Goal: Task Accomplishment & Management: Use online tool/utility

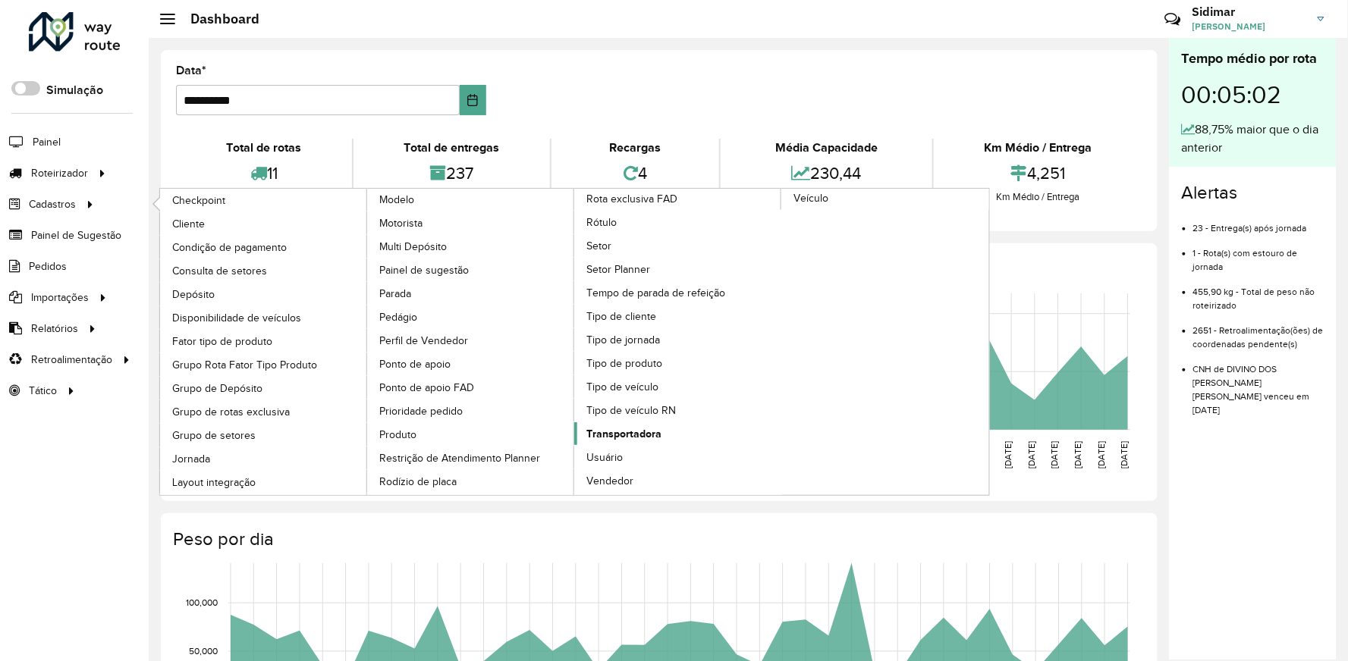
click at [661, 426] on span "Transportadora" at bounding box center [623, 434] width 75 height 16
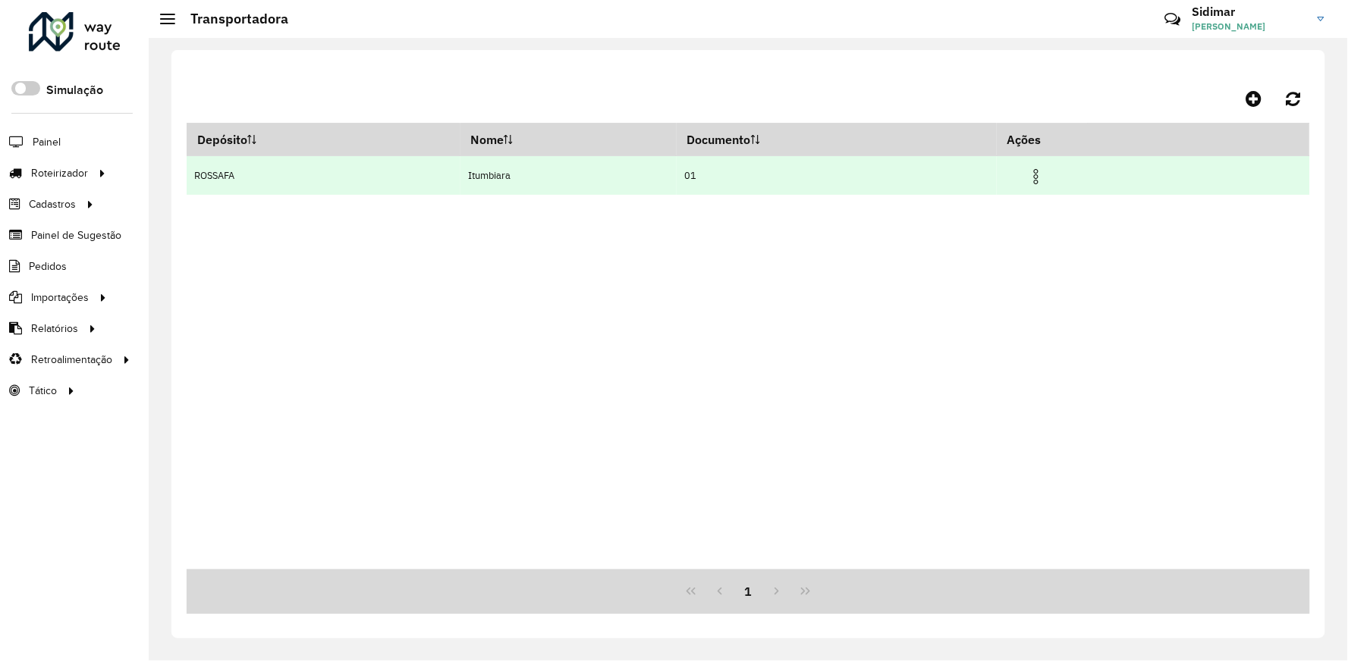
click at [1045, 171] on img at bounding box center [1036, 177] width 18 height 18
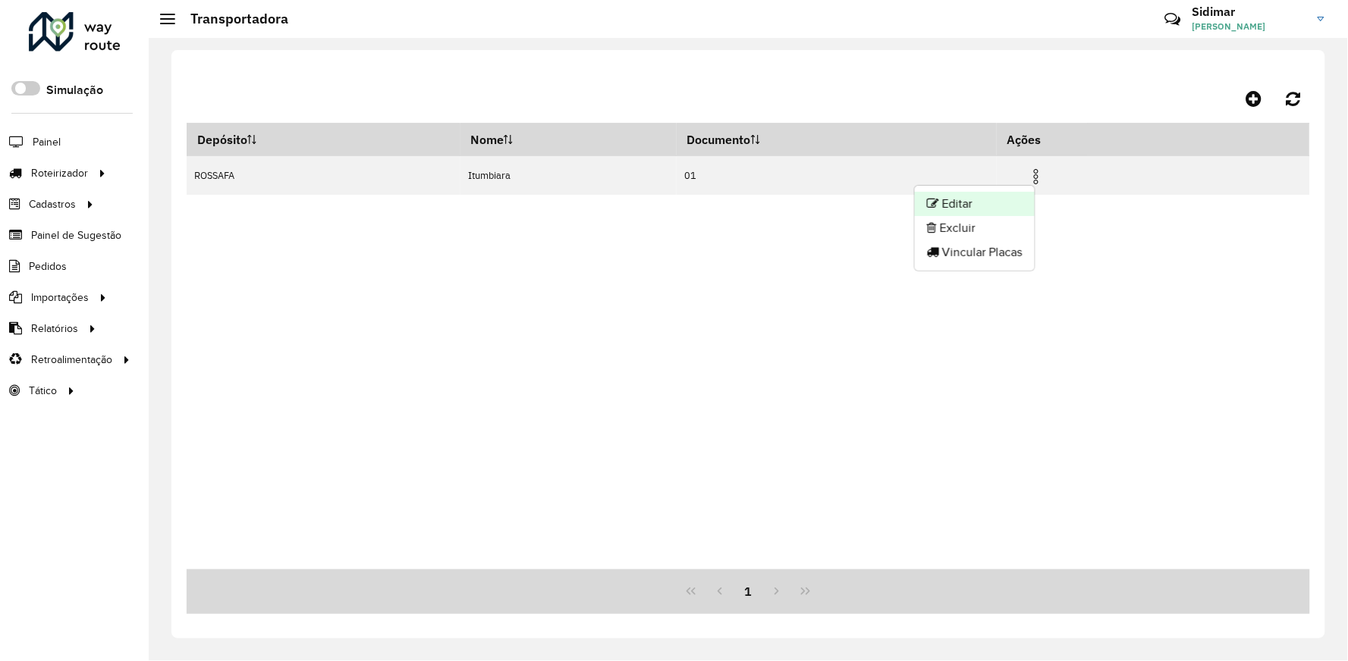
click at [988, 200] on li "Editar" at bounding box center [975, 204] width 120 height 24
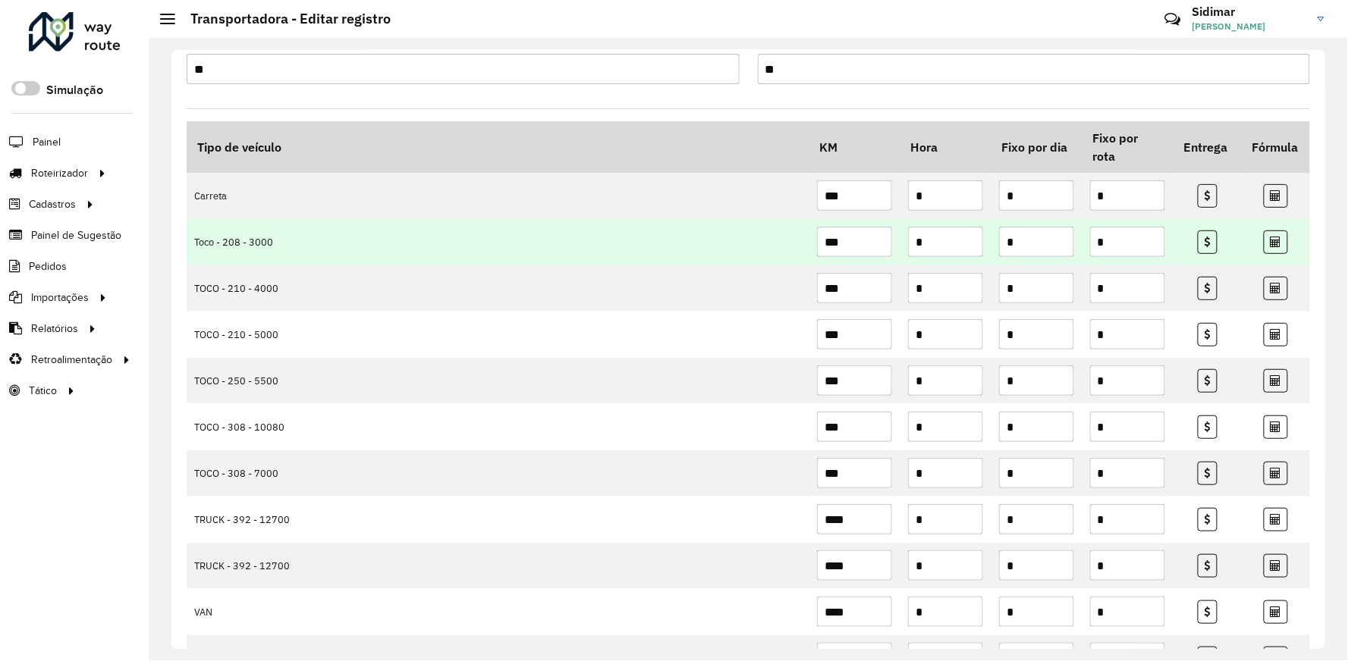
scroll to position [168, 0]
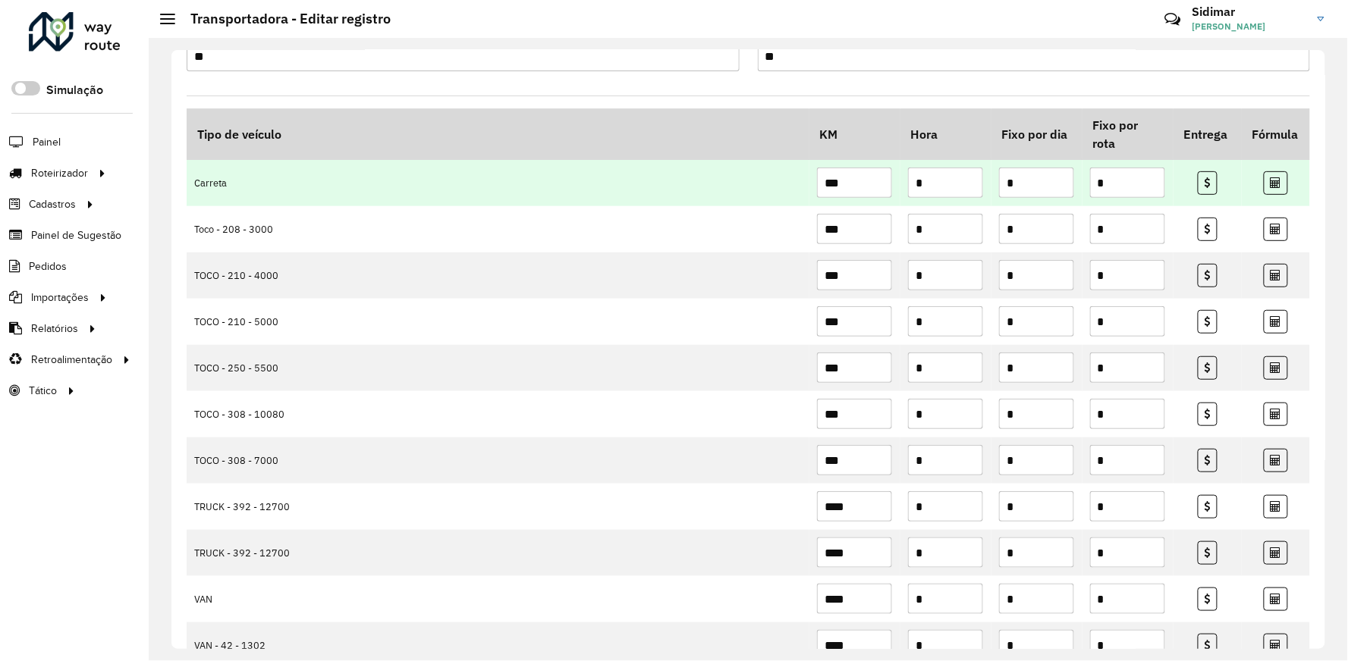
drag, startPoint x: 1020, startPoint y: 182, endPoint x: 981, endPoint y: 188, distance: 39.2
click at [981, 188] on tr "Carreta *** * * *" at bounding box center [748, 183] width 1123 height 46
drag, startPoint x: 1050, startPoint y: 182, endPoint x: 997, endPoint y: 184, distance: 53.1
click at [999, 183] on input "******" at bounding box center [1036, 183] width 75 height 30
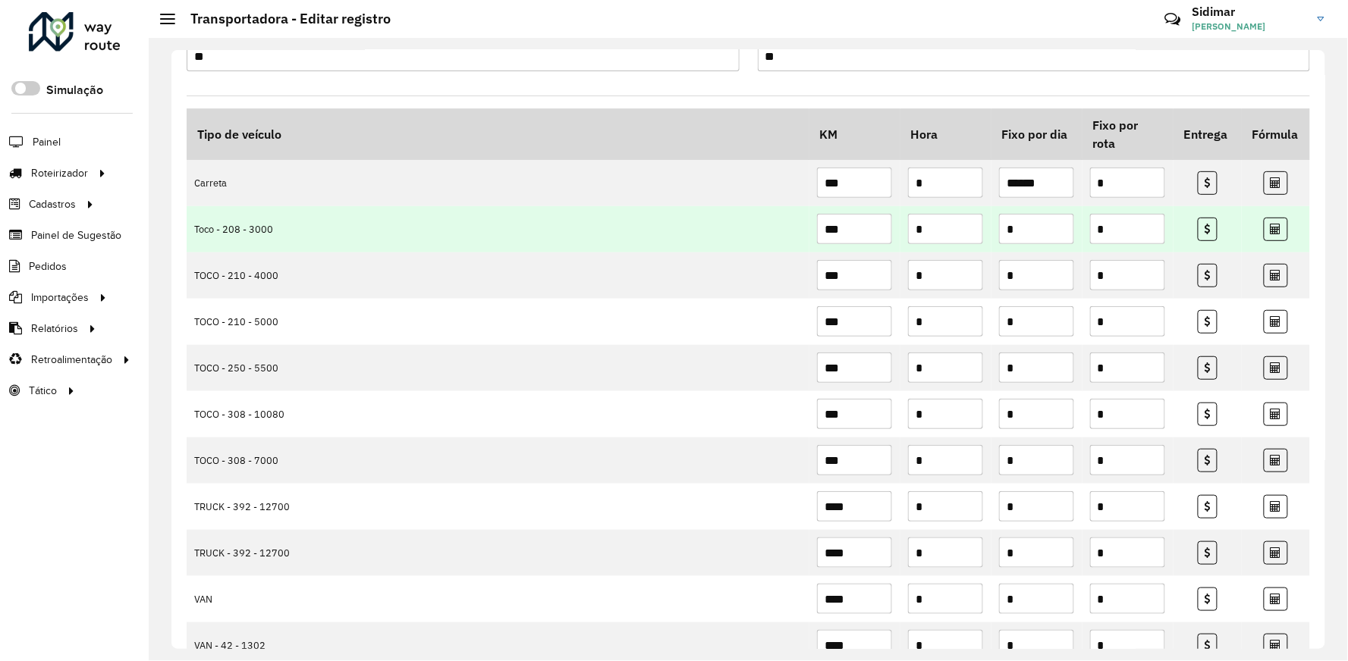
type input "******"
drag, startPoint x: 1030, startPoint y: 225, endPoint x: 984, endPoint y: 231, distance: 45.8
click at [1016, 228] on input "*" at bounding box center [1036, 229] width 75 height 30
click at [984, 231] on tr "Toco - 208 - 3000 *** * * *" at bounding box center [748, 229] width 1123 height 46
paste input "******"
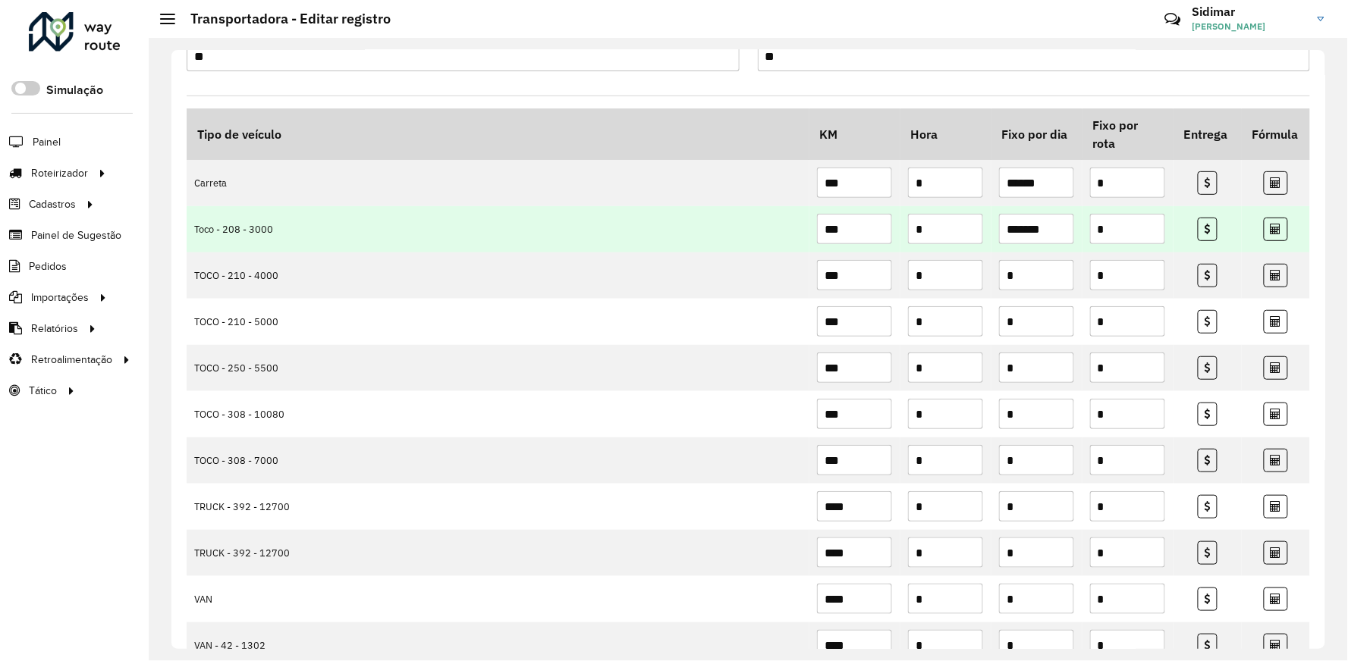
click at [1049, 230] on input "*******" at bounding box center [1036, 229] width 75 height 30
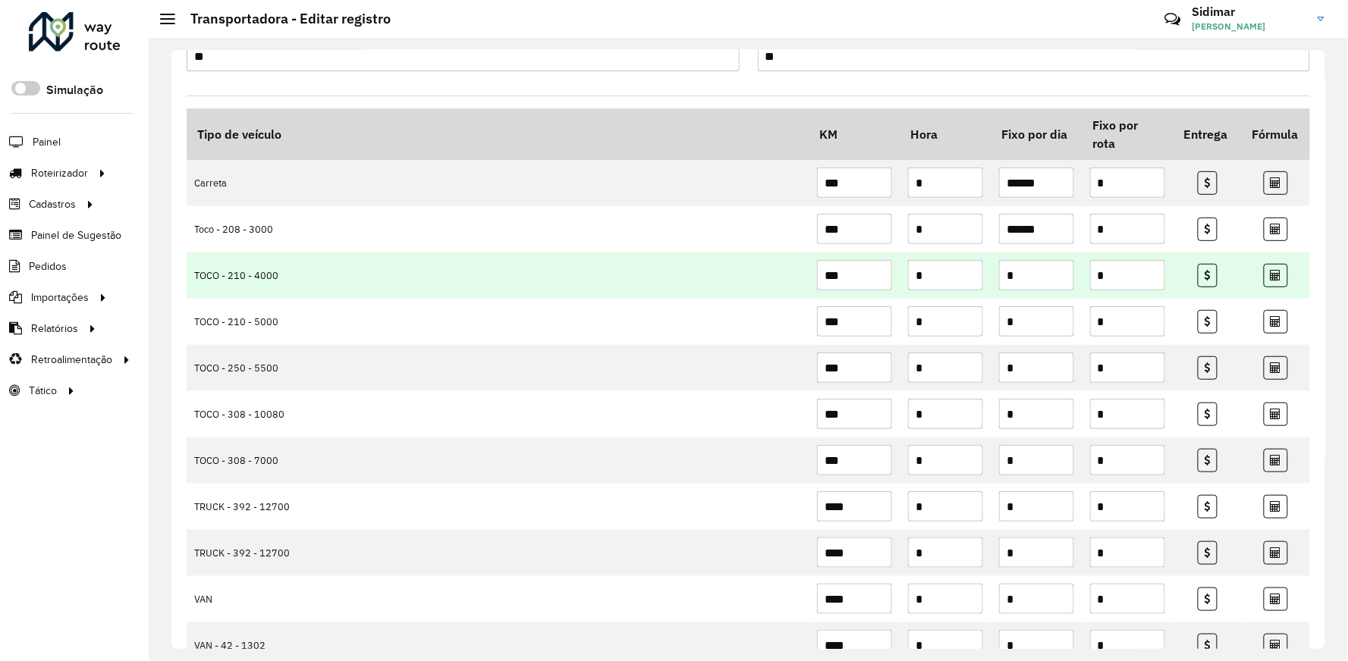
type input "******"
click at [1035, 282] on input "*" at bounding box center [1036, 275] width 75 height 30
paste input "******"
type input "******"
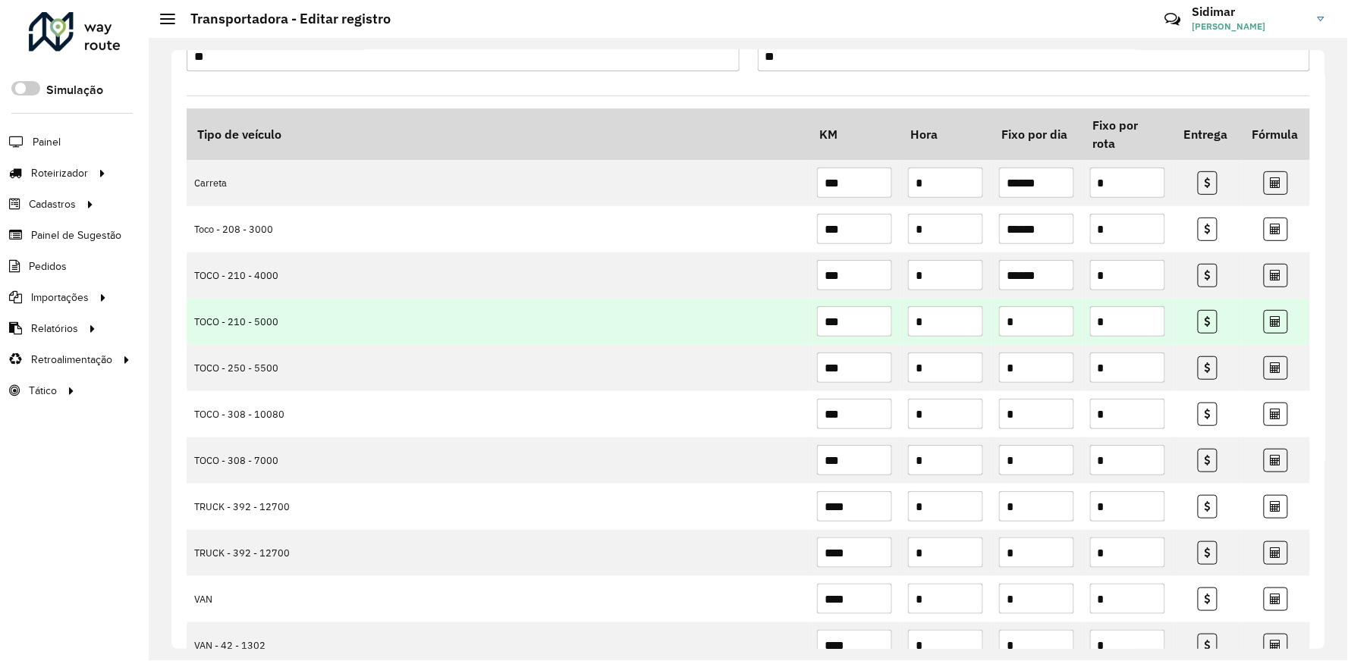
click at [1044, 323] on input "*" at bounding box center [1036, 321] width 75 height 30
paste input "******"
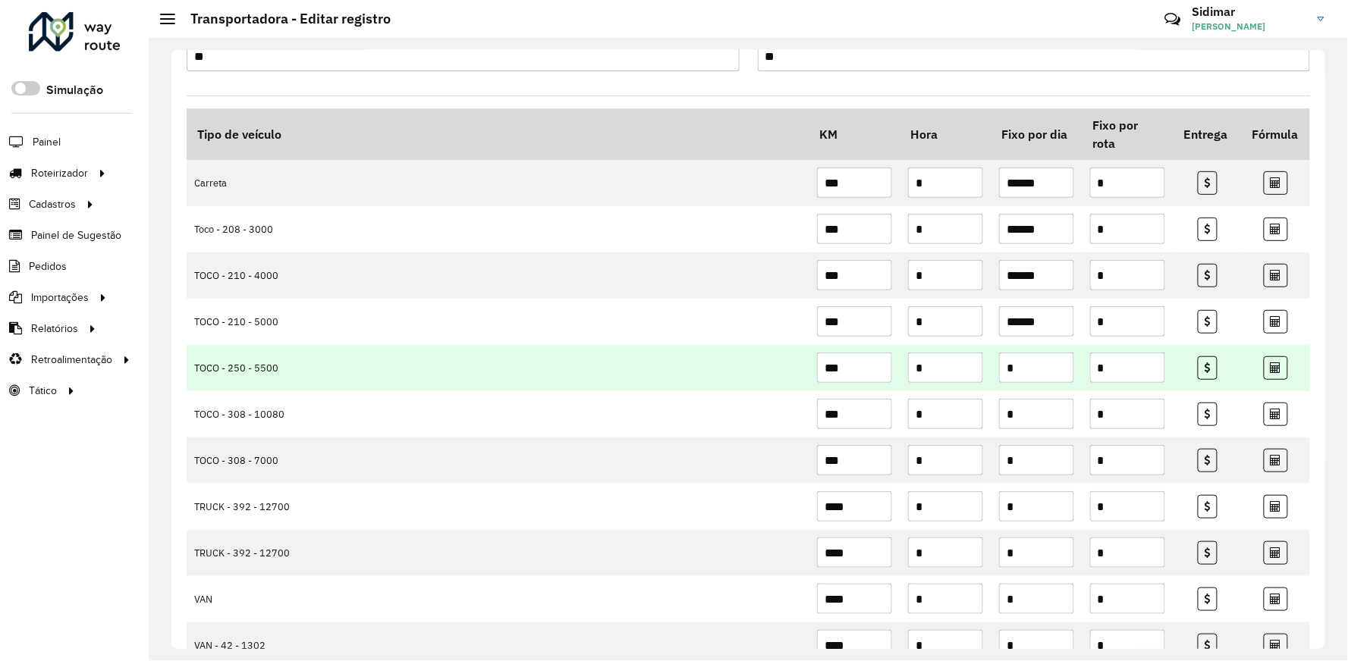
type input "******"
drag, startPoint x: 1035, startPoint y: 379, endPoint x: 973, endPoint y: 379, distance: 61.4
click at [973, 379] on tr "TOCO - 250 - 5500 *** * * *" at bounding box center [748, 368] width 1123 height 46
paste input "*****"
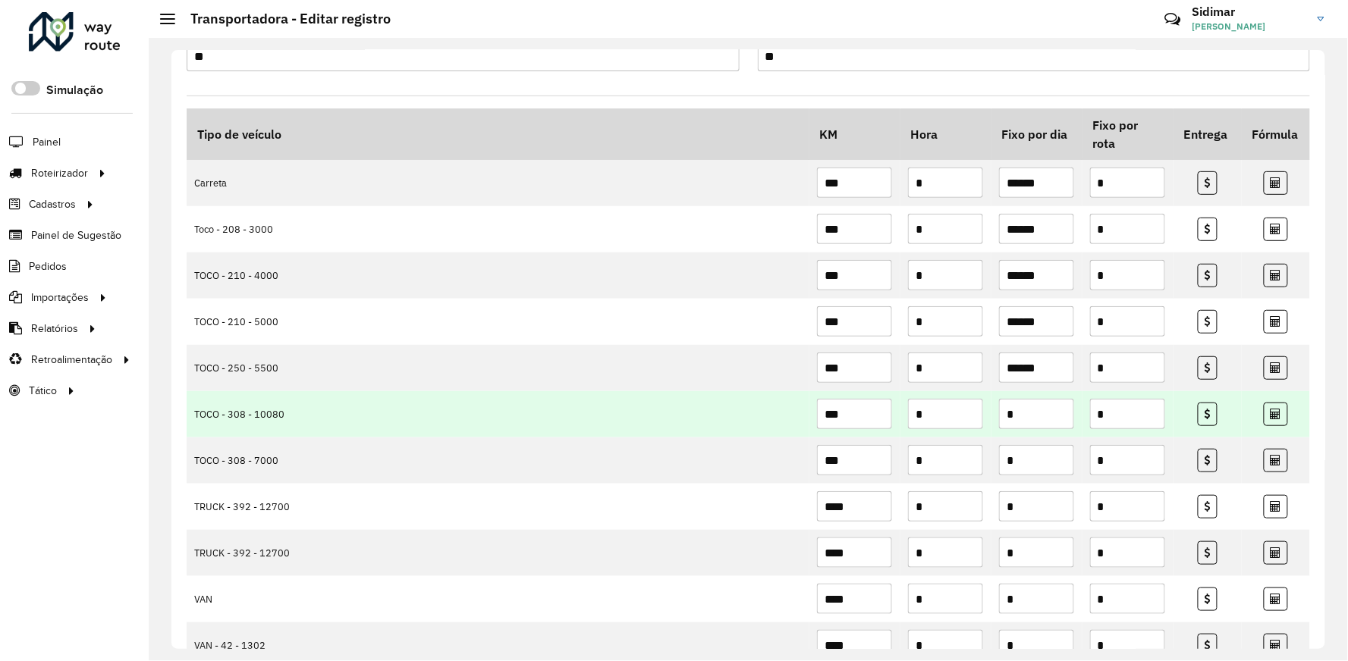
type input "******"
drag, startPoint x: 988, startPoint y: 426, endPoint x: 965, endPoint y: 426, distance: 23.5
click at [964, 426] on tr "TOCO - 308 - 10080 *** * * *" at bounding box center [748, 414] width 1123 height 46
paste input "*****"
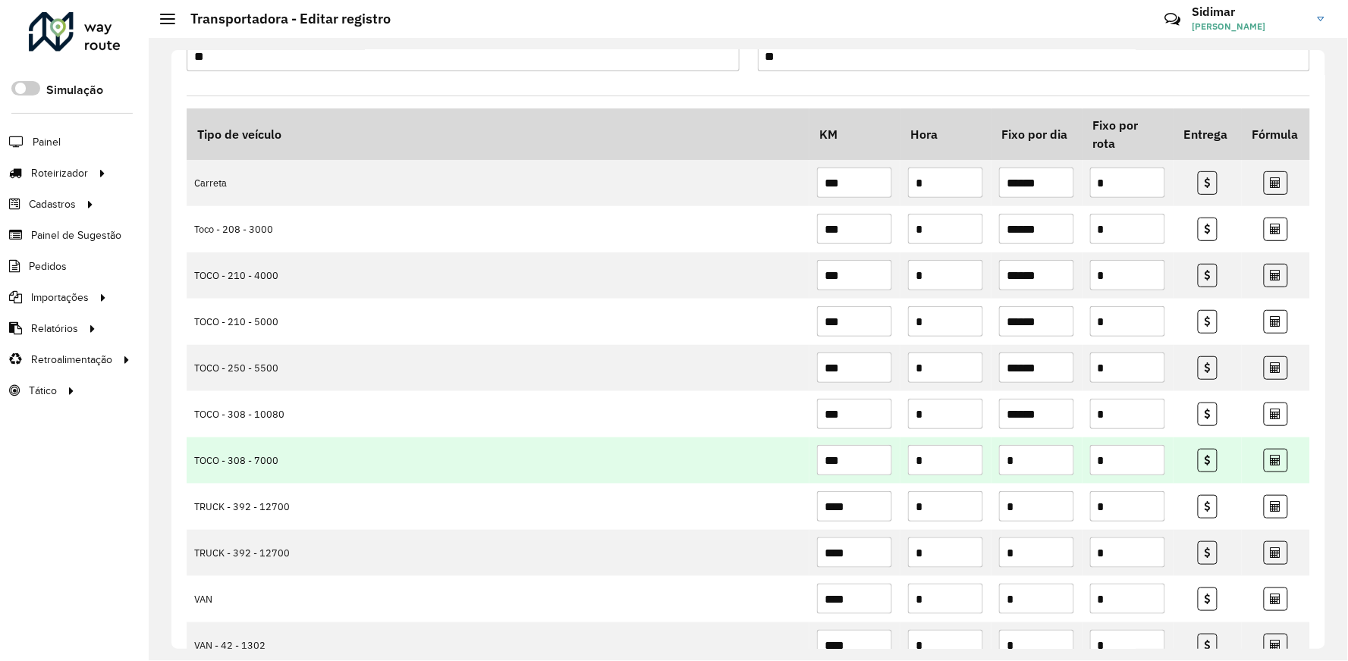
type input "******"
drag, startPoint x: 1024, startPoint y: 467, endPoint x: 986, endPoint y: 465, distance: 38.0
click at [986, 465] on tr "TOCO - 308 - 7000 *** * * *" at bounding box center [748, 461] width 1123 height 46
paste input "*****"
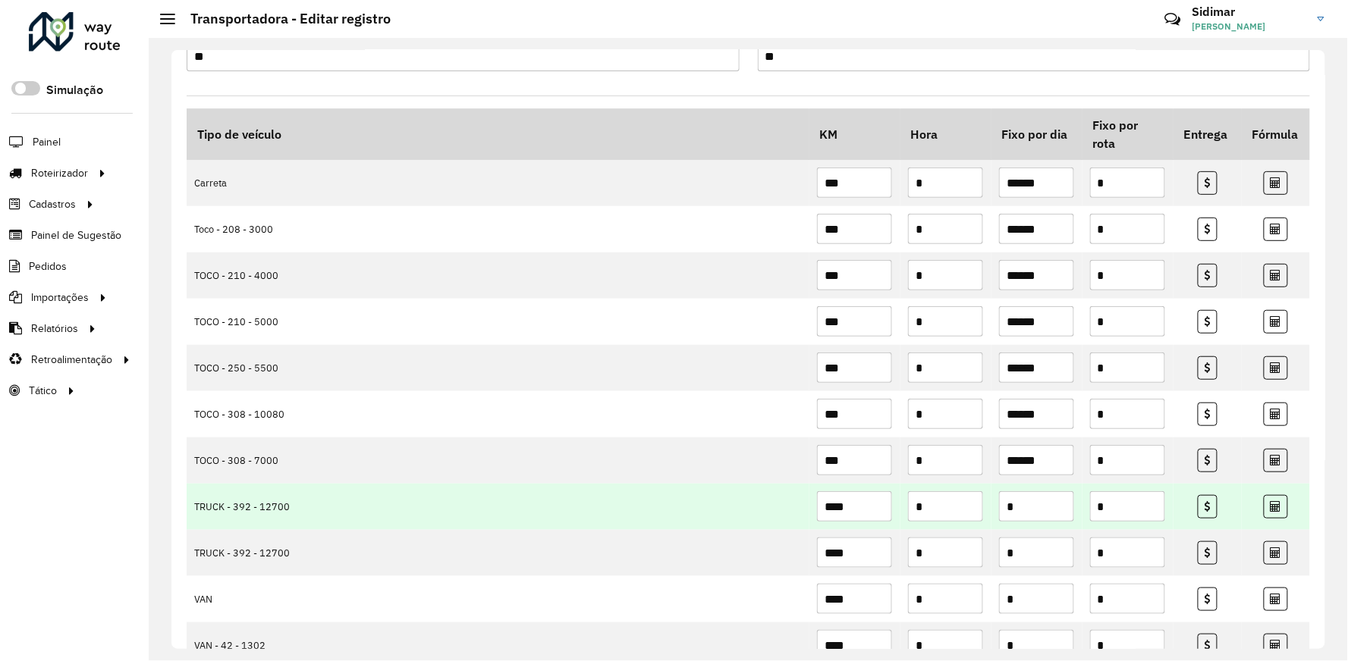
type input "******"
drag, startPoint x: 988, startPoint y: 510, endPoint x: 978, endPoint y: 510, distance: 9.1
click at [978, 510] on tr "TRUCK - 392 - 12700 **** * * *" at bounding box center [748, 507] width 1123 height 46
paste input "*****"
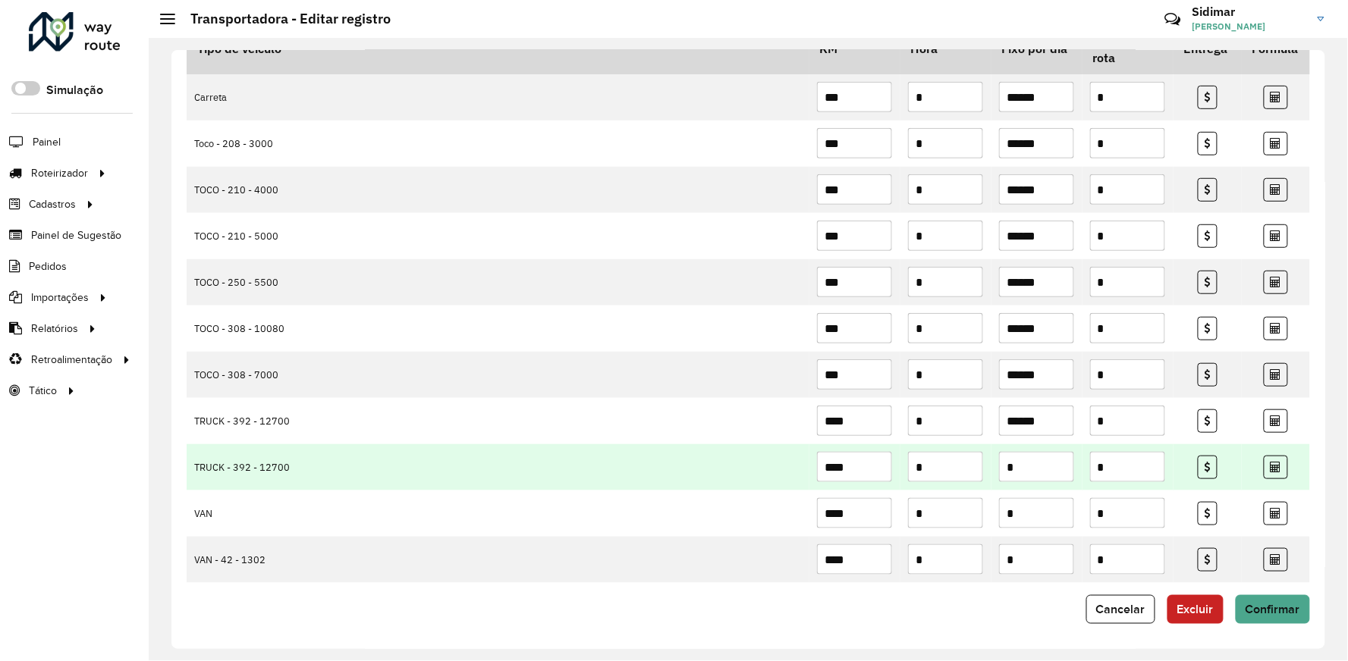
scroll to position [258, 0]
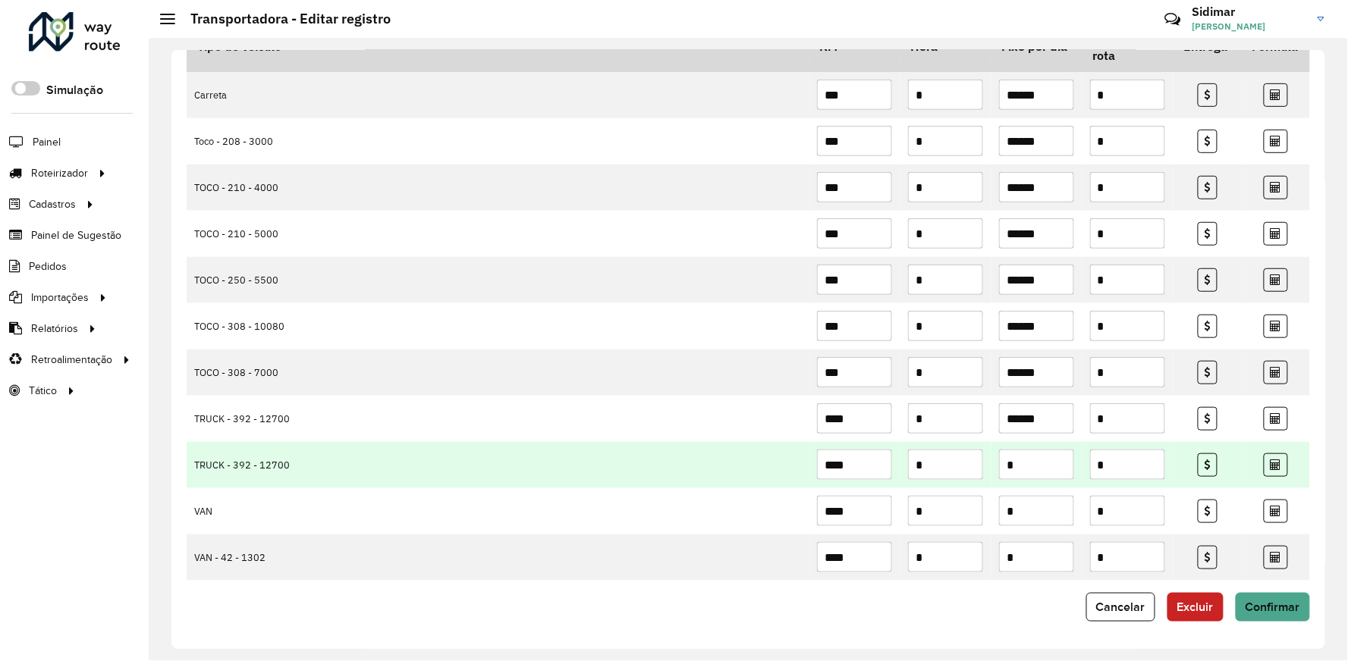
type input "******"
drag, startPoint x: 1021, startPoint y: 472, endPoint x: 987, endPoint y: 472, distance: 34.1
click at [991, 472] on td "*" at bounding box center [1036, 465] width 91 height 46
paste input "*****"
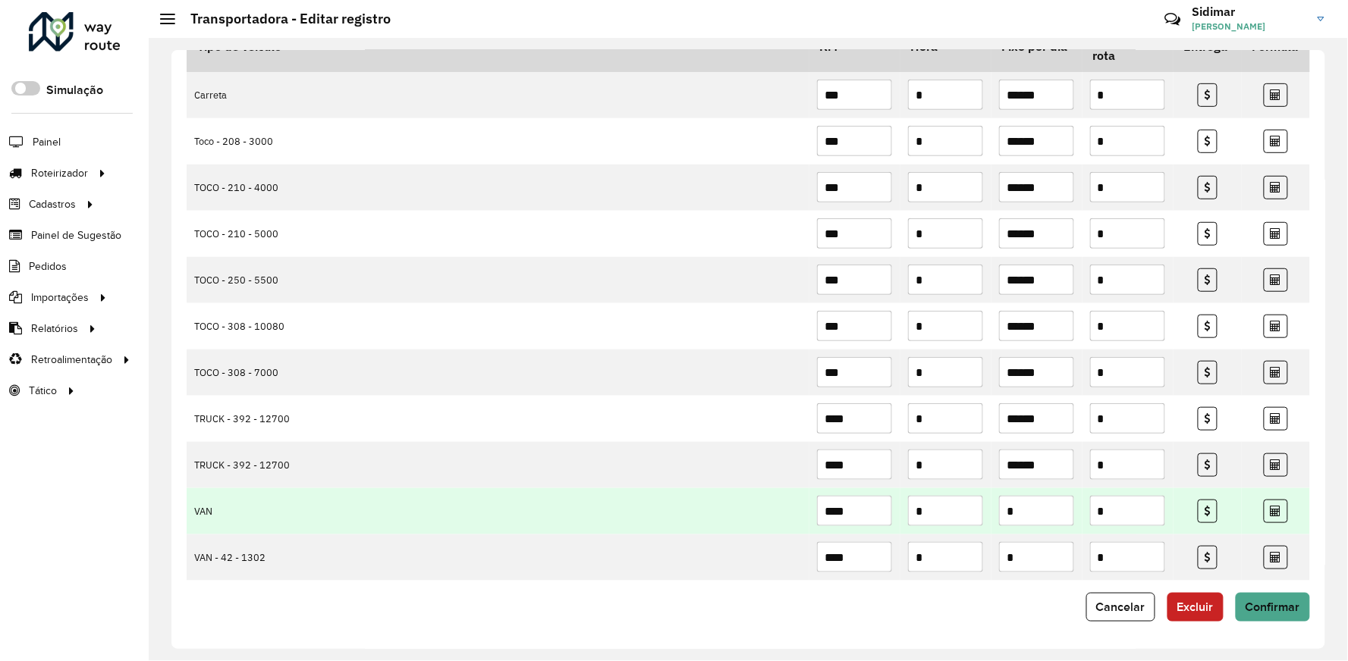
type input "******"
drag, startPoint x: 1026, startPoint y: 512, endPoint x: 984, endPoint y: 513, distance: 41.7
click at [984, 513] on tr "VAN **** * * *" at bounding box center [748, 511] width 1123 height 46
paste input "*****"
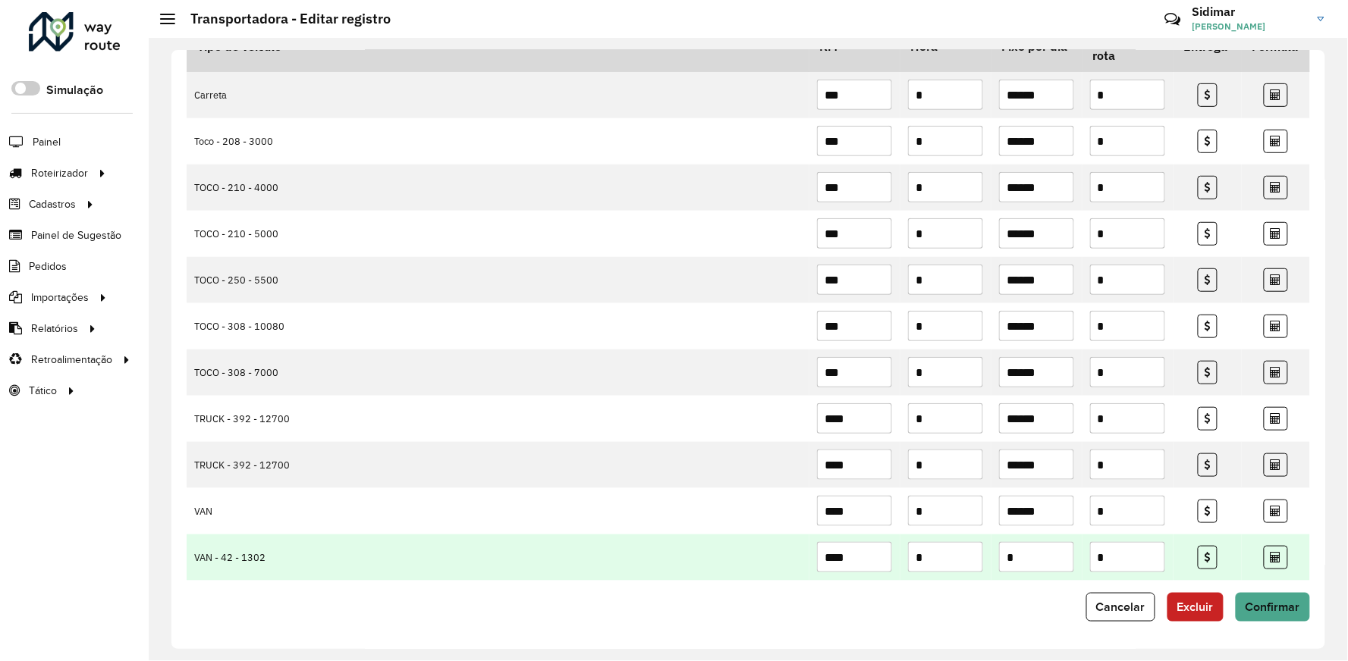
type input "******"
click at [1006, 565] on input "*" at bounding box center [1036, 557] width 75 height 30
paste input "*****"
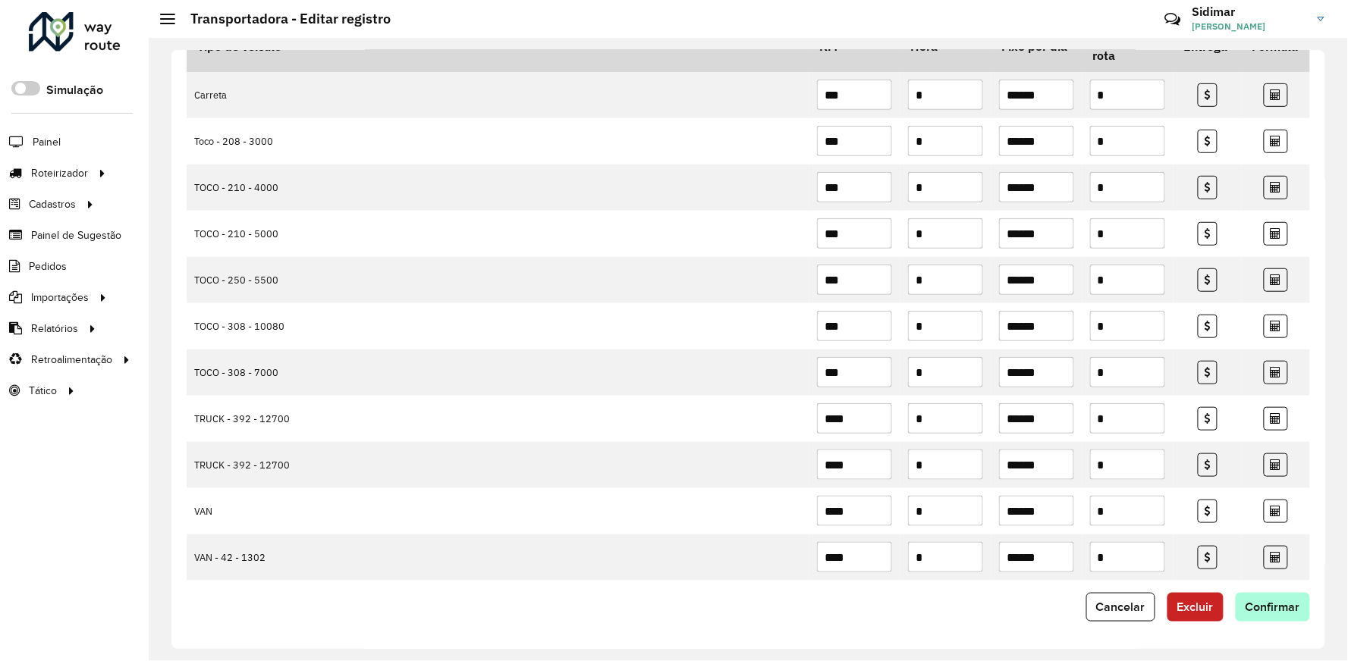
type input "******"
click at [1268, 611] on span "Confirmar" at bounding box center [1272, 607] width 55 height 13
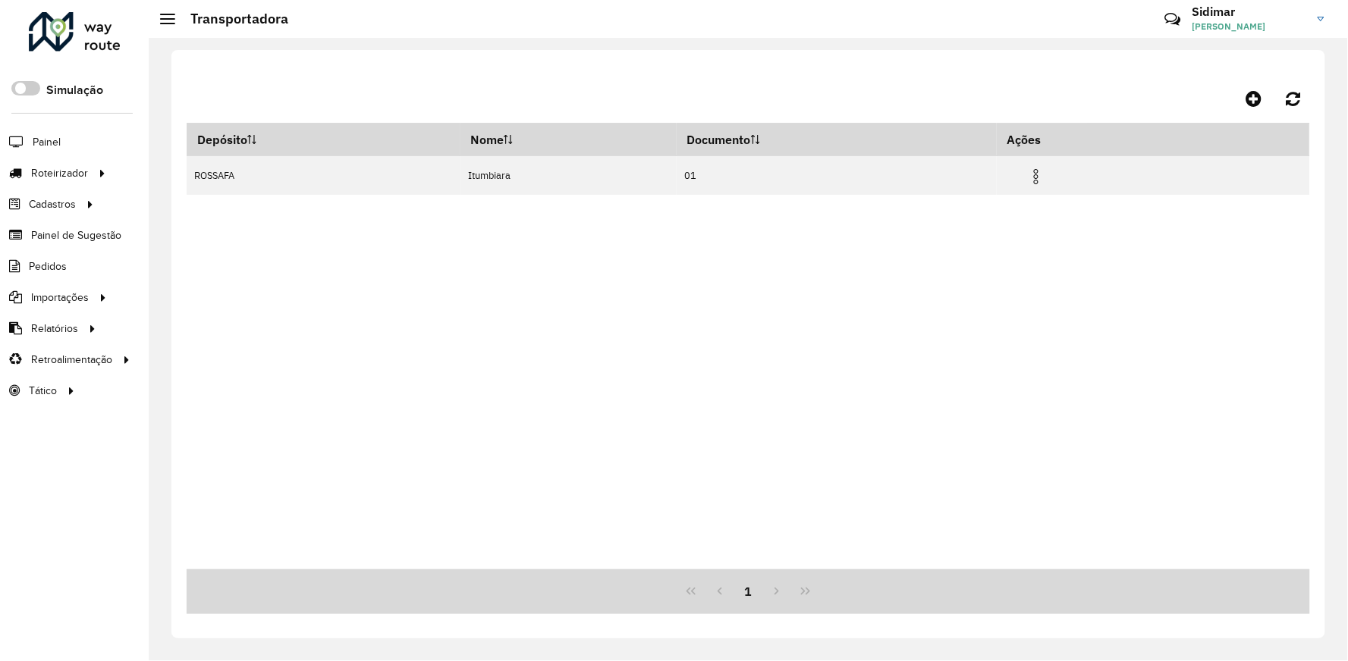
click at [400, 387] on div "Depósito Nome Documento Ações ROSSAFA Itumbiara 01" at bounding box center [748, 346] width 1123 height 447
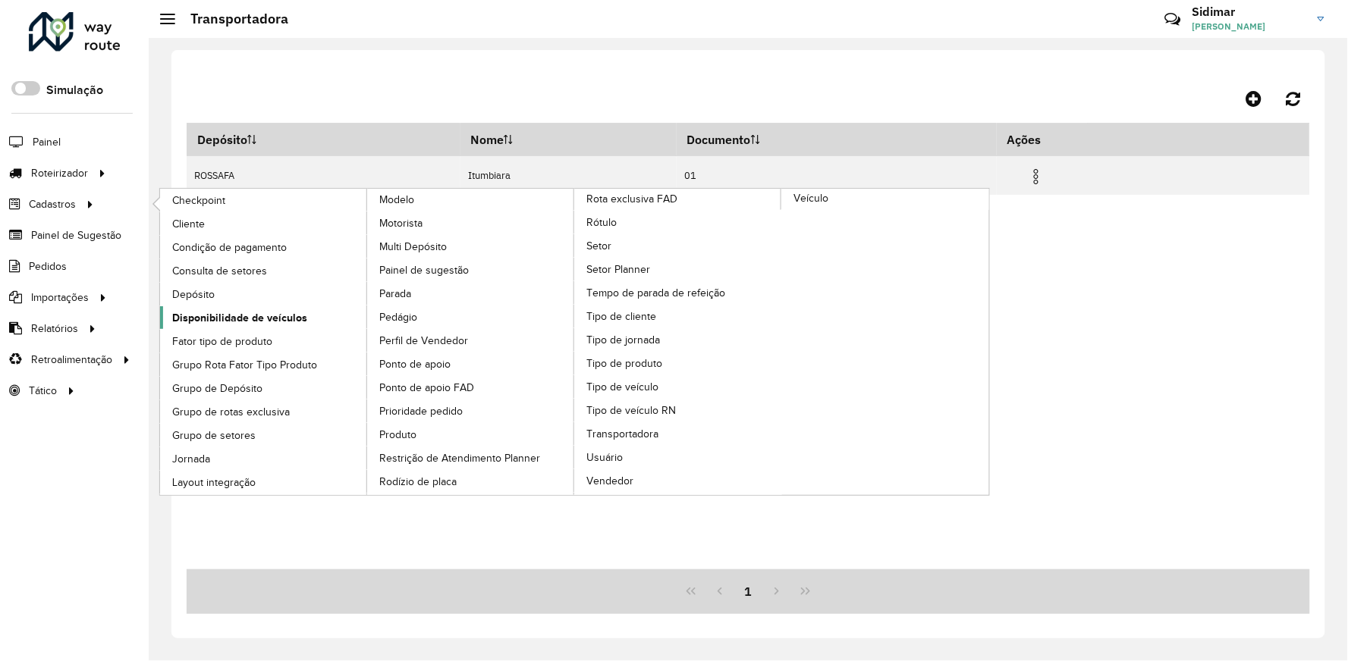
click at [270, 312] on span "Disponibilidade de veículos" at bounding box center [239, 318] width 135 height 16
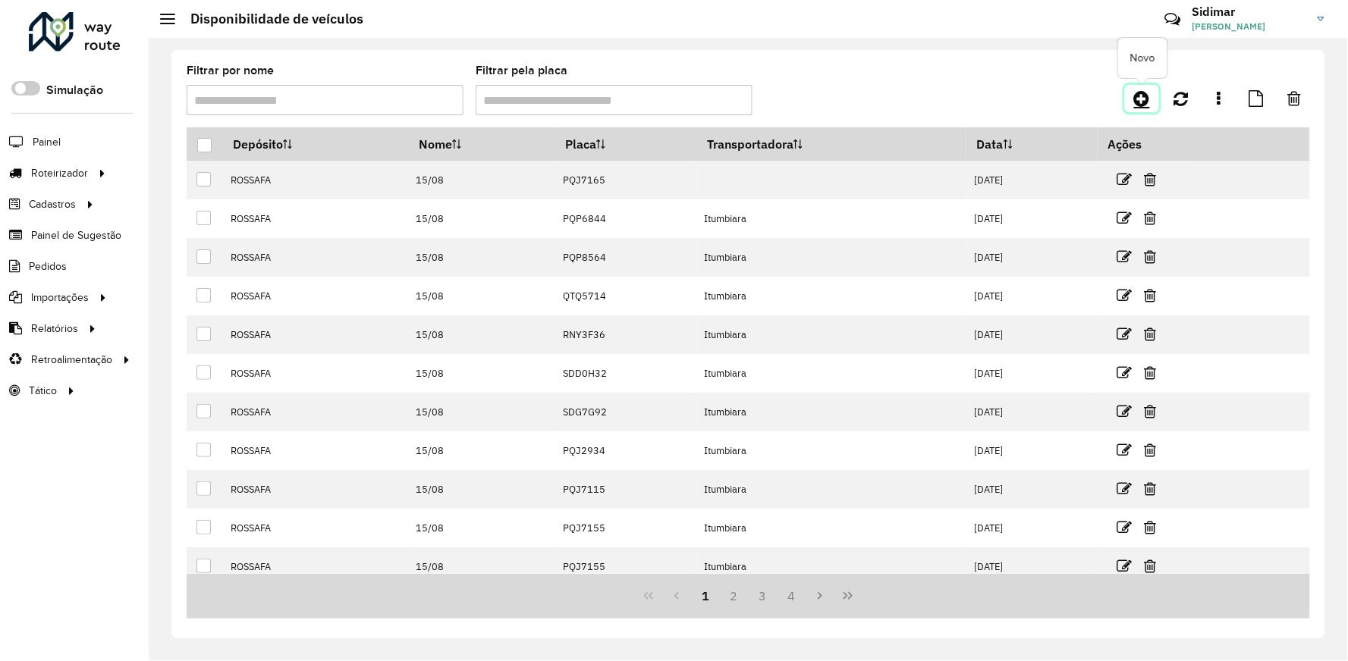
click at [1151, 97] on link at bounding box center [1142, 98] width 34 height 27
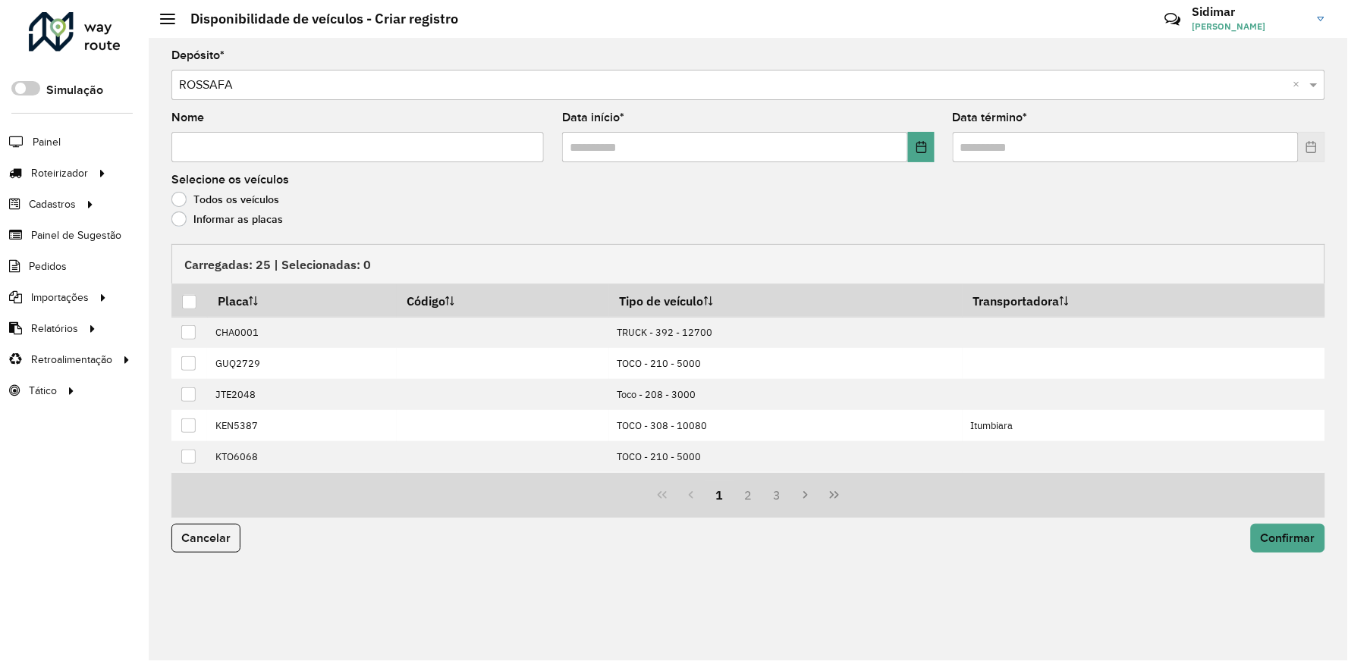
click at [387, 144] on input "Nome" at bounding box center [357, 147] width 372 height 30
type input "*****"
click at [919, 142] on icon "Choose Date" at bounding box center [921, 147] width 12 height 12
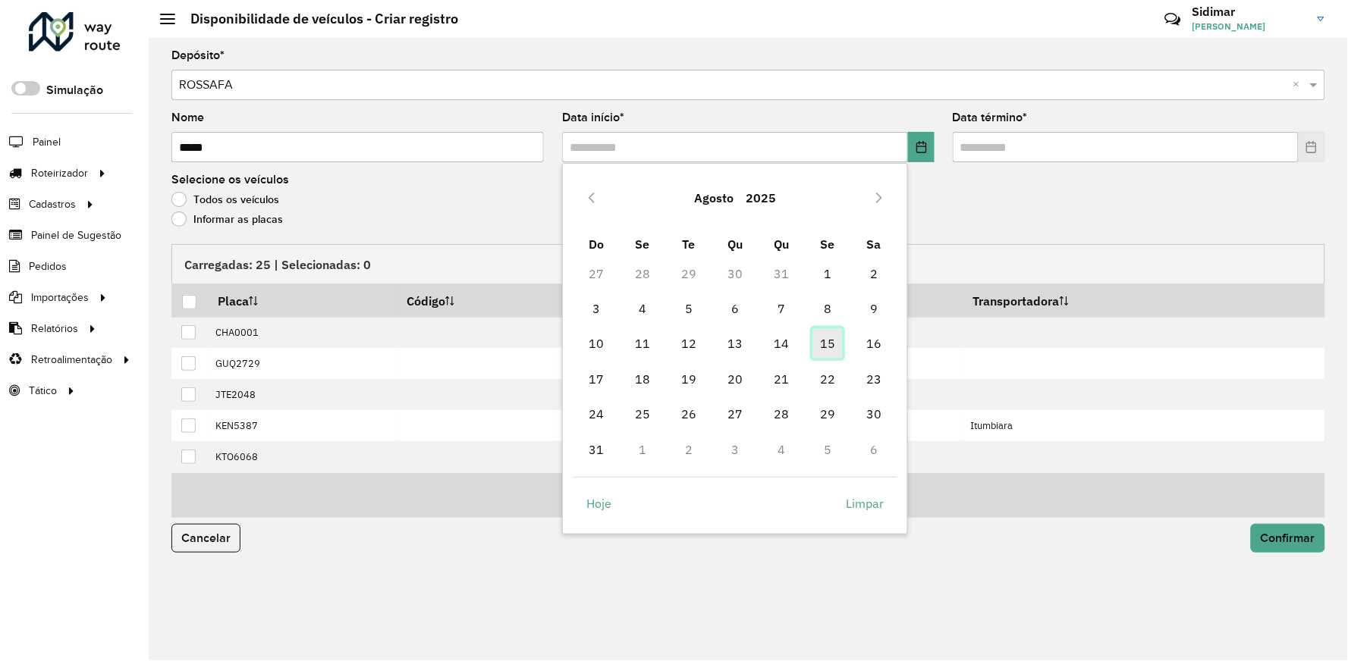
click at [833, 344] on span "15" at bounding box center [827, 343] width 30 height 30
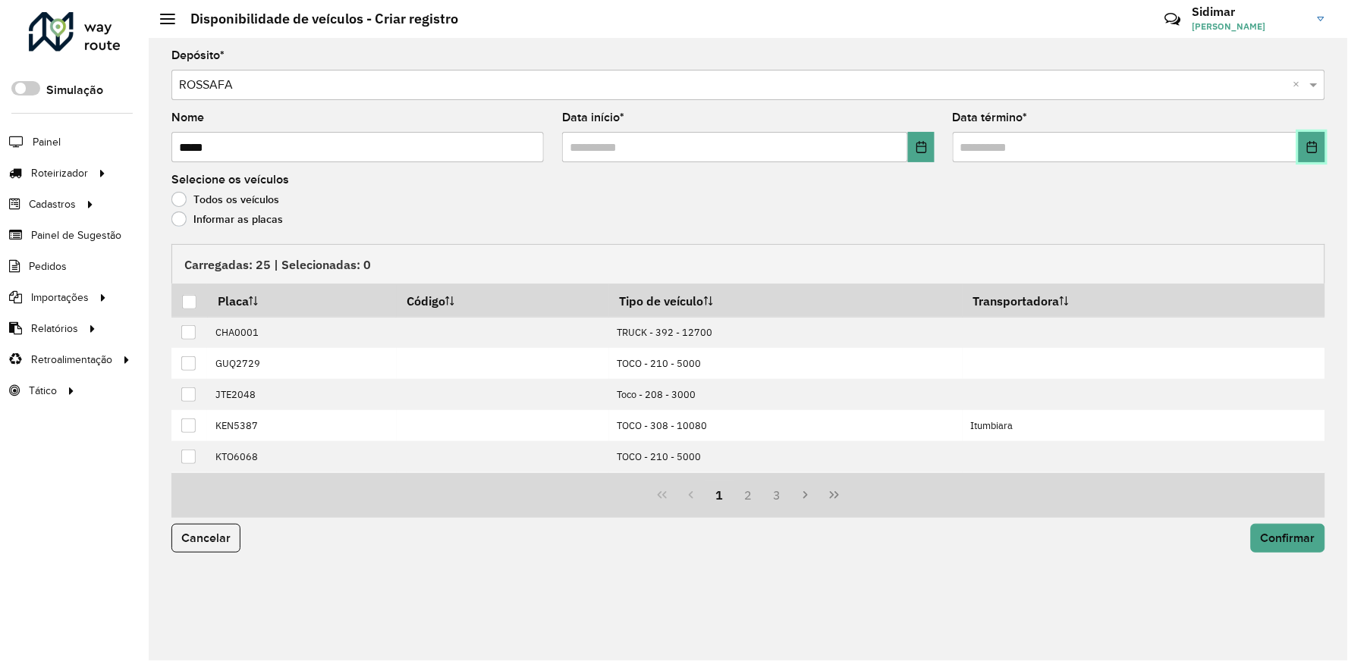
click at [1317, 150] on icon "Choose Date" at bounding box center [1312, 147] width 12 height 12
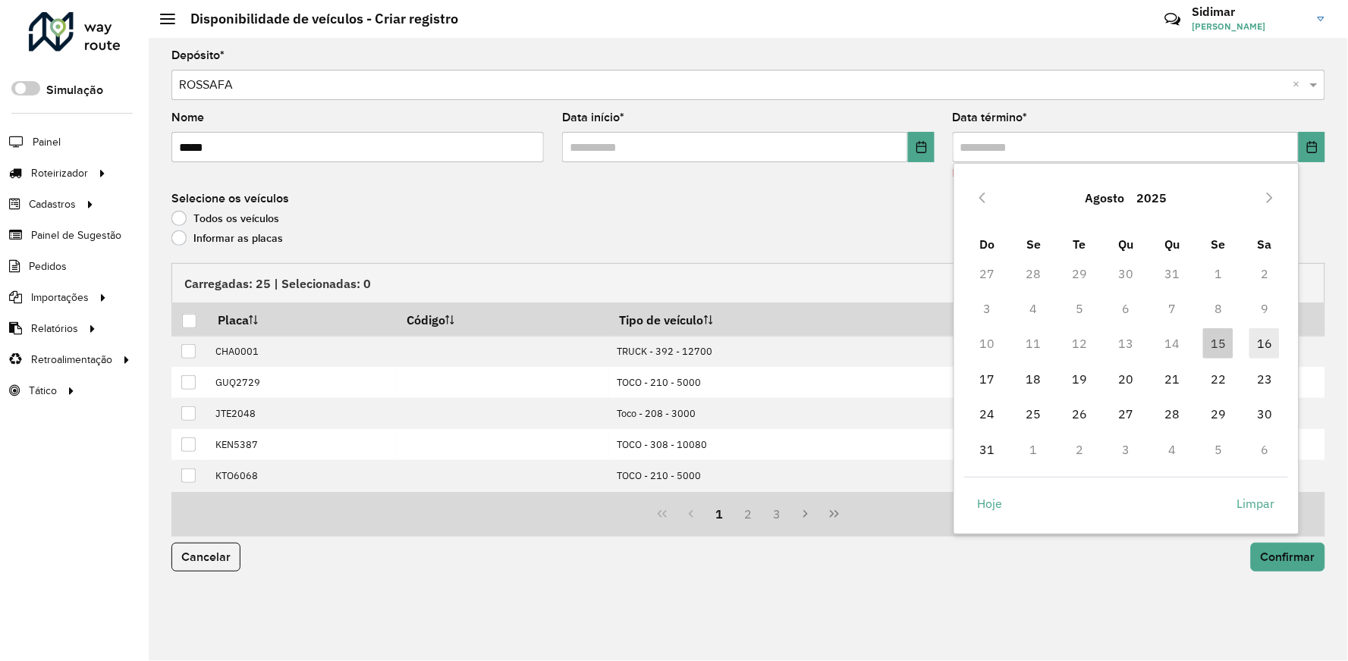
click at [1263, 336] on span "16" at bounding box center [1264, 343] width 30 height 30
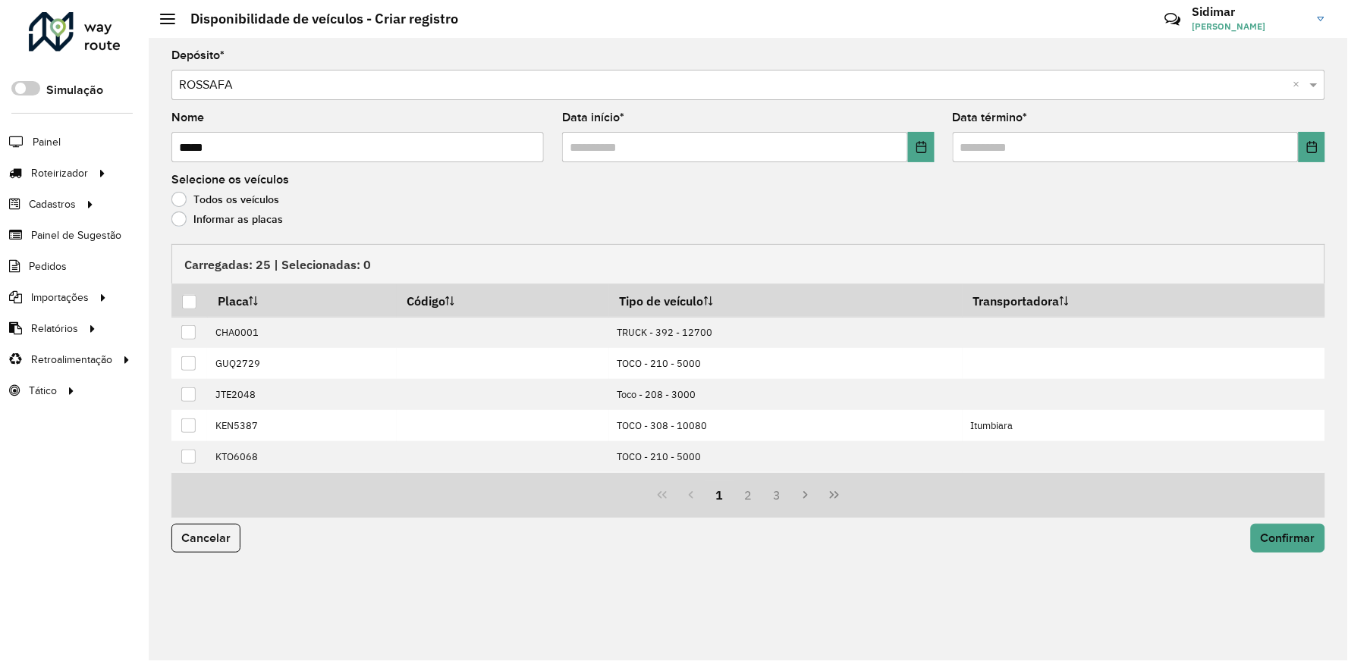
click at [180, 221] on label "Informar as placas" at bounding box center [226, 219] width 111 height 15
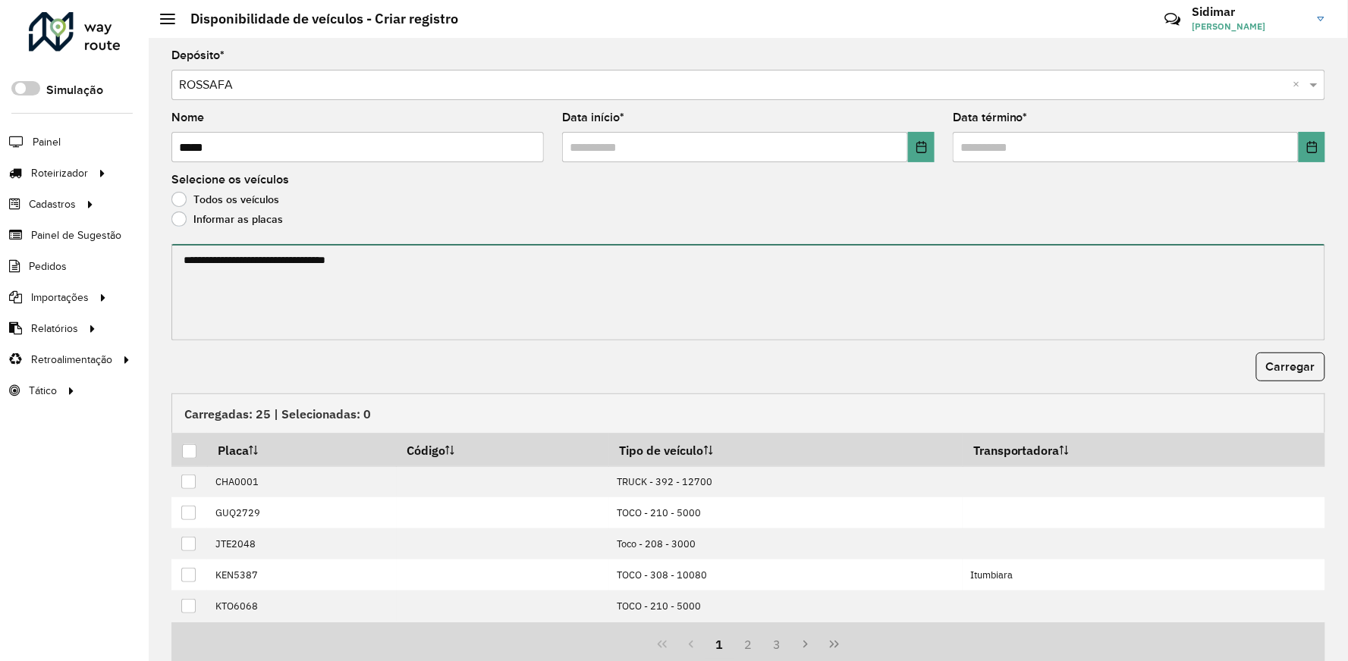
click at [312, 267] on textarea at bounding box center [748, 292] width 1154 height 96
paste textarea "******* ******* ******* ******* ******* ******* ******* ******* *******"
type textarea "******* ******* ******* ******* ******* ******* ******* ******* *******"
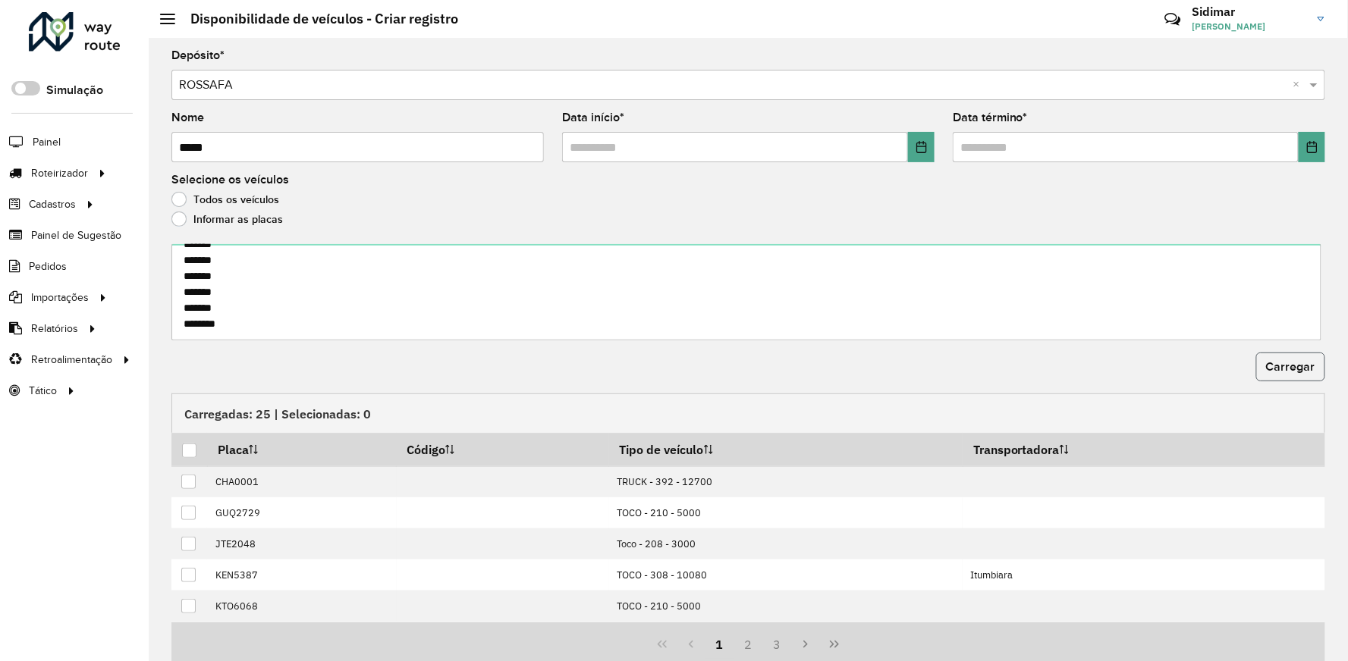
click at [1289, 365] on span "Carregar" at bounding box center [1290, 366] width 49 height 13
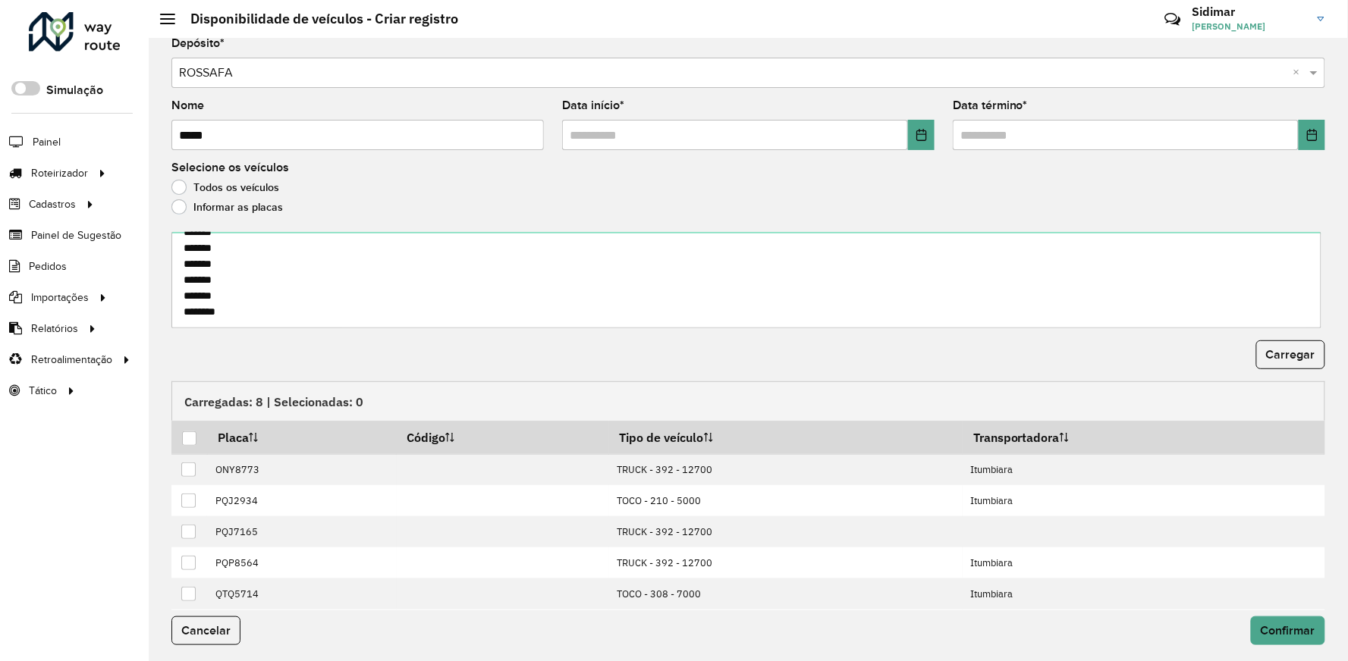
scroll to position [16, 0]
click at [190, 440] on div at bounding box center [189, 436] width 14 height 14
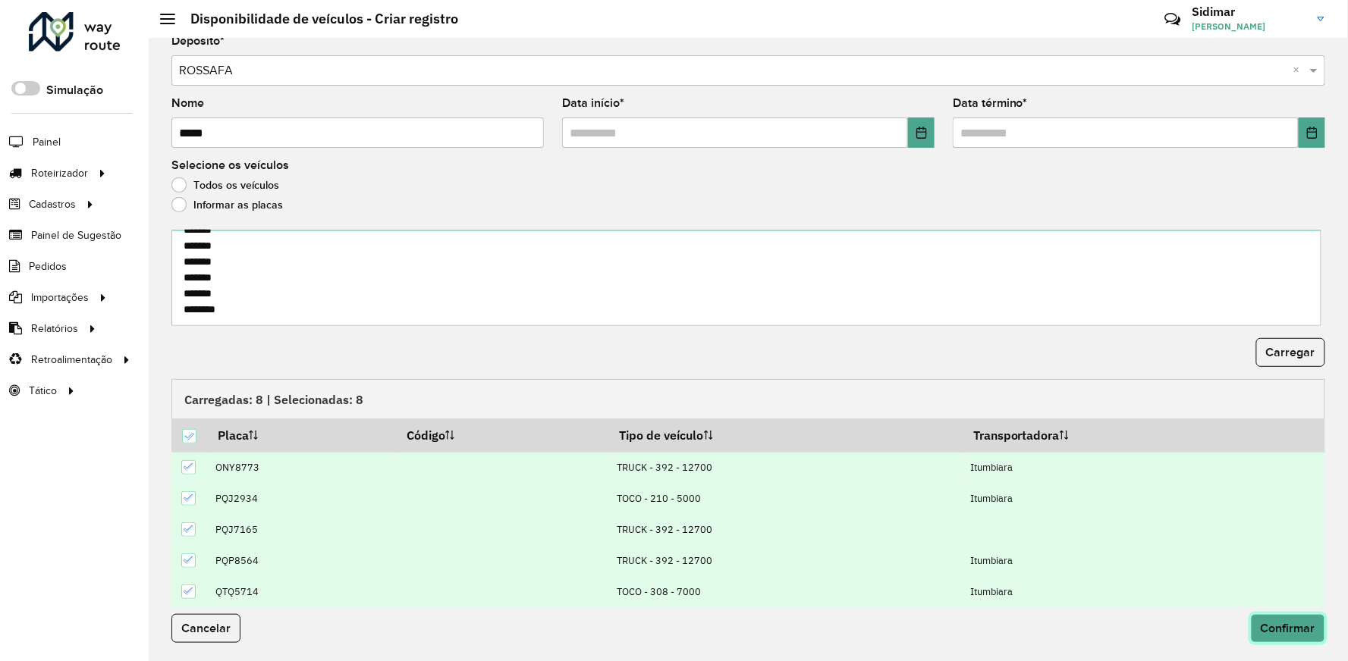
click at [1275, 617] on button "Confirmar" at bounding box center [1288, 628] width 74 height 29
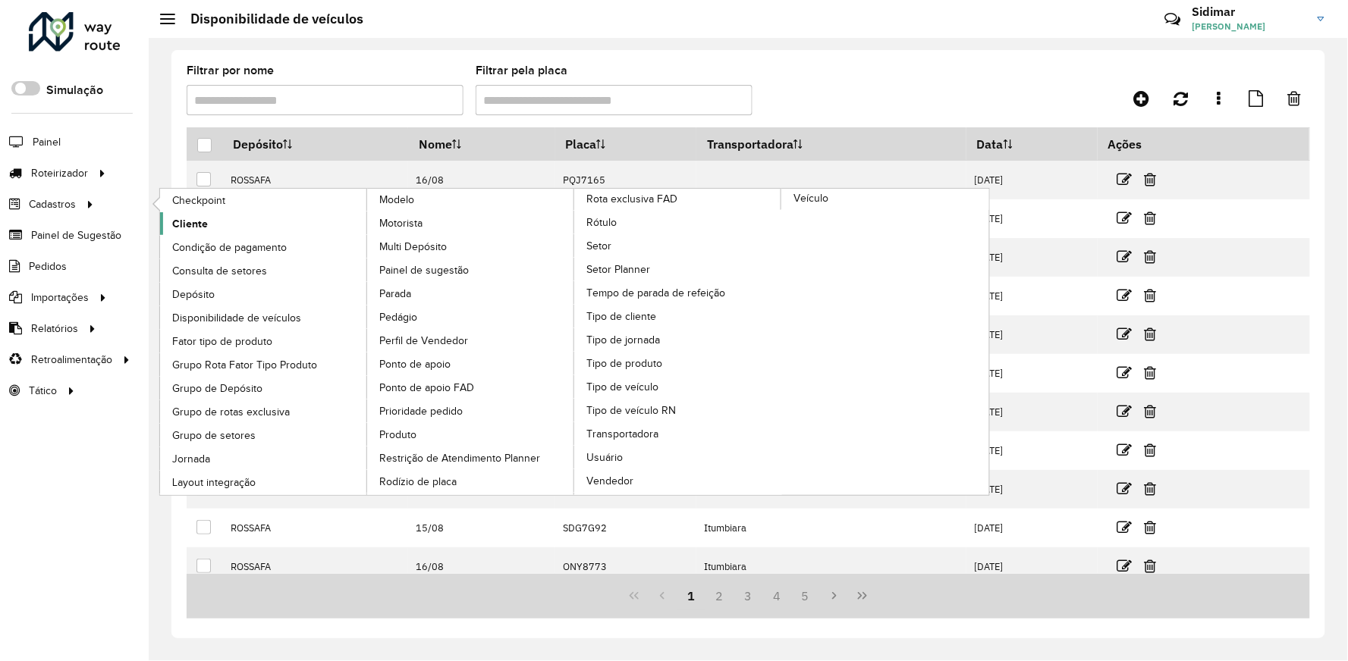
click at [203, 222] on span "Cliente" at bounding box center [190, 224] width 36 height 16
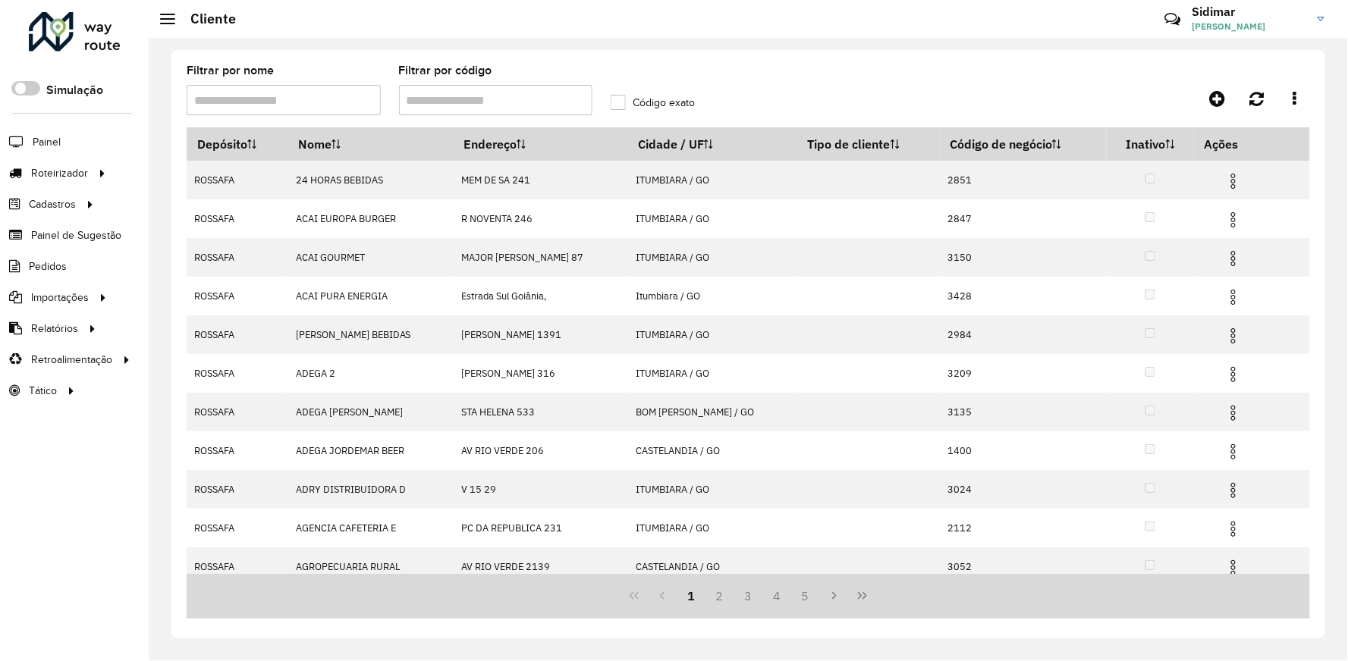
click at [457, 104] on input "Filtrar por código" at bounding box center [496, 100] width 194 height 30
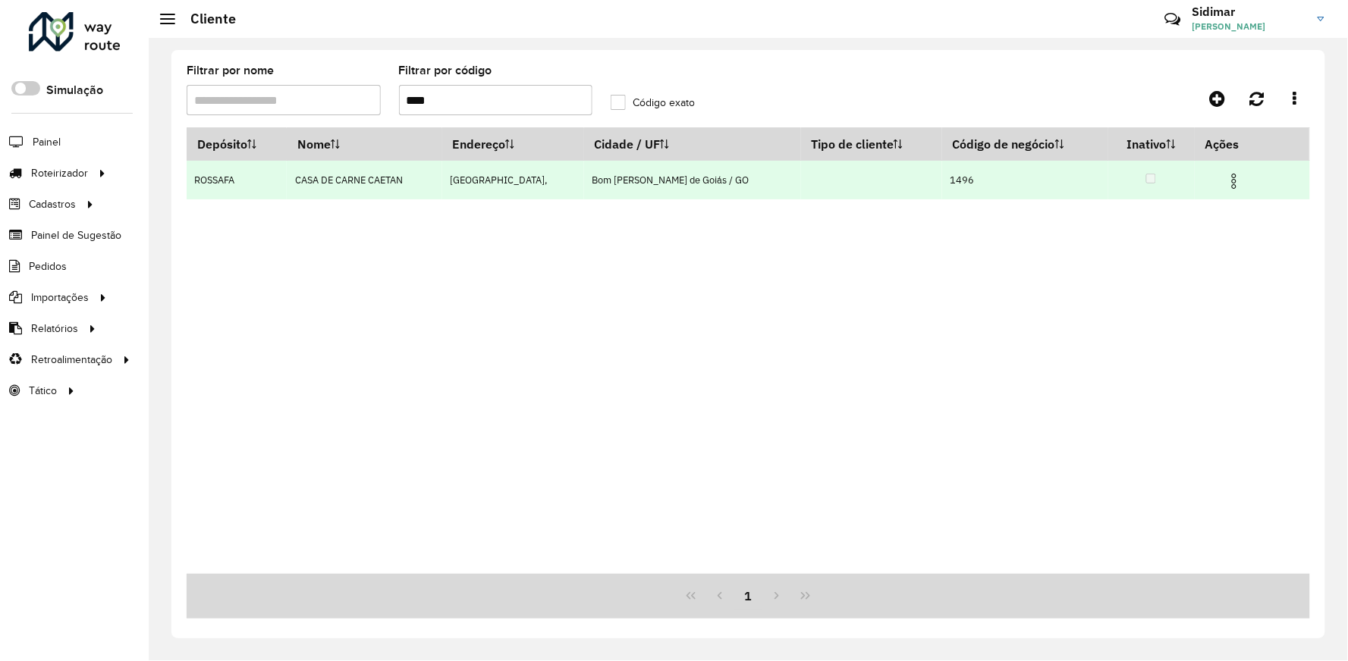
type input "****"
click at [1227, 178] on img at bounding box center [1234, 181] width 18 height 18
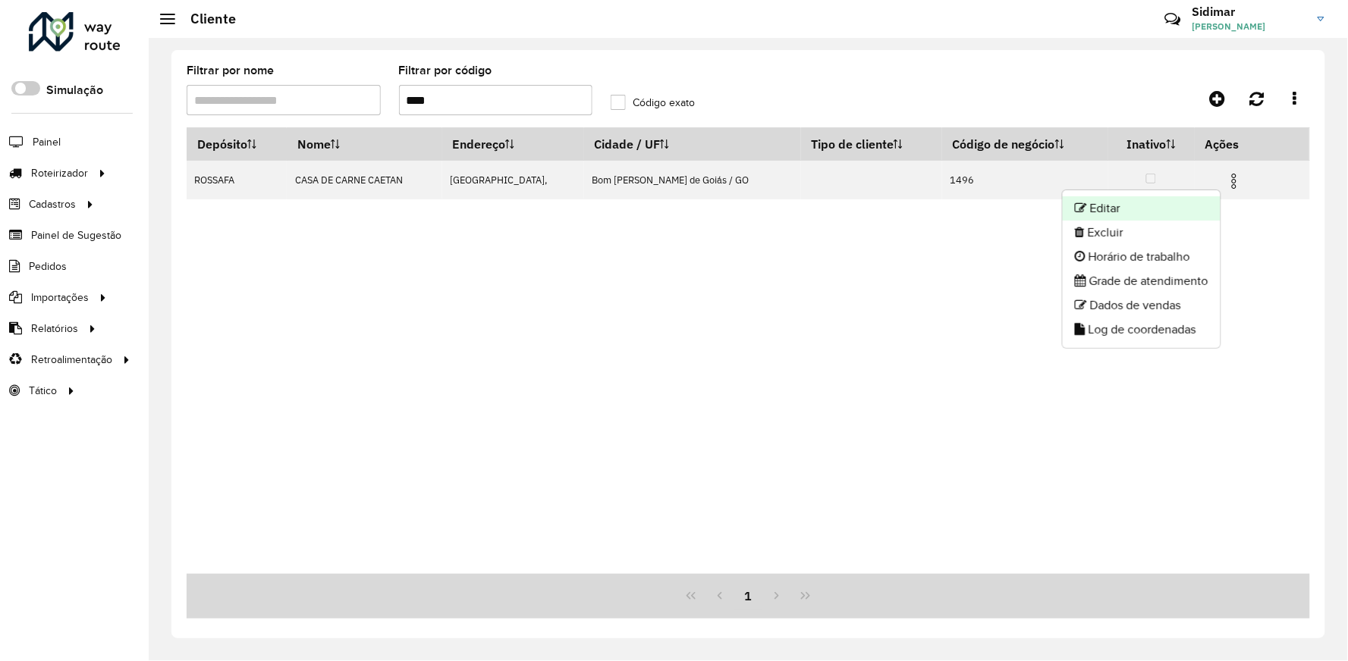
click at [1169, 213] on li "Editar" at bounding box center [1142, 208] width 158 height 24
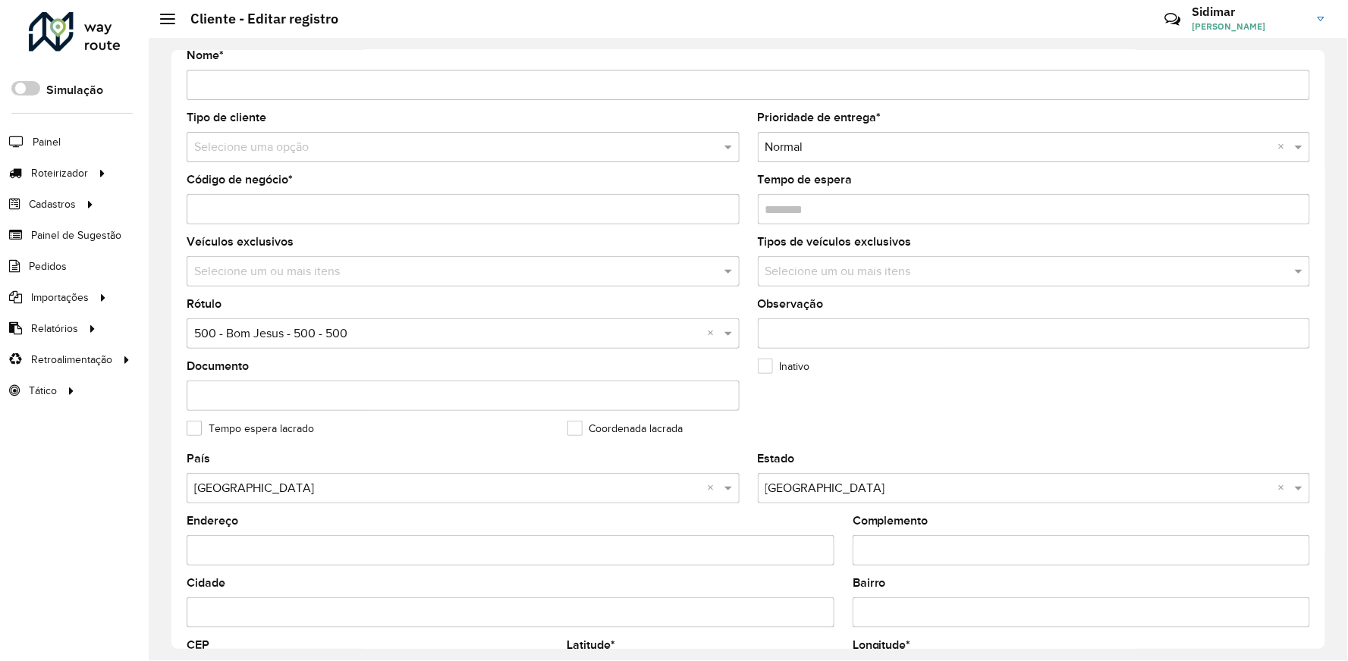
scroll to position [470, 0]
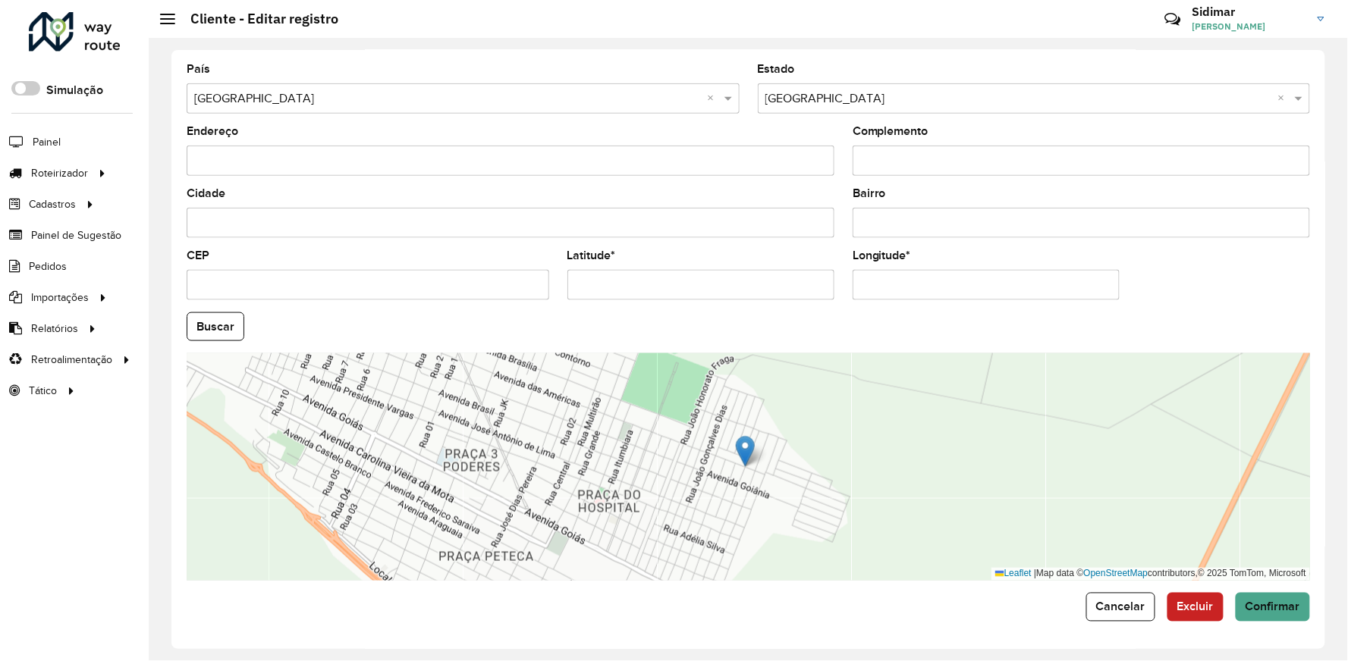
drag, startPoint x: 708, startPoint y: 289, endPoint x: 548, endPoint y: 294, distance: 160.9
click at [548, 294] on formly-group "País Selecione uma opção × Brasil × Estado Selecione uma opção × Goiás × Endere…" at bounding box center [748, 322] width 1142 height 517
paste input "**********"
drag, startPoint x: 691, startPoint y: 285, endPoint x: 837, endPoint y: 281, distance: 145.7
click at [837, 281] on formly-field "**********" at bounding box center [700, 281] width 285 height 62
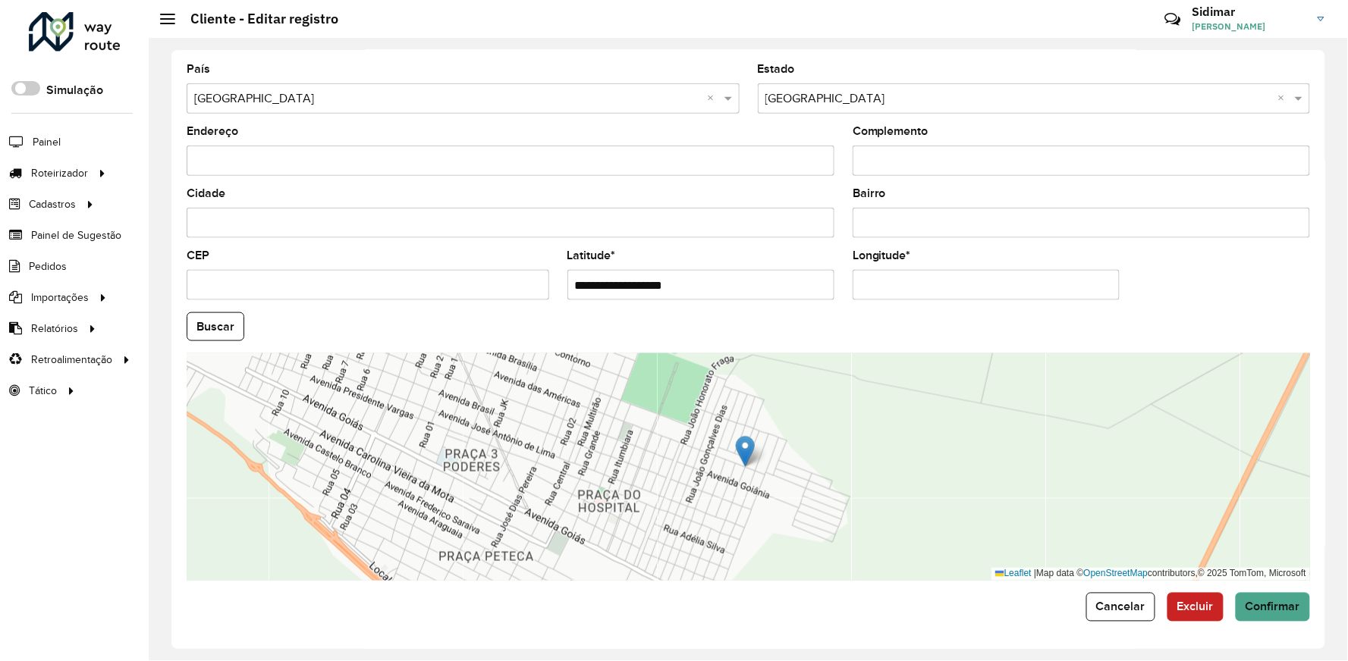
type input "**********"
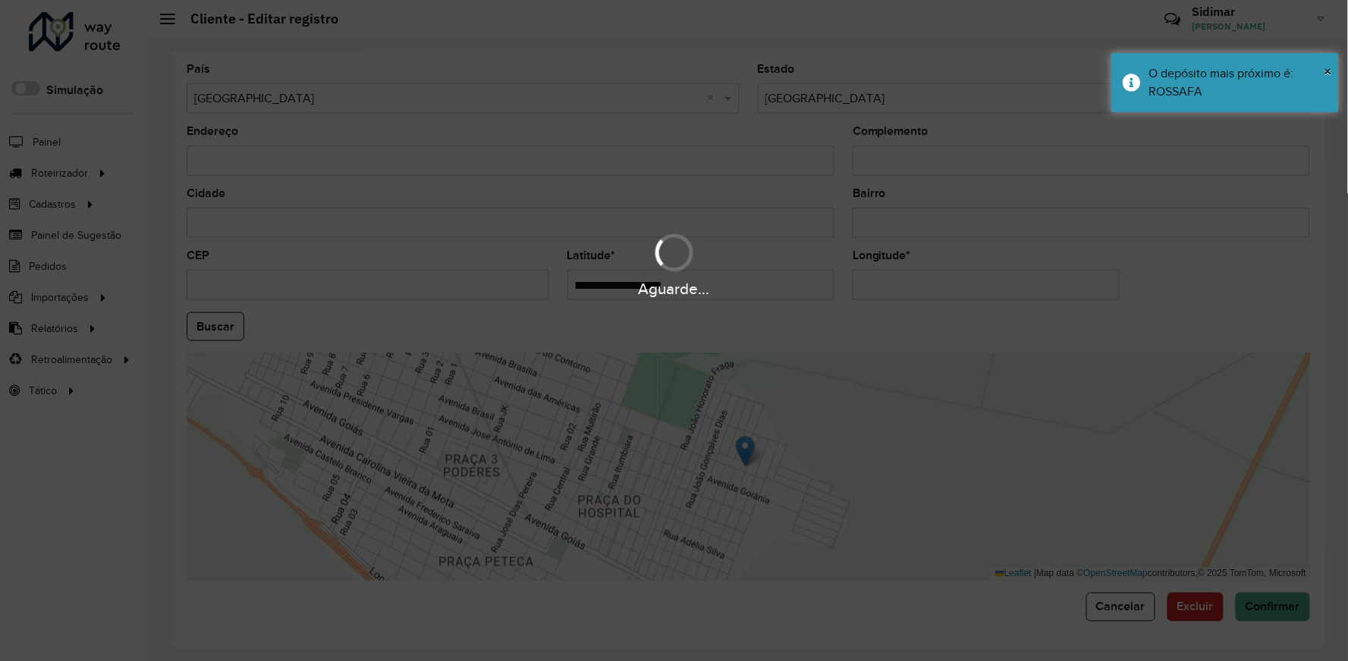
drag, startPoint x: 988, startPoint y: 282, endPoint x: 834, endPoint y: 296, distance: 154.6
click at [834, 296] on formly-group "**********" at bounding box center [748, 322] width 1142 height 517
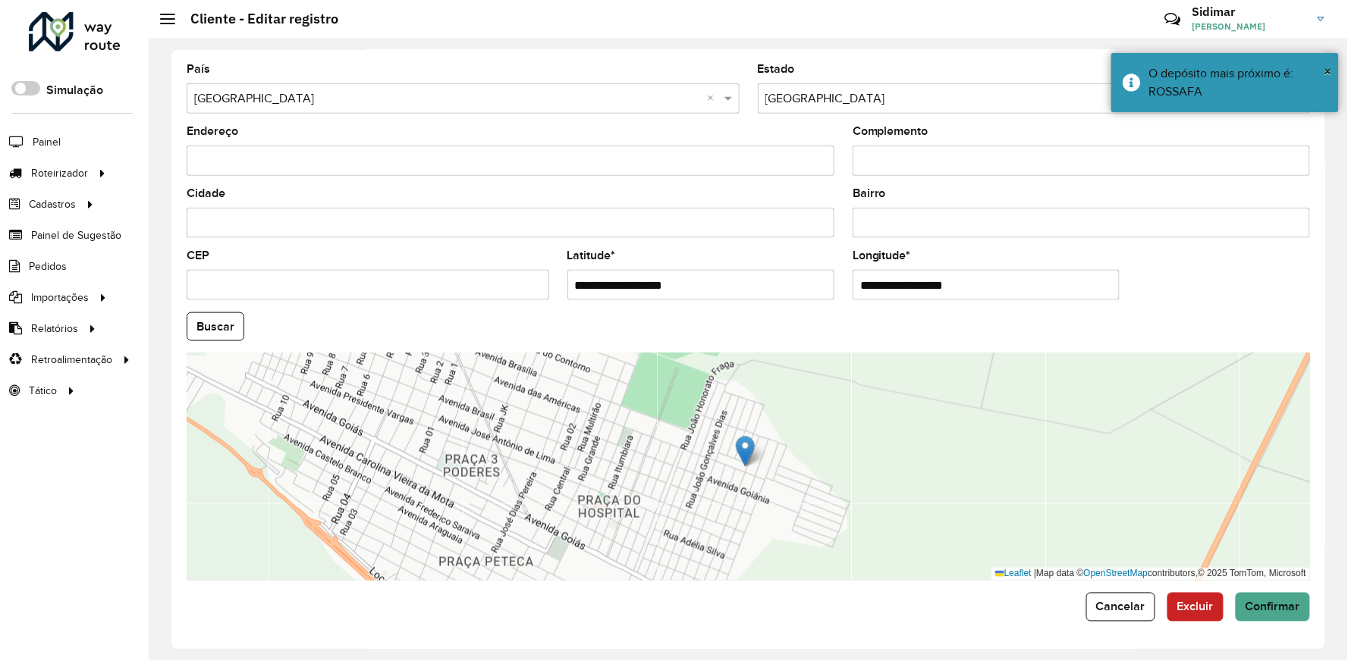
paste input "**********"
click at [977, 285] on input "**********" at bounding box center [986, 285] width 267 height 30
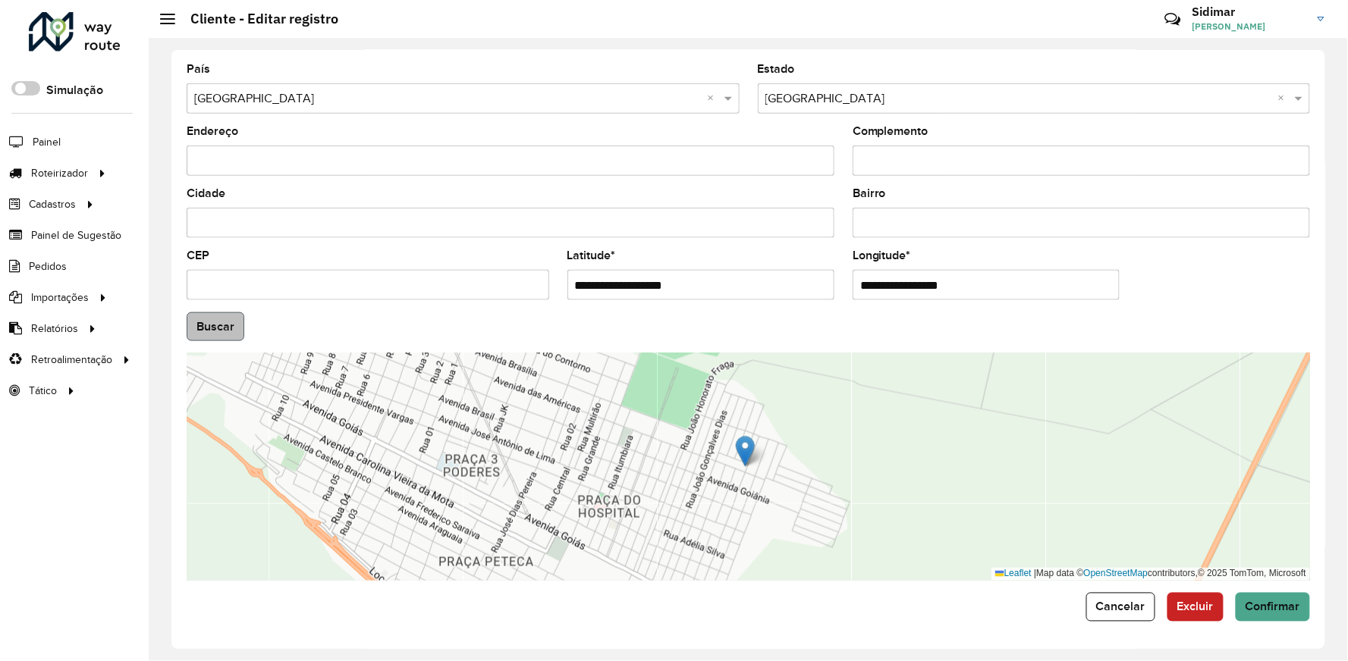
type input "**********"
click at [209, 329] on hb-app "Aguarde... Pop-up bloqueado! Seu navegador bloqueou automáticamente a abertura …" at bounding box center [674, 330] width 1348 height 661
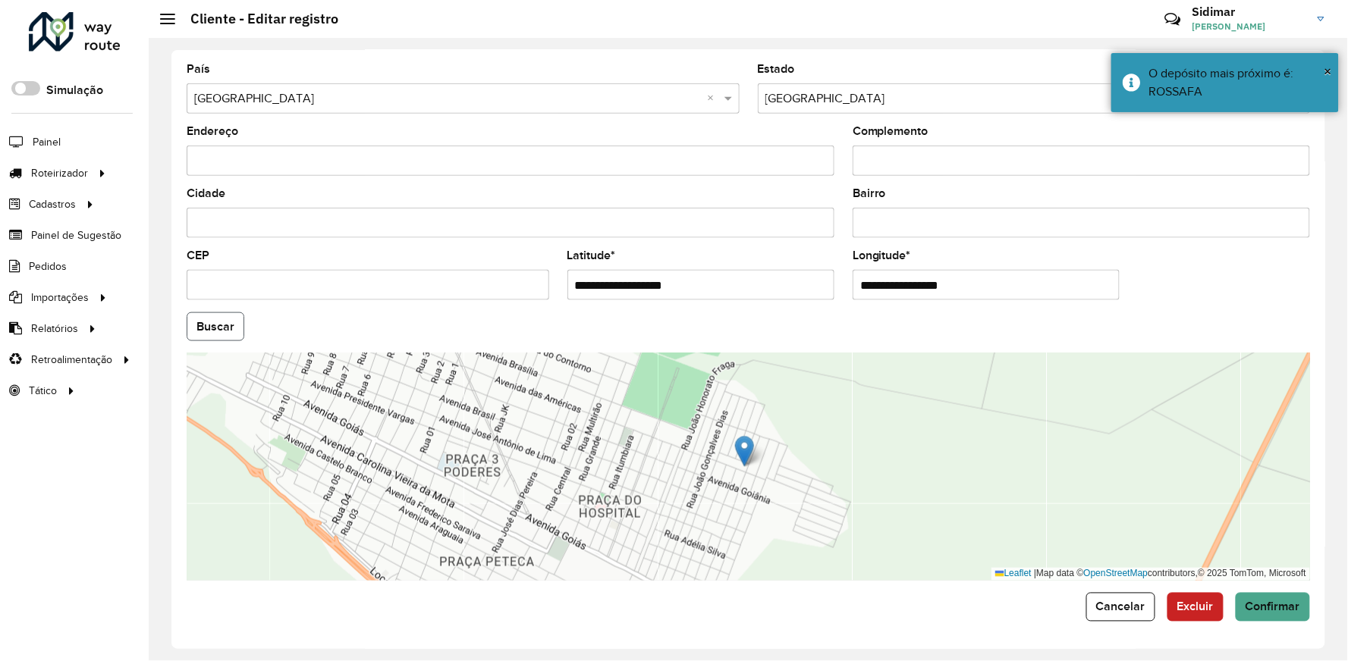
click at [211, 329] on button "Buscar" at bounding box center [216, 326] width 58 height 29
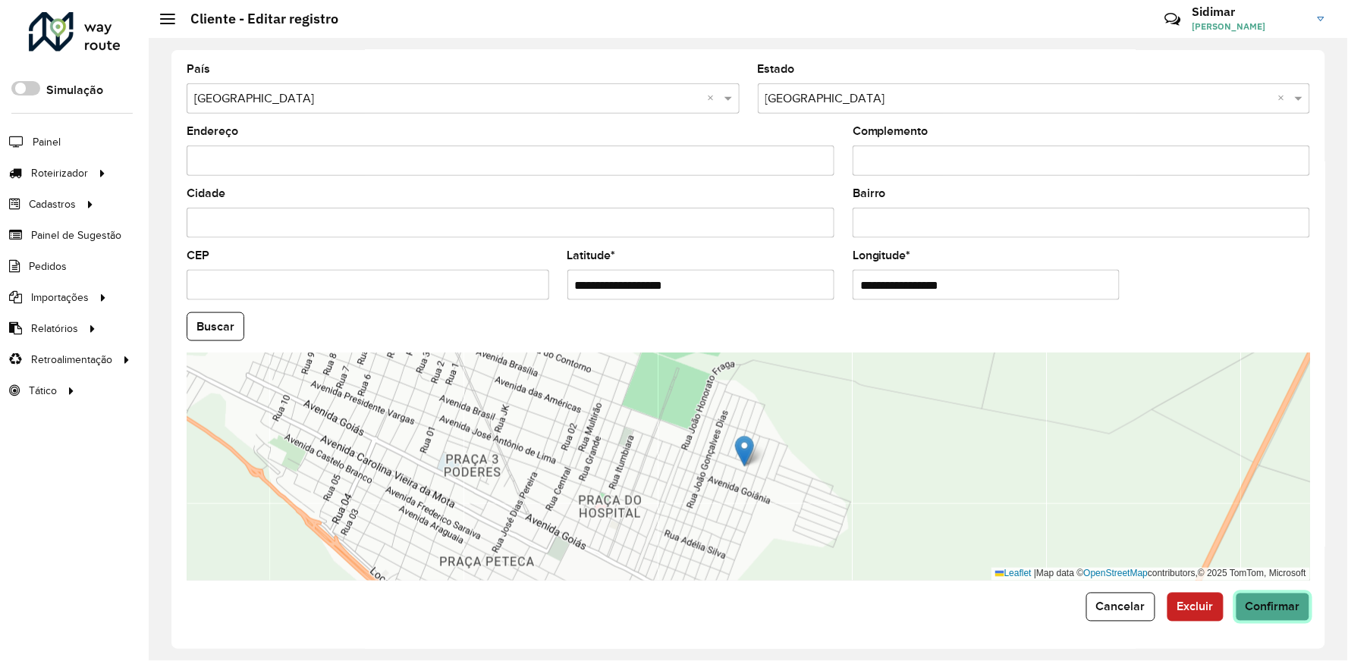
click at [1261, 613] on span "Confirmar" at bounding box center [1272, 607] width 55 height 13
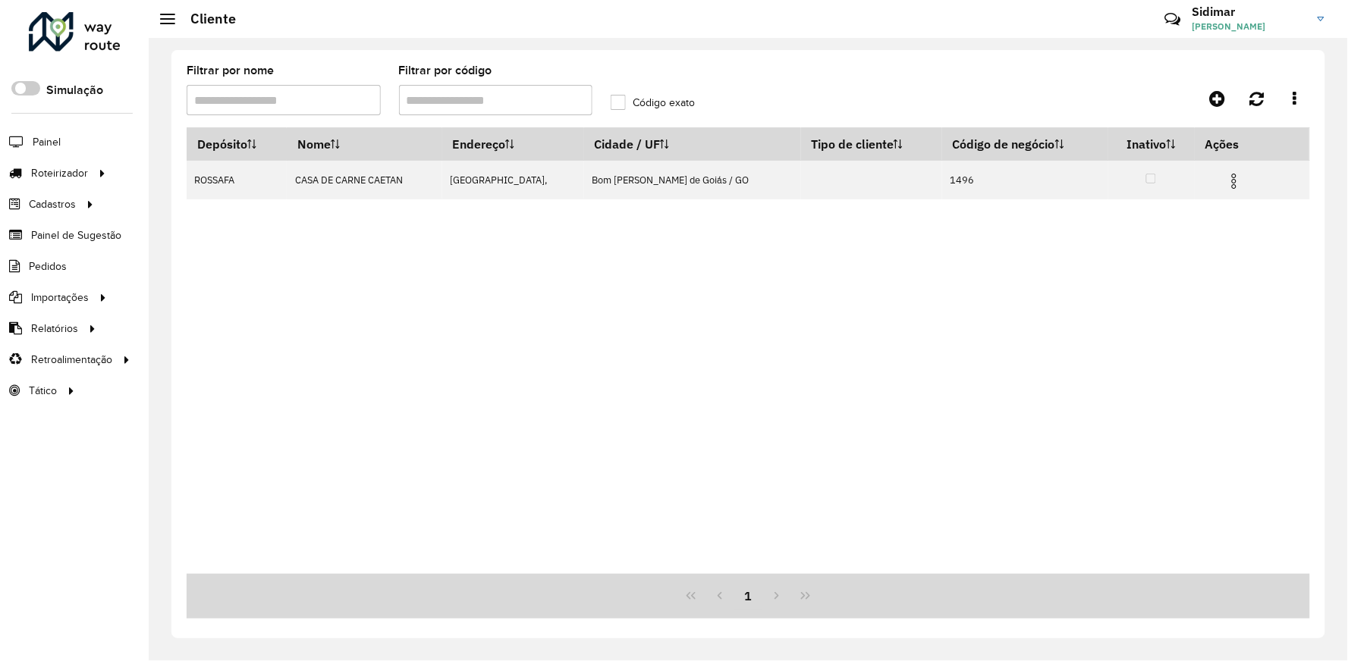
drag, startPoint x: 464, startPoint y: 95, endPoint x: 392, endPoint y: 103, distance: 72.5
click at [392, 103] on formly-field "Filtrar por código" at bounding box center [496, 96] width 212 height 62
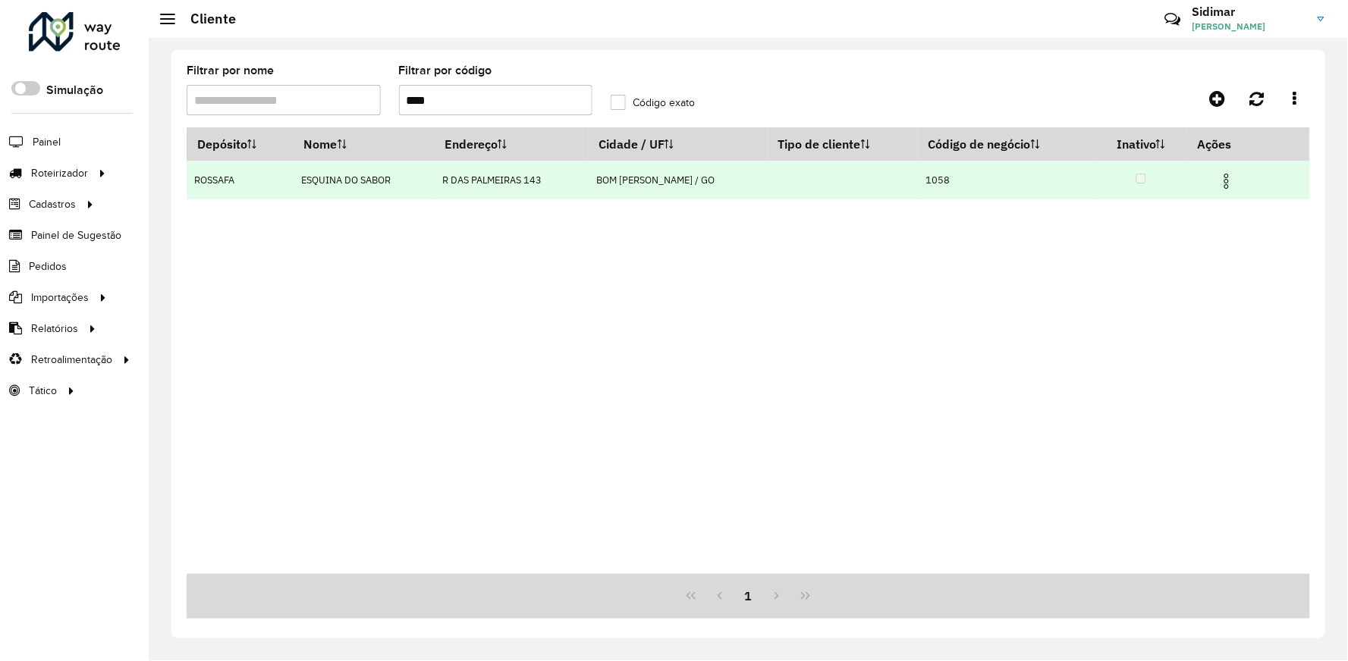
type input "****"
click at [1224, 177] on img at bounding box center [1226, 181] width 18 height 18
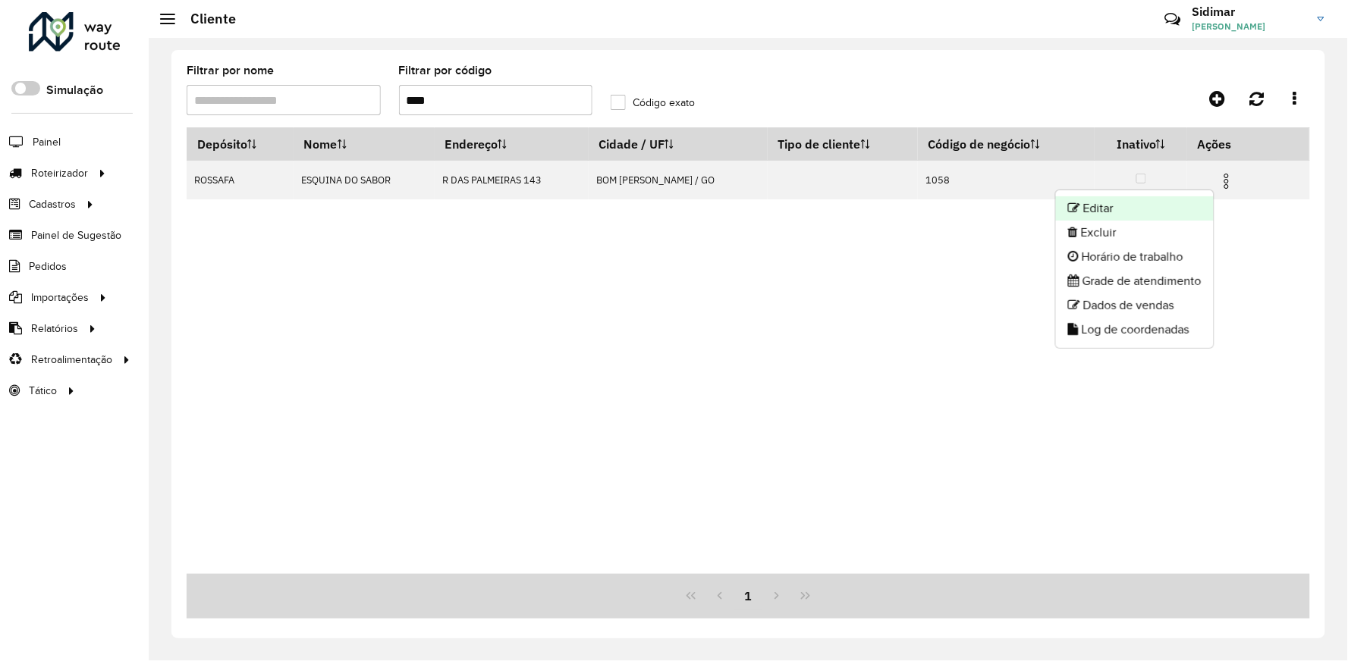
click at [1104, 208] on li "Editar" at bounding box center [1135, 208] width 158 height 24
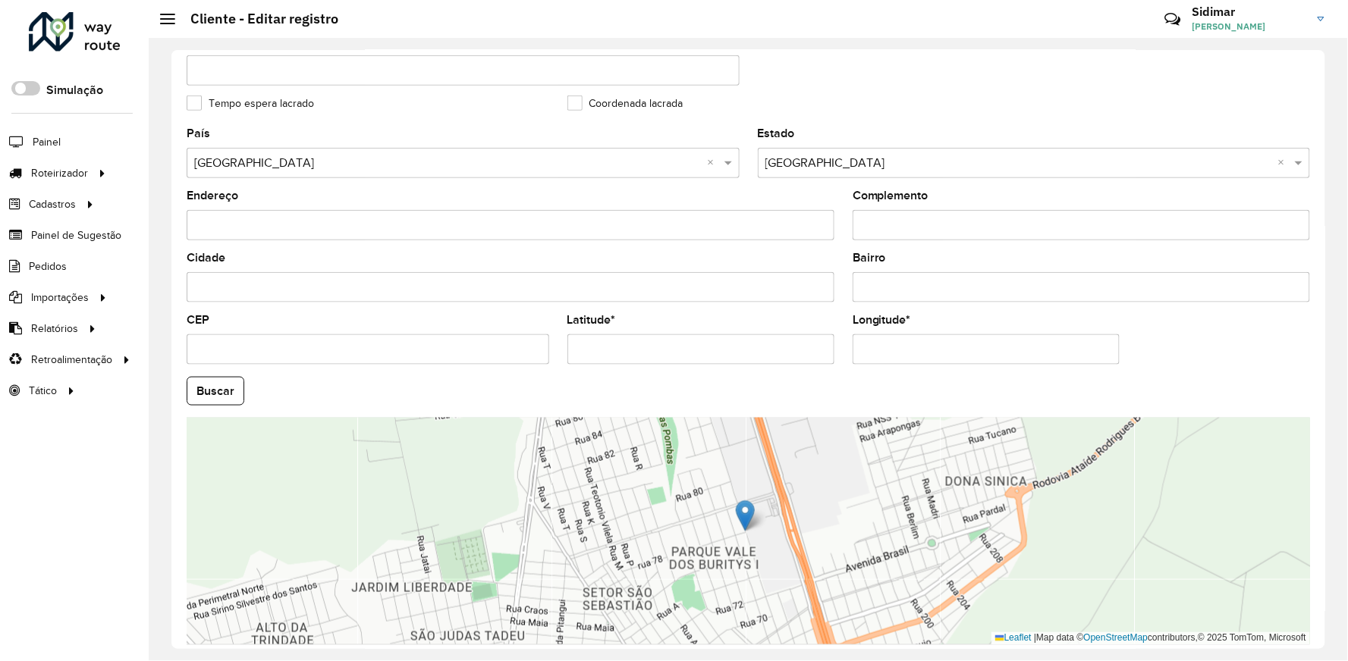
scroll to position [470, 0]
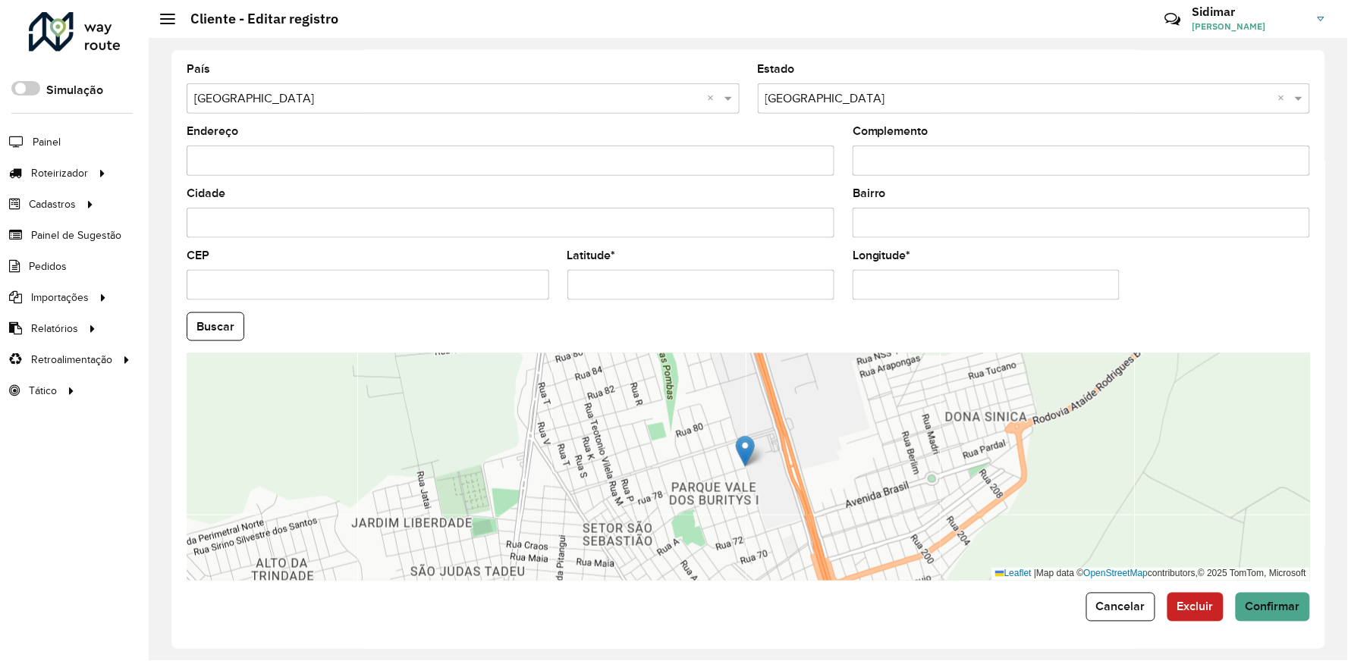
drag, startPoint x: 660, startPoint y: 293, endPoint x: 572, endPoint y: 294, distance: 88.0
click at [572, 294] on input "Latitude *" at bounding box center [700, 285] width 267 height 30
paste input "**********"
drag, startPoint x: 693, startPoint y: 285, endPoint x: 830, endPoint y: 290, distance: 136.6
click at [830, 290] on input "**********" at bounding box center [700, 285] width 267 height 30
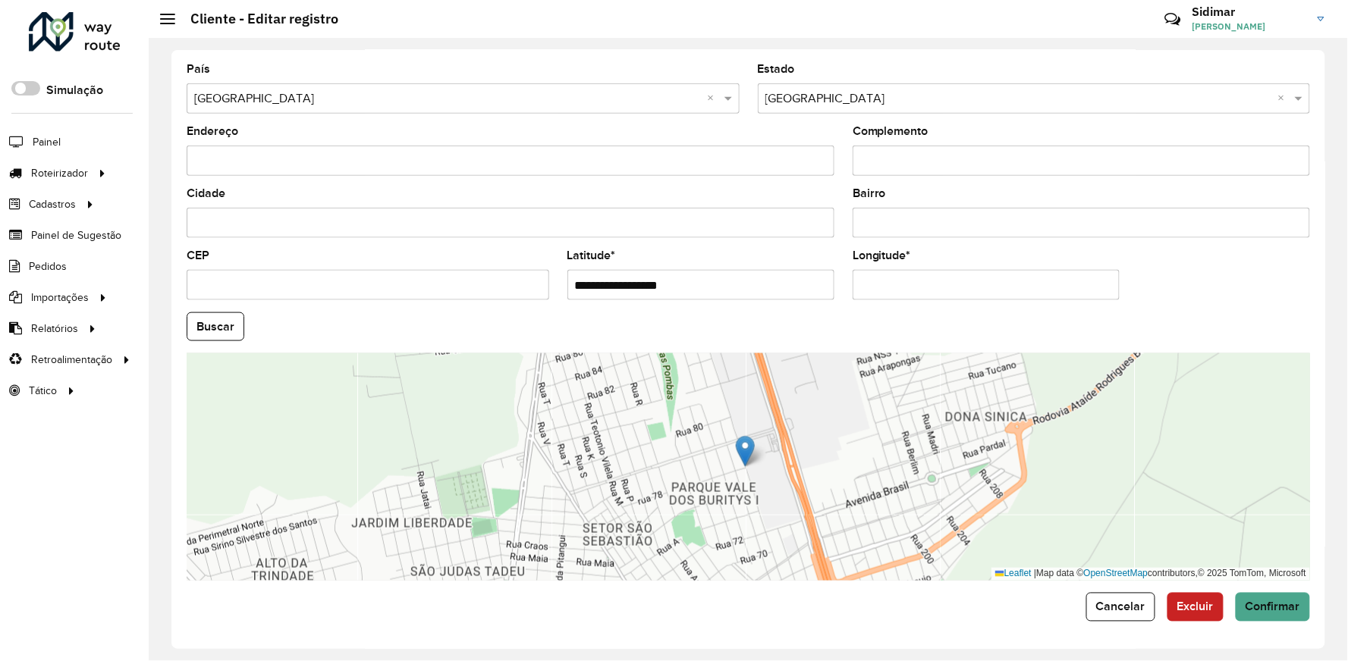
type input "**********"
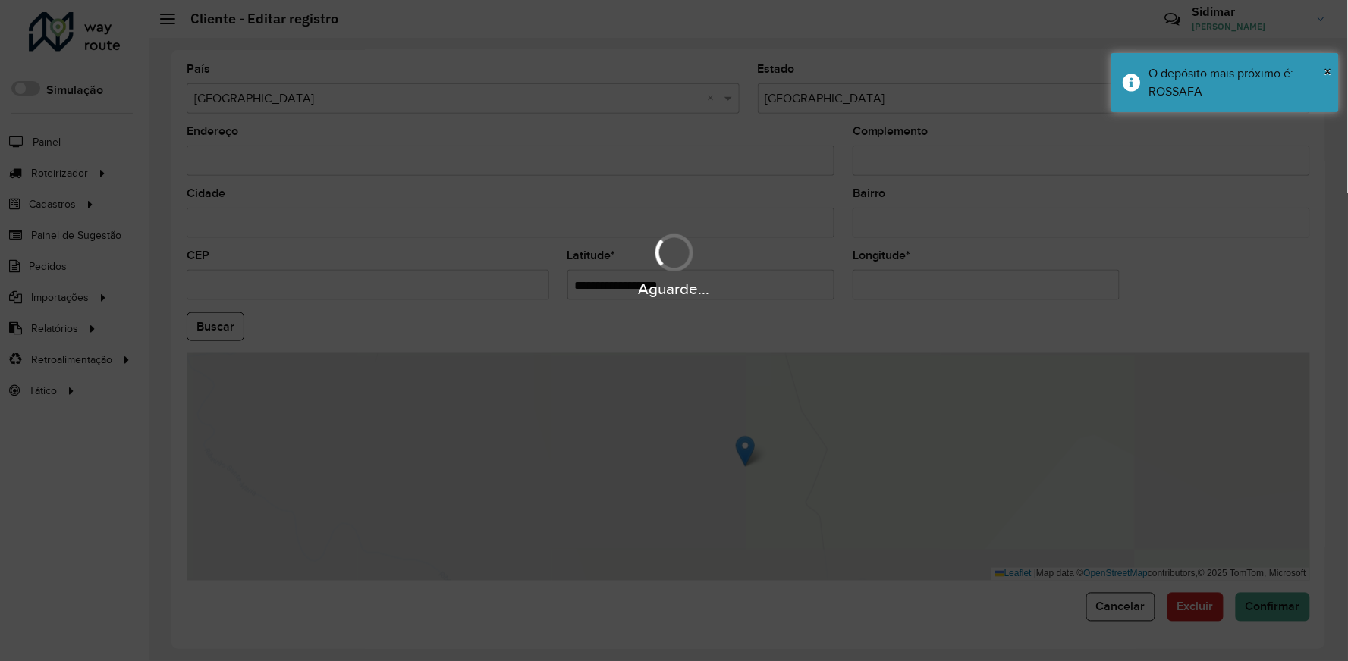
drag, startPoint x: 922, startPoint y: 285, endPoint x: 799, endPoint y: 289, distance: 122.2
click at [799, 289] on hb-app "Aguarde... Pop-up bloqueado! Seu navegador bloqueou automáticamente a abertura …" at bounding box center [674, 330] width 1348 height 661
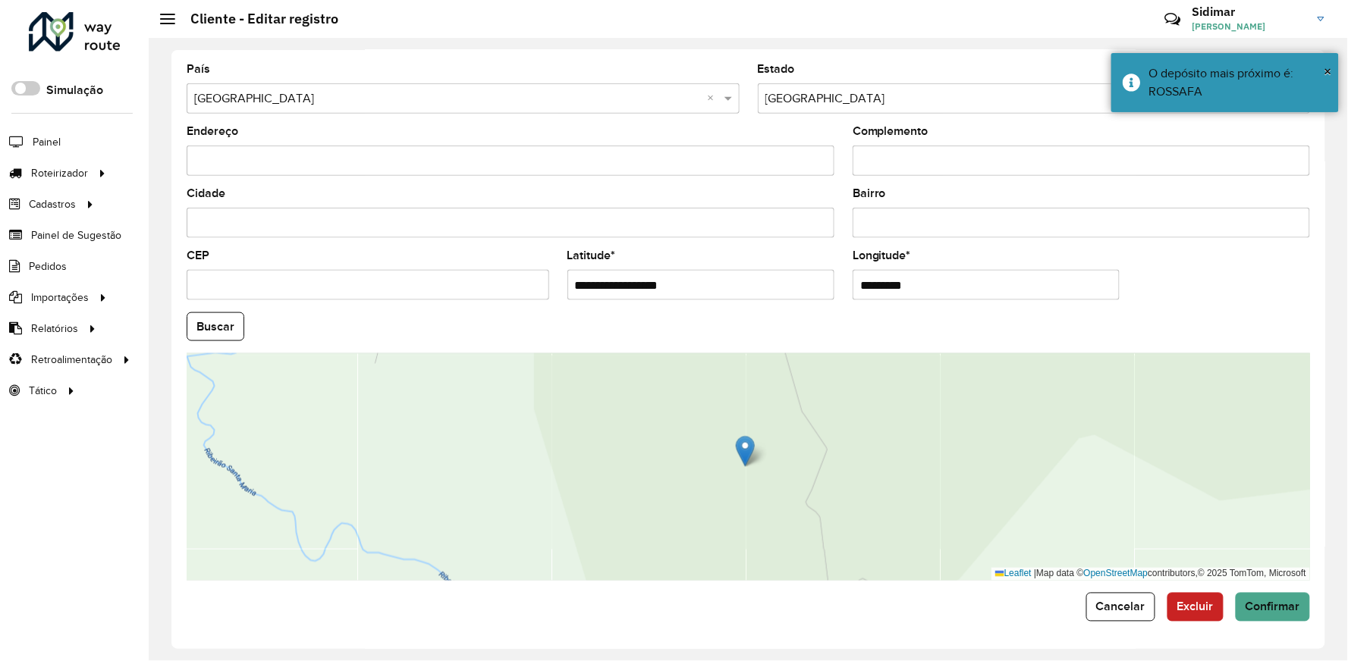
paste input "**********"
click at [977, 292] on input "**********" at bounding box center [986, 285] width 267 height 30
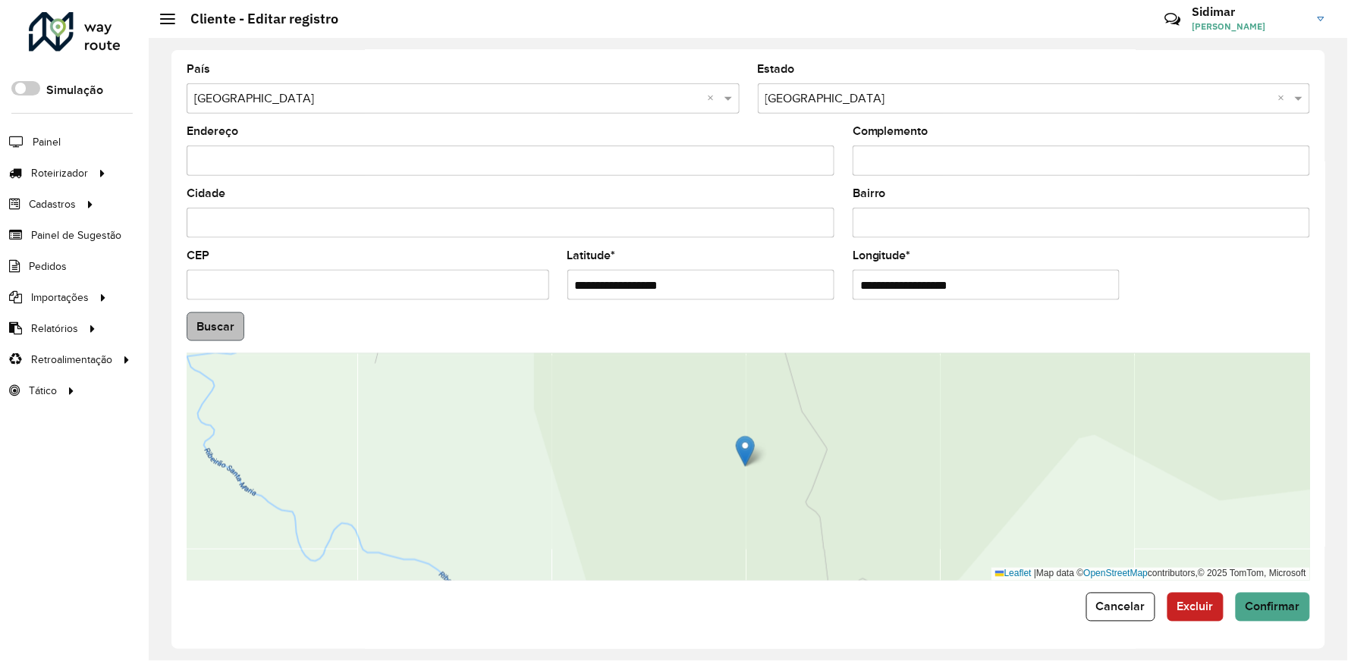
type input "**********"
click at [237, 334] on hb-app "Aguarde... Pop-up bloqueado! Seu navegador bloqueou automáticamente a abertura …" at bounding box center [674, 330] width 1348 height 661
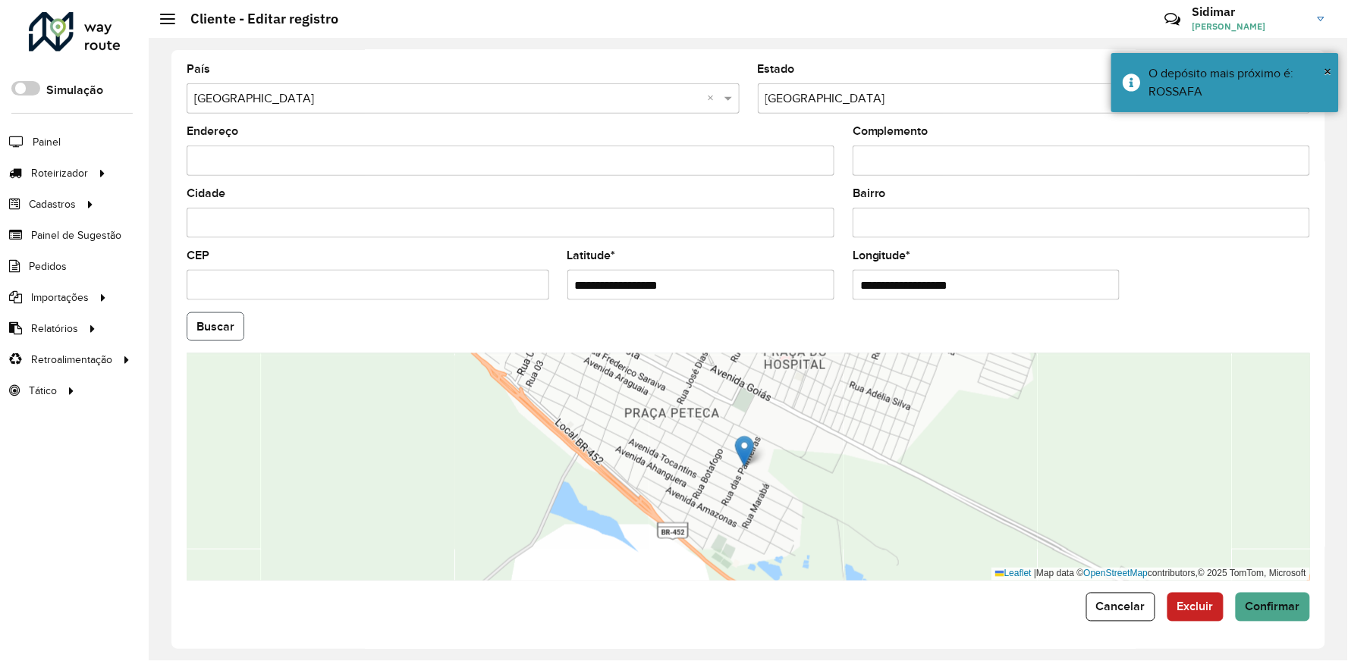
click at [237, 334] on button "Buscar" at bounding box center [216, 326] width 58 height 29
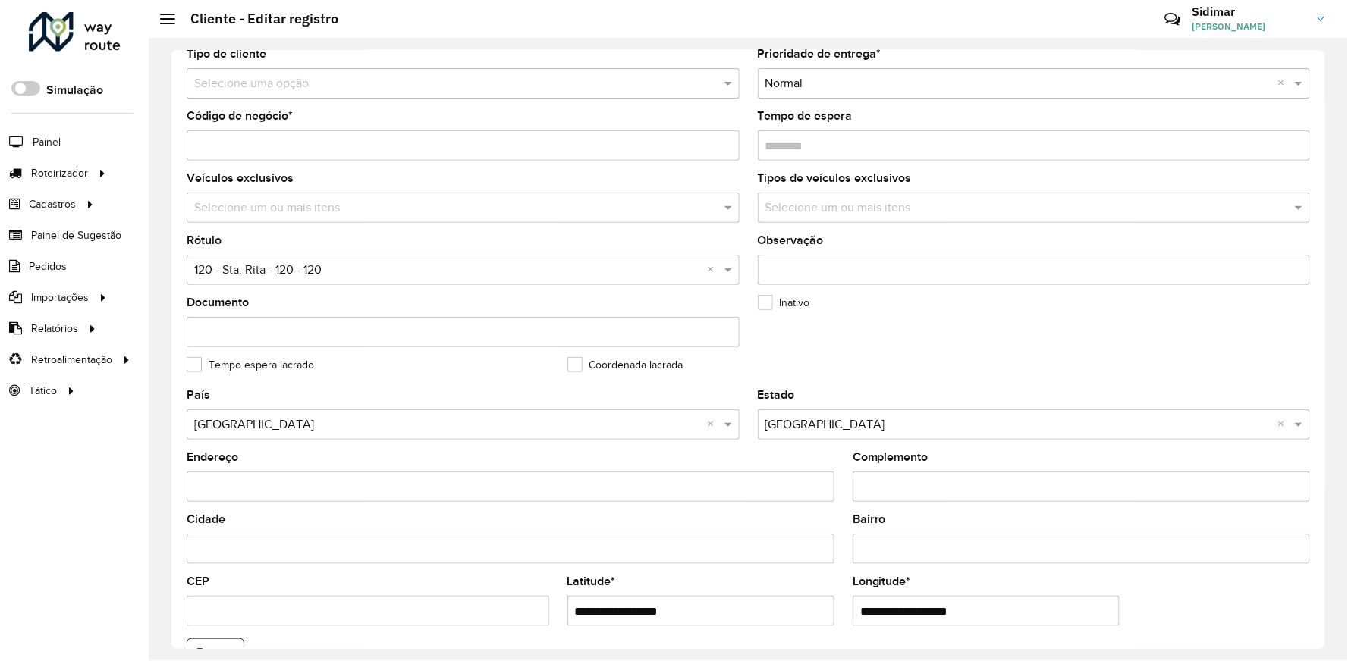
scroll to position [133, 0]
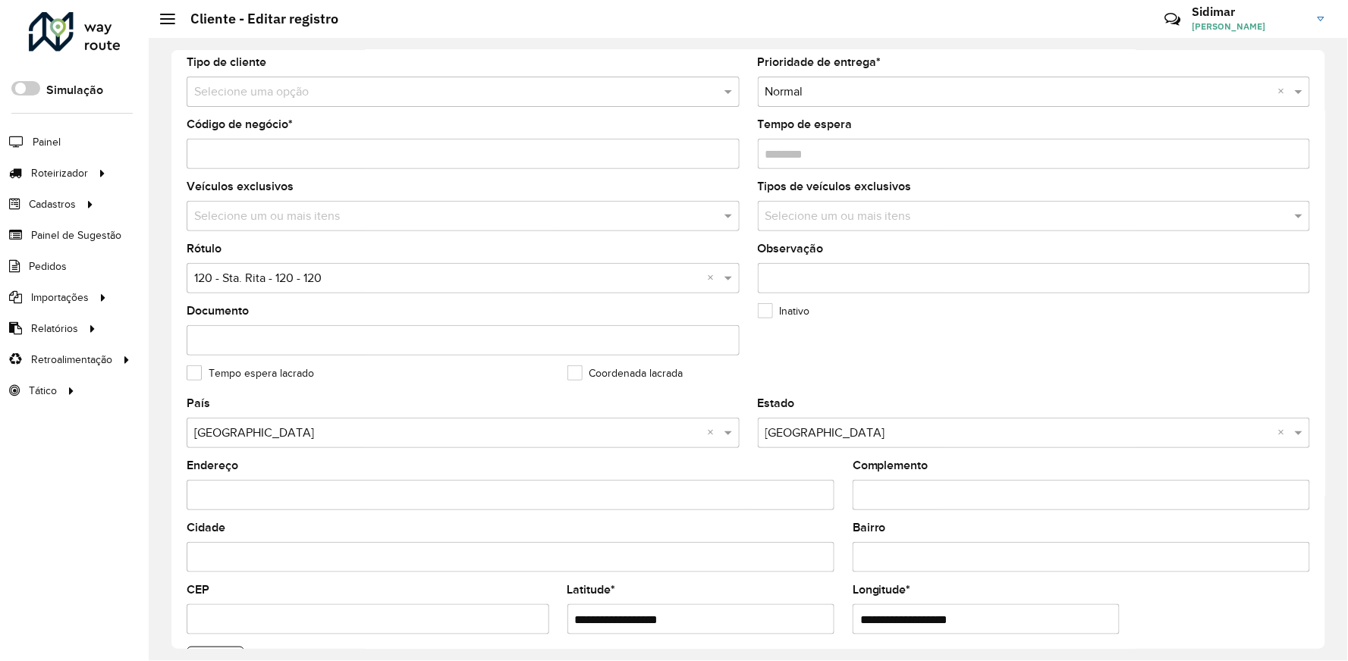
click at [328, 284] on input "text" at bounding box center [447, 279] width 507 height 18
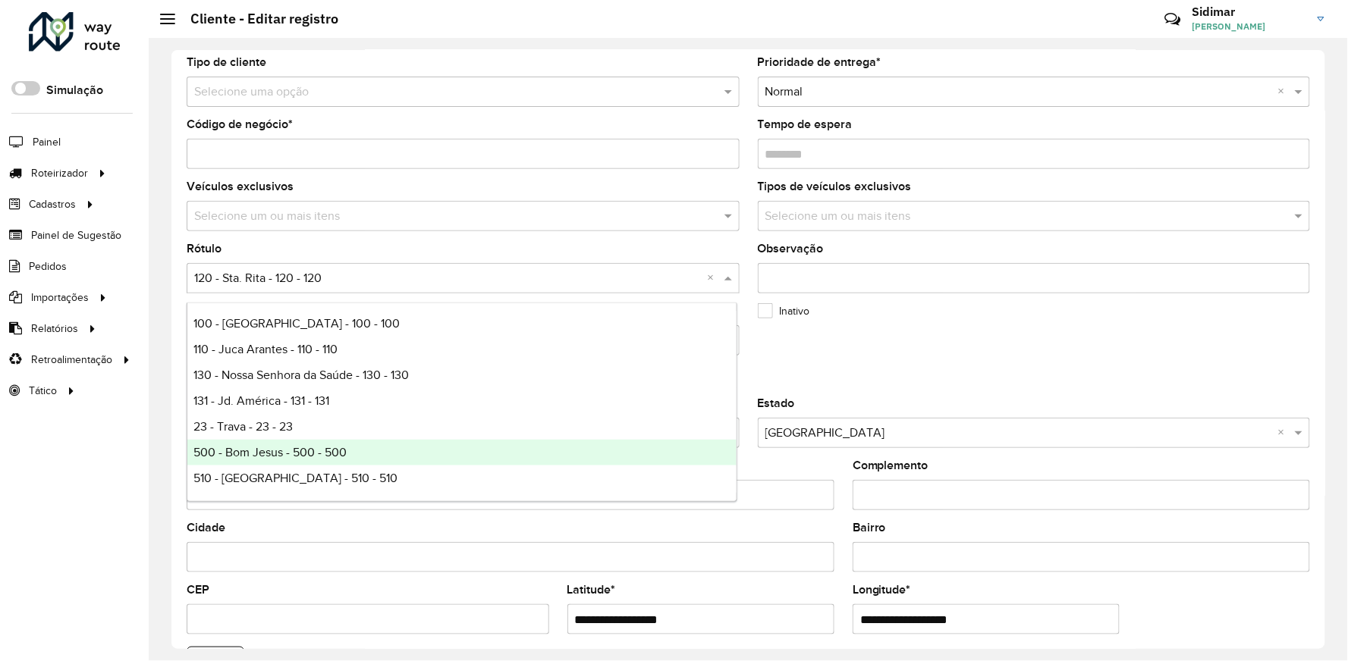
click at [265, 446] on span "500 - Bom Jesus - 500 - 500" at bounding box center [269, 452] width 153 height 13
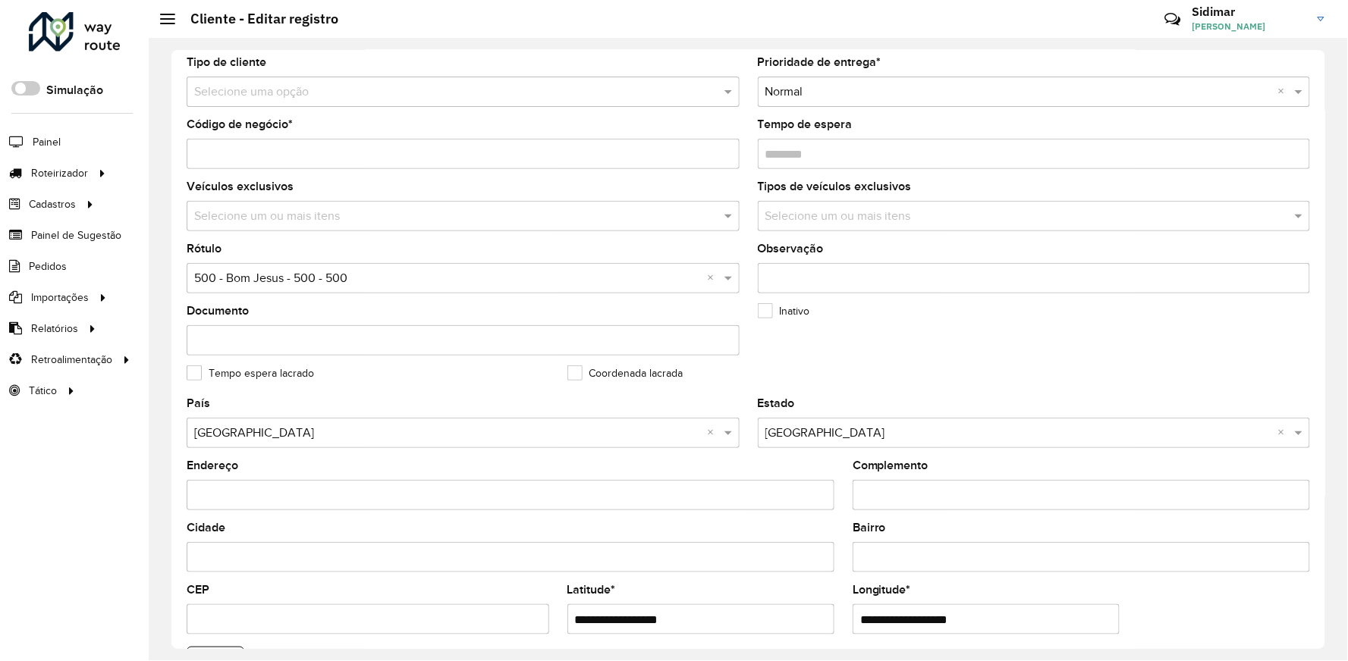
click at [751, 241] on formly-field "Tipos de veículos exclusivos Selecione um ou mais itens" at bounding box center [1034, 212] width 571 height 62
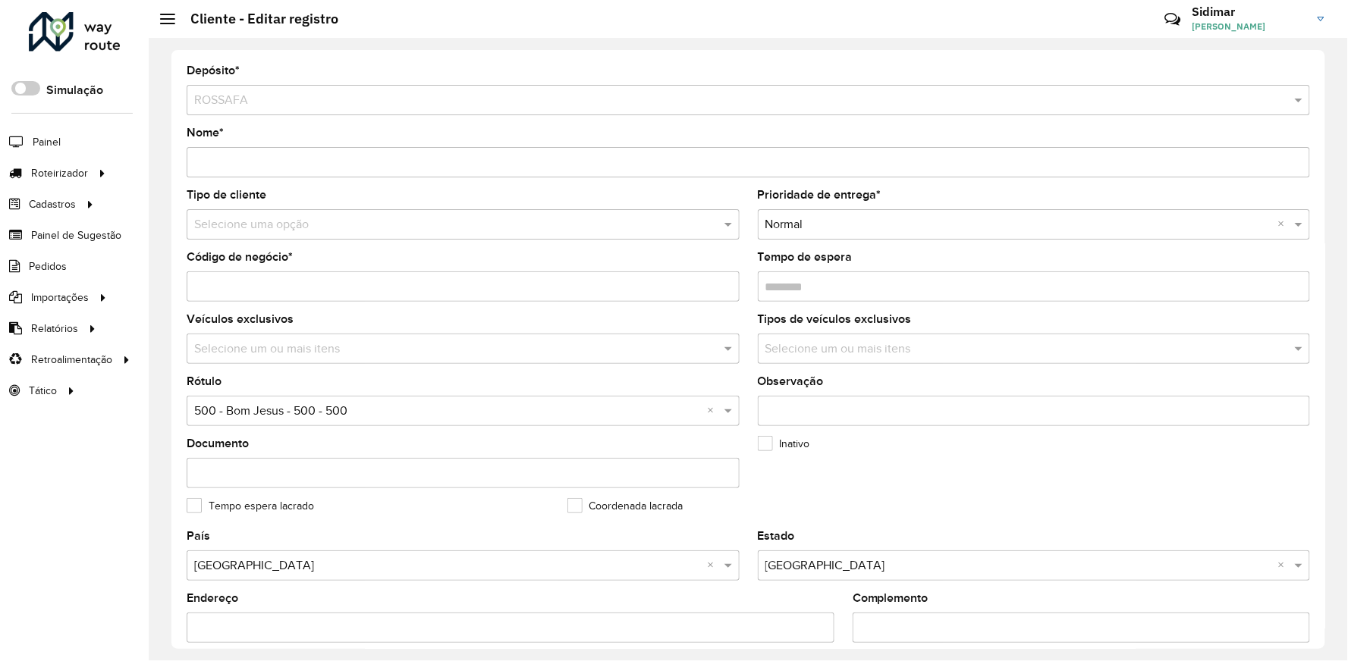
scroll to position [470, 0]
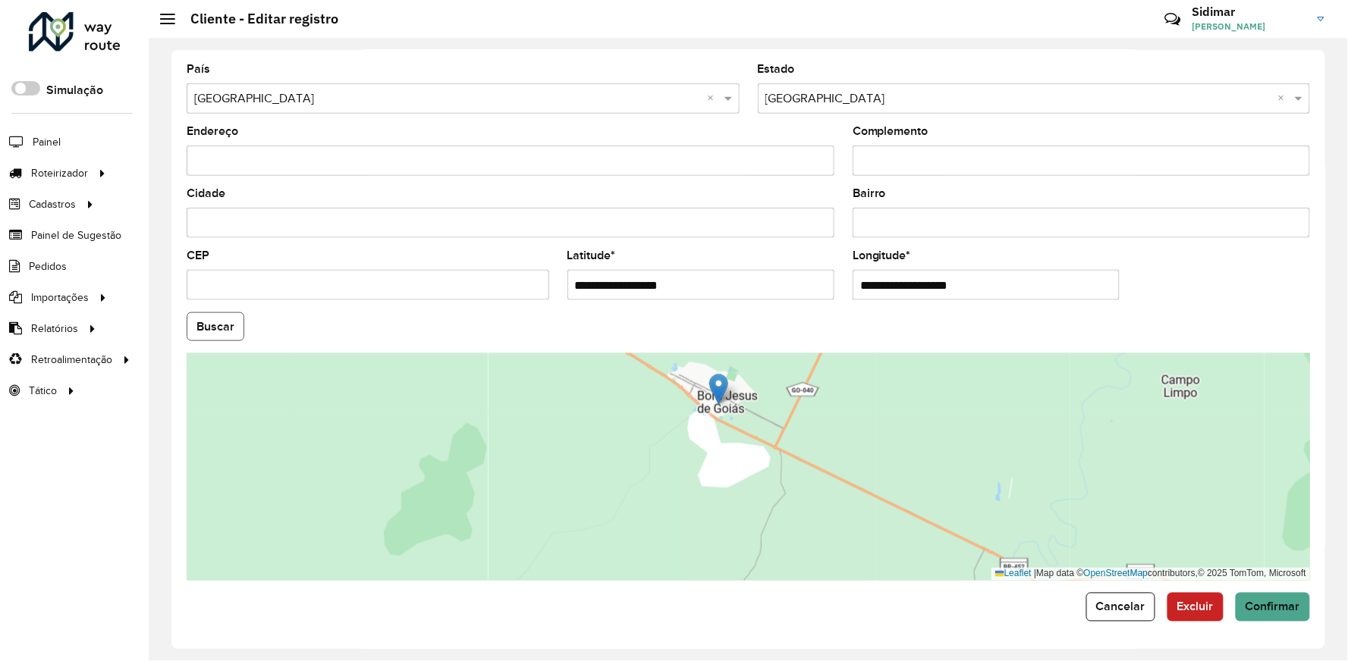
click at [193, 328] on button "Buscar" at bounding box center [216, 326] width 58 height 29
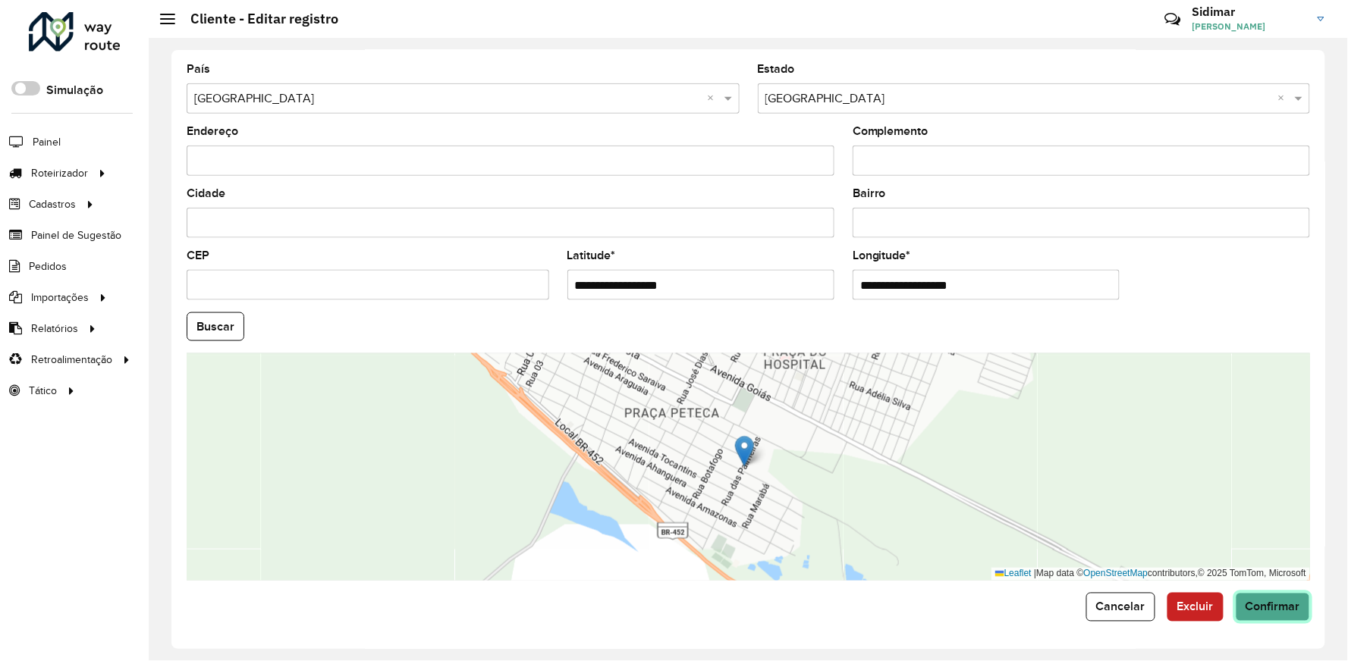
click at [1239, 605] on button "Confirmar" at bounding box center [1273, 607] width 74 height 29
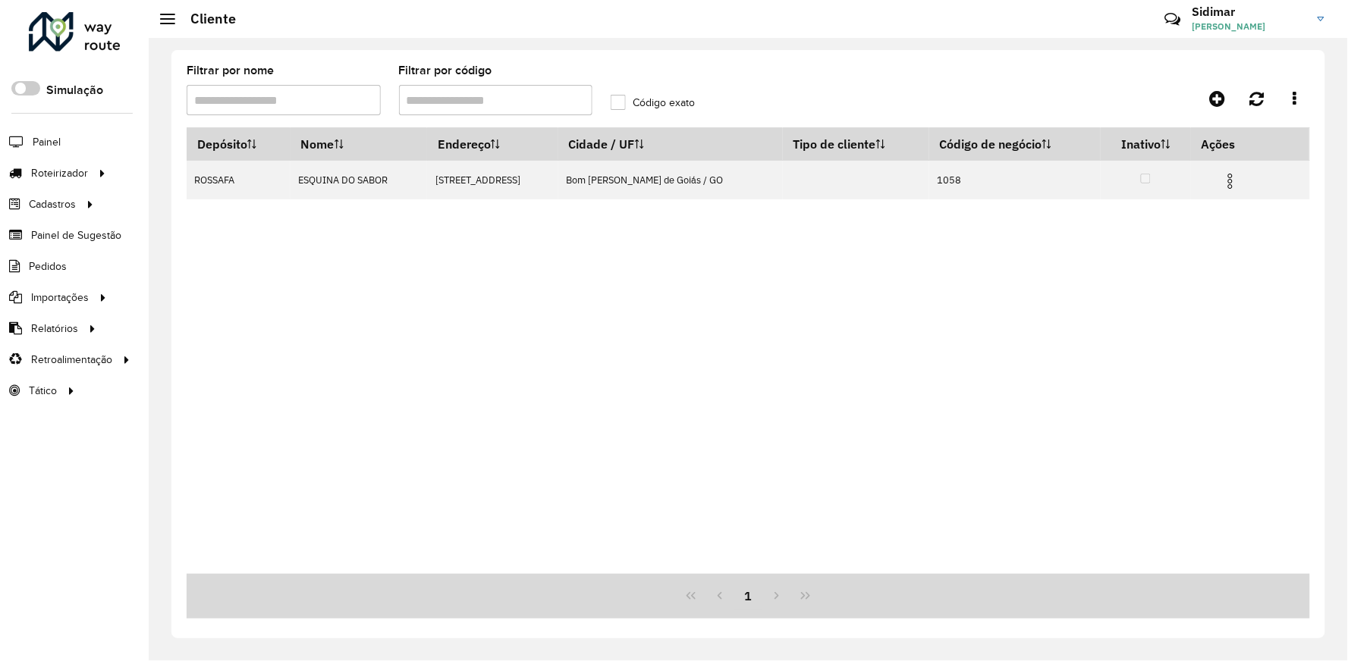
click at [449, 100] on input "Filtrar por código" at bounding box center [496, 100] width 194 height 30
type input "*"
type input "*****"
click at [618, 102] on label "Código exato" at bounding box center [653, 103] width 84 height 16
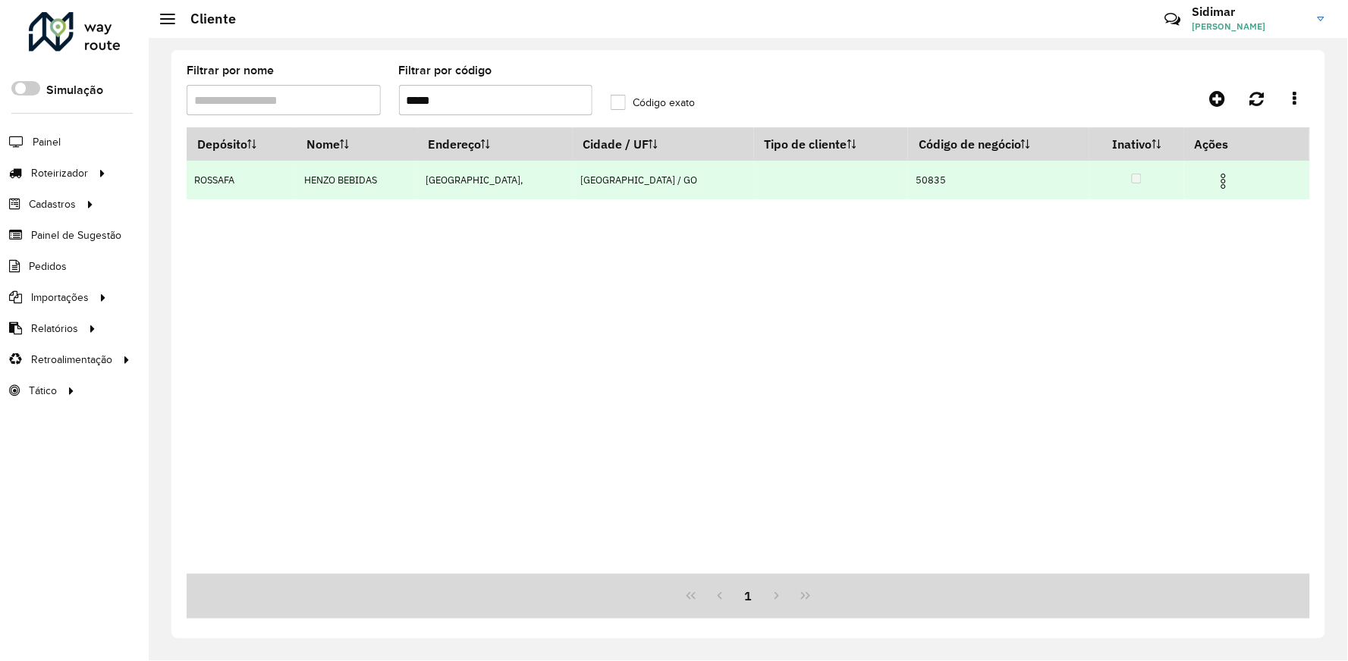
click at [1218, 182] on img at bounding box center [1223, 181] width 18 height 18
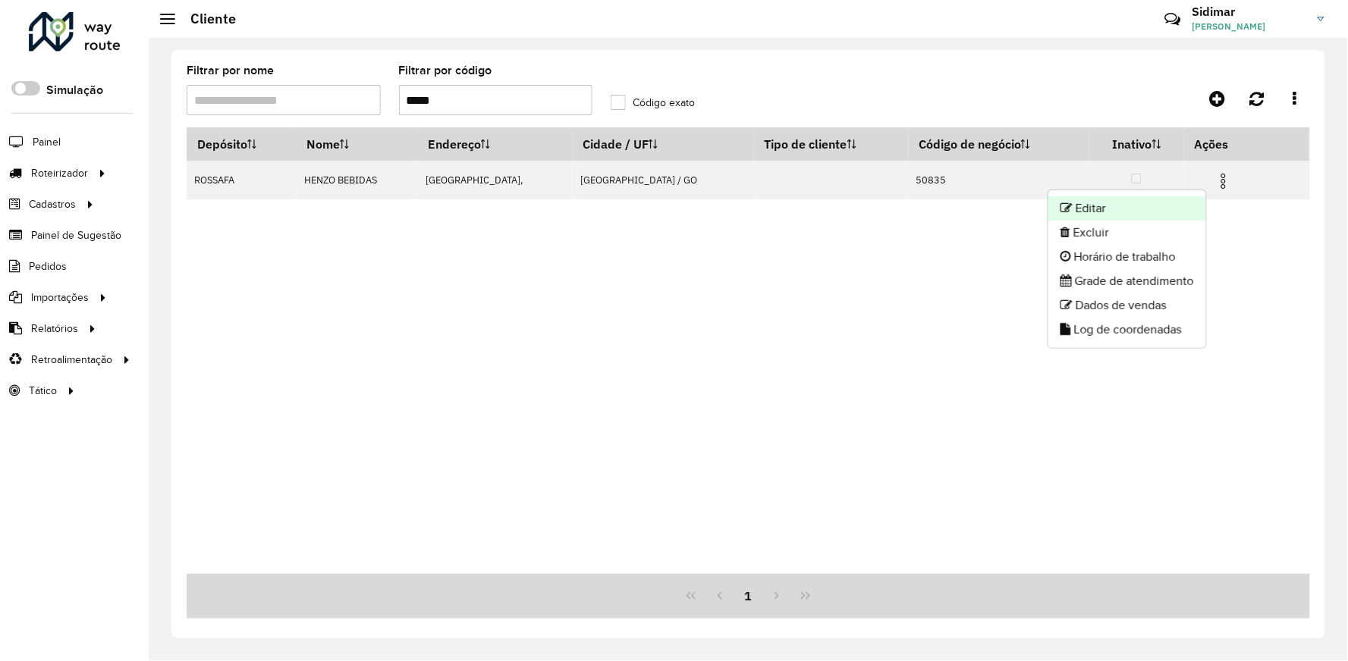
click at [1188, 210] on li "Editar" at bounding box center [1127, 208] width 158 height 24
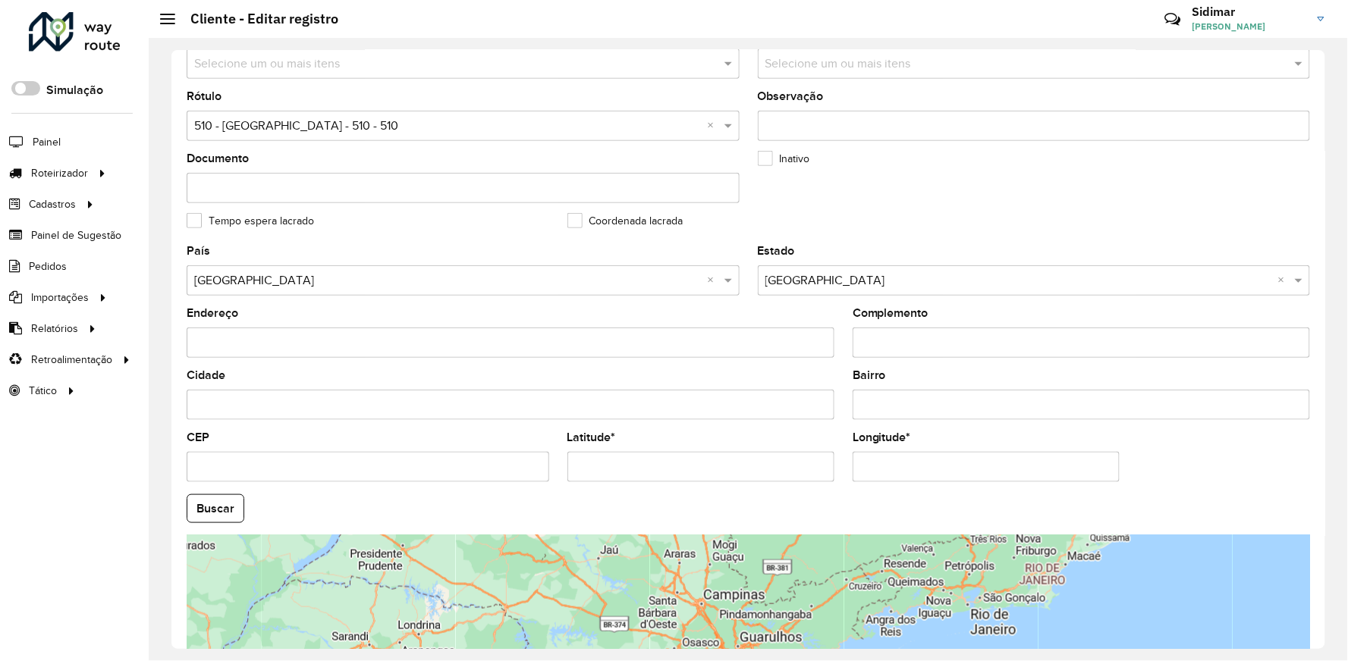
scroll to position [421, 0]
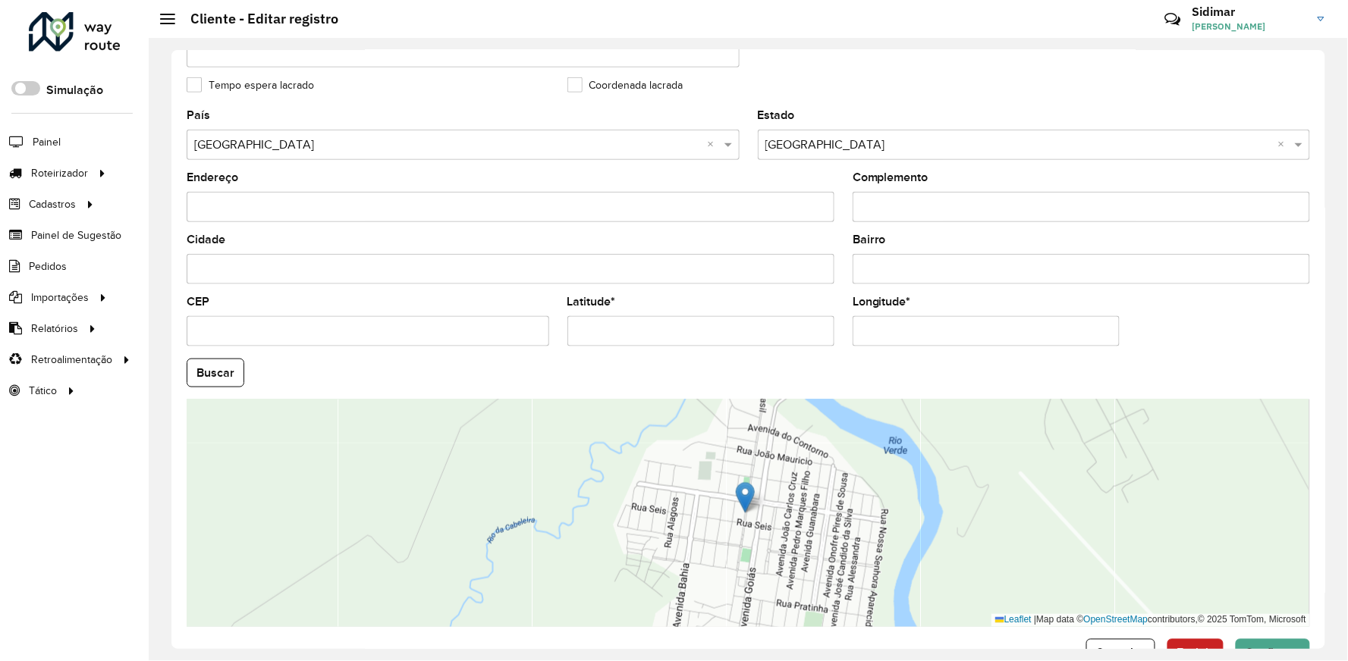
drag, startPoint x: 642, startPoint y: 335, endPoint x: 525, endPoint y: 338, distance: 117.6
click at [525, 338] on formly-group "País Selecione uma opção × Brasil × Estado Selecione uma opção × Goiás × Endere…" at bounding box center [748, 368] width 1142 height 517
paste input "**********"
drag, startPoint x: 684, startPoint y: 335, endPoint x: 844, endPoint y: 337, distance: 160.0
click at [844, 337] on formly-group "**********" at bounding box center [748, 368] width 1142 height 517
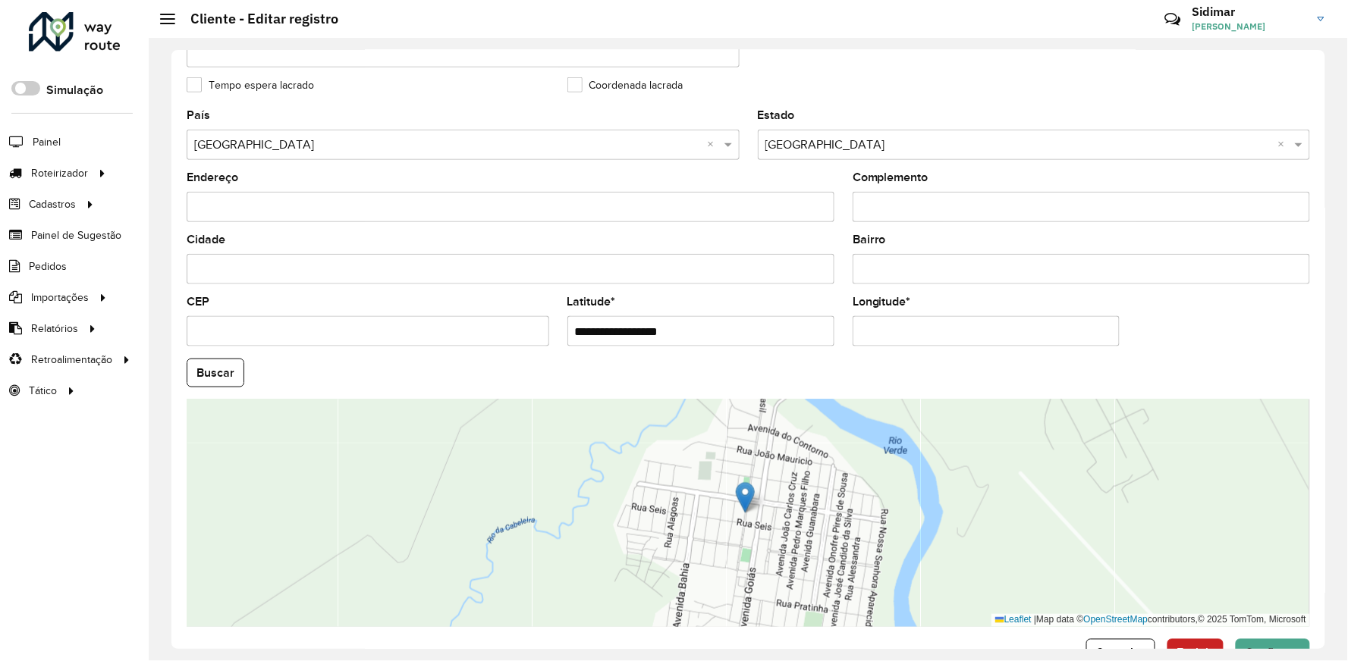
type input "**********"
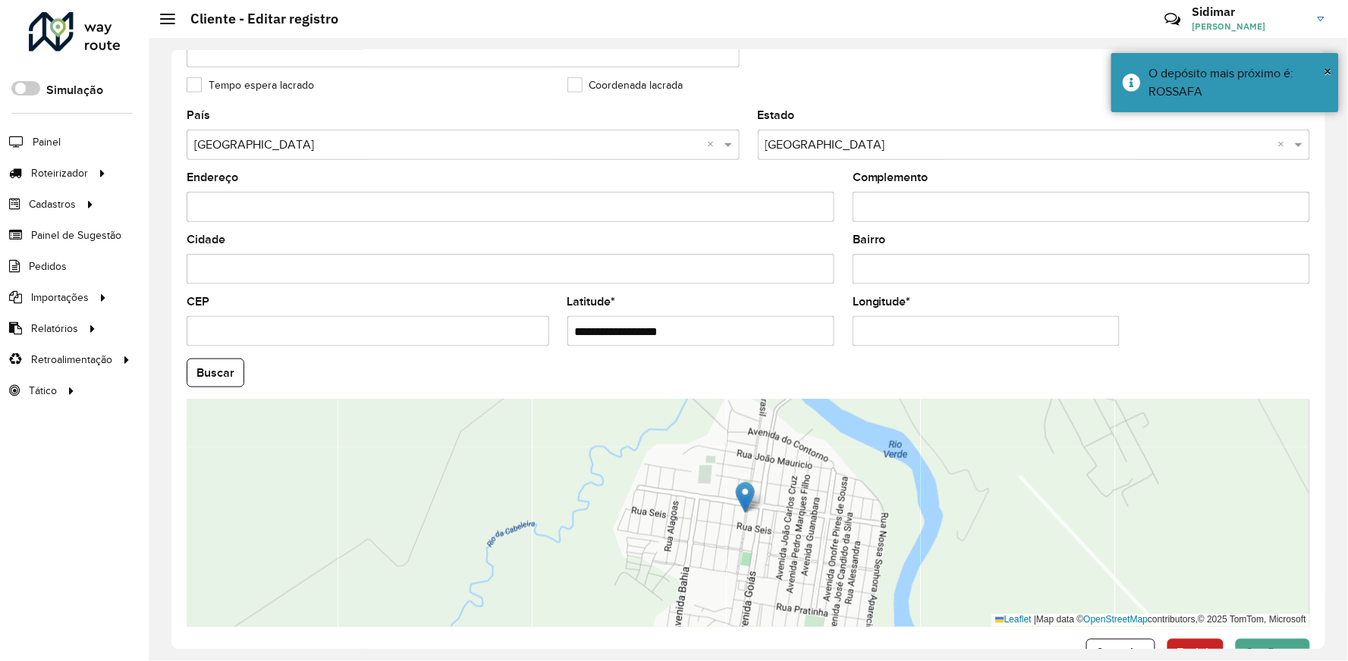
drag, startPoint x: 999, startPoint y: 338, endPoint x: 853, endPoint y: 347, distance: 146.7
click at [853, 347] on input "Longitude *" at bounding box center [986, 331] width 267 height 30
paste input "**********"
click at [973, 335] on input "**********" at bounding box center [986, 331] width 267 height 30
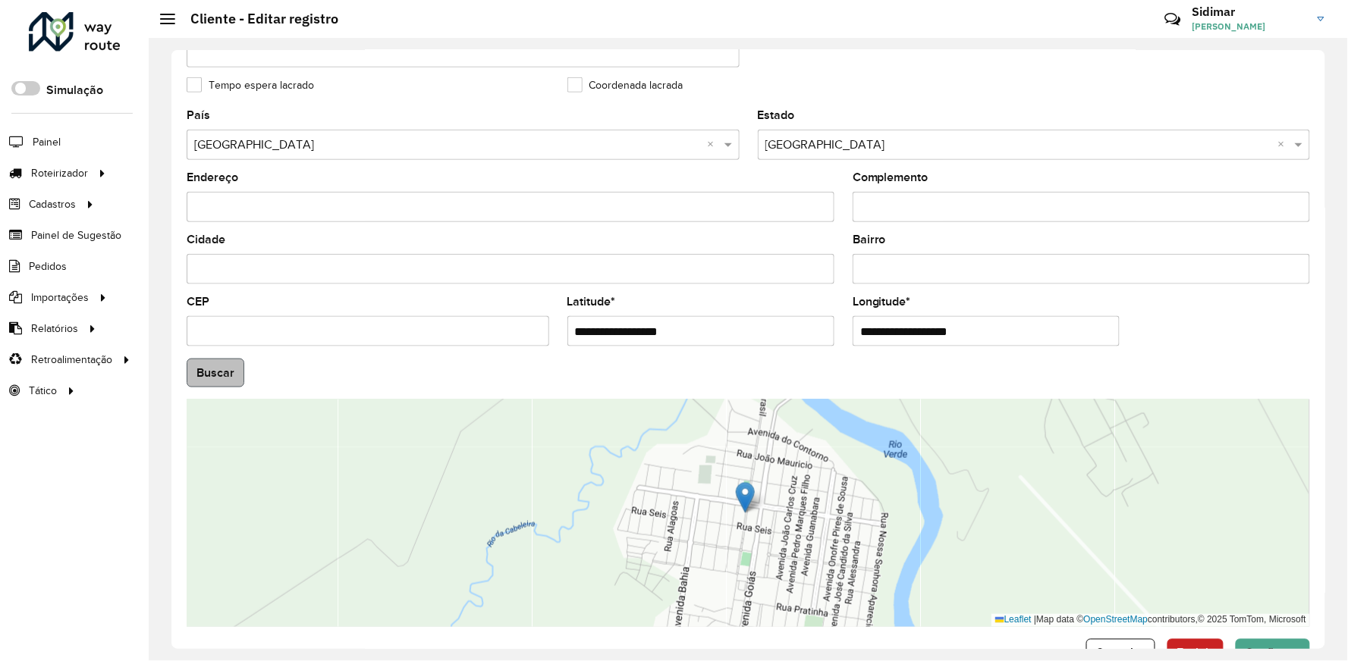
type input "**********"
click at [220, 375] on hb-app "Aguarde... Pop-up bloqueado! Seu navegador bloqueou automáticamente a abertura …" at bounding box center [674, 330] width 1348 height 661
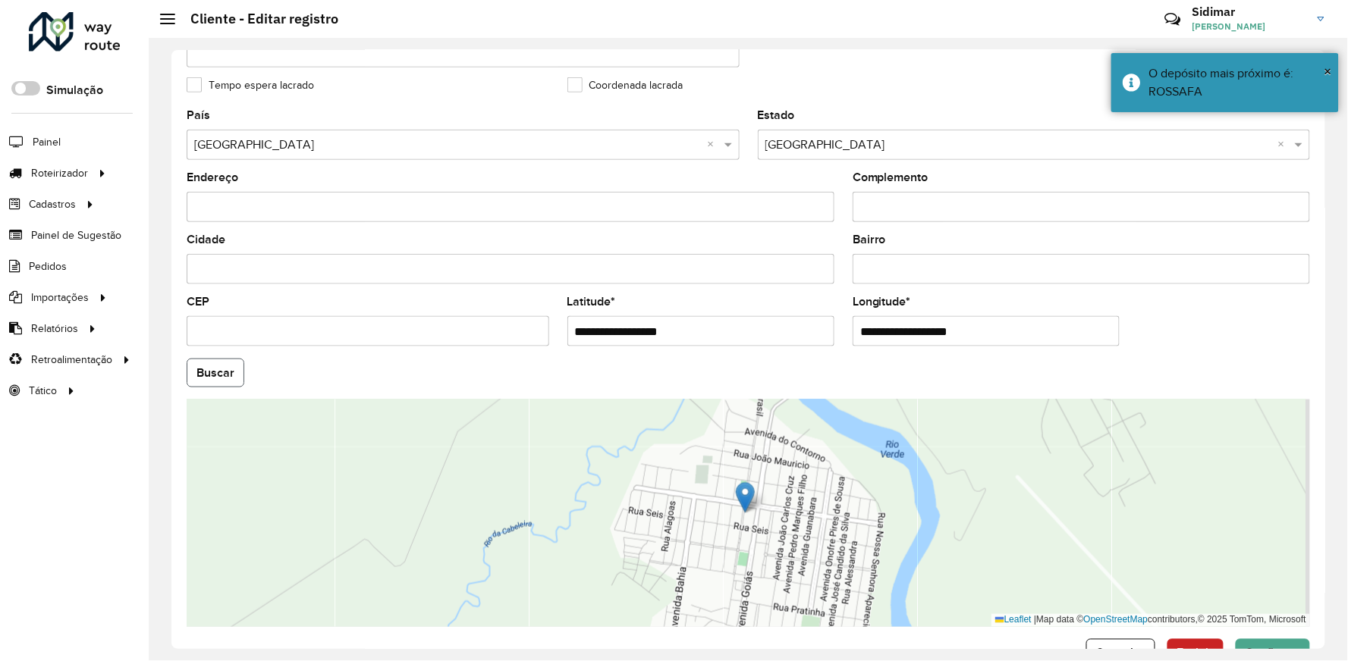
click at [220, 375] on button "Buscar" at bounding box center [216, 373] width 58 height 29
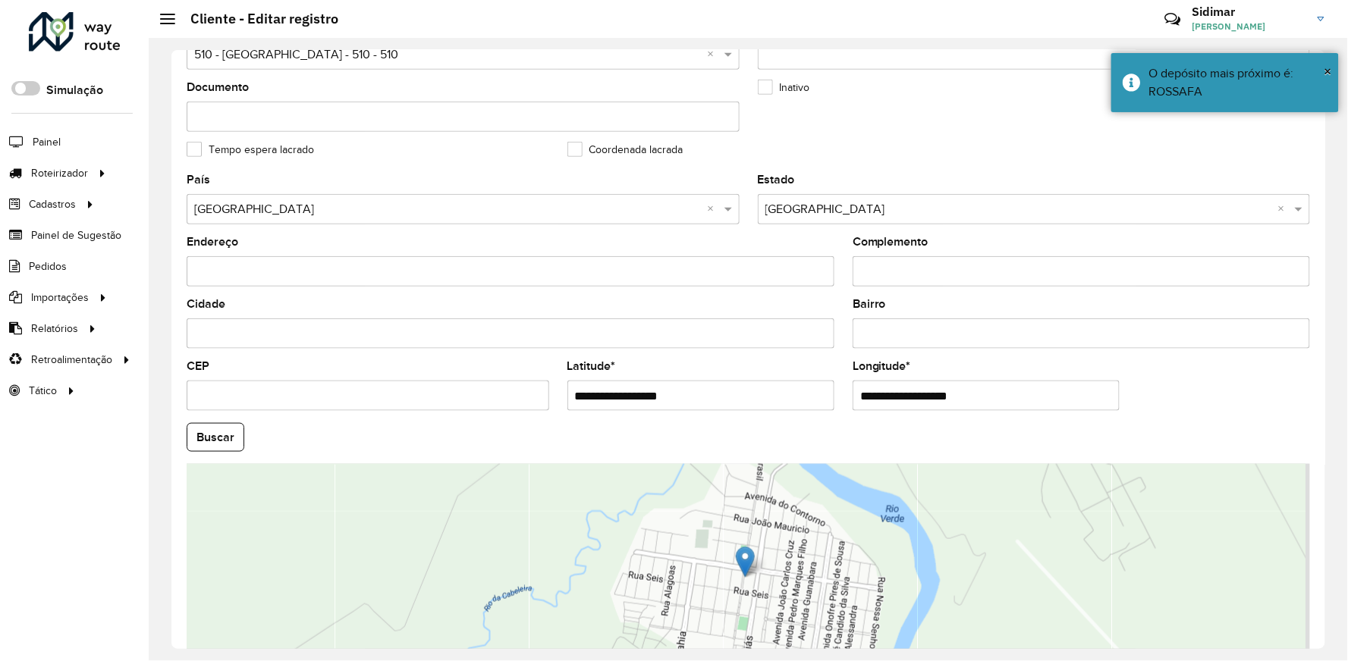
scroll to position [470, 0]
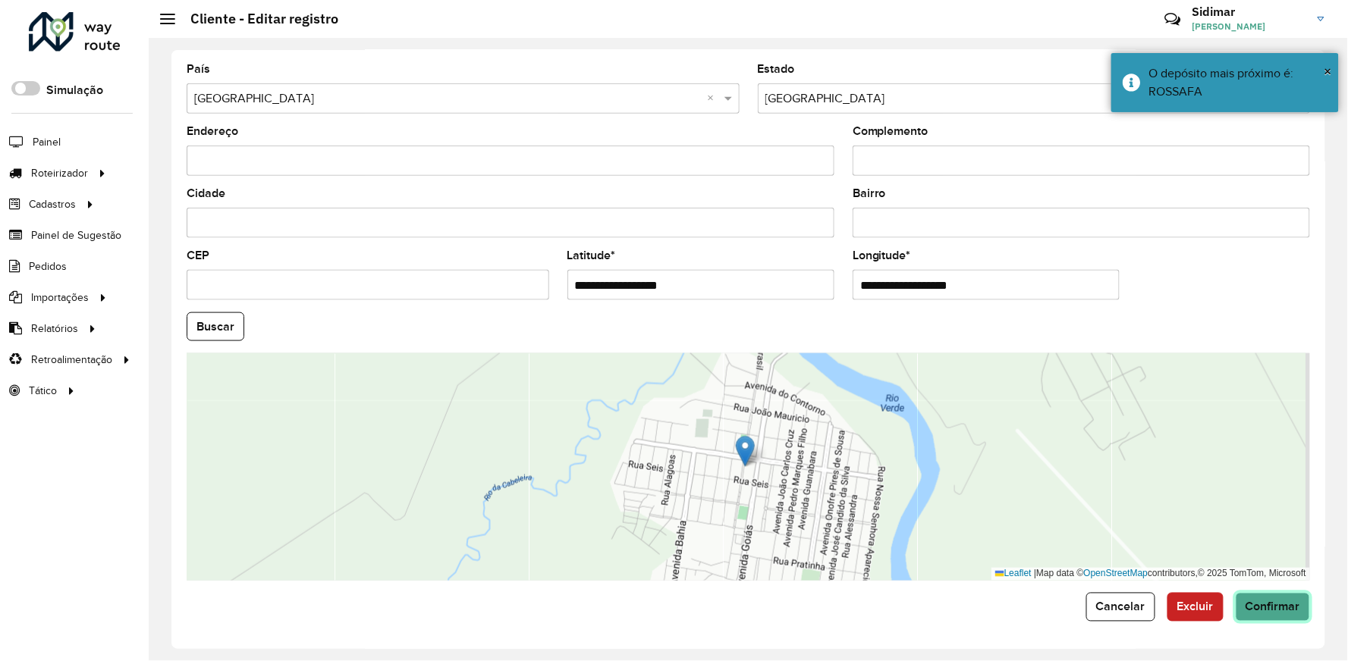
click at [1275, 608] on span "Confirmar" at bounding box center [1272, 607] width 55 height 13
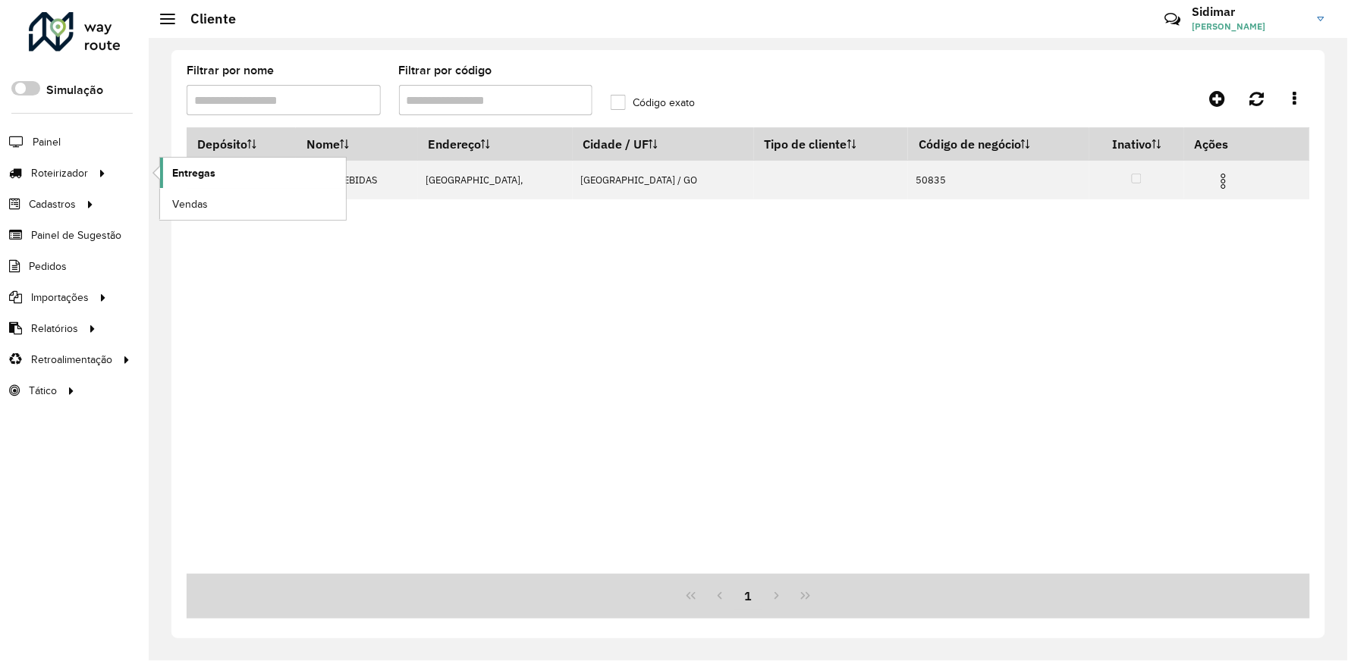
click at [202, 172] on span "Entregas" at bounding box center [193, 173] width 43 height 16
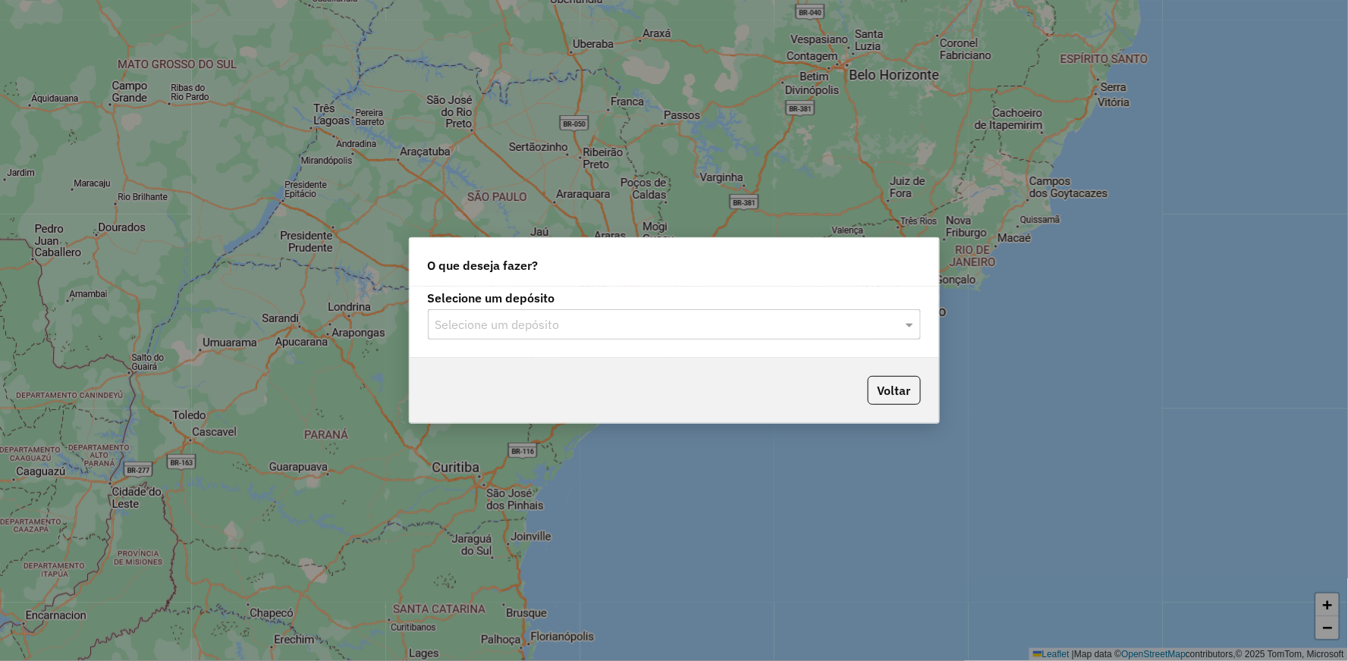
click at [481, 324] on input "text" at bounding box center [658, 325] width 447 height 18
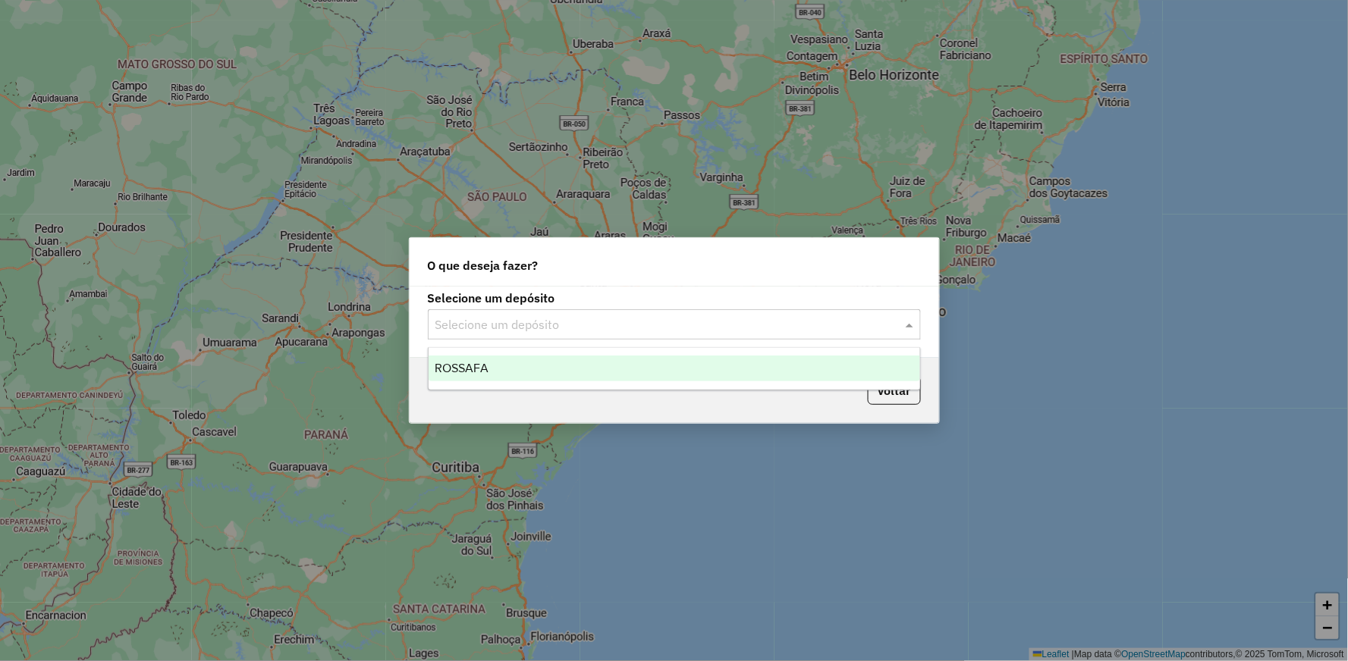
click at [472, 378] on div "ROSSAFA" at bounding box center [674, 369] width 491 height 26
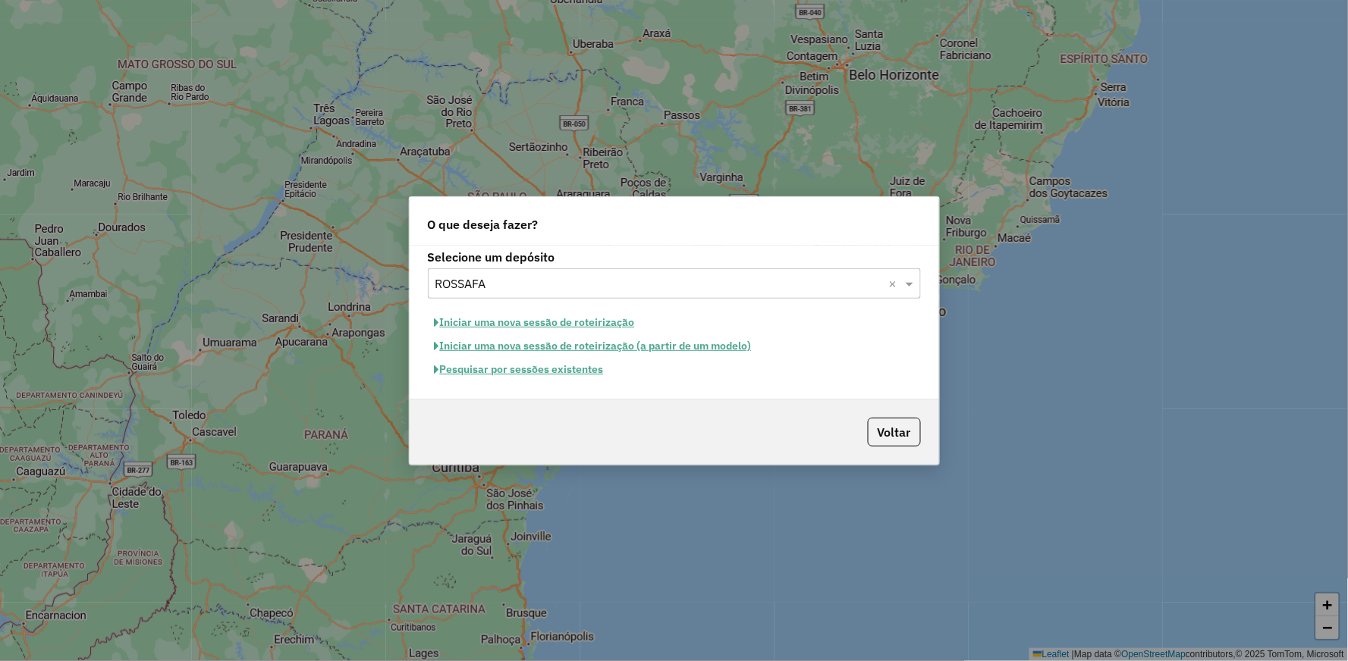
click at [547, 319] on button "Iniciar uma nova sessão de roteirização" at bounding box center [535, 323] width 214 height 24
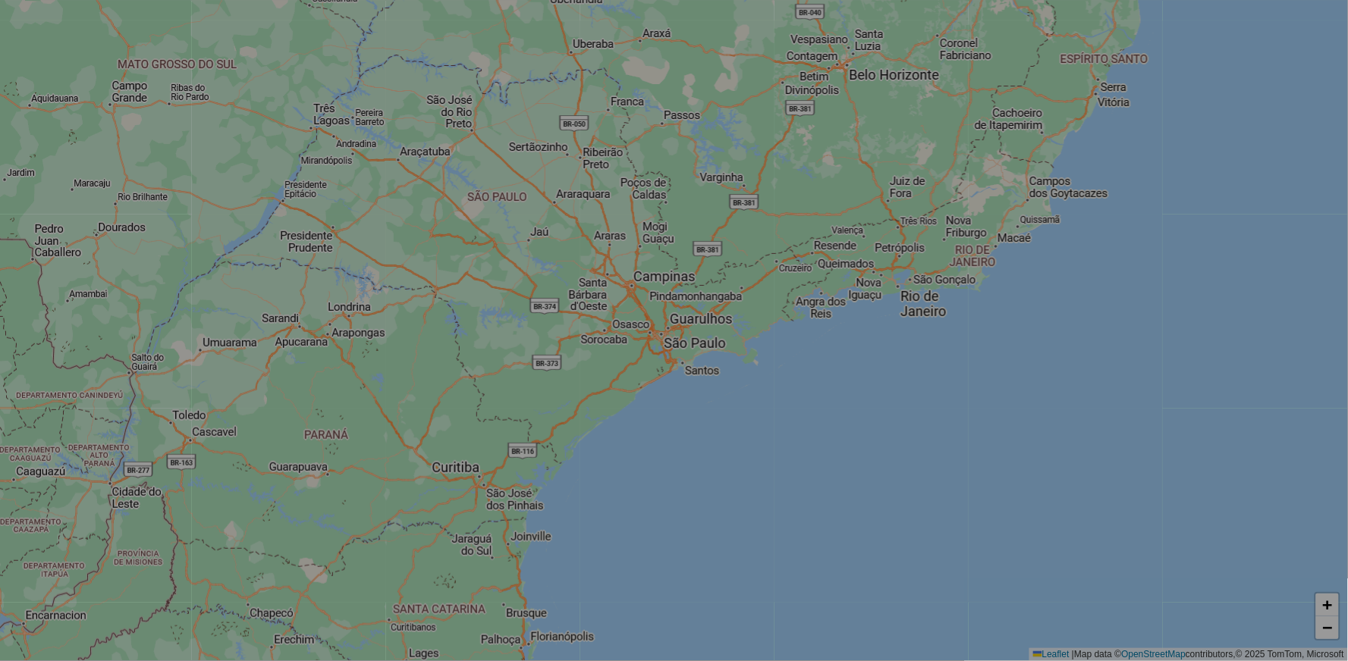
select select "*"
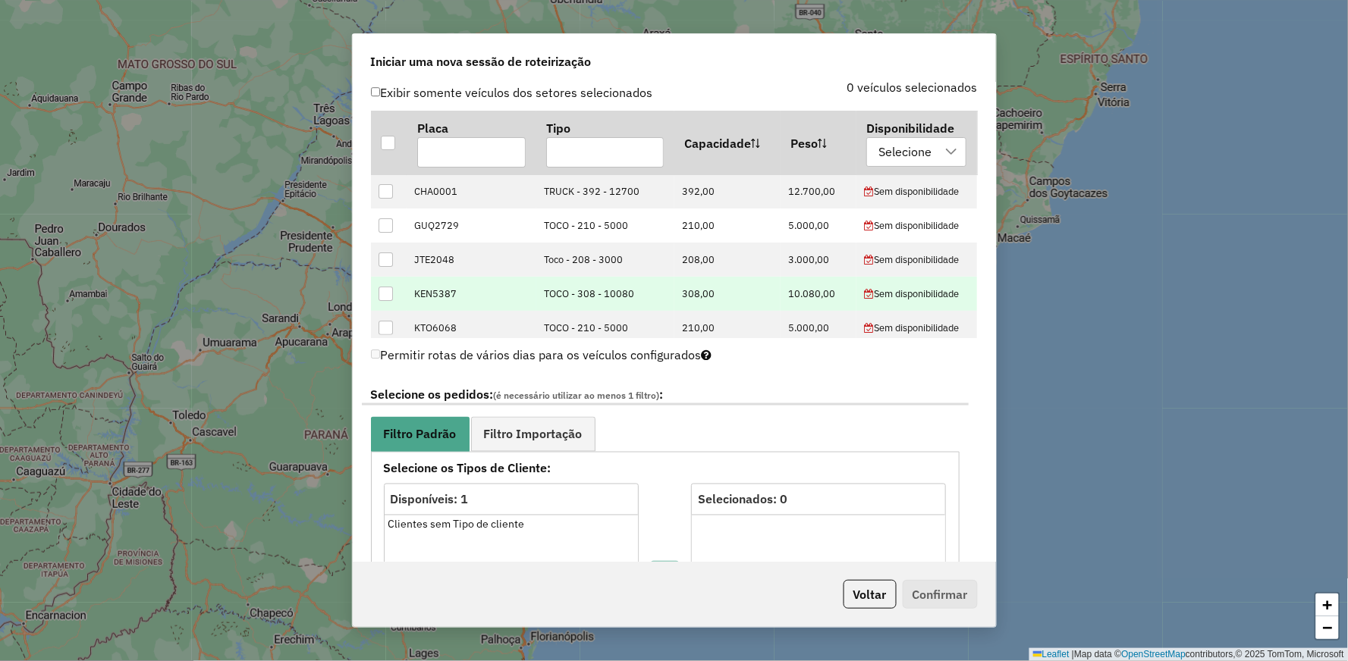
scroll to position [421, 0]
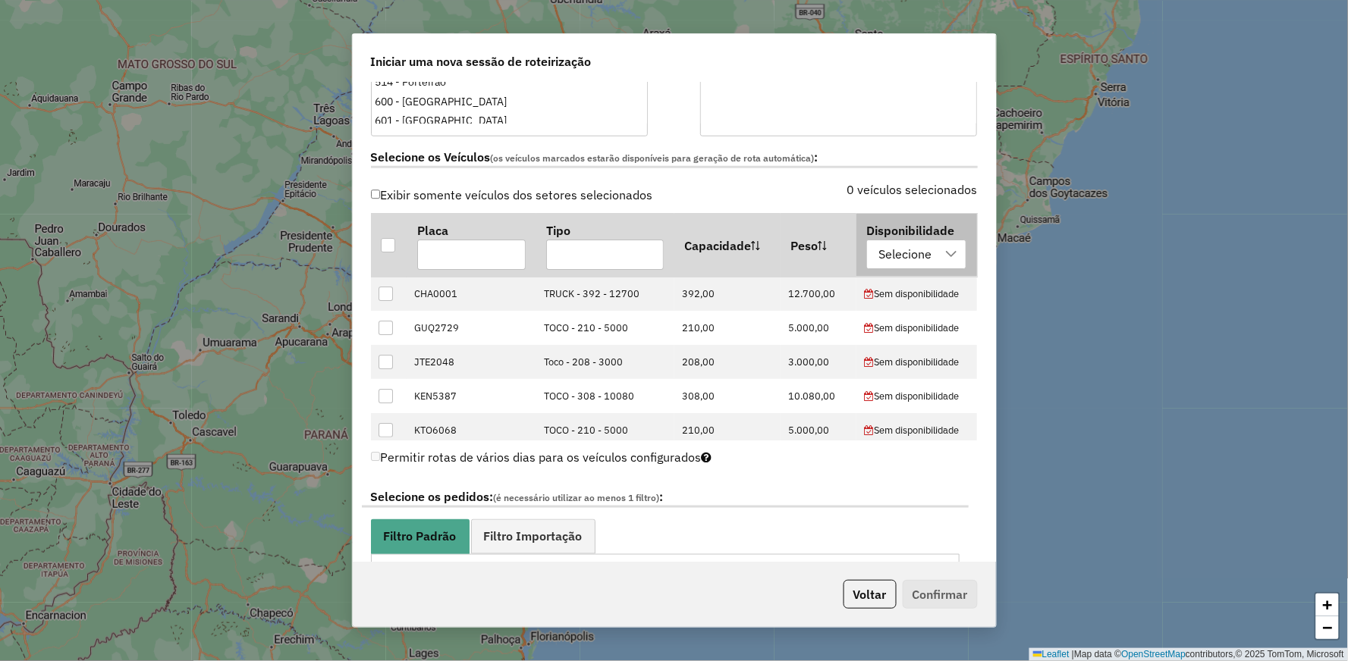
click at [901, 265] on div "Selecione" at bounding box center [905, 254] width 64 height 29
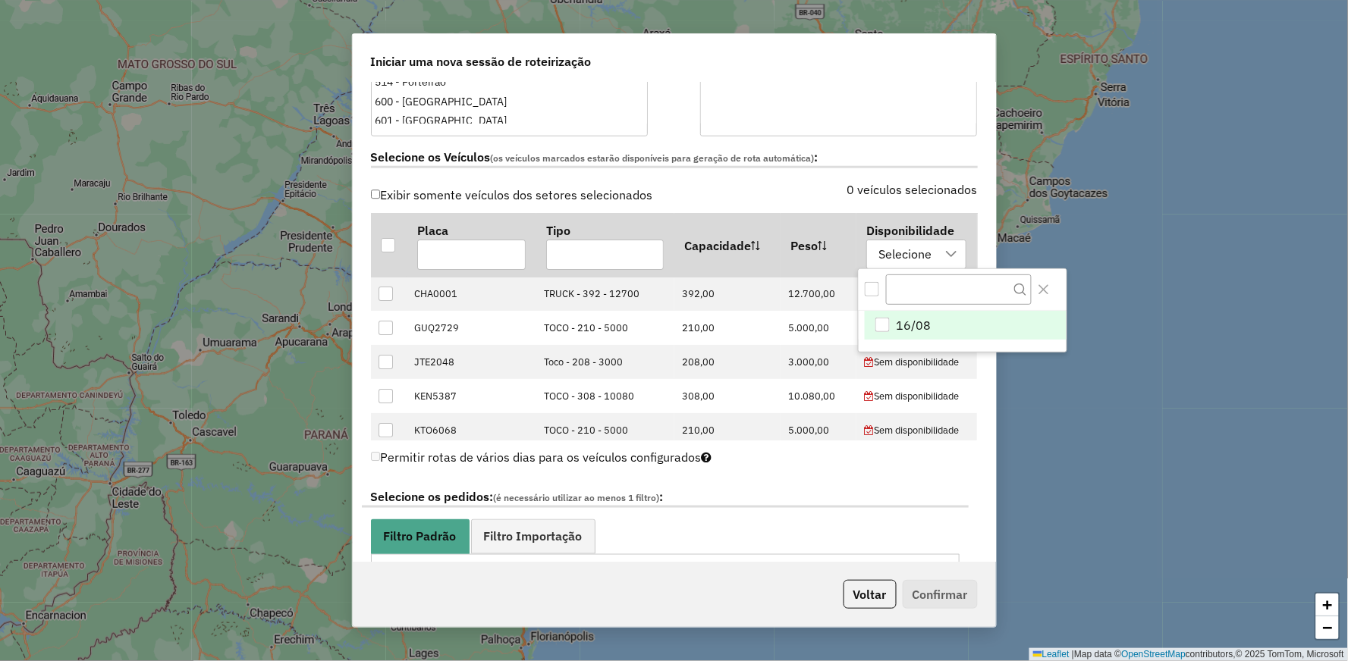
click at [895, 330] on li "16/08" at bounding box center [965, 325] width 201 height 29
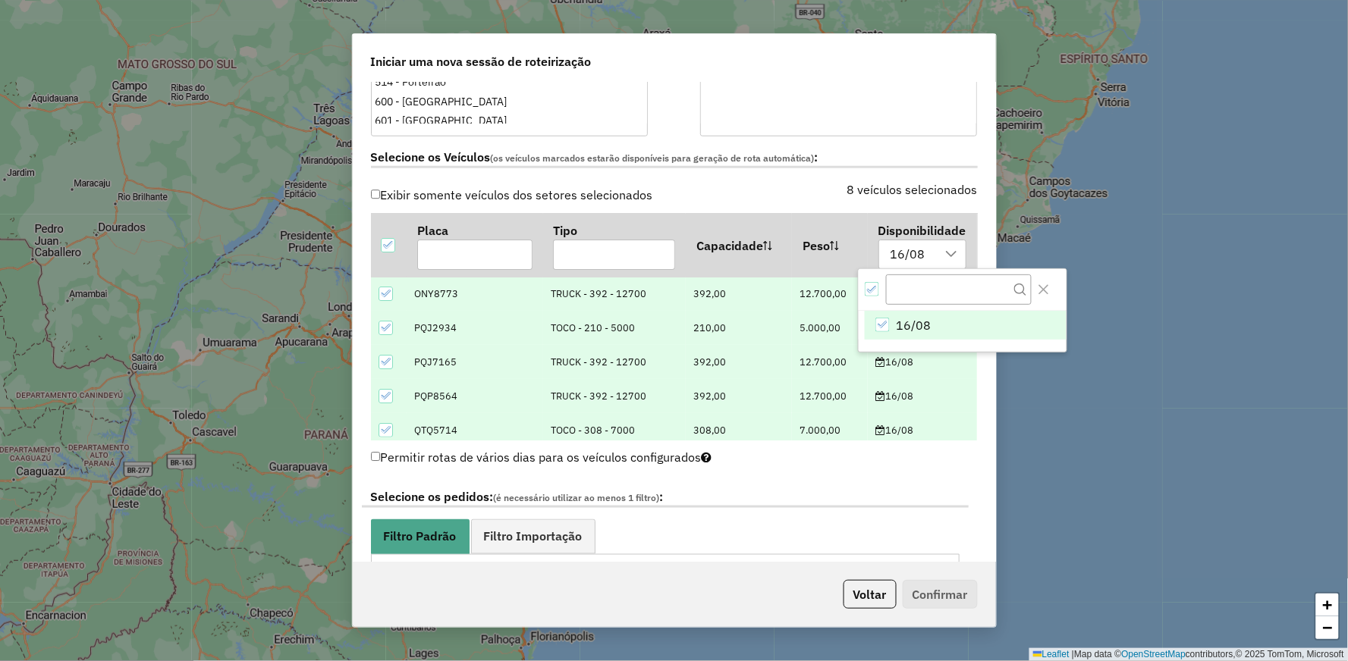
click at [725, 198] on div "8 veículos selecionados" at bounding box center [830, 198] width 312 height 29
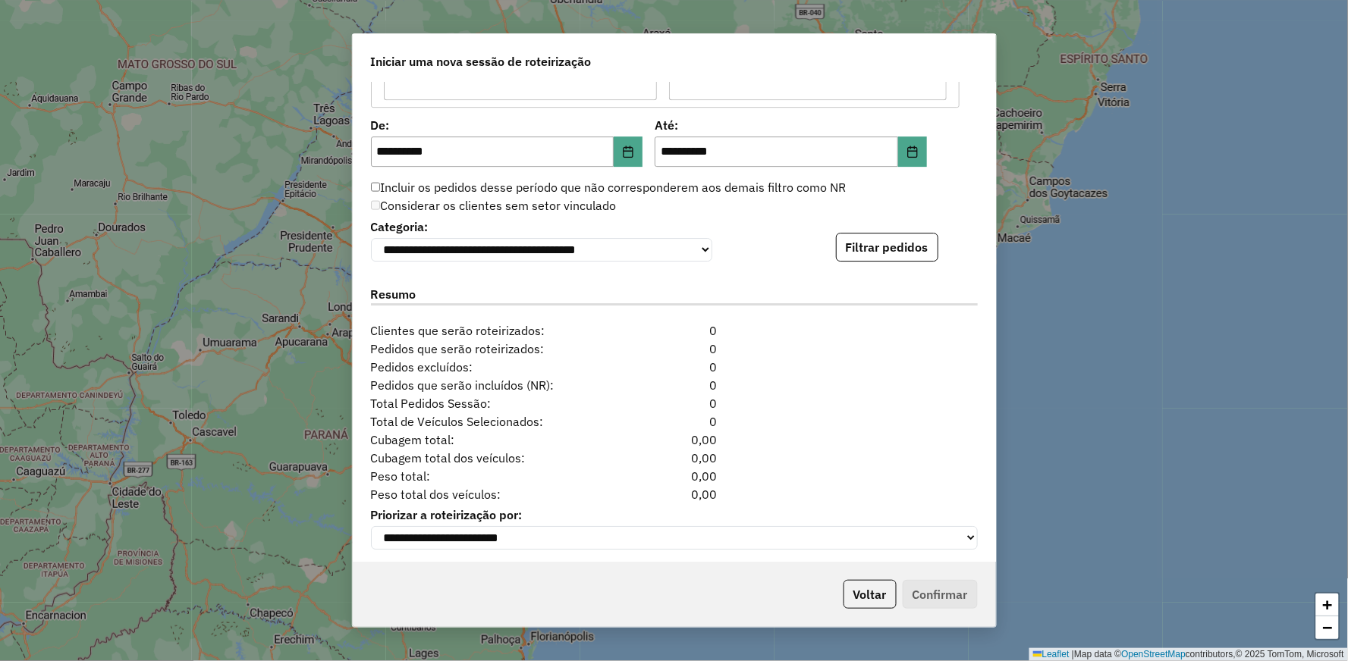
scroll to position [1432, 0]
click at [877, 249] on button "Filtrar pedidos" at bounding box center [887, 245] width 102 height 29
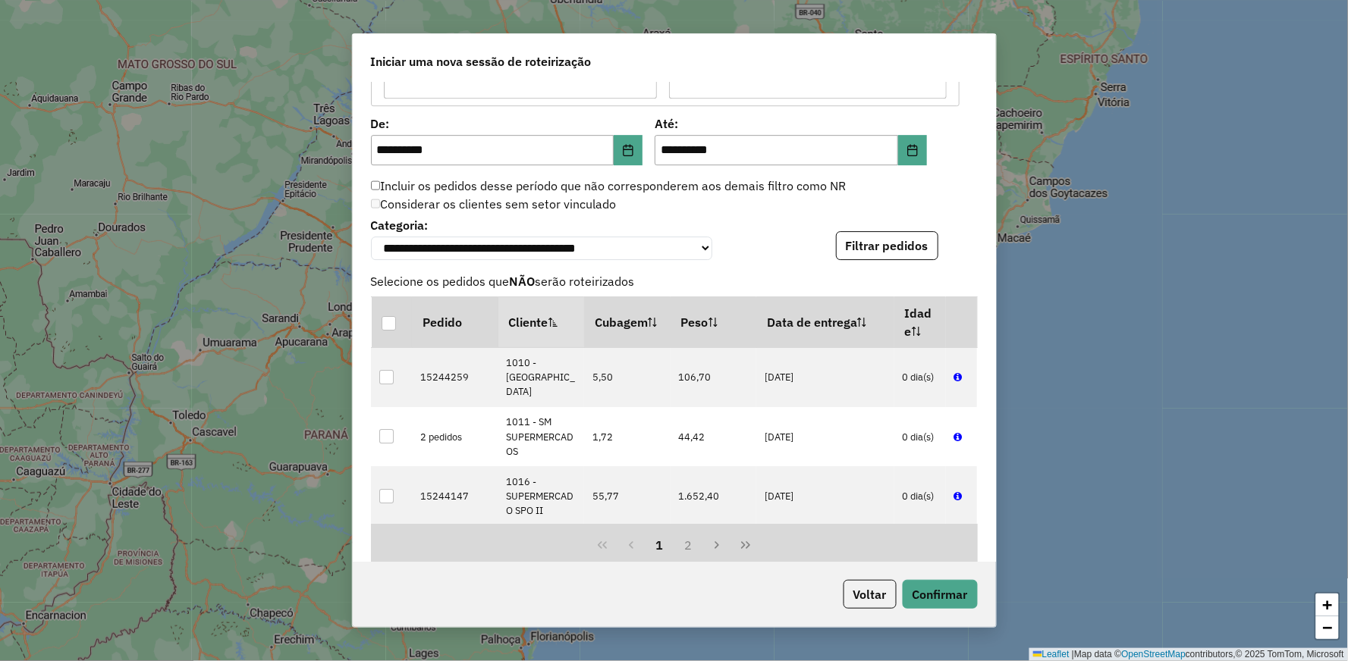
scroll to position [1754, 0]
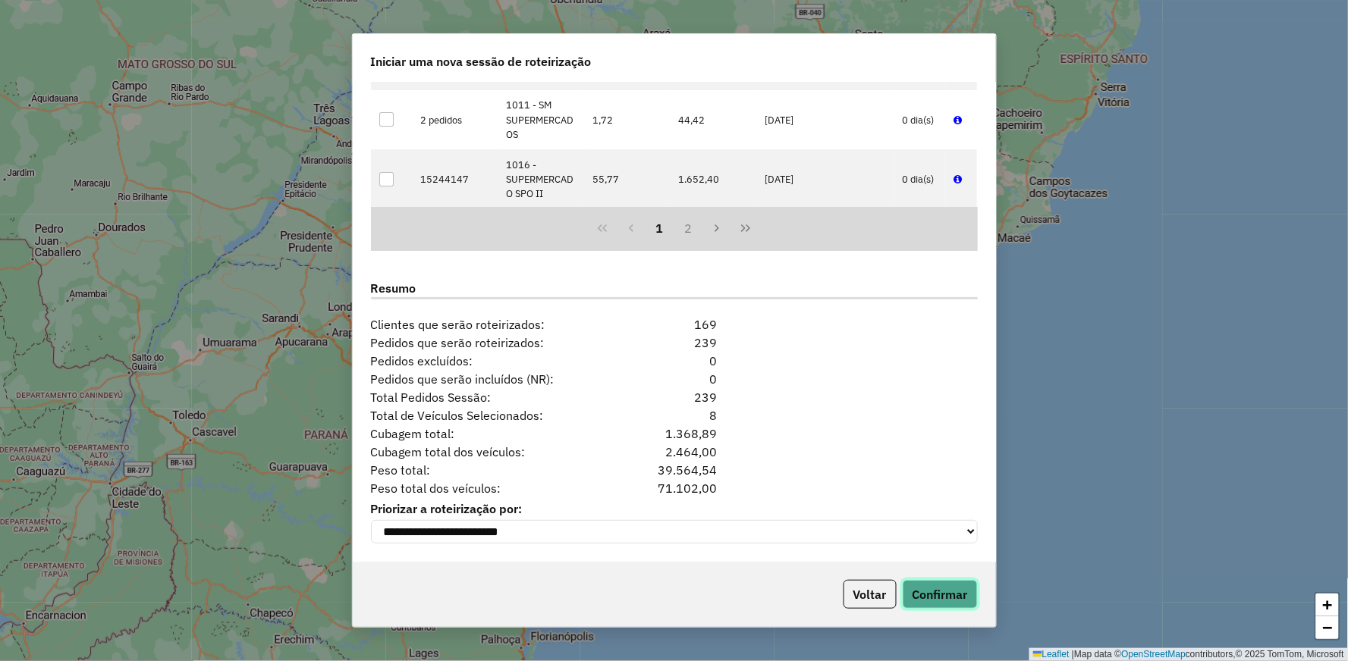
click at [942, 586] on button "Confirmar" at bounding box center [940, 594] width 75 height 29
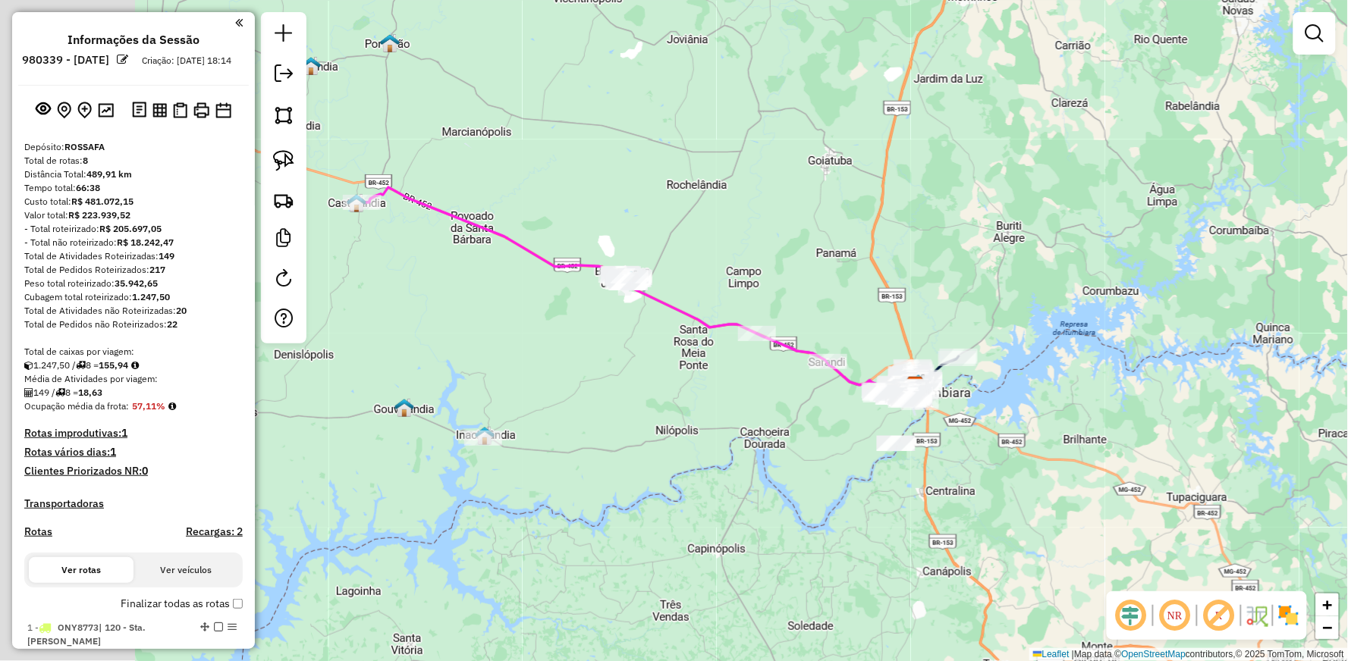
drag, startPoint x: 520, startPoint y: 332, endPoint x: 755, endPoint y: 382, distance: 240.2
click at [762, 388] on div "Janela de atendimento Grade de atendimento Capacidade Transportadoras Veículos …" at bounding box center [674, 330] width 1348 height 661
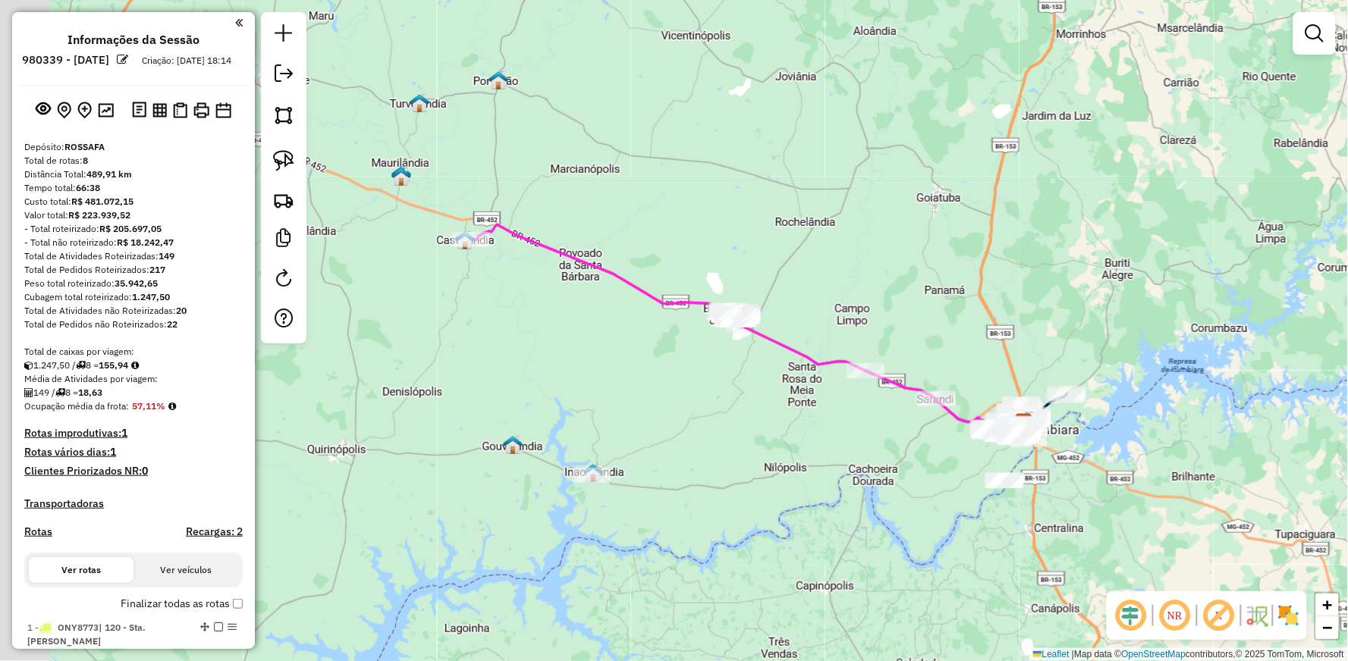
drag, startPoint x: 605, startPoint y: 369, endPoint x: 718, endPoint y: 404, distance: 119.0
click at [721, 407] on div "Janela de atendimento Grade de atendimento Capacidade Transportadoras Veículos …" at bounding box center [674, 330] width 1348 height 661
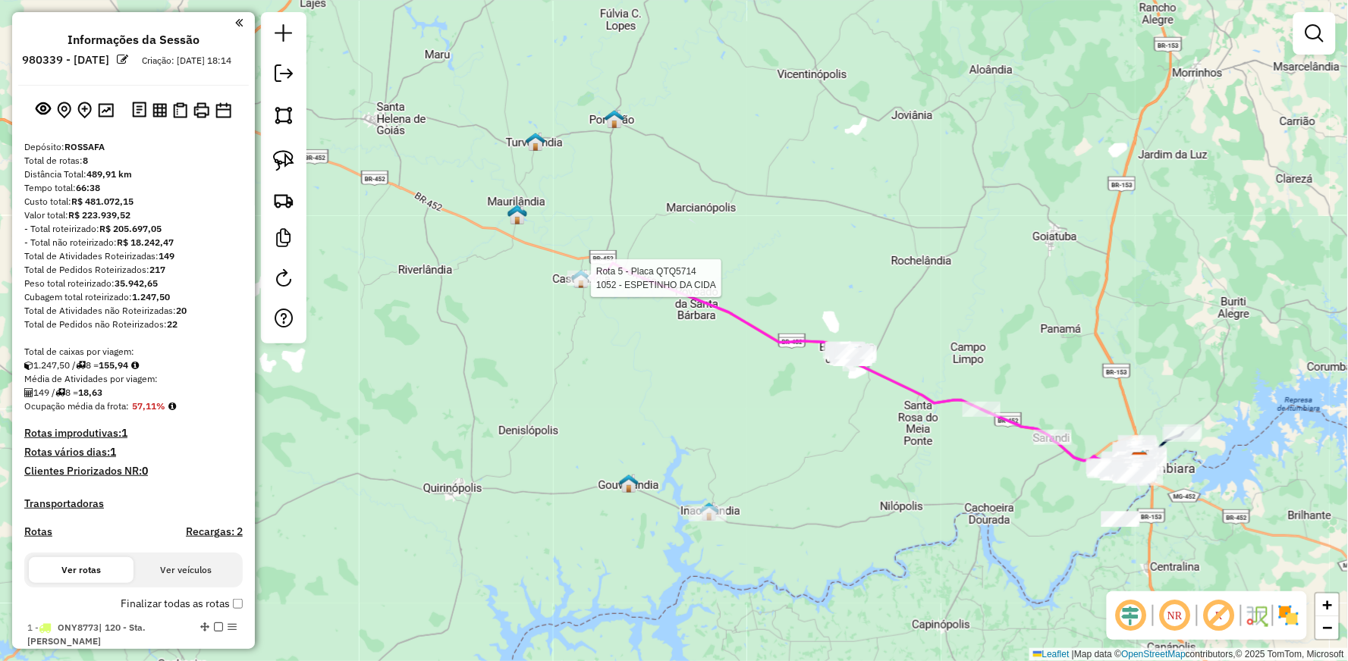
select select "**********"
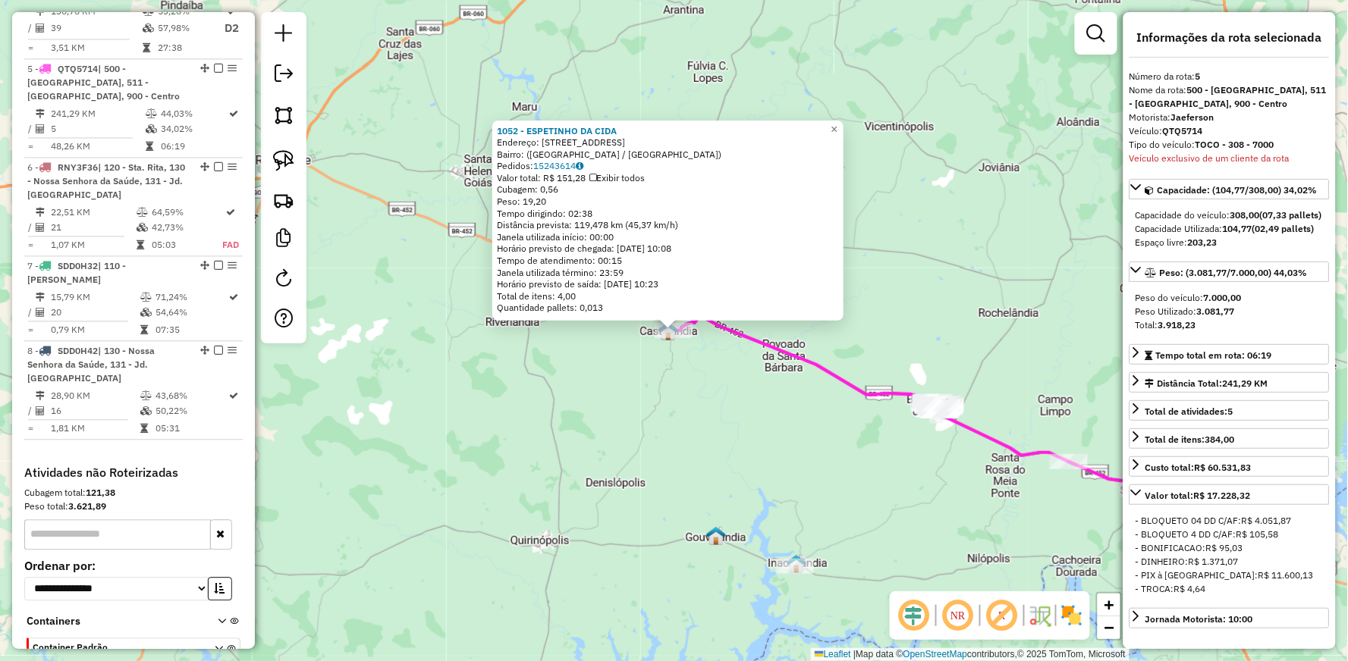
scroll to position [921, 0]
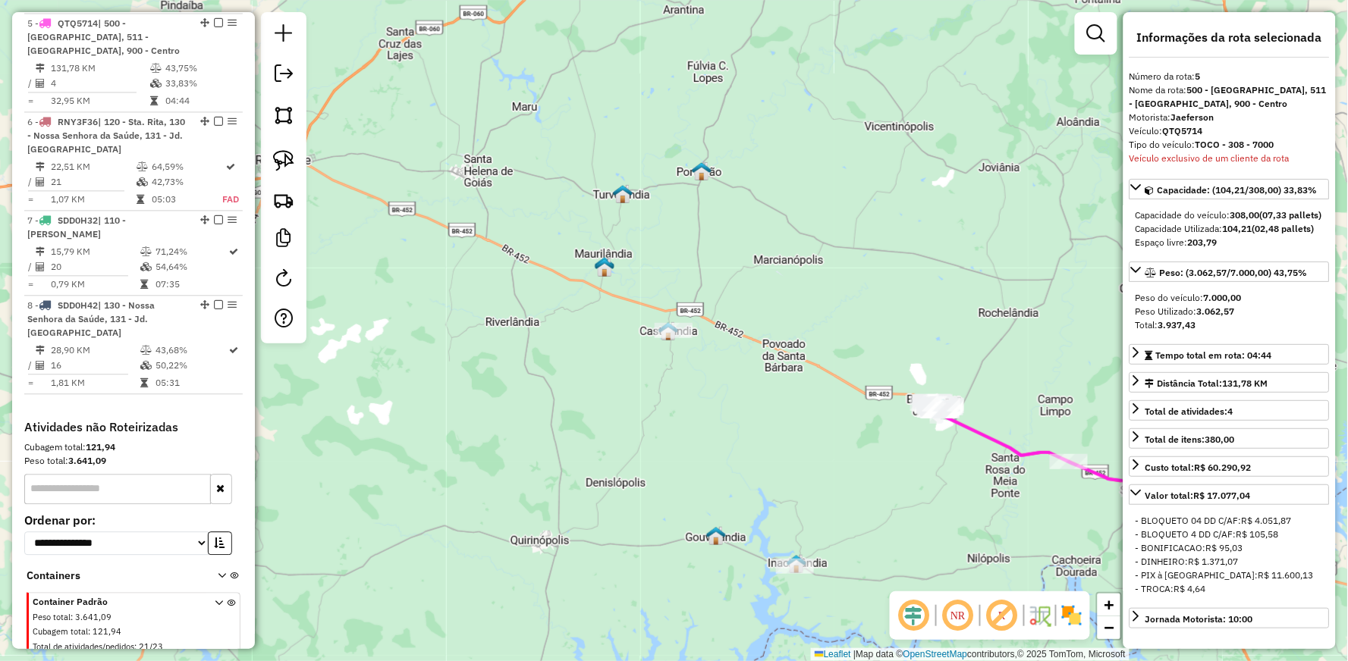
drag, startPoint x: 900, startPoint y: 560, endPoint x: 722, endPoint y: 559, distance: 177.5
click at [782, 559] on div "Janela de atendimento Grade de atendimento Capacidade Transportadoras Veículos …" at bounding box center [674, 330] width 1348 height 661
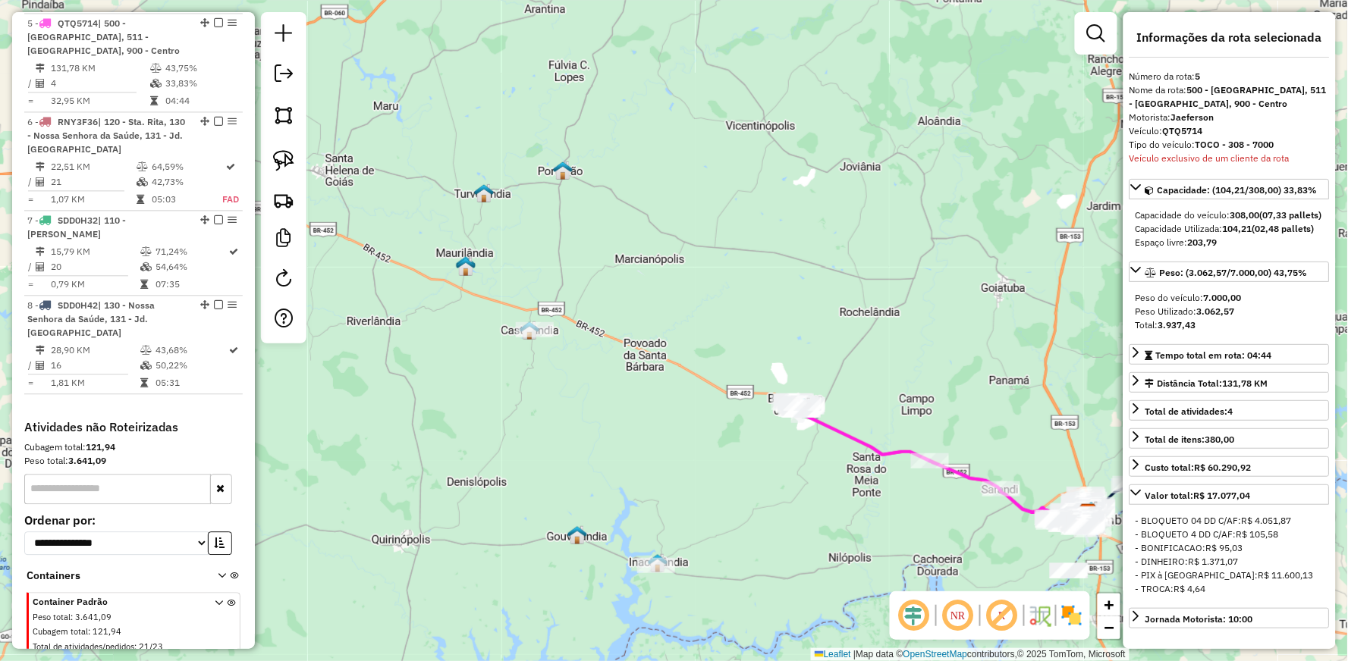
drag, startPoint x: 722, startPoint y: 559, endPoint x: 681, endPoint y: 559, distance: 41.0
click at [681, 559] on div "Janela de atendimento Grade de atendimento Capacidade Transportadoras Veículos …" at bounding box center [674, 330] width 1348 height 661
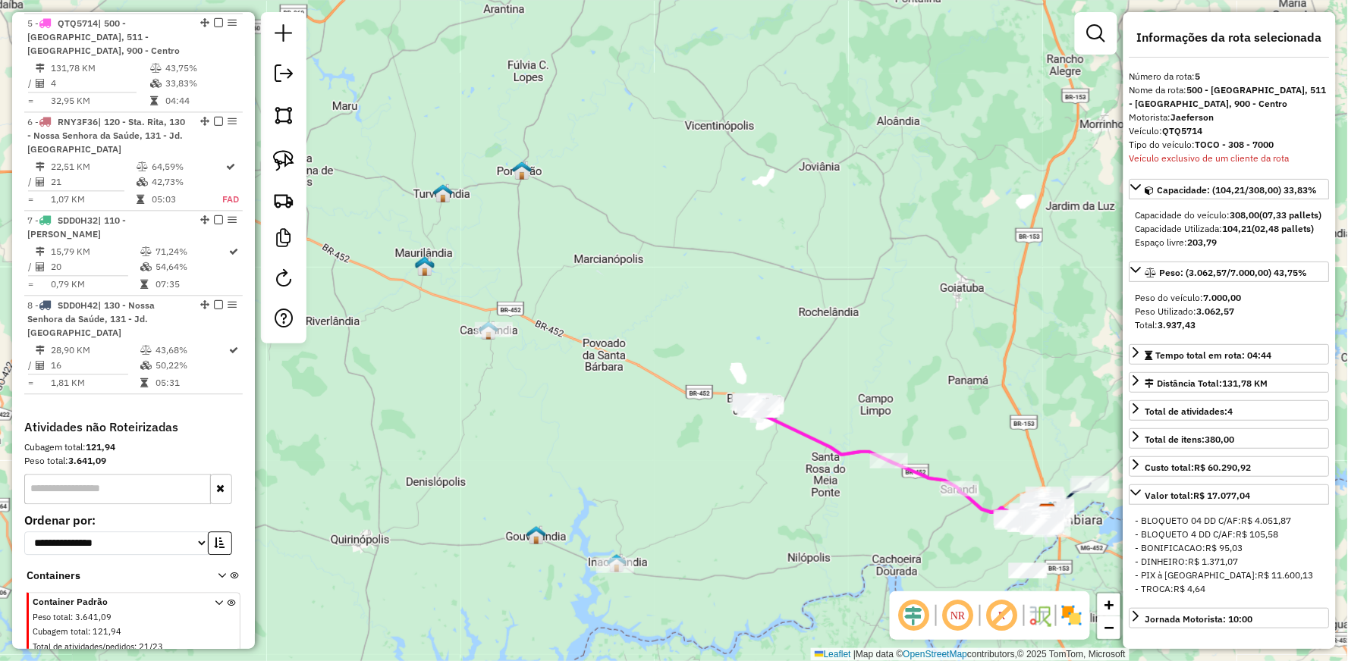
click at [791, 419] on icon at bounding box center [894, 465] width 291 height 124
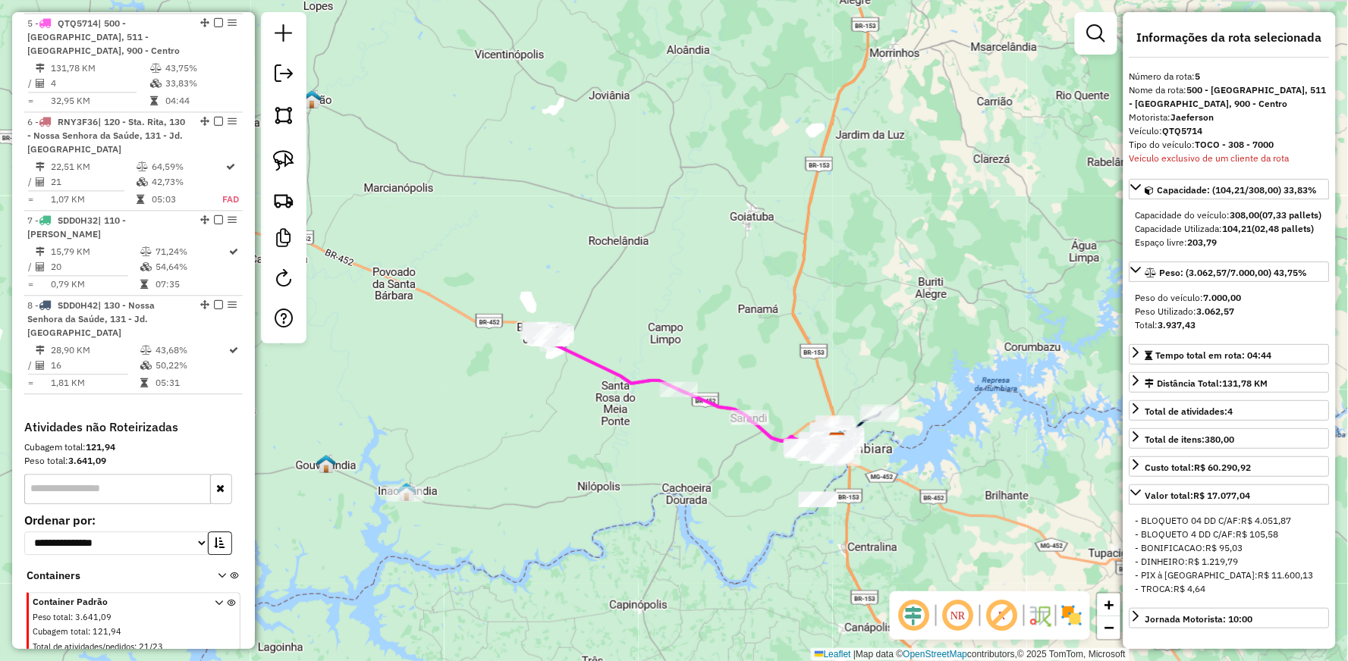
drag, startPoint x: 691, startPoint y: 488, endPoint x: 567, endPoint y: 444, distance: 131.7
click at [567, 444] on div "Janela de atendimento Grade de atendimento Capacidade Transportadoras Veículos …" at bounding box center [674, 330] width 1348 height 661
click at [577, 351] on icon at bounding box center [684, 393] width 291 height 124
click at [579, 355] on icon at bounding box center [684, 393] width 291 height 124
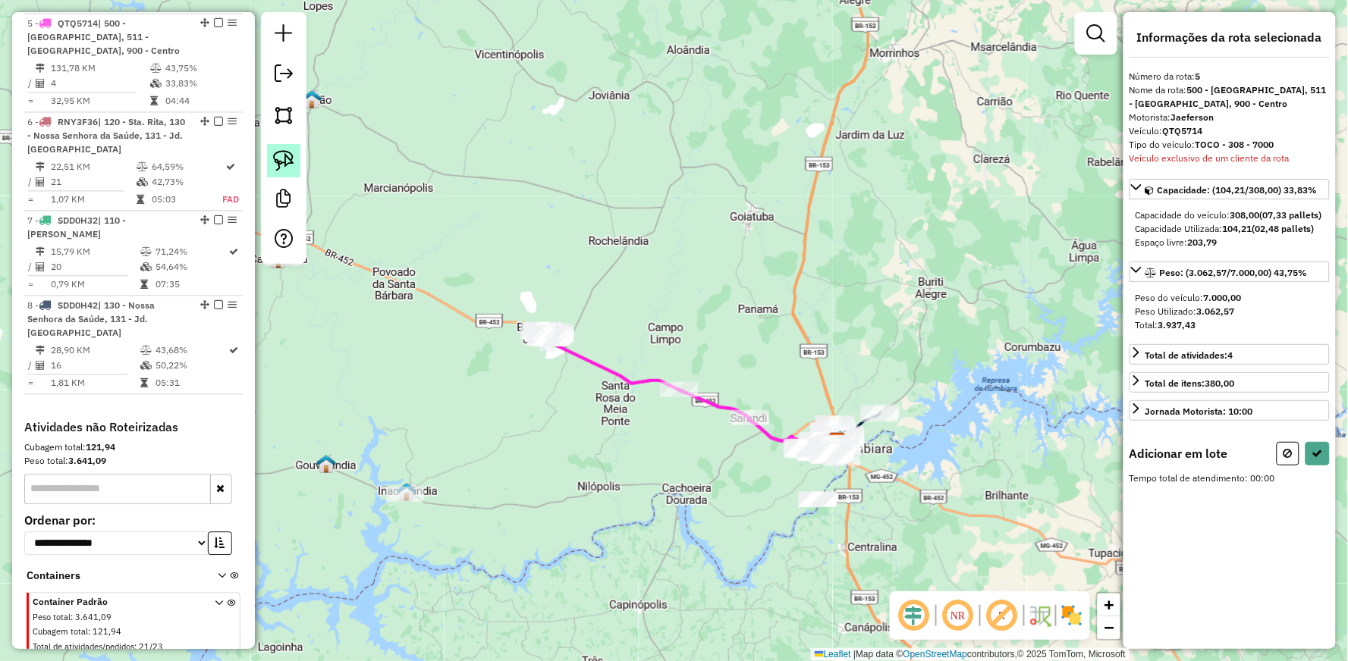
click at [287, 176] on link at bounding box center [283, 160] width 33 height 33
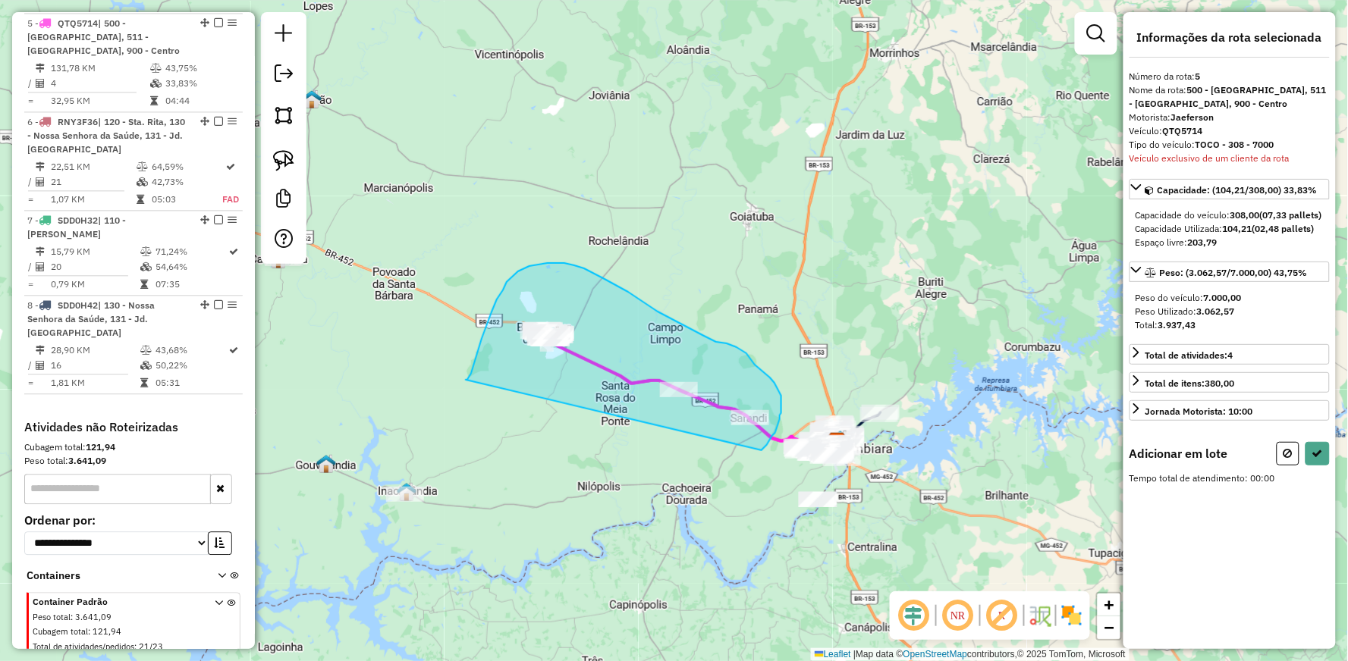
drag, startPoint x: 466, startPoint y: 380, endPoint x: 757, endPoint y: 453, distance: 300.2
click at [757, 453] on div "Janela de atendimento Grade de atendimento Capacidade Transportadoras Veículos …" at bounding box center [674, 330] width 1348 height 661
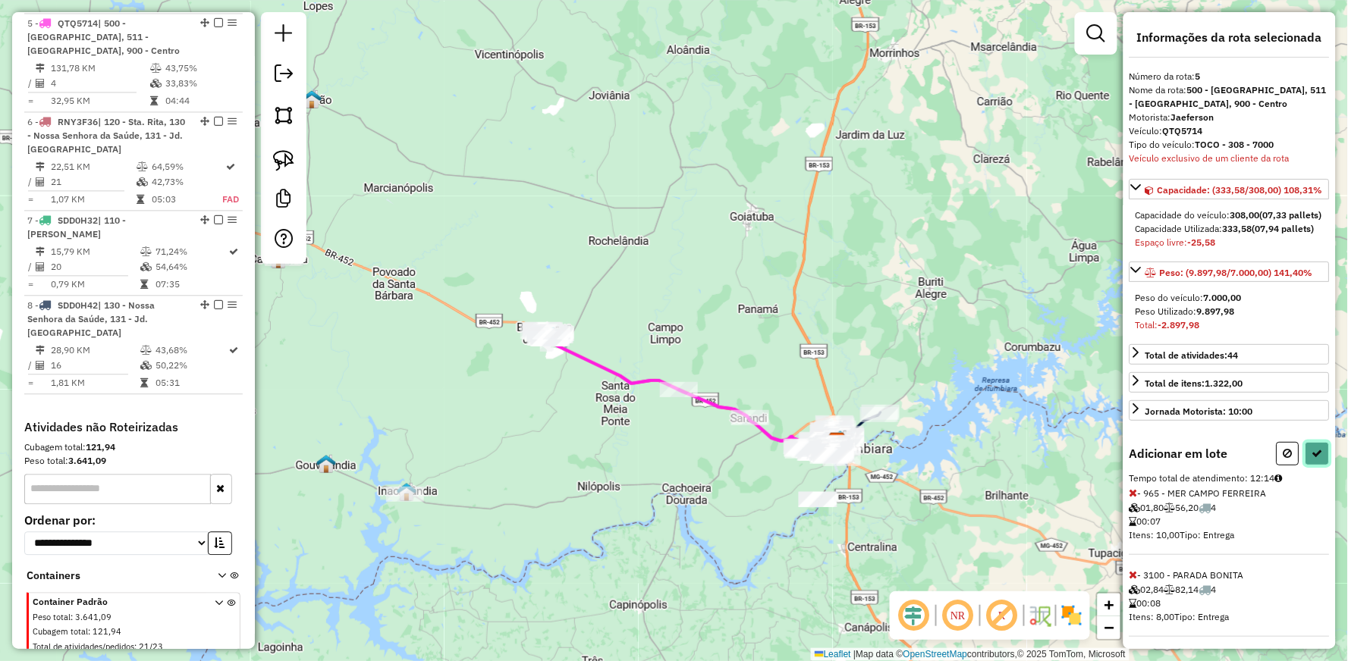
click at [1317, 459] on icon at bounding box center [1317, 453] width 11 height 11
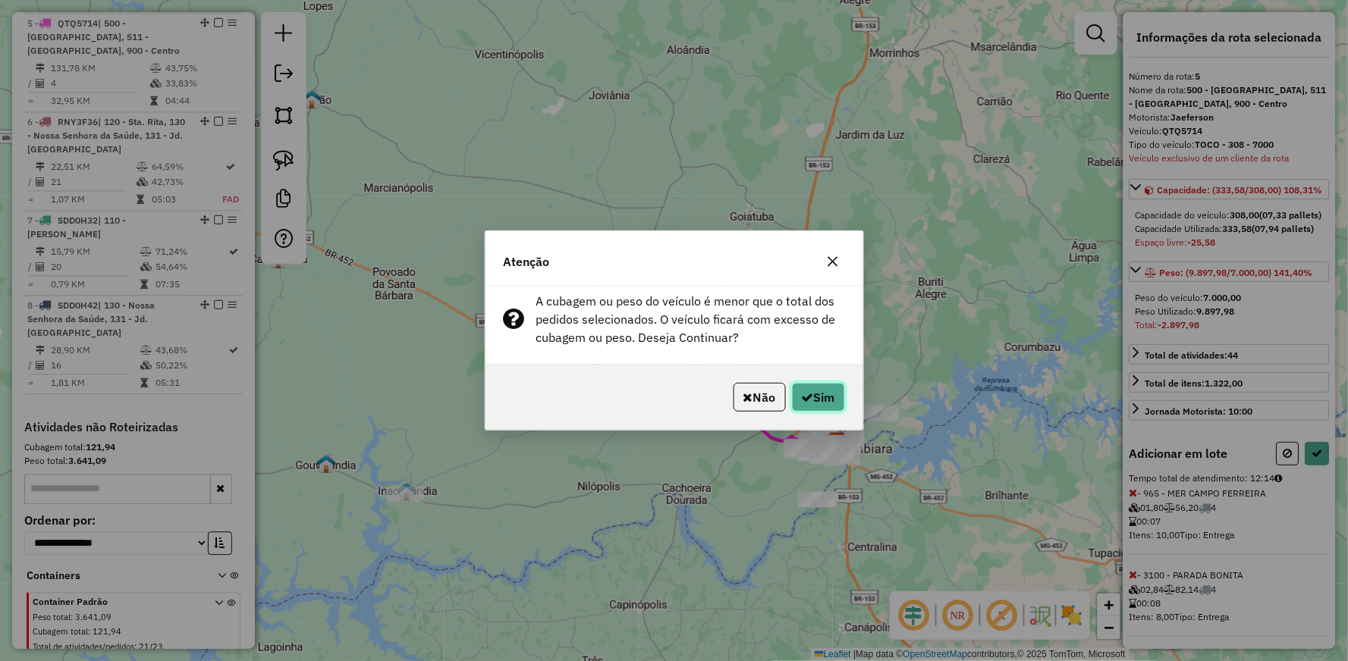
click at [821, 388] on button "Sim" at bounding box center [818, 397] width 53 height 29
select select "**********"
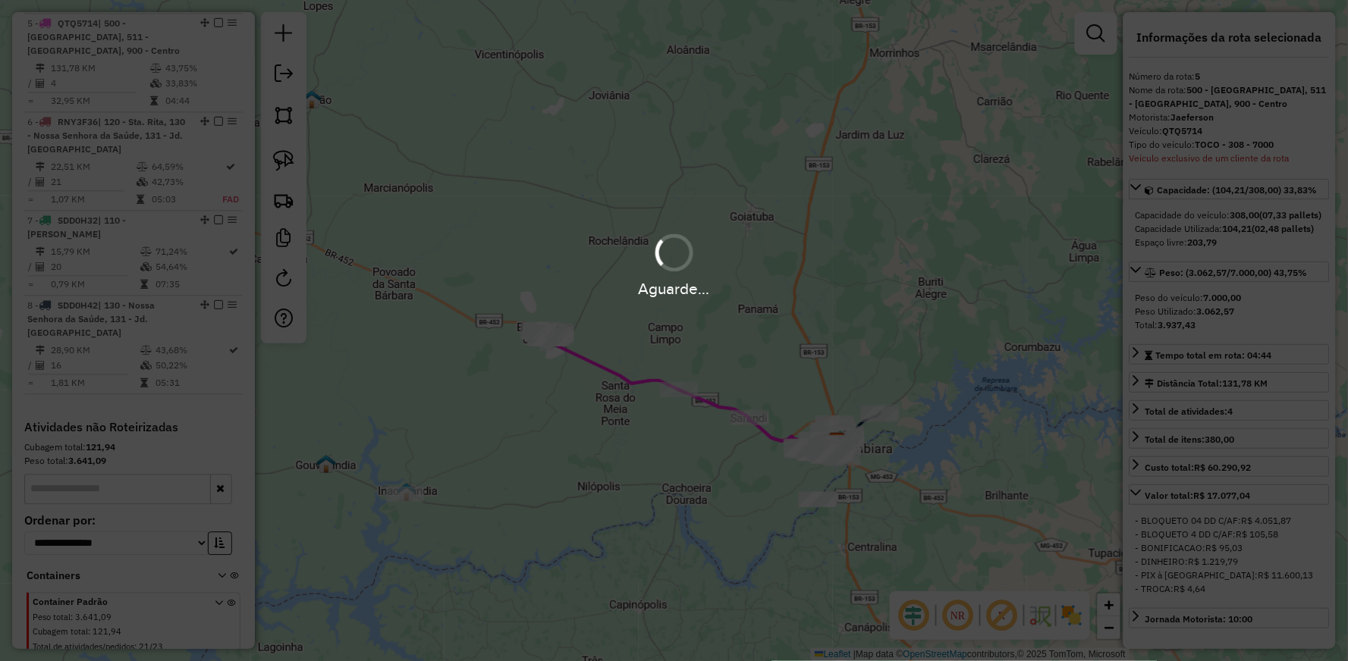
scroll to position [865, 0]
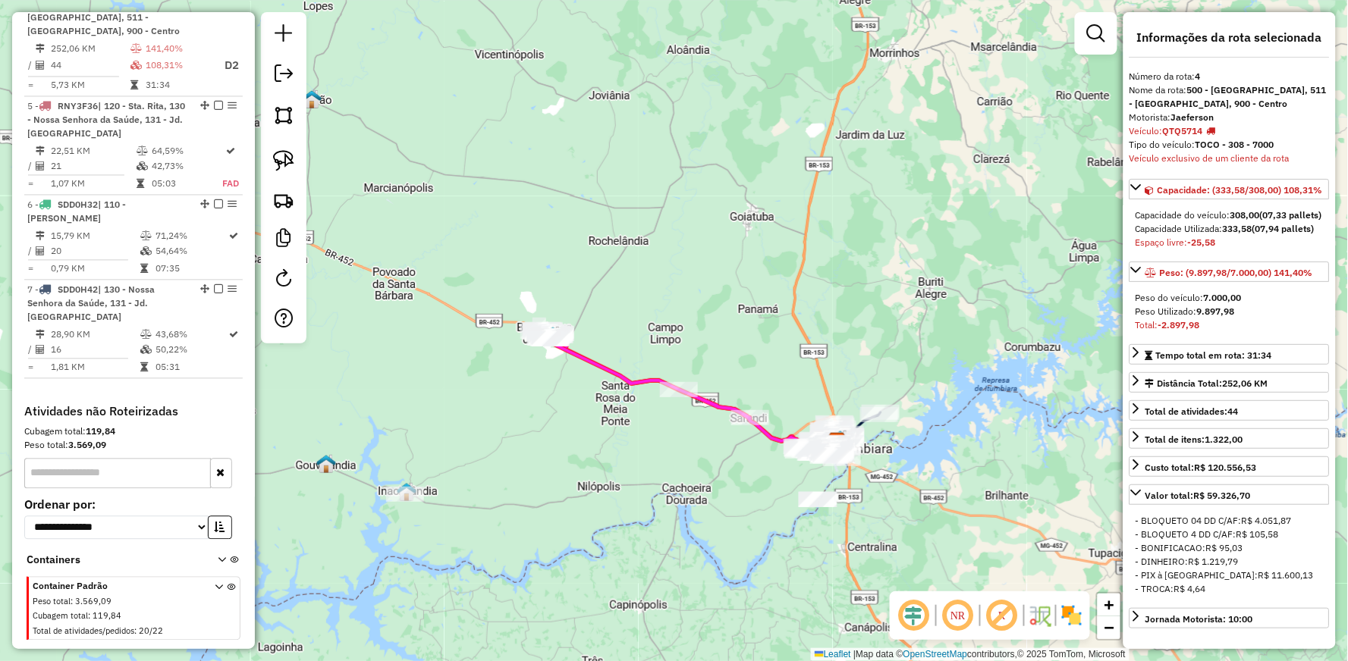
click at [578, 350] on icon at bounding box center [685, 392] width 292 height 125
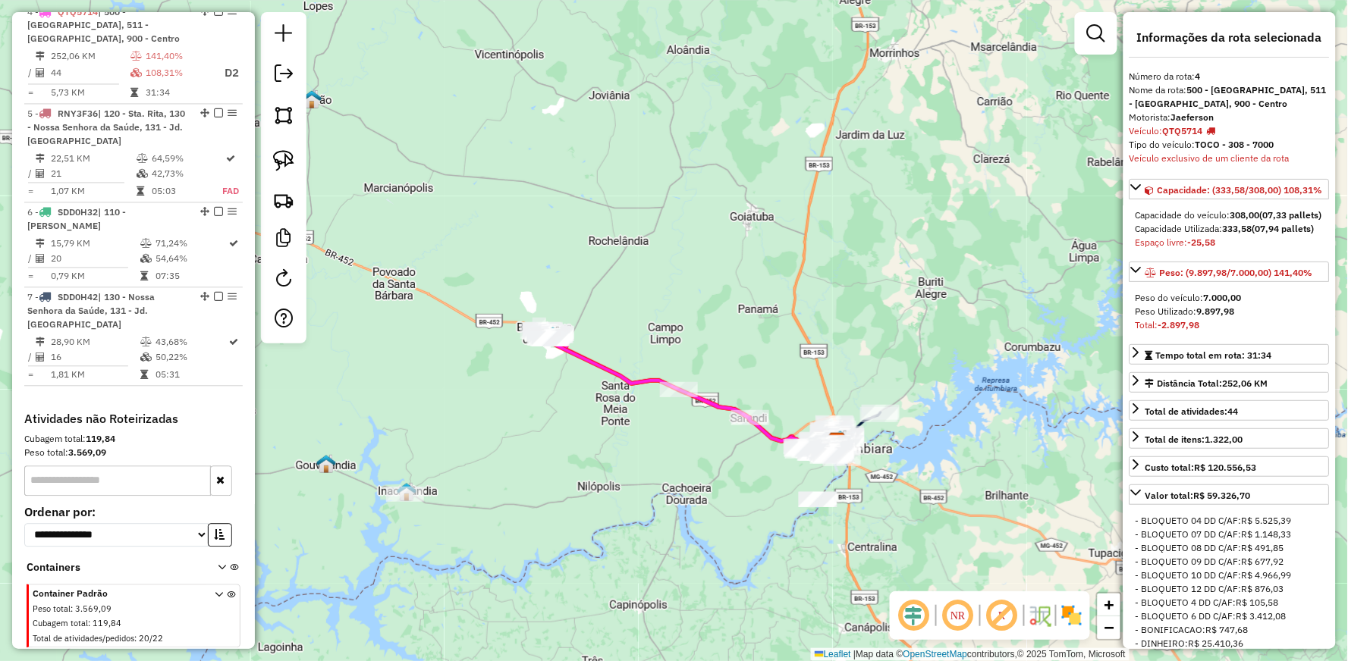
click at [578, 350] on icon at bounding box center [685, 392] width 292 height 125
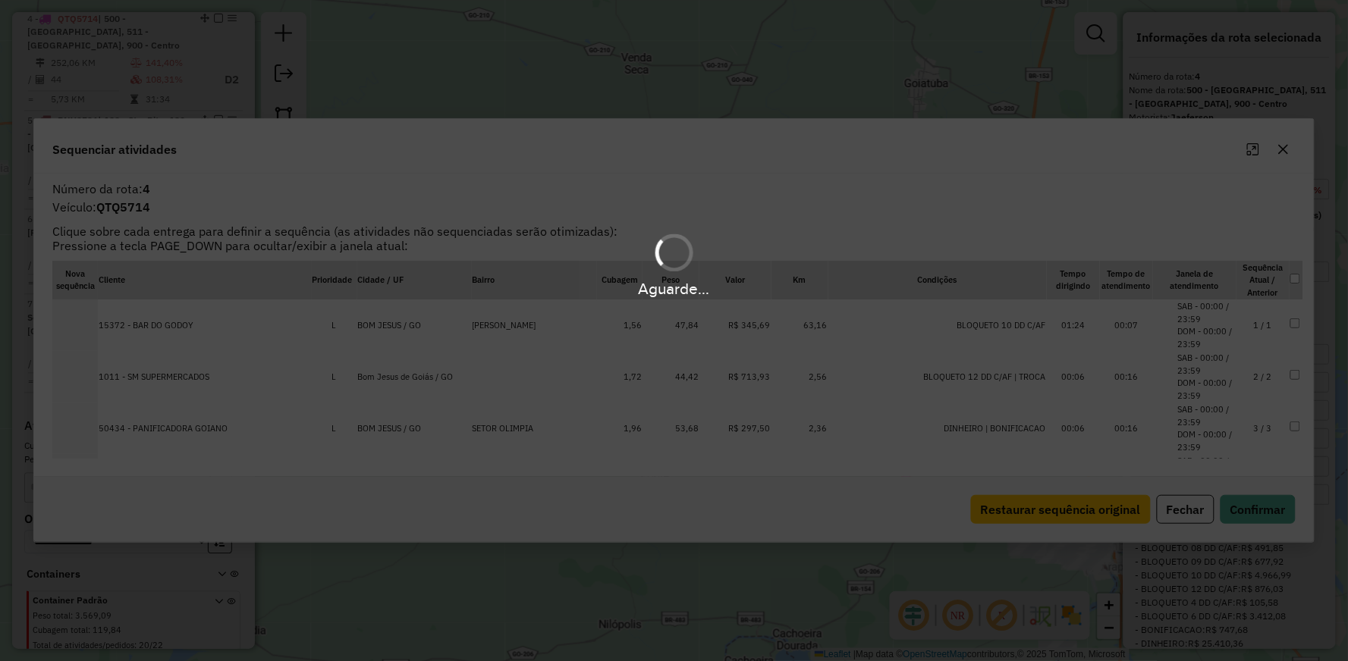
scroll to position [846, 0]
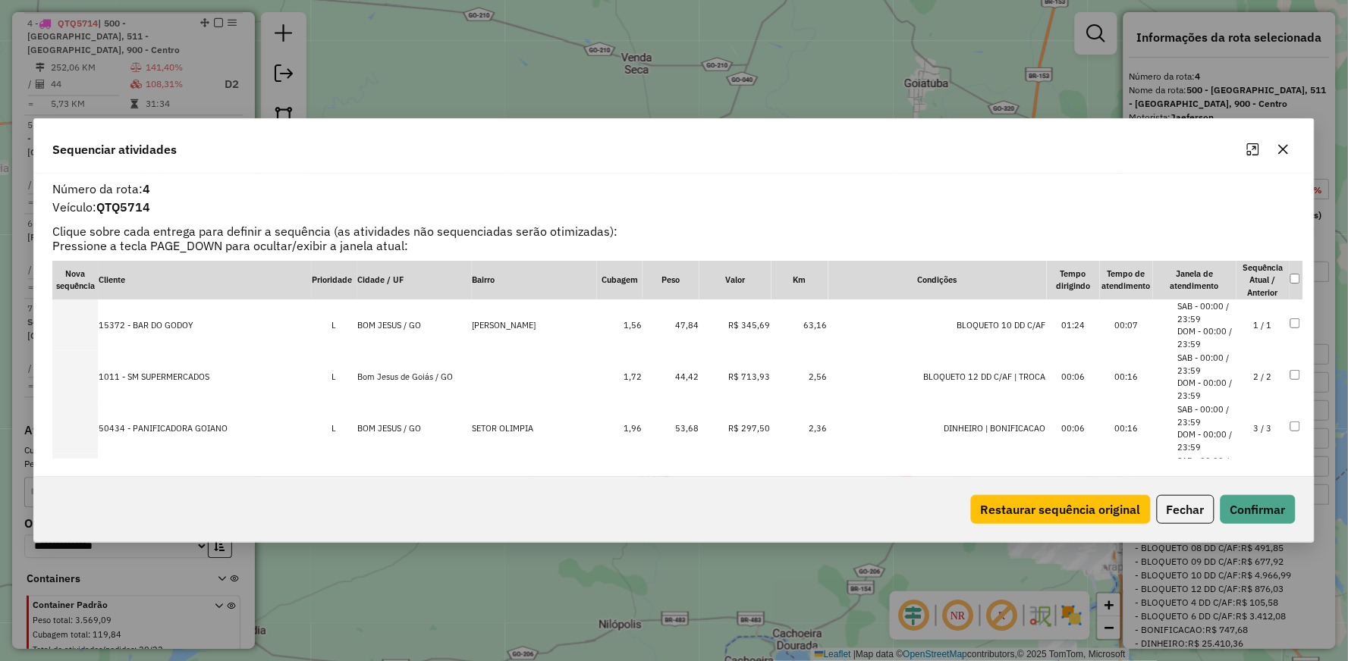
click at [1258, 148] on icon "Maximize" at bounding box center [1253, 149] width 12 height 12
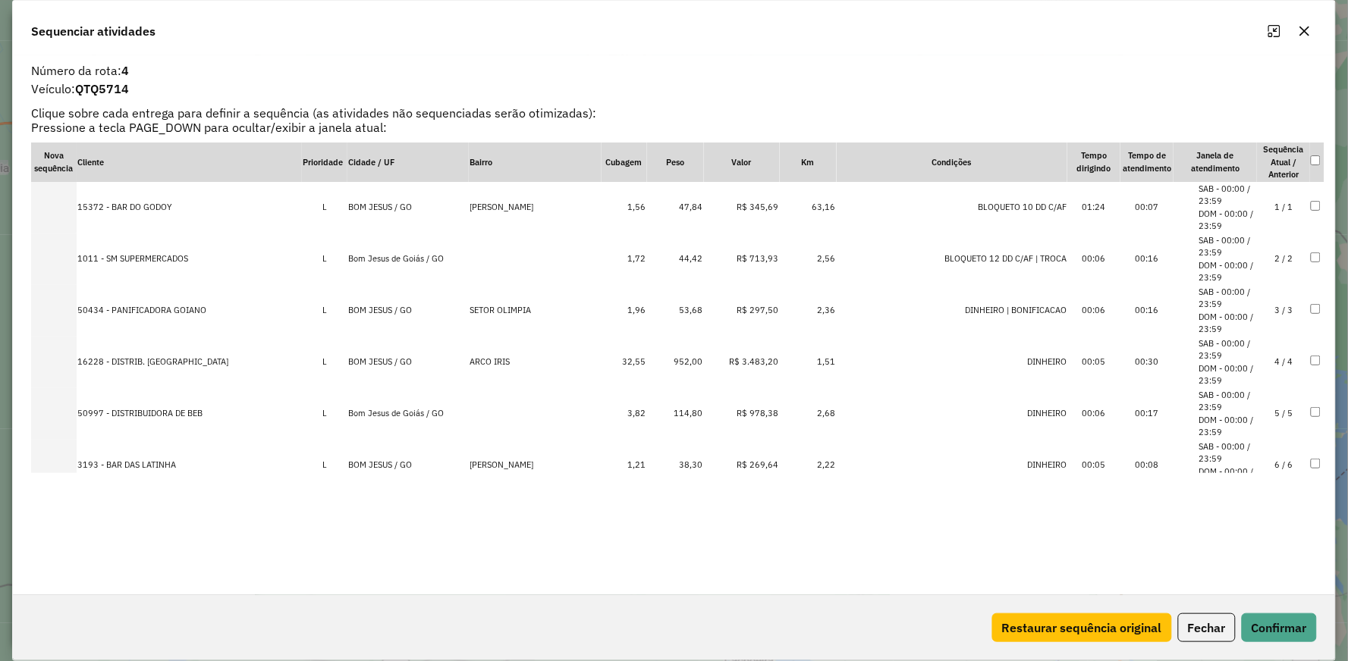
click at [1301, 30] on icon "button" at bounding box center [1305, 31] width 12 height 12
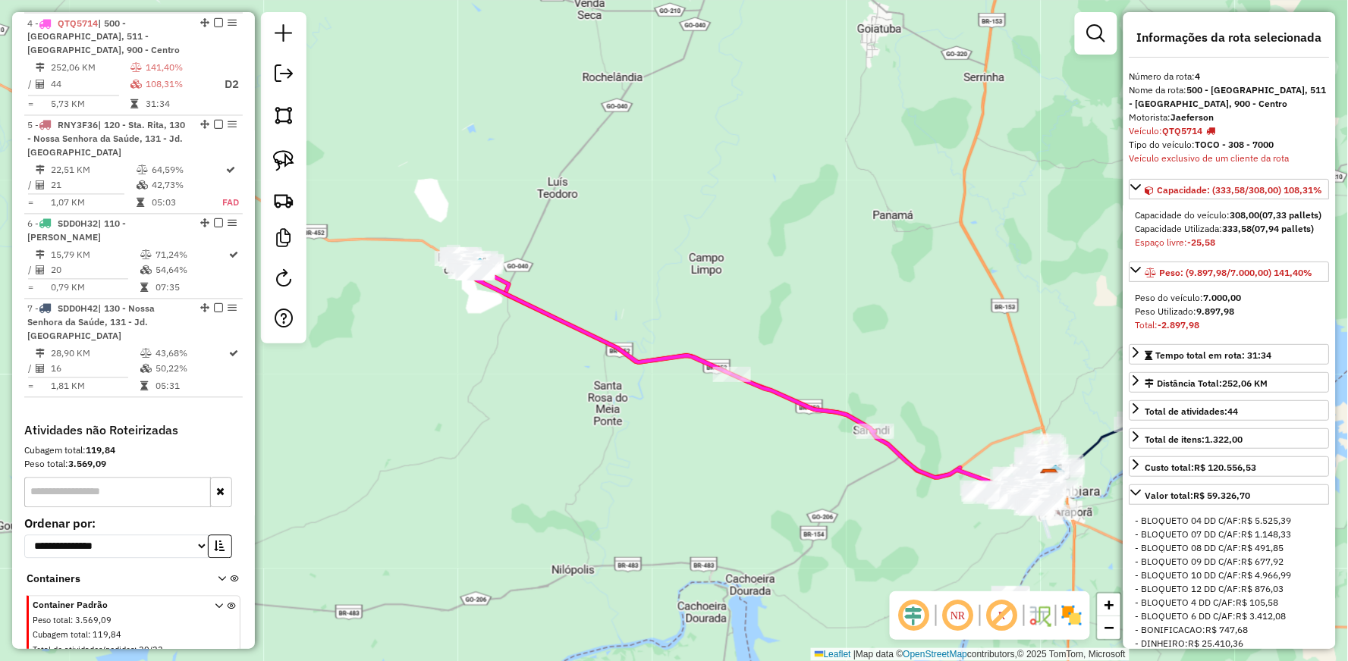
drag, startPoint x: 696, startPoint y: 468, endPoint x: 611, endPoint y: 367, distance: 132.4
click at [611, 368] on div "Janela de atendimento Grade de atendimento Capacidade Transportadoras Veículos …" at bounding box center [674, 330] width 1348 height 661
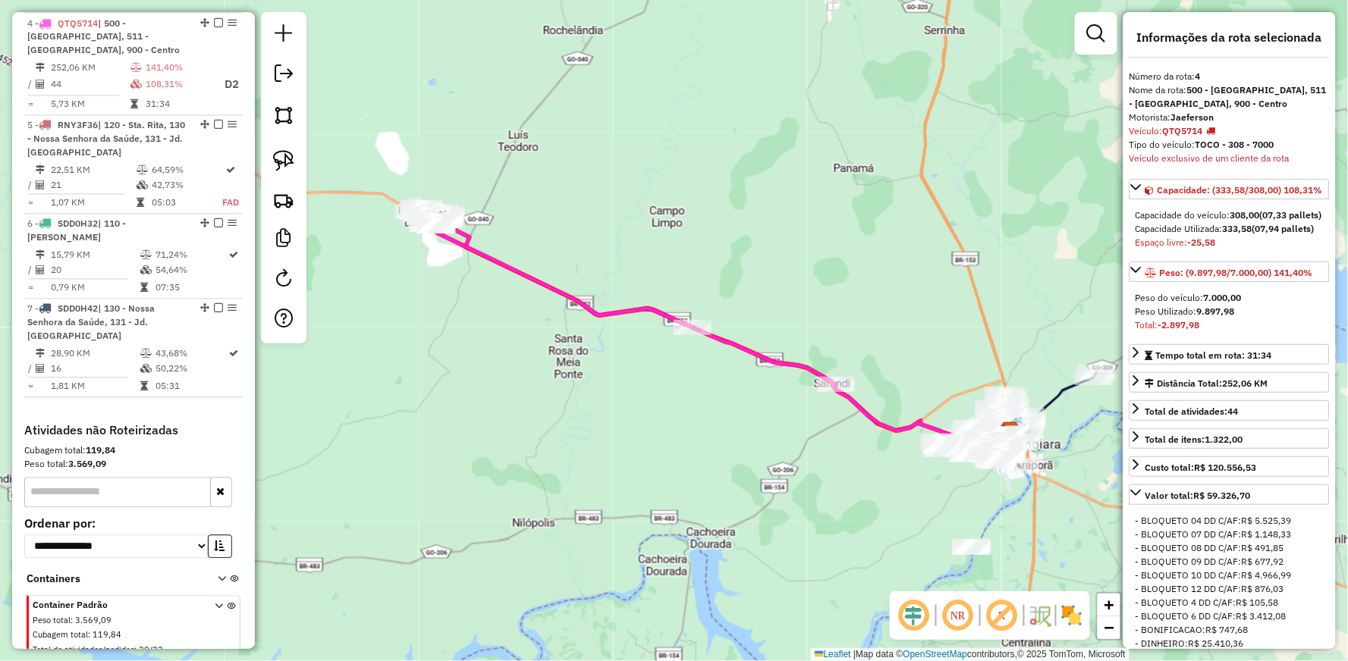
click at [522, 269] on icon at bounding box center [704, 333] width 583 height 251
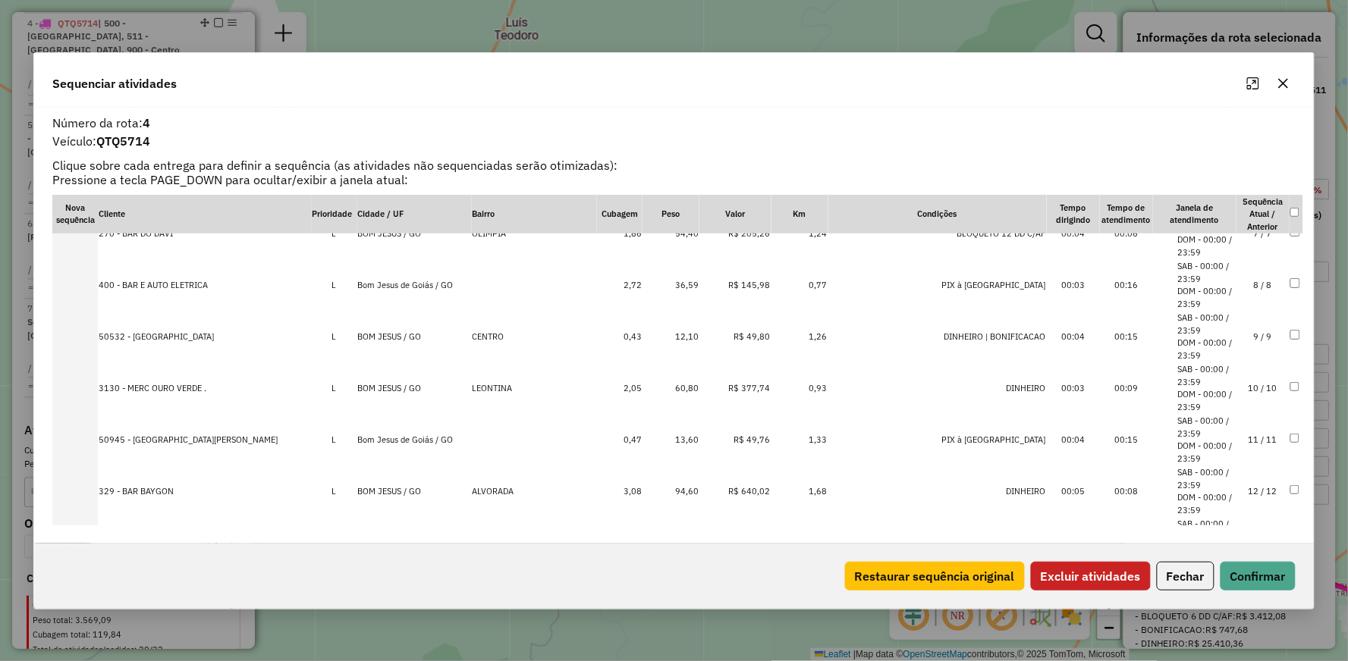
scroll to position [337, 0]
click at [1289, 443] on td at bounding box center [1296, 439] width 14 height 52
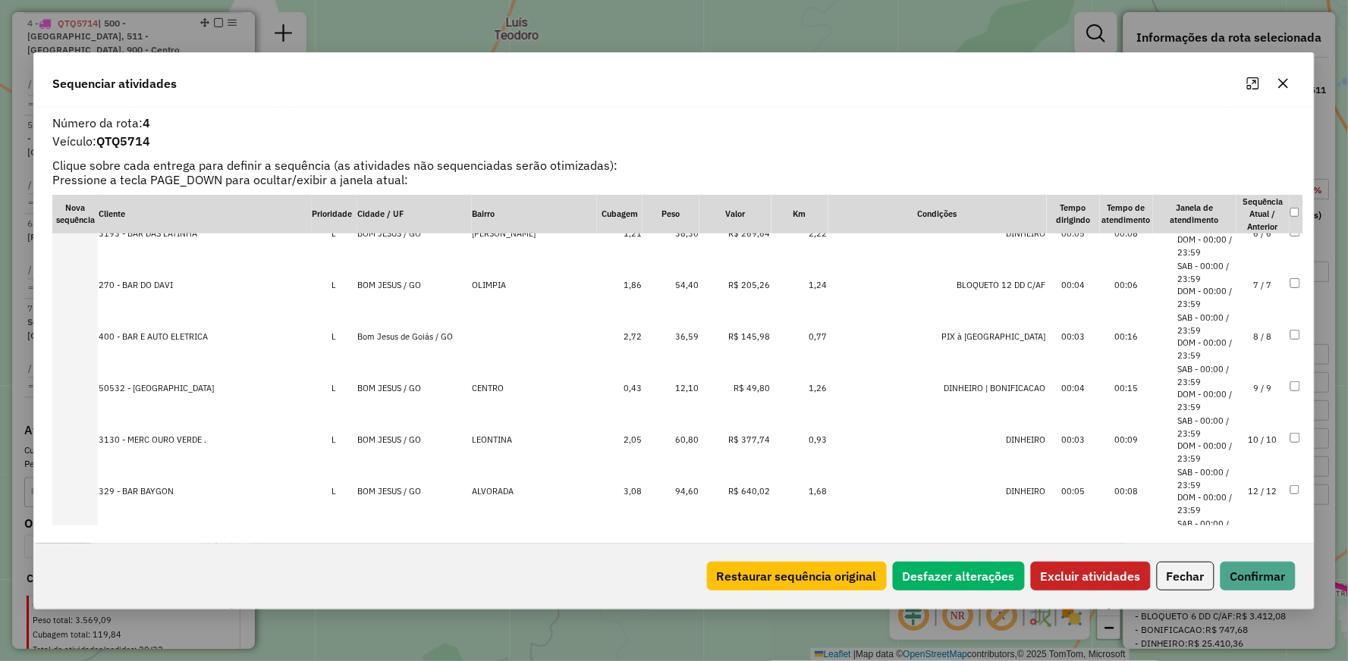
scroll to position [306, 0]
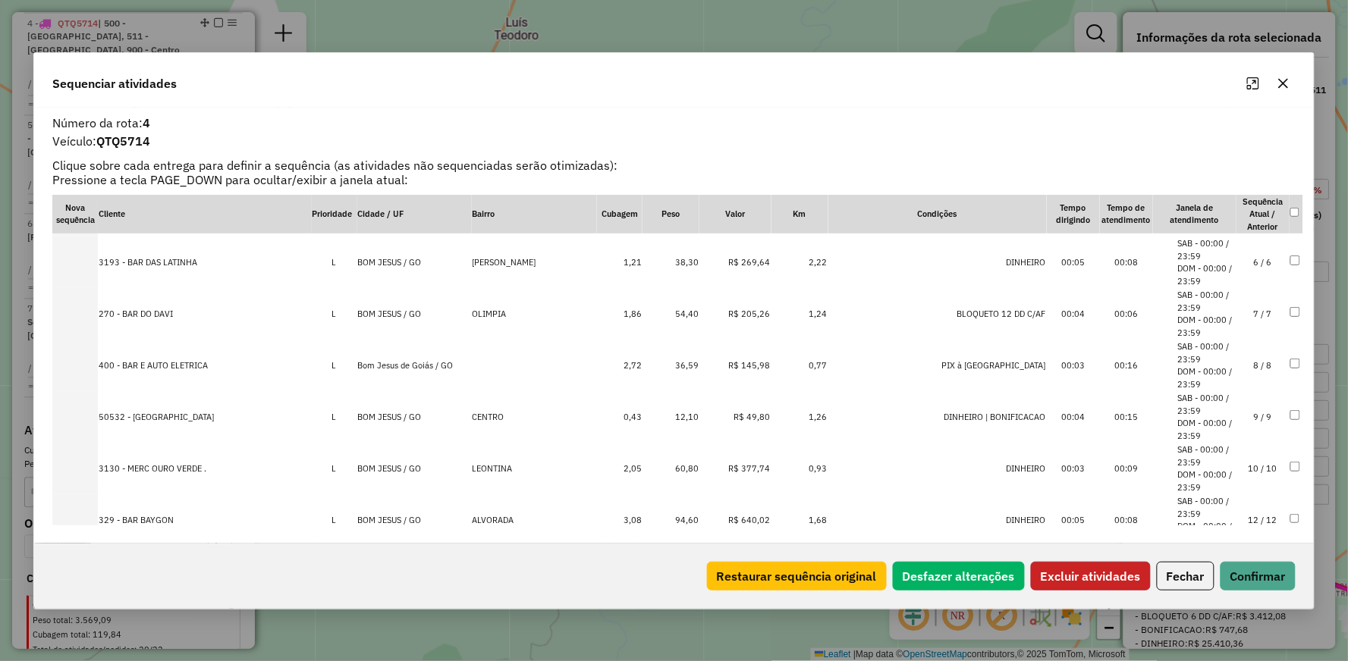
click at [1085, 567] on button "Excluir atividades" at bounding box center [1091, 576] width 120 height 29
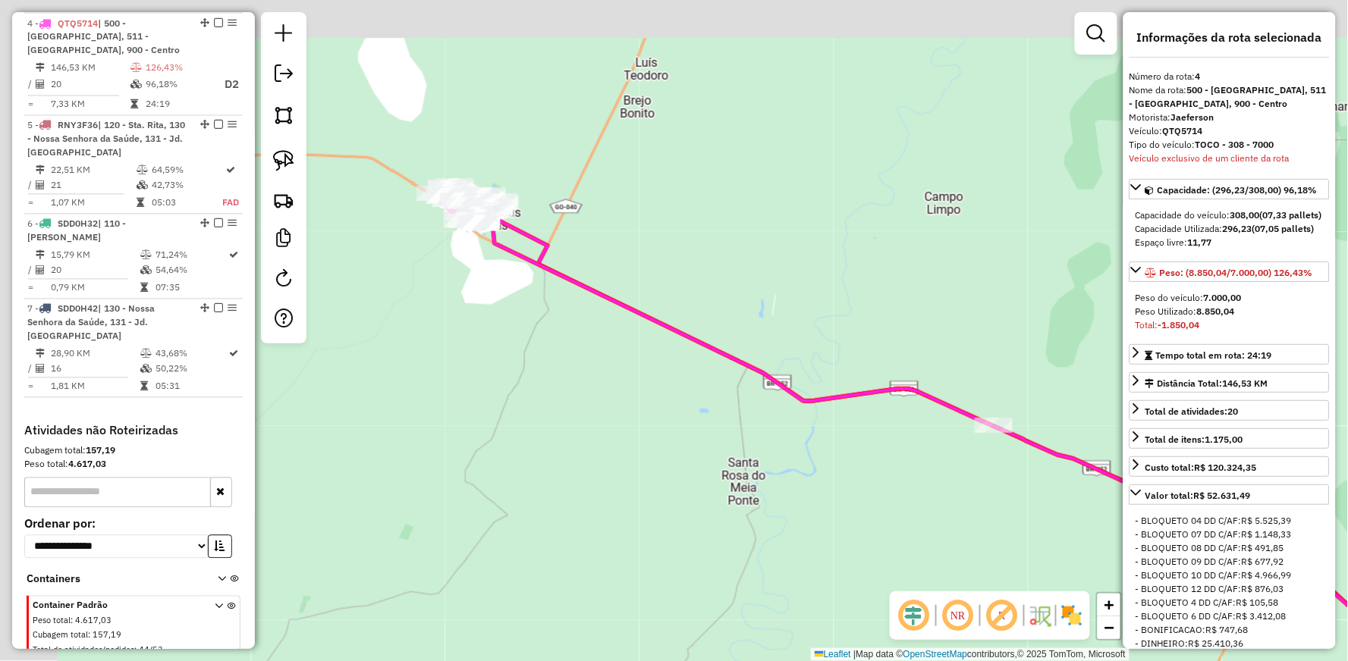
drag, startPoint x: 502, startPoint y: 290, endPoint x: 642, endPoint y: 326, distance: 144.8
click at [642, 326] on div "Janela de atendimento Grade de atendimento Capacidade Transportadoras Veículos …" at bounding box center [674, 330] width 1348 height 661
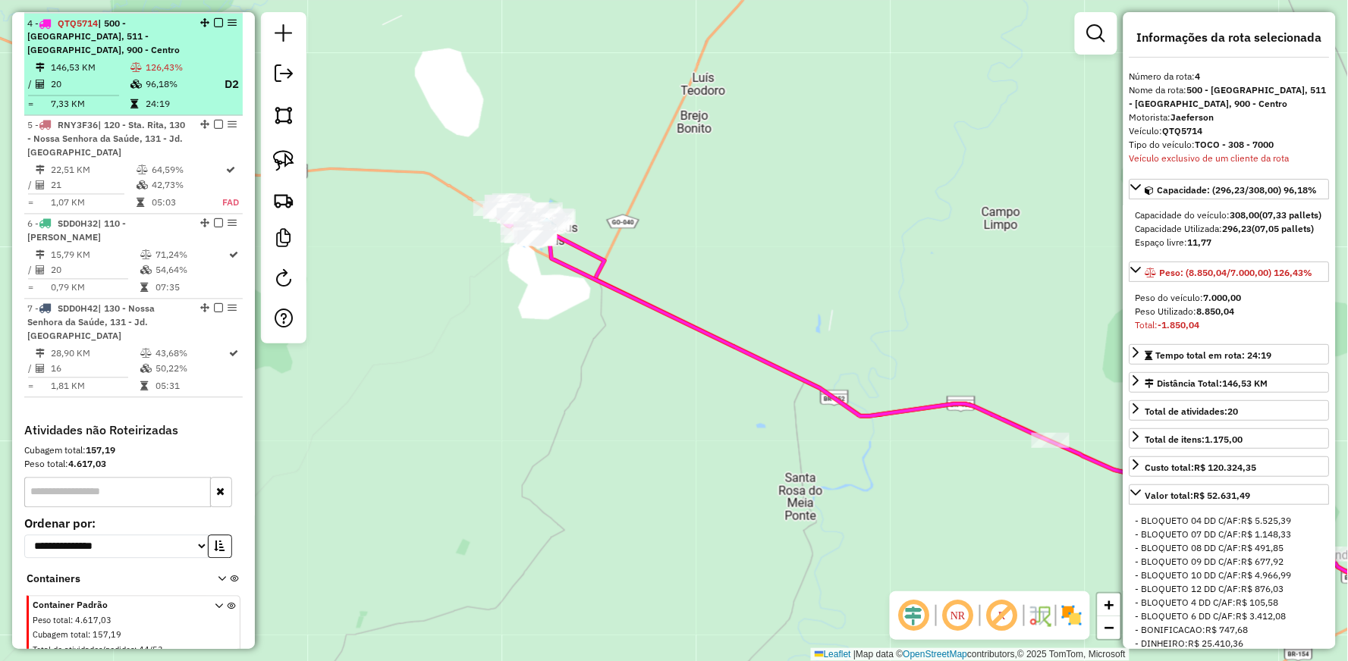
click at [214, 21] on em at bounding box center [218, 22] width 9 height 9
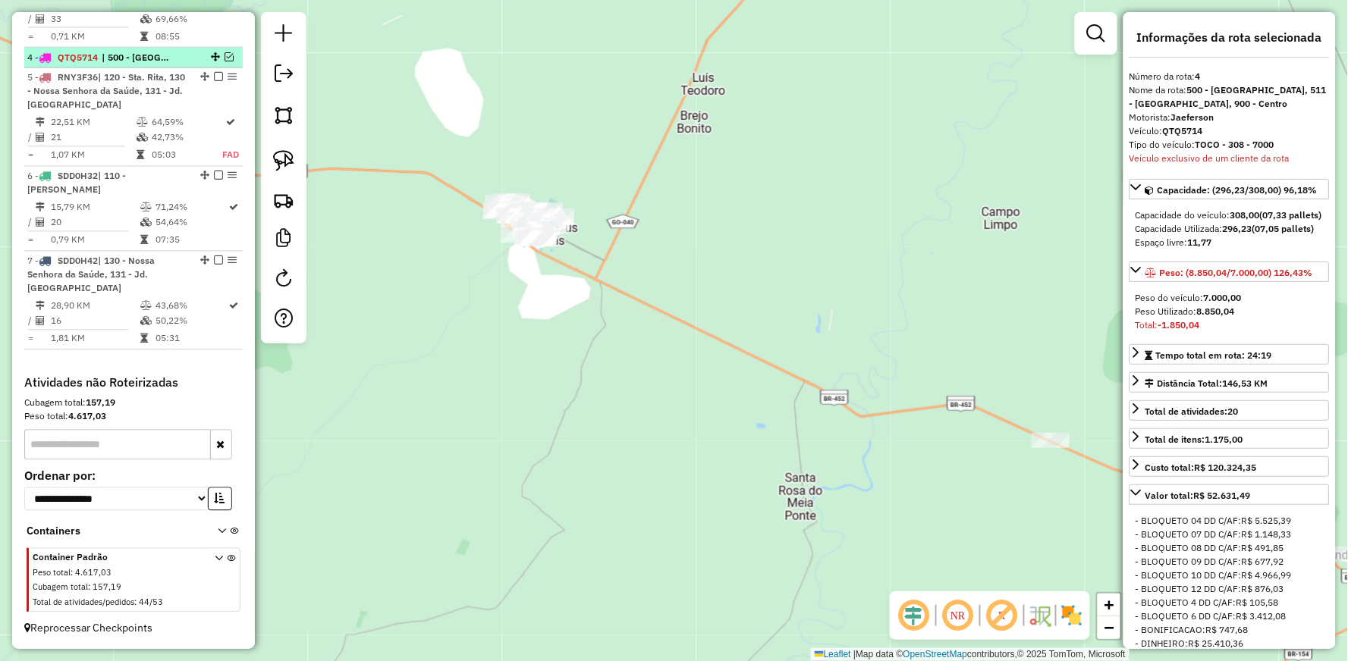
scroll to position [797, 0]
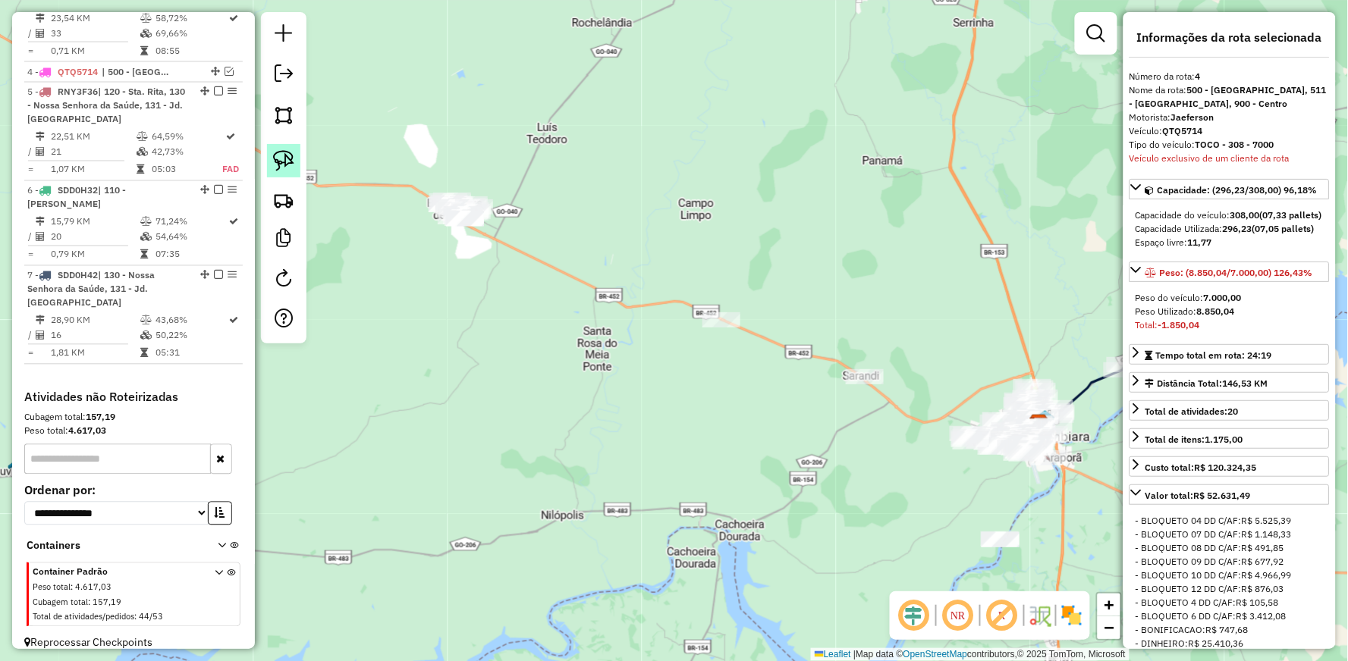
click at [279, 155] on img at bounding box center [283, 160] width 21 height 21
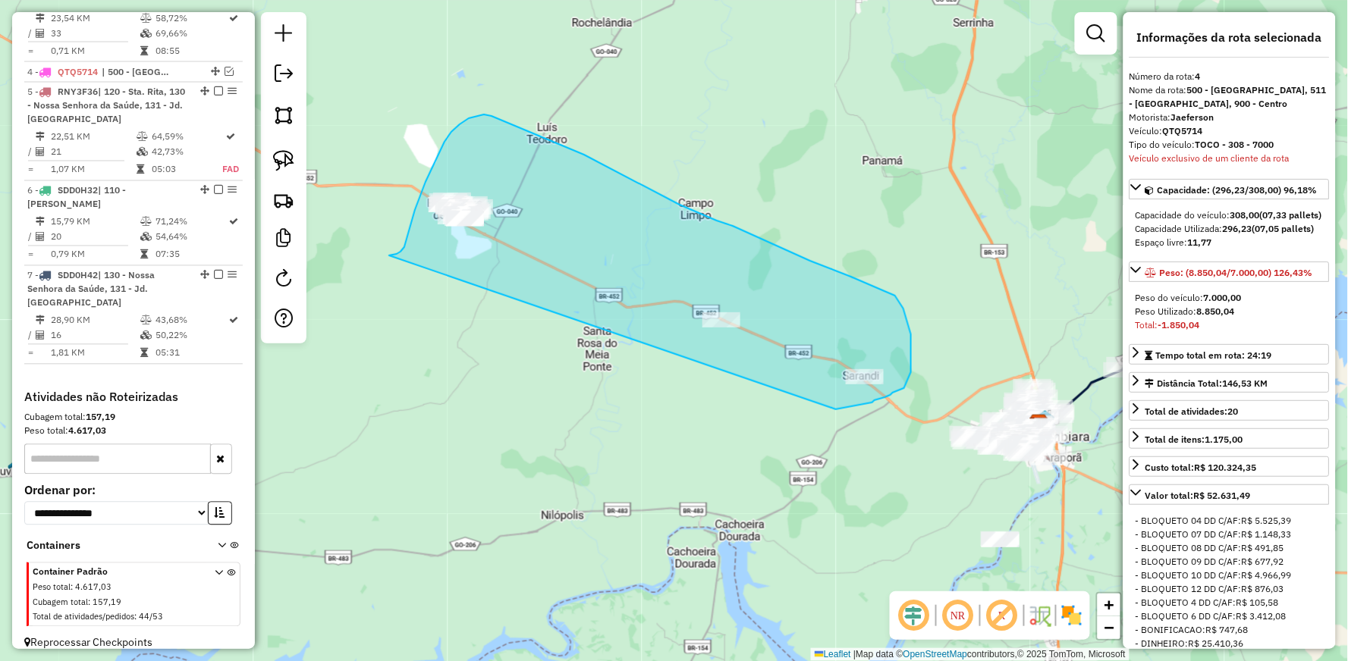
drag, startPoint x: 407, startPoint y: 240, endPoint x: 824, endPoint y: 412, distance: 451.3
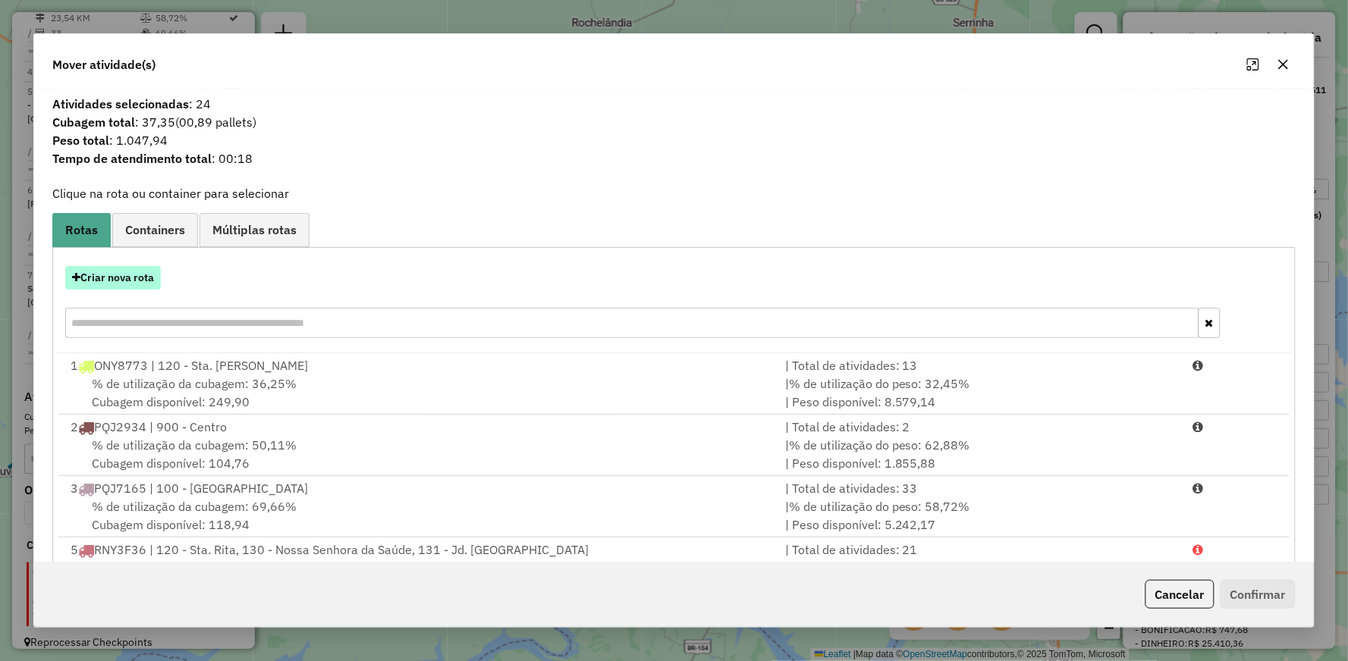
click at [120, 271] on button "Criar nova rota" at bounding box center [113, 278] width 96 height 24
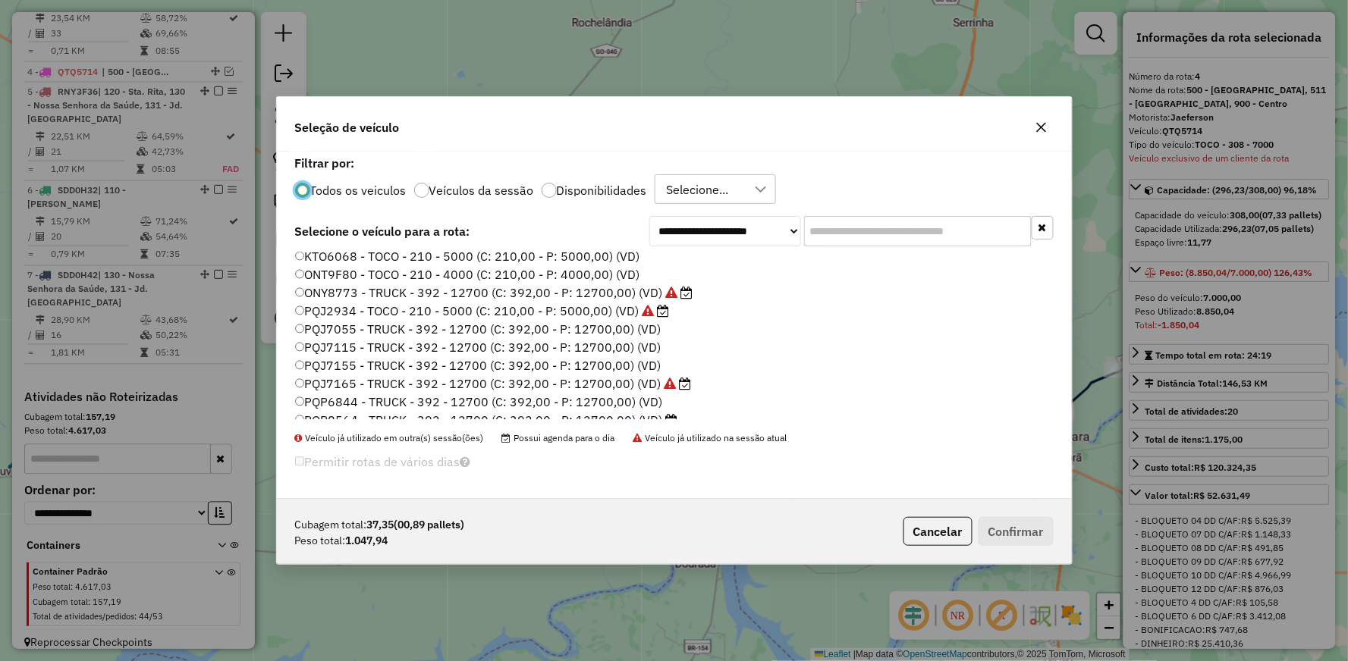
scroll to position [288, 0]
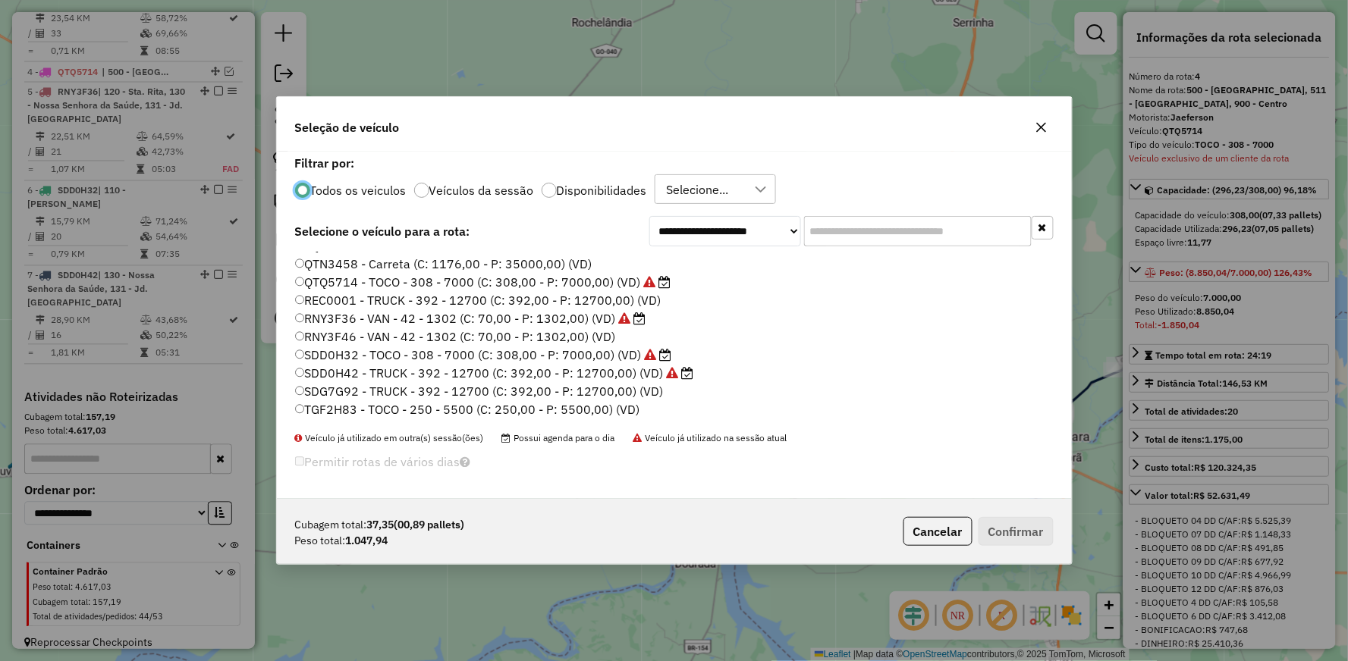
click at [308, 334] on label "RNY3F46 - VAN - 42 - 1302 (C: 70,00 - P: 1302,00) (VD)" at bounding box center [455, 337] width 321 height 18
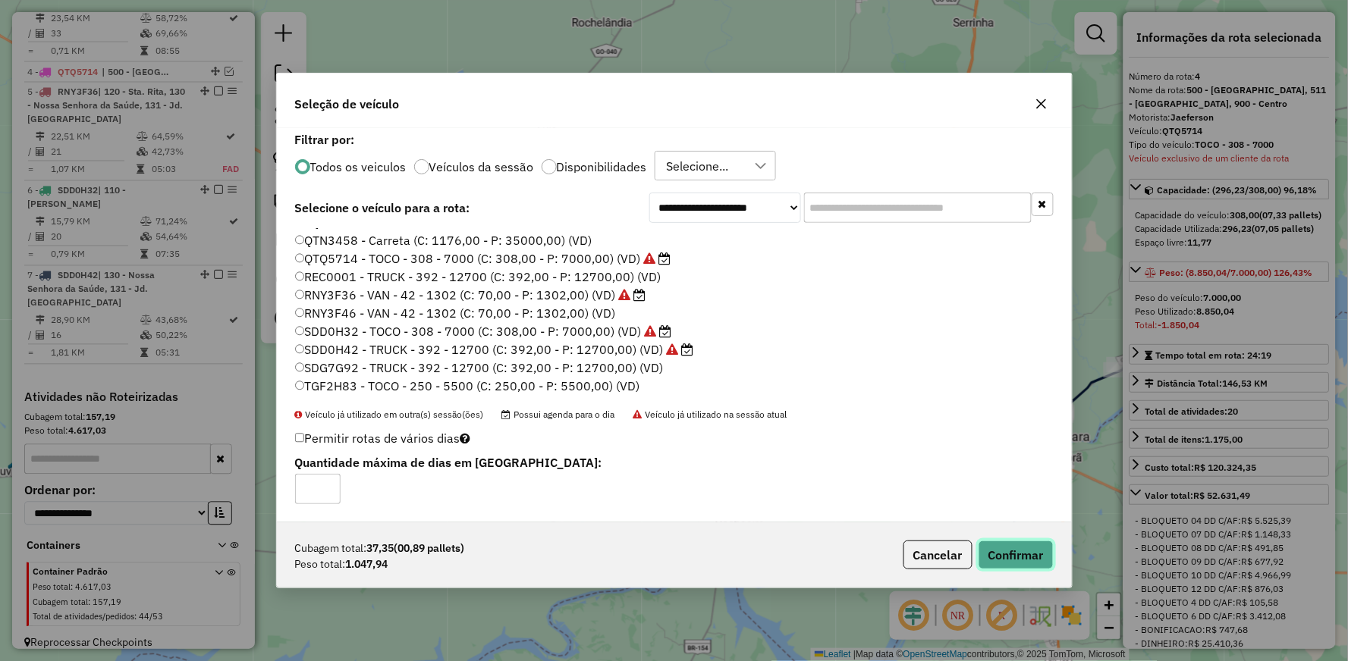
click at [1025, 557] on button "Confirmar" at bounding box center [1015, 555] width 75 height 29
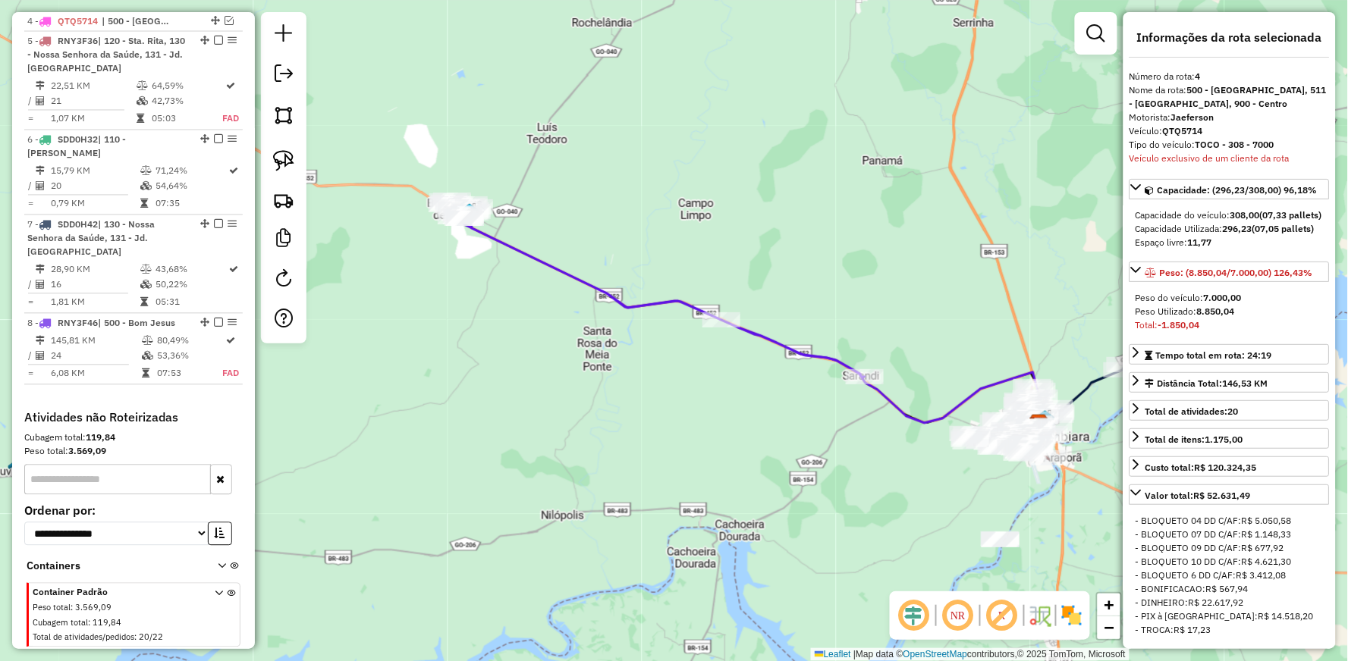
scroll to position [846, 0]
click at [573, 277] on icon at bounding box center [655, 288] width 417 height 177
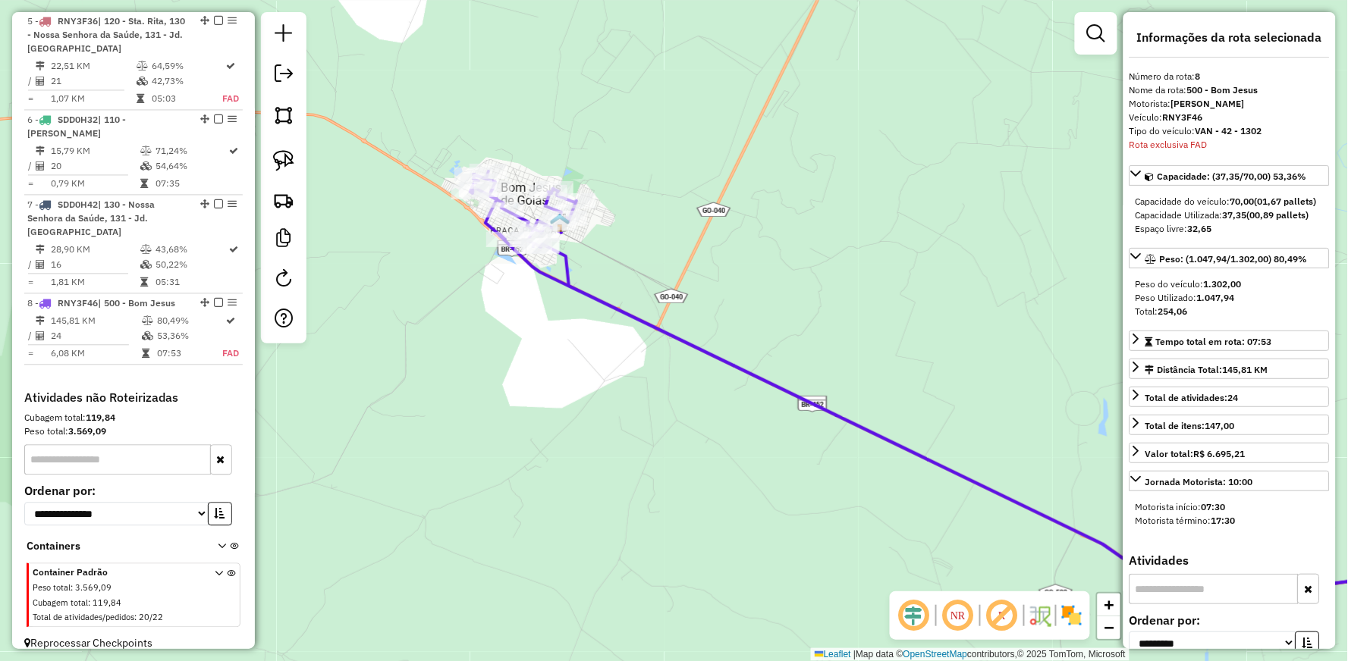
click at [569, 276] on icon at bounding box center [976, 393] width 1013 height 444
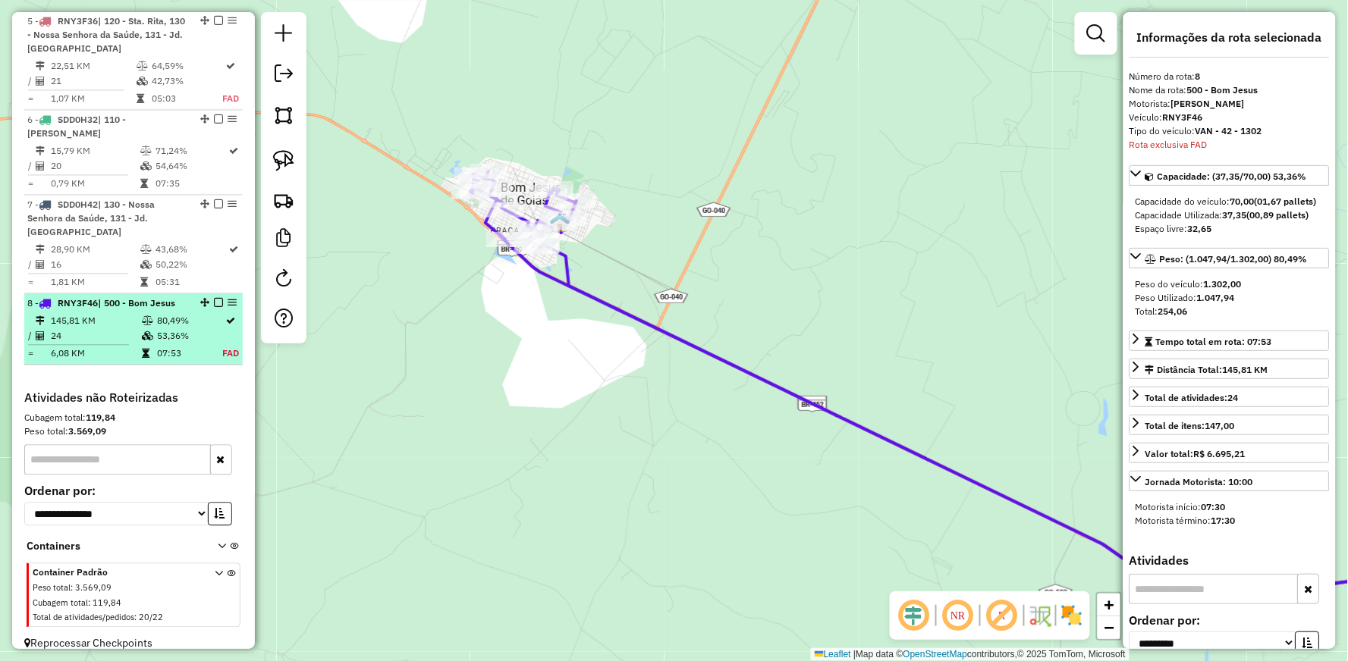
click at [215, 299] on em at bounding box center [218, 303] width 9 height 9
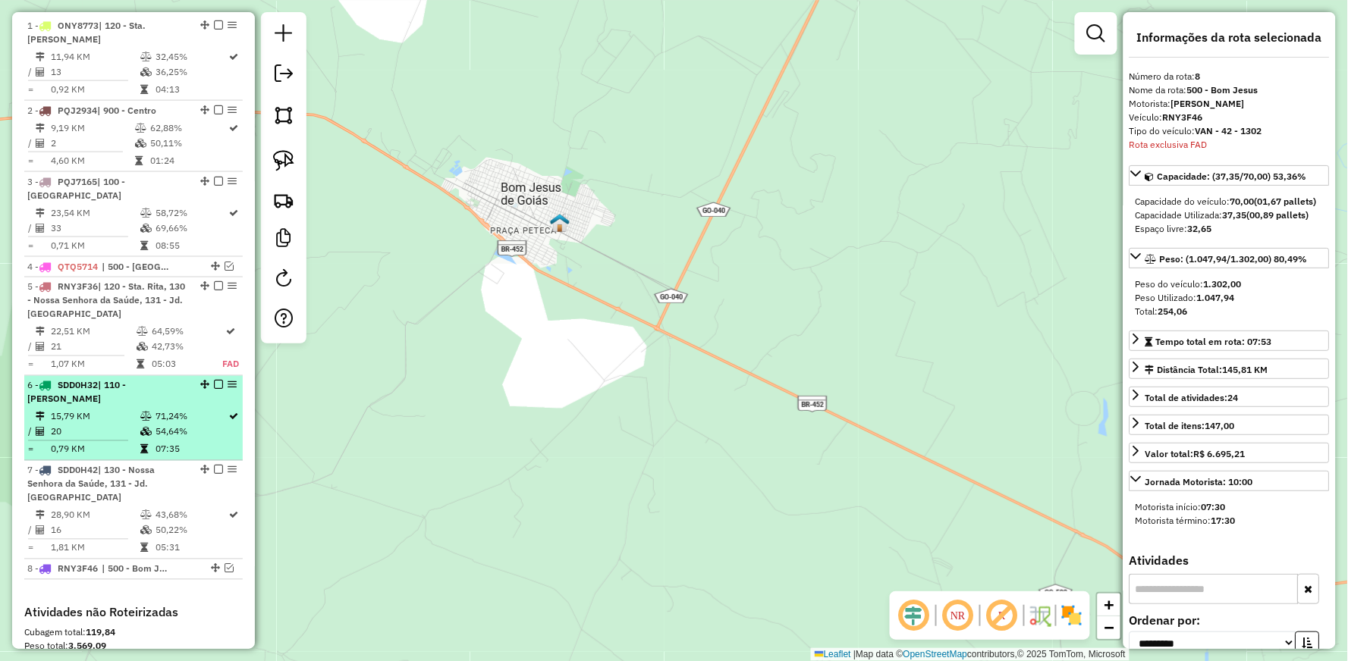
scroll to position [564, 0]
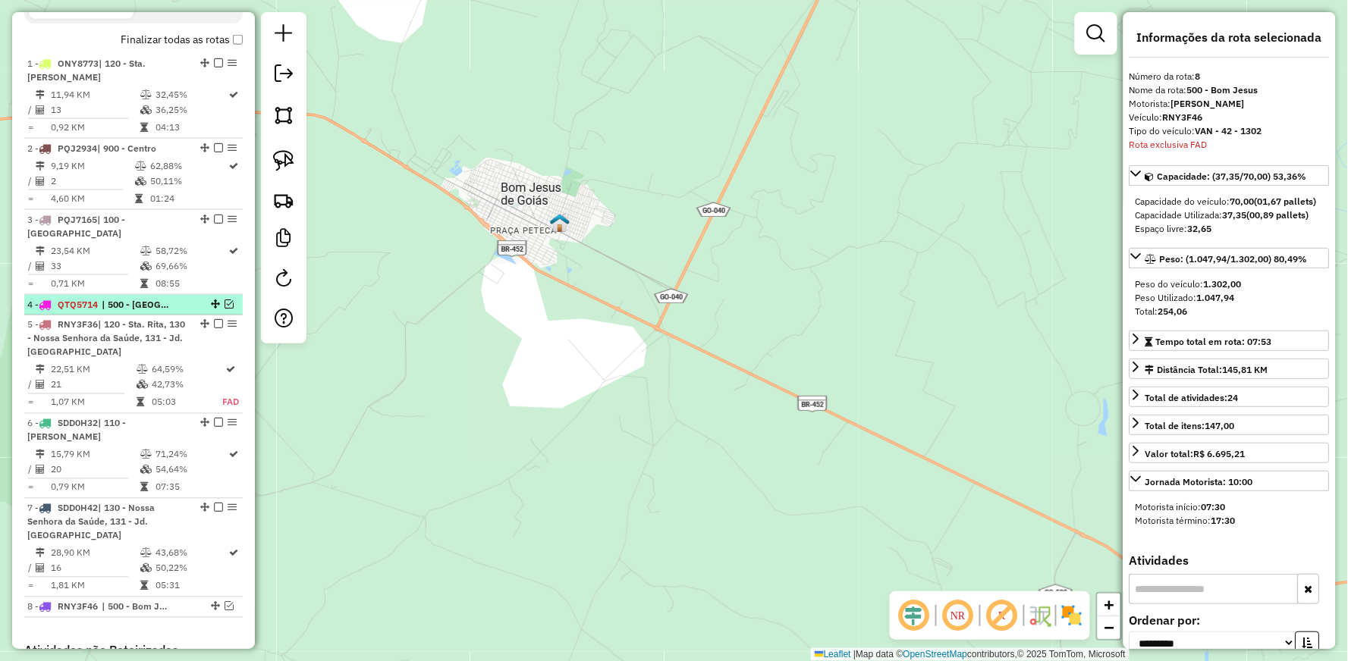
click at [225, 300] on em at bounding box center [229, 304] width 9 height 9
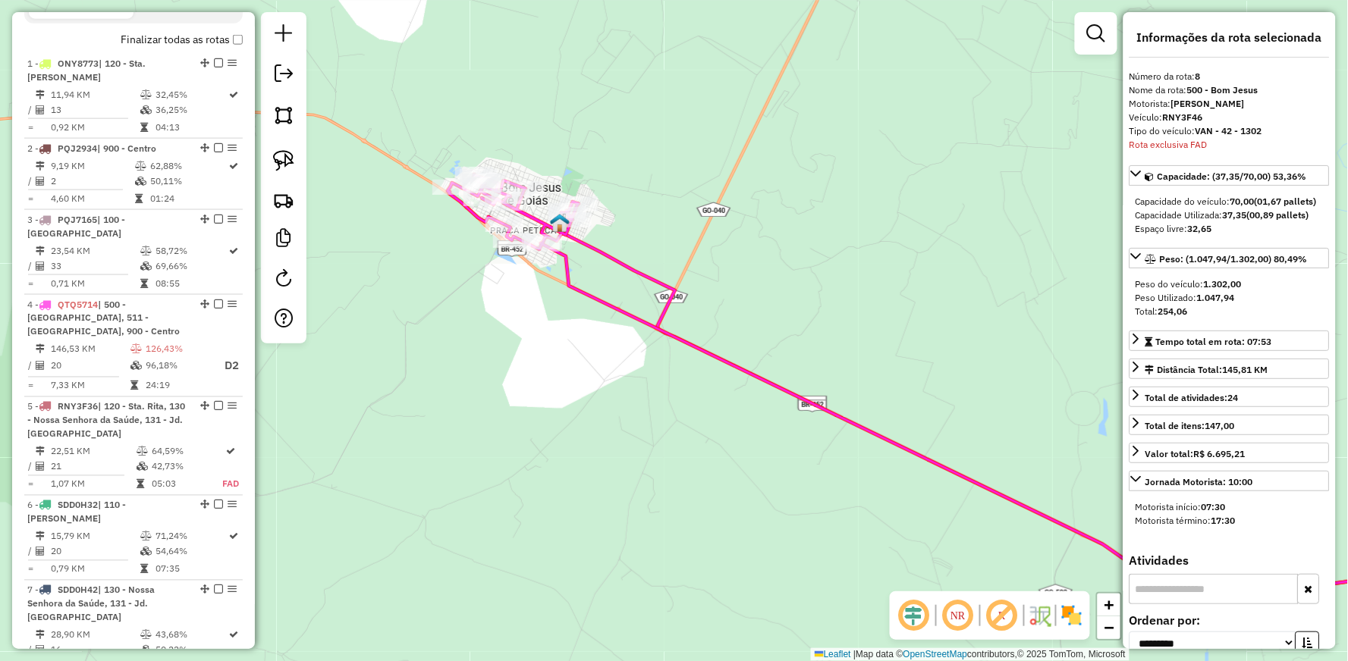
click at [633, 265] on icon at bounding box center [1023, 413] width 922 height 404
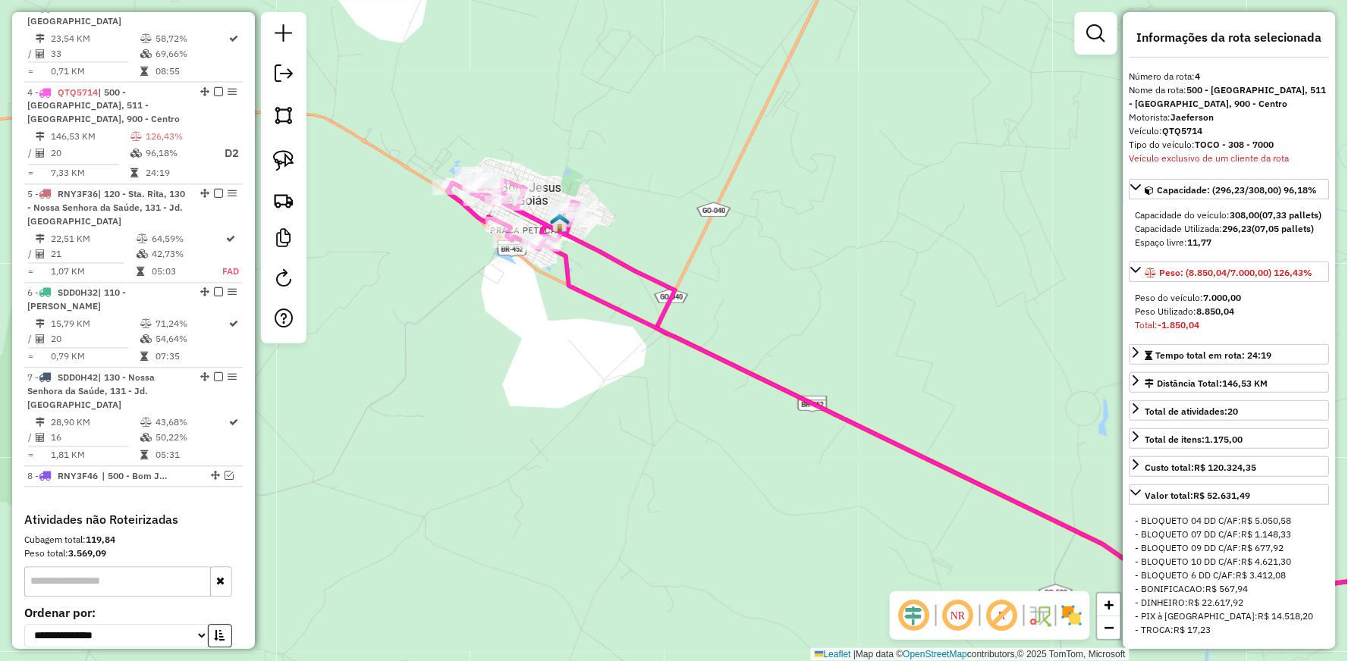
scroll to position [846, 0]
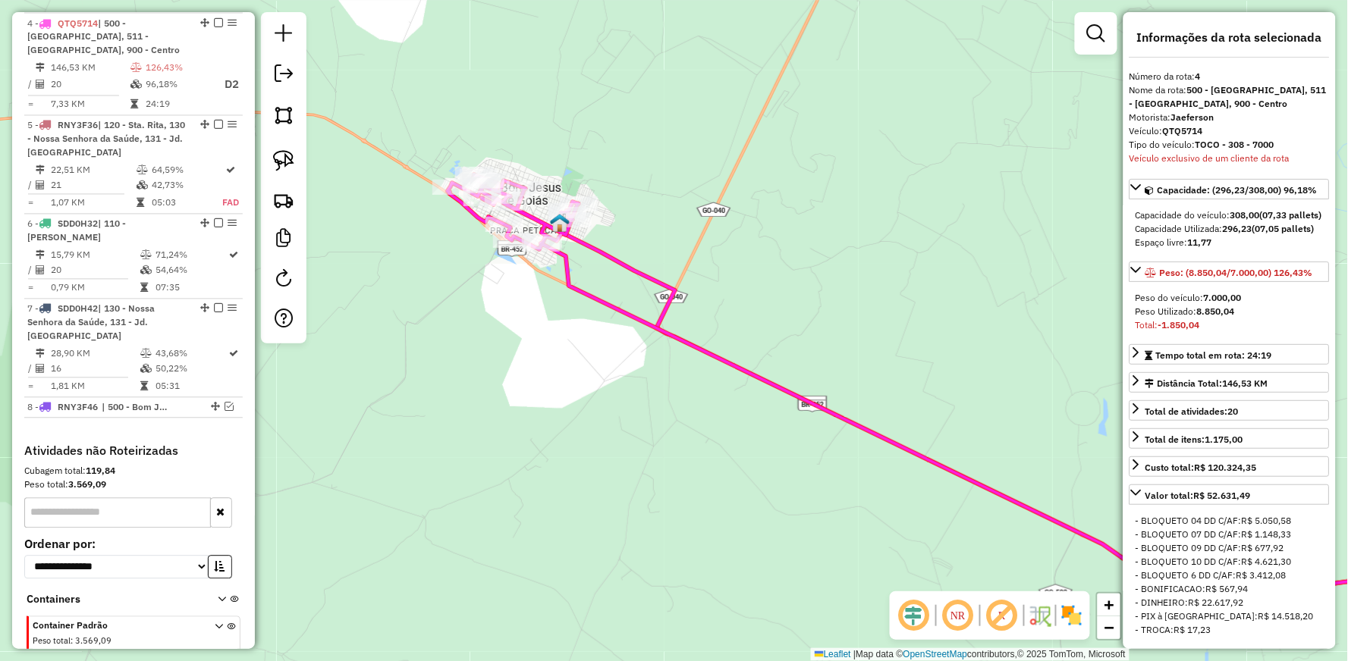
click at [633, 265] on icon at bounding box center [1023, 413] width 922 height 404
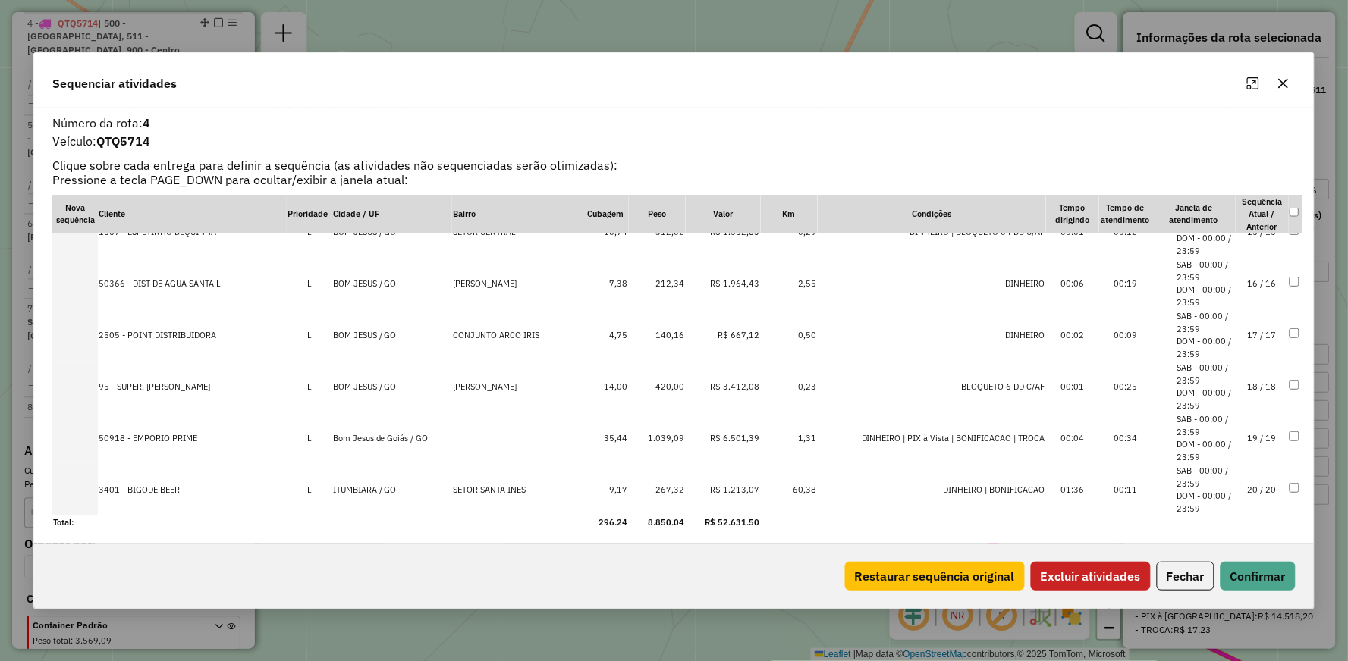
scroll to position [753, 0]
click at [1079, 582] on button "Excluir atividades" at bounding box center [1091, 576] width 120 height 29
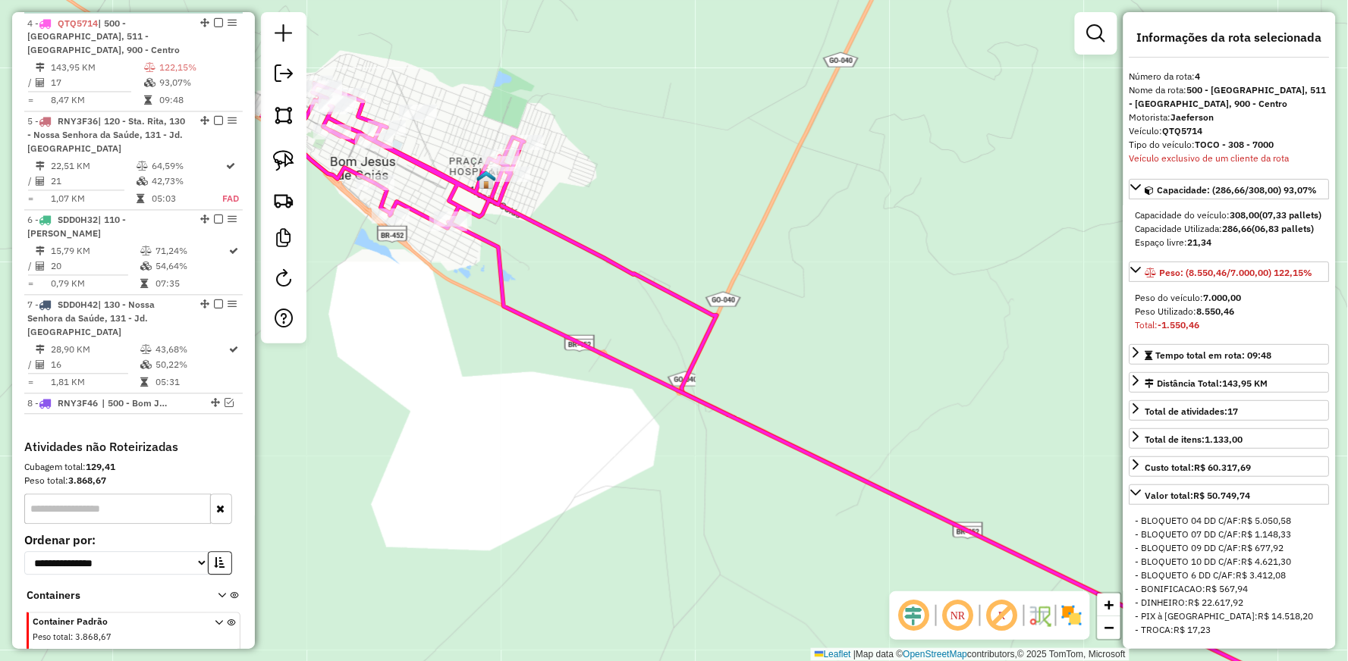
drag, startPoint x: 210, startPoint y: 17, endPoint x: 213, endPoint y: 24, distance: 8.2
click at [214, 18] on em at bounding box center [218, 22] width 9 height 9
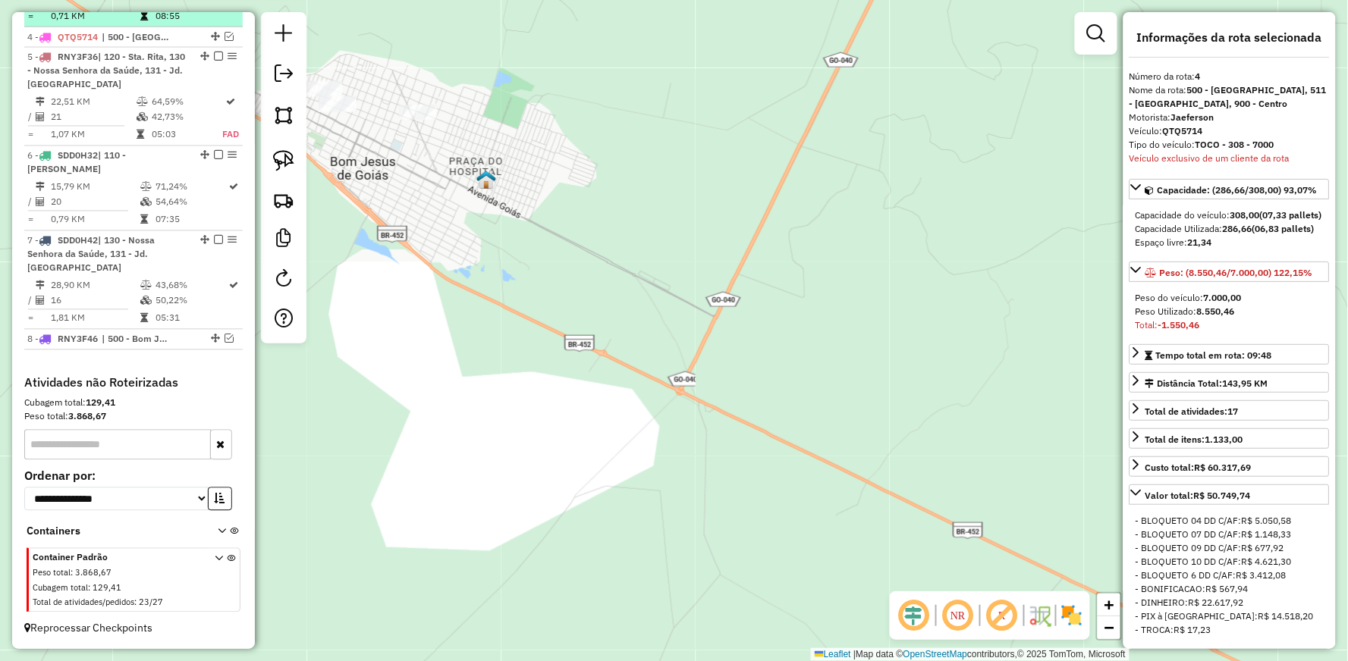
scroll to position [817, 0]
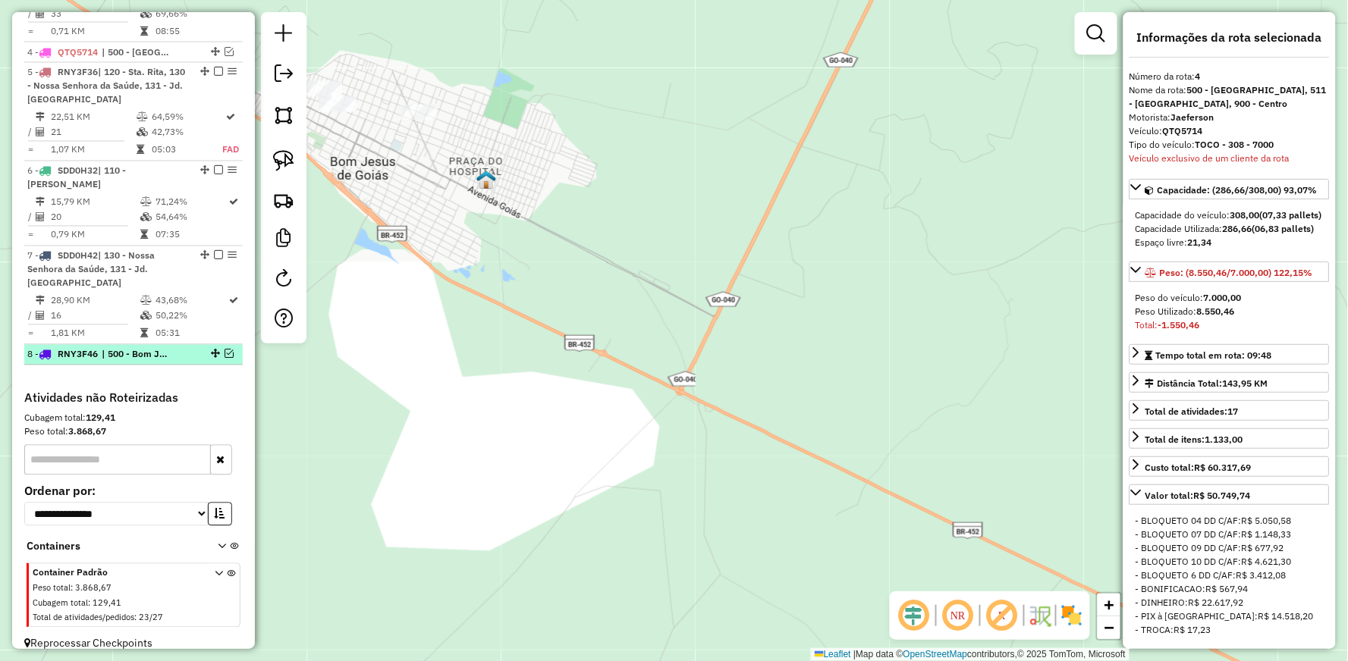
click at [225, 350] on em at bounding box center [229, 354] width 9 height 9
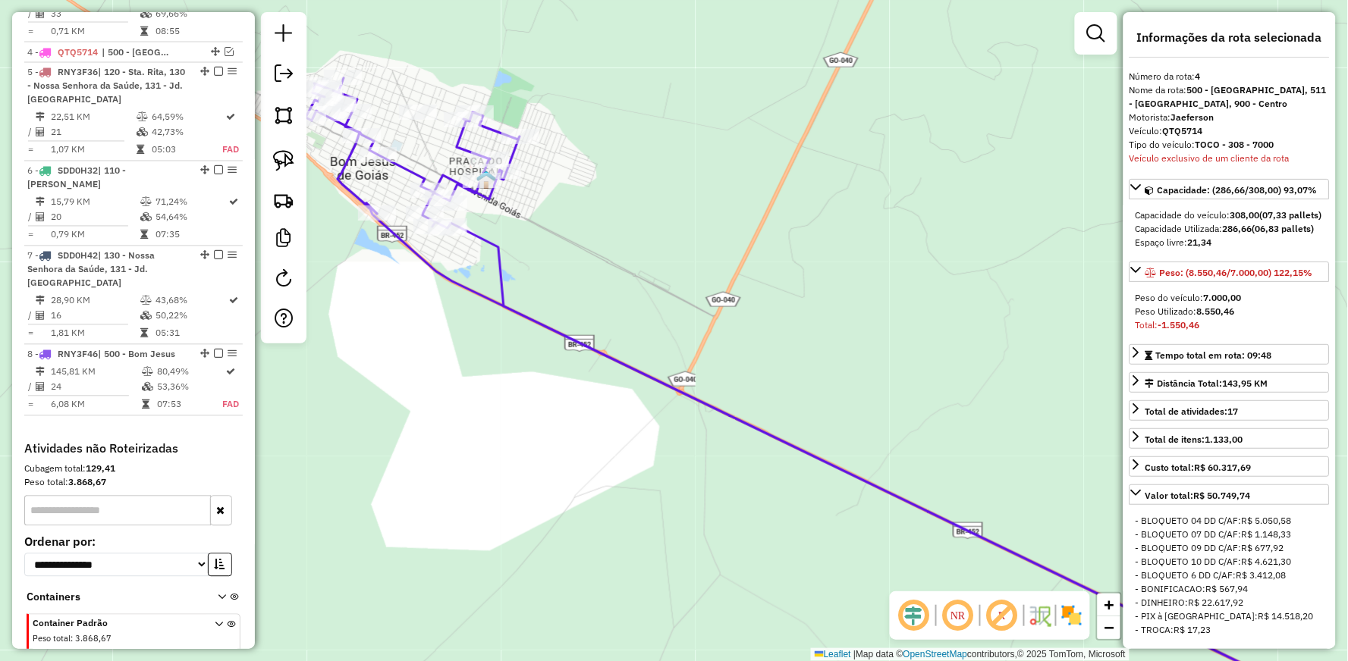
scroll to position [846, 0]
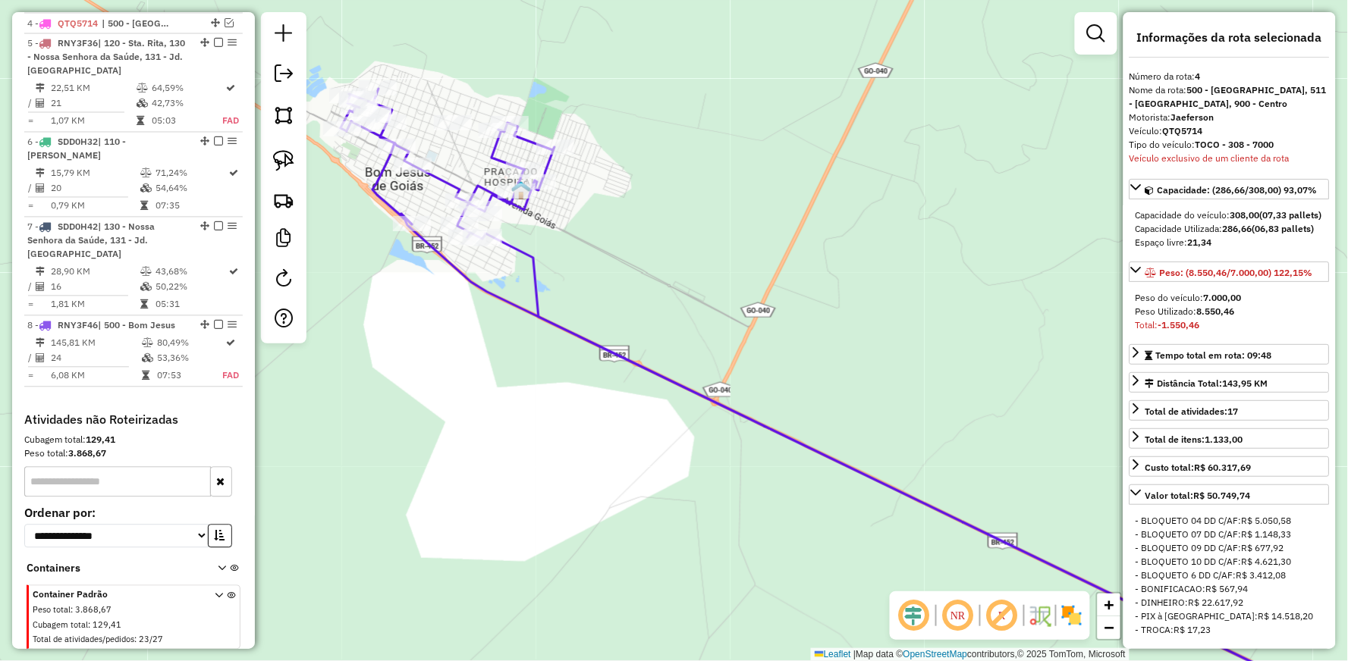
drag, startPoint x: 449, startPoint y: 291, endPoint x: 634, endPoint y: 347, distance: 193.4
click at [634, 347] on div "Janela de atendimento Grade de atendimento Capacidade Transportadoras Veículos …" at bounding box center [674, 330] width 1348 height 661
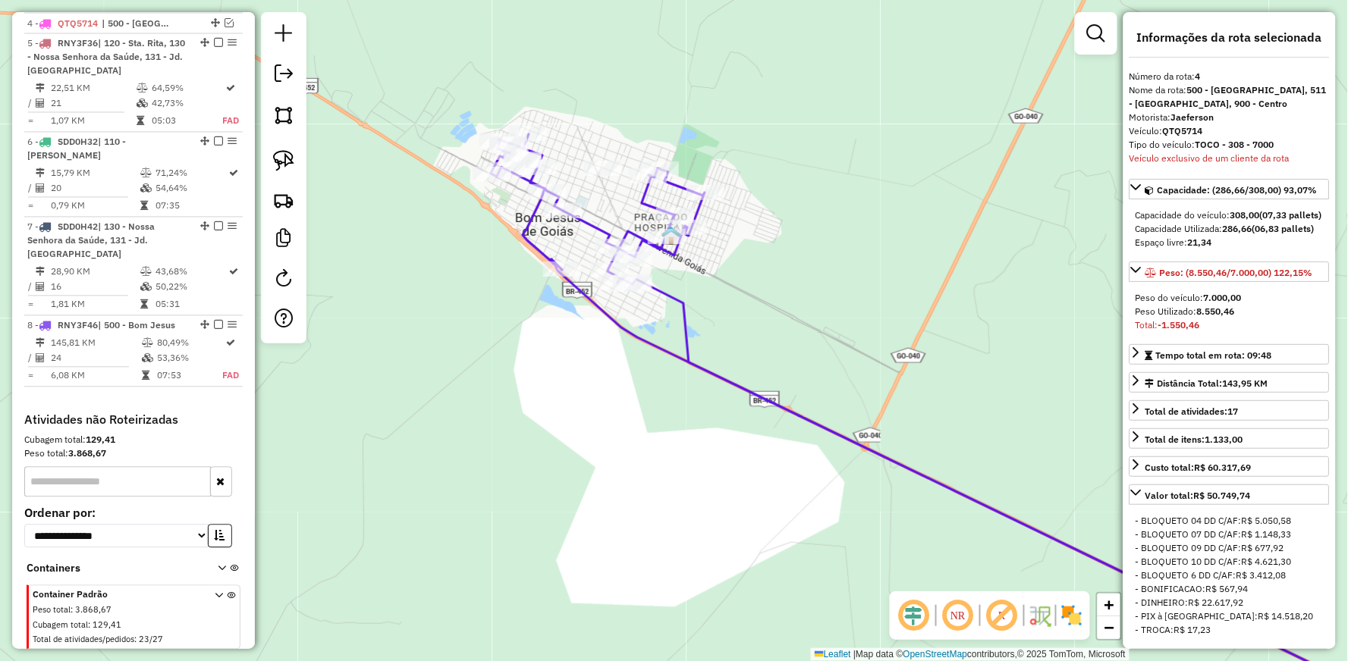
click at [614, 316] on icon at bounding box center [996, 493] width 893 height 468
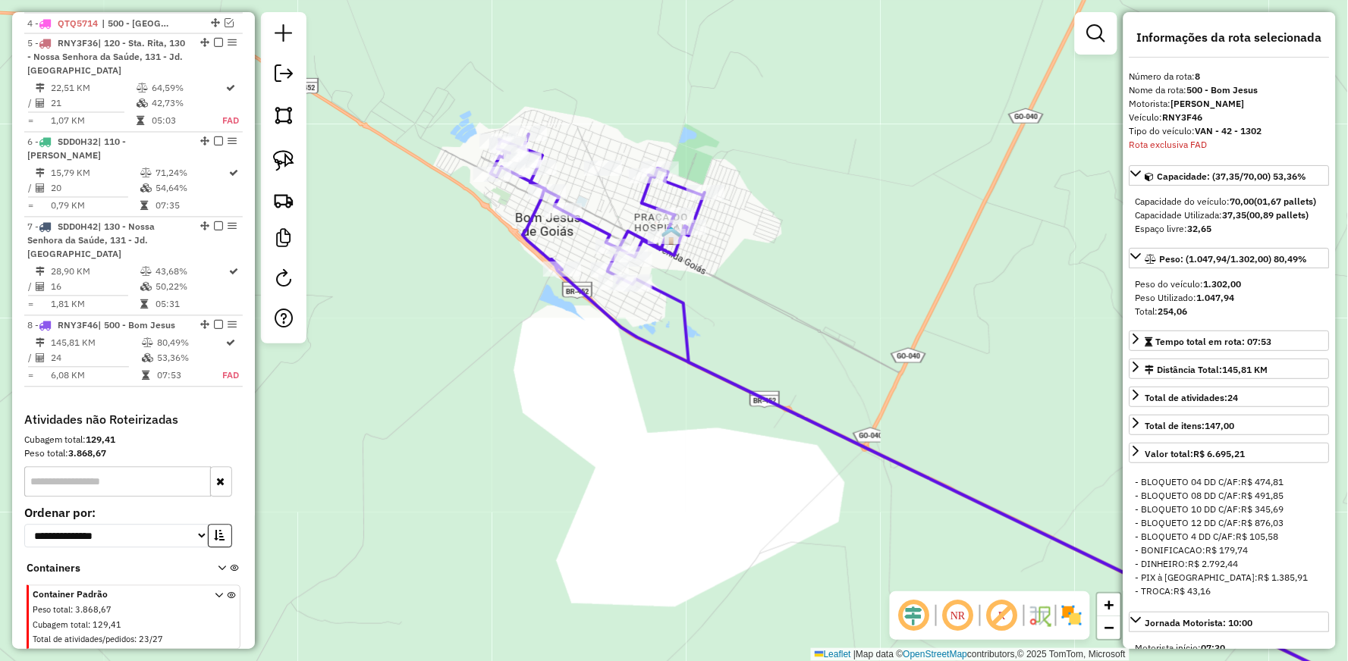
scroll to position [868, 0]
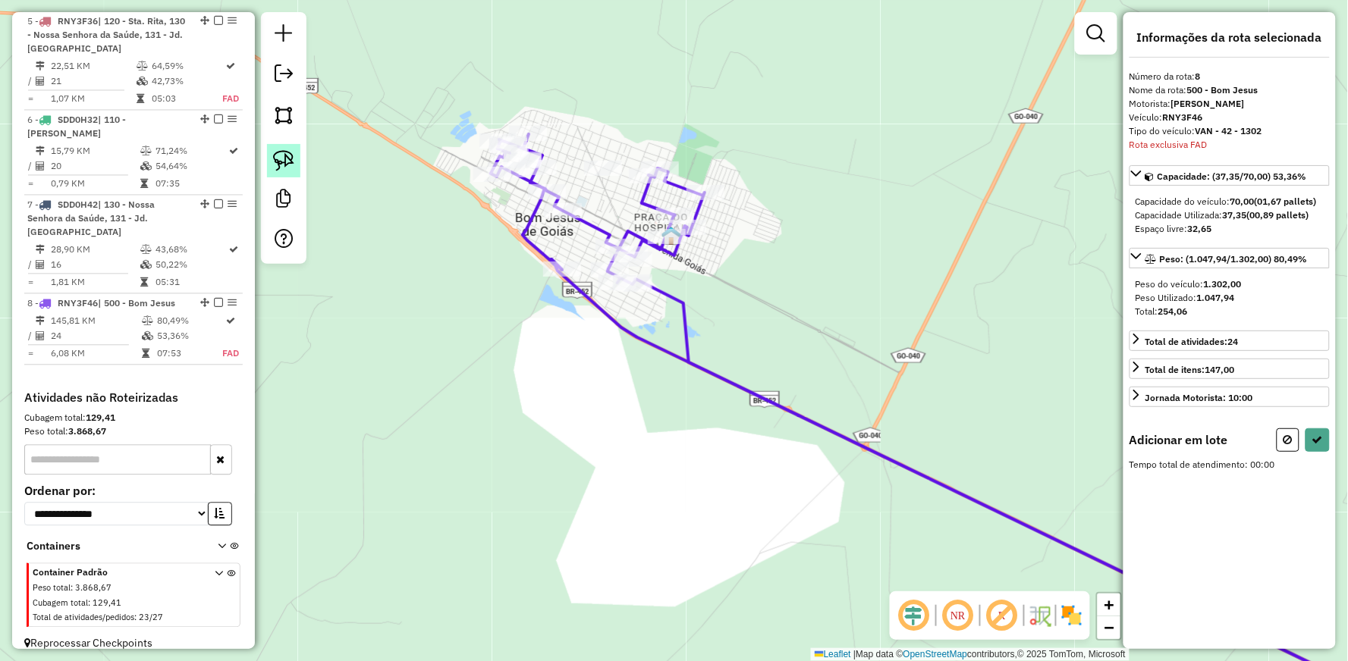
click at [282, 167] on img at bounding box center [283, 160] width 21 height 21
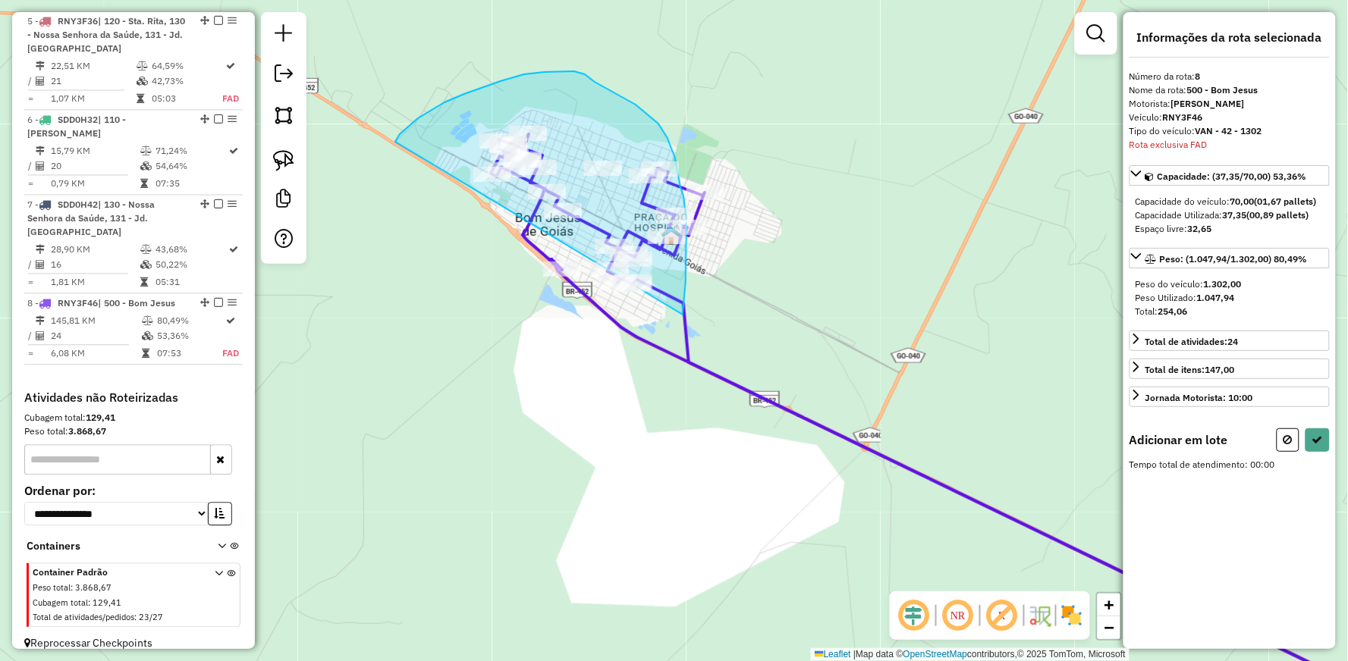
drag, startPoint x: 404, startPoint y: 131, endPoint x: 683, endPoint y: 315, distance: 334.1
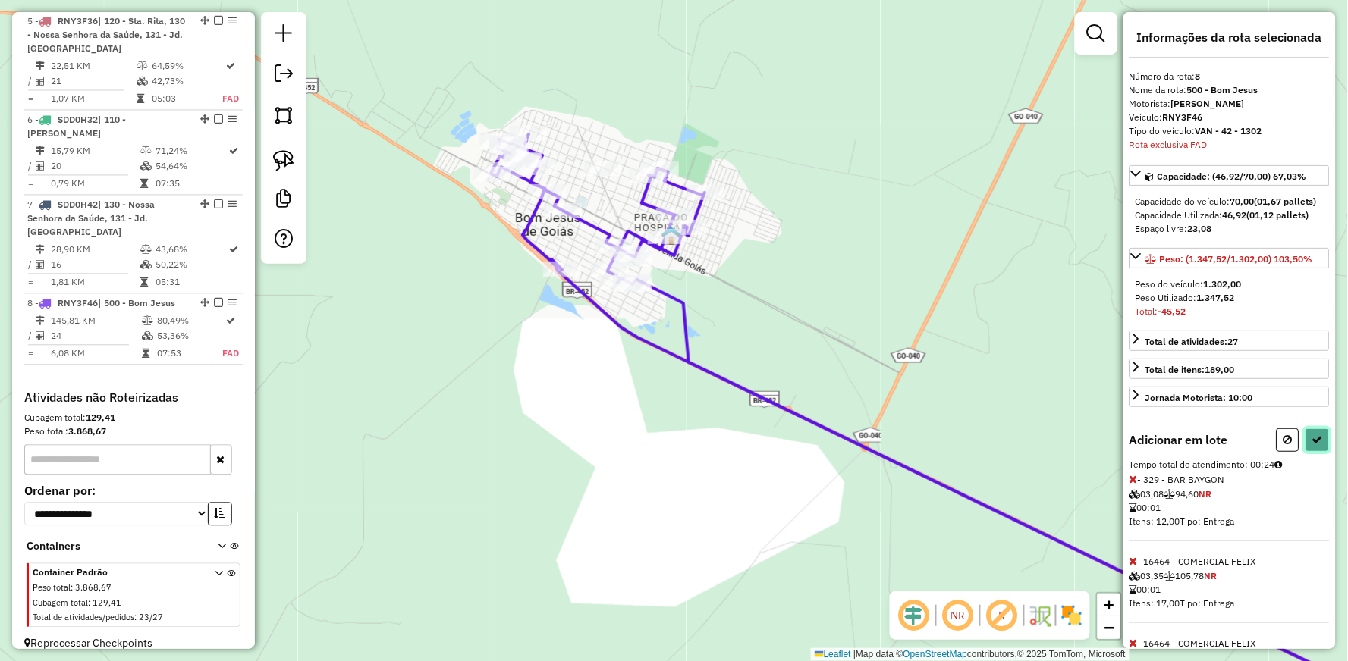
click at [1314, 445] on icon at bounding box center [1317, 440] width 11 height 11
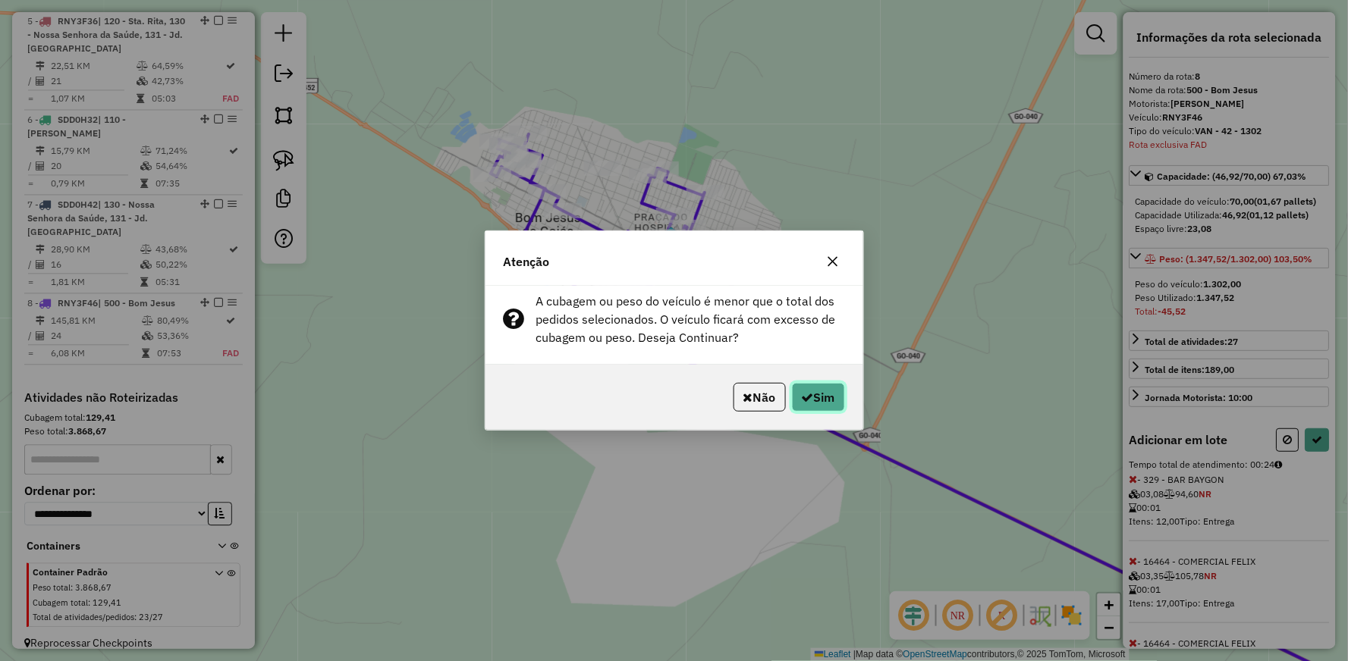
click at [819, 407] on button "Sim" at bounding box center [818, 397] width 53 height 29
select select "**********"
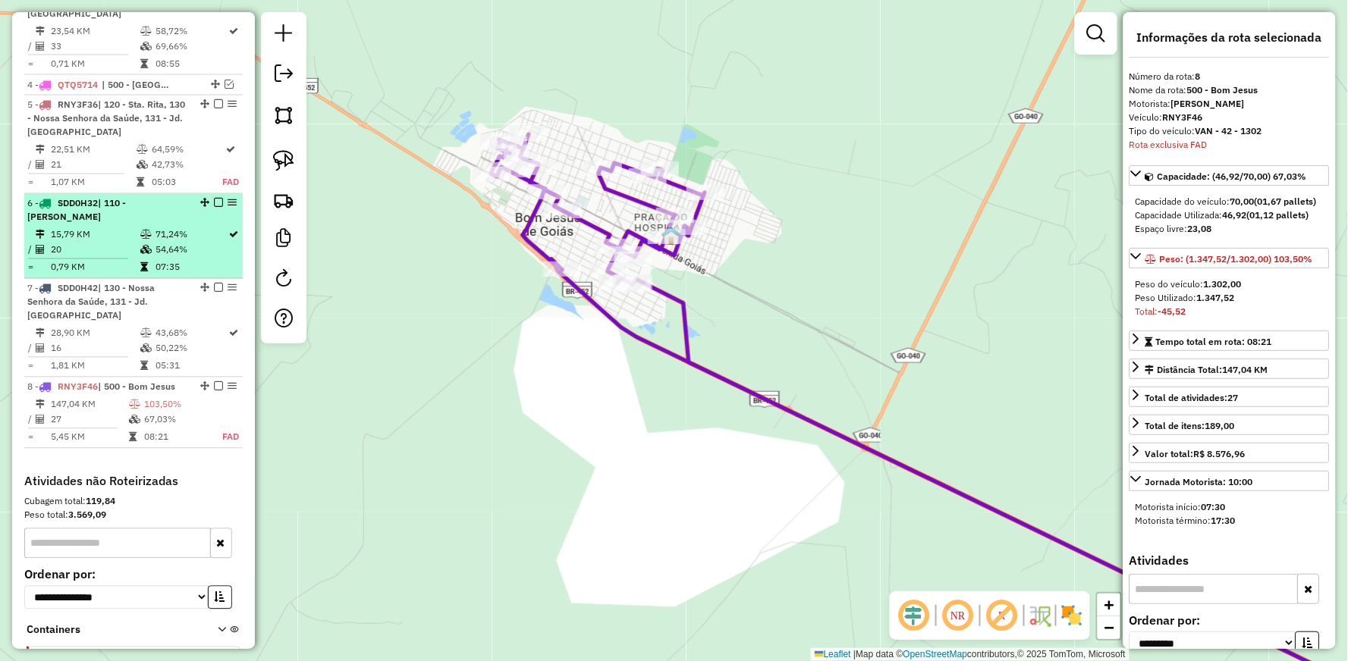
scroll to position [784, 0]
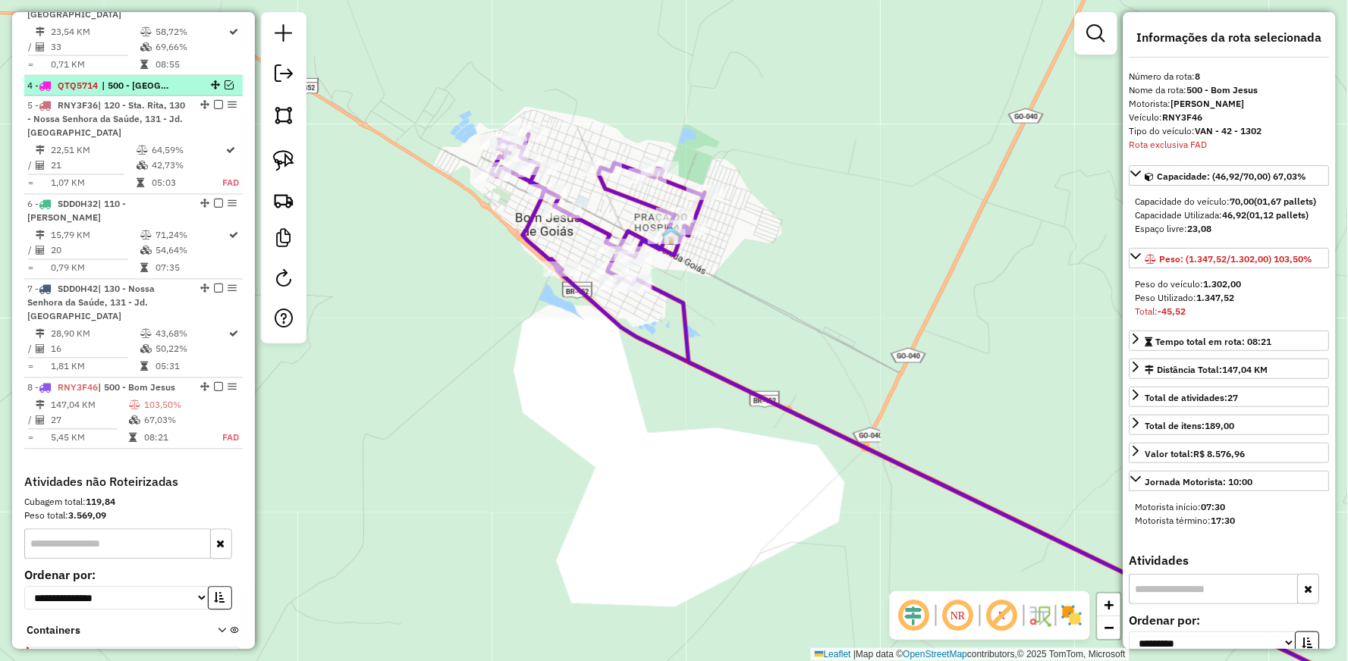
click at [225, 80] on em at bounding box center [229, 84] width 9 height 9
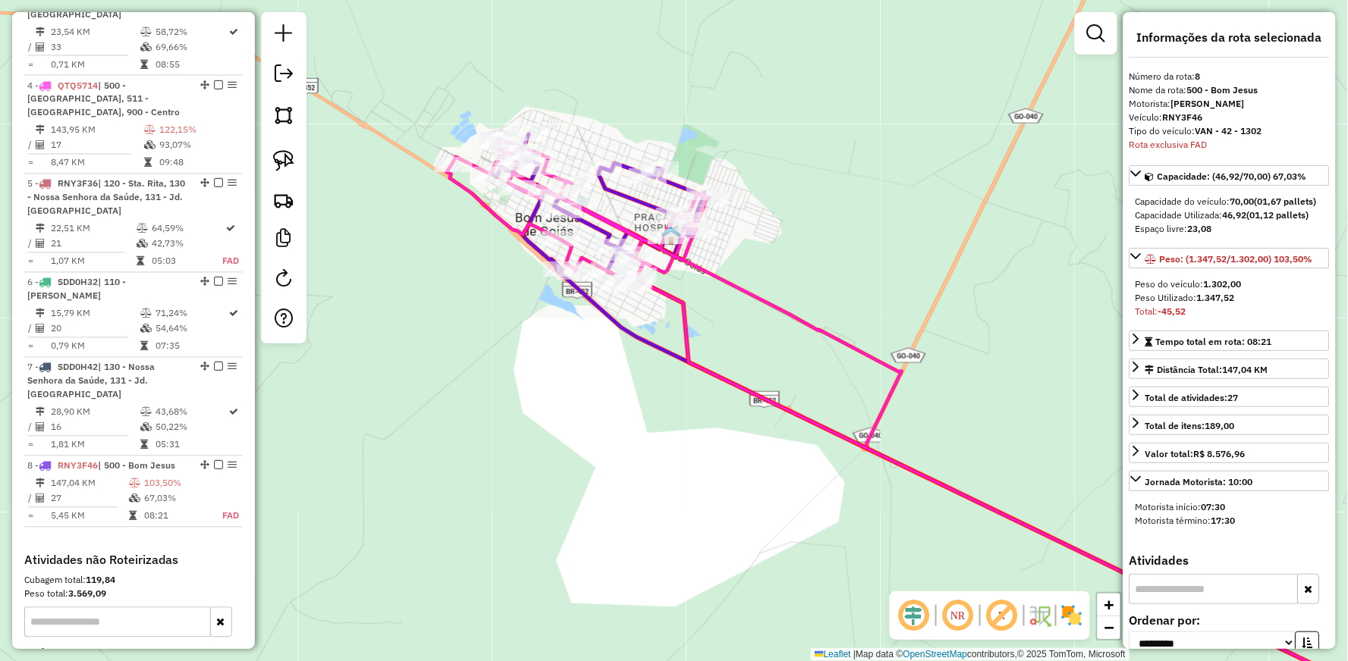
drag, startPoint x: 403, startPoint y: 231, endPoint x: 438, endPoint y: 236, distance: 35.3
click at [438, 236] on div "Janela de atendimento Grade de atendimento Capacidade Transportadoras Veículos …" at bounding box center [674, 330] width 1348 height 661
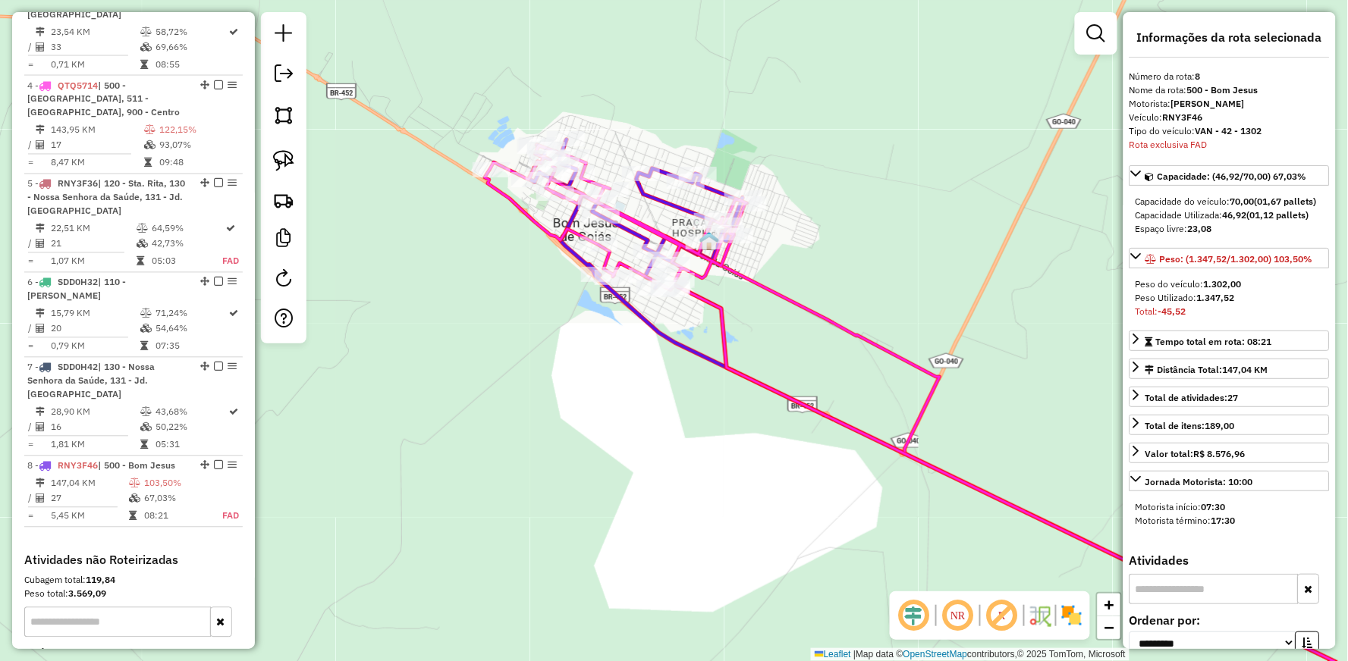
click at [501, 188] on icon at bounding box center [977, 436] width 985 height 583
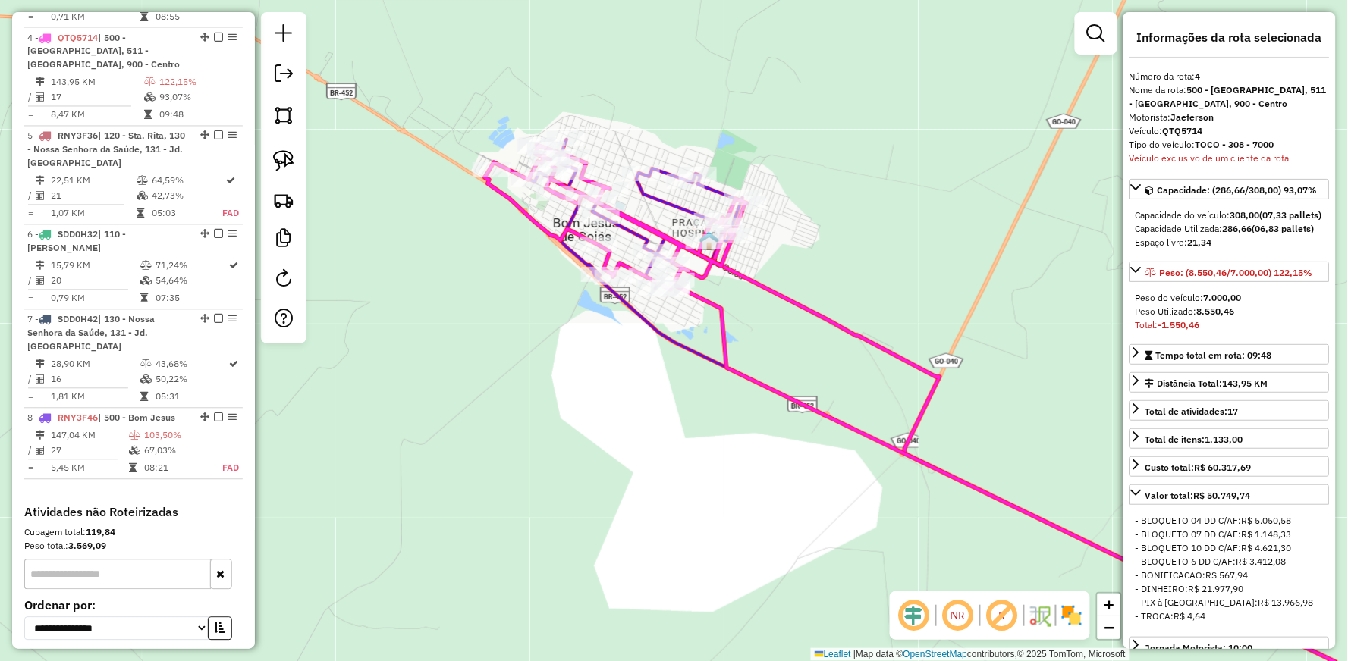
scroll to position [846, 0]
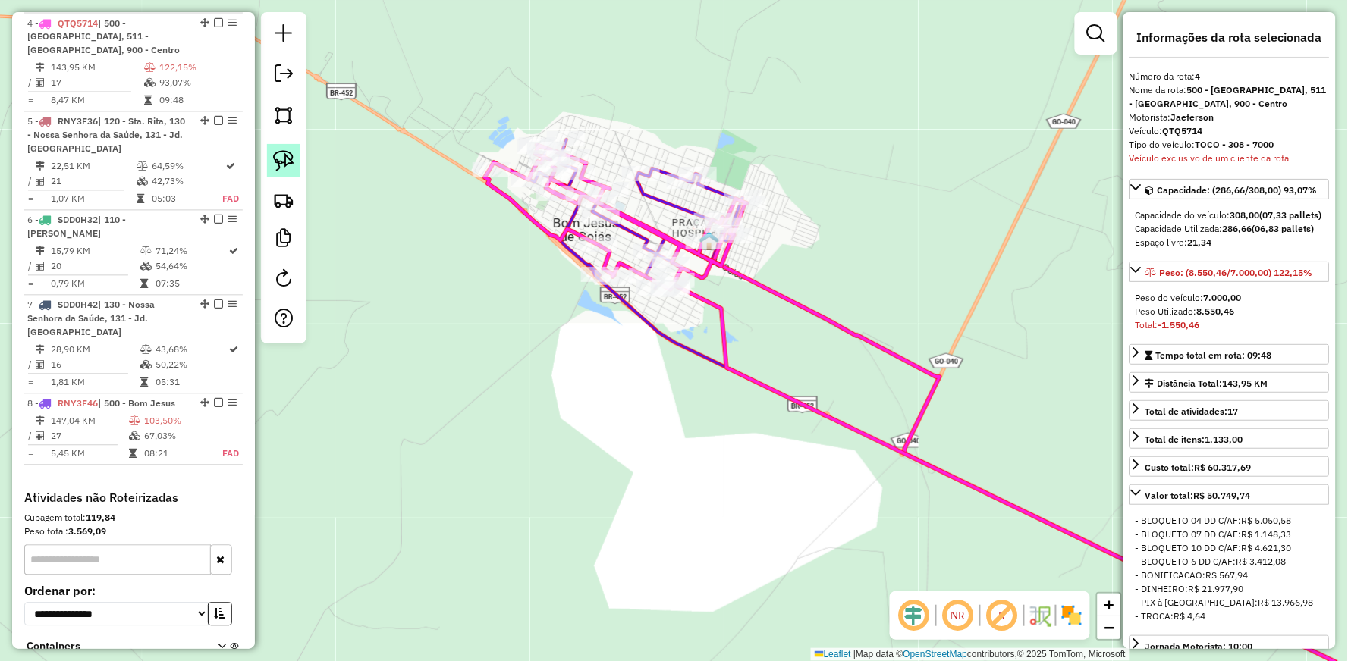
click at [267, 153] on link at bounding box center [283, 160] width 33 height 33
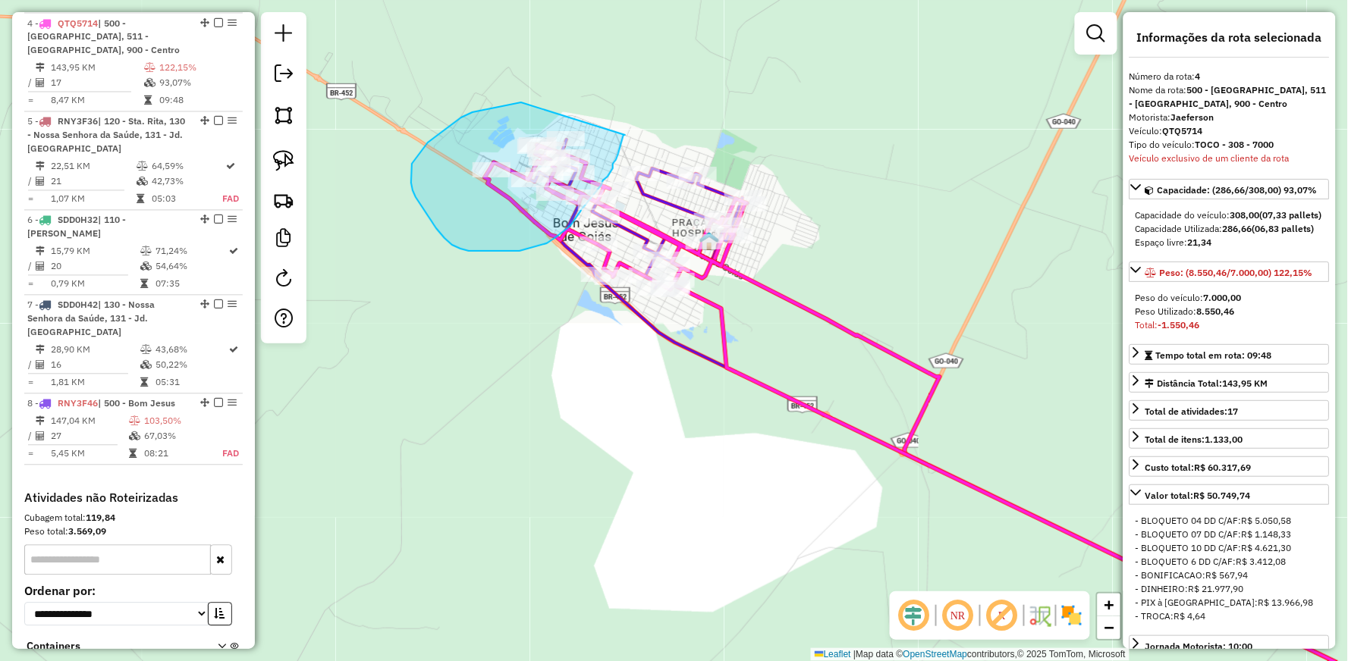
drag, startPoint x: 625, startPoint y: 135, endPoint x: 521, endPoint y: 102, distance: 108.9
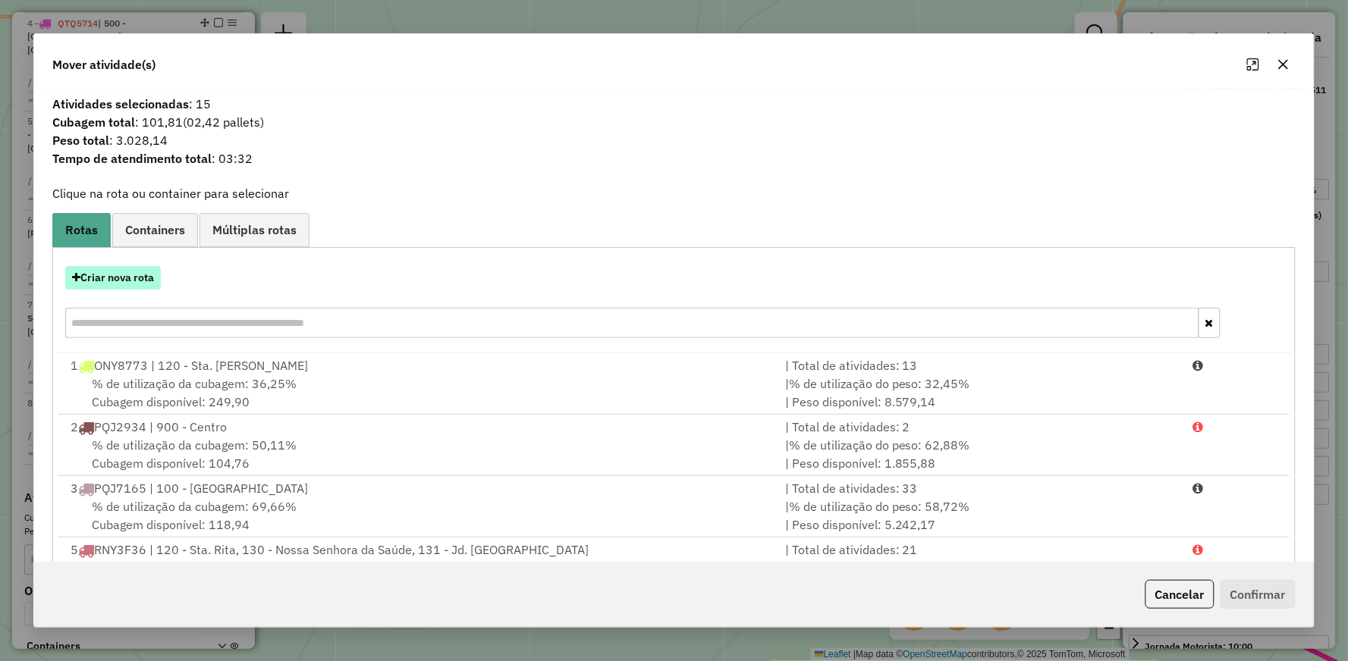
click at [114, 276] on button "Criar nova rota" at bounding box center [113, 278] width 96 height 24
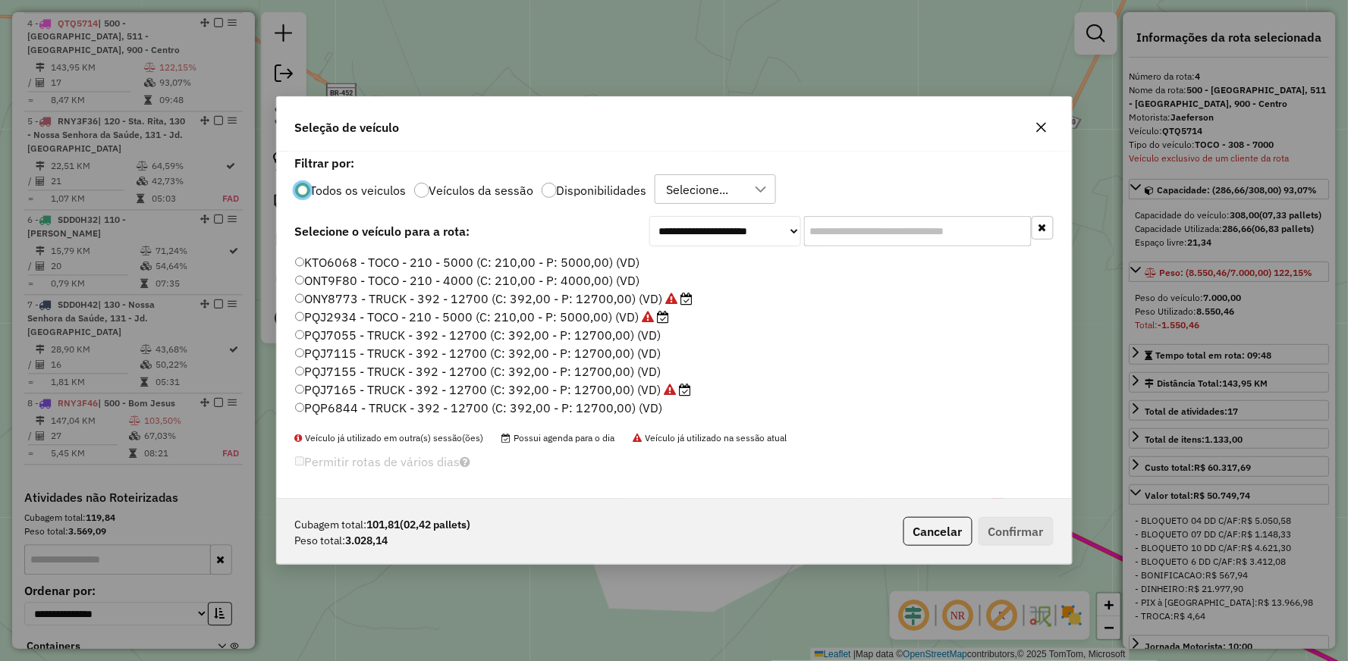
scroll to position [288, 0]
click at [339, 369] on label "SDD0H42 - TRUCK - 392 - 12700 (C: 392,00 - P: 12700,00) (VD)" at bounding box center [494, 373] width 399 height 18
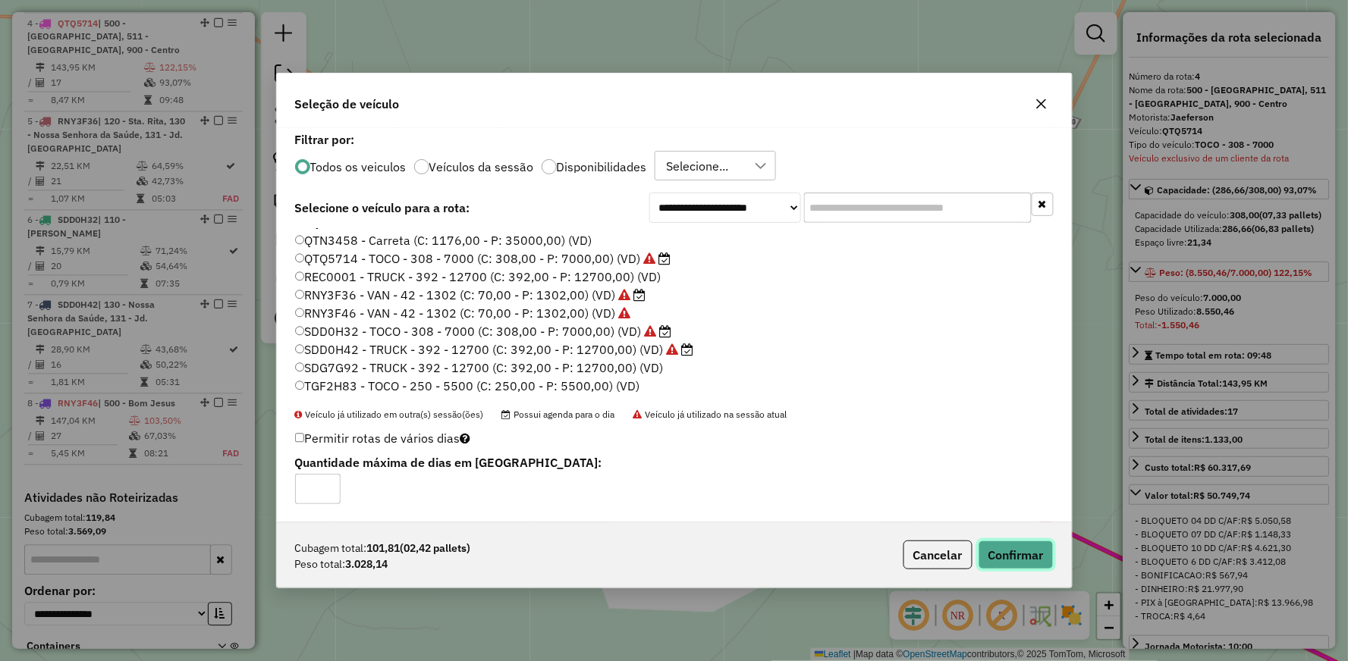
click at [1024, 551] on button "Confirmar" at bounding box center [1015, 555] width 75 height 29
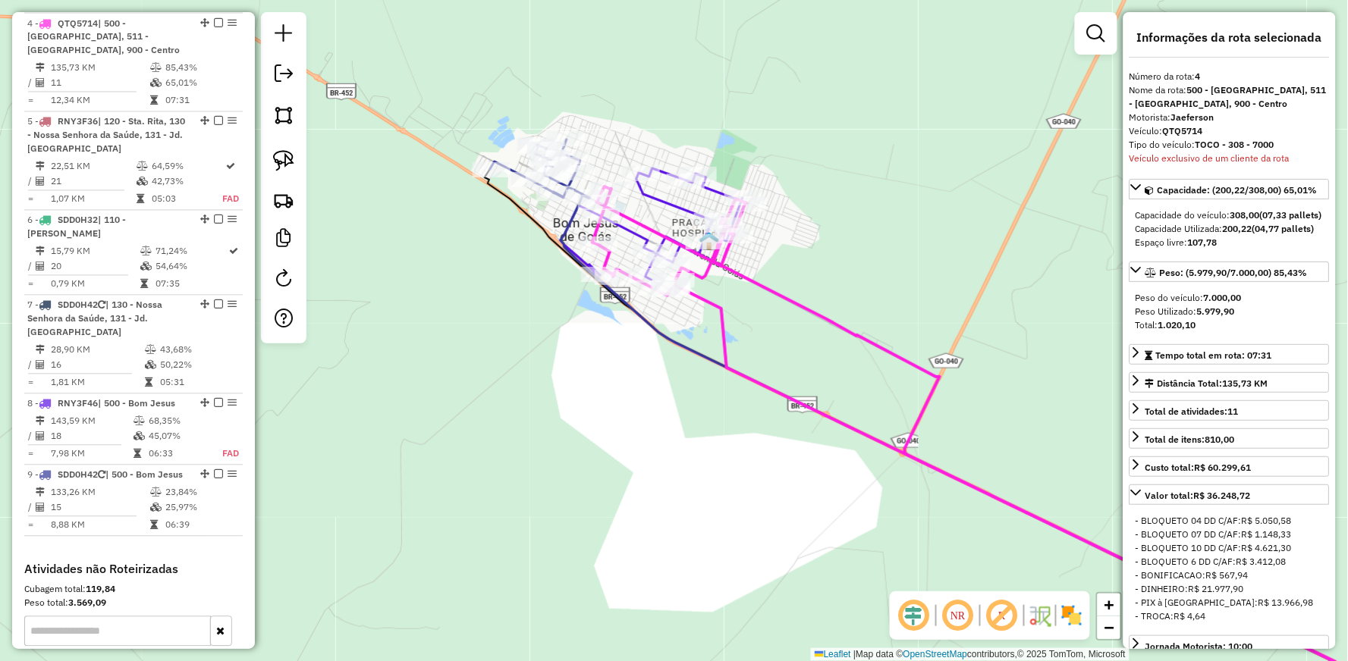
click at [561, 221] on icon at bounding box center [1015, 460] width 909 height 533
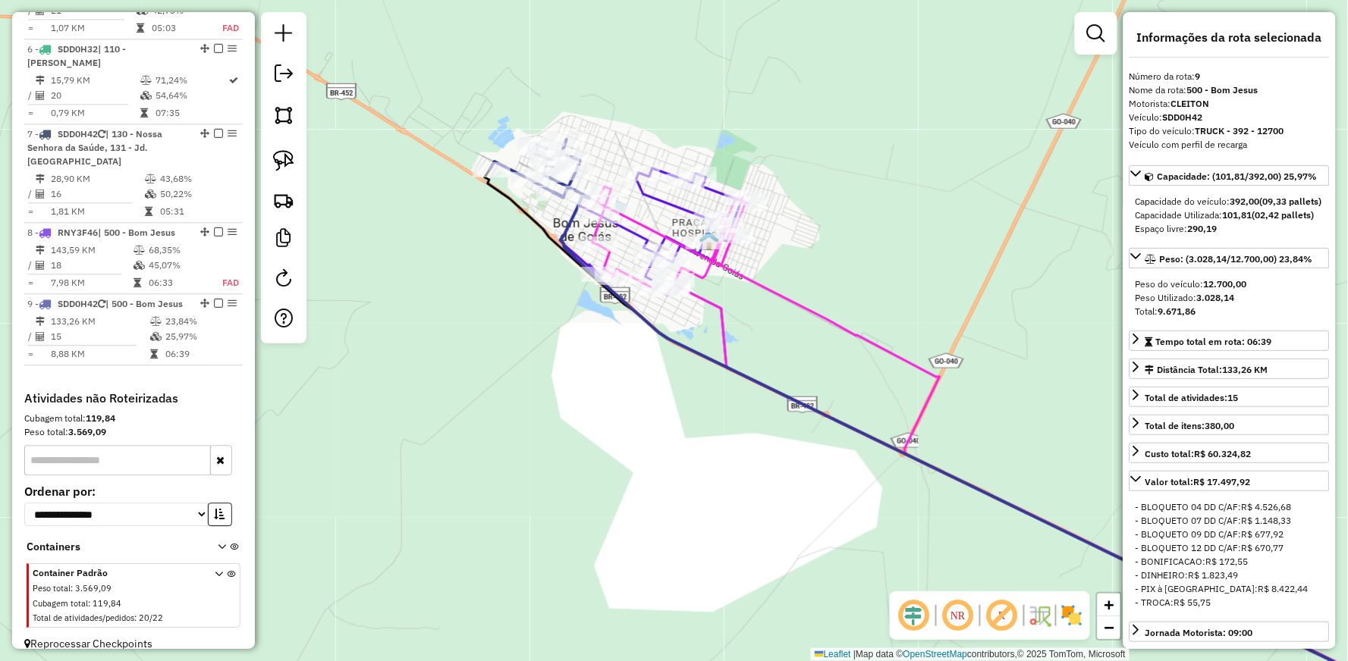
click at [566, 225] on icon at bounding box center [1015, 460] width 909 height 533
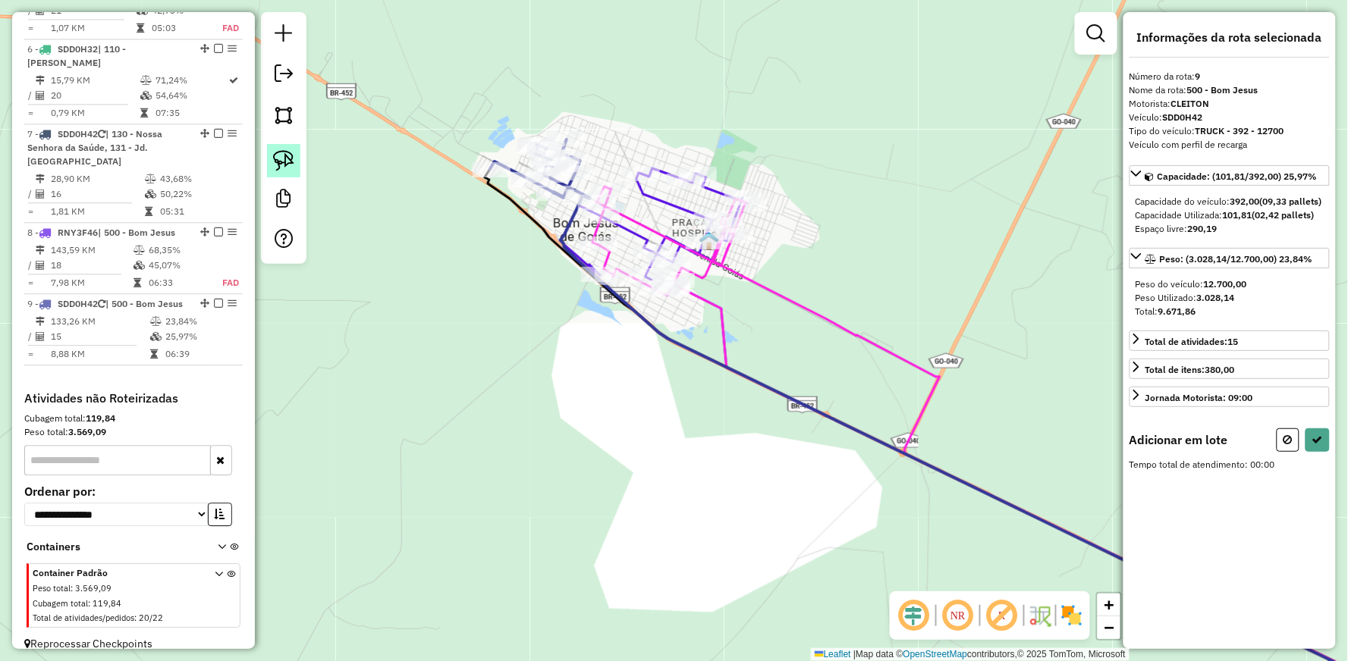
drag, startPoint x: 276, startPoint y: 155, endPoint x: 285, endPoint y: 156, distance: 9.1
click at [276, 155] on img at bounding box center [283, 160] width 21 height 21
click at [578, 152] on div "Rota 9 - Placa SDD0H42 1011 - SM SUPERMERCADOS Rota 9 - Placa SDD0H42 16464 - C…" at bounding box center [674, 330] width 1348 height 661
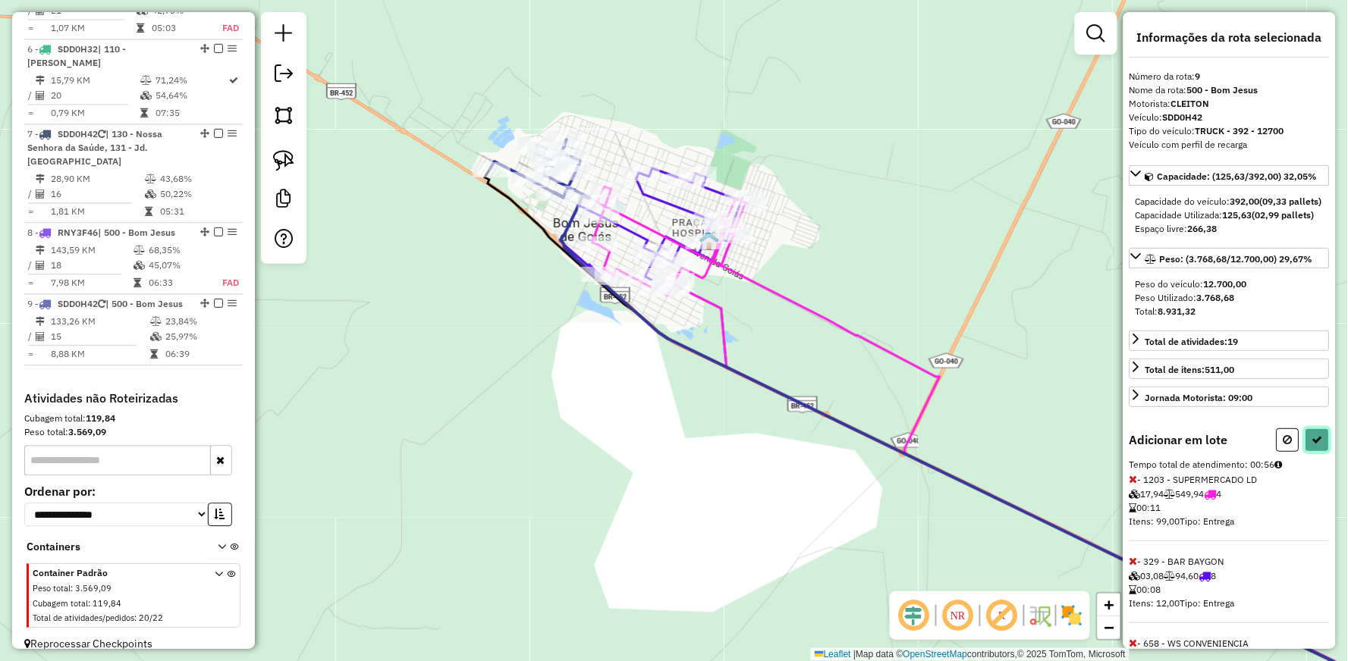
click at [1313, 445] on icon at bounding box center [1317, 440] width 11 height 11
select select "**********"
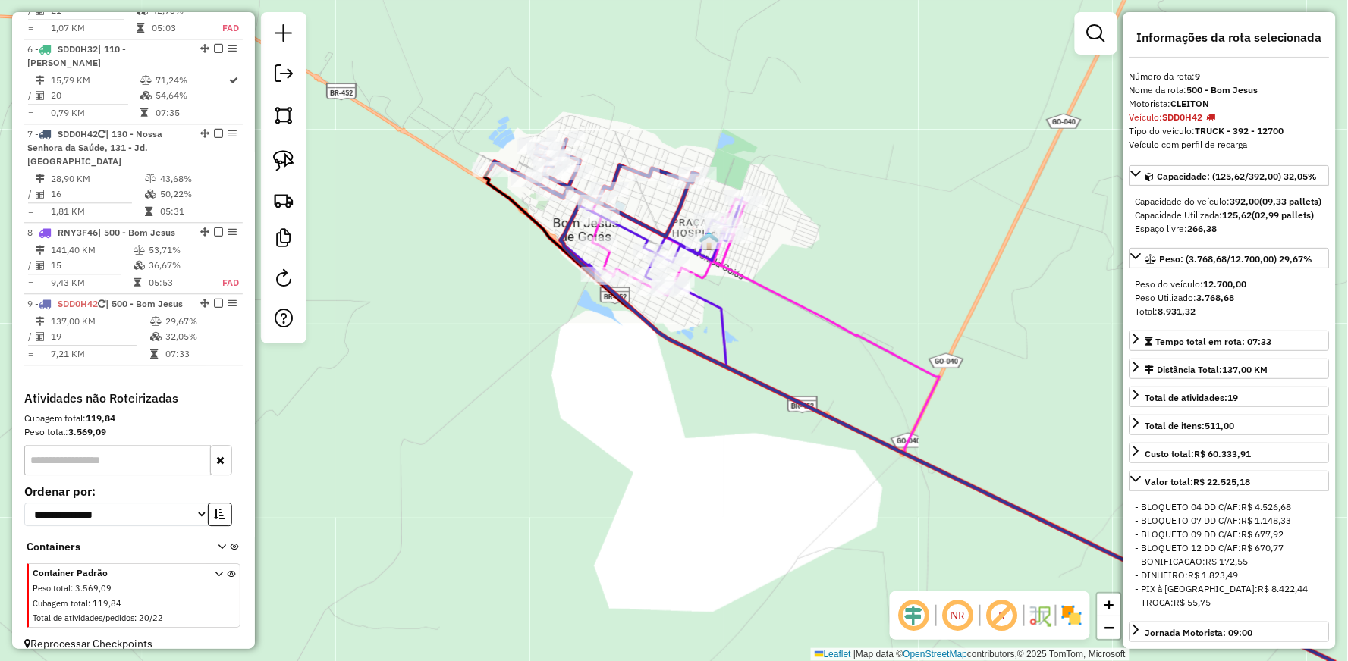
click at [766, 284] on icon at bounding box center [1092, 473] width 756 height 510
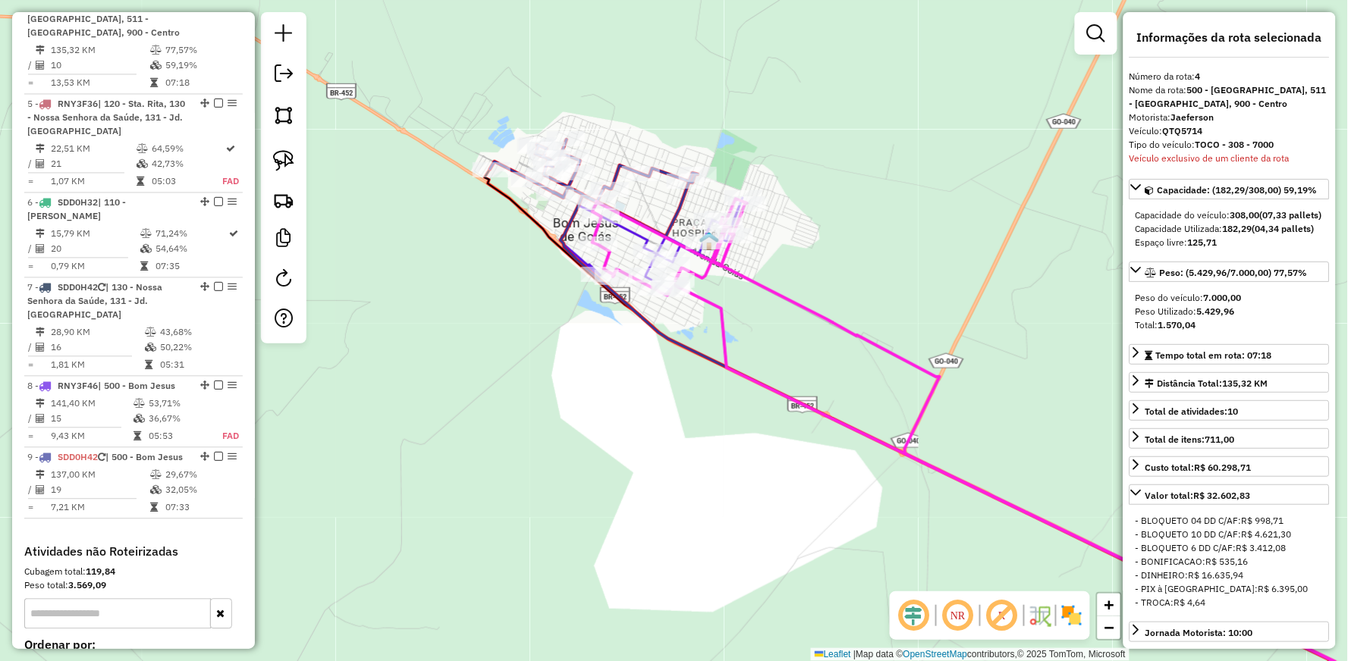
scroll to position [846, 0]
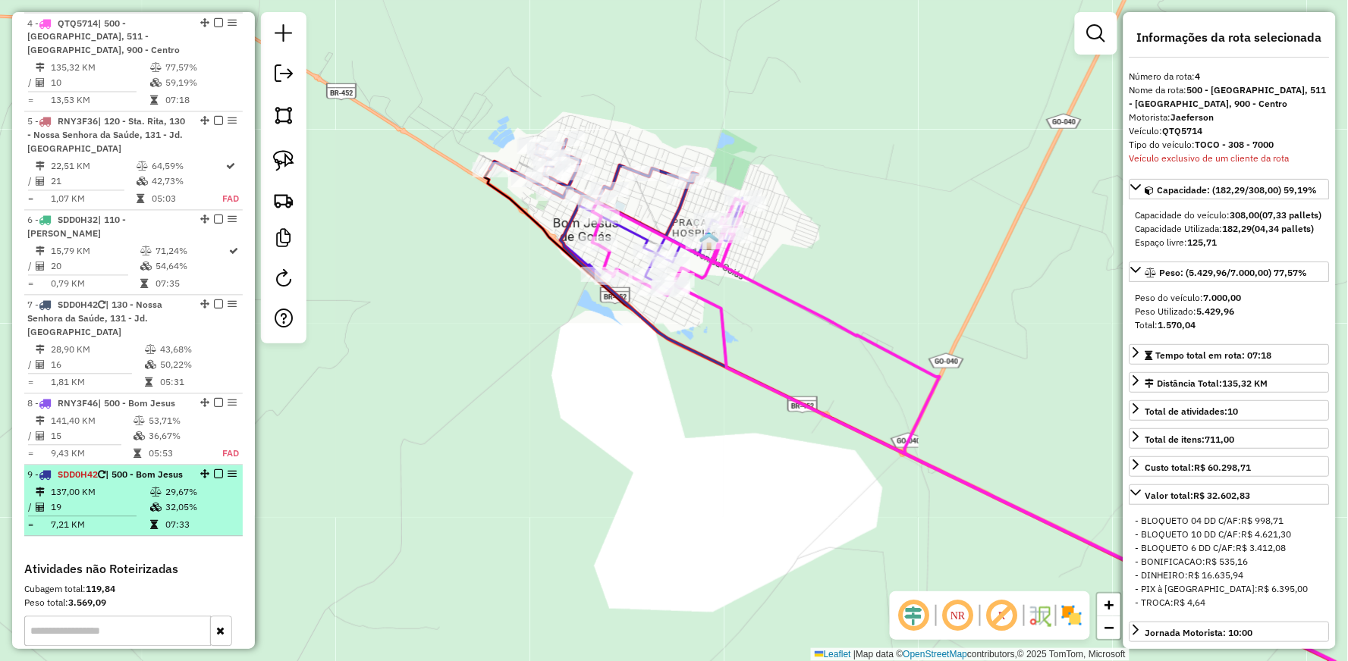
click at [215, 470] on em at bounding box center [218, 474] width 9 height 9
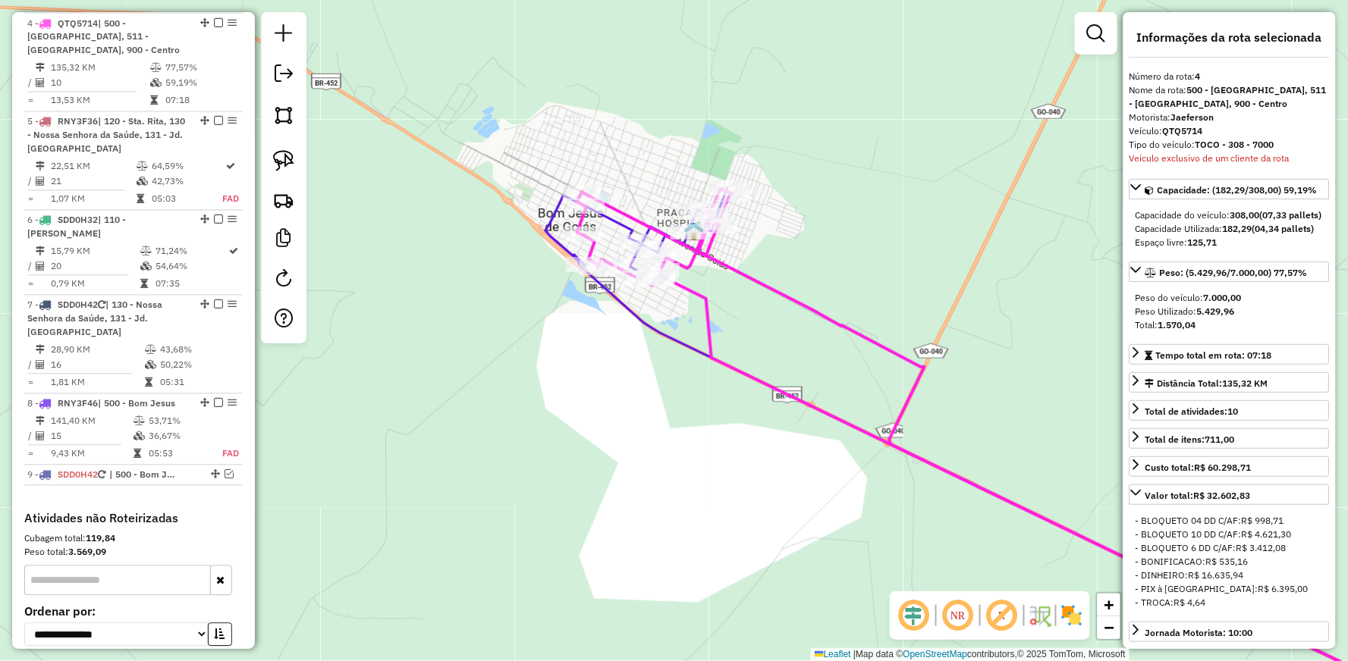
drag, startPoint x: 503, startPoint y: 376, endPoint x: 459, endPoint y: 350, distance: 51.0
click at [460, 351] on div "Janela de atendimento Grade de atendimento Capacidade Transportadoras Veículos …" at bounding box center [674, 330] width 1348 height 661
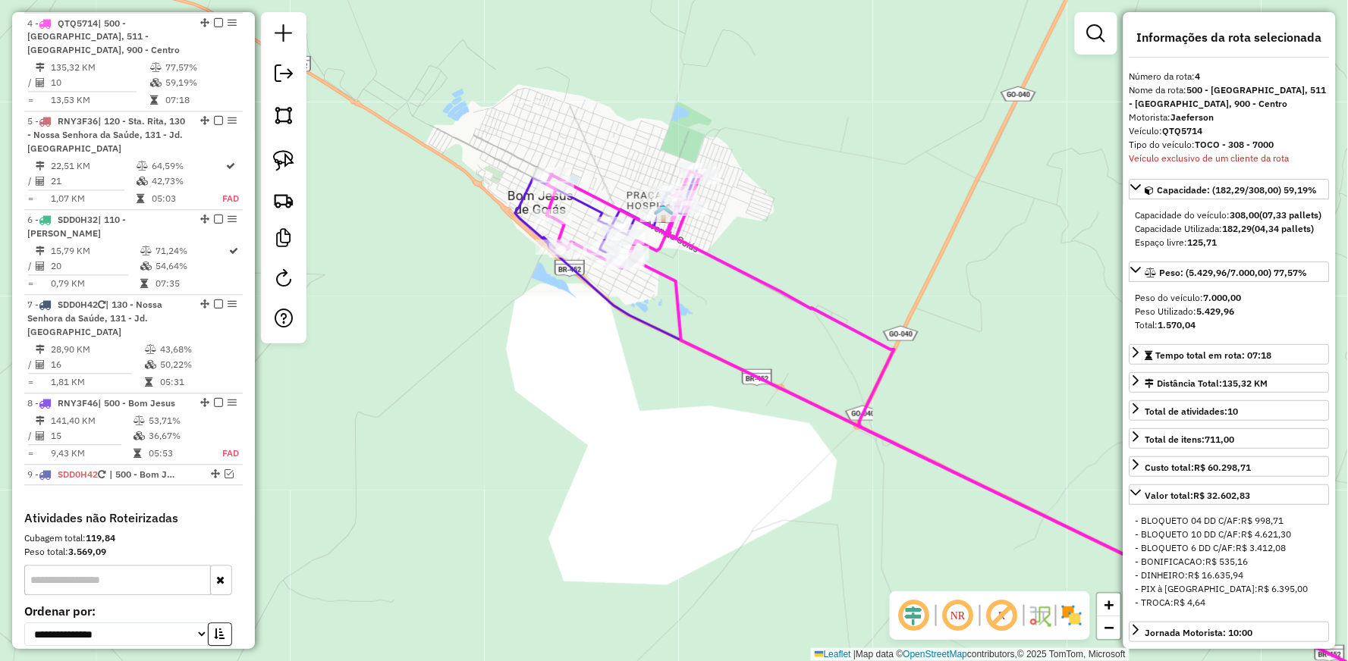
click at [671, 272] on icon at bounding box center [1014, 449] width 934 height 556
click at [658, 268] on icon at bounding box center [1014, 449] width 934 height 556
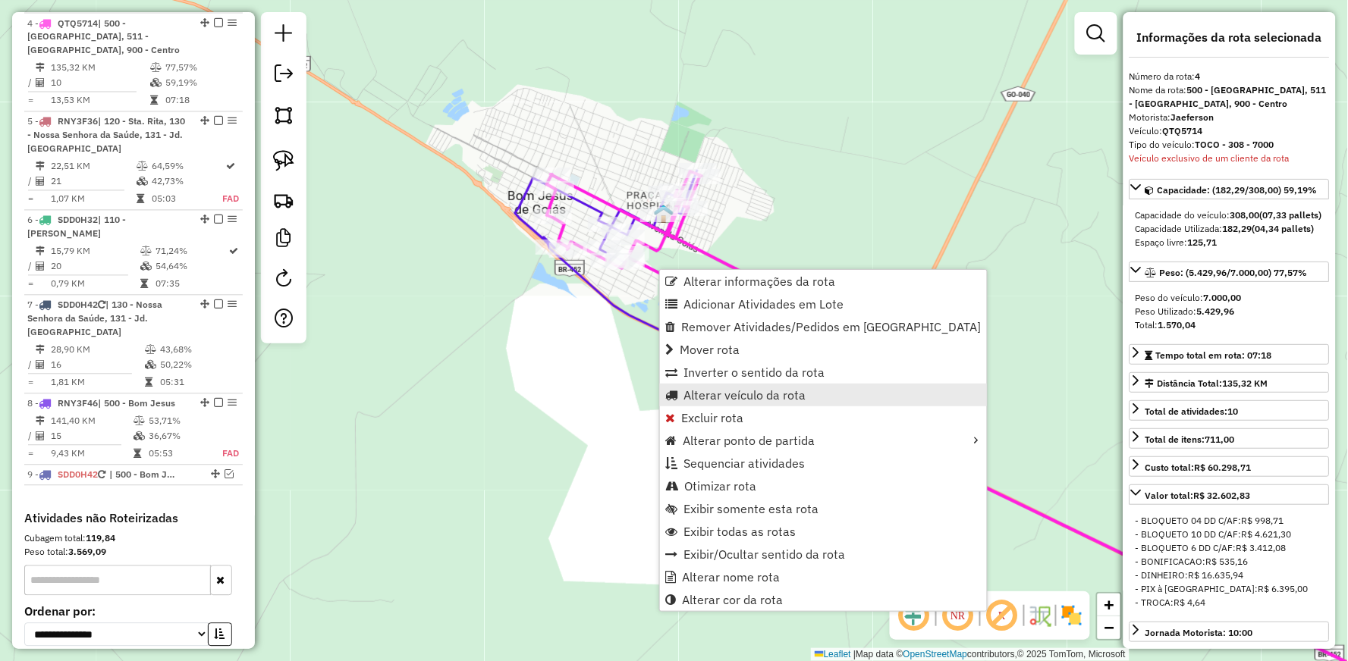
click at [724, 392] on span "Alterar veículo da rota" at bounding box center [744, 395] width 122 height 12
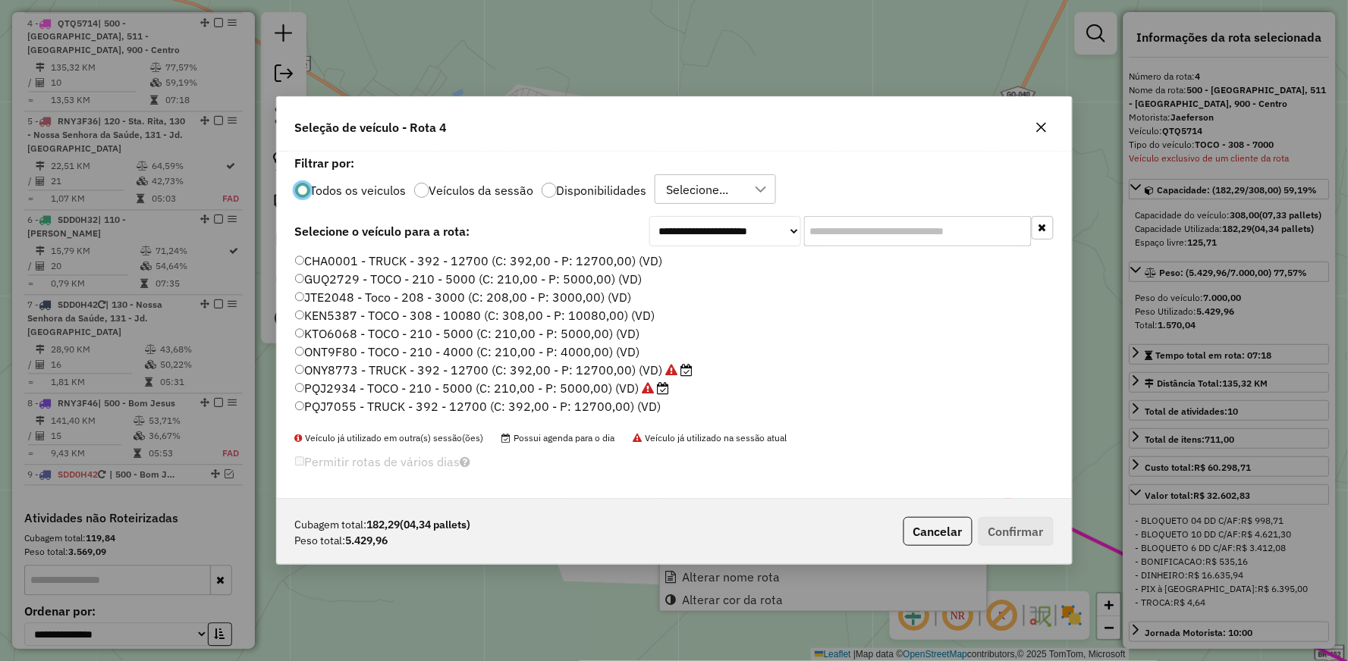
scroll to position [8, 4]
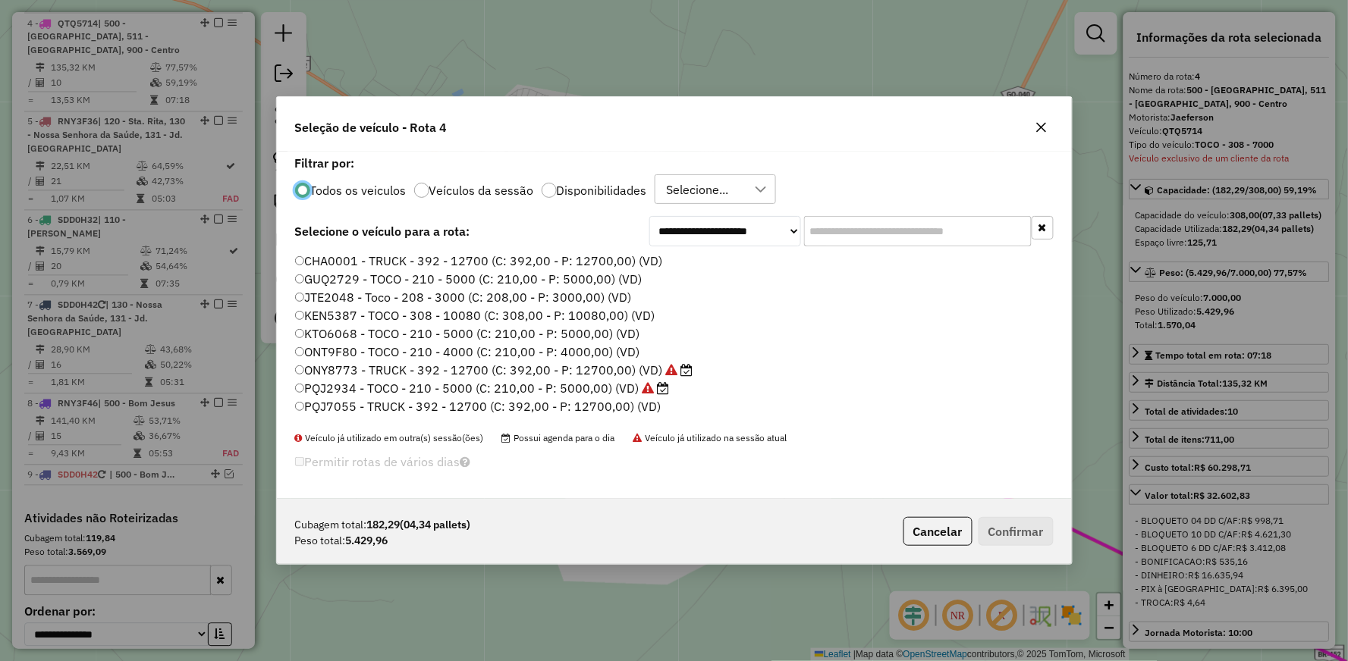
click at [344, 372] on label "ONY8773 - TRUCK - 392 - 12700 (C: 392,00 - P: 12700,00) (VD)" at bounding box center [494, 370] width 398 height 18
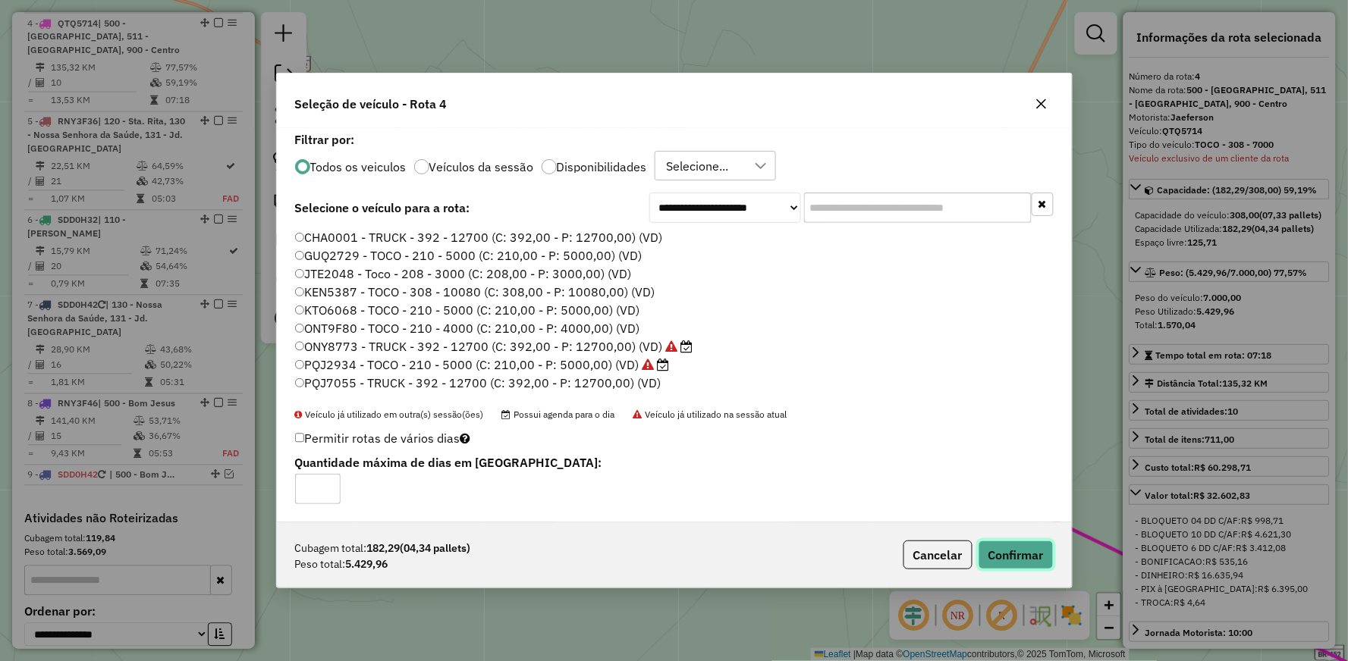
click at [1003, 548] on button "Confirmar" at bounding box center [1015, 555] width 75 height 29
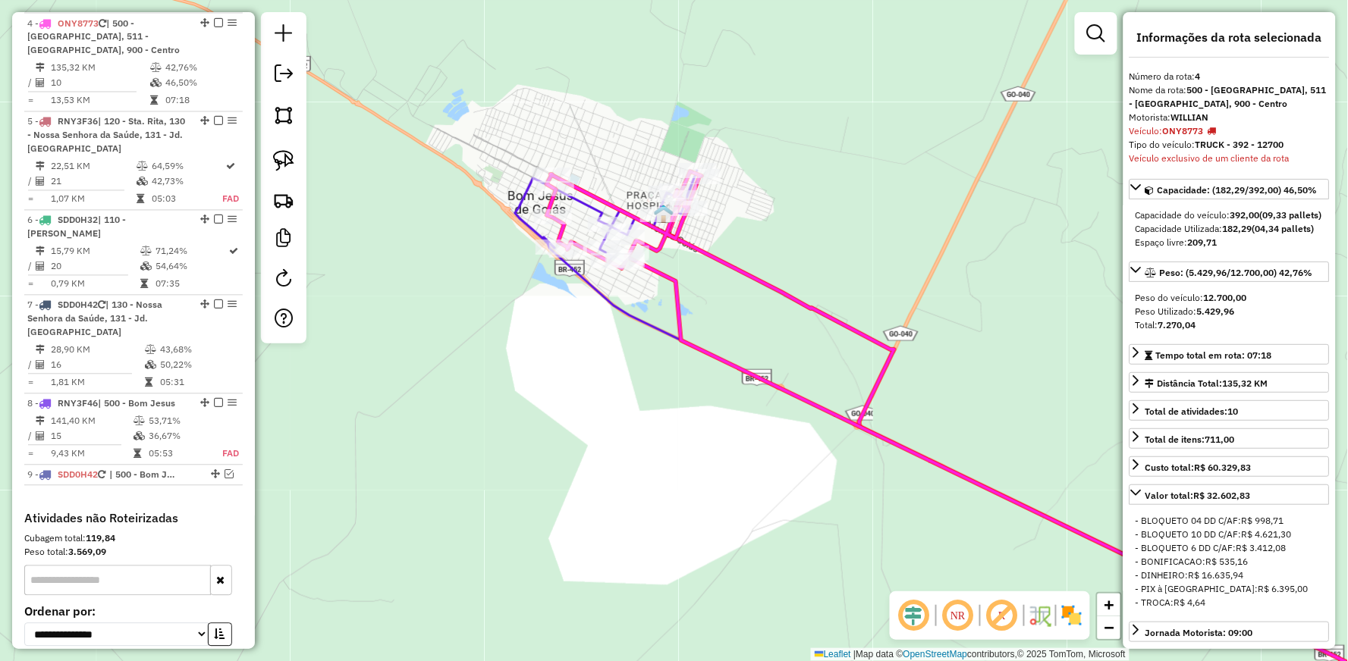
click at [759, 275] on icon at bounding box center [1074, 458] width 812 height 537
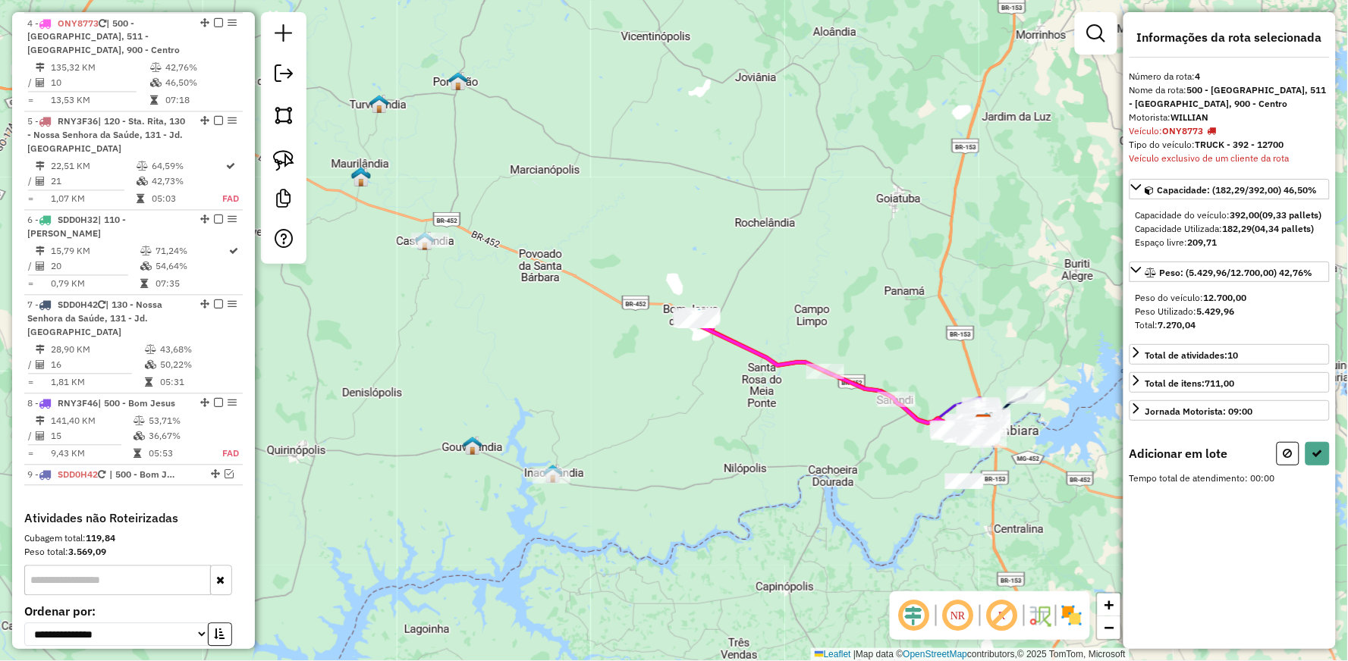
drag, startPoint x: 289, startPoint y: 164, endPoint x: 301, endPoint y: 176, distance: 17.2
click at [290, 165] on img at bounding box center [283, 160] width 21 height 21
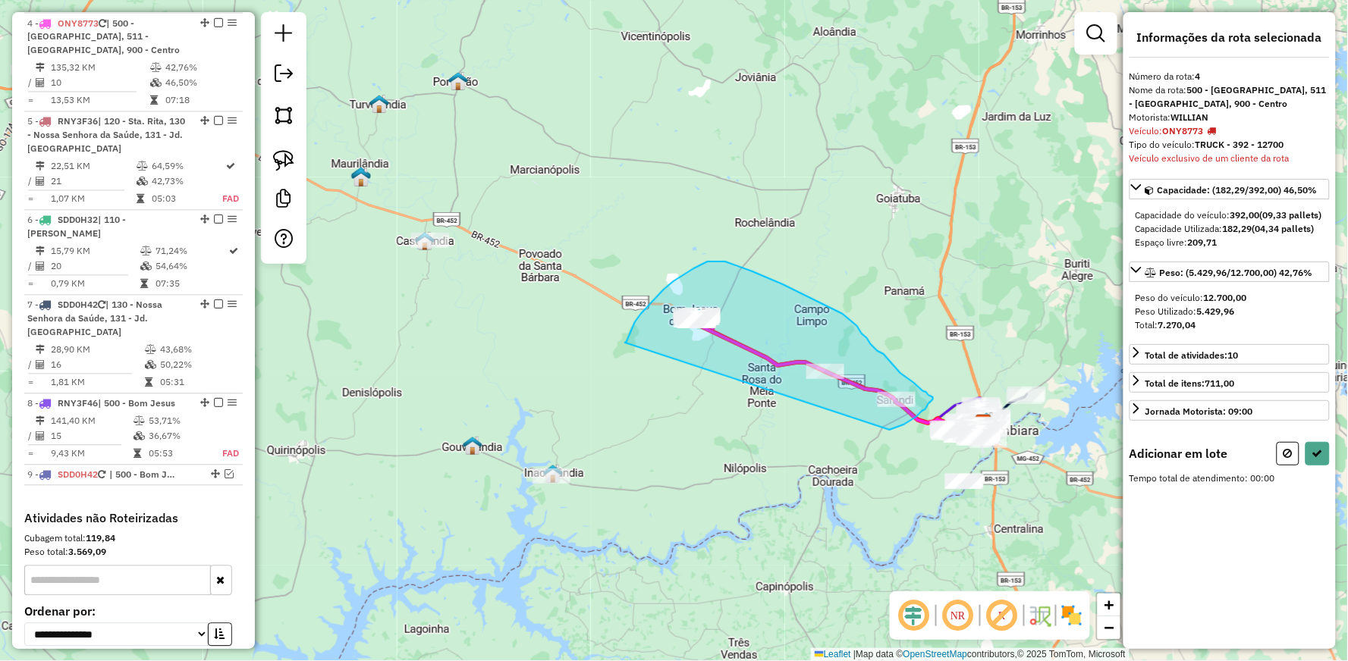
drag, startPoint x: 625, startPoint y: 343, endPoint x: 890, endPoint y: 430, distance: 278.7
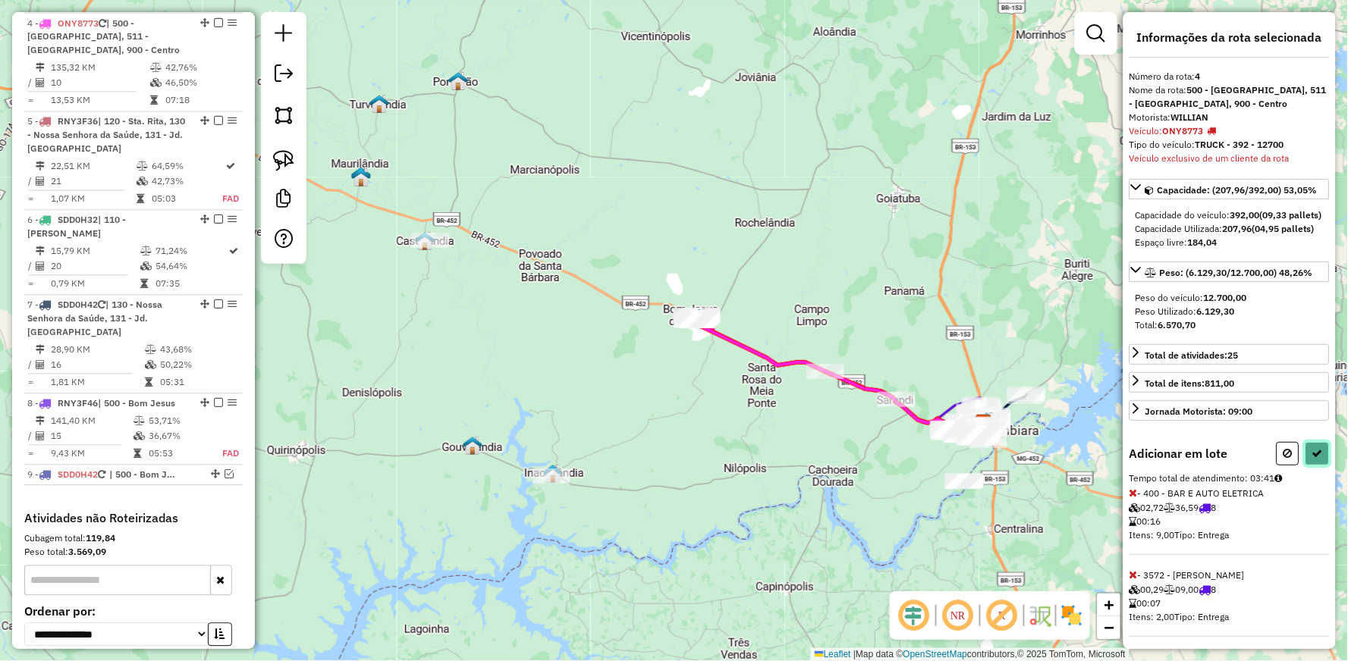
click at [1315, 459] on icon at bounding box center [1317, 453] width 11 height 11
select select "**********"
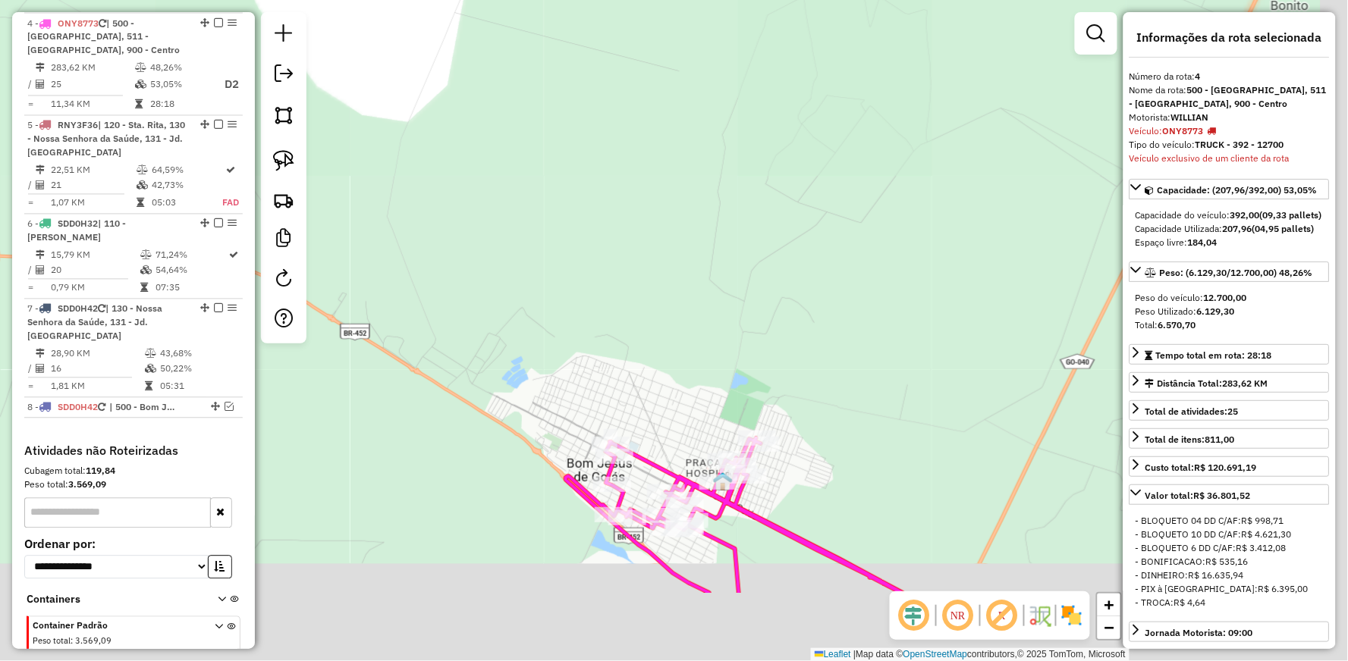
drag, startPoint x: 638, startPoint y: 273, endPoint x: 633, endPoint y: 89, distance: 184.4
click at [633, 162] on div "Janela de atendimento Grade de atendimento Capacidade Transportadoras Veículos …" at bounding box center [674, 330] width 1348 height 661
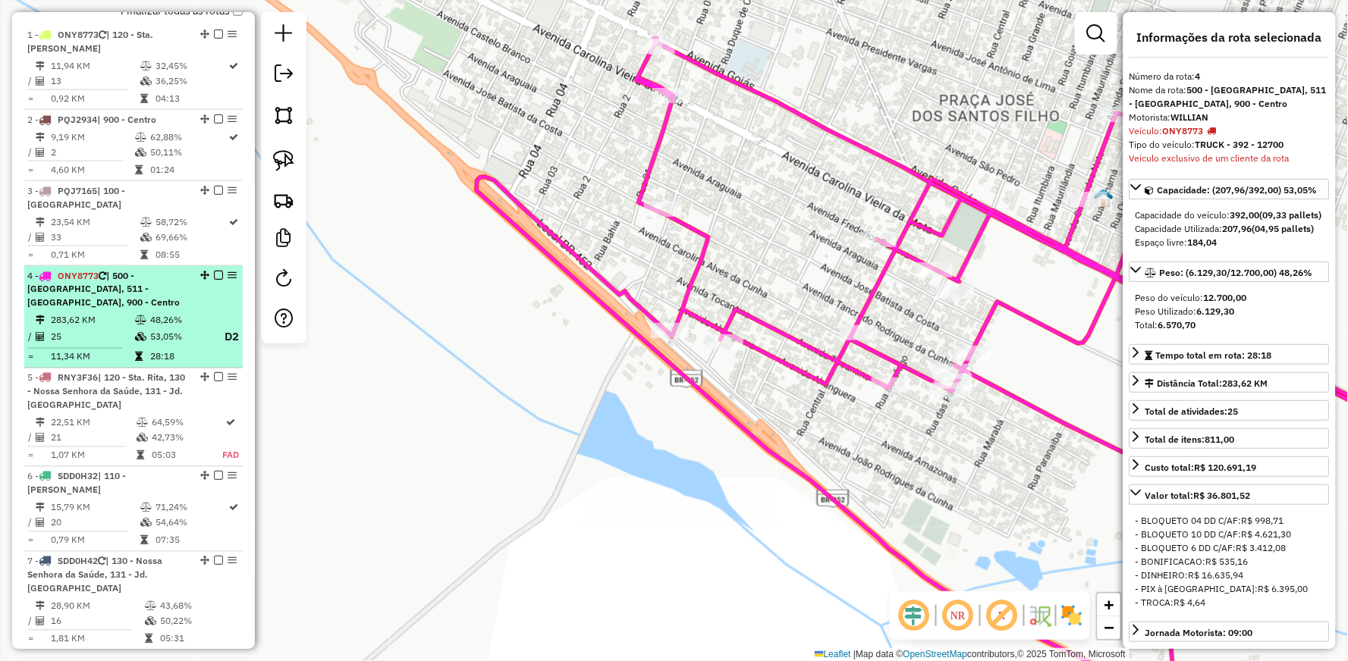
scroll to position [898, 0]
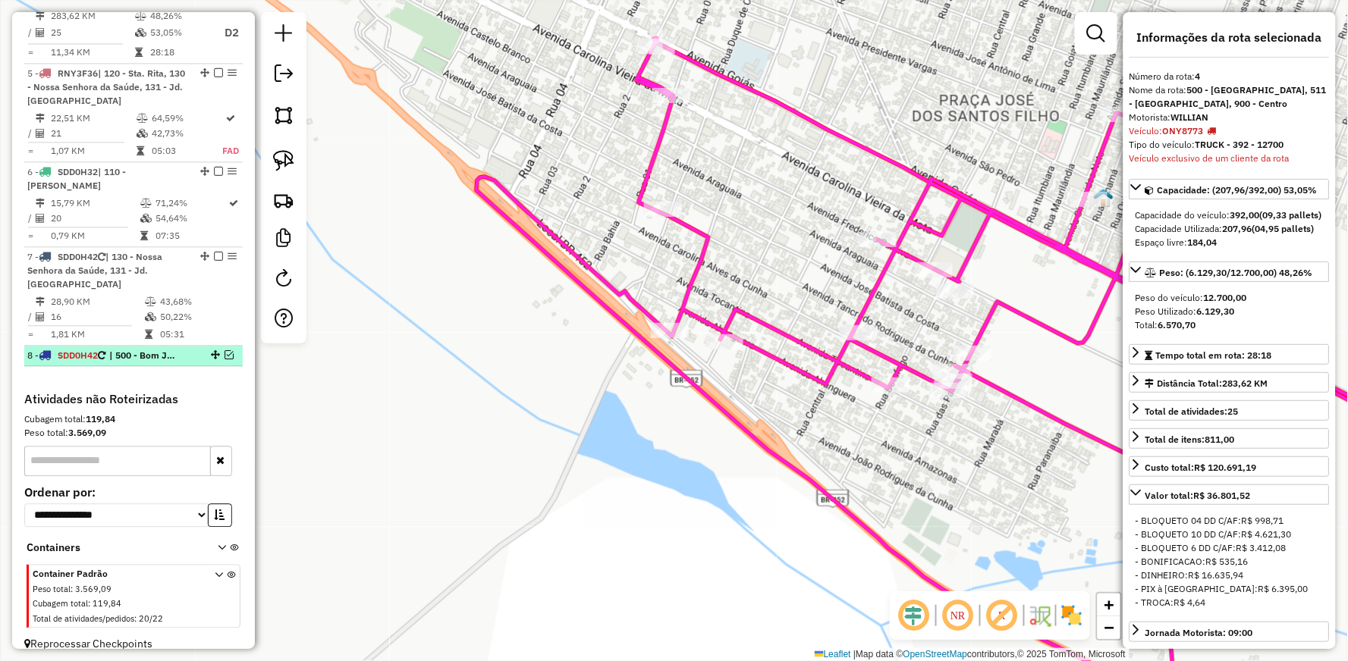
click at [225, 350] on em at bounding box center [229, 354] width 9 height 9
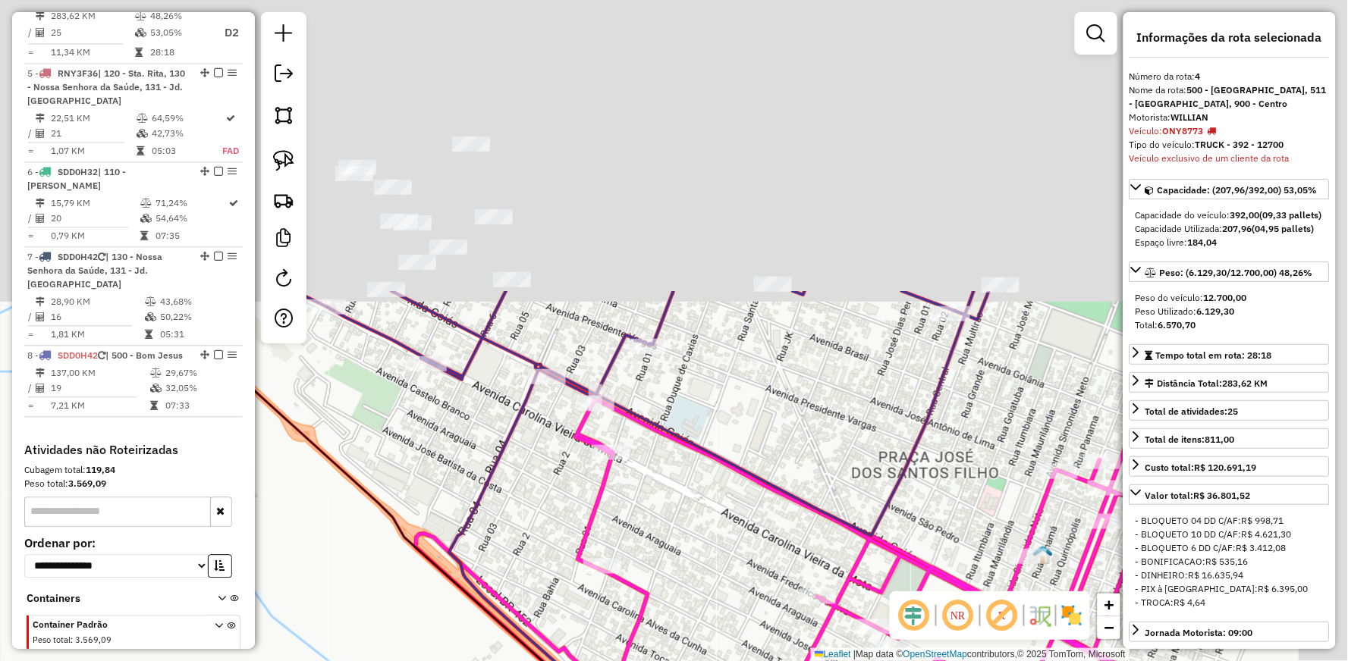
drag, startPoint x: 503, startPoint y: 108, endPoint x: 442, endPoint y: 466, distance: 362.4
click at [442, 466] on div "Janela de atendimento Grade de atendimento Capacidade Transportadoras Veículos …" at bounding box center [674, 330] width 1348 height 661
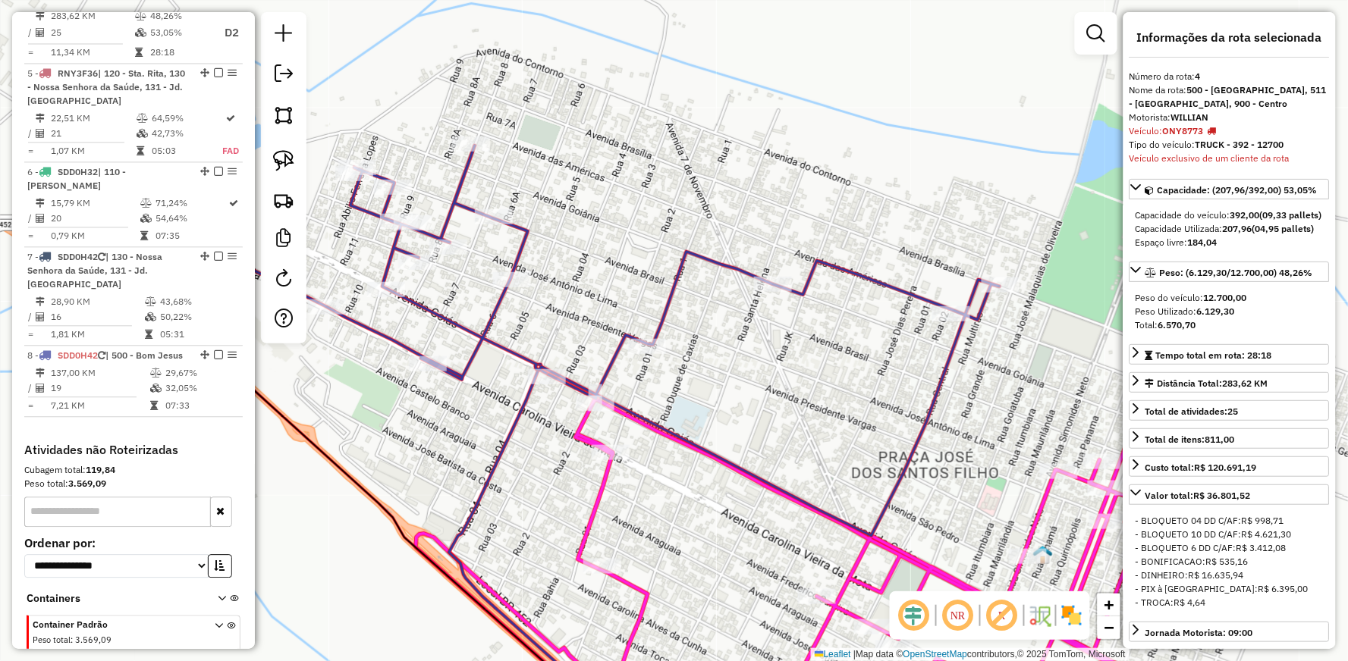
click at [713, 254] on icon at bounding box center [584, 341] width 832 height 391
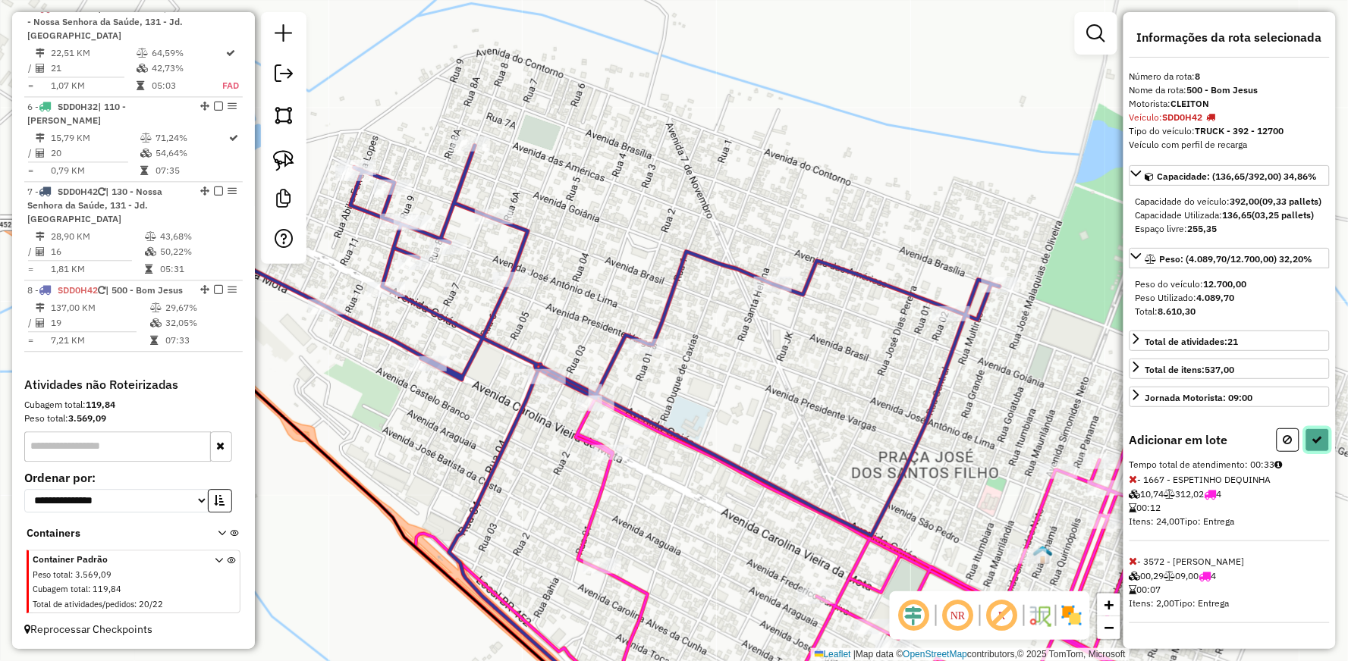
click at [1317, 445] on icon at bounding box center [1317, 440] width 11 height 11
select select "**********"
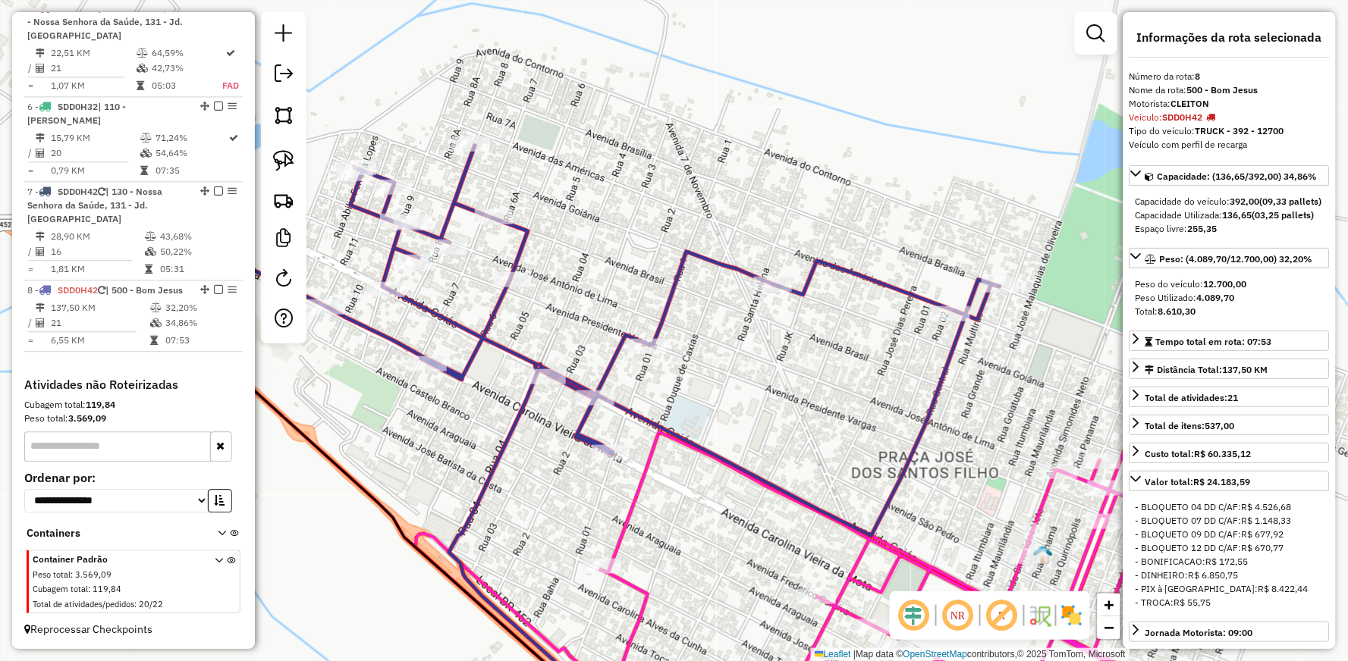
click at [640, 469] on icon at bounding box center [826, 554] width 821 height 347
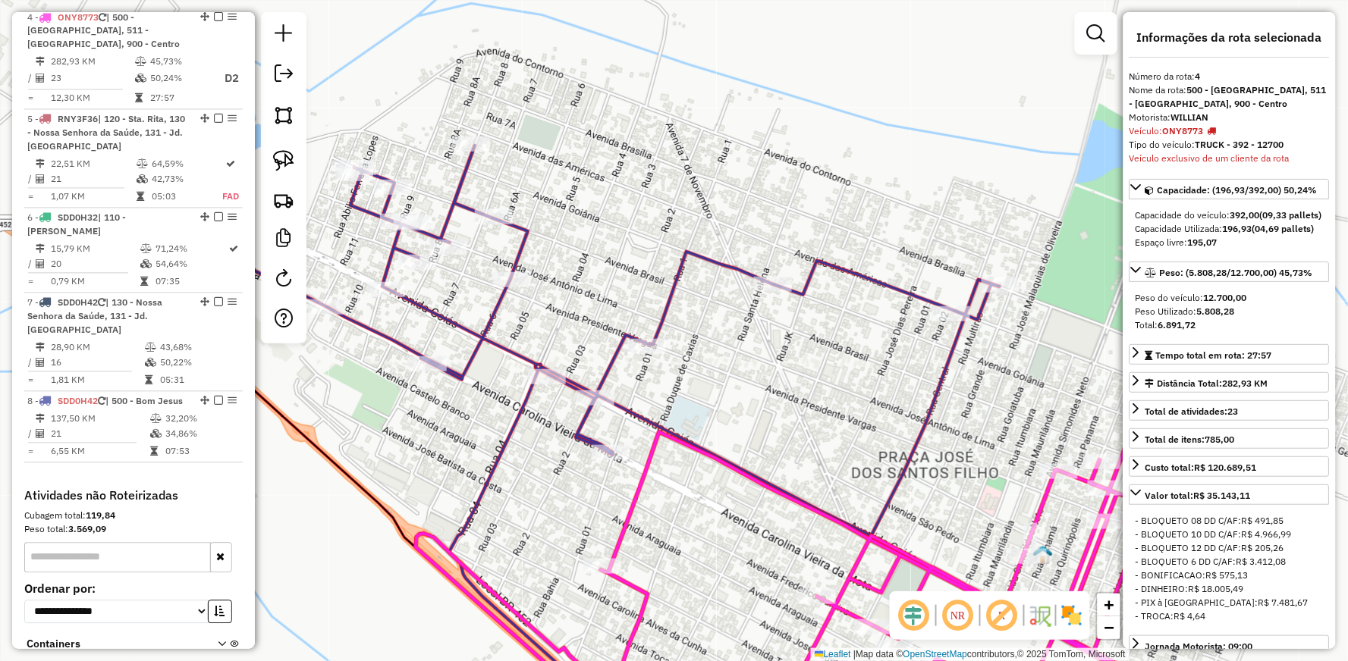
scroll to position [846, 0]
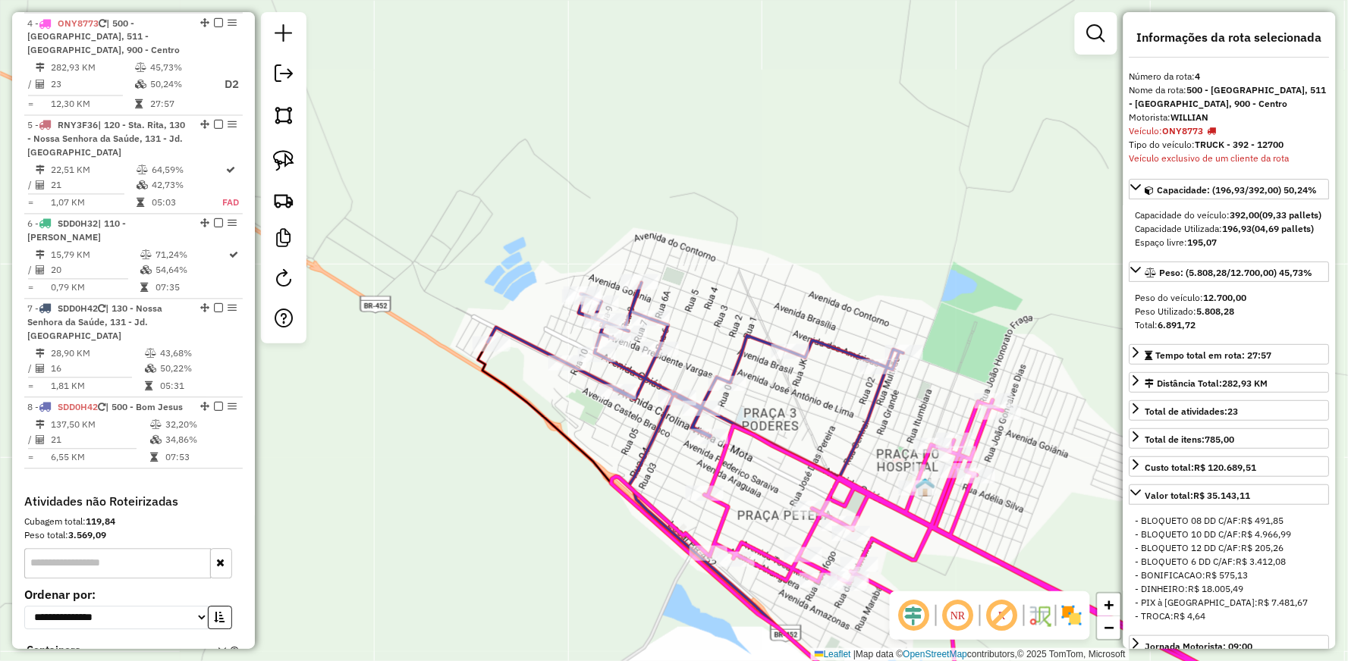
click at [744, 334] on icon at bounding box center [696, 380] width 416 height 195
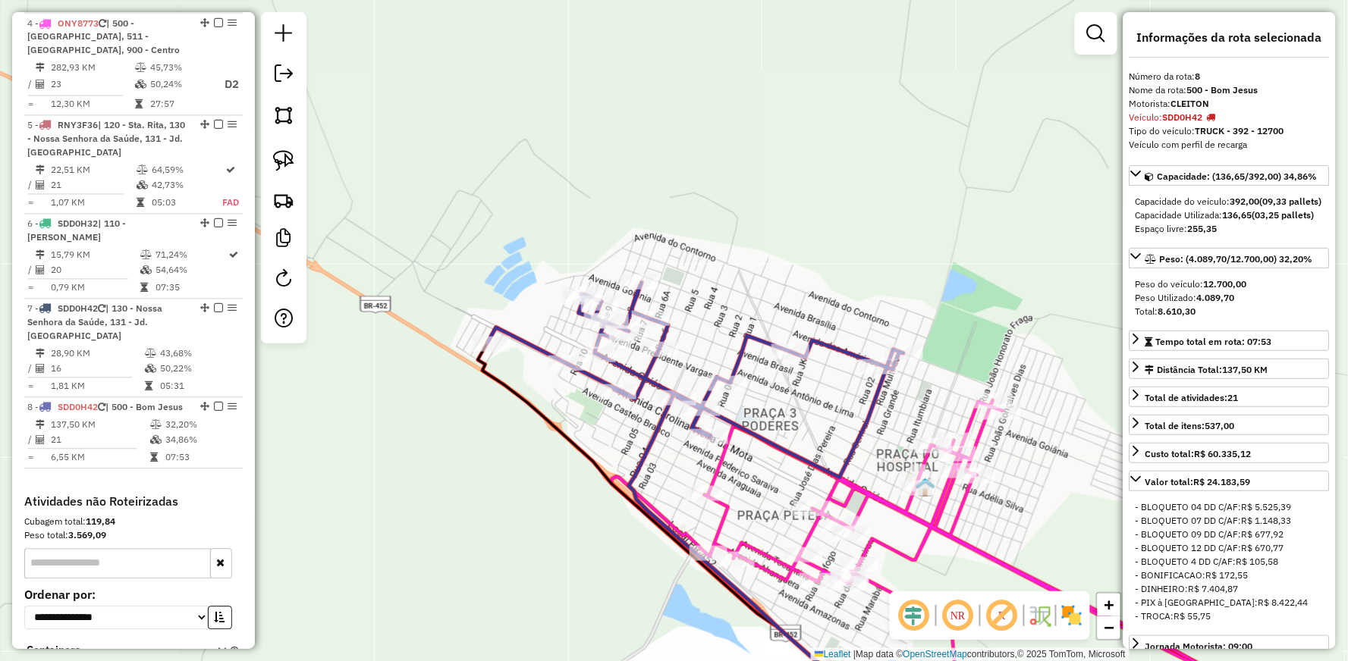
scroll to position [963, 0]
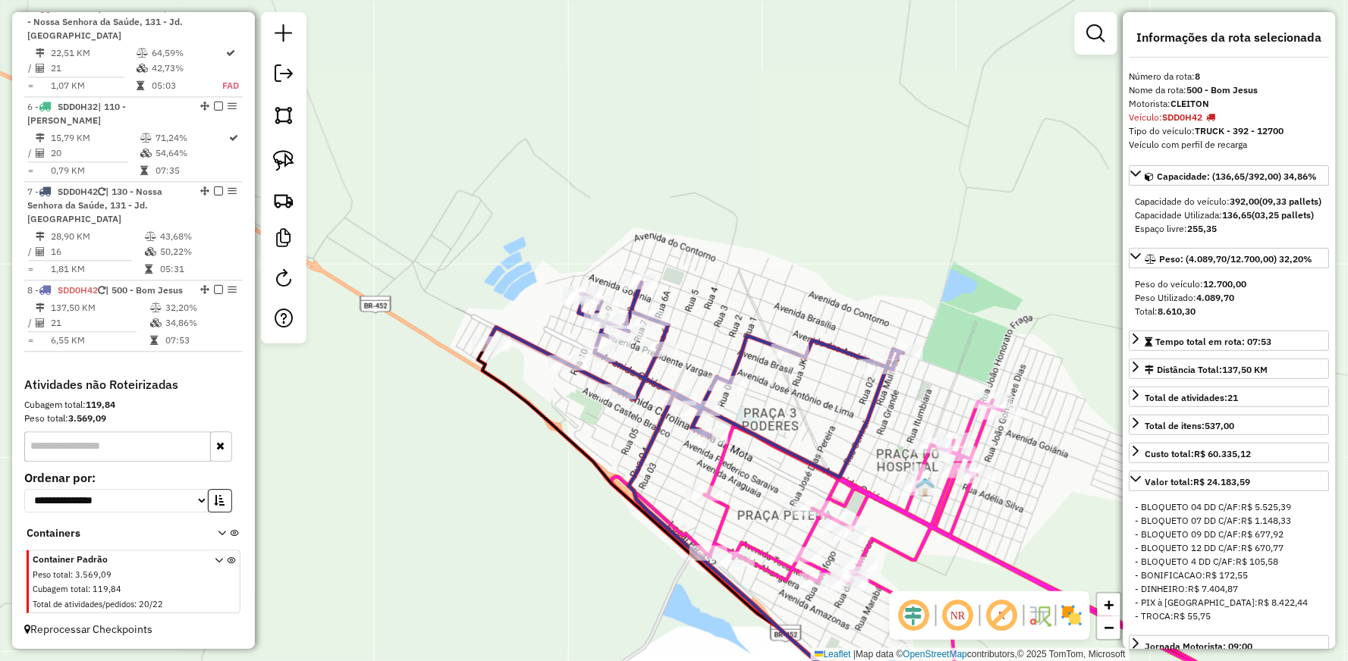
click at [868, 398] on icon at bounding box center [696, 380] width 416 height 195
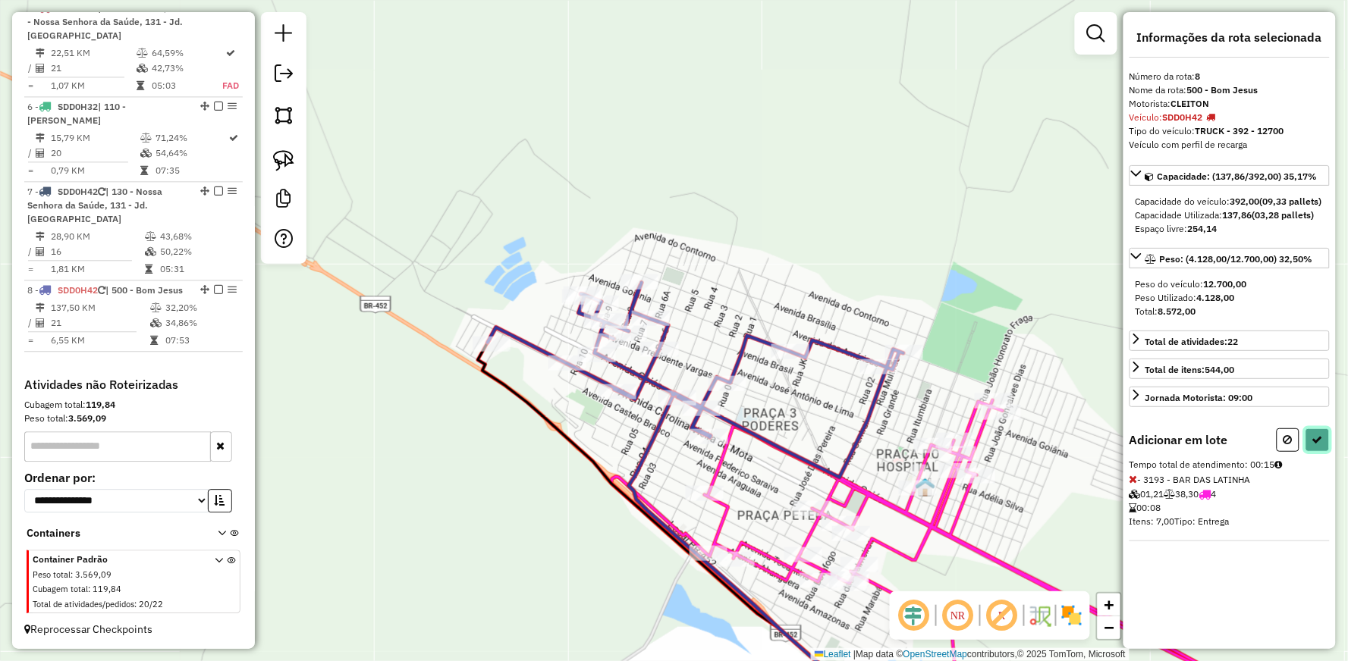
click at [1322, 447] on button at bounding box center [1317, 441] width 24 height 24
select select "**********"
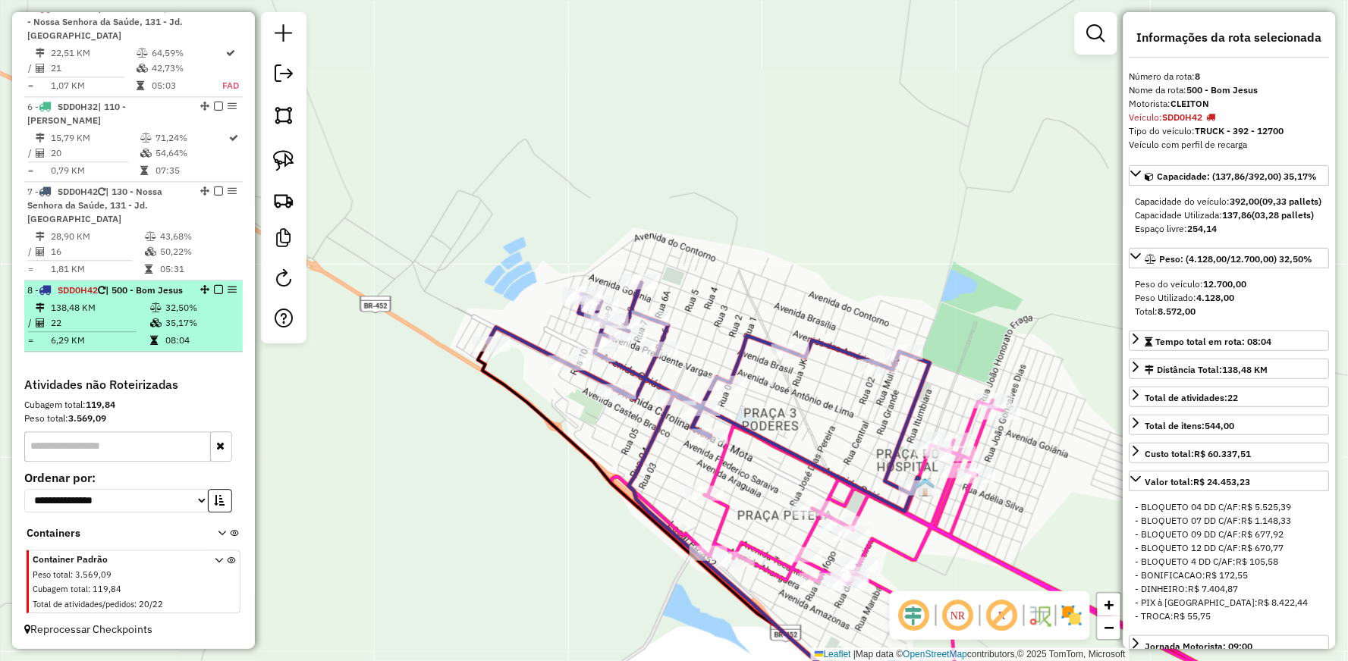
click at [214, 285] on em at bounding box center [218, 289] width 9 height 9
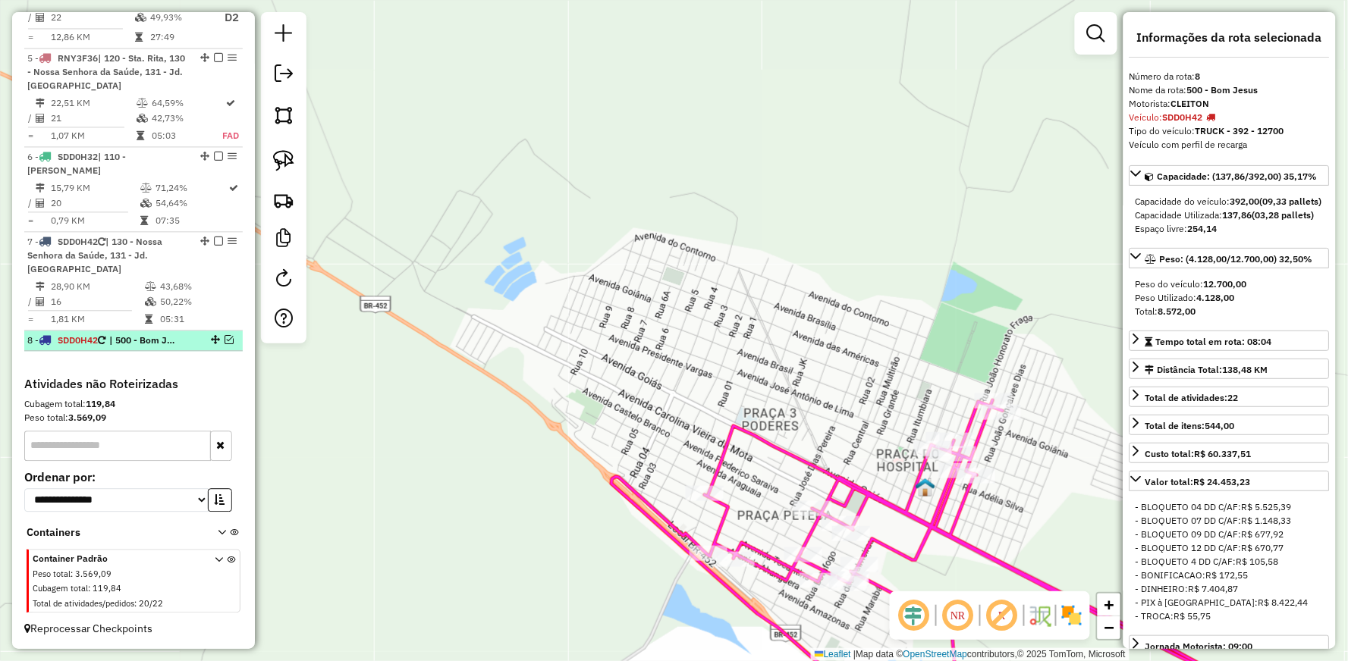
scroll to position [899, 0]
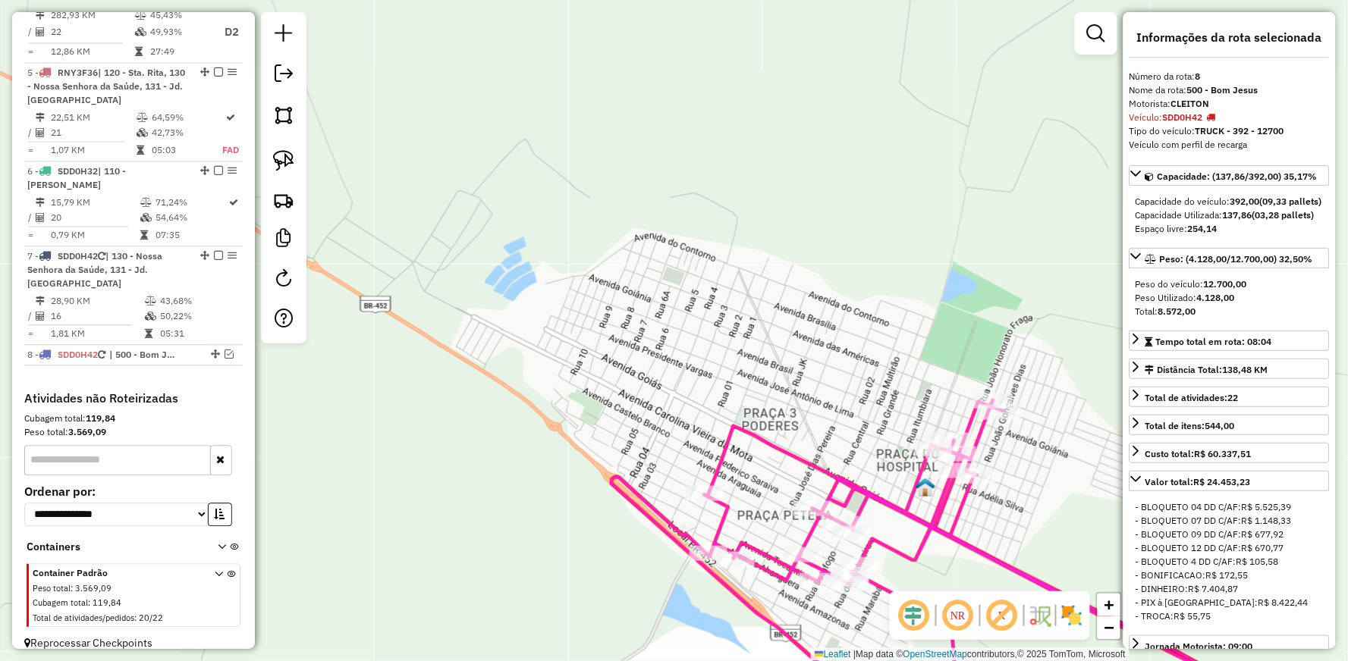
click at [754, 428] on icon at bounding box center [965, 563] width 709 height 327
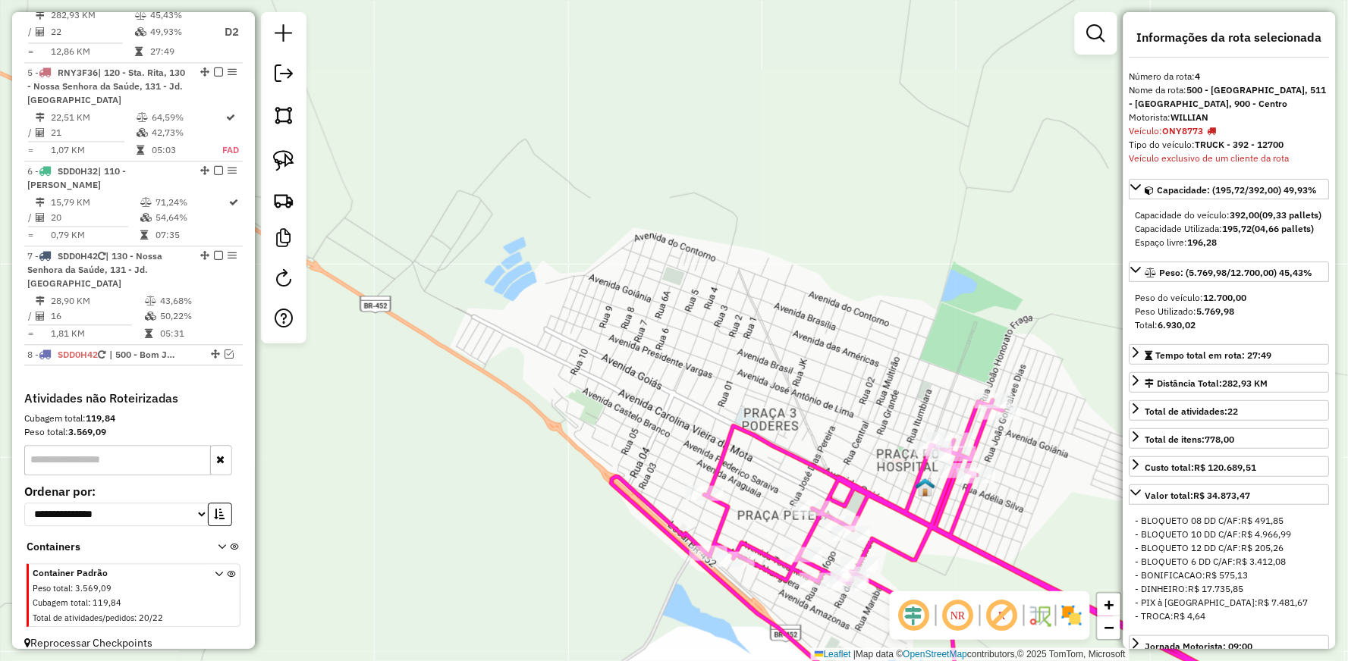
scroll to position [846, 0]
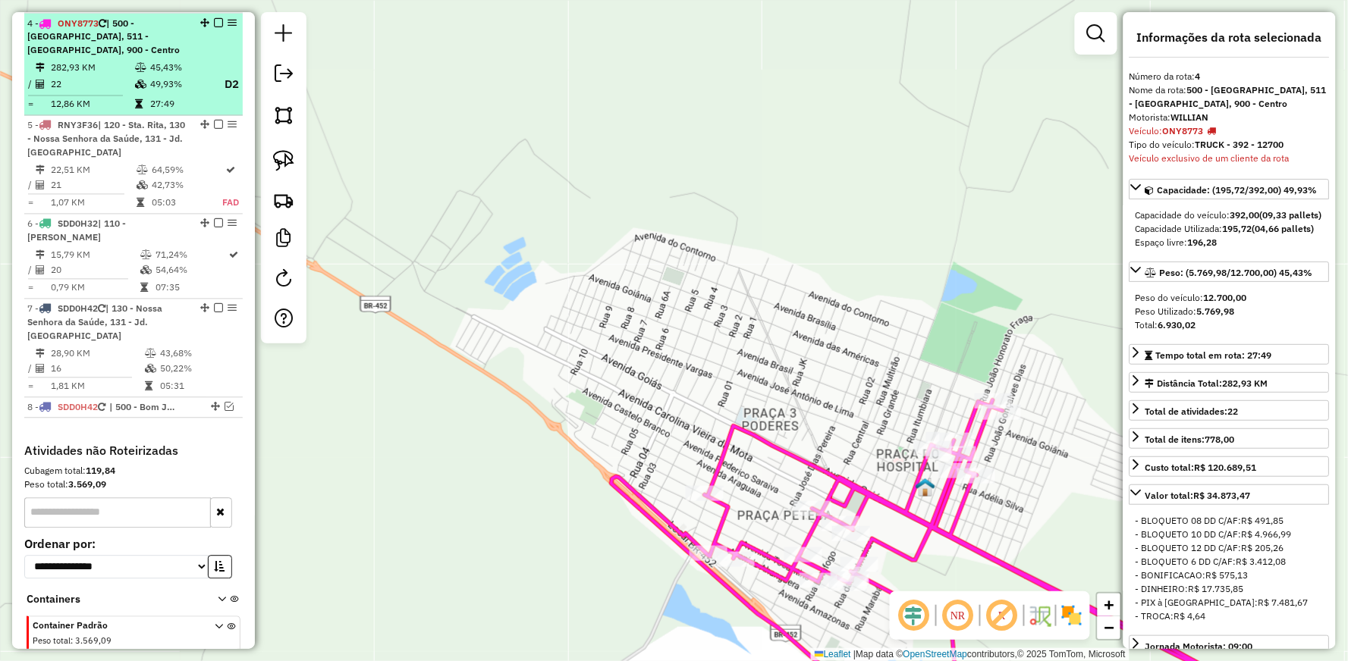
click at [215, 20] on em at bounding box center [218, 22] width 9 height 9
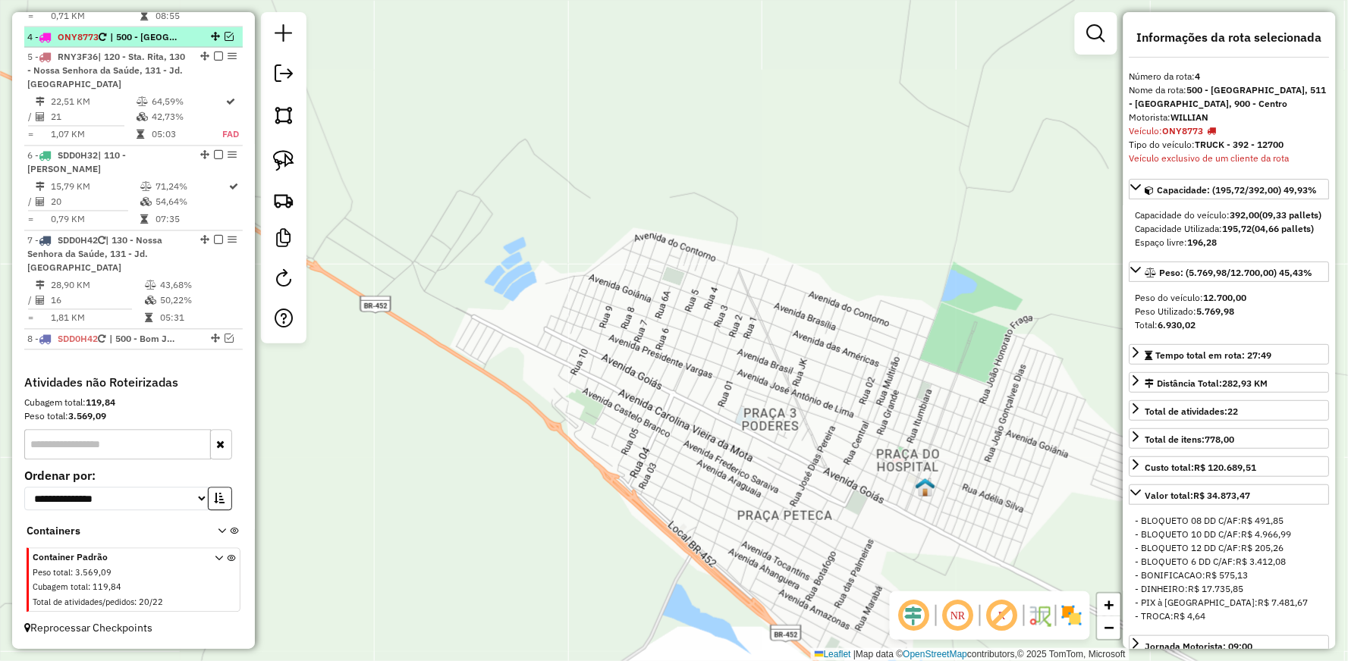
scroll to position [817, 0]
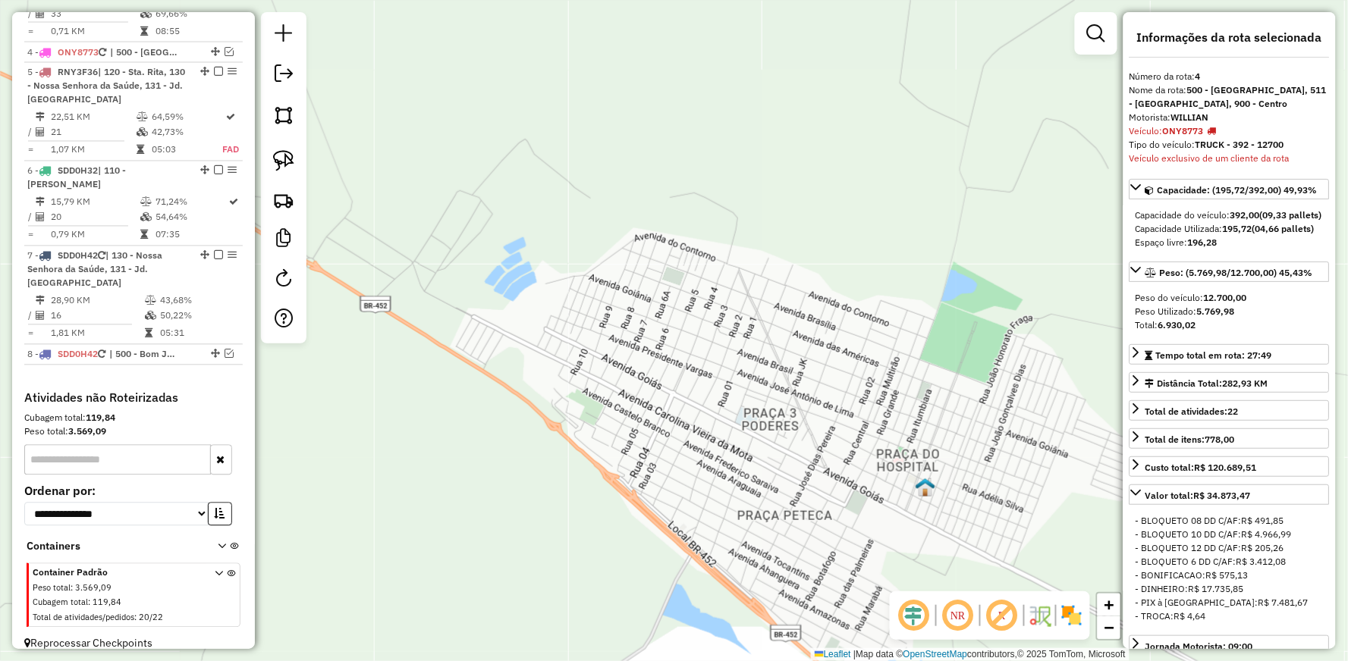
click at [790, 328] on div "Janela de atendimento Grade de atendimento Capacidade Transportadoras Veículos …" at bounding box center [674, 330] width 1348 height 661
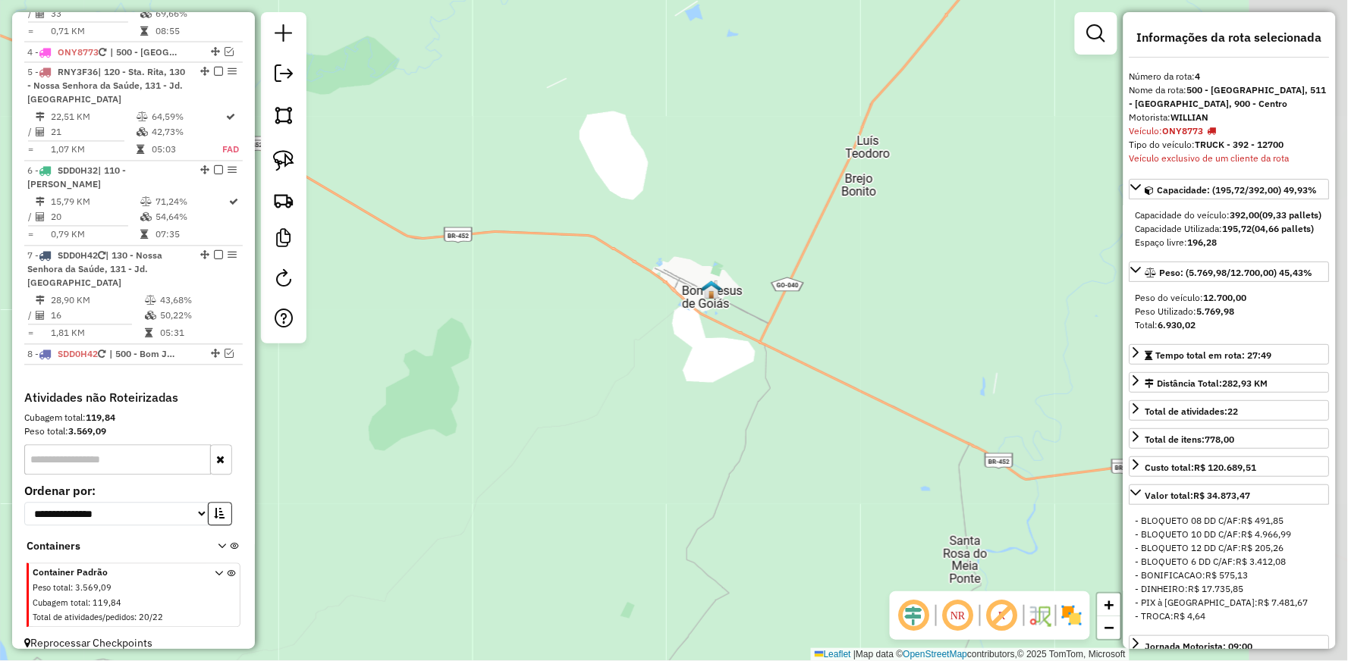
drag, startPoint x: 793, startPoint y: 418, endPoint x: 618, endPoint y: 353, distance: 186.0
click at [707, 383] on div "Janela de atendimento Grade de atendimento Capacidade Transportadoras Veículos …" at bounding box center [674, 330] width 1348 height 661
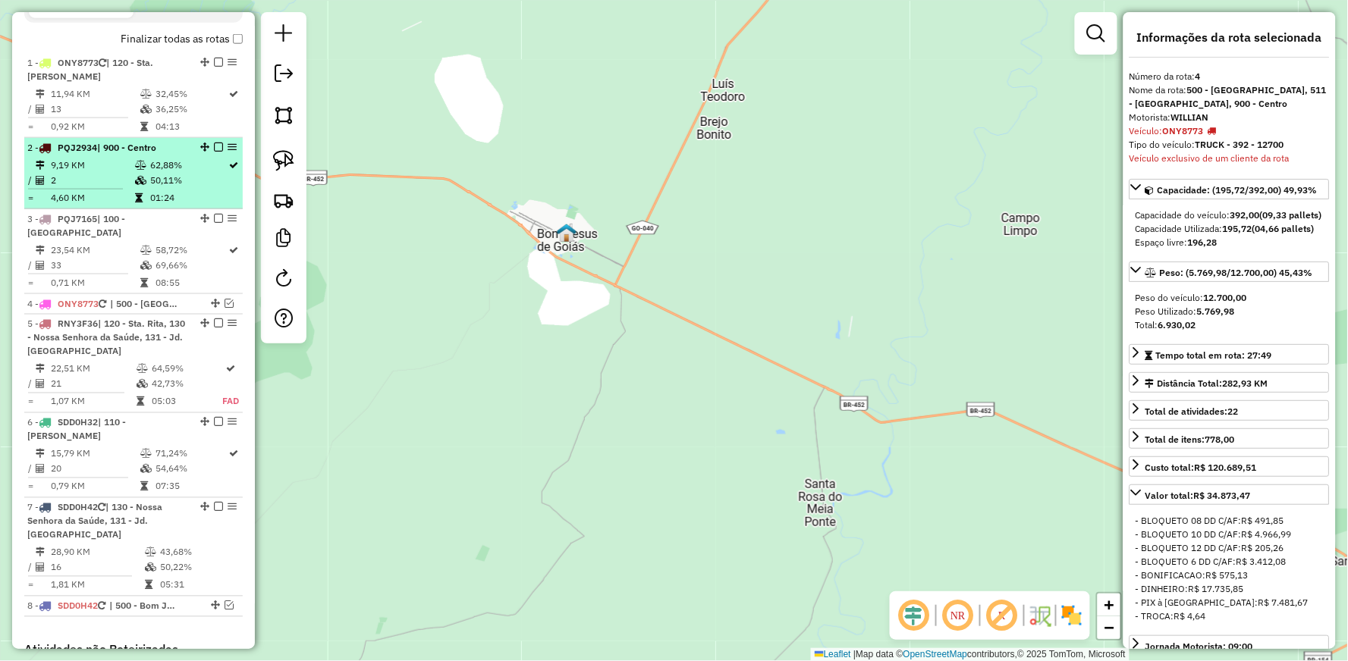
scroll to position [564, 0]
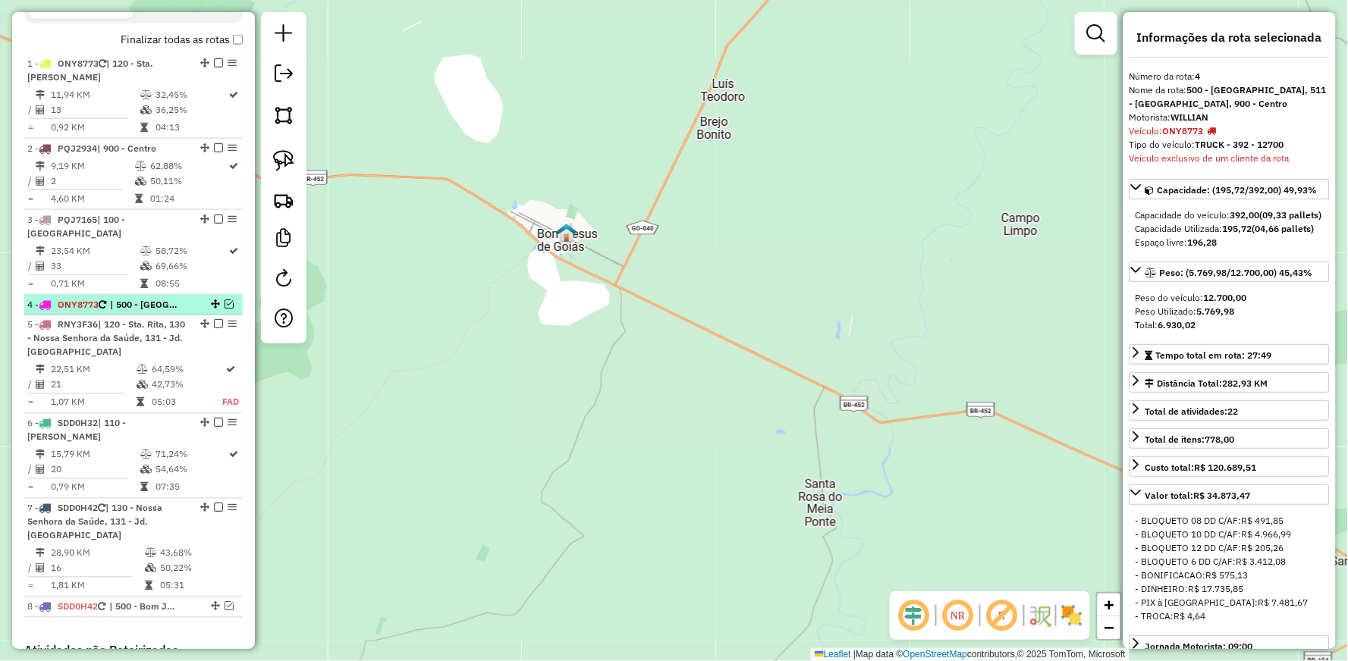
click at [225, 301] on em at bounding box center [229, 304] width 9 height 9
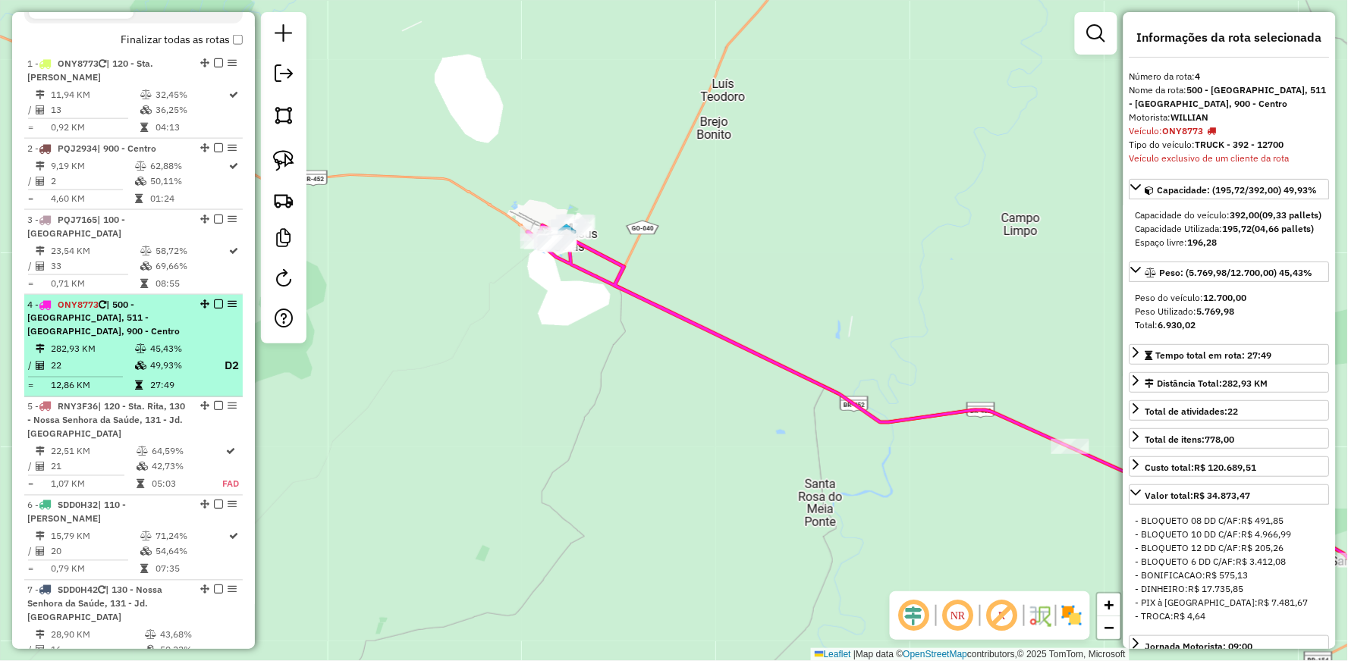
click at [157, 317] on span "| 500 - [GEOGRAPHIC_DATA], 511 - [GEOGRAPHIC_DATA], 900 - Centro" at bounding box center [103, 318] width 152 height 39
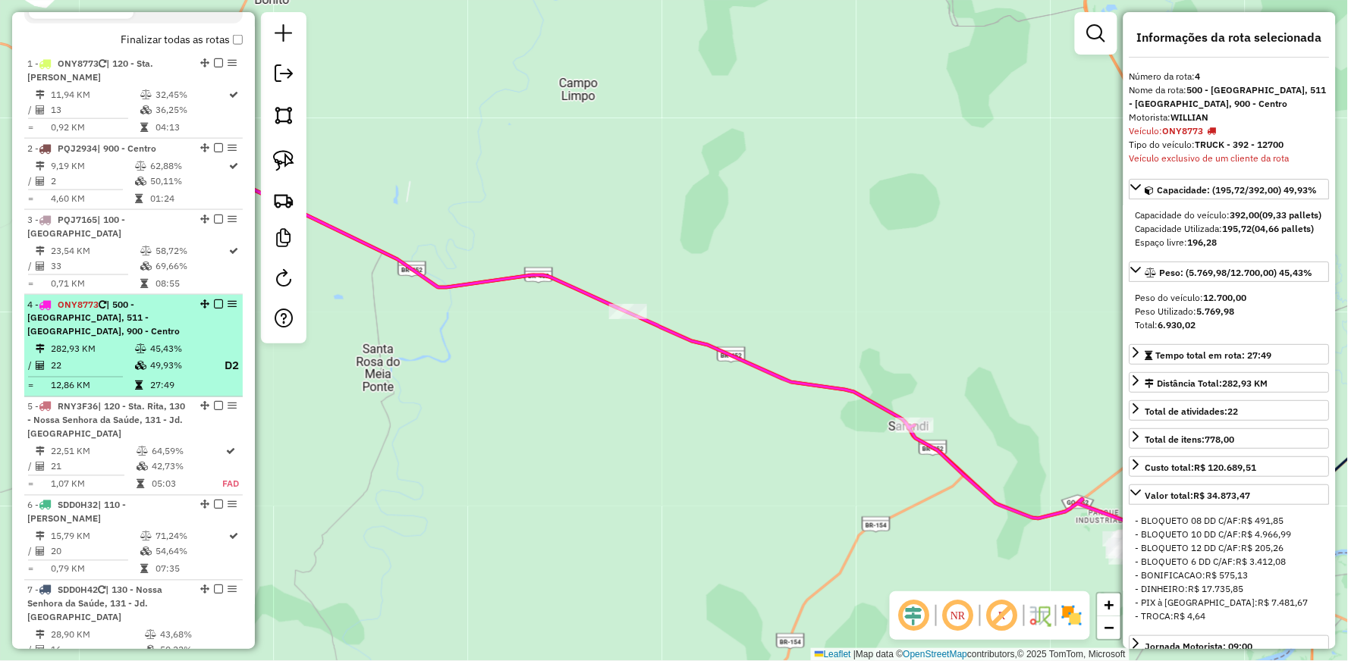
click at [125, 332] on div "4 - ONY8773 | 500 - Bom Jesus, 511 - Castelândia, 900 - Centro" at bounding box center [107, 318] width 161 height 41
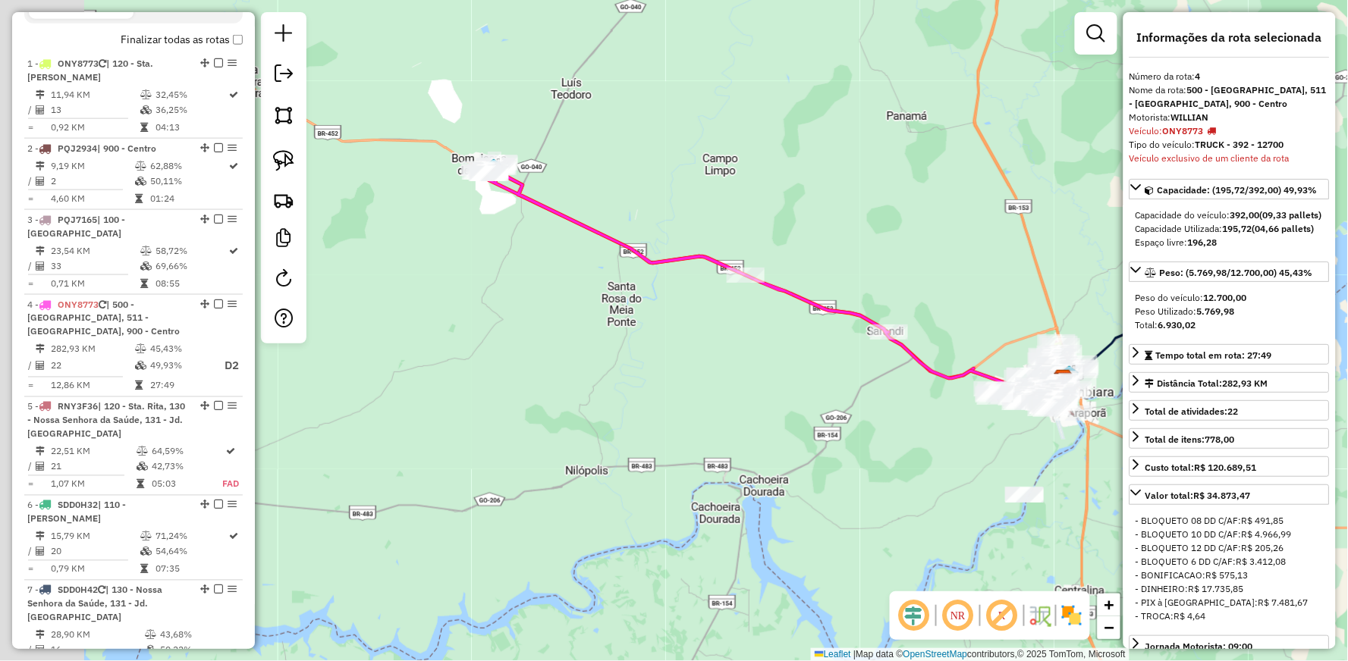
drag, startPoint x: 455, startPoint y: 365, endPoint x: 665, endPoint y: 276, distance: 228.1
click at [648, 291] on div "Janela de atendimento Grade de atendimento Capacidade Transportadoras Veículos …" at bounding box center [674, 330] width 1348 height 661
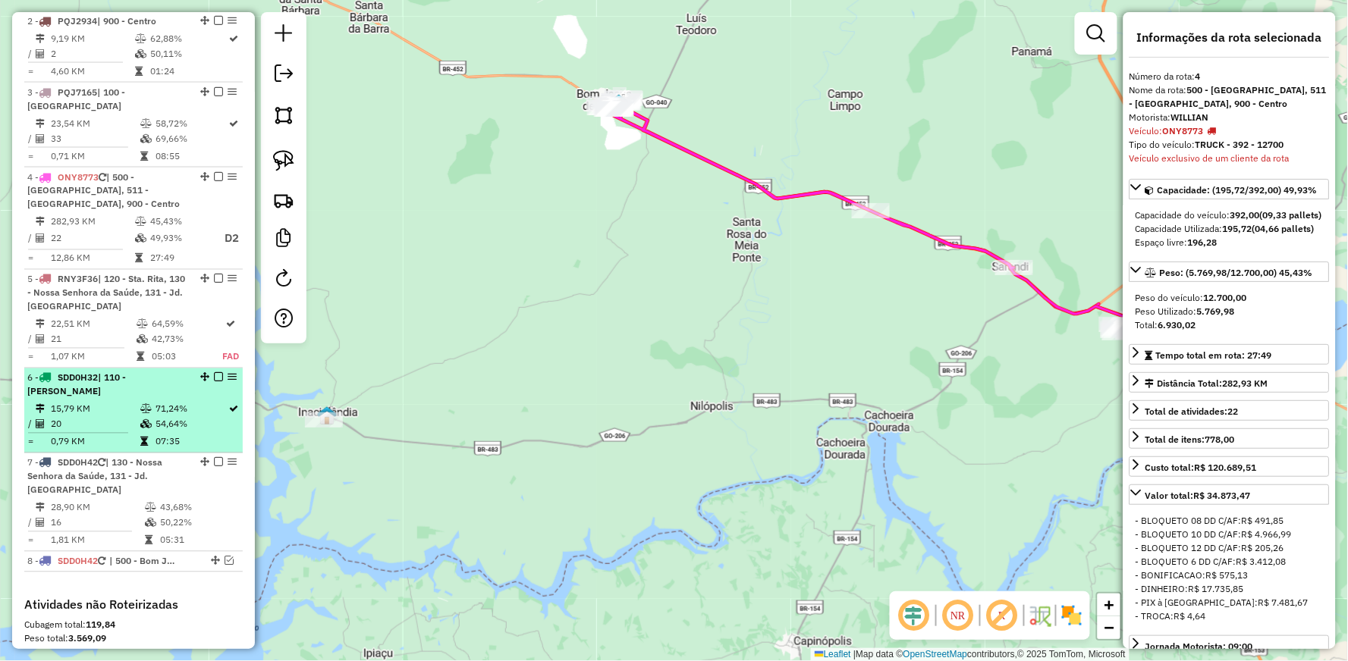
scroll to position [898, 0]
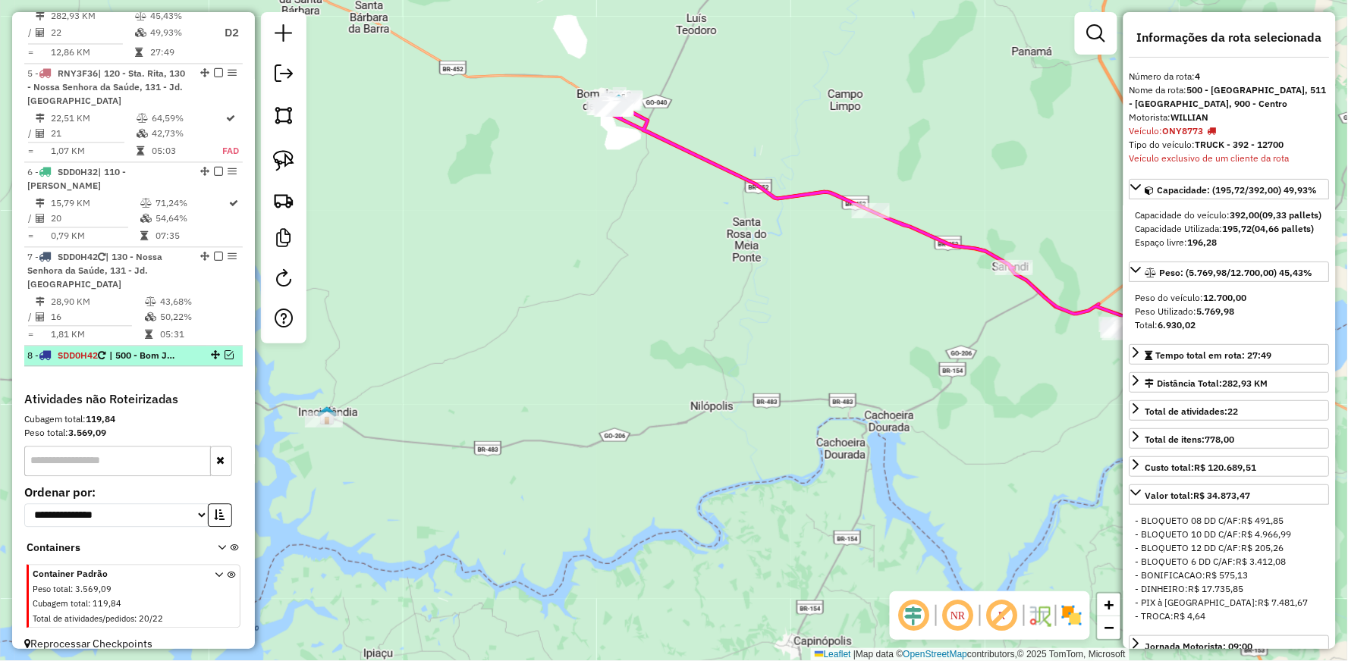
click at [225, 350] on em at bounding box center [229, 354] width 9 height 9
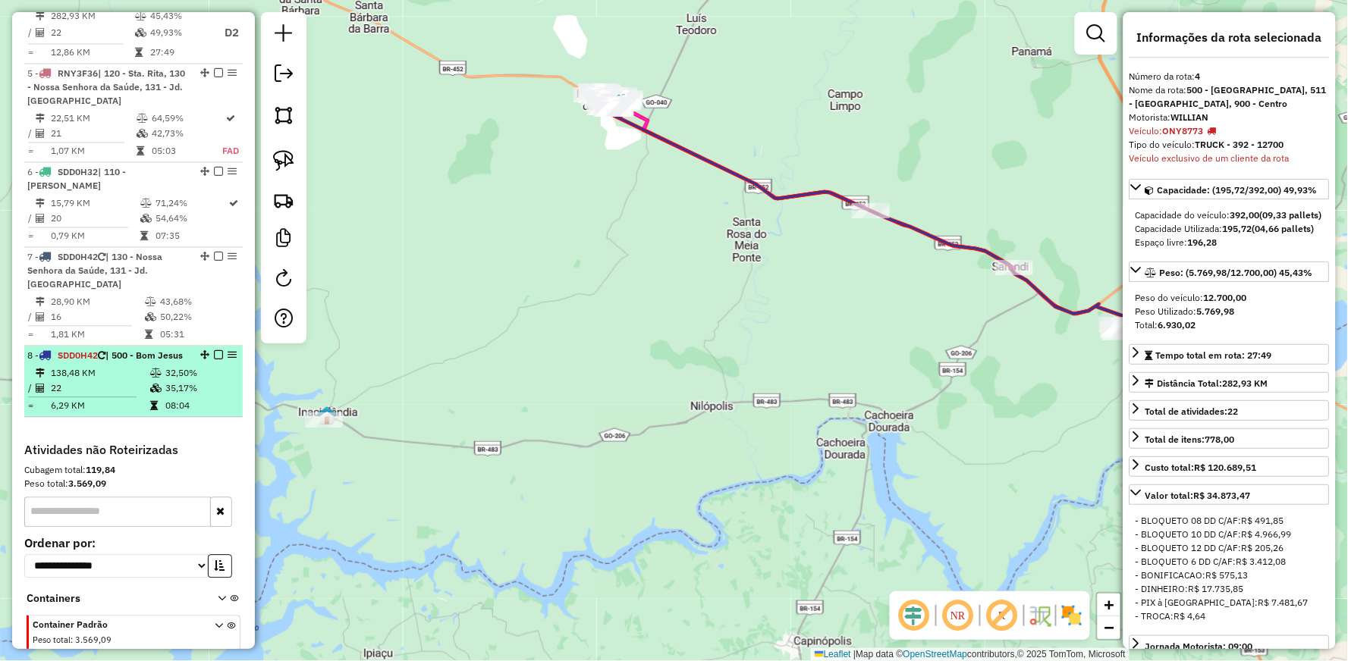
click at [124, 360] on div "8 - SDD0H42 | 500 - Bom Jesus" at bounding box center [107, 356] width 161 height 14
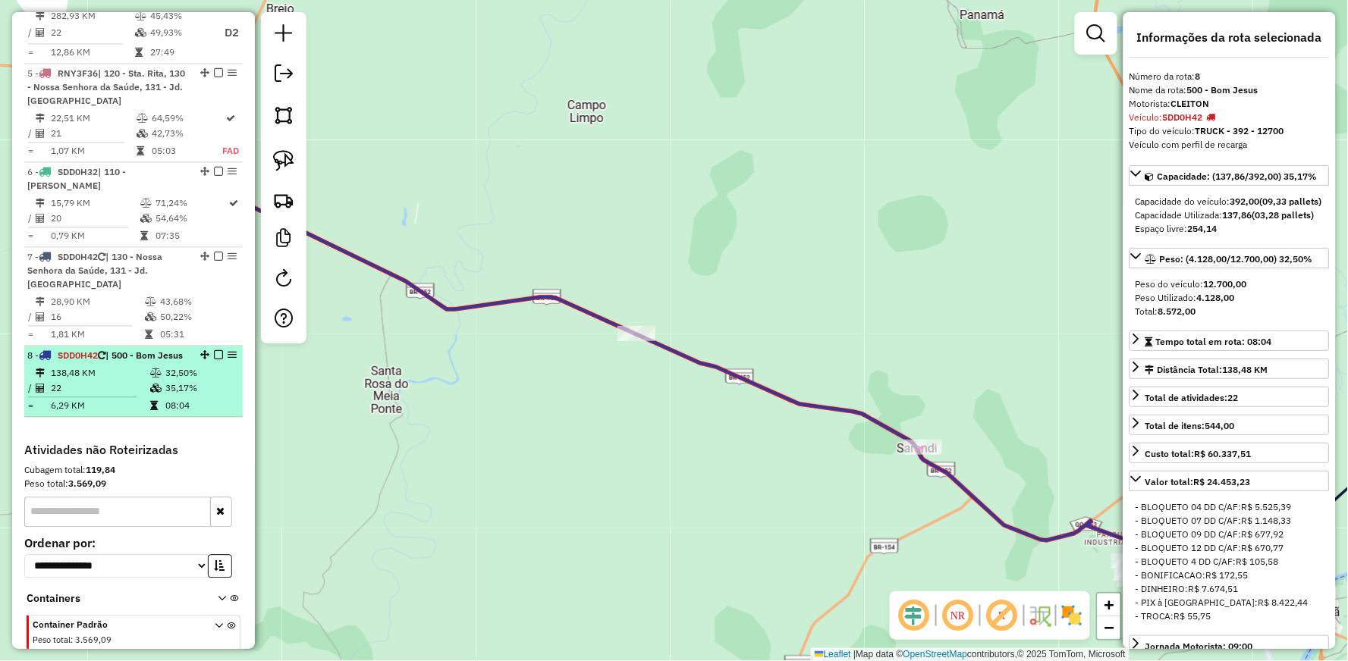
click at [214, 350] on em at bounding box center [218, 354] width 9 height 9
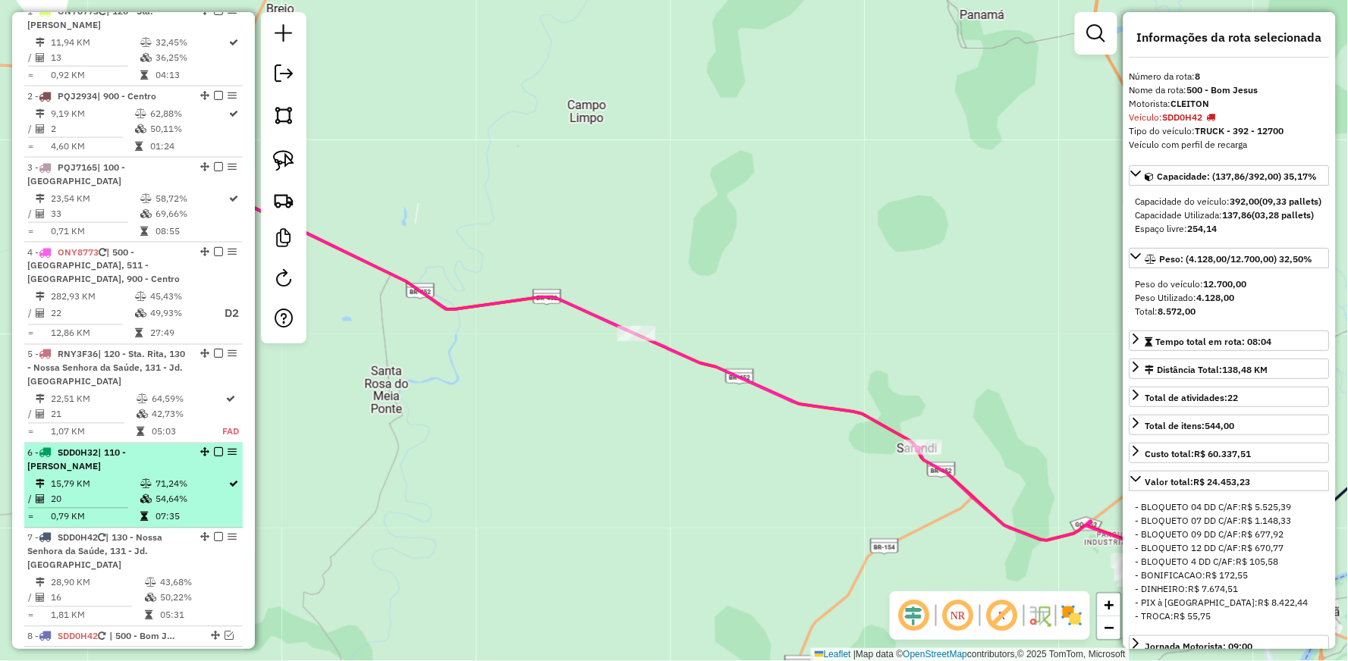
scroll to position [561, 0]
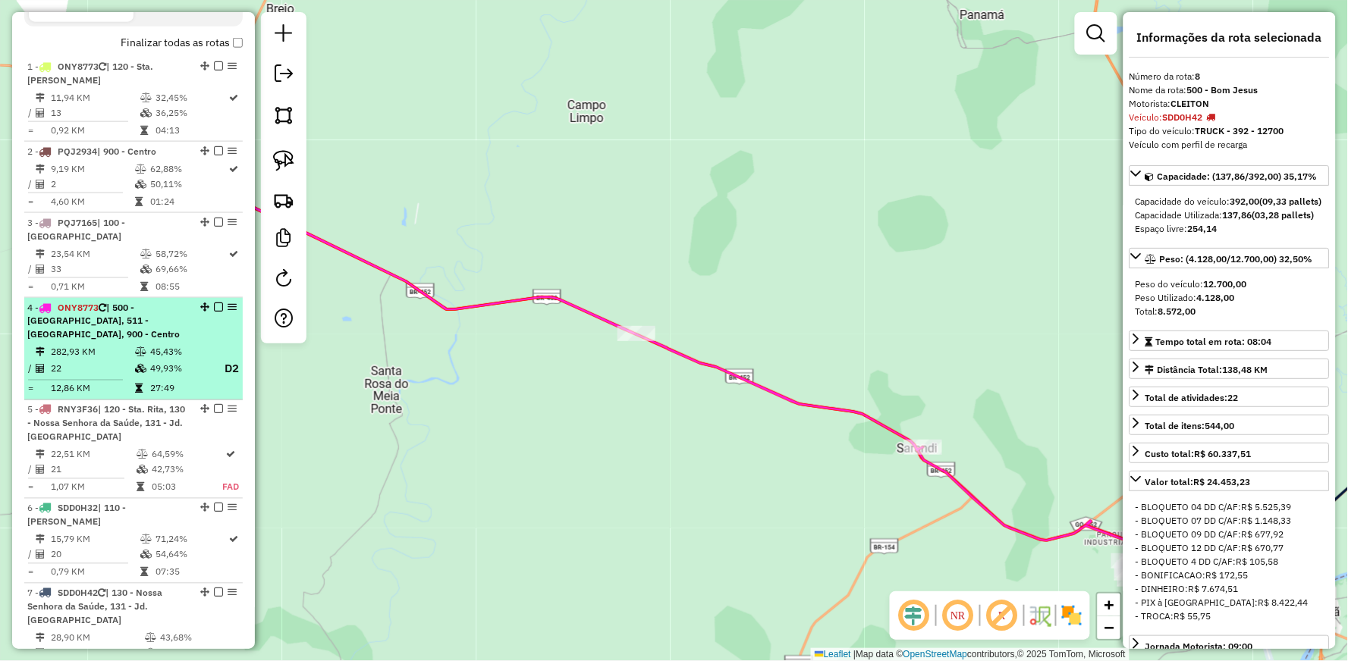
click at [214, 306] on em at bounding box center [218, 307] width 9 height 9
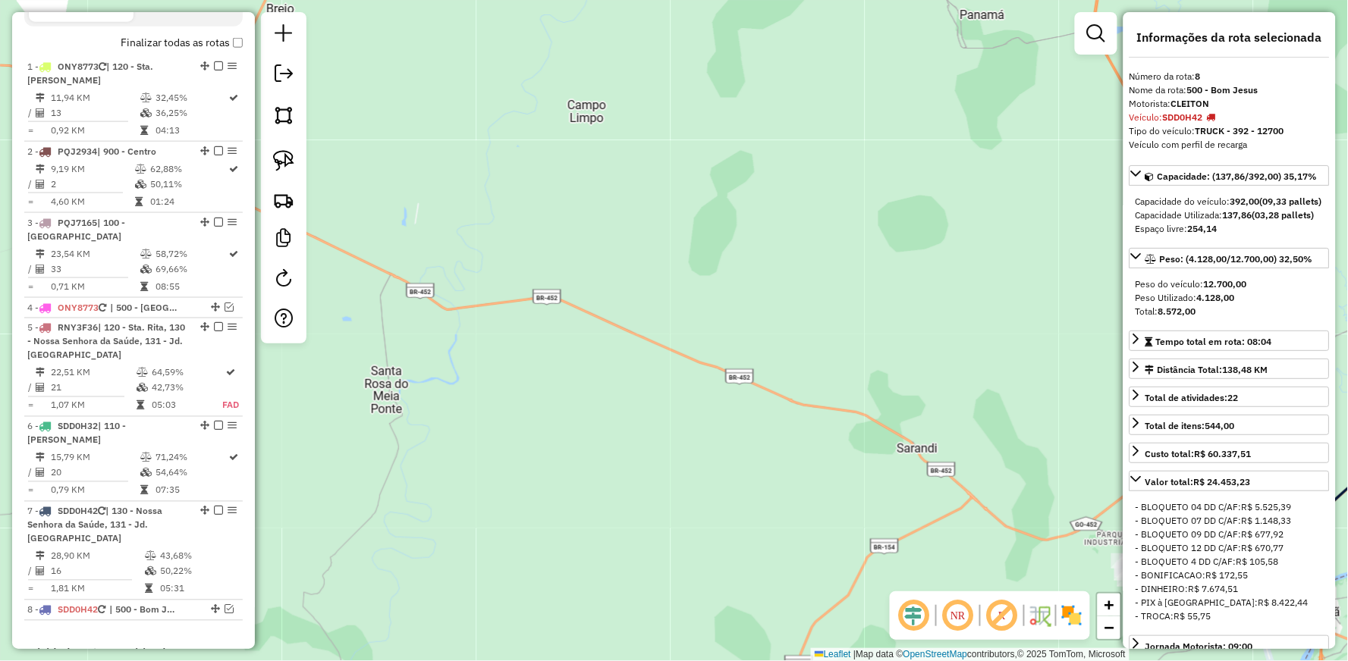
drag, startPoint x: 656, startPoint y: 520, endPoint x: 445, endPoint y: 422, distance: 232.1
click at [528, 453] on div "Janela de atendimento Grade de atendimento Capacidade Transportadoras Veículos …" at bounding box center [674, 330] width 1348 height 661
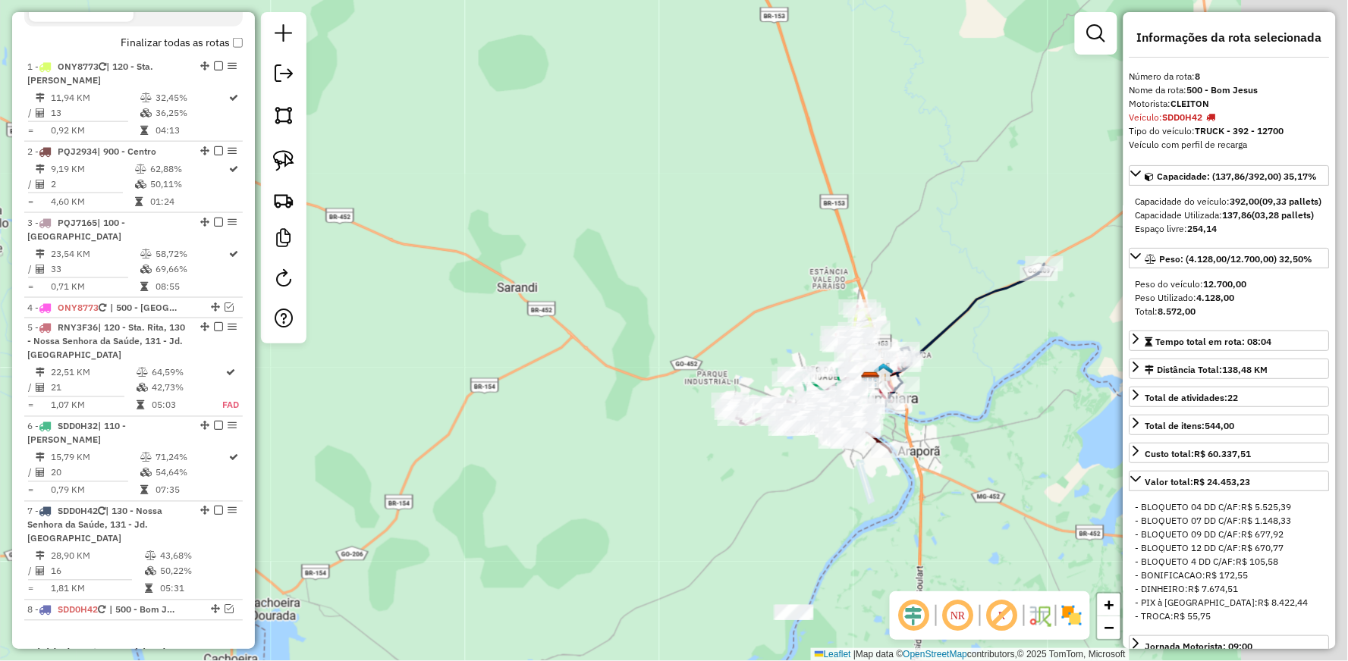
drag, startPoint x: 800, startPoint y: 522, endPoint x: 718, endPoint y: 504, distance: 83.8
click at [718, 504] on div "Janela de atendimento Grade de atendimento Capacidade Transportadoras Veículos …" at bounding box center [674, 330] width 1348 height 661
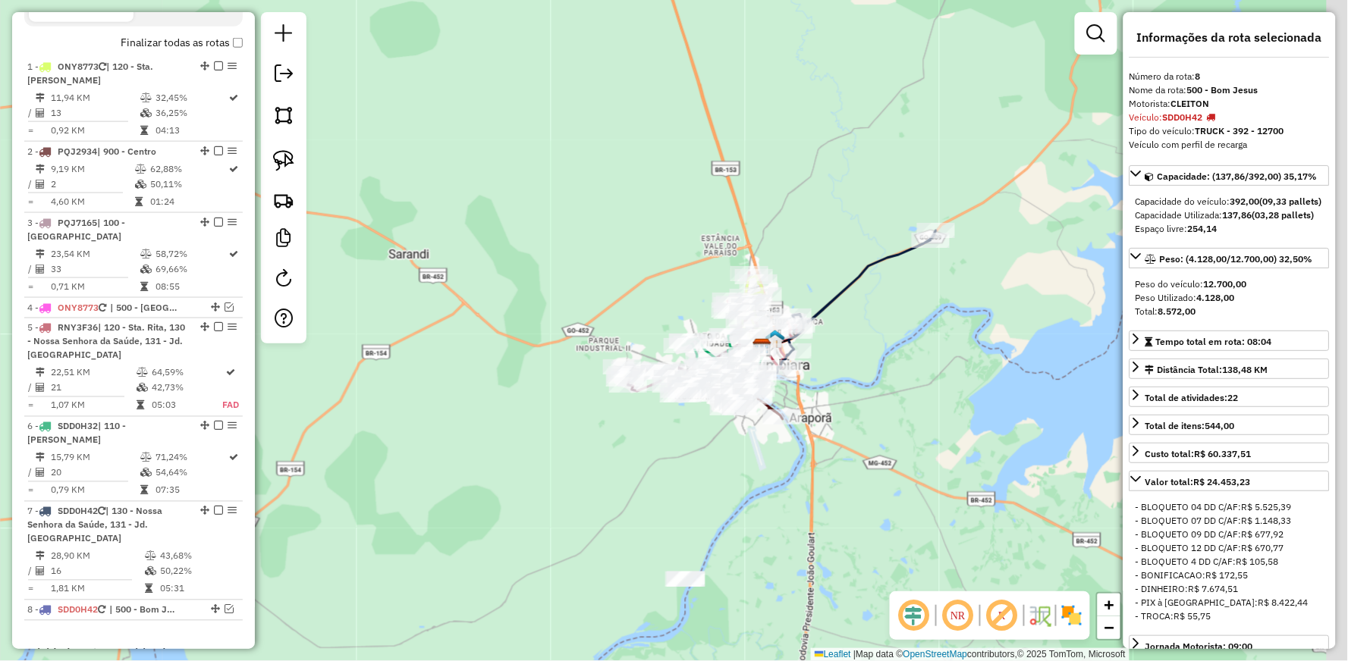
click at [784, 503] on div "Janela de atendimento Grade de atendimento Capacidade Transportadoras Veículos …" at bounding box center [674, 330] width 1348 height 661
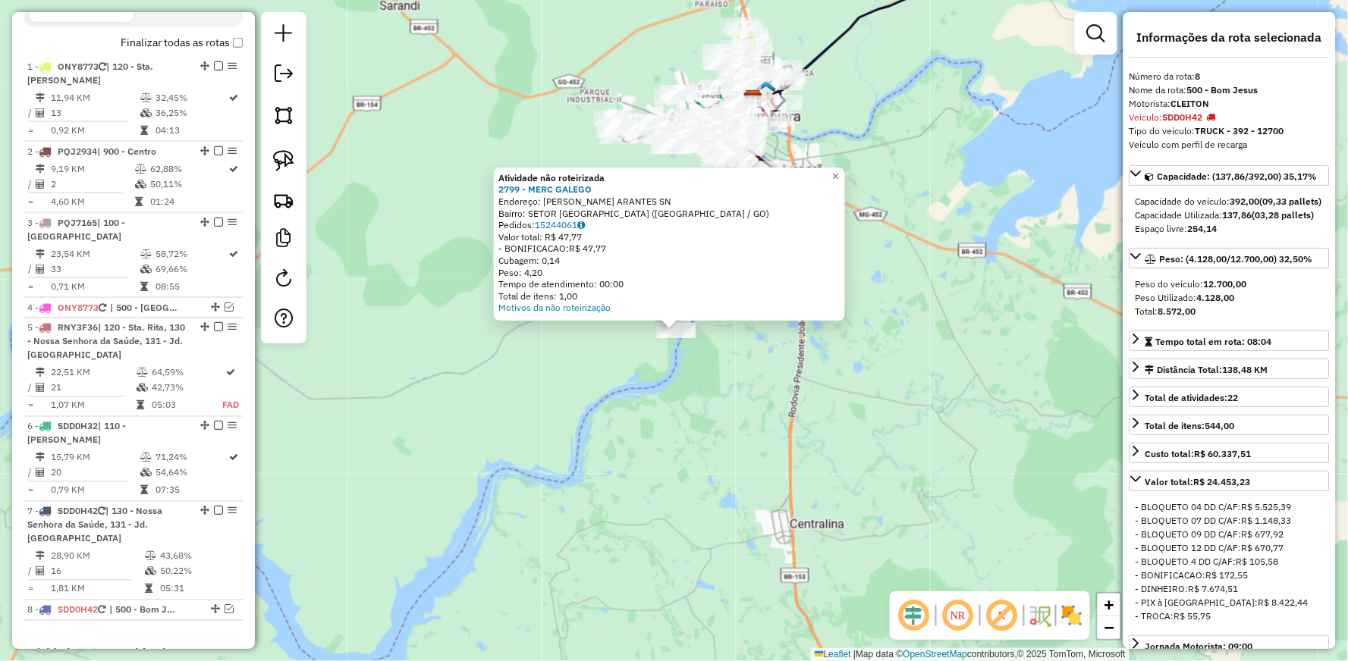
click at [648, 406] on div "Atividade não roteirizada 2799 - MERC GALEGO Endereço: JOSE V. ARANTES SN Bairr…" at bounding box center [674, 330] width 1348 height 661
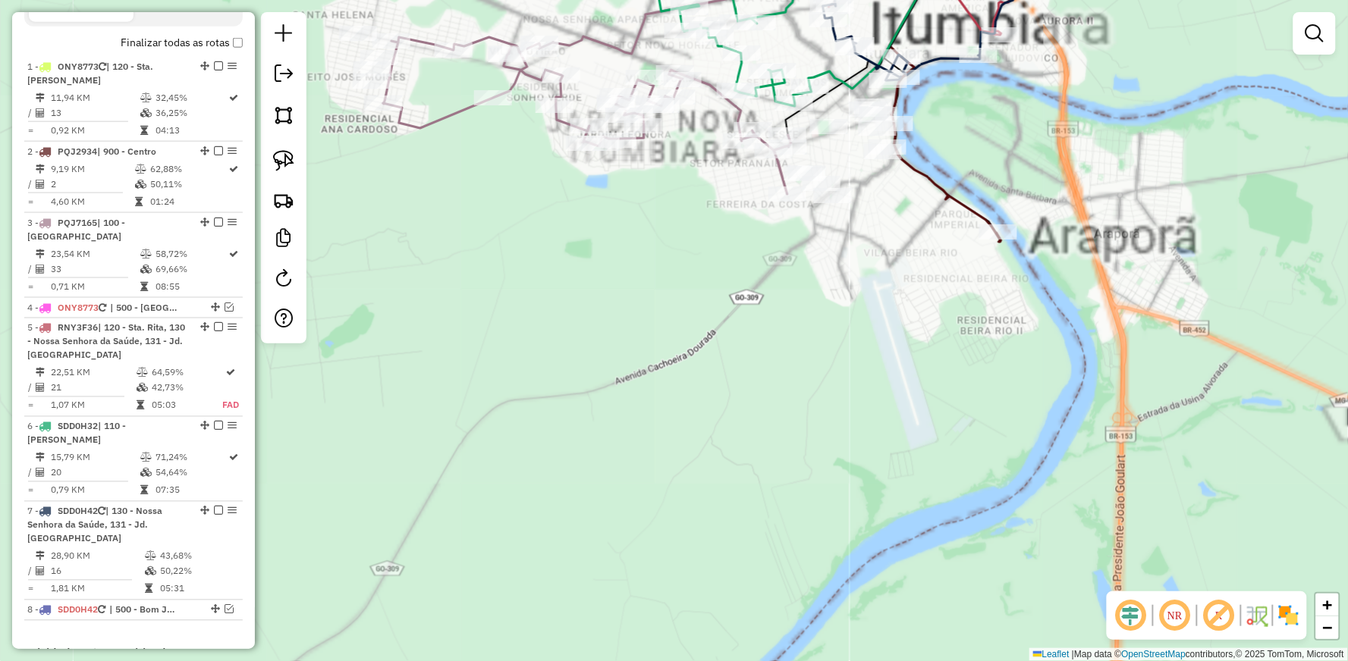
drag, startPoint x: 699, startPoint y: 221, endPoint x: 691, endPoint y: 243, distance: 22.8
click at [691, 243] on div "Janela de atendimento Grade de atendimento Capacidade Transportadoras Veículos …" at bounding box center [674, 330] width 1348 height 661
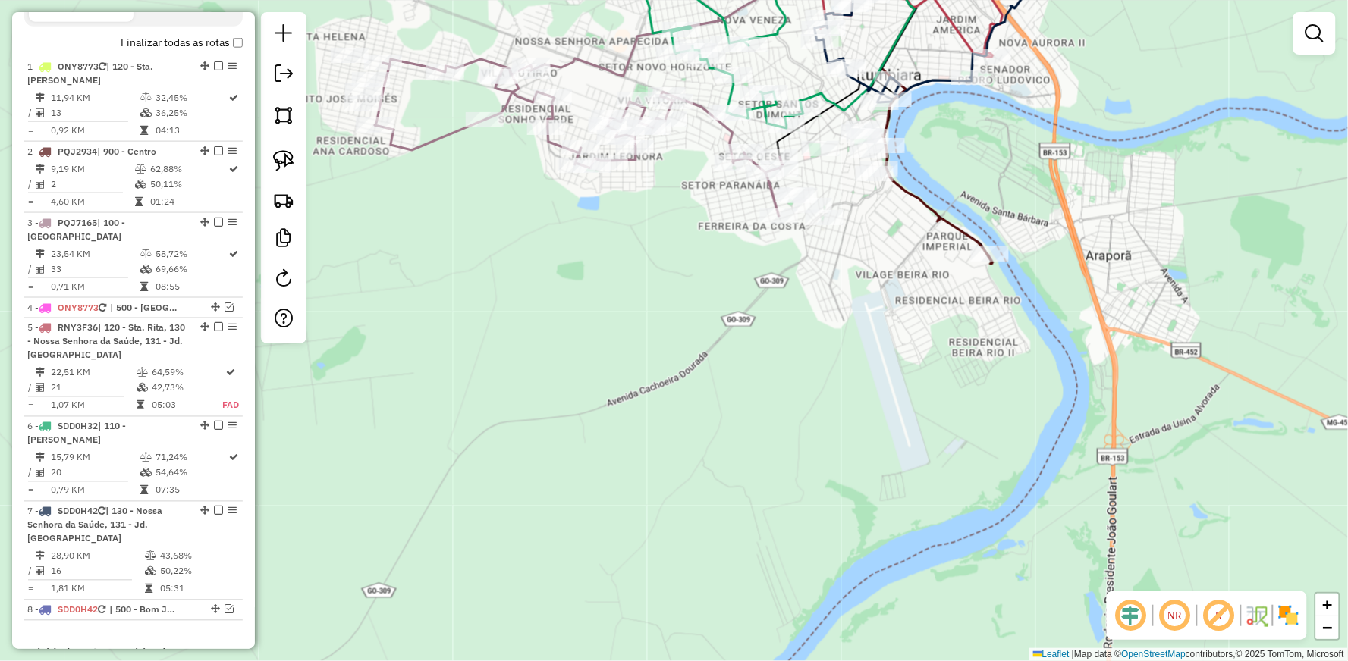
click at [447, 129] on icon at bounding box center [579, 137] width 408 height 157
select select "**********"
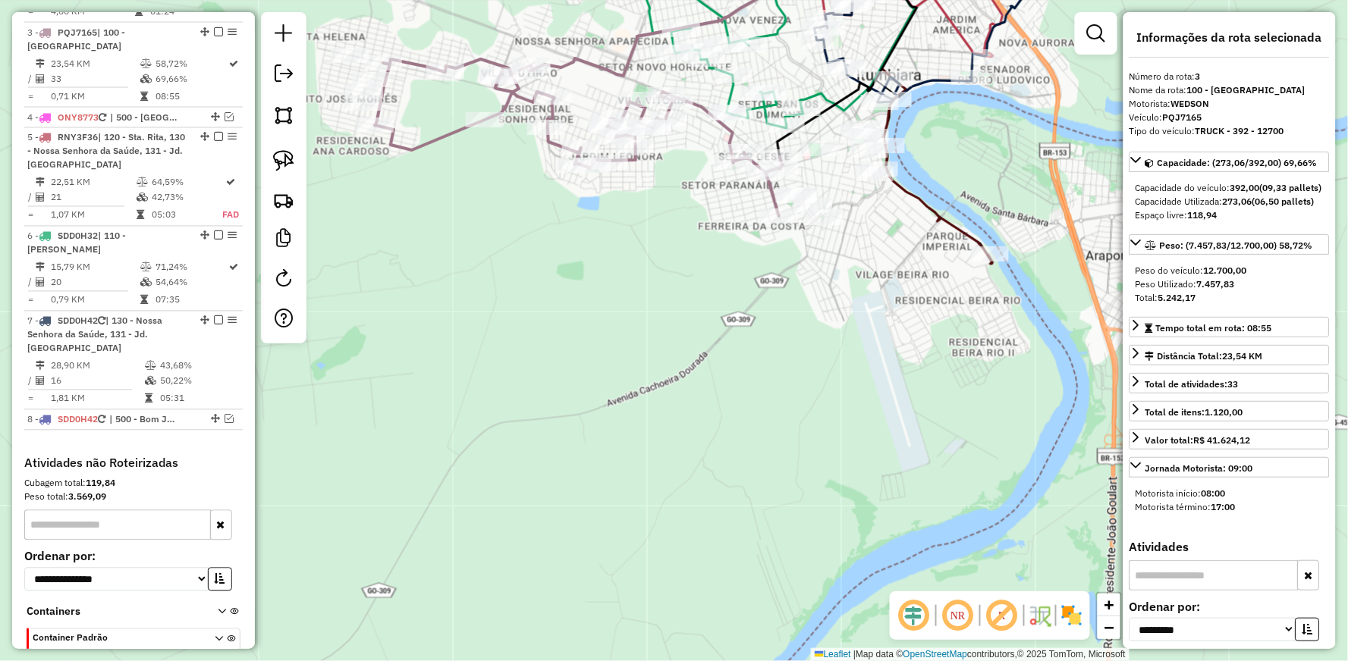
scroll to position [762, 0]
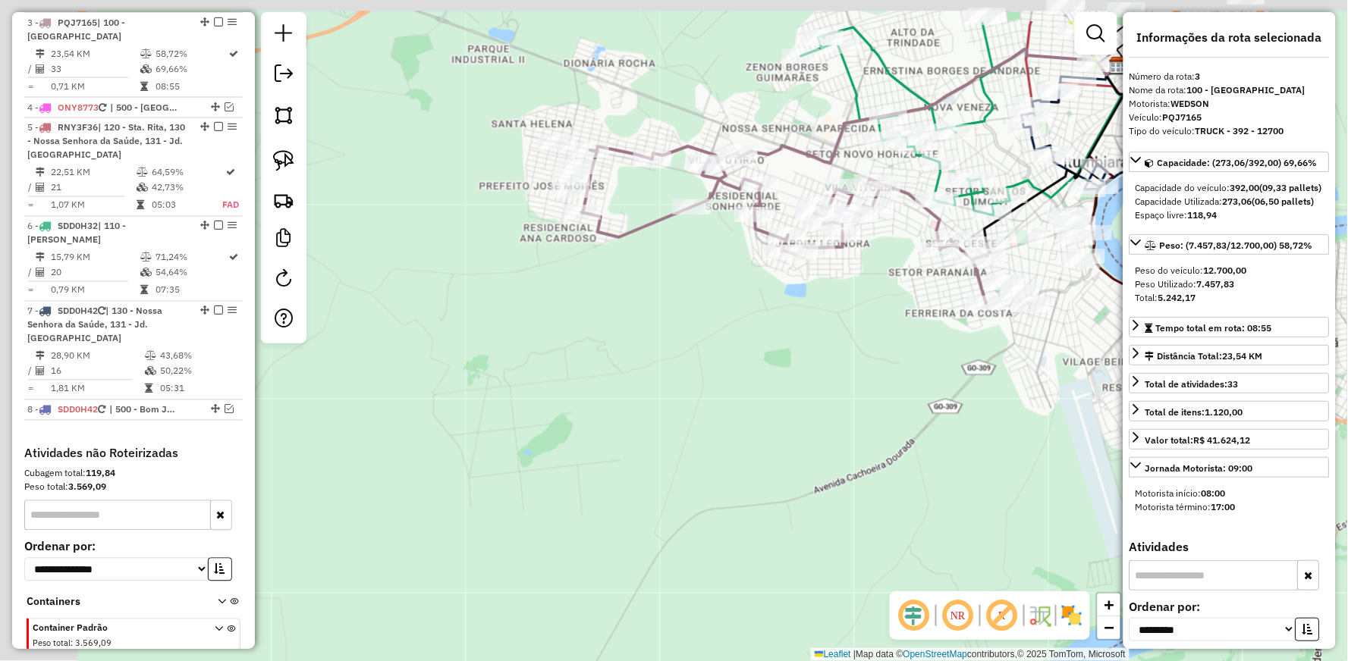
drag, startPoint x: 639, startPoint y: 319, endPoint x: 689, endPoint y: 358, distance: 63.3
click at [689, 358] on div "Janela de atendimento Grade de atendimento Capacidade Transportadoras Veículos …" at bounding box center [674, 330] width 1348 height 661
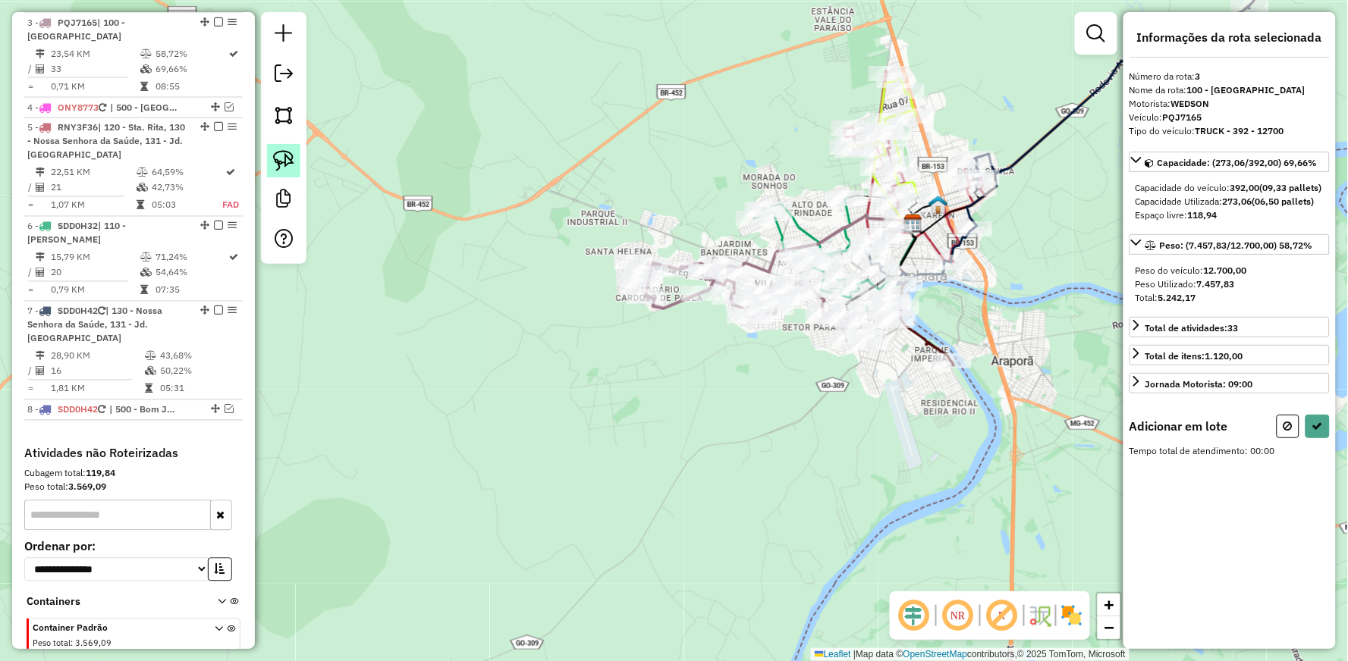
click at [278, 161] on img at bounding box center [283, 160] width 21 height 21
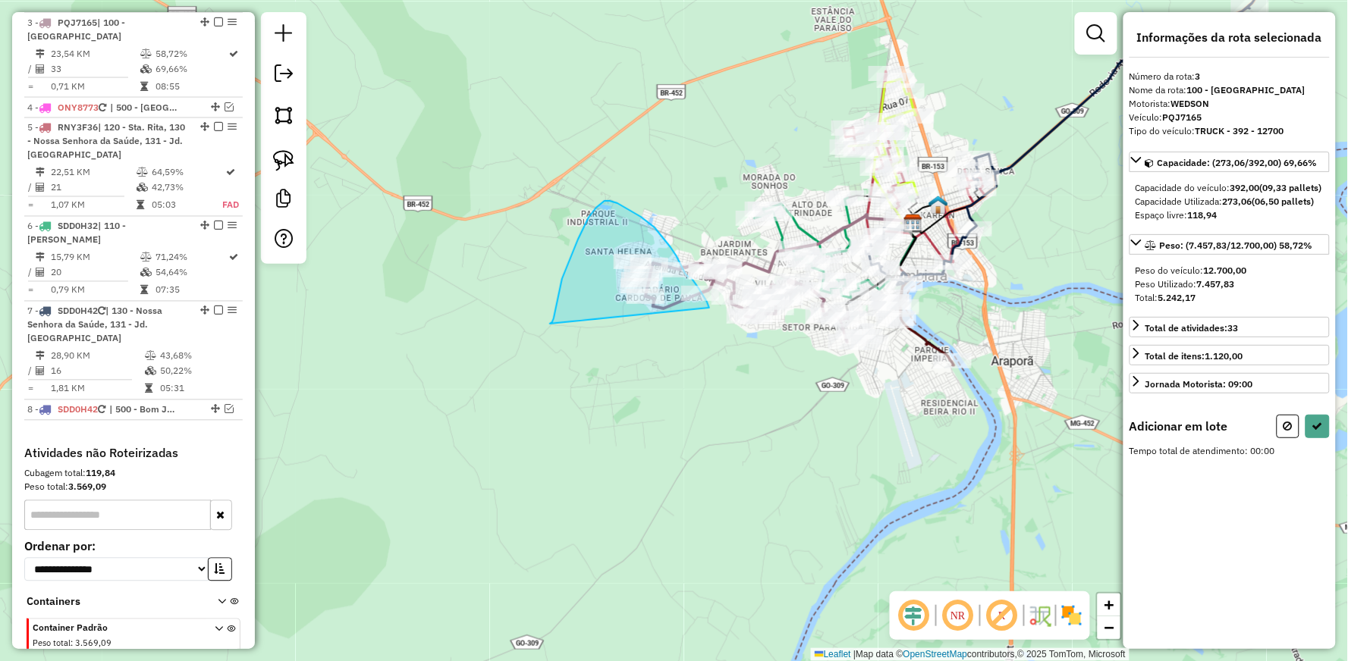
drag, startPoint x: 558, startPoint y: 294, endPoint x: 722, endPoint y: 353, distance: 174.4
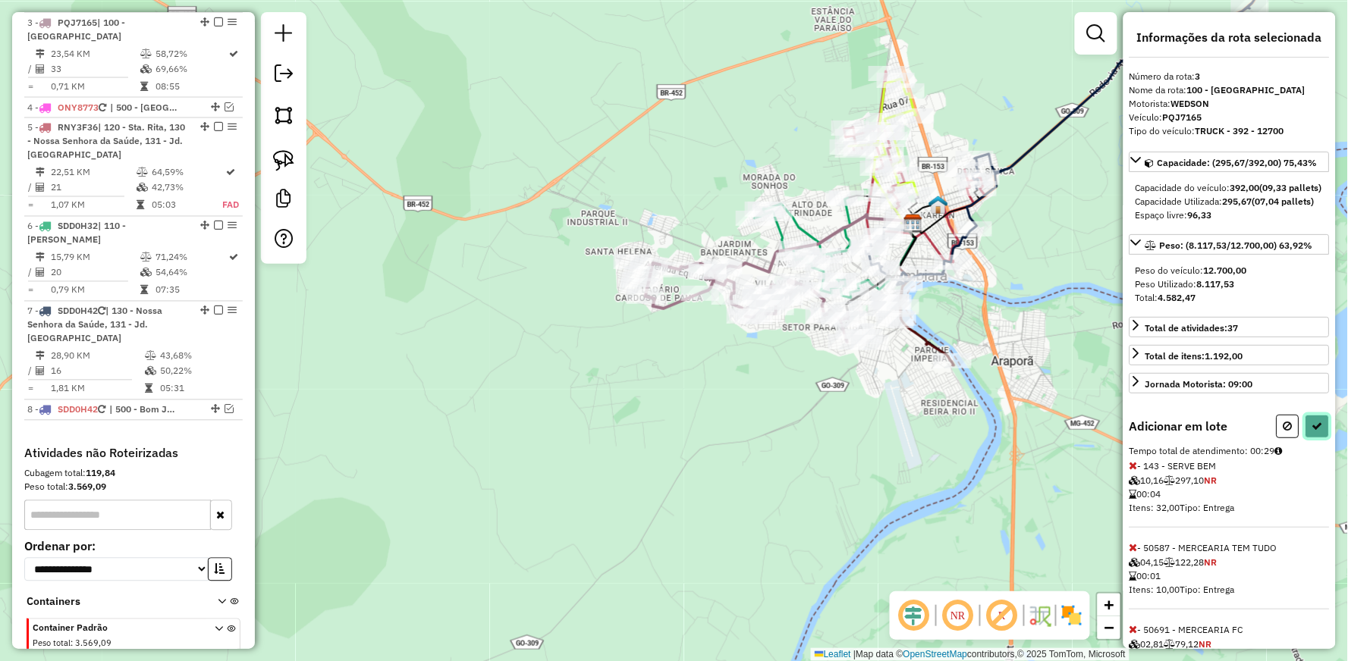
click at [1312, 432] on icon at bounding box center [1317, 426] width 11 height 11
select select "**********"
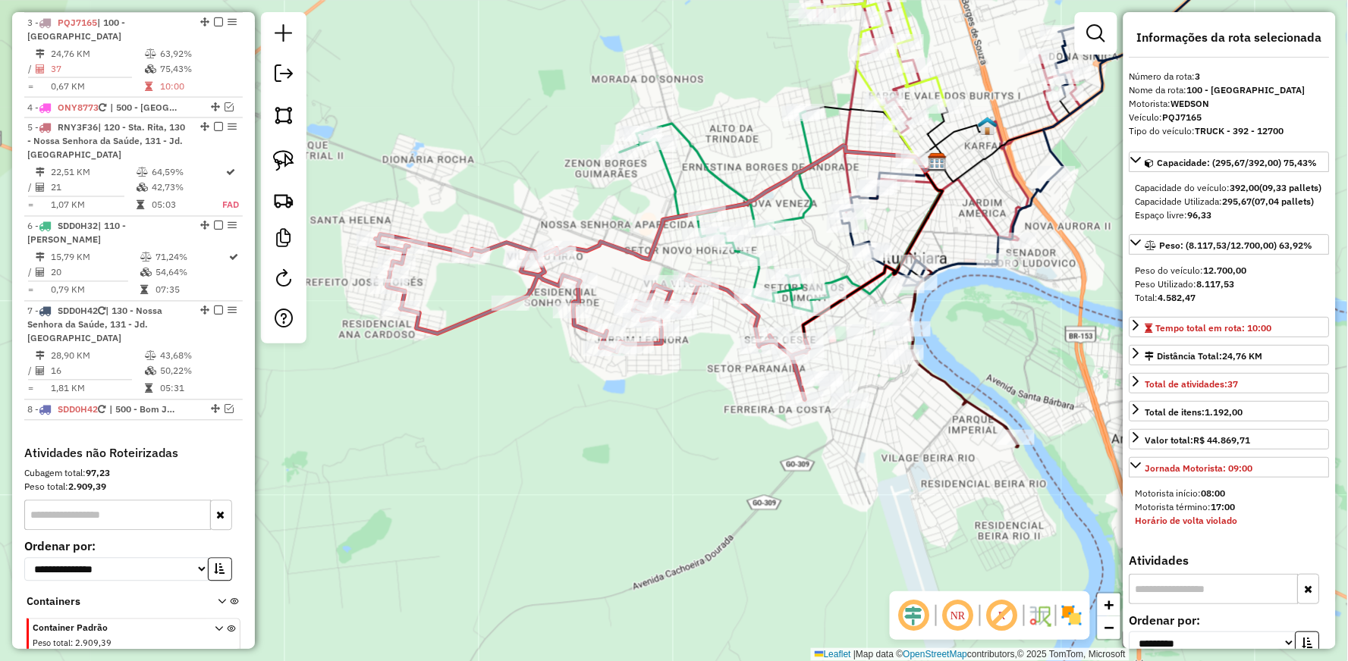
click at [703, 167] on icon at bounding box center [724, 211] width 209 height 200
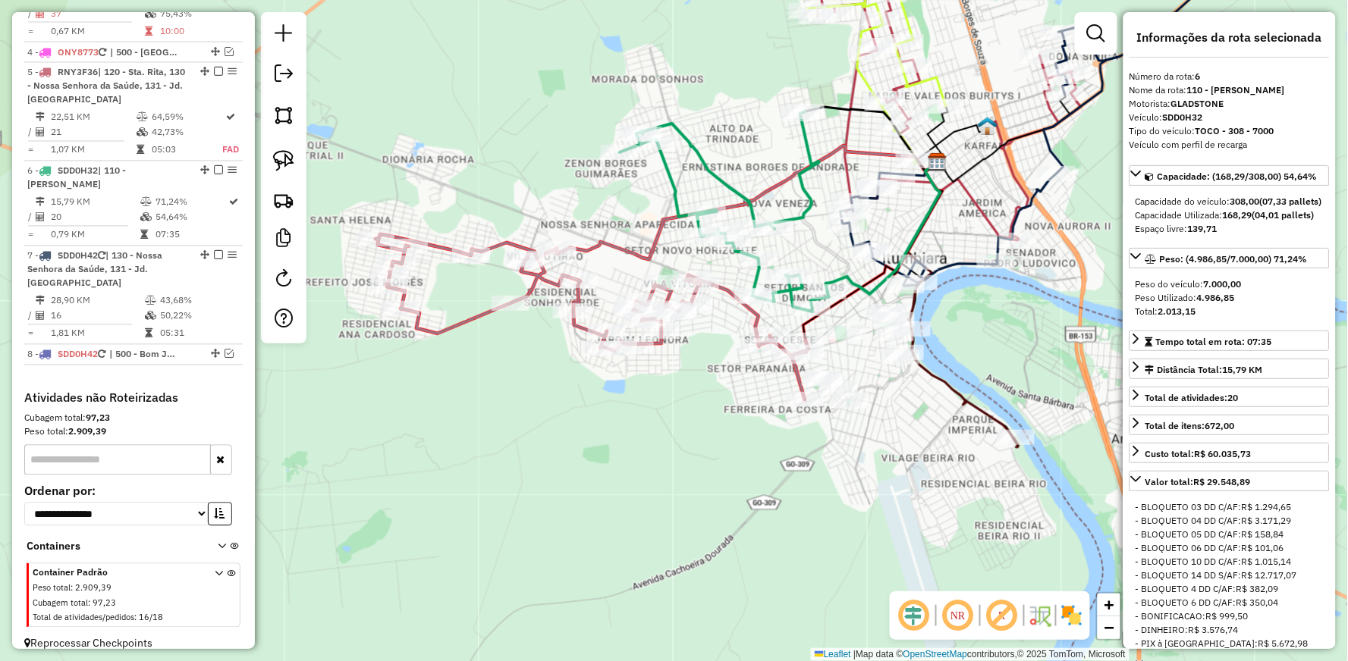
click at [939, 378] on icon at bounding box center [965, 388] width 107 height 118
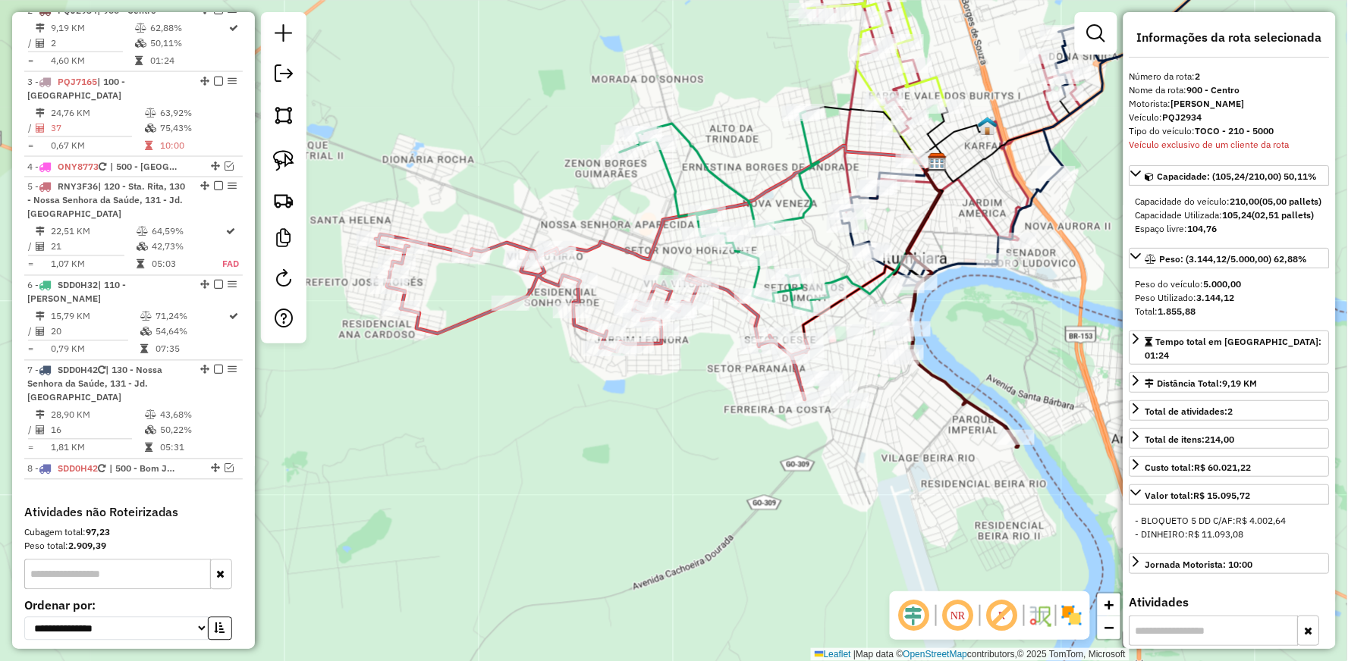
scroll to position [690, 0]
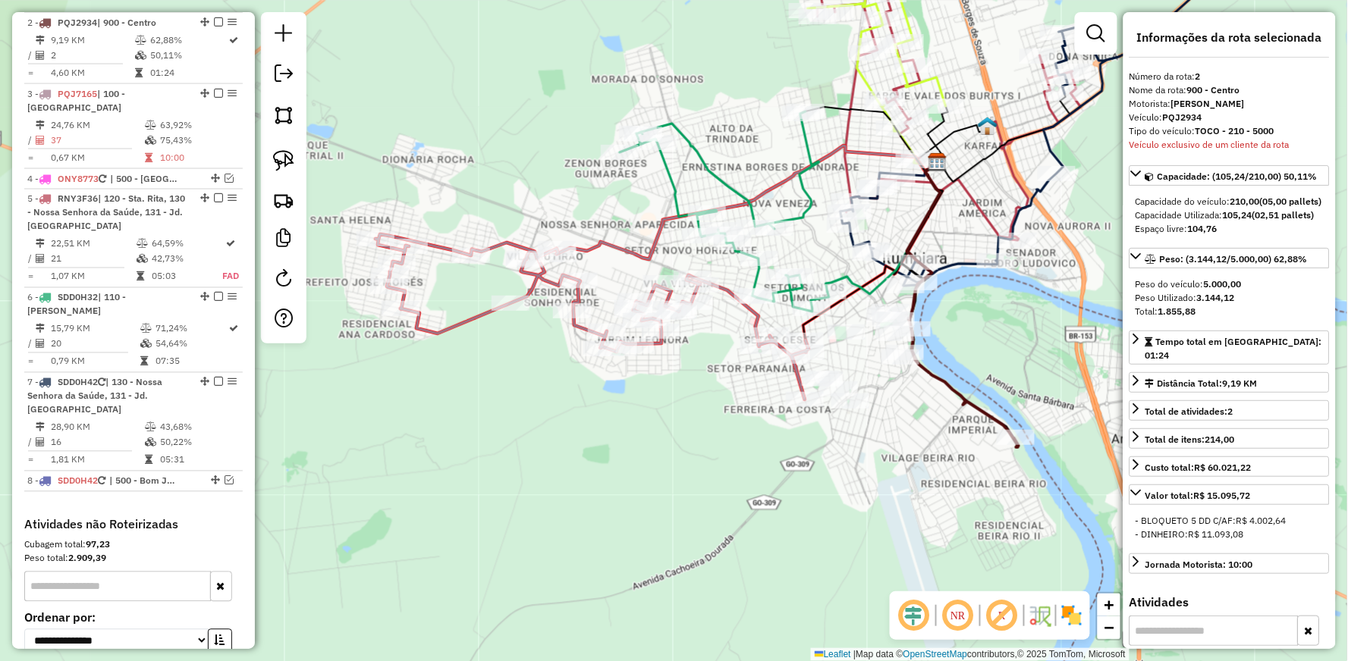
click at [956, 260] on icon at bounding box center [1051, 110] width 422 height 352
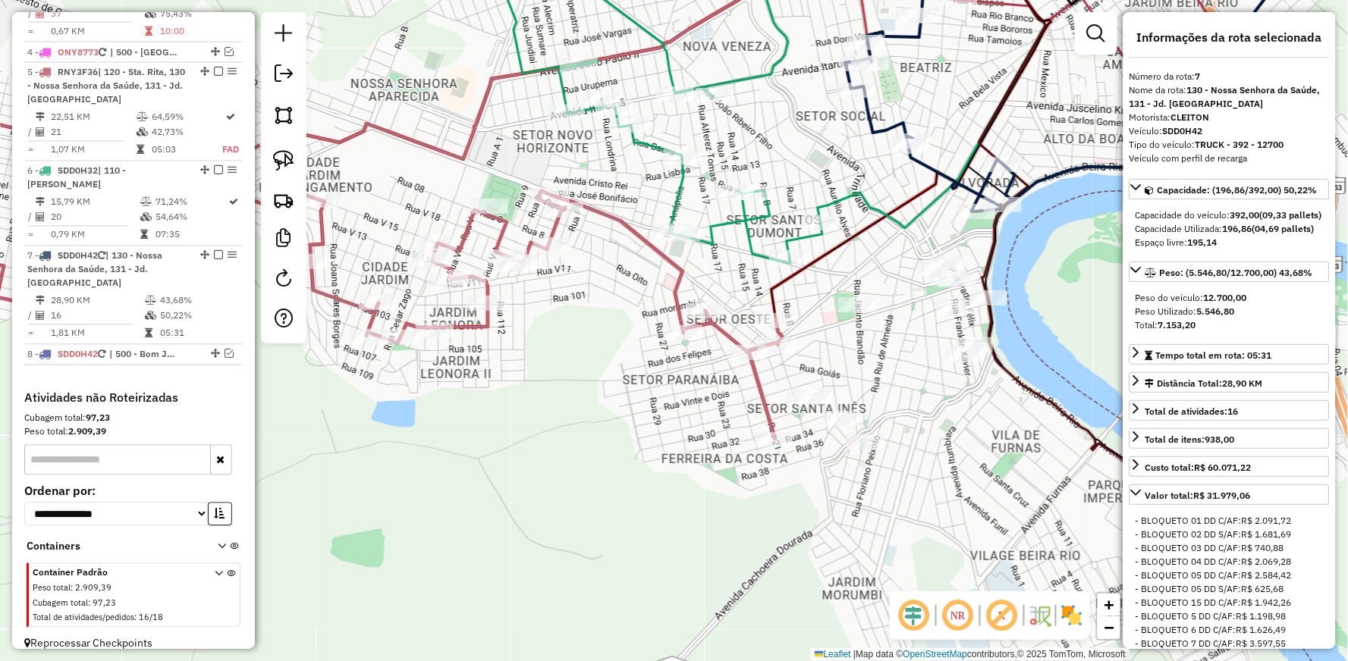
drag, startPoint x: 899, startPoint y: 269, endPoint x: 897, endPoint y: 421, distance: 151.7
click at [897, 421] on div "Janela de atendimento Grade de atendimento Capacidade Transportadoras Veículos …" at bounding box center [674, 330] width 1348 height 661
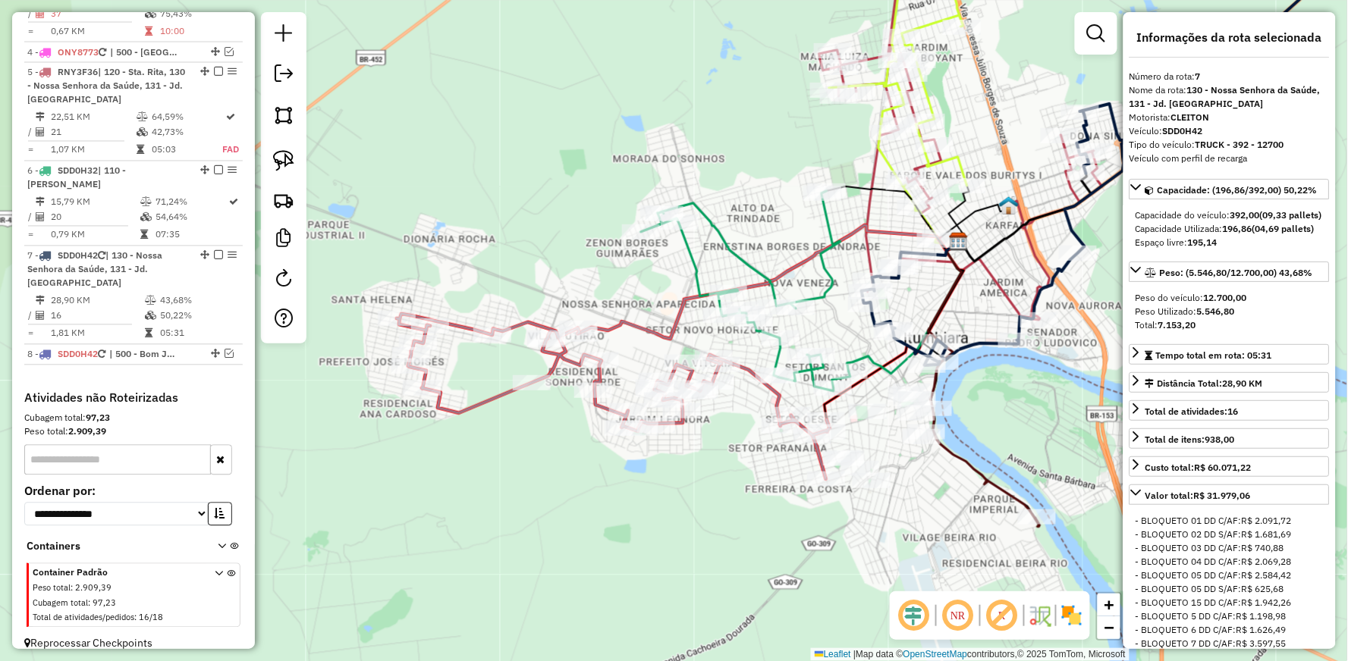
click at [956, 150] on icon at bounding box center [898, 96] width 138 height 287
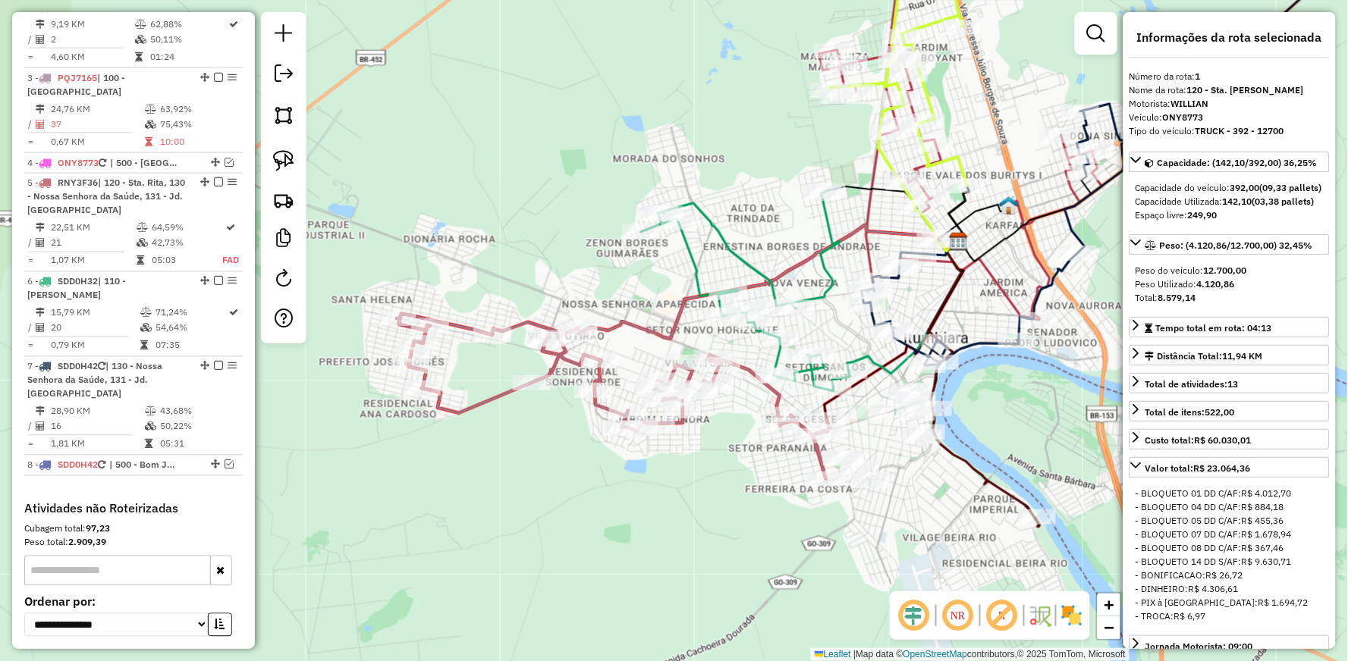
scroll to position [618, 0]
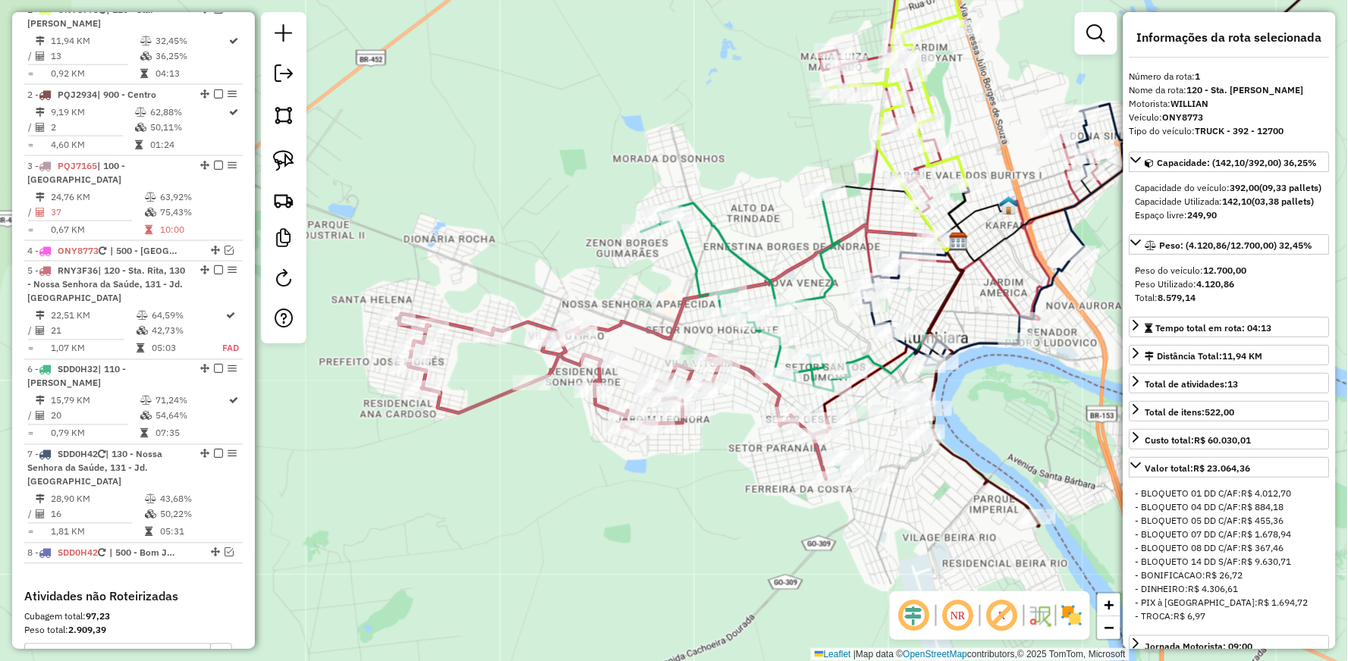
click at [868, 53] on icon at bounding box center [956, 130] width 275 height 382
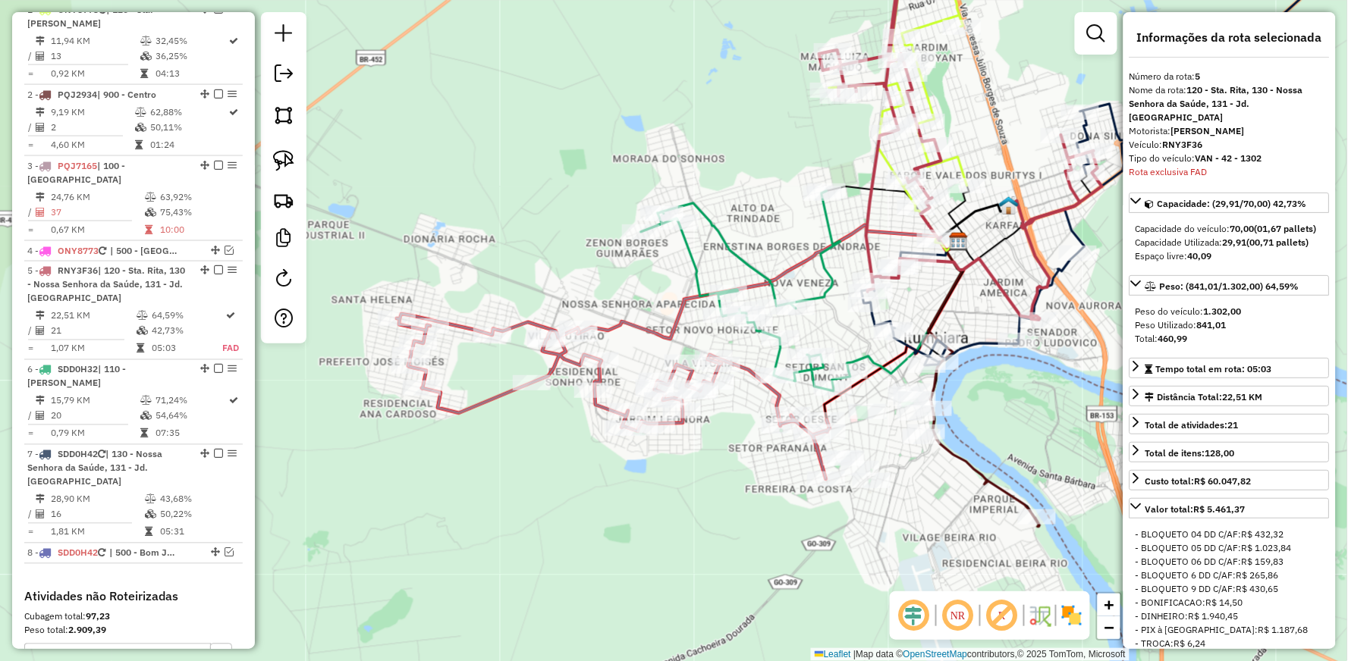
scroll to position [817, 0]
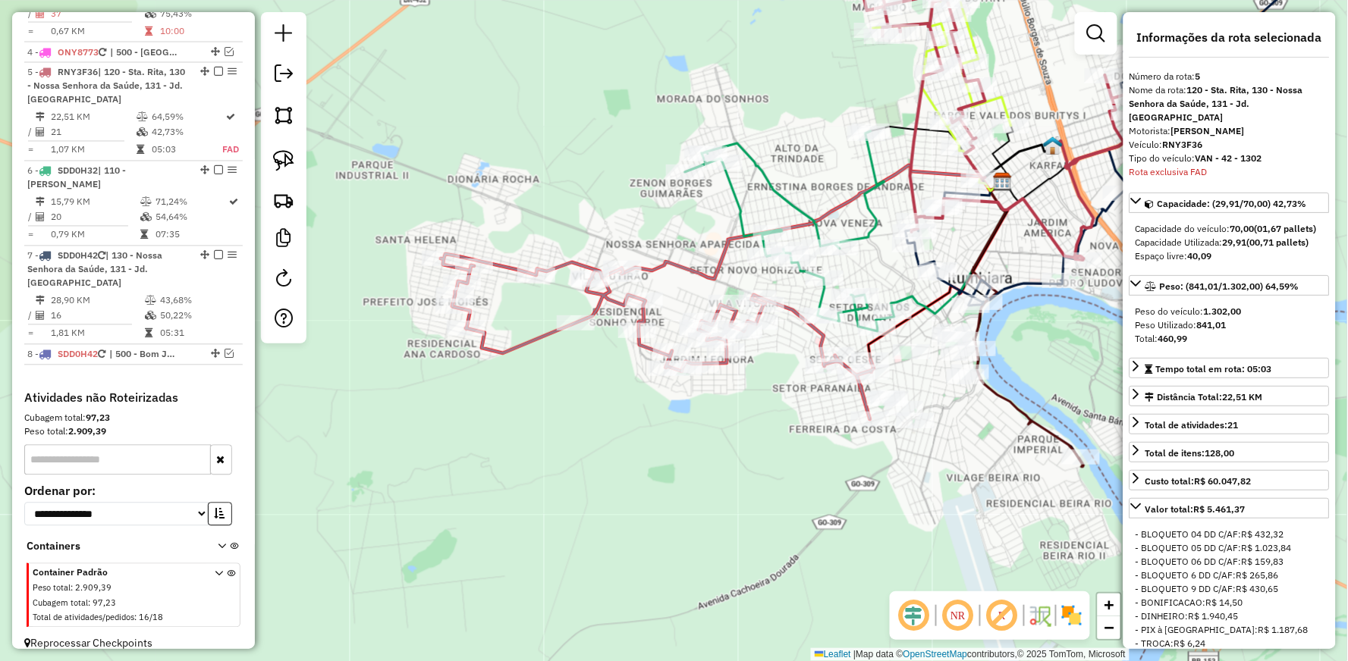
drag, startPoint x: 749, startPoint y: 463, endPoint x: 797, endPoint y: 394, distance: 83.8
click at [796, 397] on div "Janela de atendimento Grade de atendimento Capacidade Transportadoras Veículos …" at bounding box center [674, 330] width 1348 height 661
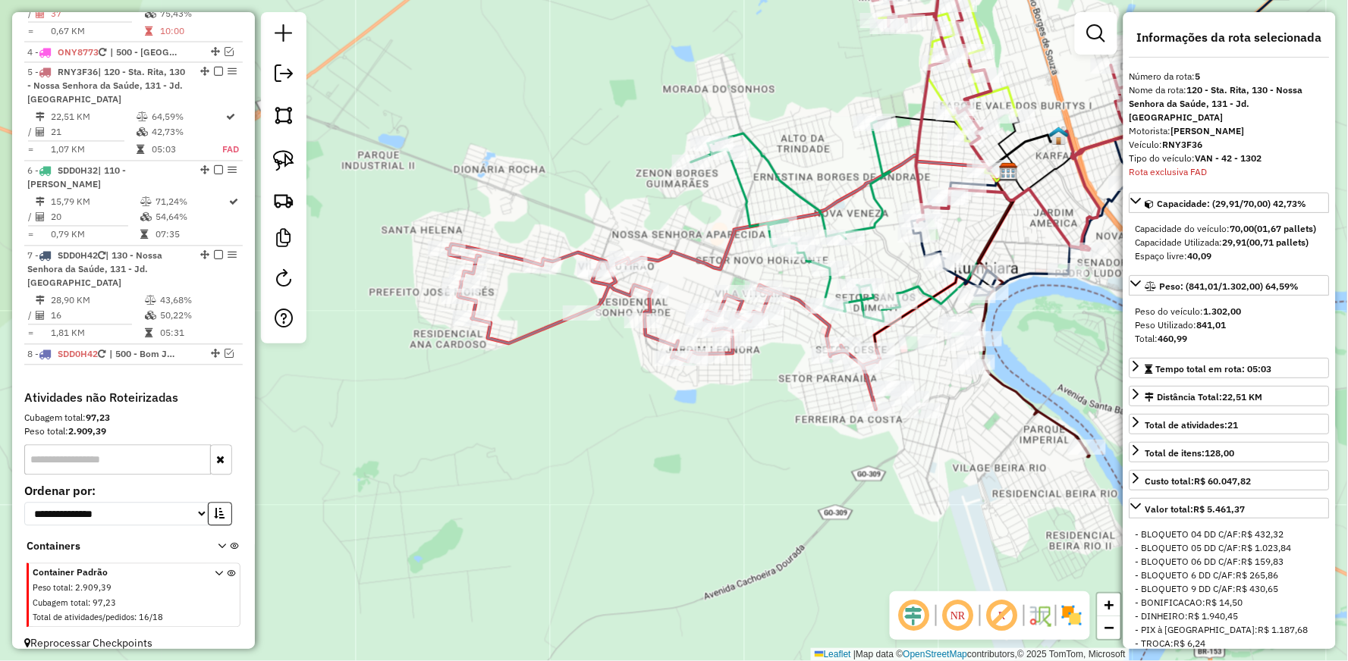
click at [998, 380] on icon at bounding box center [1036, 398] width 107 height 118
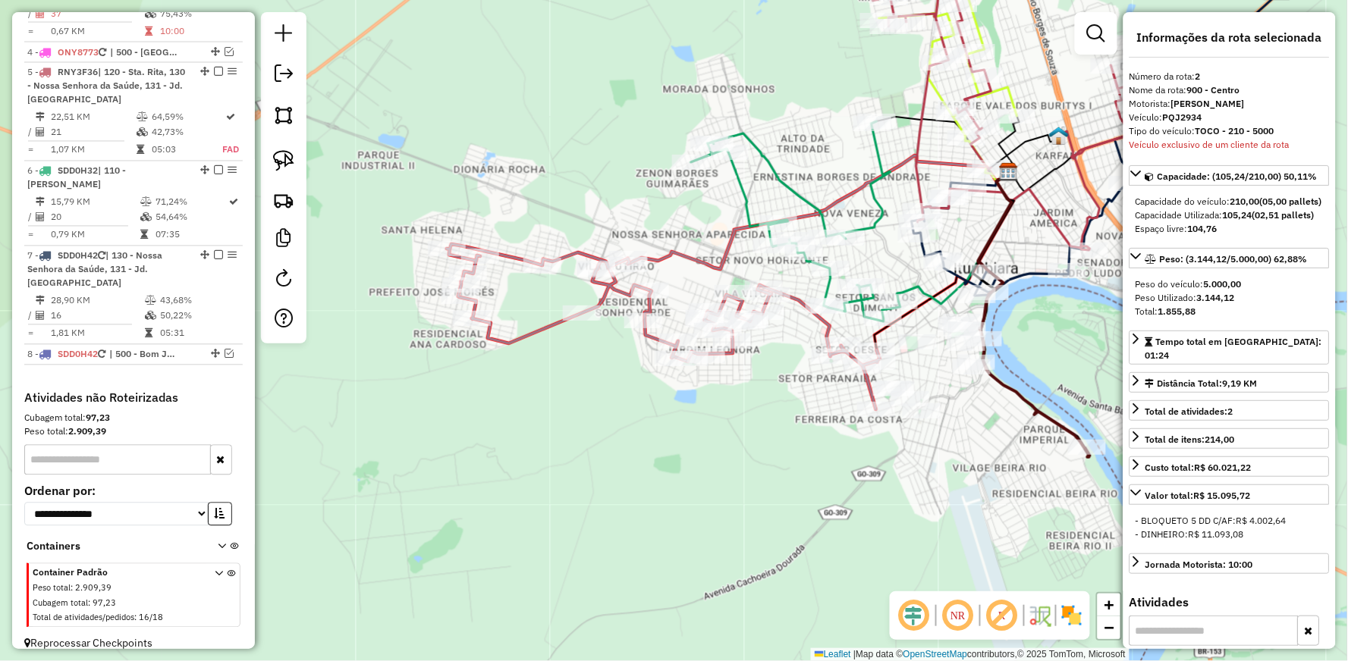
scroll to position [690, 0]
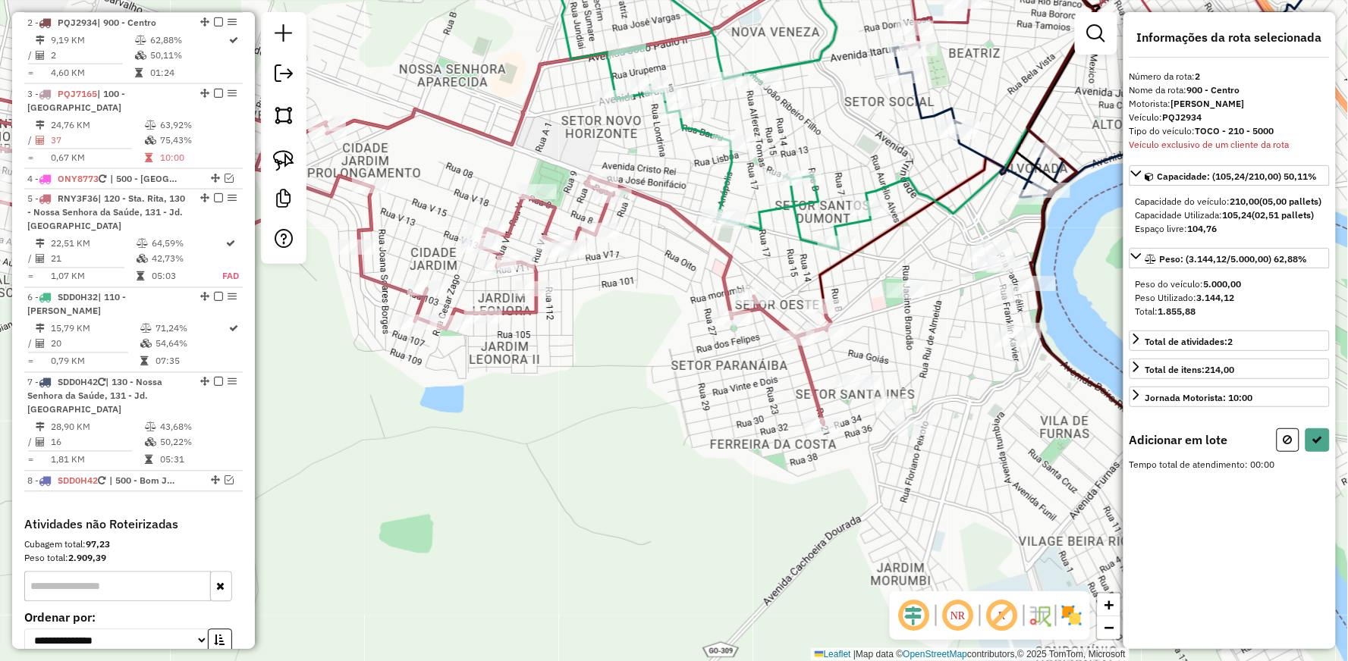
click at [278, 143] on div at bounding box center [284, 138] width 46 height 252
click at [279, 147] on link at bounding box center [283, 160] width 33 height 33
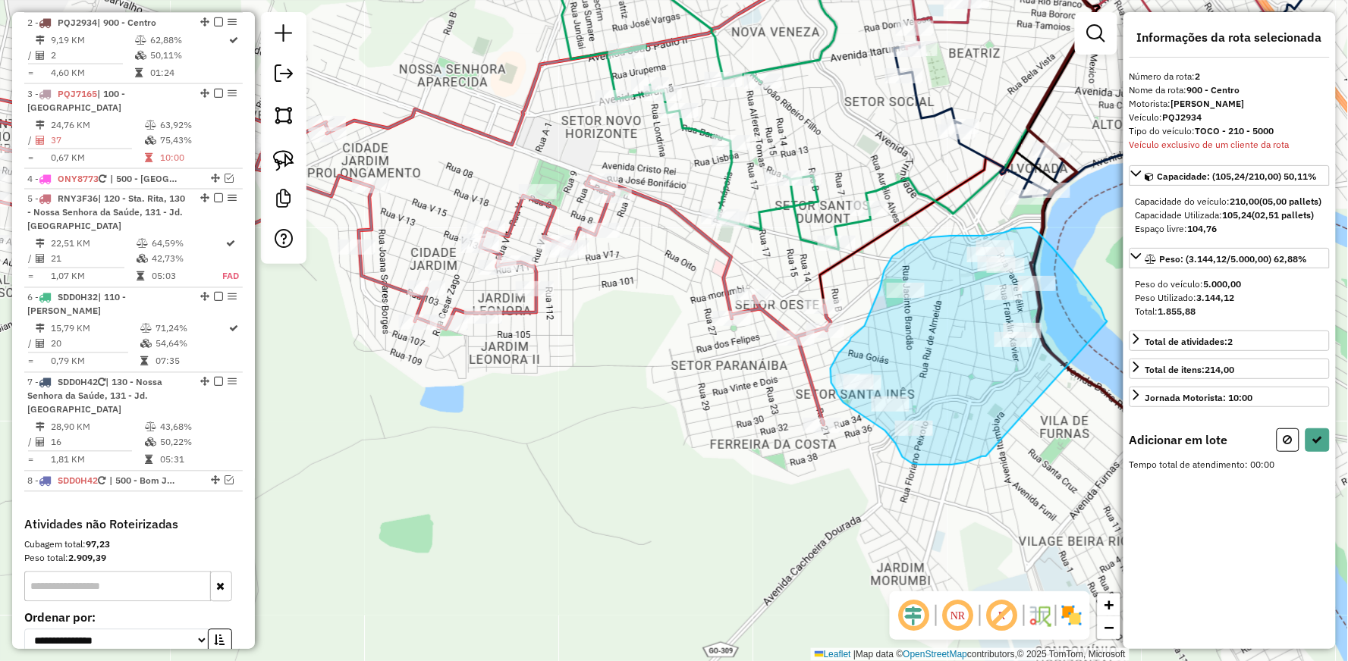
drag, startPoint x: 986, startPoint y: 457, endPoint x: 1107, endPoint y: 322, distance: 181.5
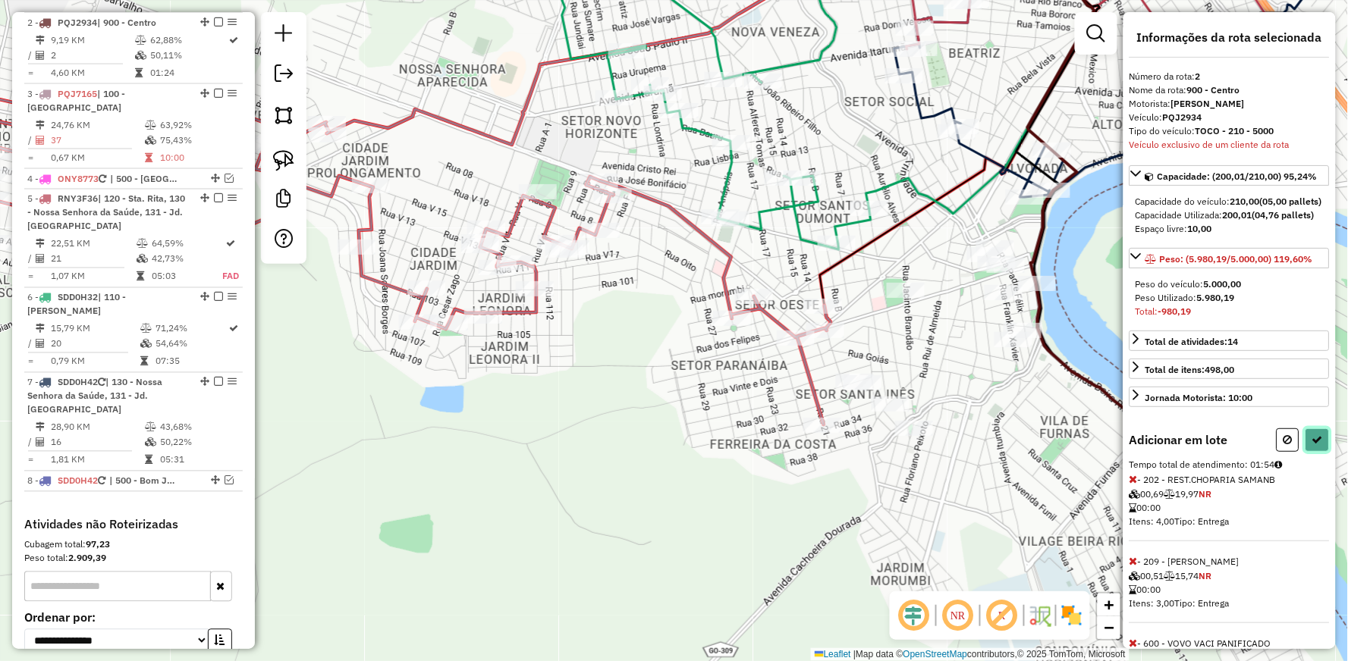
click at [1312, 445] on icon at bounding box center [1317, 440] width 11 height 11
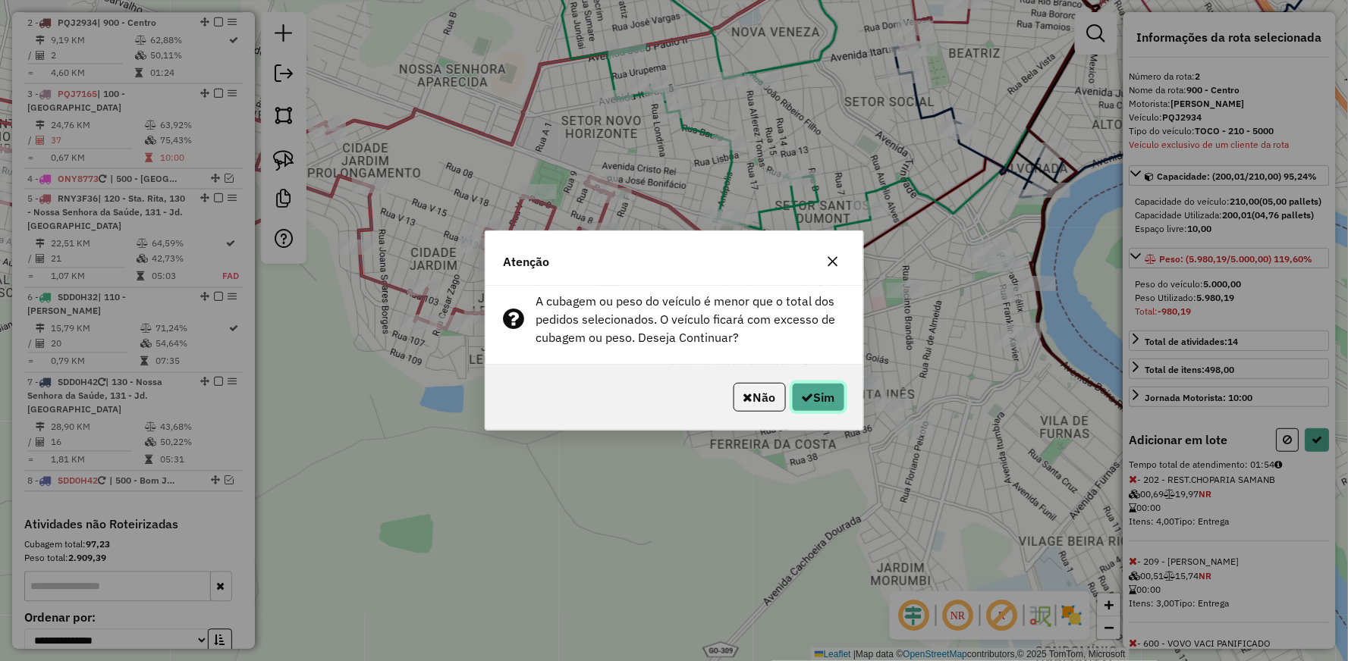
click at [802, 396] on icon "button" at bounding box center [808, 397] width 12 height 12
select select "**********"
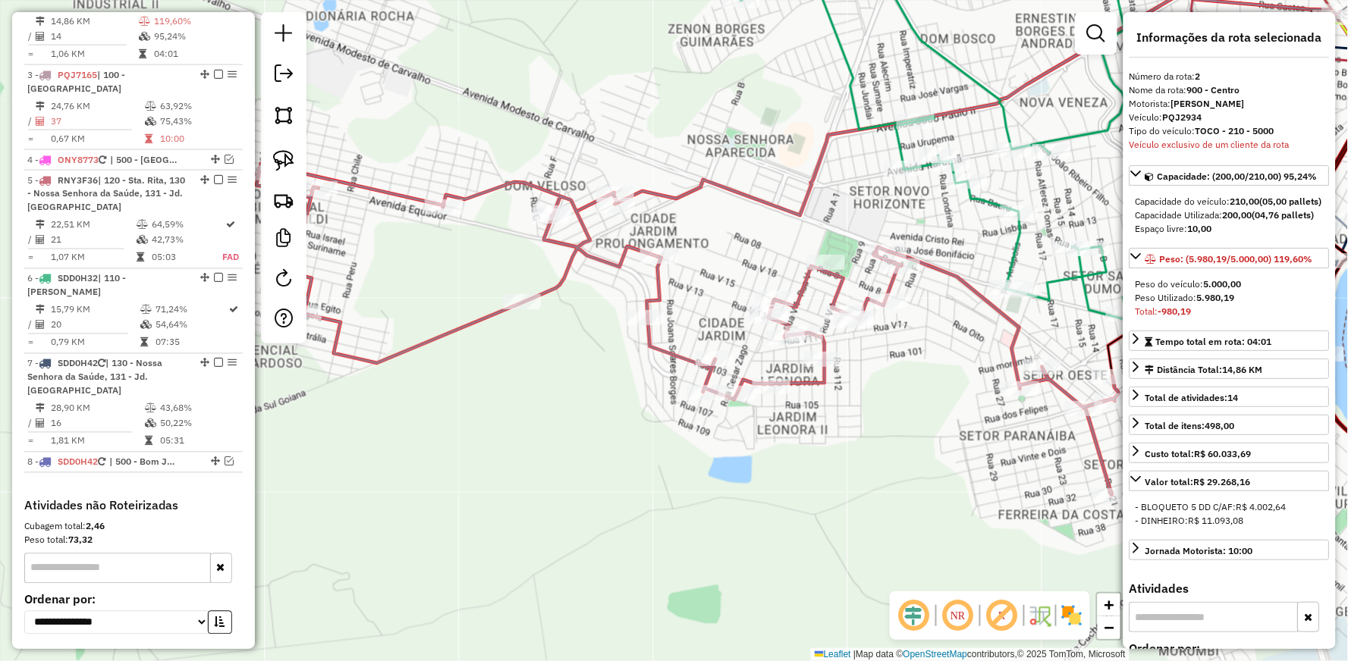
click at [692, 188] on icon at bounding box center [996, 100] width 762 height 229
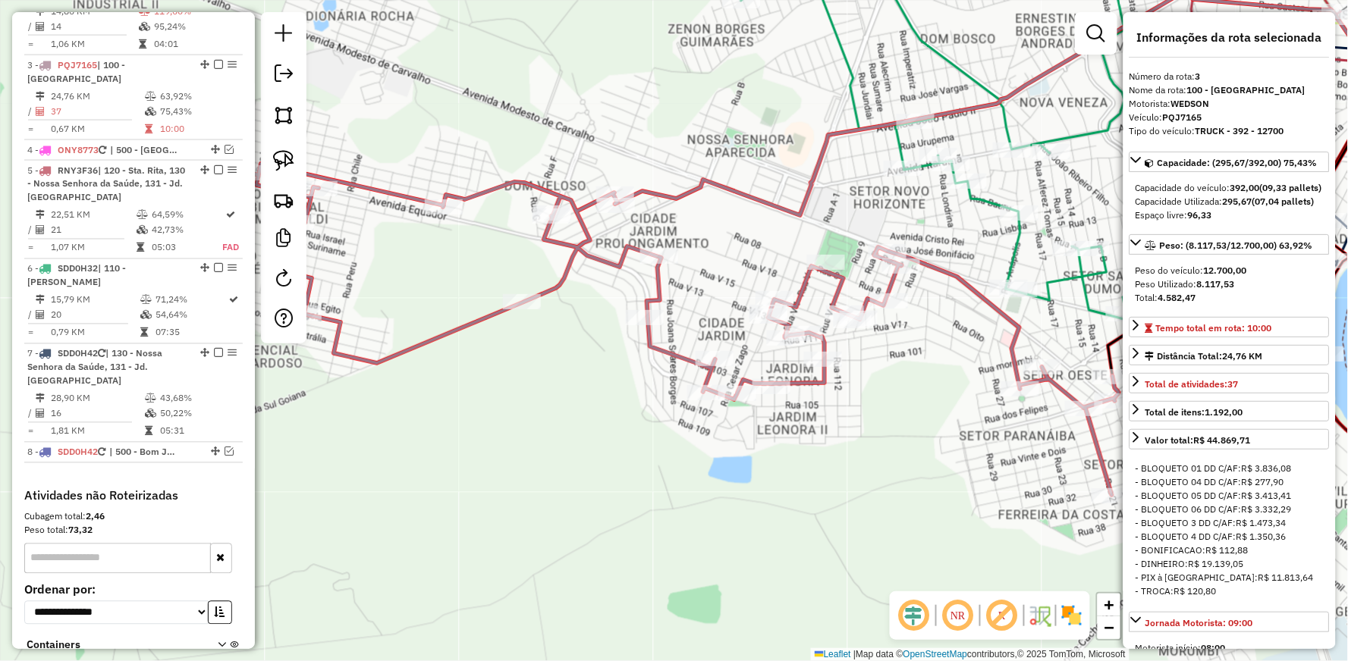
click at [692, 188] on icon at bounding box center [996, 100] width 762 height 229
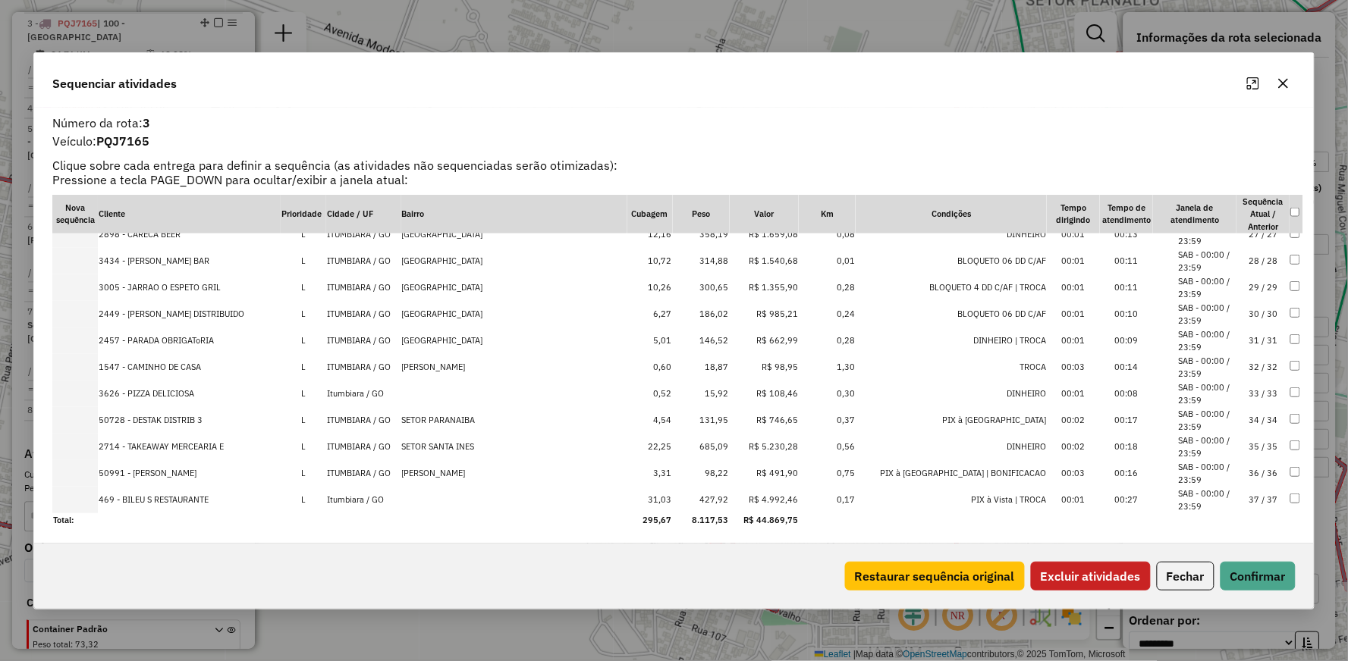
scroll to position [704, 0]
click at [1066, 571] on button "Excluir atividades" at bounding box center [1091, 576] width 120 height 29
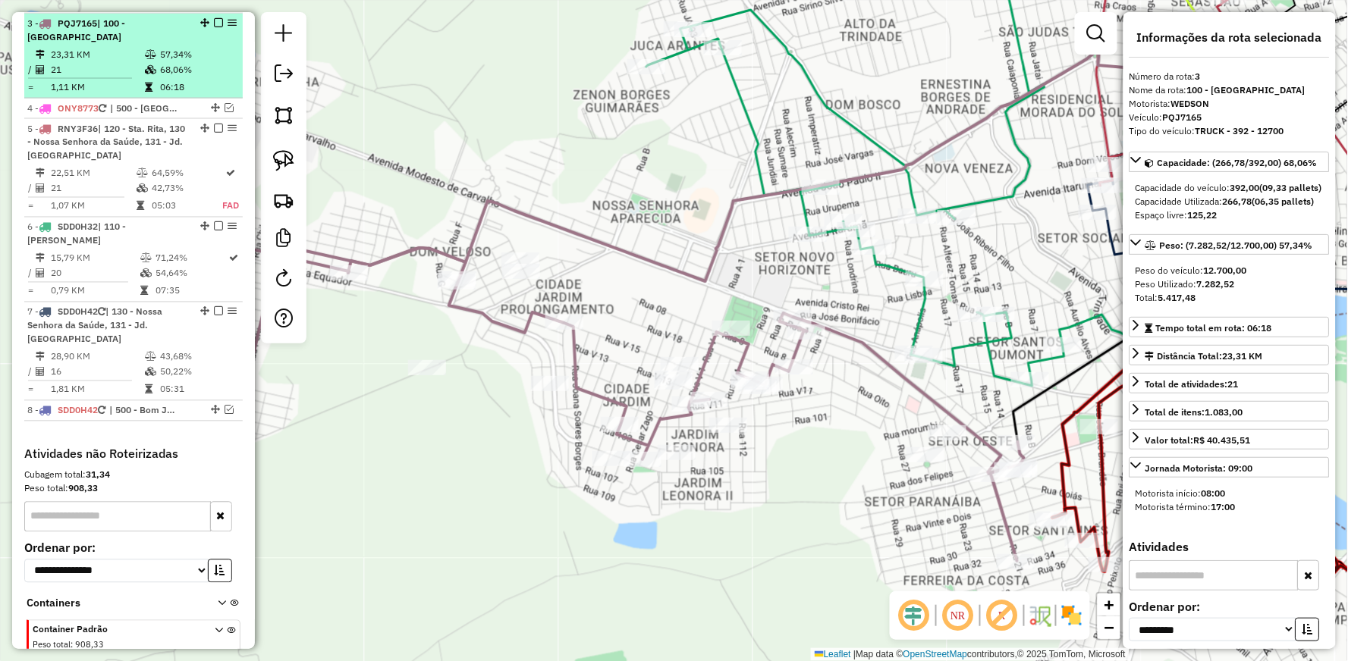
click at [214, 19] on em at bounding box center [218, 22] width 9 height 9
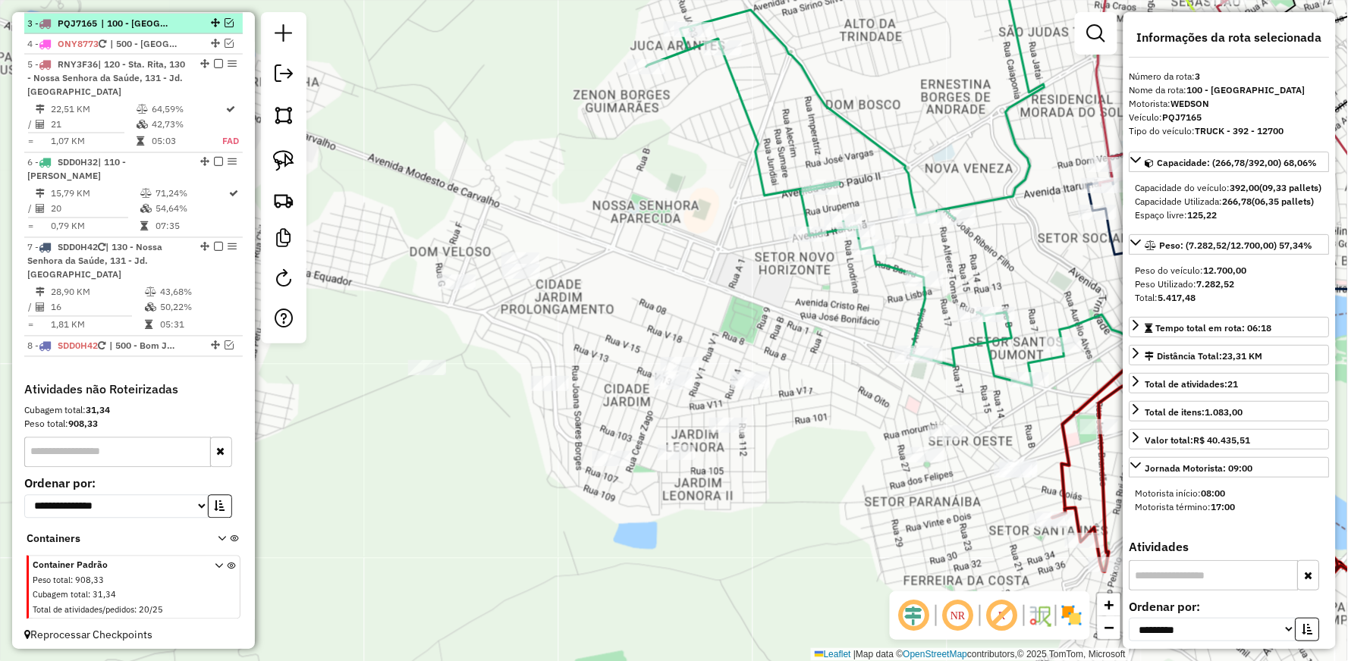
scroll to position [733, 0]
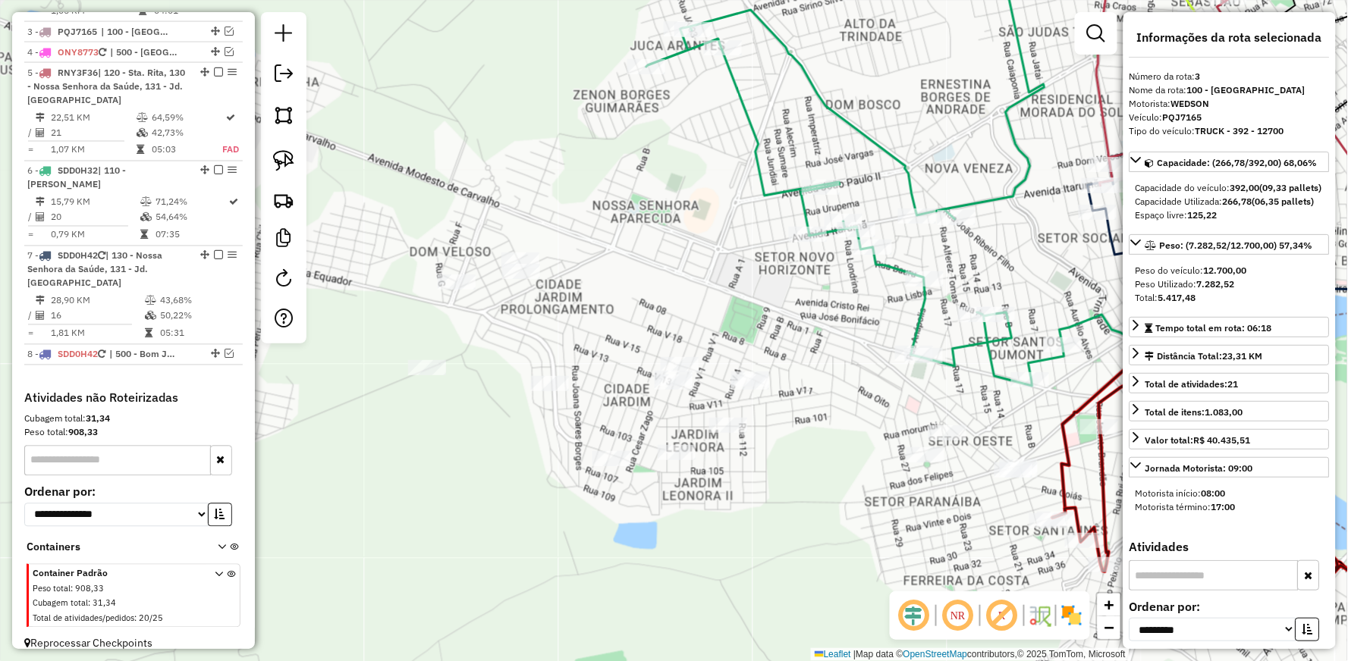
click at [752, 155] on icon at bounding box center [855, 185] width 418 height 401
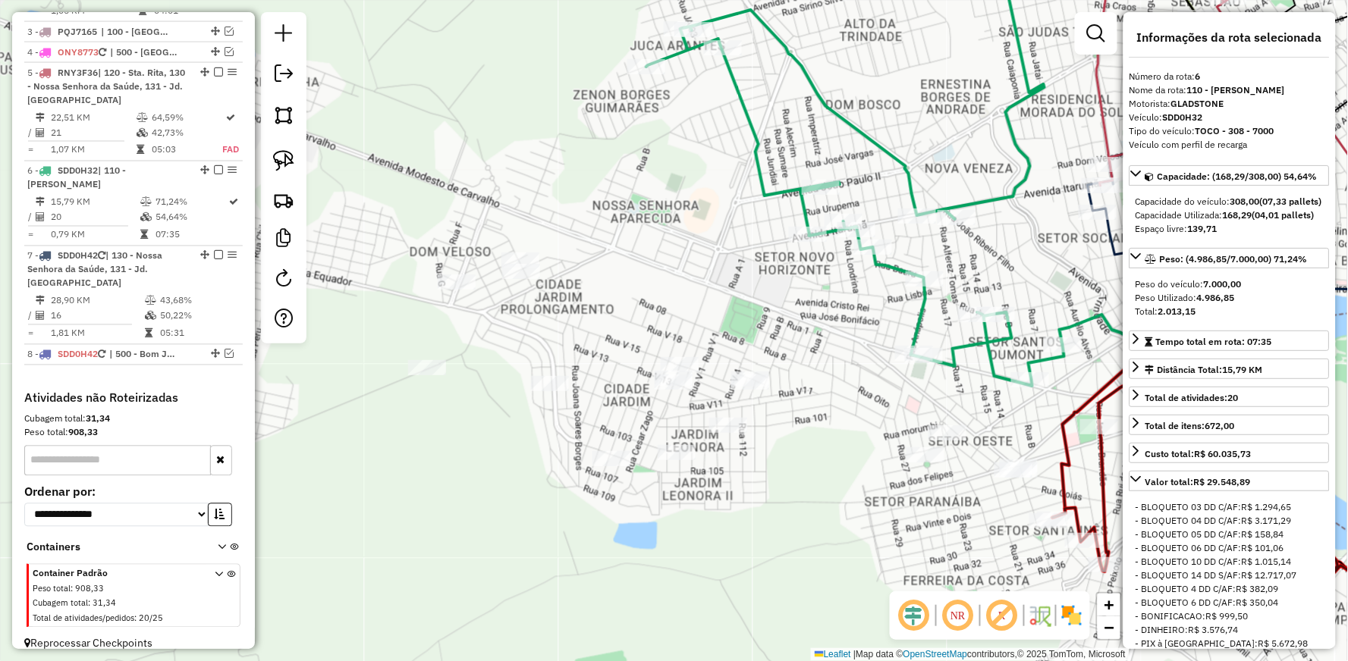
click at [752, 155] on icon at bounding box center [855, 185] width 418 height 401
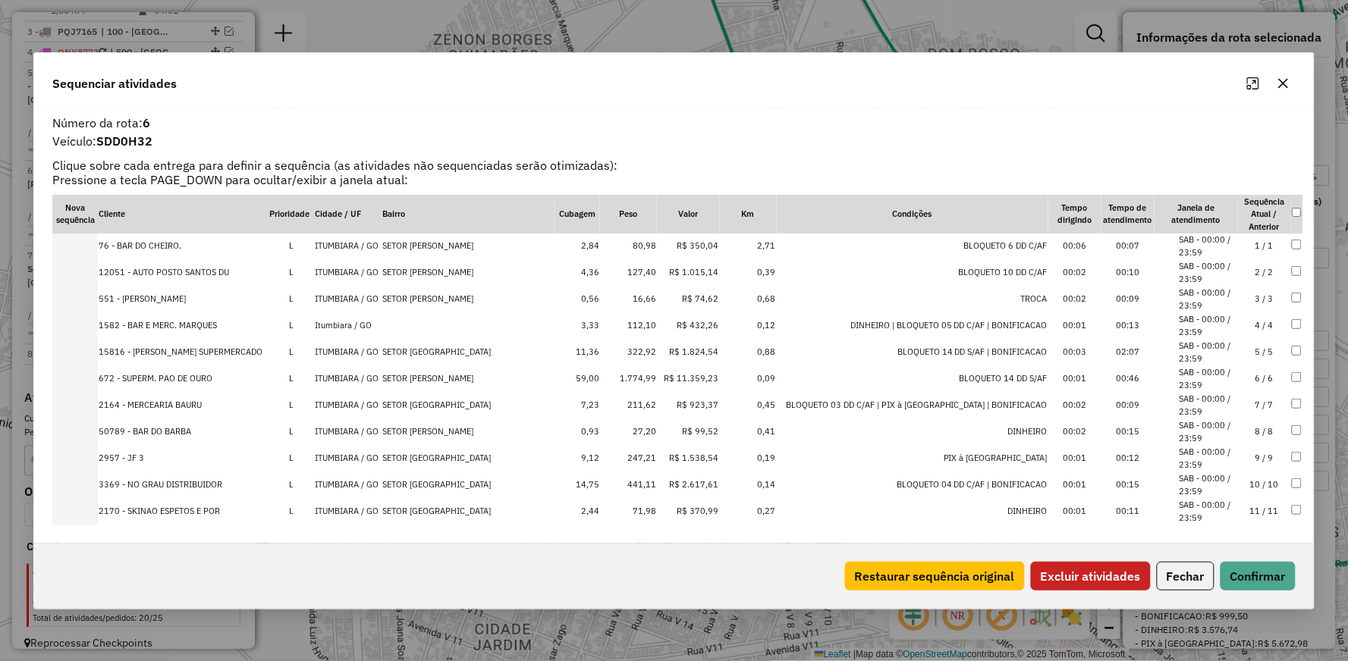
scroll to position [0, 0]
click at [1078, 579] on button "Excluir atividades" at bounding box center [1091, 576] width 120 height 29
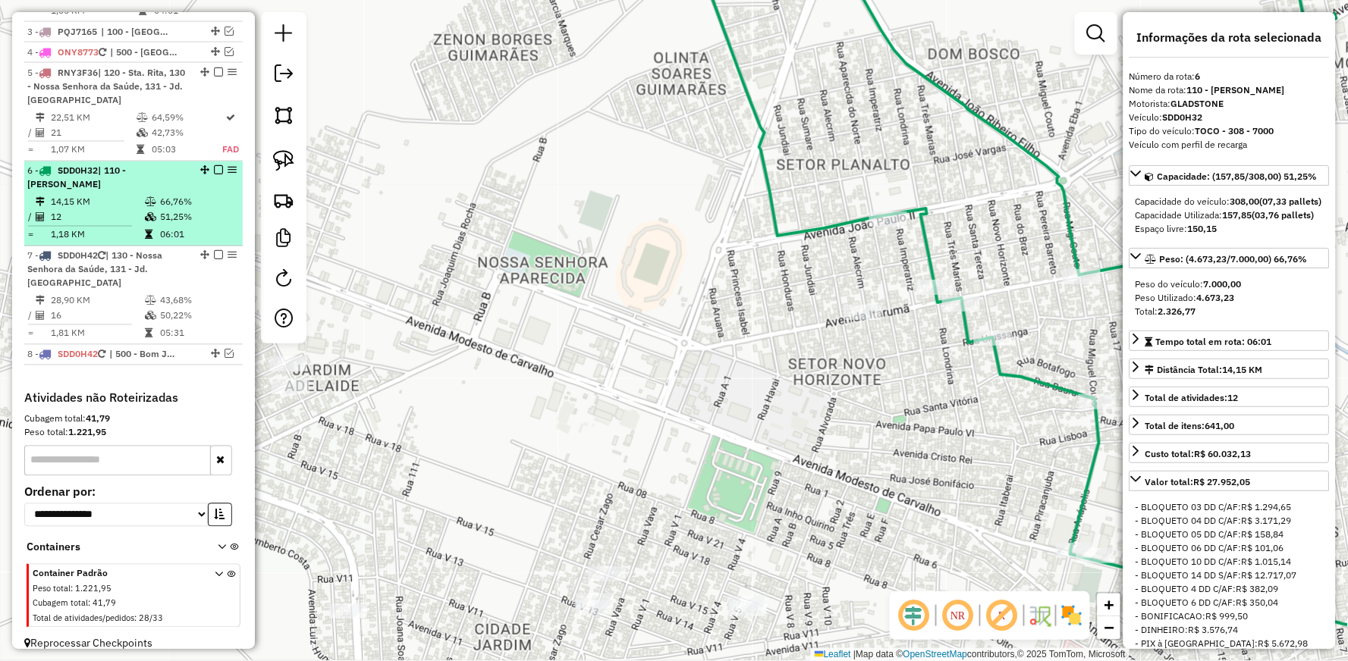
click at [215, 168] on em at bounding box center [218, 170] width 9 height 9
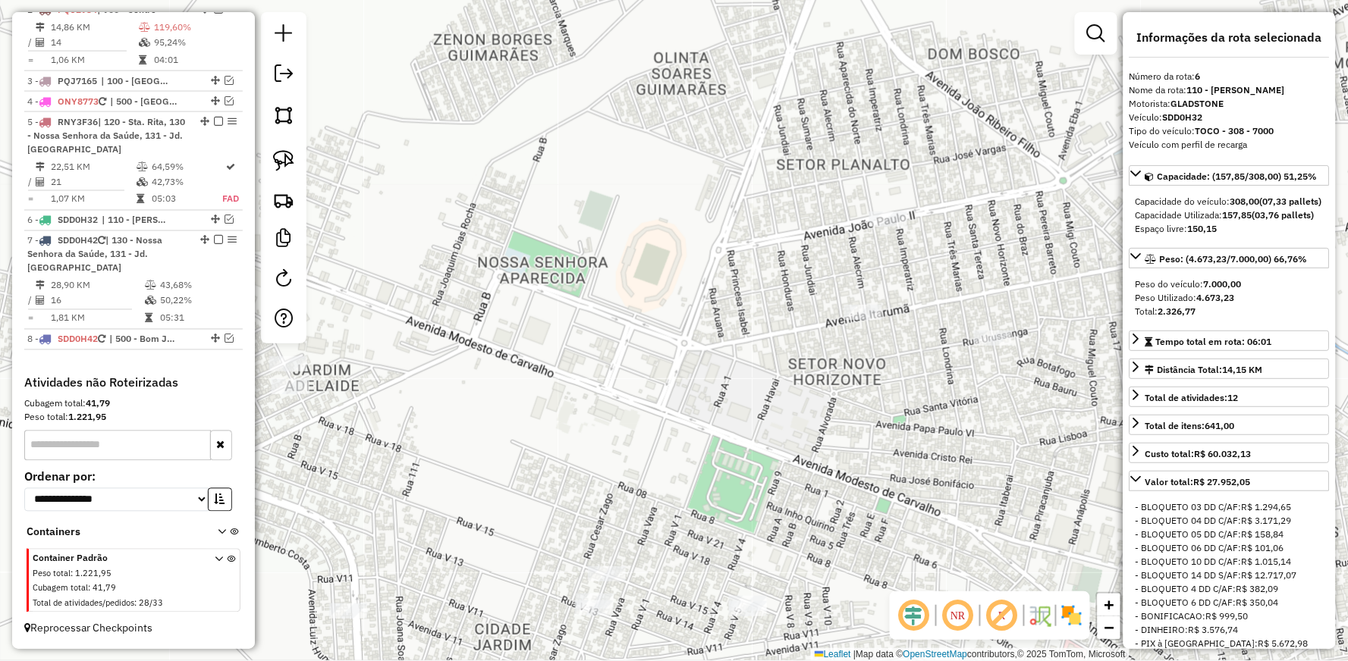
scroll to position [670, 0]
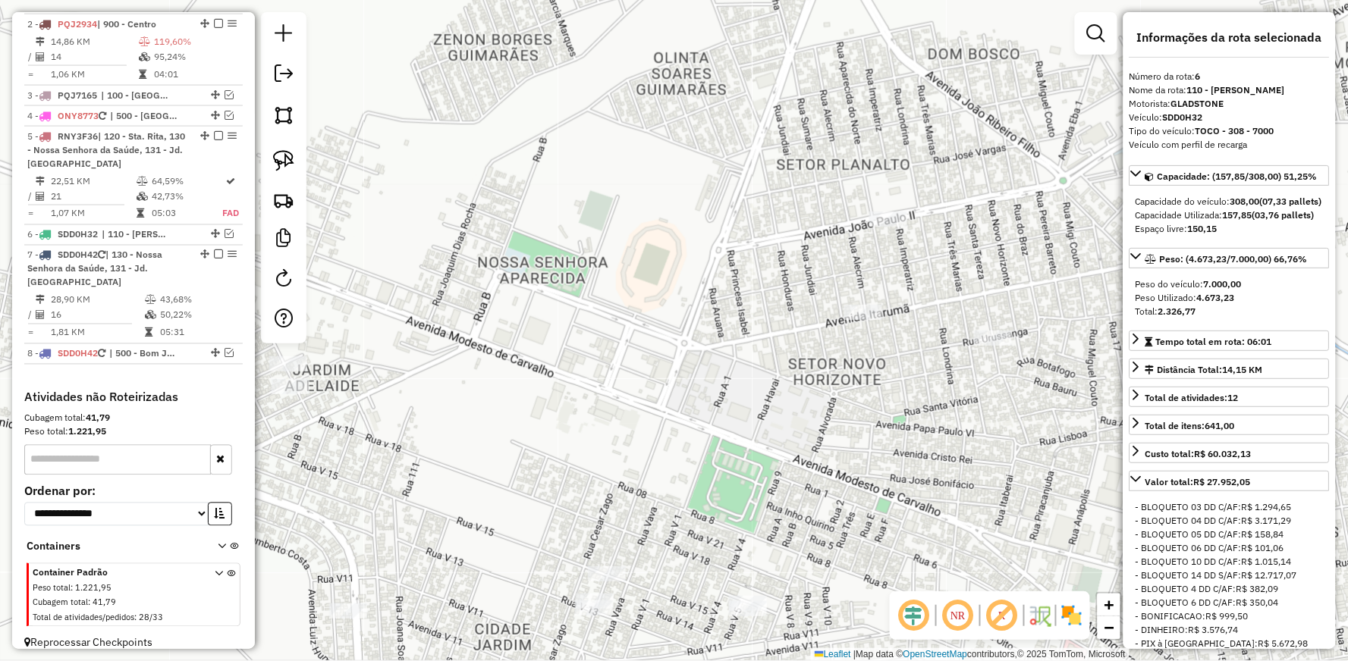
drag, startPoint x: 900, startPoint y: 387, endPoint x: 736, endPoint y: 321, distance: 176.6
click at [752, 326] on div "Janela de atendimento Grade de atendimento Capacidade Transportadoras Veículos …" at bounding box center [674, 330] width 1348 height 661
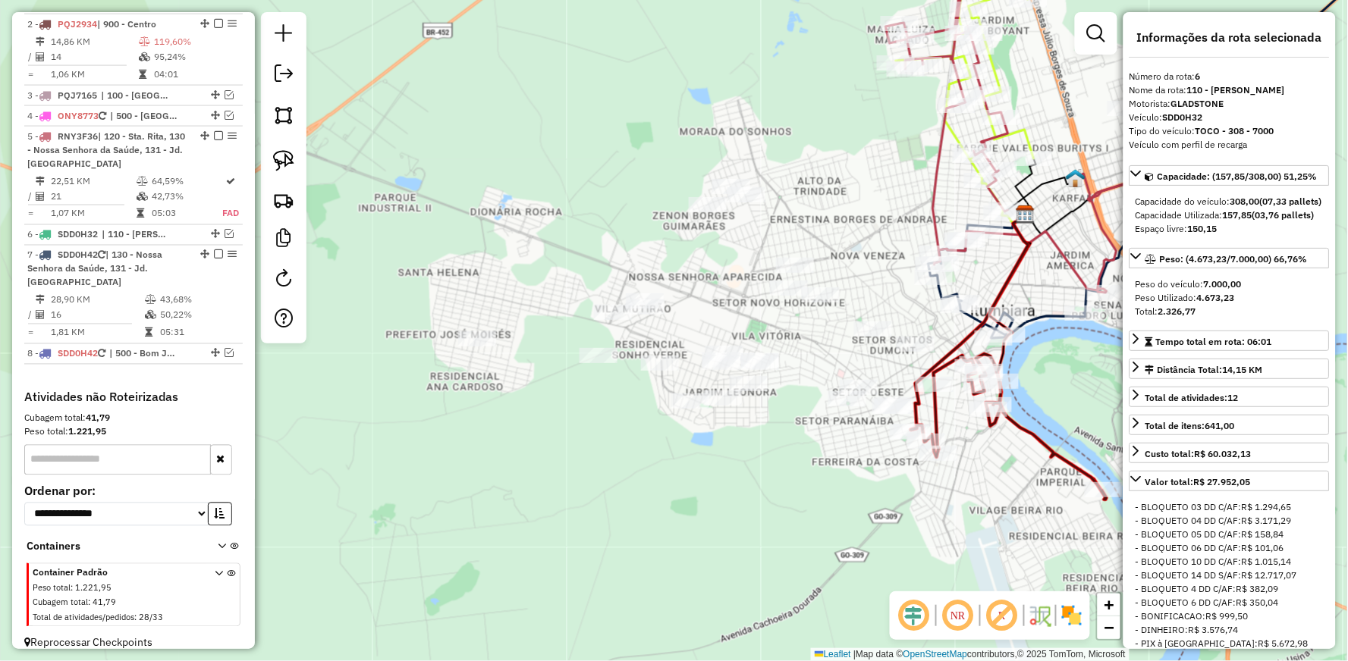
drag, startPoint x: 810, startPoint y: 427, endPoint x: 674, endPoint y: 392, distance: 140.9
click at [674, 392] on div "Janela de atendimento Grade de atendimento Capacidade Transportadoras Veículos …" at bounding box center [674, 330] width 1348 height 661
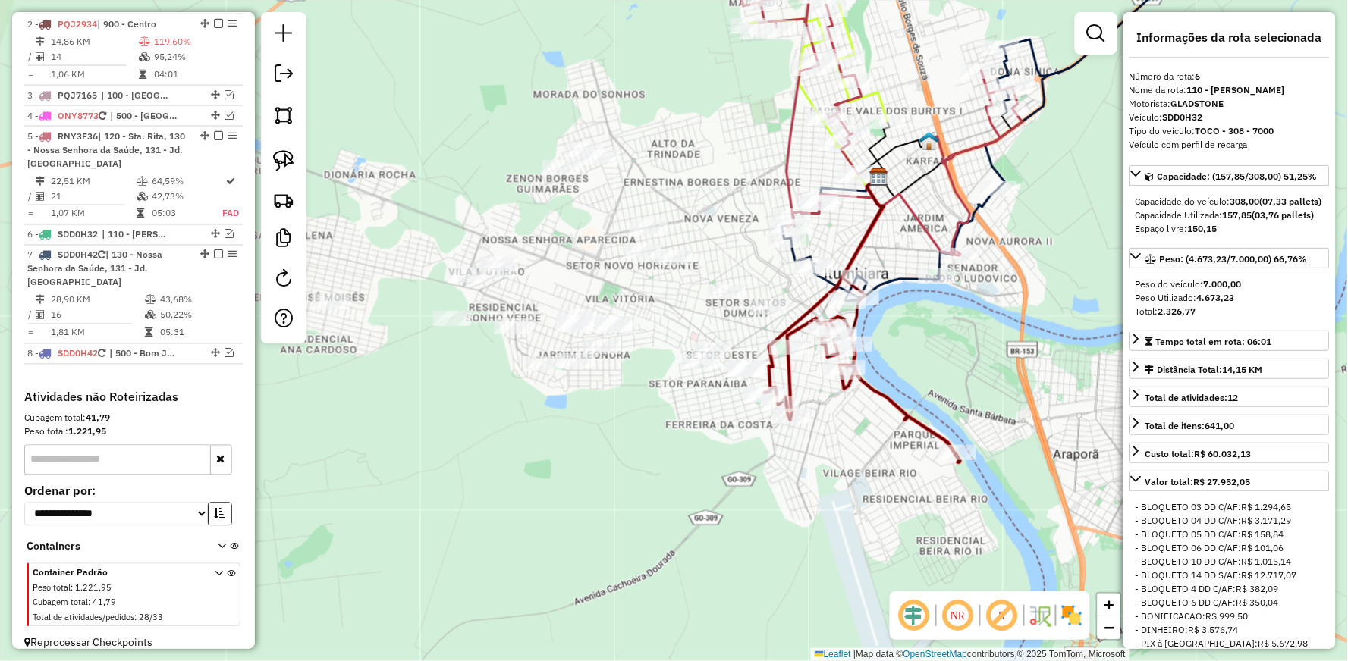
click at [881, 394] on icon at bounding box center [863, 390] width 196 height 146
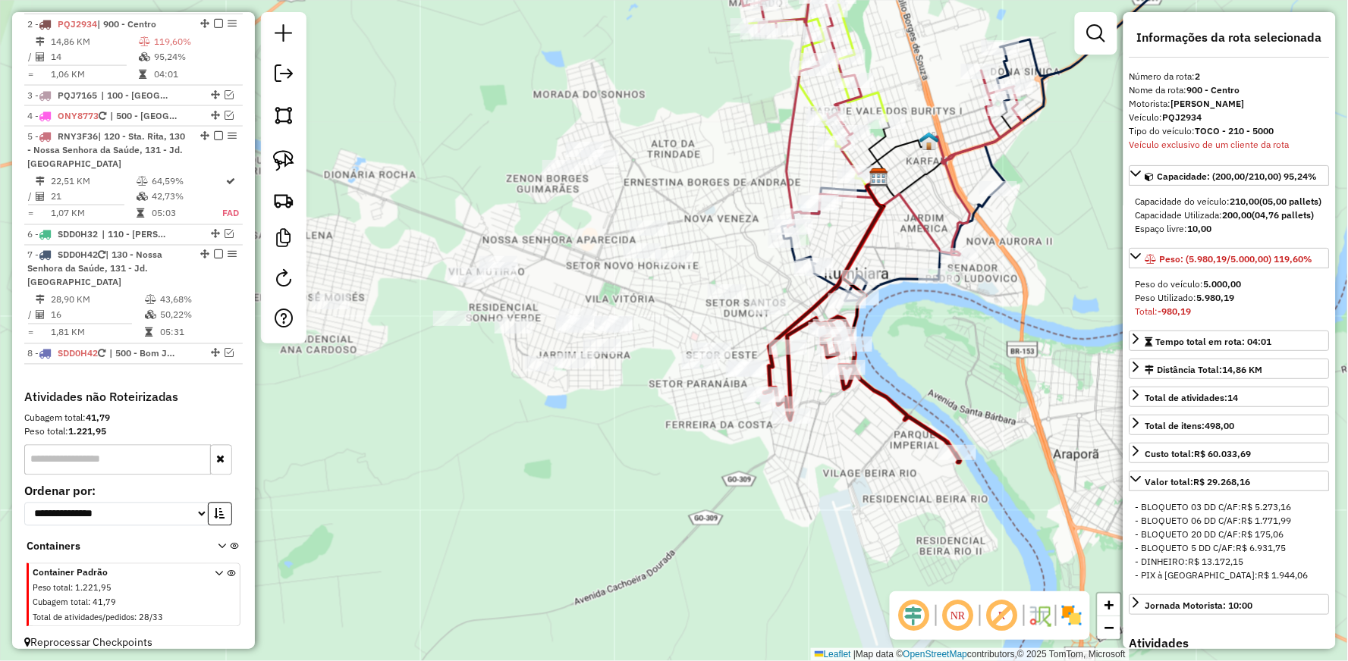
click at [881, 394] on icon at bounding box center [863, 390] width 196 height 146
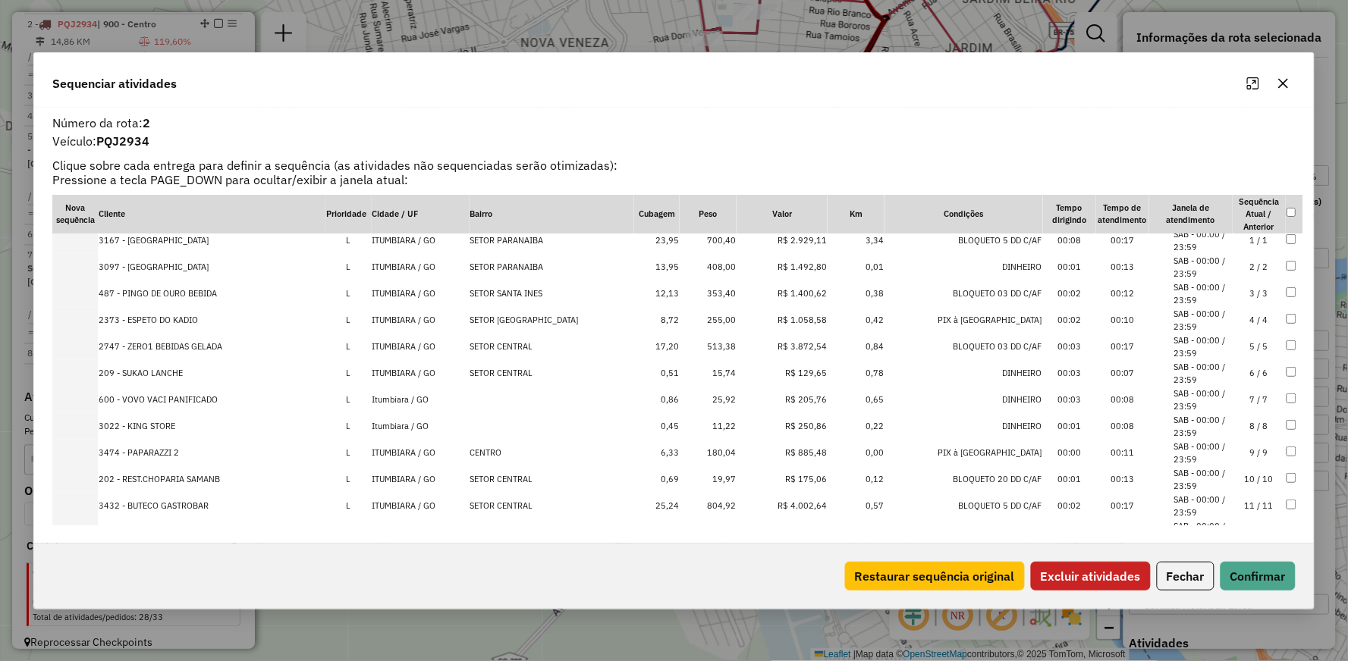
scroll to position [0, 0]
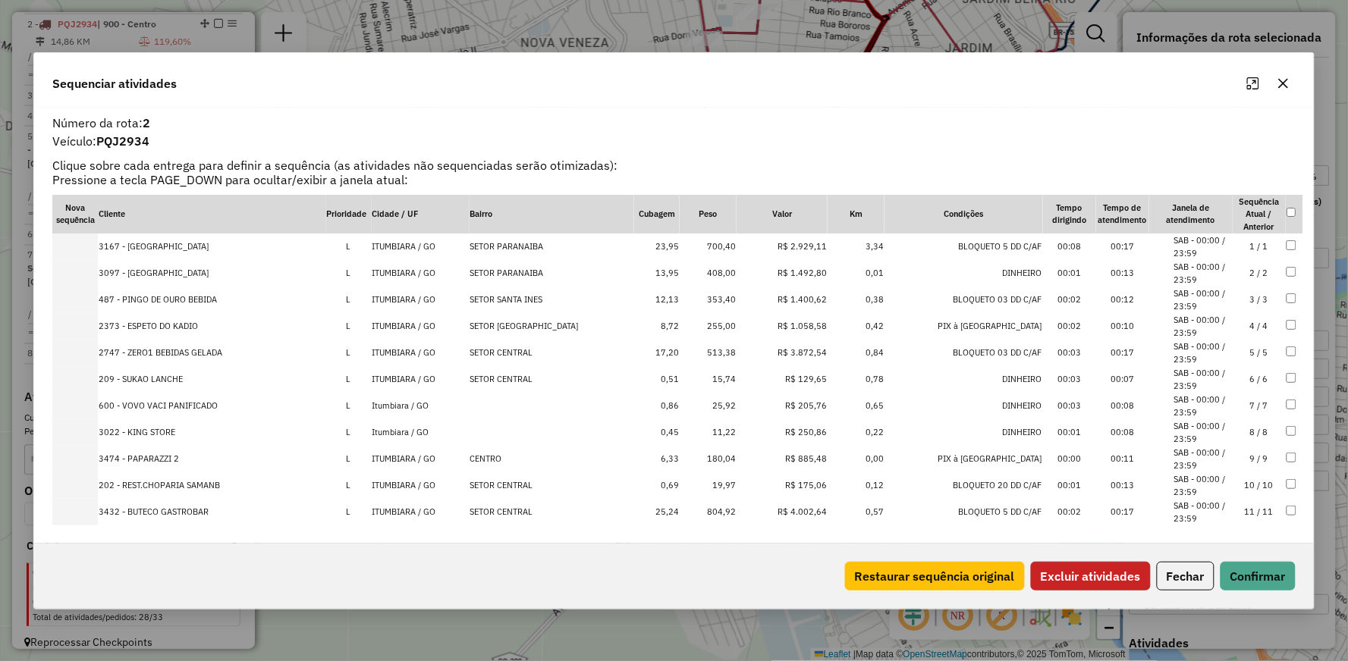
click at [1103, 567] on button "Excluir atividades" at bounding box center [1091, 576] width 120 height 29
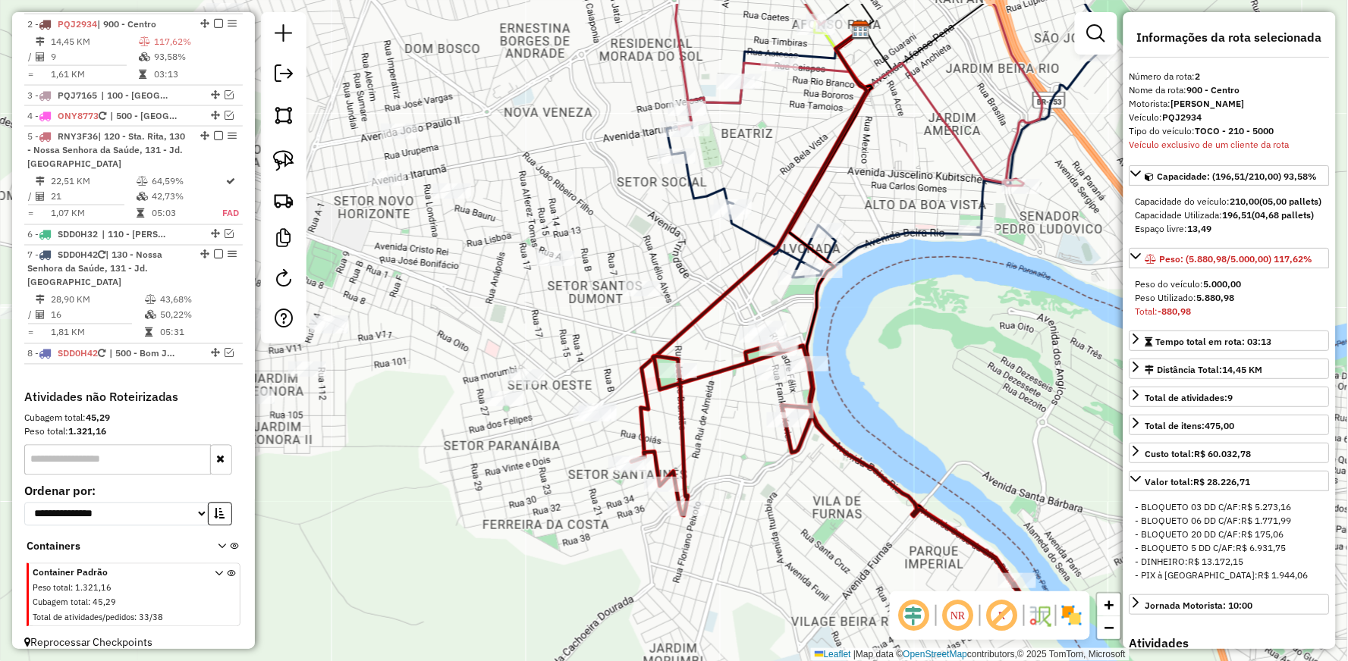
drag, startPoint x: 961, startPoint y: 277, endPoint x: 874, endPoint y: 436, distance: 181.6
click at [874, 436] on div "Janela de atendimento Grade de atendimento Capacidade Transportadoras Veículos …" at bounding box center [674, 330] width 1348 height 661
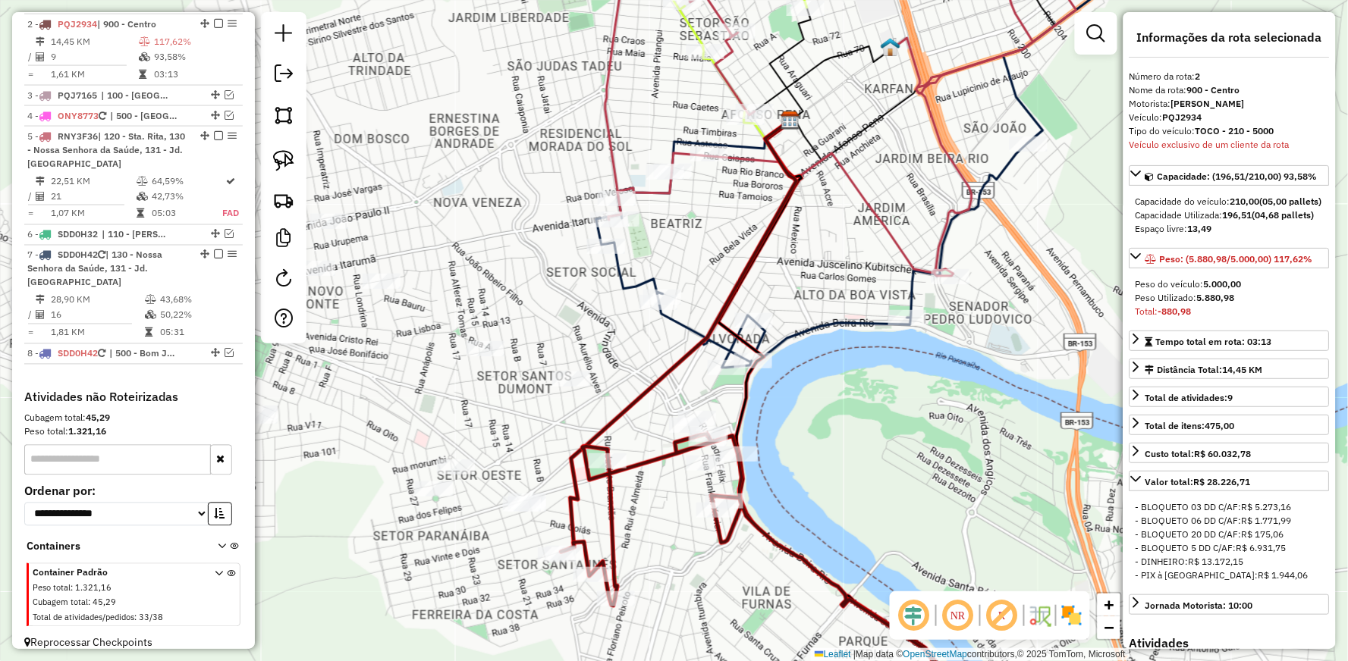
click at [808, 326] on icon at bounding box center [859, 151] width 526 height 434
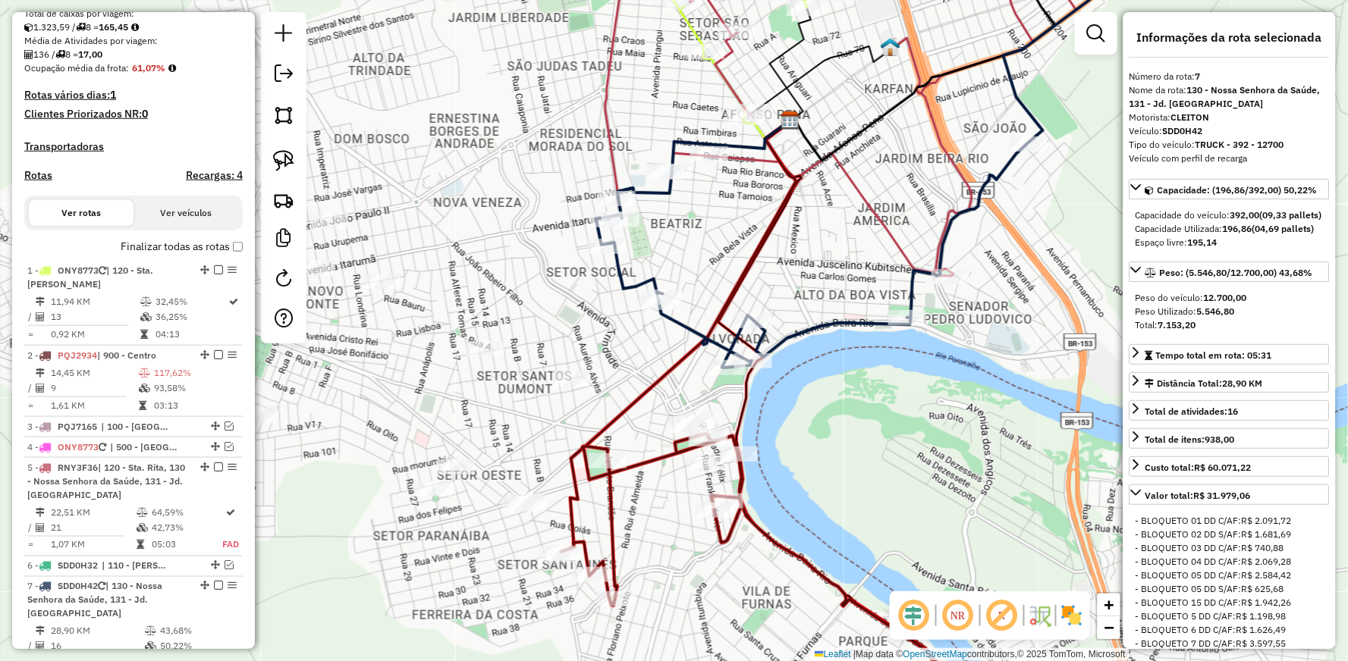
scroll to position [332, 0]
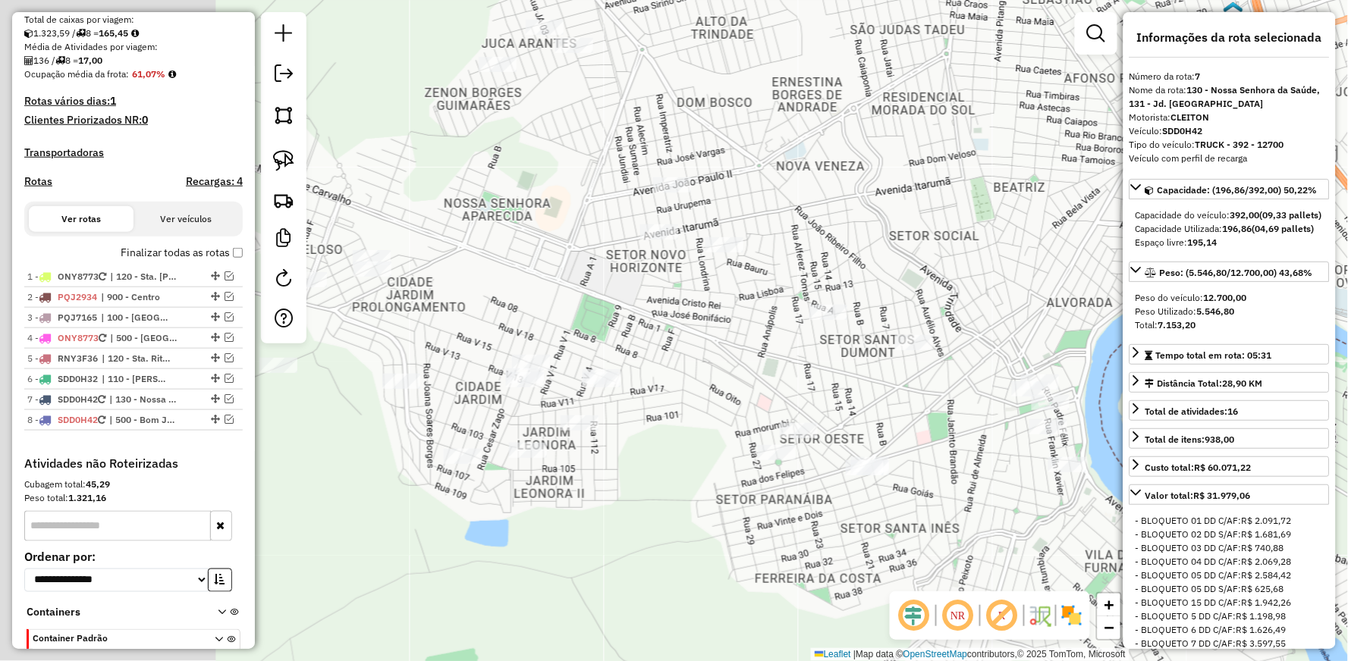
drag, startPoint x: 535, startPoint y: 311, endPoint x: 922, endPoint y: 262, distance: 390.0
click at [920, 263] on div "Janela de atendimento Grade de atendimento Capacidade Transportadoras Veículos …" at bounding box center [674, 330] width 1348 height 661
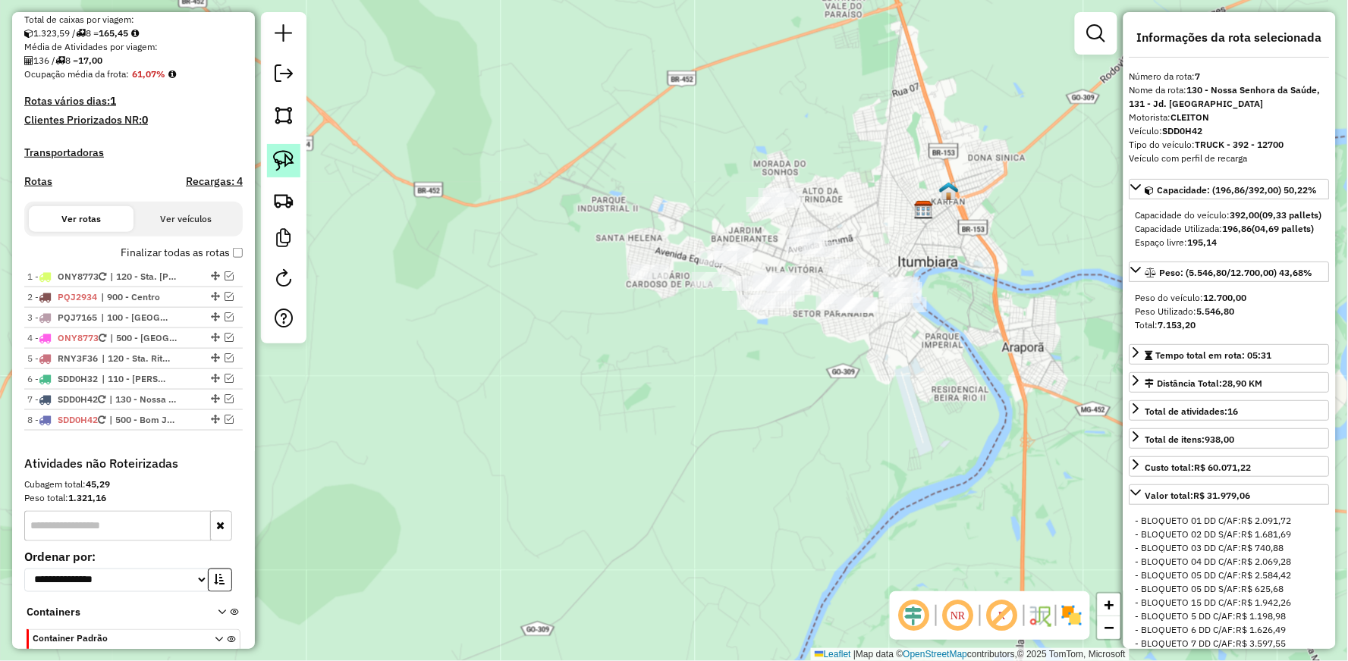
click at [292, 165] on img at bounding box center [283, 160] width 21 height 21
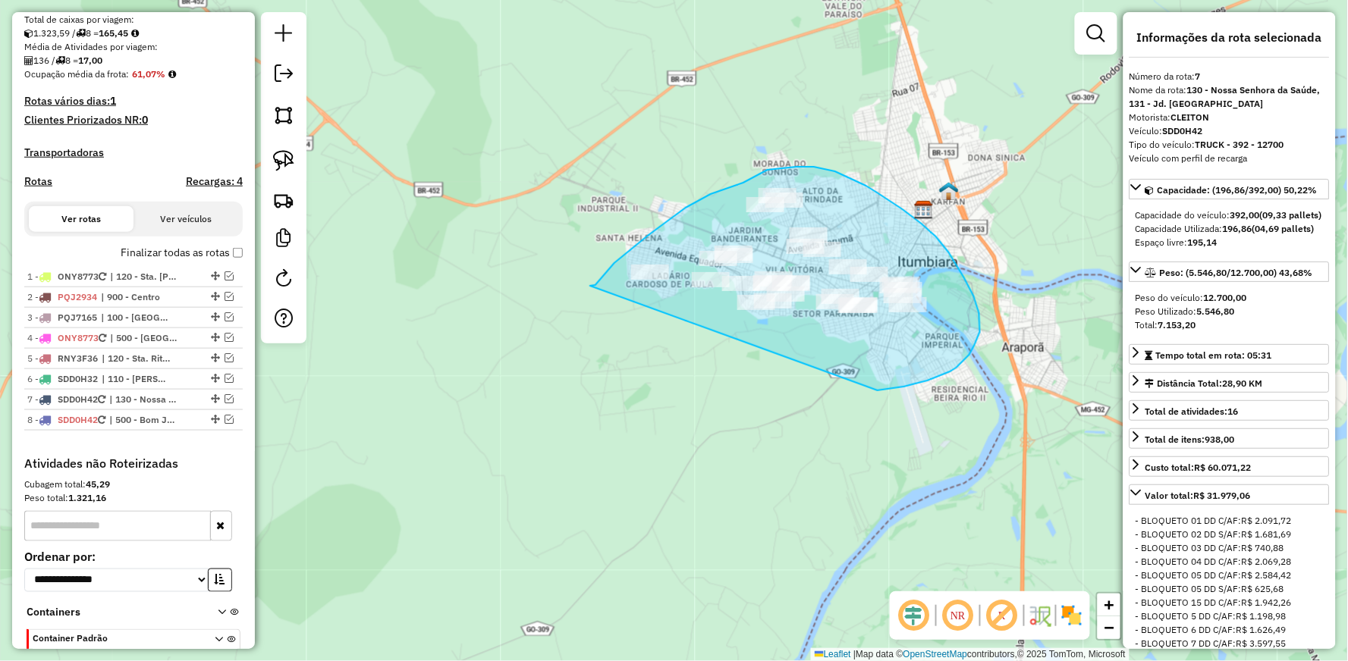
drag, startPoint x: 590, startPoint y: 286, endPoint x: 878, endPoint y: 391, distance: 305.9
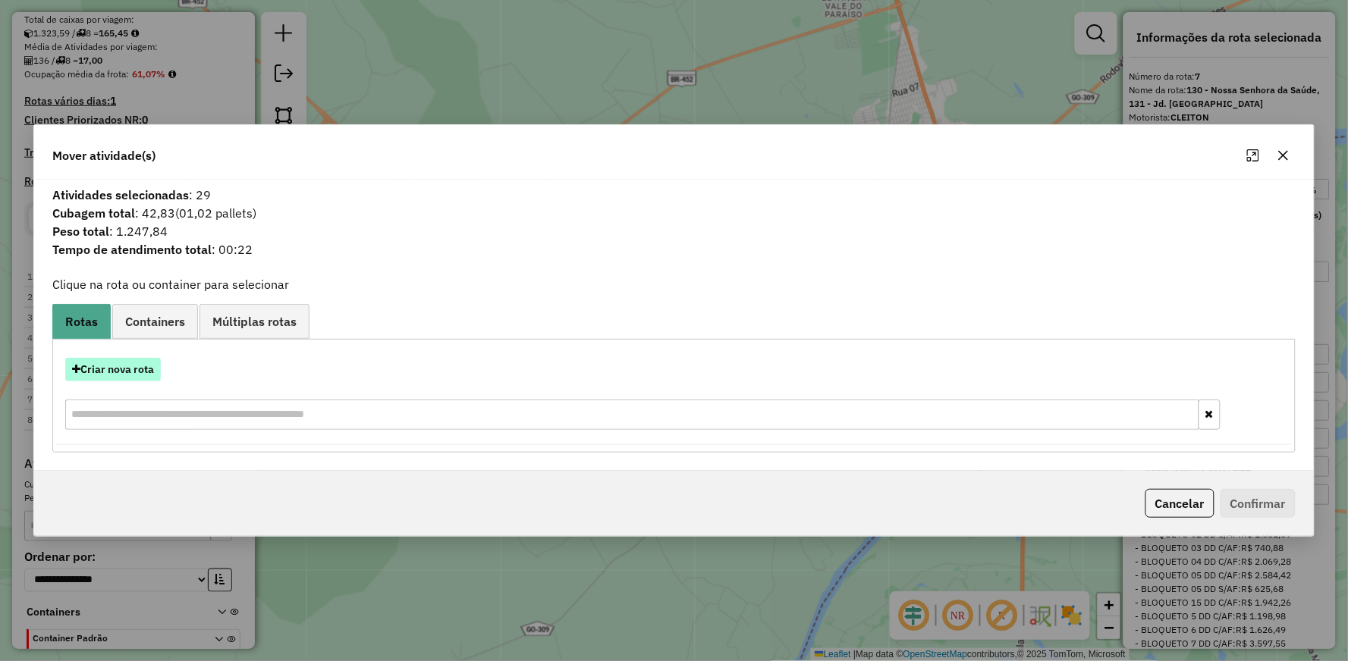
click at [105, 369] on button "Criar nova rota" at bounding box center [113, 370] width 96 height 24
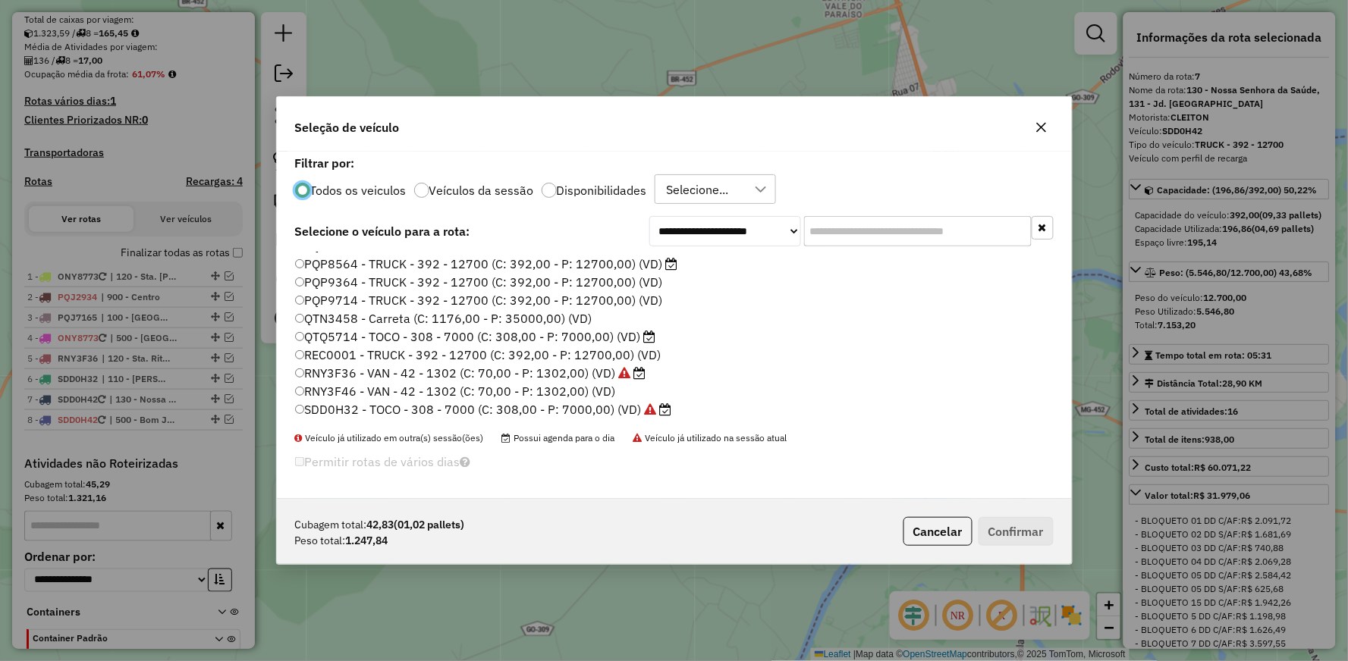
scroll to position [253, 0]
click at [332, 370] on label "RNY3F46 - VAN - 42 - 1302 (C: 70,00 - P: 1302,00) (VD)" at bounding box center [455, 372] width 321 height 18
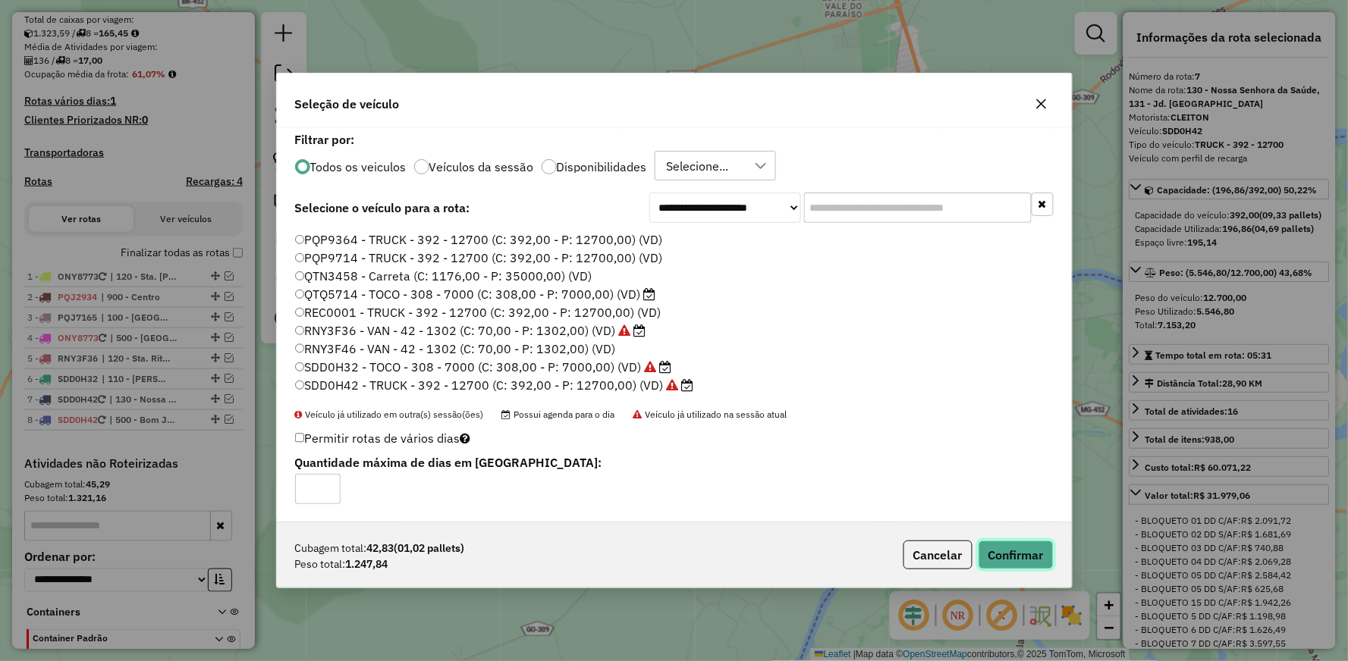
click at [1019, 545] on button "Confirmar" at bounding box center [1015, 555] width 75 height 29
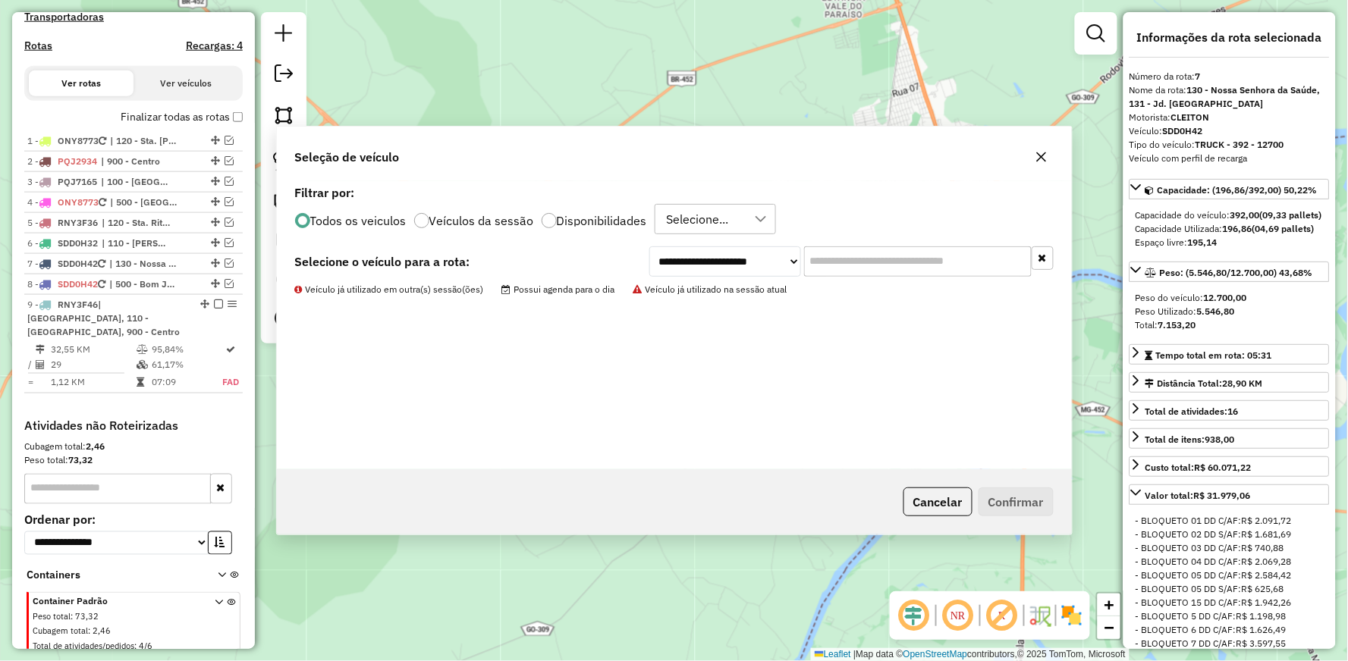
scroll to position [525, 0]
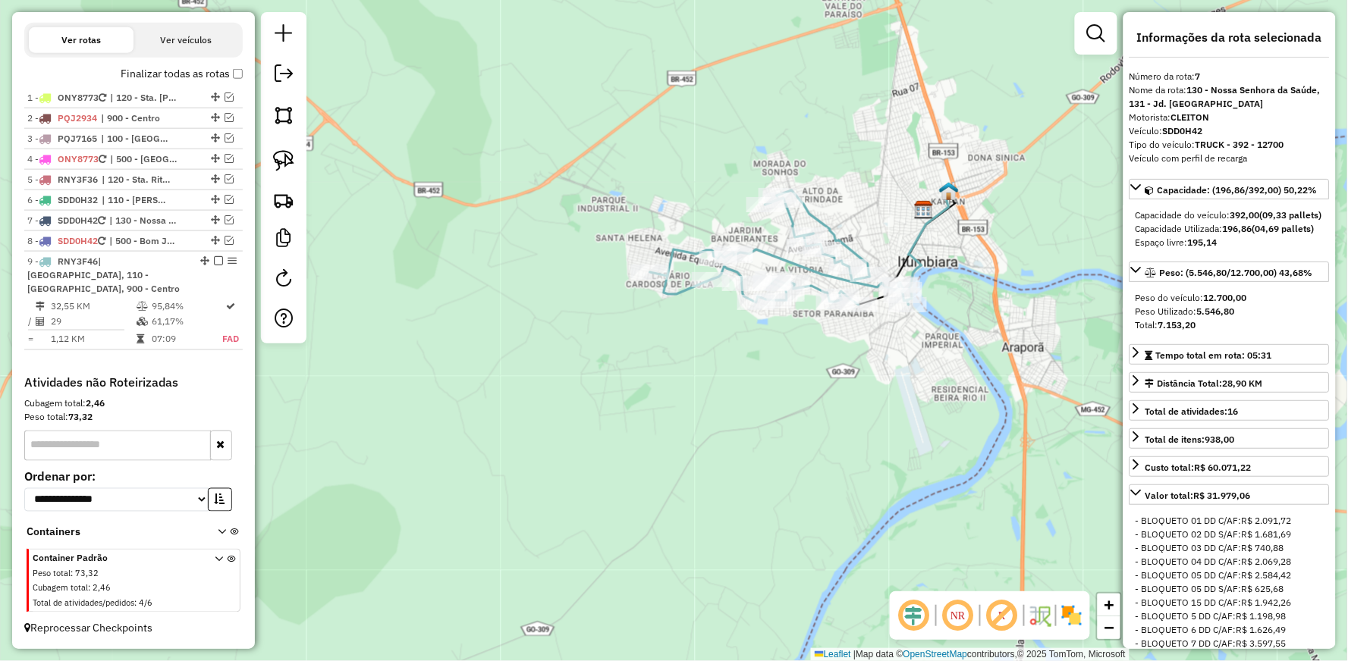
click at [792, 259] on icon at bounding box center [779, 247] width 259 height 115
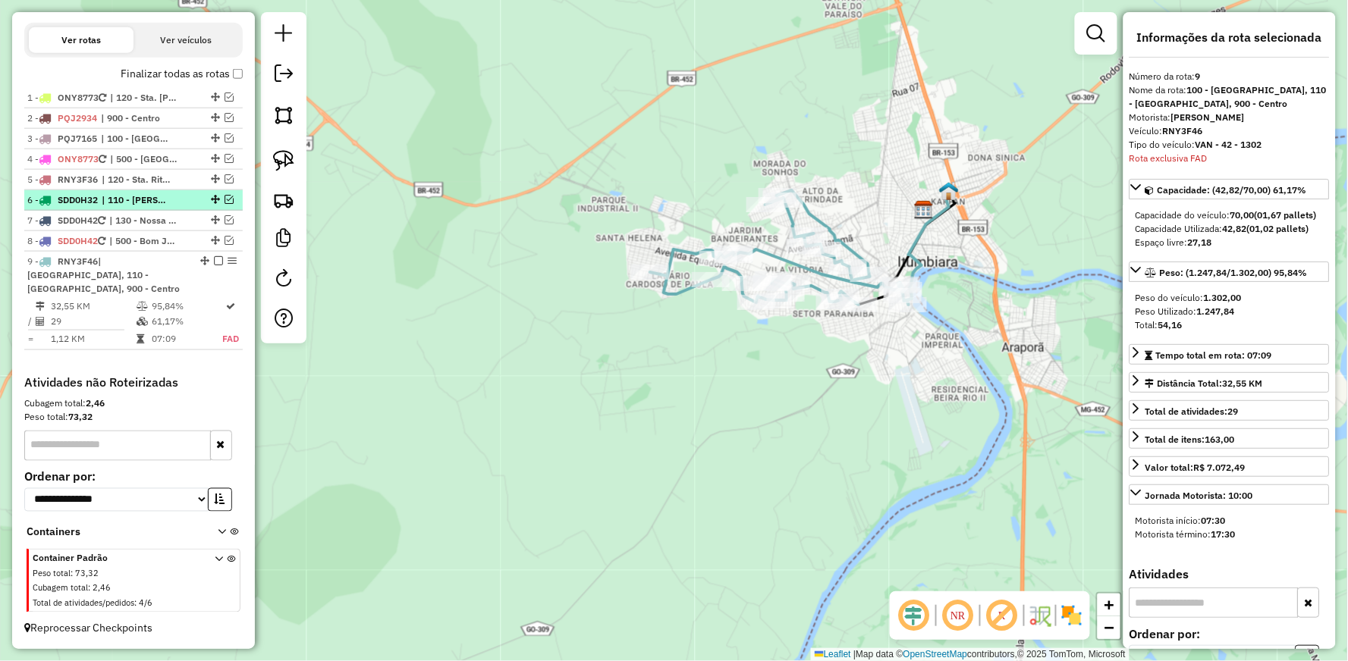
click at [225, 199] on em at bounding box center [229, 199] width 9 height 9
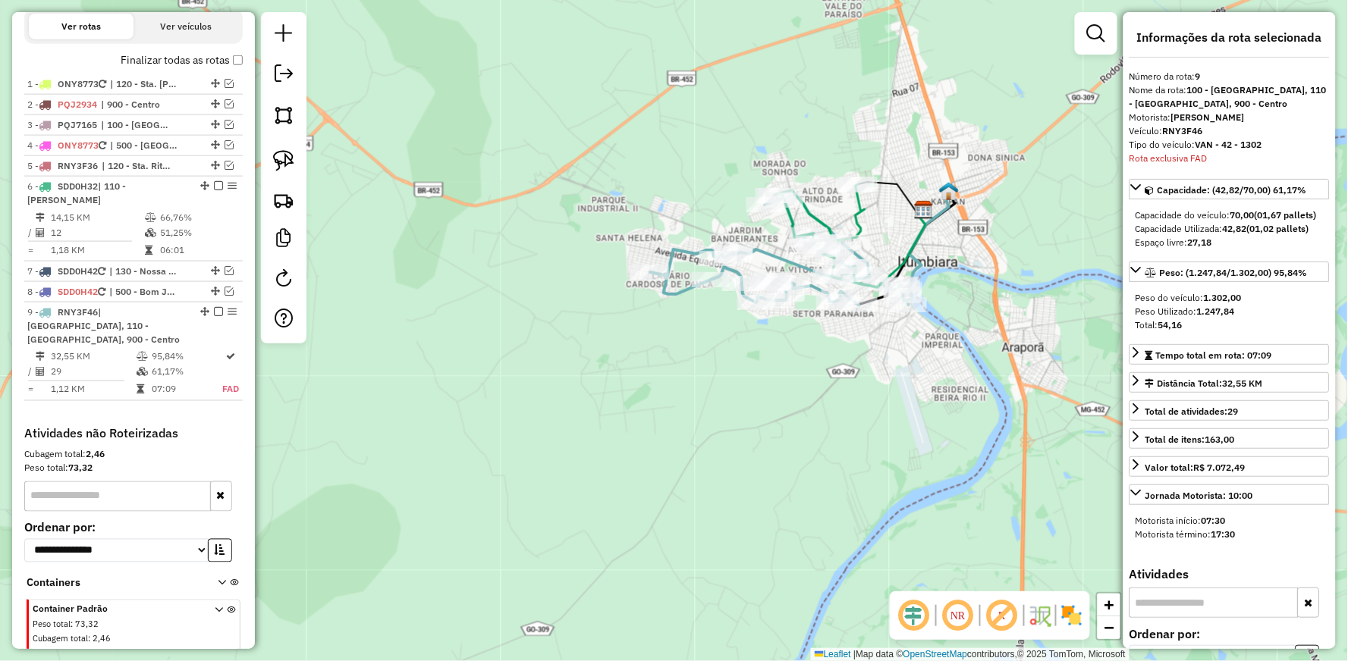
click at [859, 207] on icon at bounding box center [819, 234] width 90 height 100
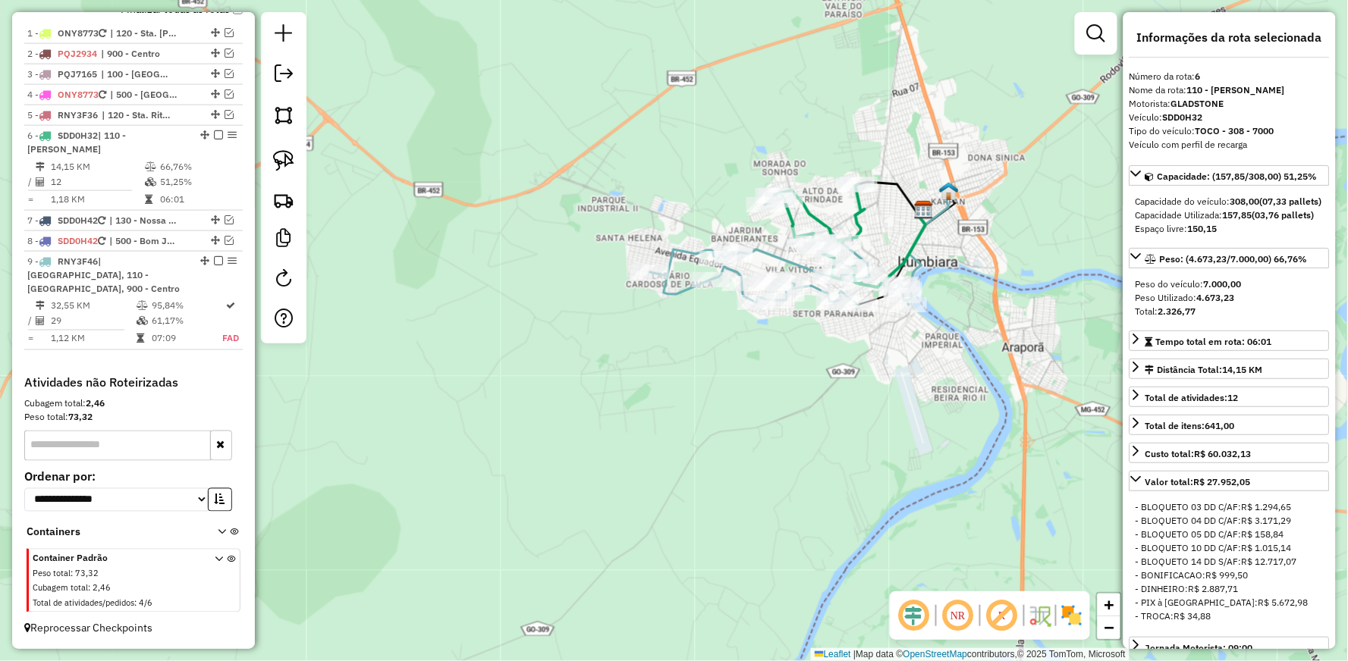
click at [859, 207] on icon at bounding box center [819, 234] width 90 height 100
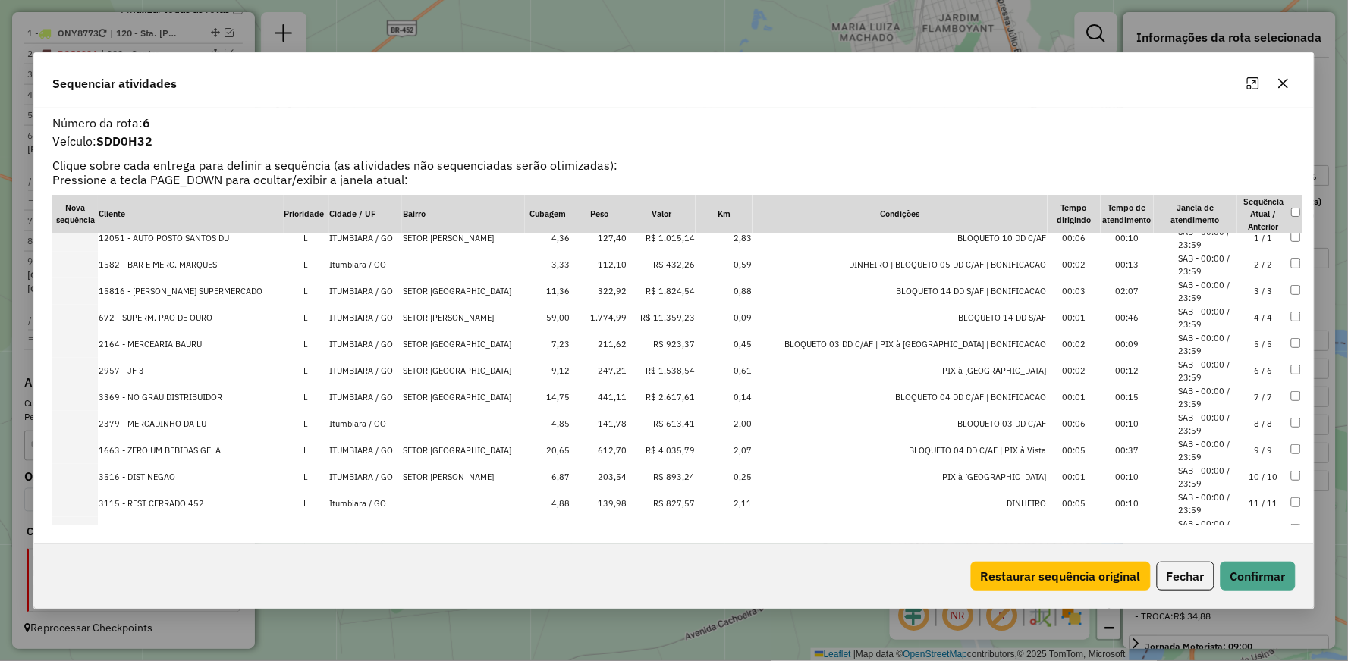
scroll to position [0, 0]
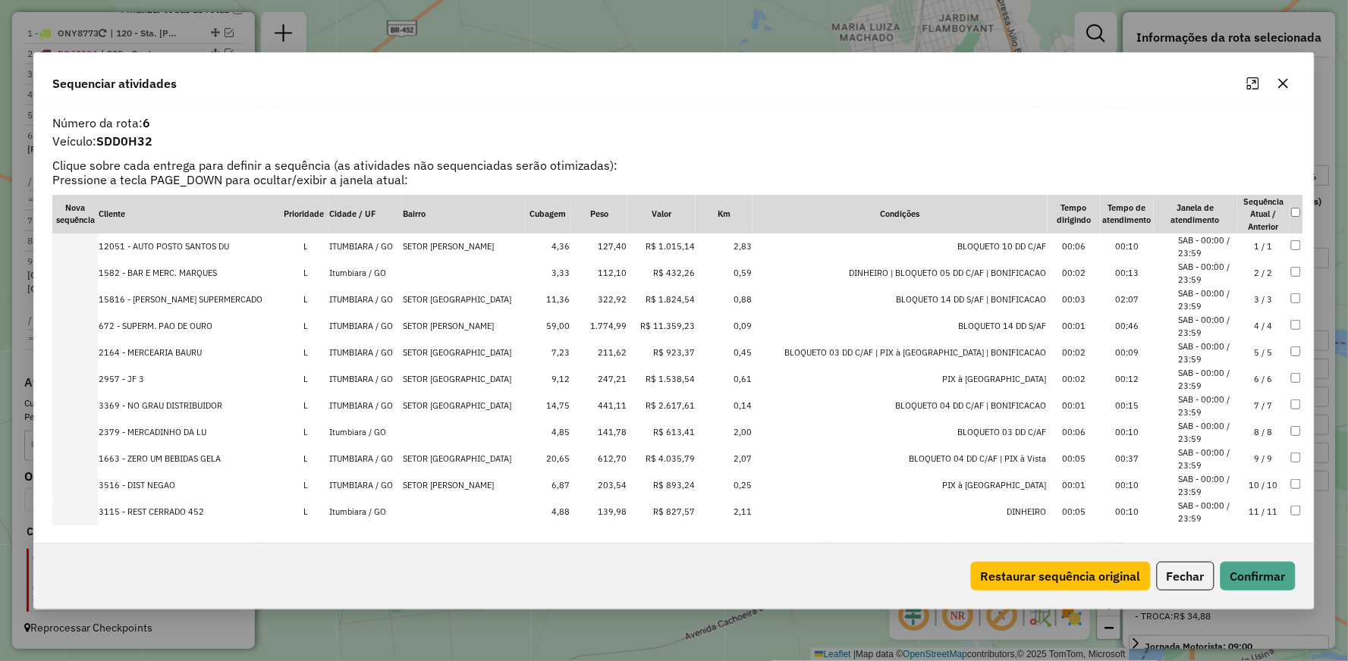
click at [1284, 85] on icon "button" at bounding box center [1283, 83] width 12 height 12
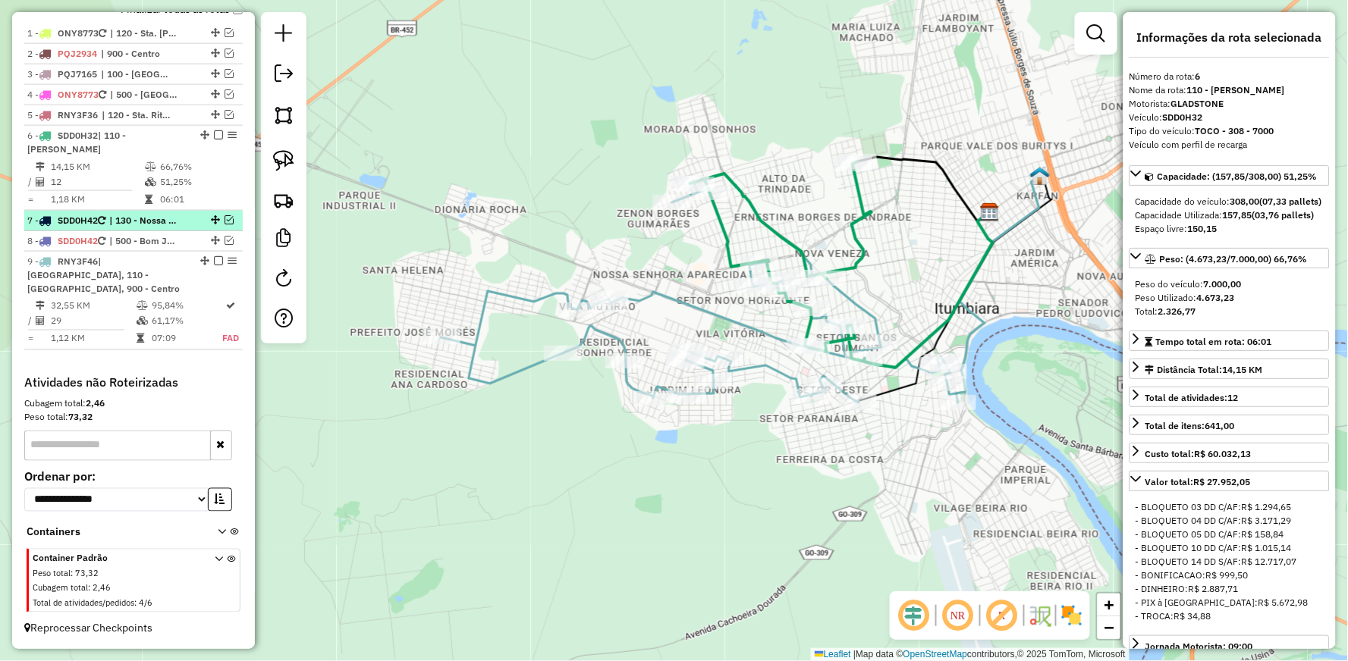
click at [226, 218] on em at bounding box center [229, 219] width 9 height 9
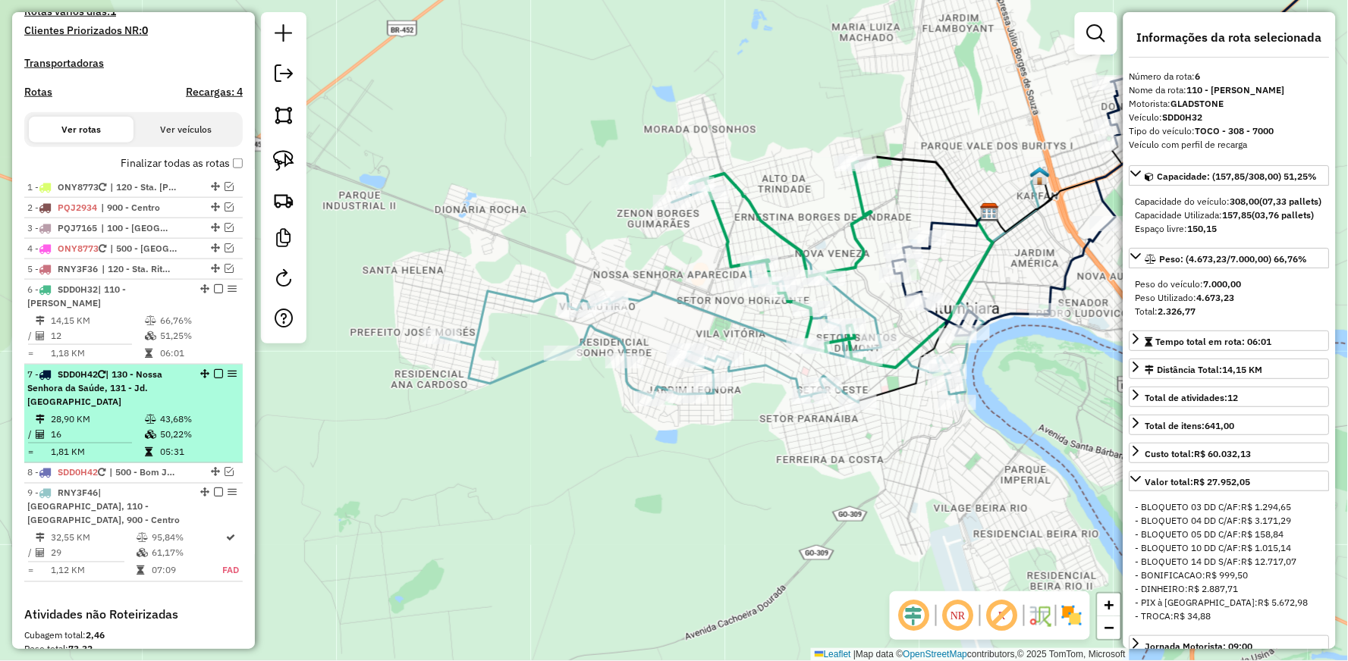
scroll to position [420, 0]
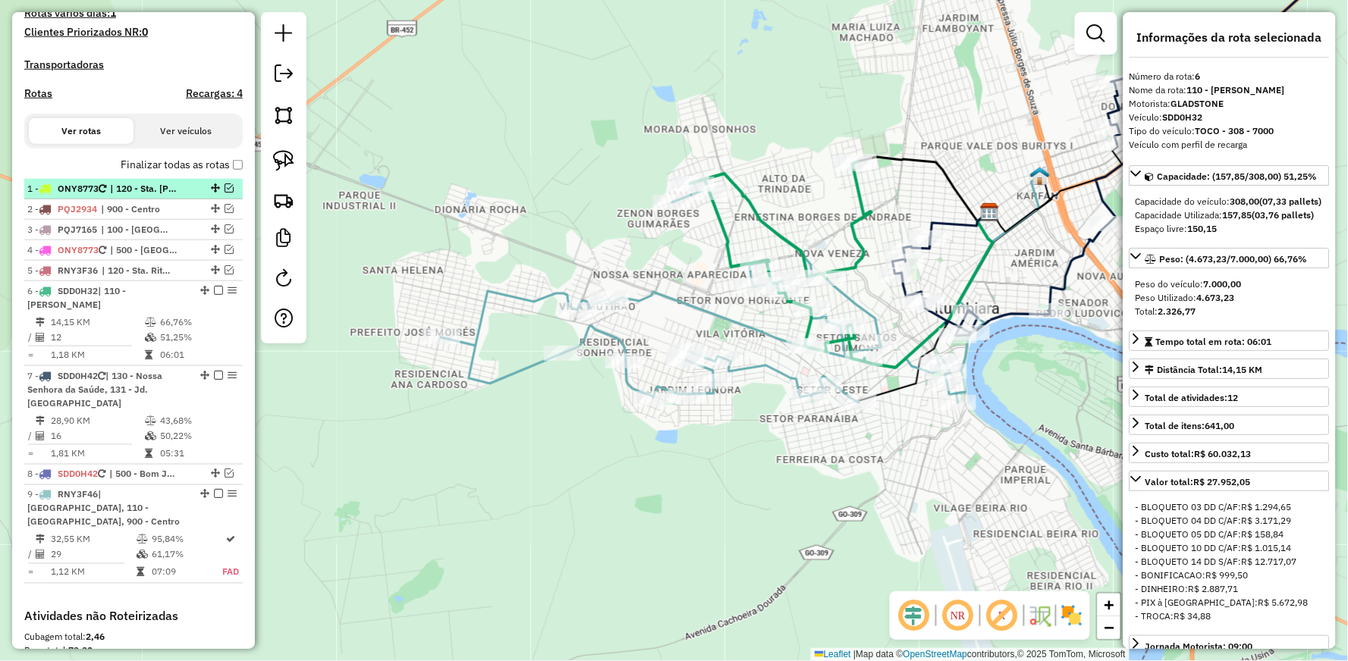
click at [225, 193] on em at bounding box center [229, 188] width 9 height 9
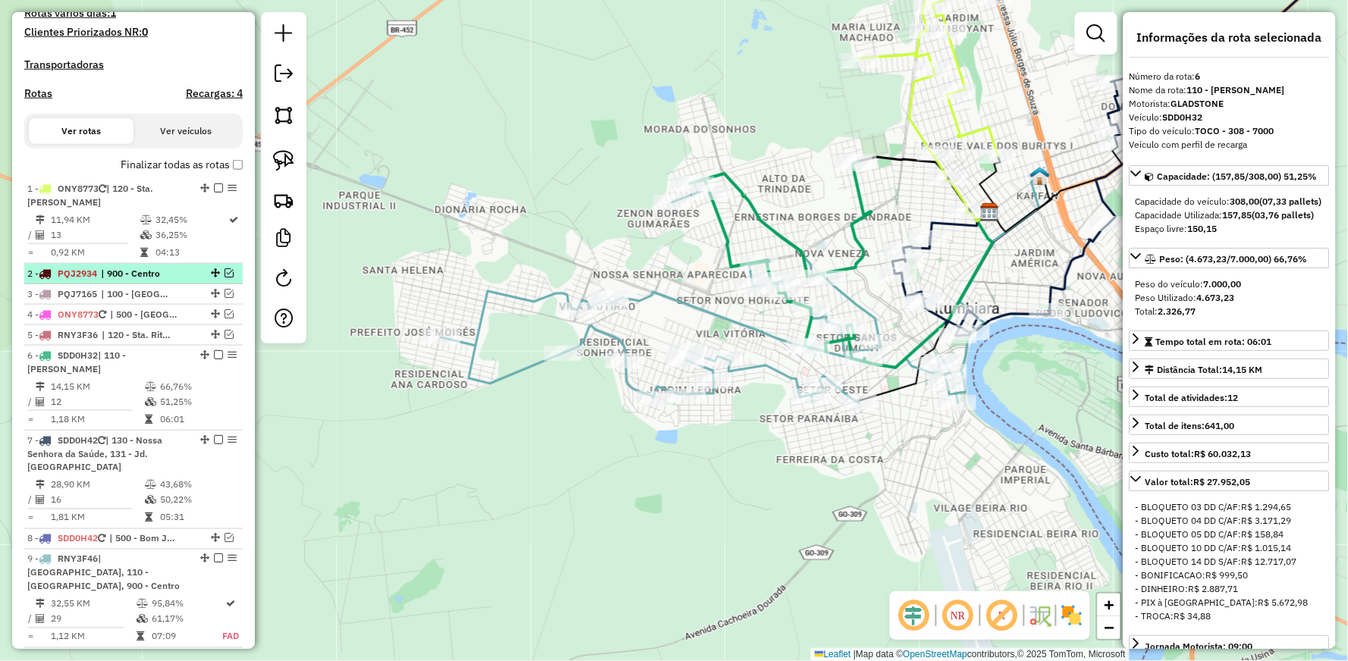
click at [225, 273] on em at bounding box center [229, 272] width 9 height 9
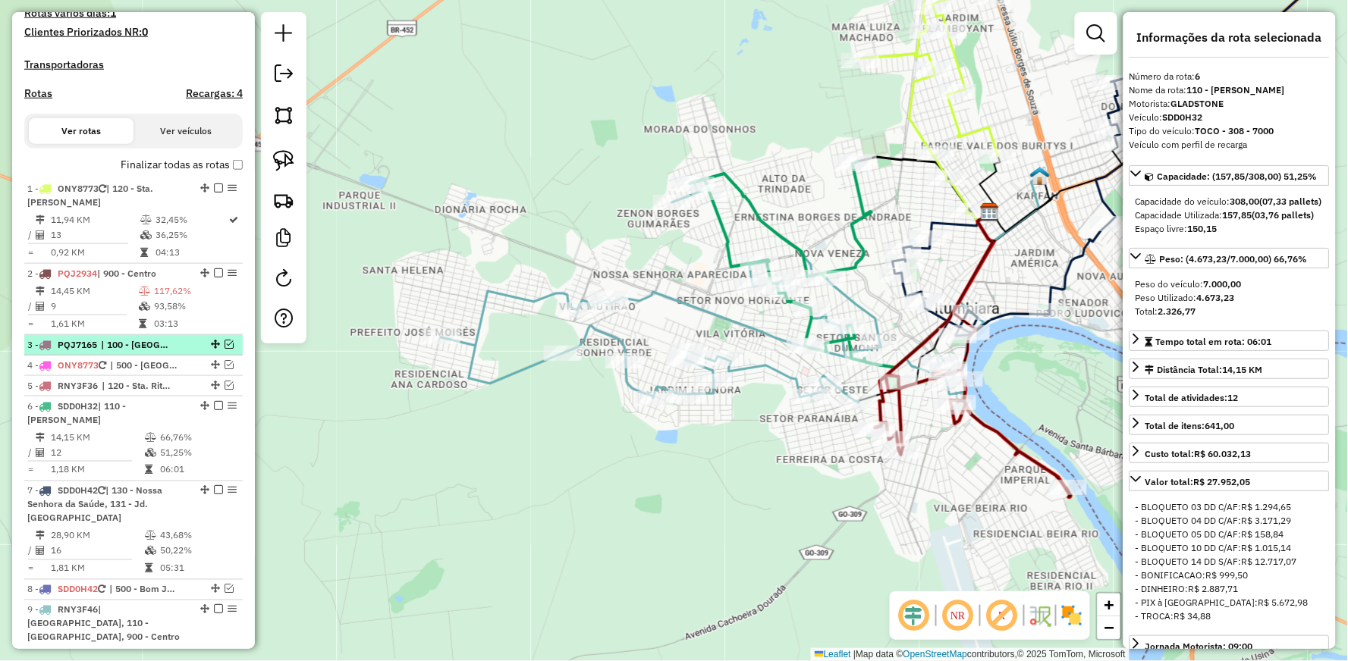
click at [226, 343] on em at bounding box center [229, 344] width 9 height 9
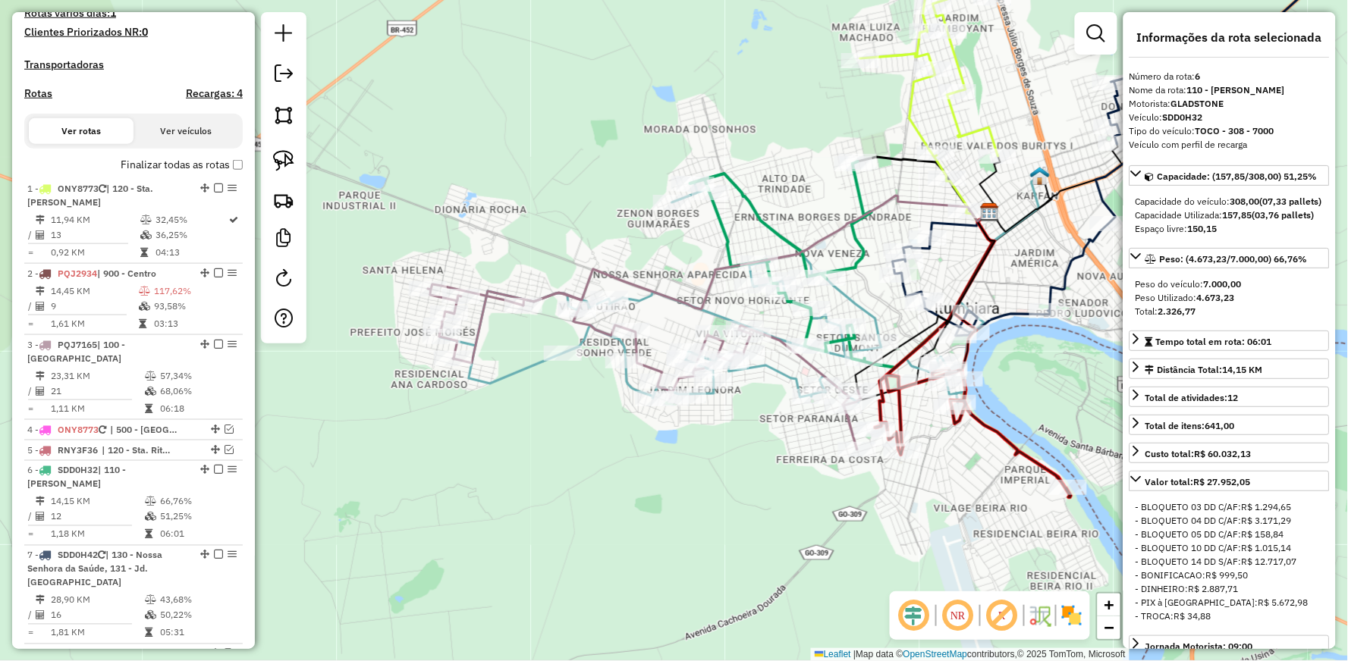
click at [549, 291] on icon at bounding box center [644, 366] width 433 height 165
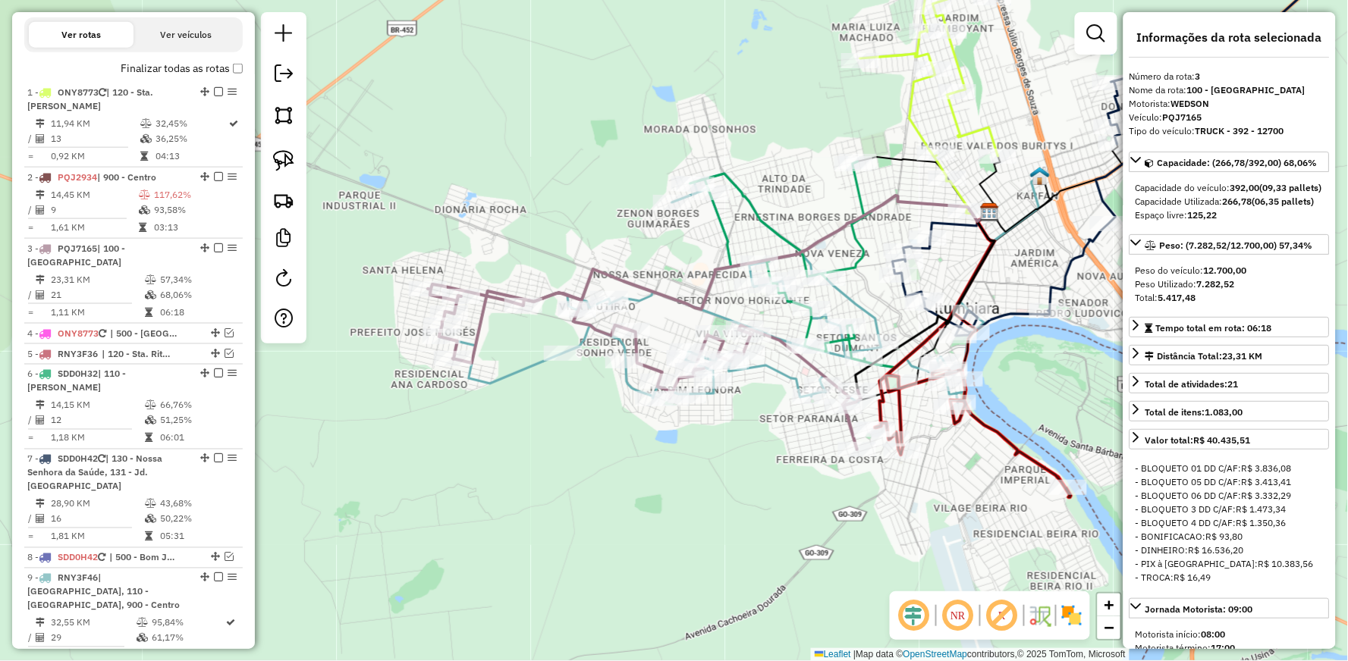
click at [549, 291] on icon at bounding box center [644, 366] width 433 height 165
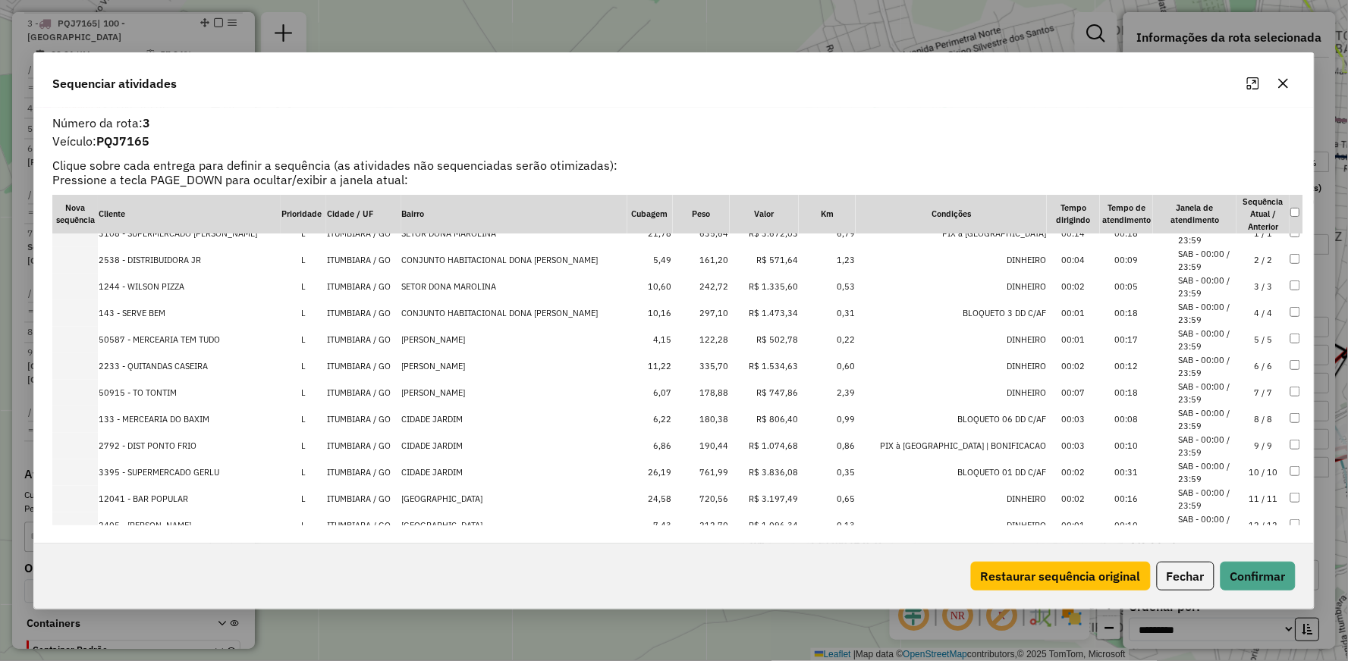
scroll to position [0, 0]
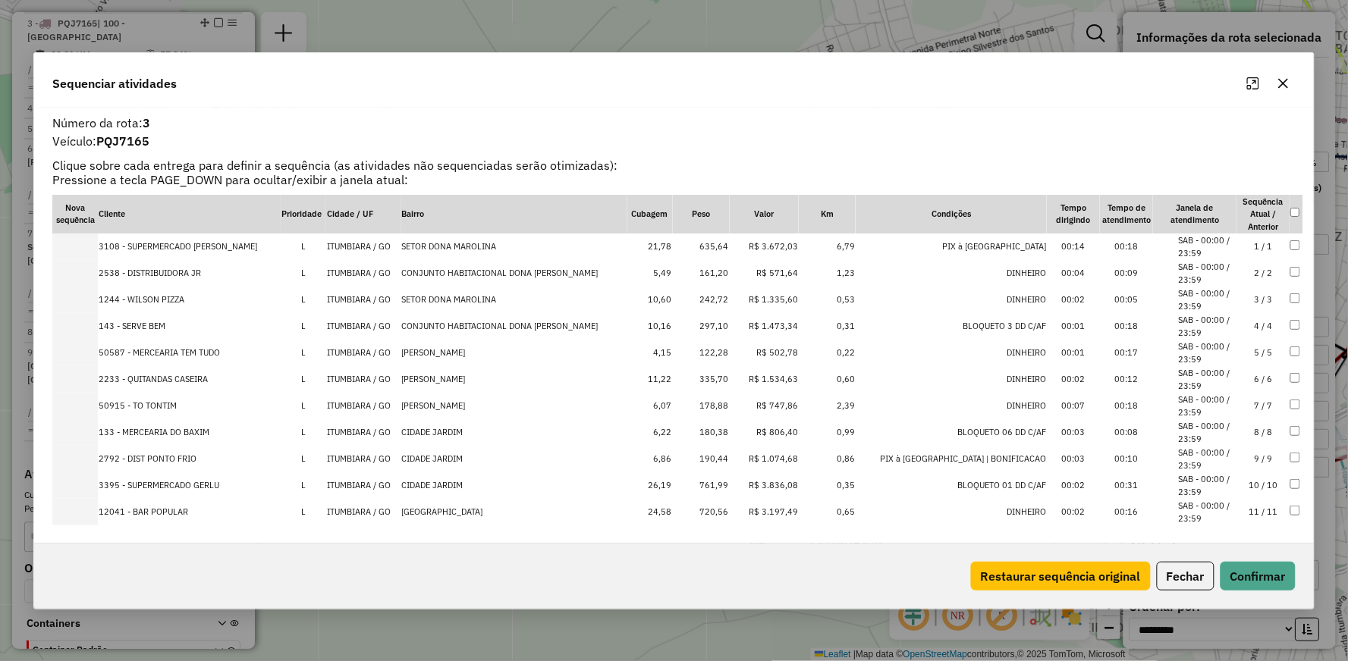
click at [1287, 82] on icon "button" at bounding box center [1283, 83] width 12 height 12
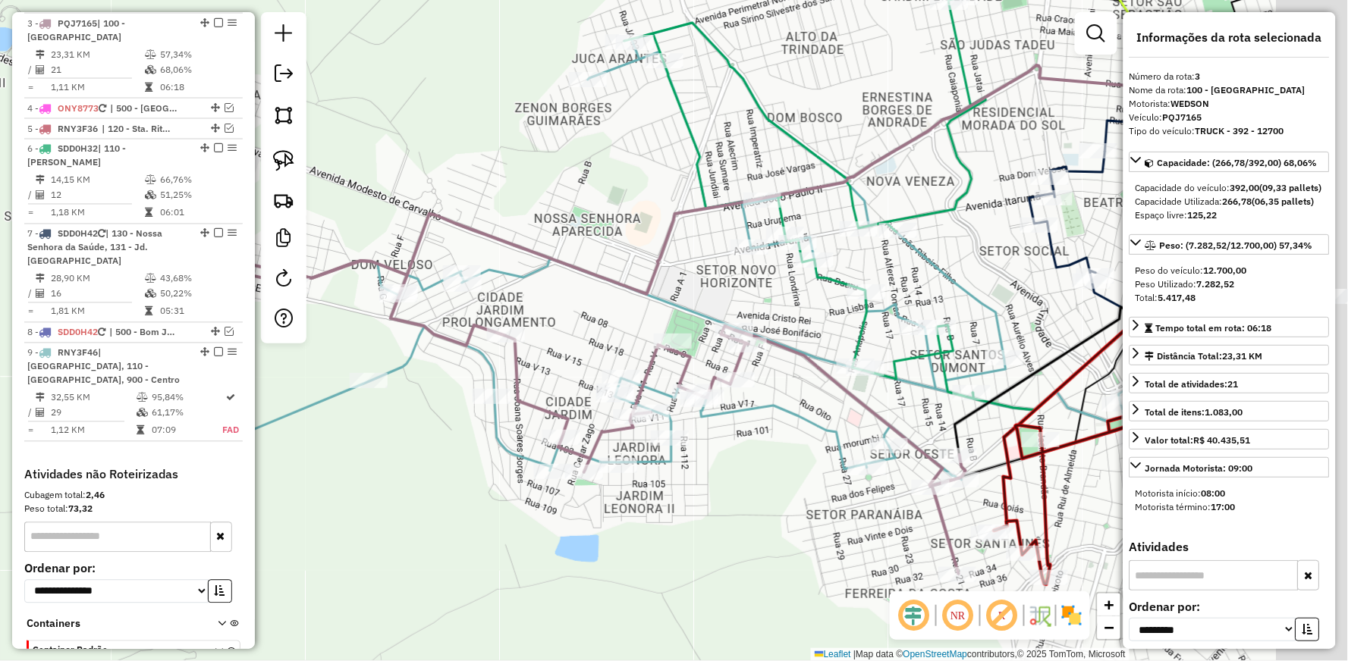
drag, startPoint x: 882, startPoint y: 322, endPoint x: 572, endPoint y: 237, distance: 321.8
click at [573, 237] on div "Janela de atendimento Grade de atendimento Capacidade Transportadoras Veículos …" at bounding box center [674, 330] width 1348 height 661
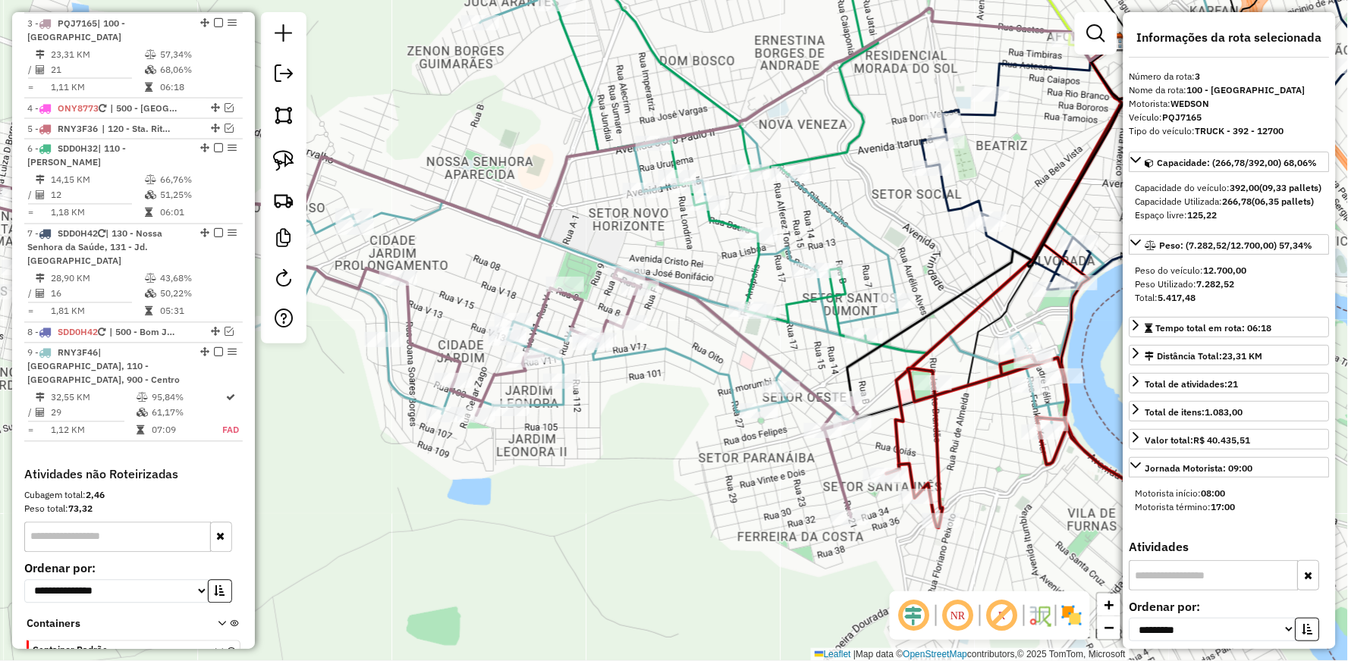
click at [726, 218] on icon at bounding box center [698, 141] width 362 height 401
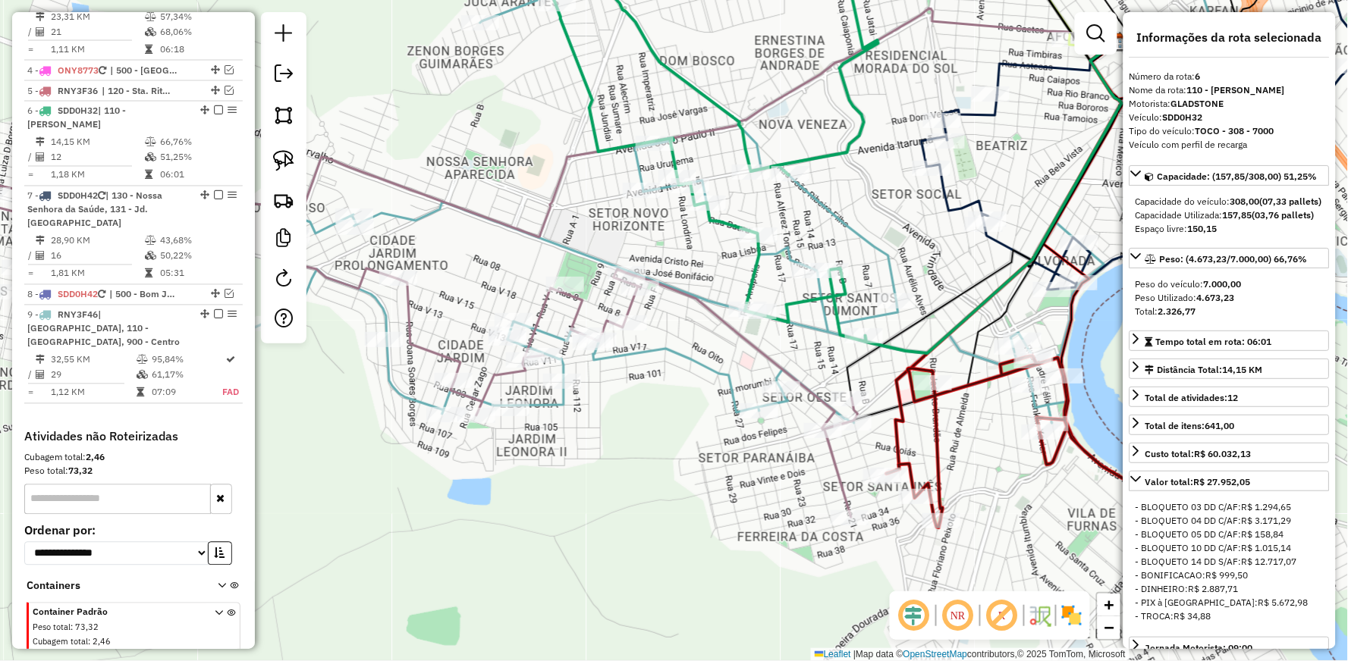
click at [726, 218] on icon at bounding box center [698, 141] width 362 height 401
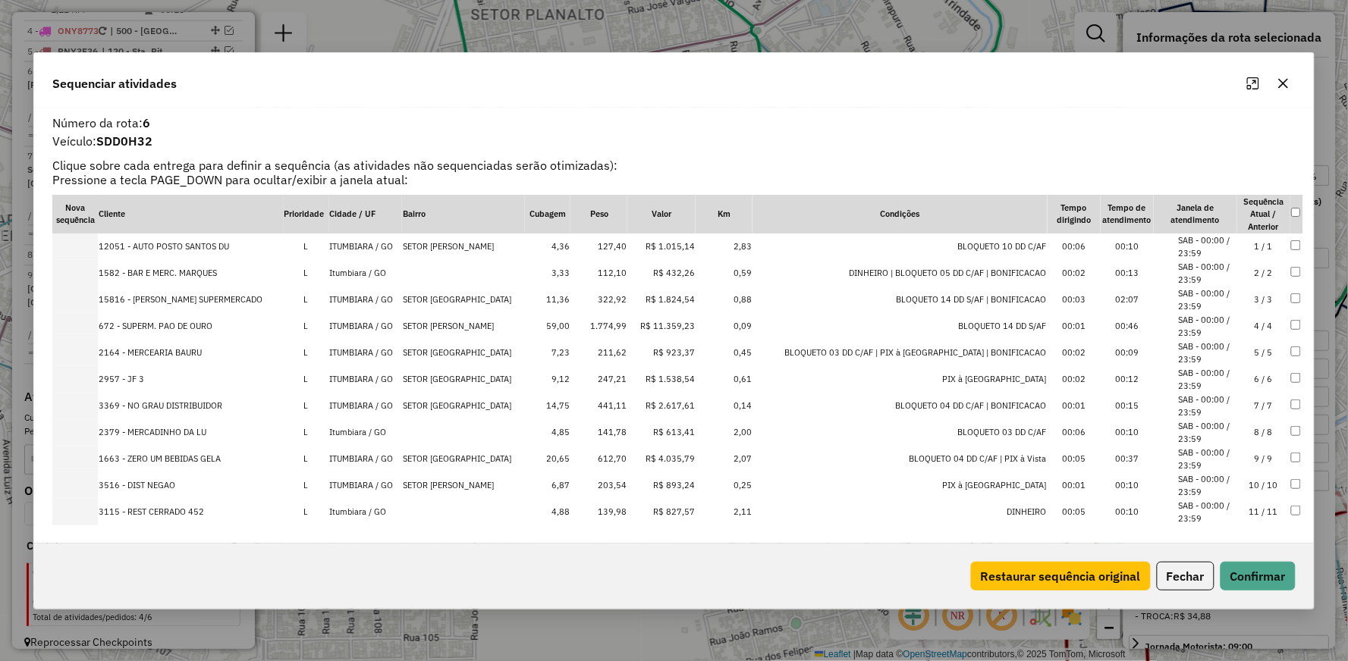
click at [1292, 80] on button "button" at bounding box center [1283, 83] width 24 height 24
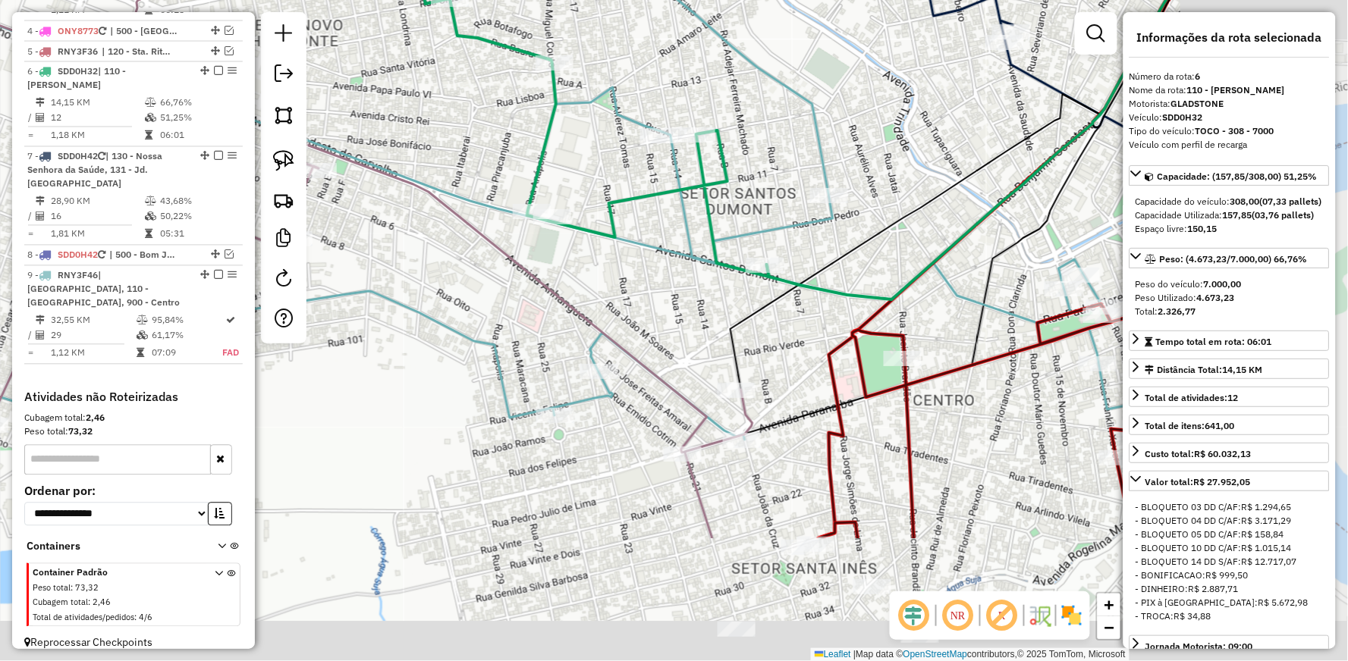
drag, startPoint x: 799, startPoint y: 436, endPoint x: 461, endPoint y: 289, distance: 368.9
click at [569, 289] on div "Janela de atendimento Grade de atendimento Capacidade Transportadoras Veículos …" at bounding box center [674, 330] width 1348 height 661
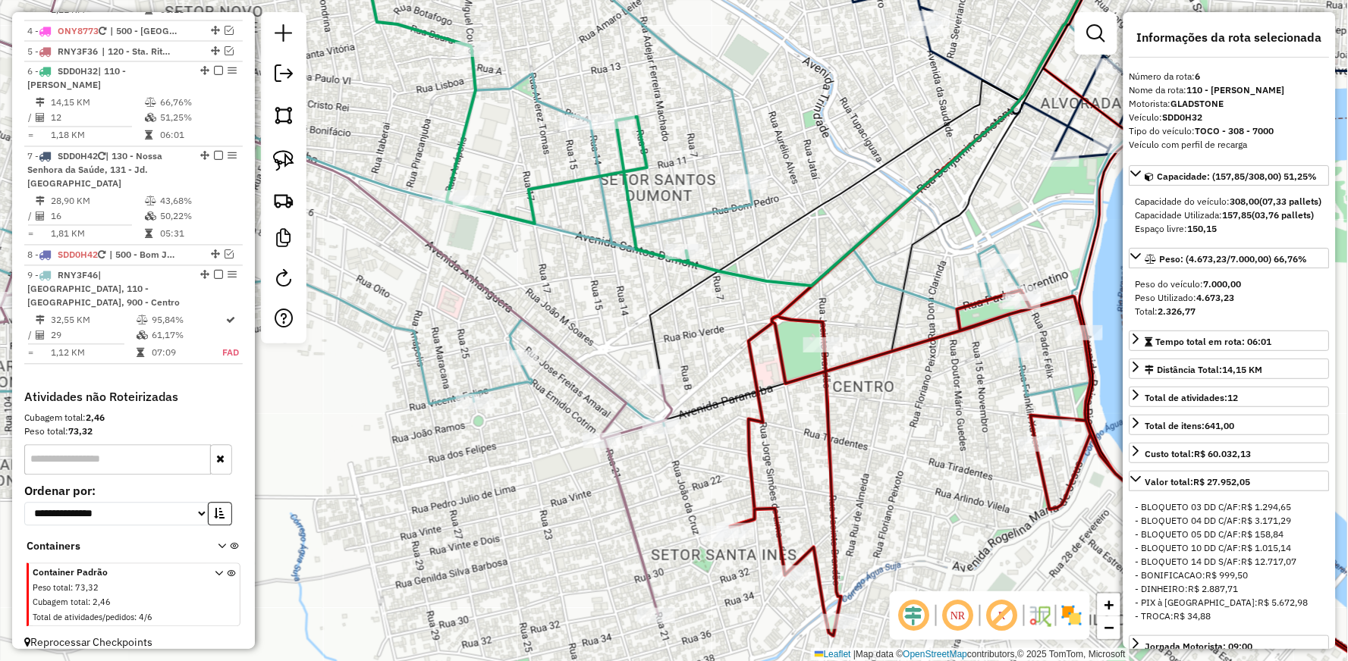
click at [824, 428] on icon at bounding box center [1095, 508] width 730 height 437
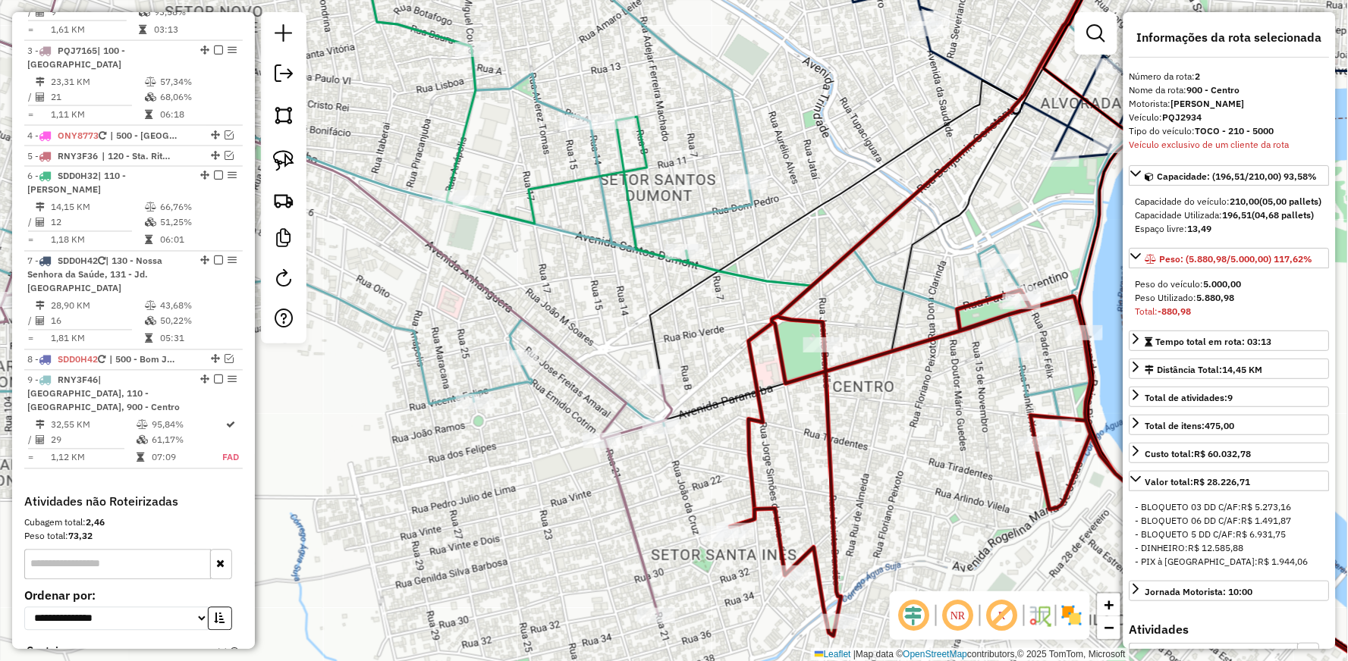
click at [824, 428] on icon at bounding box center [1095, 508] width 730 height 437
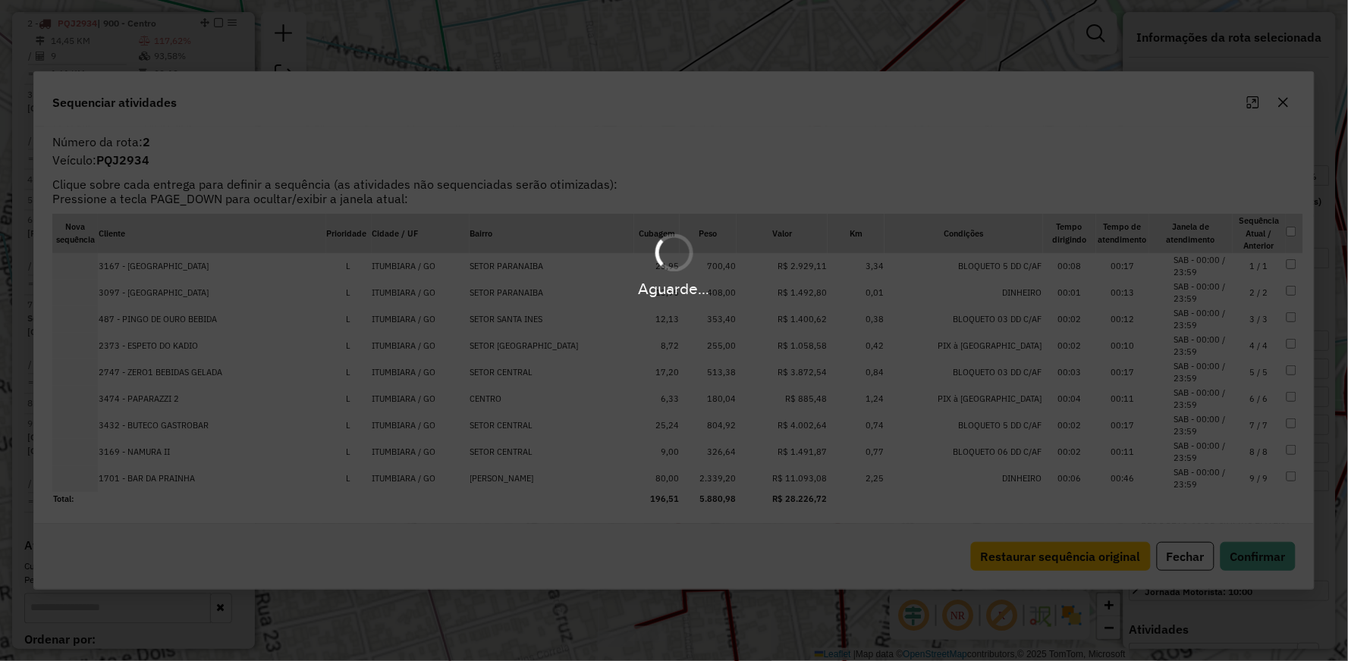
scroll to position [671, 0]
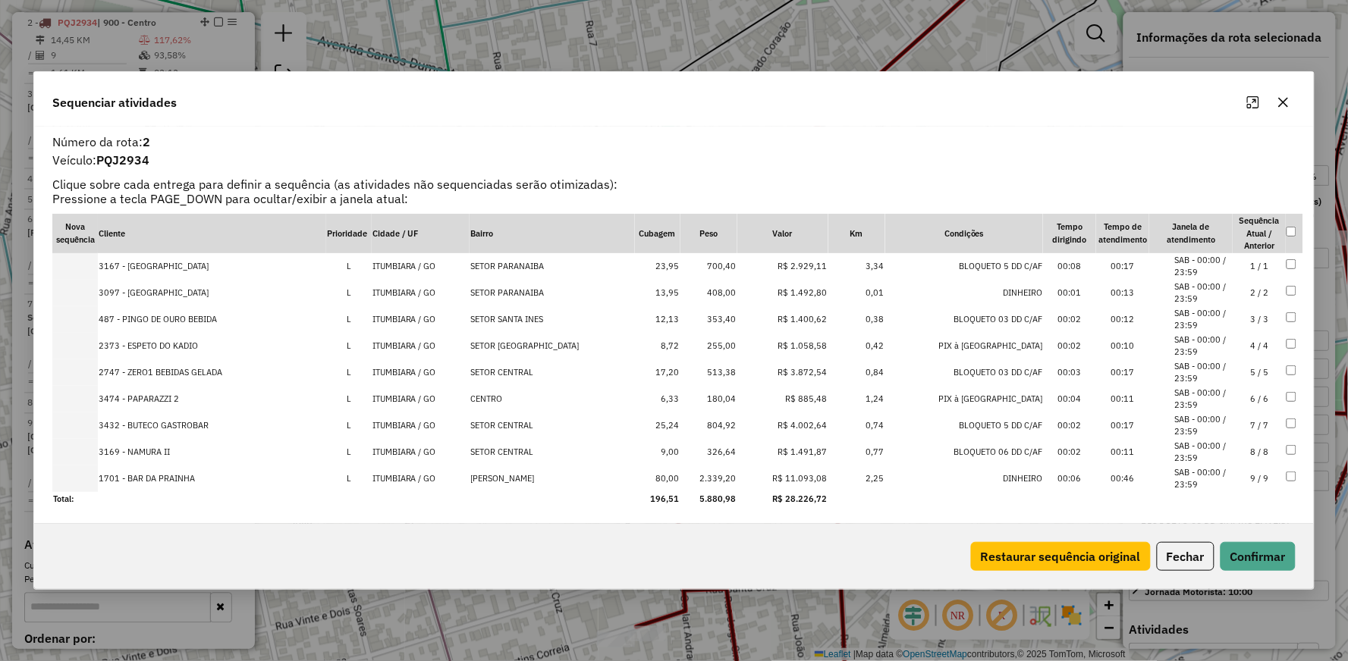
click at [1286, 101] on icon "button" at bounding box center [1283, 102] width 12 height 12
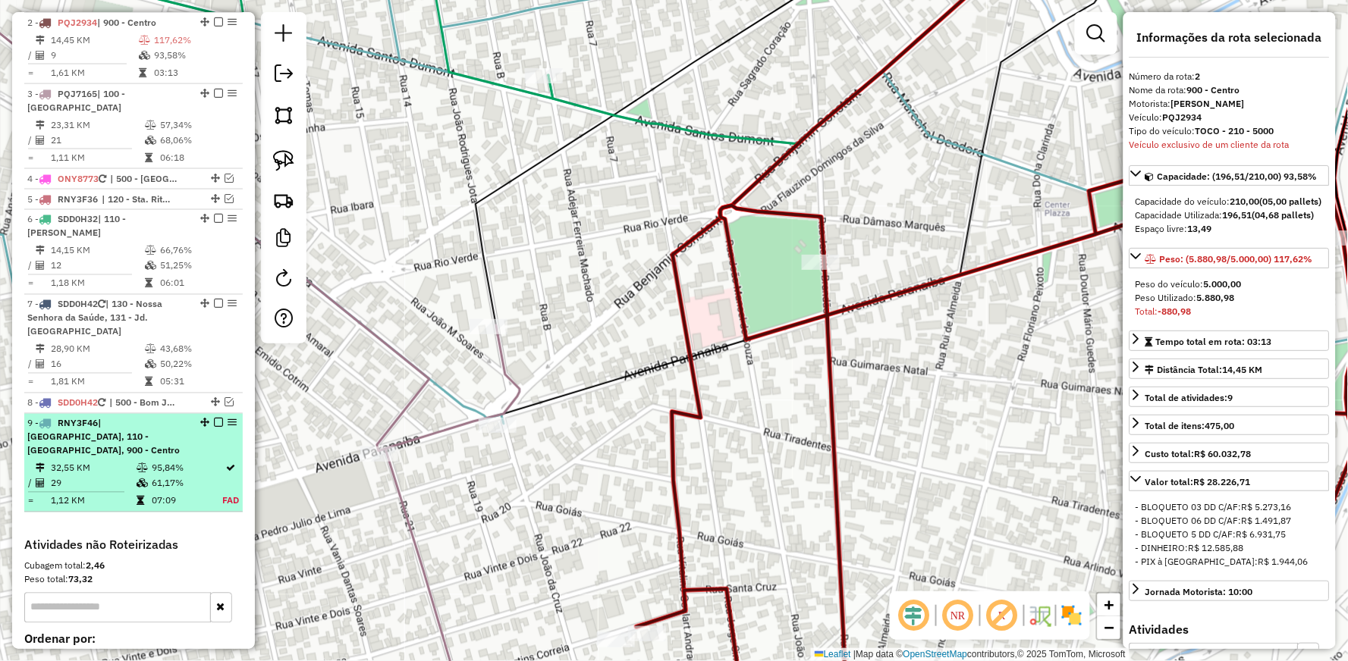
click at [215, 419] on em at bounding box center [218, 423] width 9 height 9
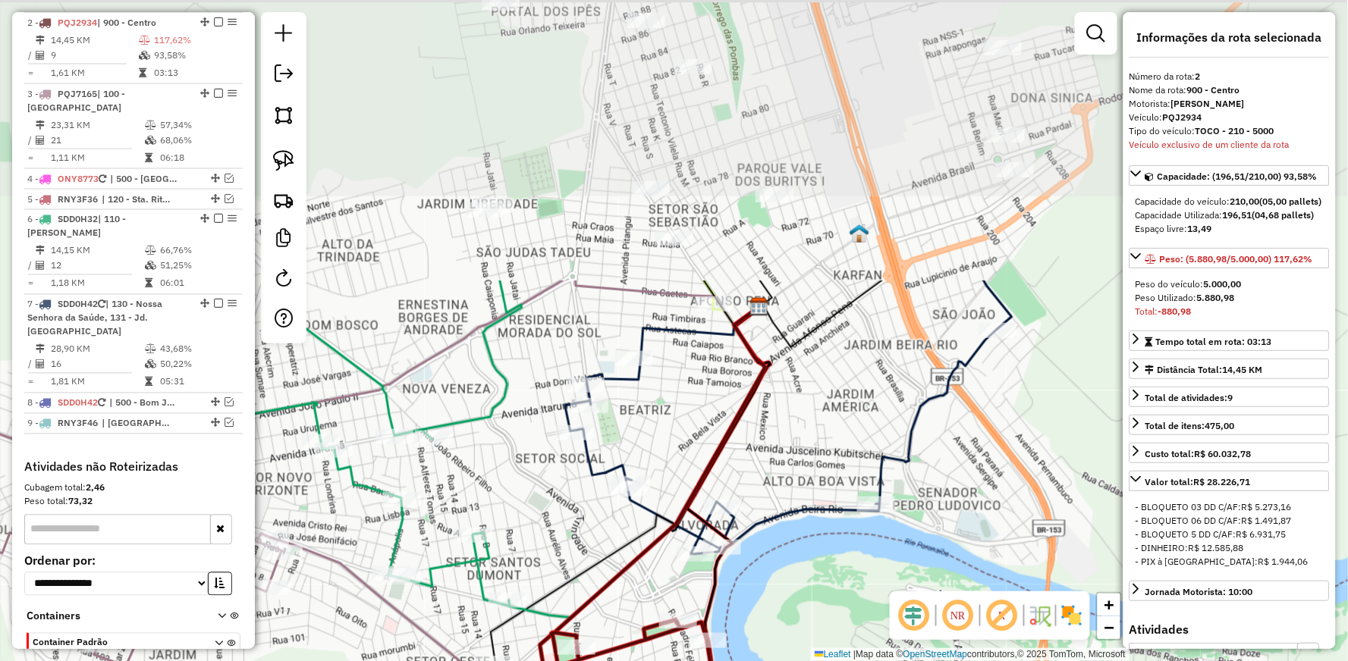
drag, startPoint x: 905, startPoint y: 137, endPoint x: 771, endPoint y: 484, distance: 371.4
click at [771, 484] on div "Janela de atendimento Grade de atendimento Capacidade Transportadoras Veículos …" at bounding box center [674, 330] width 1348 height 661
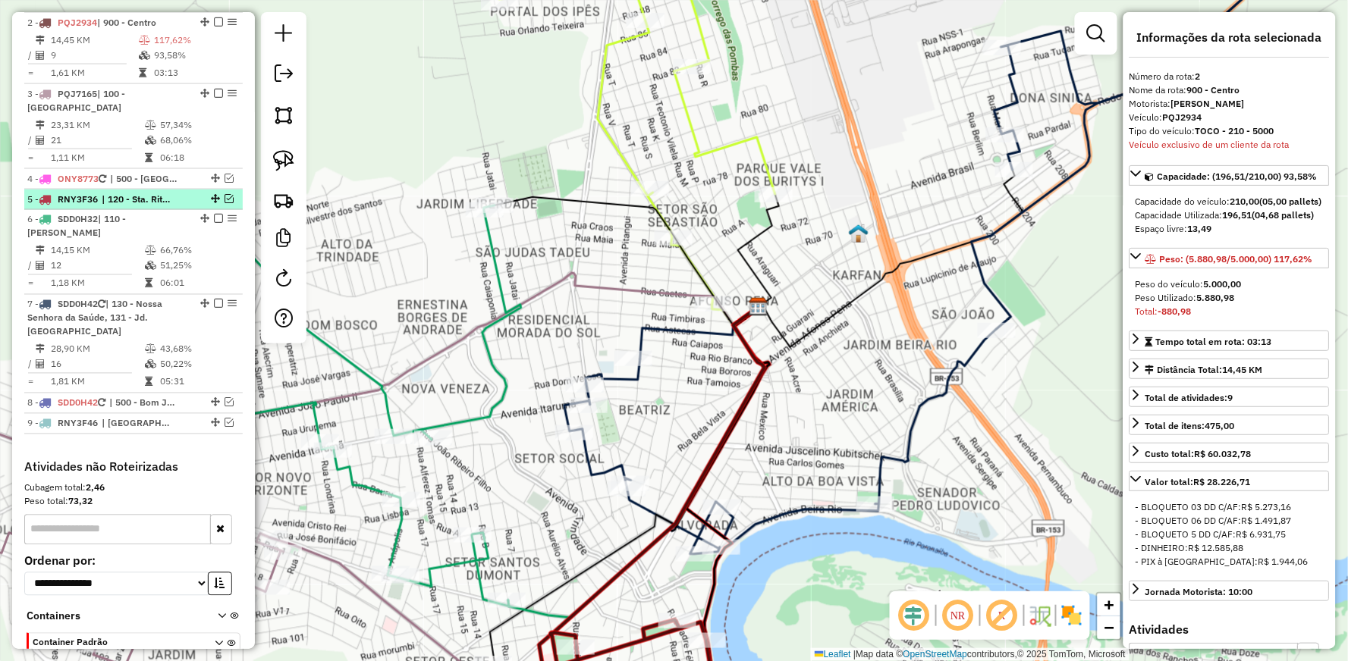
click at [225, 196] on em at bounding box center [229, 198] width 9 height 9
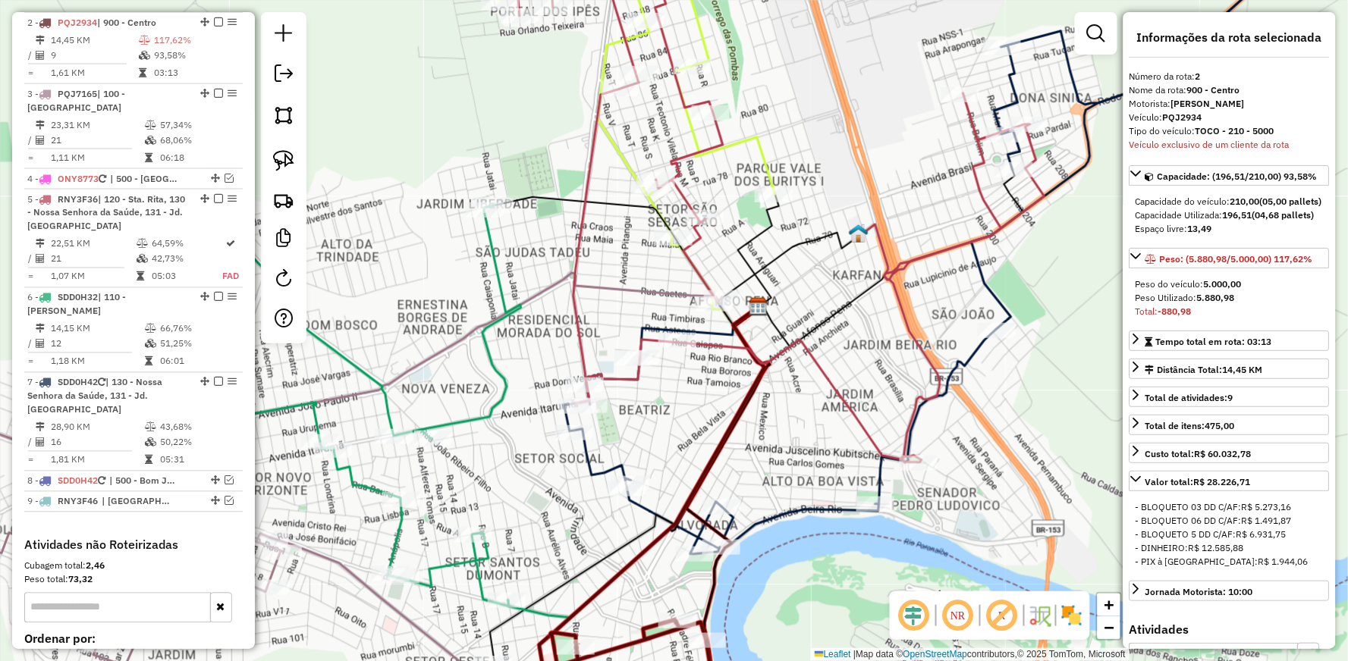
click at [743, 137] on icon at bounding box center [637, 119] width 276 height 370
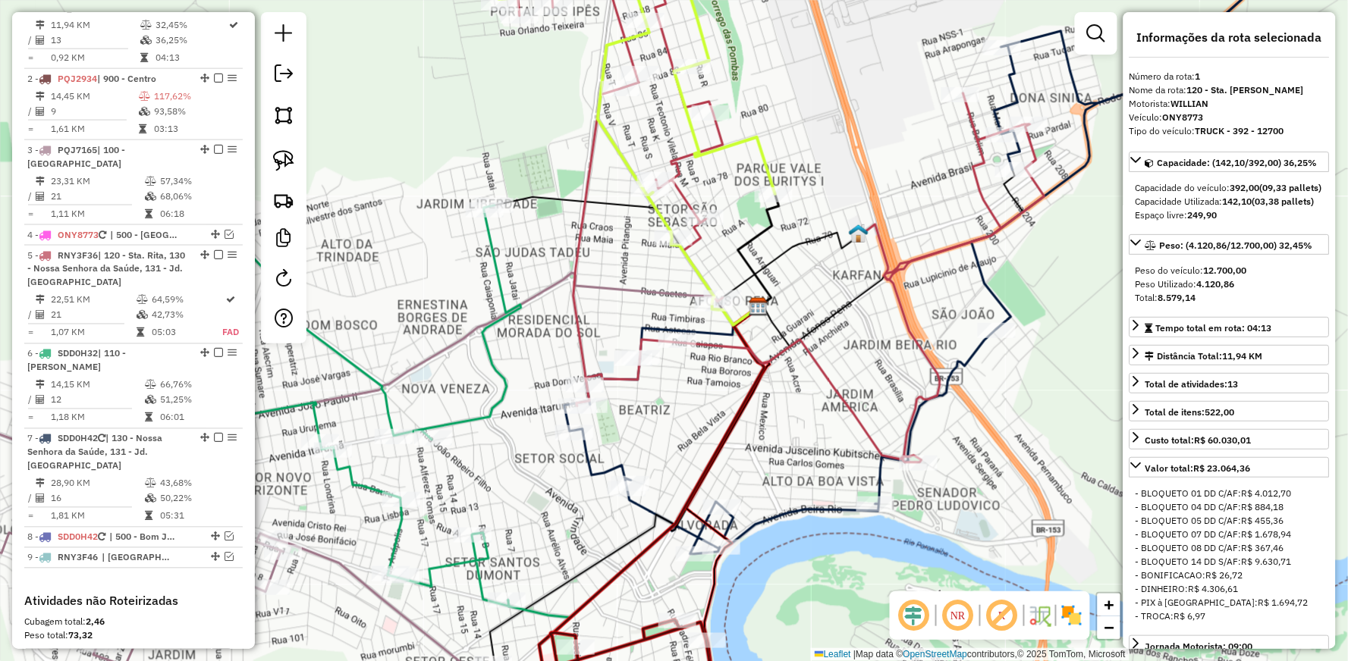
click at [743, 137] on icon at bounding box center [637, 119] width 276 height 370
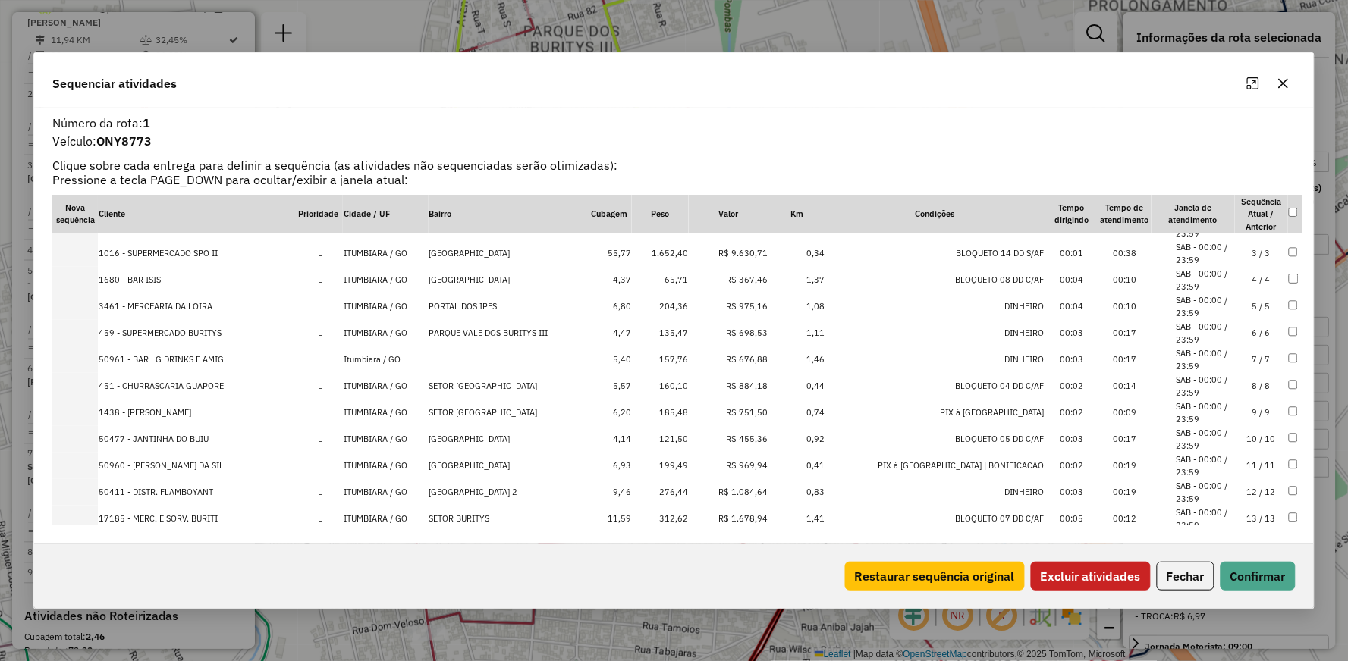
scroll to position [67, 0]
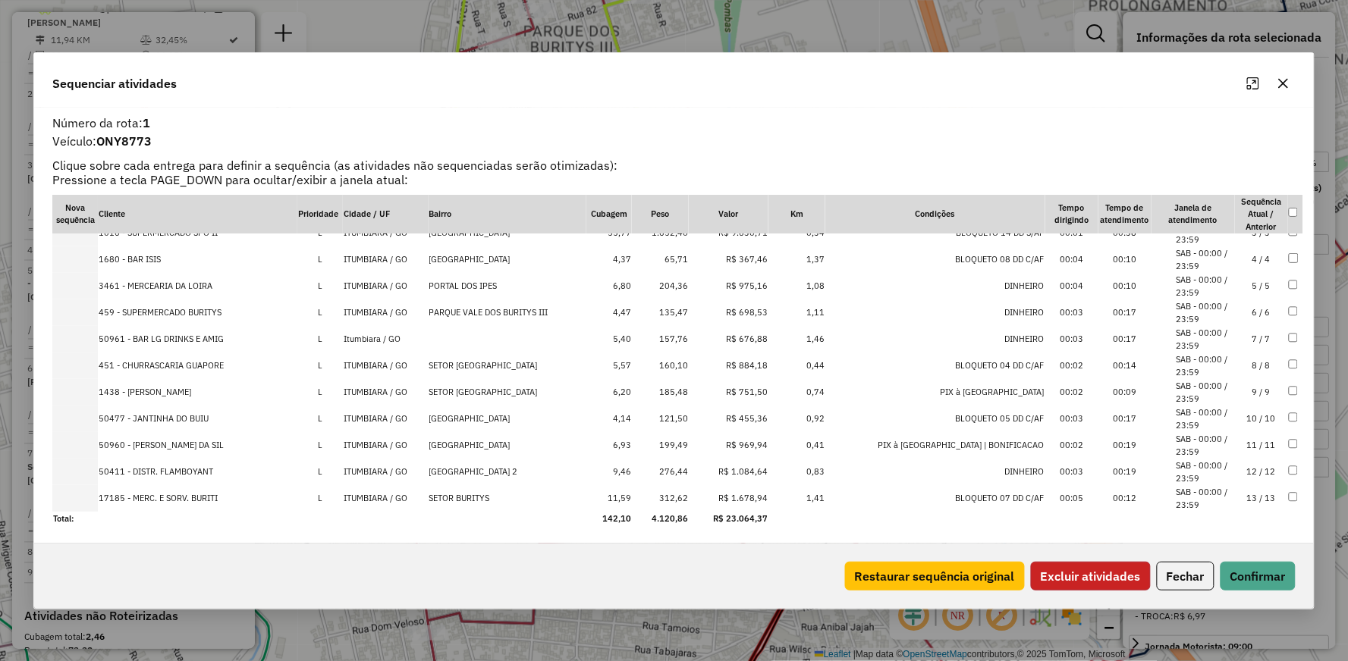
click at [1101, 570] on button "Excluir atividades" at bounding box center [1091, 576] width 120 height 29
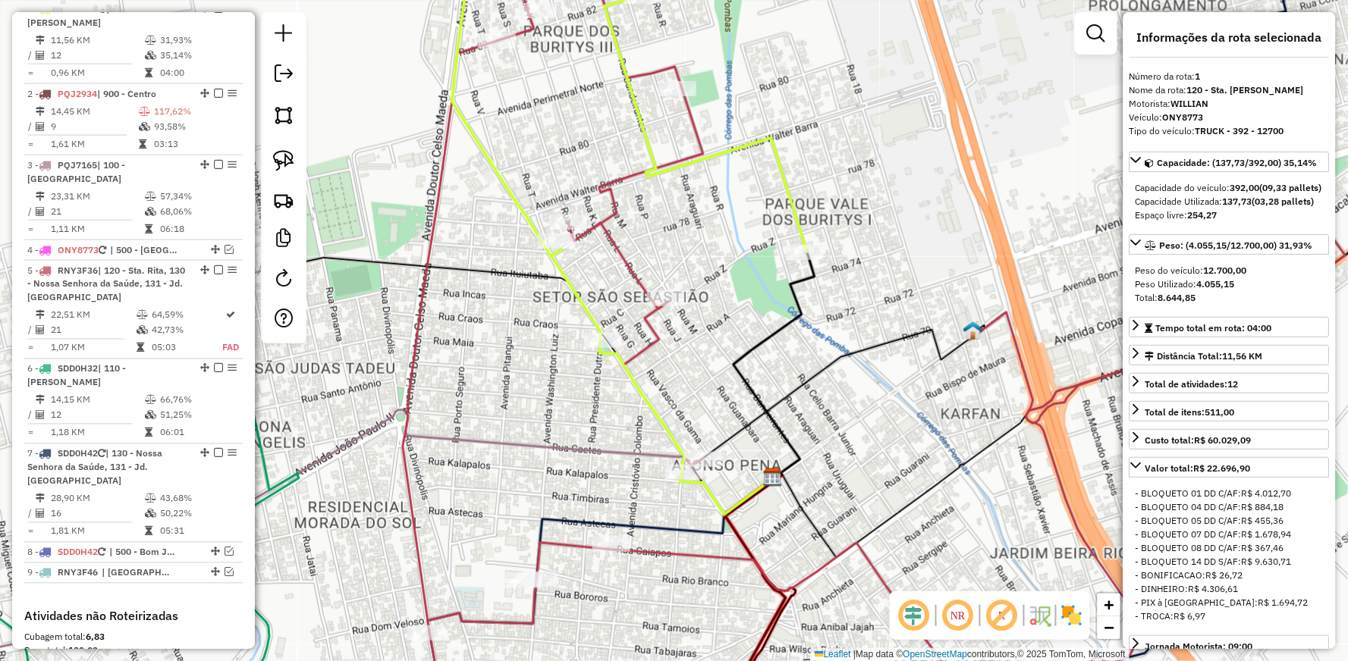
drag, startPoint x: 933, startPoint y: 440, endPoint x: 704, endPoint y: 207, distance: 326.6
click at [725, 252] on div "Janela de atendimento Grade de atendimento Capacidade Transportadoras Veículos …" at bounding box center [674, 330] width 1348 height 661
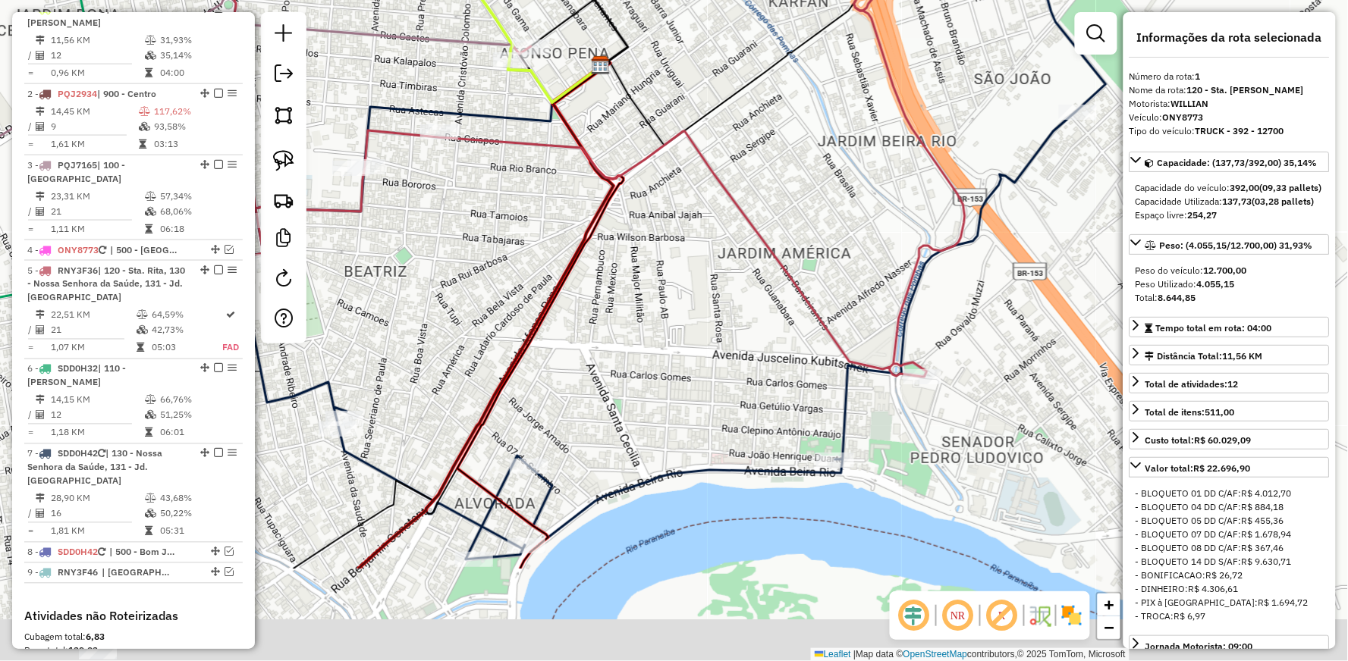
drag, startPoint x: 690, startPoint y: 364, endPoint x: 782, endPoint y: 203, distance: 185.1
click at [782, 203] on div "Janela de atendimento Grade de atendimento Capacidade Transportadoras Veículos …" at bounding box center [674, 330] width 1348 height 661
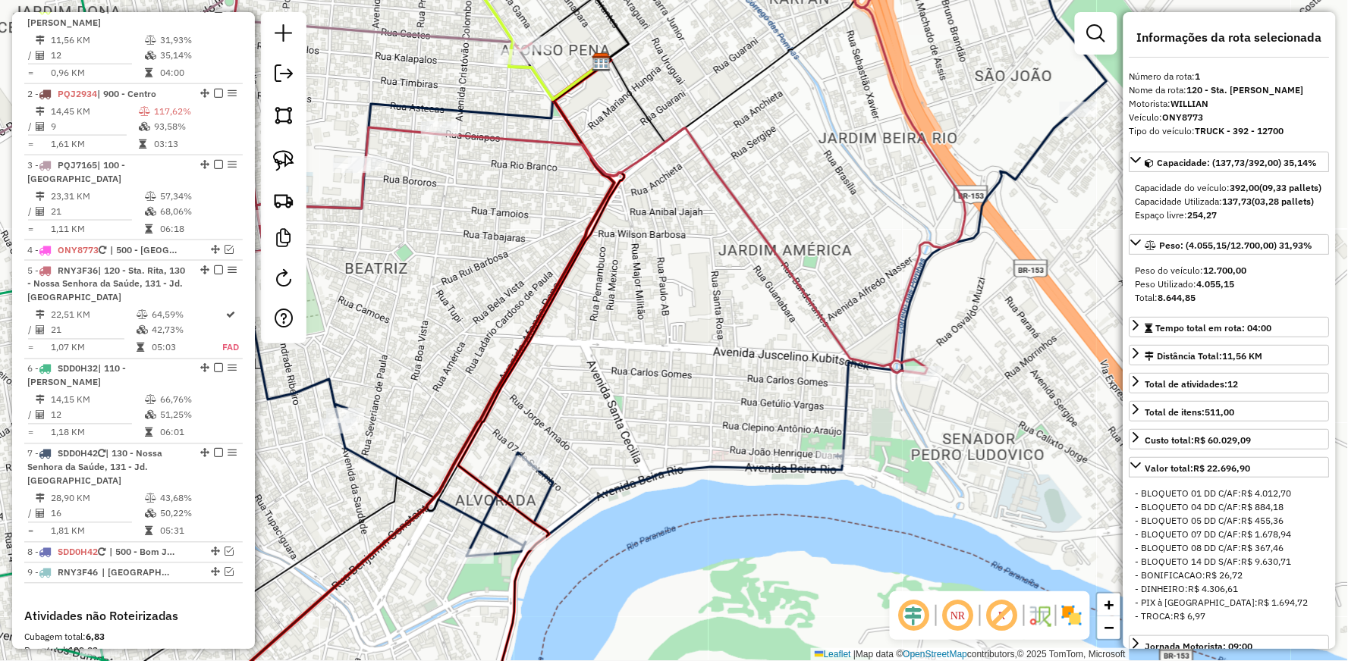
click at [1015, 165] on icon at bounding box center [660, 245] width 893 height 623
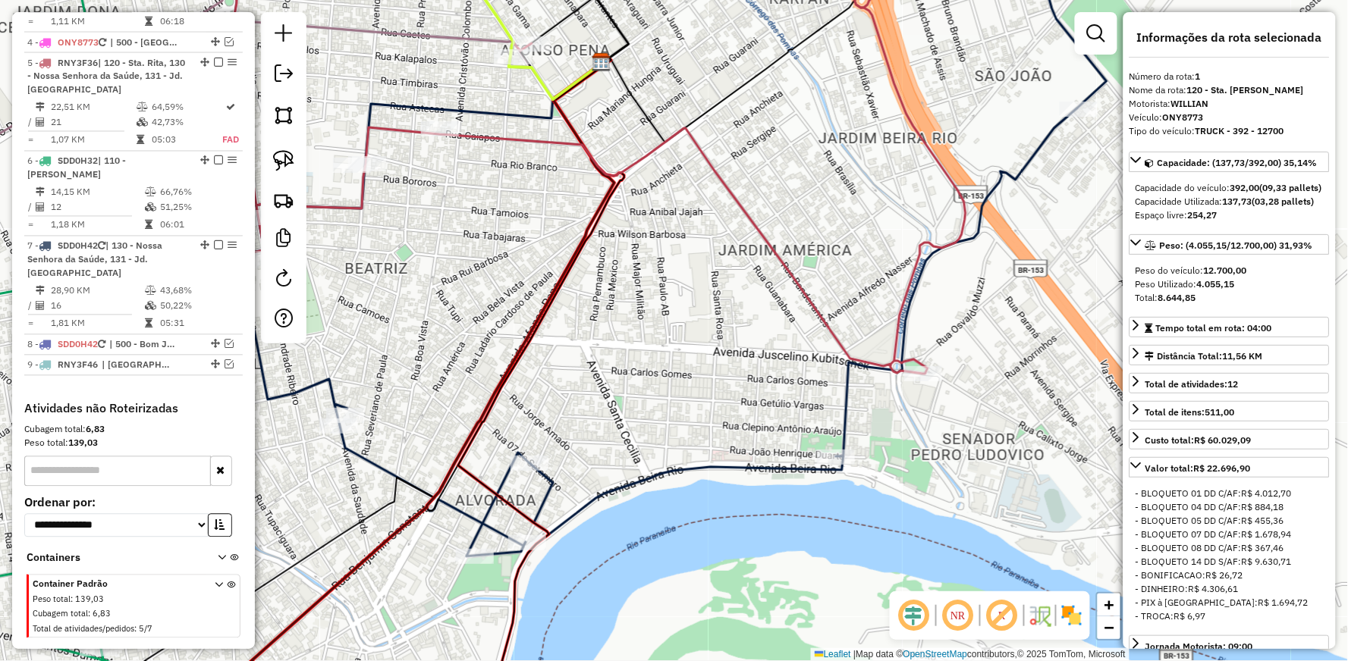
click at [1015, 165] on icon at bounding box center [660, 245] width 893 height 623
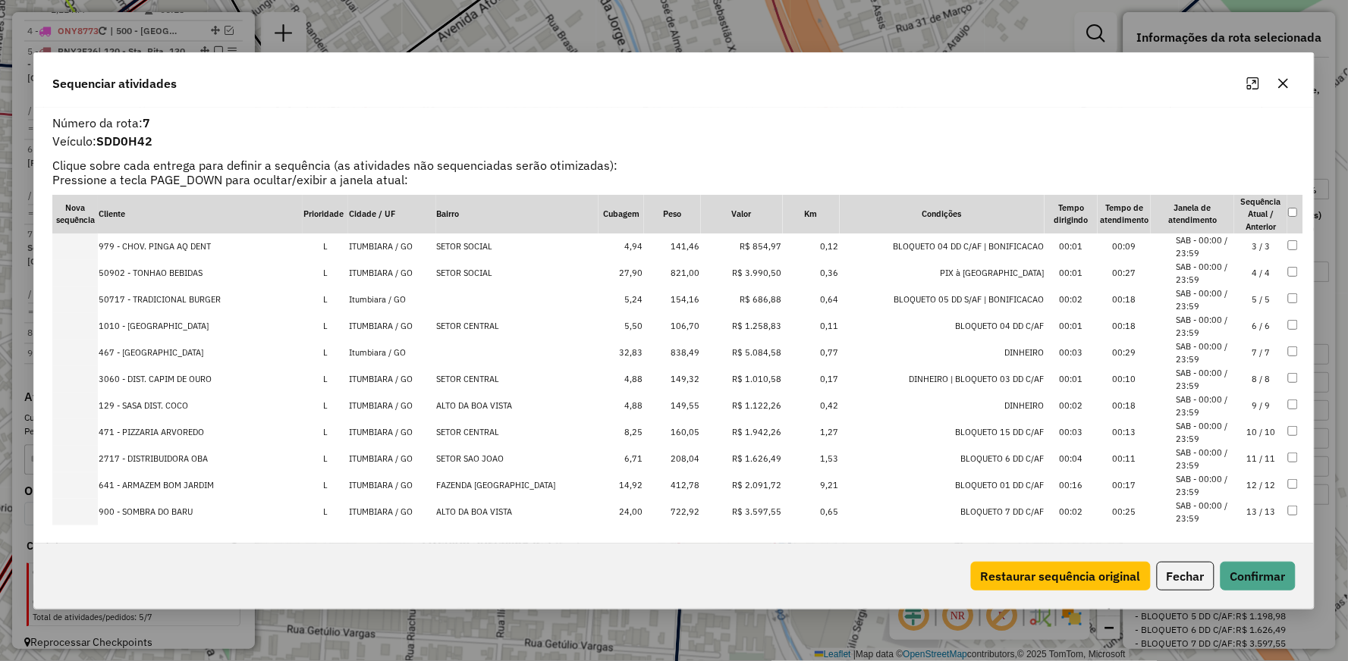
scroll to position [0, 0]
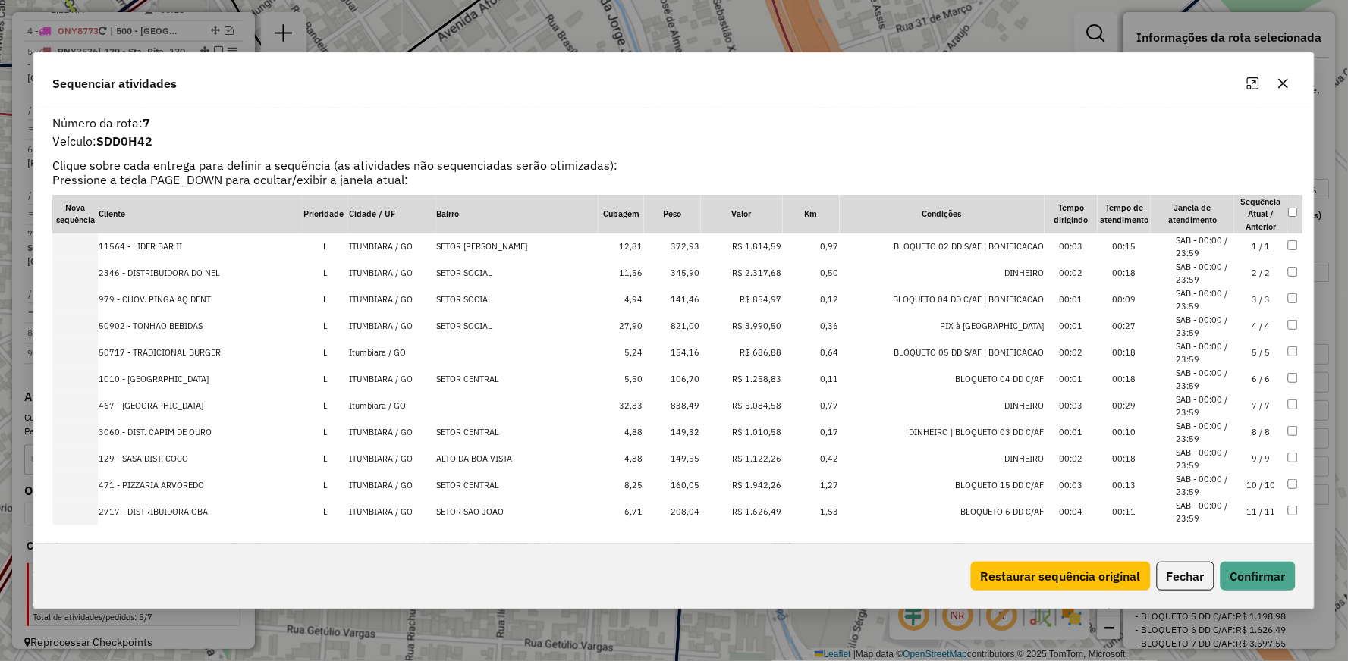
click at [1280, 81] on icon "button" at bounding box center [1283, 83] width 12 height 12
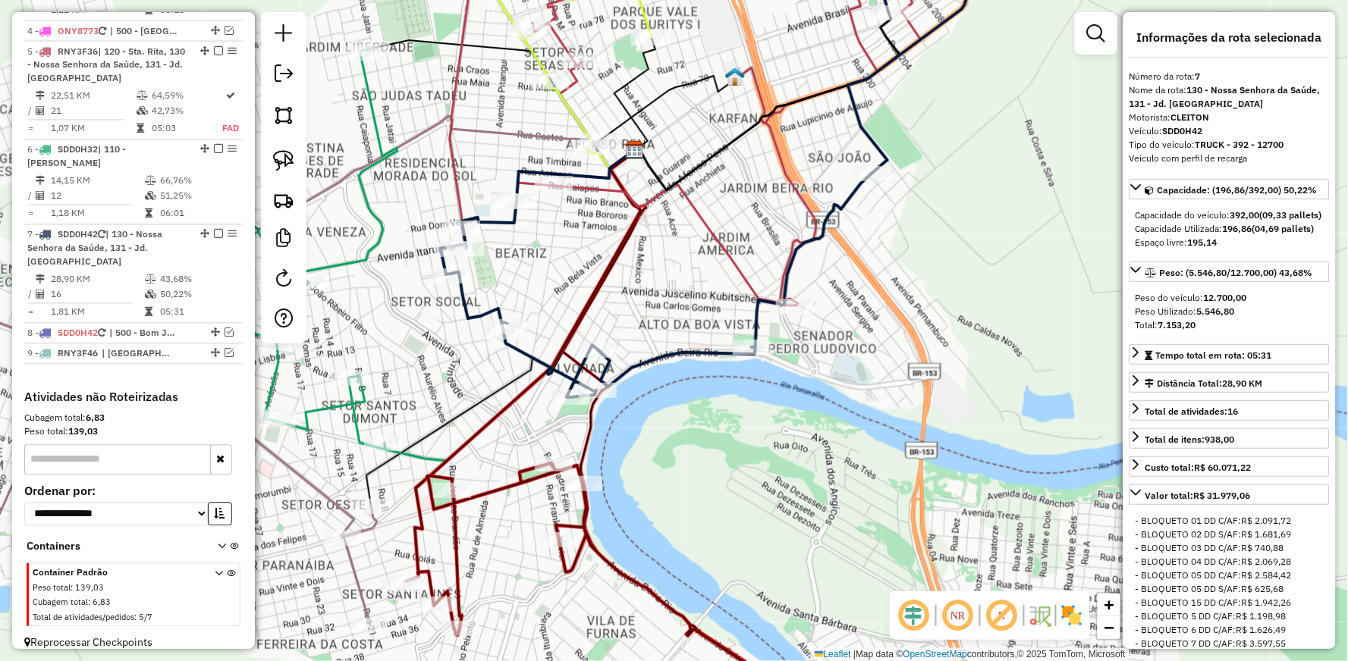
click at [641, 354] on icon at bounding box center [725, 165] width 569 height 463
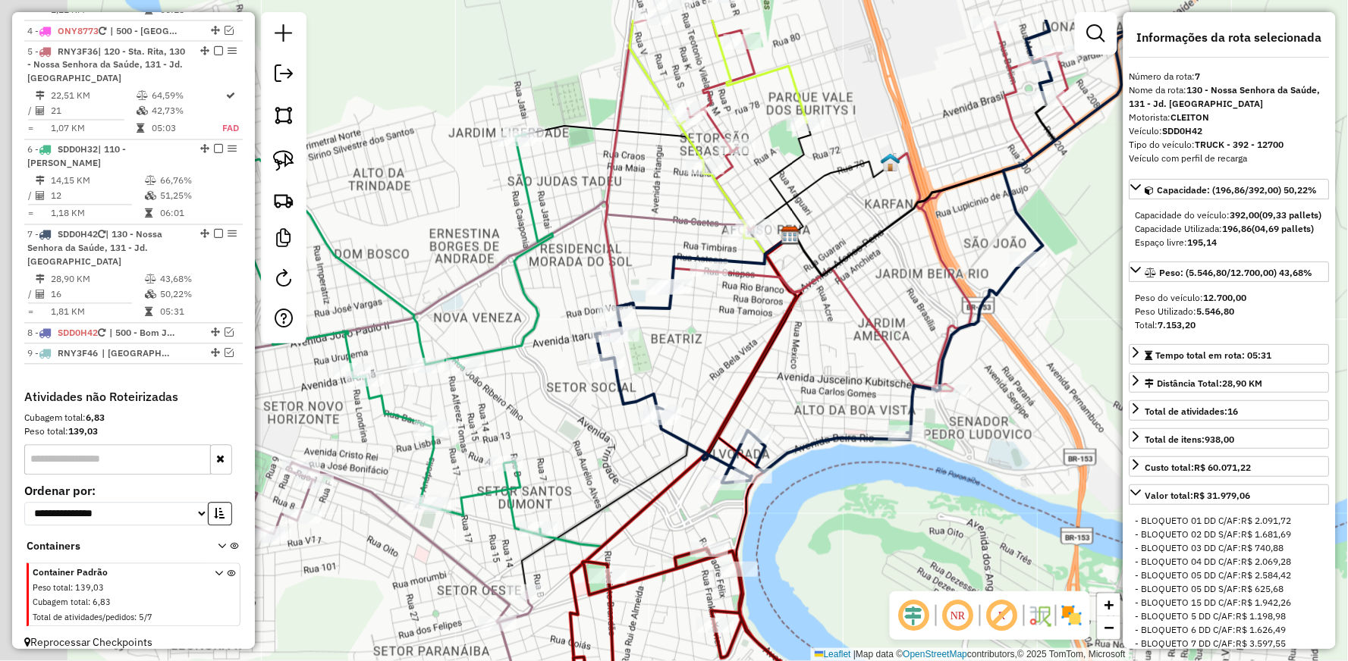
drag, startPoint x: 551, startPoint y: 231, endPoint x: 706, endPoint y: 317, distance: 177.9
click at [706, 317] on div "Janela de atendimento Grade de atendimento Capacidade Transportadoras Veículos …" at bounding box center [674, 330] width 1348 height 661
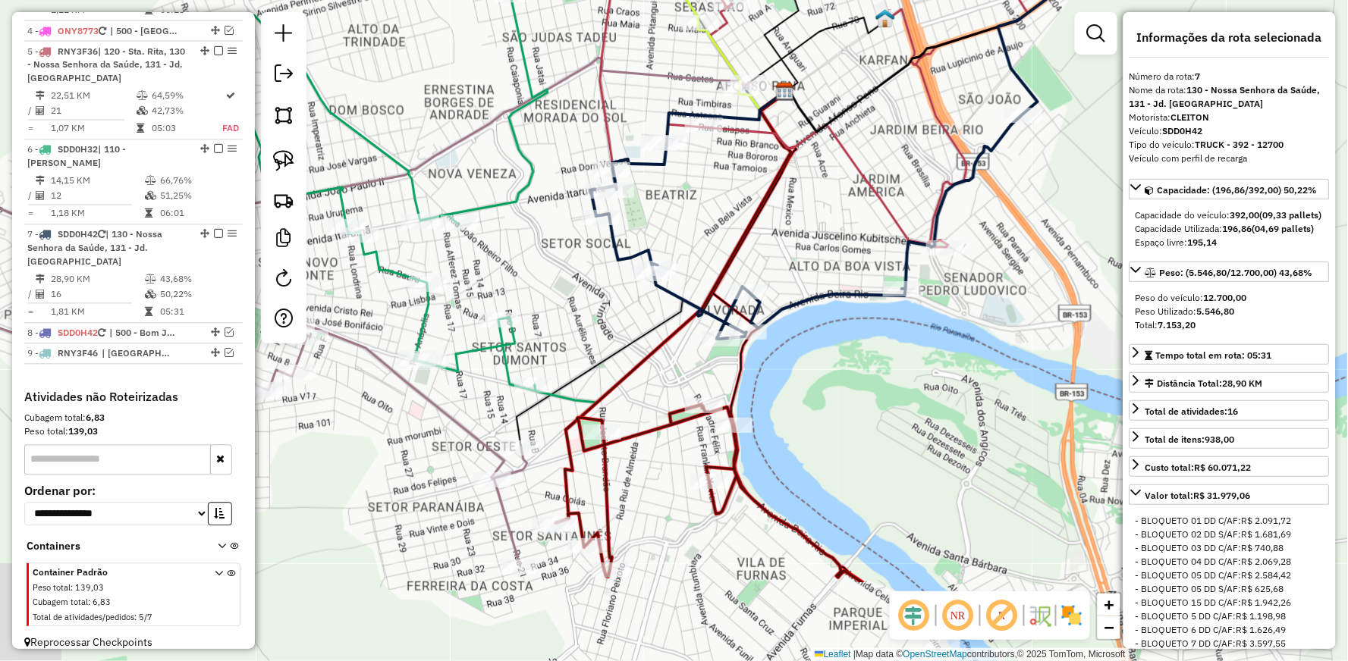
drag, startPoint x: 544, startPoint y: 370, endPoint x: 535, endPoint y: 87, distance: 283.1
click at [536, 125] on div "Janela de atendimento Grade de atendimento Capacidade Transportadoras Veículos …" at bounding box center [674, 330] width 1348 height 661
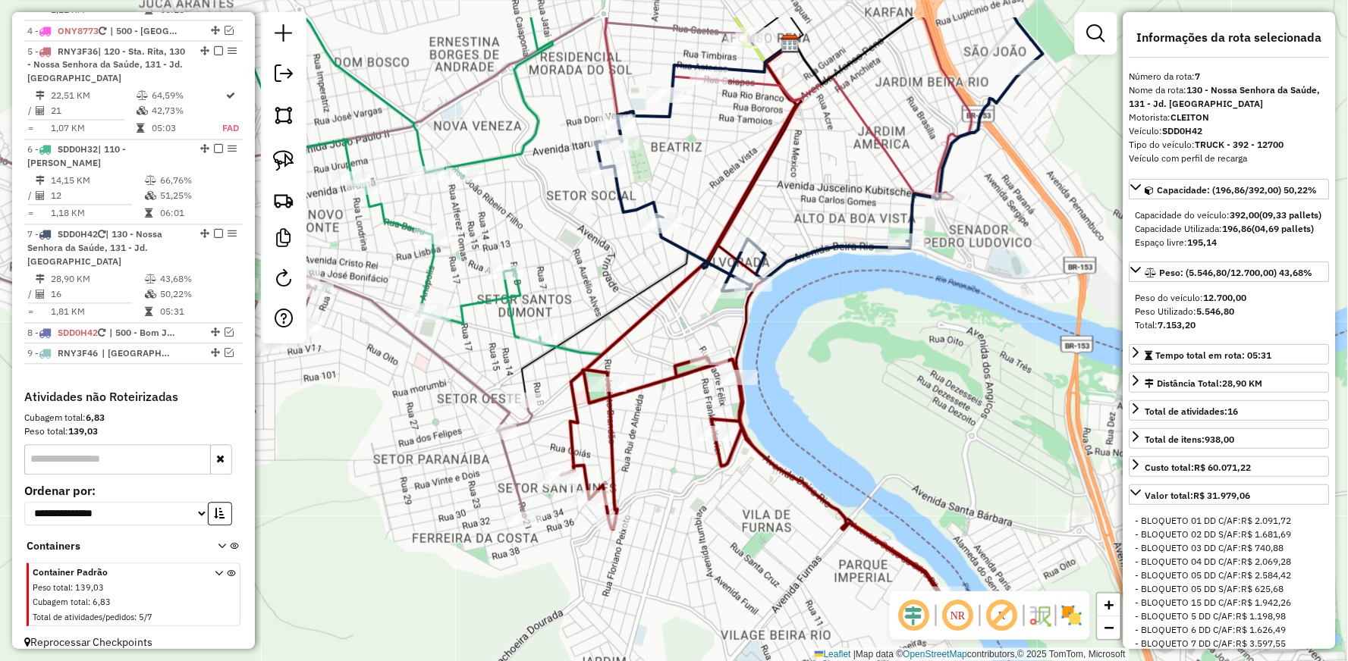
drag, startPoint x: 573, startPoint y: 159, endPoint x: 532, endPoint y: 215, distance: 69.0
click at [532, 215] on div "Janela de atendimento Grade de atendimento Capacidade Transportadoras Veículos …" at bounding box center [674, 330] width 1348 height 661
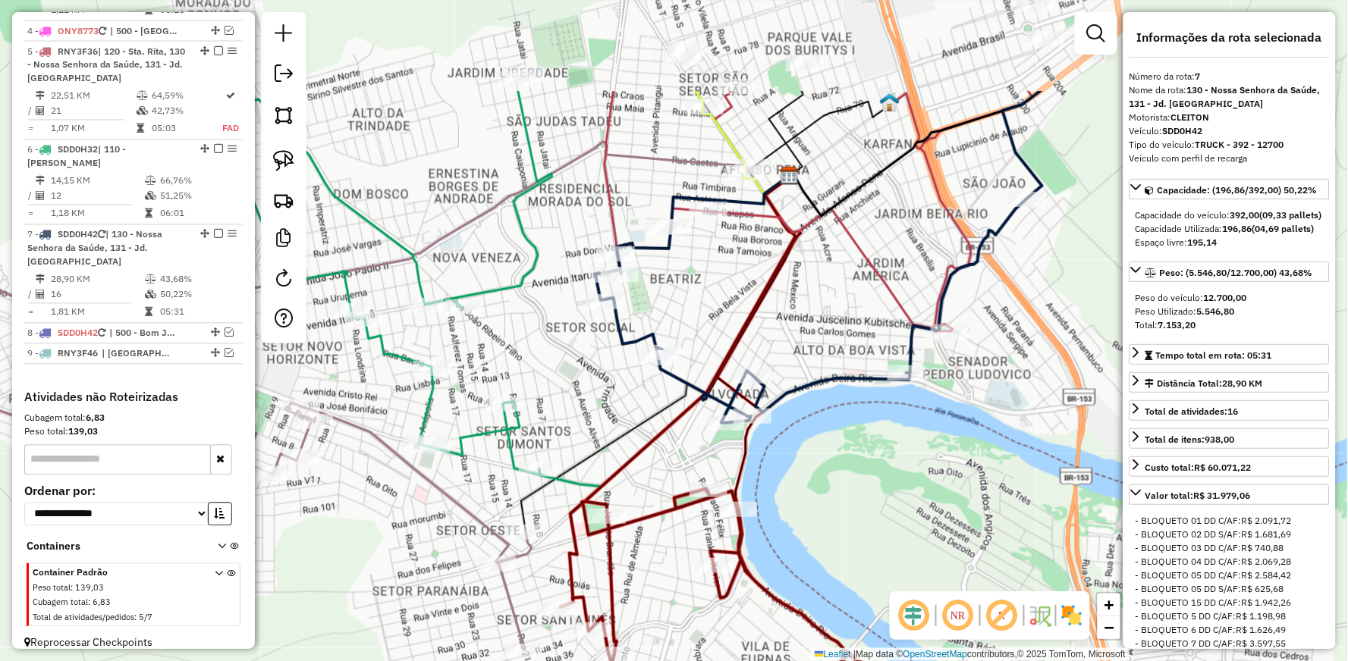
drag, startPoint x: 746, startPoint y: 167, endPoint x: 799, endPoint y: 344, distance: 184.5
click at [799, 344] on div "Janela de atendimento Grade de atendimento Capacidade Transportadoras Veículos …" at bounding box center [674, 330] width 1348 height 661
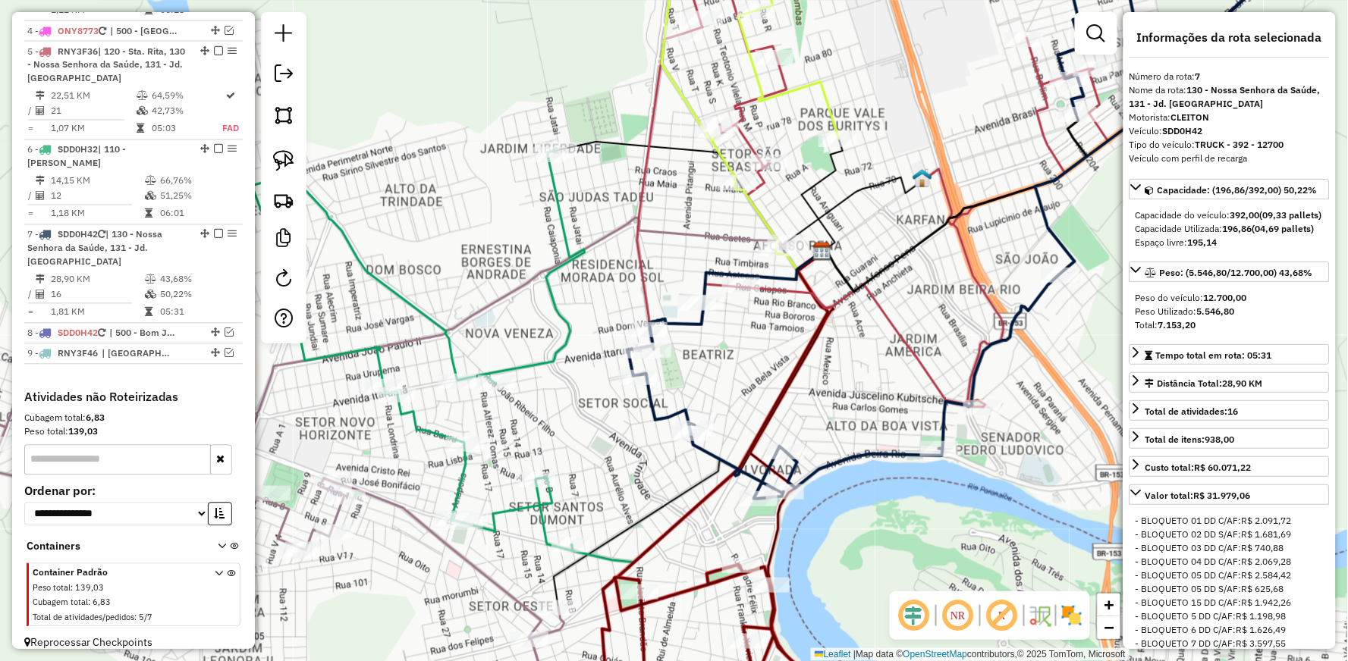
drag, startPoint x: 784, startPoint y: 123, endPoint x: 794, endPoint y: 209, distance: 86.4
click at [794, 209] on div "Janela de atendimento Grade de atendimento Capacidade Transportadoras Veículos …" at bounding box center [674, 330] width 1348 height 661
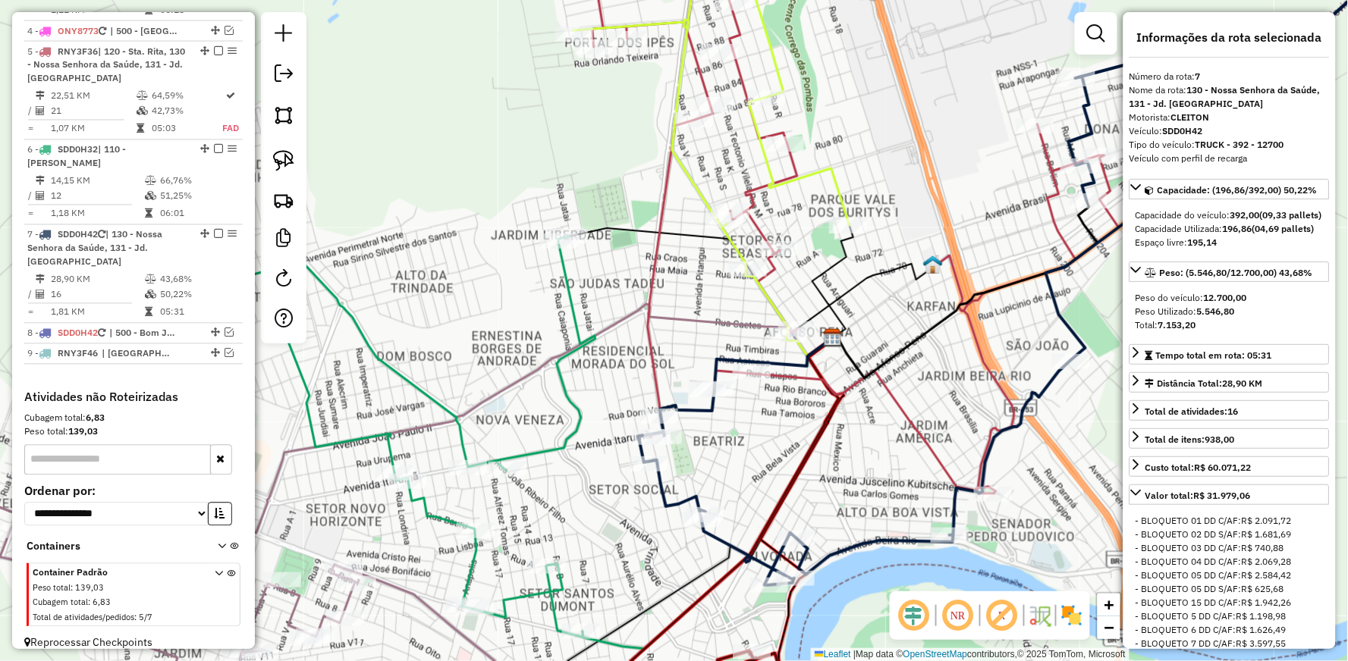
click at [808, 168] on icon at bounding box center [711, 134] width 276 height 401
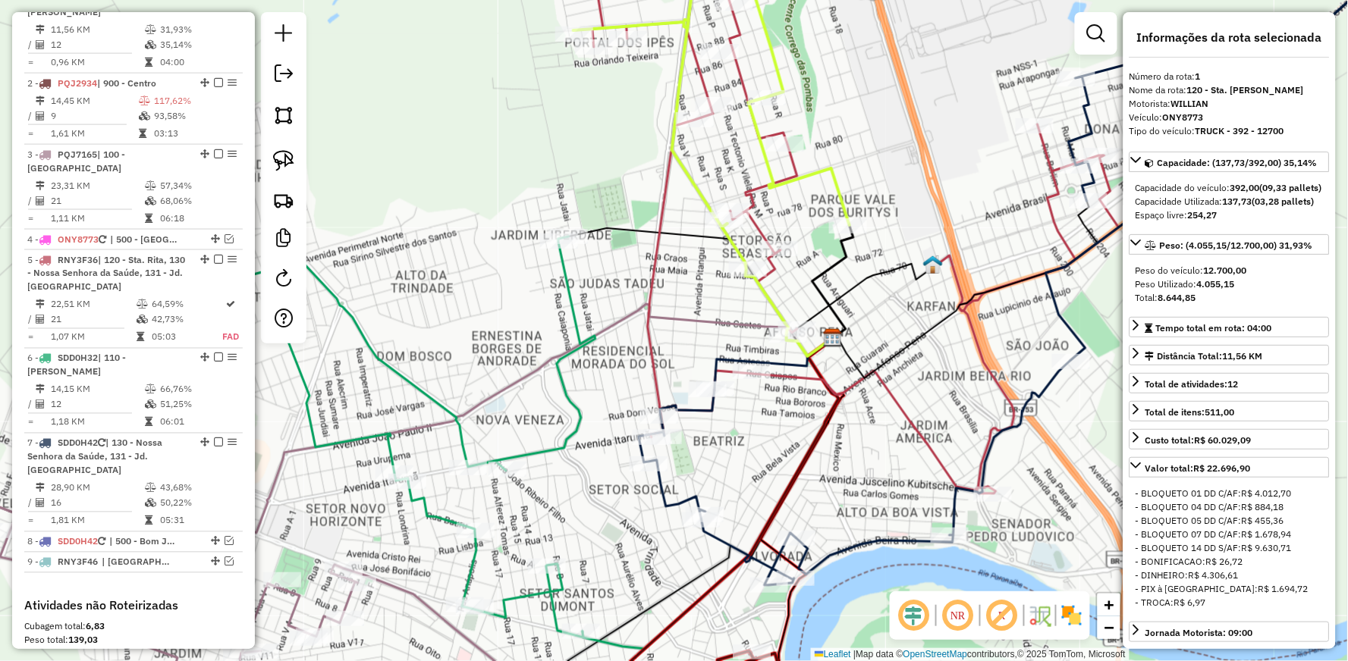
scroll to position [600, 0]
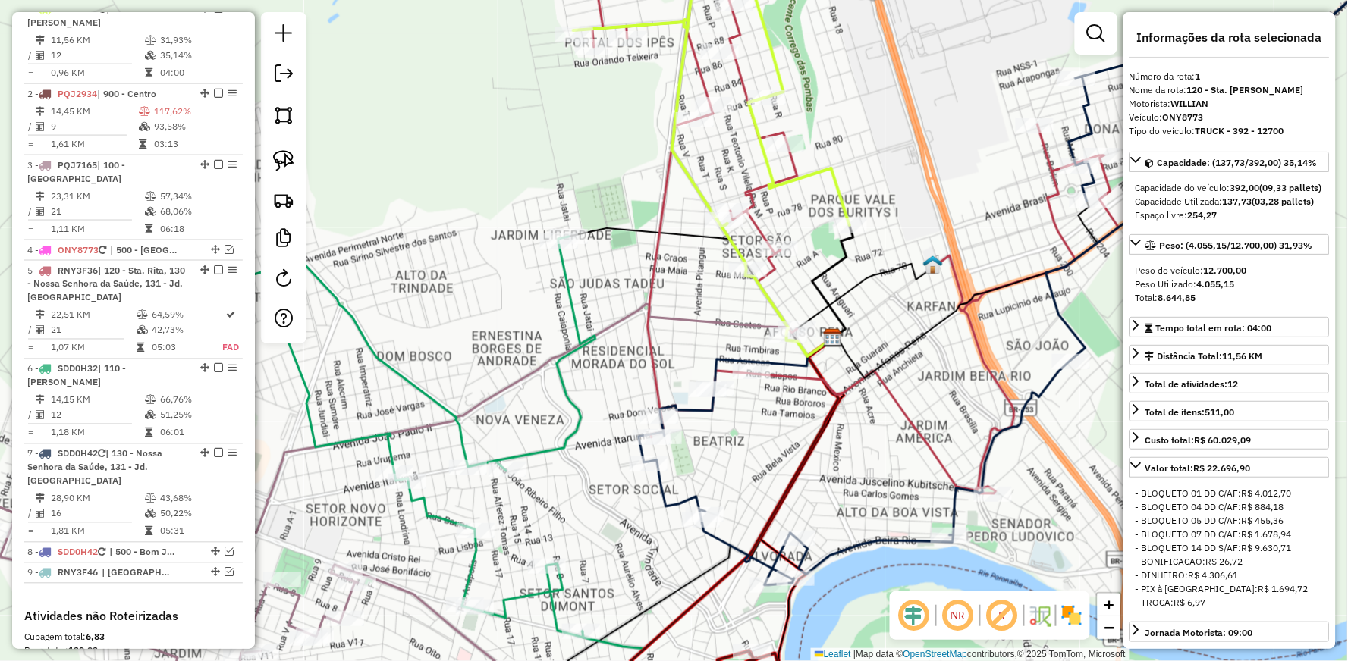
click at [662, 200] on icon at bounding box center [828, 214] width 548 height 560
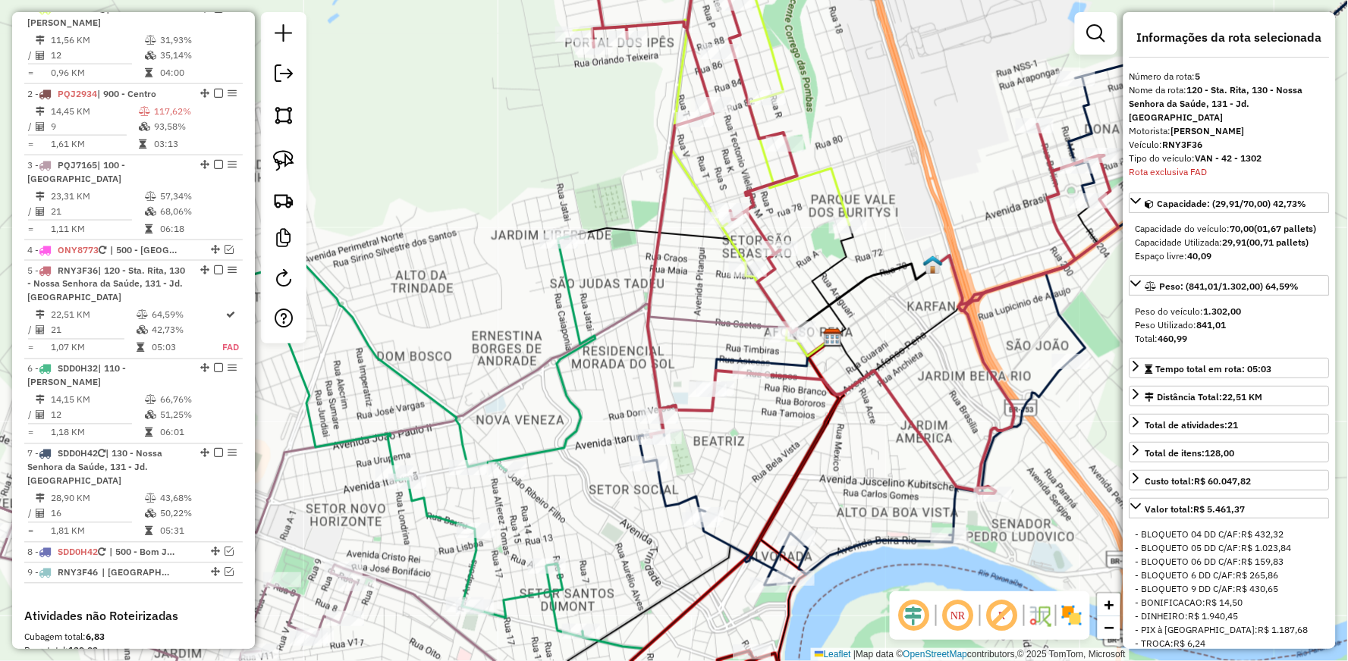
scroll to position [819, 0]
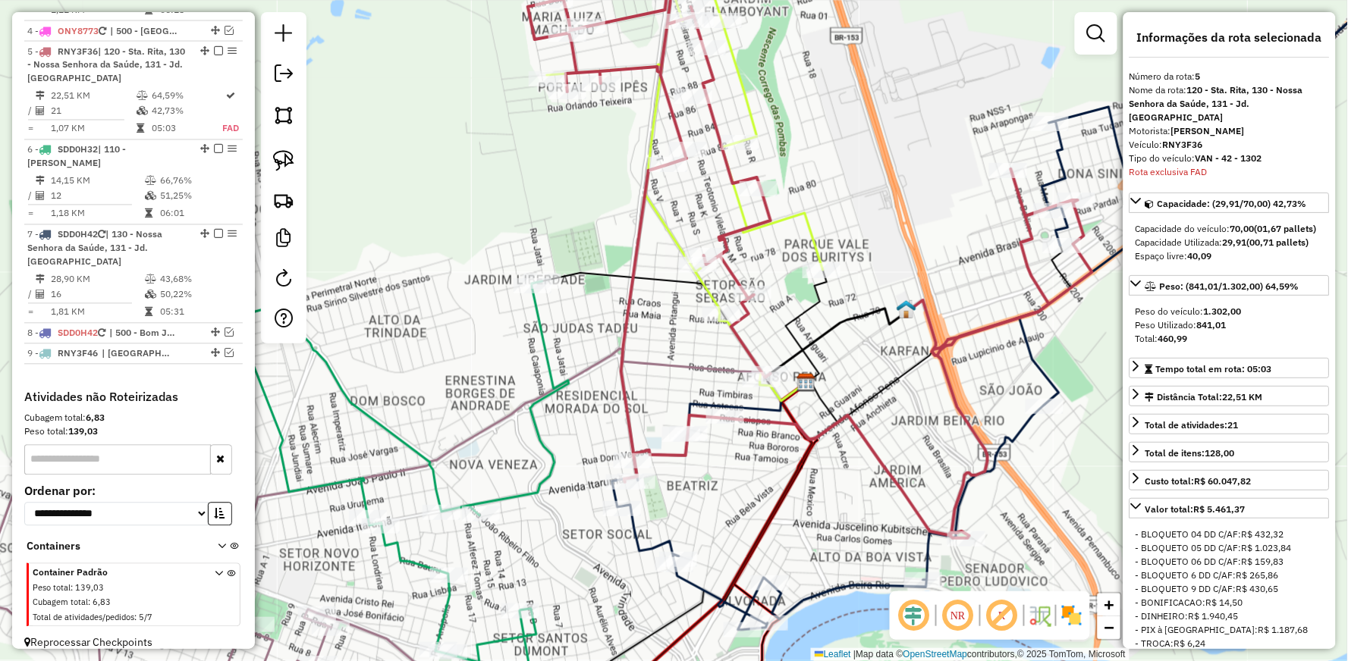
drag, startPoint x: 696, startPoint y: 334, endPoint x: 669, endPoint y: 444, distance: 112.6
click at [665, 443] on div "Janela de atendimento Grade de atendimento Capacidade Transportadoras Veículos …" at bounding box center [674, 330] width 1348 height 661
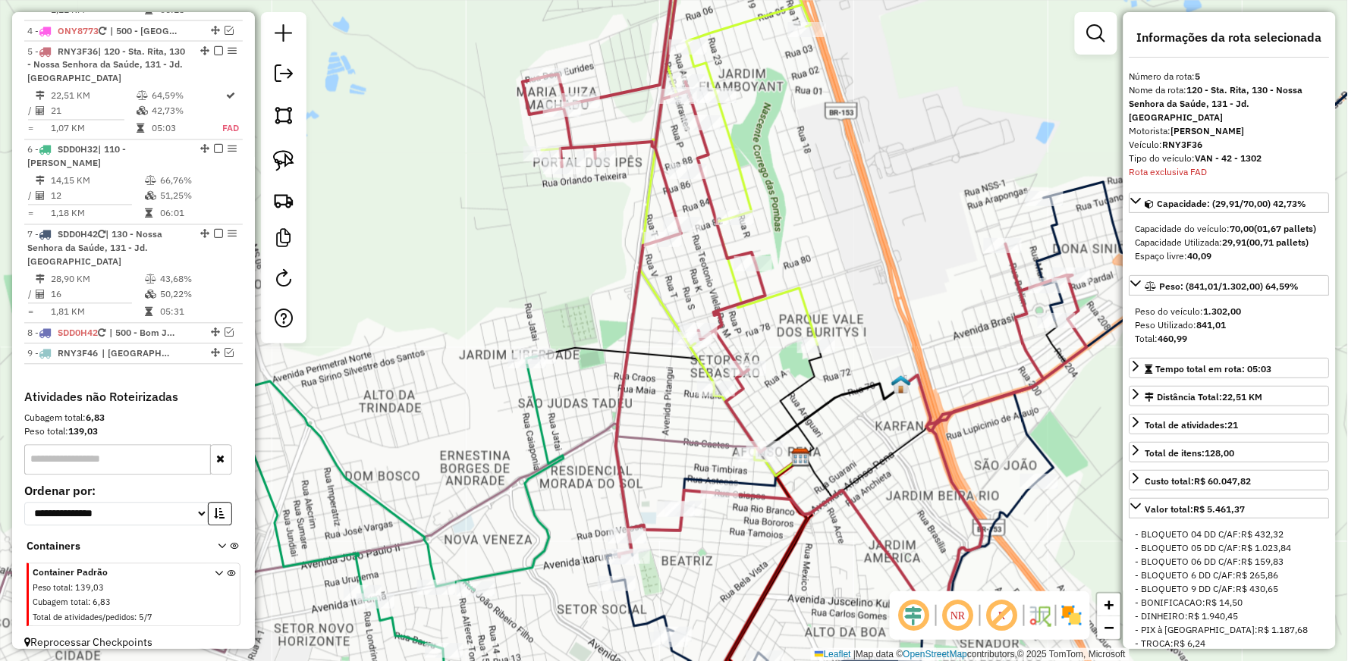
click at [654, 296] on icon at bounding box center [680, 194] width 276 height 521
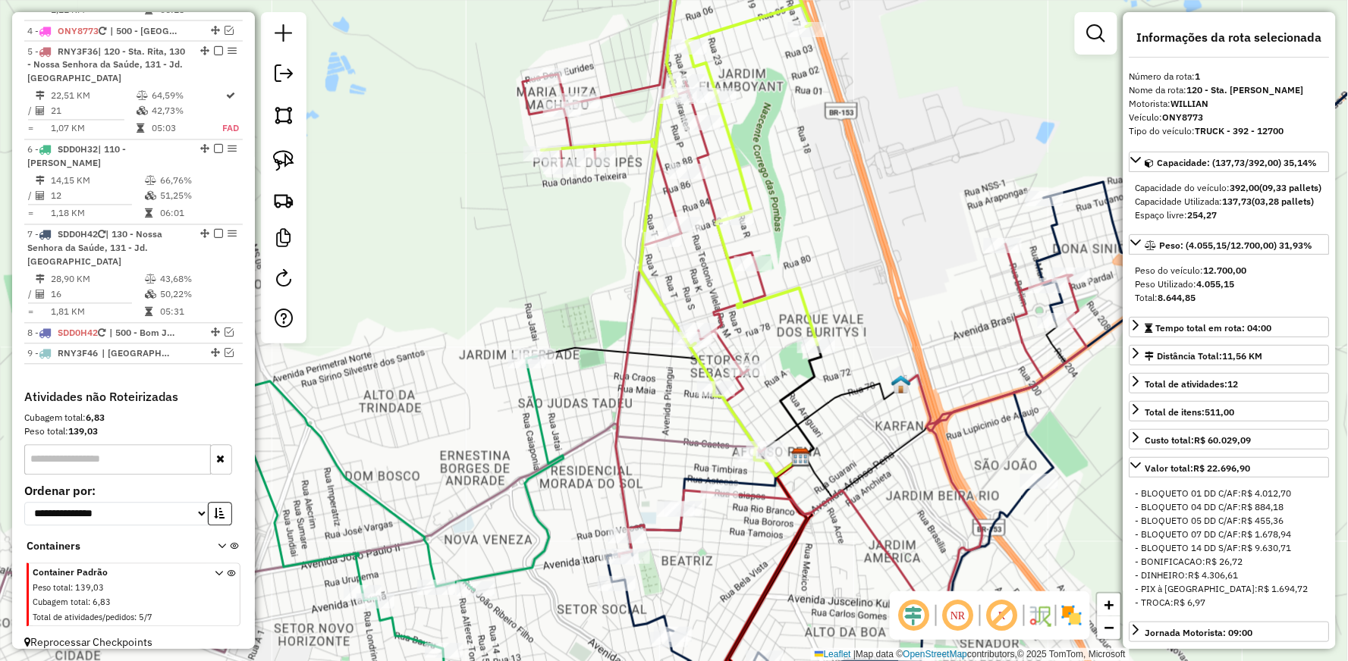
scroll to position [600, 0]
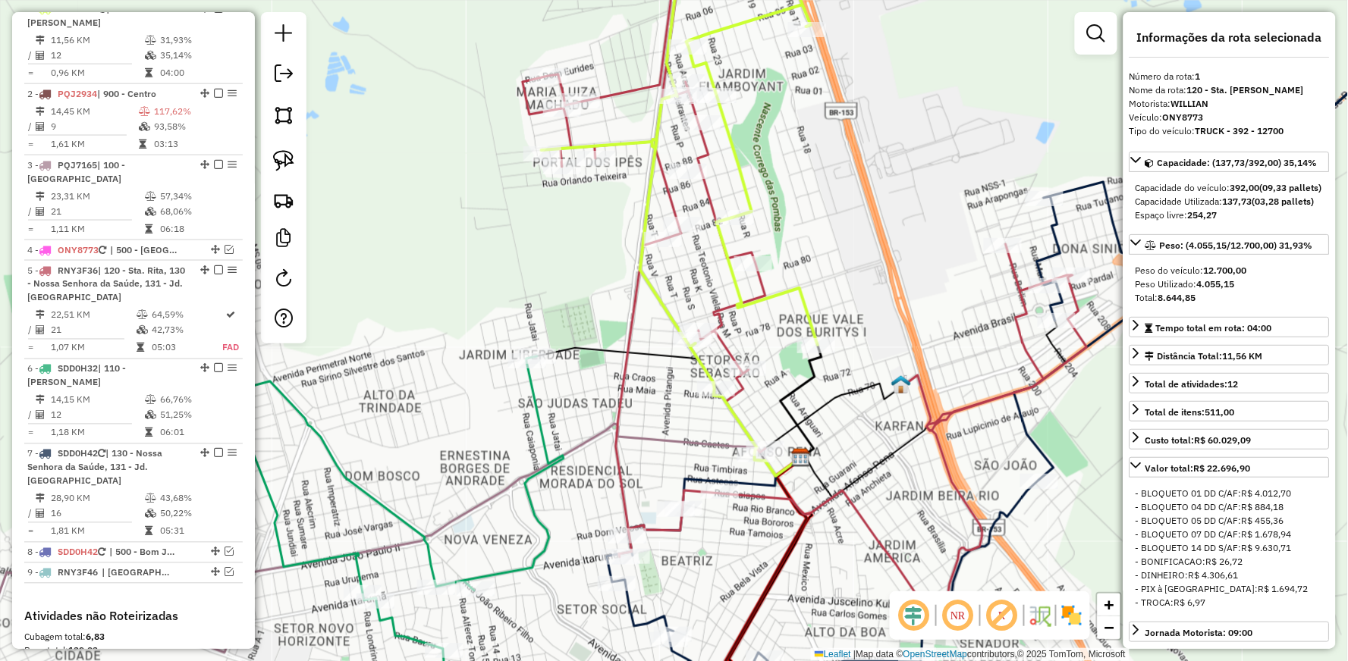
click at [632, 302] on icon at bounding box center [797, 274] width 548 height 680
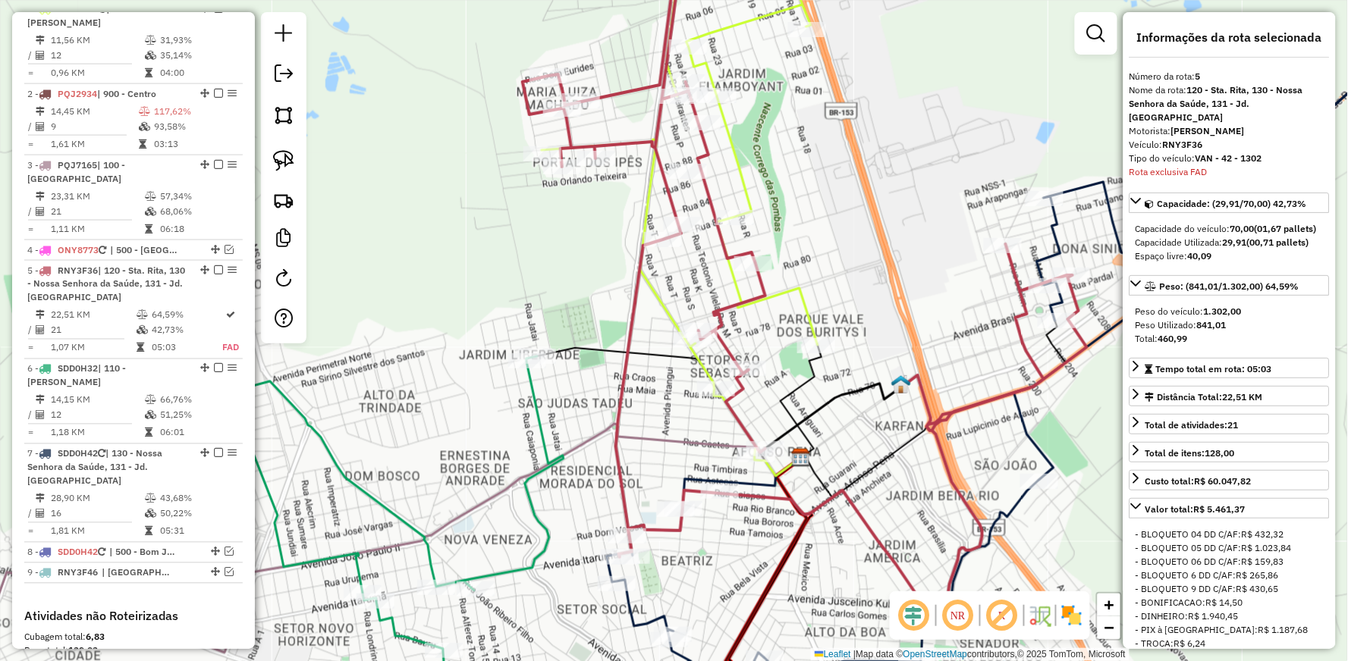
scroll to position [819, 0]
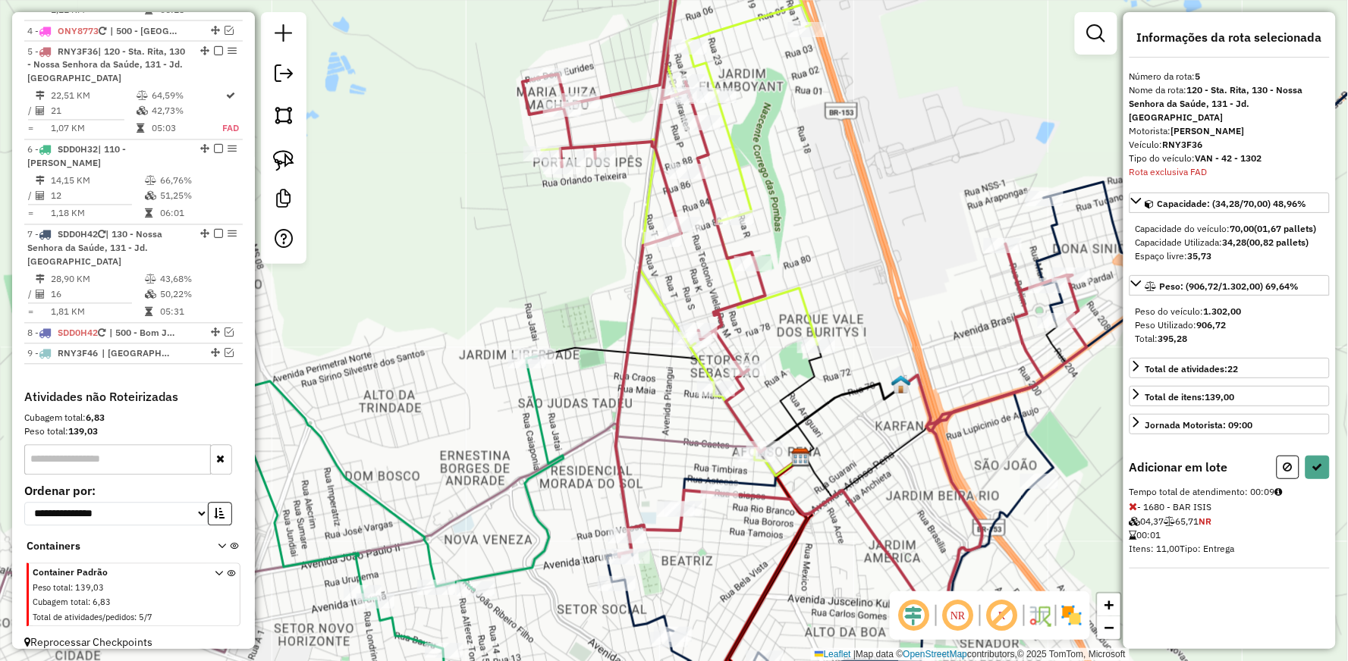
select select "**********"
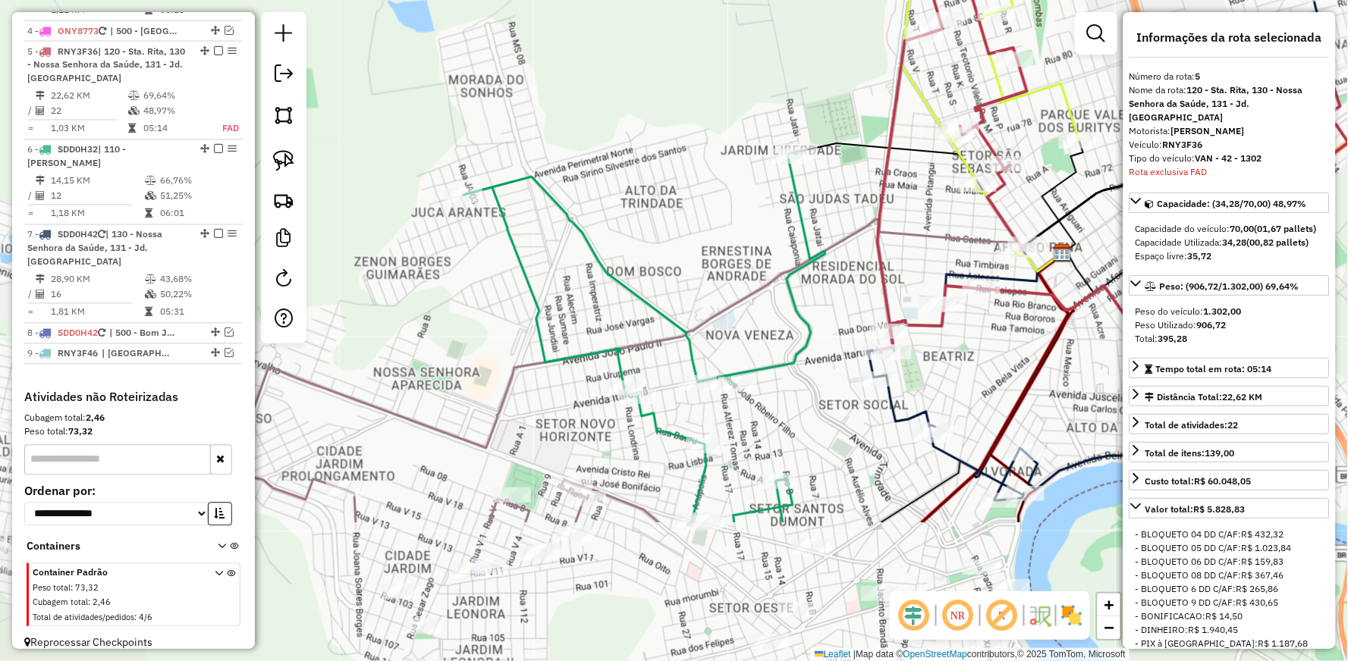
drag, startPoint x: 666, startPoint y: 443, endPoint x: 924, endPoint y: 230, distance: 334.6
click at [925, 231] on icon at bounding box center [596, 333] width 934 height 229
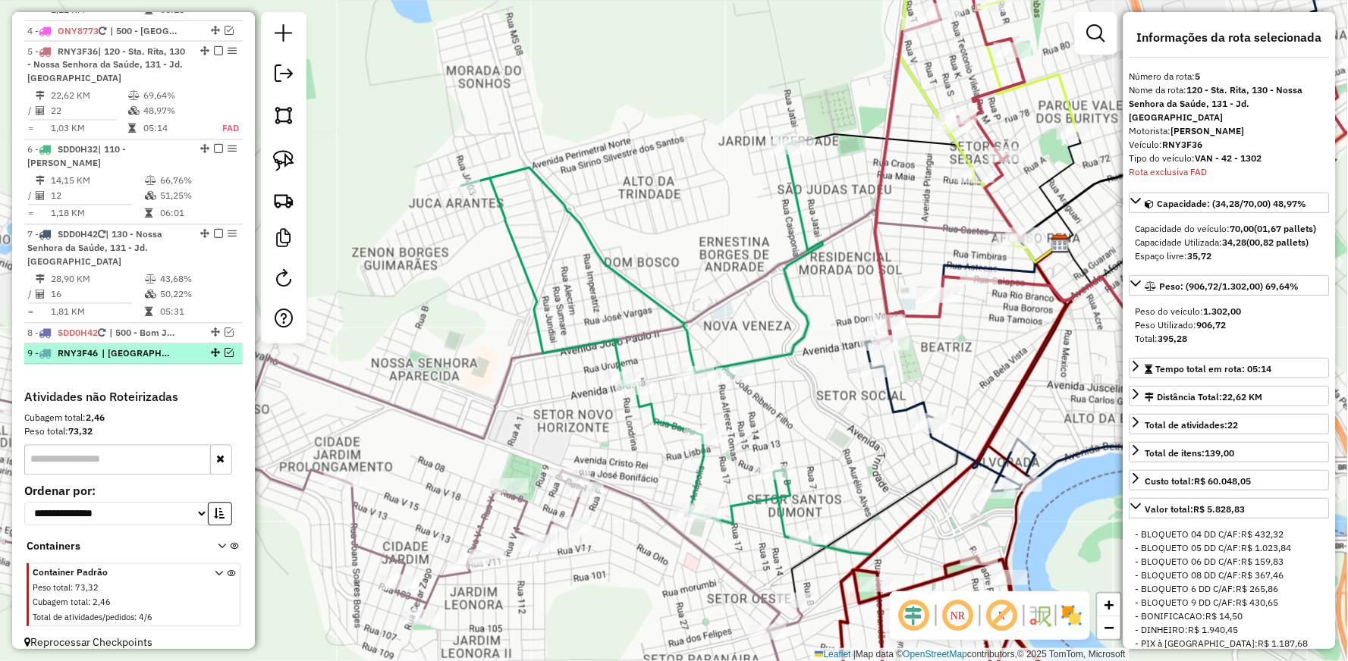
click at [225, 349] on em at bounding box center [229, 353] width 9 height 9
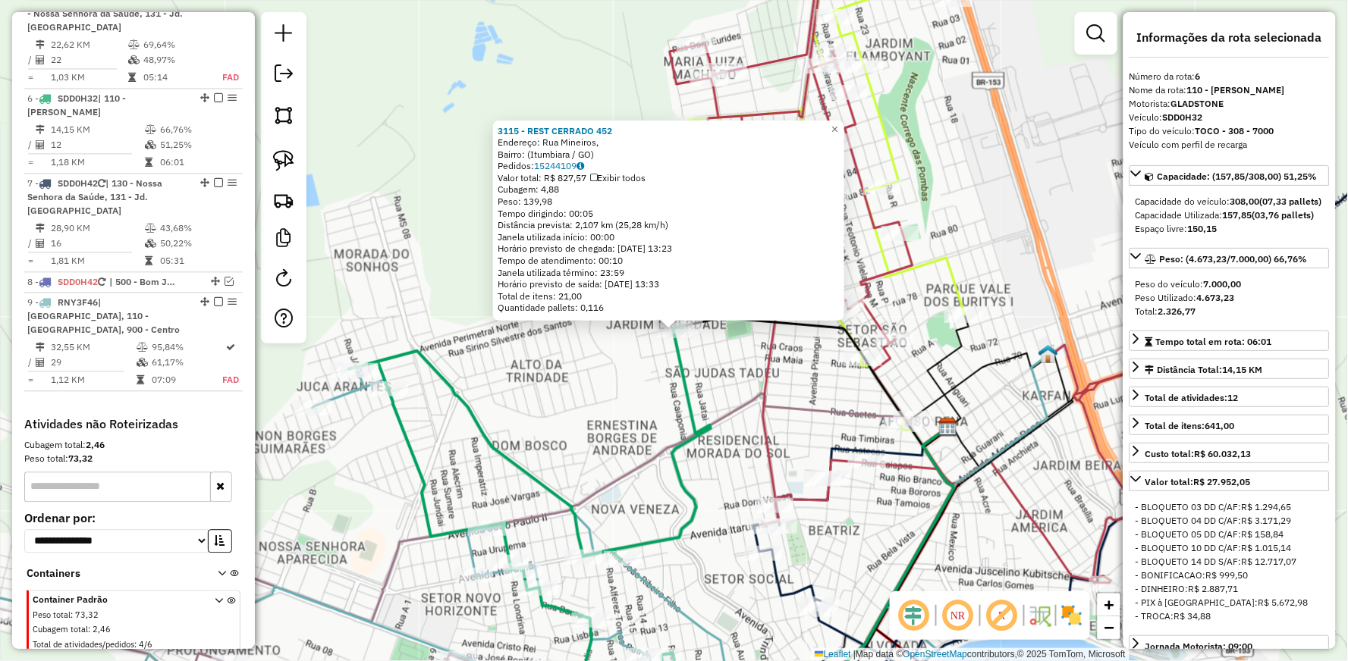
scroll to position [897, 0]
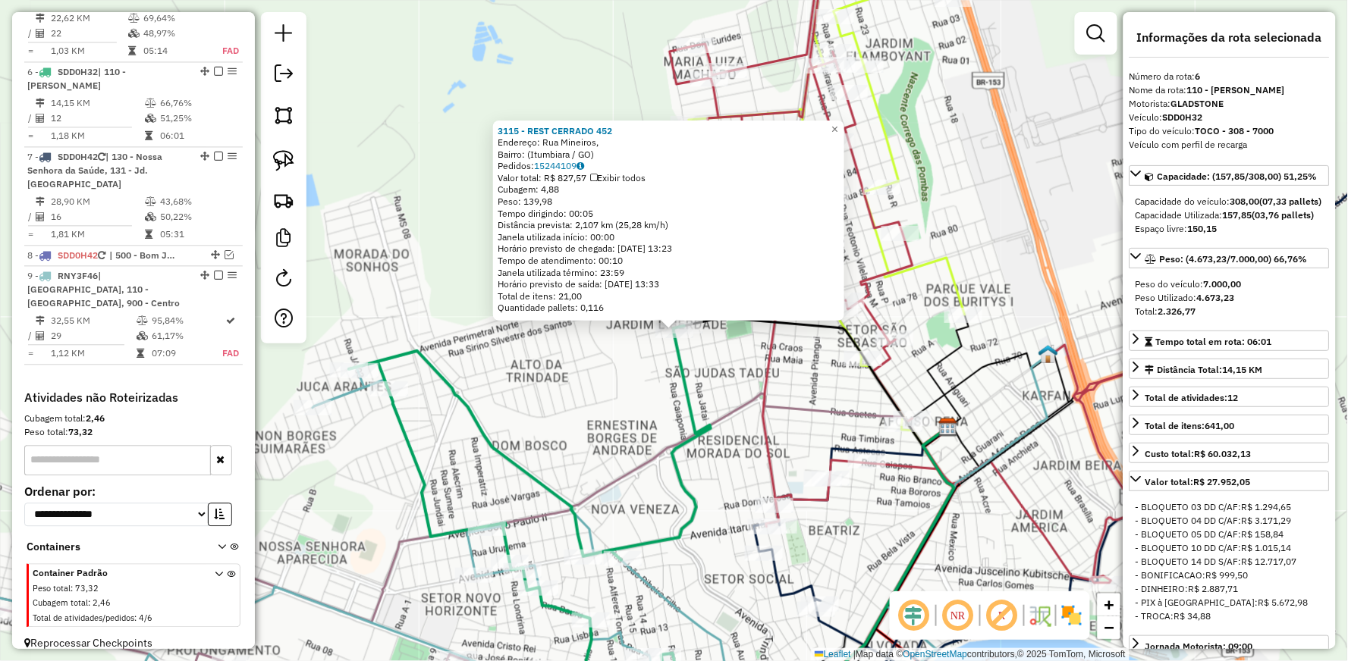
click at [746, 375] on div "3115 - REST CERRADO 452 Endereço: Rua Mineiros, Bairro: (Itumbiara / GO) Pedido…" at bounding box center [674, 330] width 1348 height 661
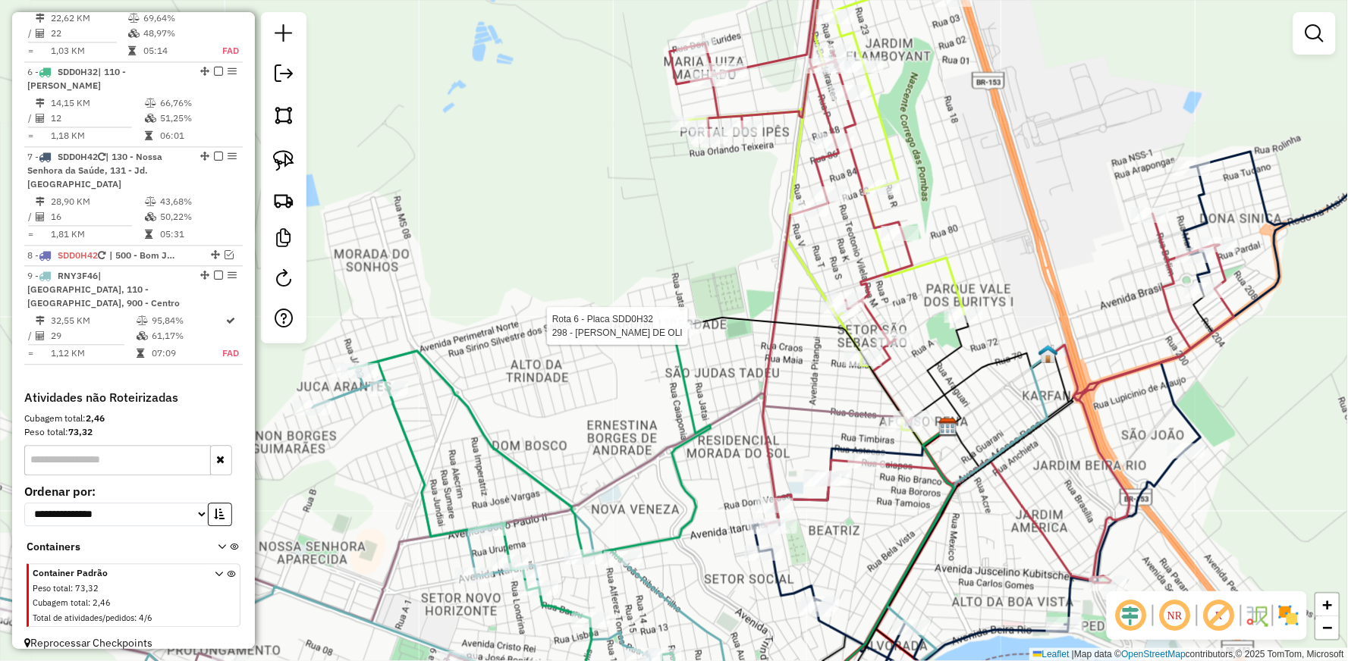
select select "**********"
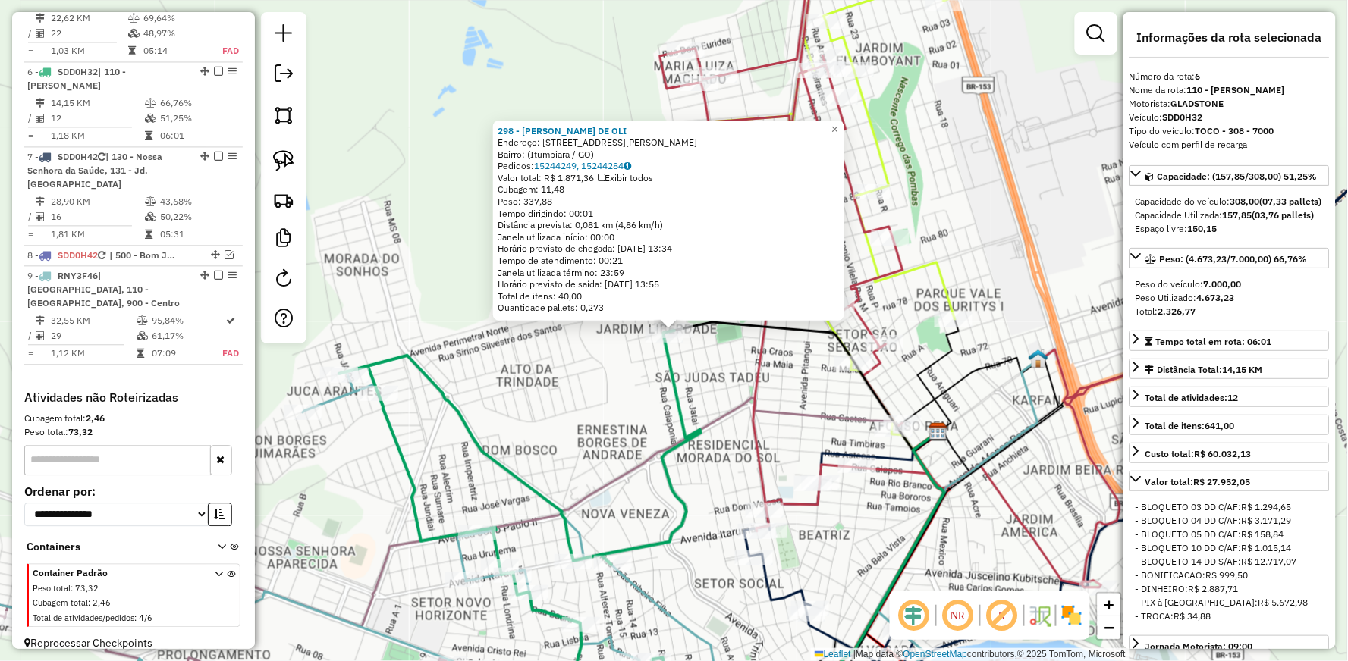
click at [716, 369] on div "298 - ORALMI VIEIRA DE OLI Endereço: Rua Luiz Antônio Rosa, 38 Bairro: (Itumbia…" at bounding box center [674, 330] width 1348 height 661
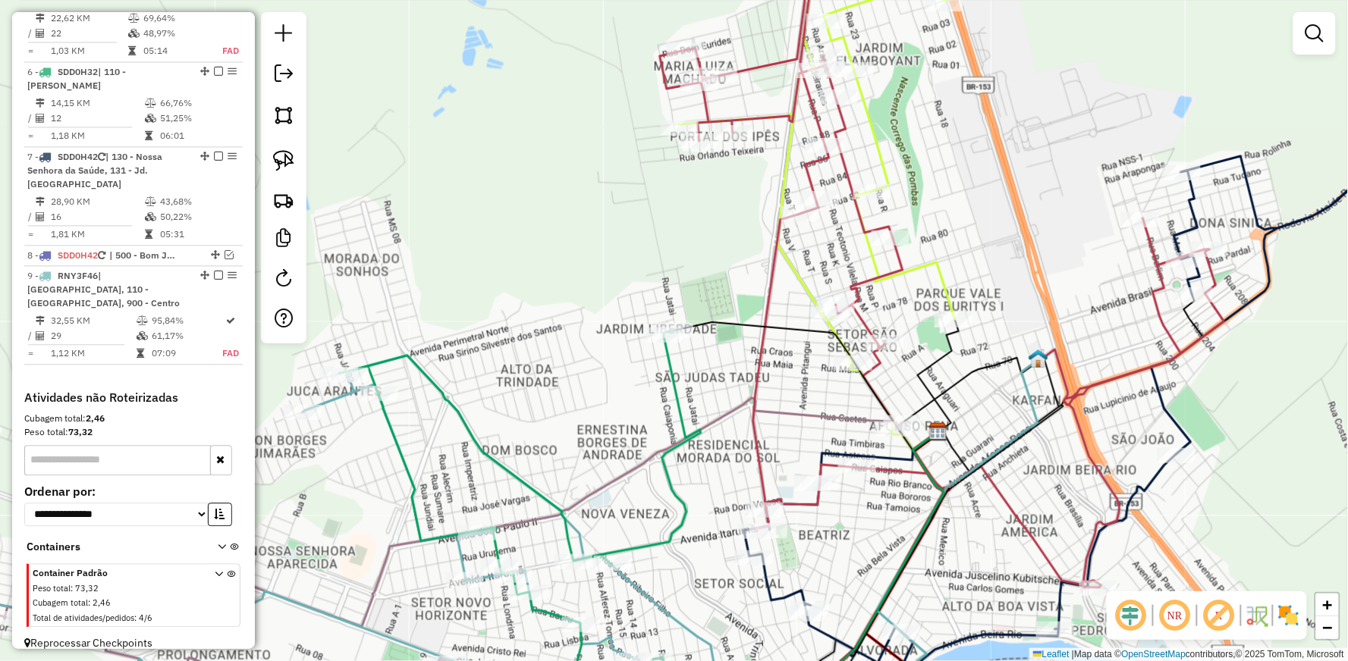
click at [878, 360] on icon at bounding box center [934, 261] width 548 height 654
select select "**********"
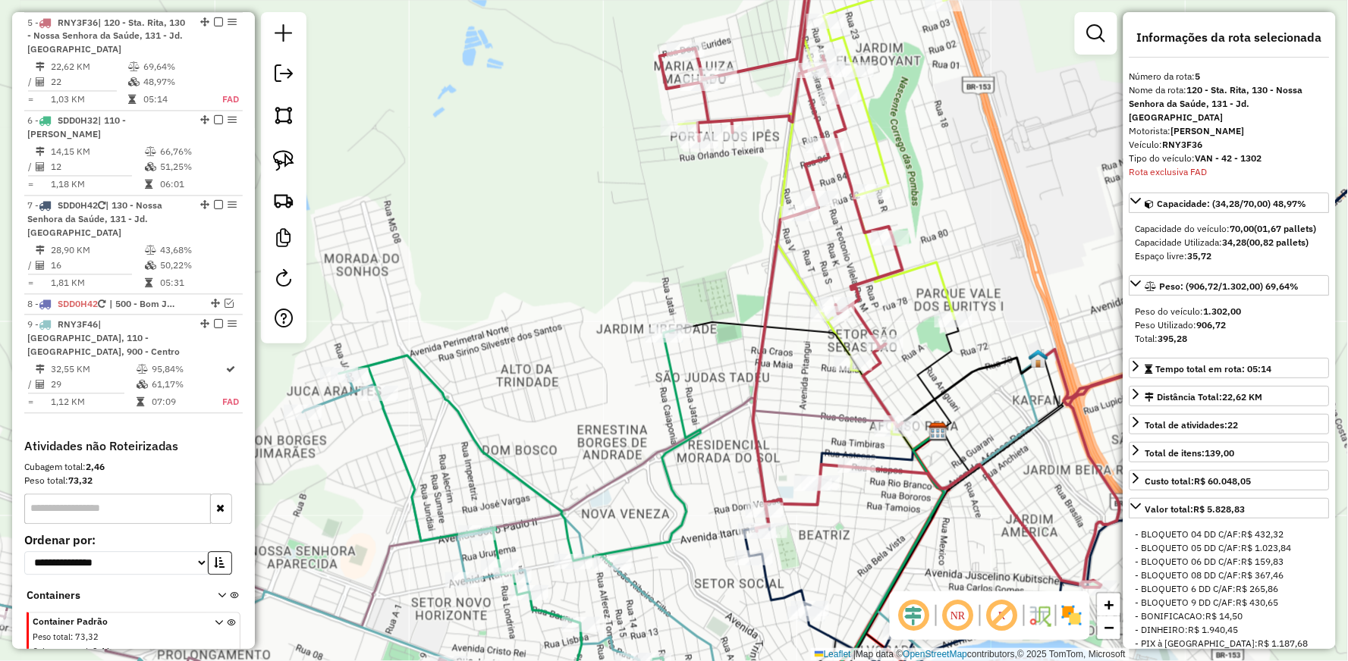
scroll to position [847, 0]
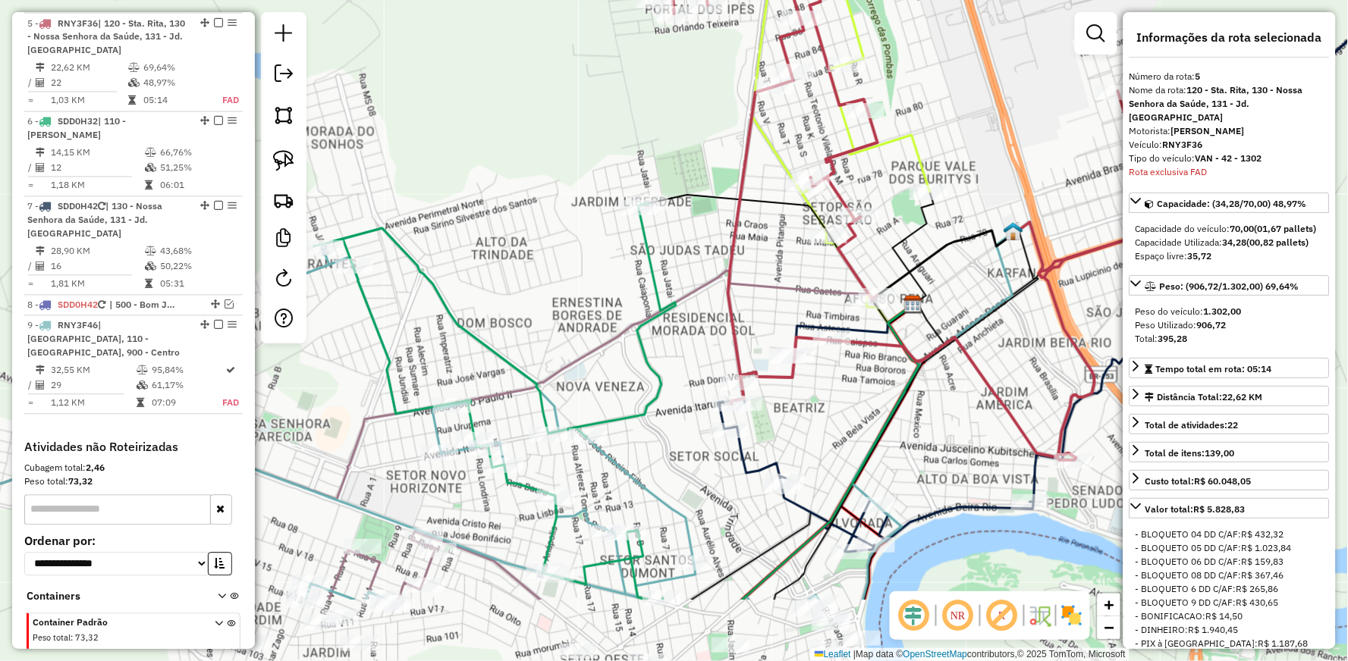
drag, startPoint x: 840, startPoint y: 527, endPoint x: 834, endPoint y: 209, distance: 318.6
click at [828, 293] on div "Janela de atendimento Grade de atendimento Capacidade Transportadoras Veículos …" at bounding box center [674, 330] width 1348 height 661
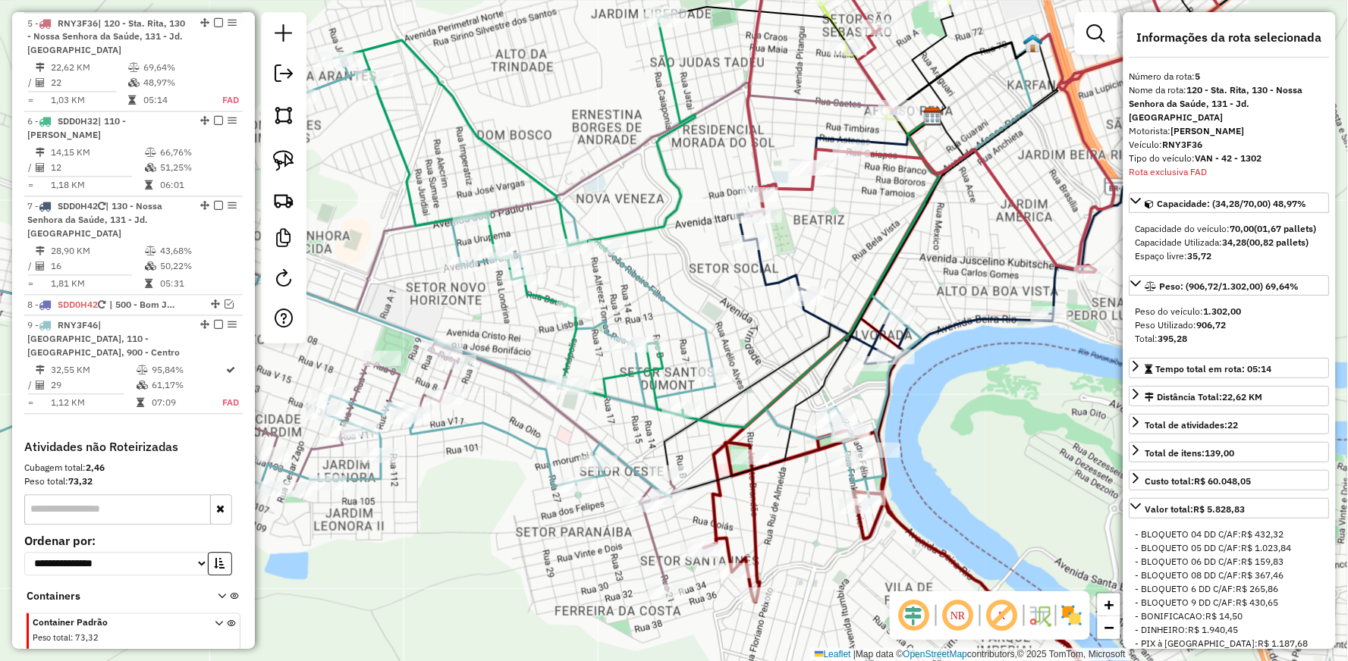
drag, startPoint x: 823, startPoint y: 548, endPoint x: 774, endPoint y: 434, distance: 124.0
click at [774, 434] on div "Janela de atendimento Grade de atendimento Capacidade Transportadoras Veículos …" at bounding box center [674, 330] width 1348 height 661
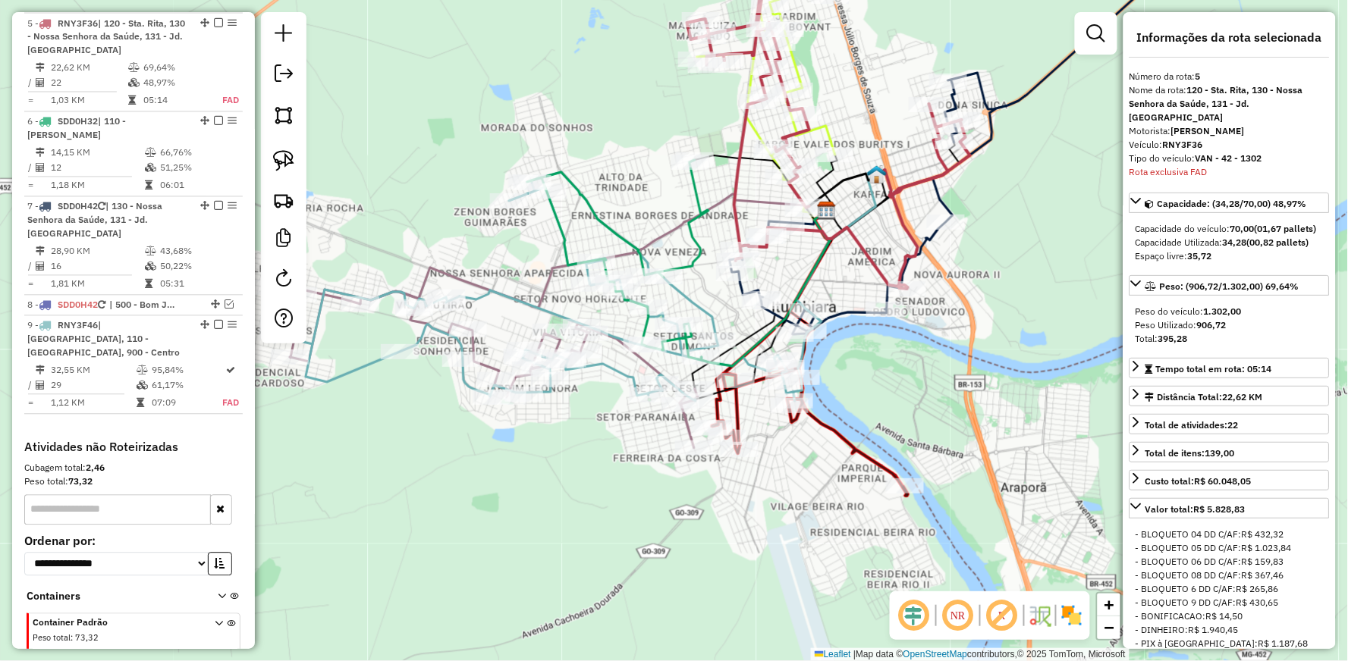
click at [618, 364] on icon at bounding box center [536, 286] width 517 height 229
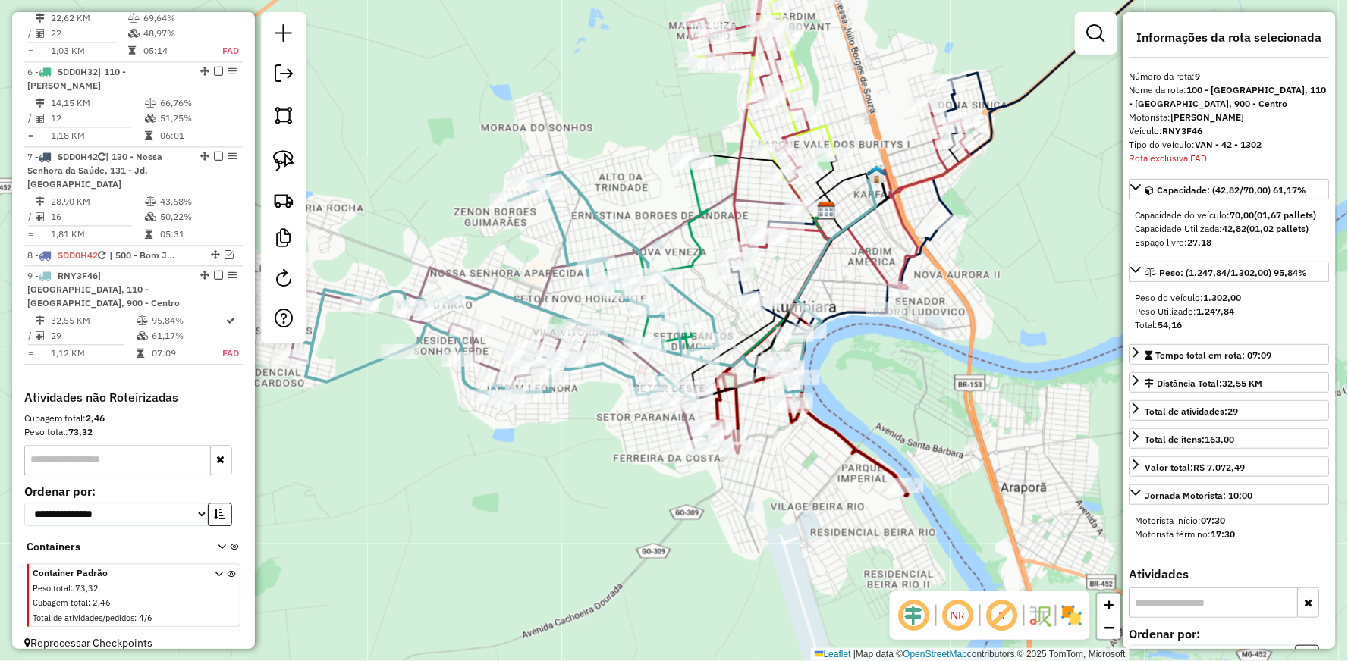
click at [848, 308] on icon at bounding box center [968, 134] width 476 height 400
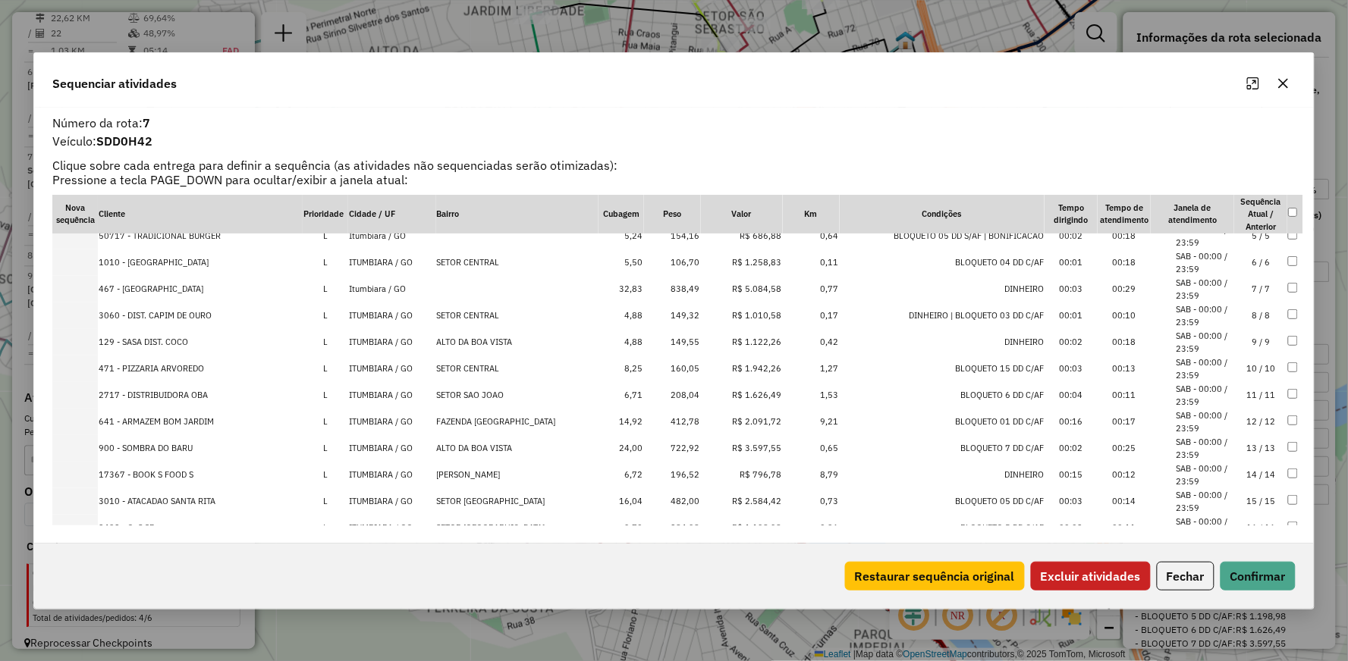
scroll to position [146, 0]
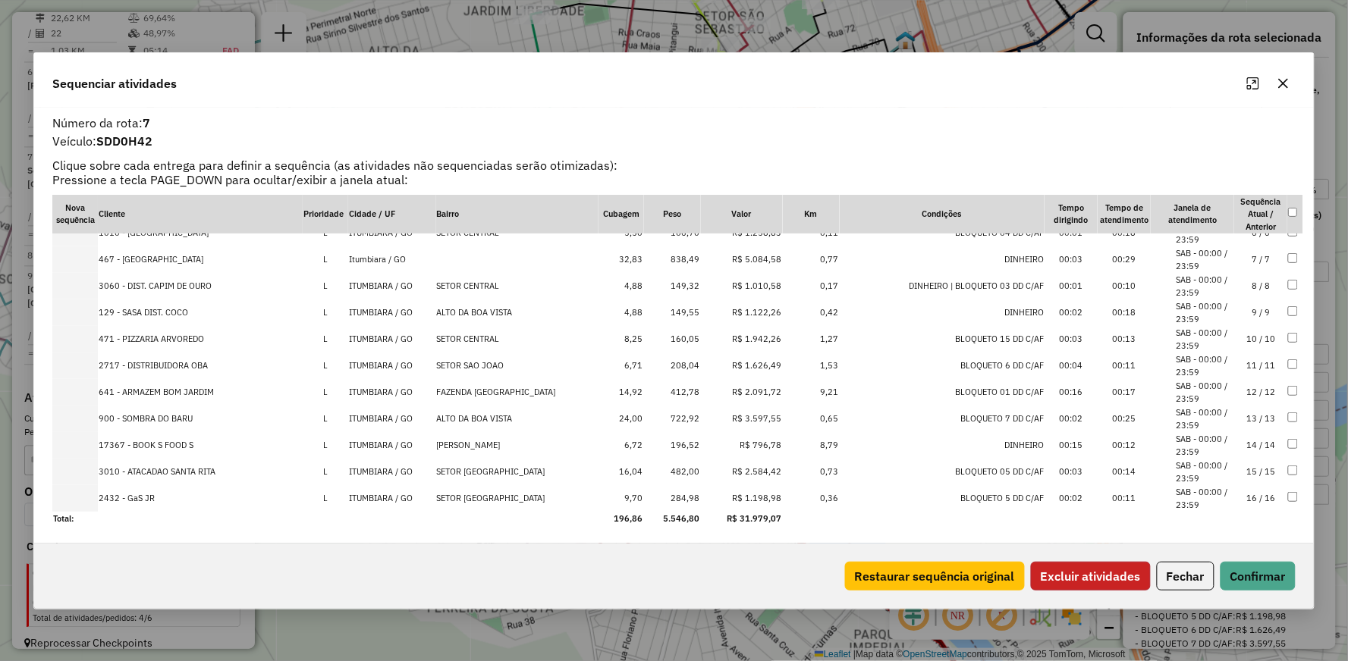
click at [1090, 587] on button "Excluir atividades" at bounding box center [1091, 576] width 120 height 29
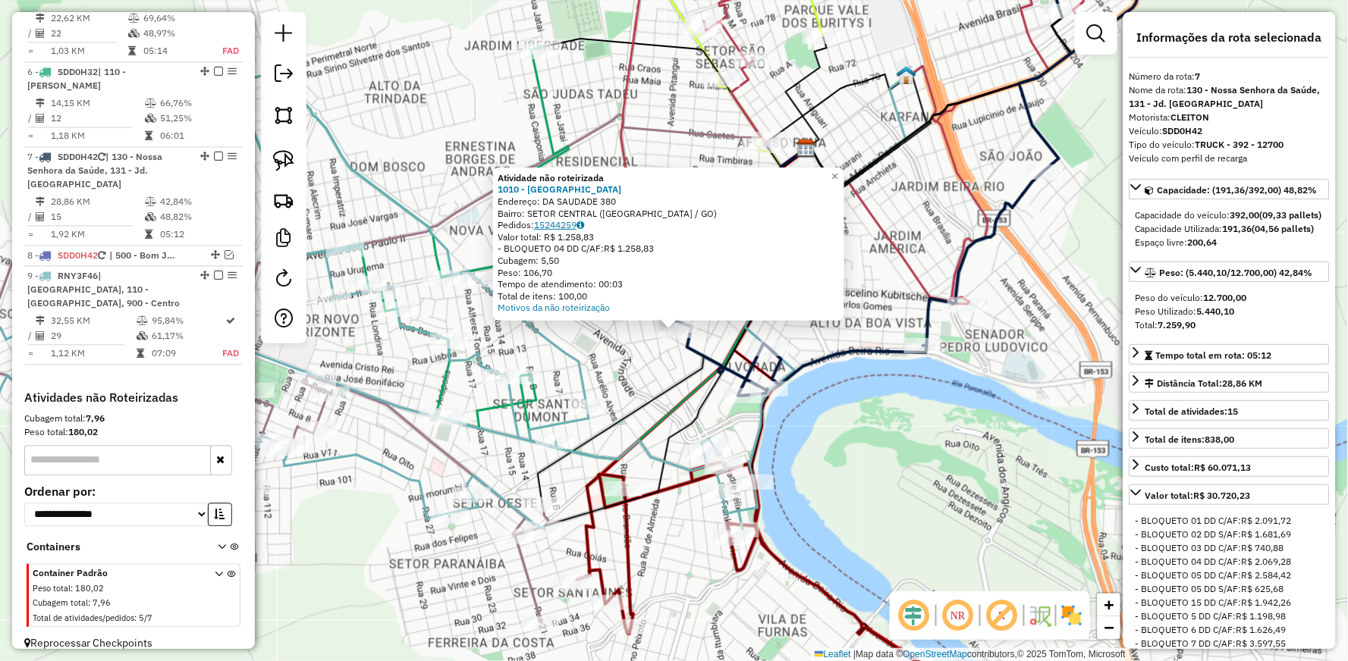
click at [557, 226] on link "15244259" at bounding box center [559, 224] width 50 height 11
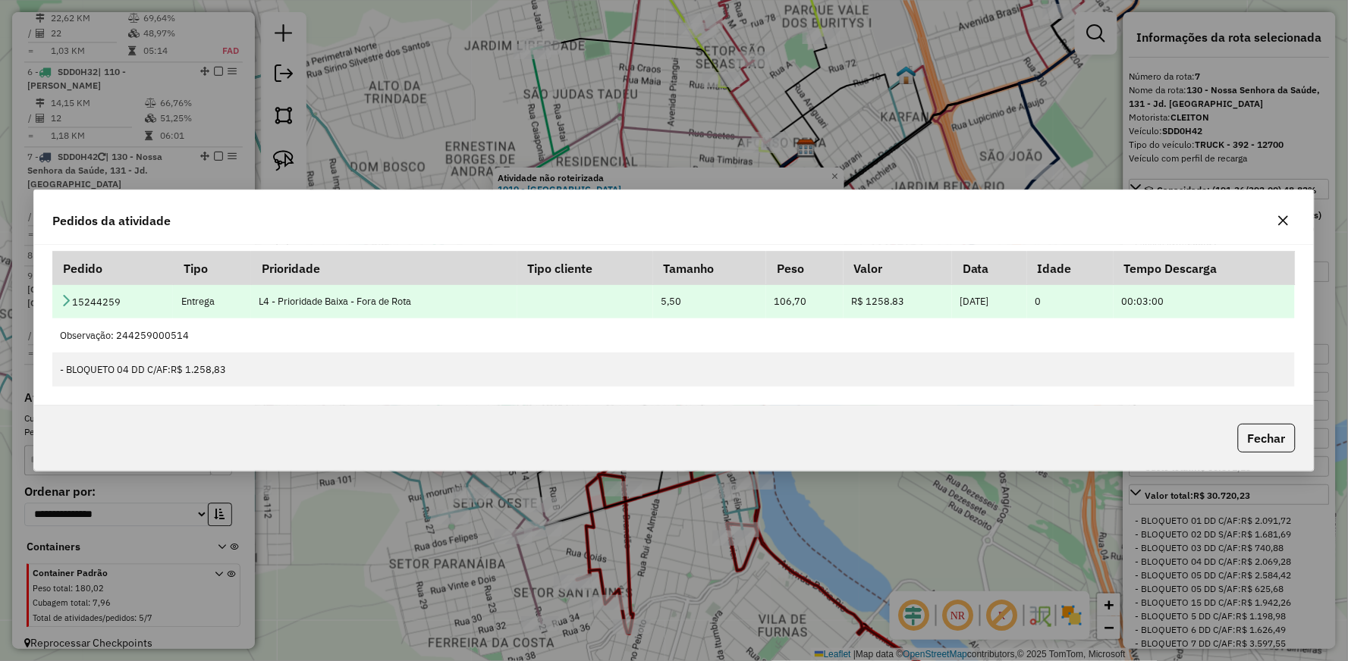
click at [65, 297] on icon at bounding box center [66, 300] width 12 height 12
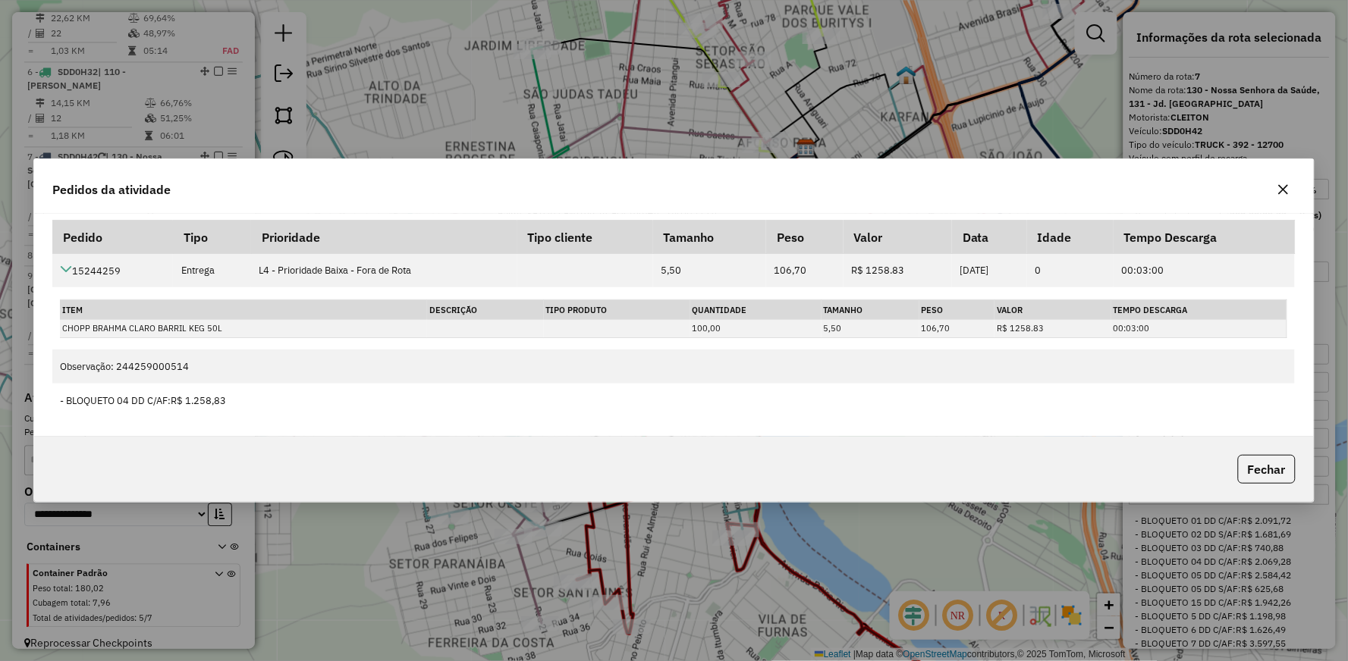
click at [1286, 184] on icon "button" at bounding box center [1283, 190] width 12 height 12
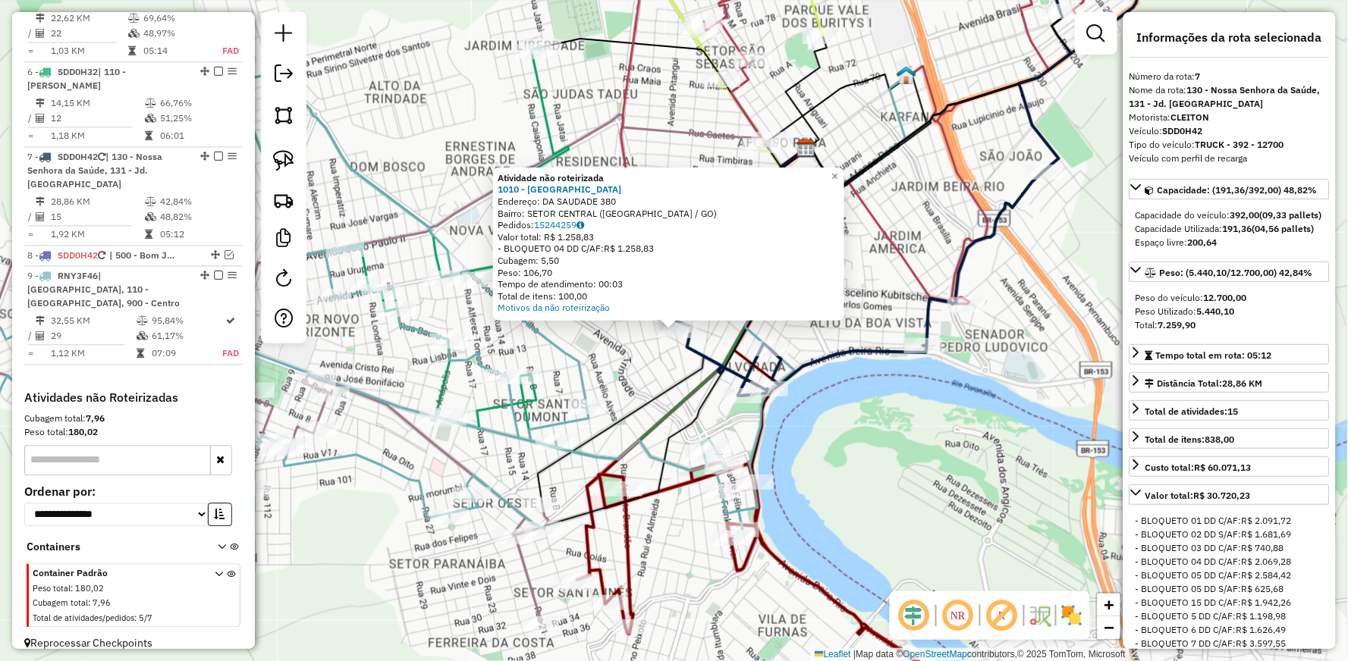
click at [837, 347] on icon at bounding box center [894, 165] width 565 height 462
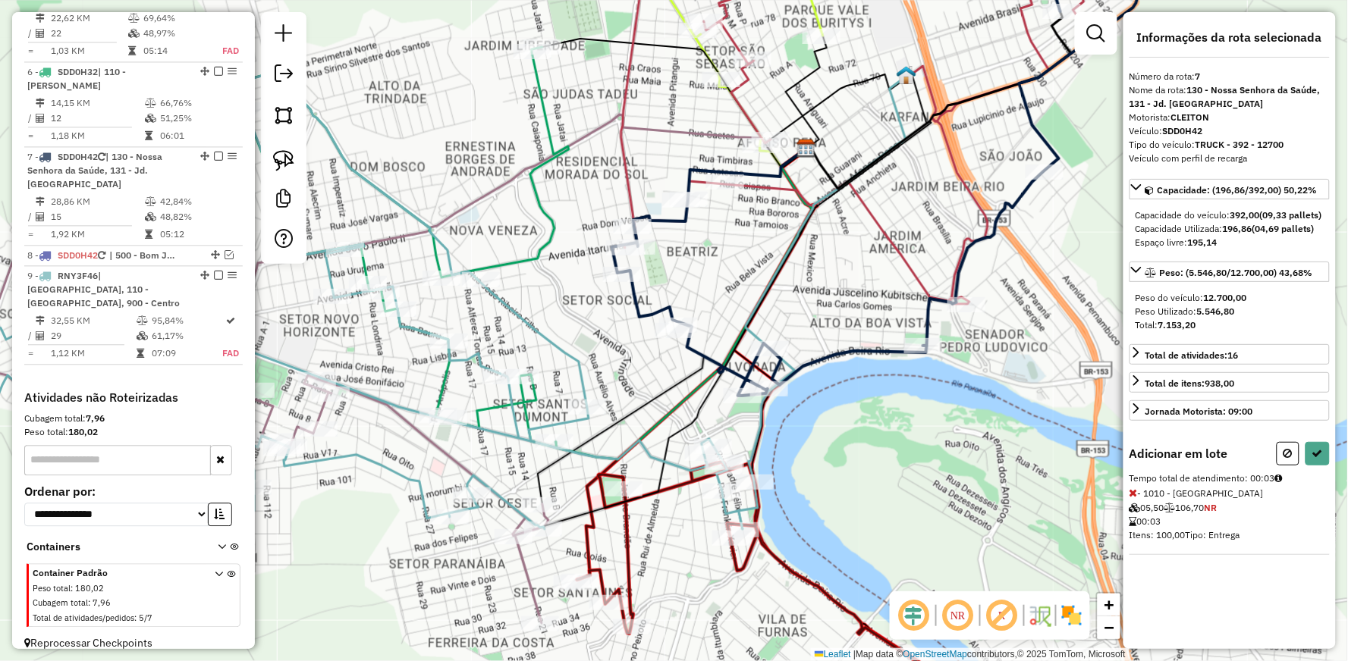
select select "**********"
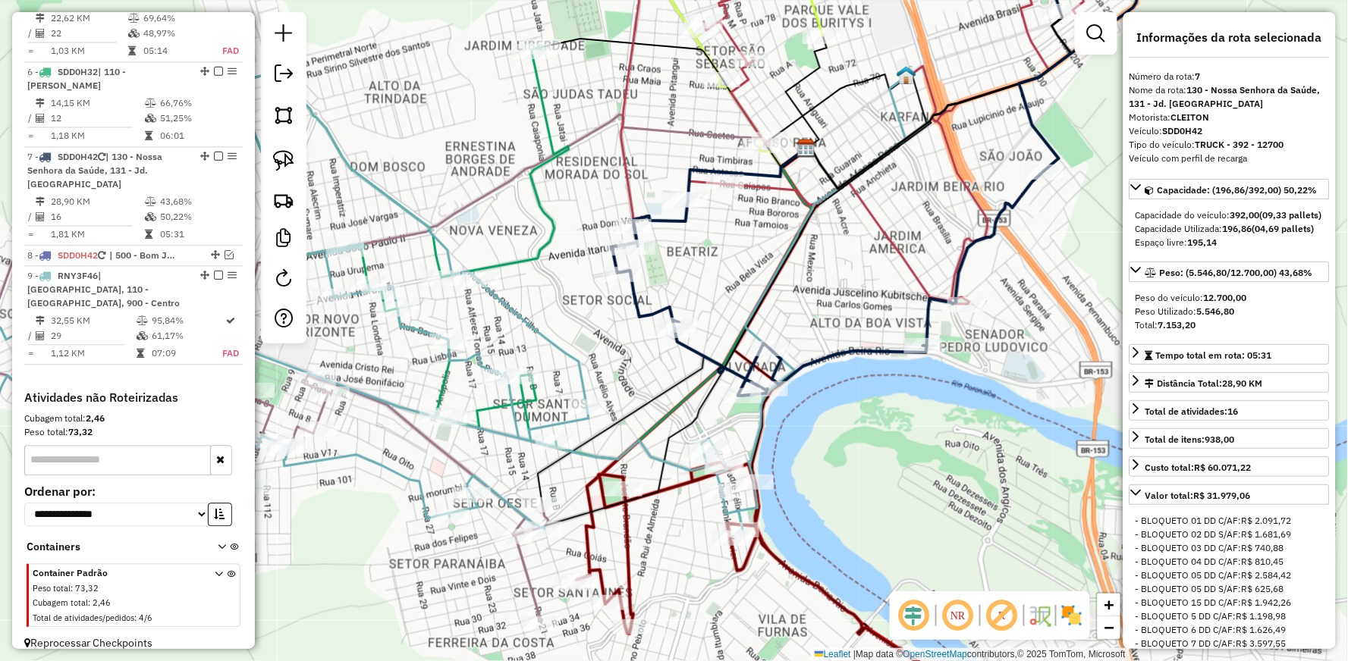
click at [860, 350] on icon at bounding box center [894, 165] width 565 height 462
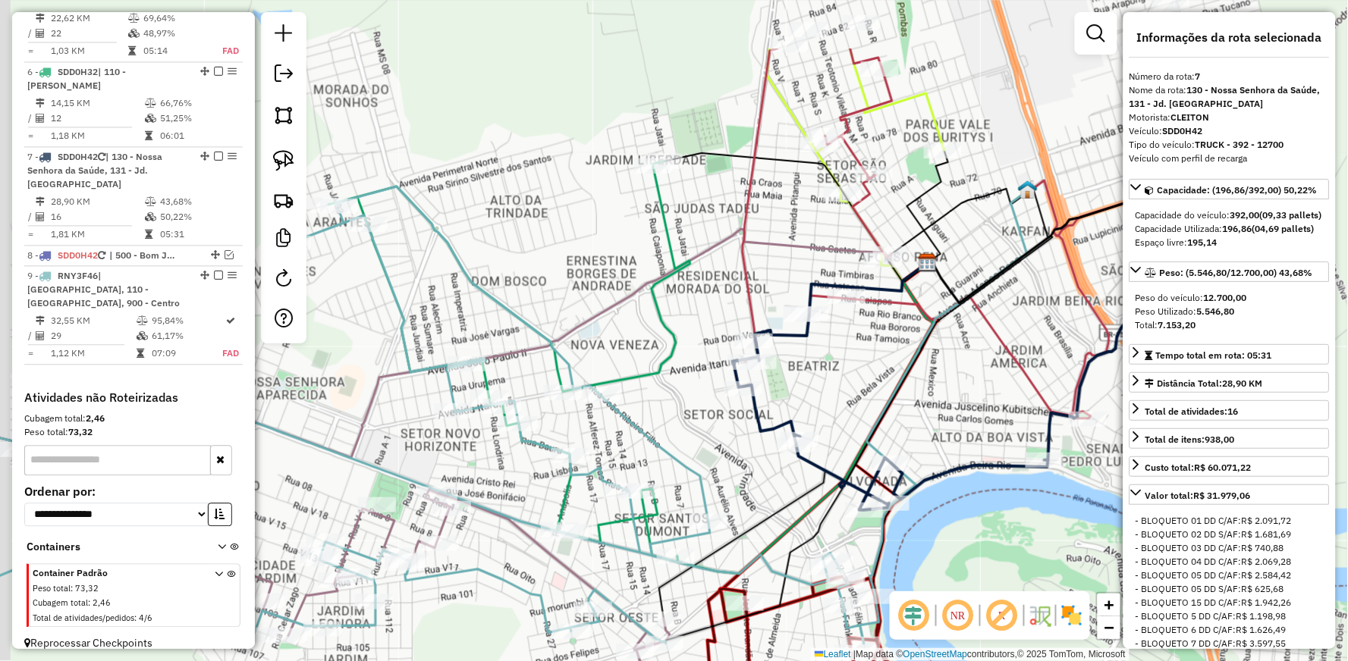
drag, startPoint x: 846, startPoint y: 288, endPoint x: 957, endPoint y: 396, distance: 155.0
click at [974, 404] on div "Janela de atendimento Grade de atendimento Capacidade Transportadoras Veículos …" at bounding box center [674, 330] width 1348 height 661
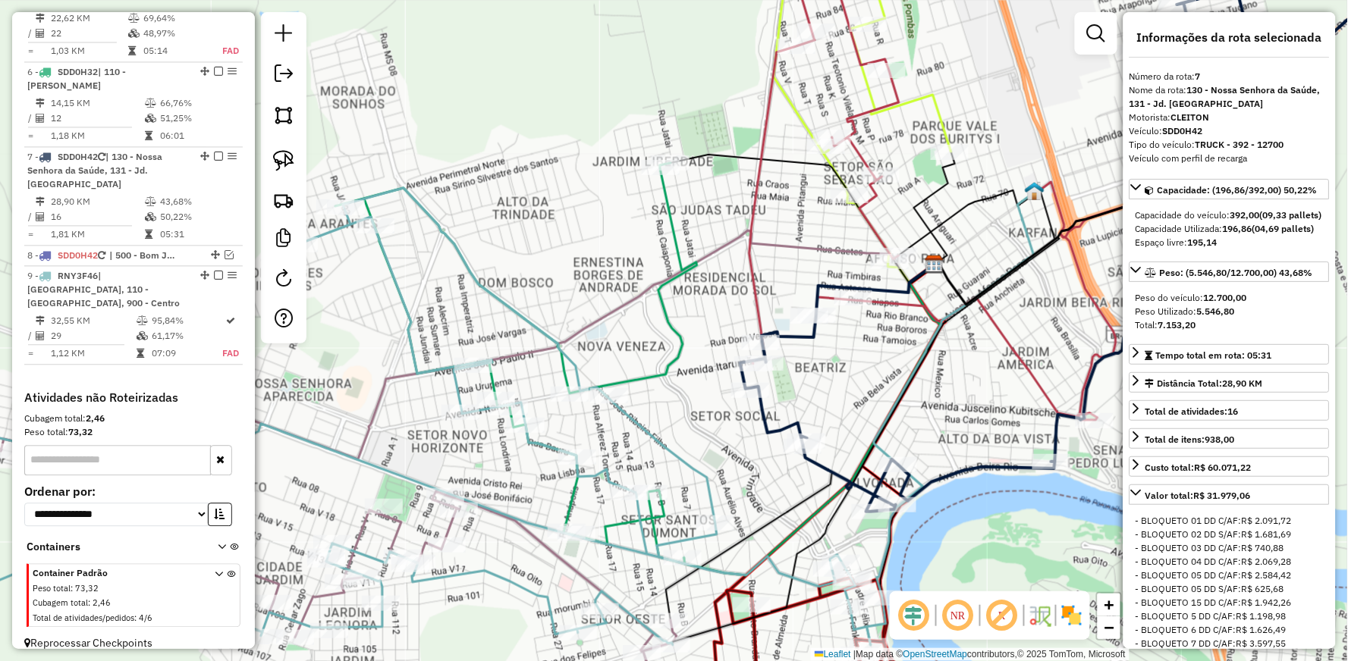
drag, startPoint x: 488, startPoint y: 324, endPoint x: 799, endPoint y: 218, distance: 328.4
click at [786, 224] on div "Janela de atendimento Grade de atendimento Capacidade Transportadoras Veículos …" at bounding box center [674, 330] width 1348 height 661
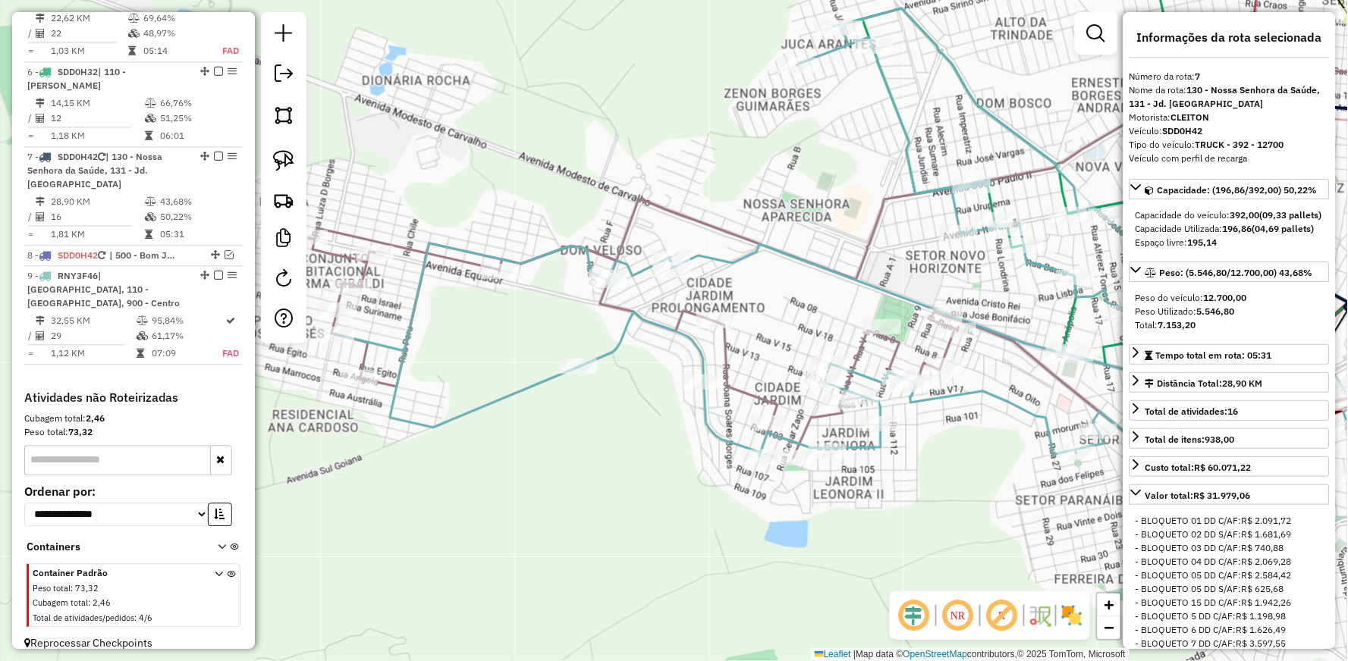
click at [352, 233] on icon at bounding box center [742, 393] width 866 height 331
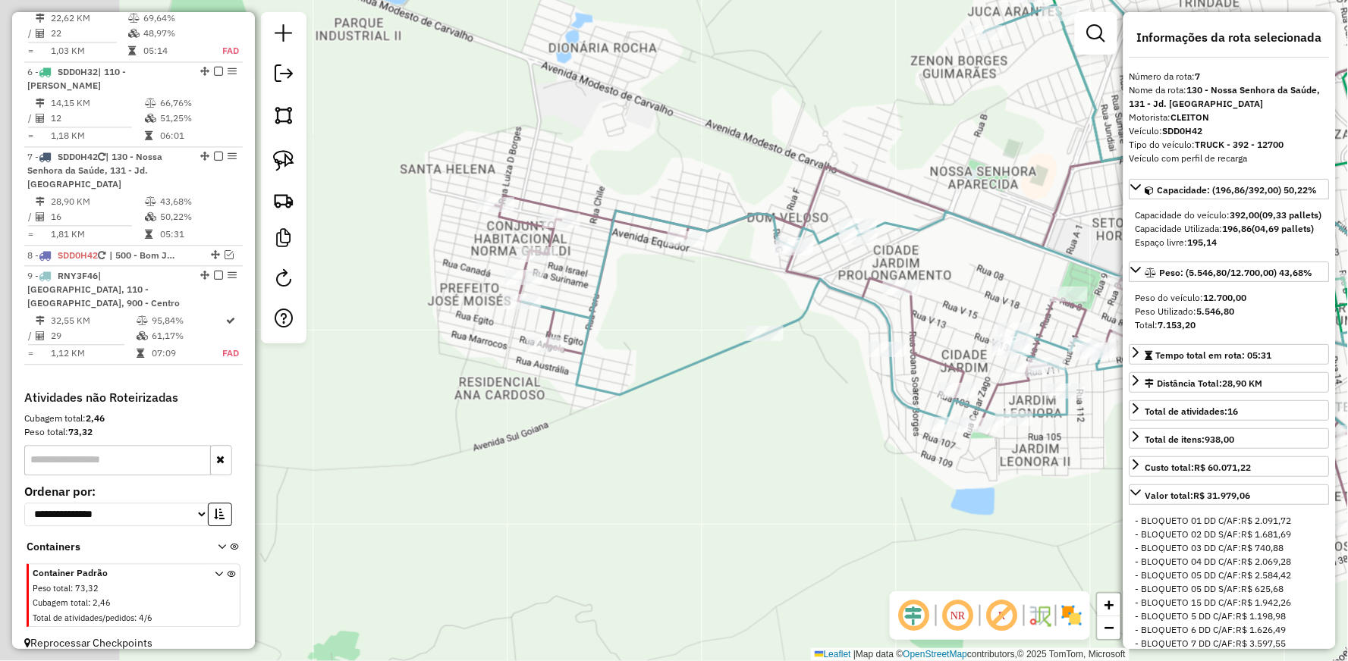
drag, startPoint x: 627, startPoint y: 178, endPoint x: 694, endPoint y: 164, distance: 68.3
click at [694, 164] on div "Janela de atendimento Grade de atendimento Capacidade Transportadoras Veículos …" at bounding box center [674, 330] width 1348 height 661
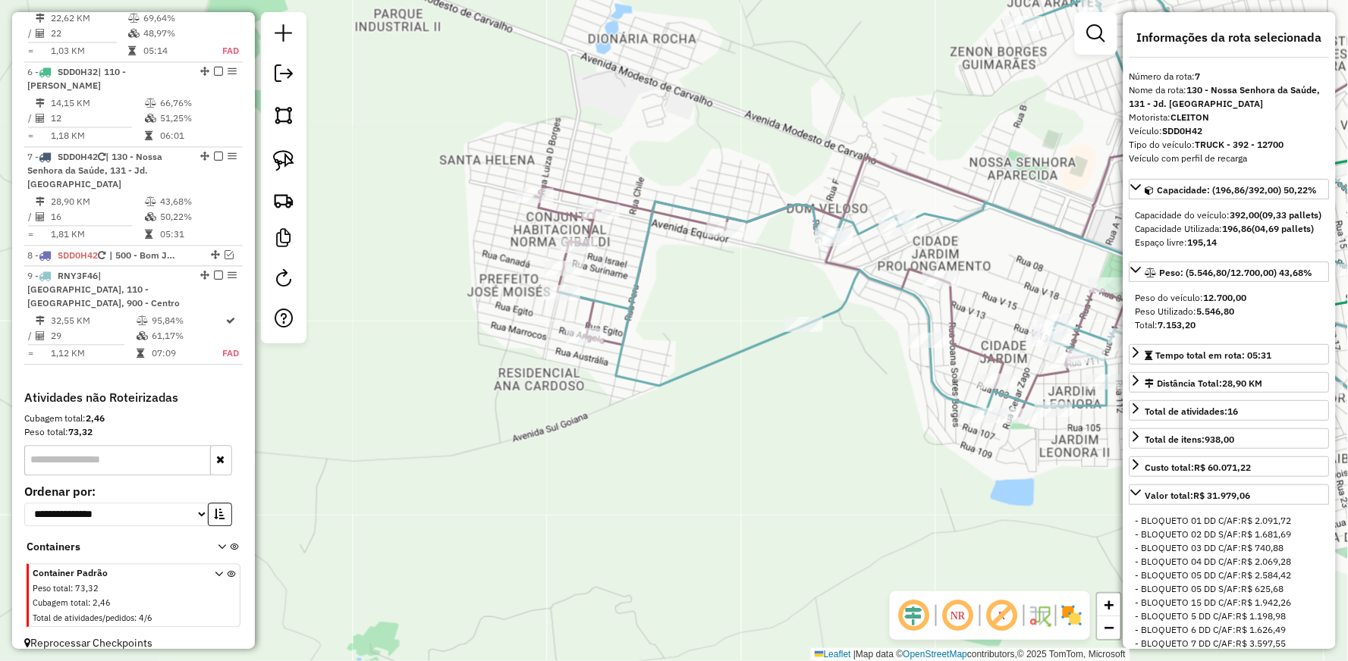
click at [571, 190] on icon at bounding box center [968, 352] width 866 height 331
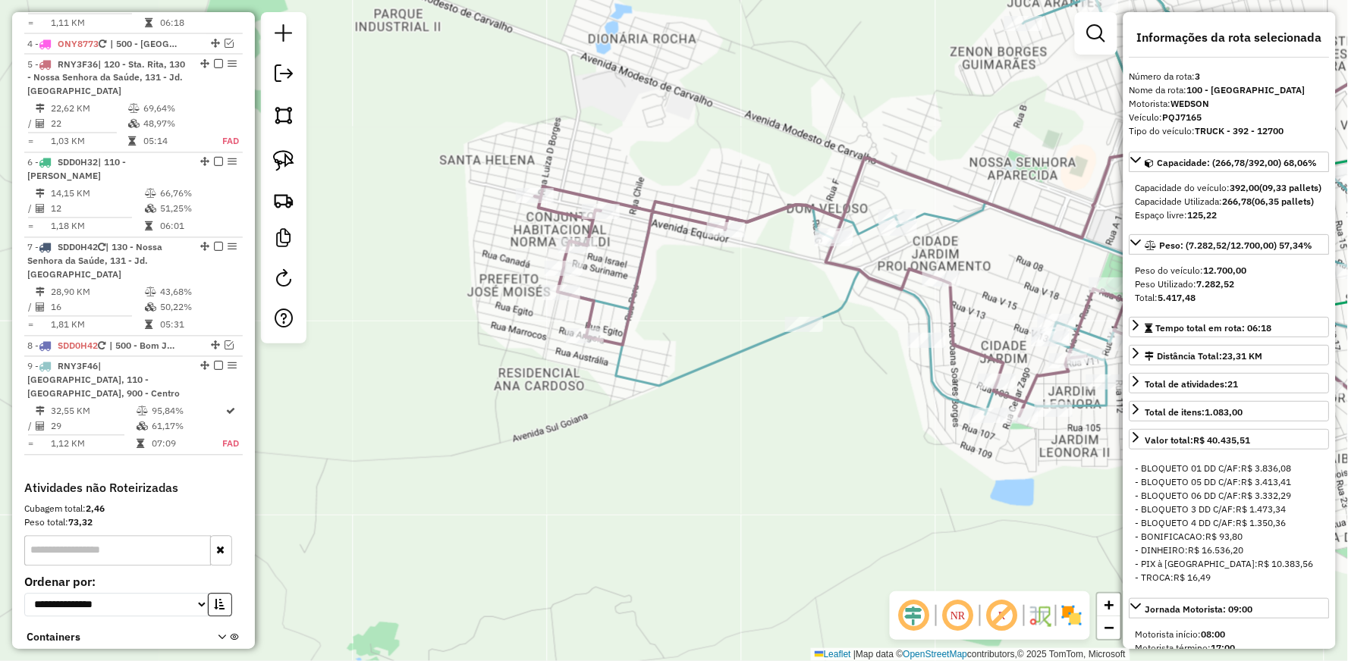
scroll to position [742, 0]
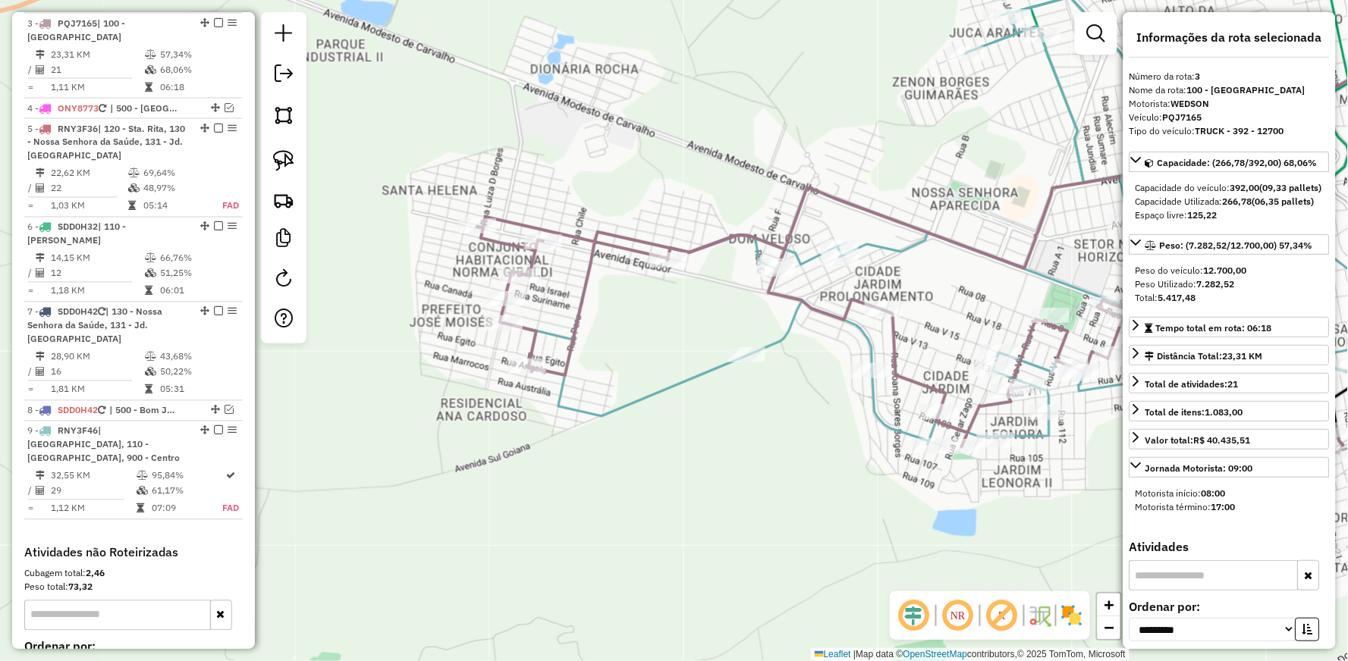
drag, startPoint x: 718, startPoint y: 327, endPoint x: 353, endPoint y: 438, distance: 382.0
click at [367, 435] on div "Janela de atendimento Grade de atendimento Capacidade Transportadoras Veículos …" at bounding box center [674, 330] width 1348 height 661
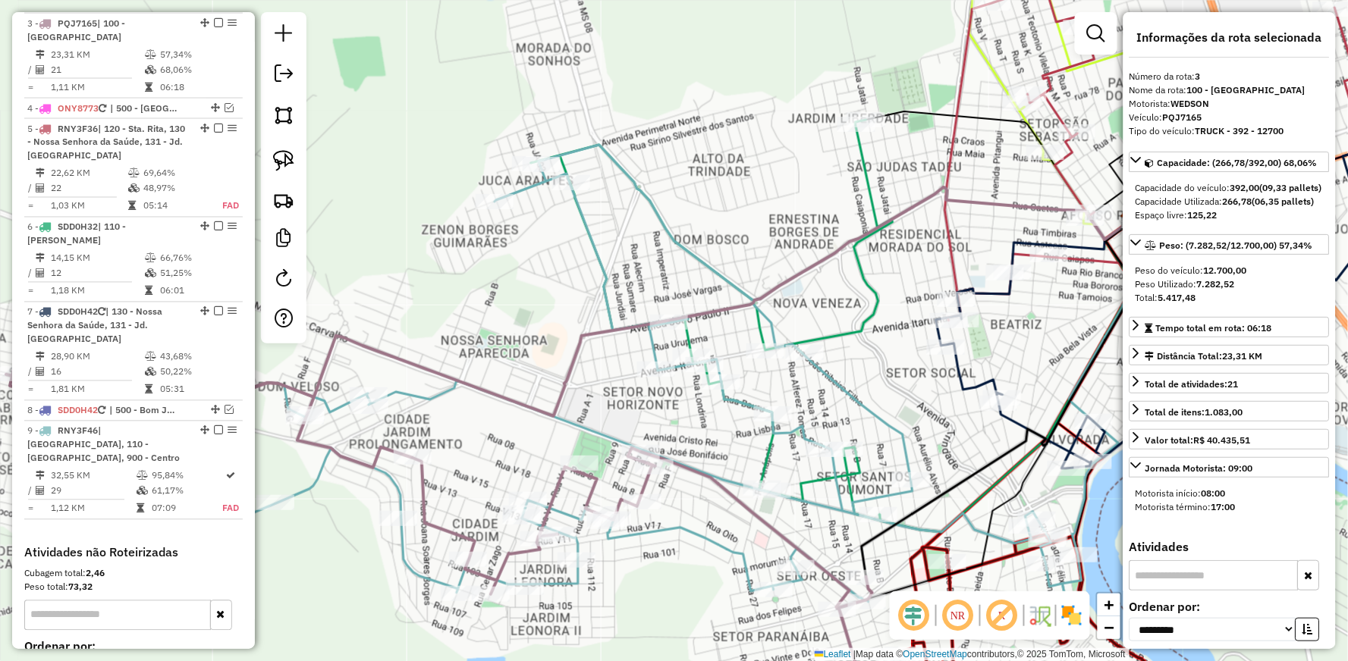
drag, startPoint x: 862, startPoint y: 199, endPoint x: 721, endPoint y: 247, distance: 148.7
click at [721, 247] on div "Janela de atendimento Grade de atendimento Capacidade Transportadoras Veículos …" at bounding box center [674, 330] width 1348 height 661
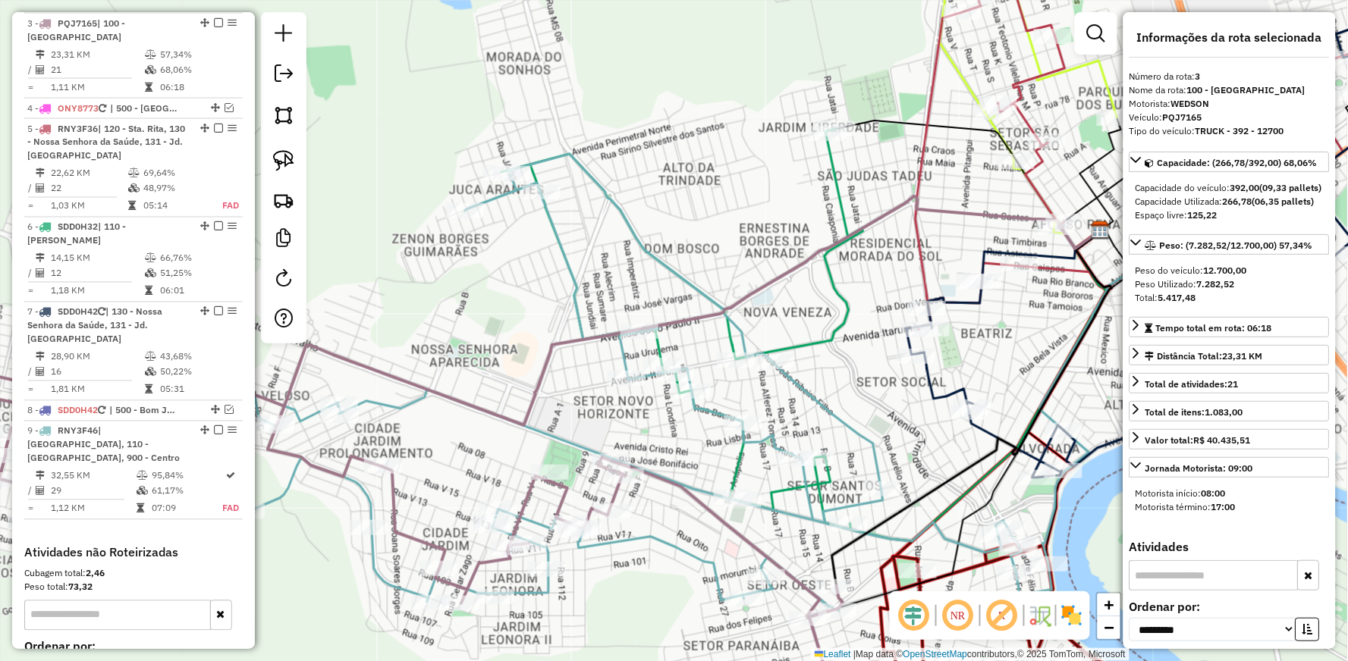
click at [650, 250] on icon at bounding box center [520, 382] width 1034 height 457
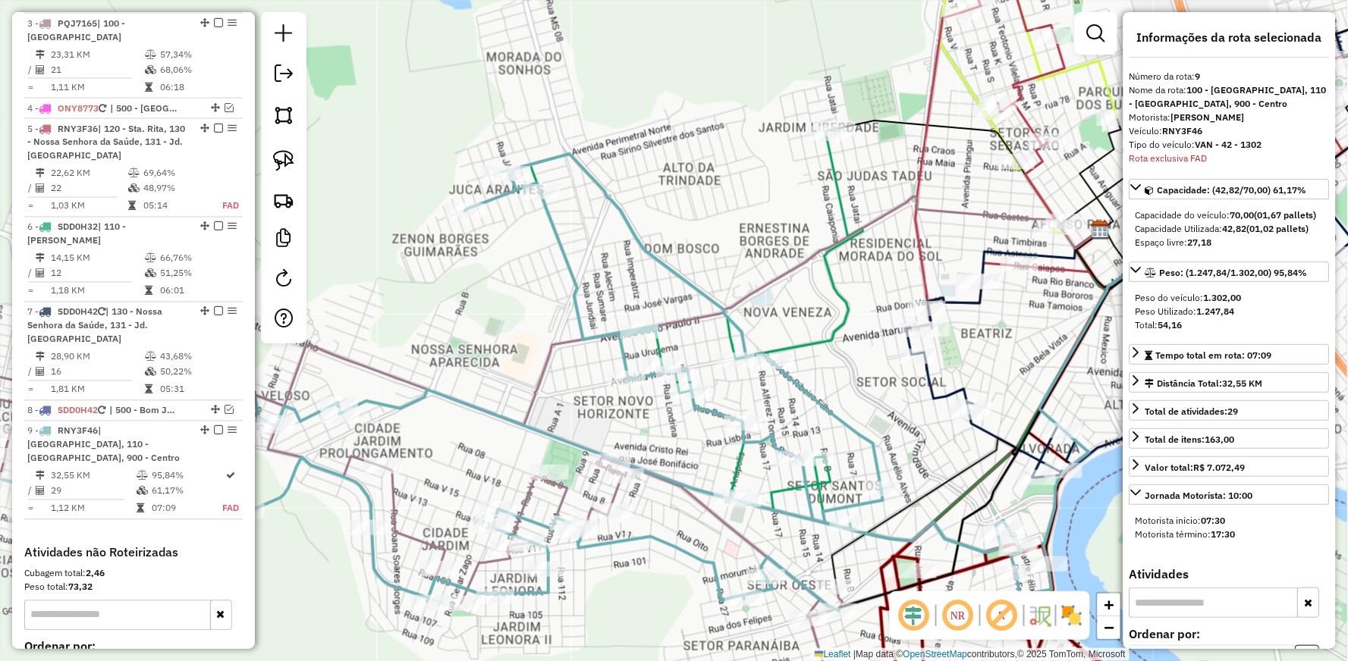
scroll to position [897, 0]
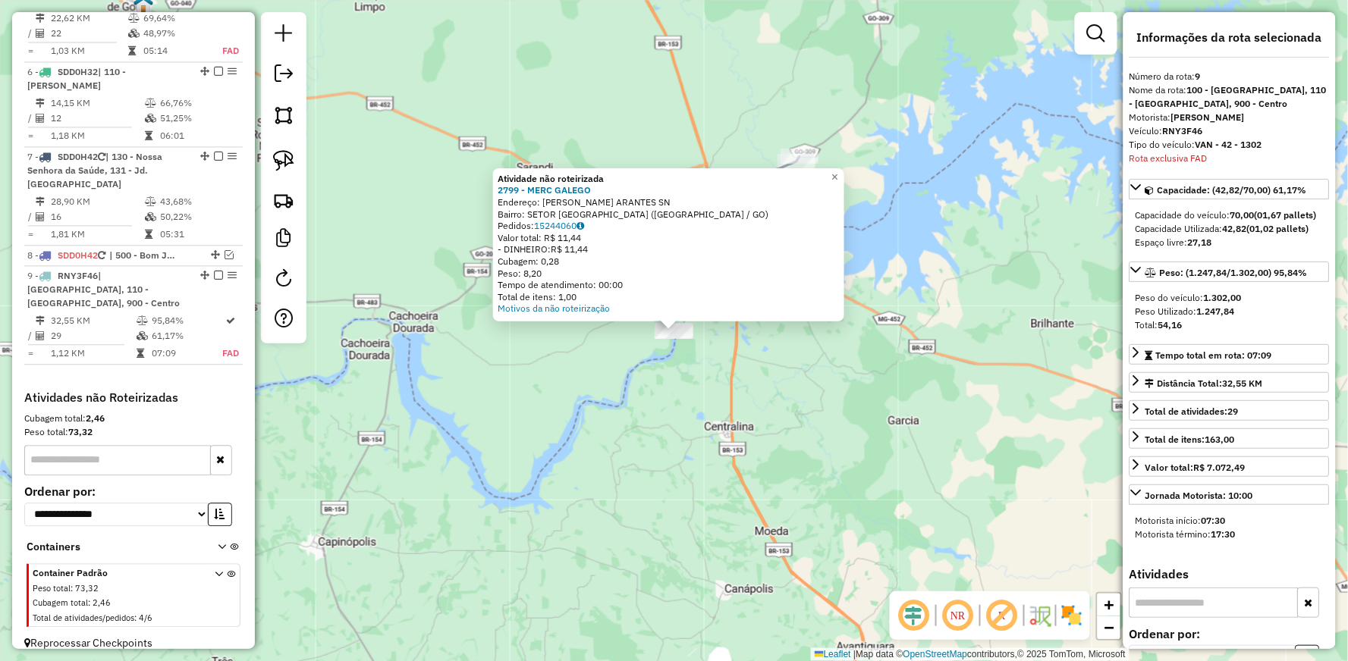
click at [661, 391] on div "Atividade não roteirizada 2799 - MERC GALEGO Endereço: JOSE V. ARANTES SN Bairr…" at bounding box center [674, 330] width 1348 height 661
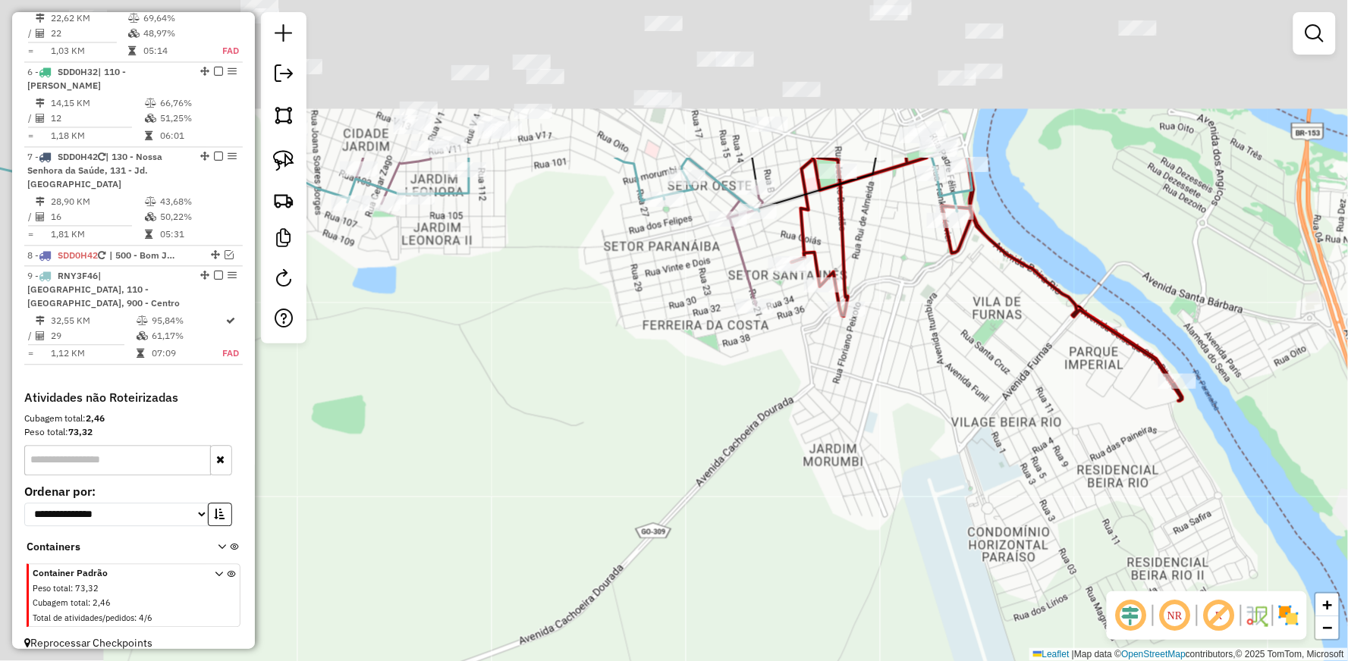
drag, startPoint x: 595, startPoint y: 74, endPoint x: 714, endPoint y: 319, distance: 272.4
click at [714, 319] on div "Janela de atendimento Grade de atendimento Capacidade Transportadoras Veículos …" at bounding box center [674, 330] width 1348 height 661
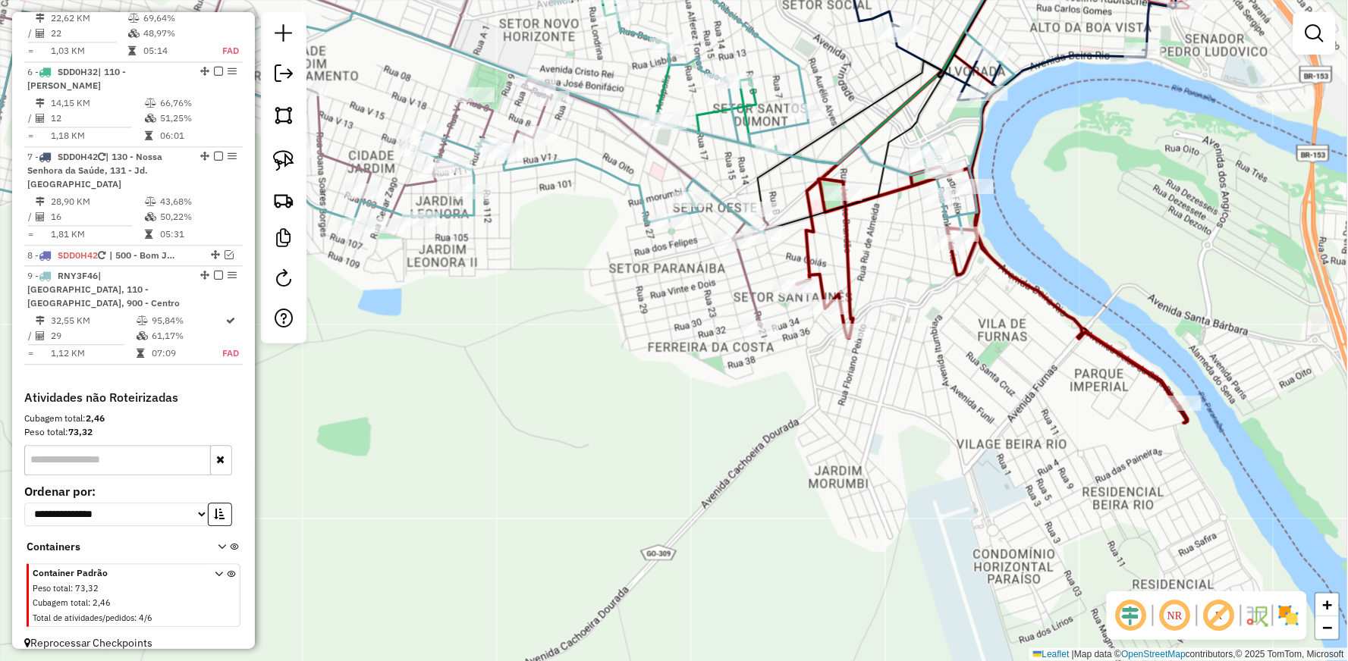
click at [612, 167] on icon at bounding box center [446, 84] width 1034 height 300
select select "**********"
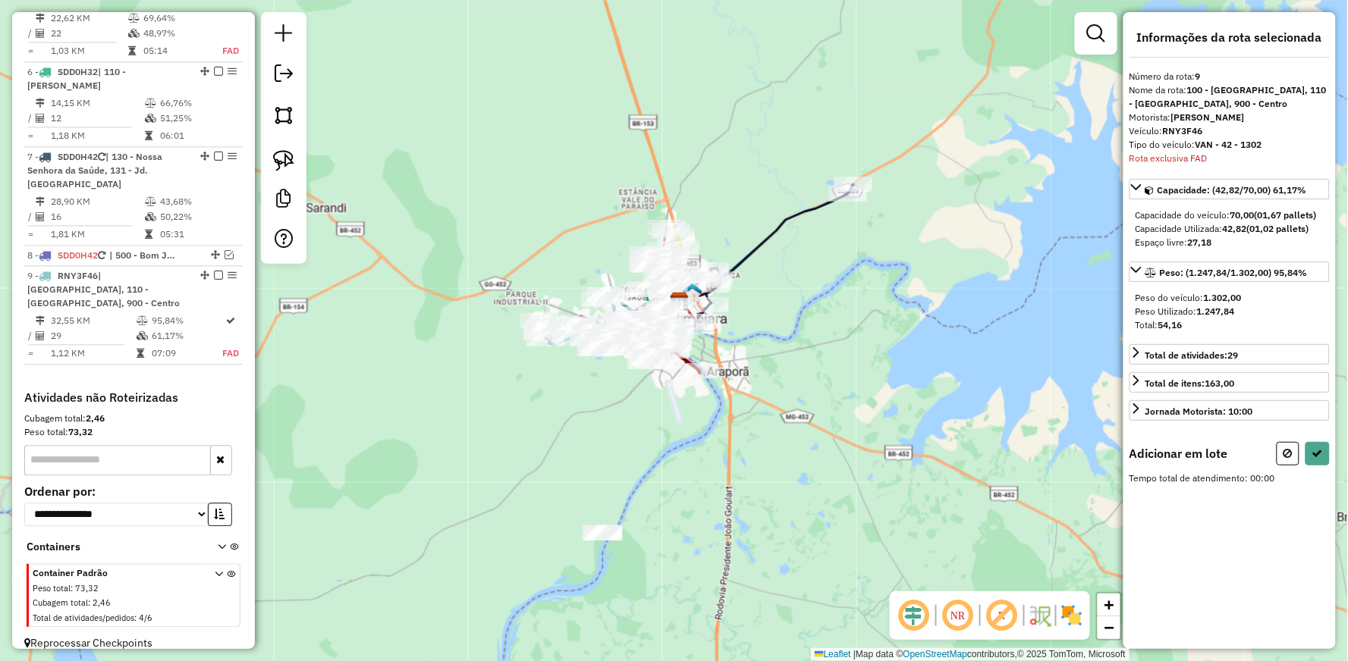
drag, startPoint x: 287, startPoint y: 161, endPoint x: 330, endPoint y: 223, distance: 75.7
click at [287, 161] on img at bounding box center [283, 160] width 21 height 21
drag, startPoint x: 594, startPoint y: 502, endPoint x: 563, endPoint y: 541, distance: 49.6
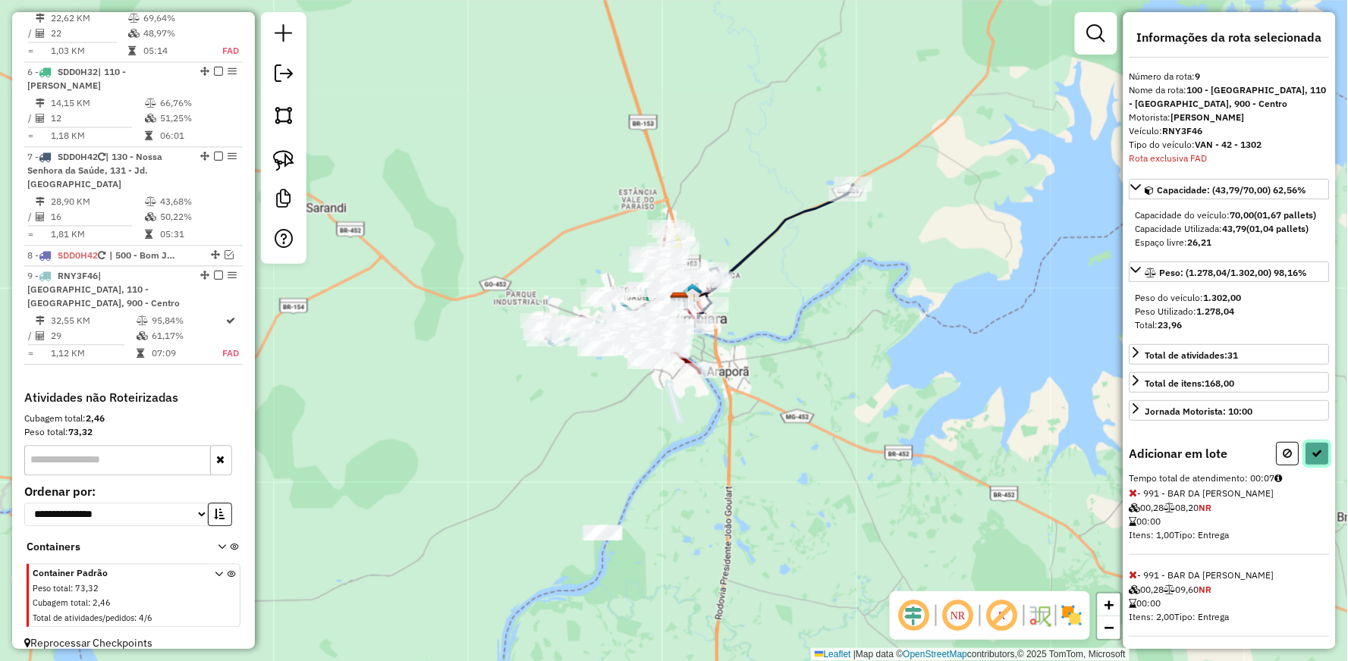
click at [1324, 466] on button at bounding box center [1317, 454] width 24 height 24
select select "**********"
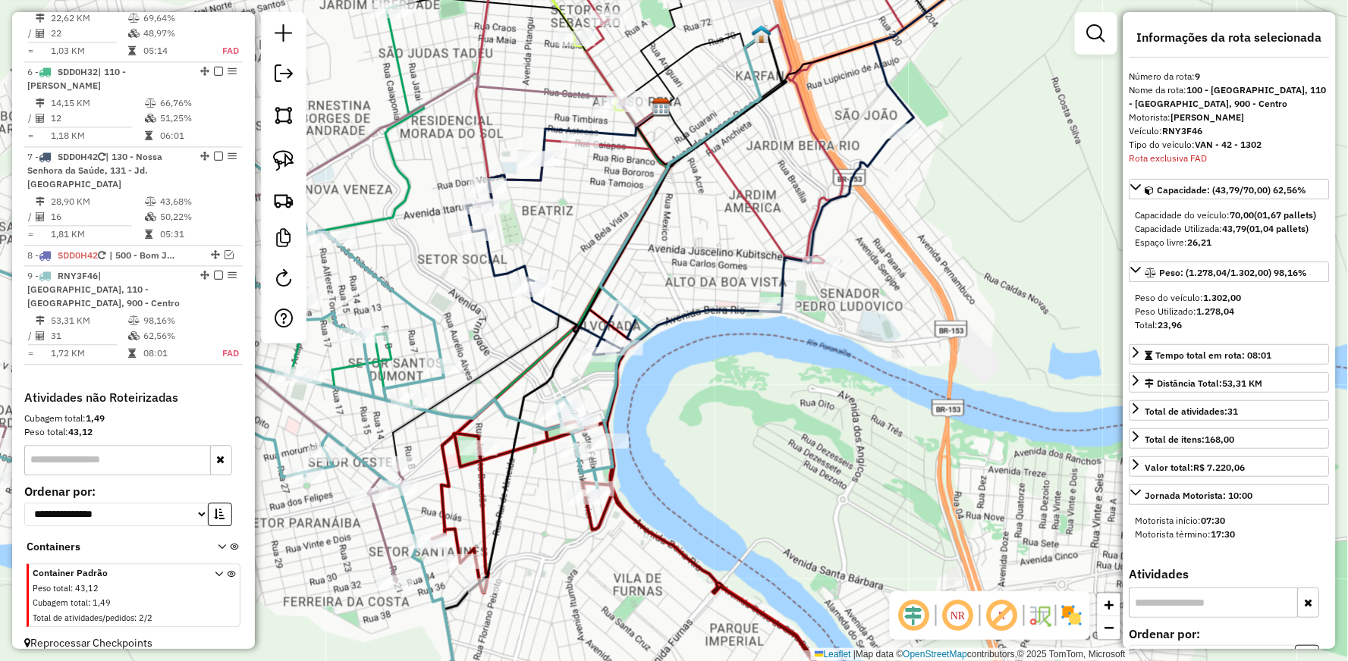
drag, startPoint x: 645, startPoint y: 274, endPoint x: 883, endPoint y: 239, distance: 240.7
click at [883, 239] on div "Janela de atendimento Grade de atendimento Capacidade Transportadoras Veículos …" at bounding box center [674, 330] width 1348 height 661
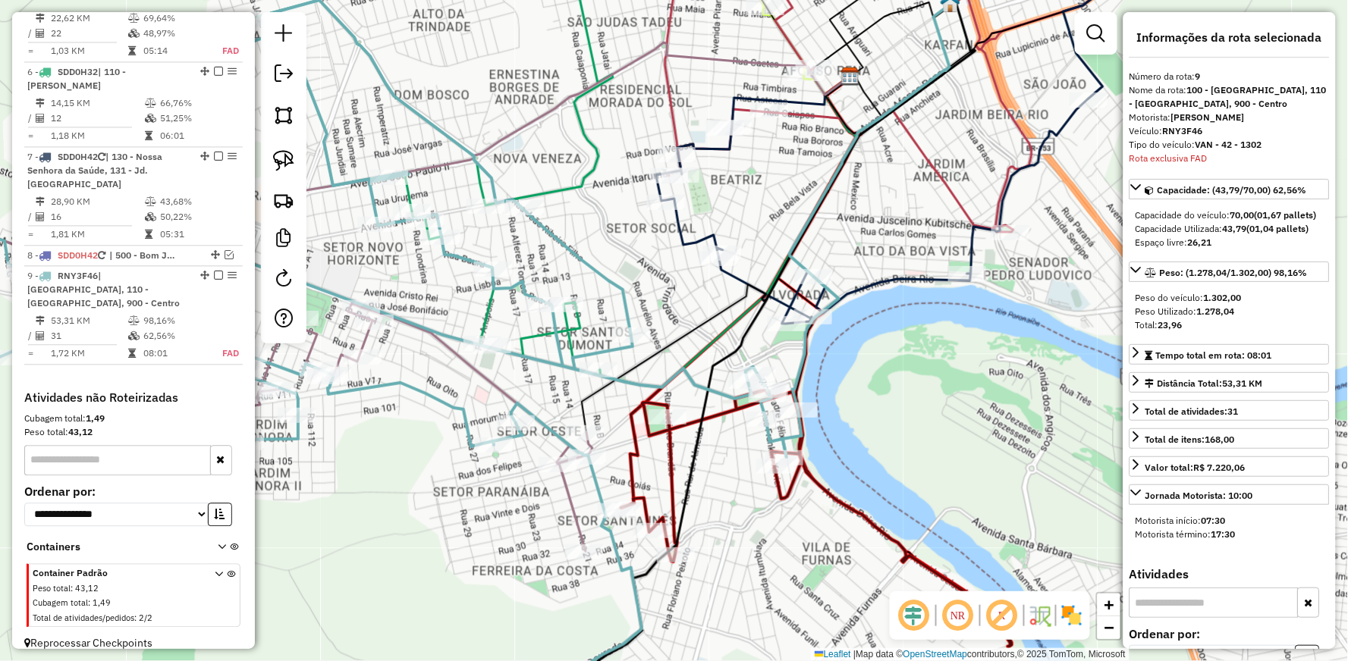
click at [669, 94] on icon at bounding box center [879, 83] width 428 height 298
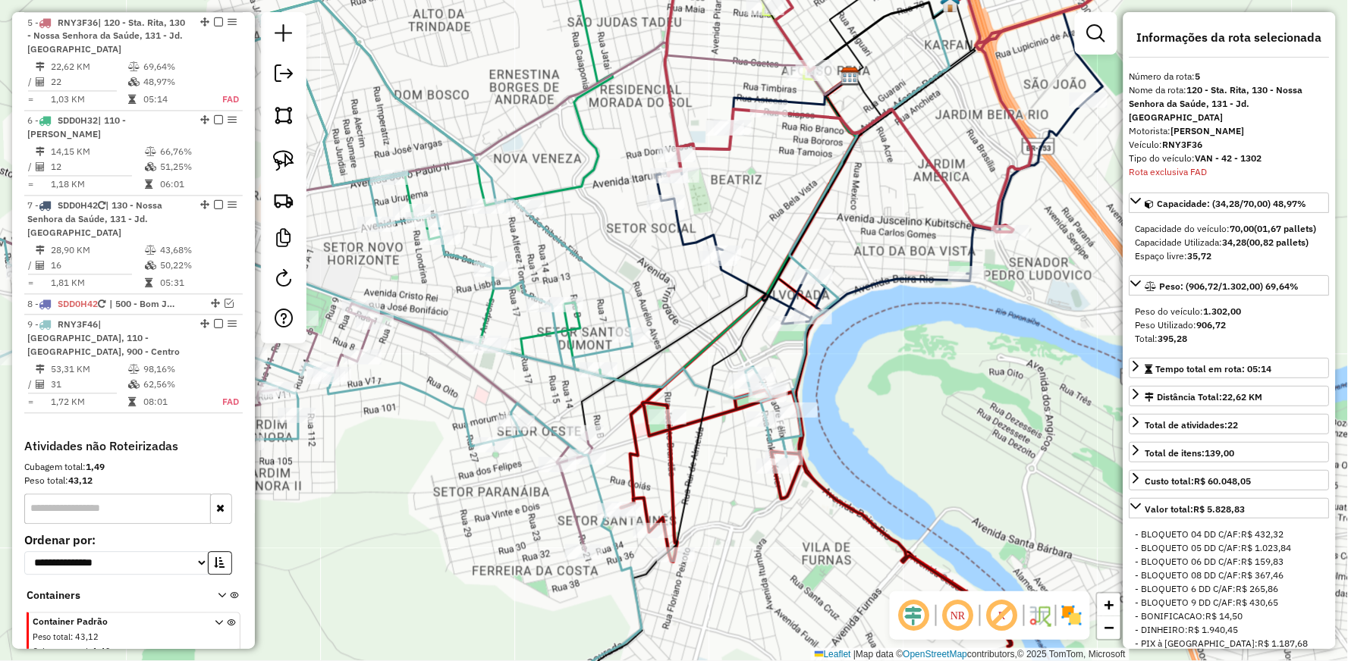
scroll to position [847, 0]
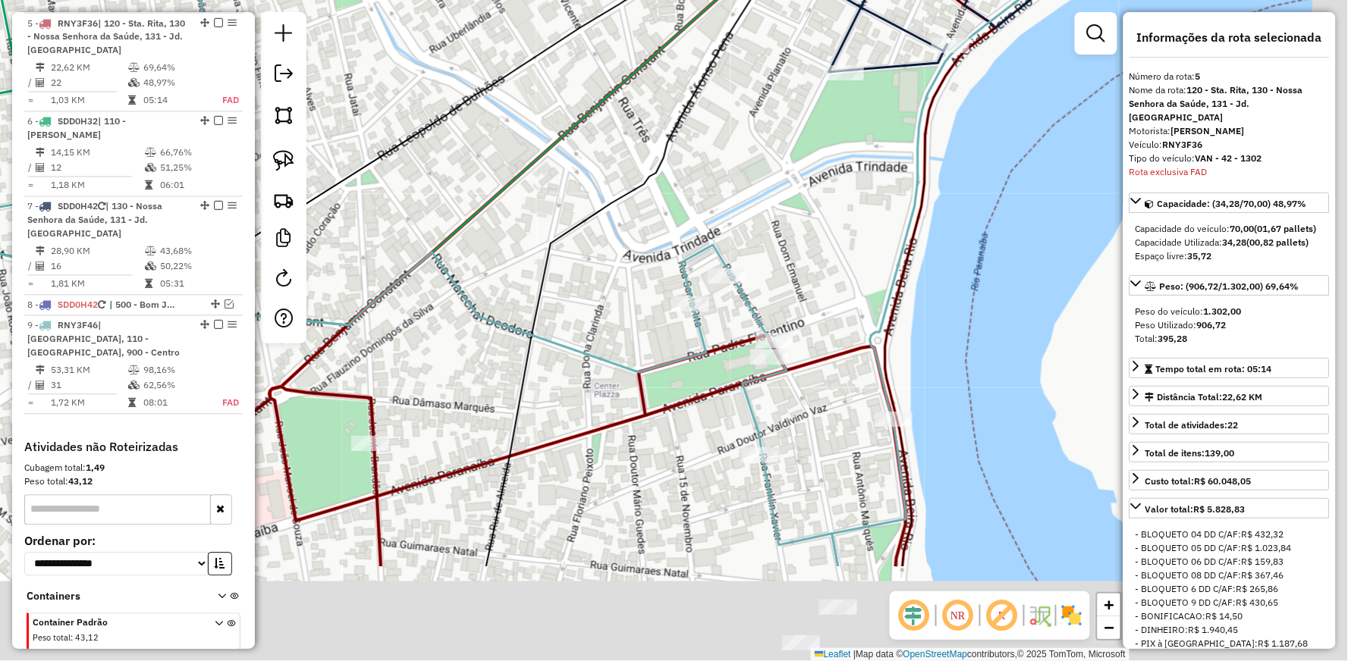
drag, startPoint x: 816, startPoint y: 375, endPoint x: 775, endPoint y: 91, distance: 286.6
click at [775, 91] on div "Janela de atendimento Grade de atendimento Capacidade Transportadoras Veículos …" at bounding box center [674, 330] width 1348 height 661
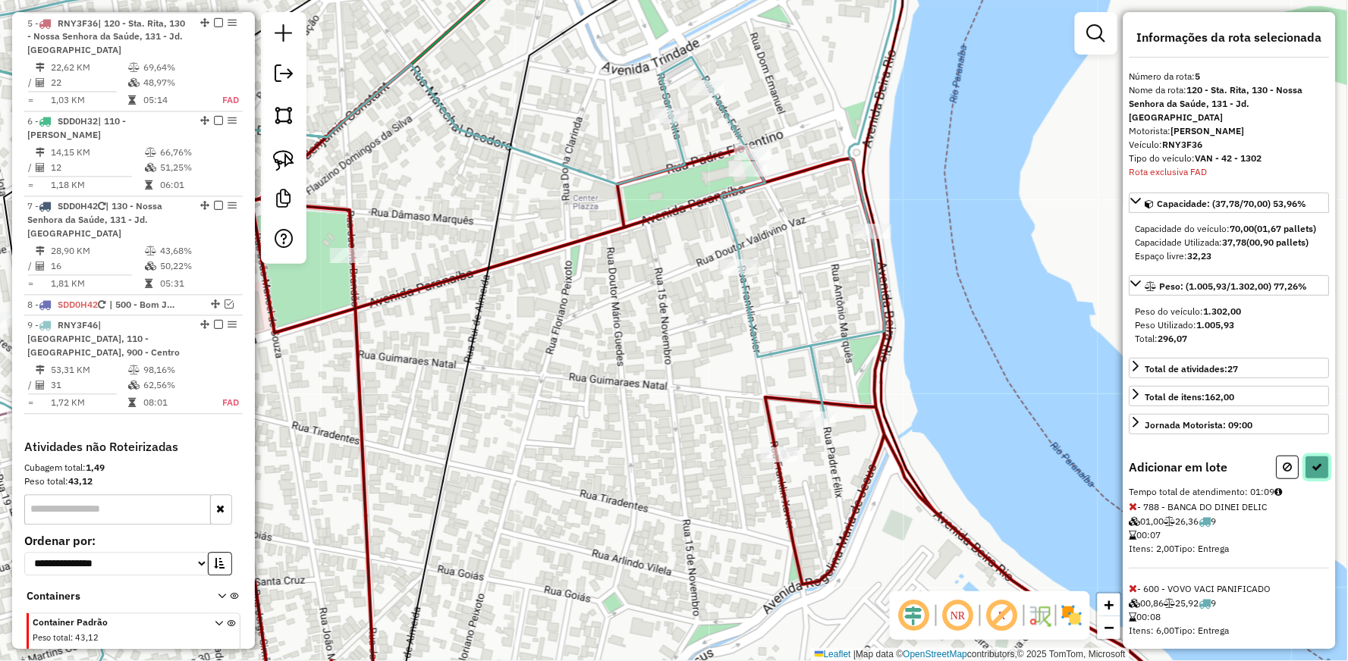
click at [1314, 463] on icon at bounding box center [1317, 467] width 11 height 11
select select "**********"
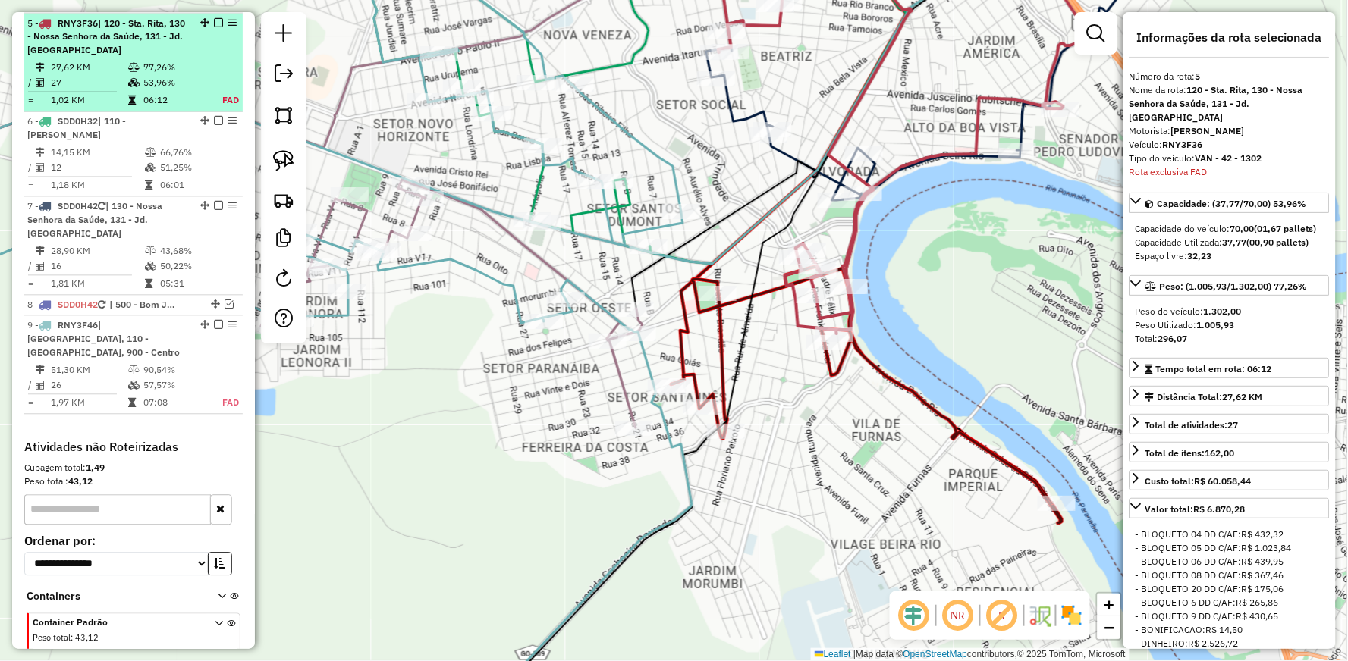
click at [214, 19] on em at bounding box center [218, 22] width 9 height 9
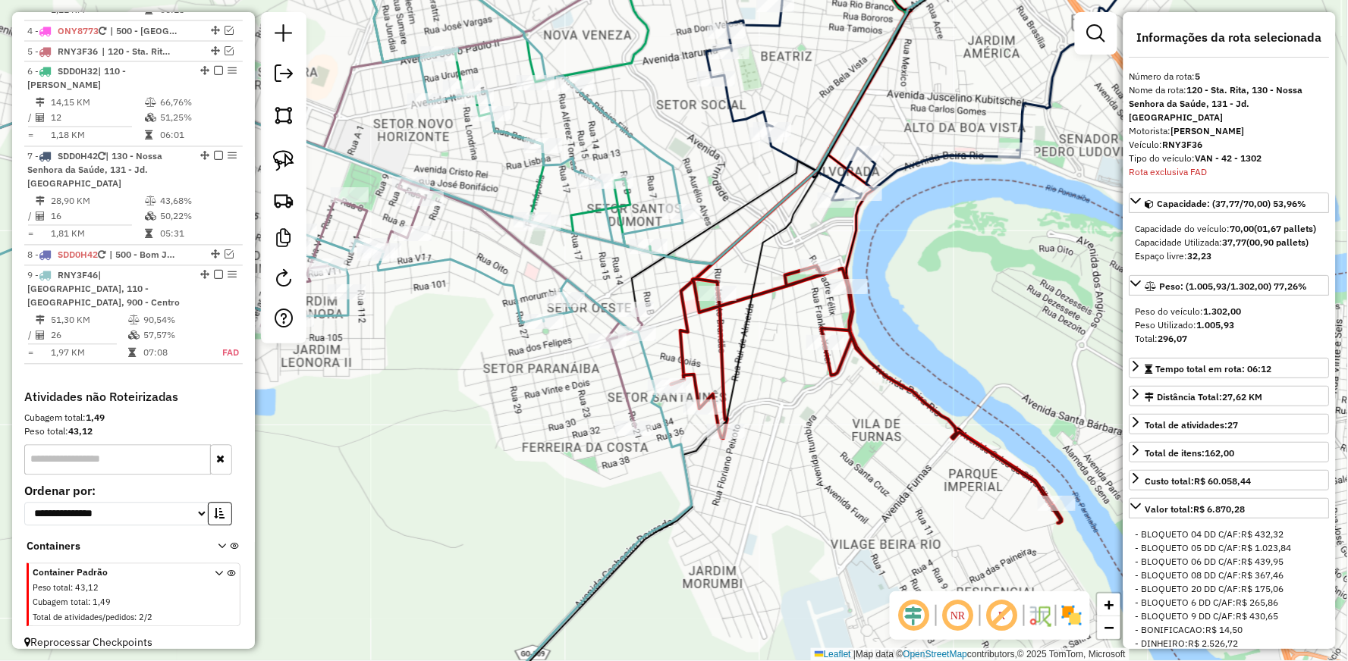
click at [587, 292] on icon at bounding box center [278, 330] width 827 height 793
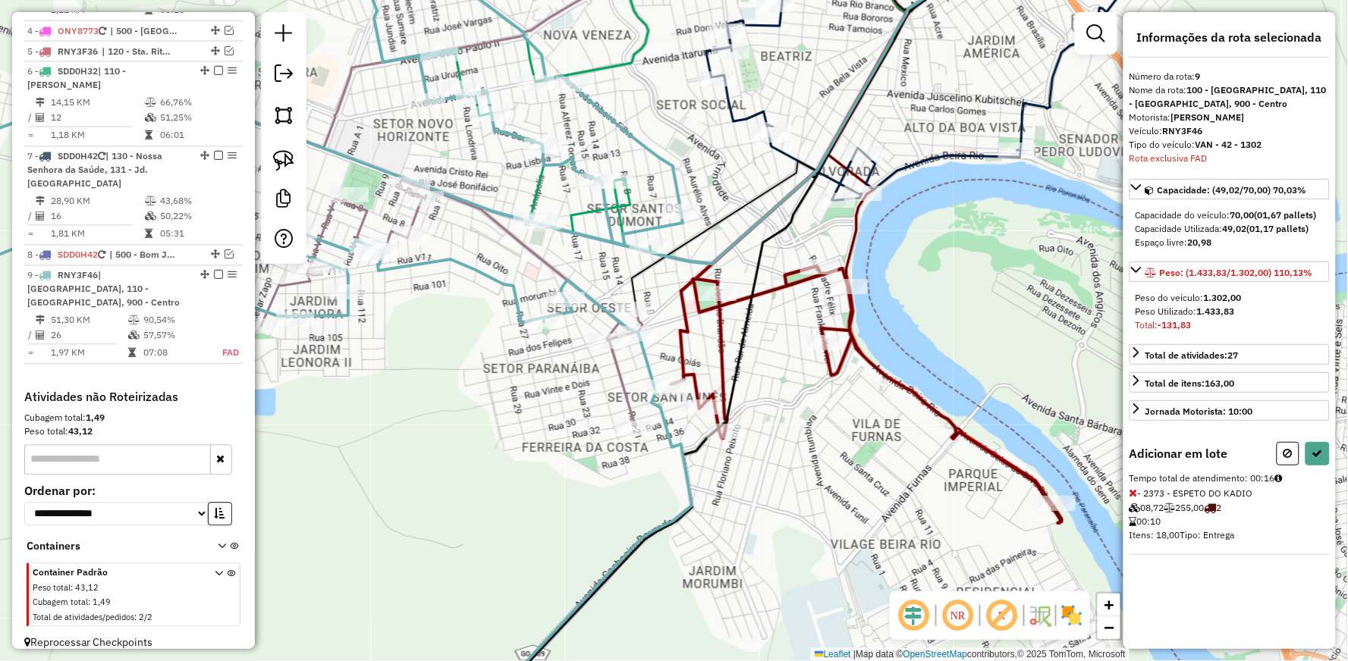
click at [1132, 495] on icon at bounding box center [1133, 493] width 8 height 11
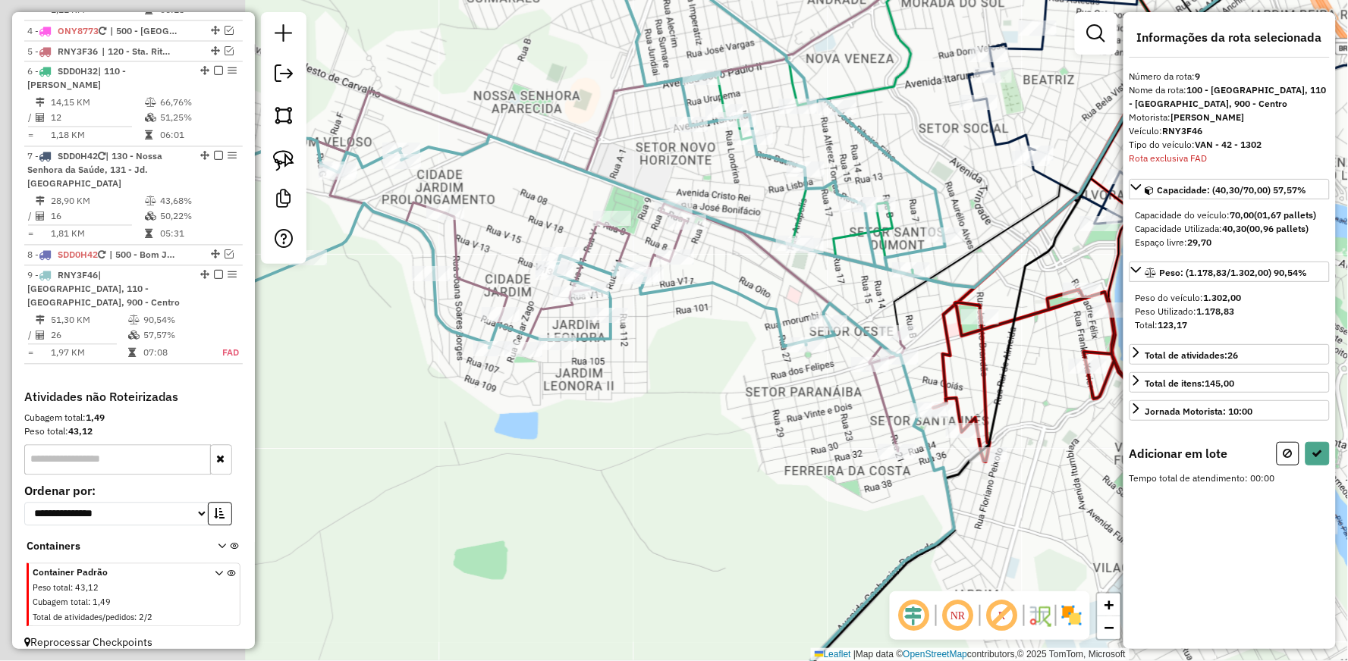
drag, startPoint x: 413, startPoint y: 369, endPoint x: 812, endPoint y: 413, distance: 401.4
click at [819, 423] on div "Janela de atendimento Grade de atendimento Capacidade Transportadoras Veículos …" at bounding box center [674, 330] width 1348 height 661
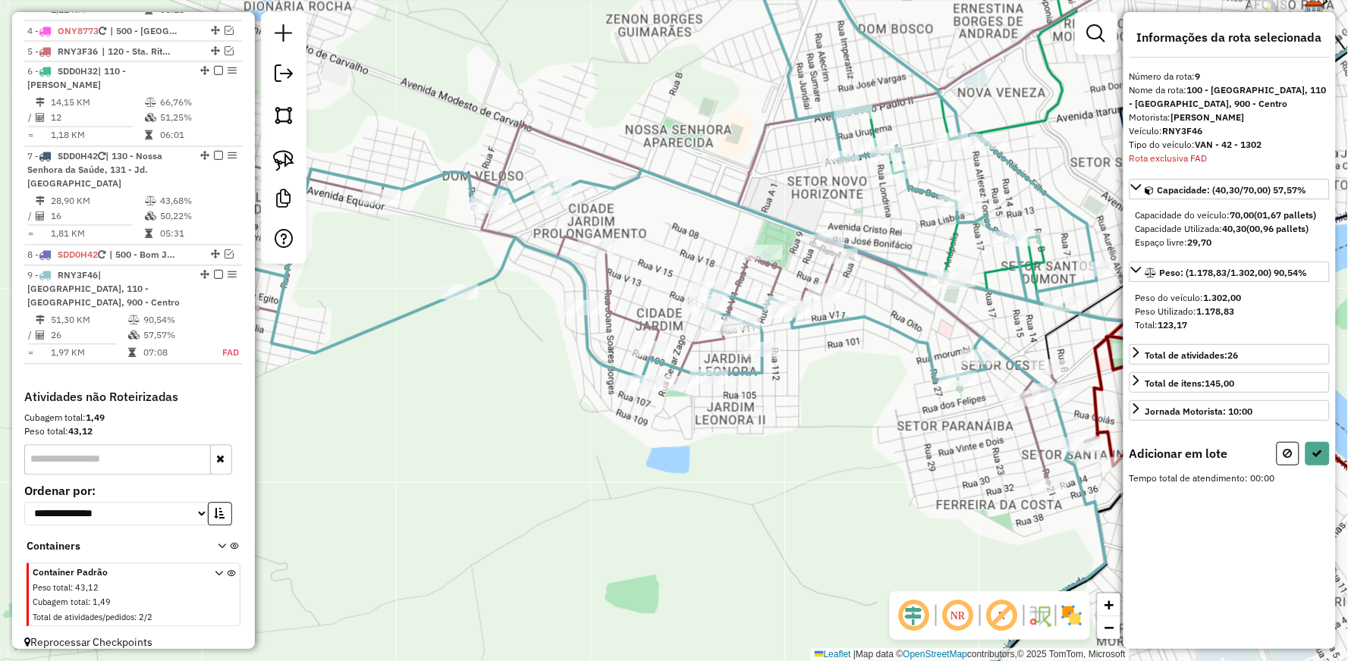
click at [600, 266] on icon at bounding box center [623, 319] width 866 height 331
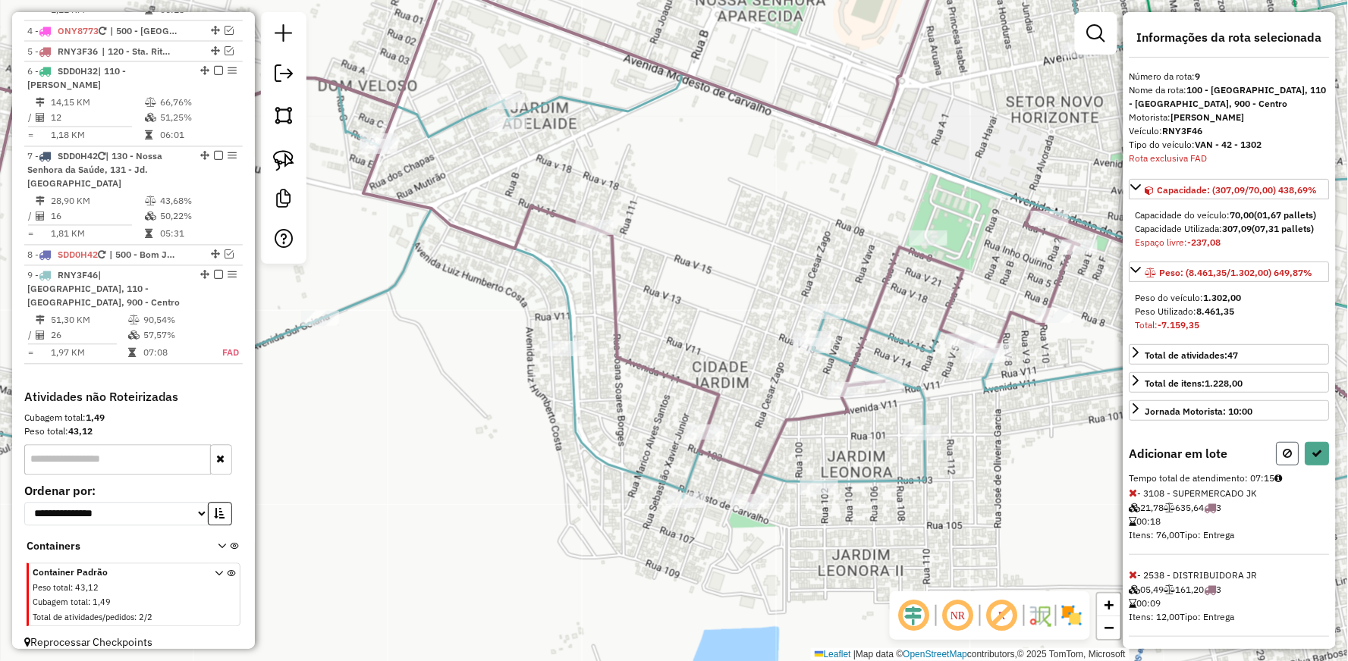
click at [1277, 466] on button at bounding box center [1288, 454] width 23 height 24
select select "**********"
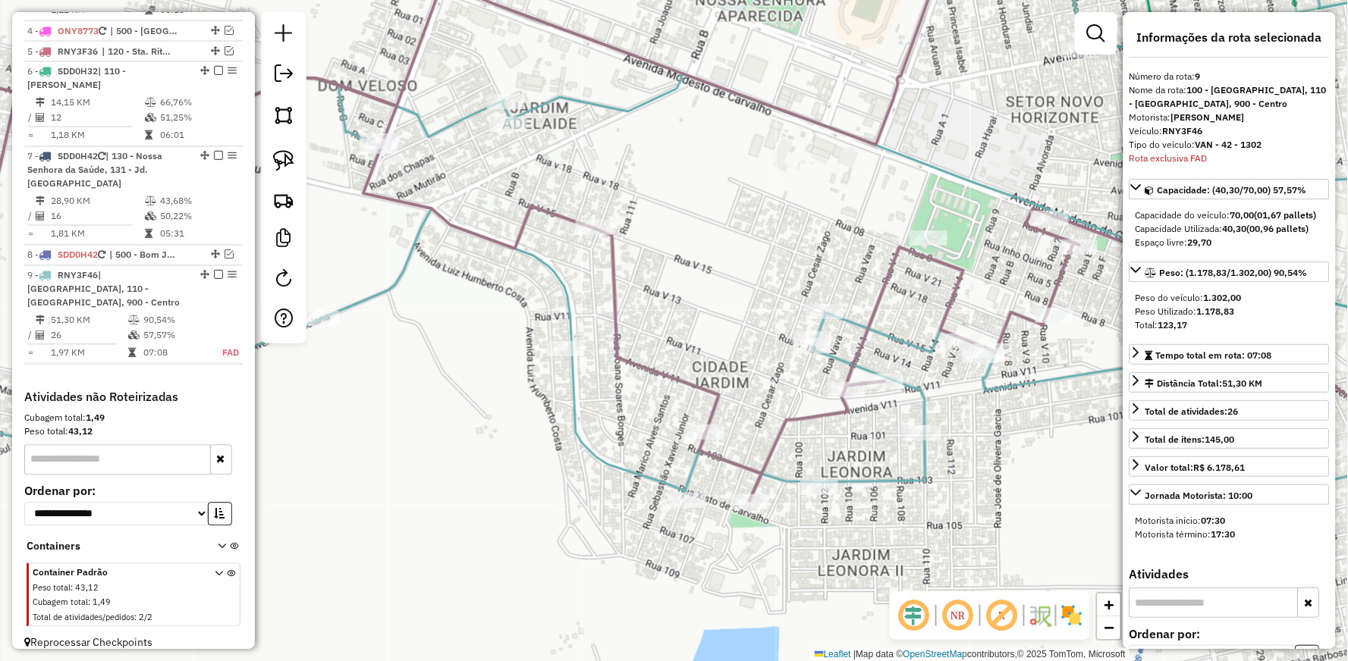
click at [608, 277] on icon at bounding box center [674, 354] width 1619 height 595
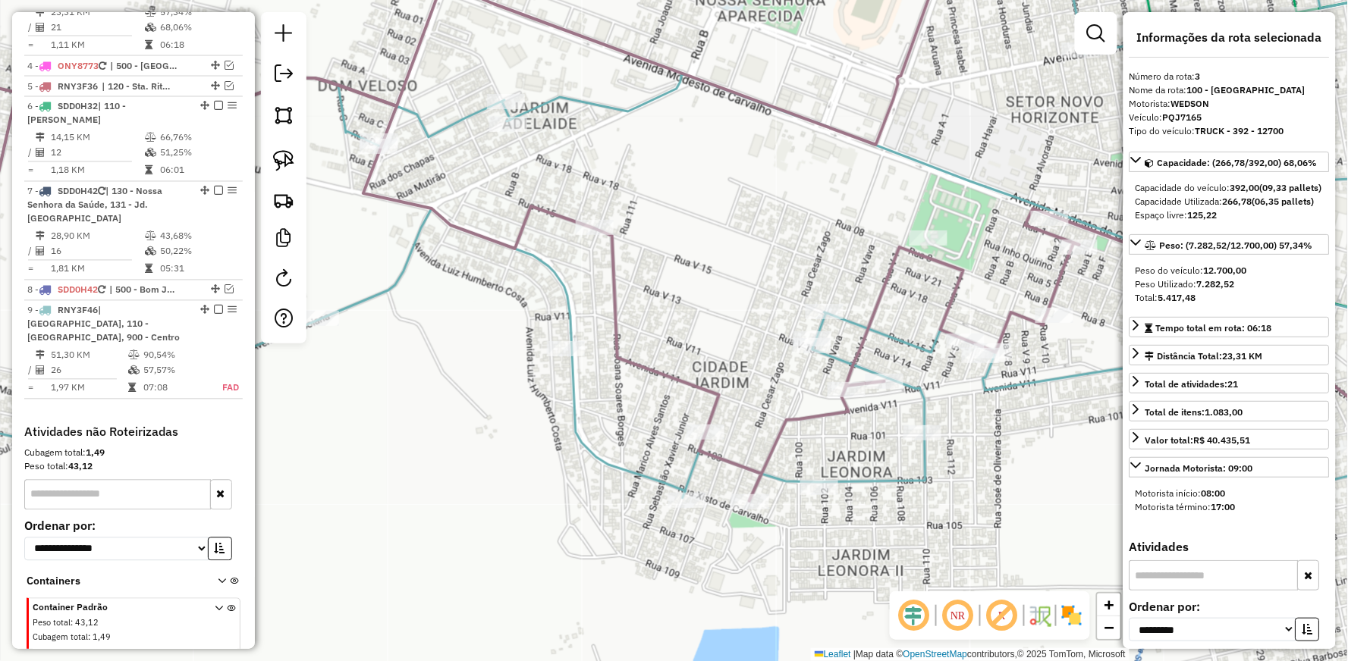
scroll to position [742, 0]
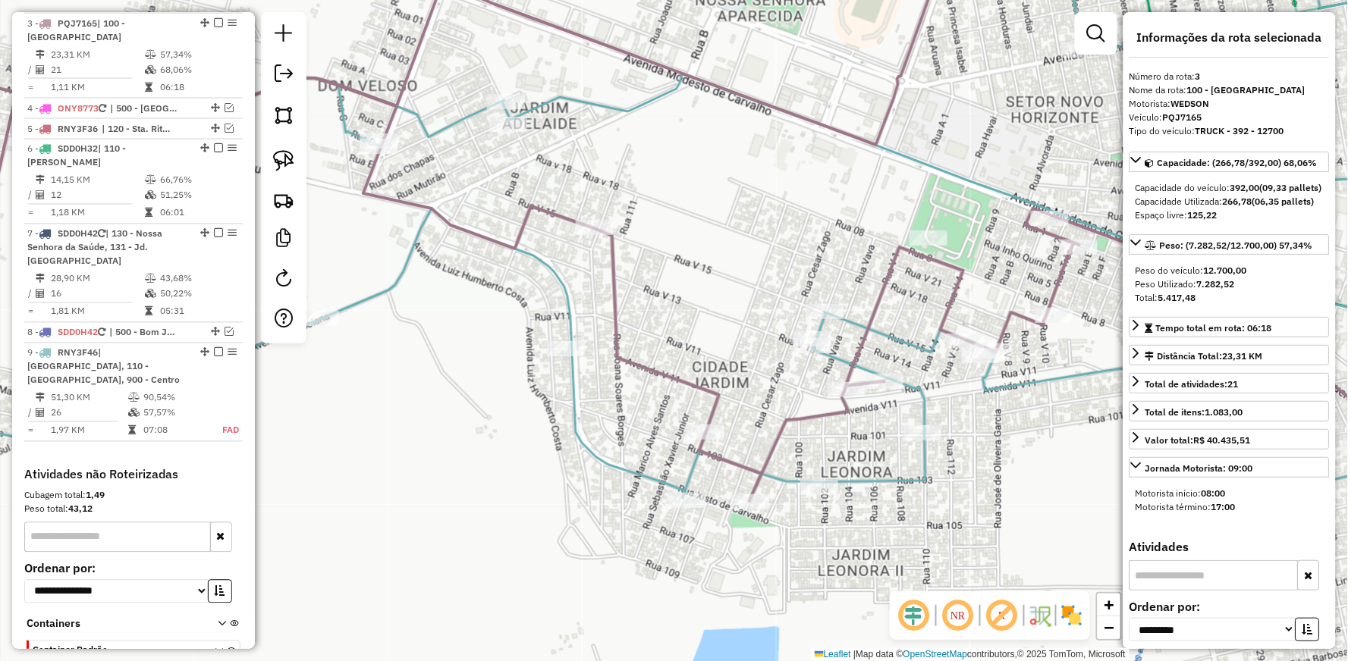
click at [608, 277] on icon at bounding box center [674, 354] width 1619 height 595
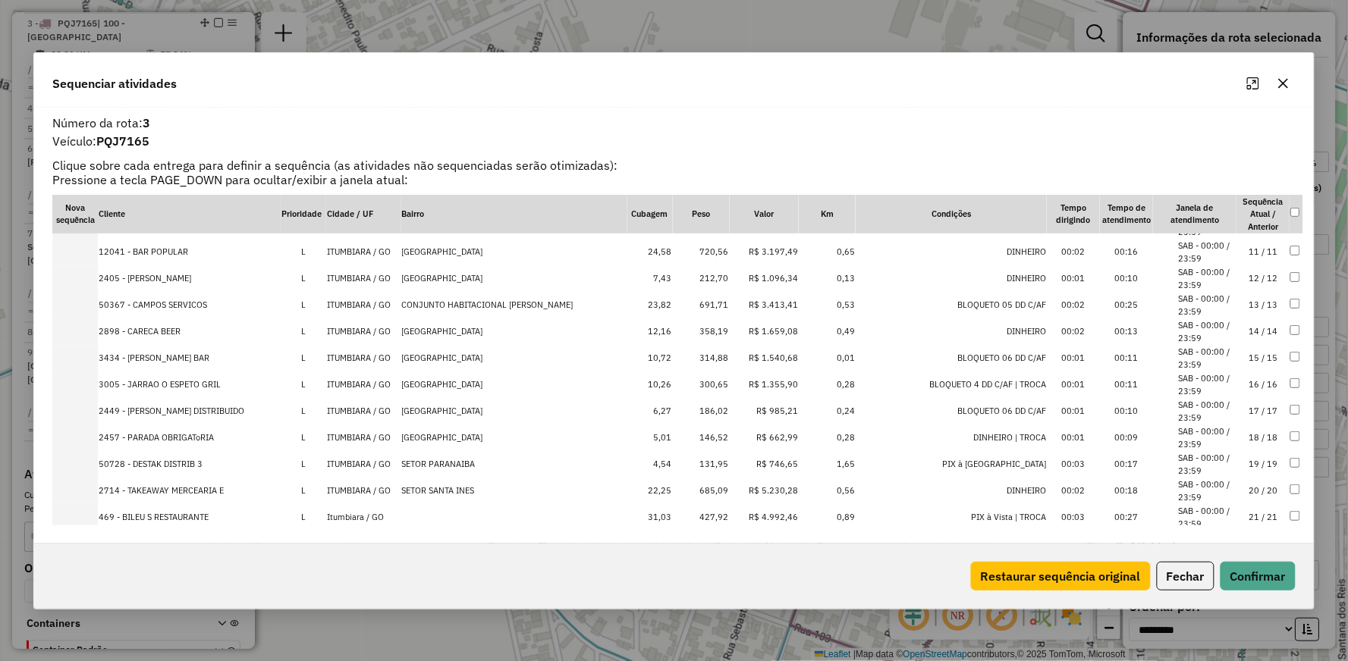
scroll to position [279, 0]
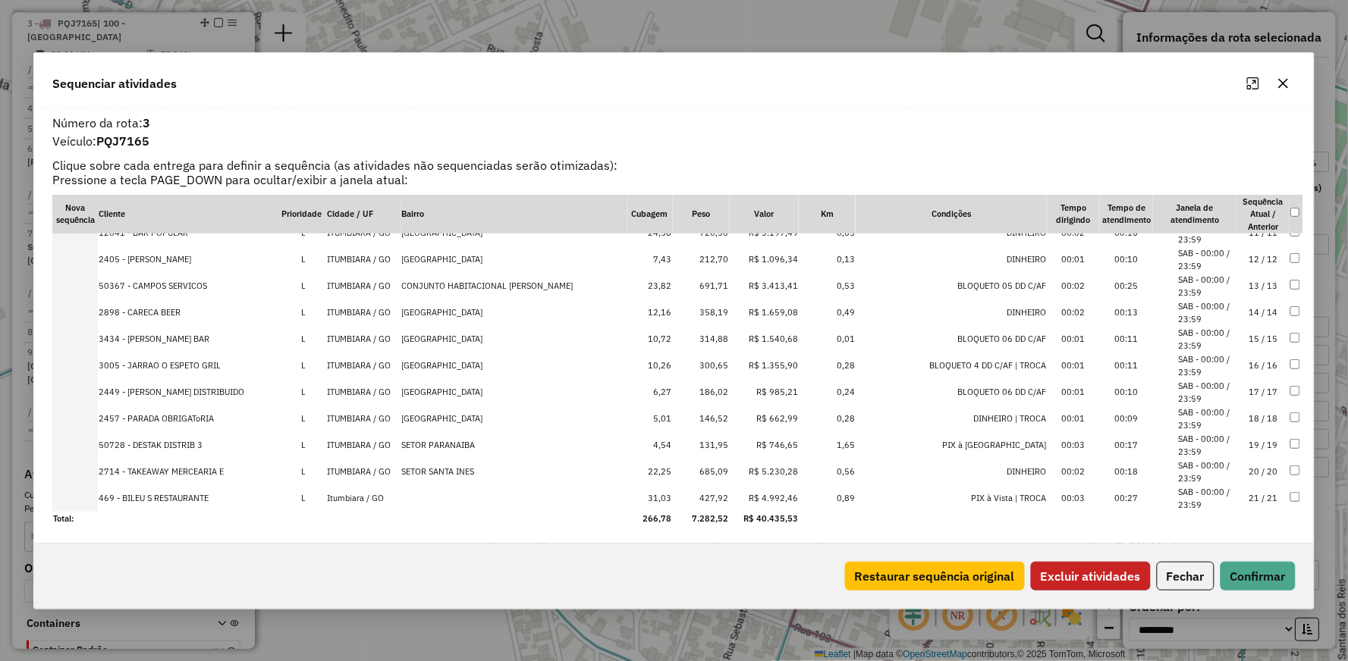
click at [1082, 573] on button "Excluir atividades" at bounding box center [1091, 576] width 120 height 29
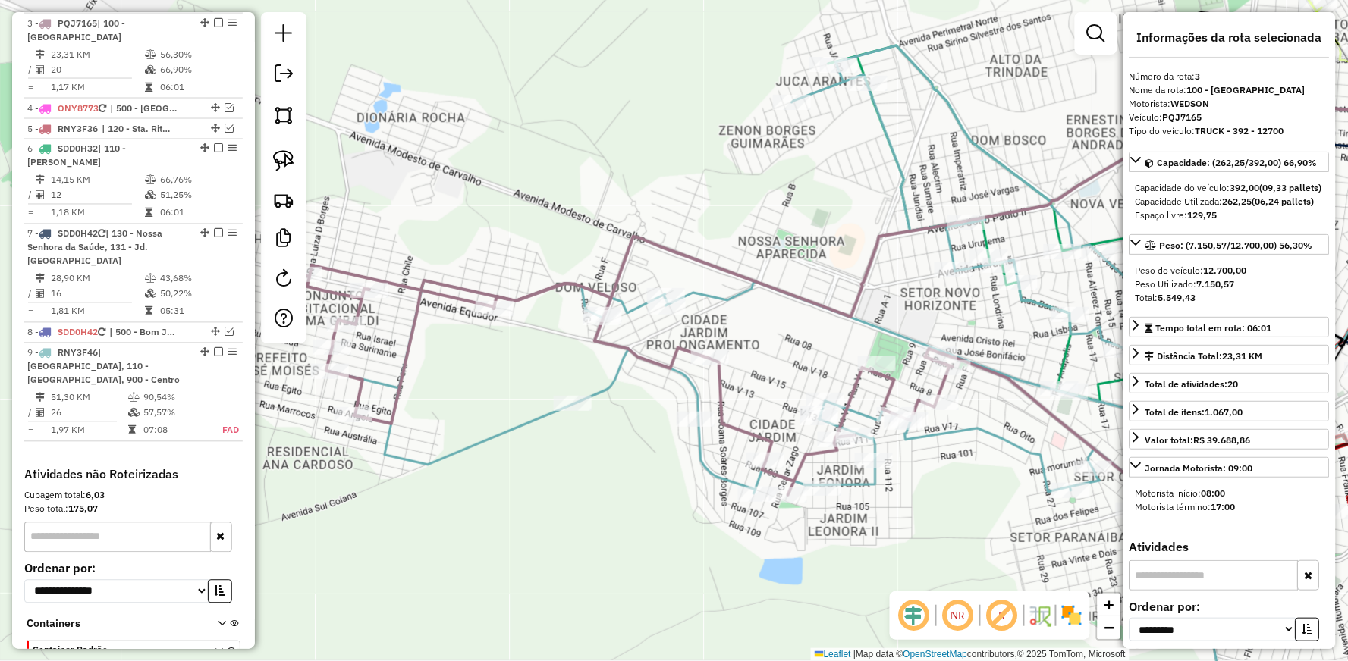
drag, startPoint x: 969, startPoint y: 536, endPoint x: 839, endPoint y: 452, distance: 154.6
click at [850, 461] on div "Janela de atendimento Grade de atendimento Capacidade Transportadoras Veículos …" at bounding box center [674, 330] width 1348 height 661
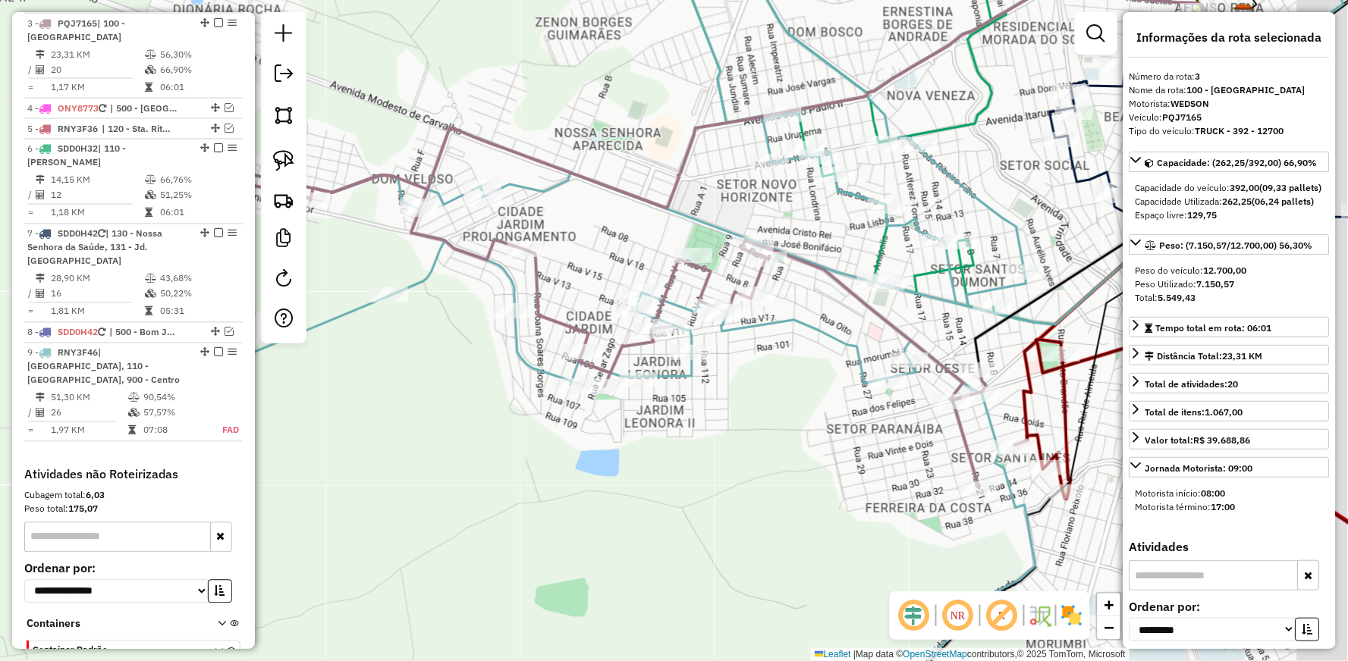
drag, startPoint x: 868, startPoint y: 495, endPoint x: 747, endPoint y: 443, distance: 131.9
click at [754, 446] on div "Janela de atendimento Grade de atendimento Capacidade Transportadoras Veículos …" at bounding box center [674, 330] width 1348 height 661
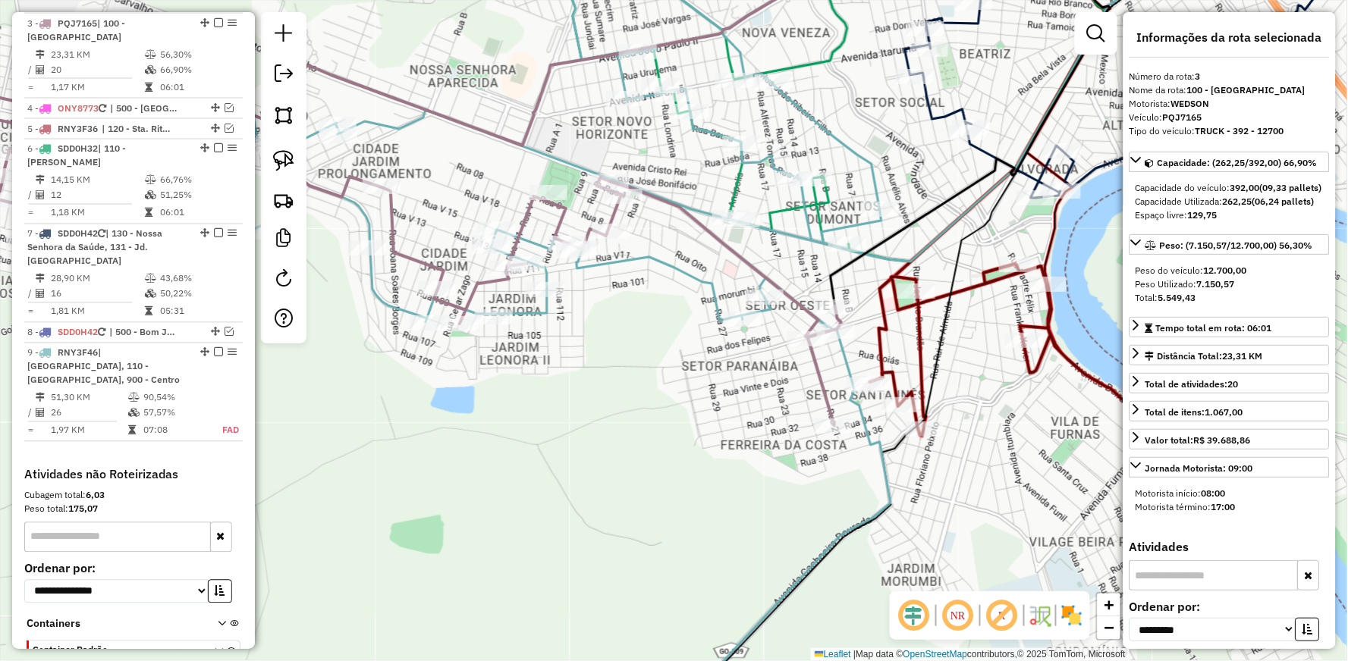
click at [883, 476] on icon at bounding box center [446, 330] width 889 height 793
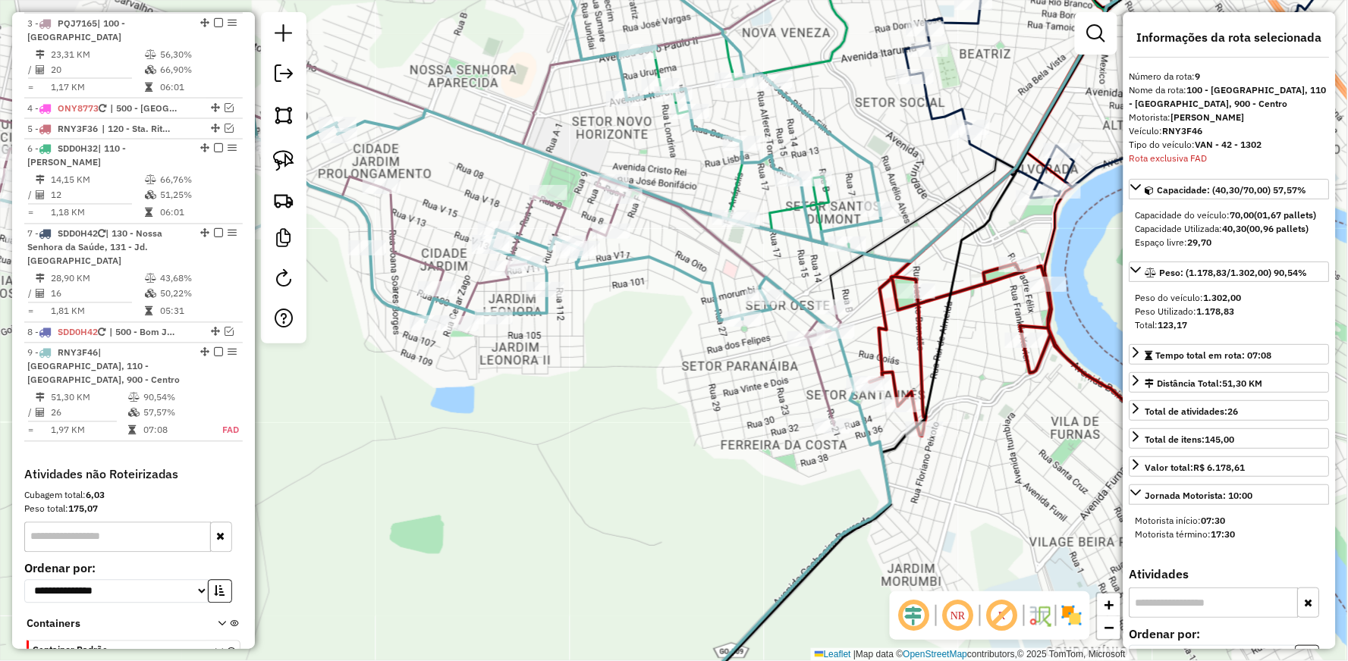
scroll to position [819, 0]
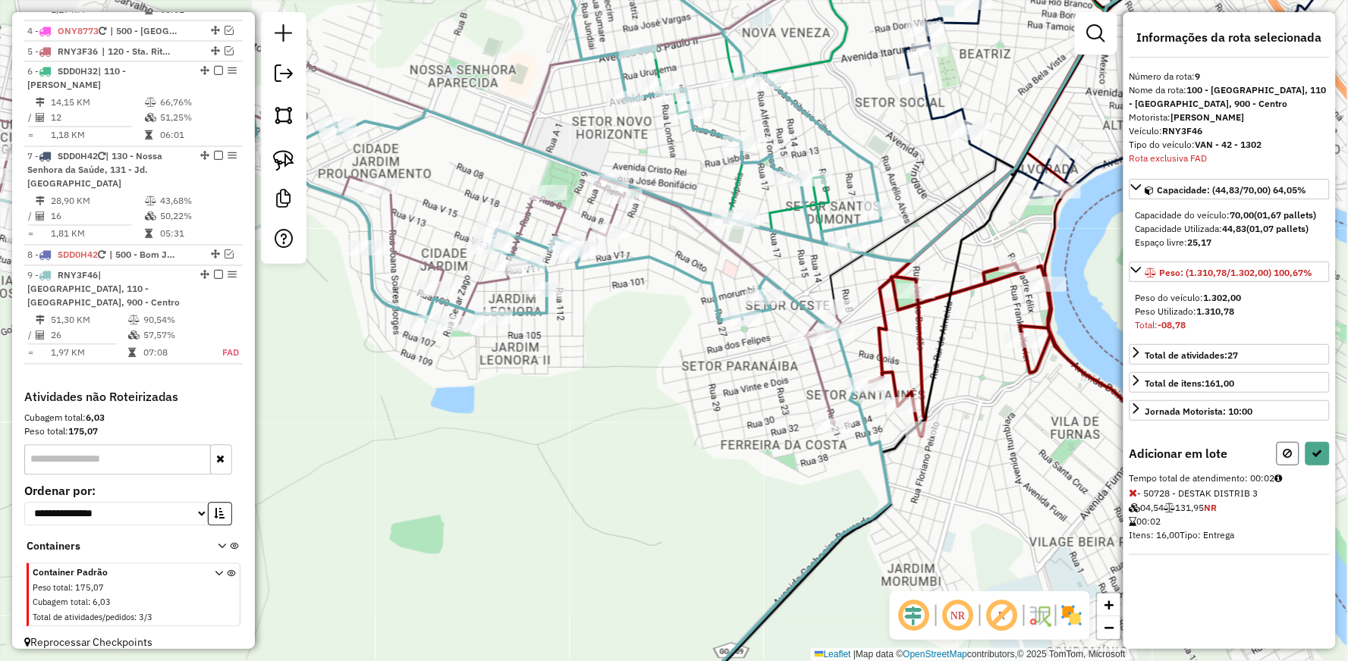
click at [1282, 451] on button at bounding box center [1288, 454] width 23 height 24
select select "**********"
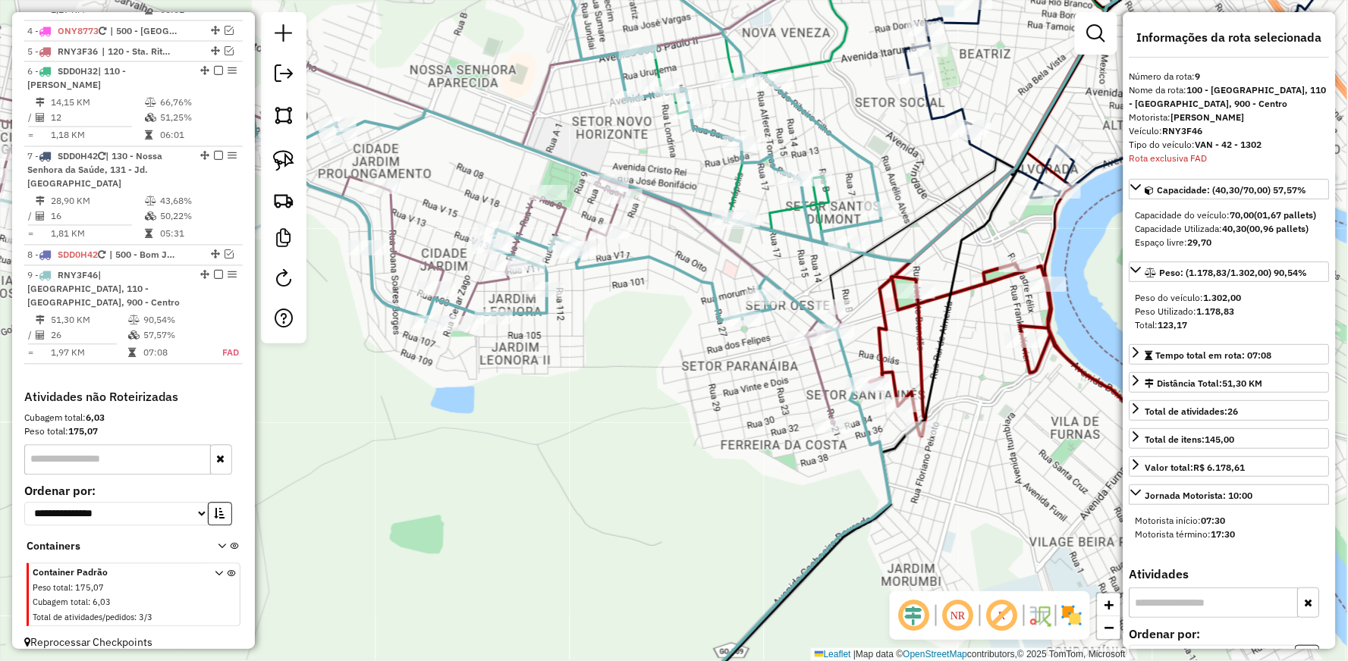
click at [880, 338] on icon at bounding box center [987, 167] width 235 height 432
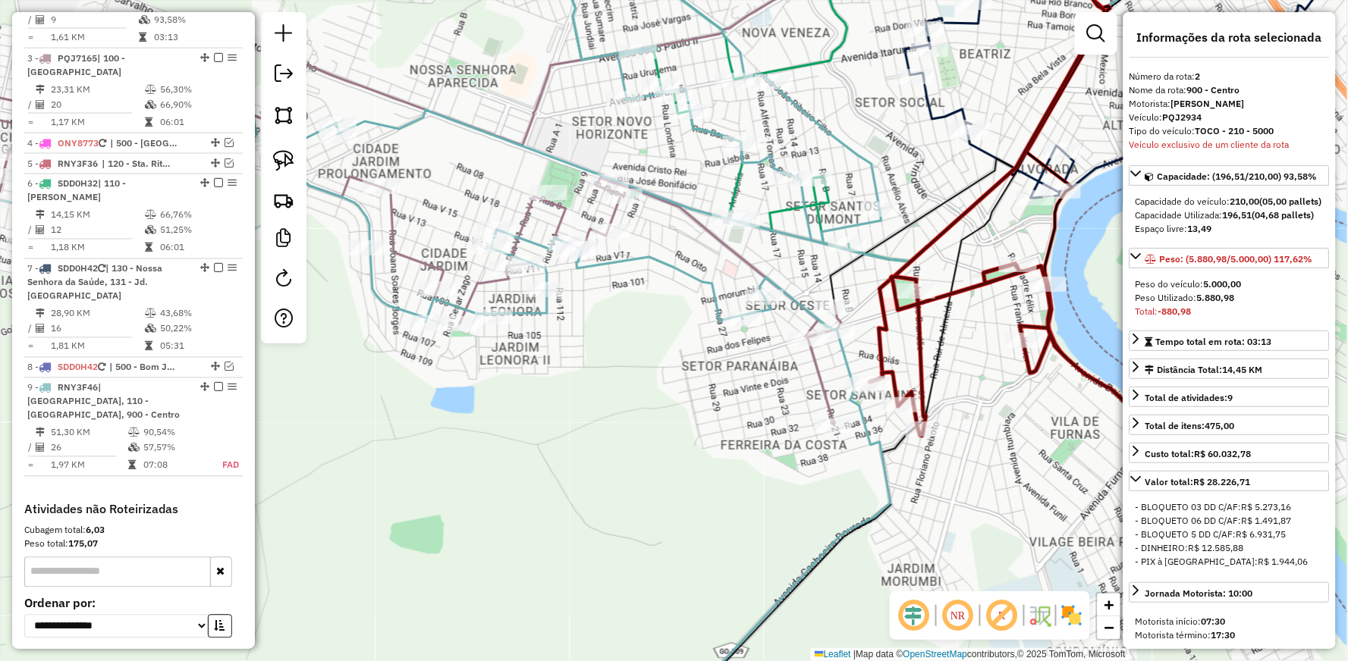
scroll to position [671, 0]
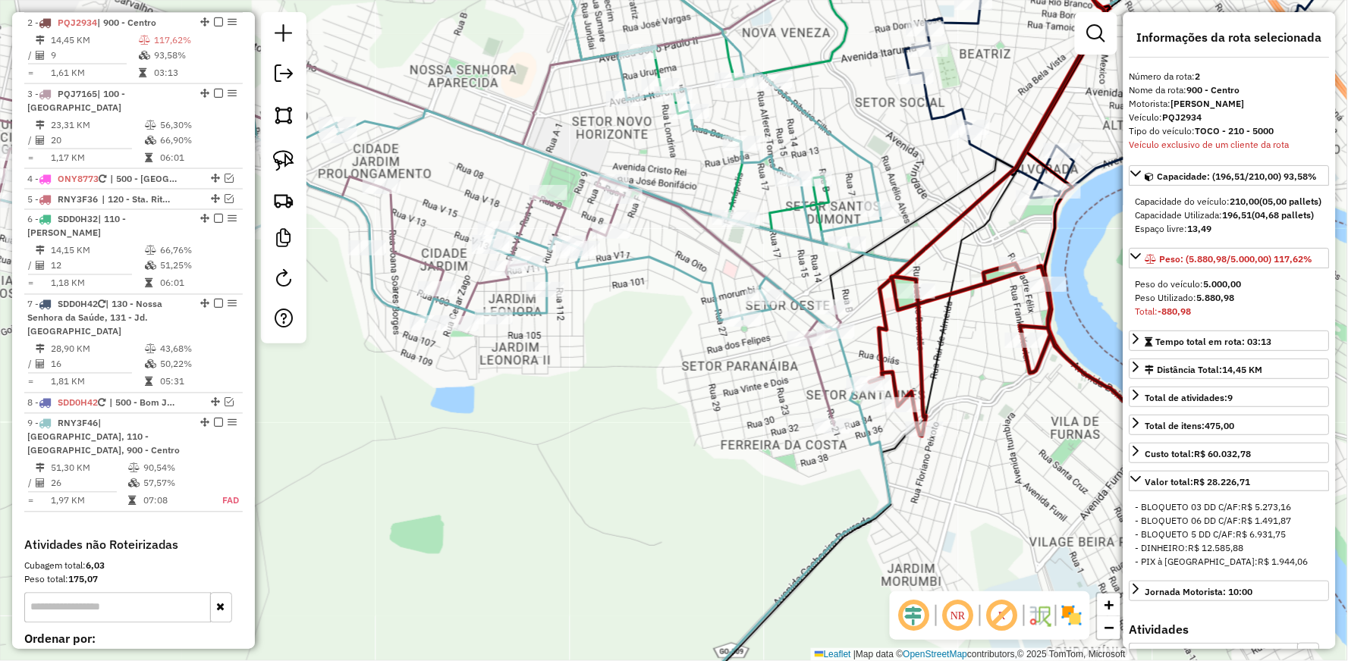
click at [817, 366] on icon at bounding box center [408, 259] width 866 height 331
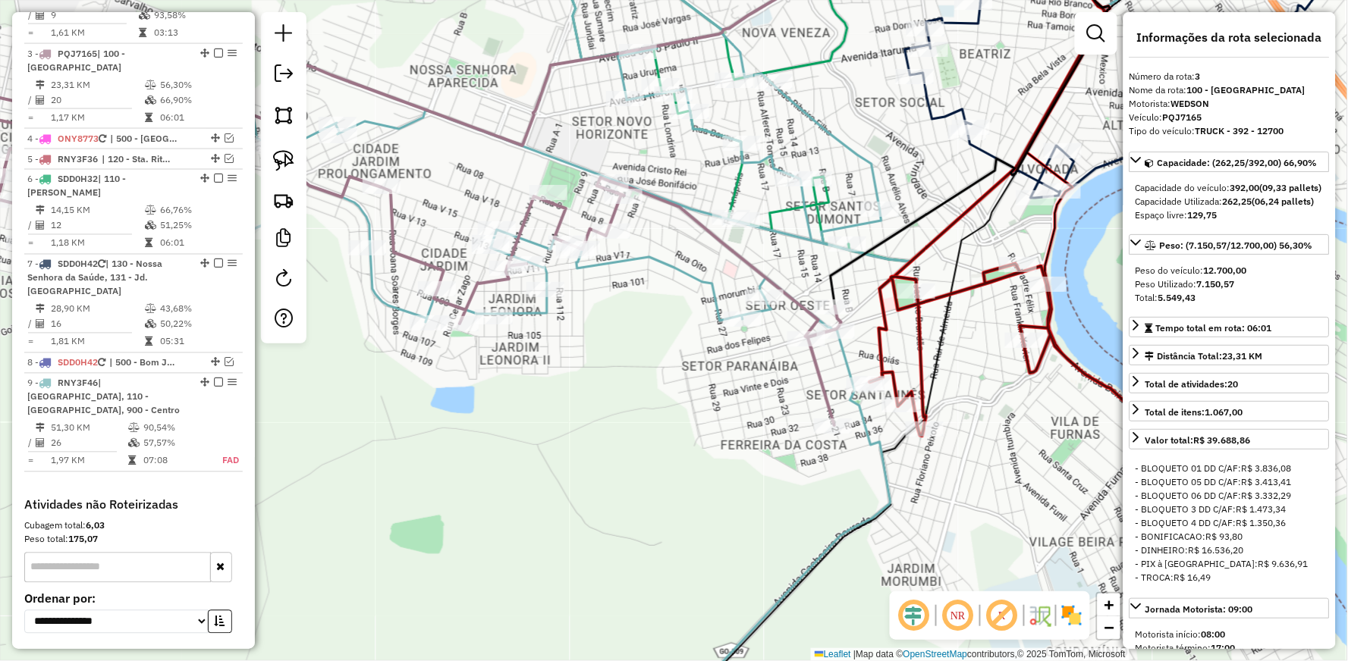
scroll to position [742, 0]
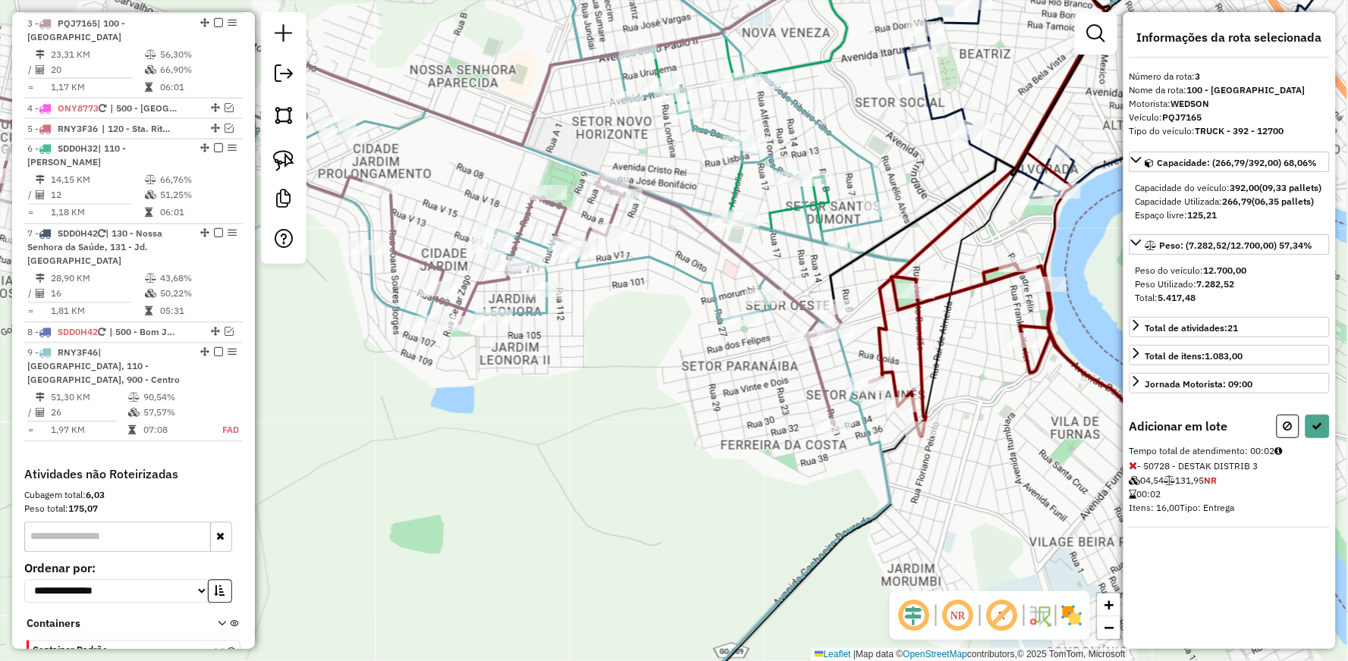
select select "**********"
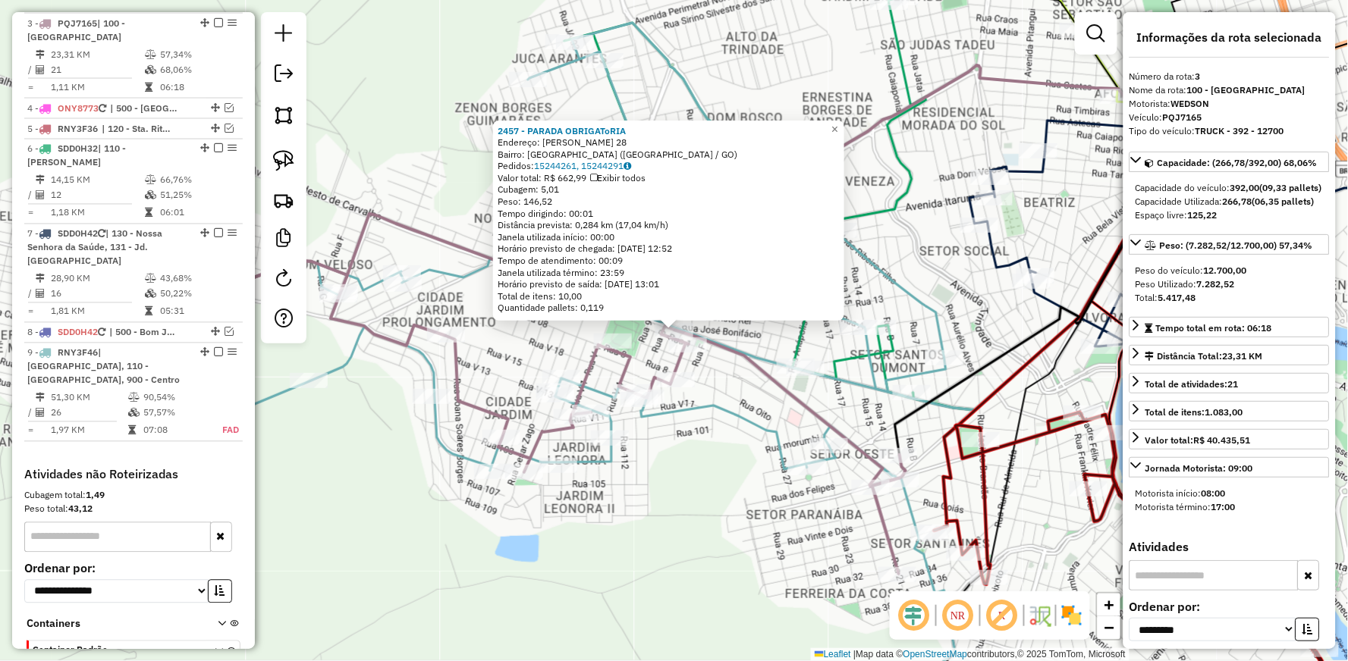
click at [727, 512] on div "2457 - PARADA OBRIGAToRIA Endereço: MODESTO DE CARVALHO 28 Bairro: VILA VITORIA…" at bounding box center [674, 330] width 1348 height 661
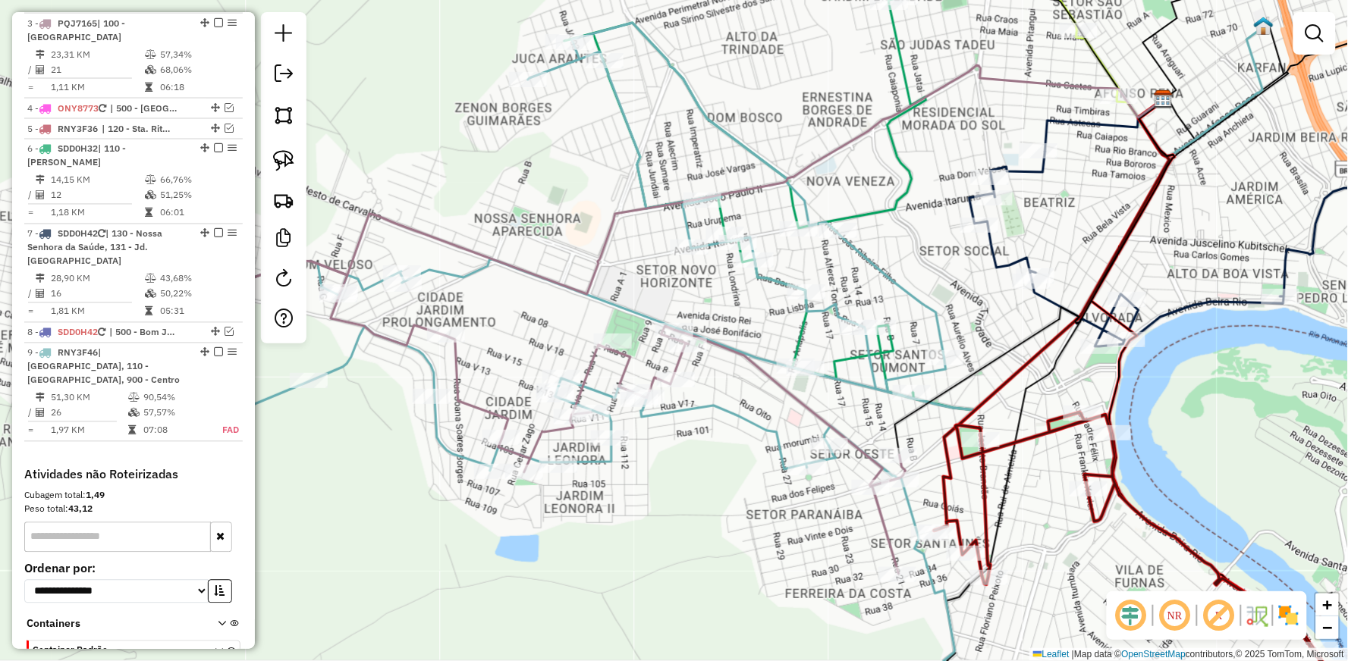
click at [724, 408] on icon at bounding box center [510, 375] width 889 height 705
select select "**********"
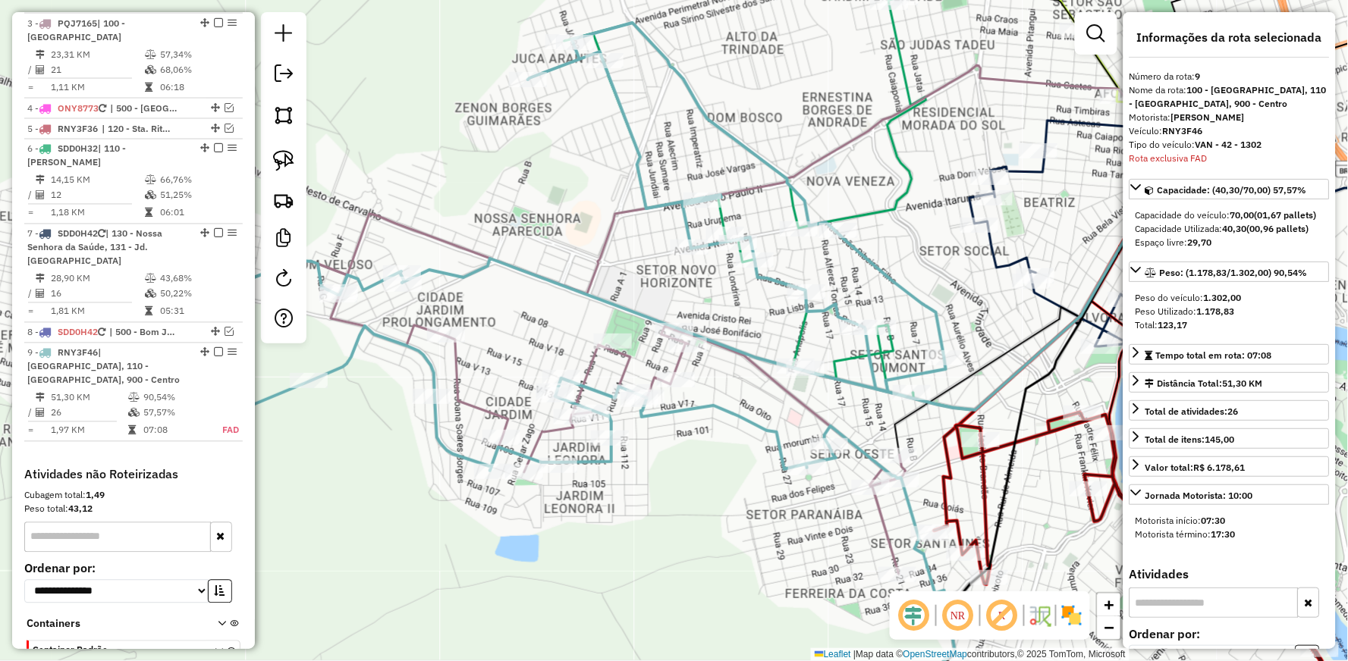
scroll to position [819, 0]
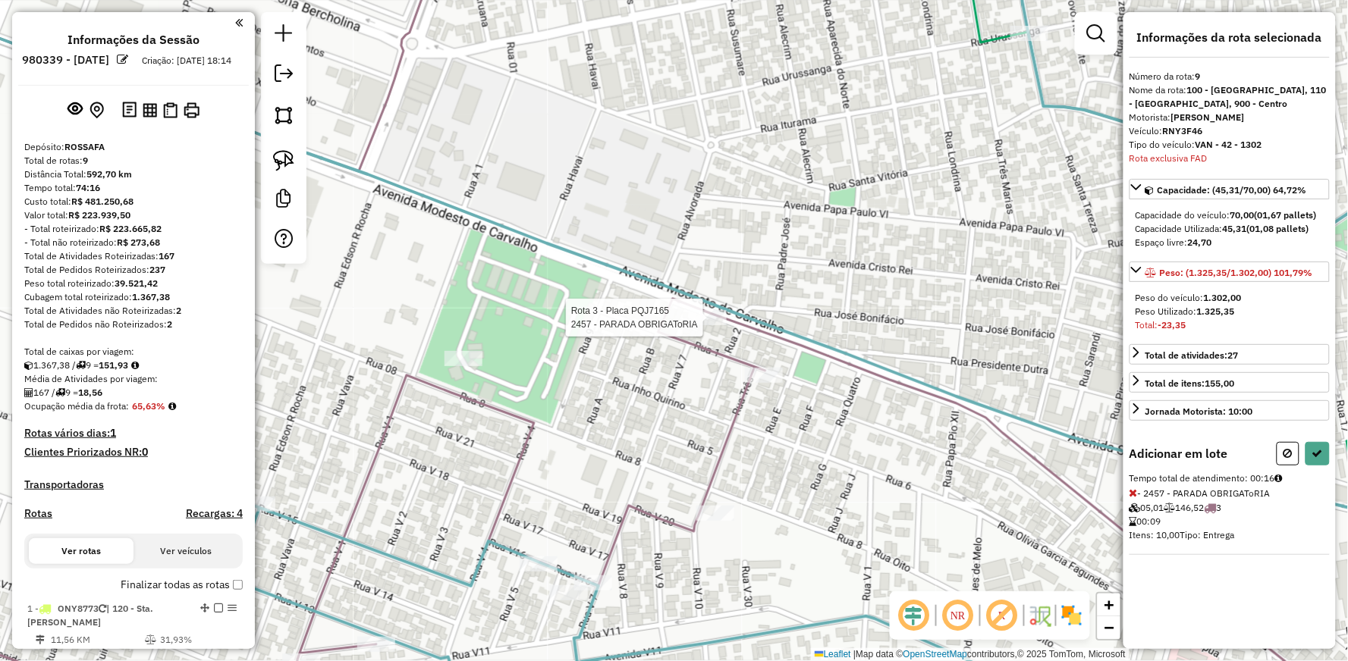
scroll to position [819, 0]
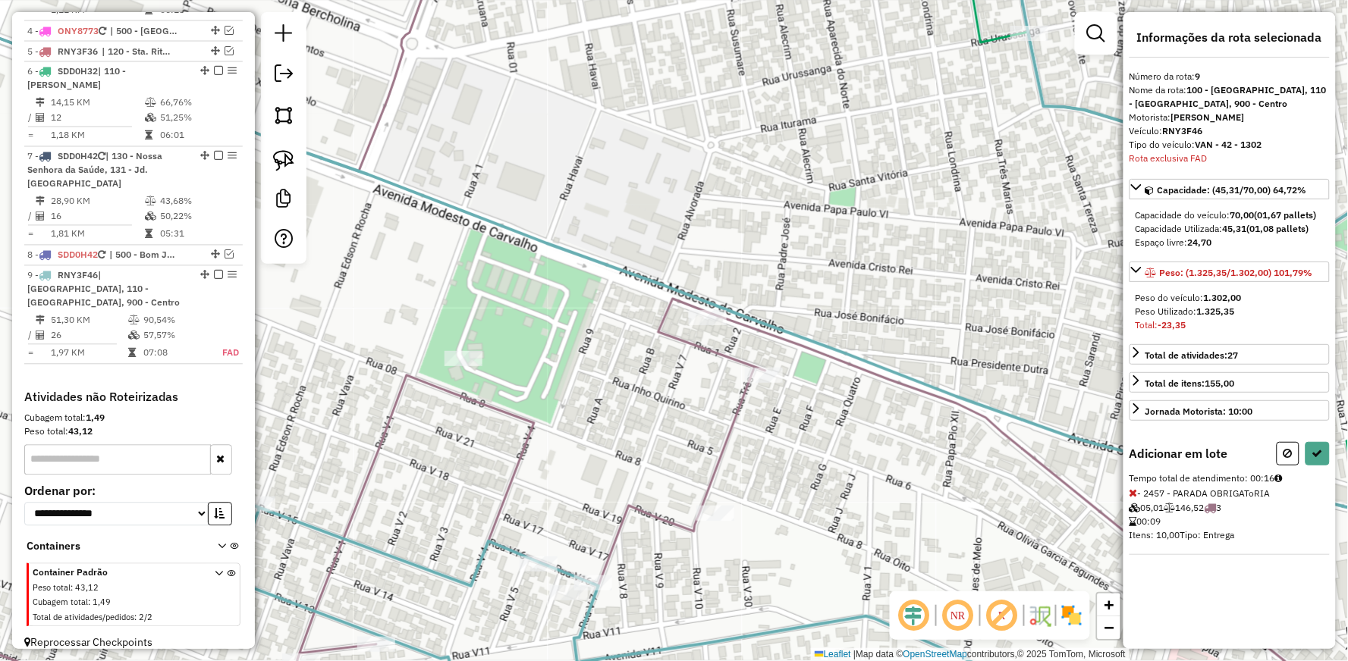
click at [1133, 493] on icon at bounding box center [1133, 493] width 8 height 11
click at [1285, 449] on icon at bounding box center [1287, 453] width 9 height 11
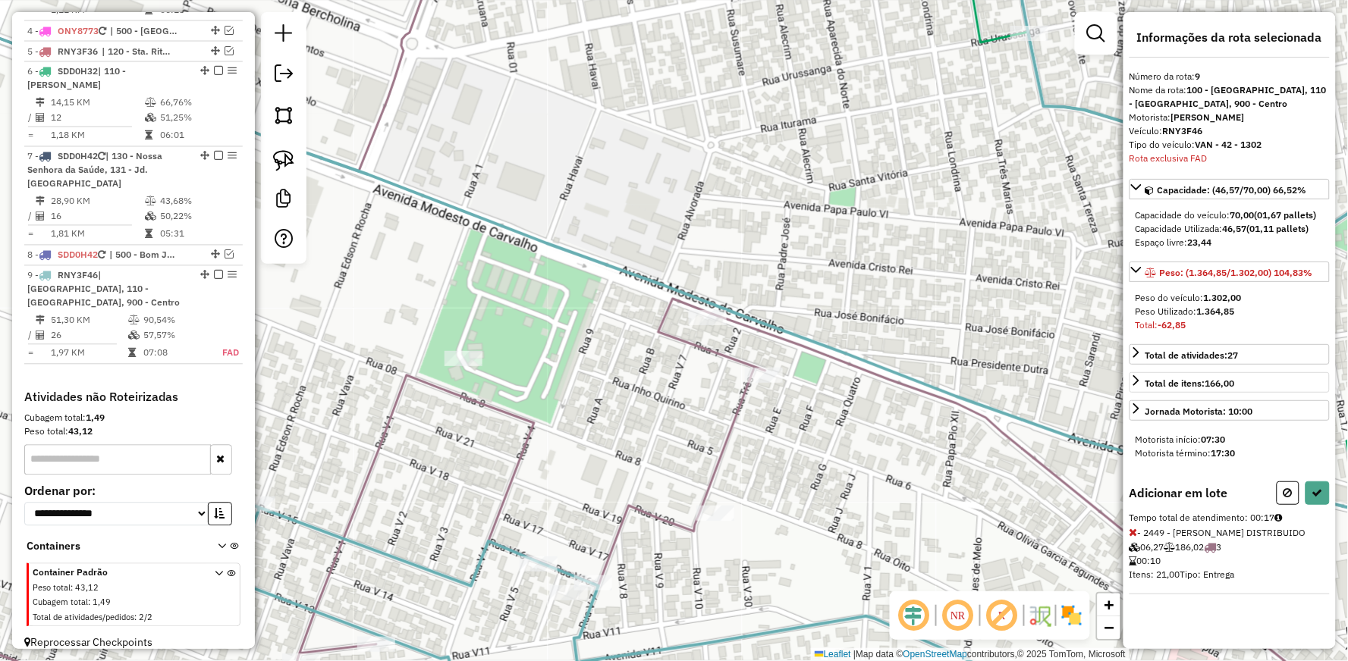
select select "**********"
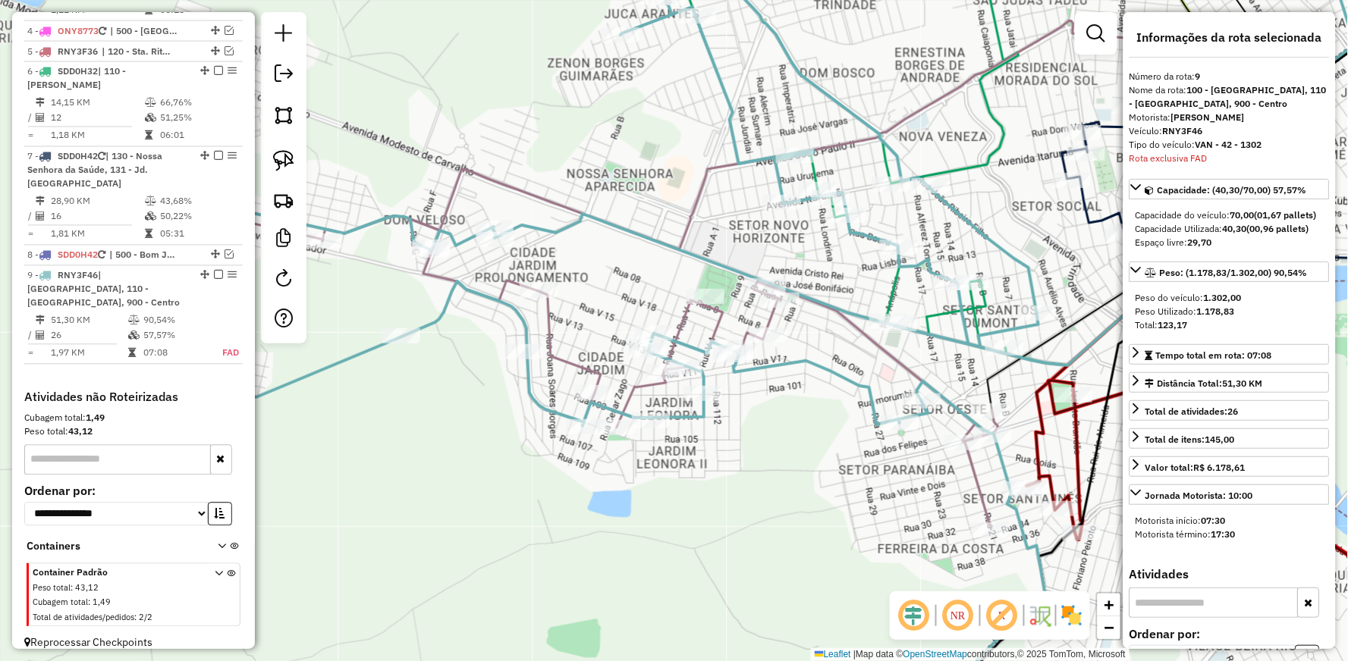
drag, startPoint x: 746, startPoint y: 201, endPoint x: 692, endPoint y: 284, distance: 99.3
click at [692, 284] on div "Janela de atendimento Grade de atendimento Capacidade Transportadoras Veículos …" at bounding box center [674, 330] width 1348 height 661
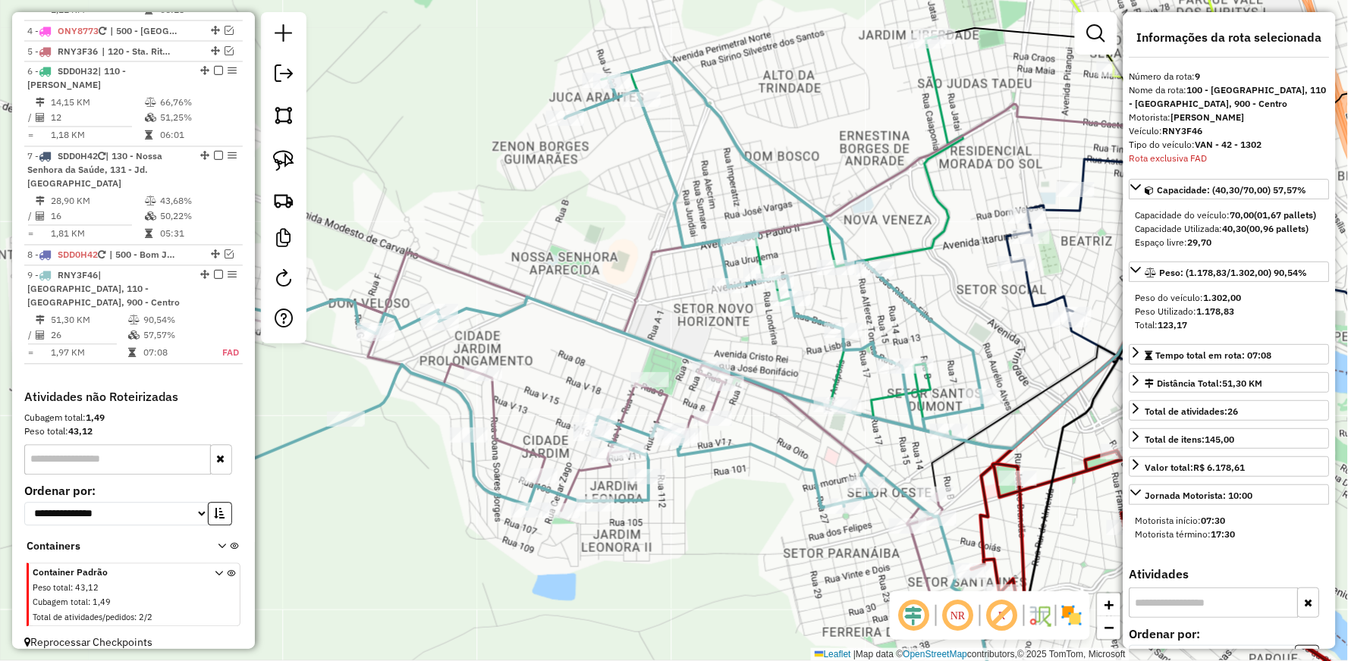
click at [925, 241] on icon at bounding box center [782, 236] width 362 height 401
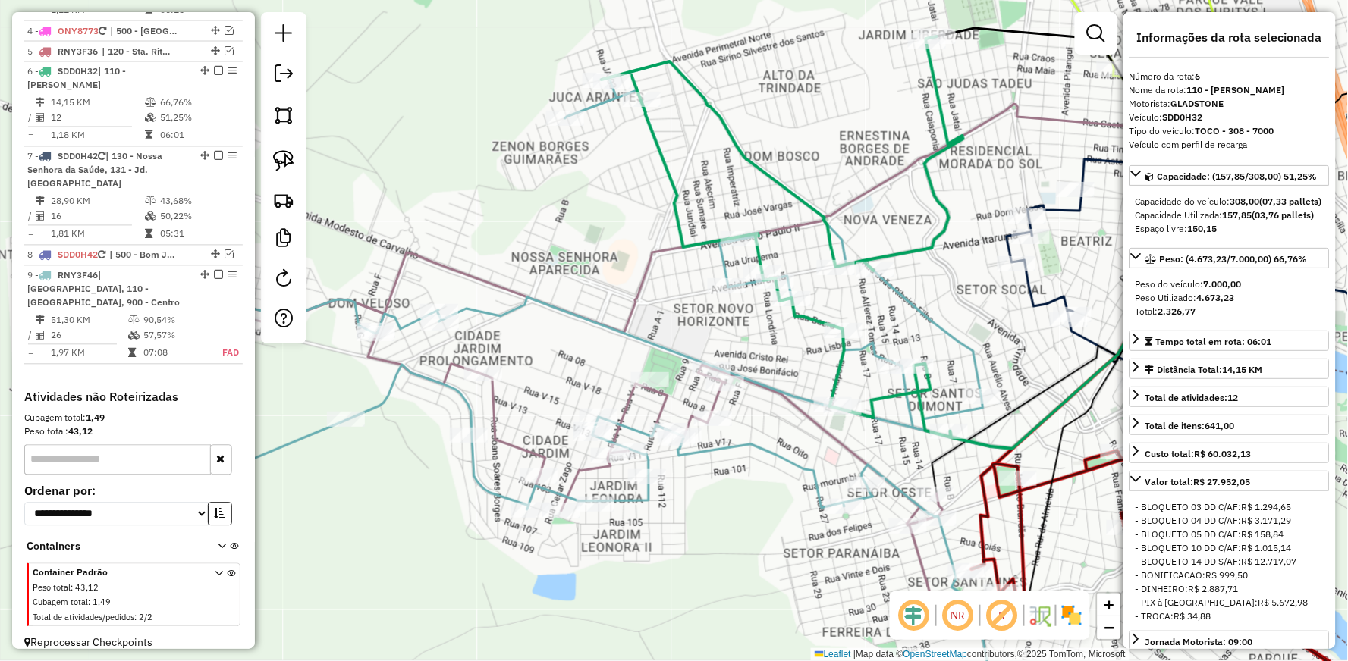
click at [925, 241] on icon at bounding box center [782, 236] width 362 height 401
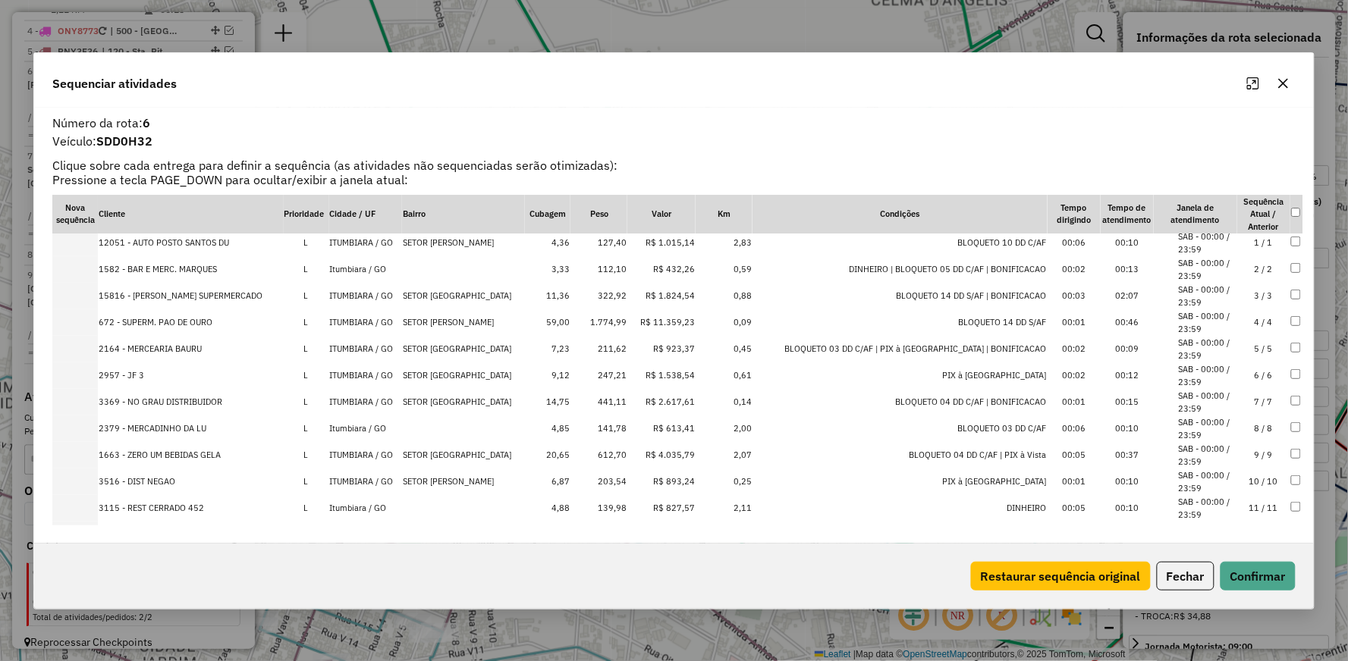
scroll to position [0, 0]
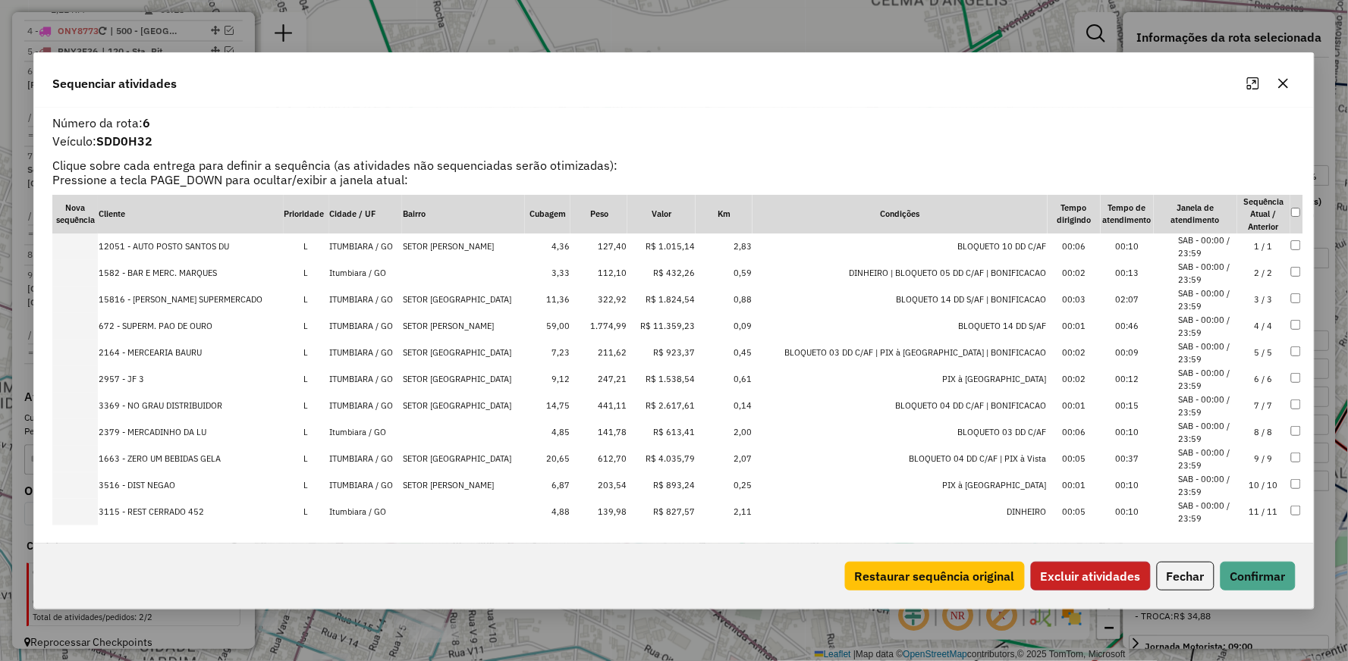
click at [1081, 583] on button "Excluir atividades" at bounding box center [1091, 576] width 120 height 29
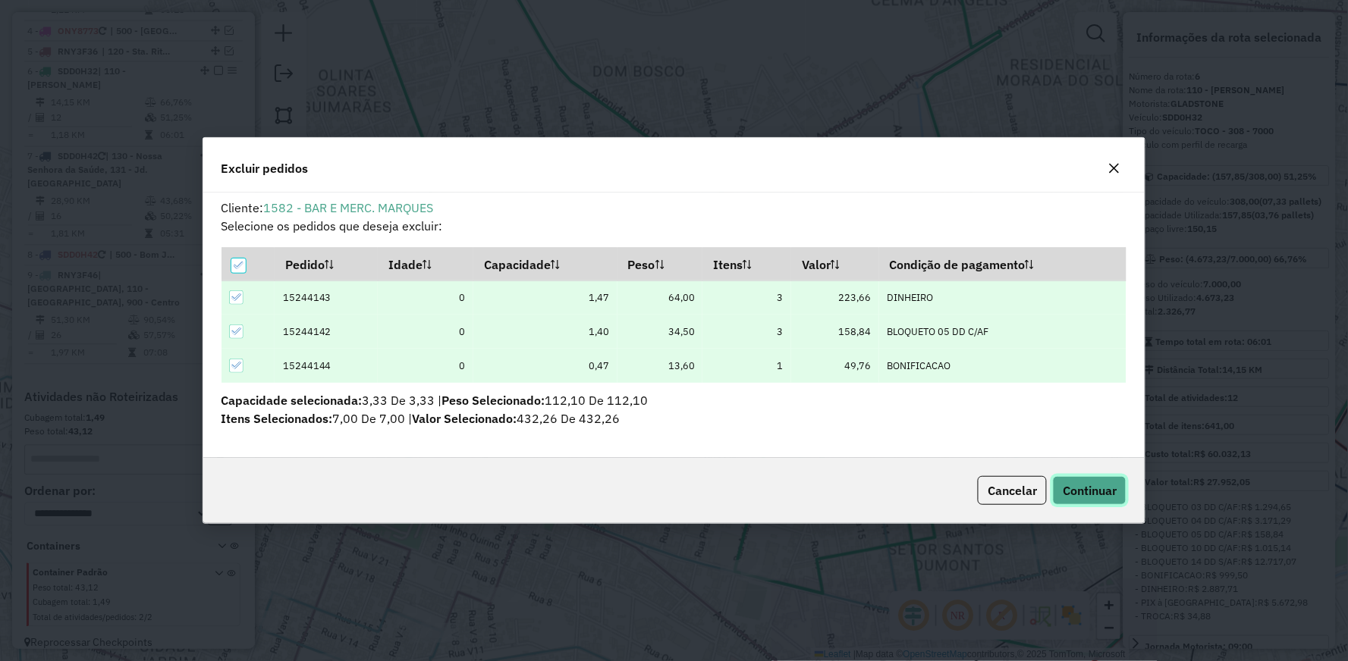
click at [1072, 495] on span "Continuar" at bounding box center [1090, 490] width 54 height 15
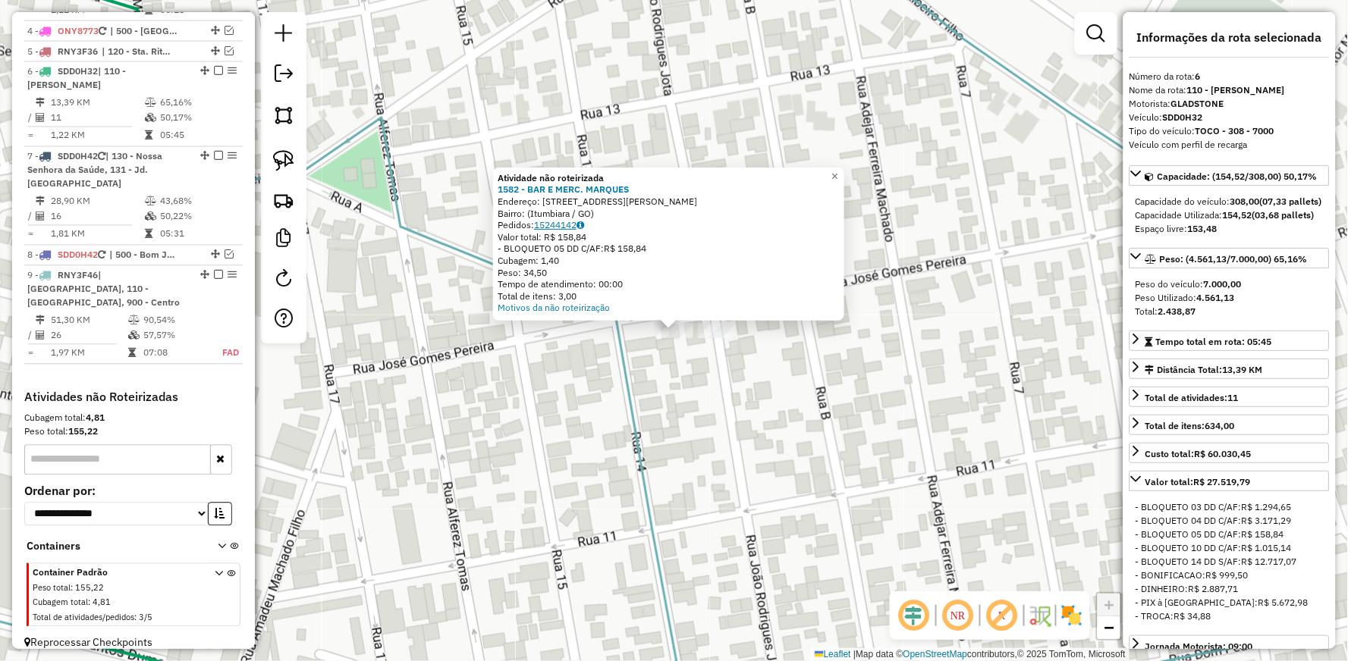
click at [562, 229] on link "15244142" at bounding box center [559, 224] width 50 height 11
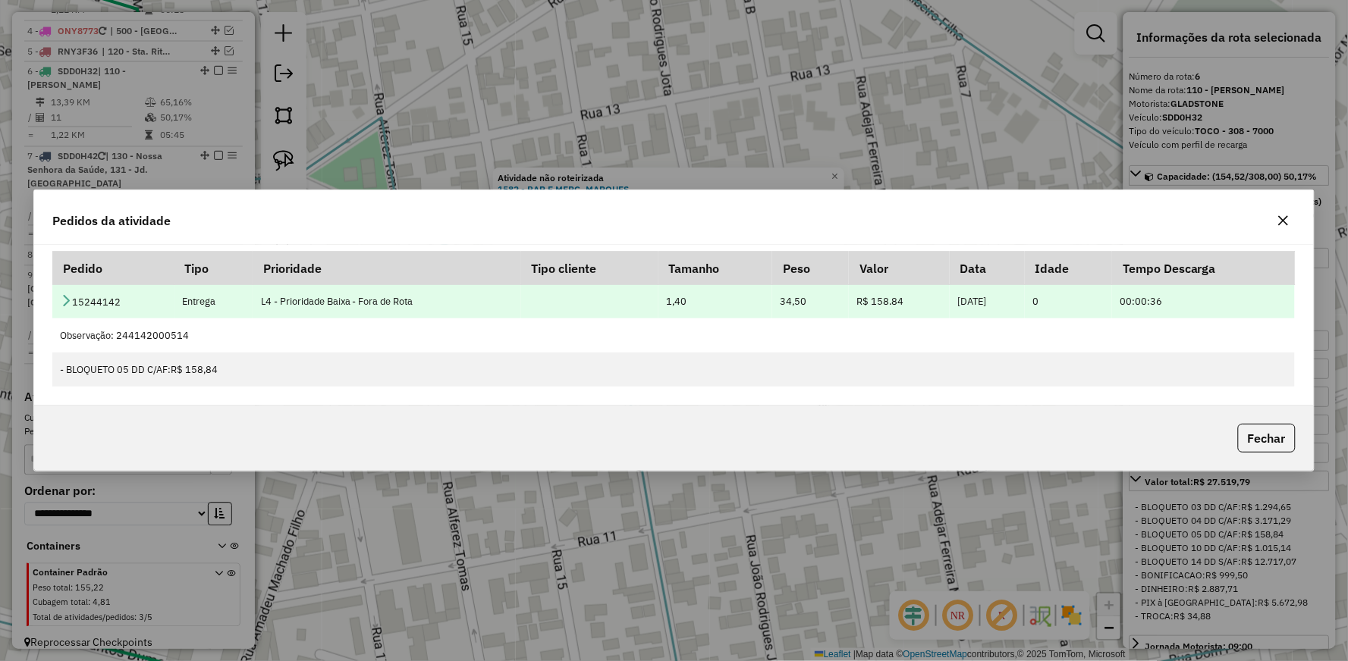
click at [60, 300] on icon at bounding box center [66, 300] width 12 height 12
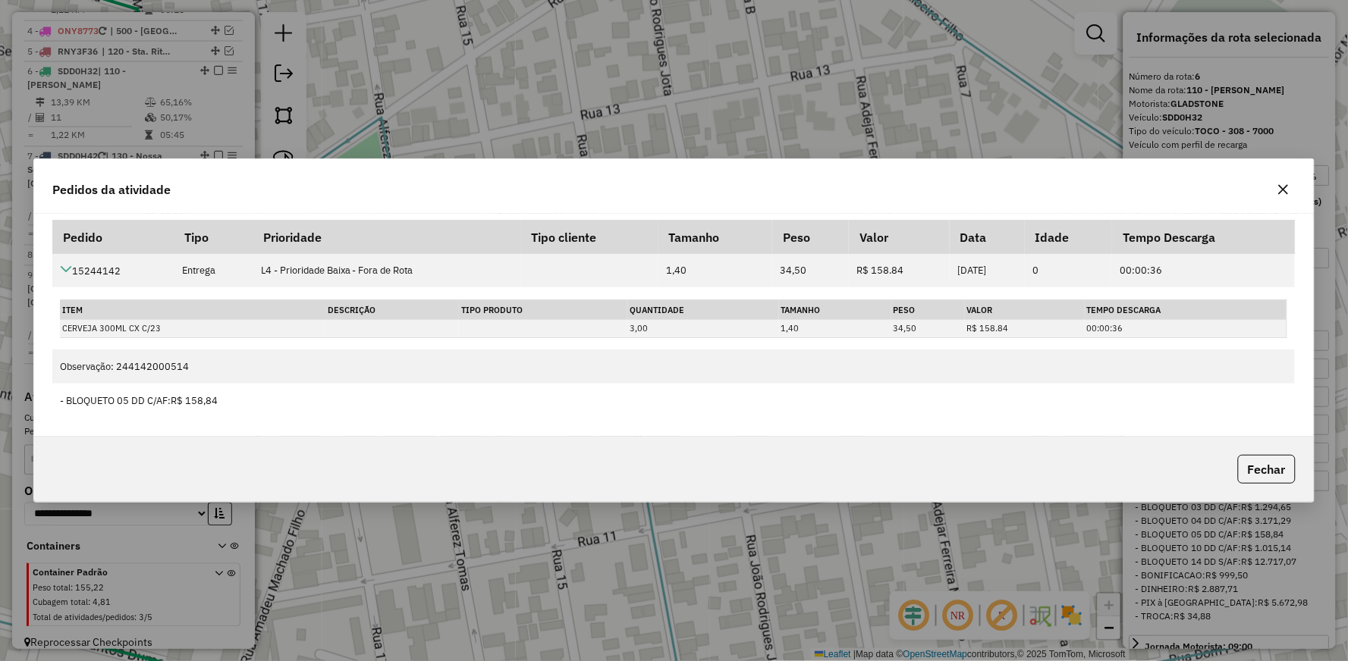
click at [1283, 187] on icon "button" at bounding box center [1283, 190] width 12 height 12
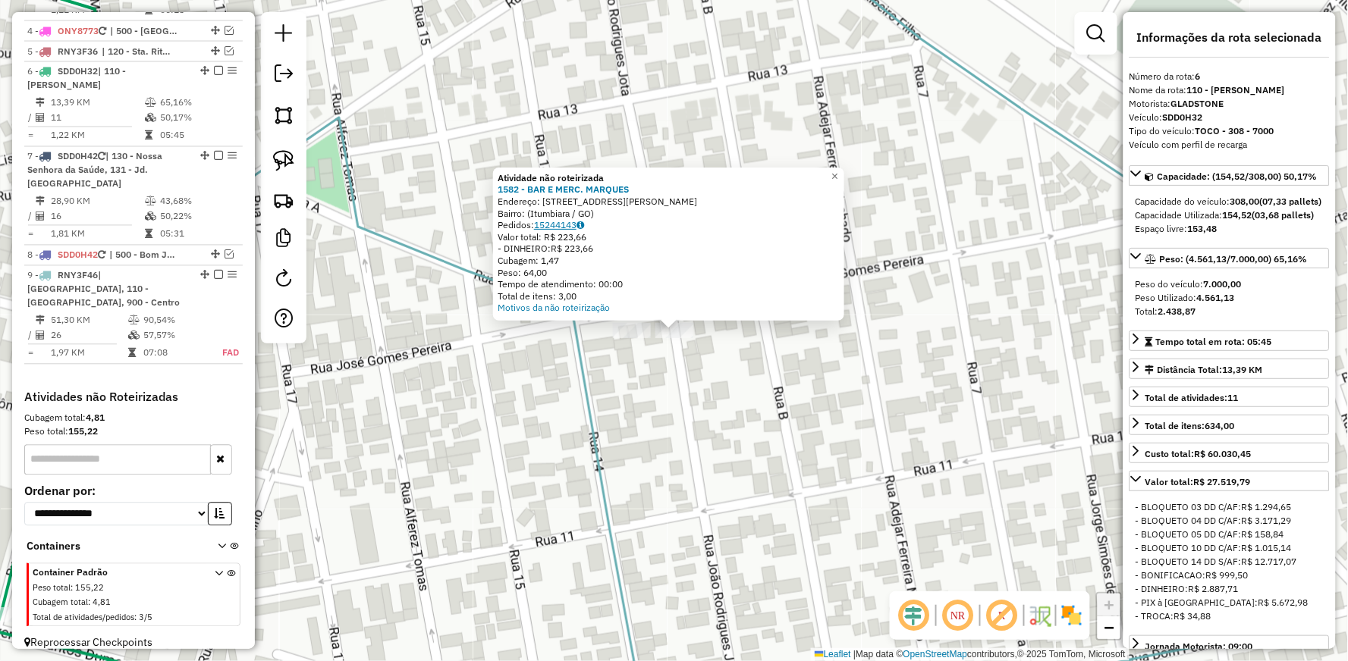
click at [551, 228] on link "15244143" at bounding box center [559, 224] width 50 height 11
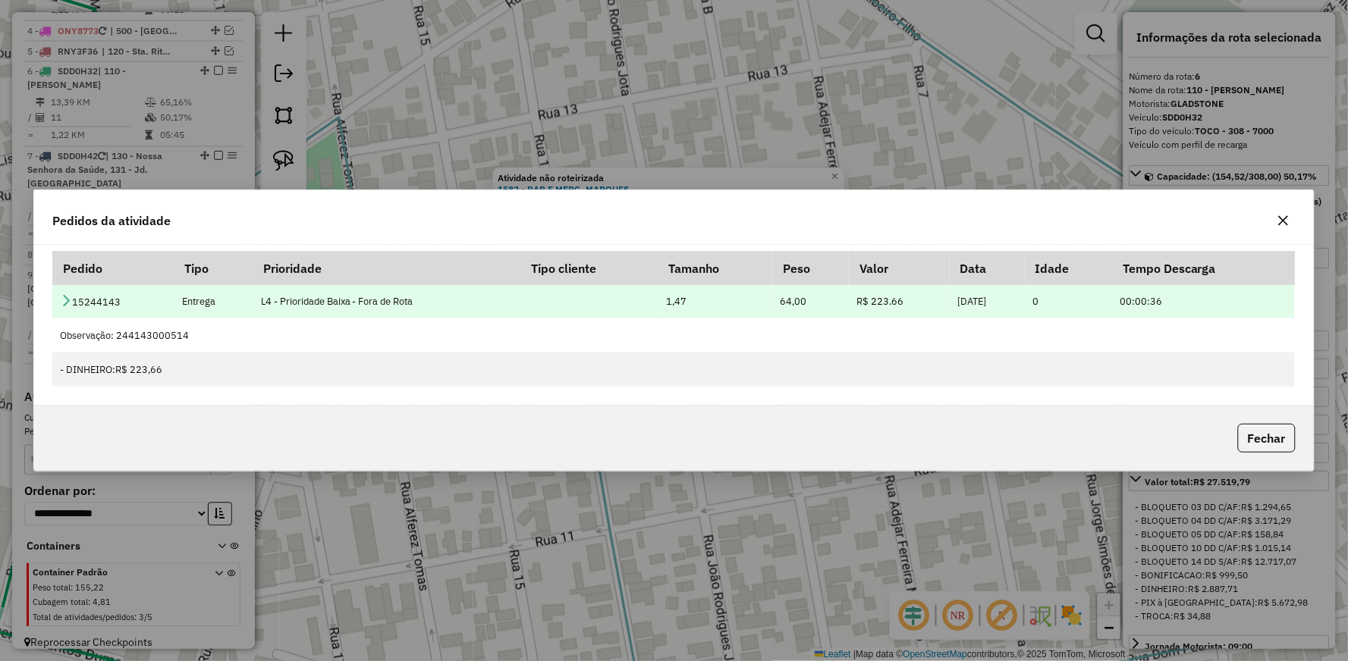
click at [64, 297] on icon at bounding box center [66, 300] width 12 height 12
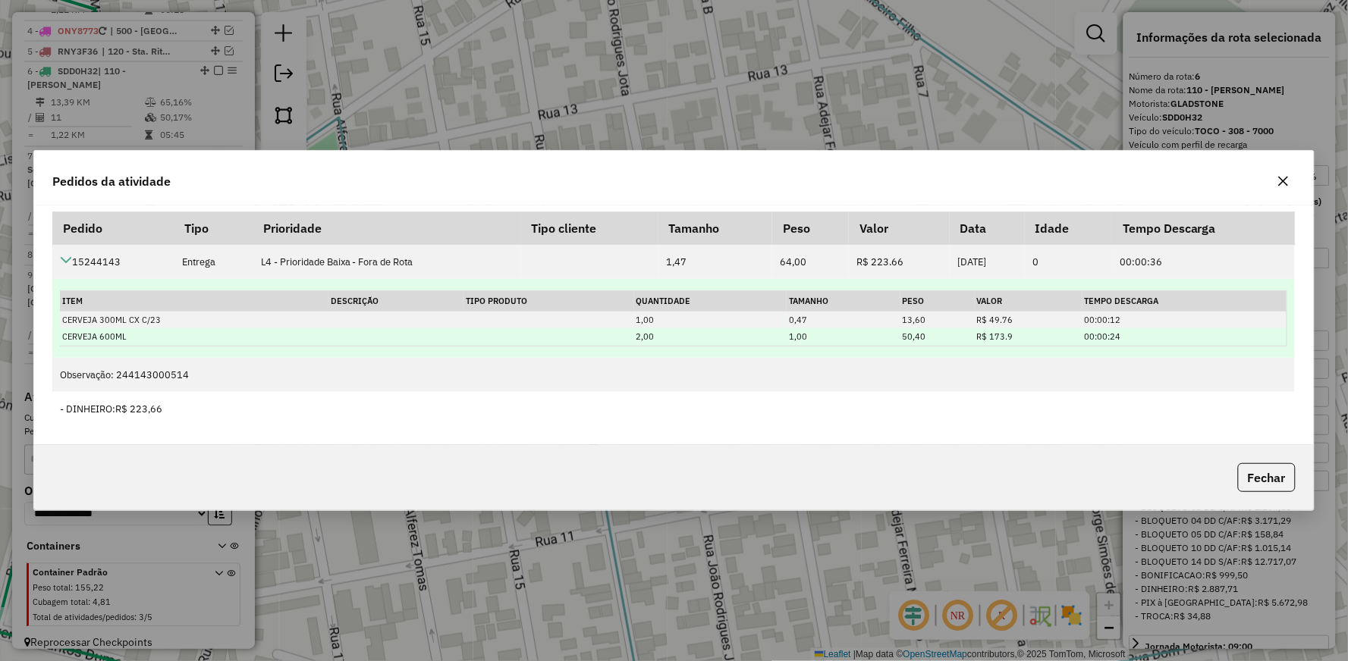
drag, startPoint x: 484, startPoint y: 332, endPoint x: 557, endPoint y: 329, distance: 73.6
click at [557, 329] on tr "CERVEJA 600ML 2,00 1,00 50,40 R$ 173.9 00:00:24" at bounding box center [673, 336] width 1226 height 17
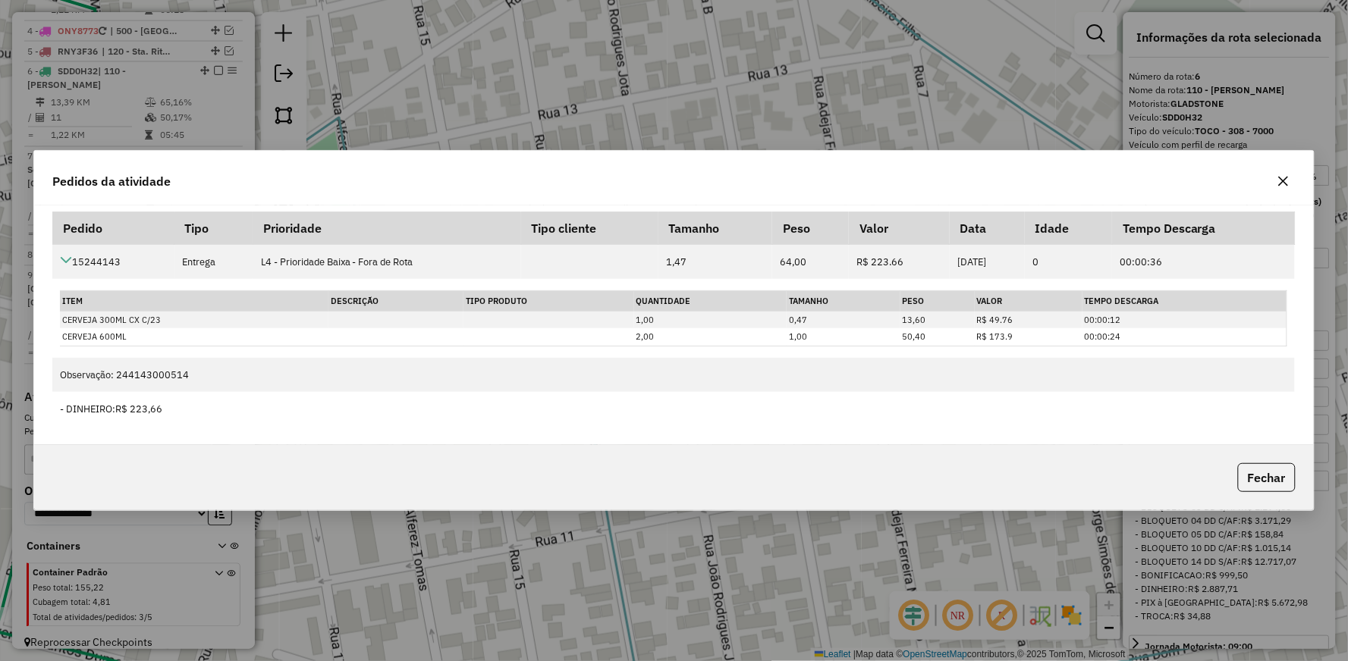
click at [1288, 182] on icon "button" at bounding box center [1283, 181] width 12 height 12
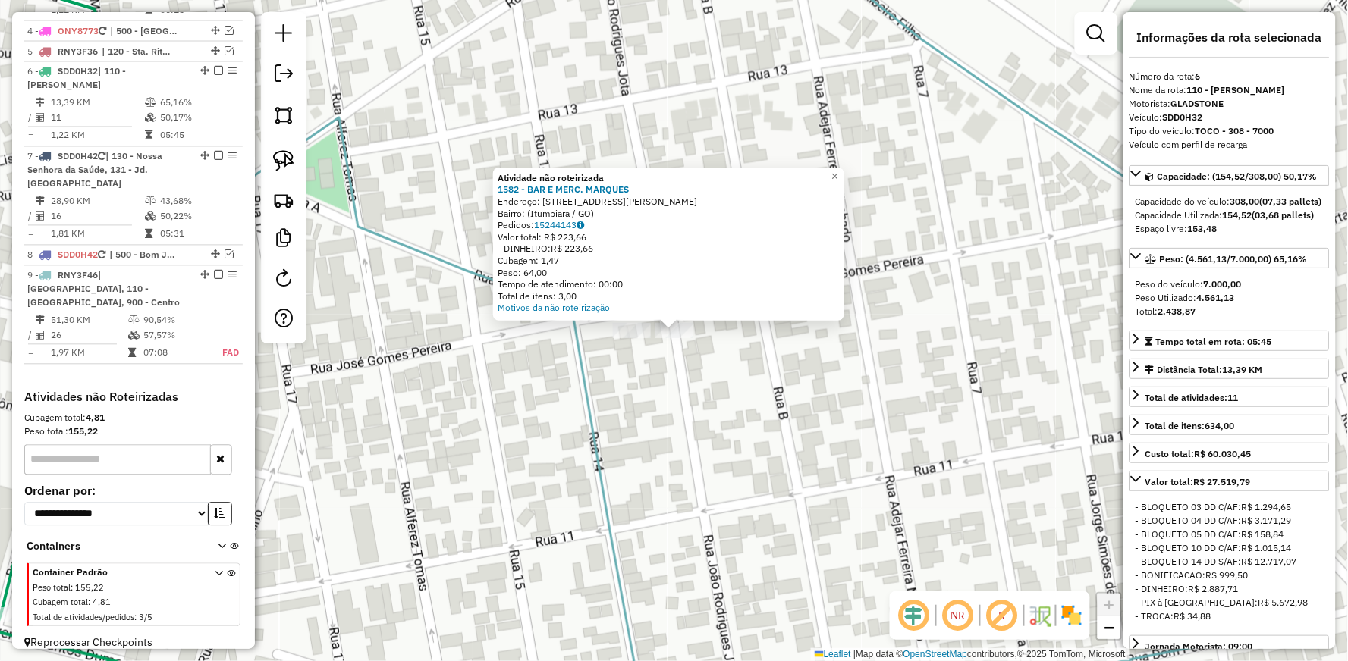
click at [717, 340] on div "Atividade não roteirizada 1582 - BAR E MERC. MARQUES Endereço: [STREET_ADDRESS]…" at bounding box center [674, 330] width 1348 height 661
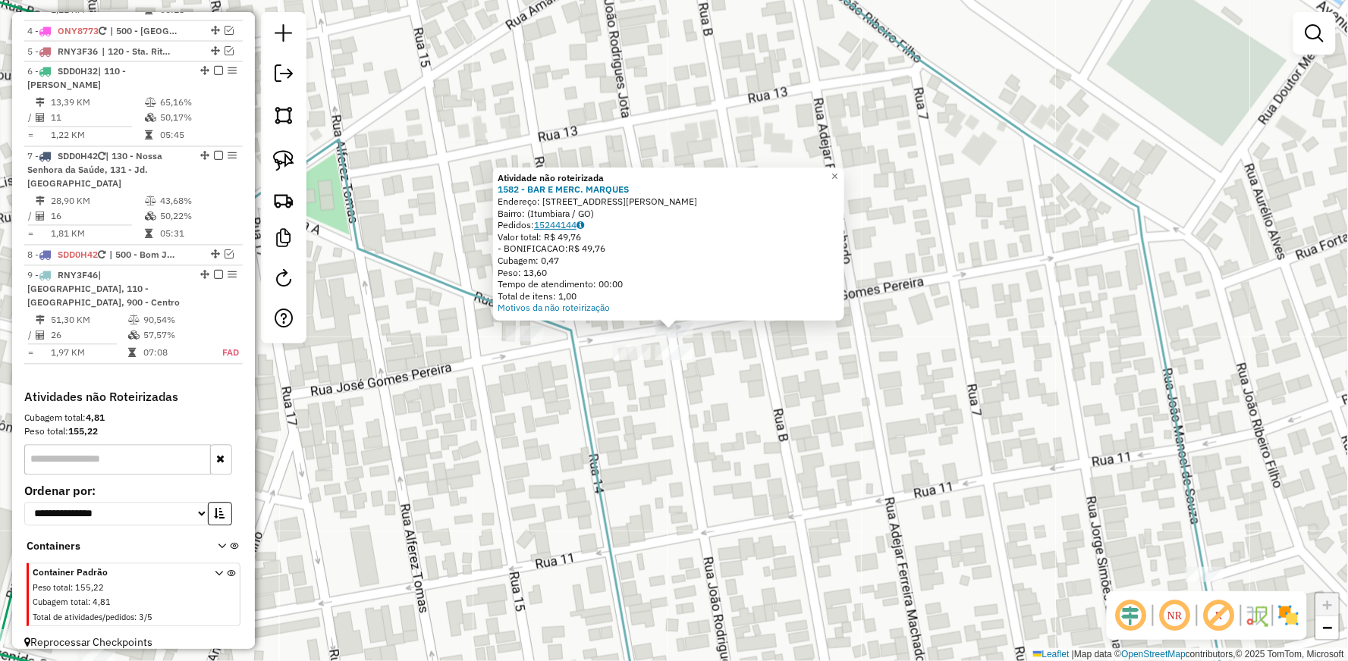
click at [558, 230] on link "15244144" at bounding box center [559, 224] width 50 height 11
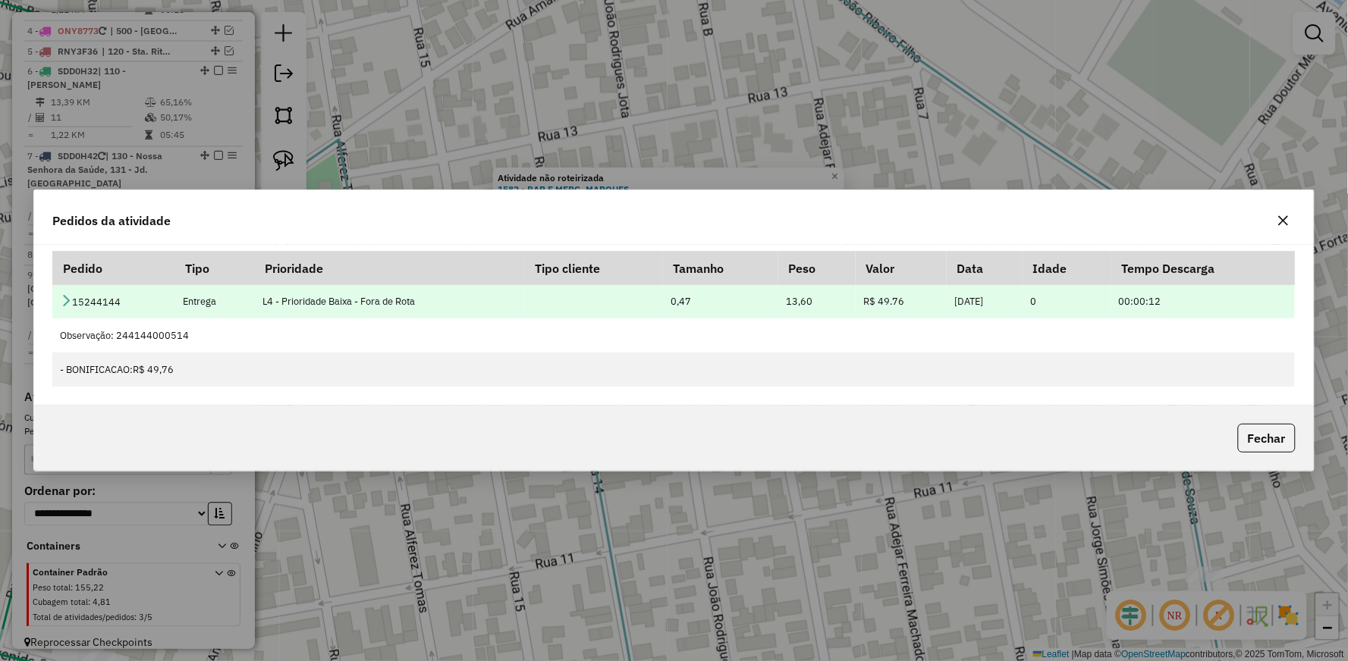
click at [63, 303] on icon at bounding box center [66, 300] width 12 height 12
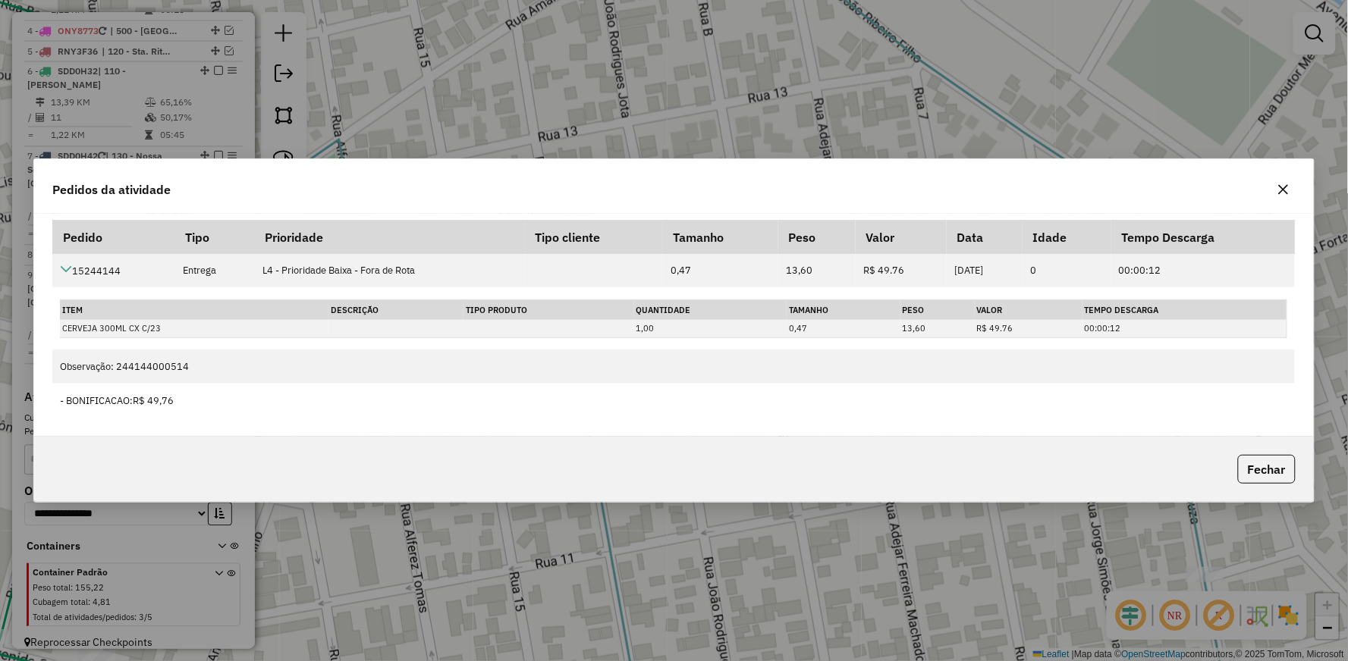
click at [1286, 190] on icon "button" at bounding box center [1283, 190] width 12 height 12
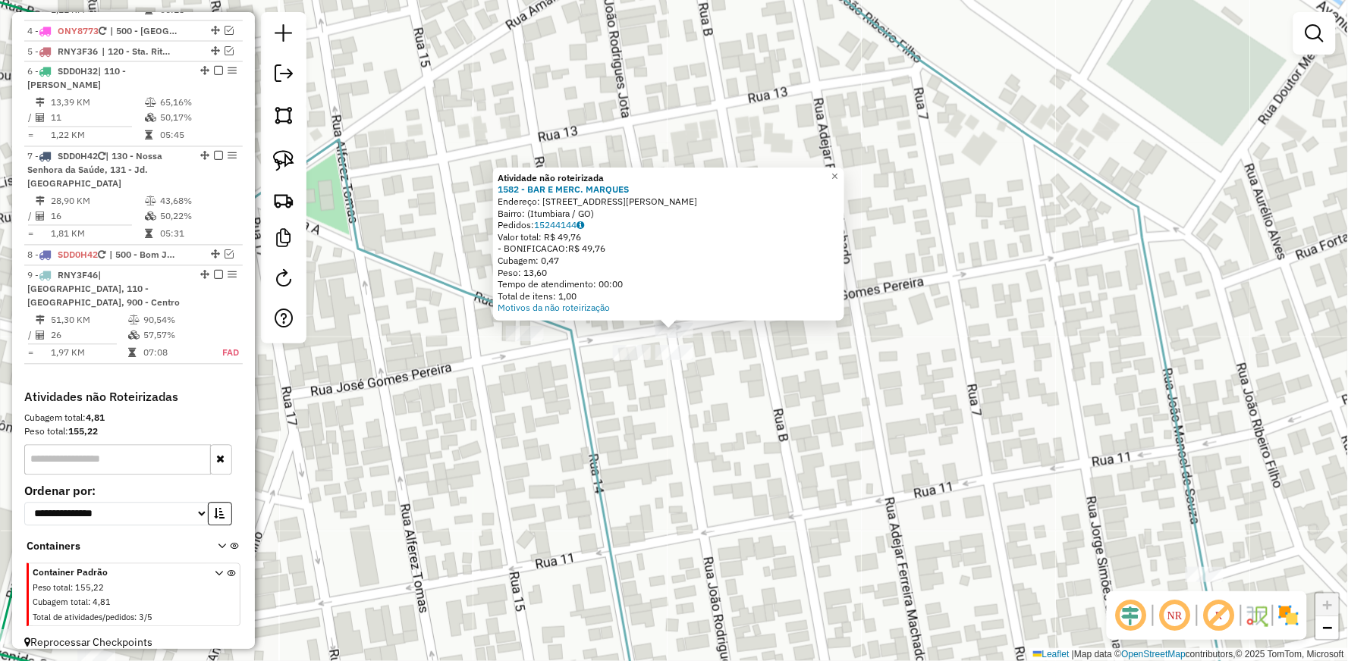
click at [596, 375] on div "Atividade não roteirizada 1582 - BAR E MERC. MARQUES Endereço: [STREET_ADDRESS]…" at bounding box center [674, 330] width 1348 height 661
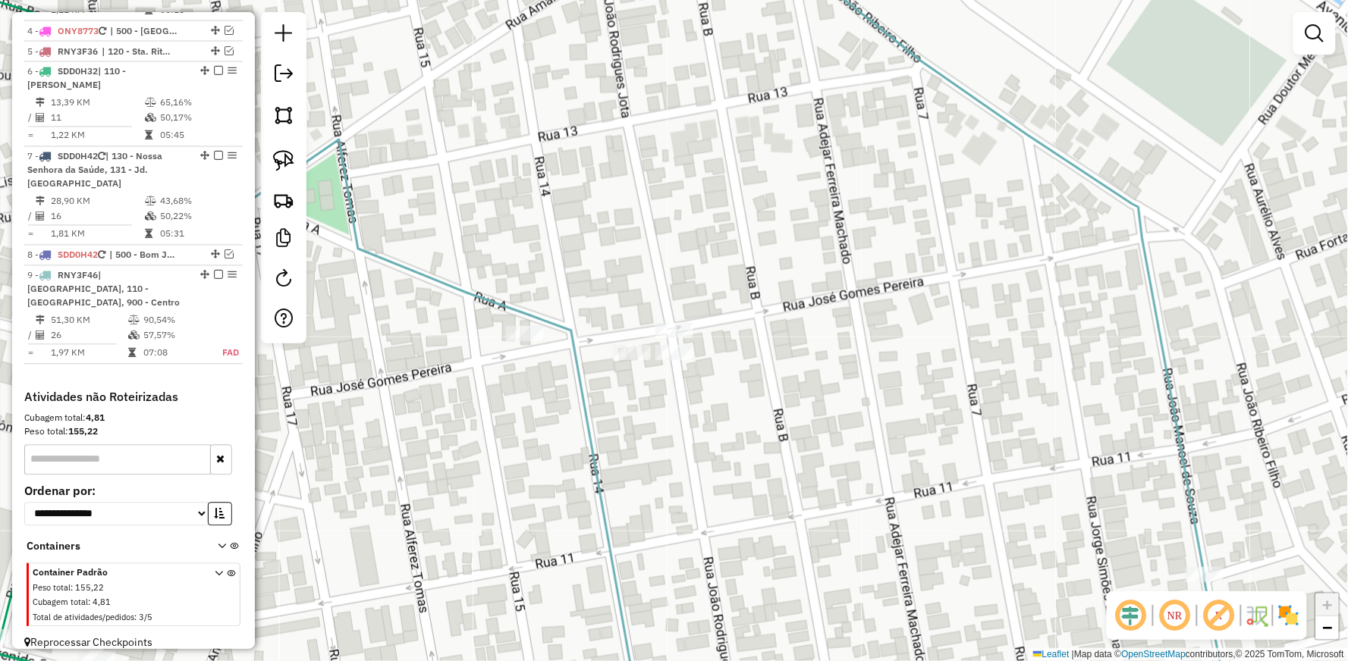
click at [577, 359] on icon at bounding box center [585, 522] width 111 height 412
select select "**********"
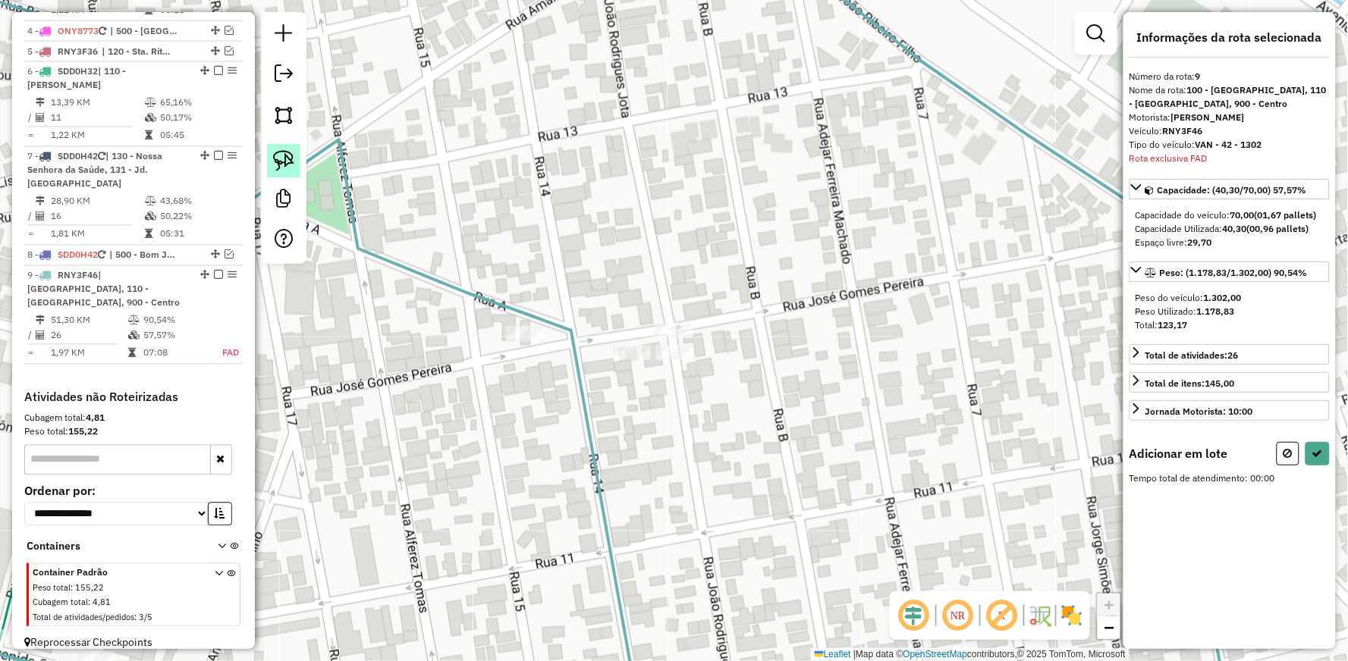
click at [288, 162] on img at bounding box center [283, 160] width 21 height 21
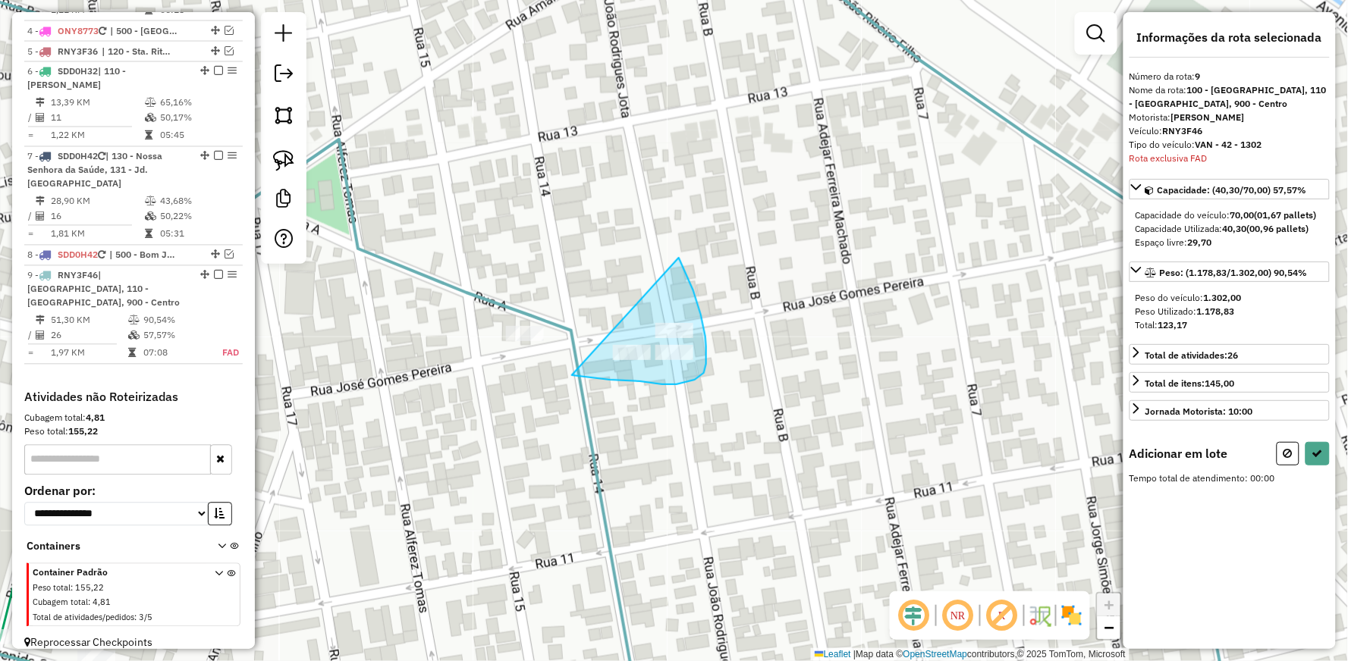
drag, startPoint x: 679, startPoint y: 258, endPoint x: 572, endPoint y: 375, distance: 158.9
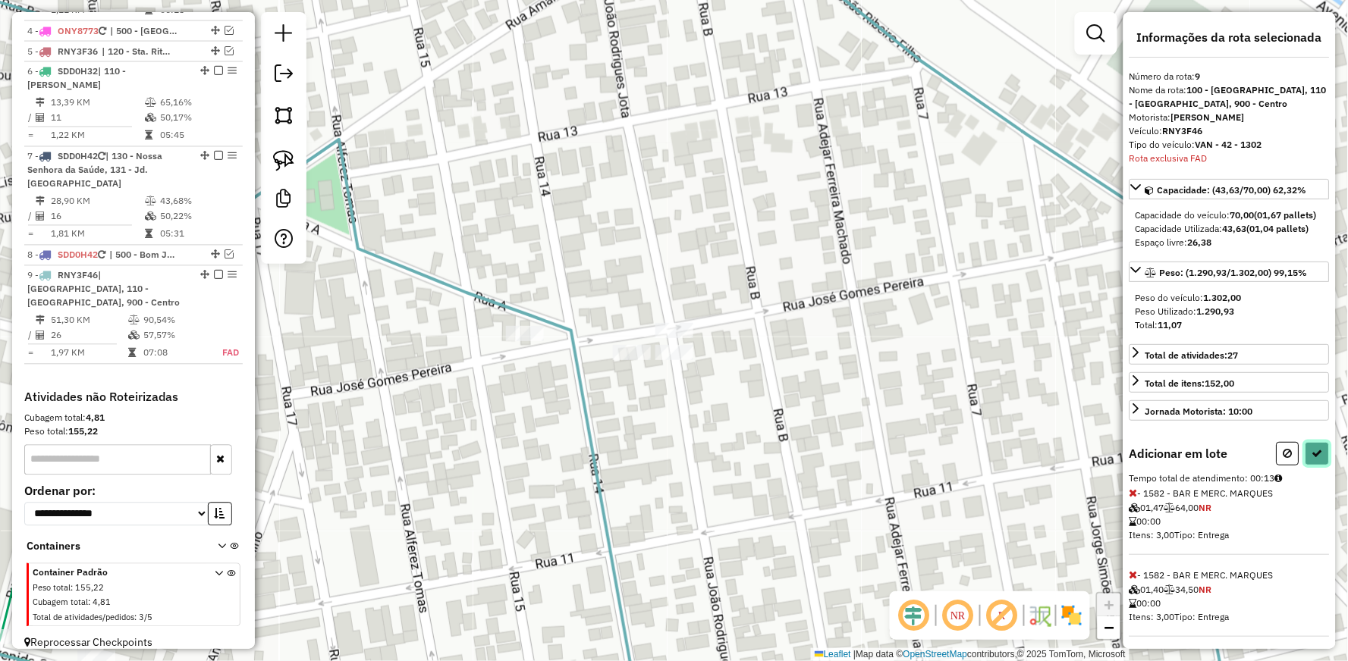
click at [1312, 459] on icon at bounding box center [1317, 453] width 11 height 11
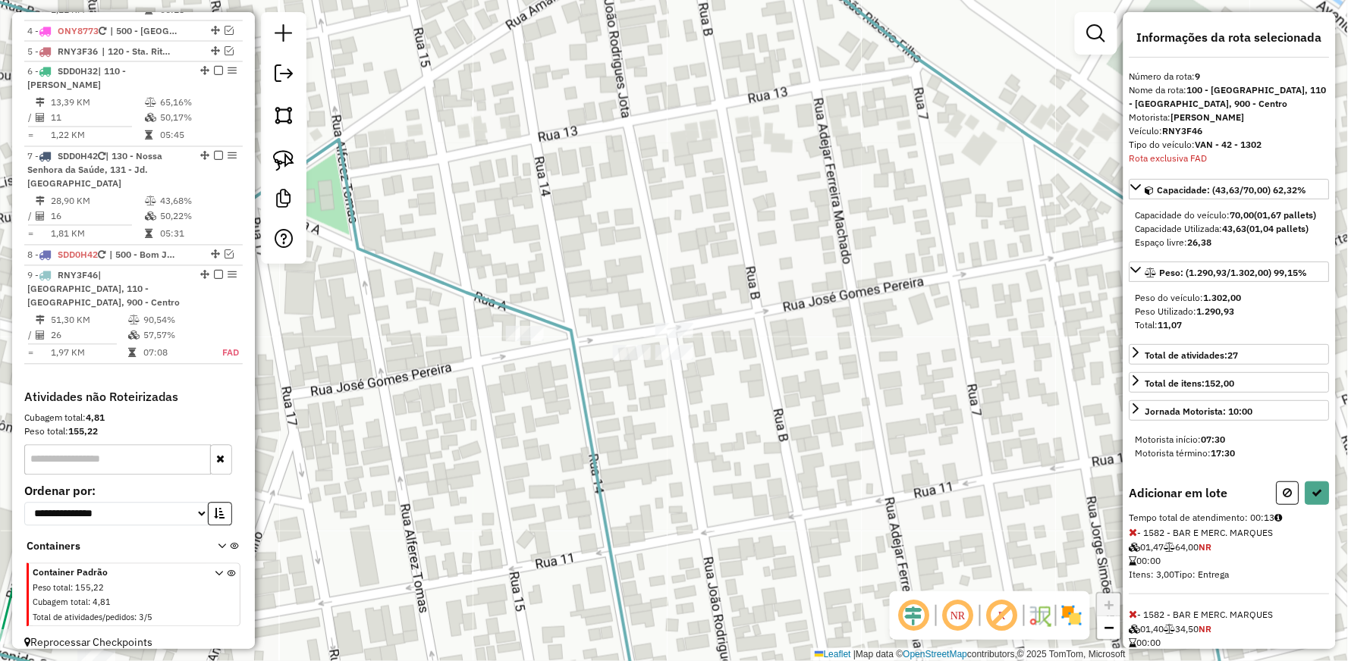
select select "**********"
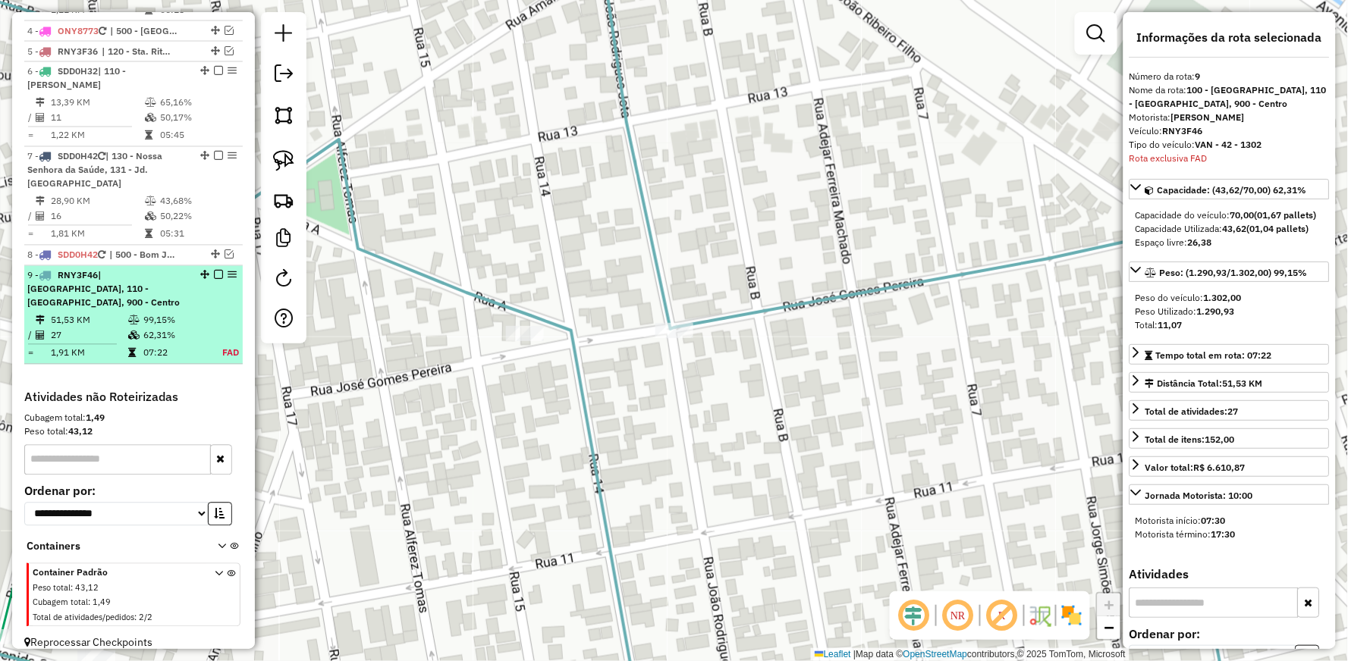
click at [214, 271] on em at bounding box center [218, 275] width 9 height 9
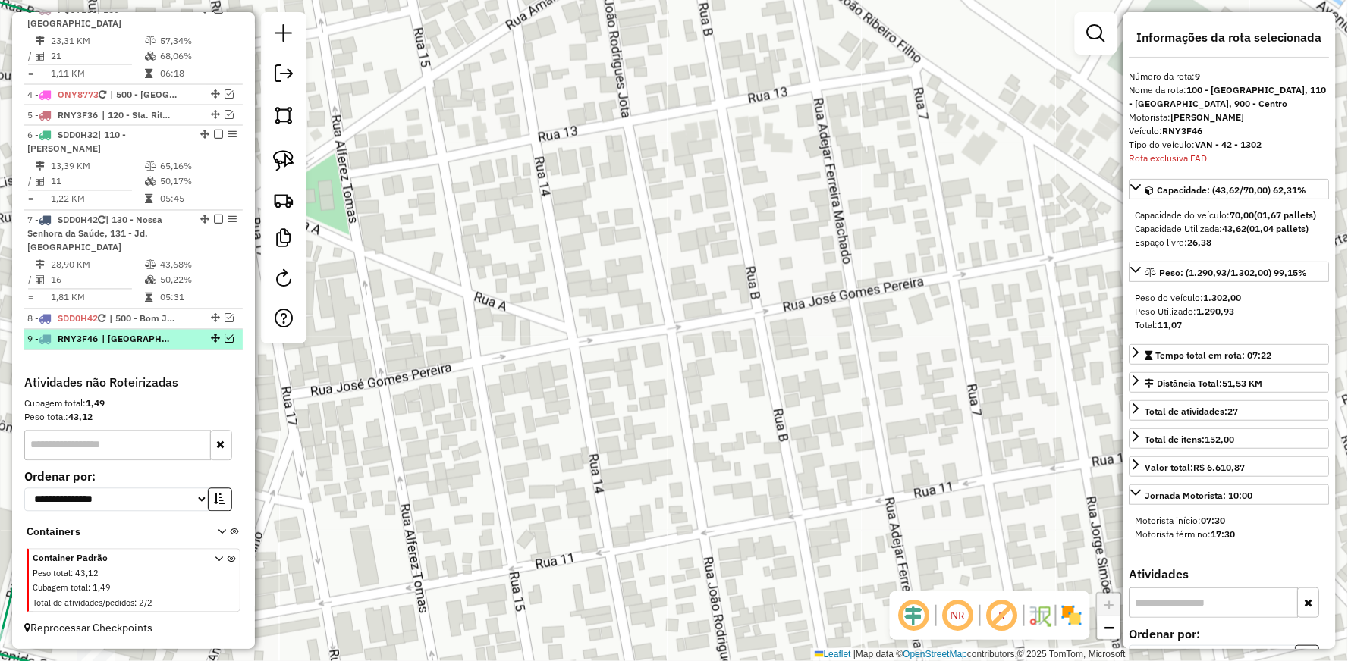
scroll to position [740, 0]
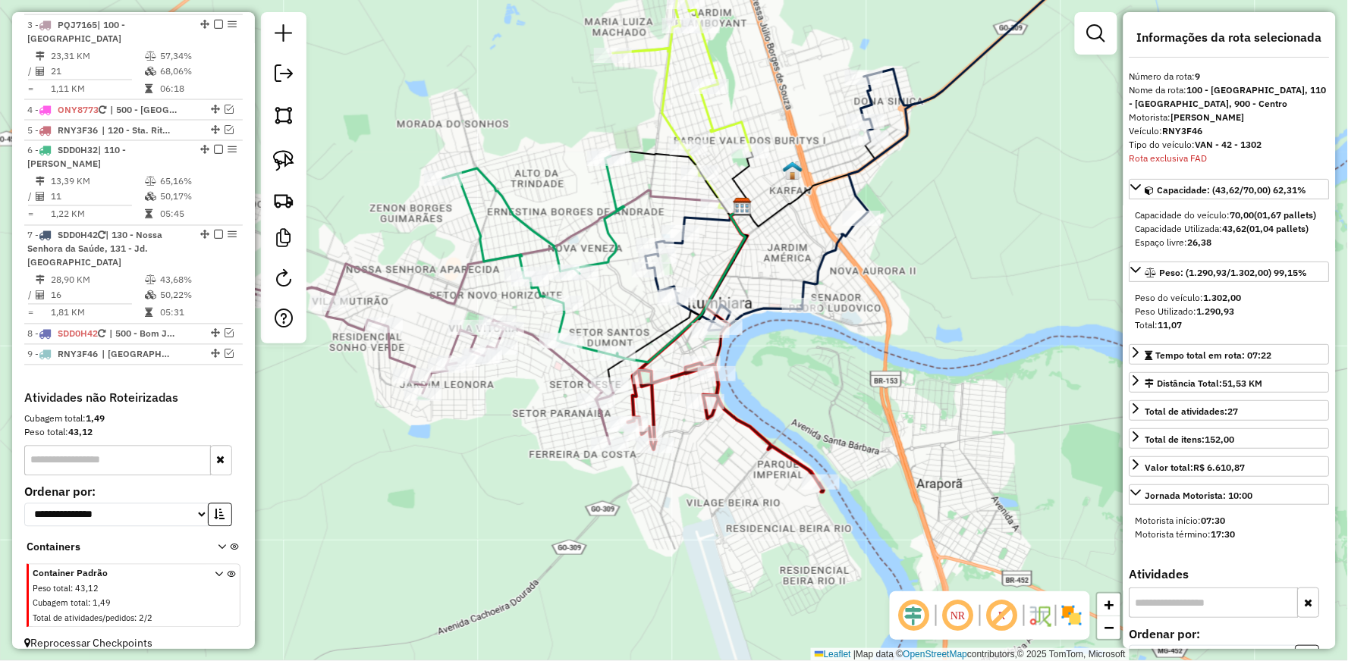
click at [531, 220] on icon at bounding box center [533, 256] width 181 height 200
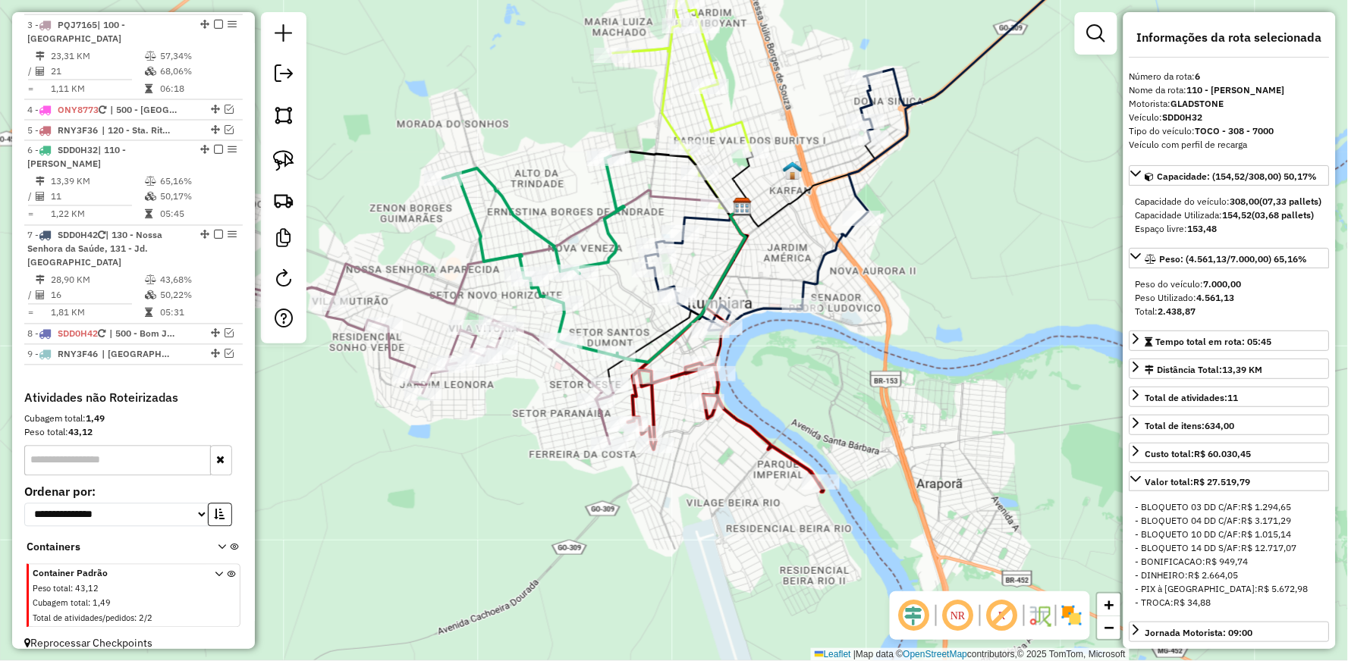
click at [518, 215] on icon at bounding box center [533, 256] width 181 height 200
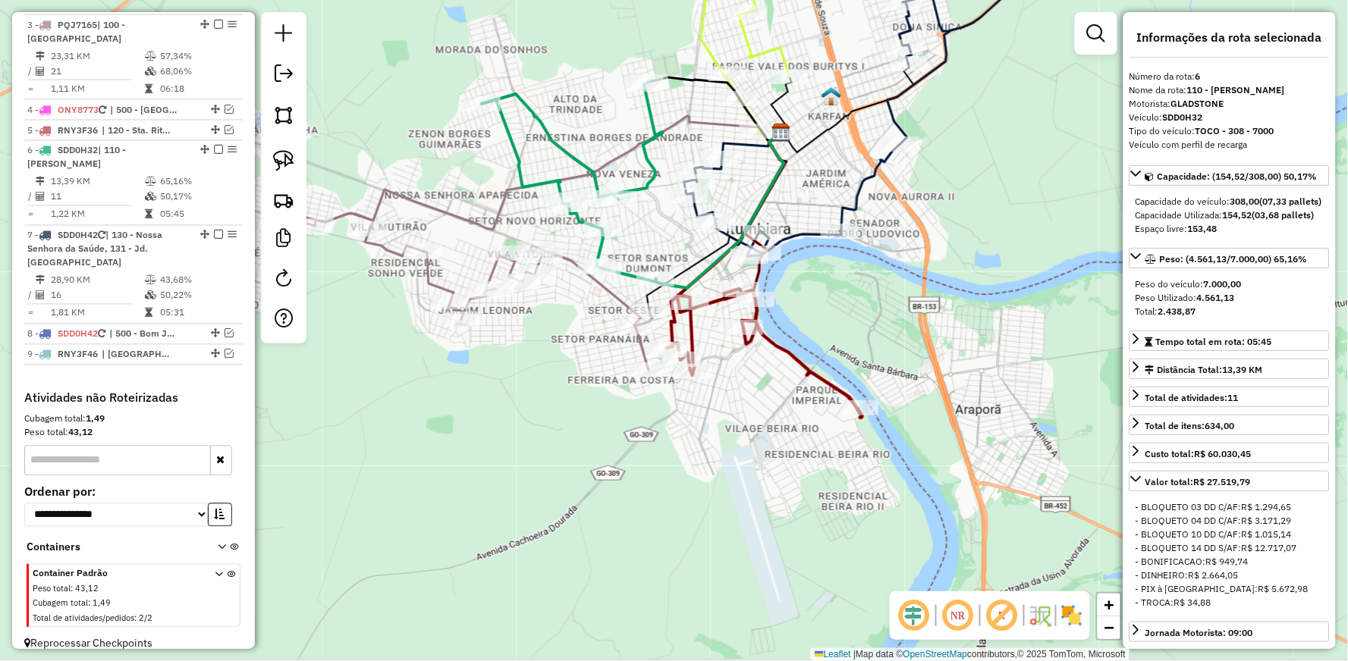
drag, startPoint x: 482, startPoint y: 275, endPoint x: 551, endPoint y: 183, distance: 114.8
click at [550, 184] on div "Janela de atendimento Grade de atendimento Capacidade Transportadoras Veículos …" at bounding box center [674, 330] width 1348 height 661
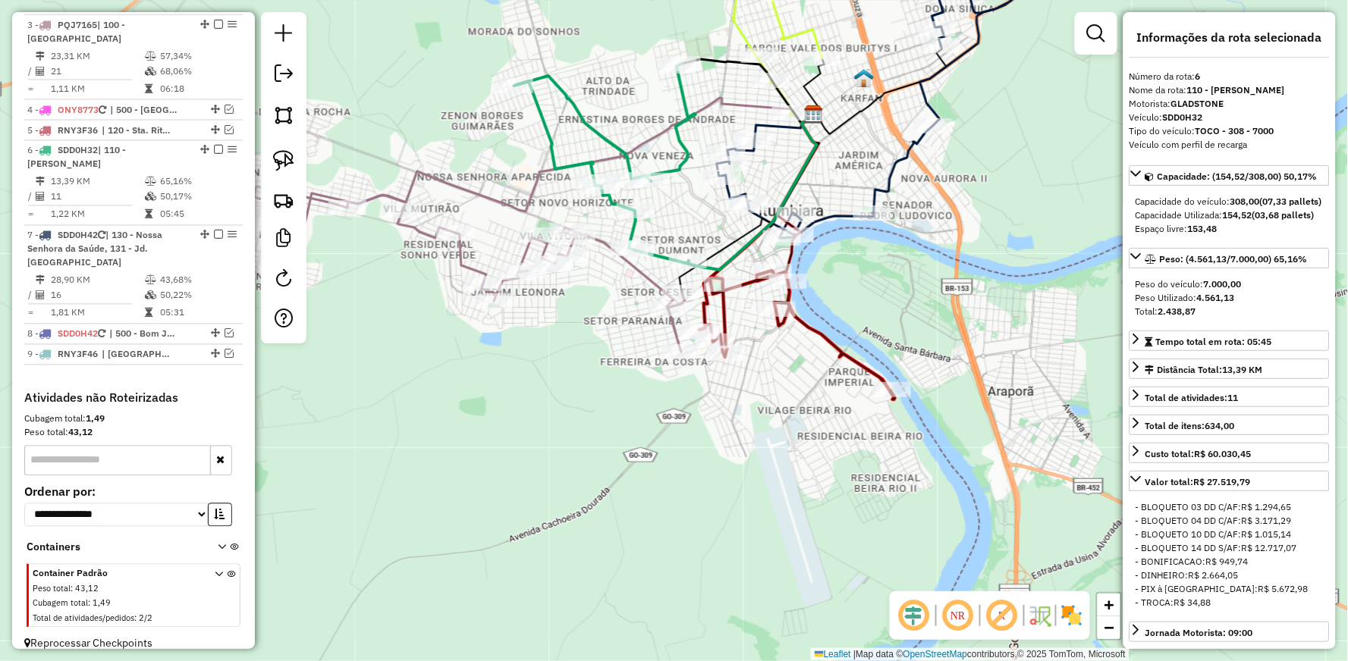
click at [494, 197] on icon at bounding box center [580, 155] width 466 height 114
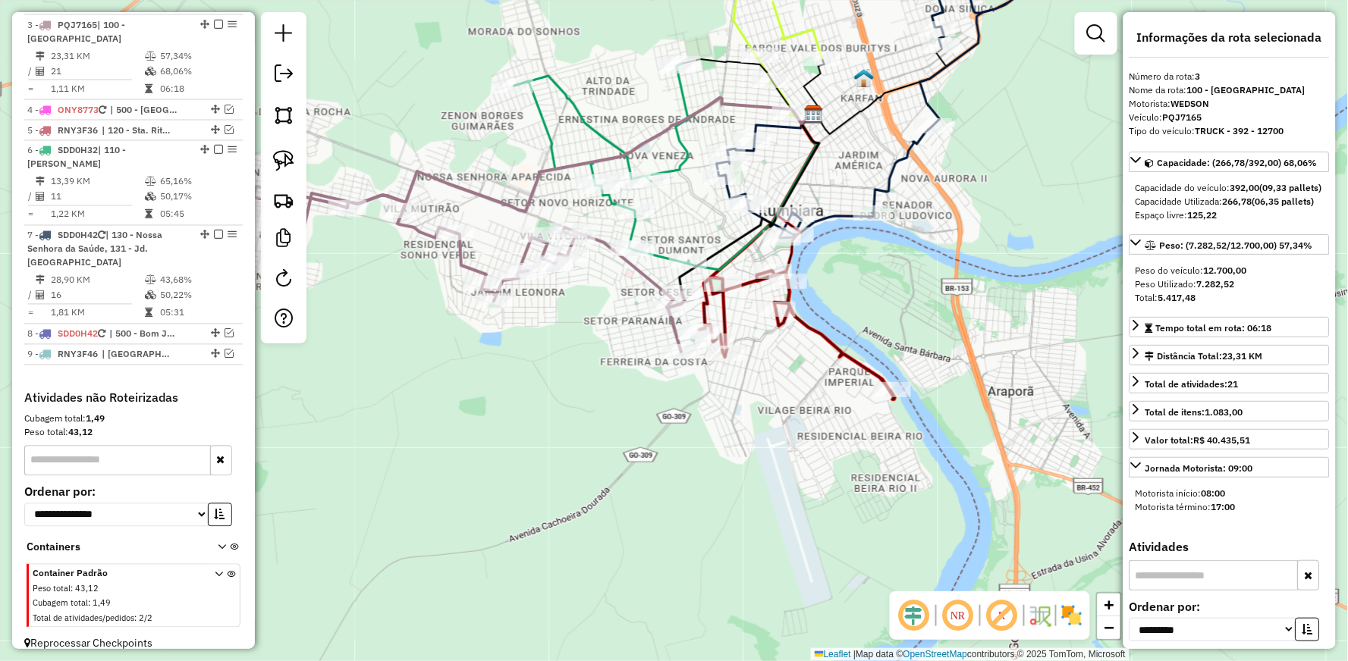
click at [542, 135] on icon at bounding box center [604, 164] width 181 height 200
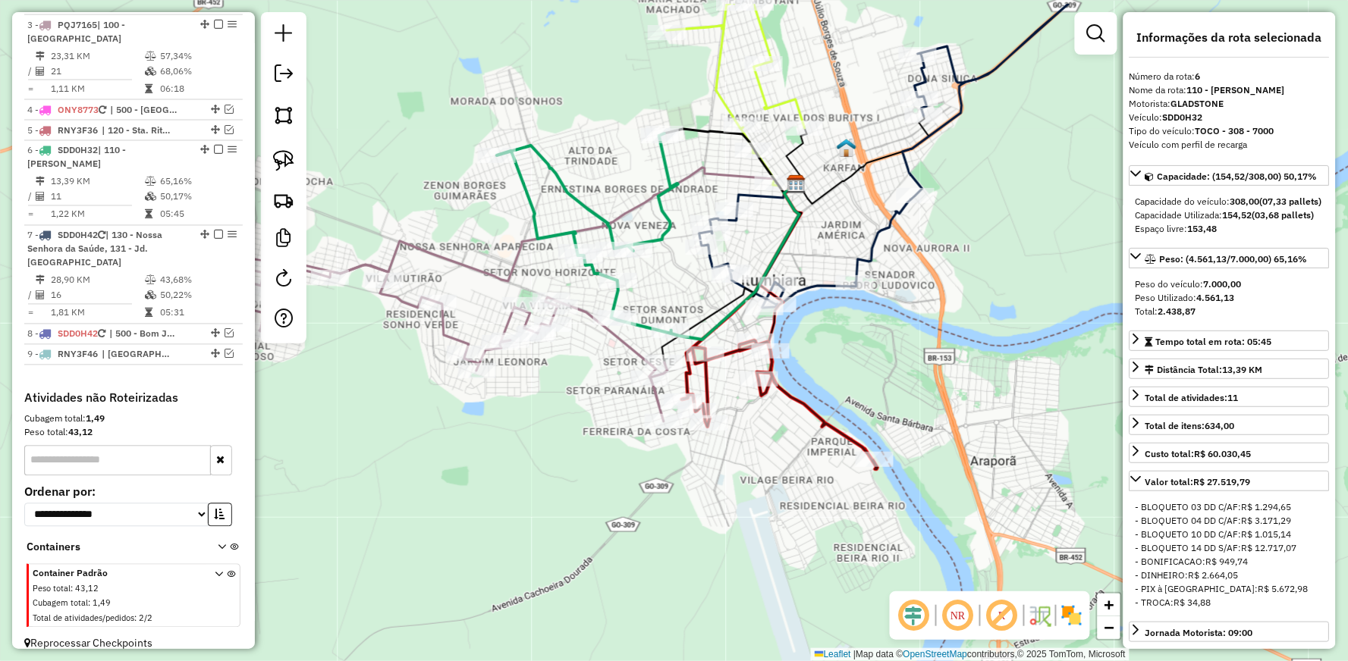
drag, startPoint x: 640, startPoint y: 118, endPoint x: 601, endPoint y: 228, distance: 117.6
click at [607, 230] on div "Janela de atendimento Grade de atendimento Capacidade Transportadoras Veículos …" at bounding box center [674, 330] width 1348 height 661
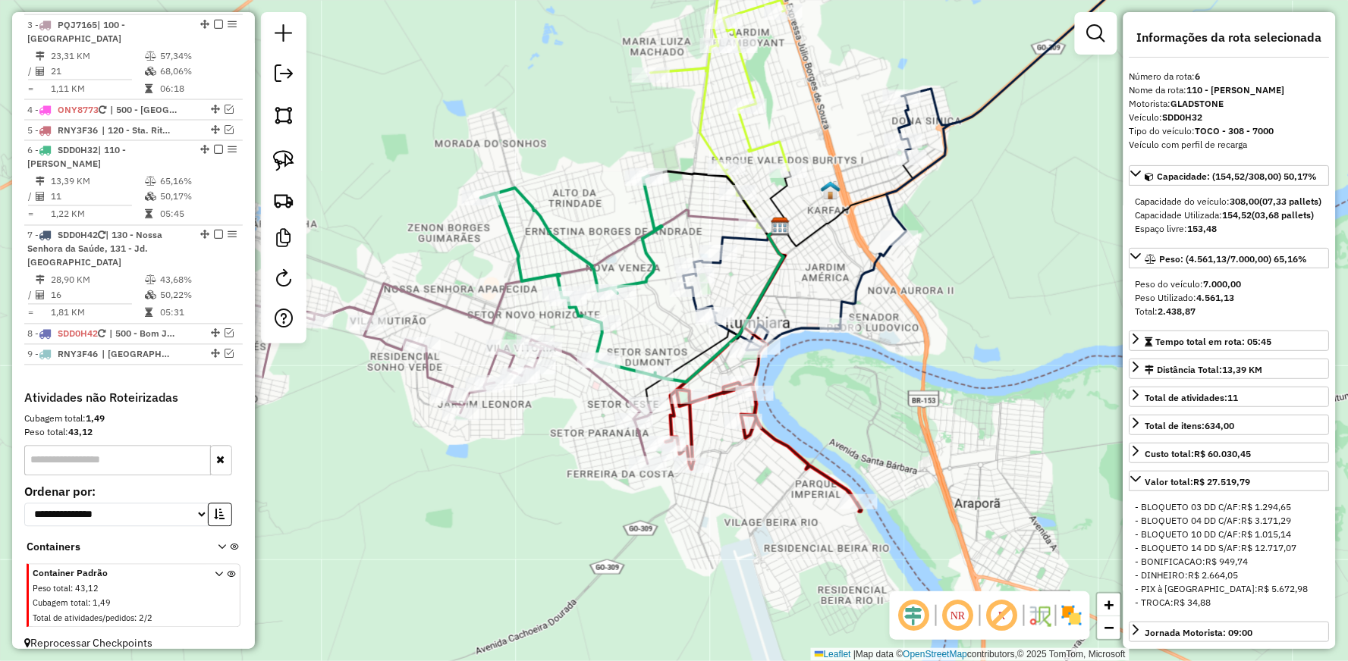
click at [696, 102] on icon at bounding box center [720, 81] width 138 height 287
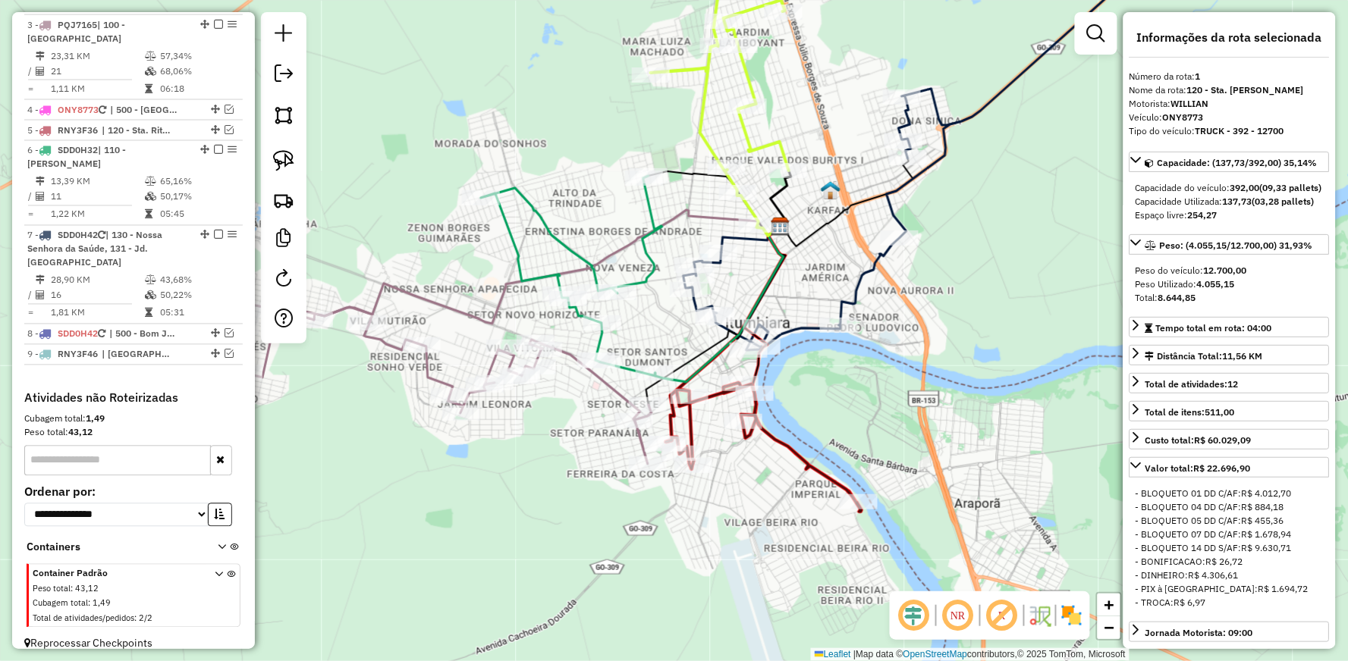
scroll to position [600, 0]
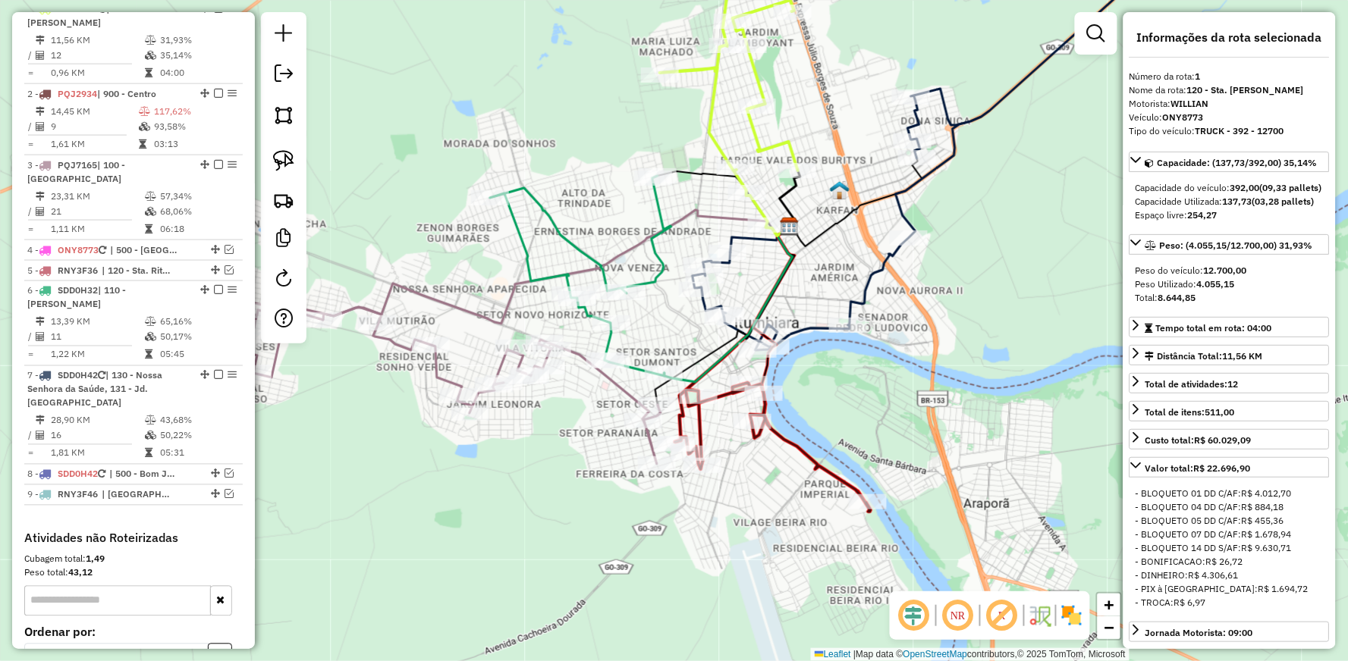
drag, startPoint x: 383, startPoint y: 362, endPoint x: 466, endPoint y: 359, distance: 83.5
click at [466, 359] on div "Janela de atendimento Grade de atendimento Capacidade Transportadoras Veículos …" at bounding box center [674, 330] width 1348 height 661
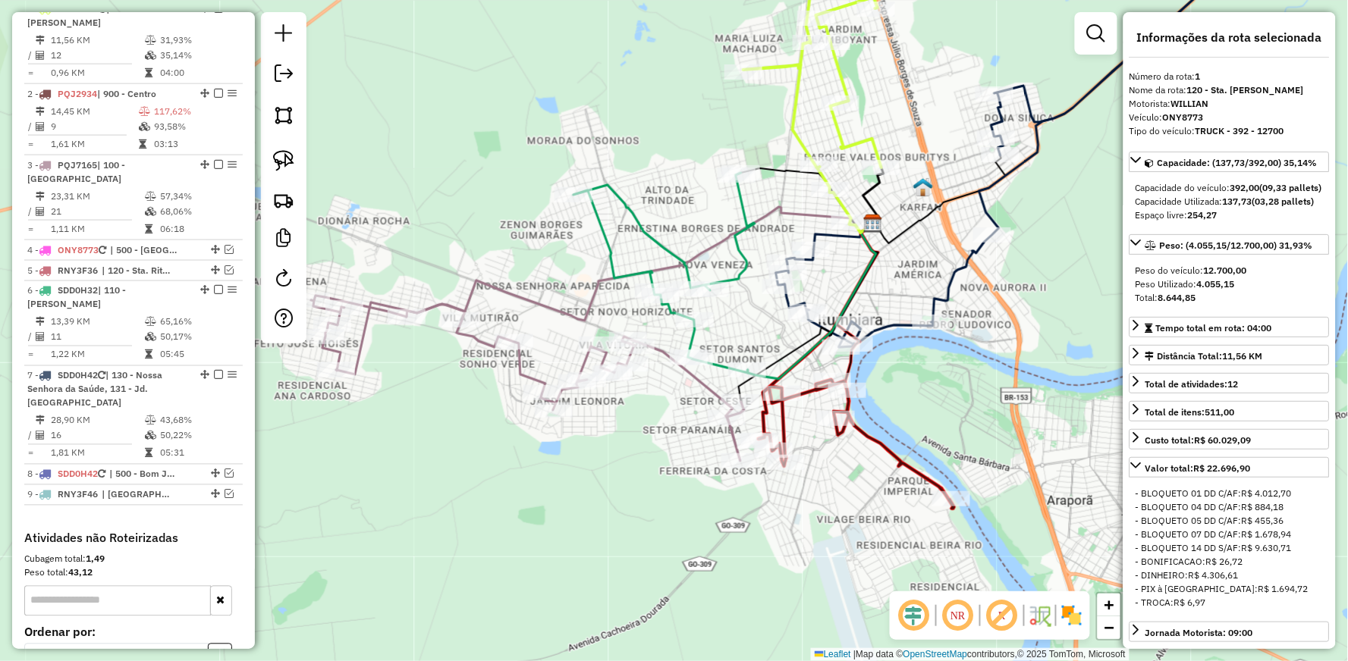
click at [476, 336] on icon at bounding box center [527, 378] width 433 height 165
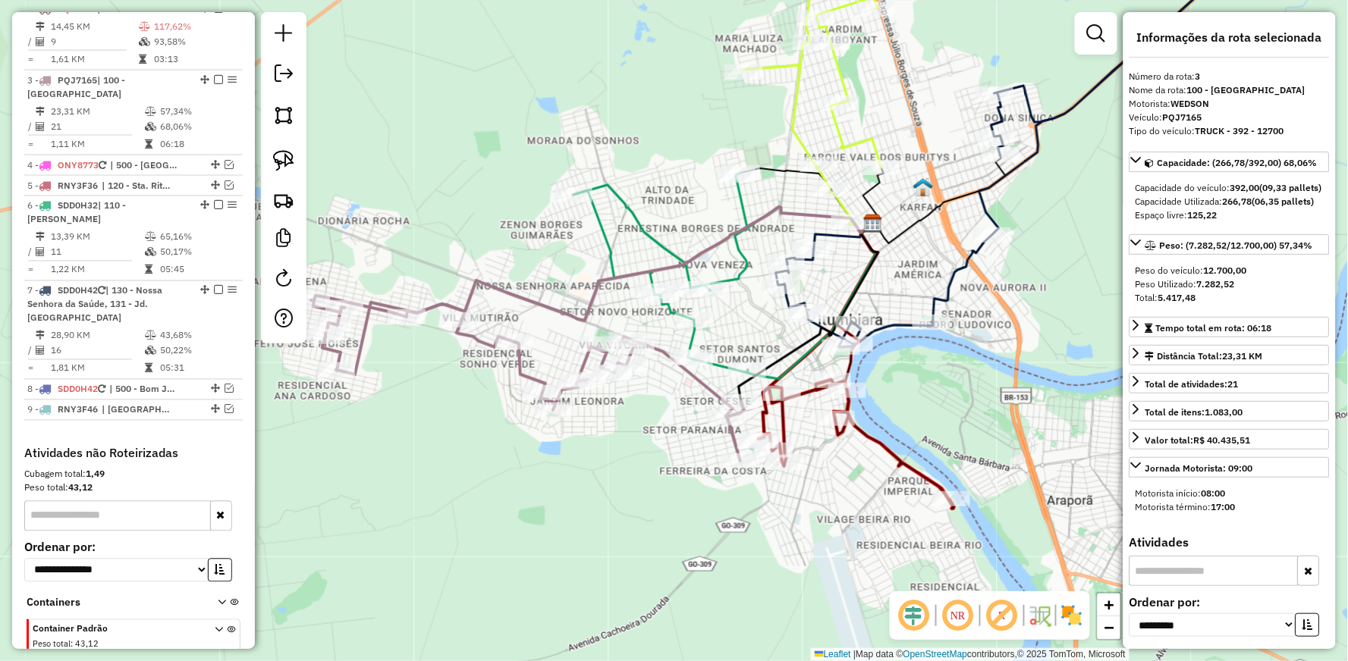
scroll to position [740, 0]
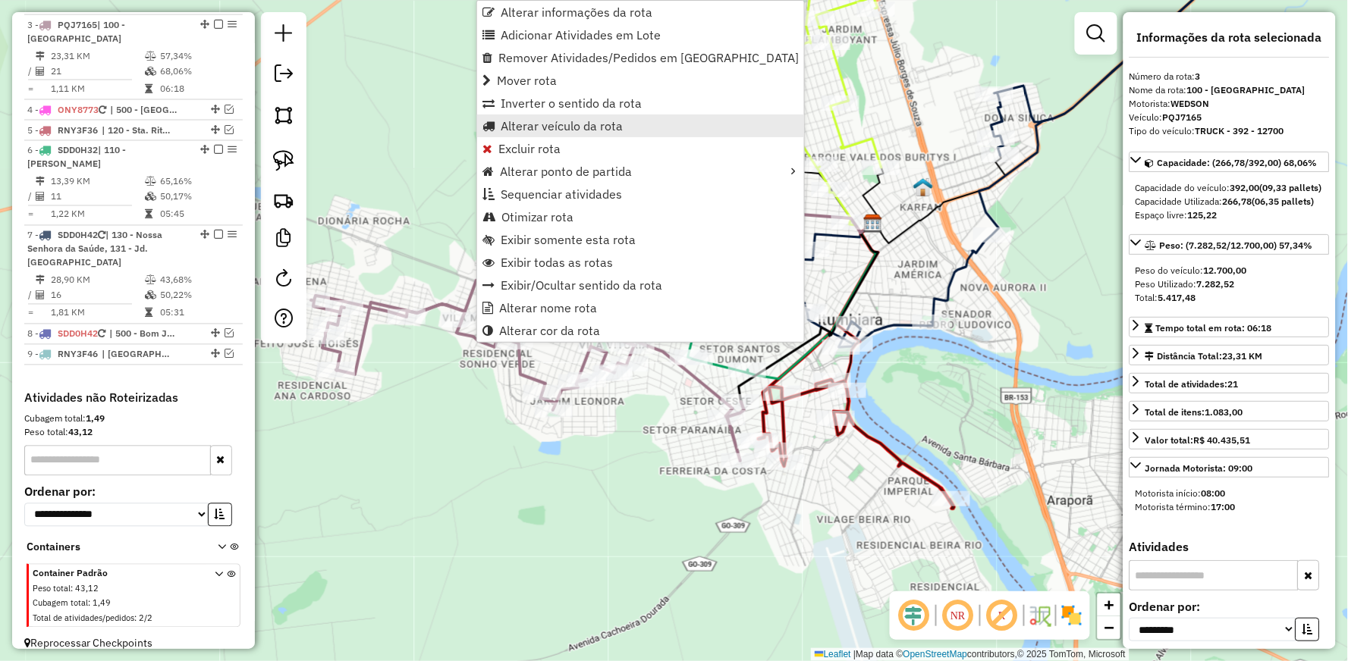
click at [544, 122] on span "Alterar veículo da rota" at bounding box center [562, 126] width 122 height 12
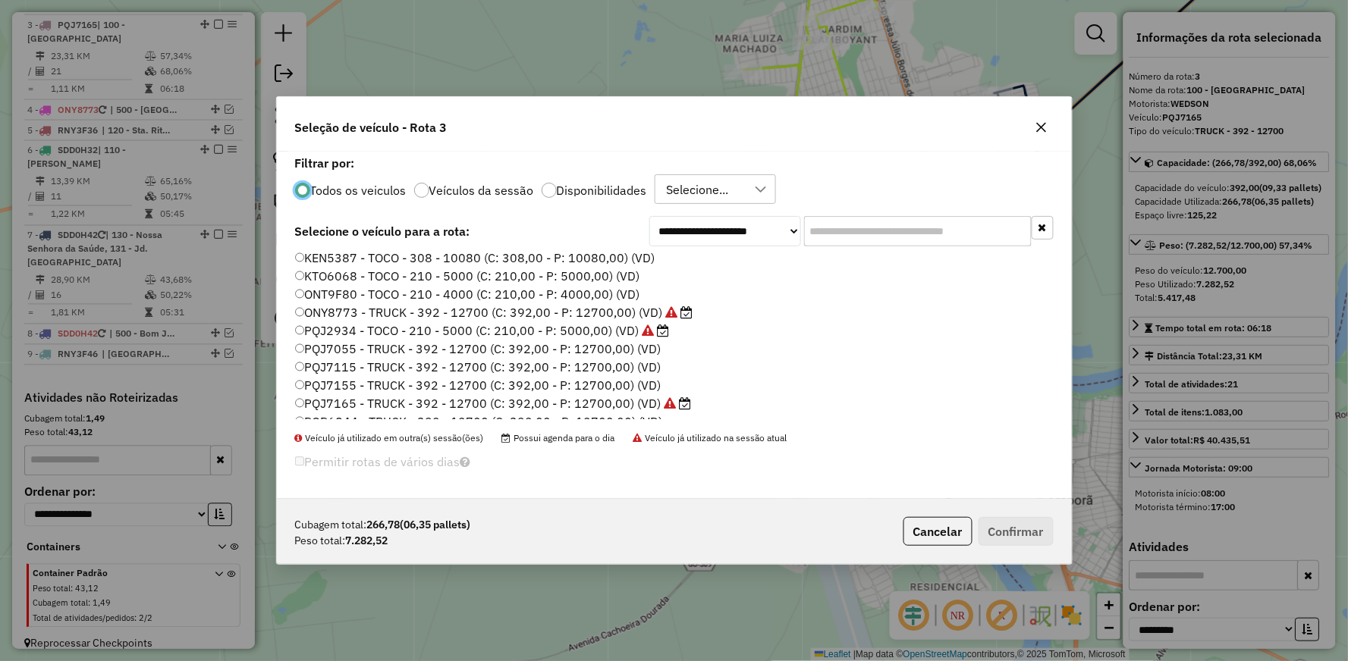
scroll to position [84, 0]
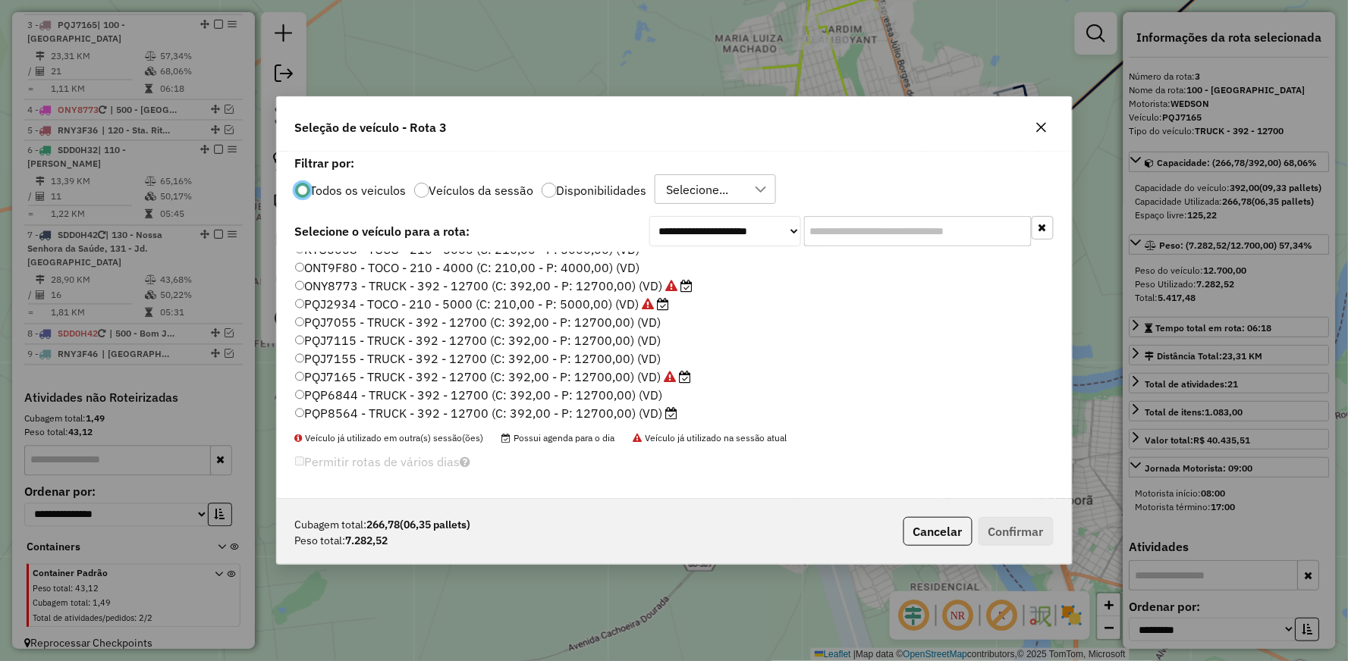
click at [349, 408] on label "PQP8564 - TRUCK - 392 - 12700 (C: 392,00 - P: 12700,00) (VD)" at bounding box center [486, 413] width 383 height 18
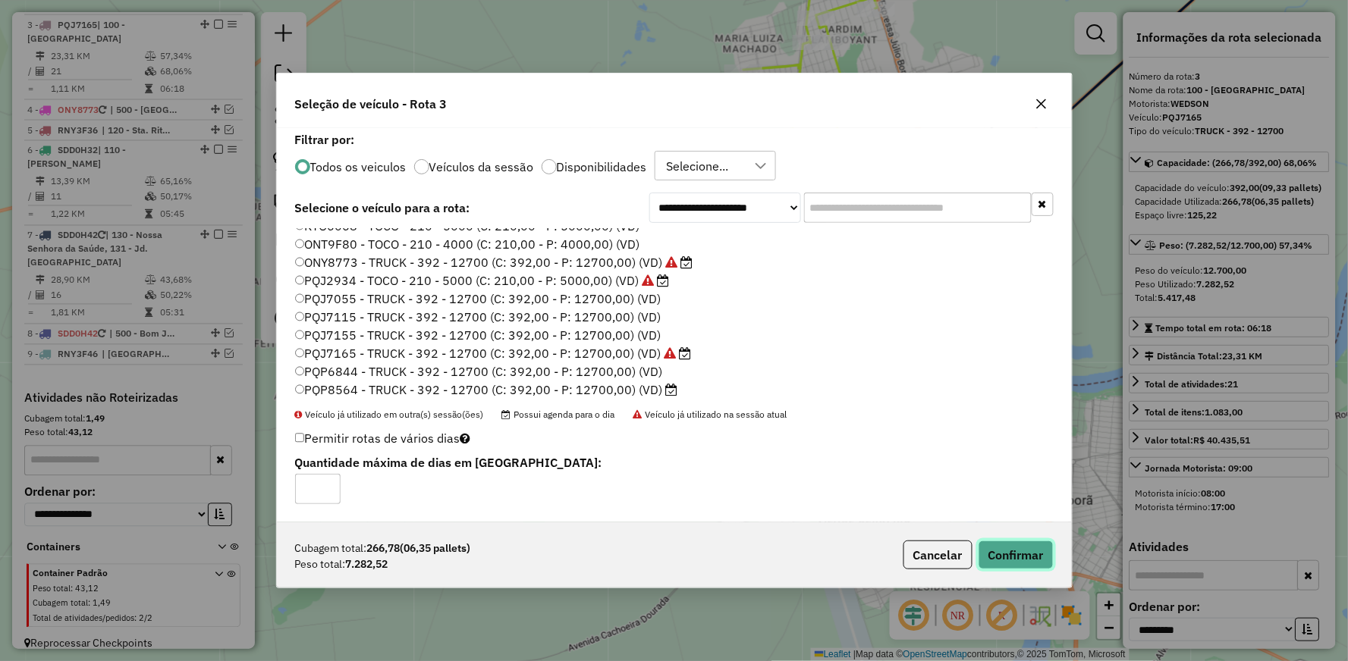
click at [1012, 563] on button "Confirmar" at bounding box center [1015, 555] width 75 height 29
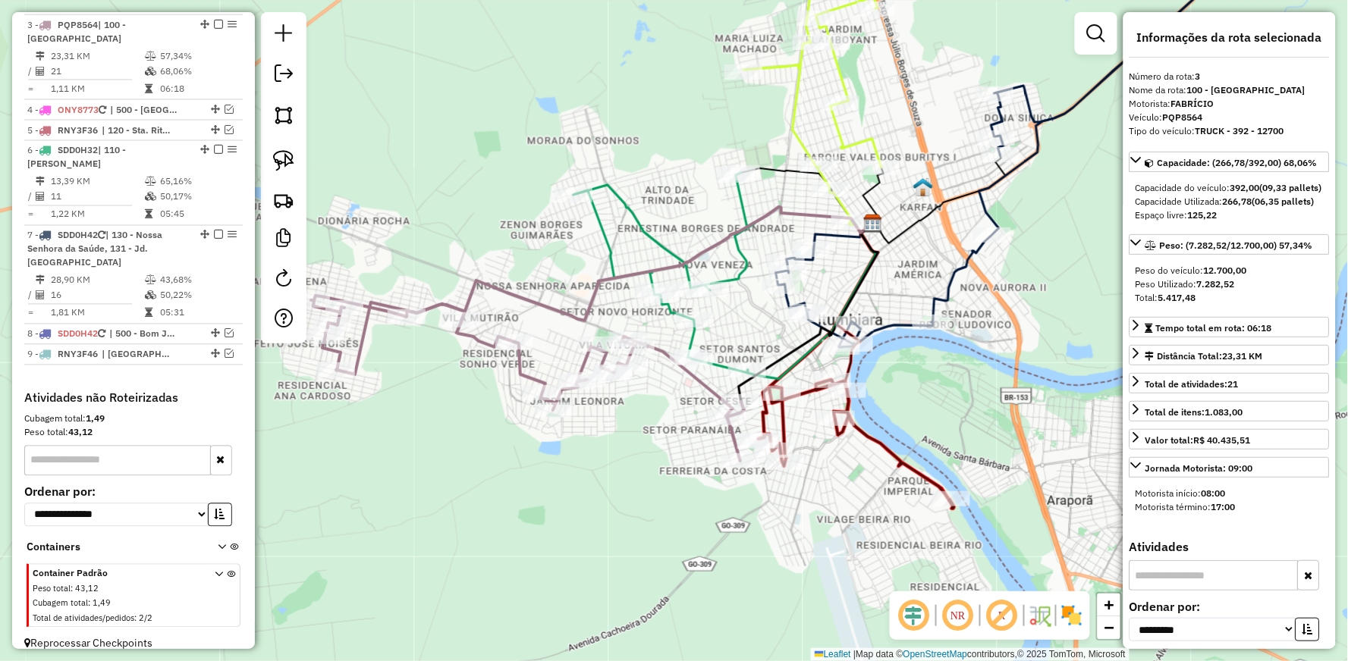
click at [517, 293] on icon at bounding box center [640, 264] width 466 height 114
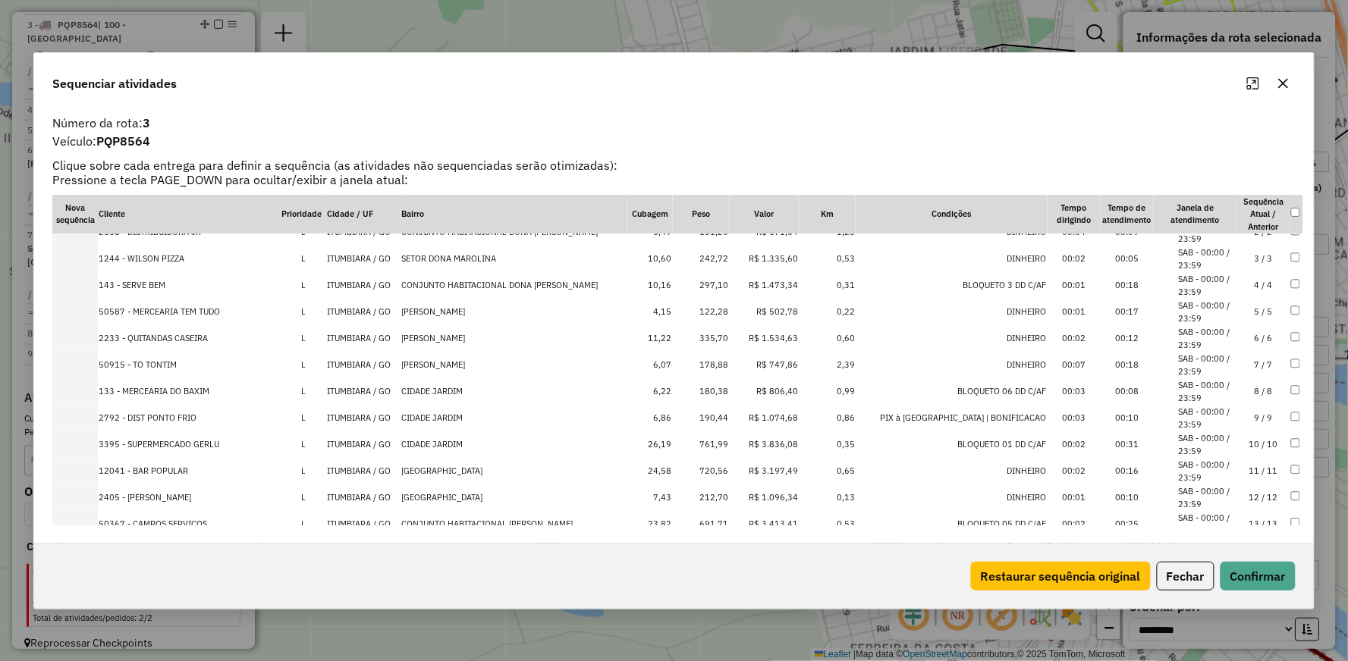
scroll to position [0, 0]
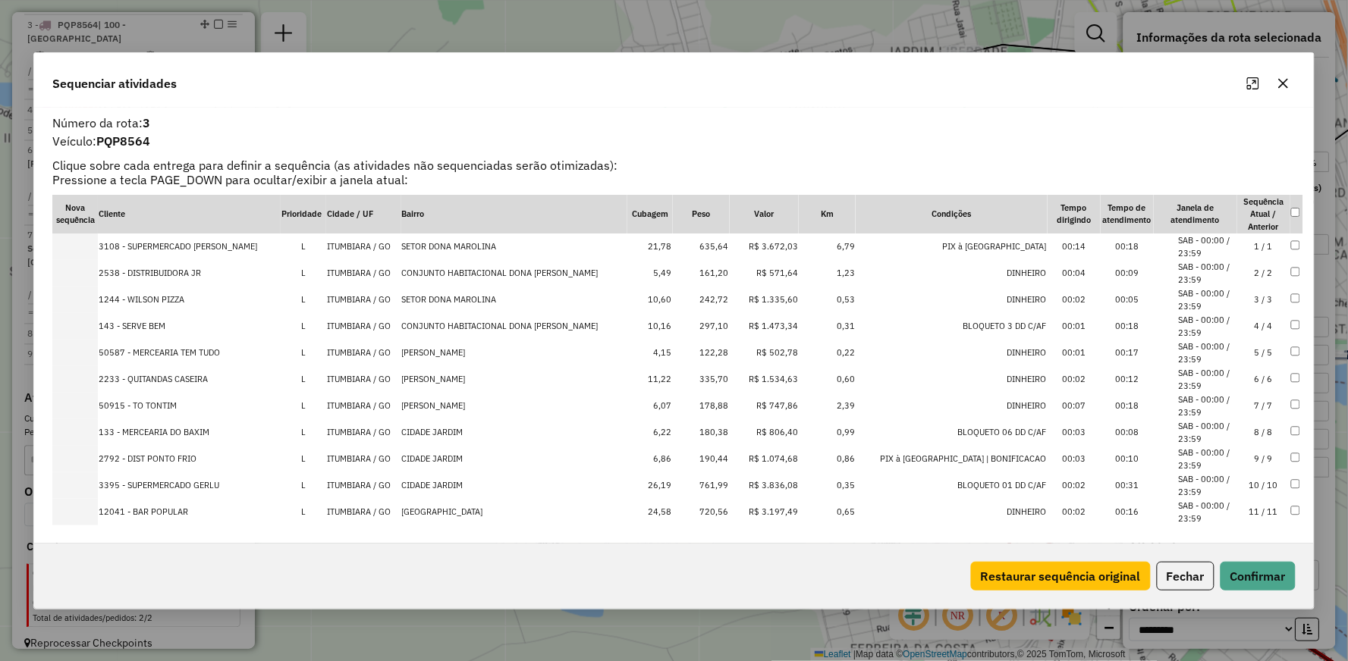
click at [1286, 80] on icon "button" at bounding box center [1283, 83] width 10 height 10
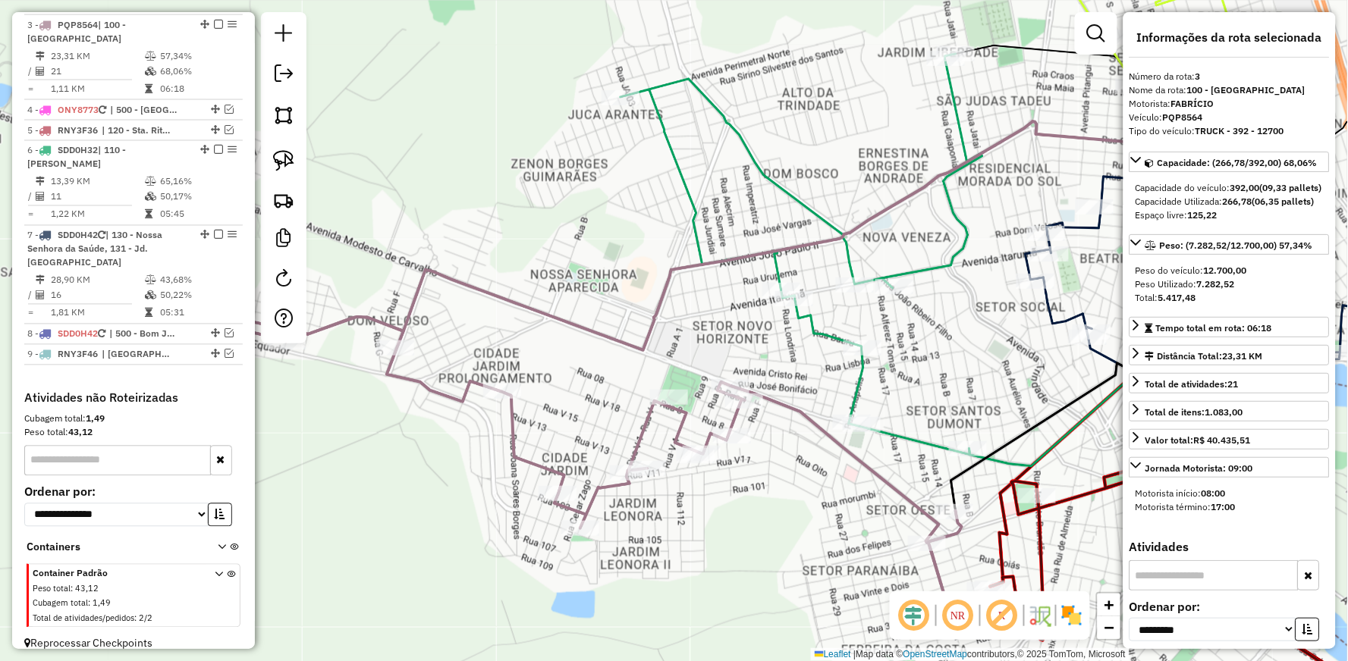
drag, startPoint x: 843, startPoint y: 148, endPoint x: 592, endPoint y: 137, distance: 251.3
click at [592, 137] on div "Janela de atendimento Grade de atendimento Capacidade Transportadoras Veículos …" at bounding box center [674, 330] width 1348 height 661
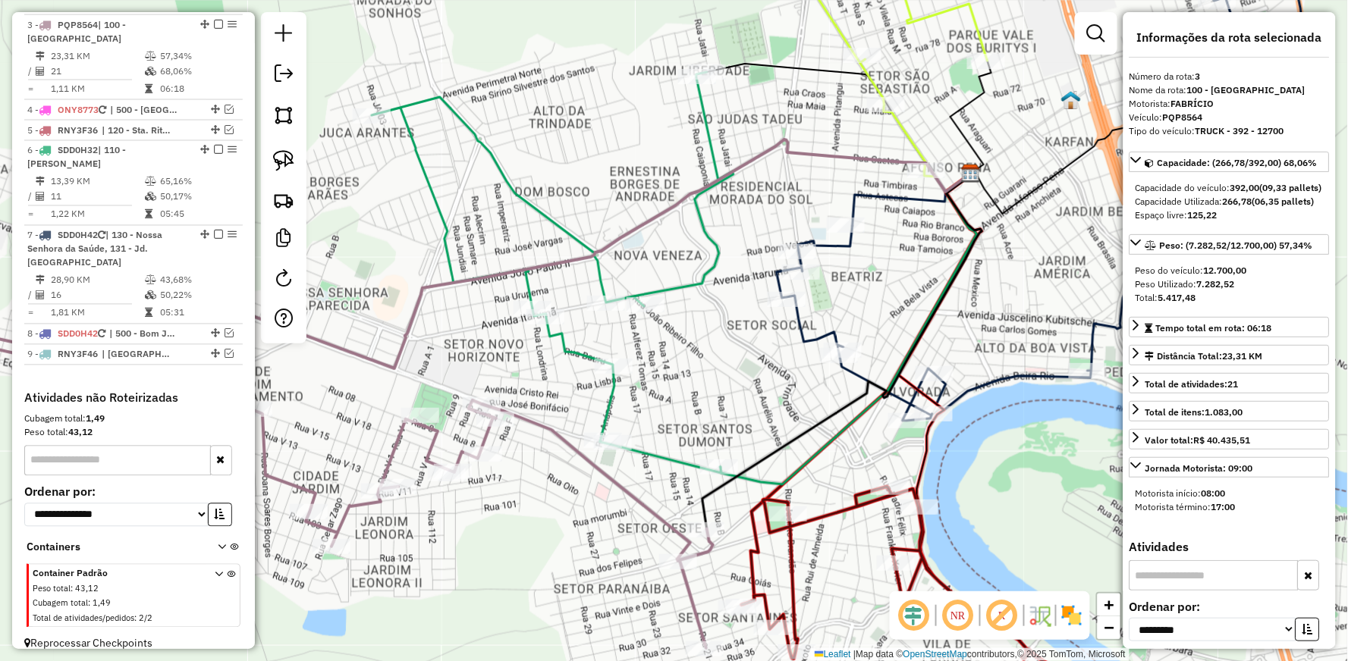
drag, startPoint x: 912, startPoint y: 102, endPoint x: 913, endPoint y: 177, distance: 74.3
click at [915, 181] on div "Janela de atendimento Grade de atendimento Capacidade Transportadoras Veículos …" at bounding box center [674, 330] width 1348 height 661
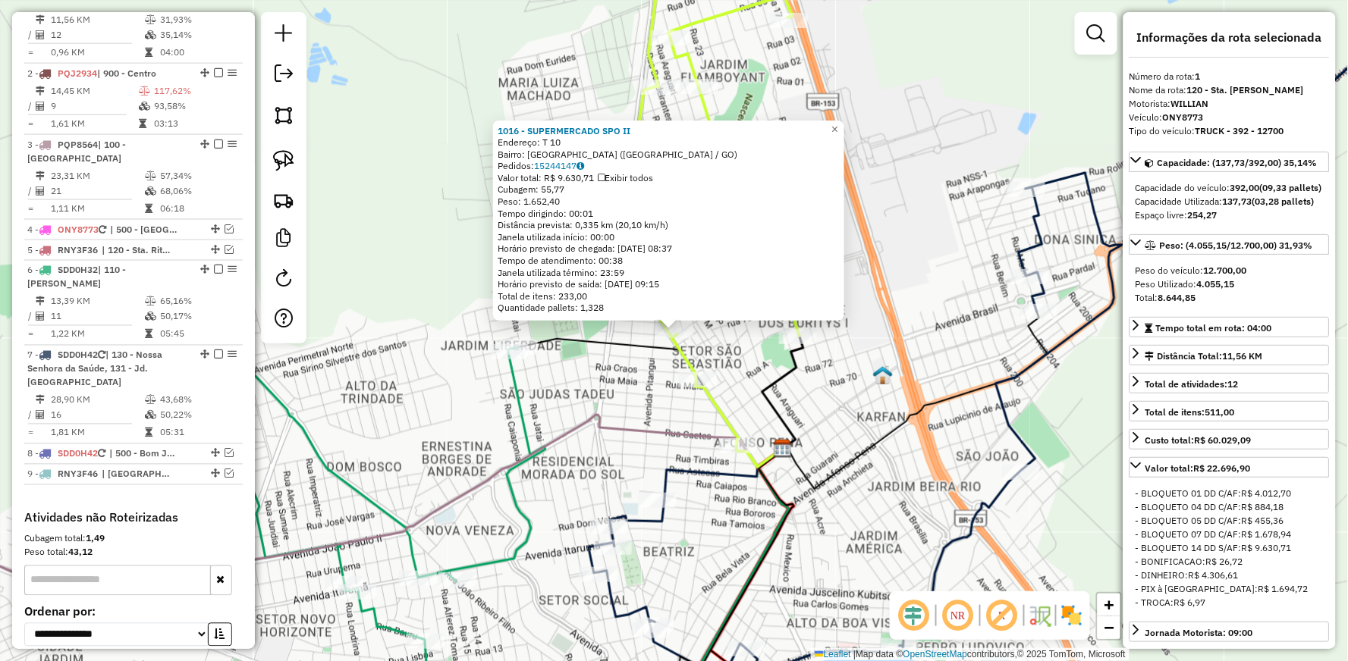
scroll to position [600, 0]
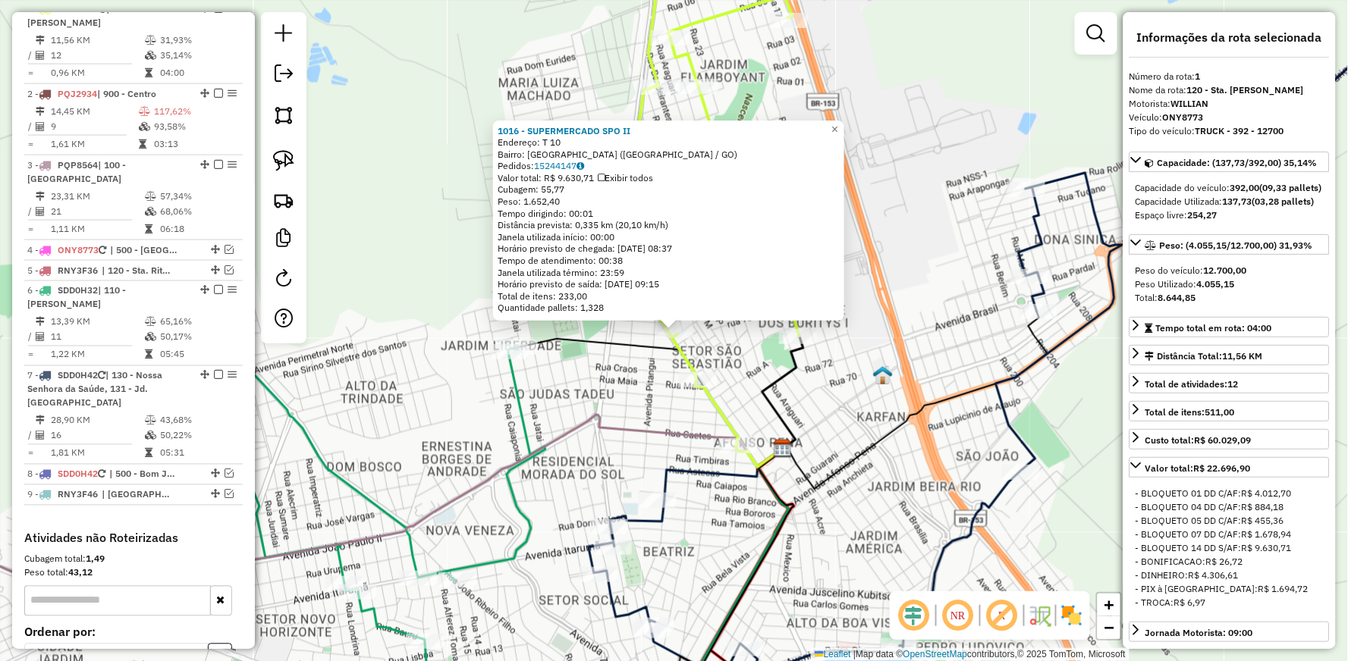
click at [890, 254] on div "1016 - SUPERMERCADO SPO II Endereço: T 10 Bairro: [GEOGRAPHIC_DATA] ([GEOGRAPHI…" at bounding box center [674, 330] width 1348 height 661
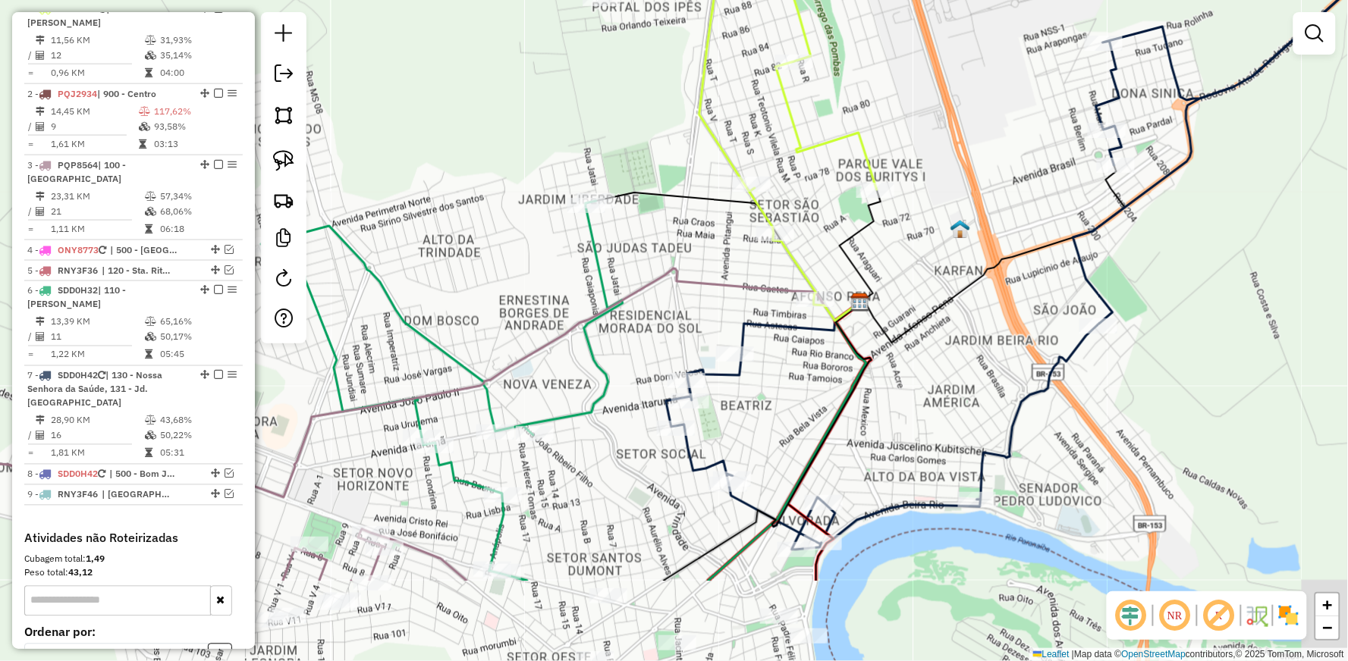
drag, startPoint x: 558, startPoint y: 398, endPoint x: 669, endPoint y: 195, distance: 231.5
click at [657, 215] on div "Janela de atendimento Grade de atendimento Capacidade Transportadoras Veículos …" at bounding box center [674, 330] width 1348 height 661
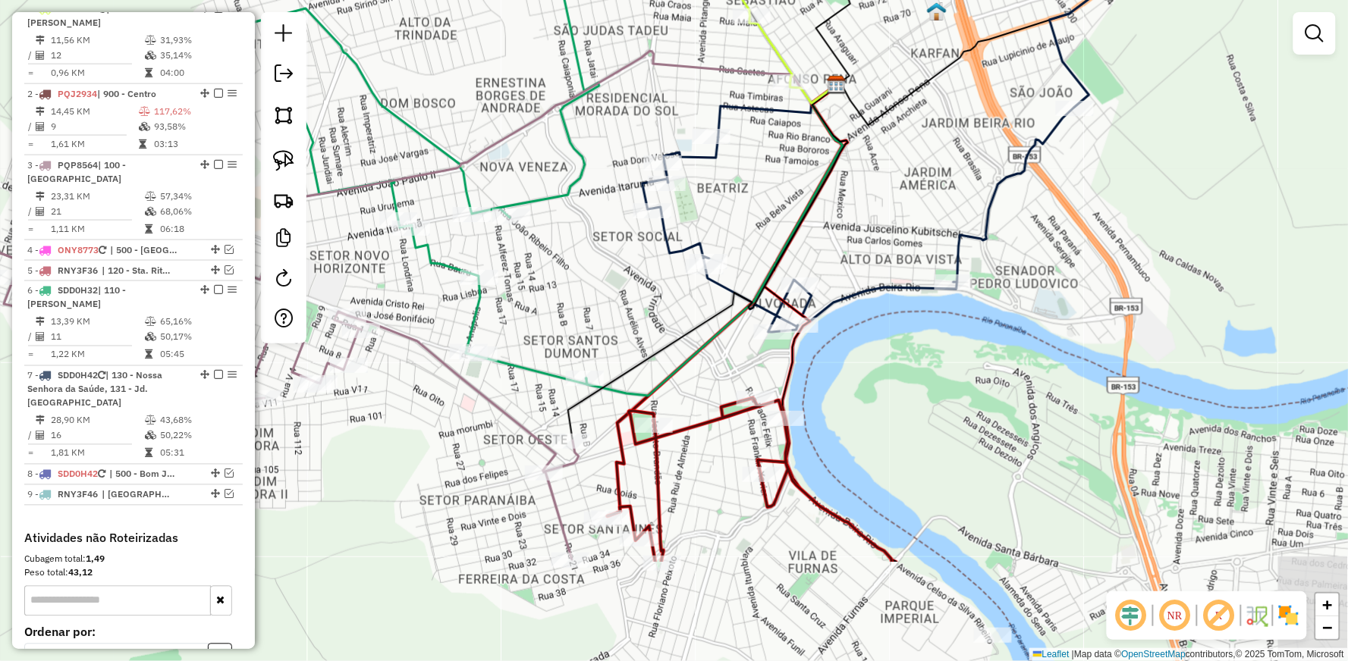
drag, startPoint x: 661, startPoint y: 449, endPoint x: 635, endPoint y: 311, distance: 140.6
click at [634, 309] on div "Janela de atendimento Grade de atendimento Capacidade Transportadoras Veículos …" at bounding box center [674, 330] width 1348 height 661
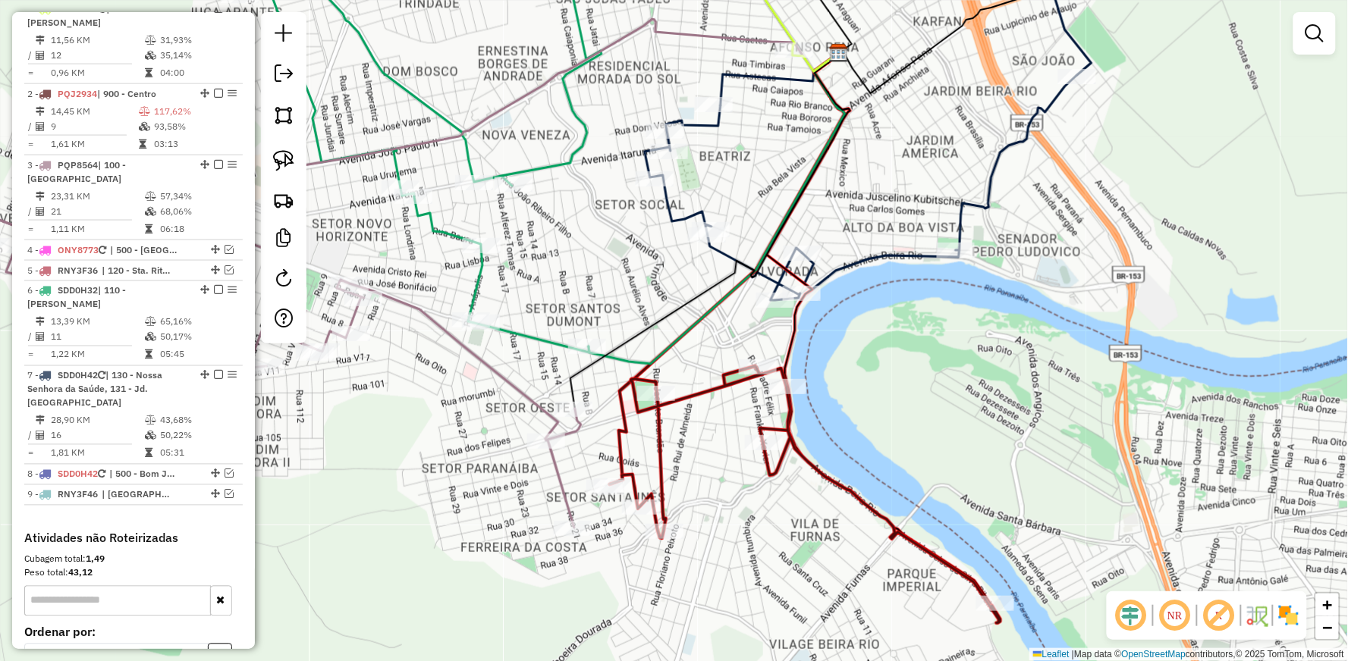
click at [505, 375] on icon at bounding box center [223, 371] width 716 height 313
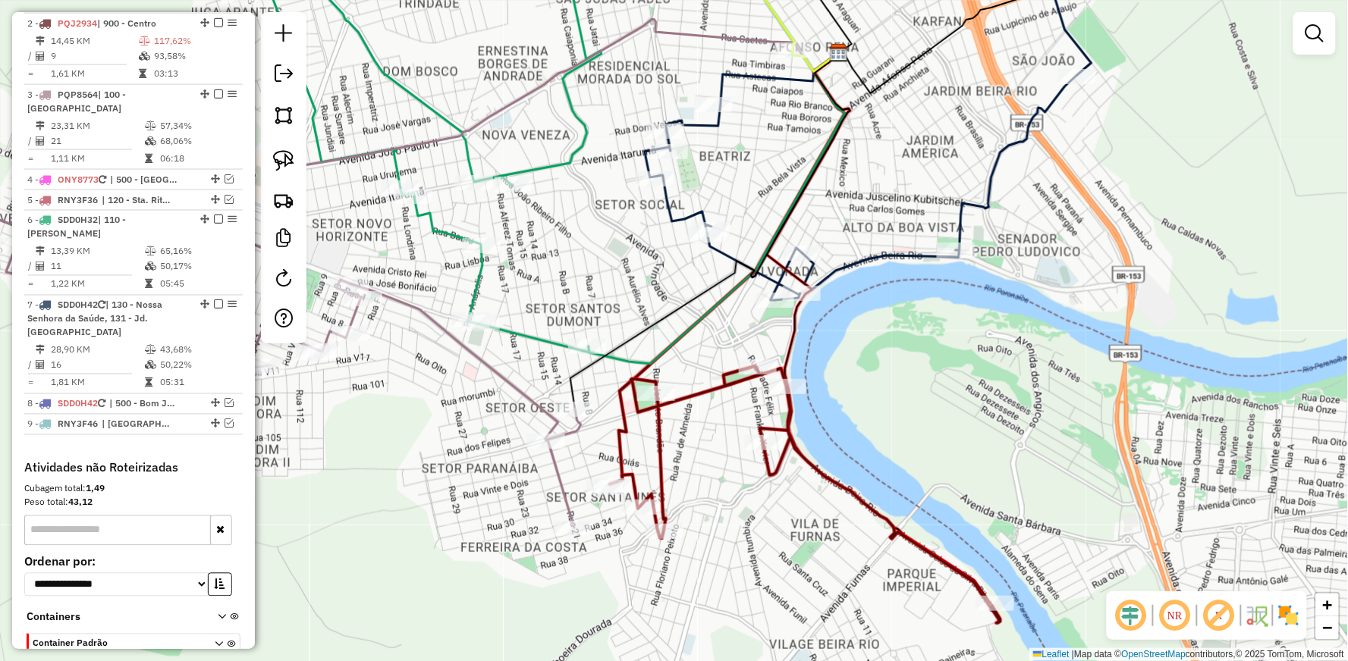
select select "**********"
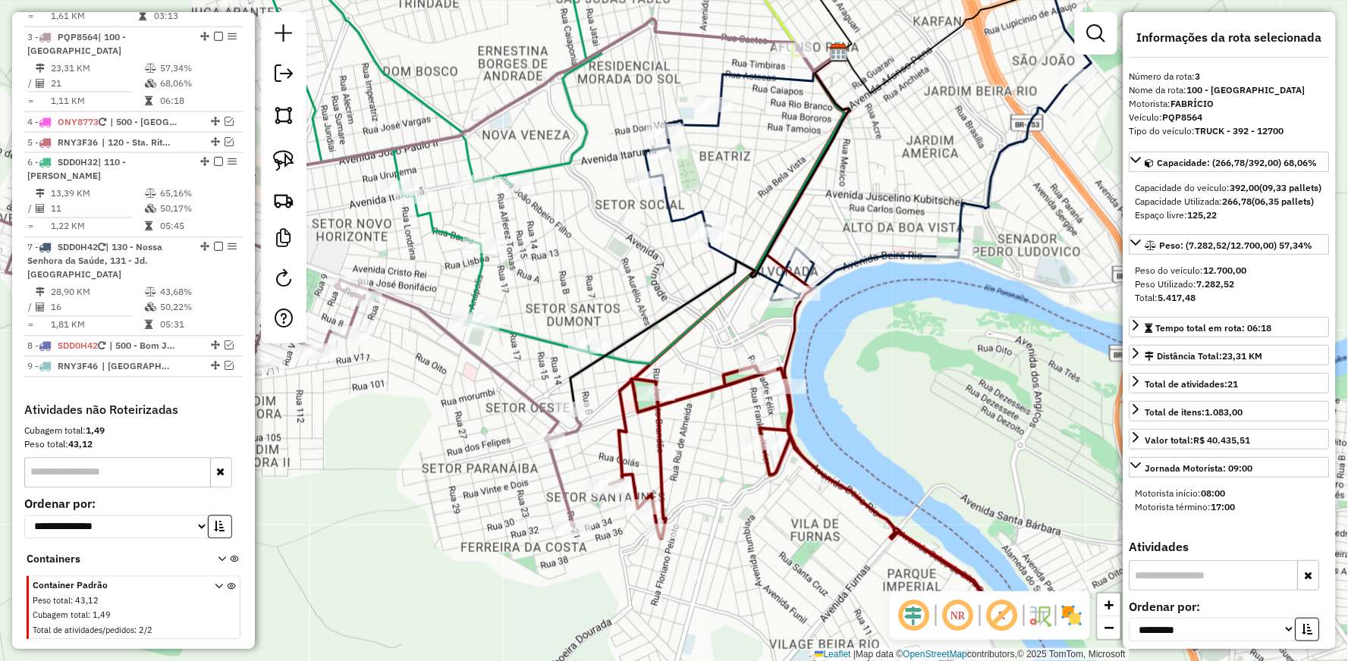
scroll to position [740, 0]
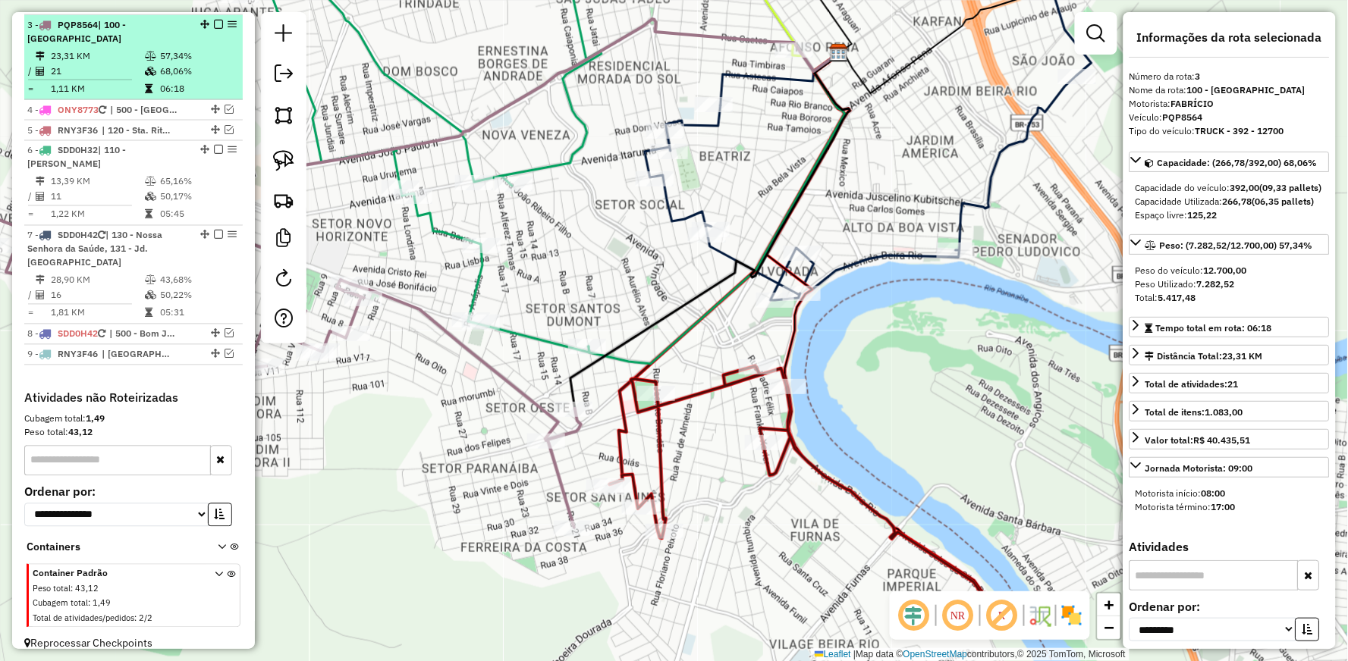
click at [215, 24] on em at bounding box center [218, 24] width 9 height 9
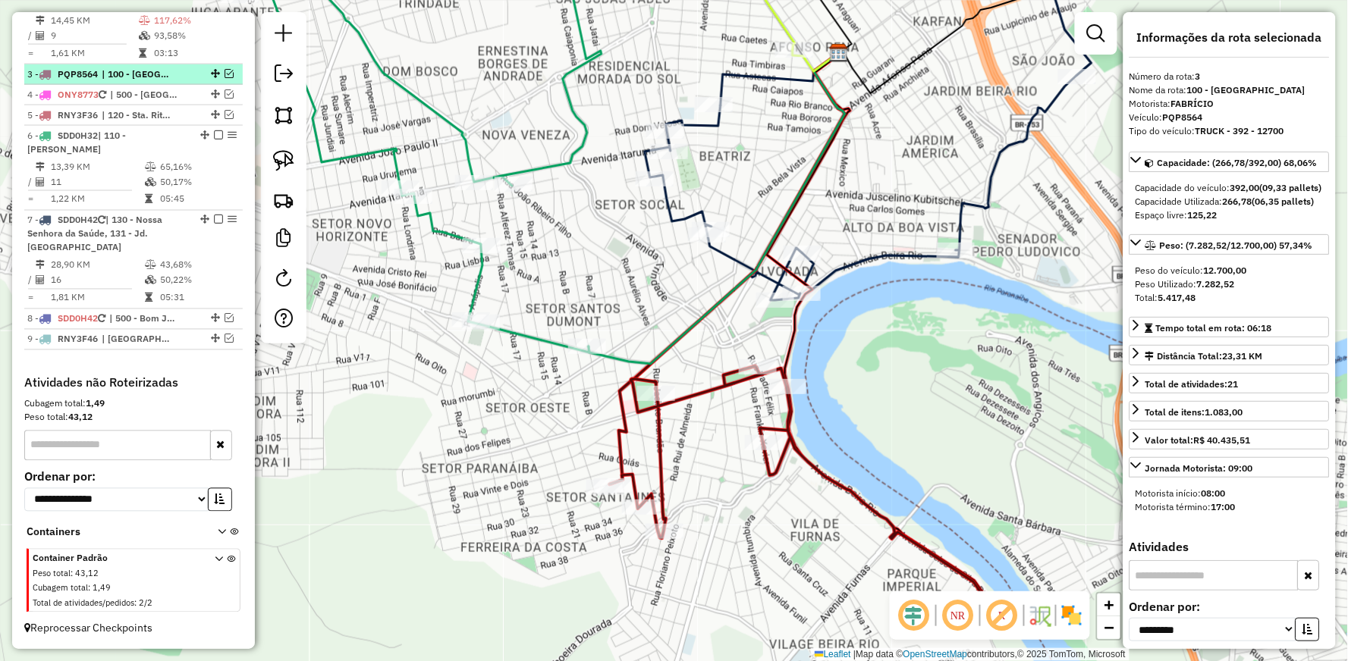
scroll to position [677, 0]
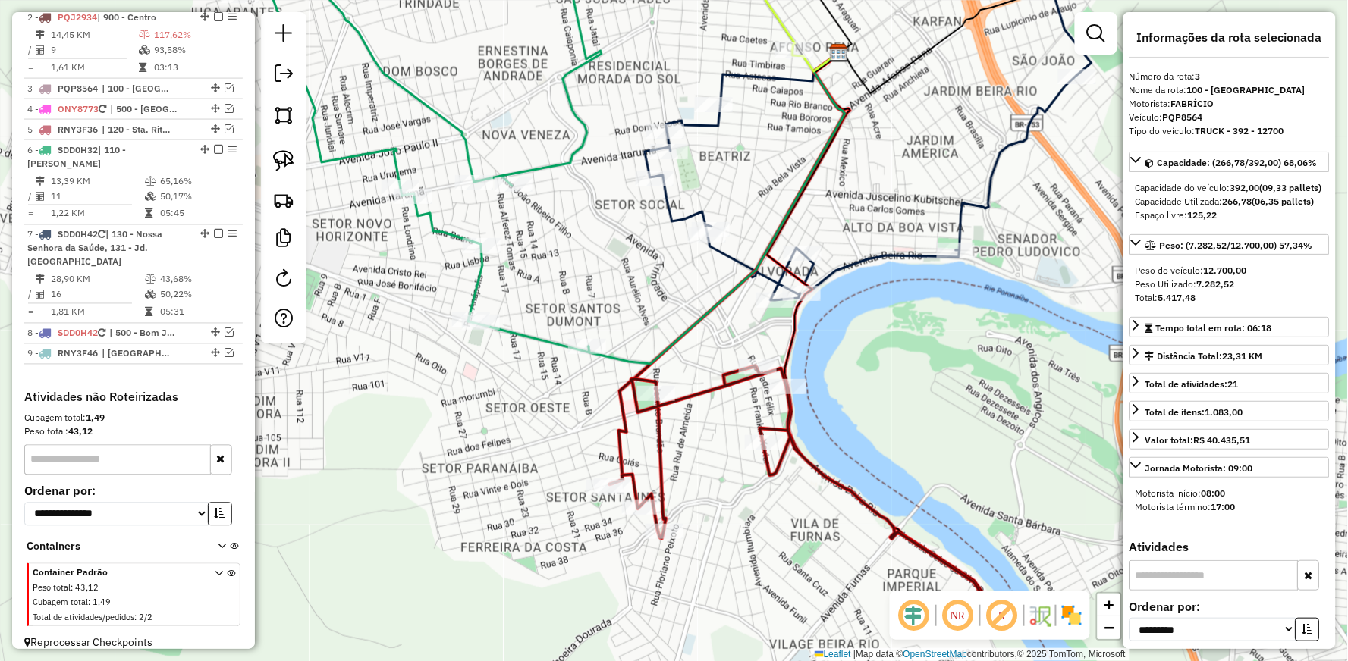
click at [432, 225] on icon at bounding box center [421, 151] width 362 height 401
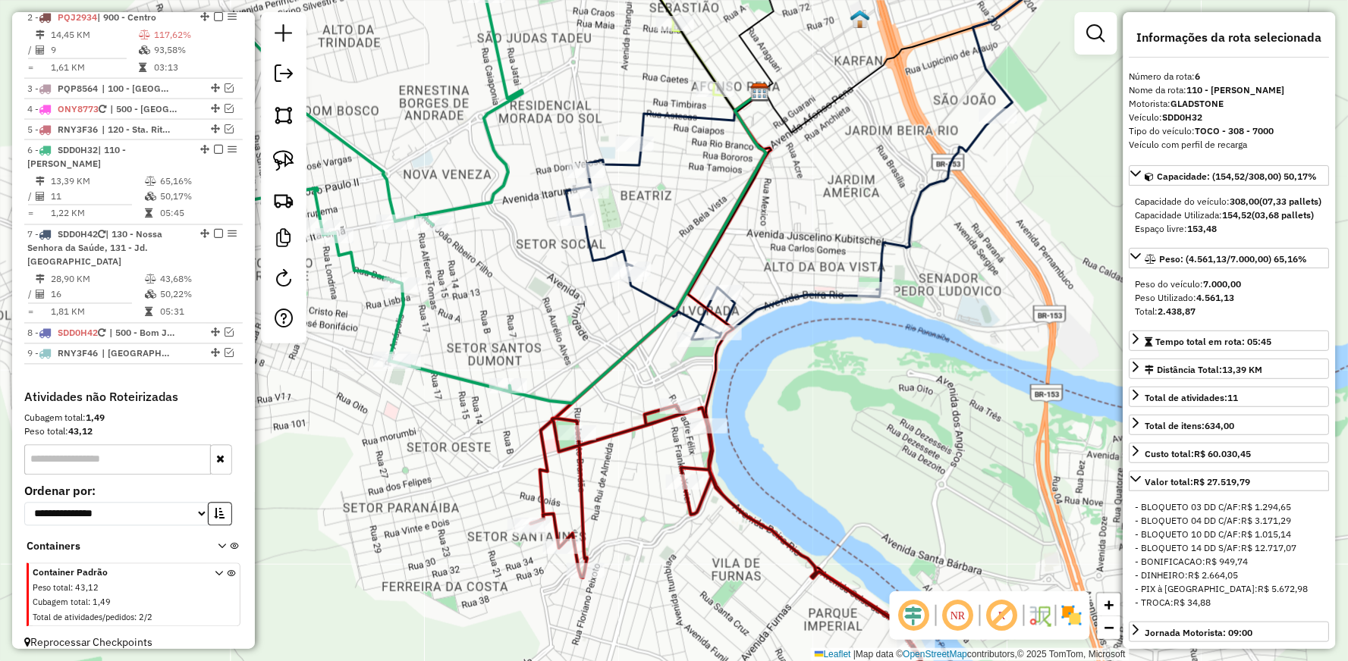
drag, startPoint x: 532, startPoint y: 269, endPoint x: 514, endPoint y: 287, distance: 25.2
click at [514, 287] on div "Janela de atendimento Grade de atendimento Capacidade Transportadoras Veículos …" at bounding box center [674, 330] width 1348 height 661
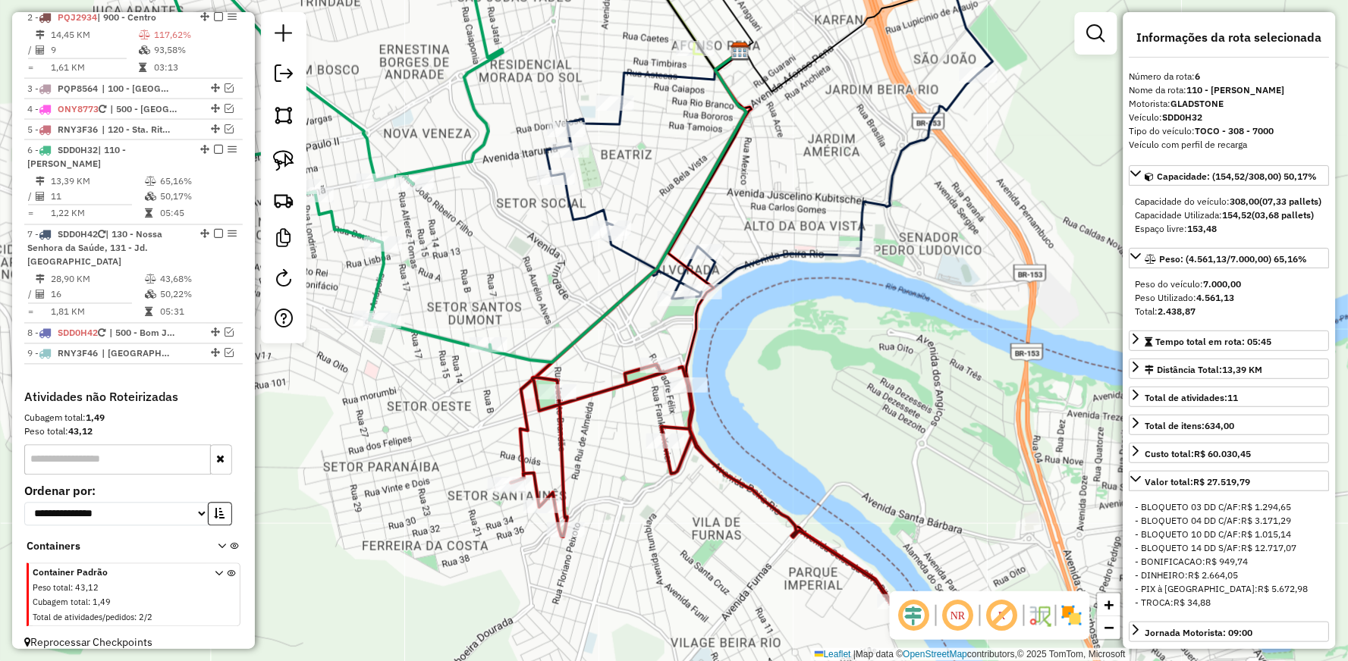
drag, startPoint x: 543, startPoint y: 323, endPoint x: 470, endPoint y: 196, distance: 146.8
click at [474, 206] on div "Janela de atendimento Grade de atendimento Capacidade Transportadoras Veículos …" at bounding box center [674, 330] width 1348 height 661
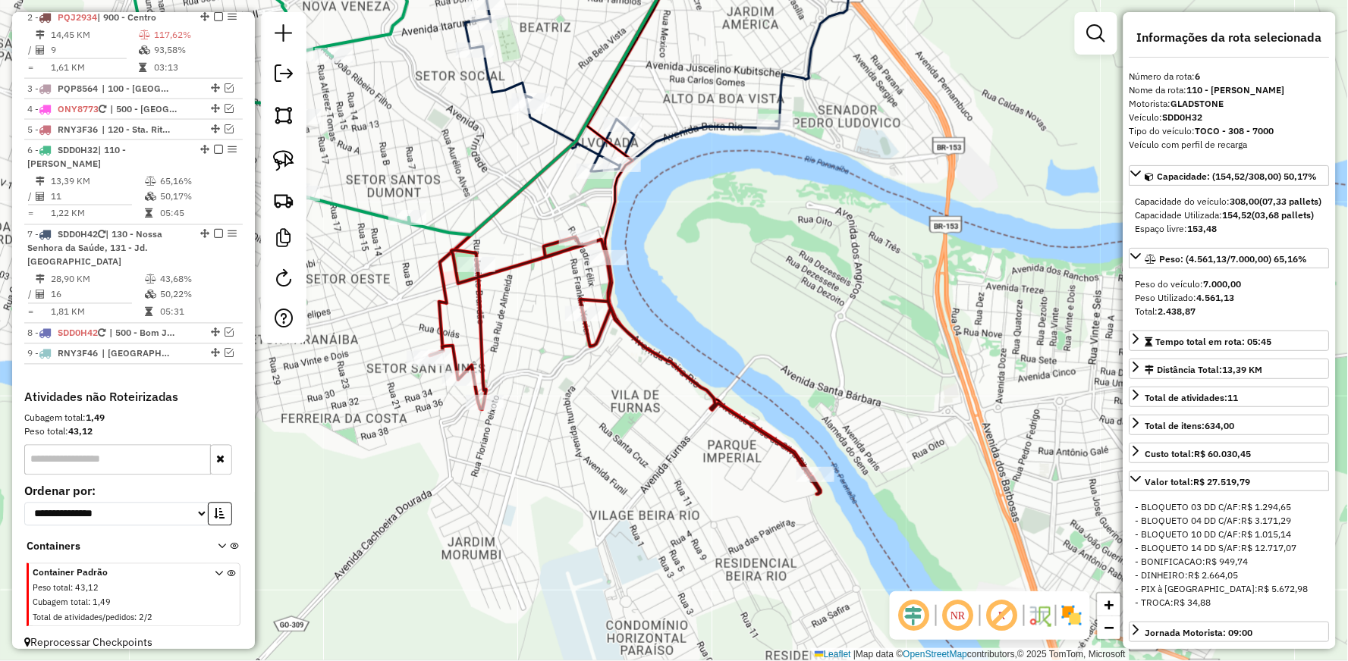
click at [517, 261] on icon at bounding box center [625, 365] width 391 height 257
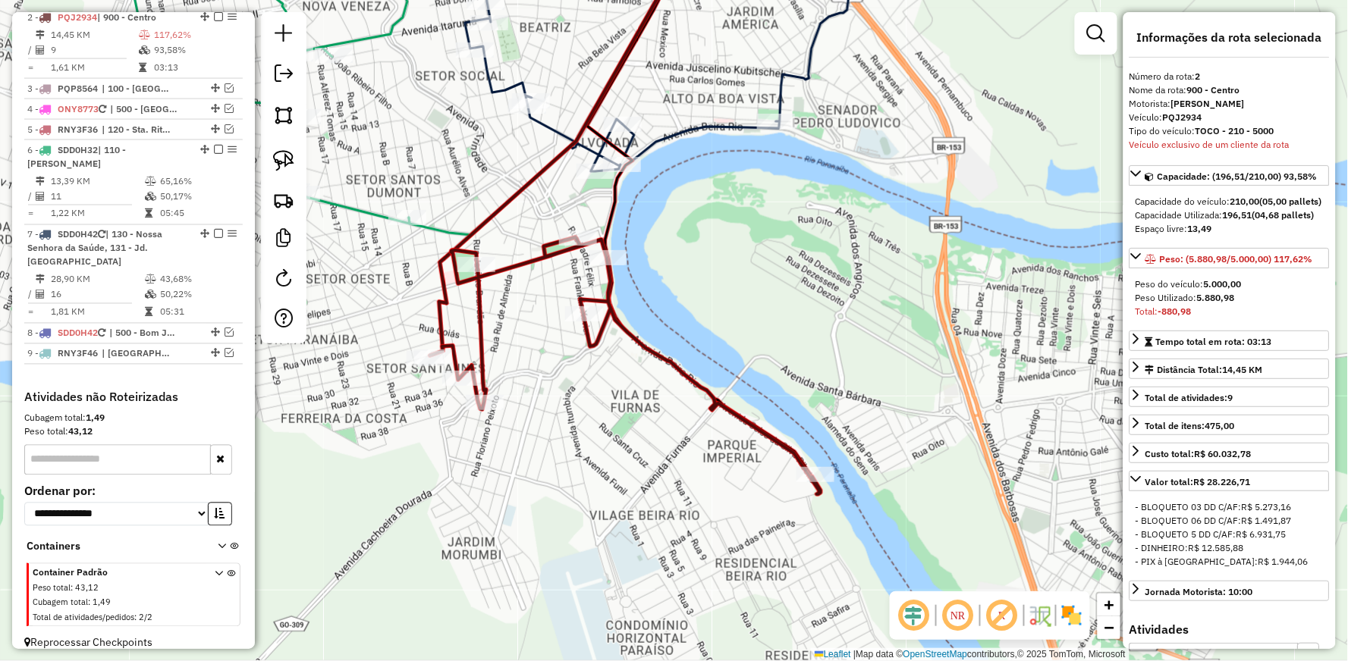
scroll to position [671, 0]
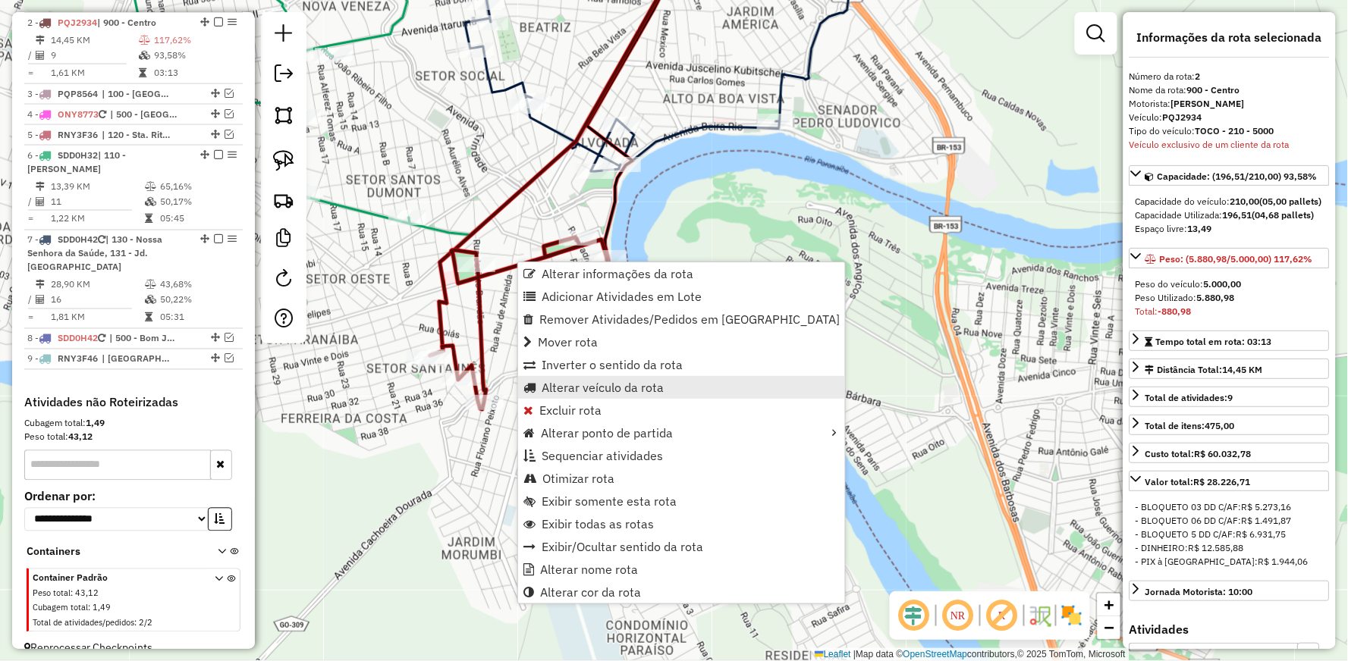
click at [586, 387] on span "Alterar veículo da rota" at bounding box center [603, 388] width 122 height 12
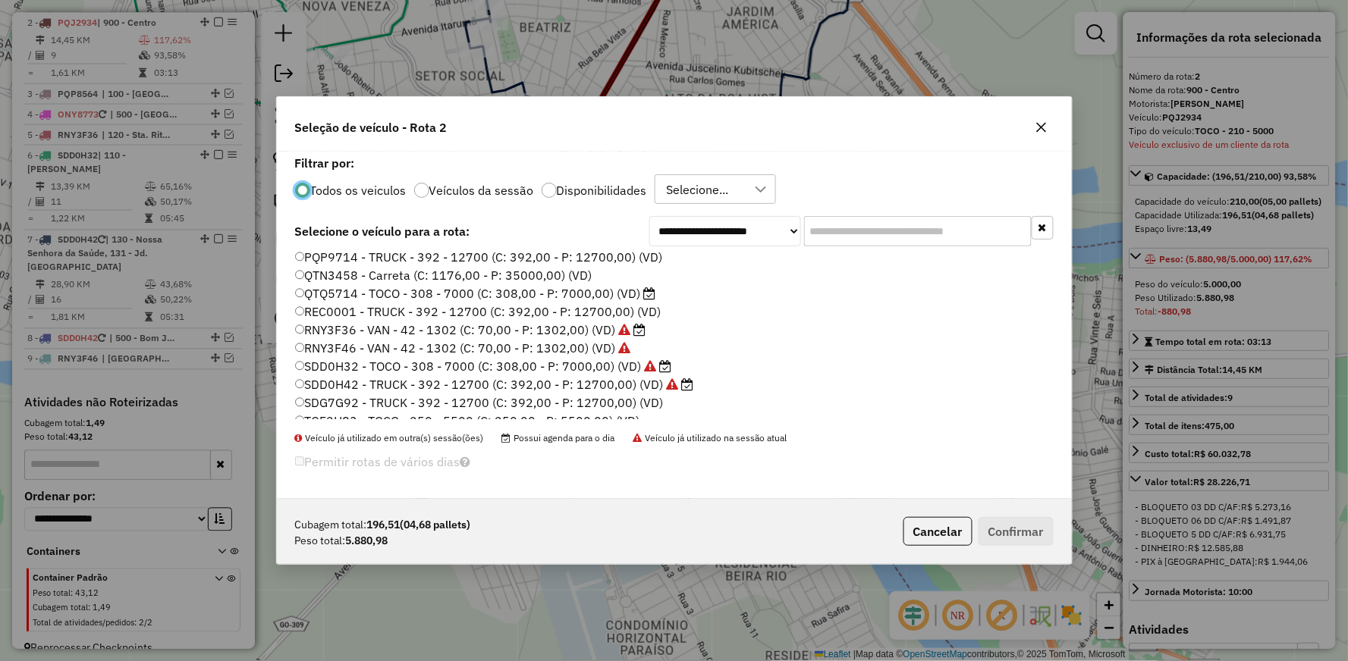
scroll to position [288, 0]
click at [366, 412] on label "TGF2H83 - TOCO - 250 - 5500 (C: 250,00 - P: 5500,00) (VD)" at bounding box center [467, 409] width 345 height 18
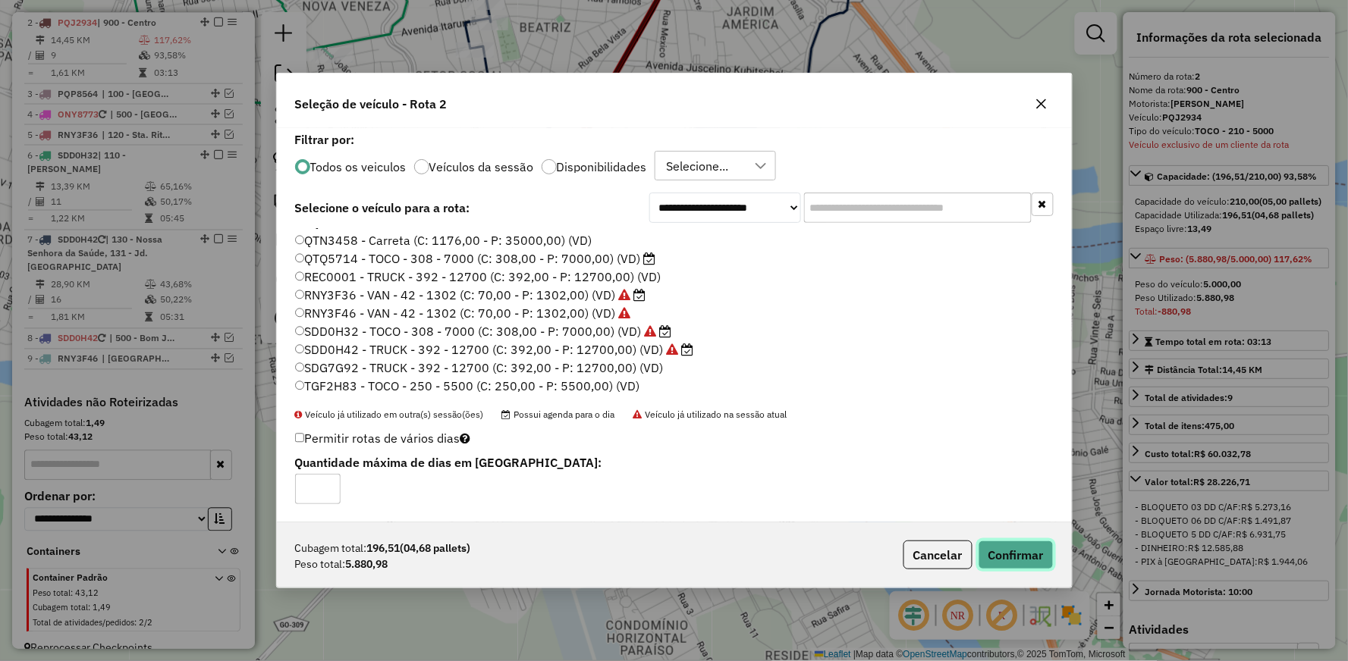
click at [1027, 545] on button "Confirmar" at bounding box center [1015, 555] width 75 height 29
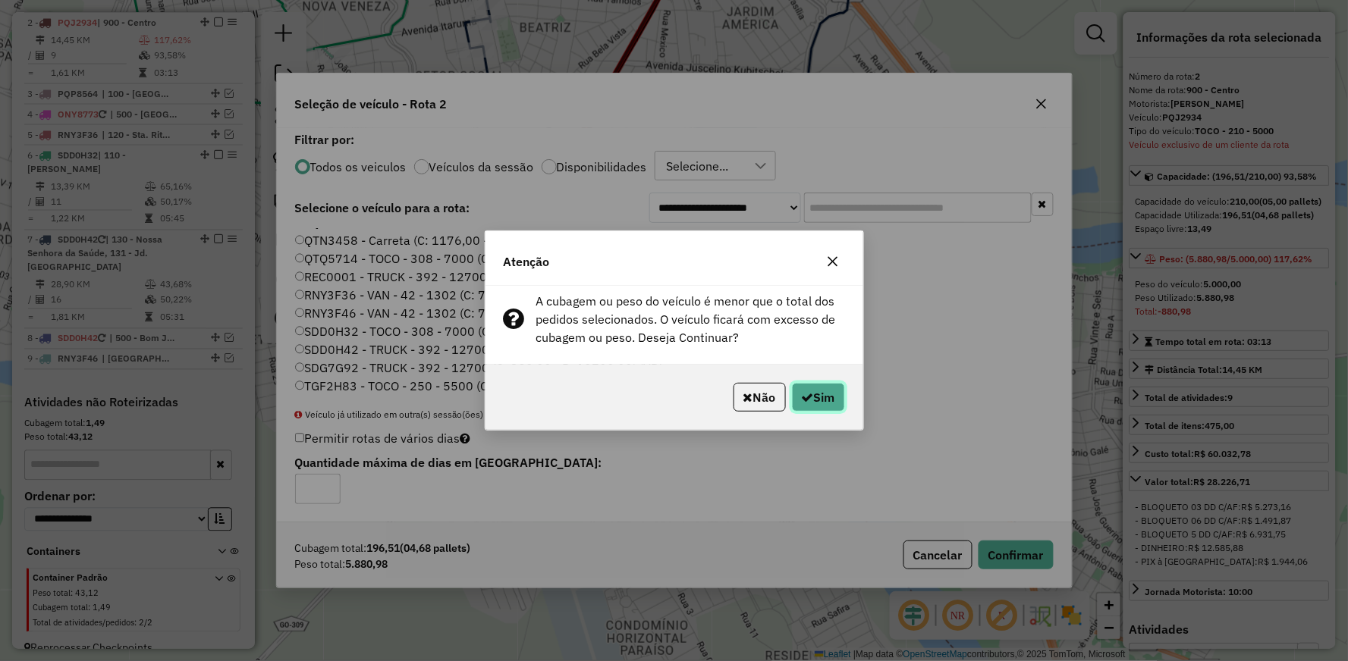
click at [827, 405] on button "Sim" at bounding box center [818, 397] width 53 height 29
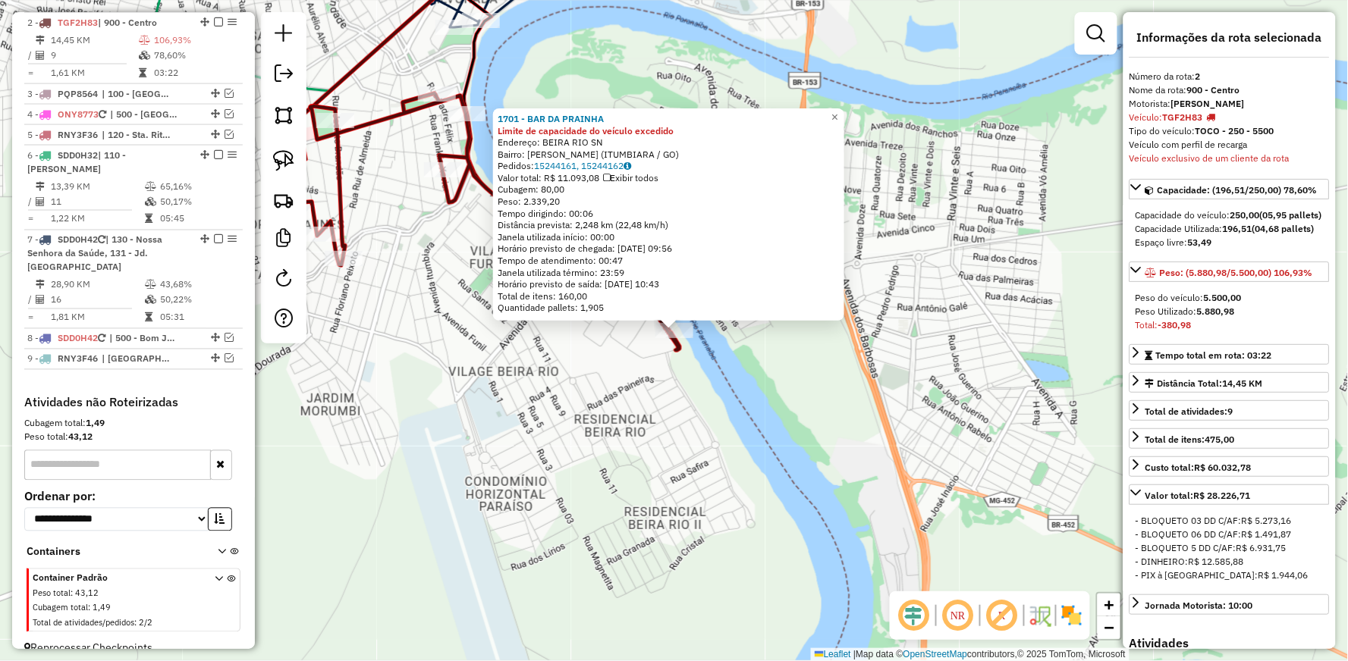
click at [642, 422] on div "1701 - BAR DA PRAINHA Limite de capacidade do veículo excedido Endereço: BEIRA …" at bounding box center [674, 330] width 1348 height 661
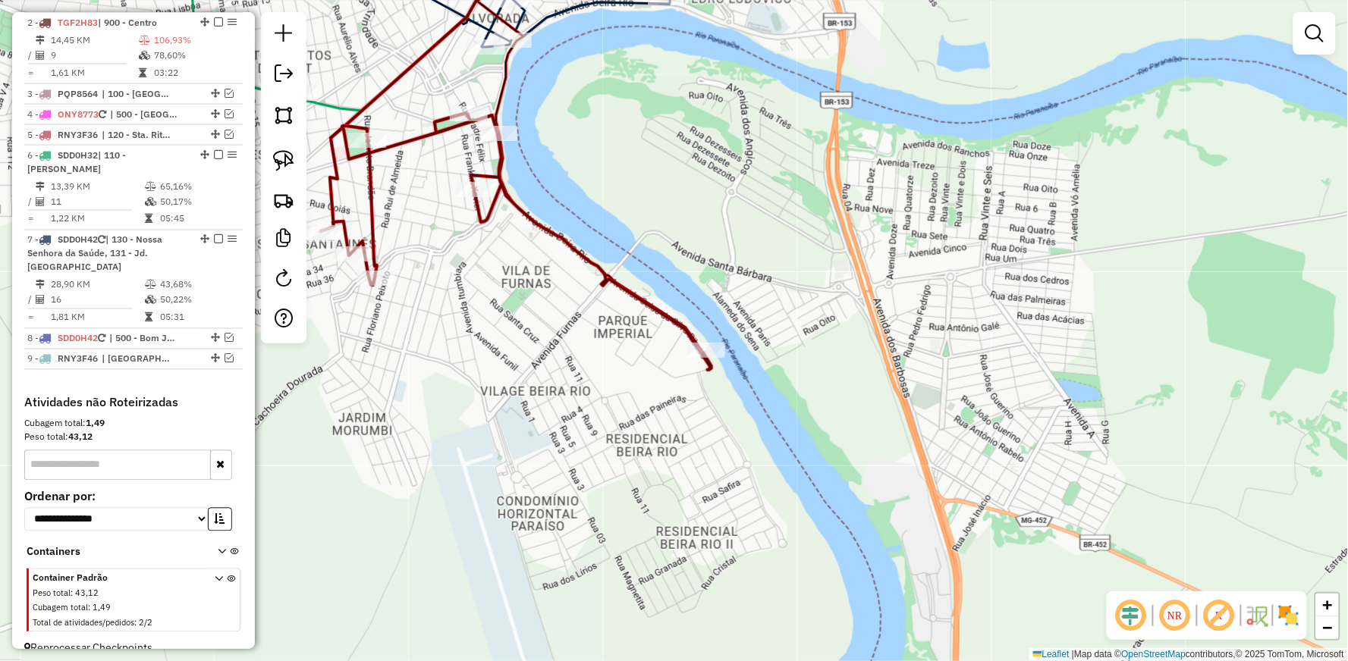
drag, startPoint x: 395, startPoint y: 194, endPoint x: 586, endPoint y: 309, distance: 222.8
click at [586, 309] on div "Janela de atendimento Grade de atendimento Capacidade Transportadoras Veículos …" at bounding box center [674, 330] width 1348 height 661
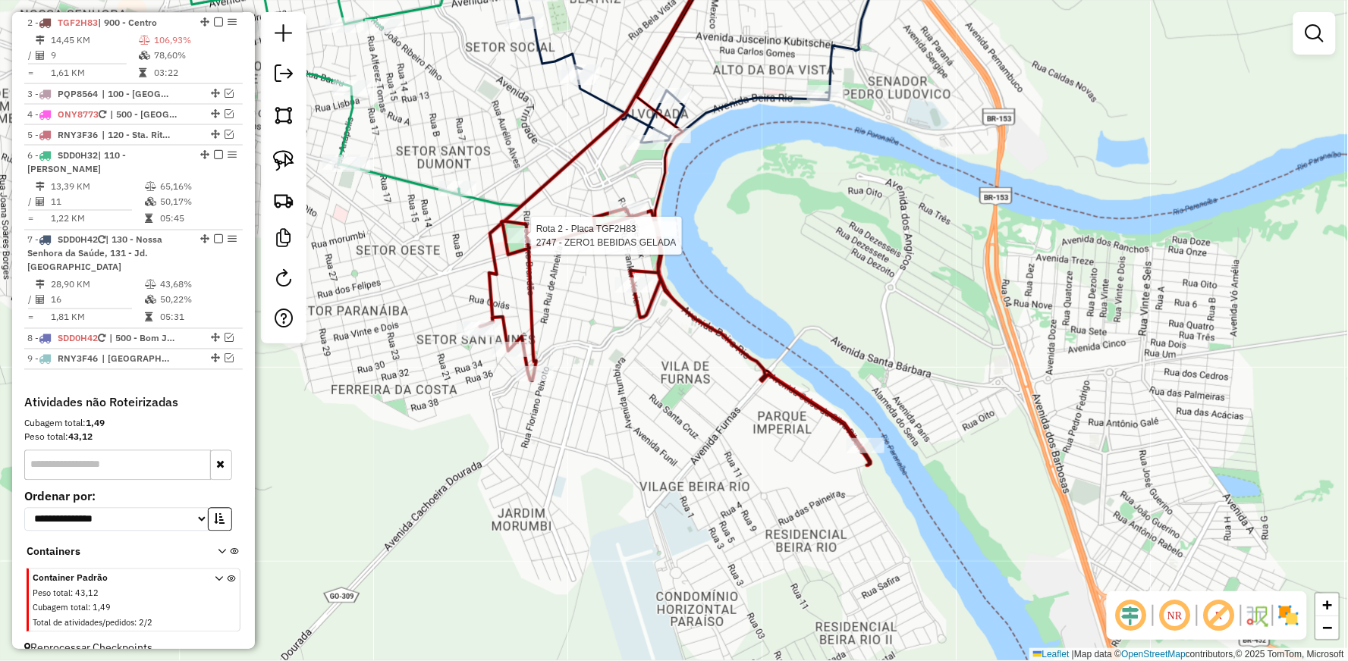
select select "**********"
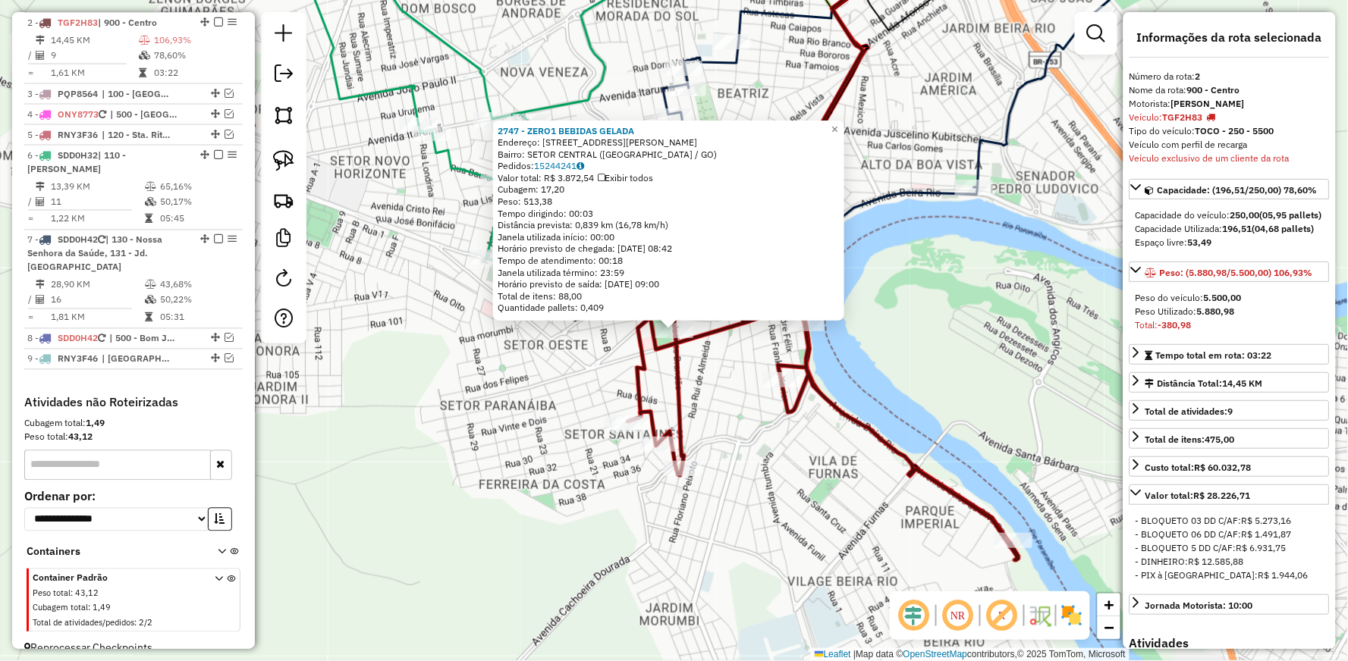
click at [540, 361] on div "2747 - ZERO1 BEBIDAS GELADA Endereço: 081 RUA [PERSON_NAME] 450 Bairro: SETOR C…" at bounding box center [674, 330] width 1348 height 661
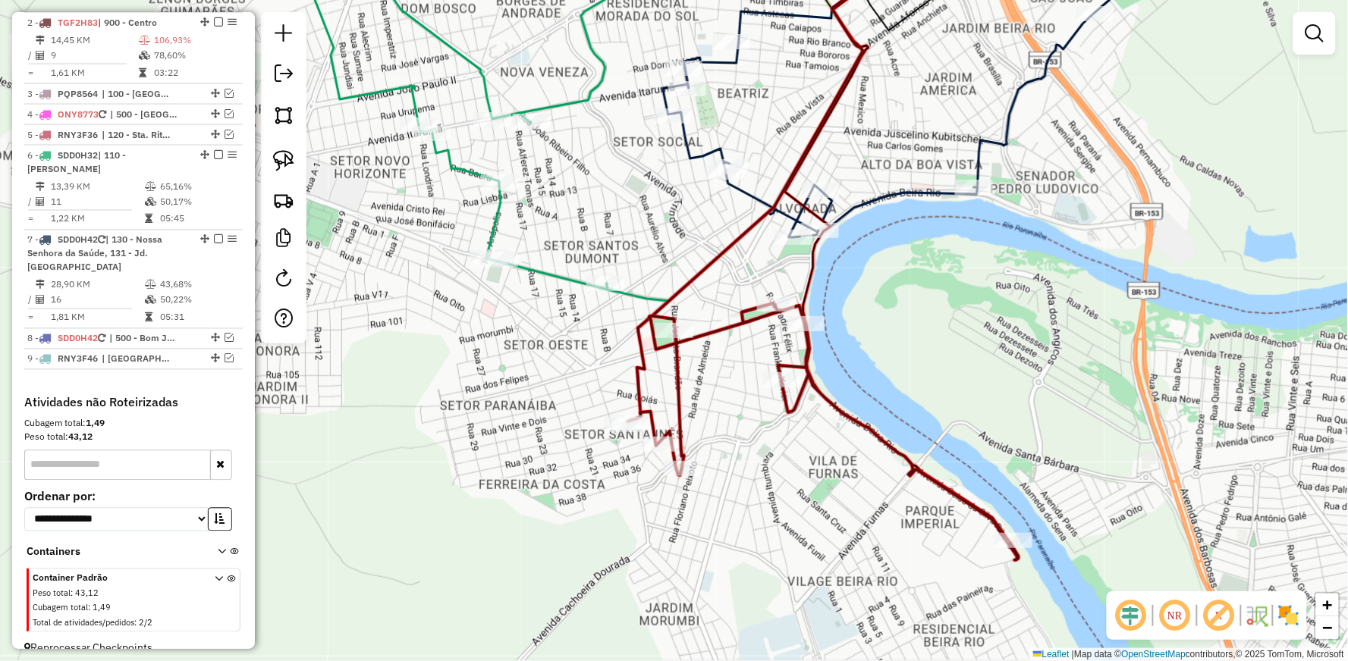
click at [638, 291] on icon at bounding box center [735, 145] width 256 height 311
select select "**********"
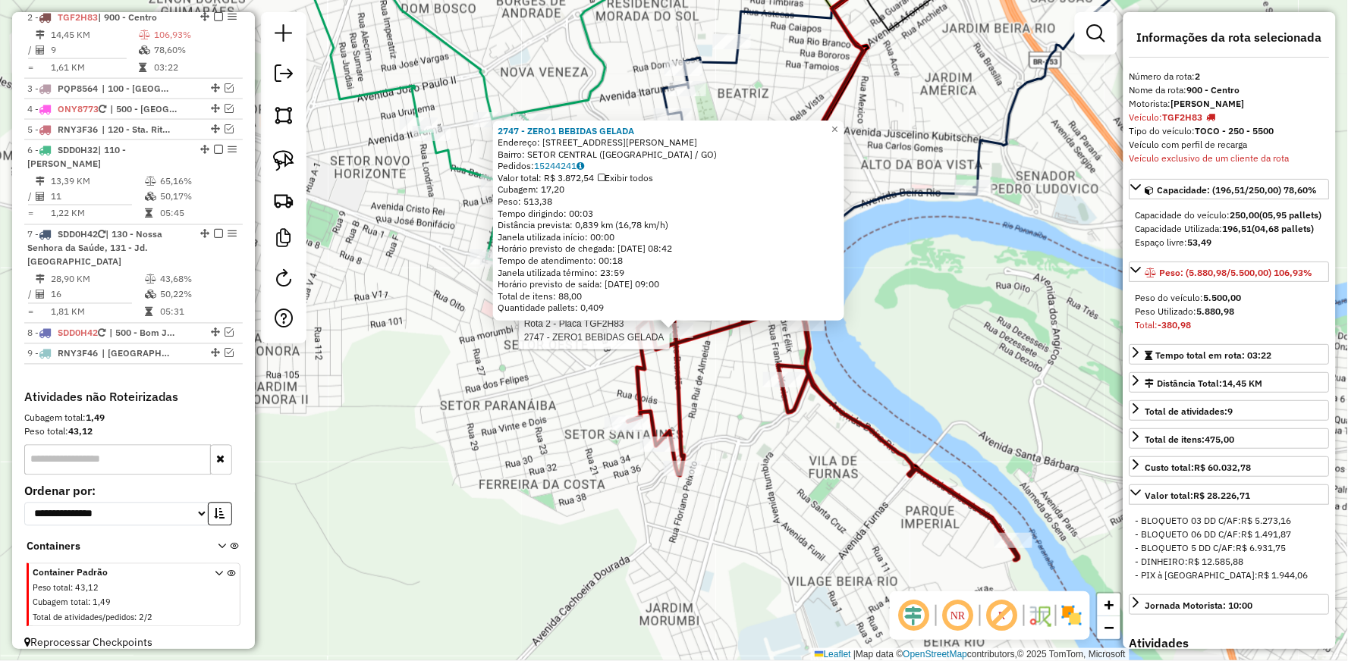
scroll to position [671, 0]
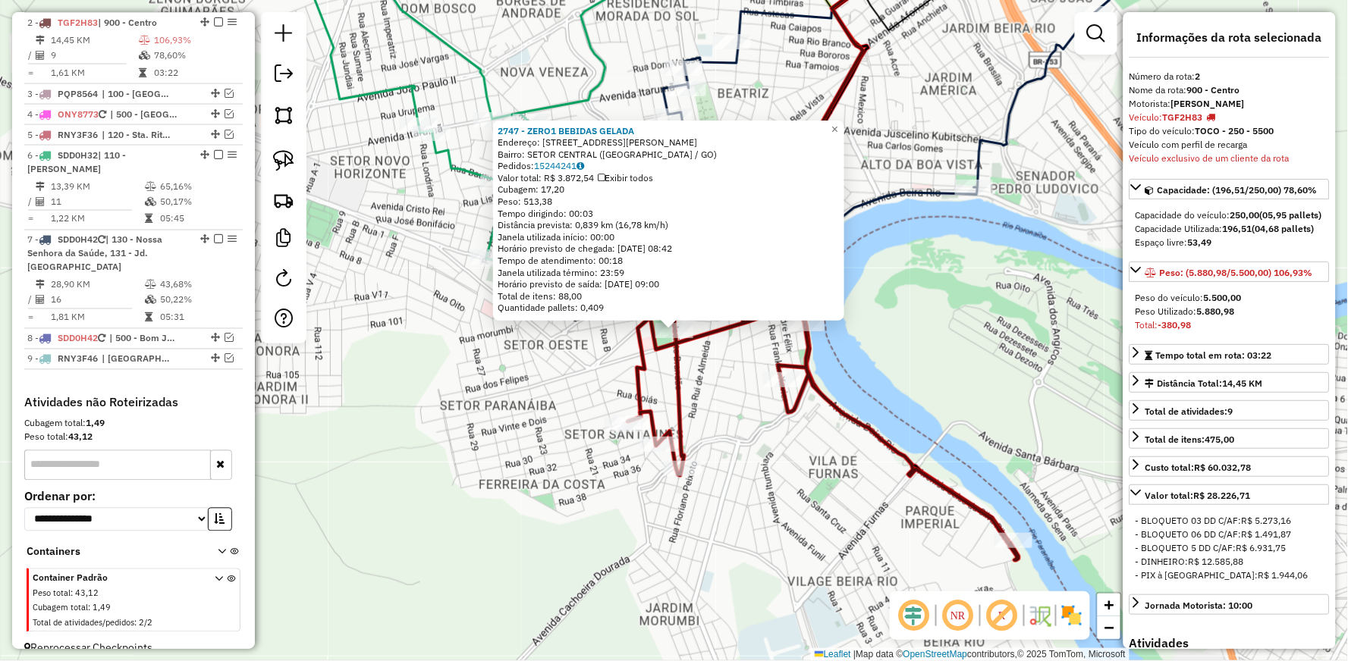
click at [713, 352] on div "2747 - ZERO1 BEBIDAS GELADA Endereço: 081 RUA [PERSON_NAME] 450 Bairro: SETOR C…" at bounding box center [674, 330] width 1348 height 661
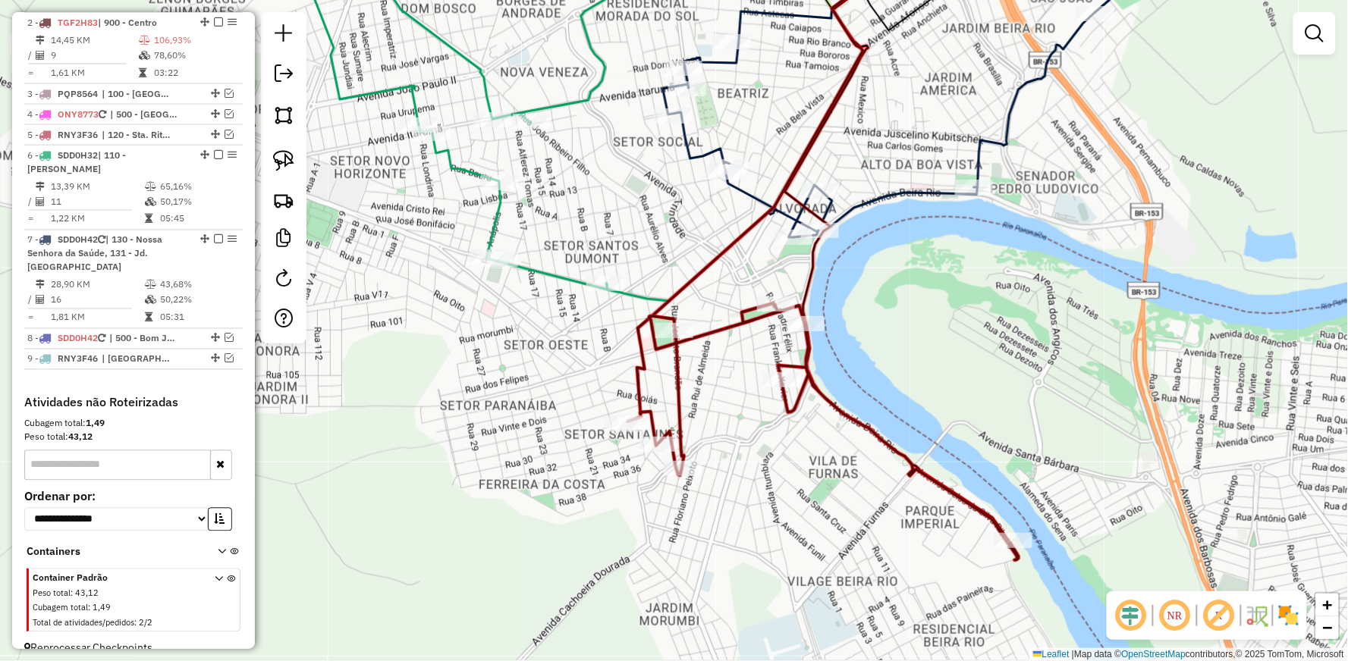
click at [713, 328] on icon at bounding box center [823, 431] width 391 height 257
select select "**********"
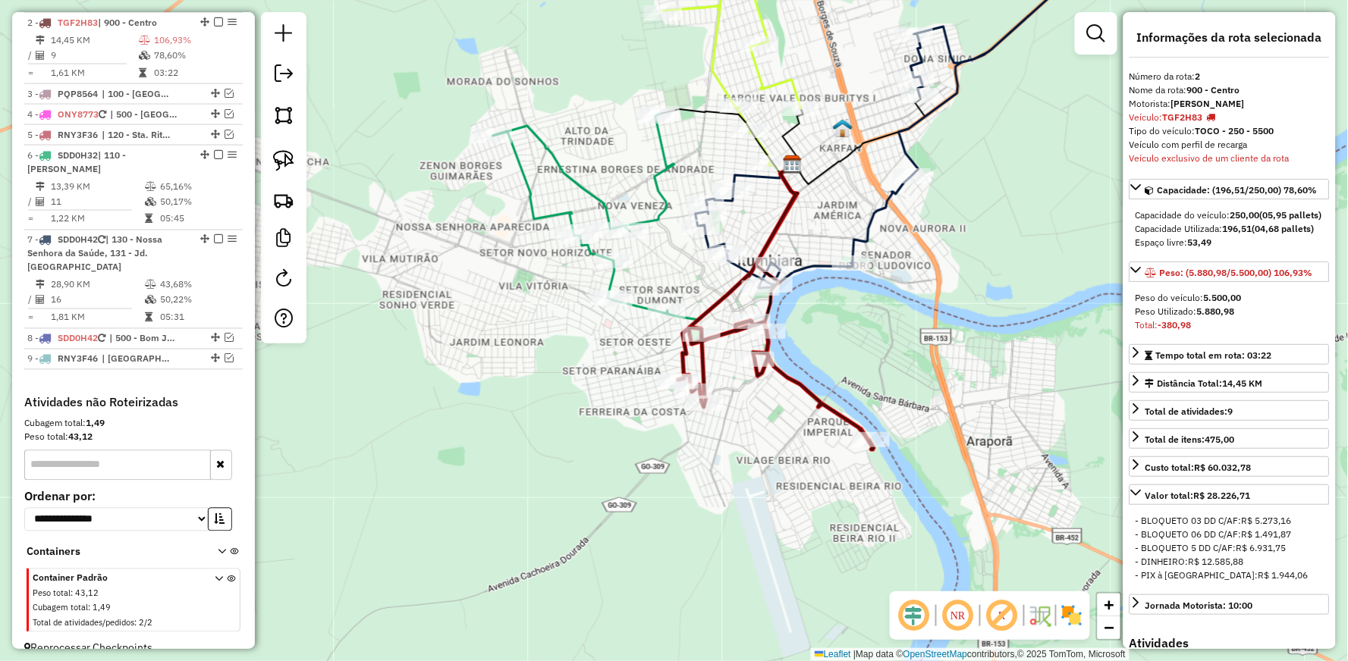
drag, startPoint x: 837, startPoint y: 200, endPoint x: 817, endPoint y: 317, distance: 118.6
click at [835, 309] on div "Janela de atendimento Grade de atendimento Capacidade Transportadoras Veículos …" at bounding box center [674, 330] width 1348 height 661
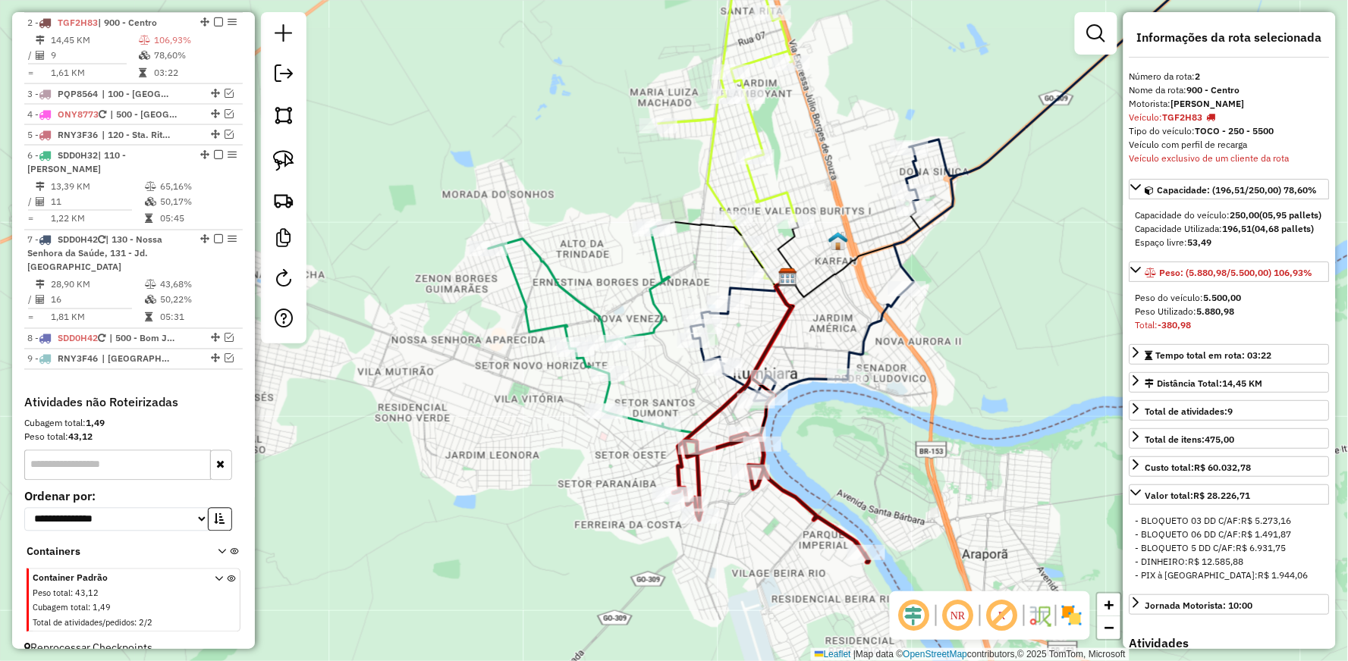
click at [753, 116] on icon at bounding box center [727, 132] width 138 height 287
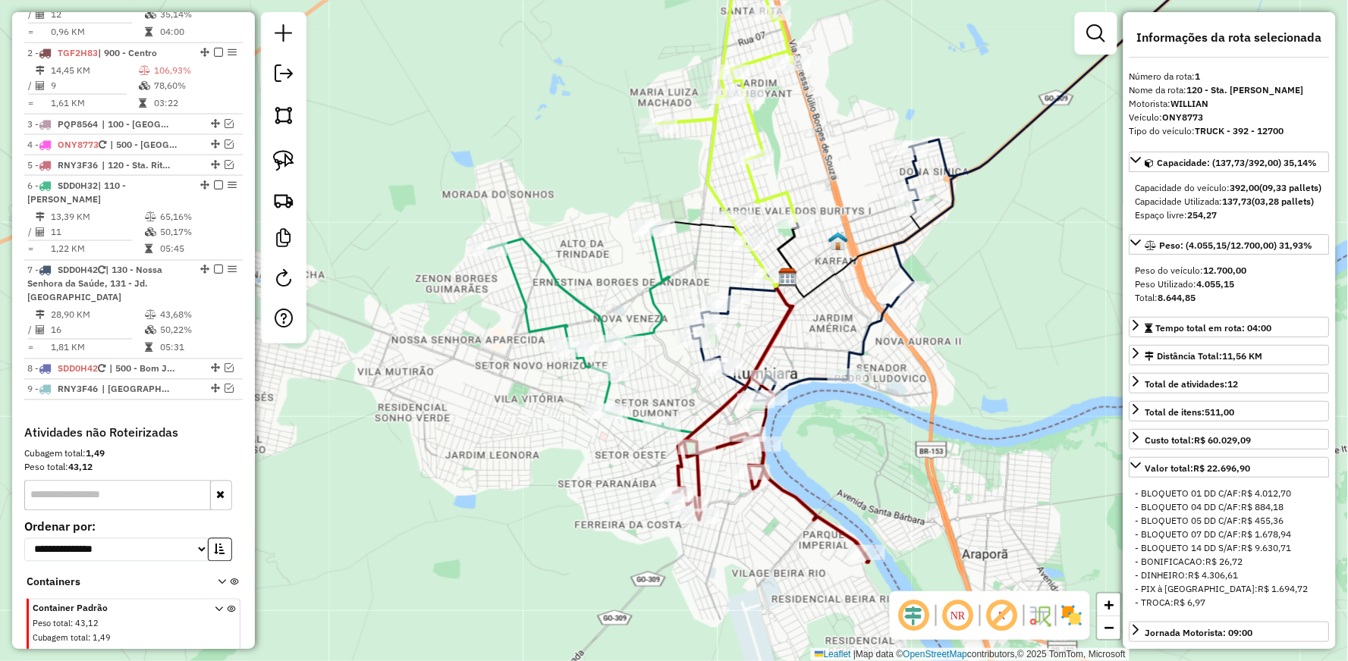
scroll to position [600, 0]
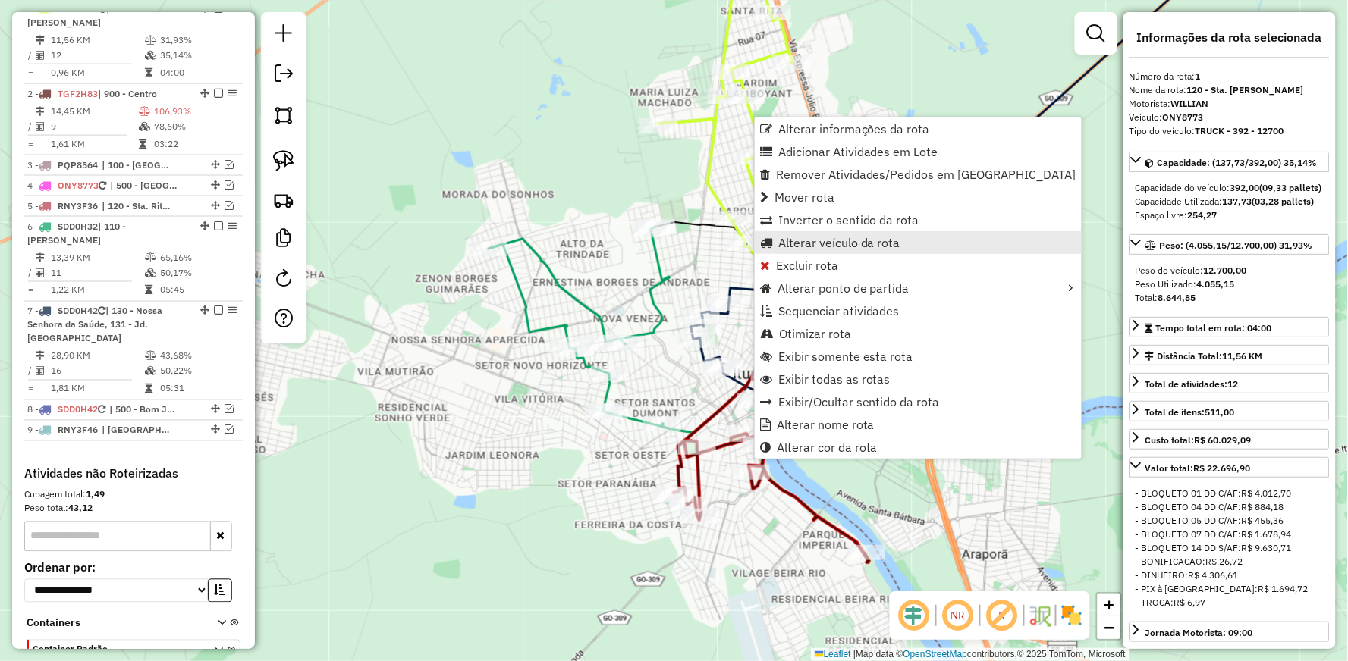
click at [812, 245] on span "Alterar veículo da rota" at bounding box center [839, 243] width 122 height 12
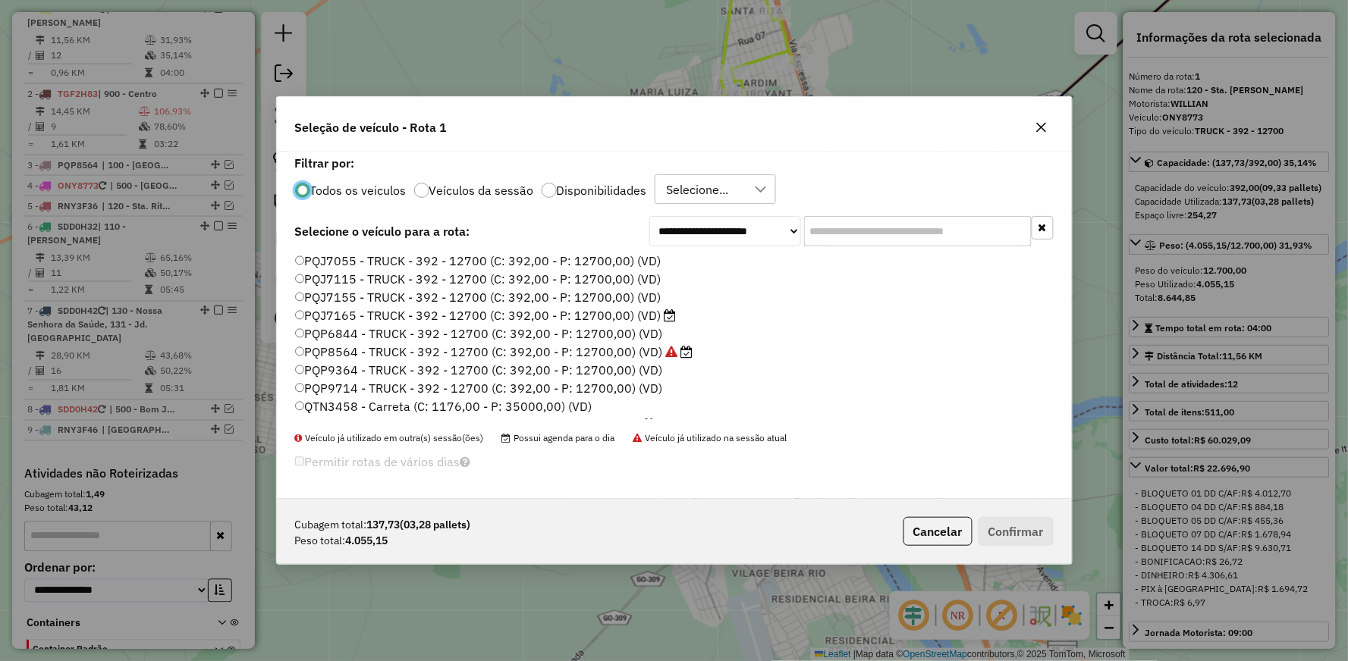
scroll to position [168, 0]
click at [347, 404] on label "QTQ5714 - TOCO - 308 - 7000 (C: 308,00 - P: 7000,00) (VD)" at bounding box center [475, 402] width 361 height 18
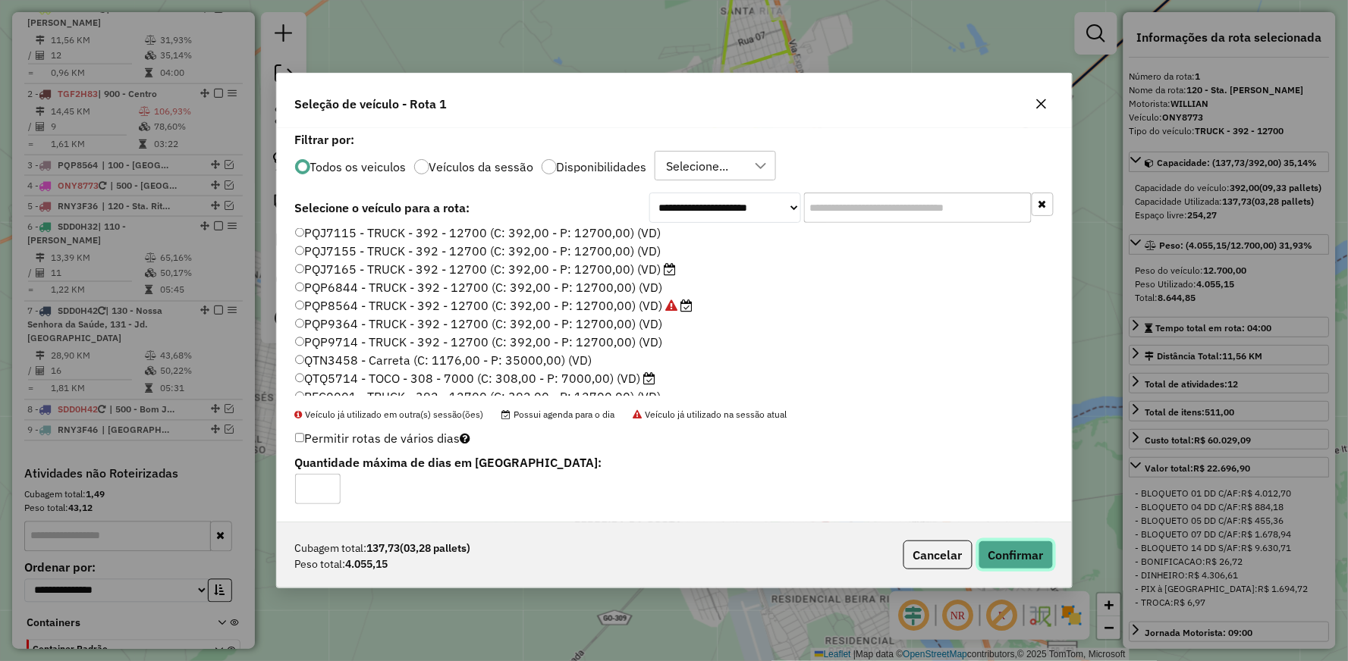
click at [995, 545] on button "Confirmar" at bounding box center [1015, 555] width 75 height 29
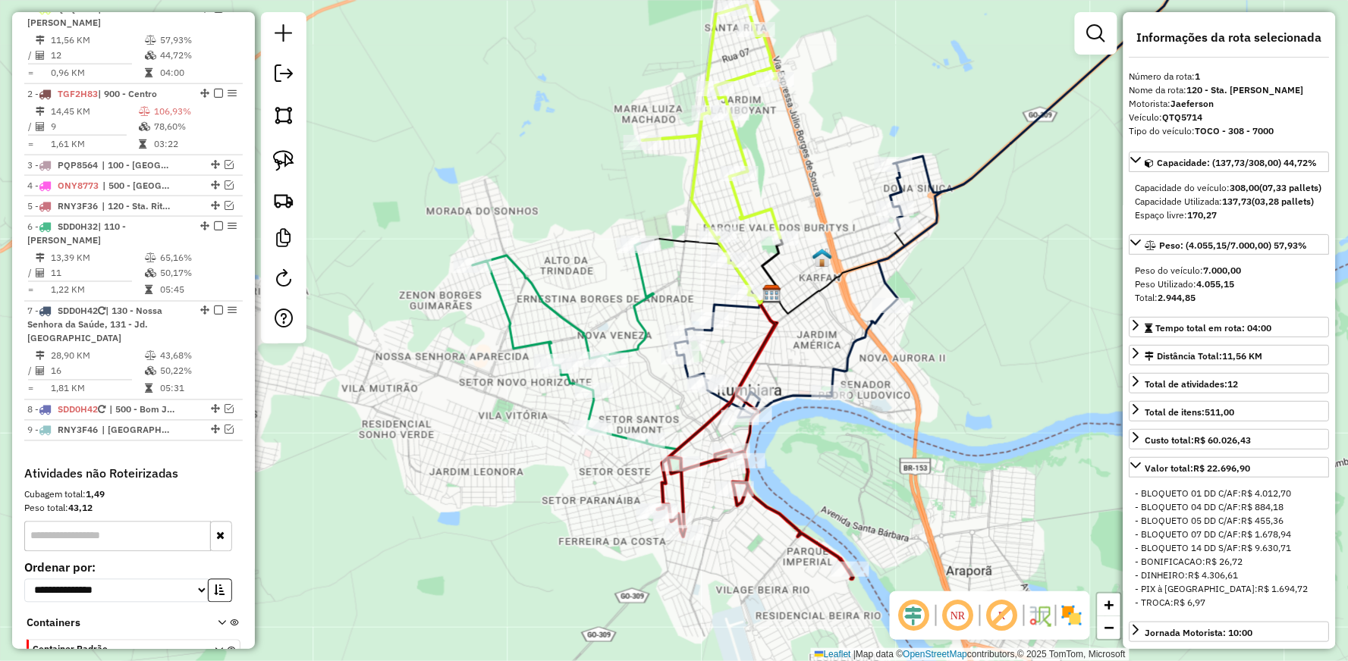
drag, startPoint x: 840, startPoint y: 199, endPoint x: 696, endPoint y: 268, distance: 159.1
click at [696, 268] on div "Janela de atendimento Grade de atendimento Capacidade Transportadoras Veículos …" at bounding box center [674, 330] width 1348 height 661
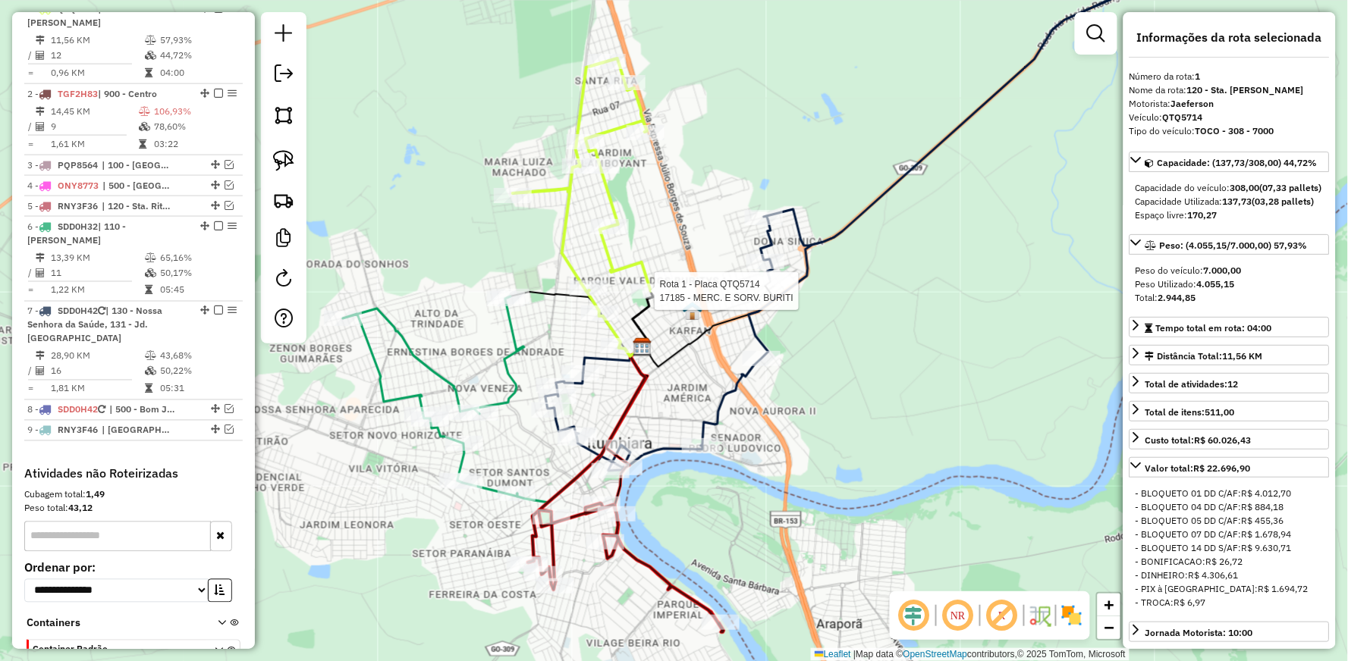
click at [605, 252] on icon at bounding box center [582, 201] width 138 height 287
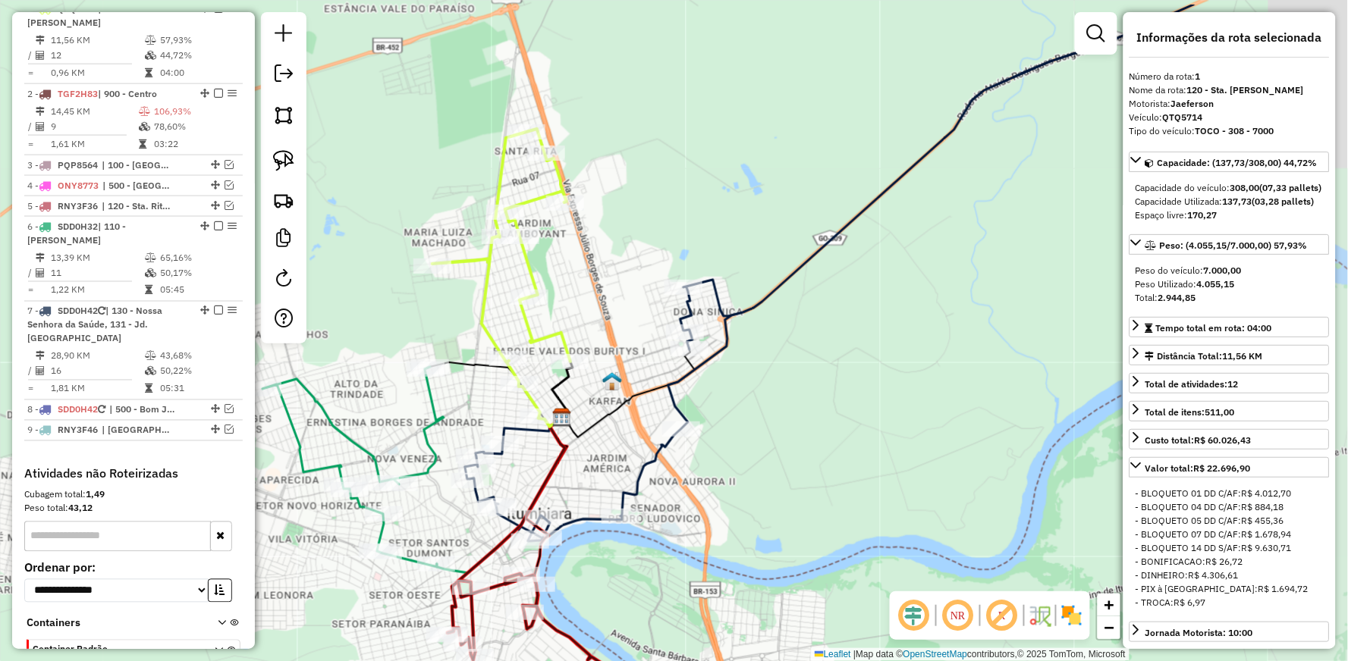
drag, startPoint x: 790, startPoint y: 163, endPoint x: 710, endPoint y: 233, distance: 106.5
click at [710, 233] on div "Janela de atendimento Grade de atendimento Capacidade Transportadoras Veículos …" at bounding box center [674, 330] width 1348 height 661
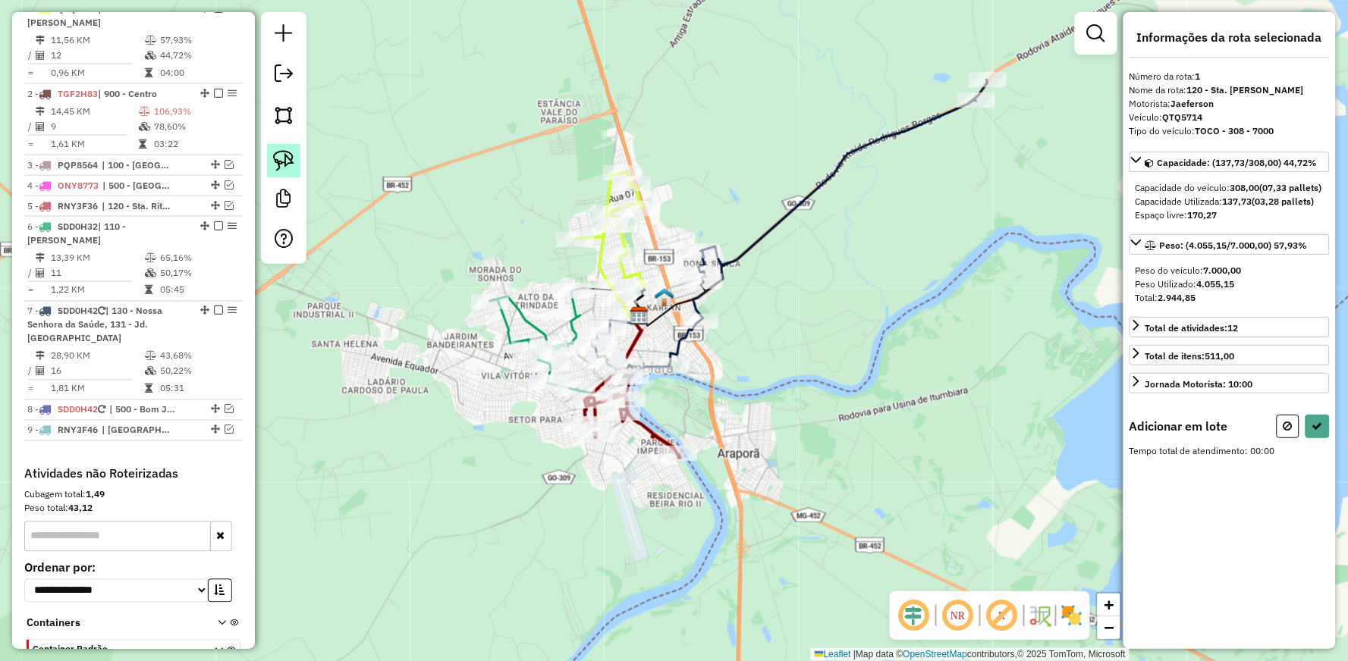
click at [286, 158] on img at bounding box center [283, 160] width 21 height 21
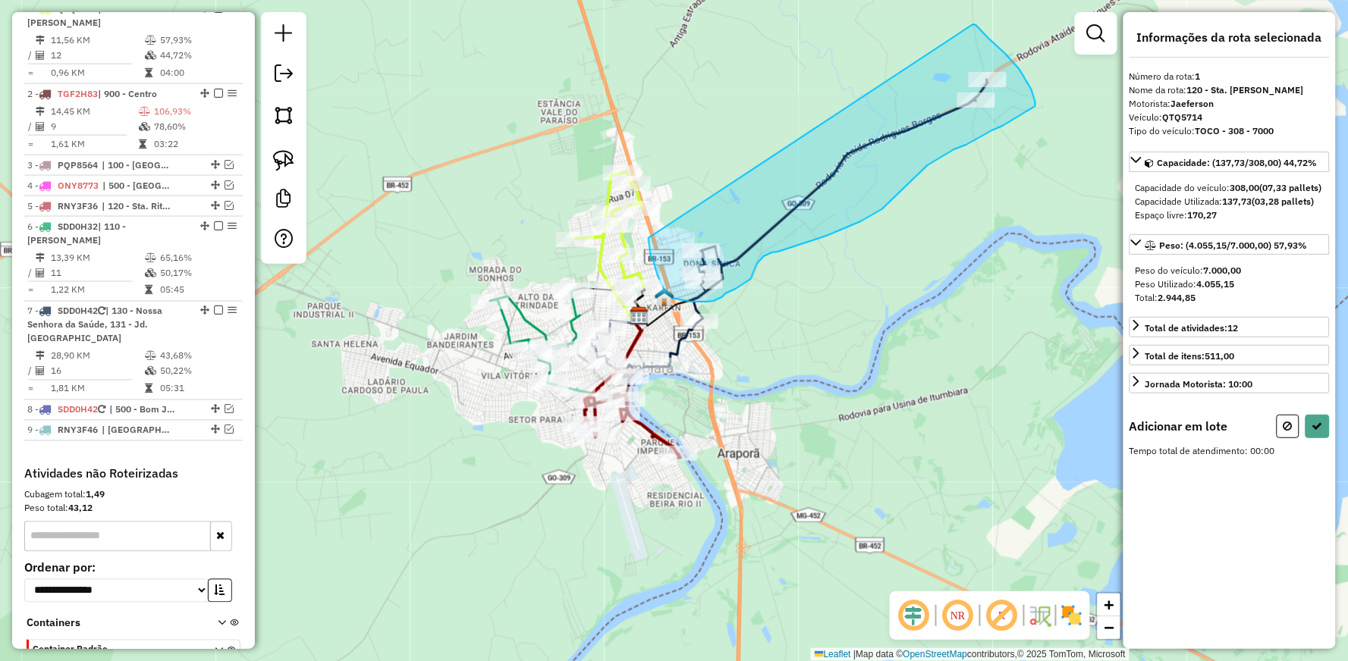
drag, startPoint x: 973, startPoint y: 24, endPoint x: 648, endPoint y: 238, distance: 388.8
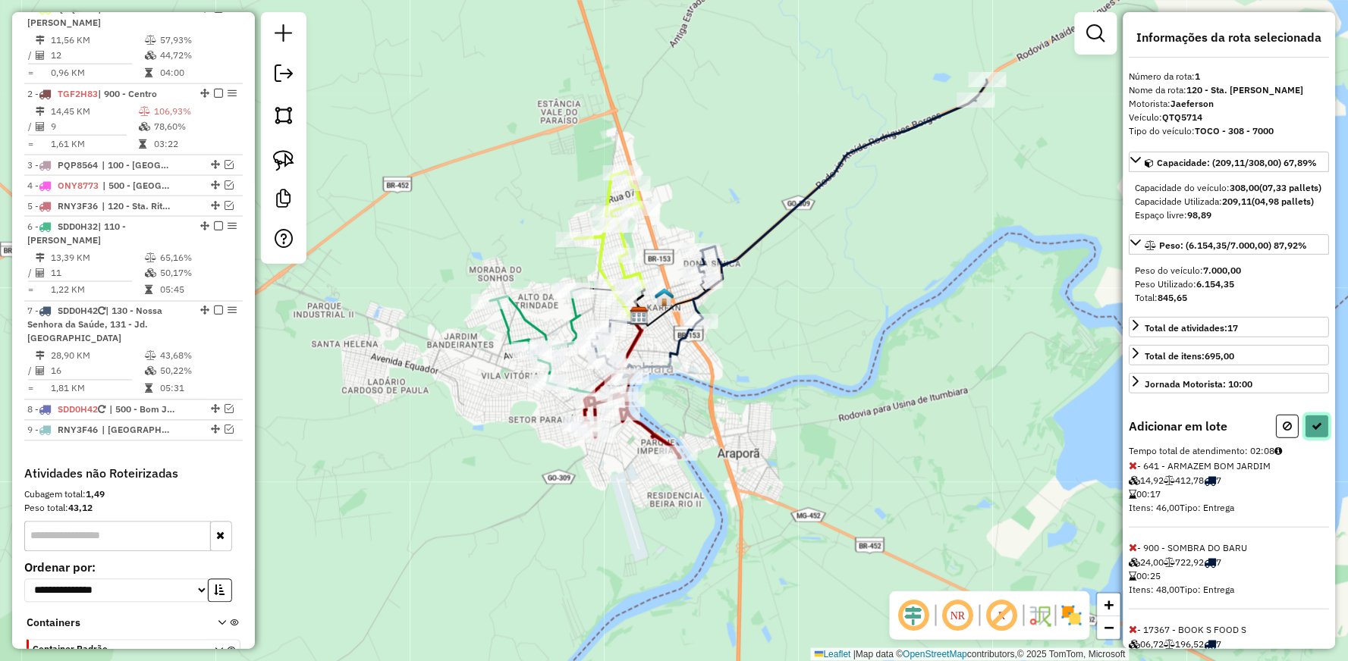
click at [1321, 438] on button at bounding box center [1317, 427] width 24 height 24
select select "**********"
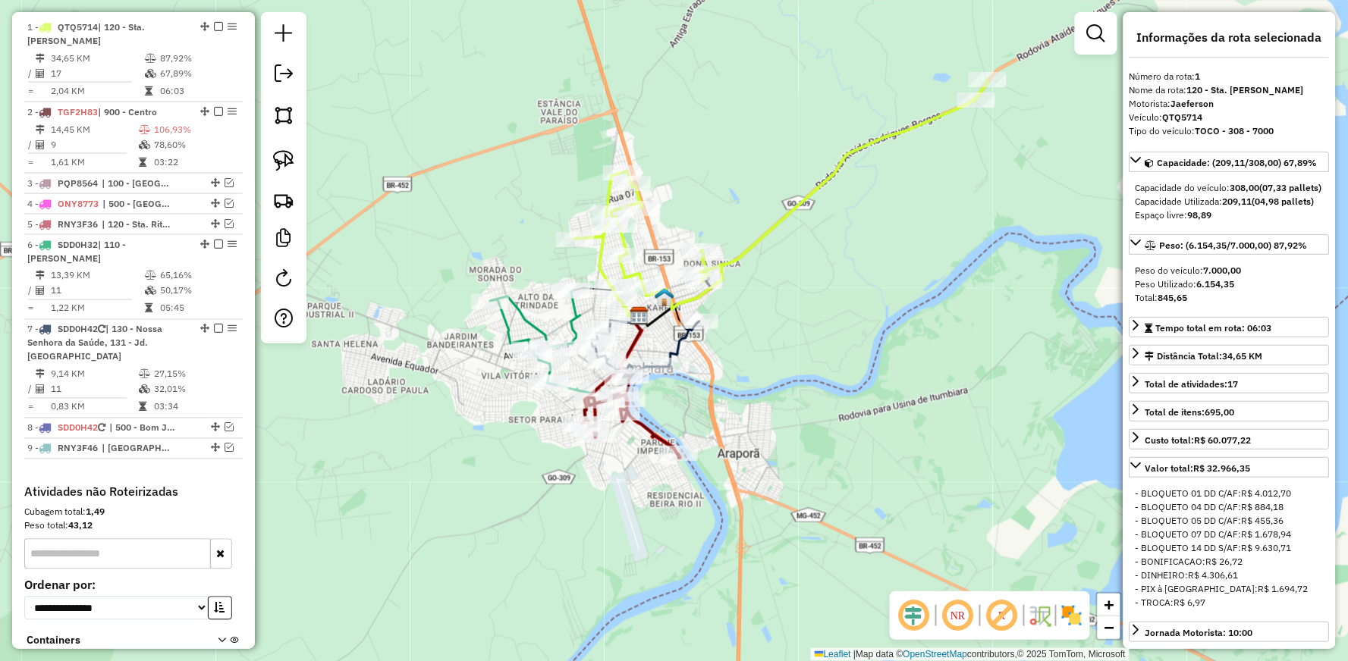
scroll to position [600, 0]
click at [774, 221] on icon at bounding box center [781, 198] width 413 height 236
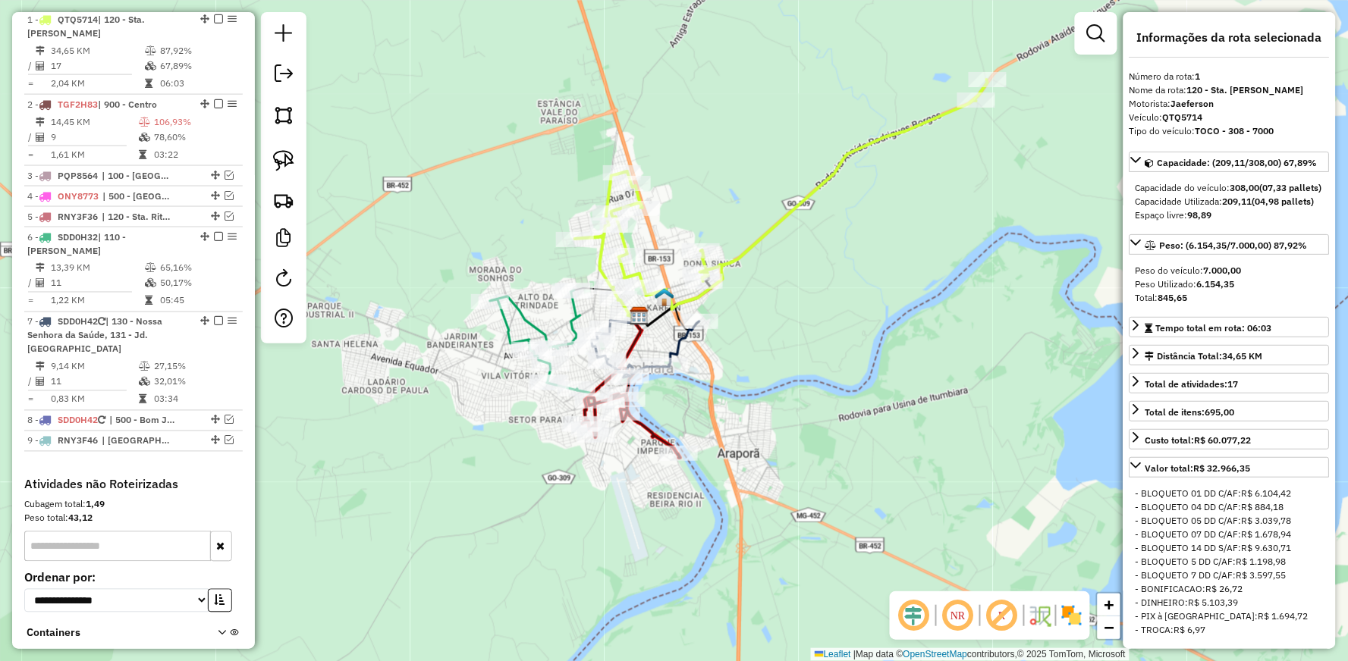
scroll to position [618, 0]
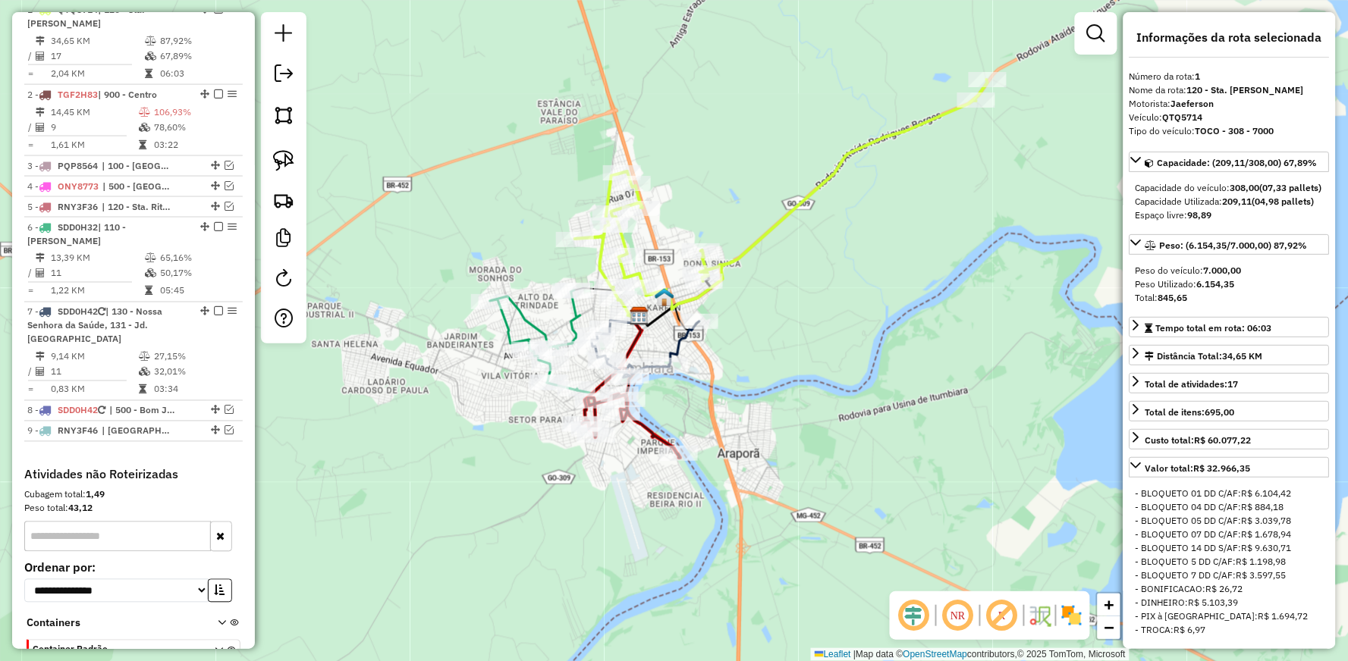
click at [677, 338] on icon at bounding box center [646, 350] width 108 height 56
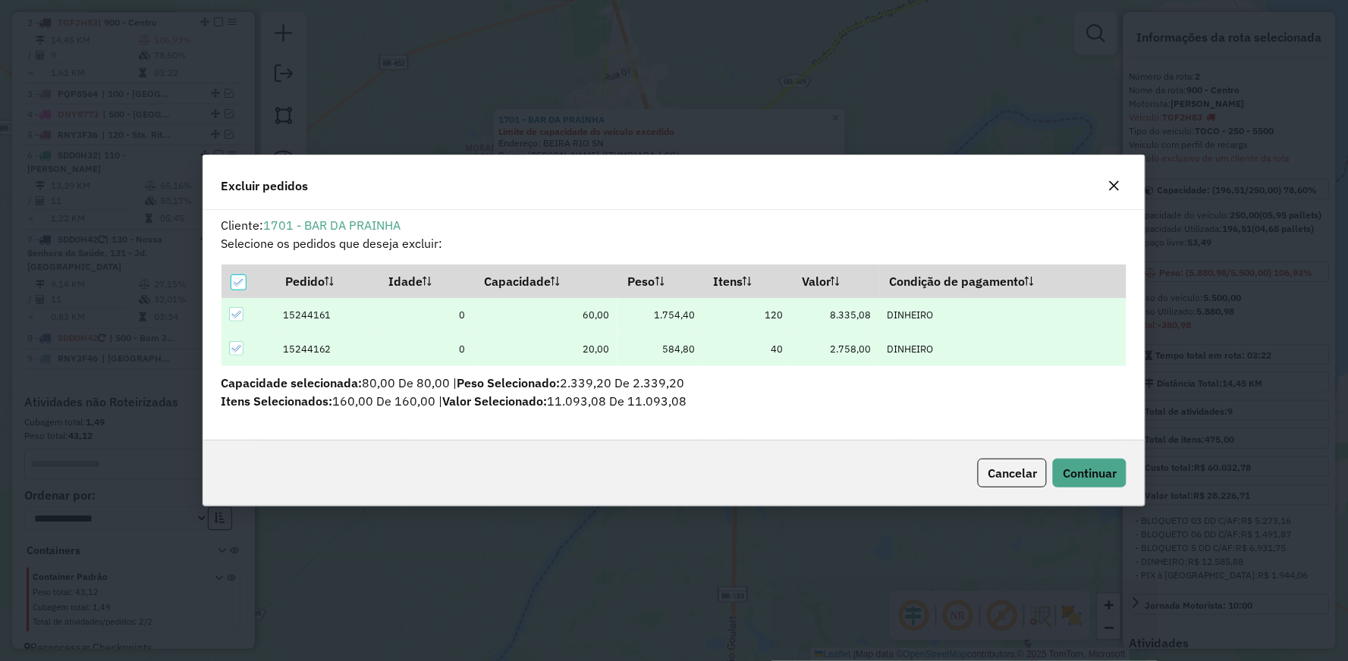
scroll to position [0, 0]
click at [1083, 470] on span "Continuar" at bounding box center [1090, 473] width 54 height 15
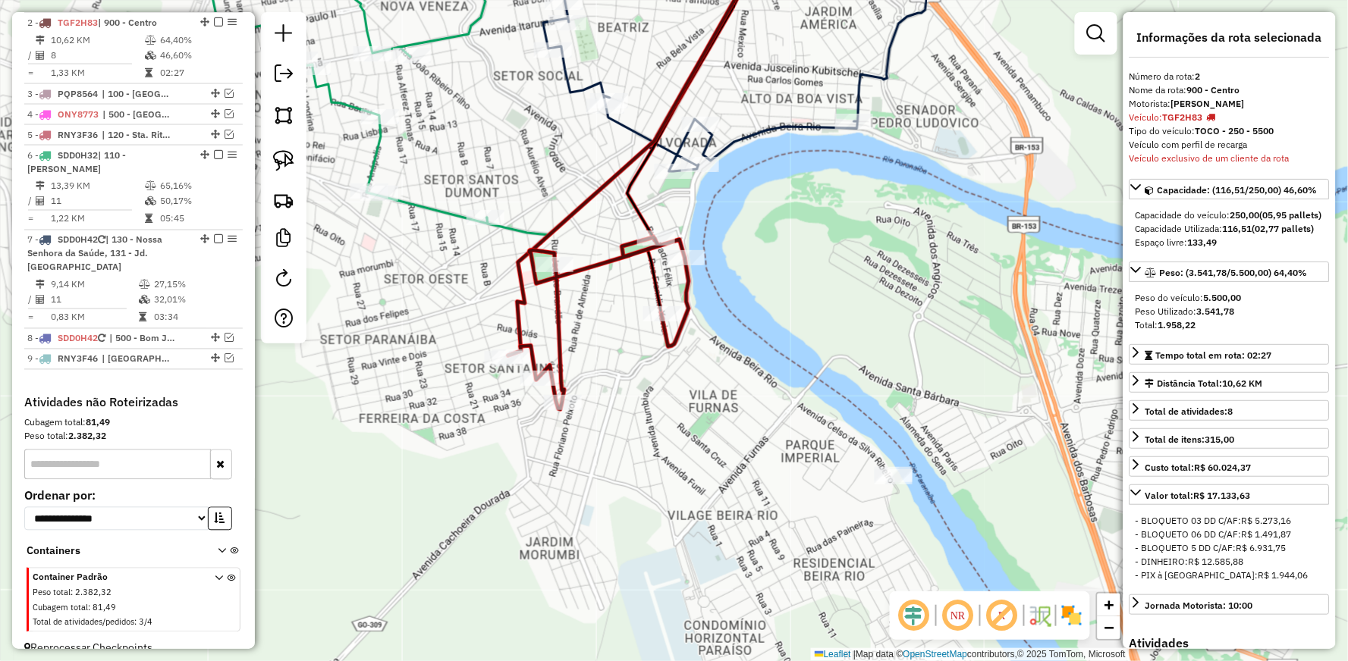
click at [624, 122] on icon at bounding box center [759, 59] width 432 height 225
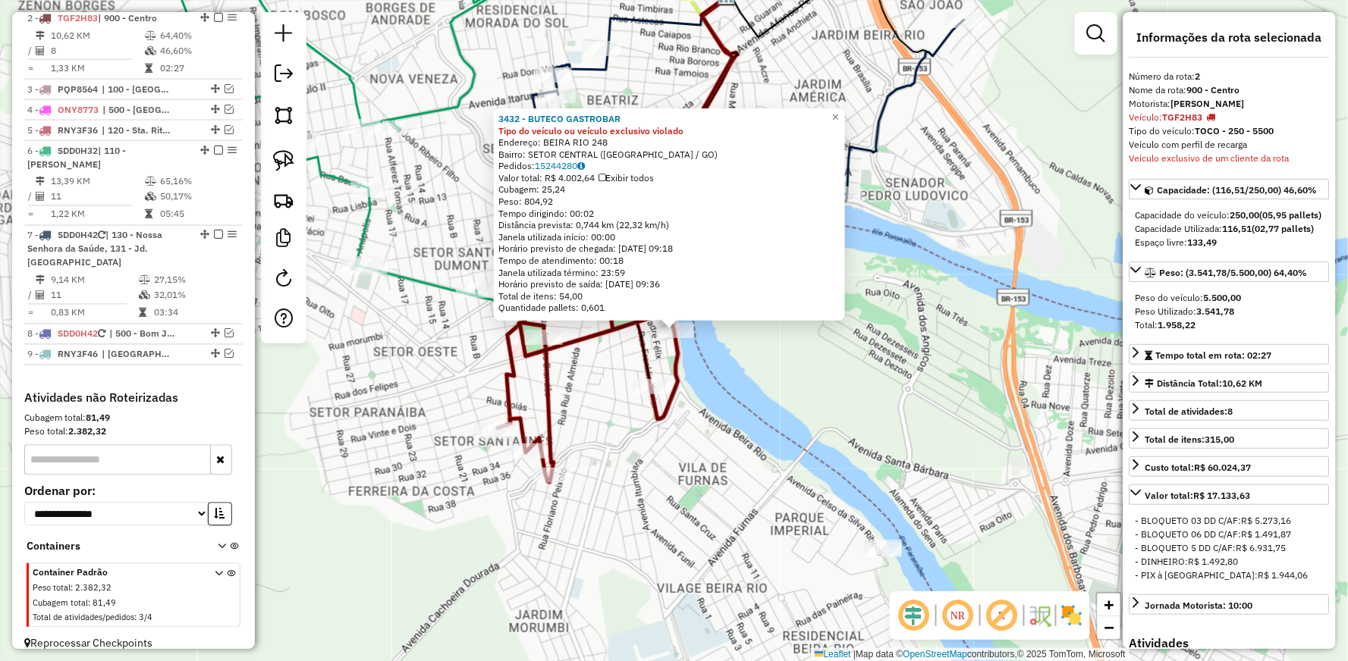
scroll to position [690, 0]
click at [584, 331] on icon at bounding box center [588, 396] width 181 height 172
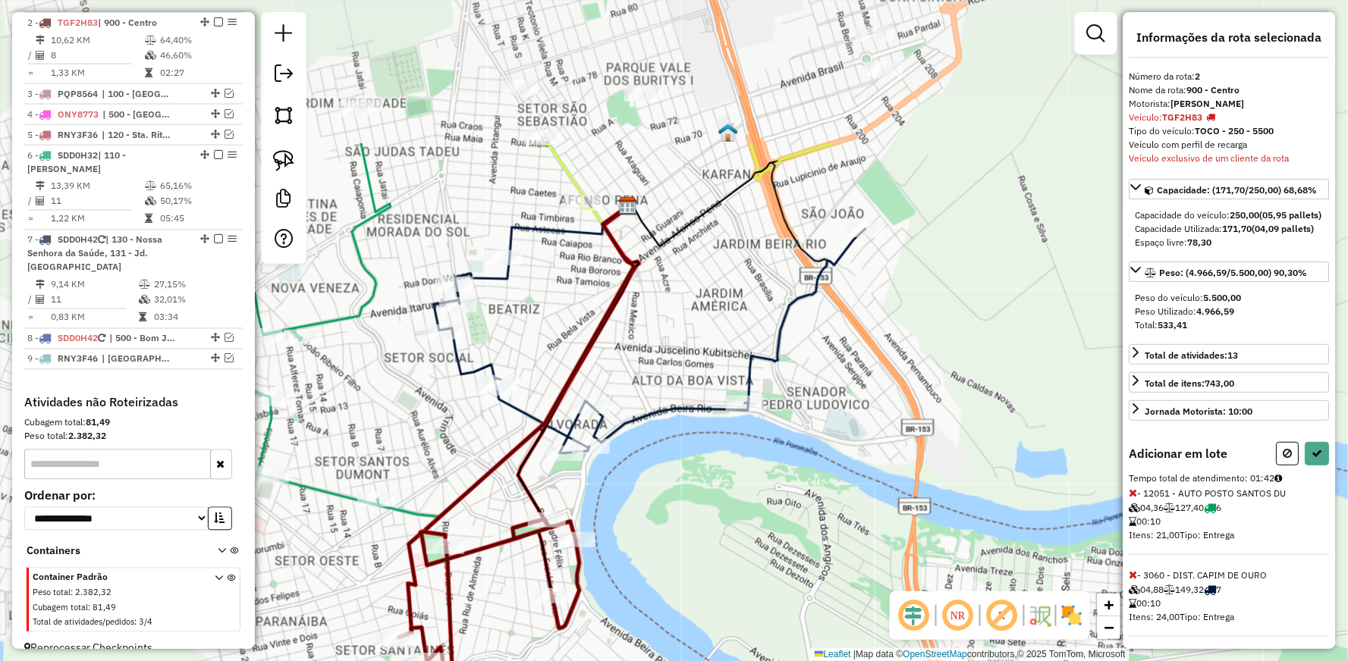
drag, startPoint x: 946, startPoint y: 218, endPoint x: 846, endPoint y: 429, distance: 233.8
click at [846, 429] on div "Janela de atendimento Grade de atendimento Capacidade Transportadoras Veículos …" at bounding box center [674, 330] width 1348 height 661
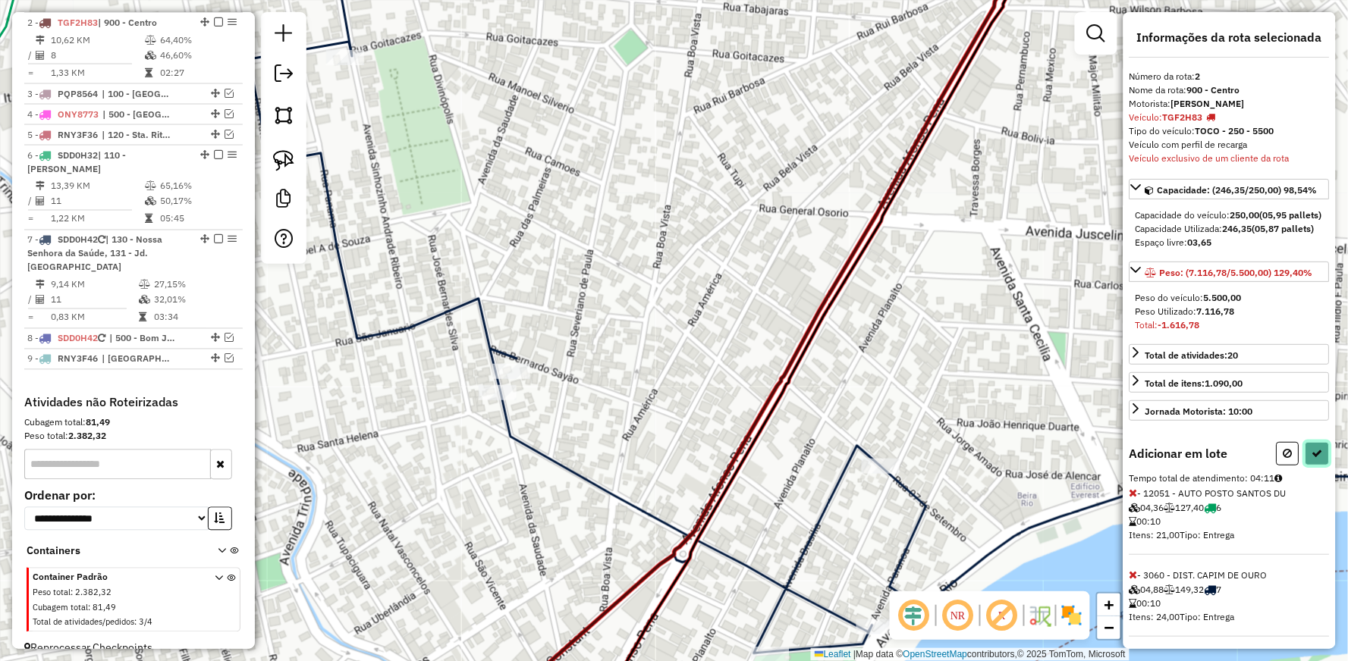
click at [1320, 466] on button at bounding box center [1317, 454] width 24 height 24
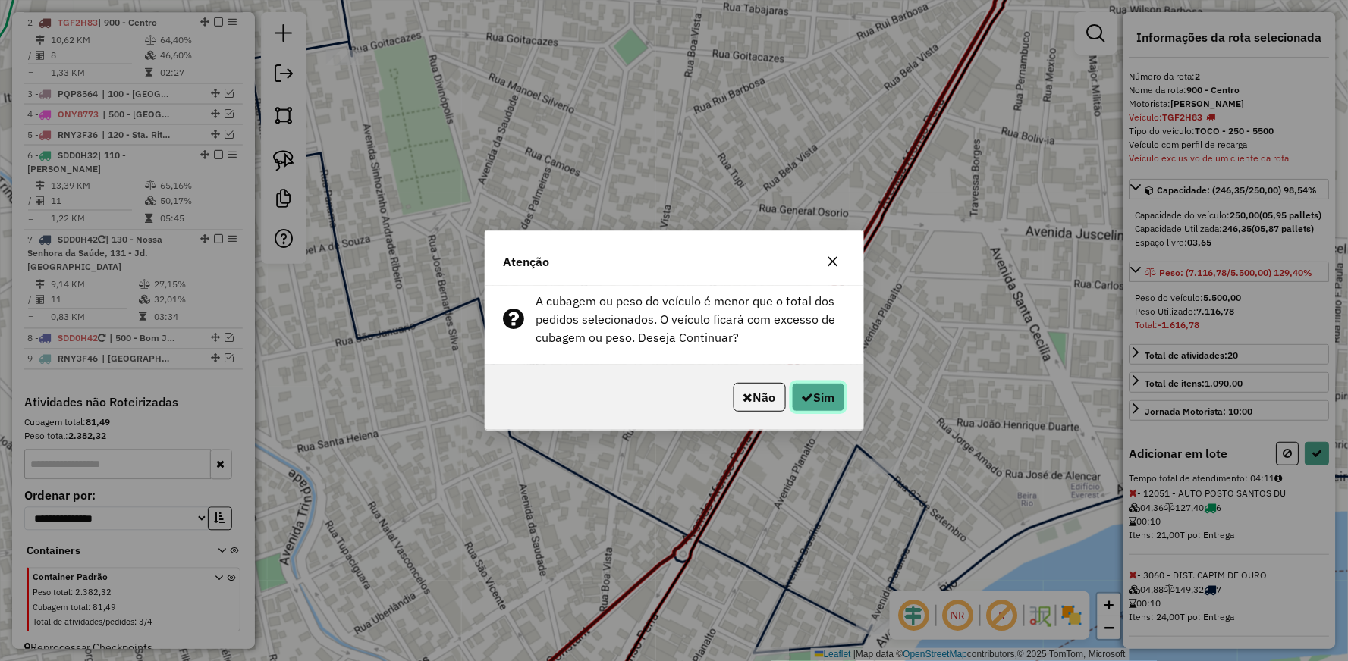
click at [802, 397] on icon "button" at bounding box center [808, 397] width 12 height 12
select select "**********"
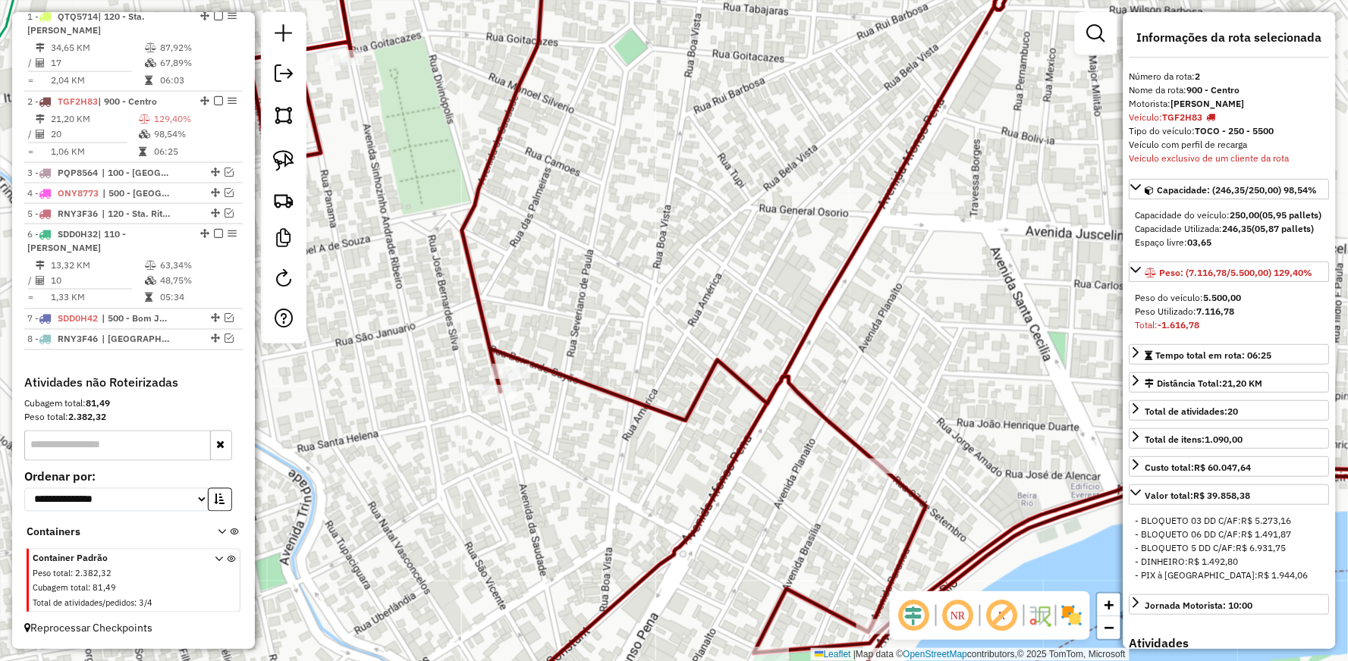
scroll to position [592, 0]
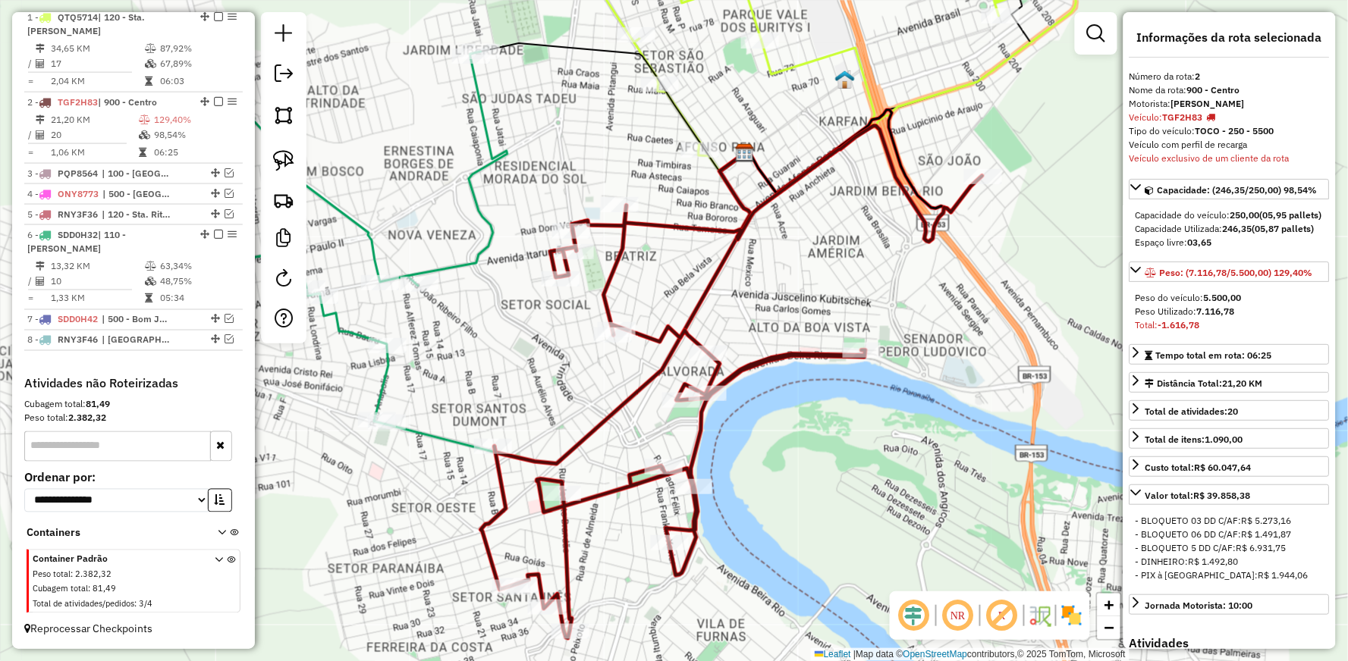
click at [787, 66] on icon at bounding box center [854, 42] width 541 height 216
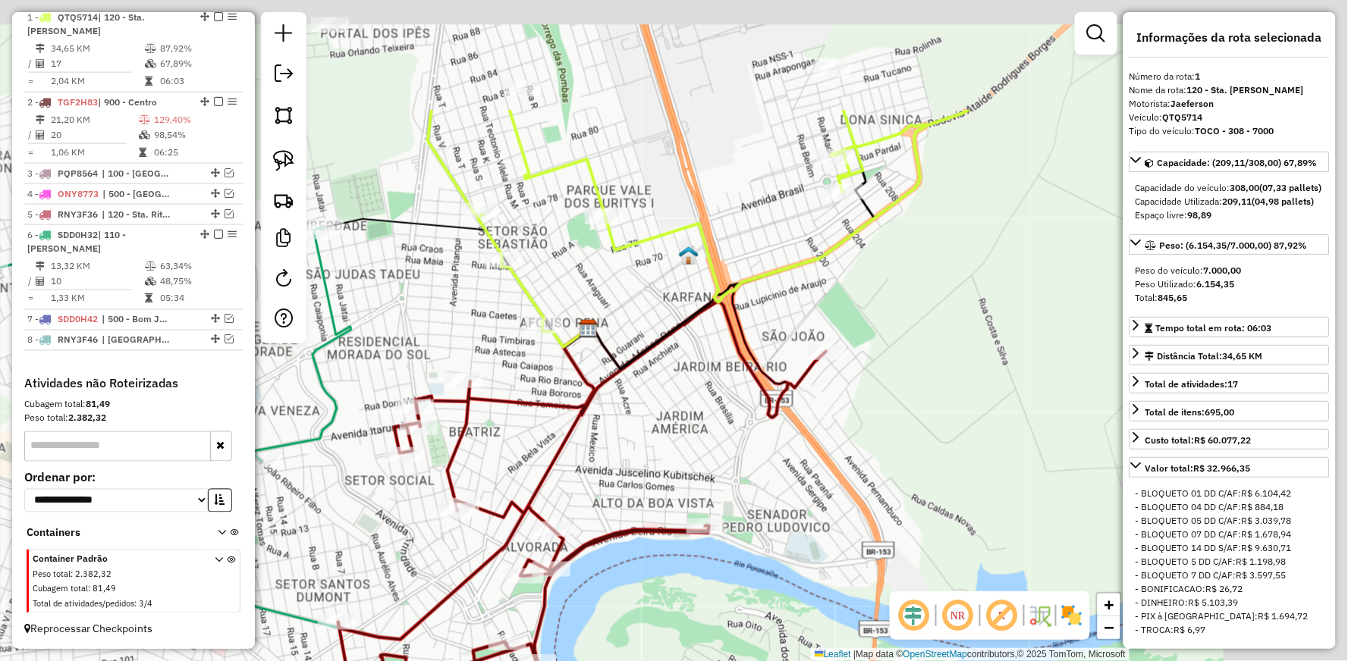
drag, startPoint x: 833, startPoint y: 182, endPoint x: 678, endPoint y: 358, distance: 234.3
click at [676, 359] on div "Janela de atendimento Grade de atendimento Capacidade Transportadoras Veículos …" at bounding box center [674, 330] width 1348 height 661
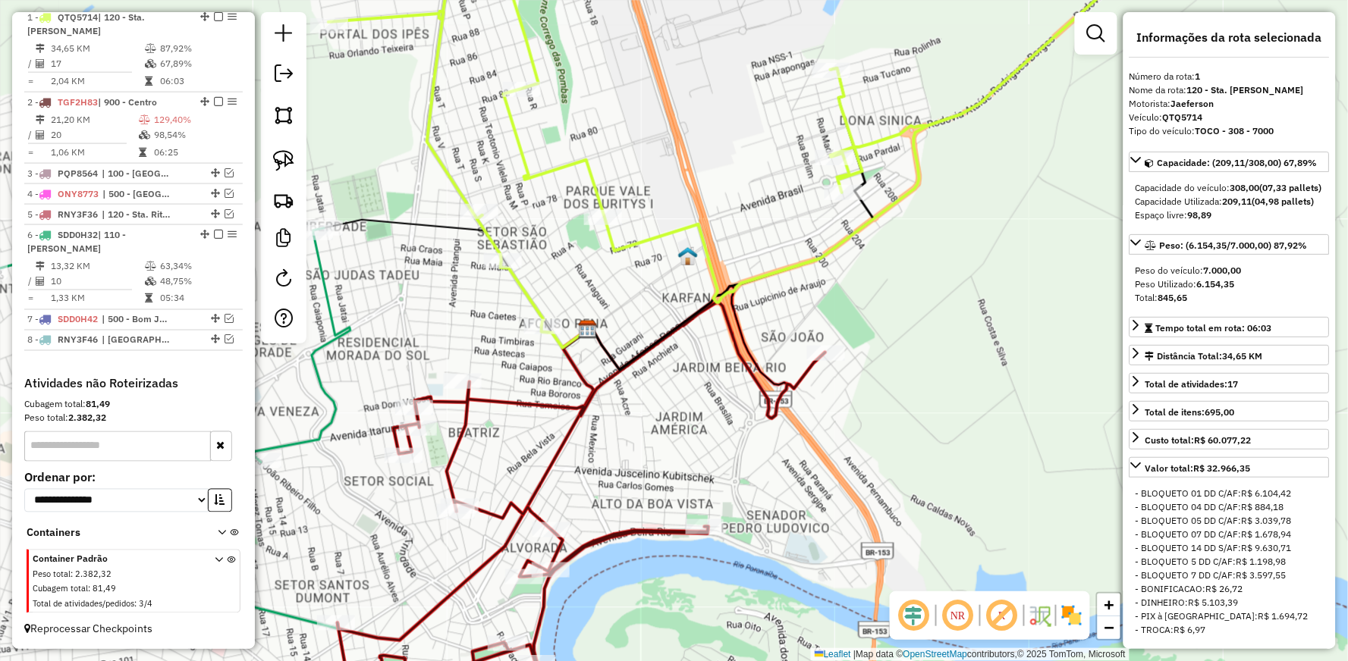
click at [781, 262] on icon at bounding box center [748, 130] width 841 height 393
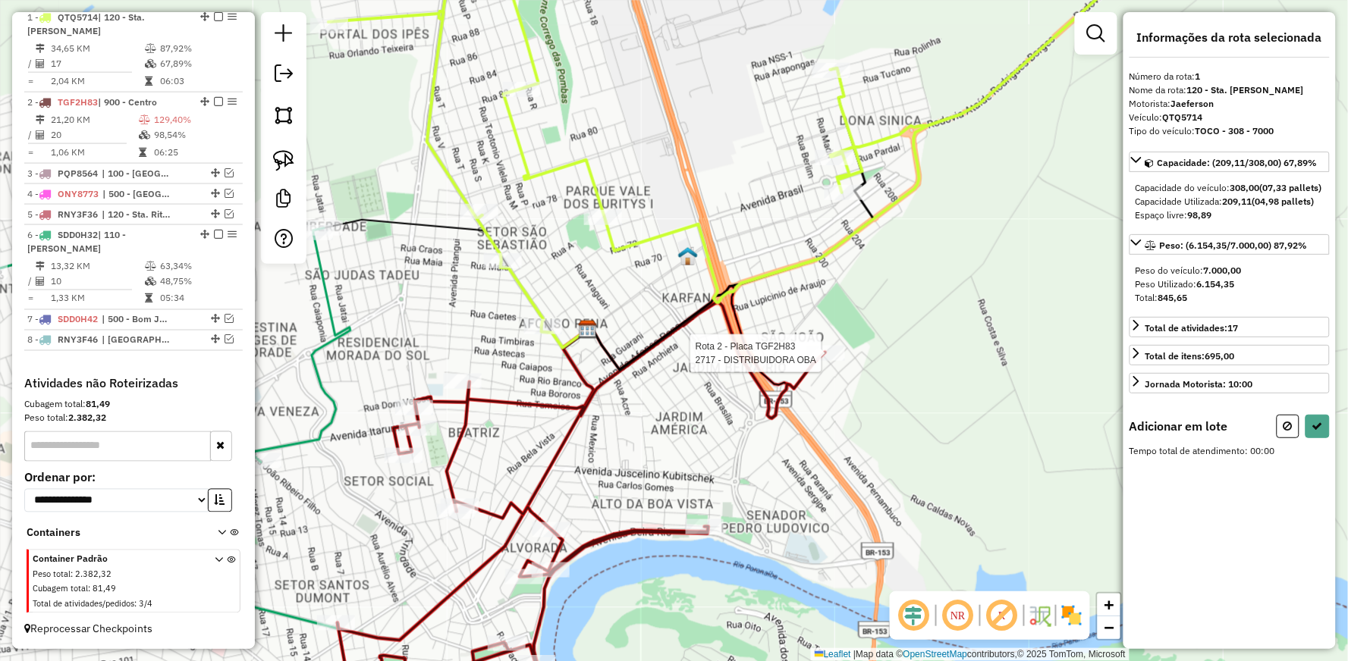
select select "**********"
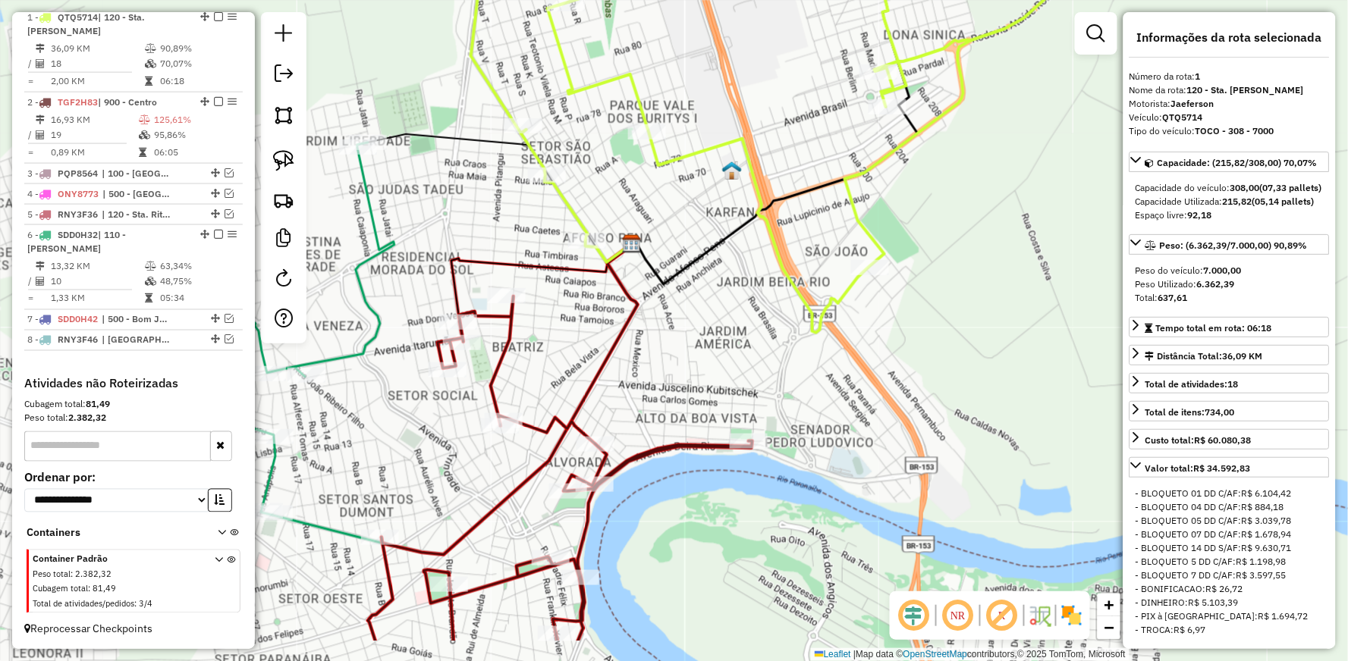
drag, startPoint x: 387, startPoint y: 199, endPoint x: 493, endPoint y: -59, distance: 279.6
click at [493, 0] on html "Aguarde... Pop-up bloqueado! Seu navegador bloqueou automáticamente a abertura …" at bounding box center [674, 330] width 1348 height 661
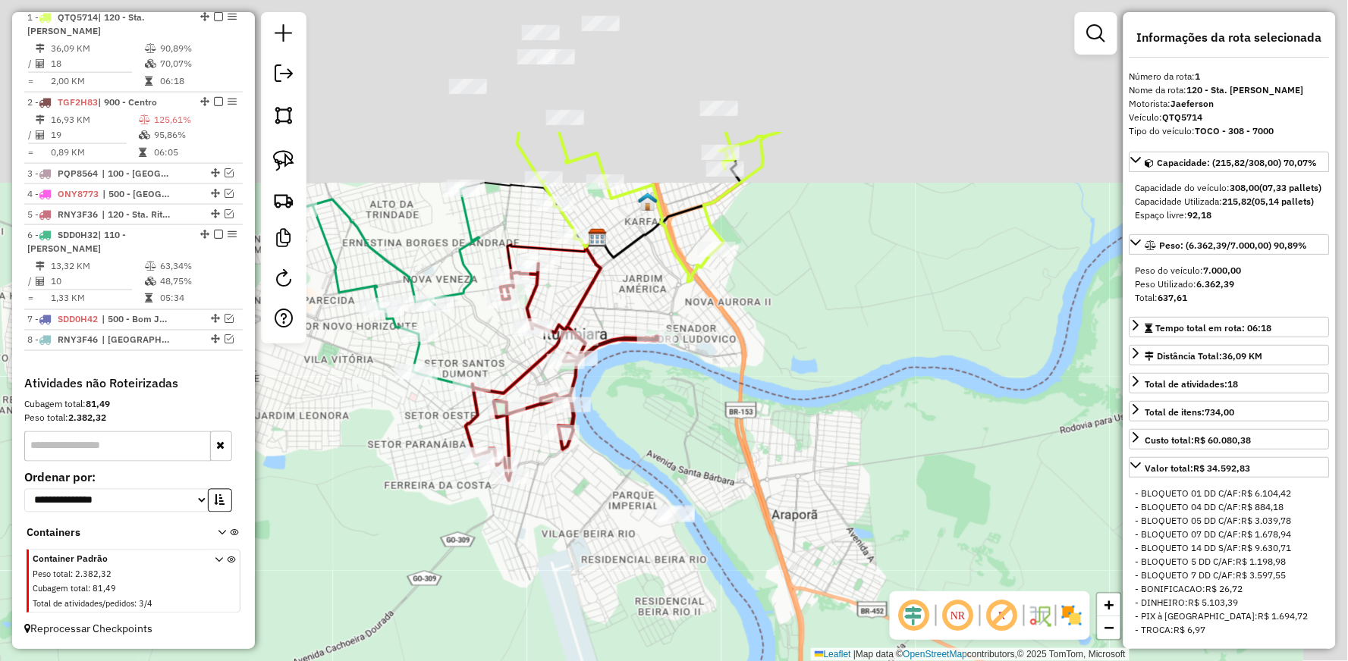
drag, startPoint x: 705, startPoint y: 79, endPoint x: 648, endPoint y: 313, distance: 241.4
click at [648, 320] on div "Janela de atendimento Grade de atendimento Capacidade Transportadoras Veículos …" at bounding box center [674, 330] width 1348 height 661
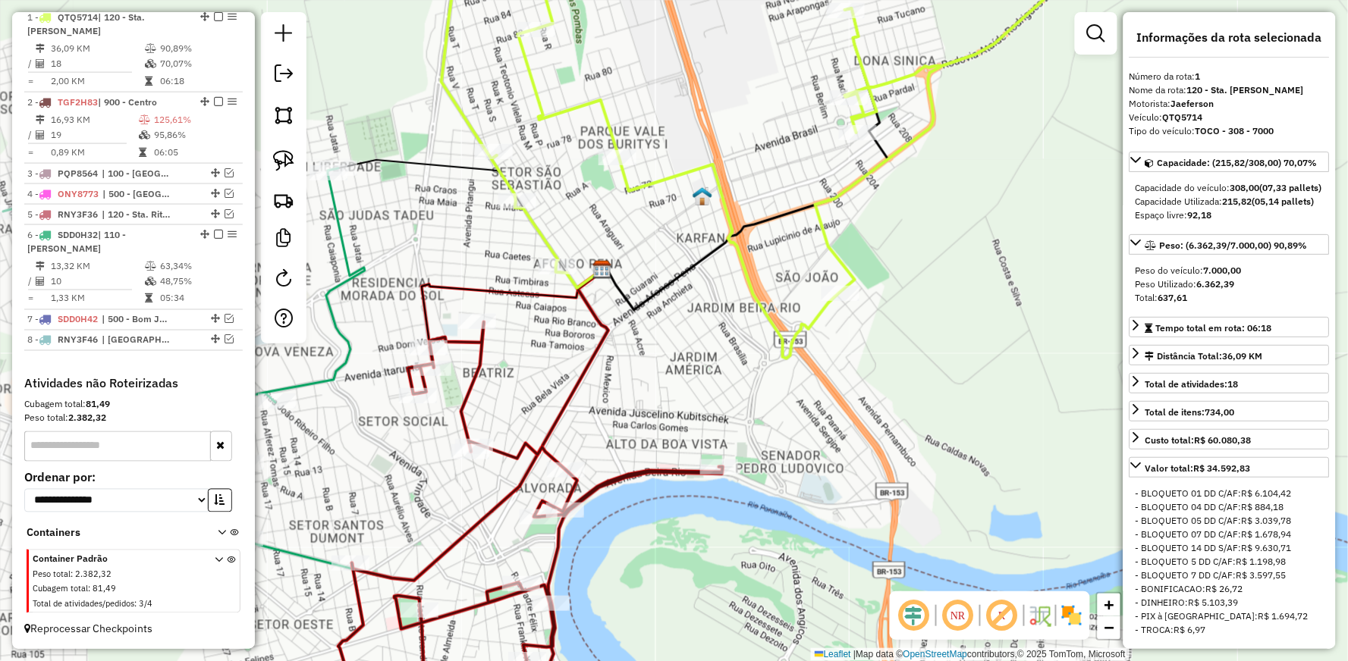
click at [532, 226] on icon at bounding box center [730, 146] width 774 height 425
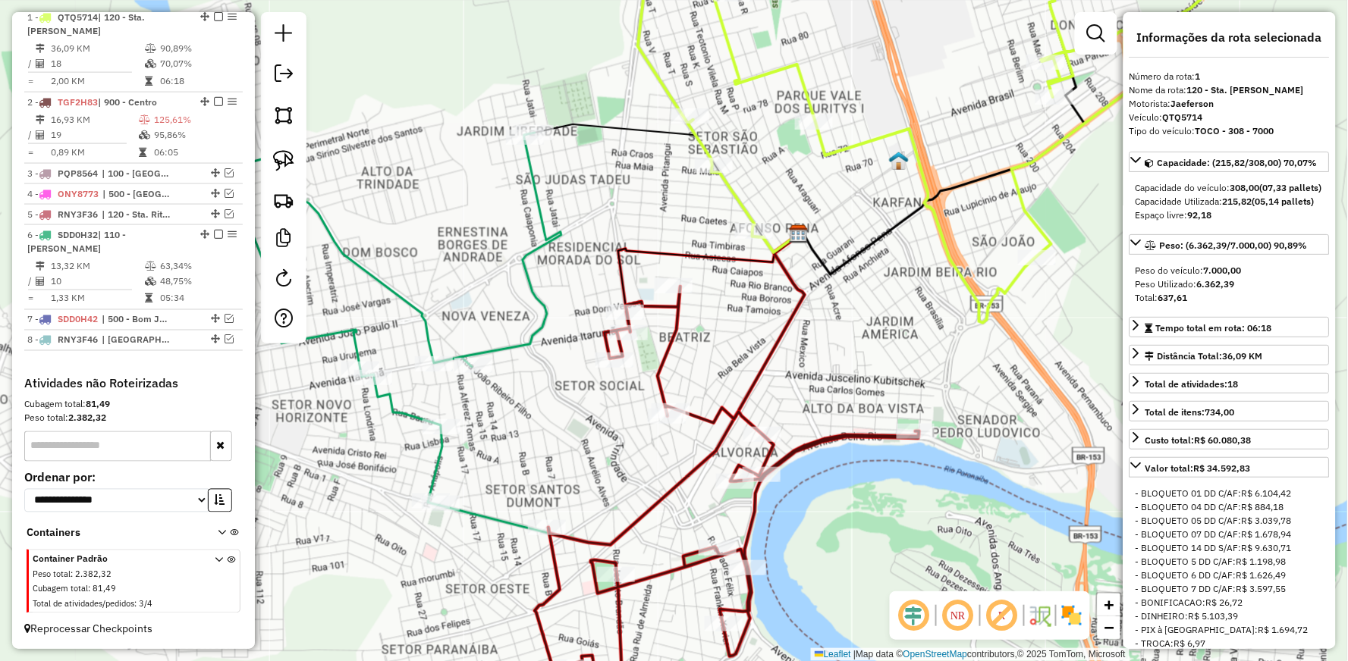
drag, startPoint x: 423, startPoint y: 199, endPoint x: 595, endPoint y: 174, distance: 174.0
click at [595, 174] on div "Janela de atendimento Grade de atendimento Capacidade Transportadoras Veículos …" at bounding box center [674, 330] width 1348 height 661
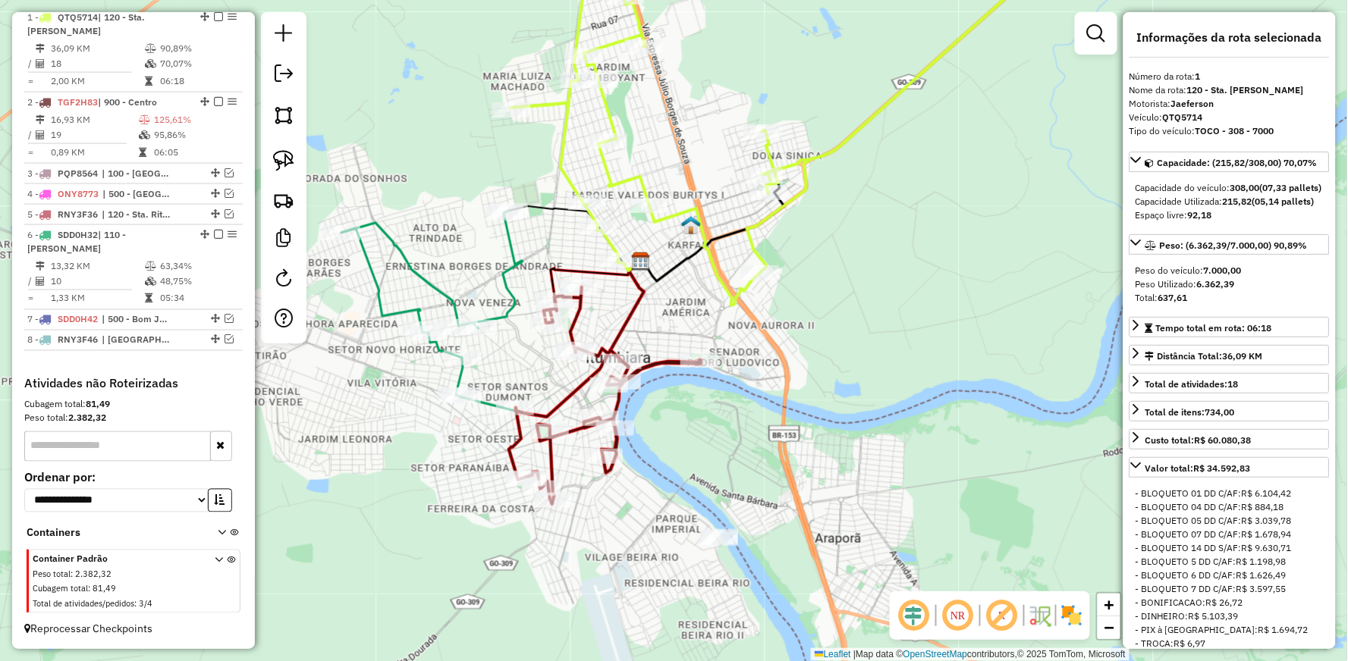
click at [484, 290] on div "Janela de atendimento Grade de atendimento Capacidade Transportadoras Veículos …" at bounding box center [674, 330] width 1348 height 661
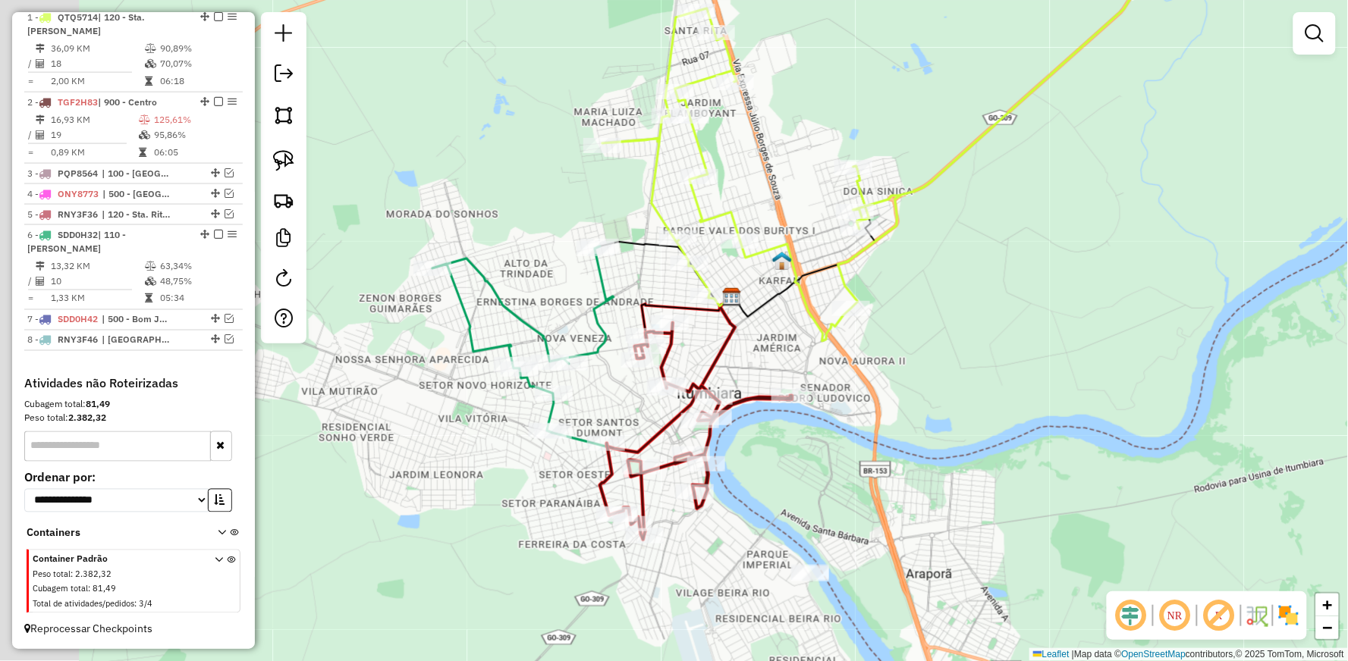
drag, startPoint x: 405, startPoint y: 187, endPoint x: 815, endPoint y: 274, distance: 418.8
click at [815, 274] on div "Janela de atendimento Grade de atendimento Capacidade Transportadoras Veículos …" at bounding box center [674, 330] width 1348 height 661
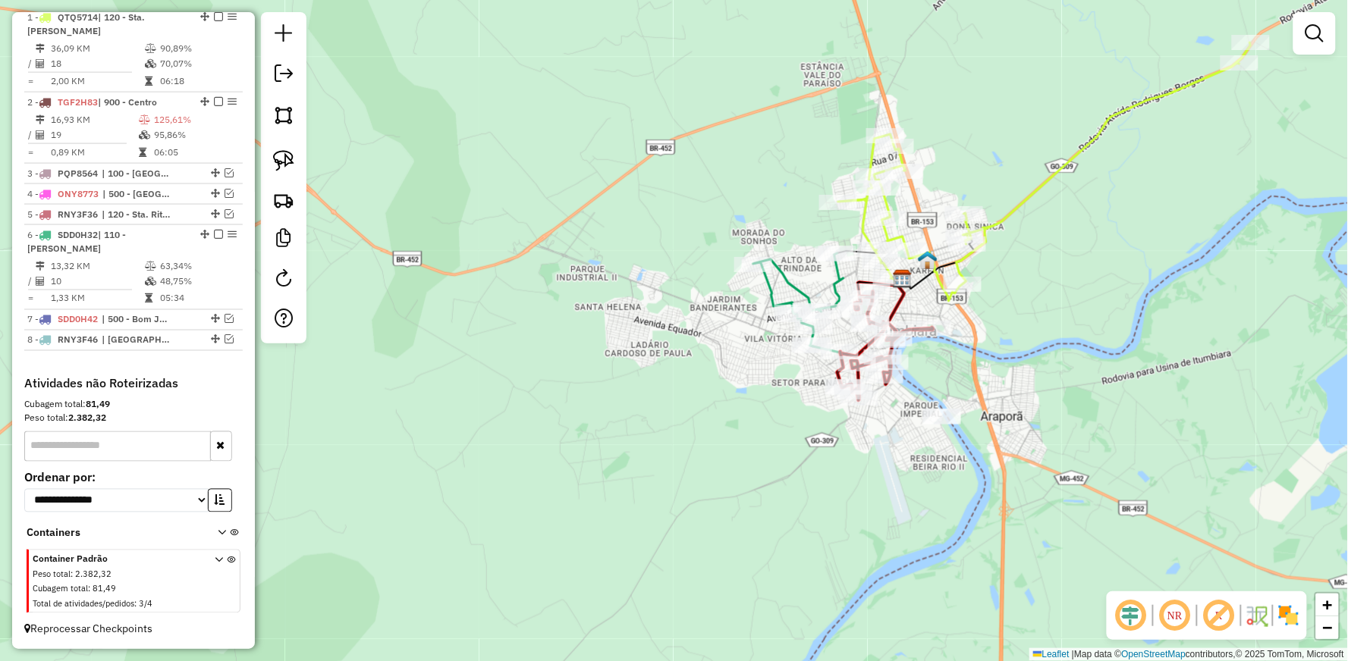
click at [393, 579] on div "Janela de atendimento Grade de atendimento Capacidade Transportadoras Veículos …" at bounding box center [674, 330] width 1348 height 661
click at [705, 324] on div "Janela de atendimento Grade de atendimento Capacidade Transportadoras Veículos …" at bounding box center [674, 330] width 1348 height 661
click at [793, 228] on div "Janela de atendimento Grade de atendimento Capacidade Transportadoras Veículos …" at bounding box center [674, 330] width 1348 height 661
click at [1058, 168] on icon at bounding box center [1044, 171] width 413 height 259
select select "**********"
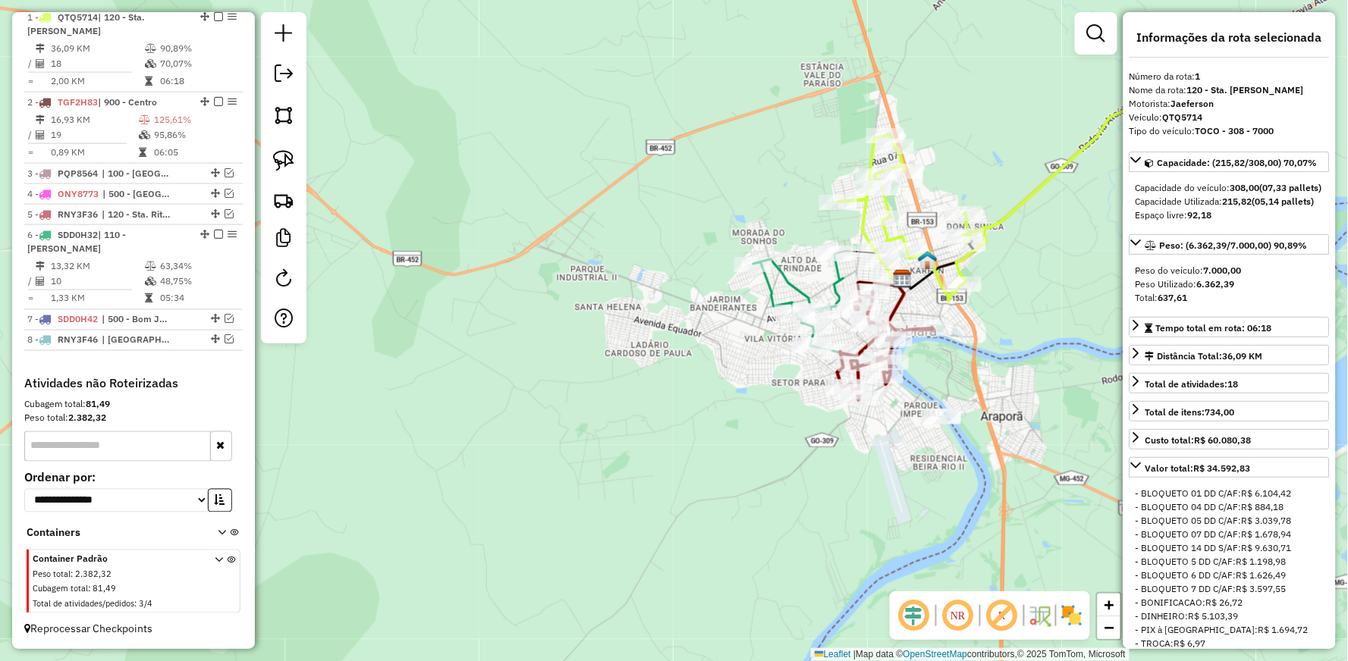
click at [214, 21] on em at bounding box center [218, 16] width 9 height 9
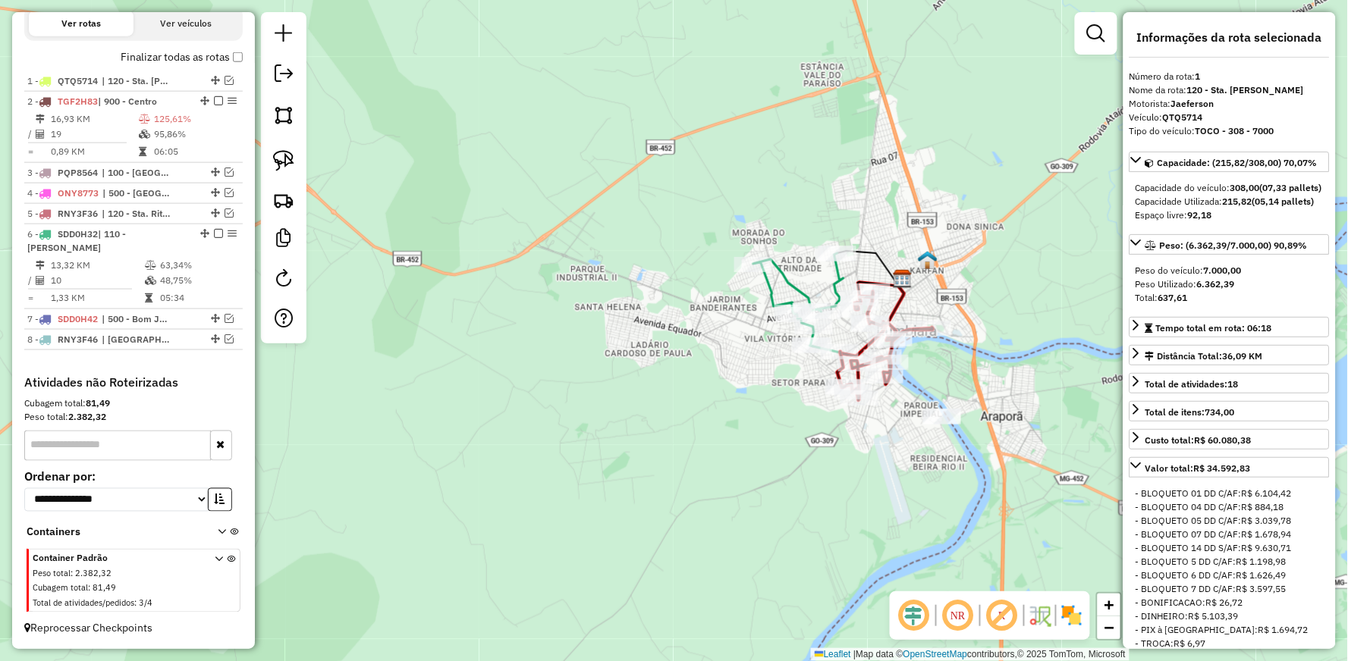
scroll to position [541, 0]
click at [785, 272] on icon at bounding box center [798, 299] width 90 height 93
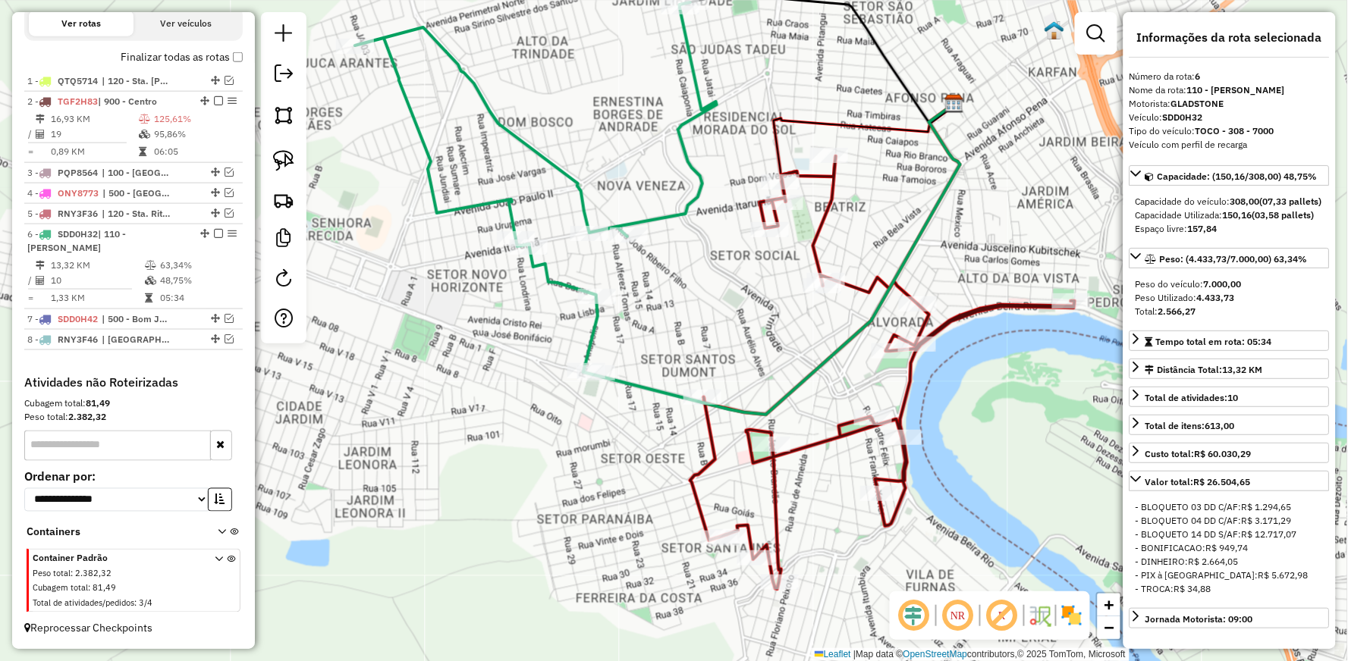
drag, startPoint x: 760, startPoint y: 239, endPoint x: 749, endPoint y: 278, distance: 41.0
click at [759, 276] on div "Janela de atendimento Grade de atendimento Capacidade Transportadoras Veículos …" at bounding box center [674, 330] width 1348 height 661
click at [676, 210] on icon at bounding box center [535, 190] width 362 height 373
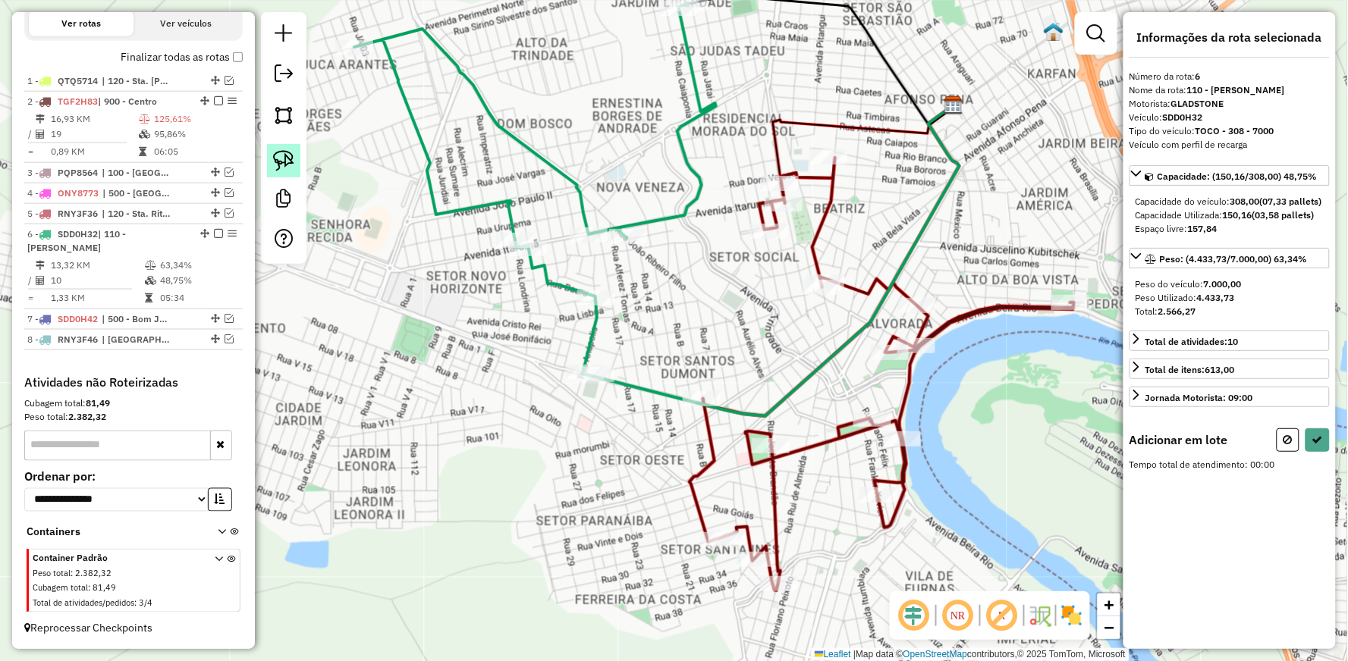
drag, startPoint x: 287, startPoint y: 165, endPoint x: 432, endPoint y: 199, distance: 149.7
click at [289, 165] on img at bounding box center [283, 160] width 21 height 21
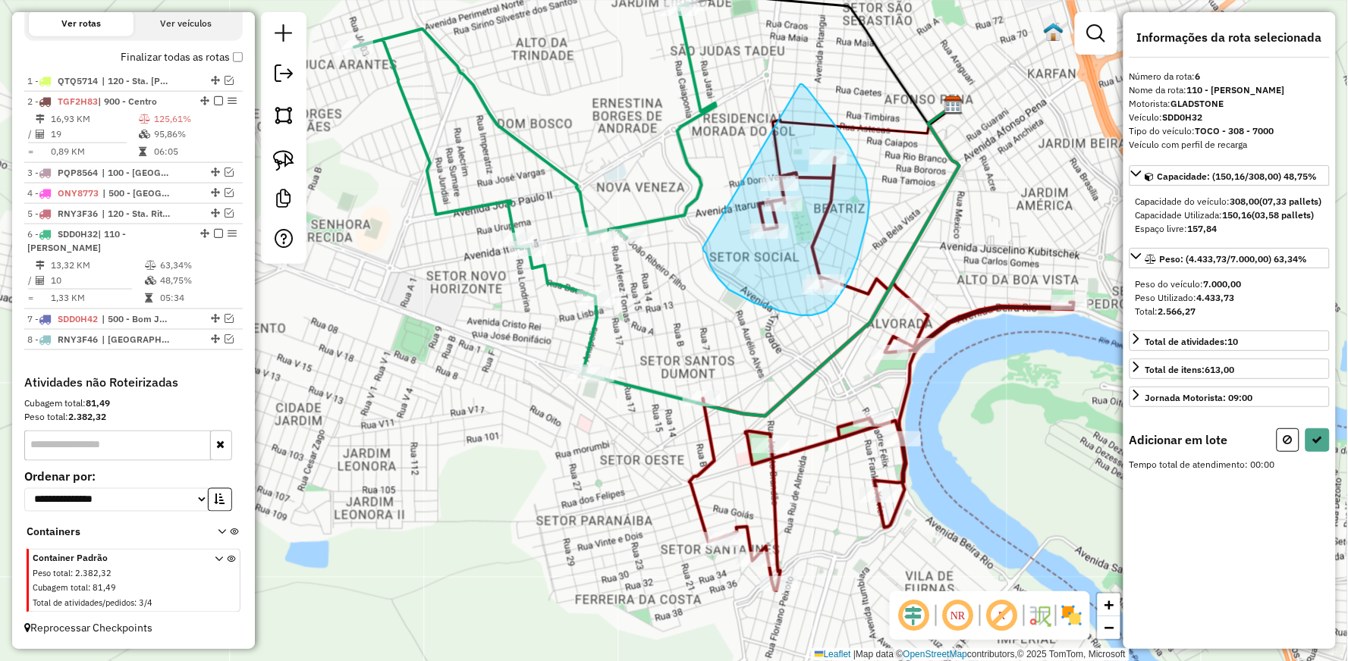
drag, startPoint x: 808, startPoint y: 89, endPoint x: 704, endPoint y: 246, distance: 187.6
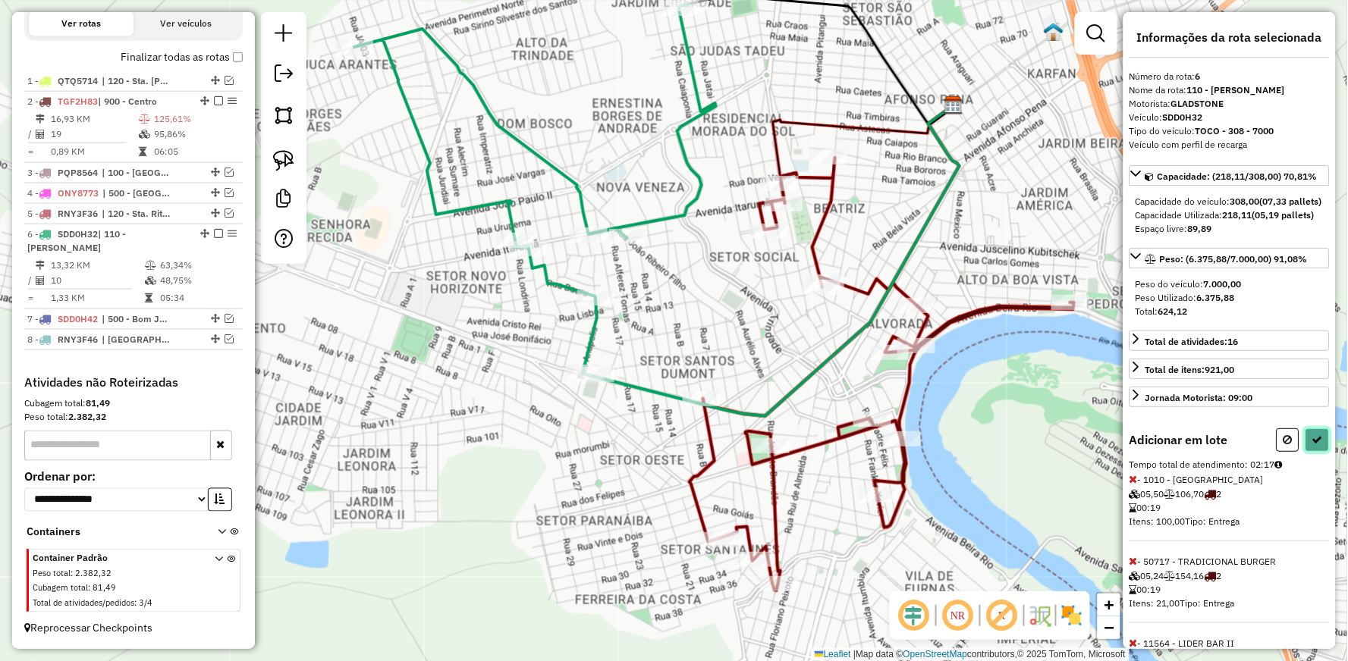
click at [1312, 445] on icon at bounding box center [1317, 440] width 11 height 11
select select "**********"
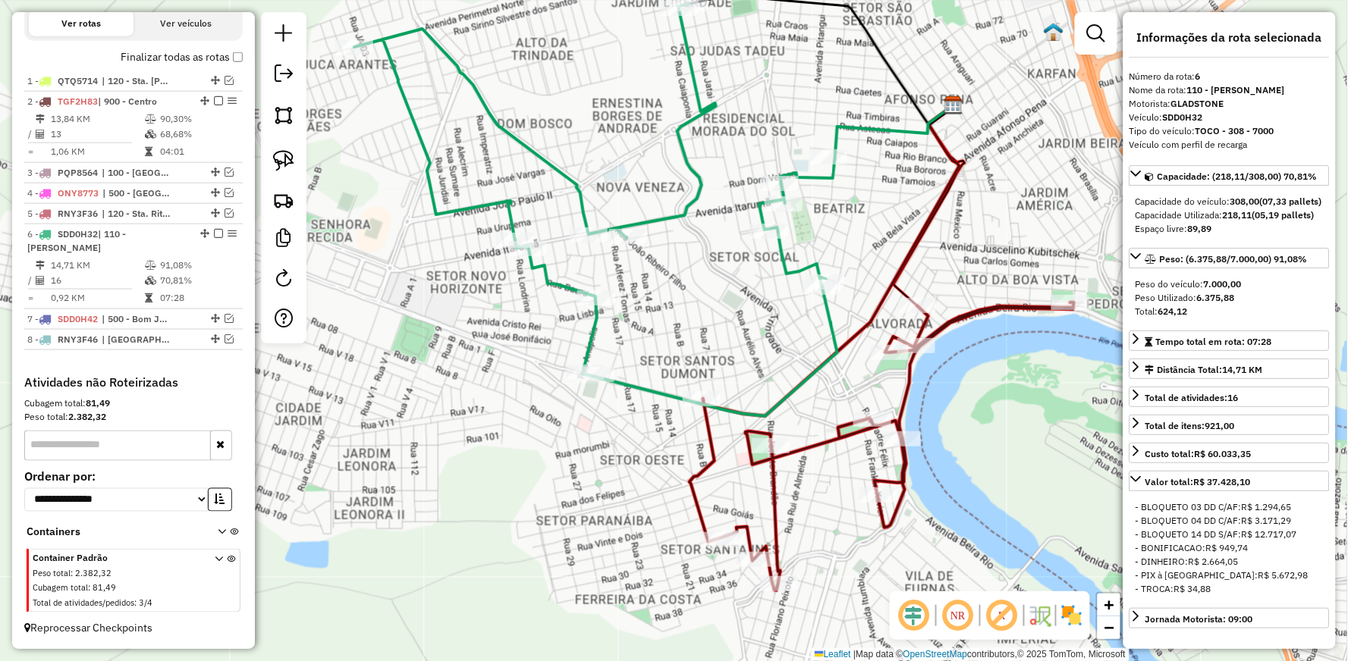
click at [956, 314] on icon at bounding box center [881, 447] width 385 height 288
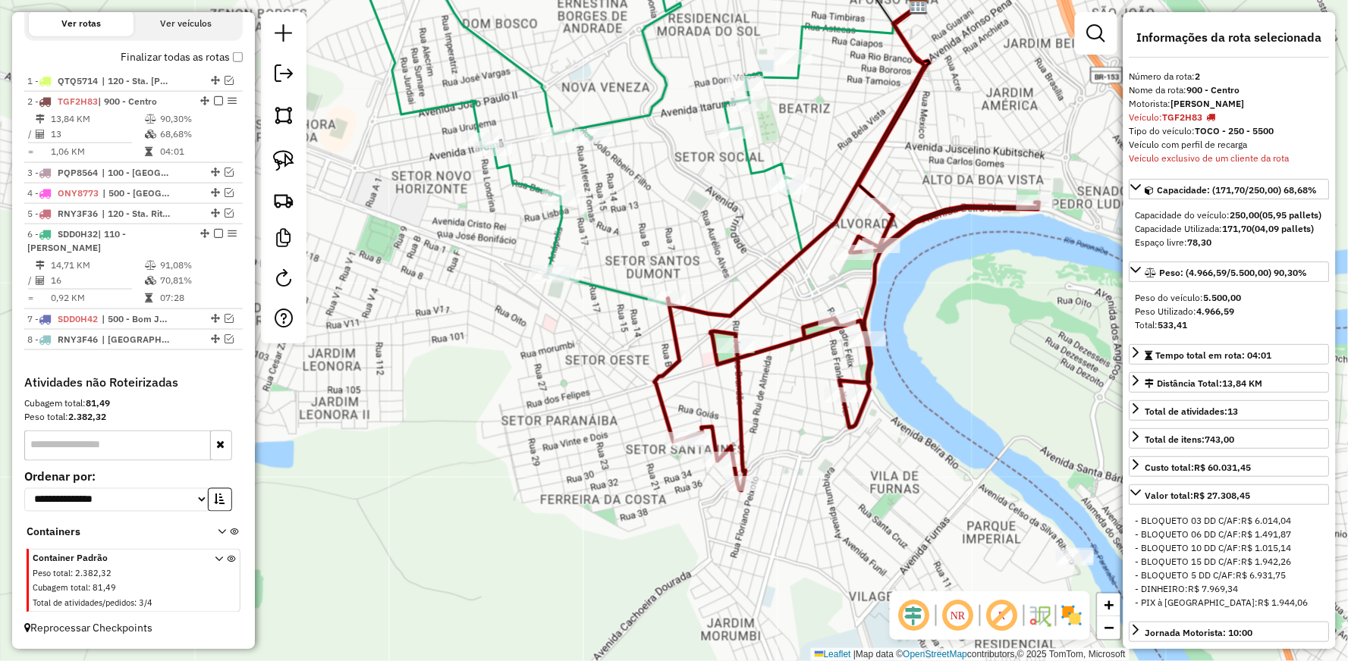
drag, startPoint x: 849, startPoint y: 400, endPoint x: 807, endPoint y: 130, distance: 273.3
click at [807, 130] on div "Janela de atendimento Grade de atendimento Capacidade Transportadoras Veículos …" at bounding box center [674, 330] width 1348 height 661
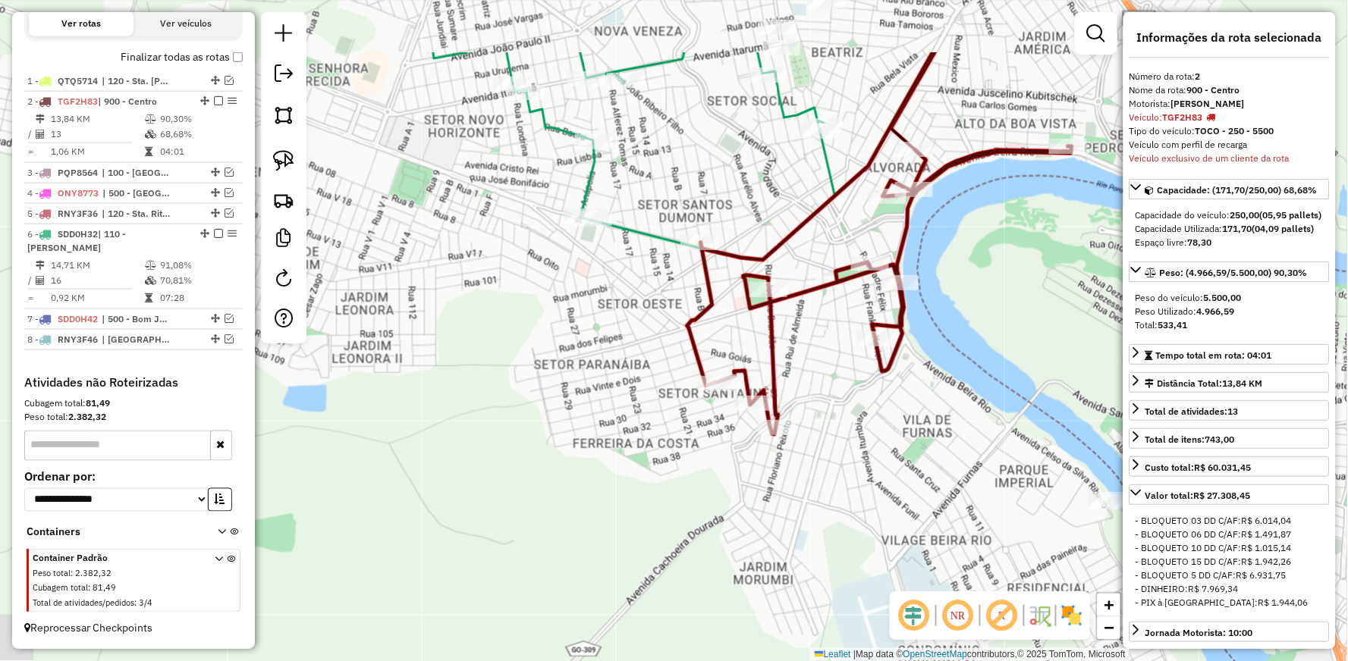
drag, startPoint x: 827, startPoint y: 320, endPoint x: 837, endPoint y: 359, distance: 39.9
click at [839, 365] on div "Janela de atendimento Grade de atendimento Capacidade Transportadoras Veículos …" at bounding box center [674, 330] width 1348 height 661
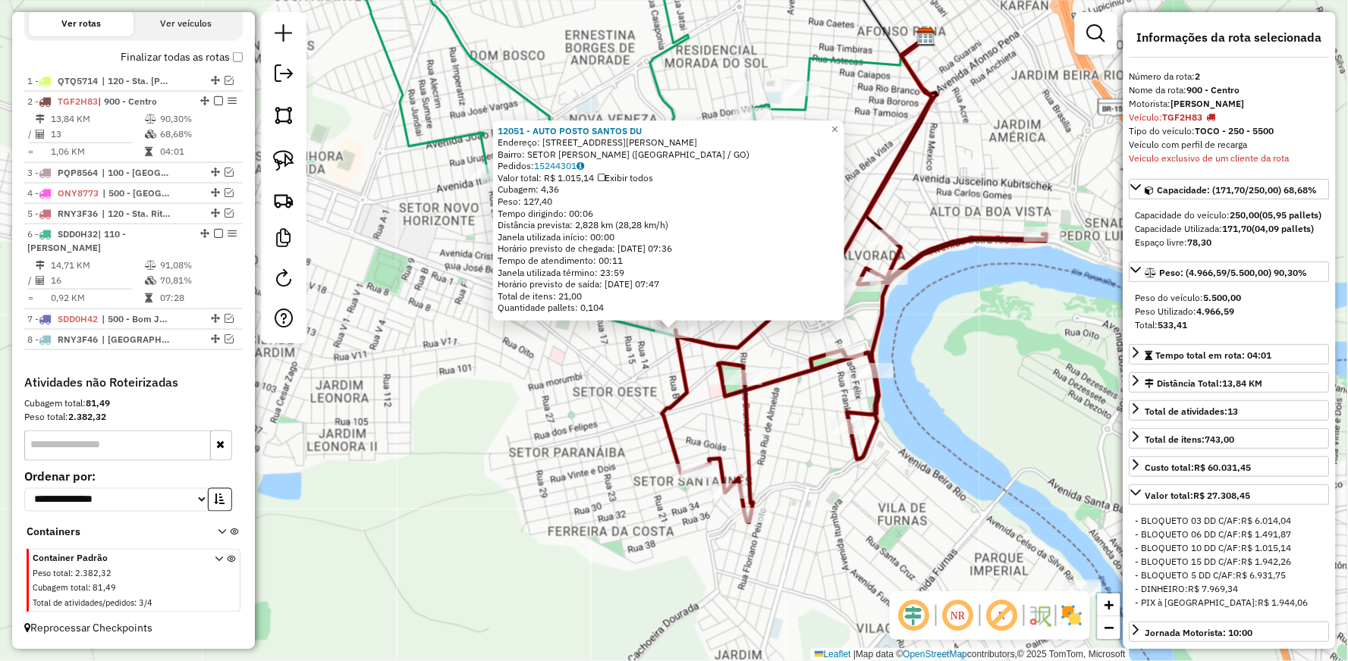
click at [590, 379] on div "12051 - AUTO POSTO SANTOS DU Endereço: AV [PERSON_NAME] 220 Bairro: SETOR [PERS…" at bounding box center [674, 330] width 1348 height 661
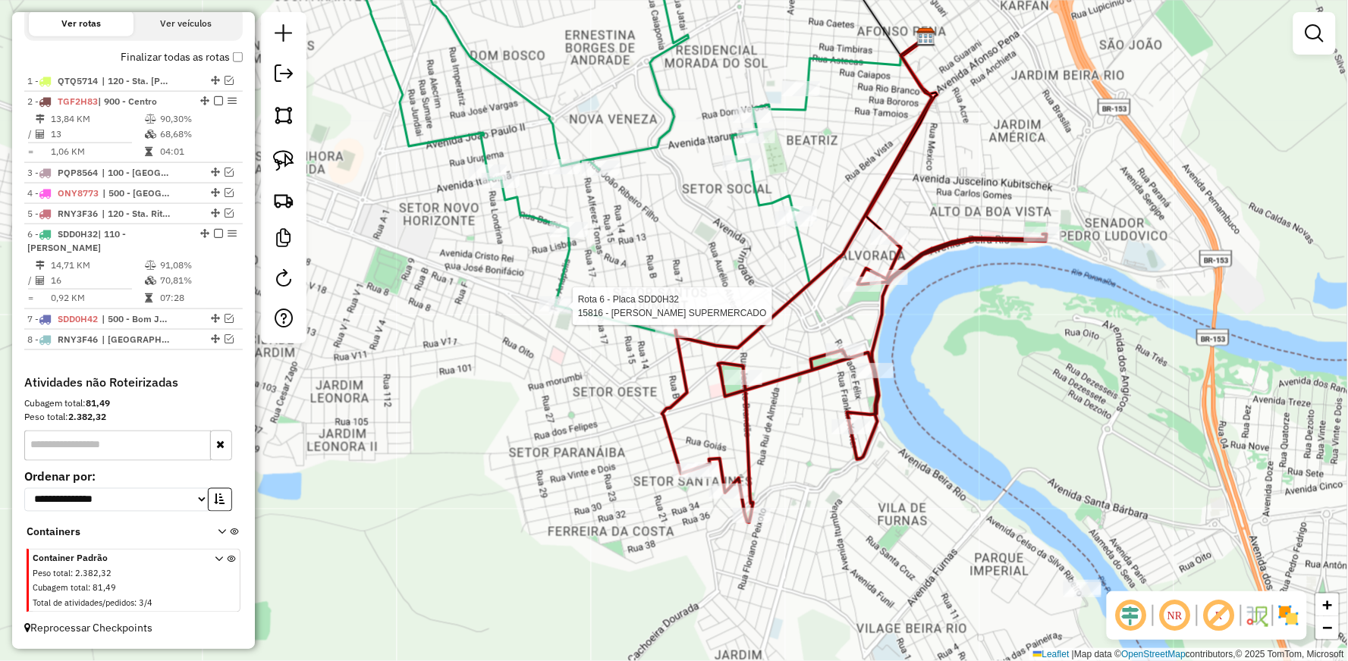
select select "**********"
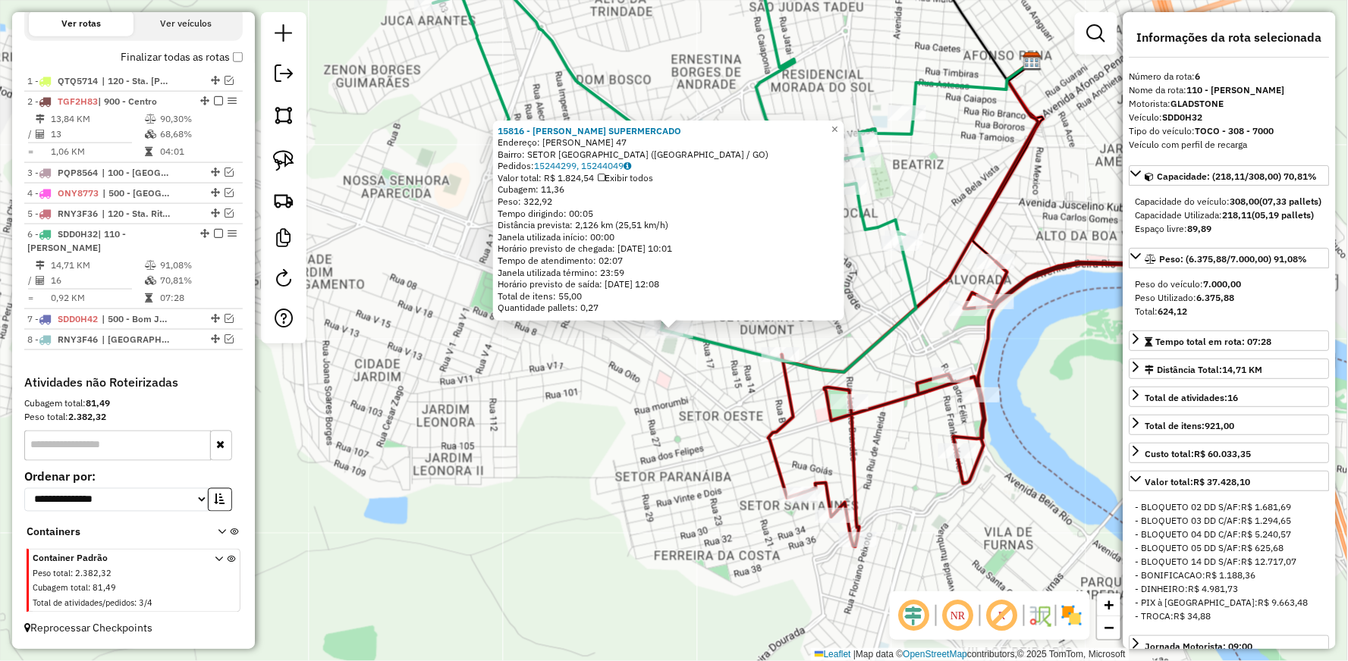
click at [632, 376] on div "15816 - [PERSON_NAME] Endereço: [PERSON_NAME] 47 Bairro: SETOR [GEOGRAPHIC_DATA…" at bounding box center [674, 330] width 1348 height 661
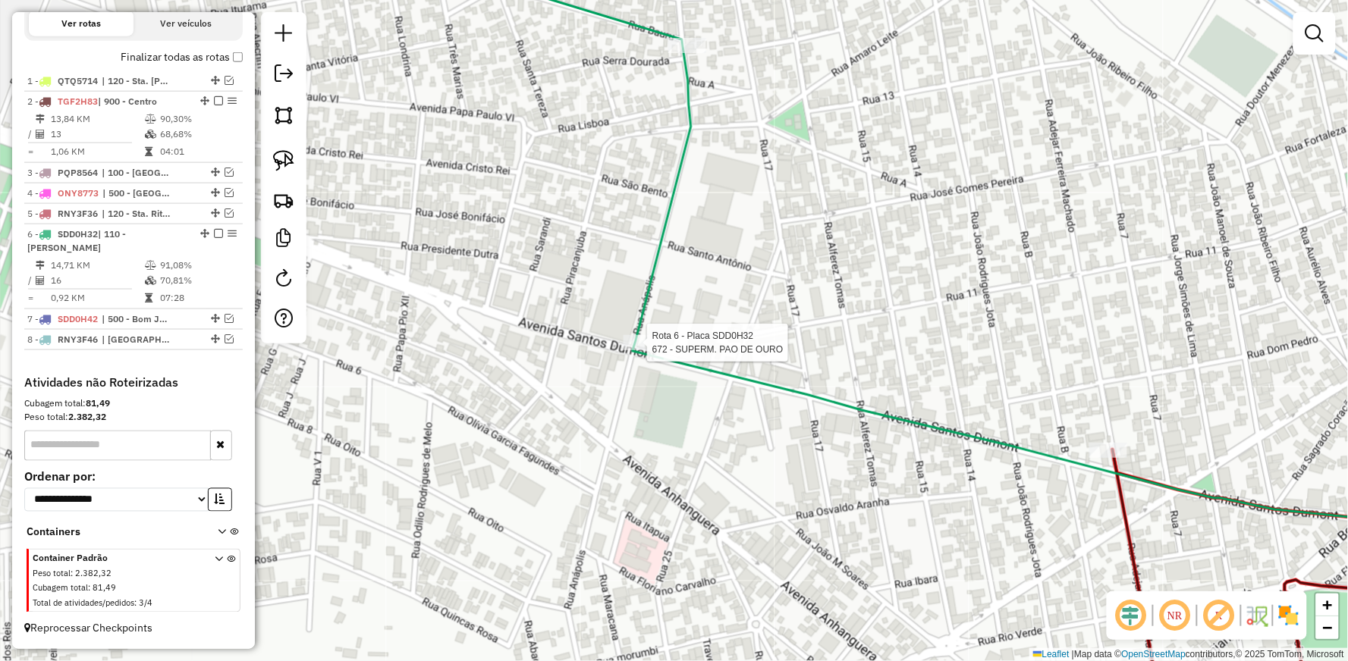
select select "**********"
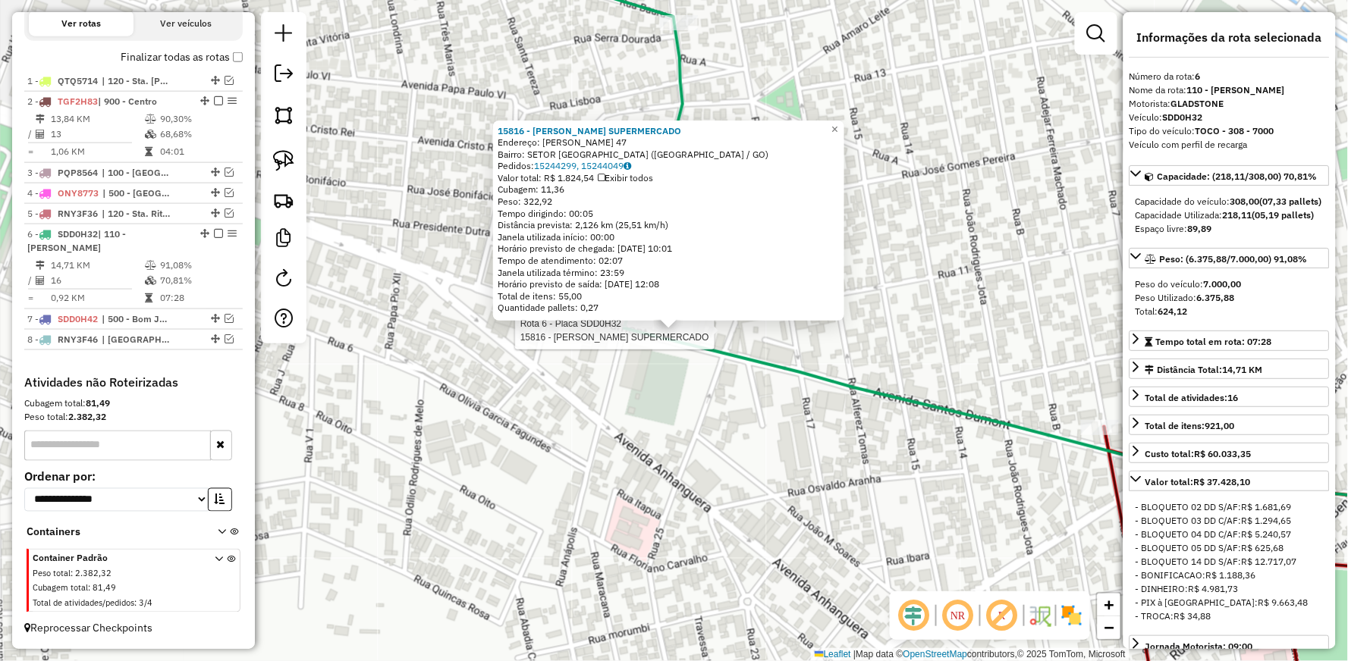
click at [769, 352] on div "Rota 6 - Placa SDD0H32 15816 - LUCAS SUPERMERCADO 15816 - [PERSON_NAME] Endereç…" at bounding box center [674, 330] width 1348 height 661
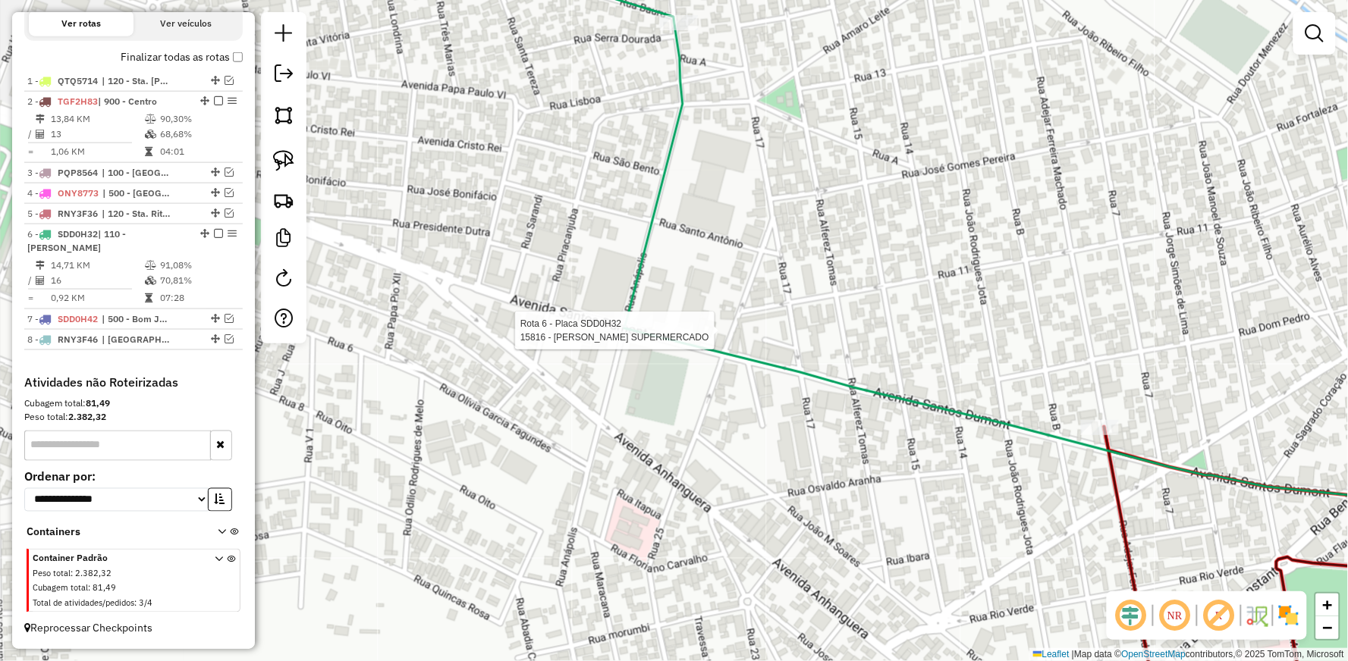
select select "**********"
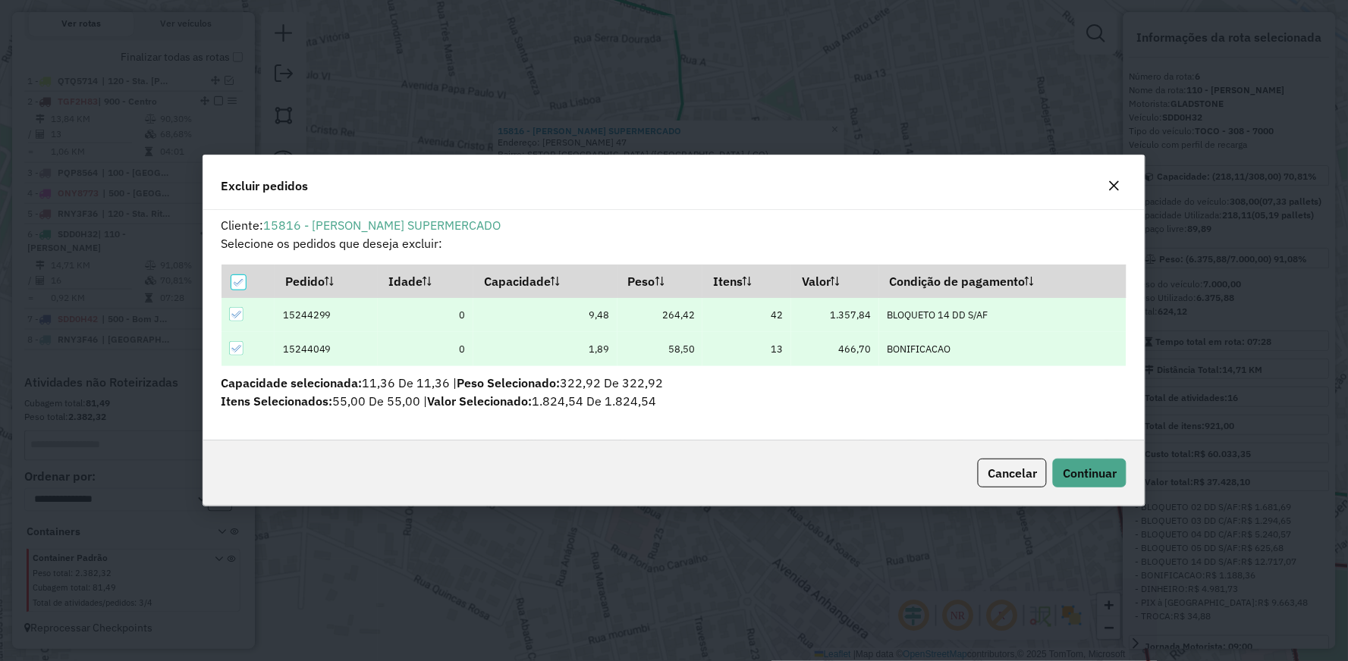
scroll to position [0, 0]
click at [1088, 464] on button "Continuar" at bounding box center [1090, 473] width 74 height 29
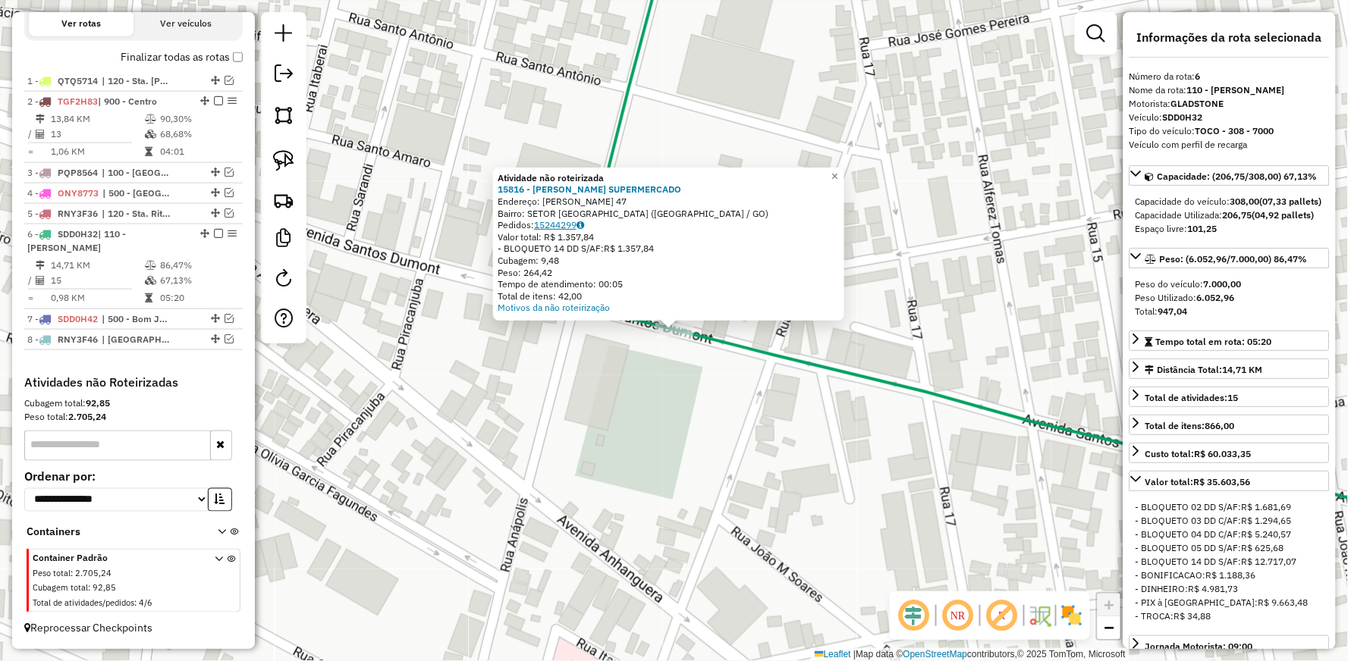
click at [547, 223] on link "15244299" at bounding box center [559, 224] width 50 height 11
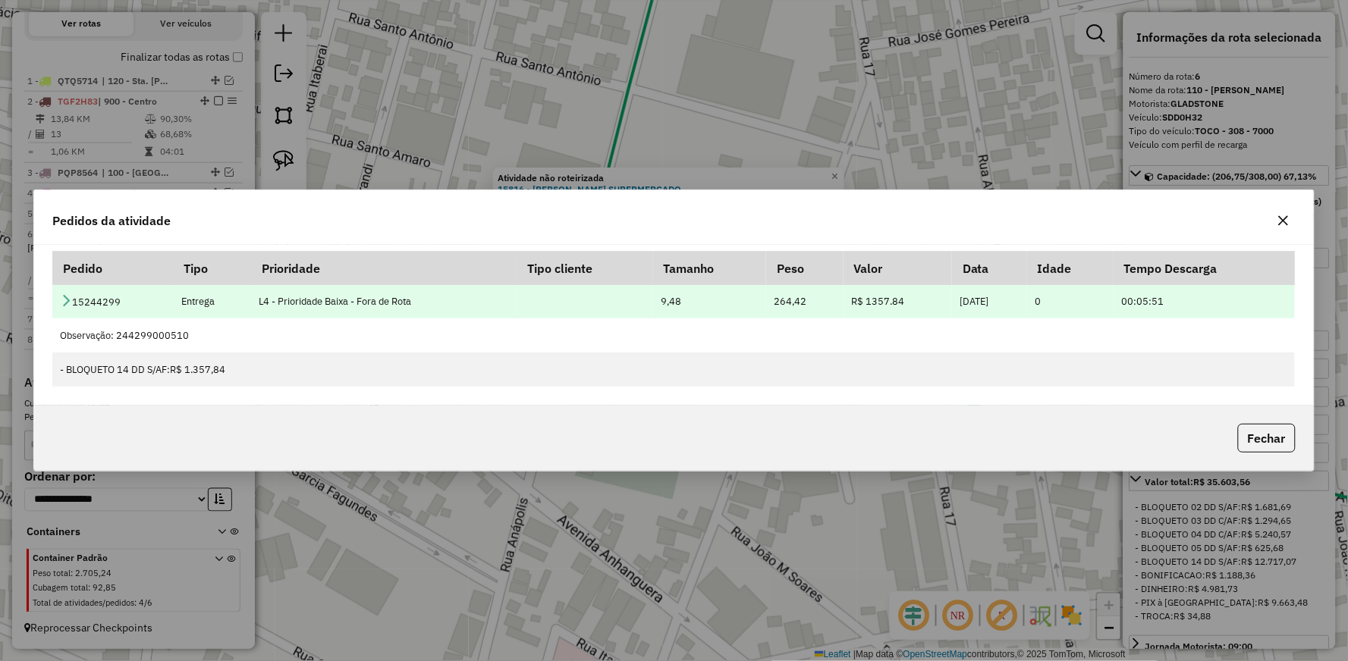
click at [65, 302] on icon at bounding box center [66, 300] width 12 height 12
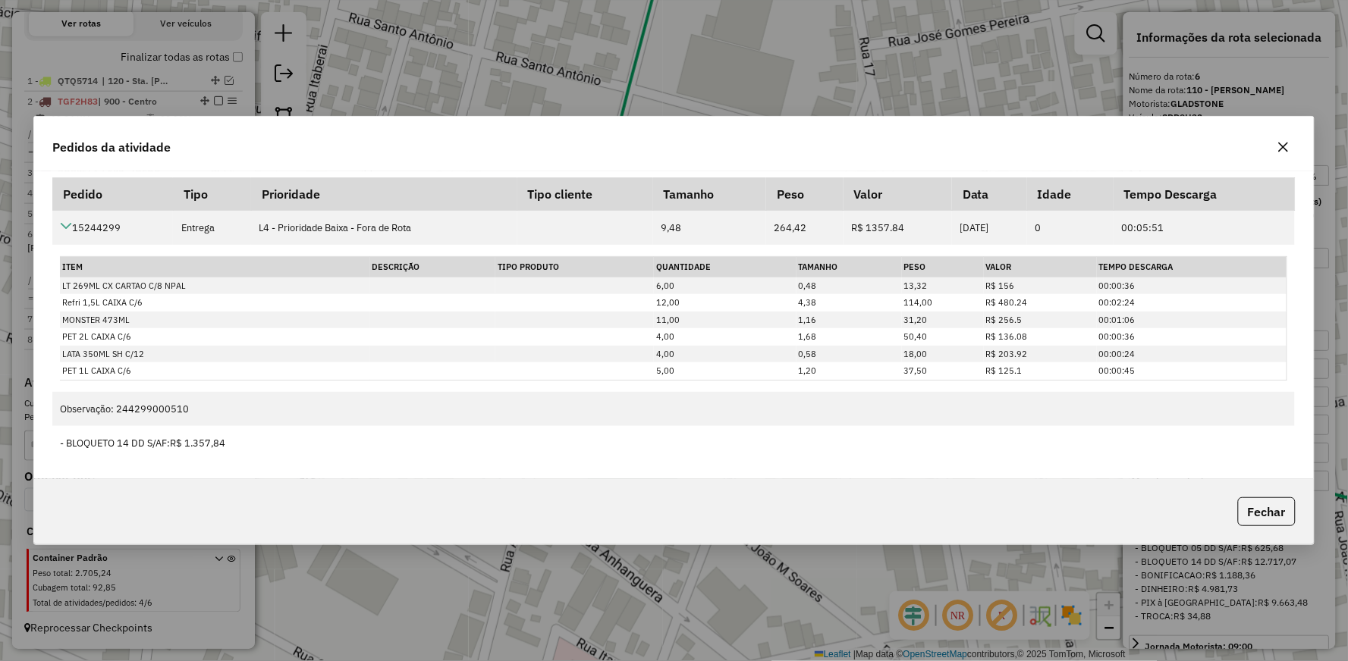
click at [1284, 152] on icon "button" at bounding box center [1283, 147] width 12 height 12
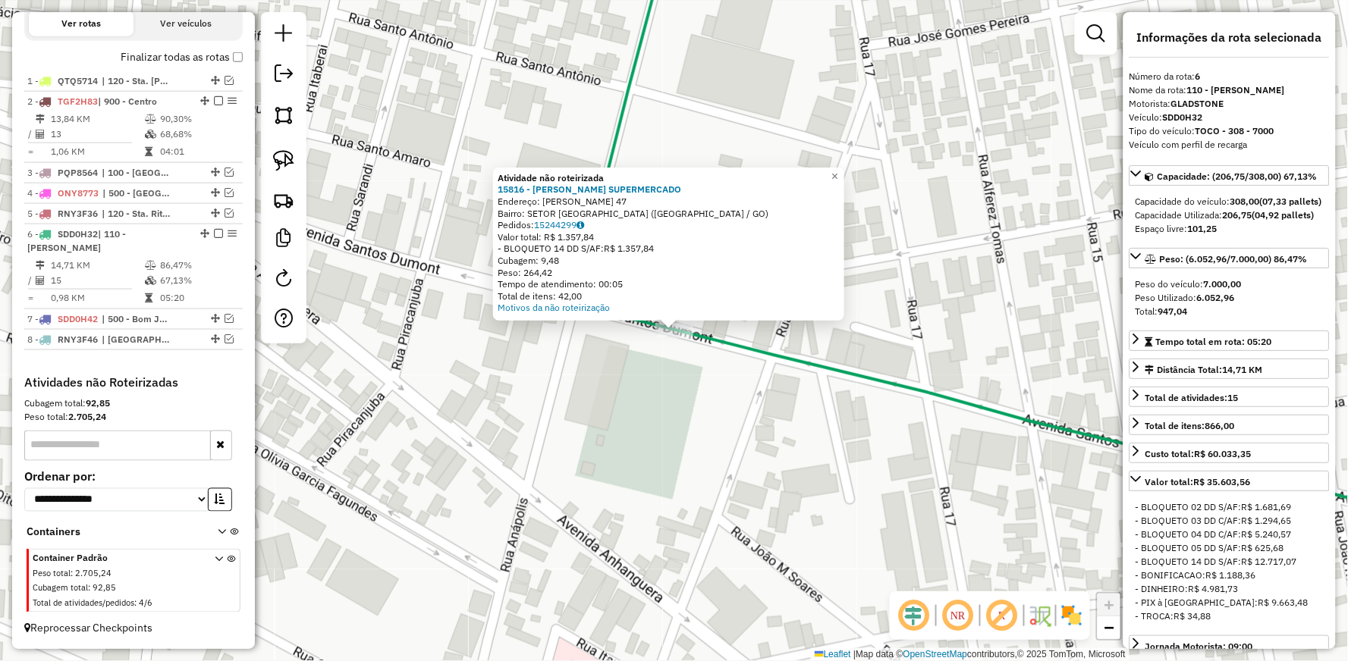
click at [921, 237] on div "Atividade não roteirizada 15816 - LUCAS SUPERMERCADO Endereço: [PERSON_NAME] 47…" at bounding box center [674, 330] width 1348 height 661
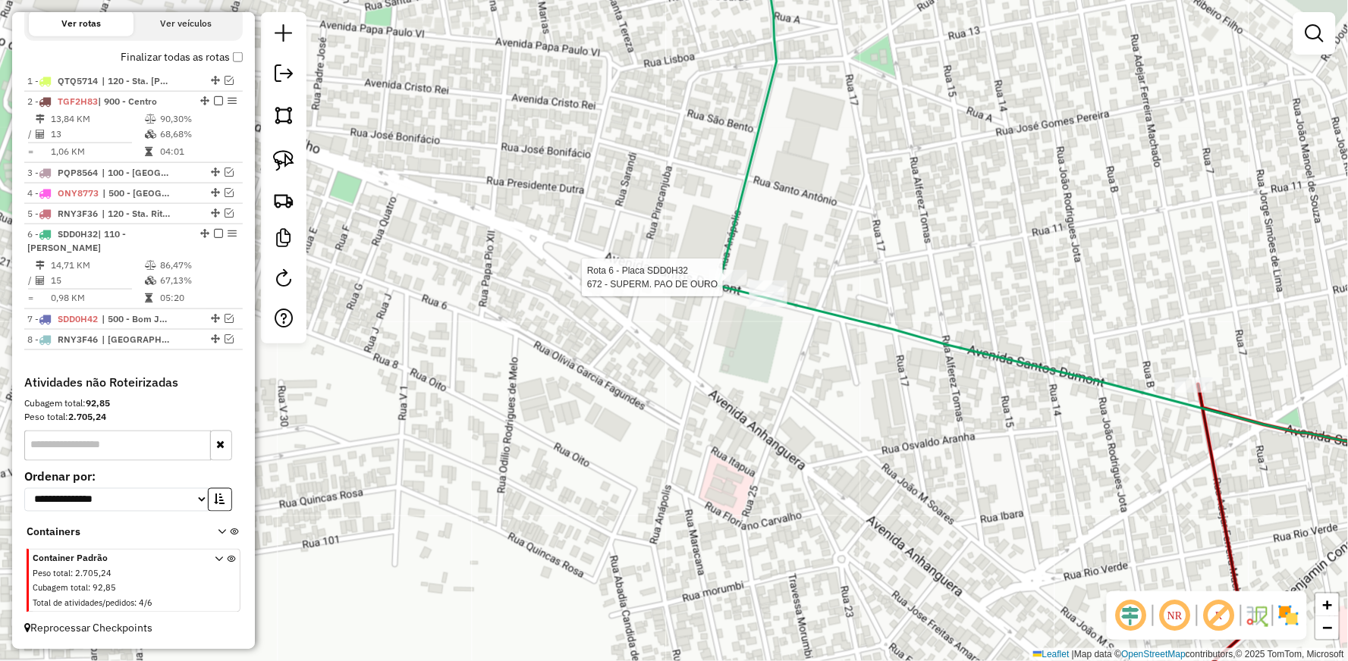
select select "**********"
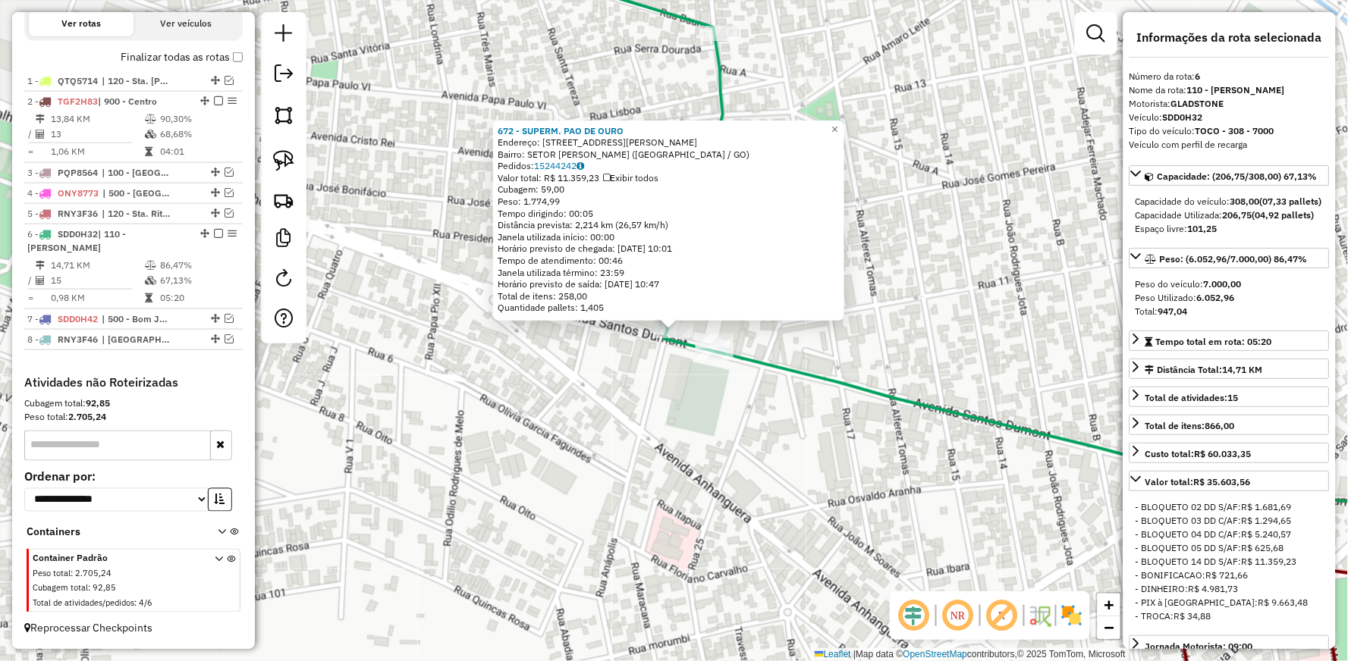
click at [876, 313] on div "672 - SUPERM. PAO DE OURO Endereço: AV [PERSON_NAME] 920 Bairro: [GEOGRAPHIC_DA…" at bounding box center [674, 330] width 1348 height 661
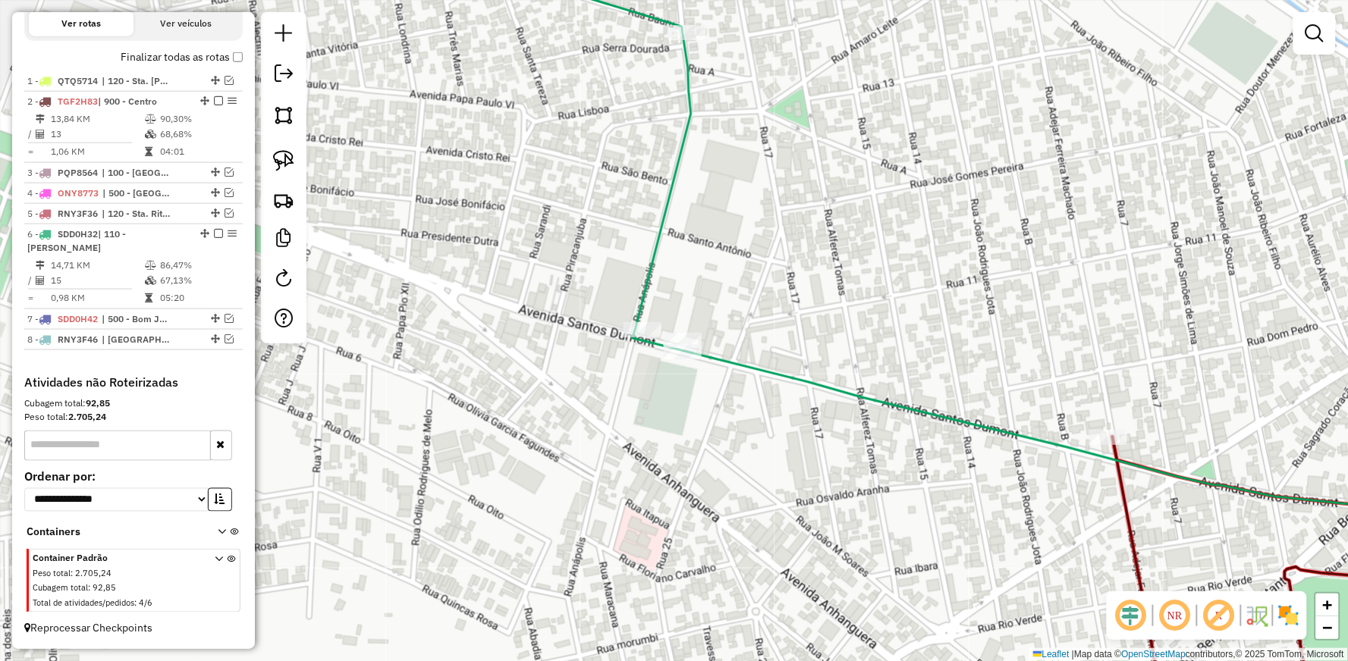
drag, startPoint x: 953, startPoint y: 306, endPoint x: 671, endPoint y: 268, distance: 283.8
click at [677, 270] on div "Janela de atendimento Grade de atendimento Capacidade Transportadoras Veículos …" at bounding box center [674, 330] width 1348 height 661
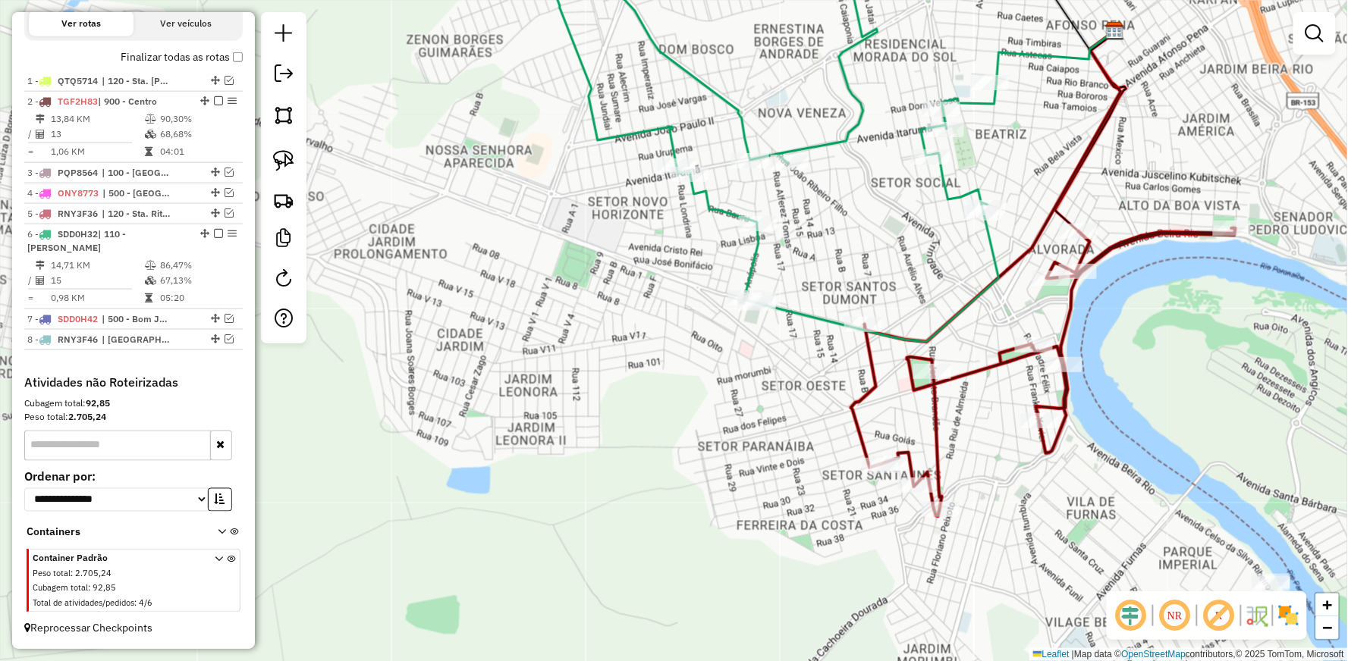
drag, startPoint x: 901, startPoint y: 212, endPoint x: 727, endPoint y: 297, distance: 194.0
click at [737, 296] on div "Janela de atendimento Grade de atendimento Capacidade Transportadoras Veículos …" at bounding box center [674, 330] width 1348 height 661
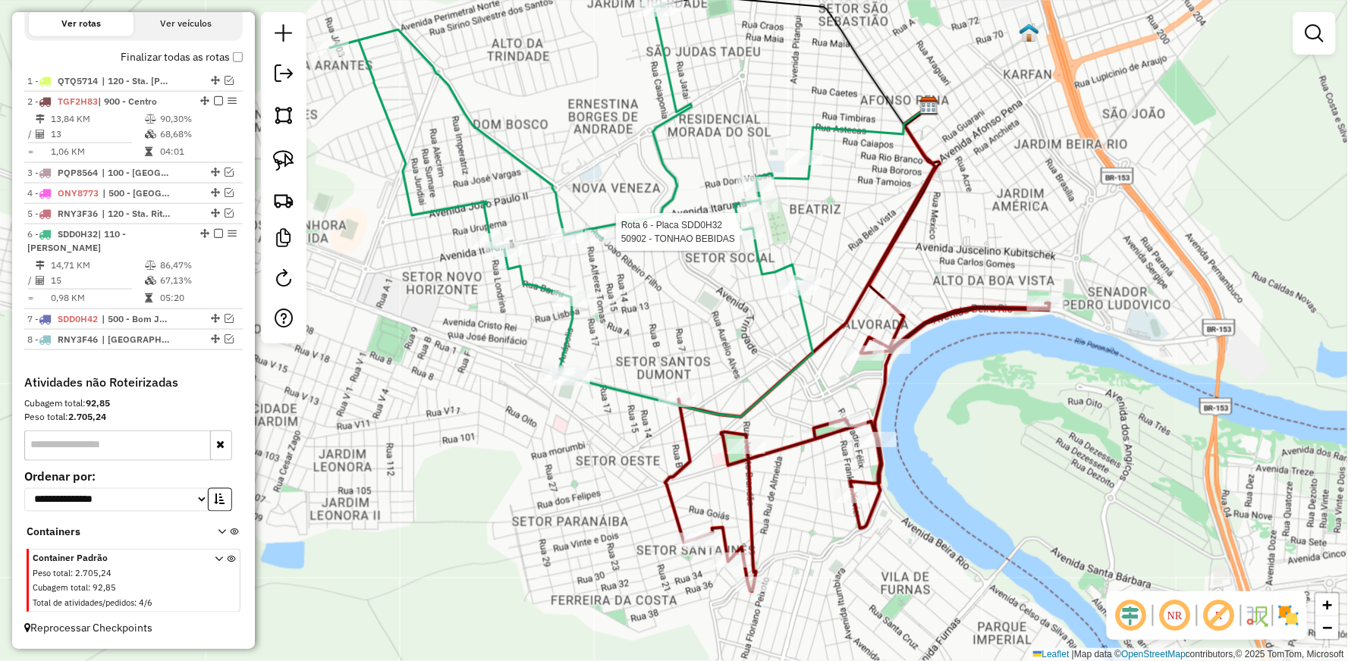
select select "**********"
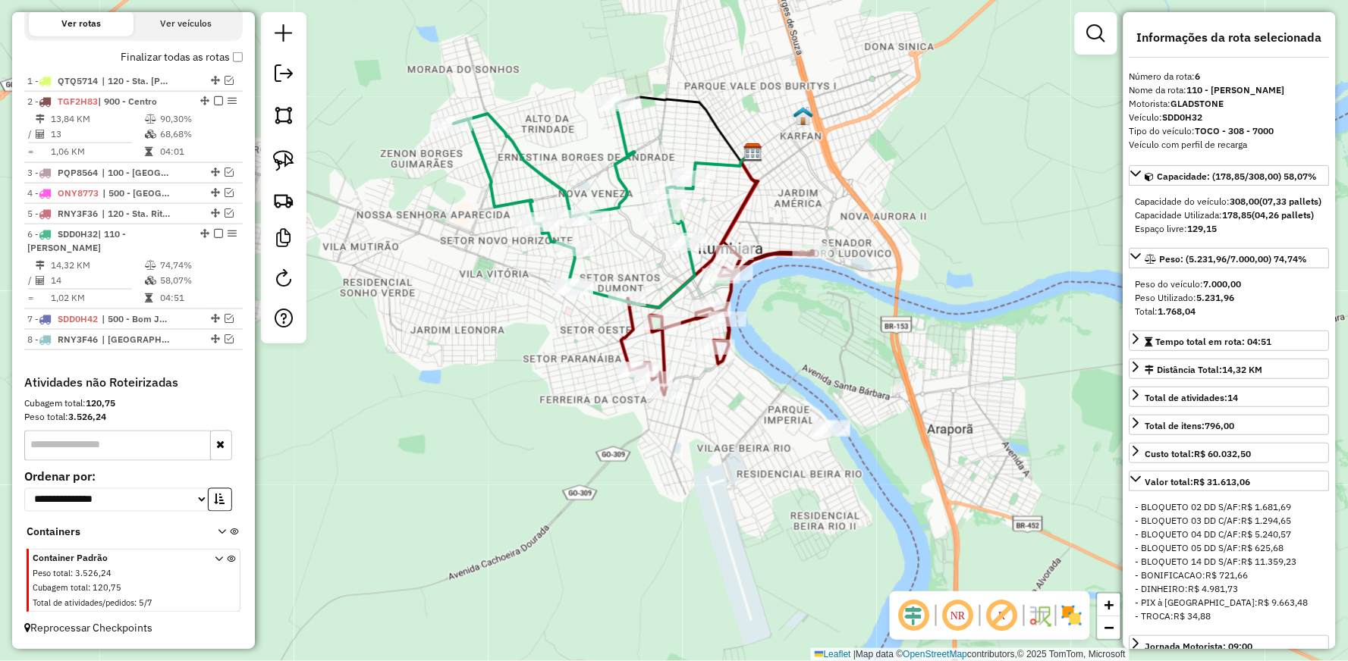
drag, startPoint x: 669, startPoint y: 382, endPoint x: 631, endPoint y: 245, distance: 142.4
click at [633, 247] on div "Janela de atendimento Grade de atendimento Capacidade Transportadoras Veículos …" at bounding box center [674, 330] width 1348 height 661
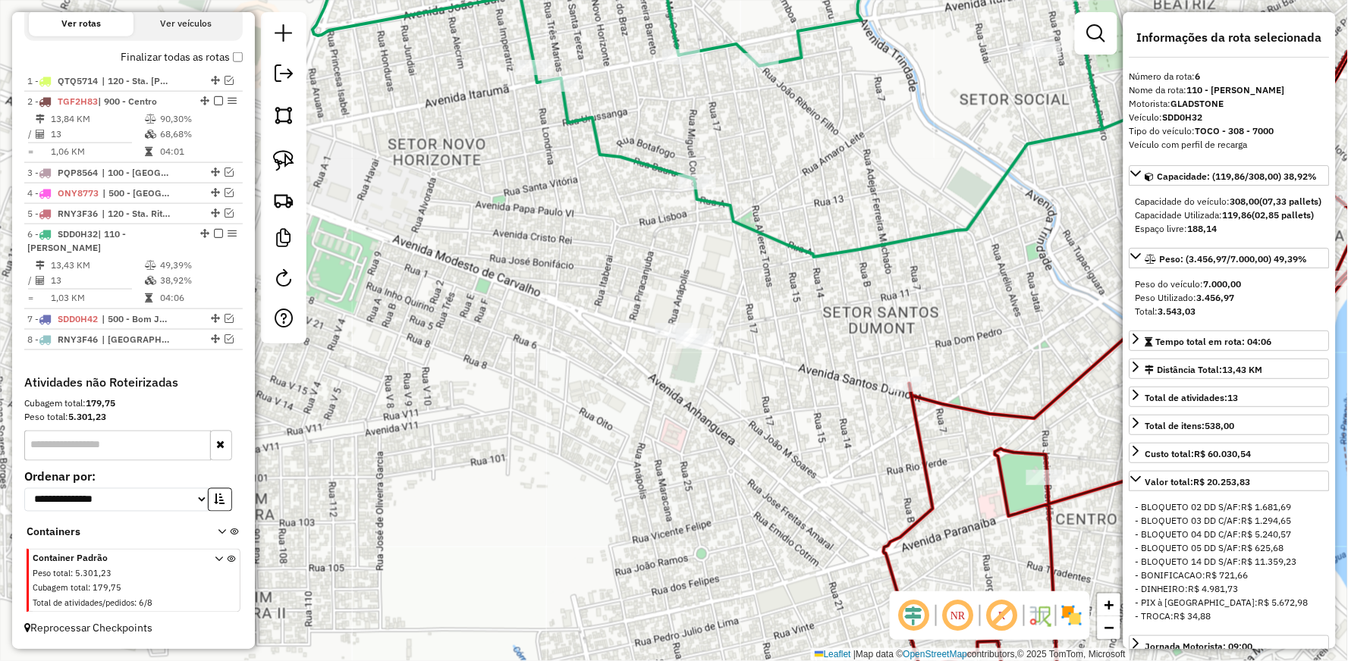
click at [821, 253] on icon at bounding box center [741, 95] width 858 height 323
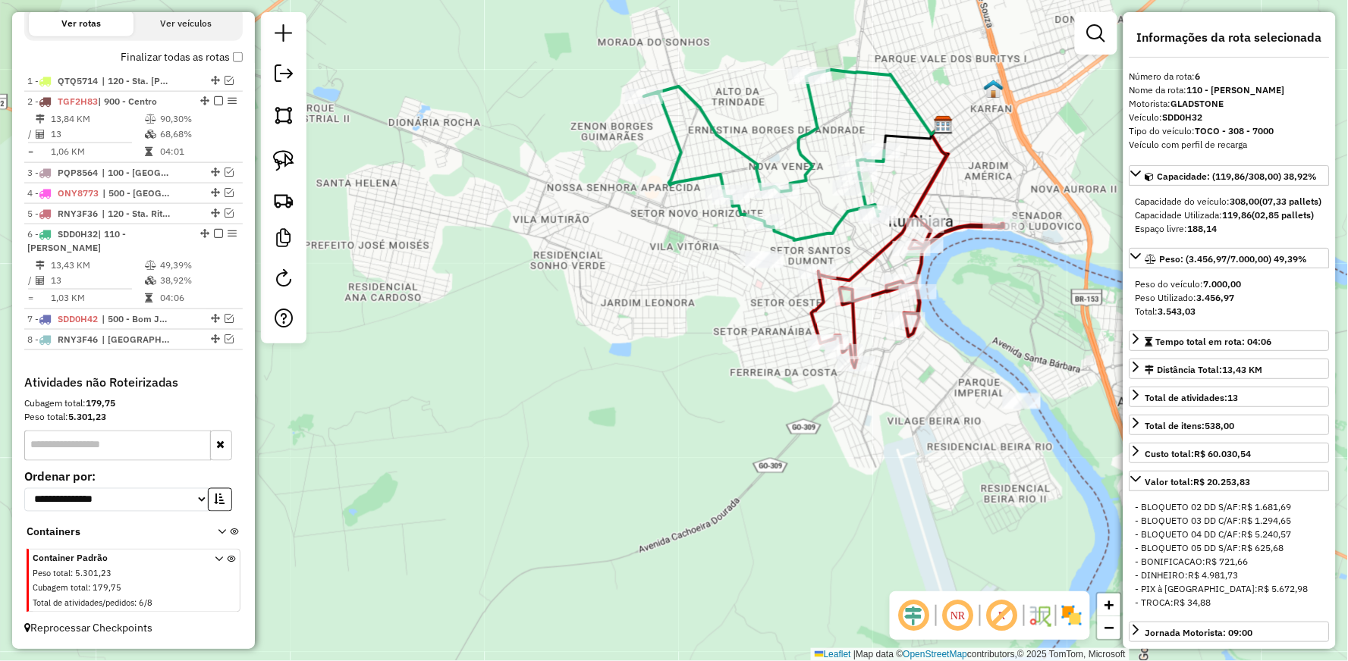
drag, startPoint x: 795, startPoint y: 309, endPoint x: 740, endPoint y: 268, distance: 68.4
click at [741, 270] on div "Janela de atendimento Grade de atendimento Capacidade Transportadoras Veículos …" at bounding box center [674, 330] width 1348 height 661
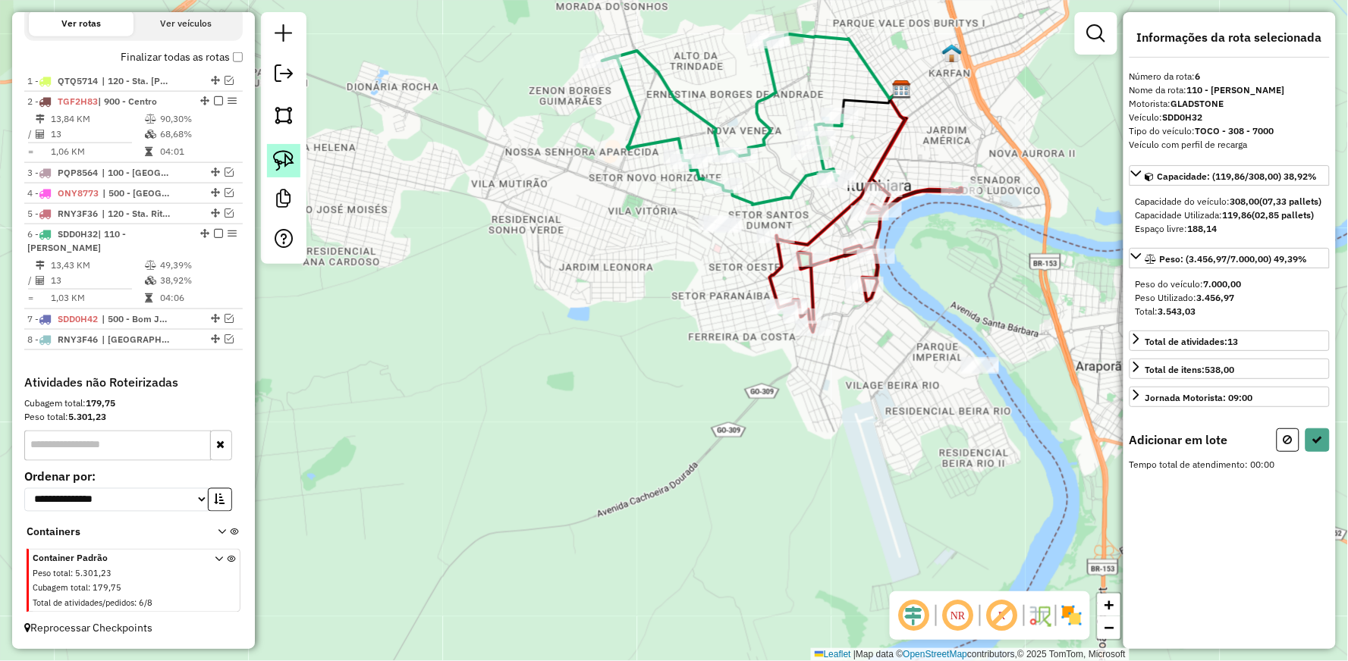
click at [289, 160] on img at bounding box center [283, 160] width 21 height 21
drag, startPoint x: 959, startPoint y: 340, endPoint x: 954, endPoint y: 395, distance: 55.6
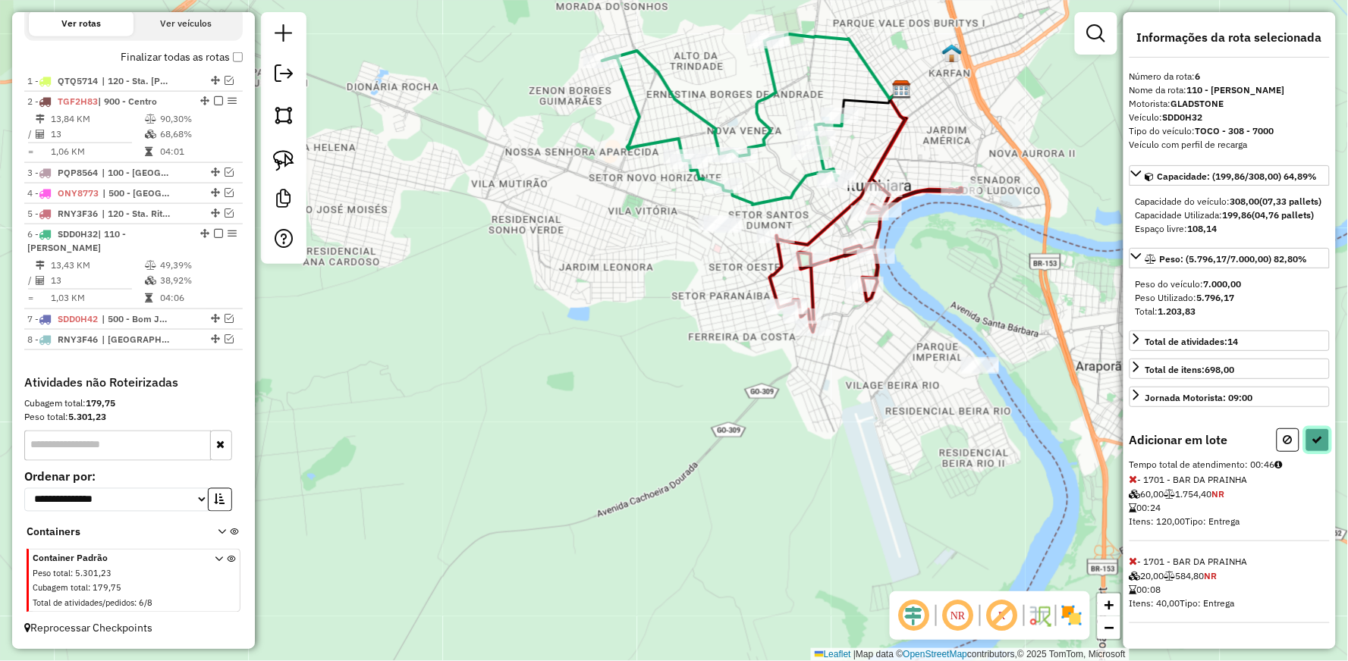
click at [1314, 445] on icon at bounding box center [1317, 440] width 11 height 11
select select "**********"
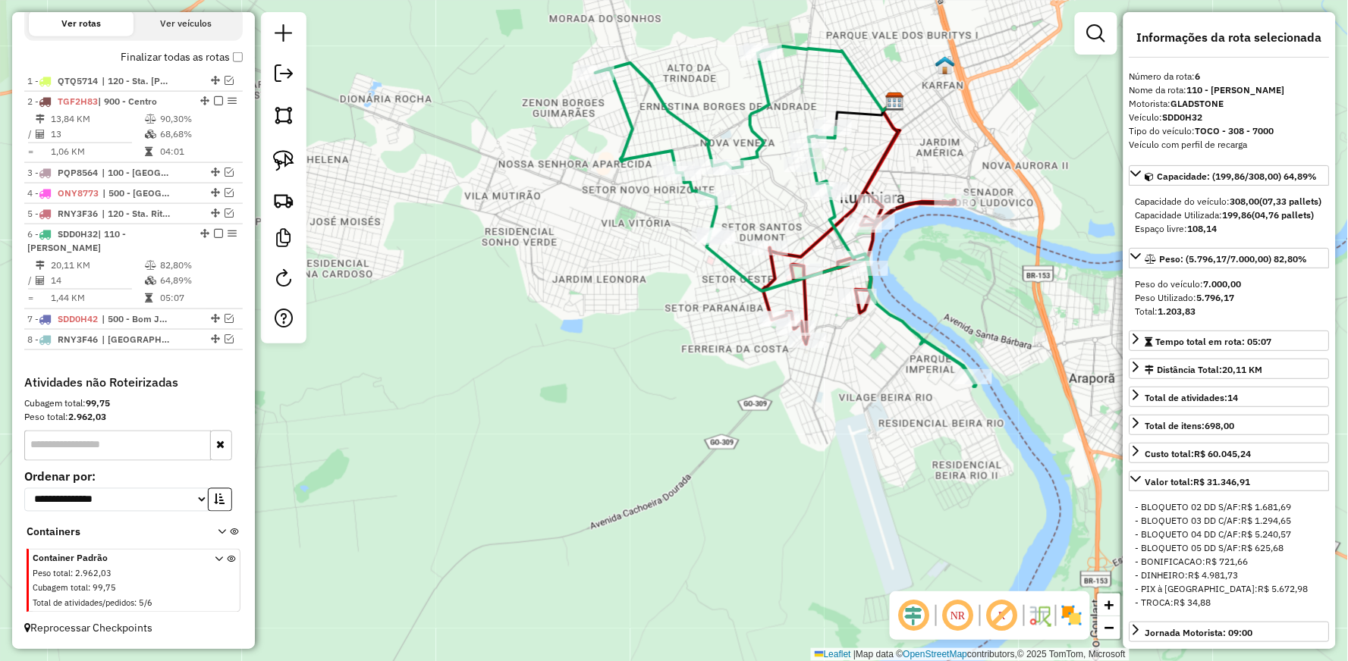
drag, startPoint x: 752, startPoint y: 243, endPoint x: 737, endPoint y: 284, distance: 43.4
click at [737, 284] on div "Janela de atendimento Grade de atendimento Capacidade Transportadoras Veículos …" at bounding box center [674, 330] width 1348 height 661
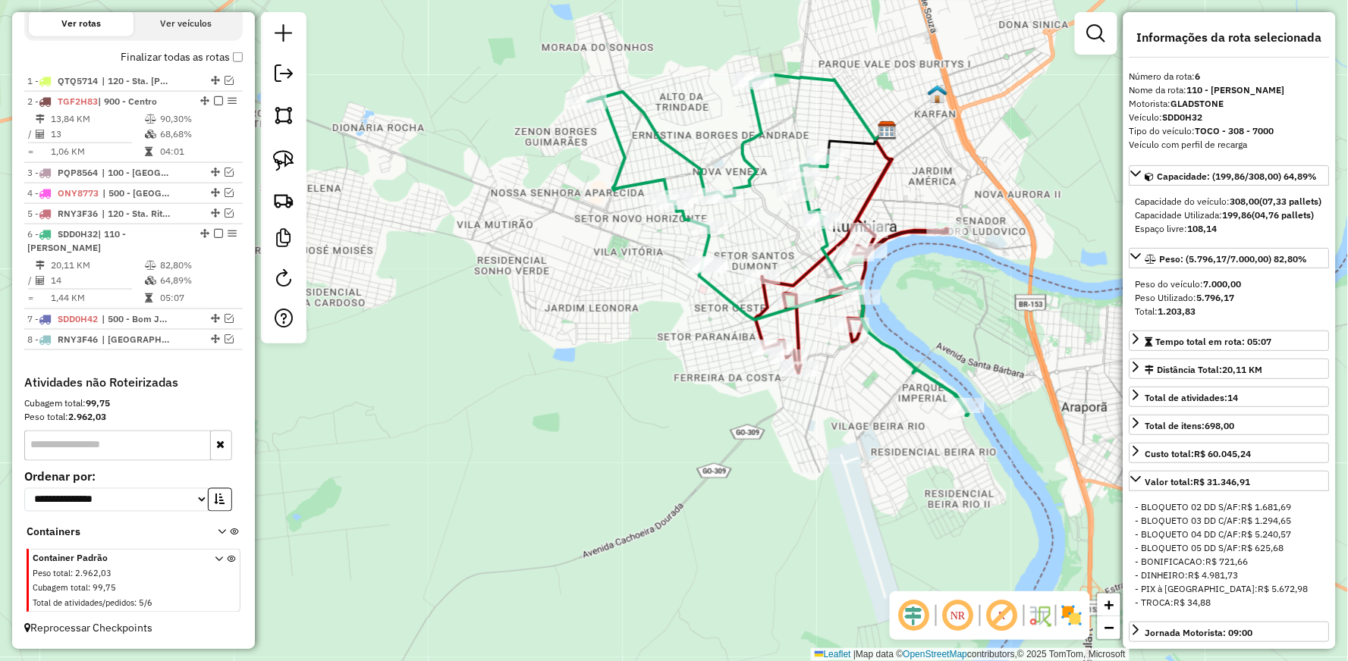
click at [739, 247] on div "Janela de atendimento Grade de atendimento Capacidade Transportadoras Veículos …" at bounding box center [674, 330] width 1348 height 661
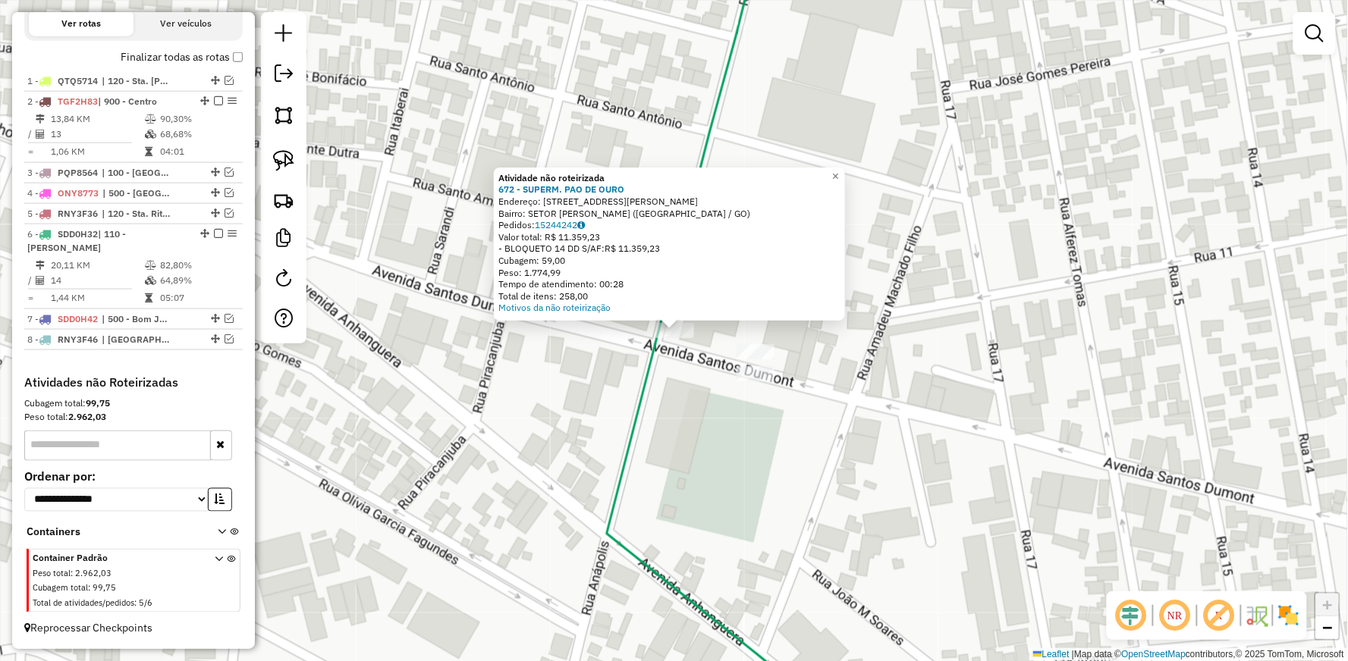
click at [662, 400] on div "Atividade não roteirizada 672 - SUPERM. PAO DE OURO Endereço: AV [PERSON_NAME] …" at bounding box center [674, 330] width 1348 height 661
click at [642, 382] on icon at bounding box center [727, 330] width 241 height 793
select select "**********"
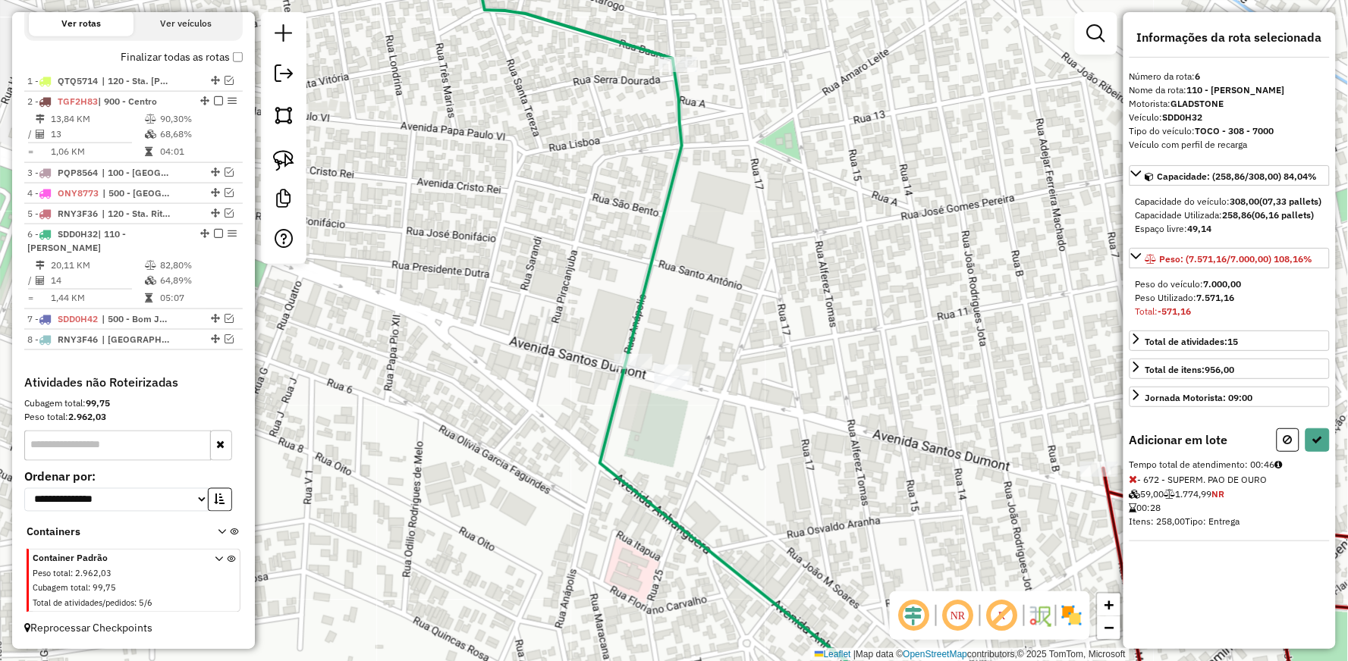
drag, startPoint x: 794, startPoint y: 334, endPoint x: 768, endPoint y: 338, distance: 26.2
click at [768, 338] on div "Janela de atendimento Grade de atendimento Capacidade Transportadoras Veículos …" at bounding box center [674, 330] width 1348 height 661
click at [1291, 445] on icon at bounding box center [1287, 440] width 9 height 11
select select "**********"
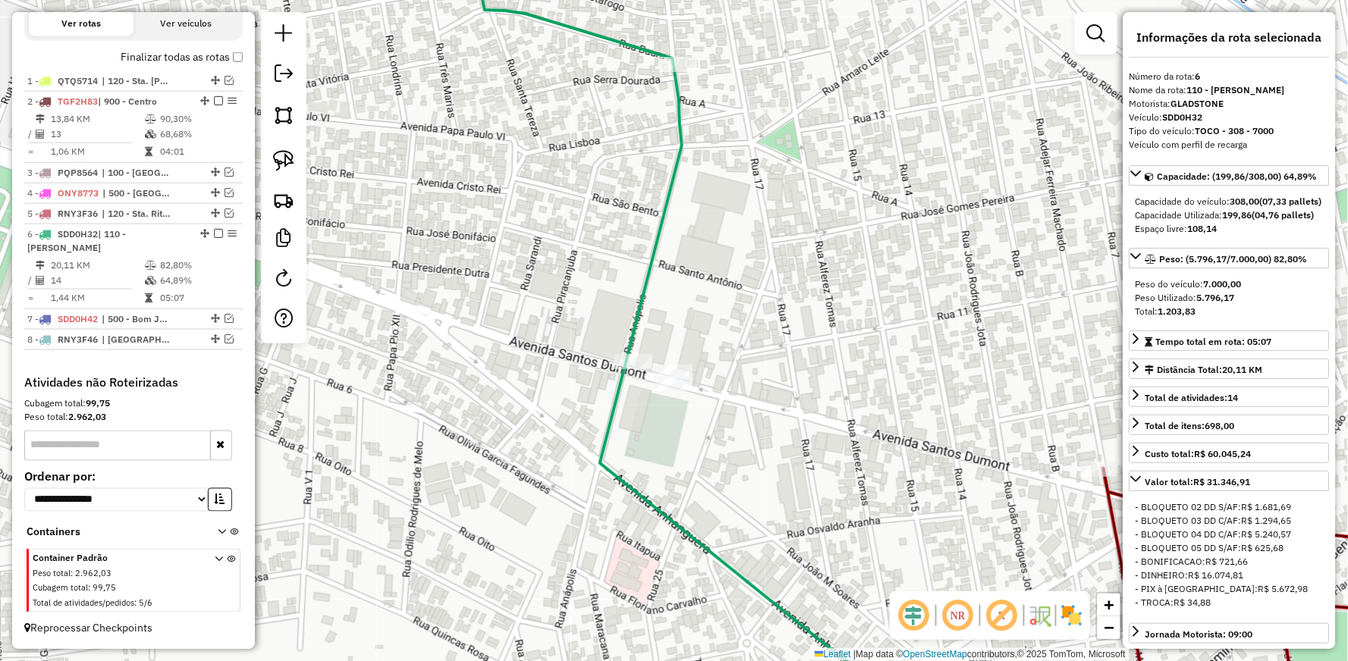
click at [883, 380] on div "Janela de atendimento Grade de atendimento Capacidade Transportadoras Veículos …" at bounding box center [674, 330] width 1348 height 661
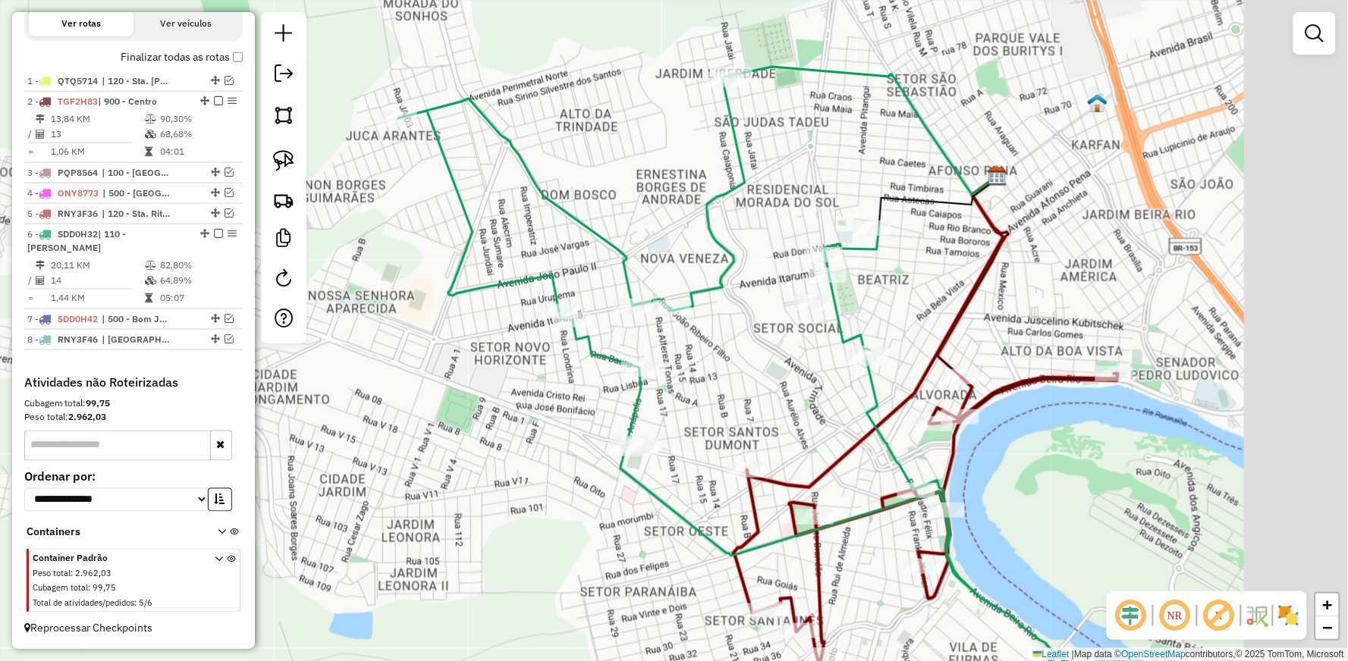
drag, startPoint x: 911, startPoint y: 358, endPoint x: 686, endPoint y: 417, distance: 232.2
click at [686, 417] on div "Janela de atendimento Grade de atendimento Capacidade Transportadoras Veículos …" at bounding box center [674, 330] width 1348 height 661
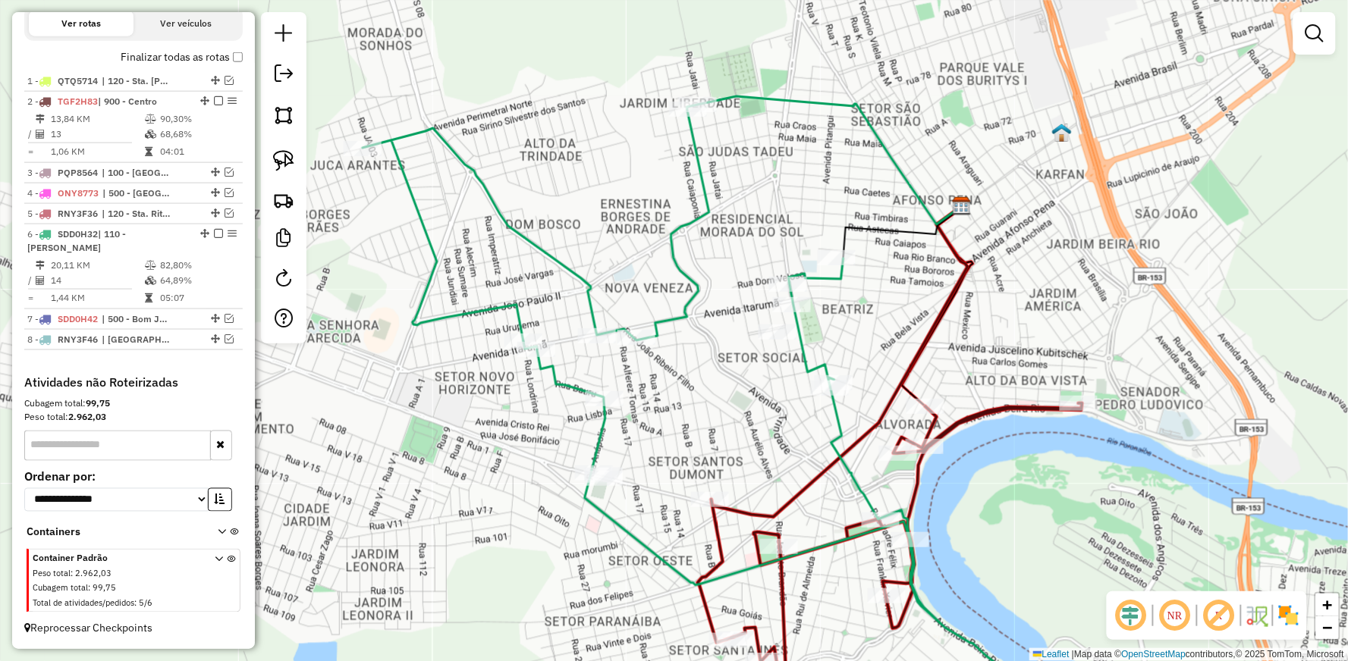
drag, startPoint x: 732, startPoint y: 396, endPoint x: 713, endPoint y: 426, distance: 35.1
click at [713, 426] on div "Janela de atendimento Grade de atendimento Capacidade Transportadoras Veículos …" at bounding box center [674, 330] width 1348 height 661
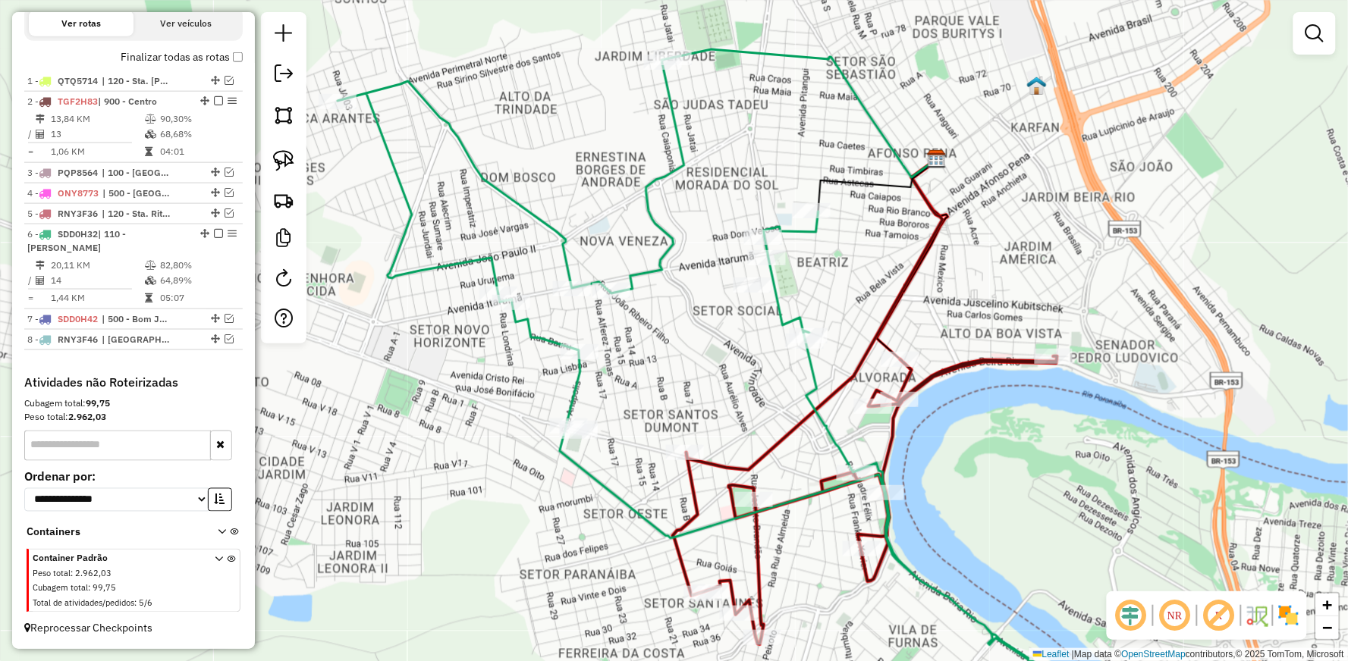
drag, startPoint x: 730, startPoint y: 443, endPoint x: 693, endPoint y: 369, distance: 82.4
click at [693, 369] on div "Janela de atendimento Grade de atendimento Capacidade Transportadoras Veículos …" at bounding box center [674, 330] width 1348 height 661
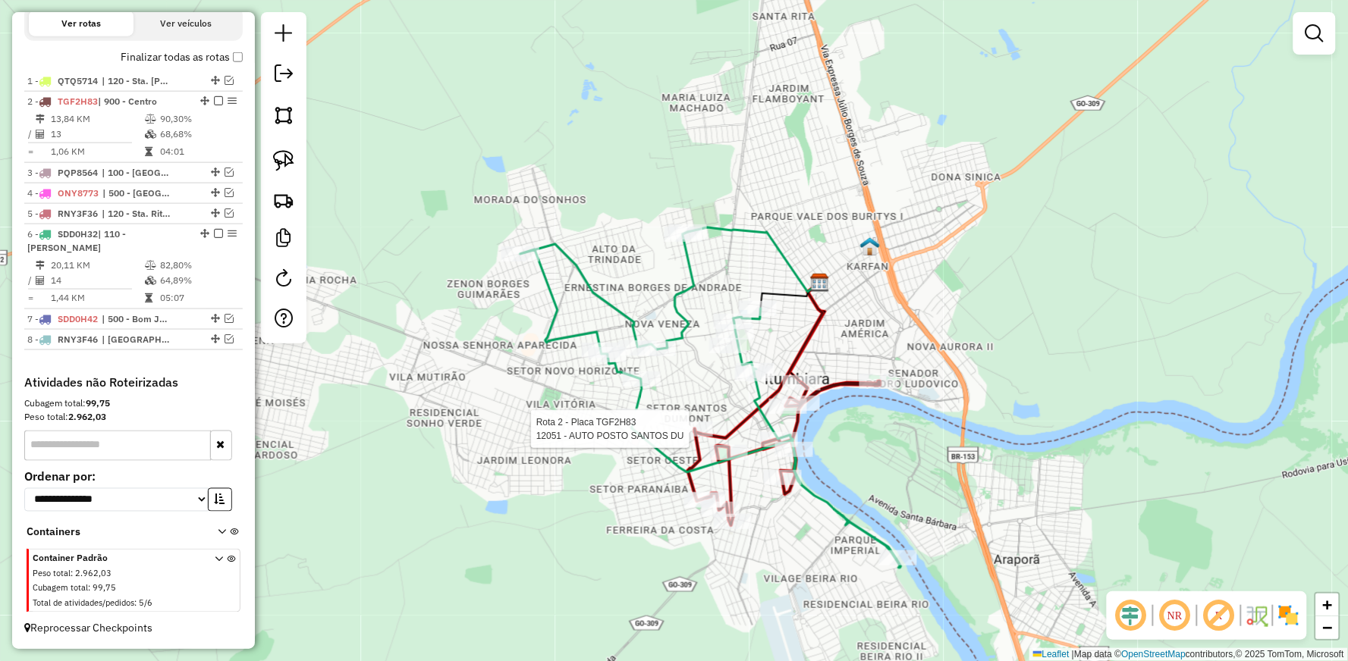
select select "**********"
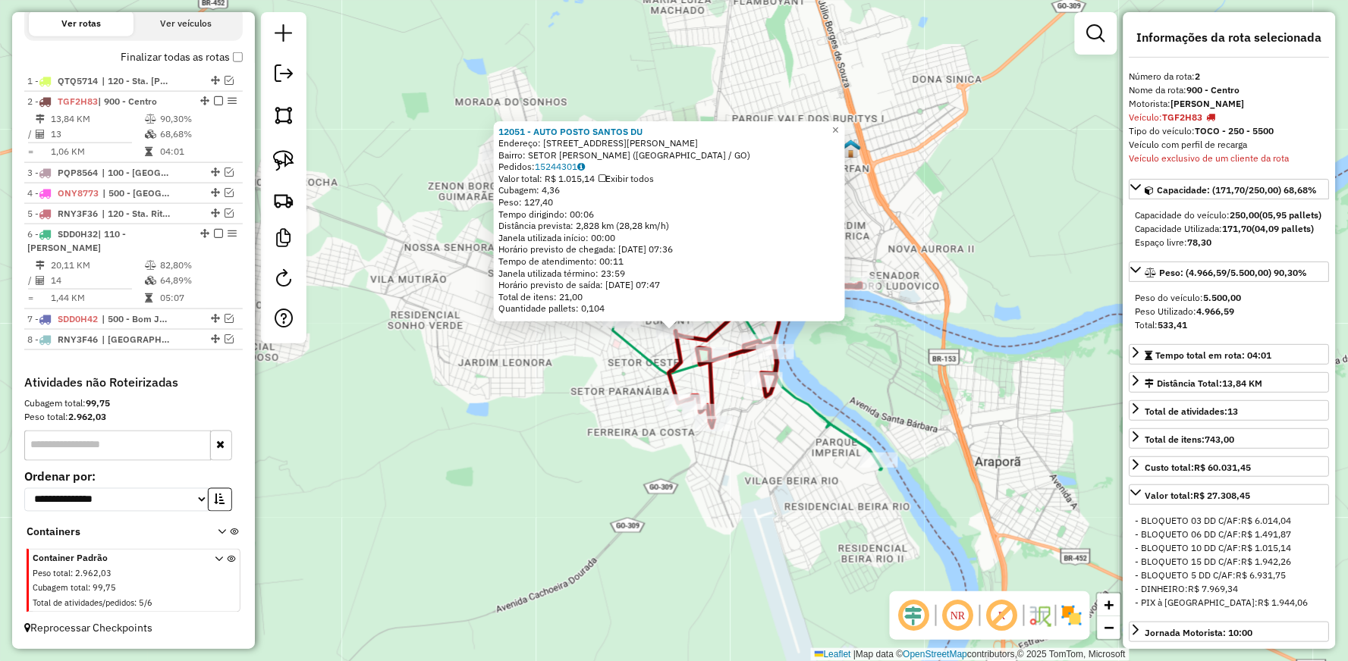
click at [699, 496] on div "12051 - AUTO POSTO SANTOS DU Endereço: AV [PERSON_NAME] 220 Bairro: SETOR [PERS…" at bounding box center [674, 330] width 1348 height 661
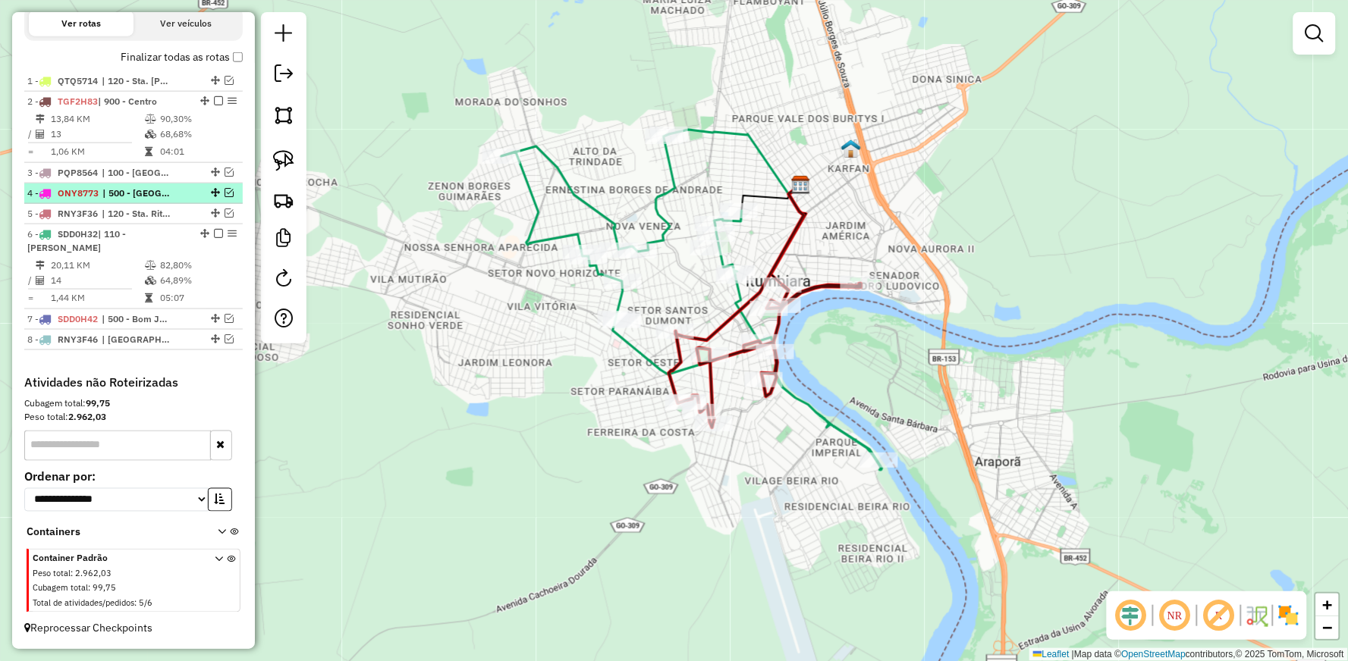
scroll to position [541, 0]
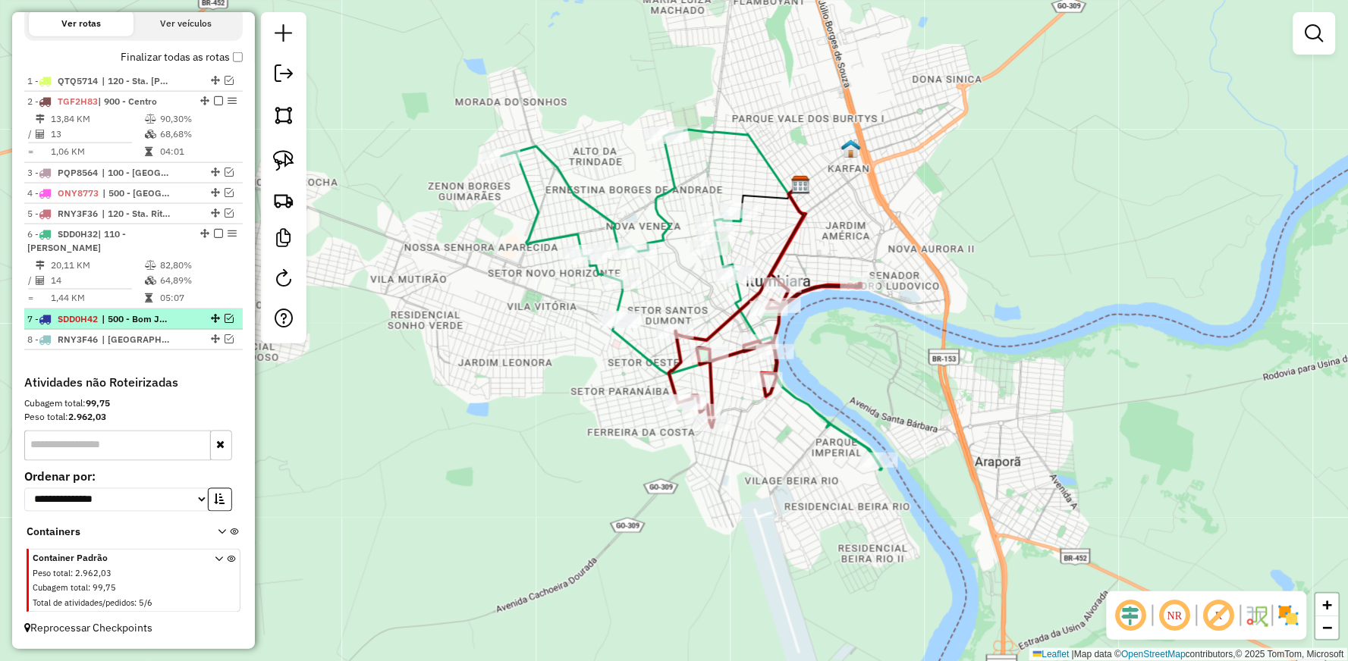
click at [225, 317] on em at bounding box center [229, 318] width 9 height 9
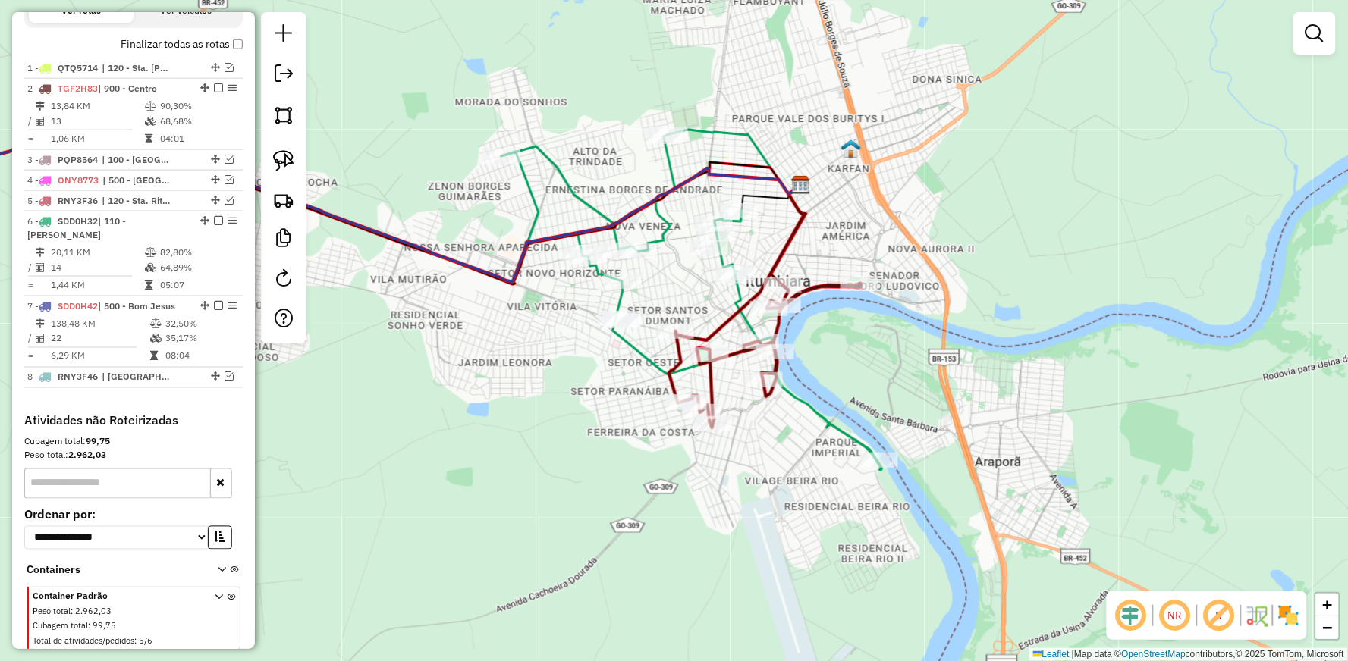
click at [382, 233] on icon at bounding box center [333, 191] width 936 height 182
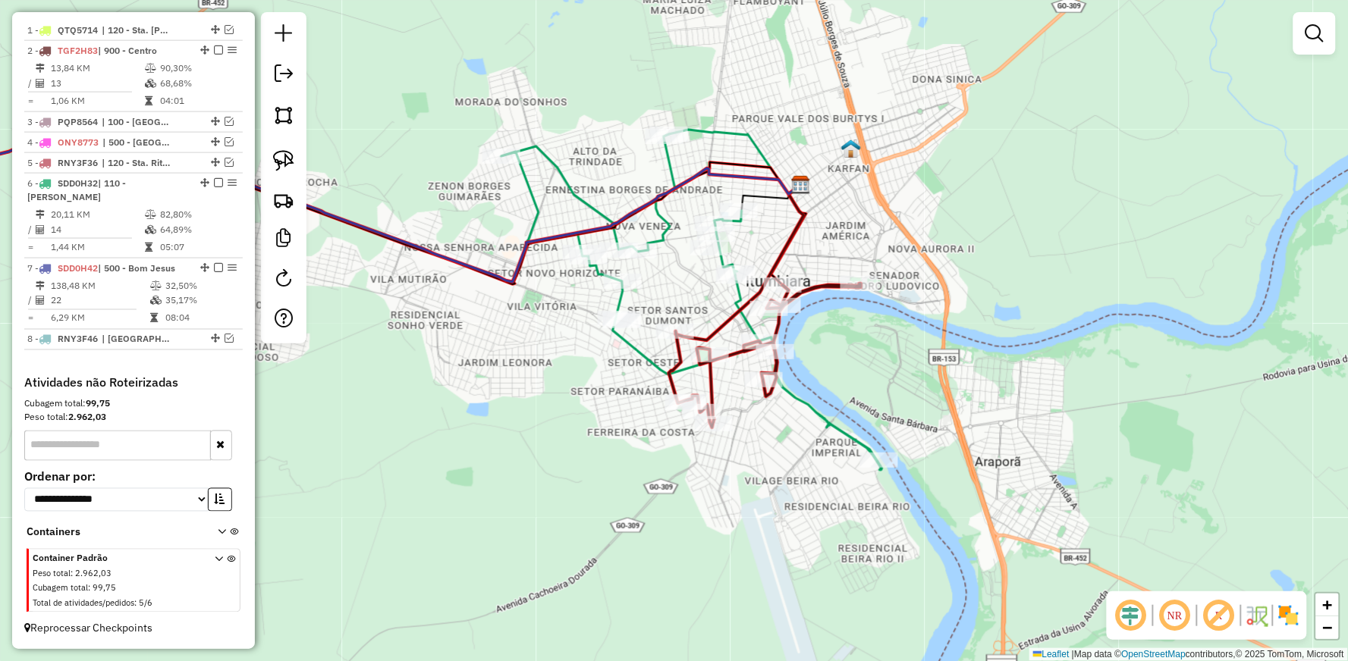
select select "**********"
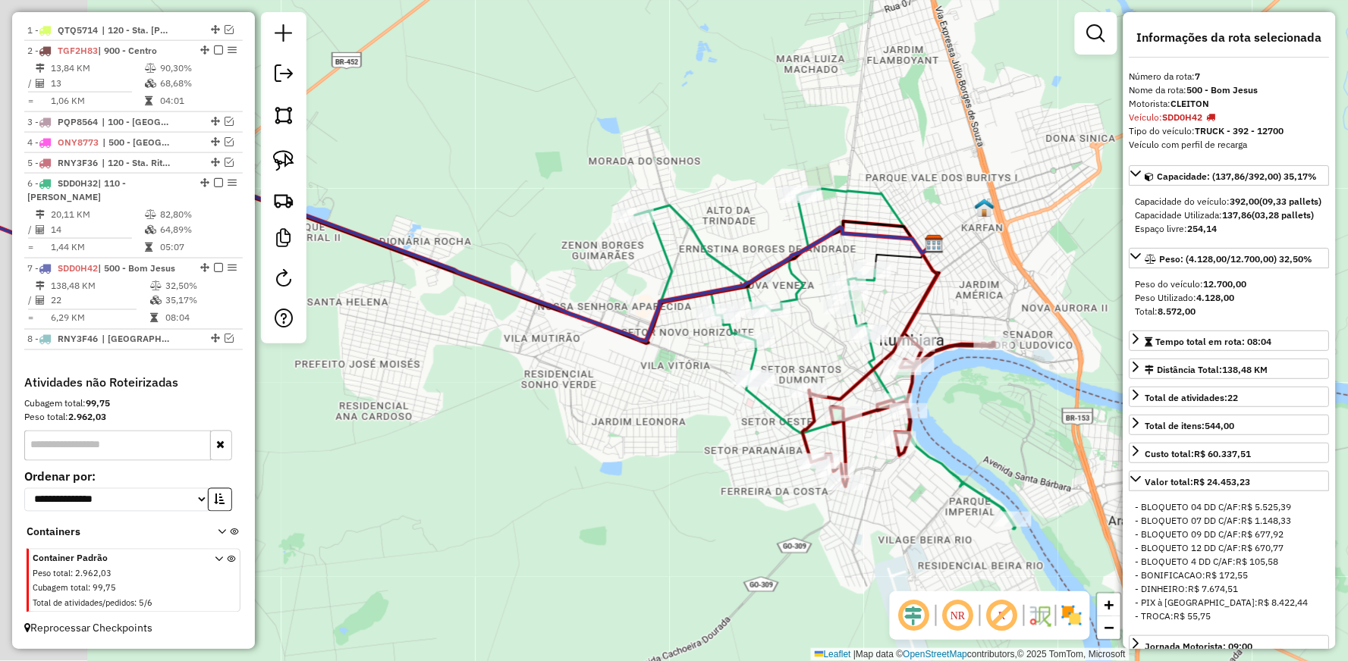
drag, startPoint x: 447, startPoint y: 322, endPoint x: 818, endPoint y: 454, distance: 393.0
click at [819, 458] on div "Janela de atendimento Grade de atendimento Capacidade Transportadoras Veículos …" at bounding box center [674, 330] width 1348 height 661
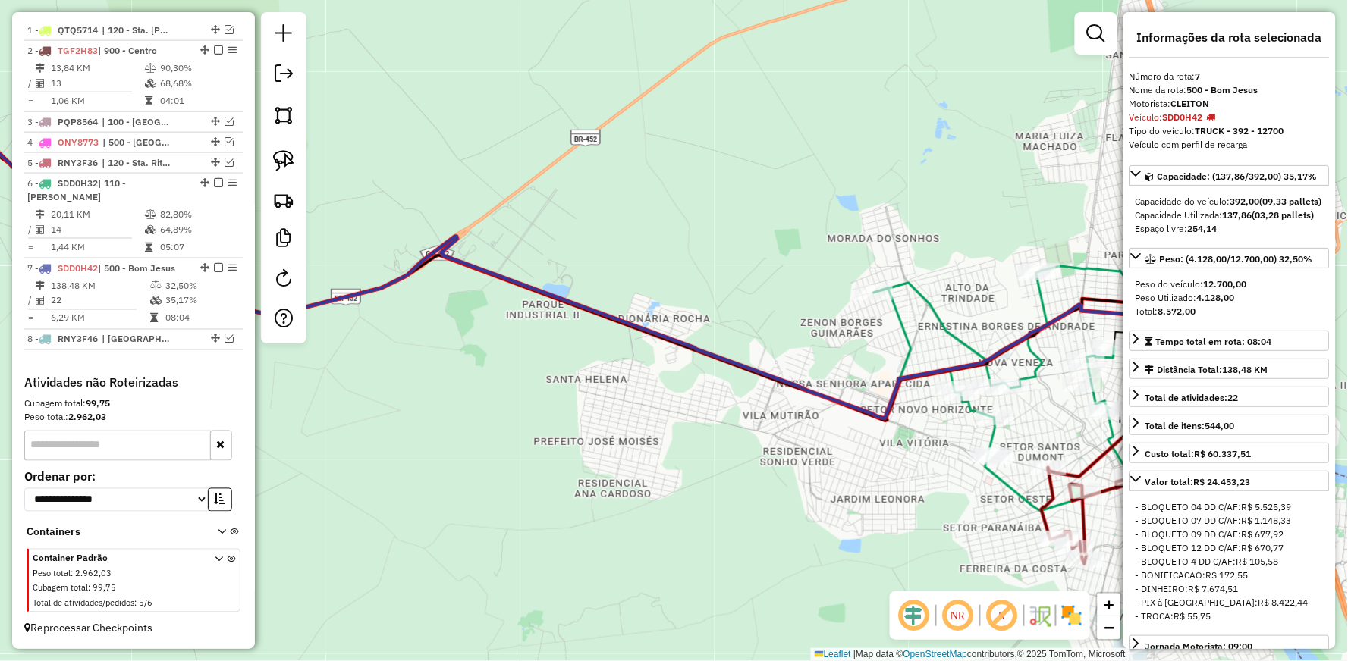
click at [687, 339] on icon at bounding box center [519, 228] width 1308 height 382
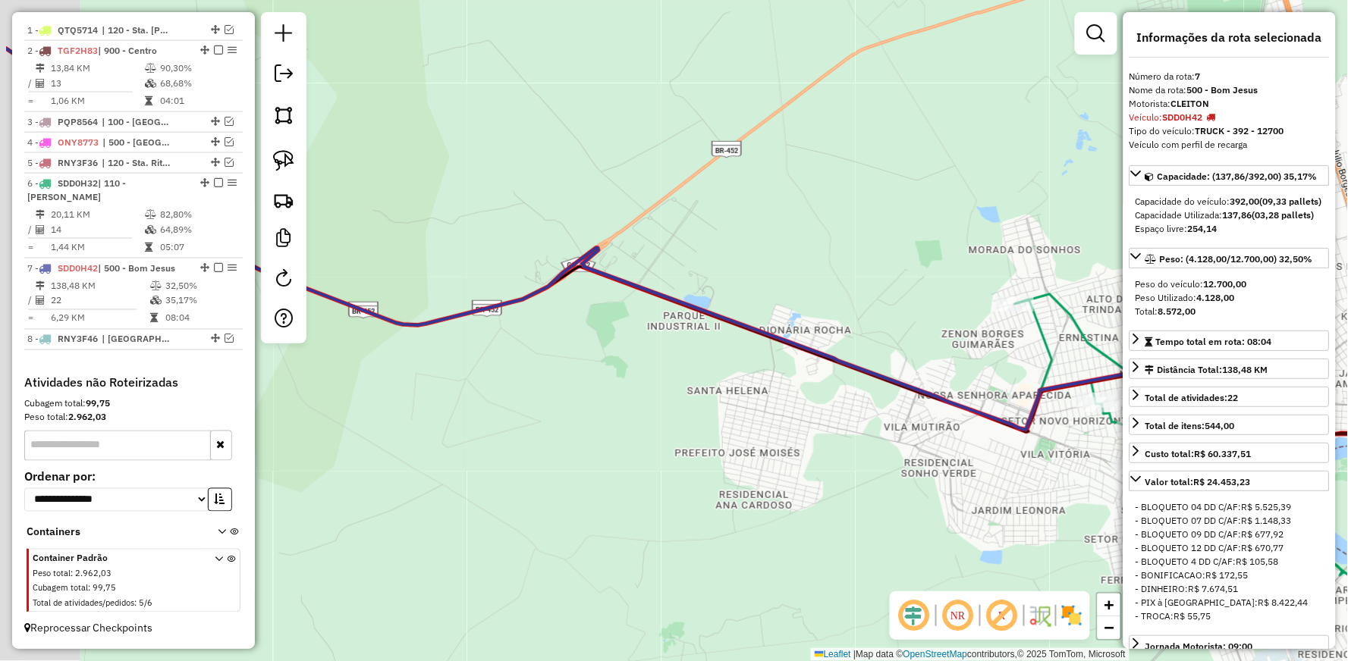
drag, startPoint x: 630, startPoint y: 377, endPoint x: 771, endPoint y: 388, distance: 141.5
click at [771, 388] on div "Janela de atendimento Grade de atendimento Capacidade Transportadoras Veículos …" at bounding box center [674, 330] width 1348 height 661
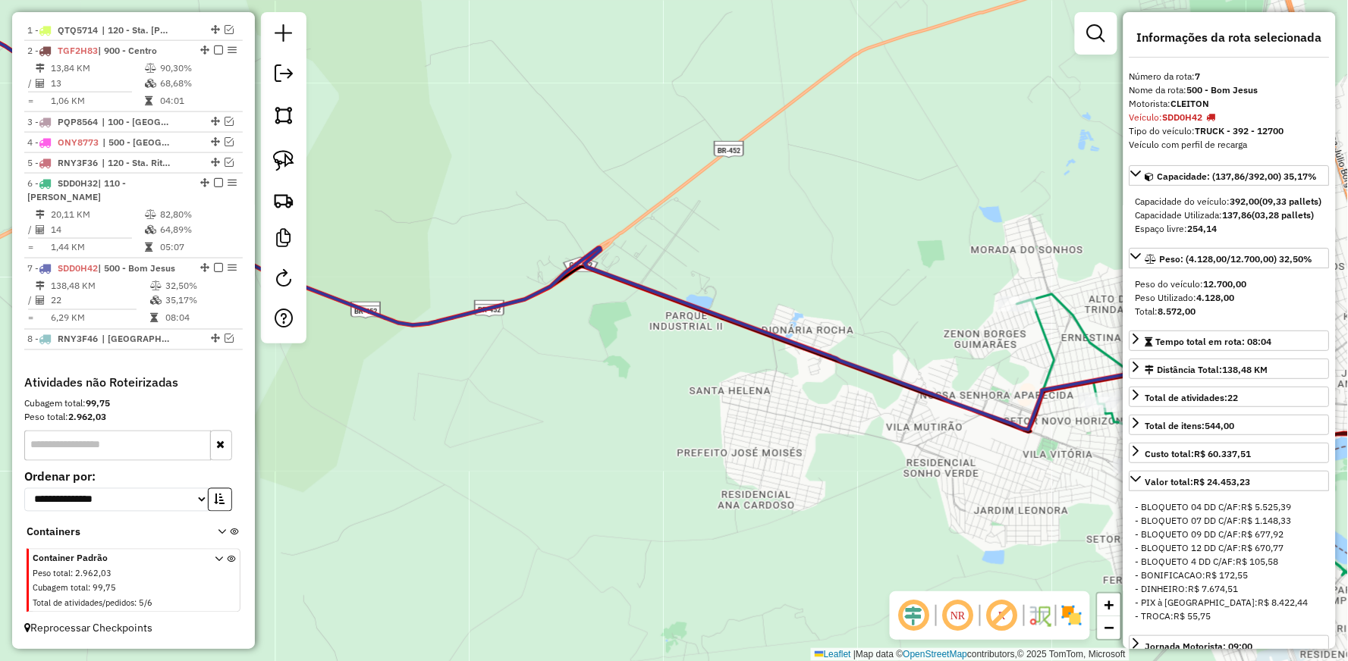
drag, startPoint x: 565, startPoint y: 381, endPoint x: 704, endPoint y: 354, distance: 141.3
click at [677, 362] on div "Janela de atendimento Grade de atendimento Capacidade Transportadoras Veículos …" at bounding box center [674, 330] width 1348 height 661
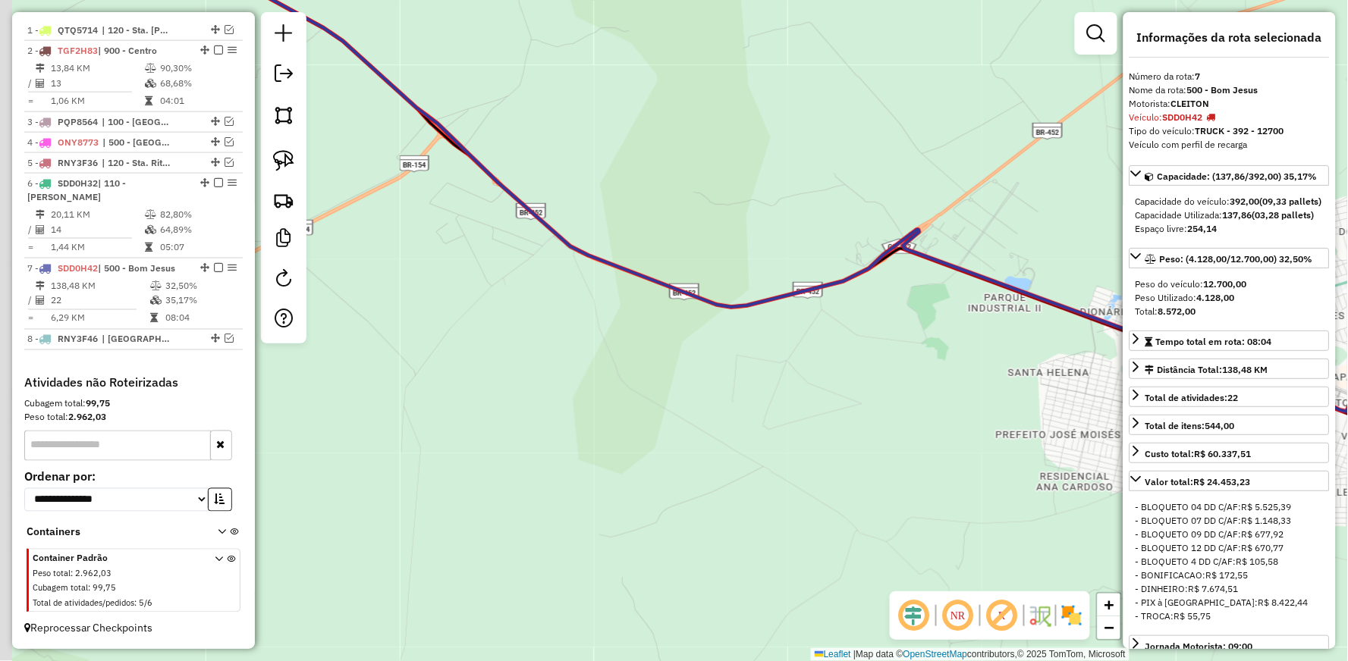
drag, startPoint x: 626, startPoint y: 228, endPoint x: 814, endPoint y: 262, distance: 190.6
click at [873, 290] on div "Janela de atendimento Grade de atendimento Capacidade Transportadoras Veículos …" at bounding box center [674, 330] width 1348 height 661
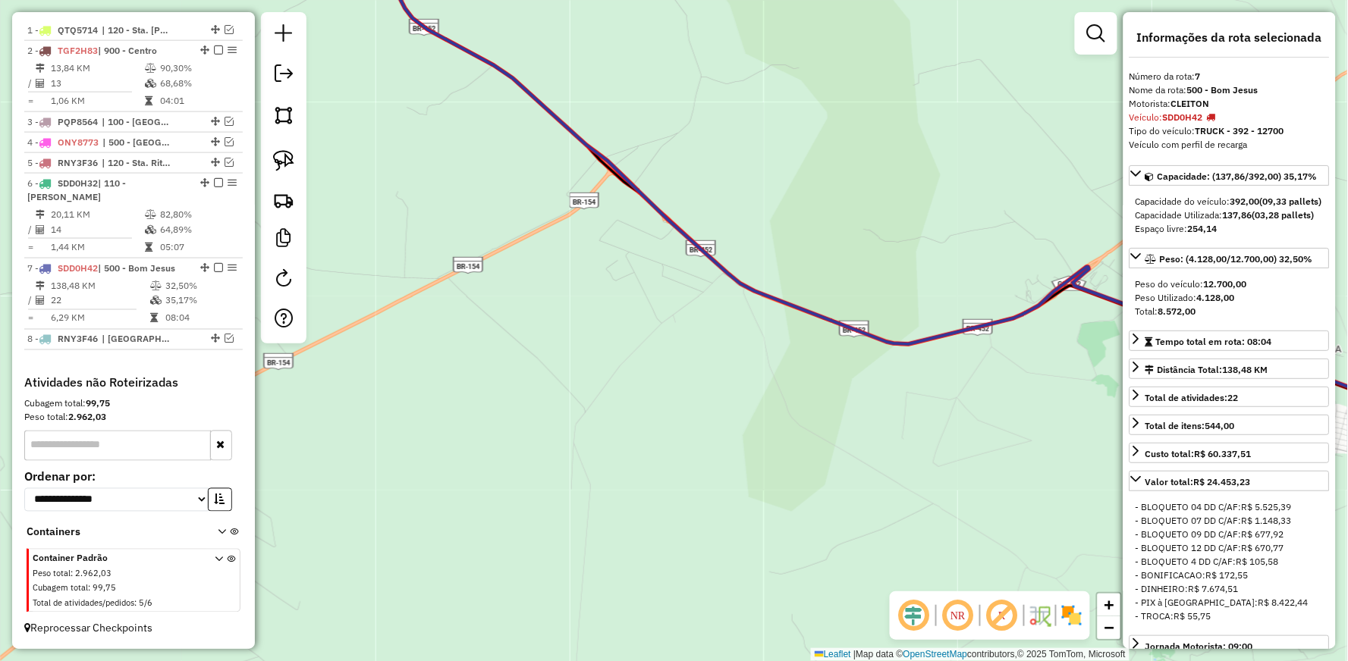
click at [684, 232] on icon at bounding box center [912, 185] width 1142 height 503
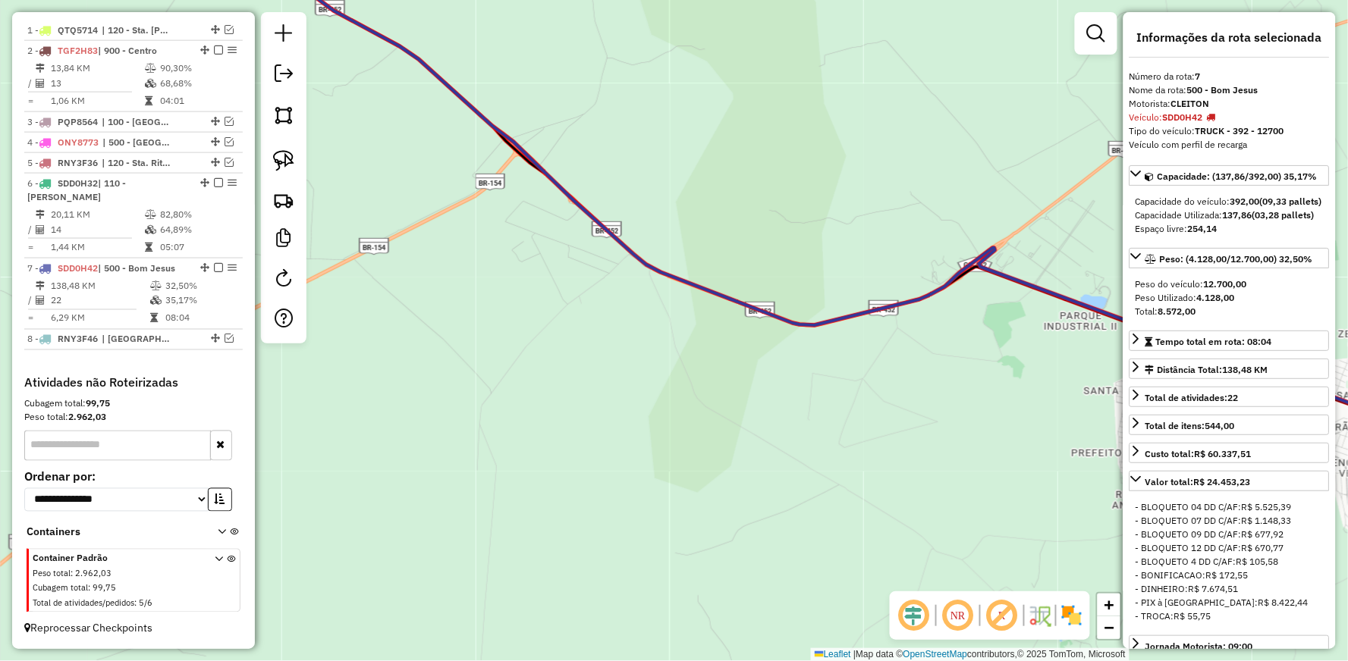
drag, startPoint x: 870, startPoint y: 360, endPoint x: 850, endPoint y: 351, distance: 21.7
click at [853, 352] on div "Janela de atendimento Grade de atendimento Capacidade Transportadoras Veículos …" at bounding box center [674, 330] width 1348 height 661
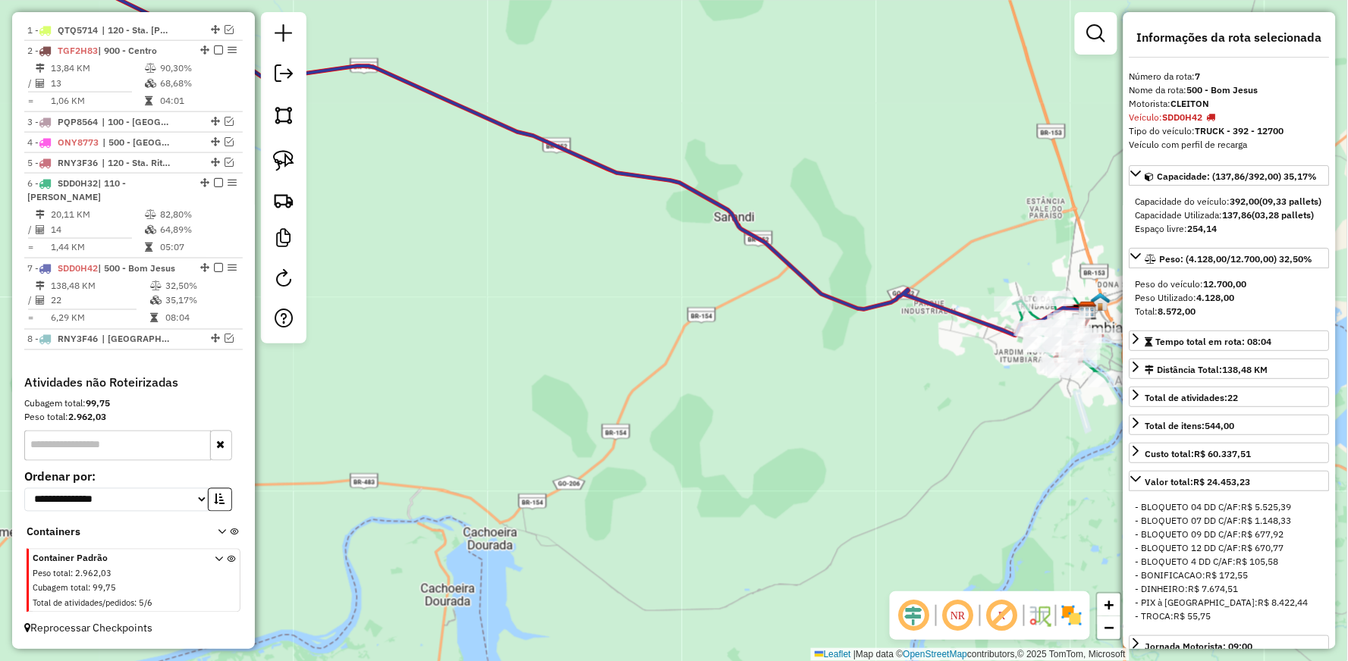
drag, startPoint x: 859, startPoint y: 363, endPoint x: 982, endPoint y: 372, distance: 123.2
click at [991, 388] on div "Janela de atendimento Grade de atendimento Capacidade Transportadoras Veículos …" at bounding box center [674, 330] width 1348 height 661
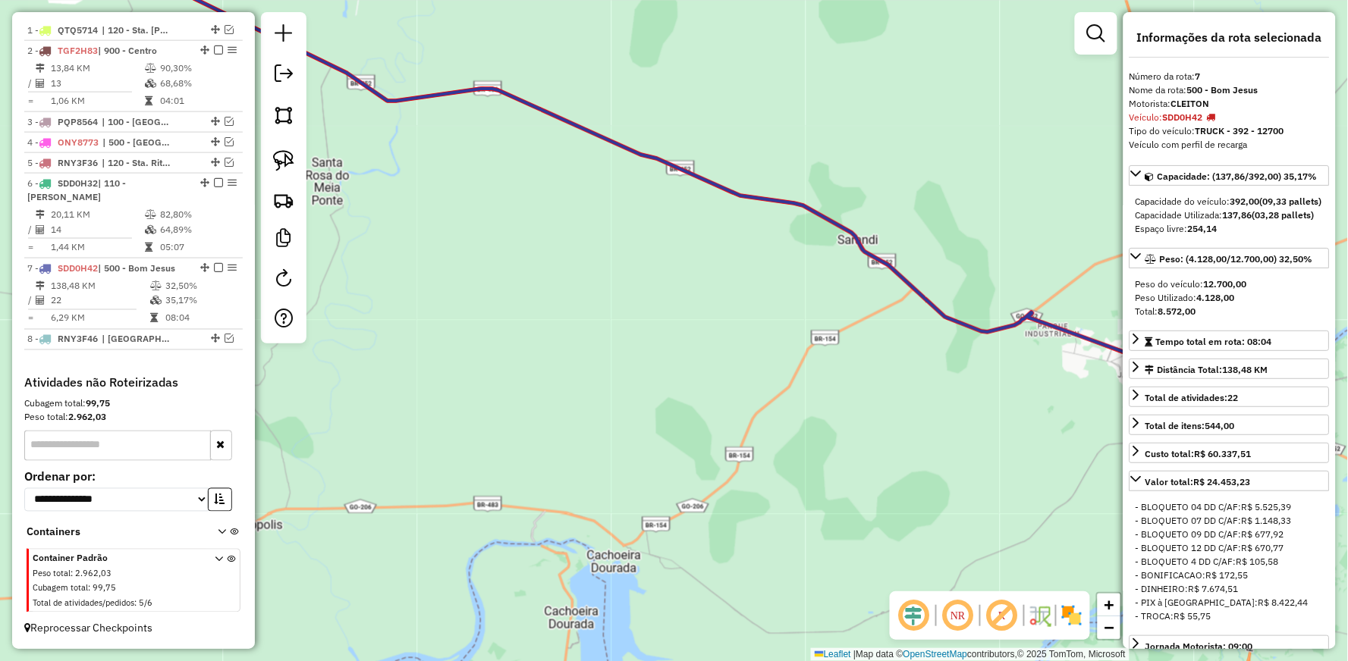
click at [950, 315] on icon at bounding box center [636, 146] width 1150 height 424
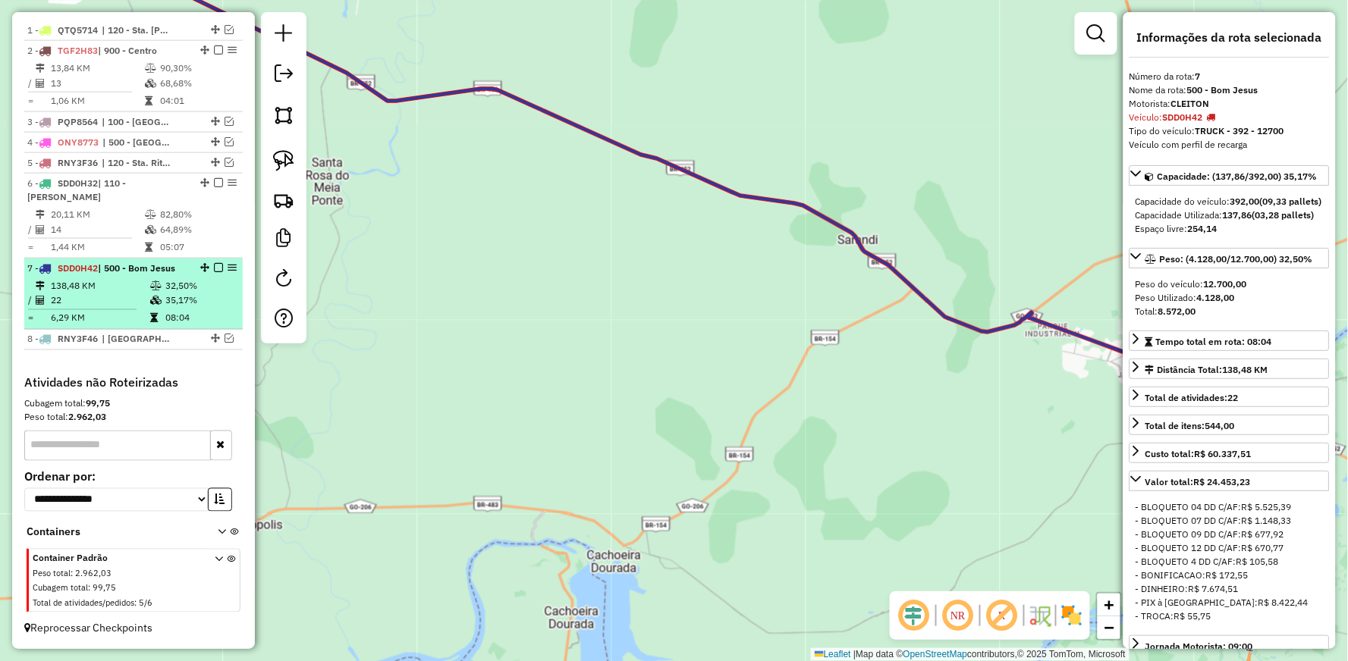
click at [214, 269] on em at bounding box center [218, 267] width 9 height 9
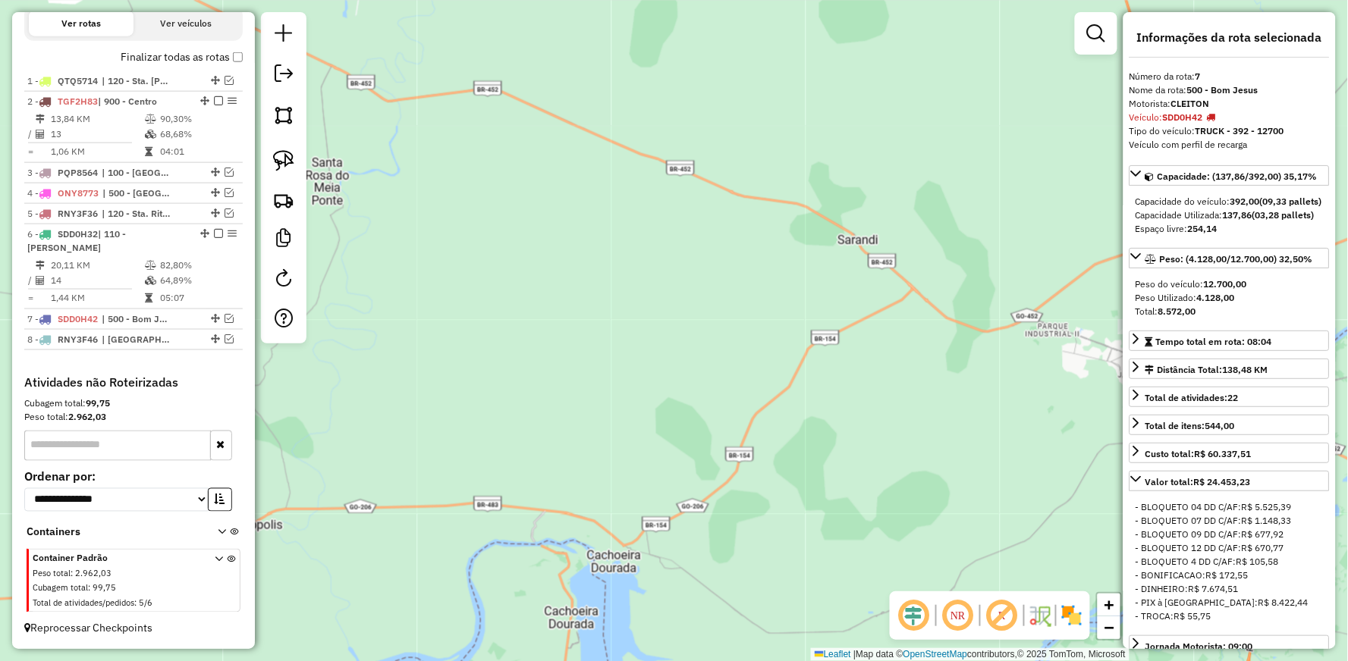
drag, startPoint x: 666, startPoint y: 330, endPoint x: 327, endPoint y: 315, distance: 339.4
click at [364, 319] on div "Janela de atendimento Grade de atendimento Capacidade Transportadoras Veículos …" at bounding box center [674, 330] width 1348 height 661
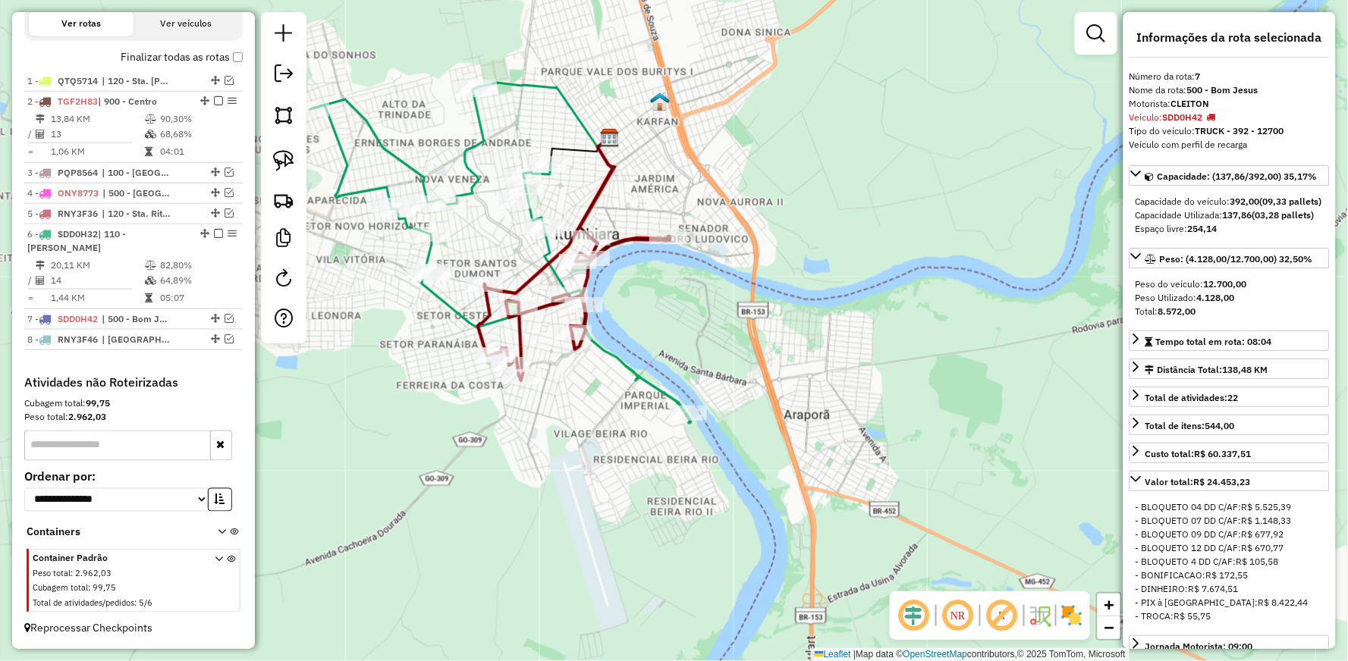
drag, startPoint x: 499, startPoint y: 248, endPoint x: 589, endPoint y: 283, distance: 96.1
click at [589, 283] on div "Janela de atendimento Grade de atendimento Capacidade Transportadoras Veículos …" at bounding box center [674, 330] width 1348 height 661
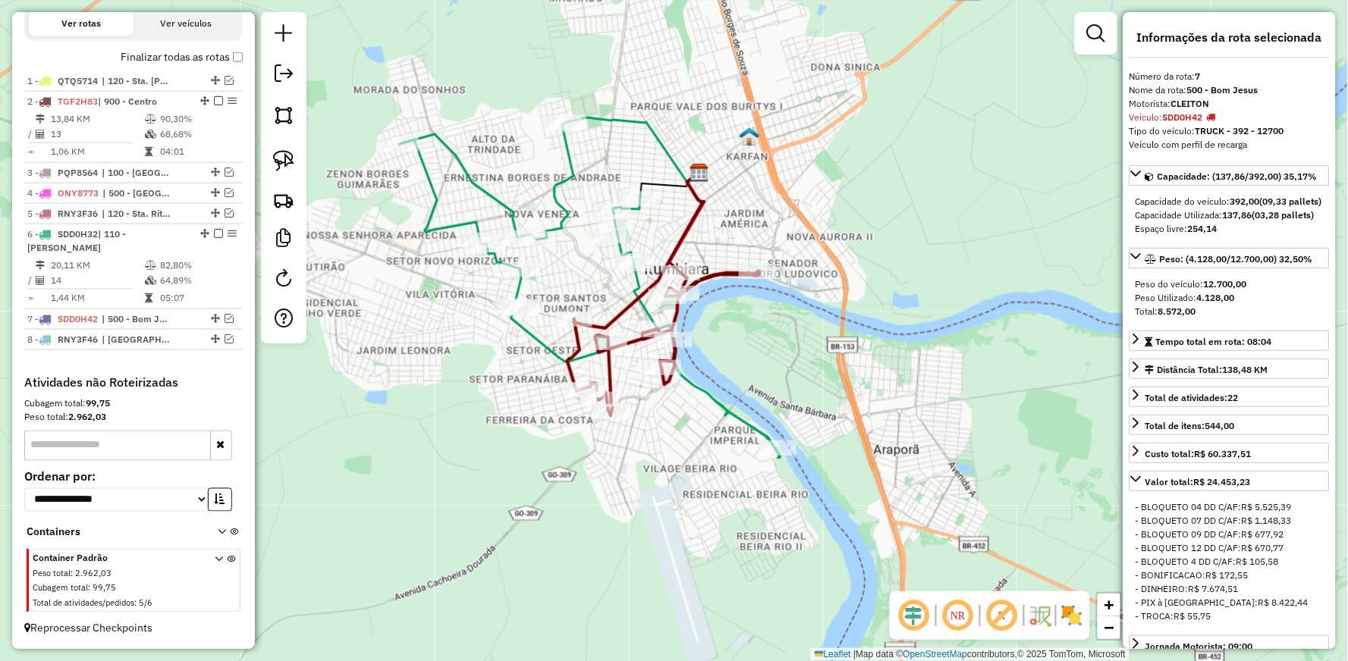
click at [635, 279] on icon at bounding box center [590, 290] width 381 height 336
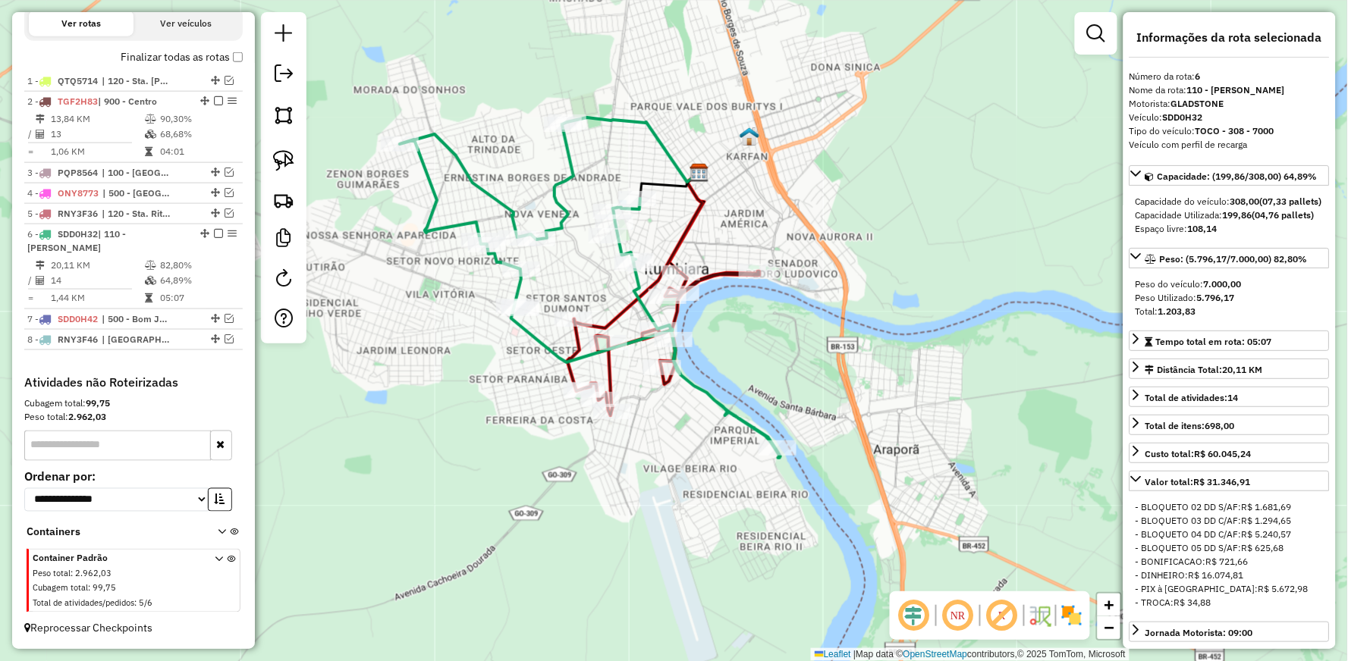
click at [604, 365] on icon at bounding box center [663, 344] width 192 height 144
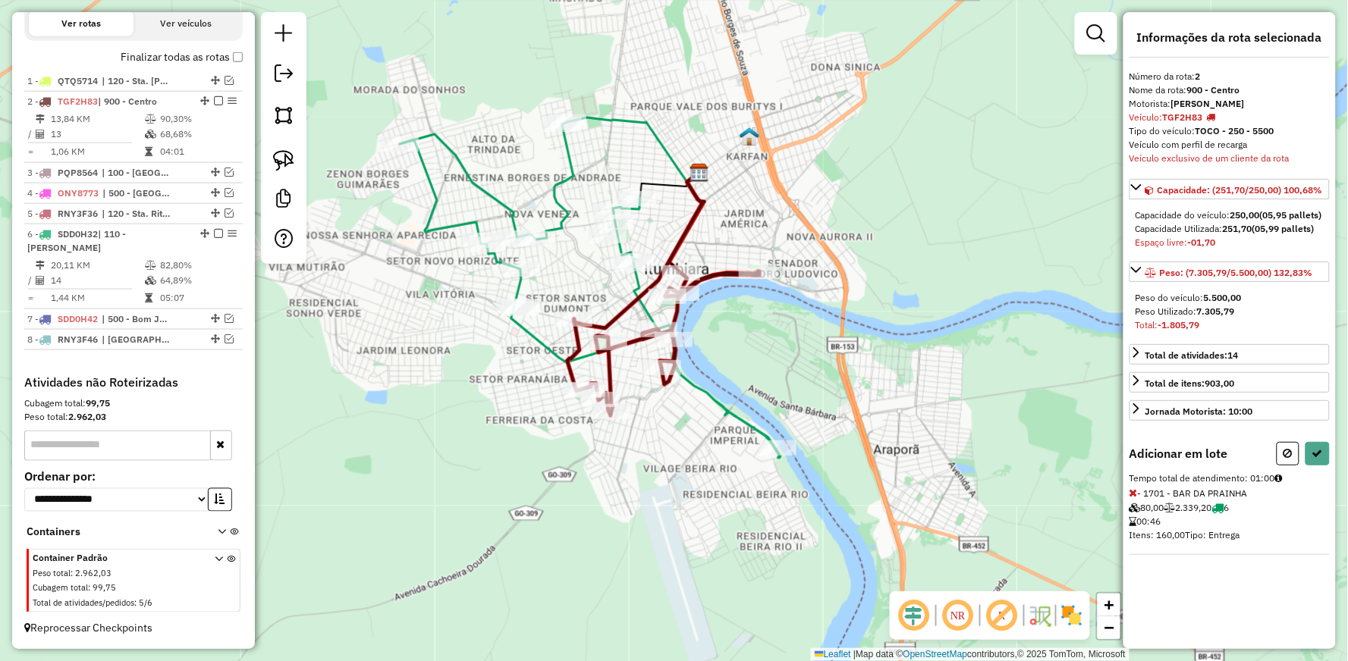
click at [1287, 452] on div "Informações da rota selecionada Número da rota: 2 Nome da rota: 900 - Centro Mo…" at bounding box center [1229, 330] width 212 height 637
click at [1284, 459] on icon at bounding box center [1287, 453] width 9 height 11
select select "**********"
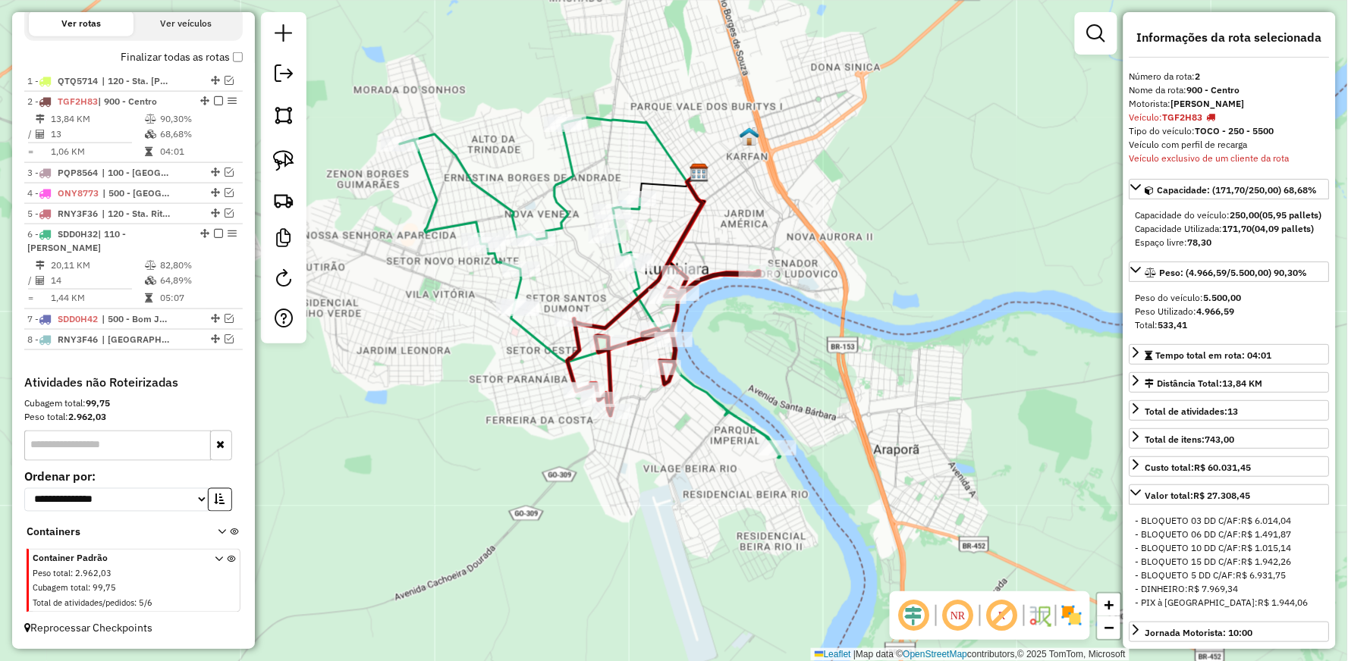
click at [485, 191] on icon at bounding box center [590, 290] width 381 height 336
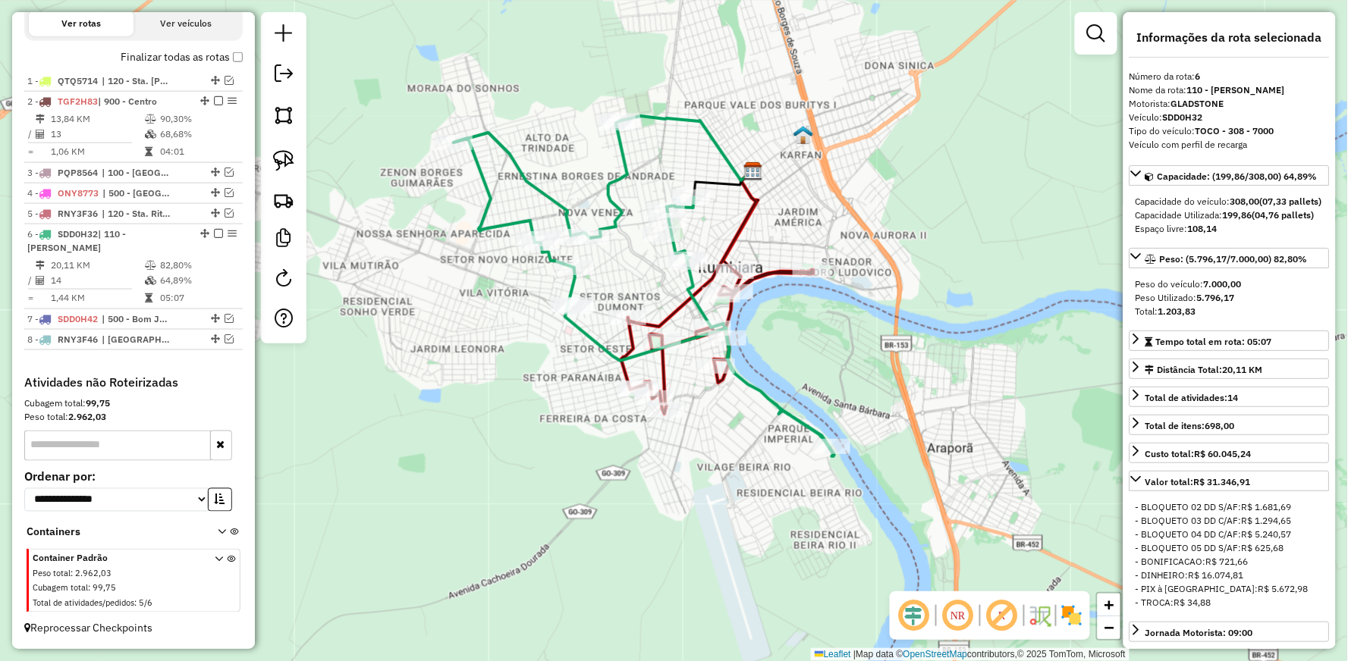
drag, startPoint x: 429, startPoint y: 336, endPoint x: 557, endPoint y: 262, distance: 147.1
click at [589, 309] on div "Janela de atendimento Grade de atendimento Capacidade Transportadoras Veículos …" at bounding box center [674, 330] width 1348 height 661
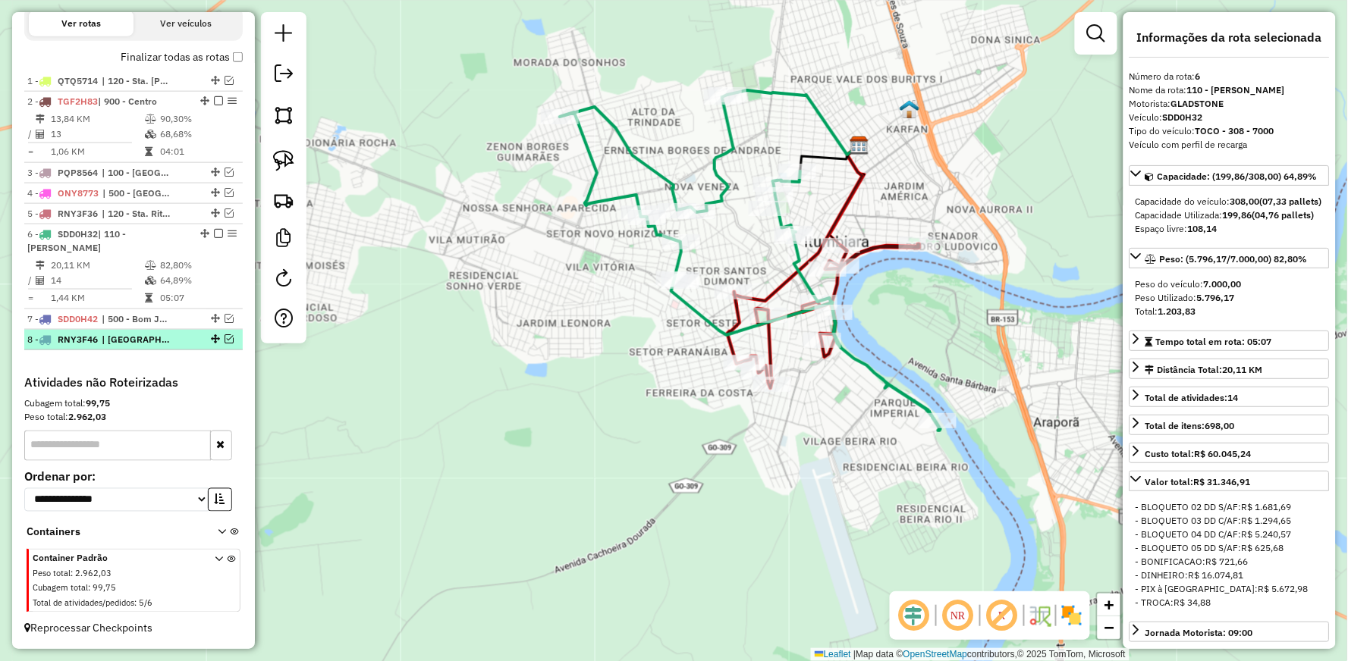
click at [225, 340] on em at bounding box center [229, 338] width 9 height 9
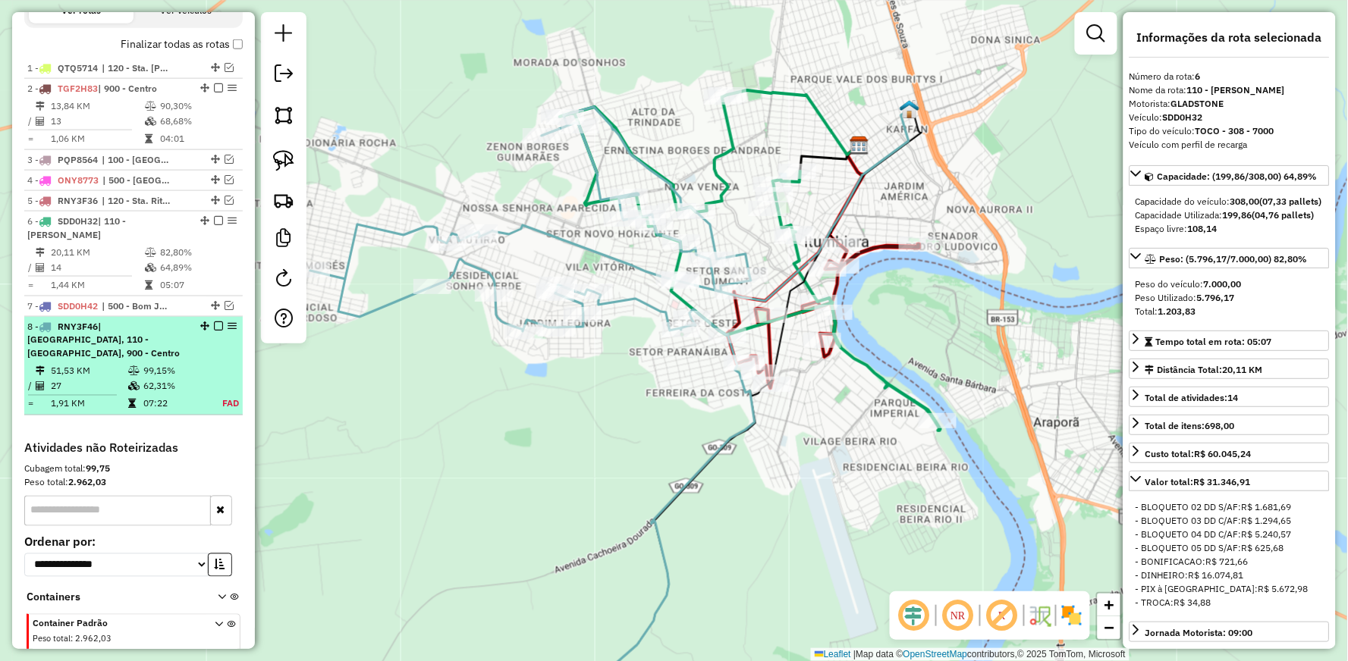
scroll to position [592, 0]
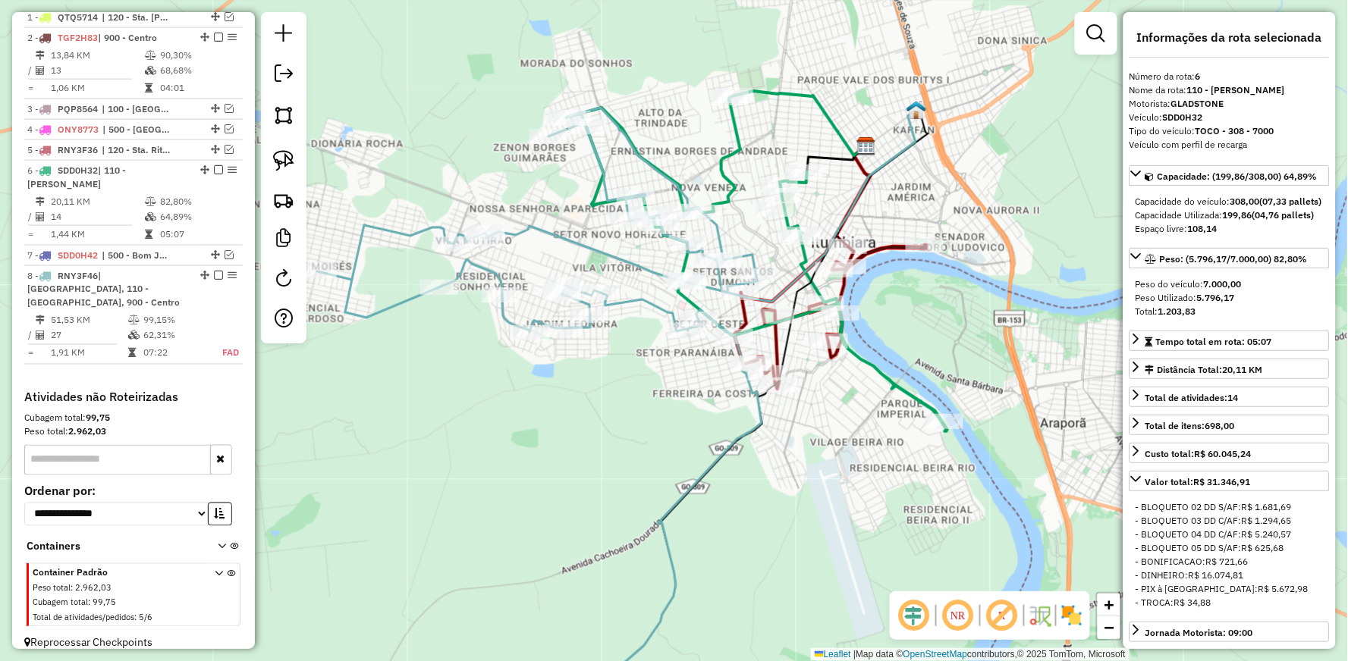
drag, startPoint x: 451, startPoint y: 341, endPoint x: 562, endPoint y: 360, distance: 113.0
click at [562, 360] on div "Janela de atendimento Grade de atendimento Capacidade Transportadoras Veículos …" at bounding box center [674, 330] width 1348 height 661
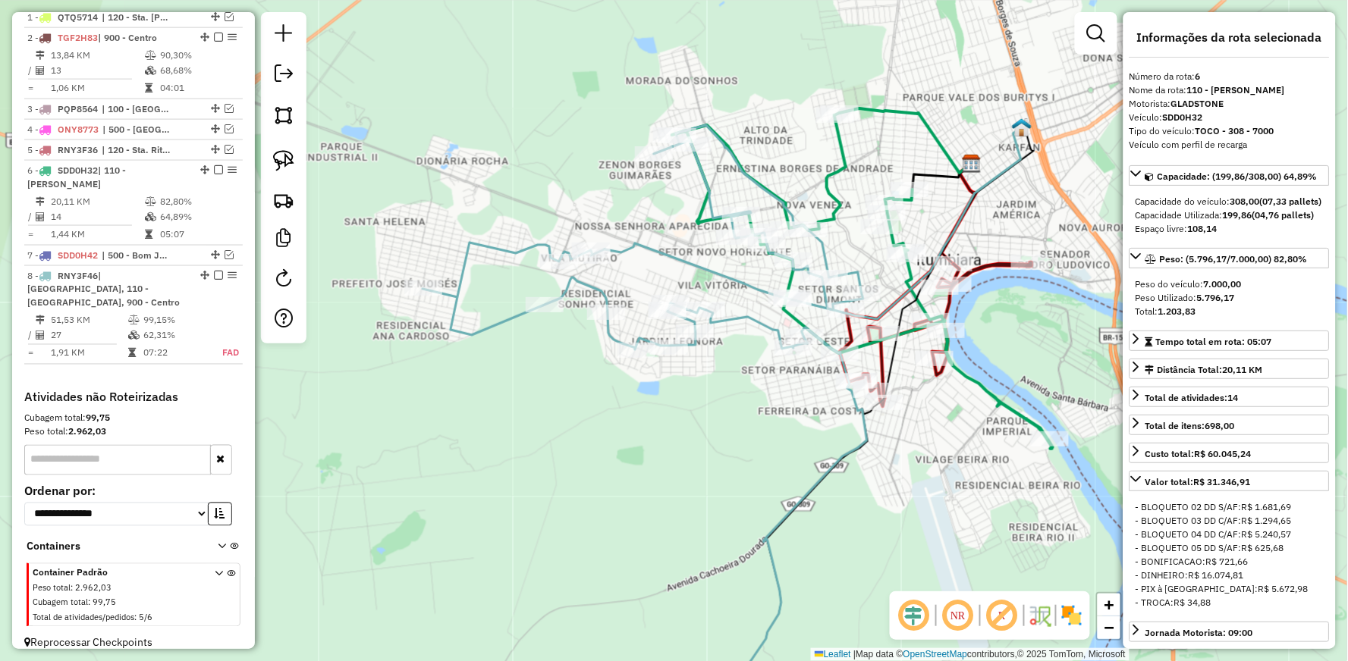
click at [506, 252] on icon at bounding box center [644, 426] width 444 height 602
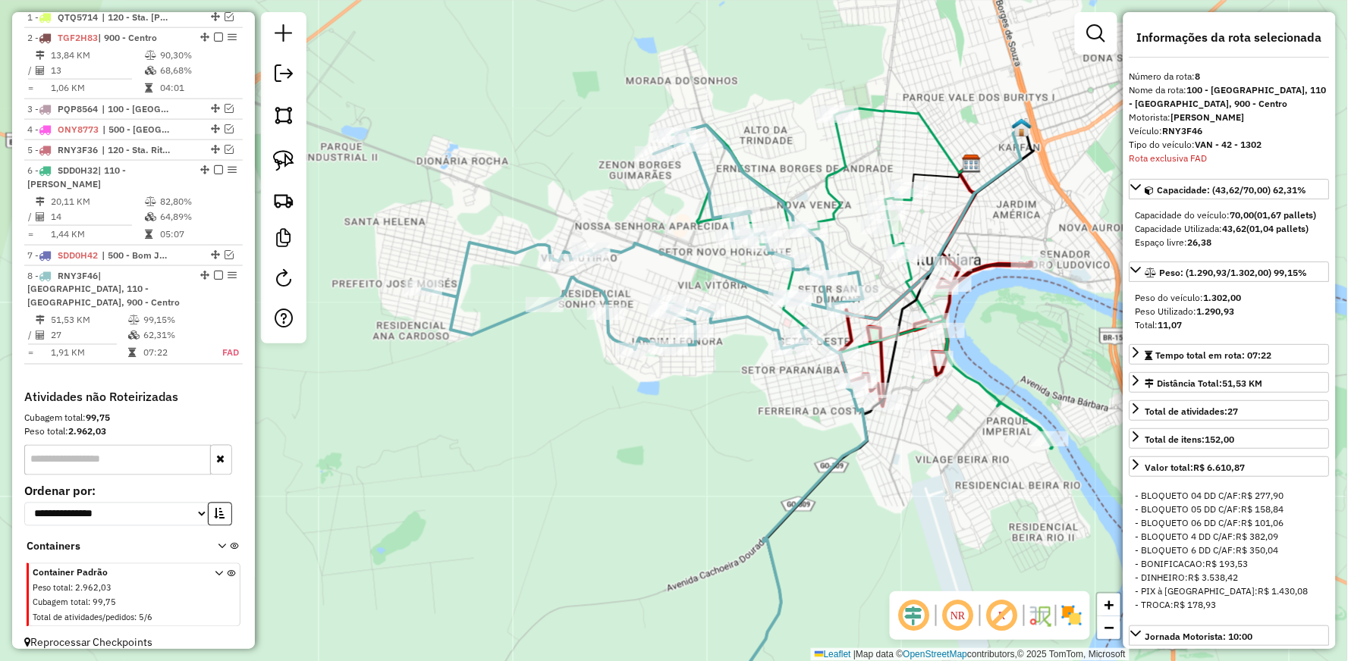
scroll to position [619, 0]
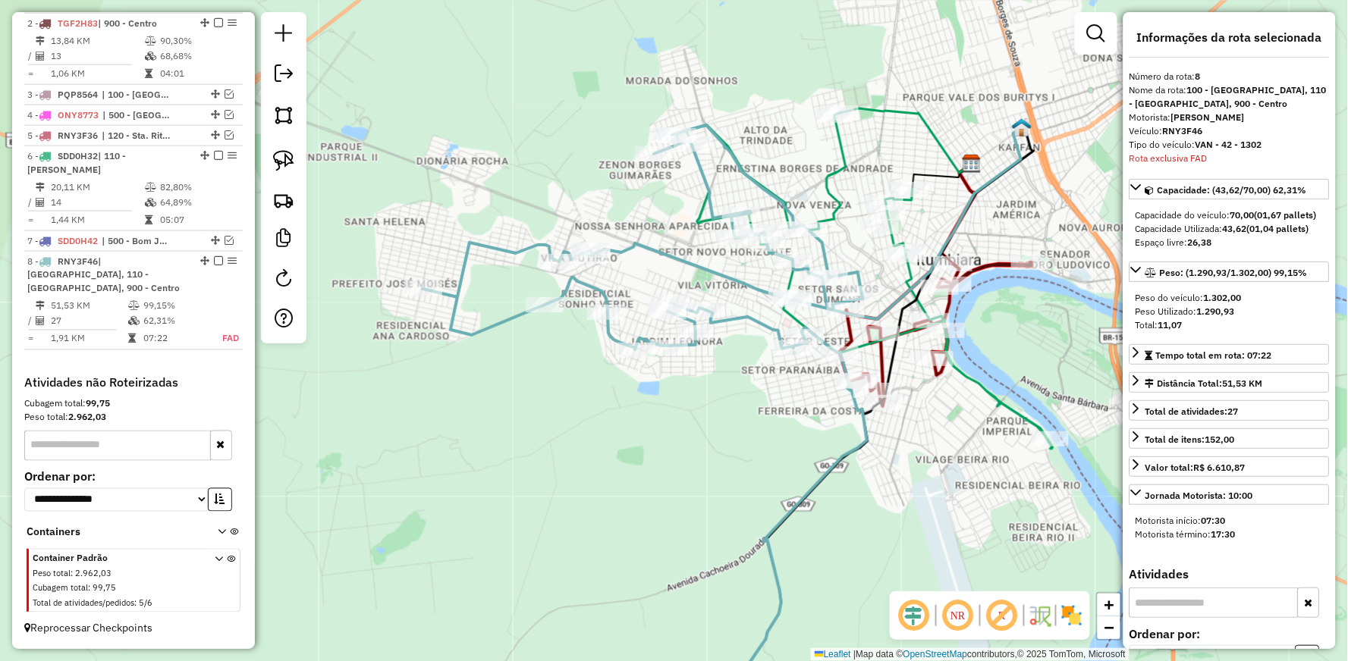
click at [981, 388] on icon at bounding box center [862, 281] width 381 height 336
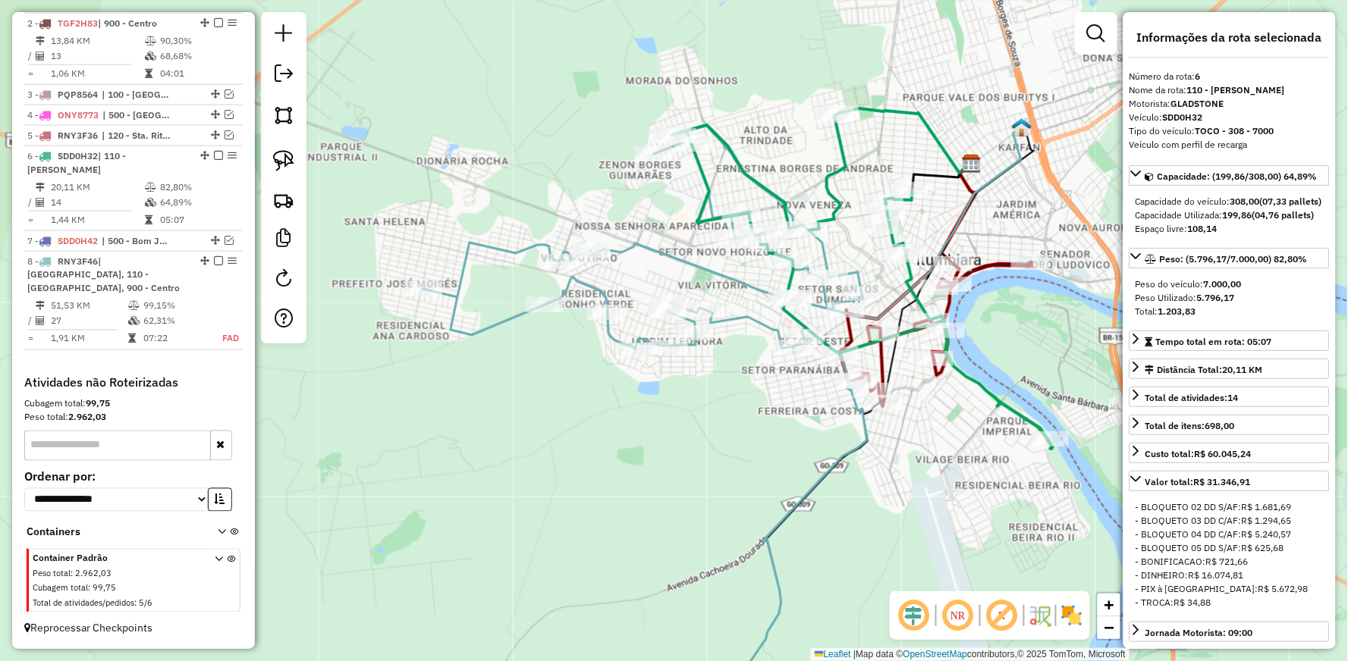
click at [967, 417] on div "Janela de atendimento Grade de atendimento Capacidade Transportadoras Veículos …" at bounding box center [674, 330] width 1348 height 661
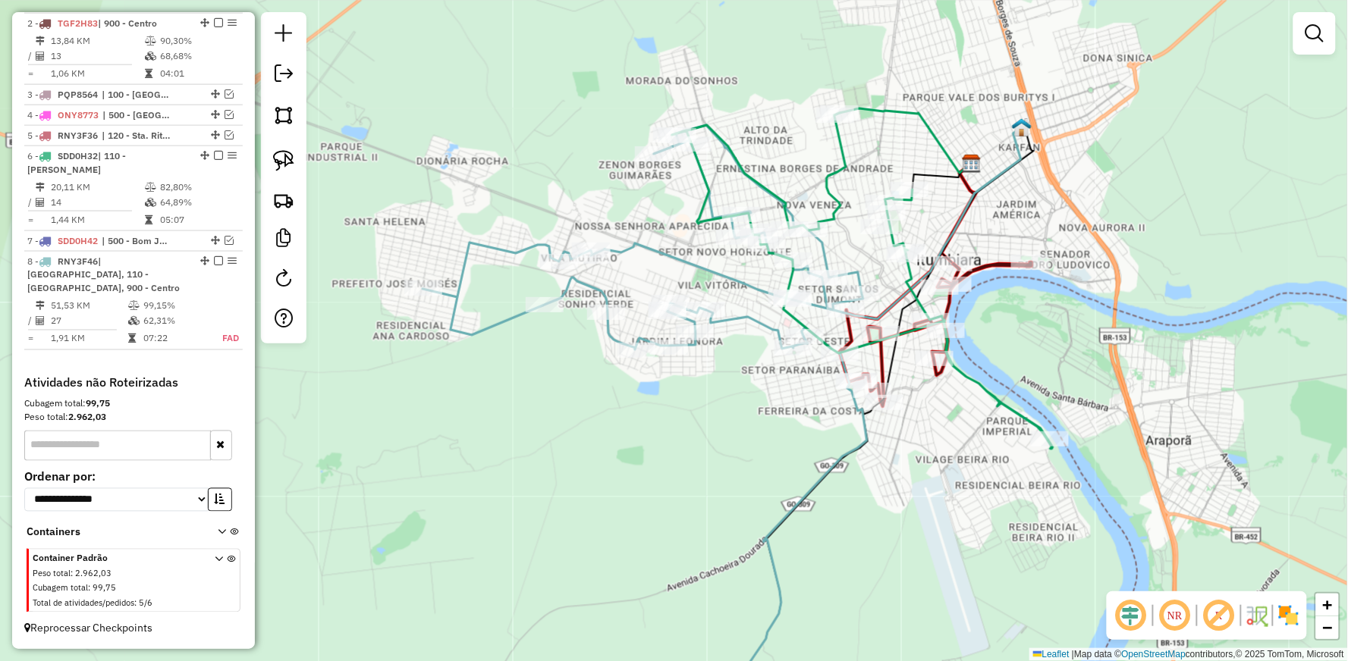
click at [978, 377] on icon at bounding box center [862, 281] width 381 height 336
select select "**********"
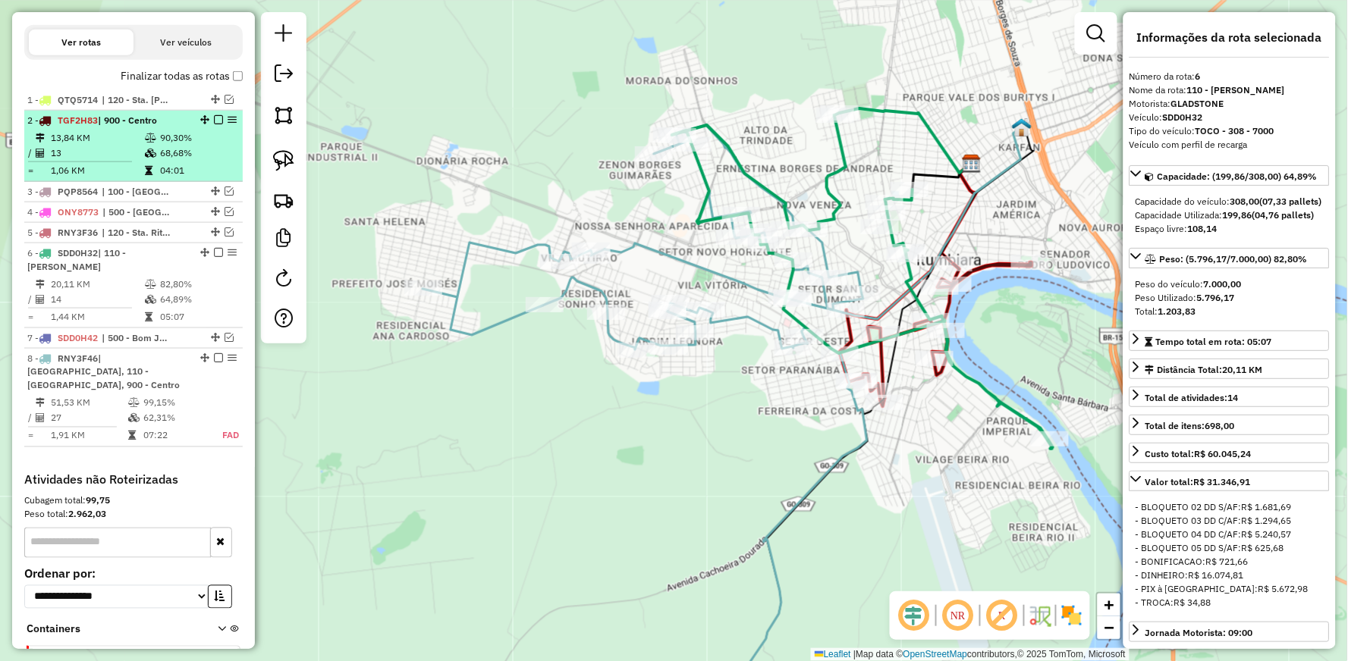
scroll to position [535, 0]
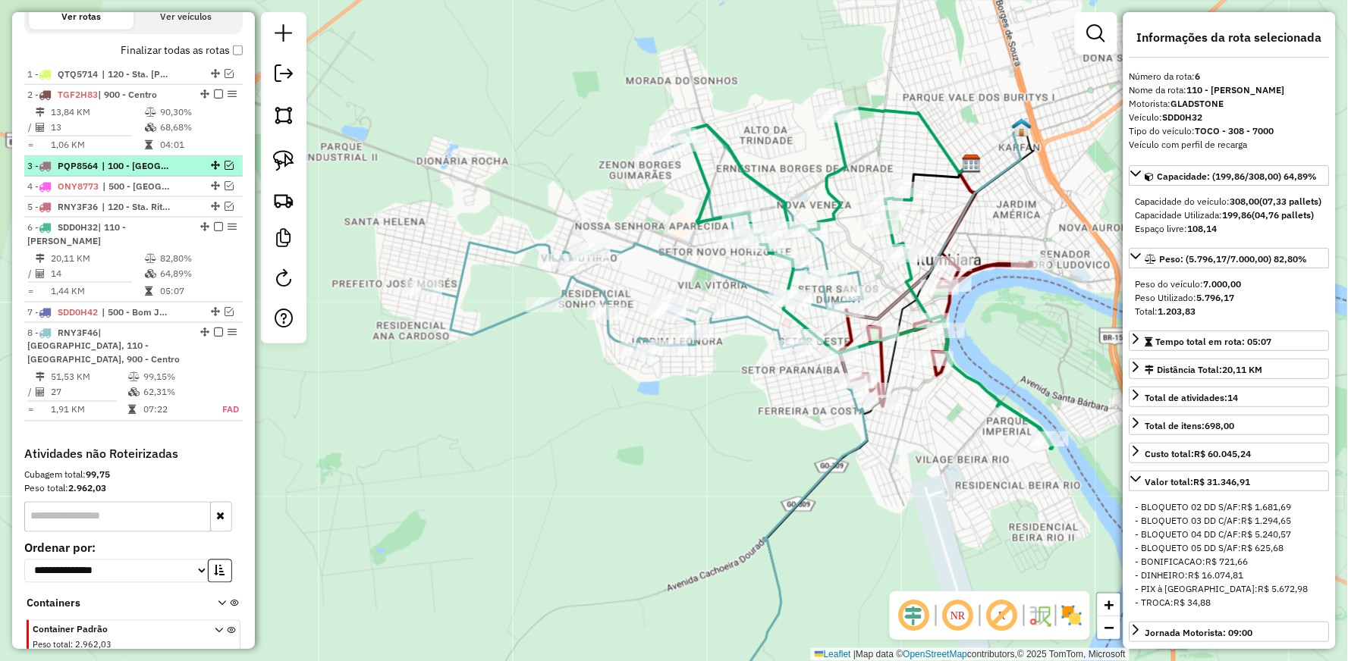
click at [225, 170] on em at bounding box center [229, 165] width 9 height 9
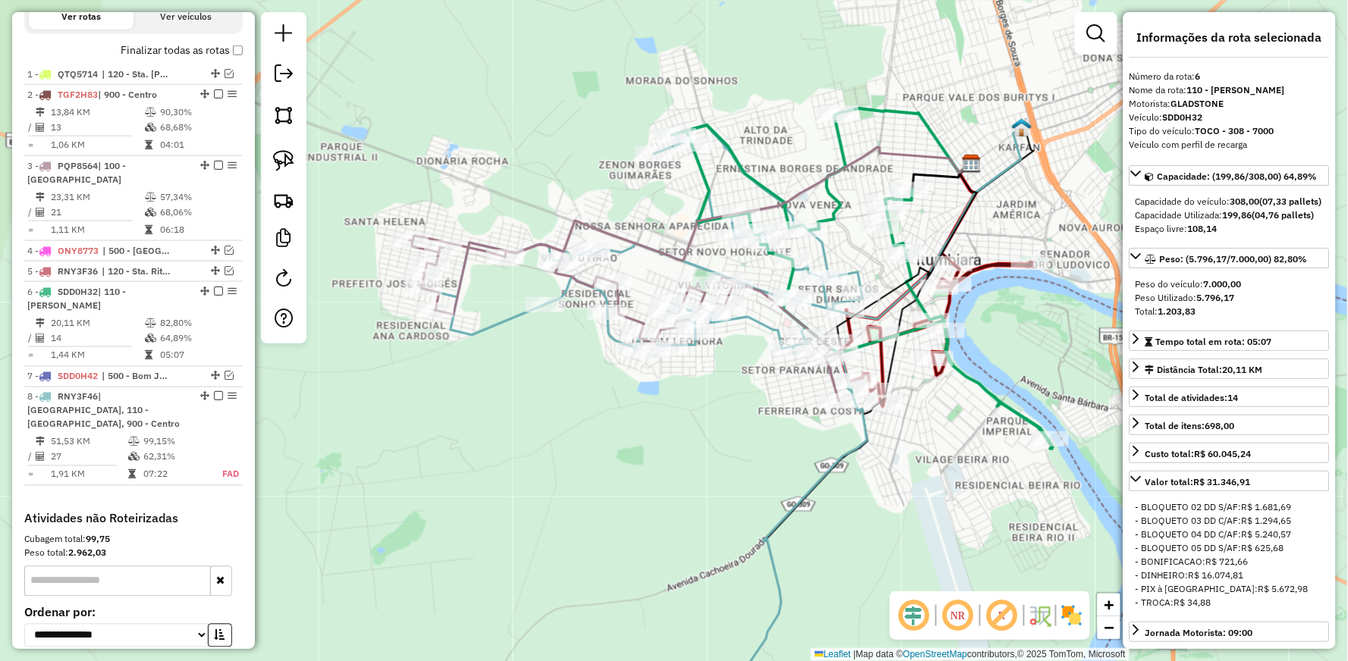
click at [779, 405] on div "Janela de atendimento Grade de atendimento Capacidade Transportadoras Veículos …" at bounding box center [674, 330] width 1348 height 661
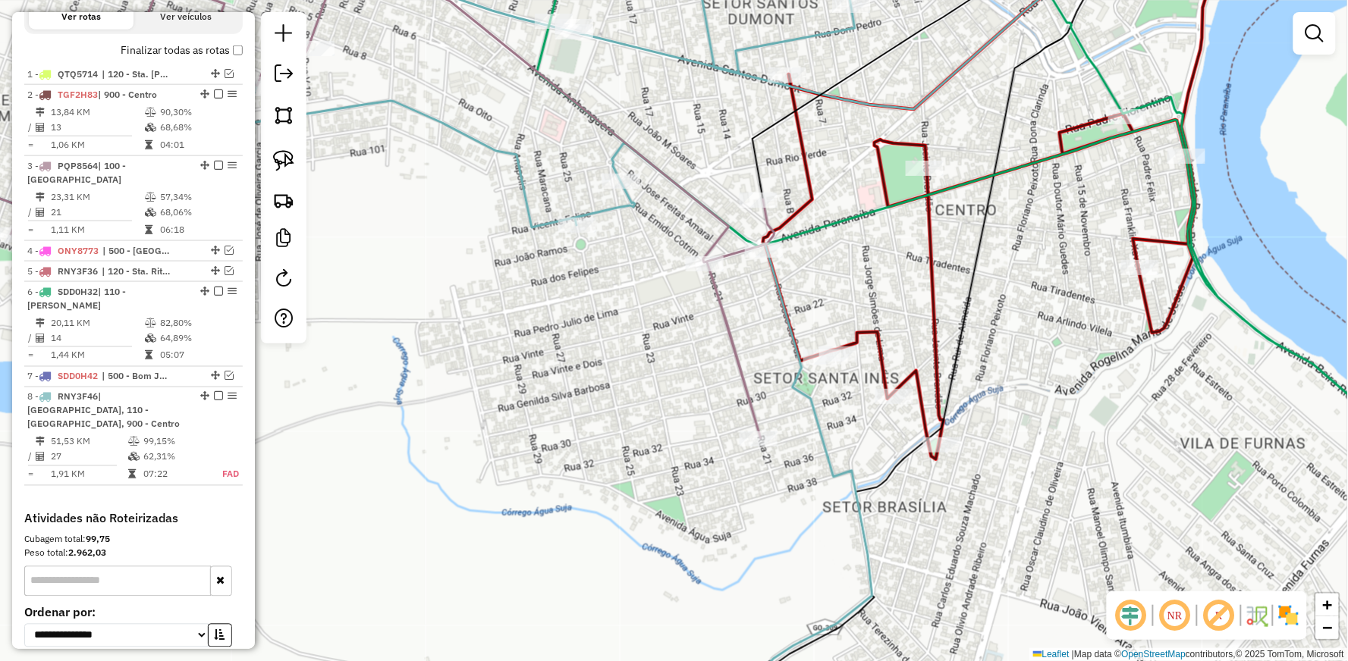
click at [930, 290] on icon at bounding box center [1017, 197] width 508 height 526
select select "**********"
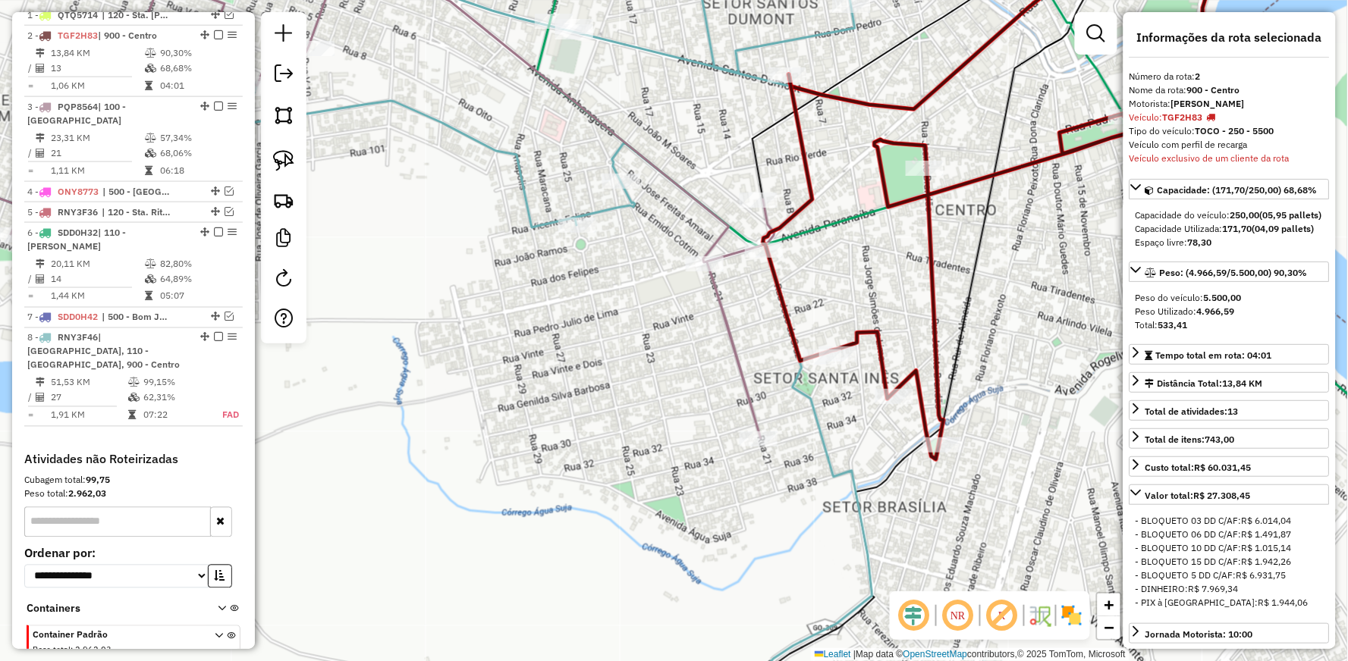
scroll to position [620, 0]
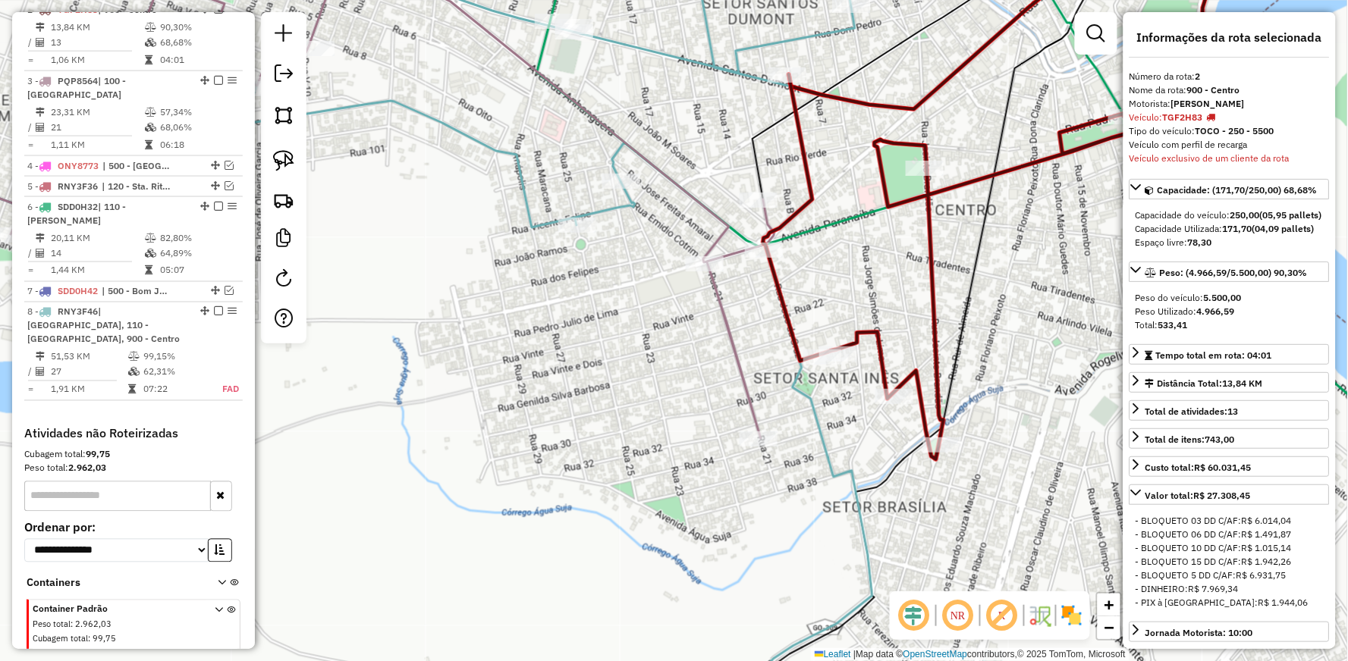
click at [801, 163] on icon at bounding box center [1017, 197] width 508 height 526
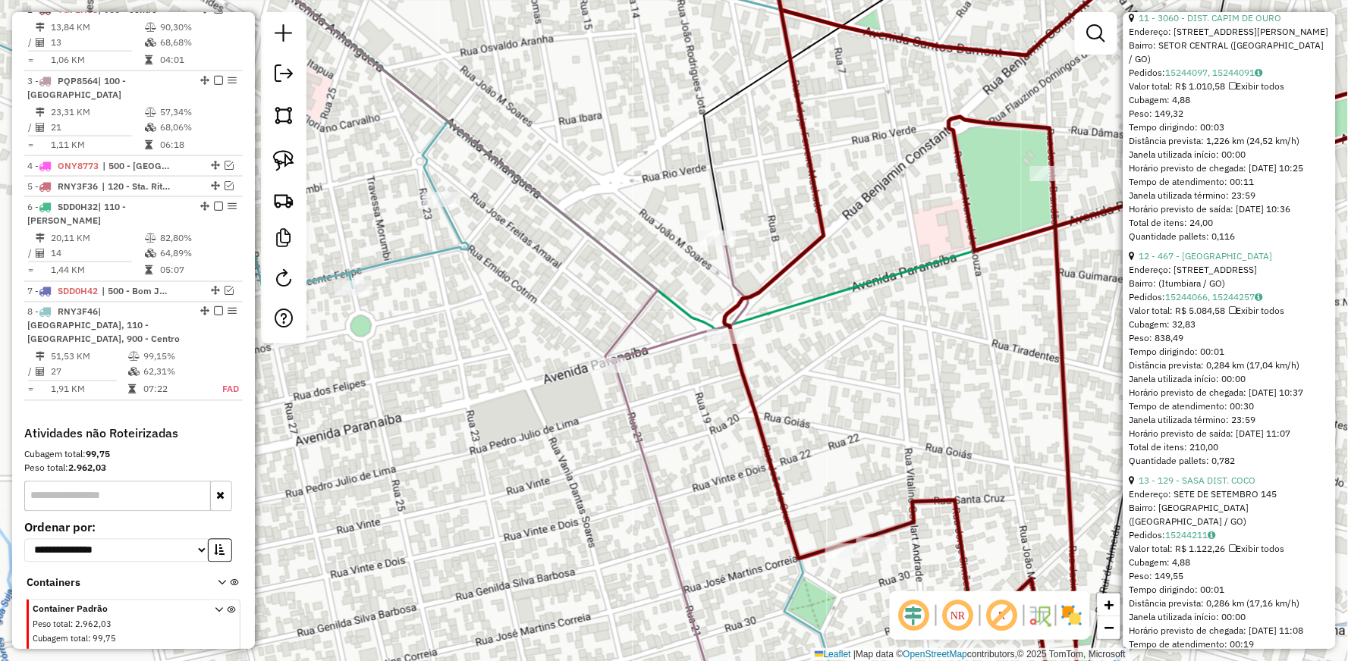
scroll to position [3293, 0]
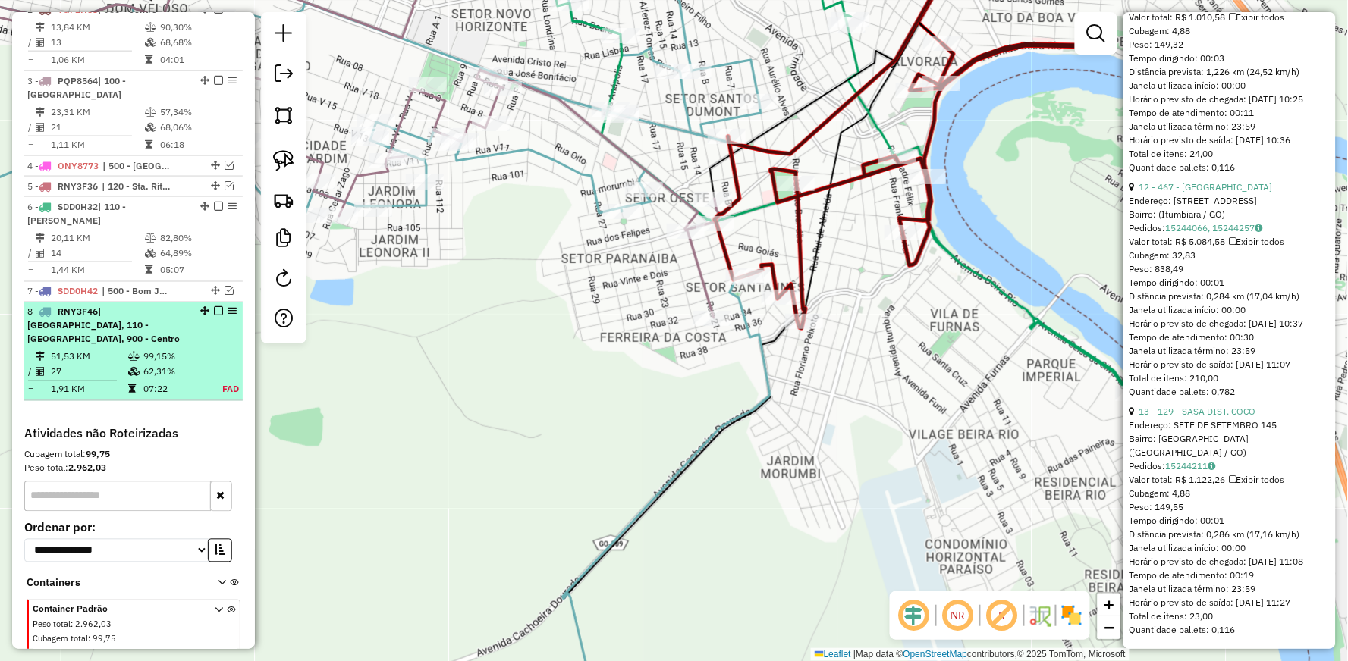
click at [214, 316] on em at bounding box center [218, 311] width 9 height 9
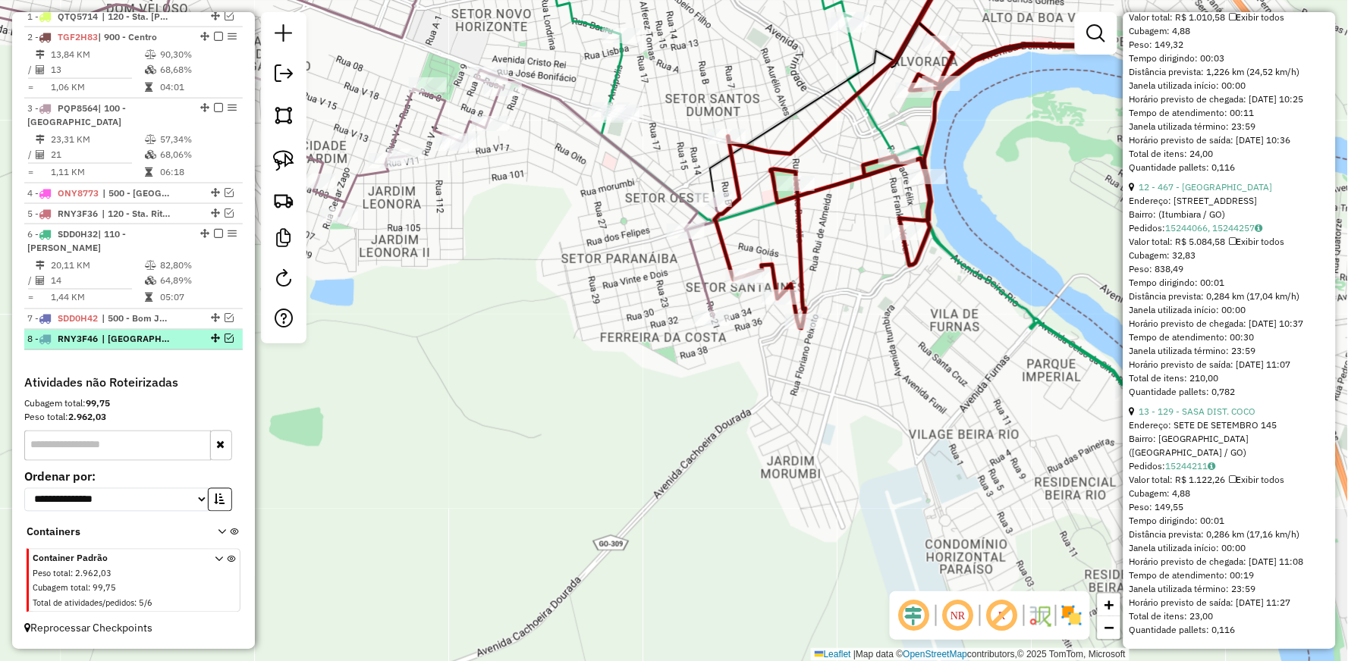
scroll to position [605, 0]
click at [784, 149] on icon at bounding box center [847, 44] width 239 height 220
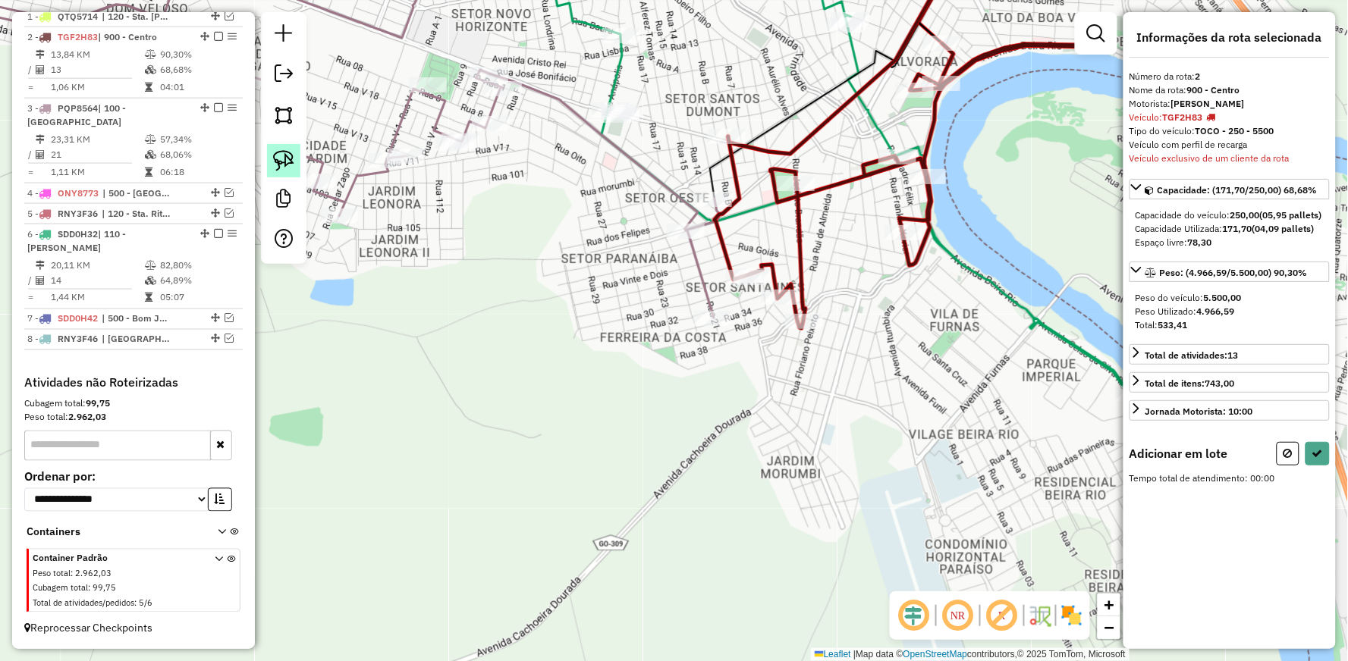
click at [289, 159] on img at bounding box center [283, 160] width 21 height 21
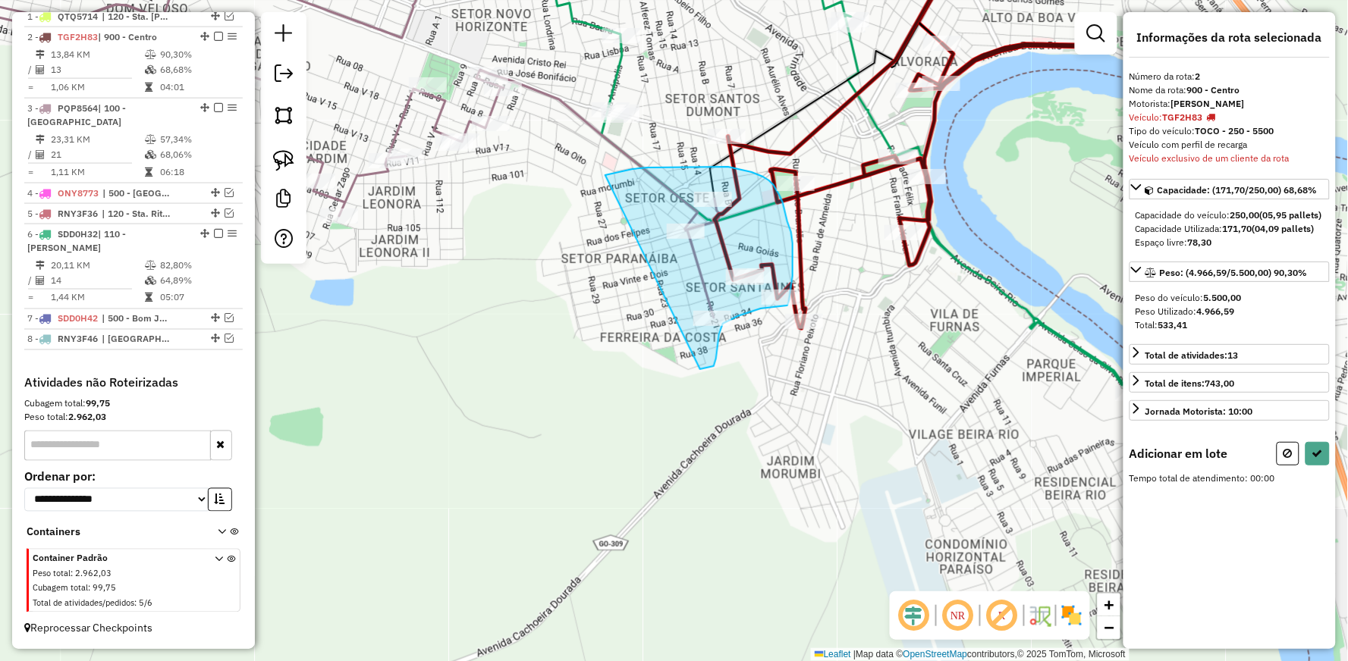
drag, startPoint x: 605, startPoint y: 175, endPoint x: 700, endPoint y: 369, distance: 216.1
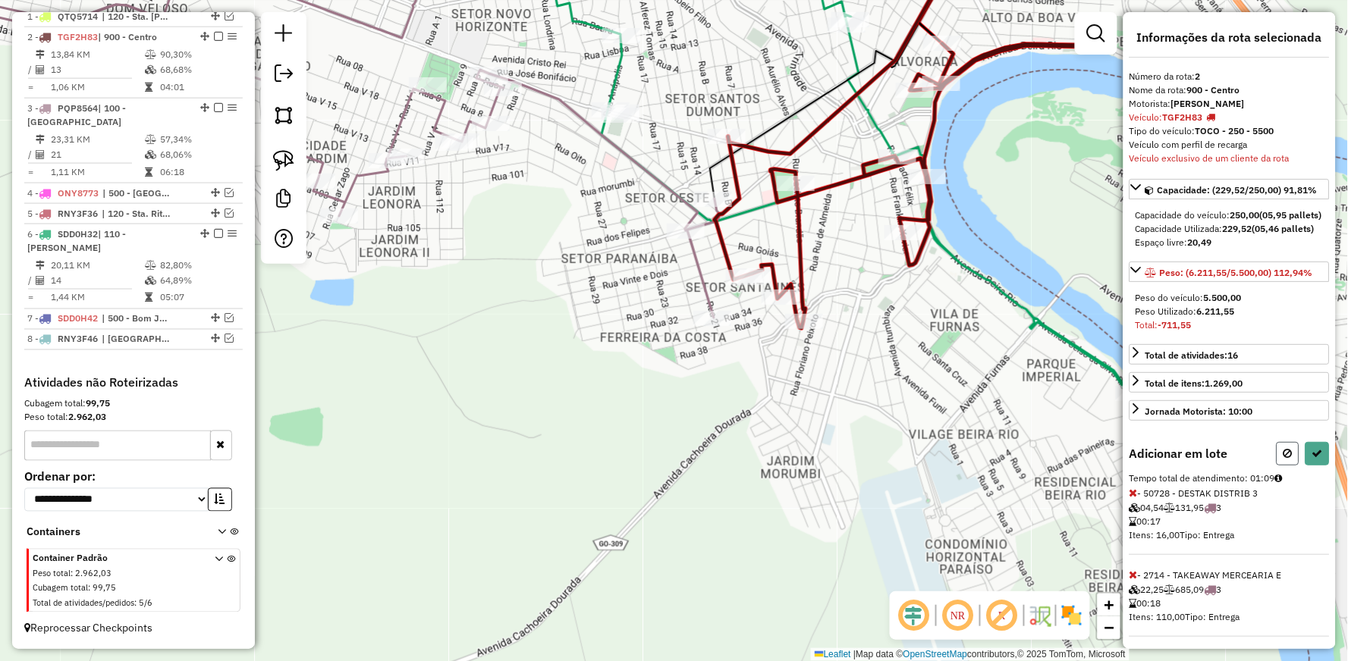
click at [1278, 466] on button at bounding box center [1288, 454] width 23 height 24
select select "**********"
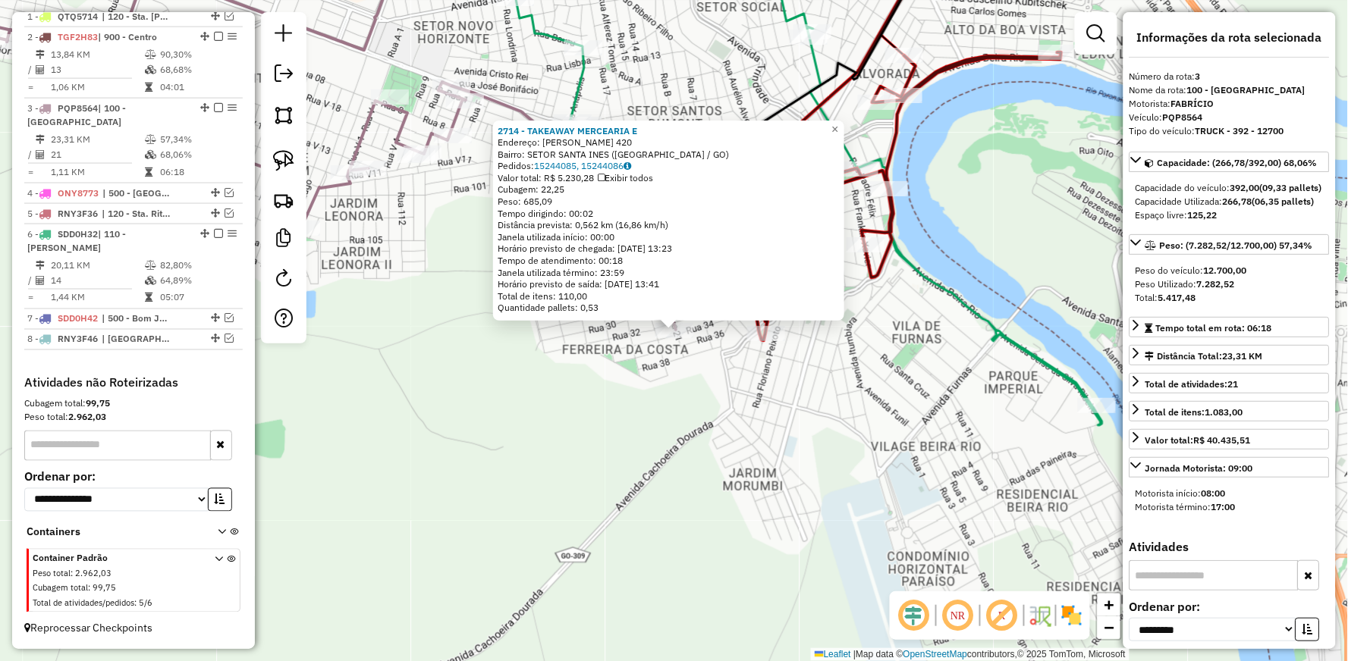
click at [658, 362] on div "2714 - TAKEAWAY MERCEARIA E Endereço: [PERSON_NAME] 420 Bairro: SETOR SANTA INE…" at bounding box center [674, 330] width 1348 height 661
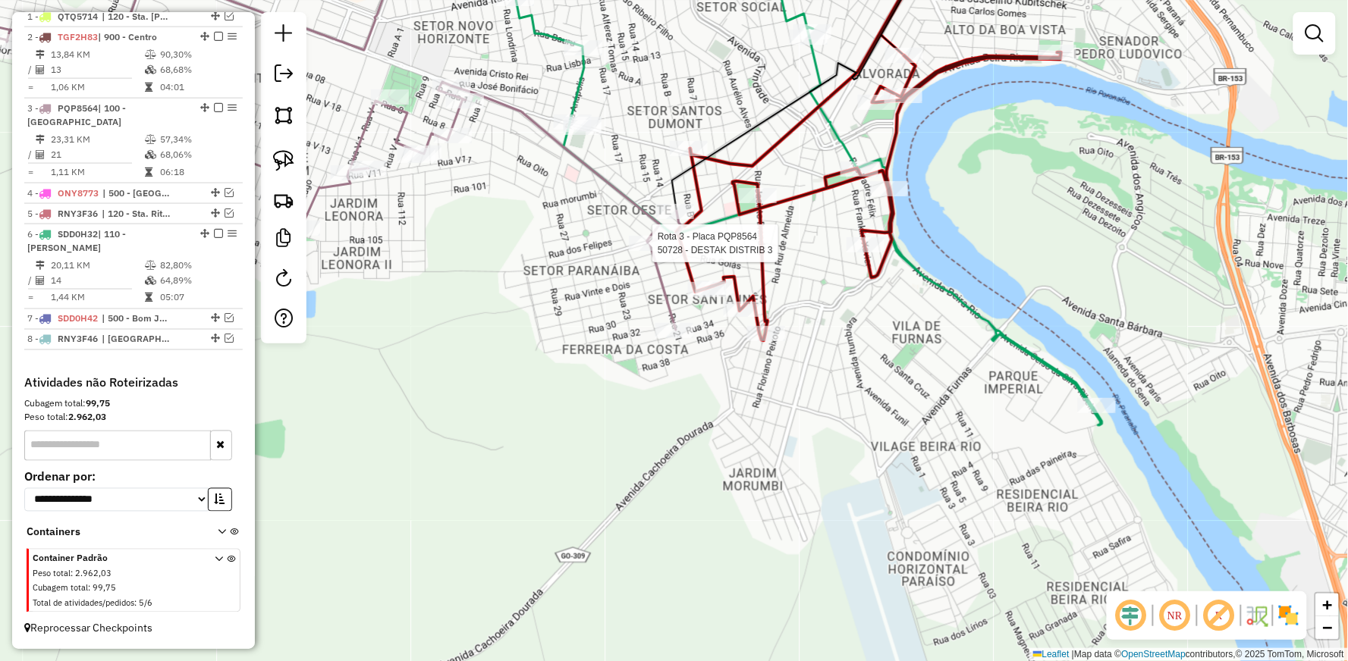
select select "**********"
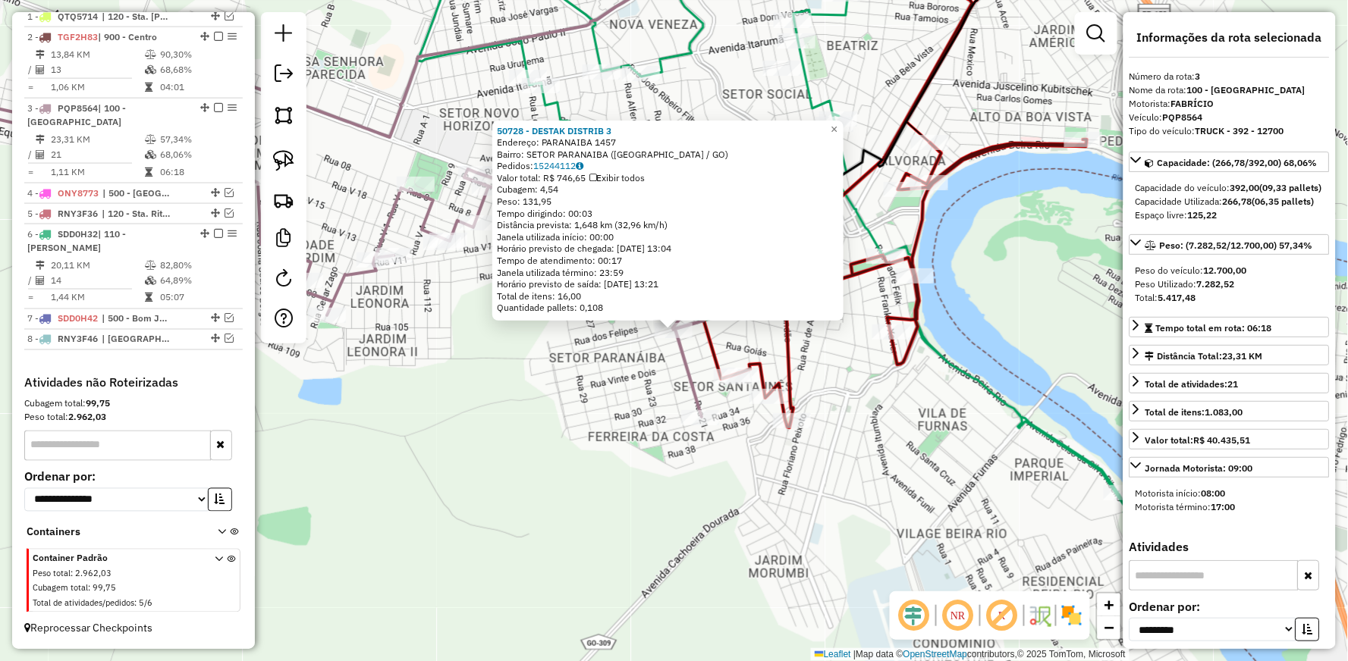
click at [611, 344] on div "50728 - DESTAK DISTRIB 3 Endereço: PARANAIBA 1457 Bairro: SETOR [GEOGRAPHIC_DAT…" at bounding box center [674, 330] width 1348 height 661
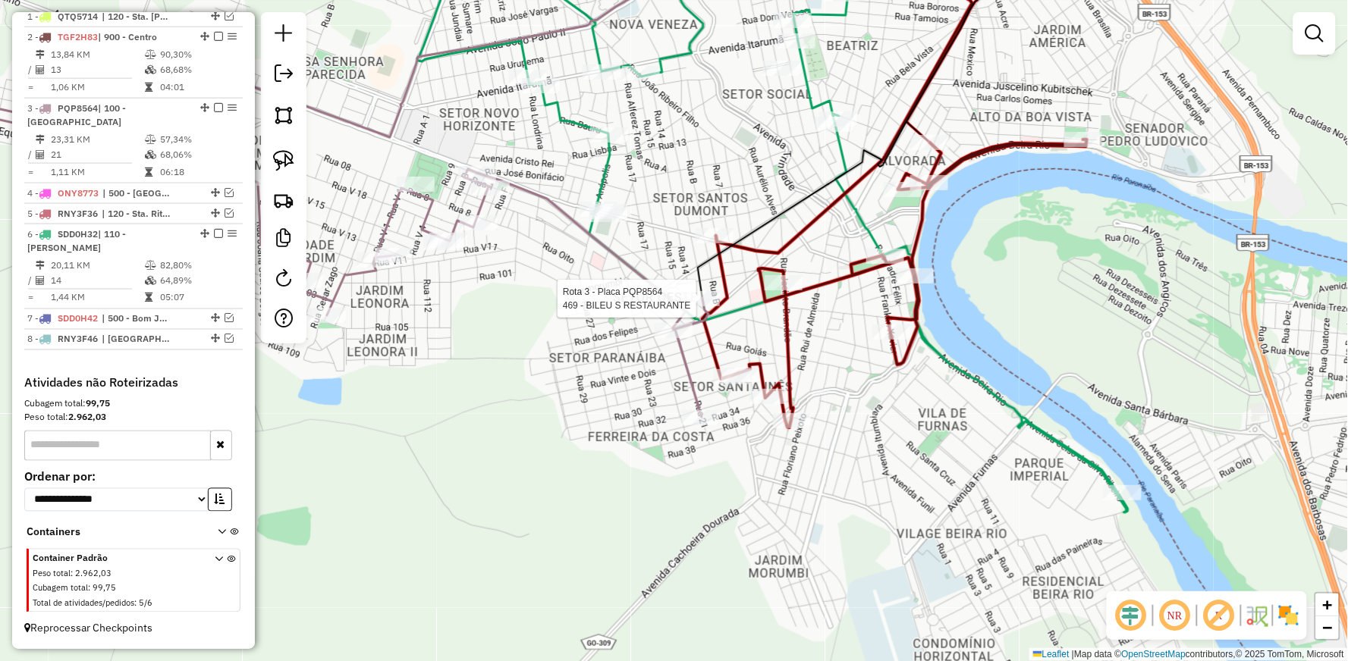
select select "**********"
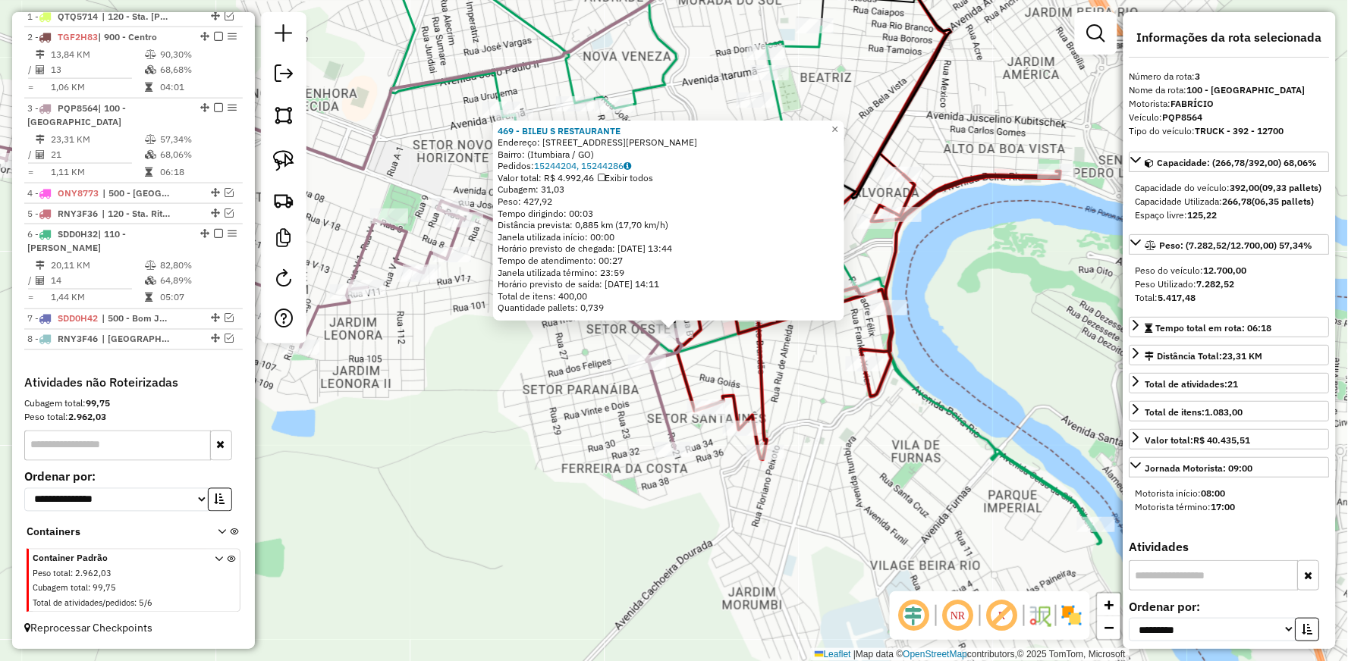
click at [755, 343] on icon at bounding box center [868, 315] width 385 height 288
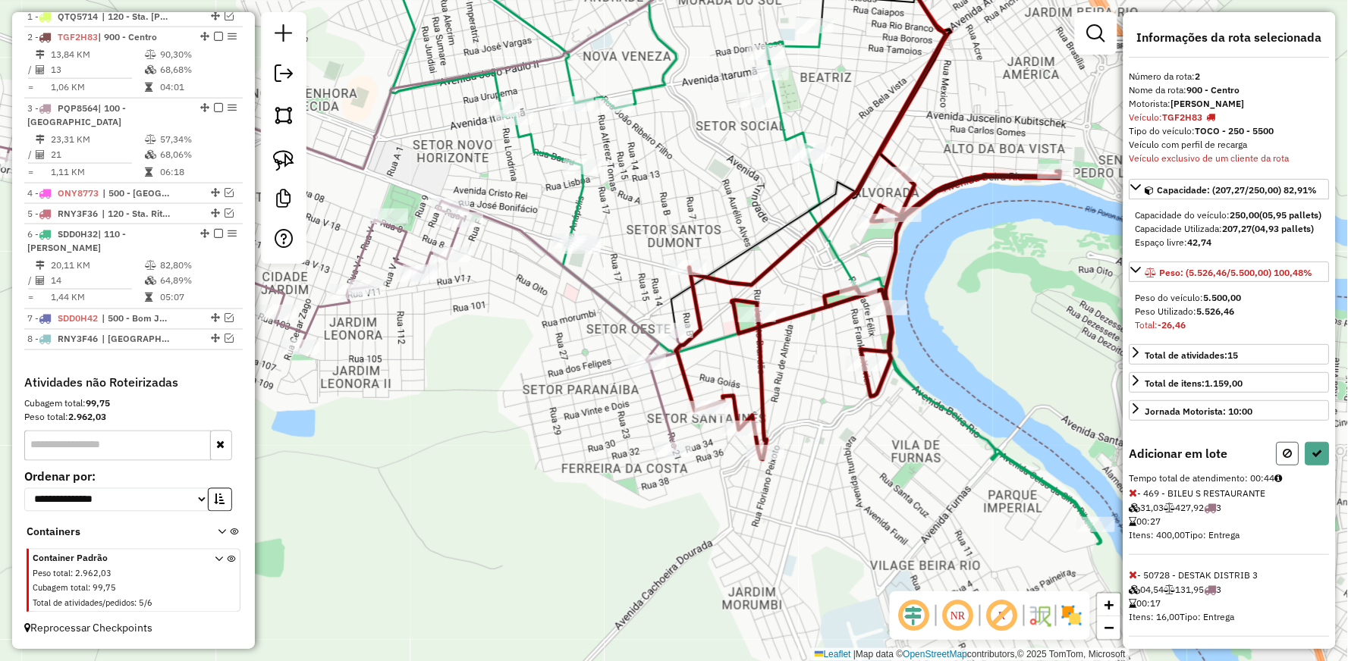
click at [1277, 466] on button at bounding box center [1288, 454] width 23 height 24
select select "**********"
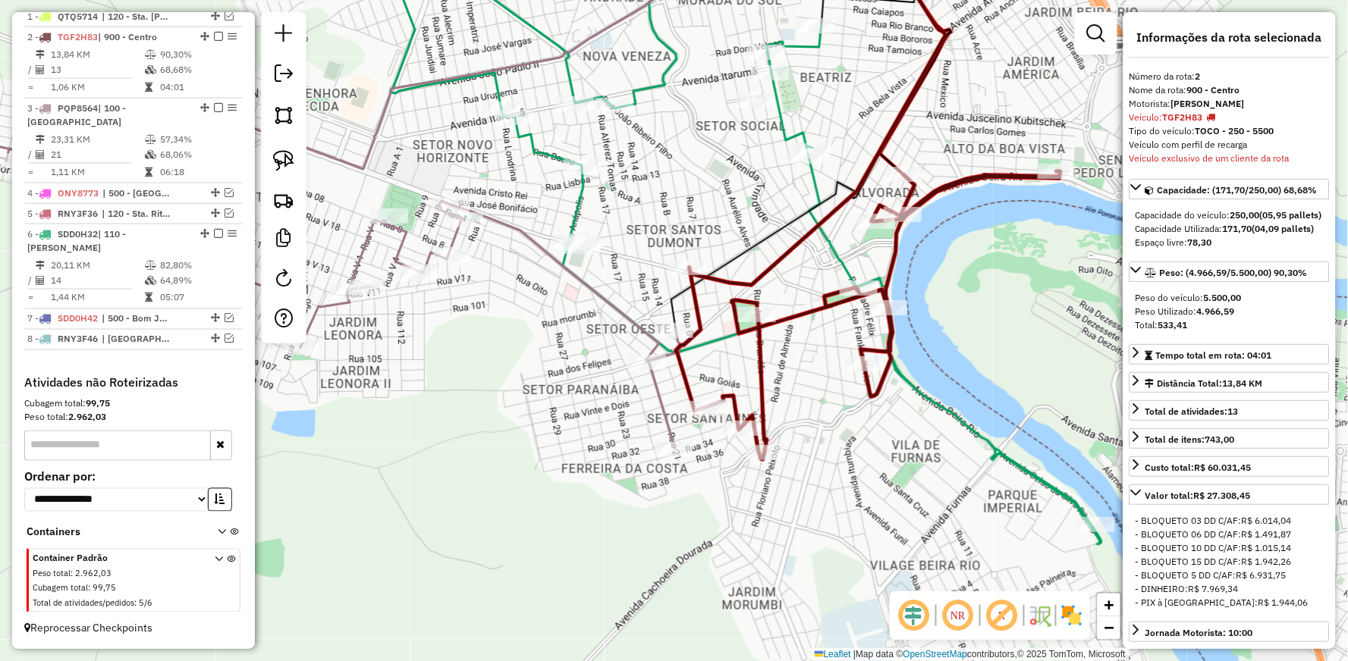
click at [696, 287] on icon at bounding box center [868, 315] width 385 height 288
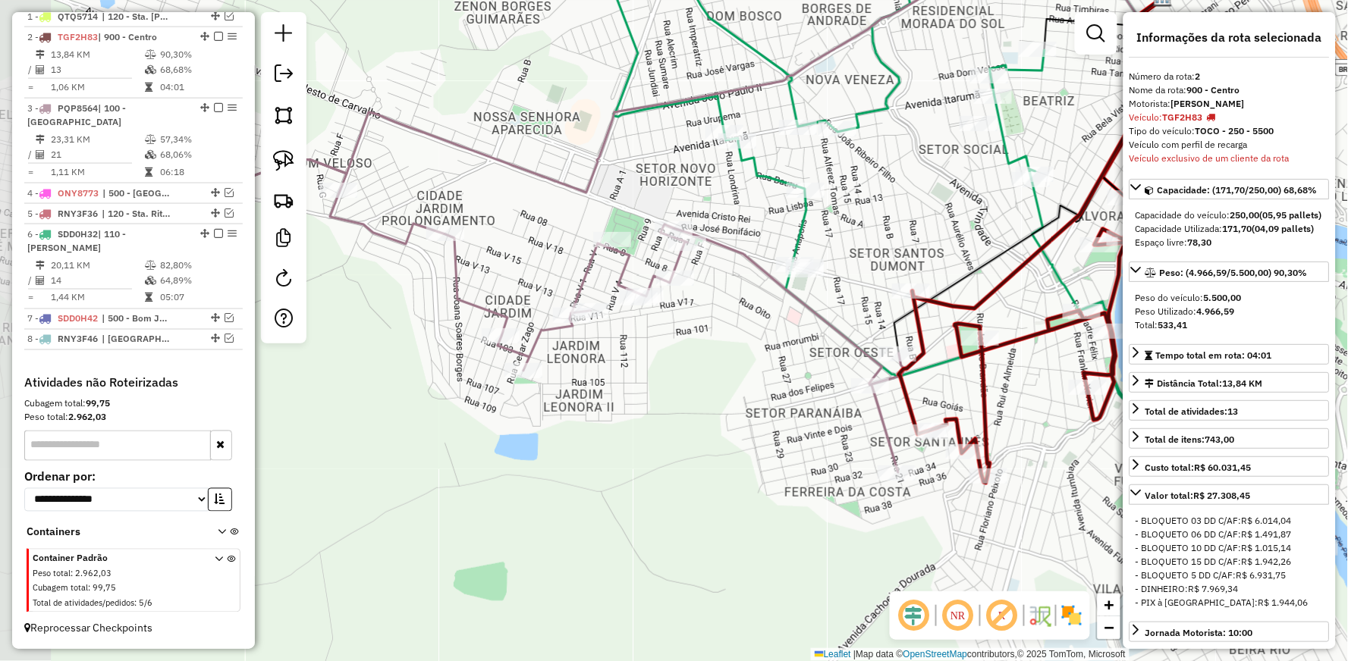
drag, startPoint x: 510, startPoint y: 294, endPoint x: 732, endPoint y: 317, distance: 223.5
click at [732, 317] on div "Janela de atendimento Grade de atendimento Capacidade Transportadoras Veículos …" at bounding box center [674, 330] width 1348 height 661
click at [723, 241] on icon at bounding box center [472, 306] width 866 height 331
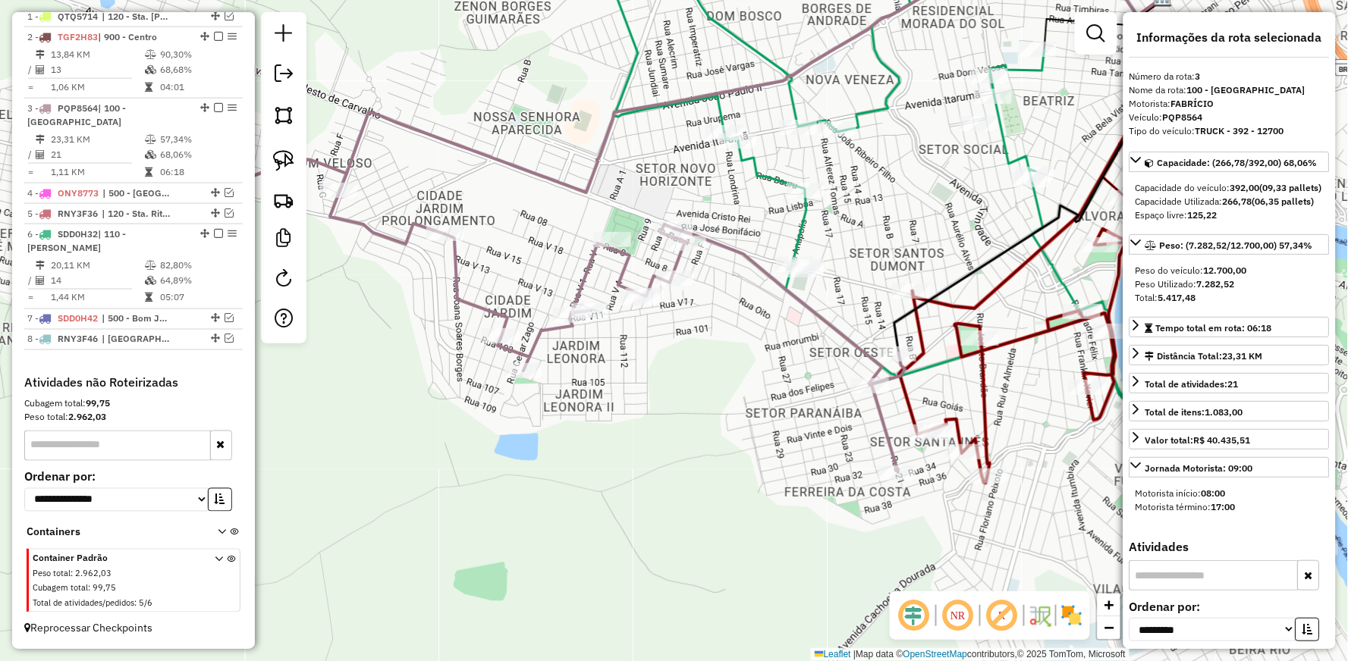
click at [815, 311] on icon at bounding box center [472, 306] width 866 height 331
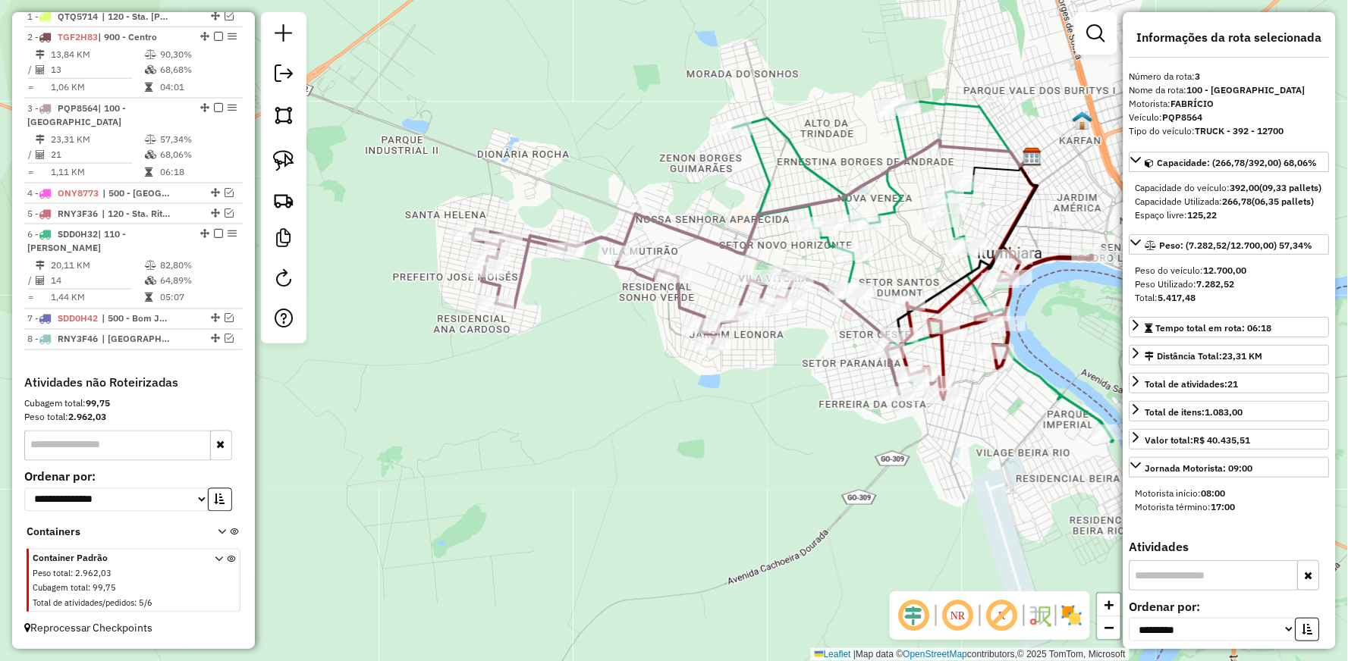
click at [799, 157] on icon at bounding box center [923, 274] width 381 height 336
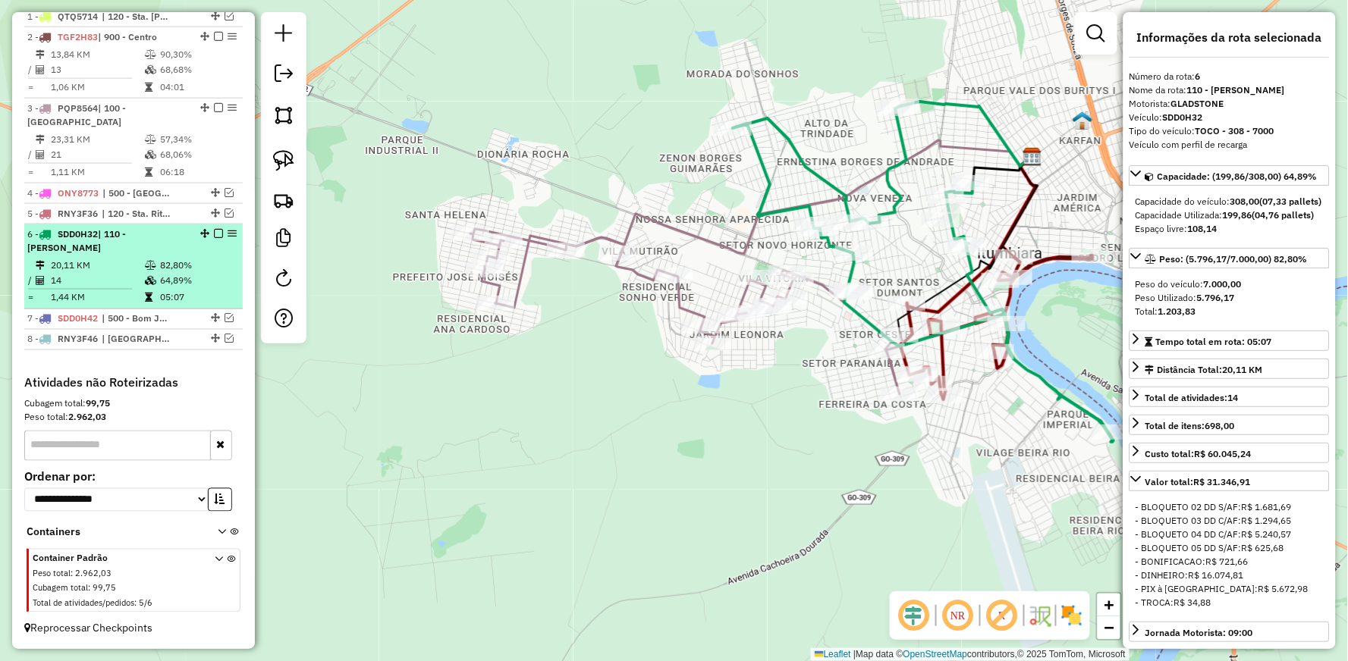
click at [215, 232] on em at bounding box center [218, 233] width 9 height 9
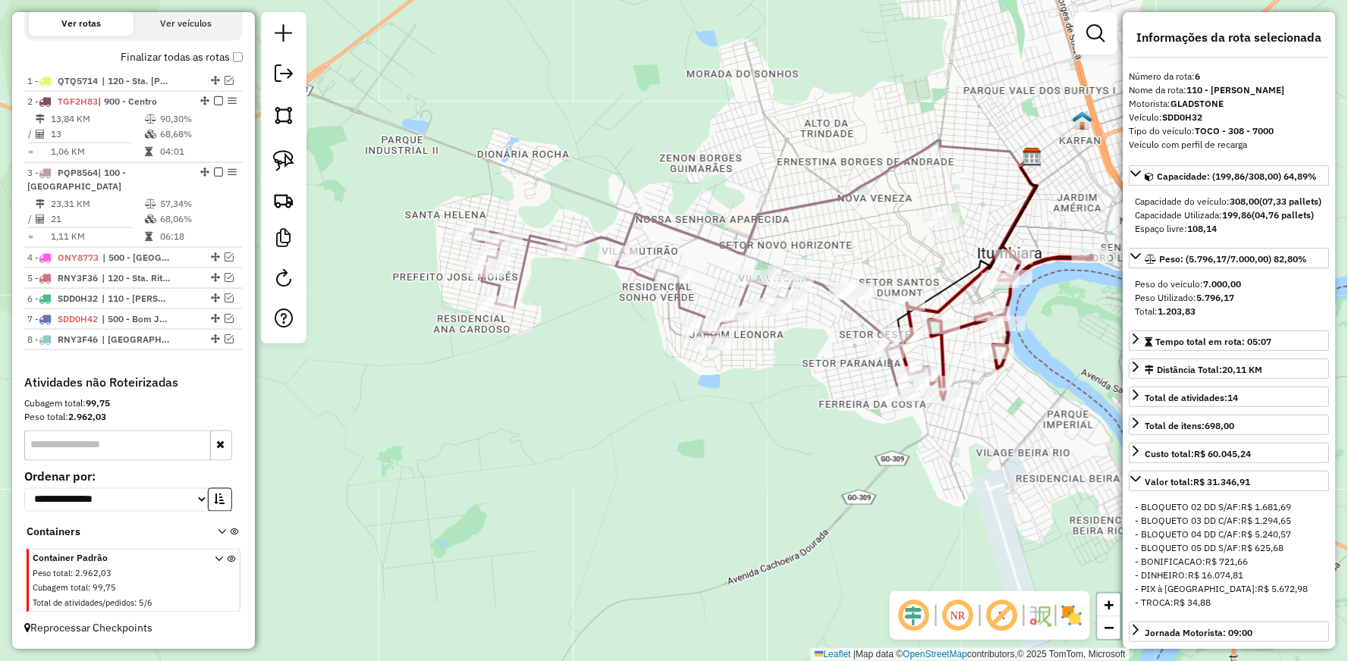
click at [963, 284] on icon at bounding box center [968, 245] width 140 height 180
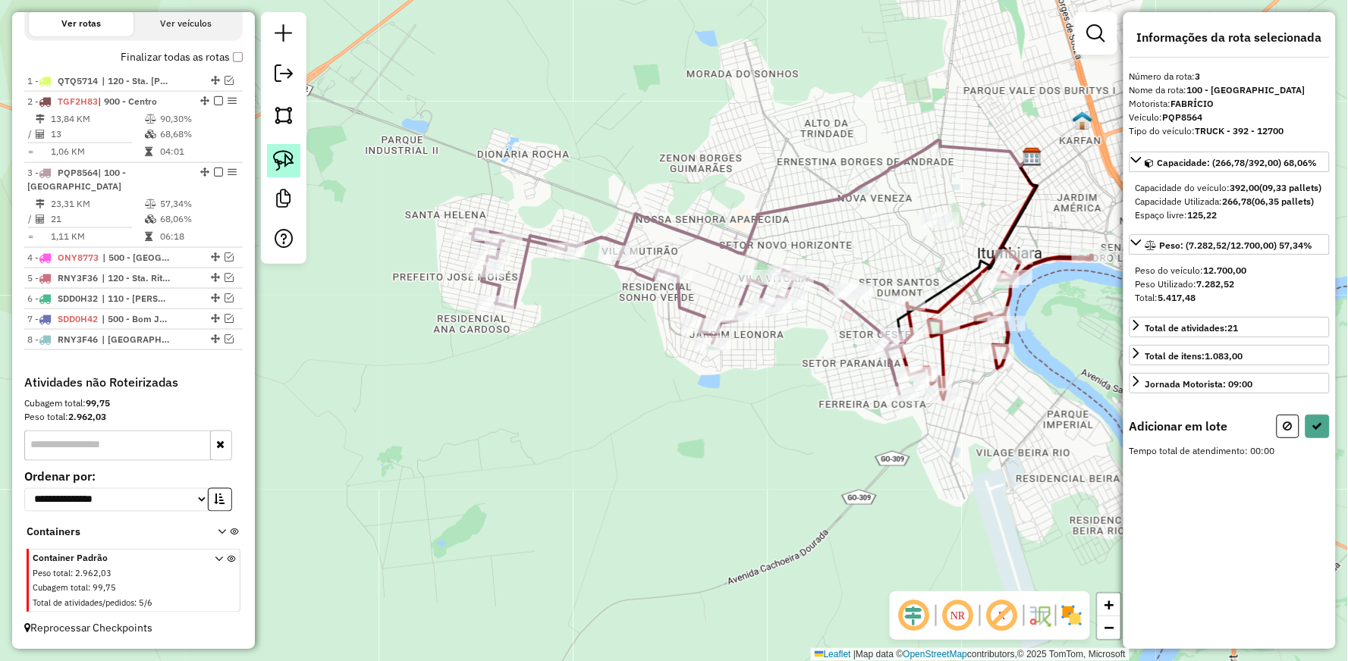
click at [279, 162] on img at bounding box center [283, 160] width 21 height 21
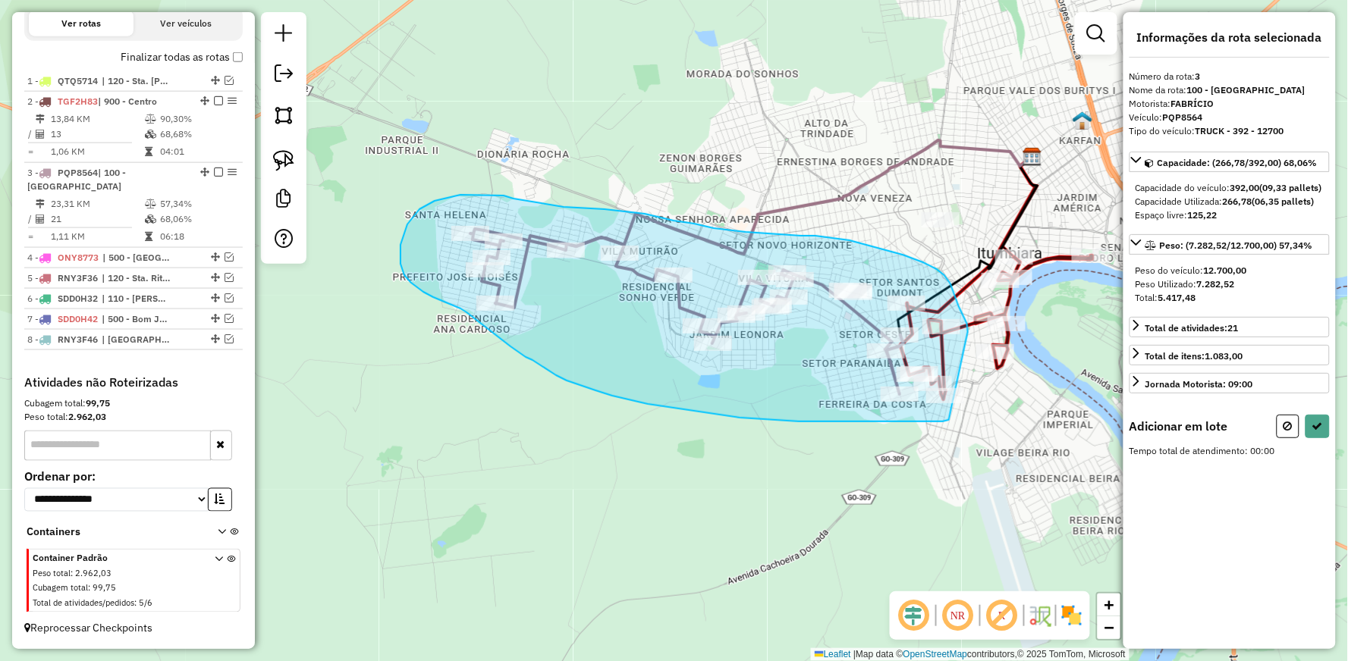
drag, startPoint x: 949, startPoint y: 420, endPoint x: 968, endPoint y: 332, distance: 90.0
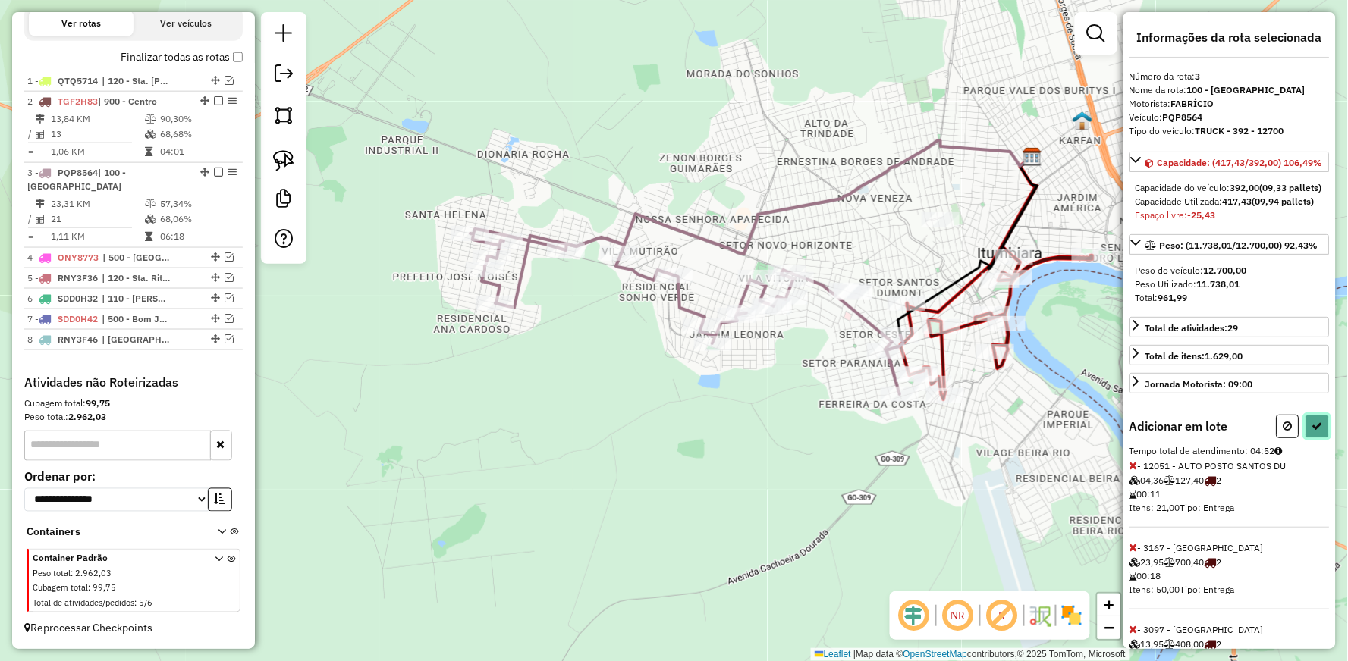
click at [1307, 438] on button at bounding box center [1317, 427] width 24 height 24
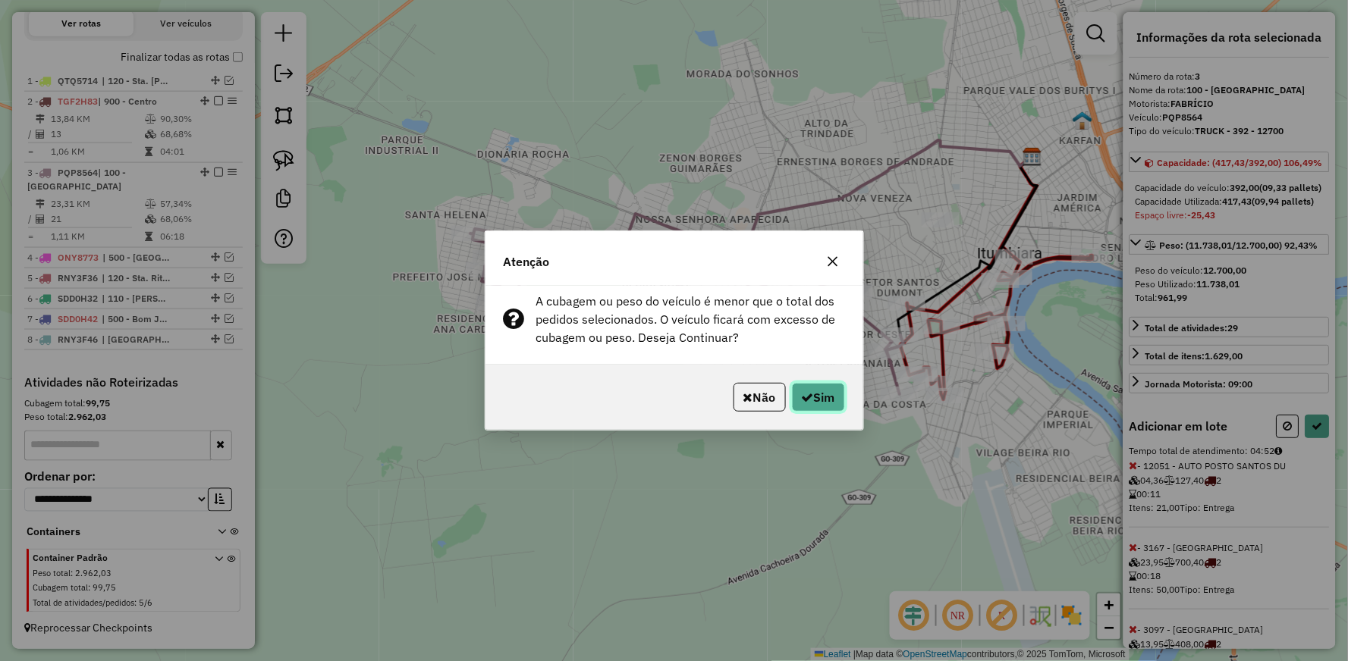
click at [810, 404] on button "Sim" at bounding box center [818, 397] width 53 height 29
select select "**********"
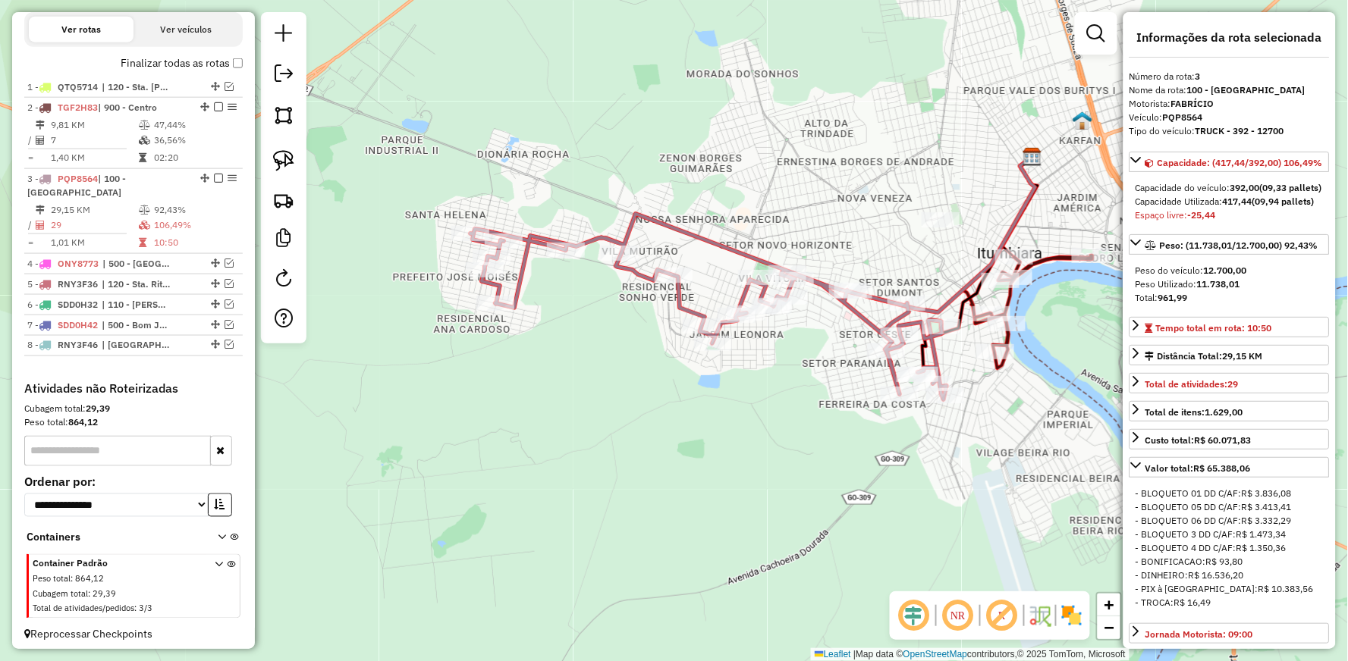
scroll to position [559, 0]
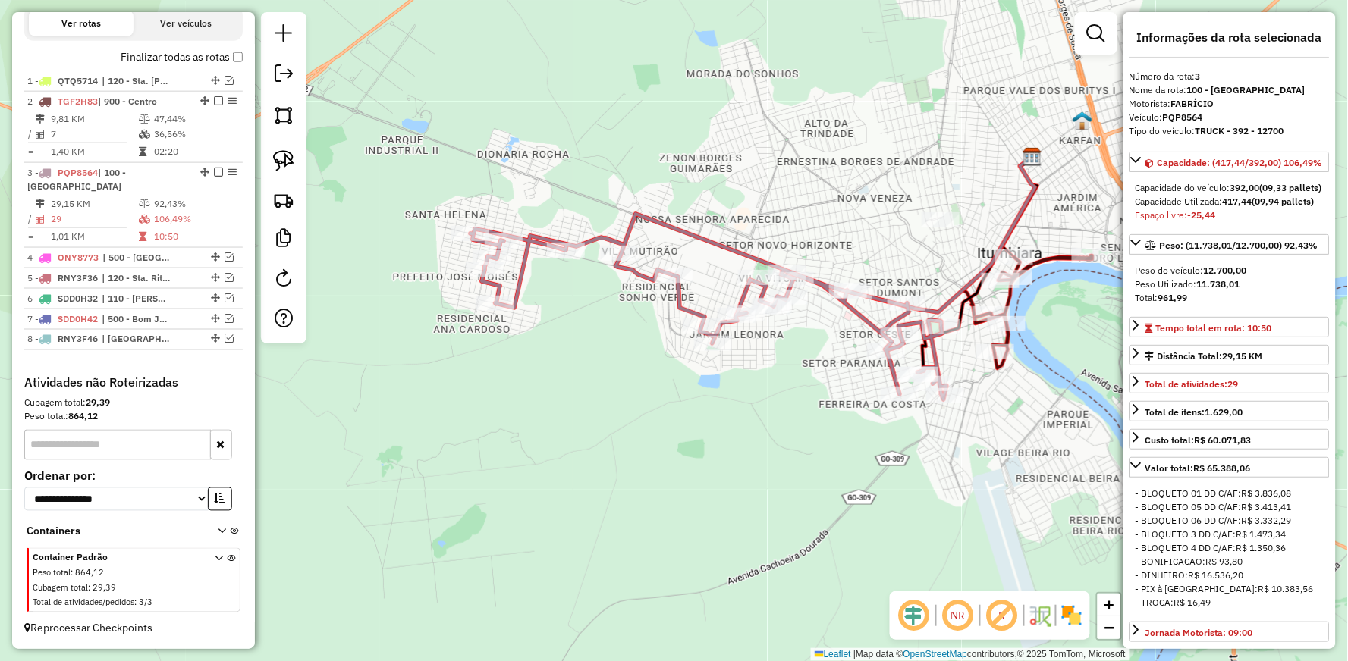
click at [1005, 292] on icon at bounding box center [1033, 312] width 117 height 113
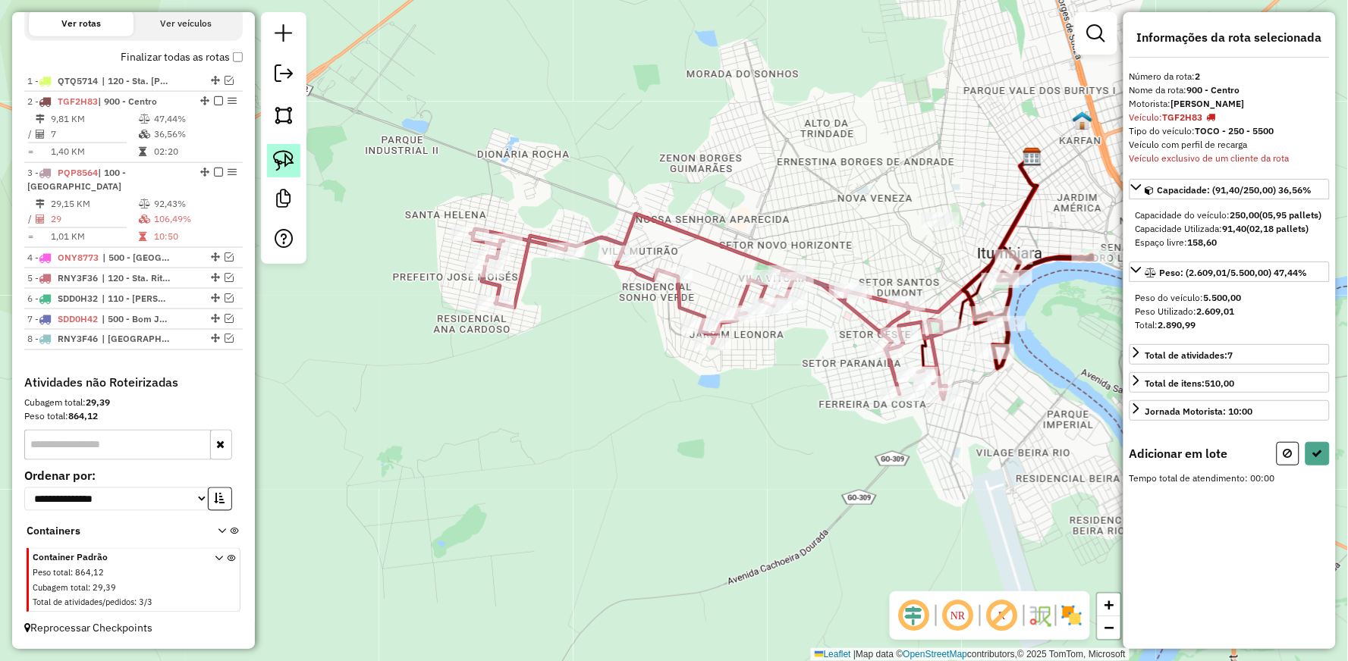
drag, startPoint x: 286, startPoint y: 163, endPoint x: 297, endPoint y: 171, distance: 14.1
click at [286, 163] on img at bounding box center [283, 160] width 21 height 21
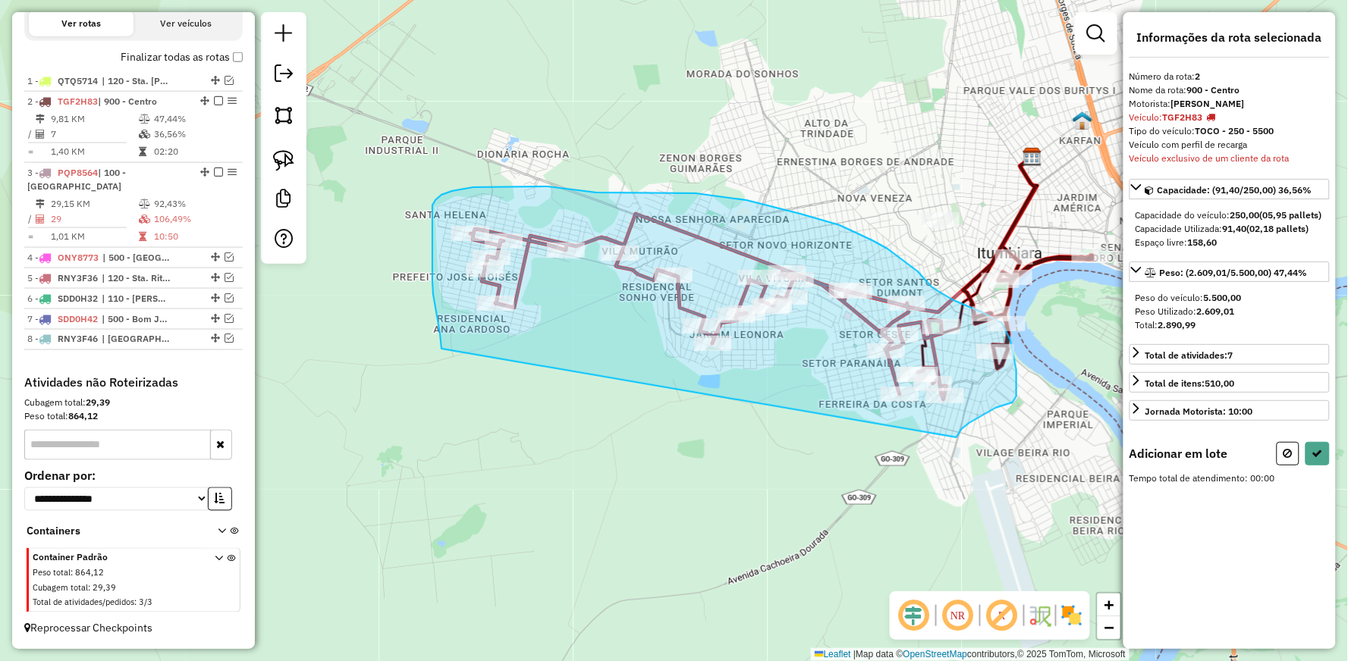
drag, startPoint x: 441, startPoint y: 349, endPoint x: 965, endPoint y: 438, distance: 530.8
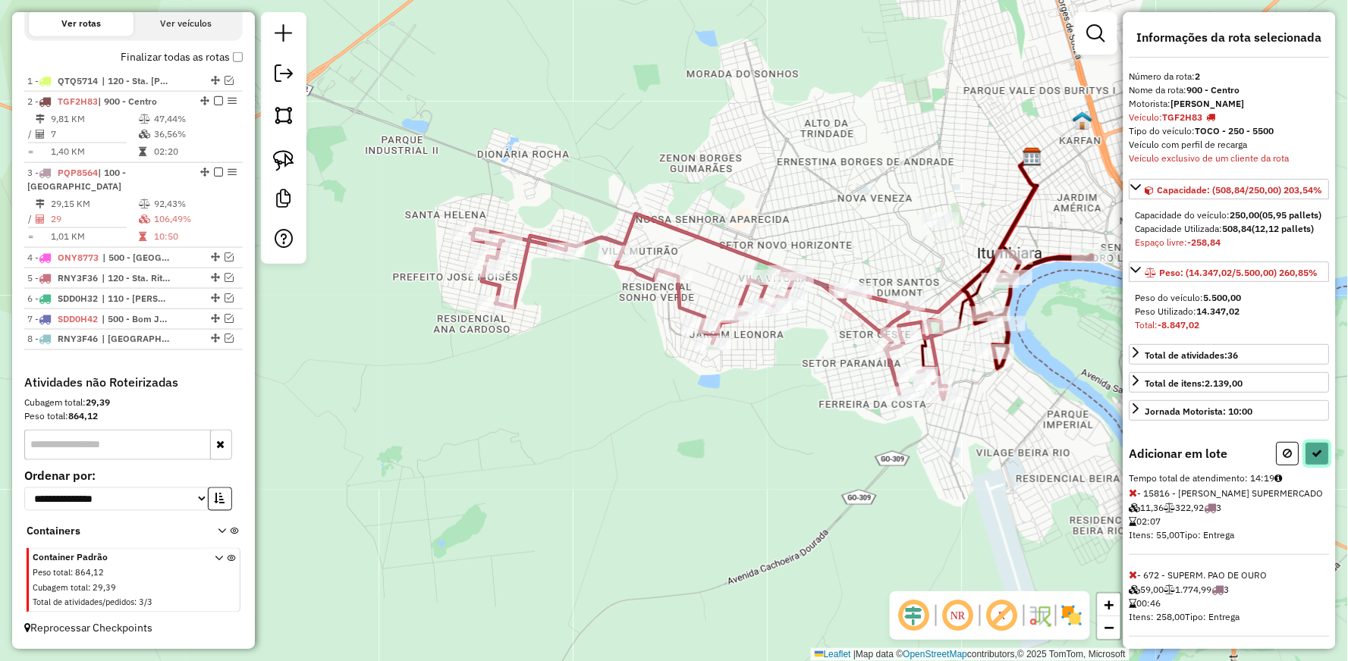
click at [1312, 459] on icon at bounding box center [1317, 453] width 11 height 11
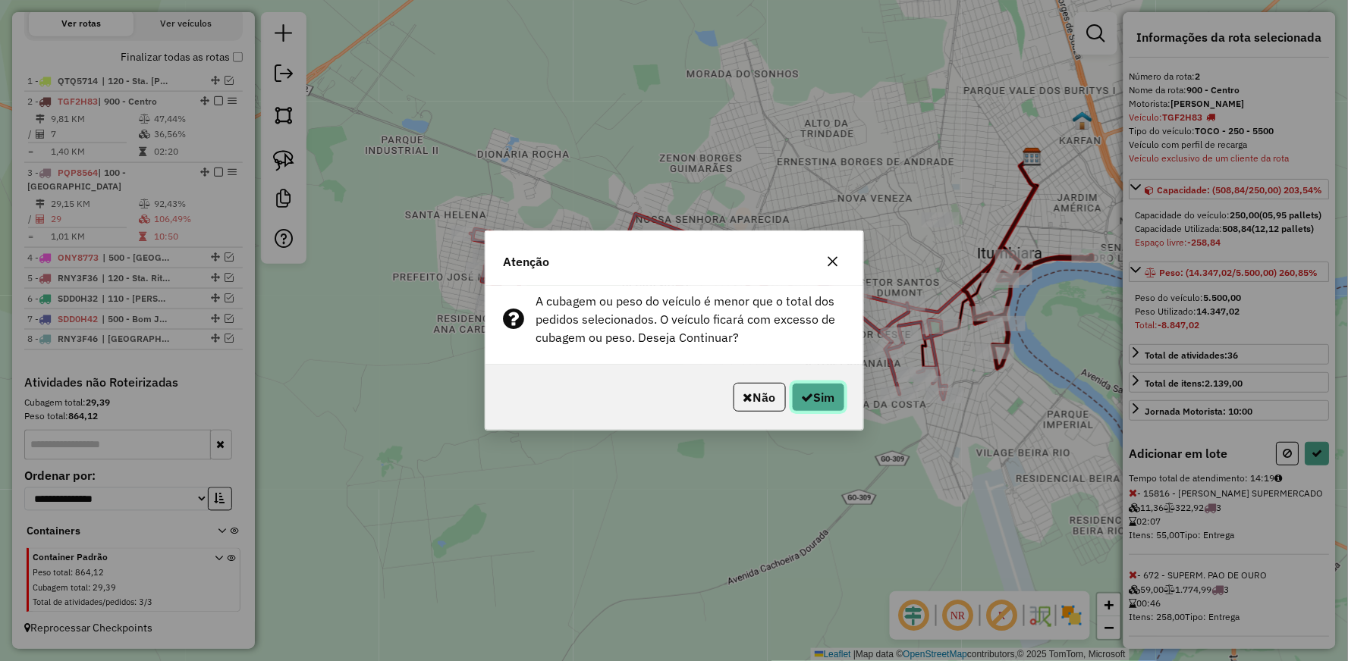
click at [814, 396] on button "Sim" at bounding box center [818, 397] width 53 height 29
select select "**********"
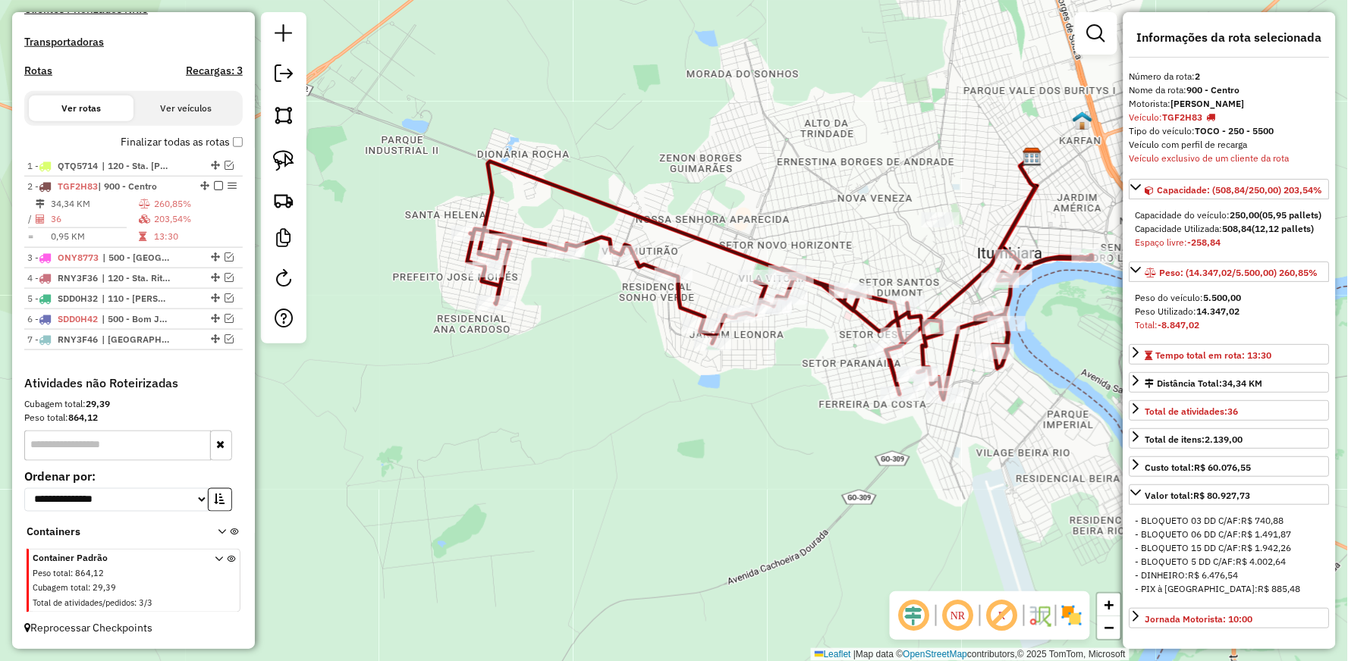
scroll to position [456, 0]
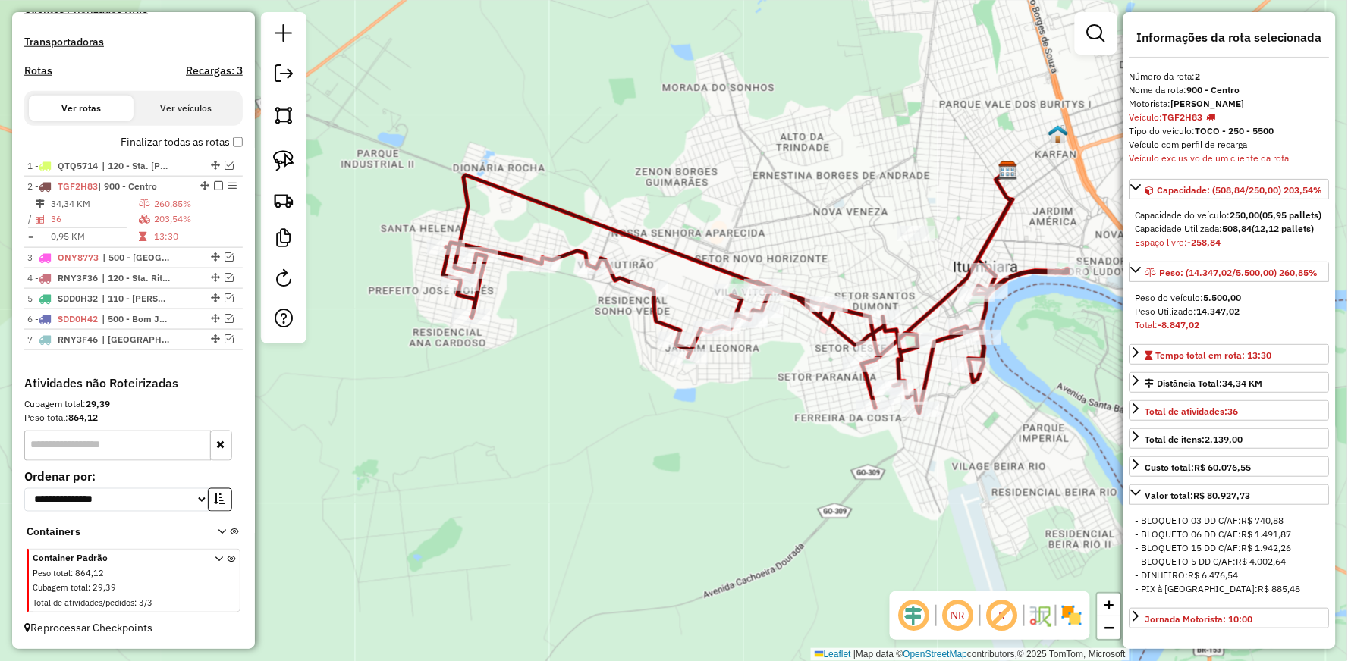
click at [658, 240] on icon at bounding box center [755, 294] width 625 height 238
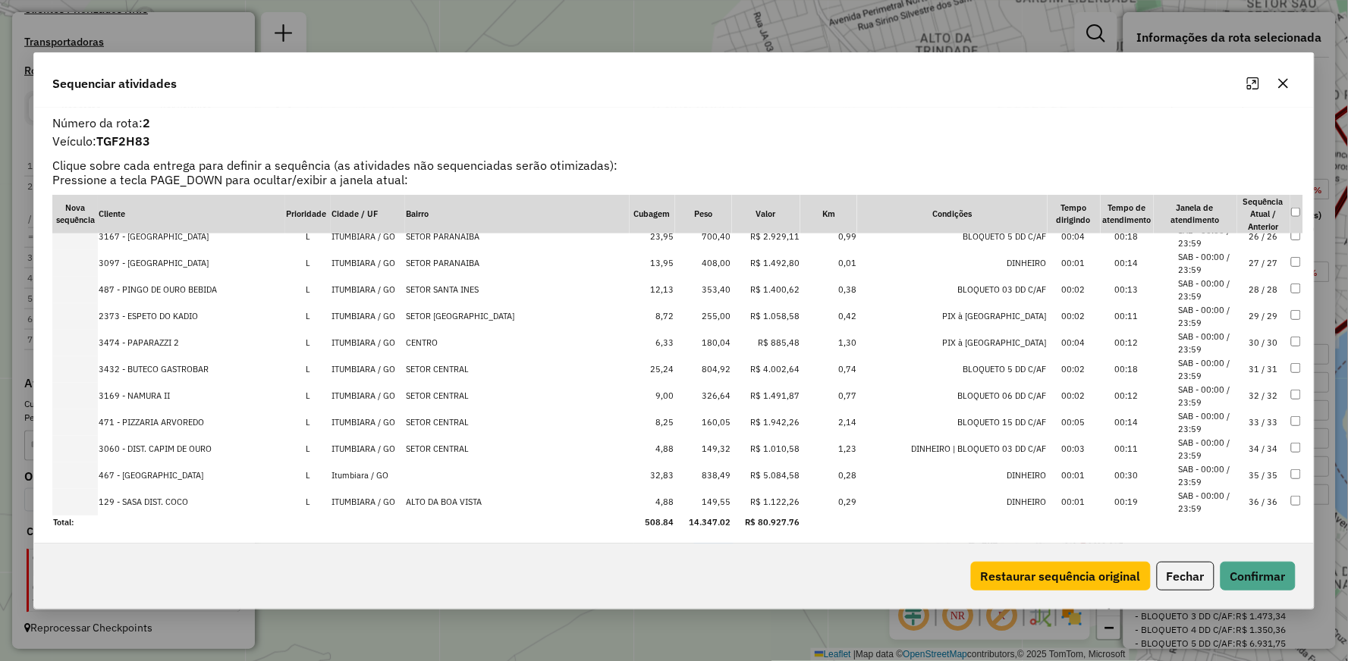
scroll to position [677, 0]
click at [1286, 80] on icon "button" at bounding box center [1283, 83] width 10 height 10
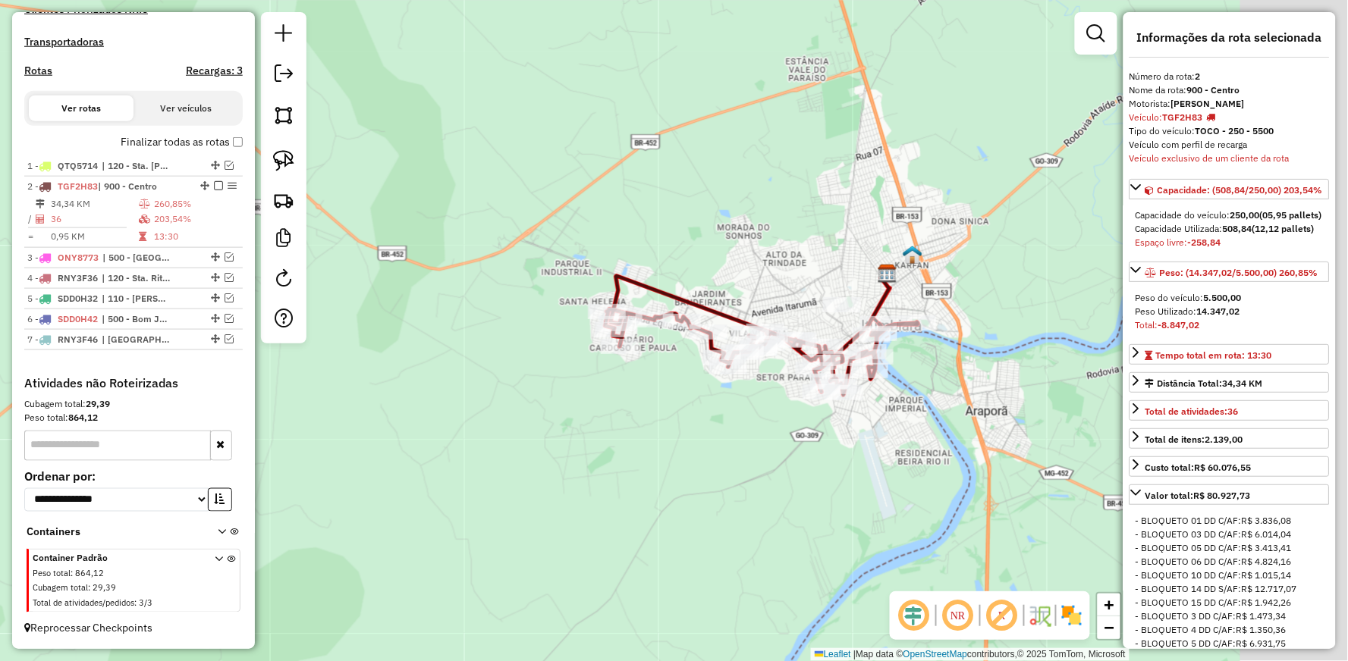
drag, startPoint x: 1028, startPoint y: 415, endPoint x: 824, endPoint y: 418, distance: 204.1
click at [824, 418] on div "Janela de atendimento Grade de atendimento Capacidade Transportadoras Veículos …" at bounding box center [674, 330] width 1348 height 661
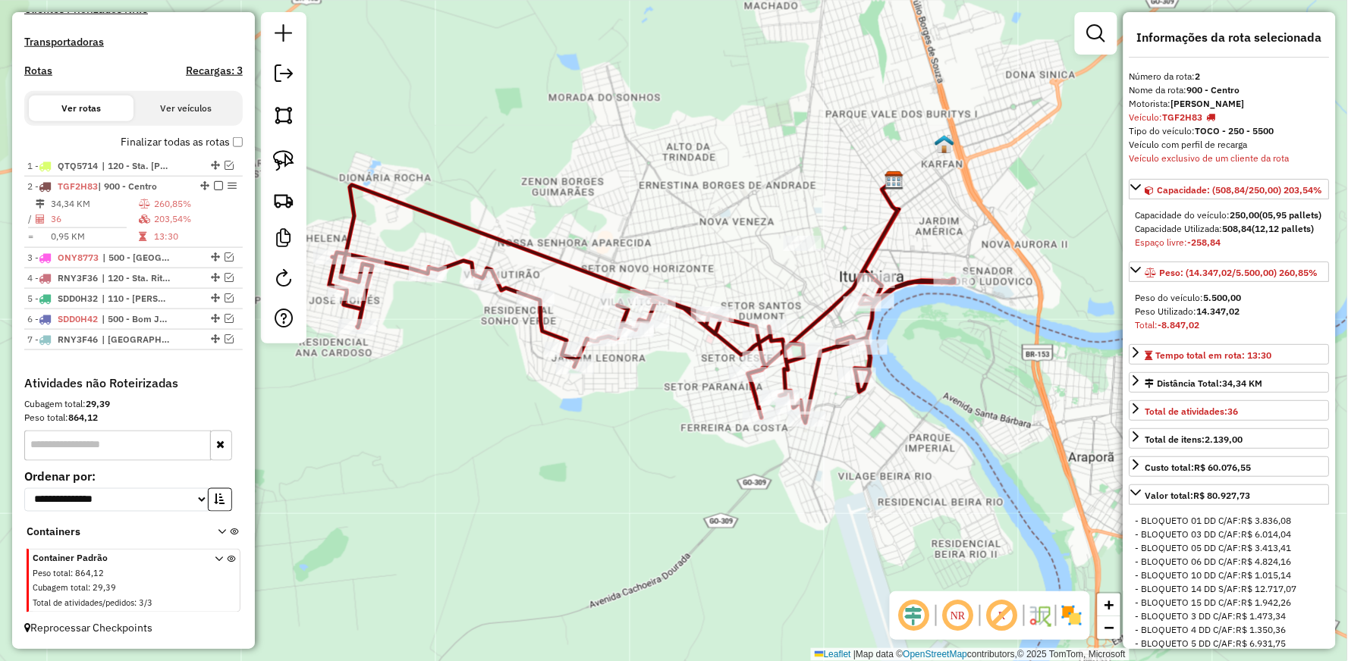
click at [539, 322] on icon at bounding box center [641, 304] width 625 height 238
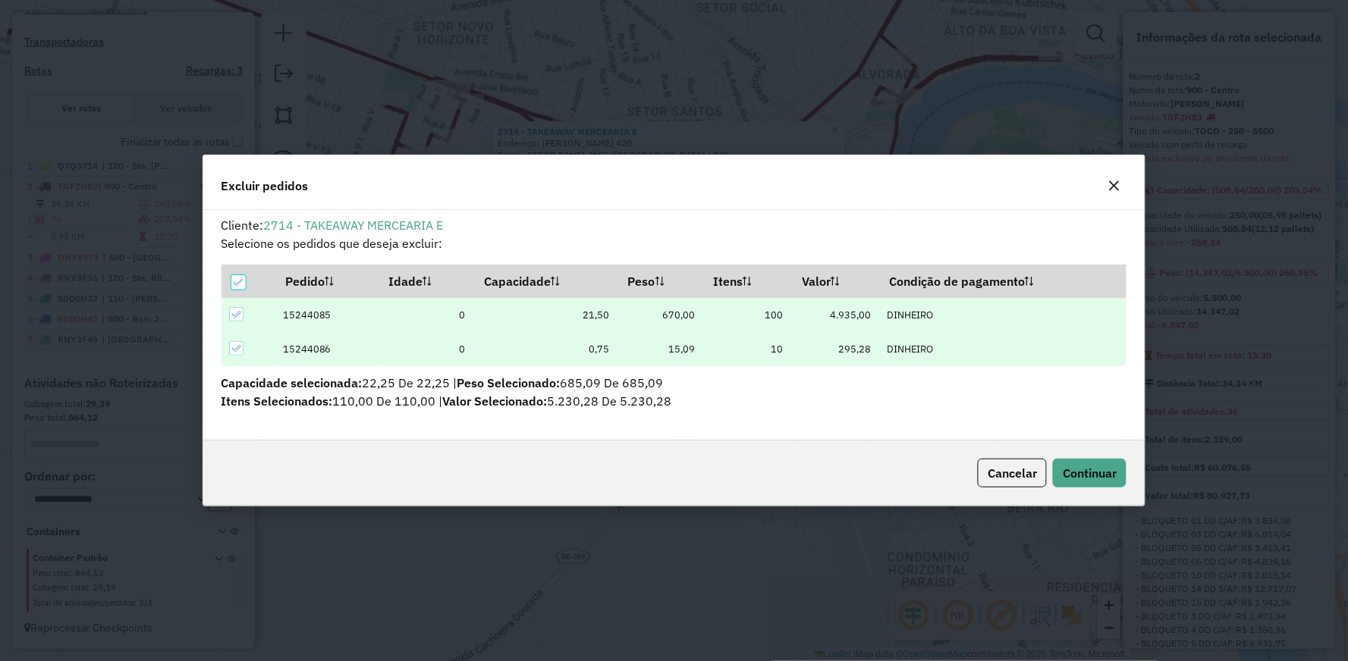
scroll to position [8, 4]
click at [1086, 473] on span "Continuar" at bounding box center [1090, 473] width 54 height 15
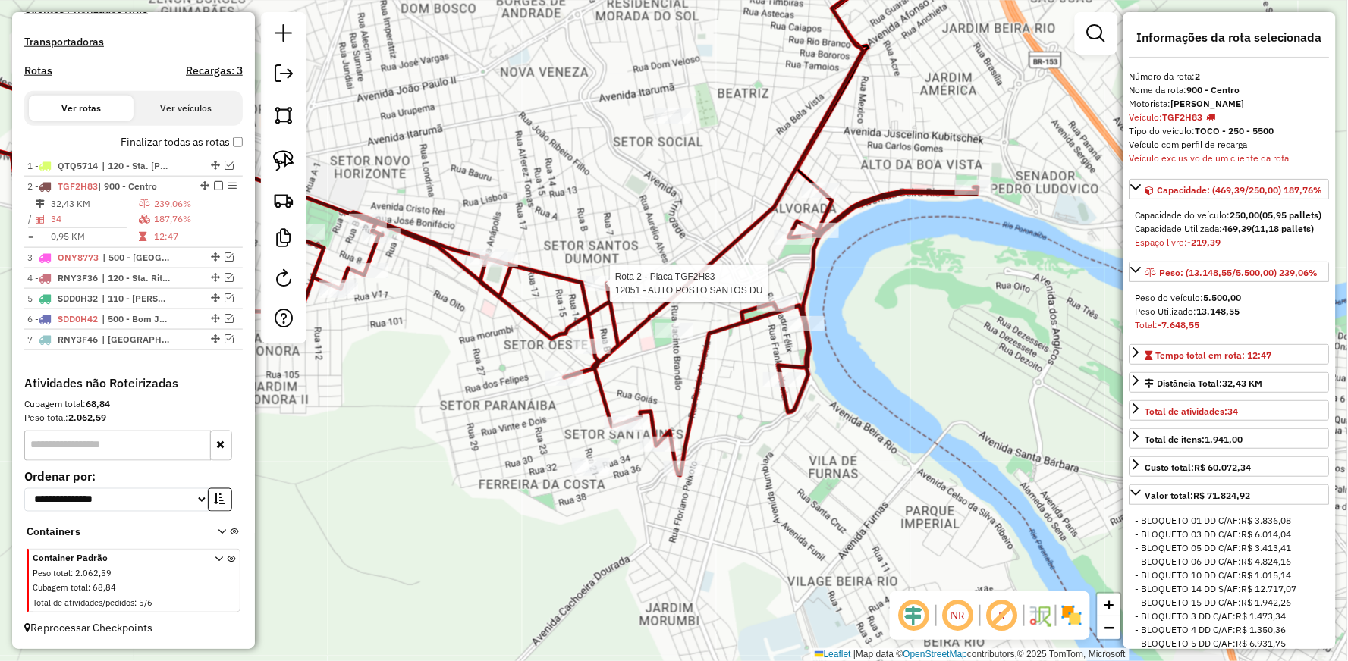
click at [599, 291] on div at bounding box center [605, 283] width 38 height 15
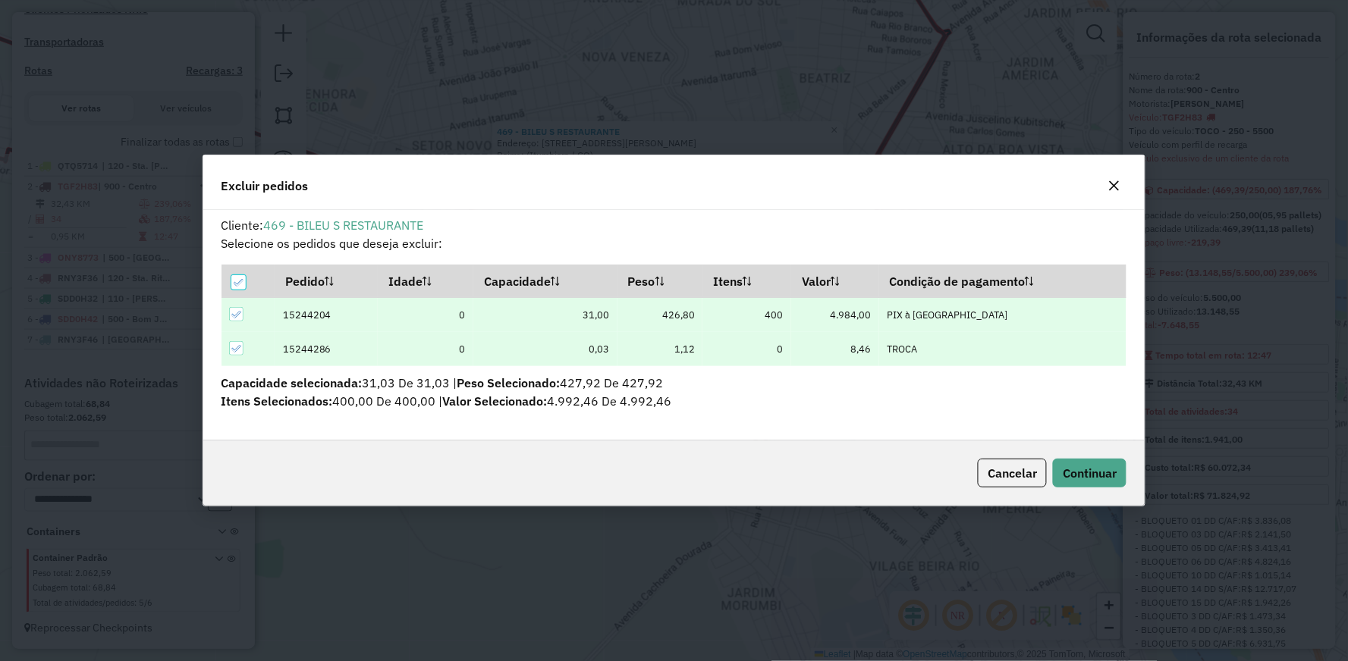
scroll to position [0, 0]
click at [1101, 473] on span "Continuar" at bounding box center [1090, 473] width 54 height 15
click at [1065, 470] on span "Continuar" at bounding box center [1090, 473] width 54 height 15
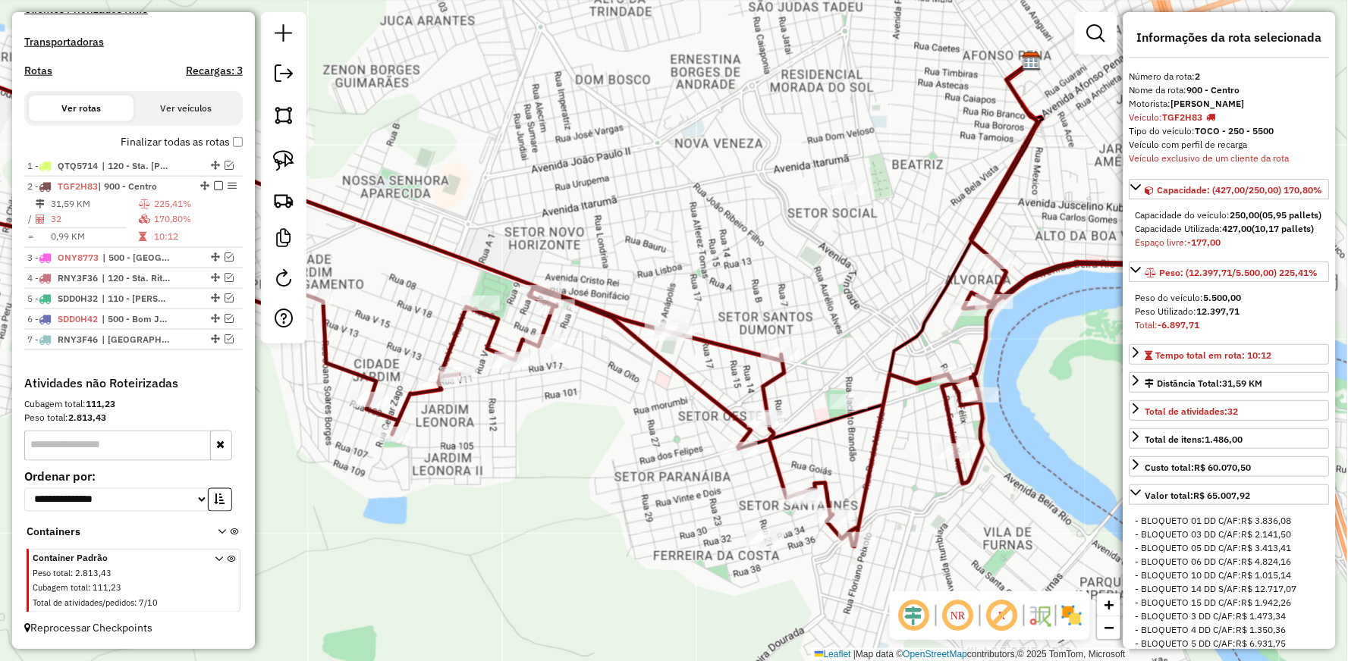
click at [605, 316] on icon at bounding box center [525, 305] width 1254 height 484
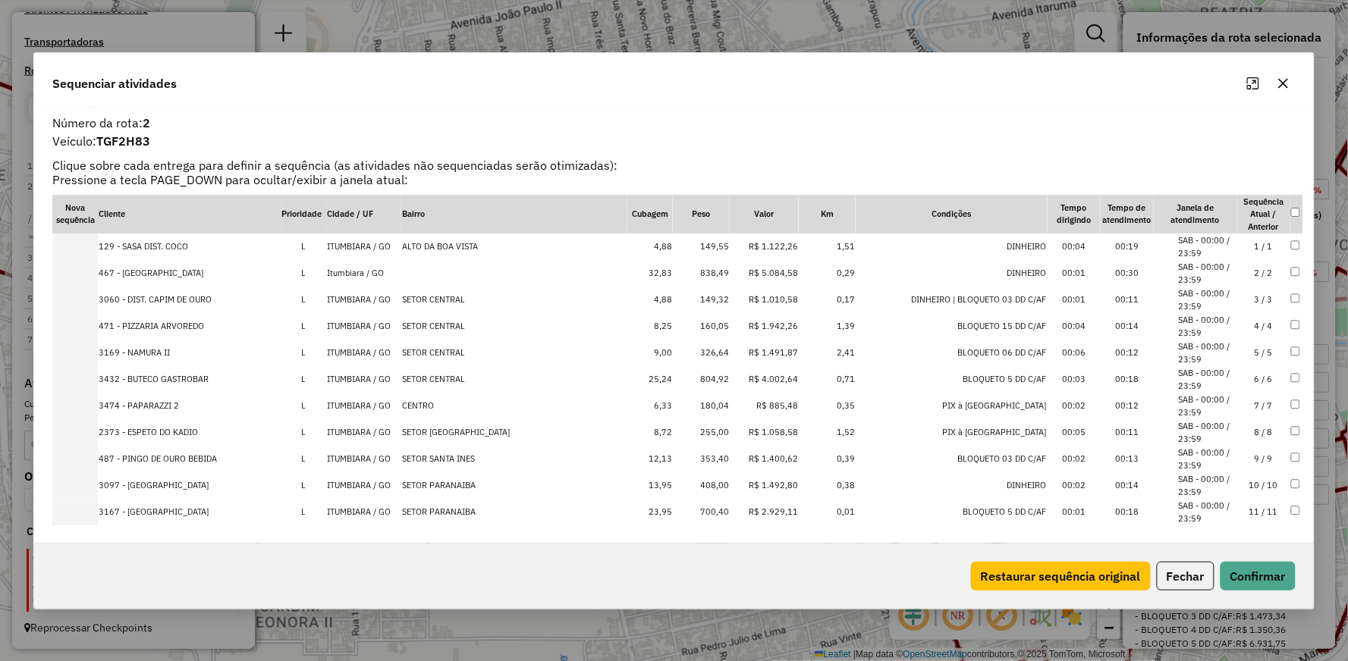
scroll to position [84, 0]
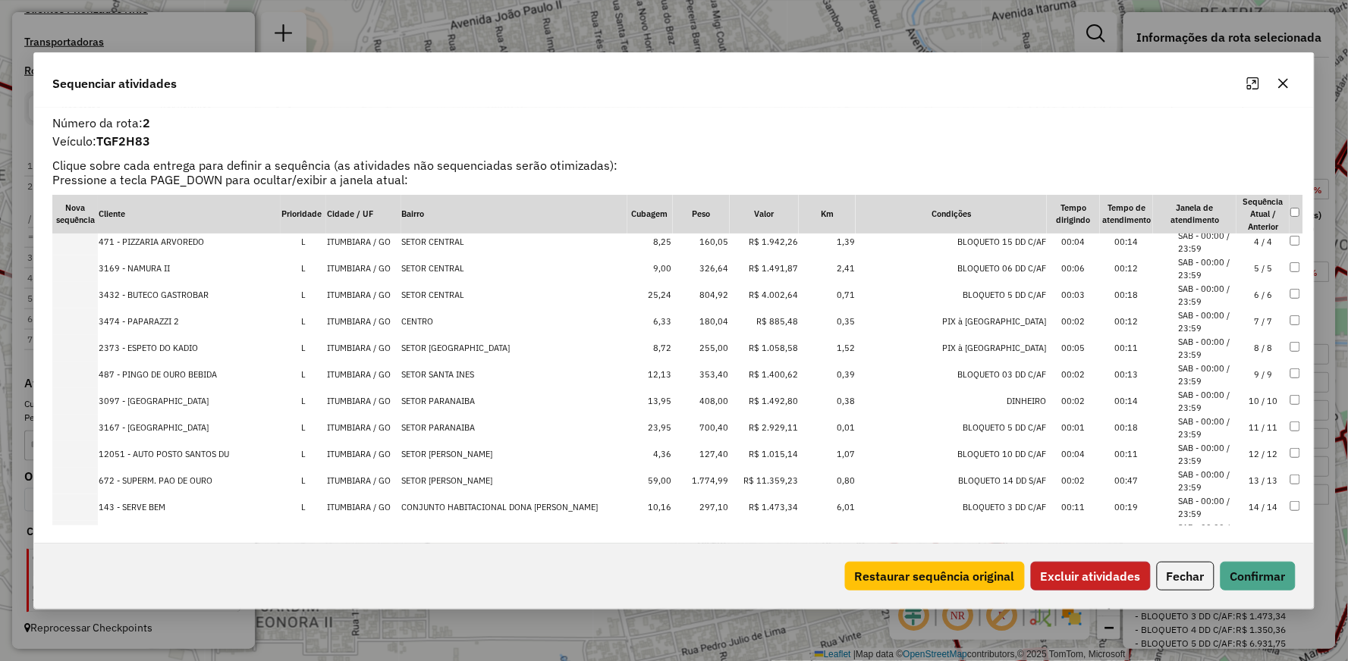
click at [1095, 579] on button "Excluir atividades" at bounding box center [1091, 576] width 120 height 29
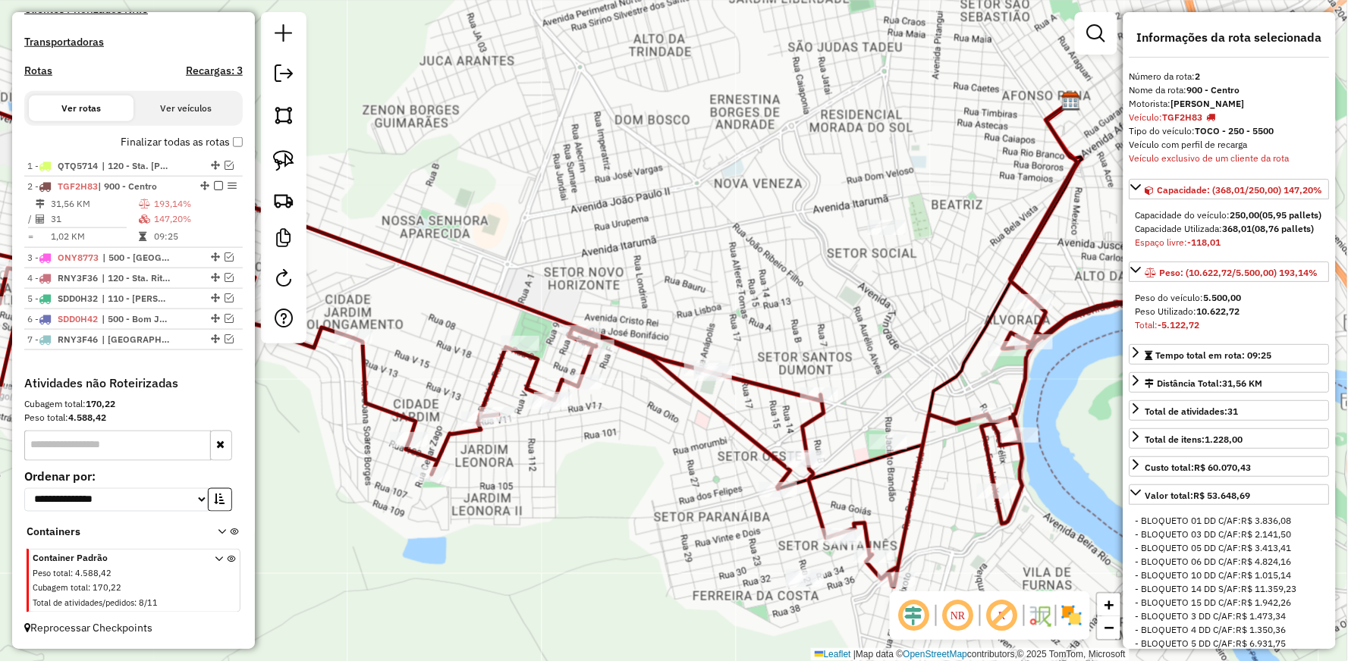
click at [701, 394] on icon at bounding box center [565, 345] width 1254 height 484
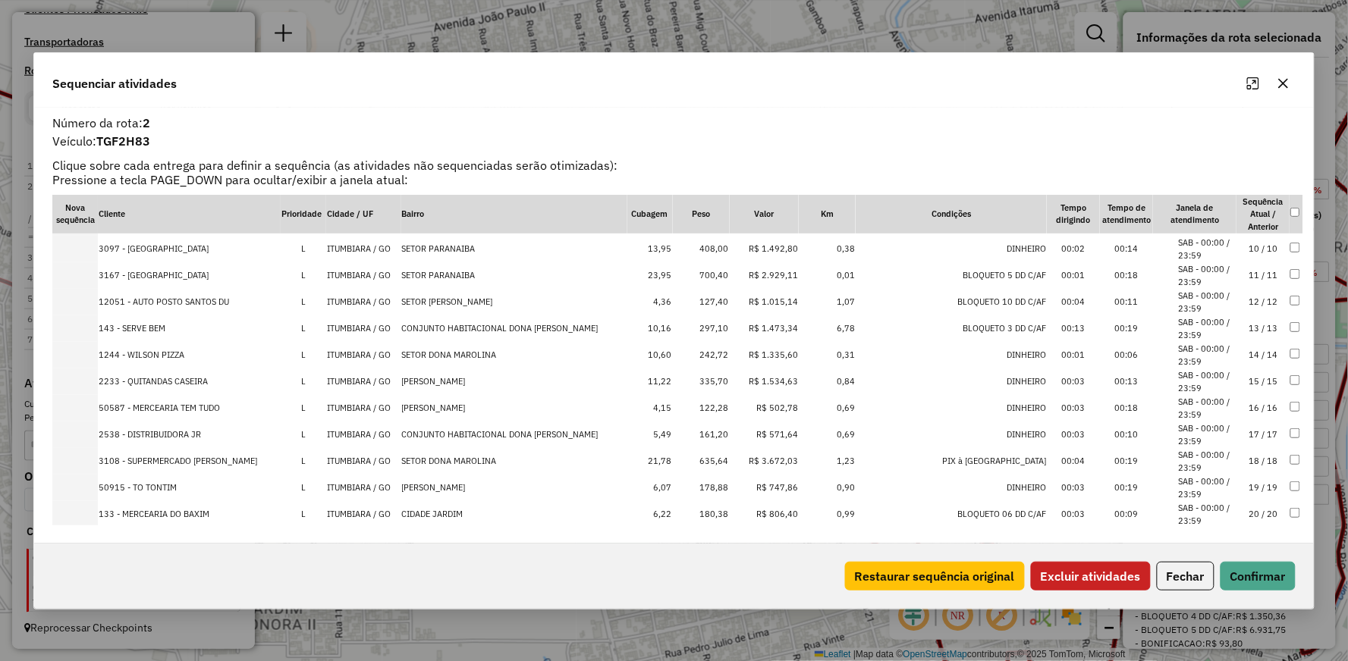
scroll to position [208, 0]
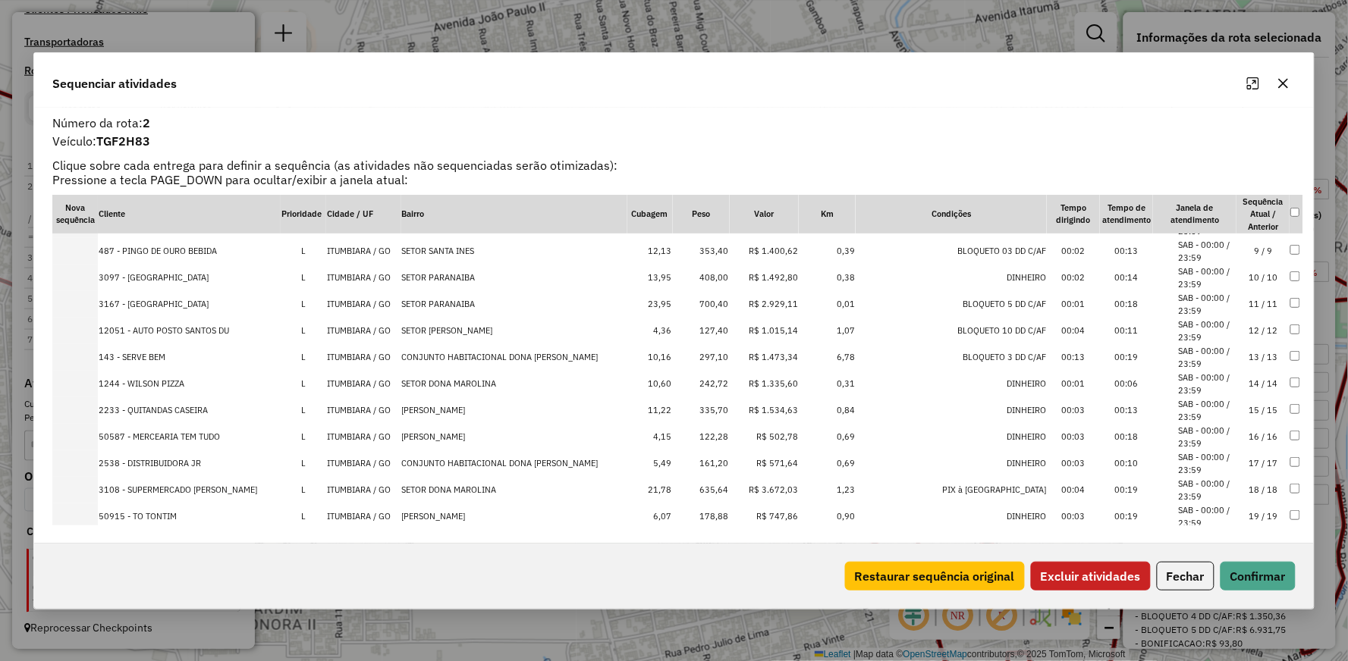
click at [1284, 81] on icon "button" at bounding box center [1283, 83] width 10 height 10
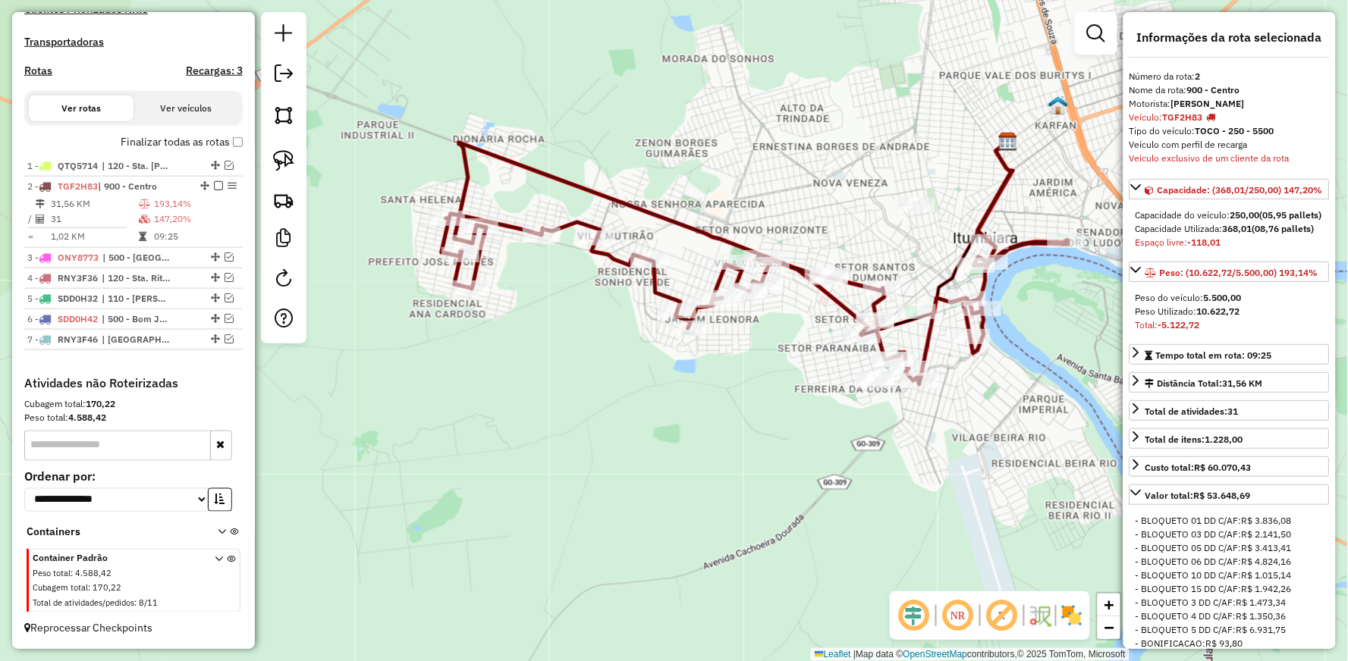
click at [691, 224] on icon at bounding box center [754, 264] width 626 height 242
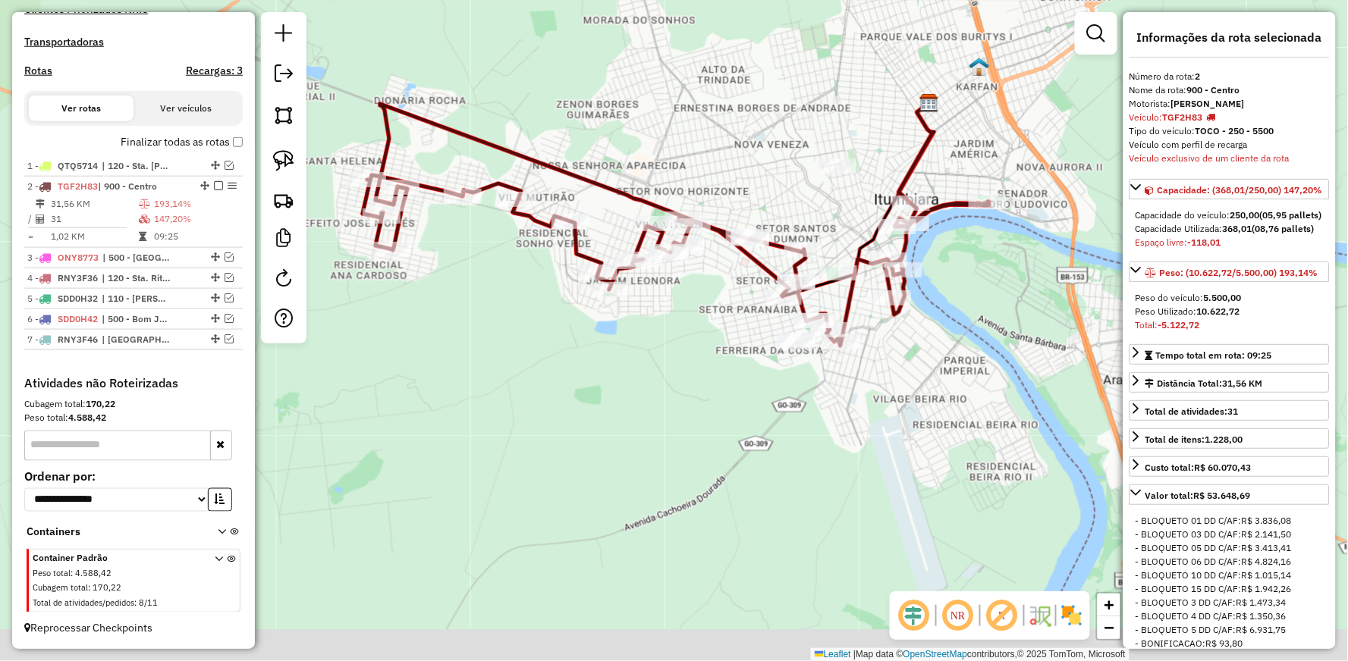
drag, startPoint x: 800, startPoint y: 360, endPoint x: 702, endPoint y: 319, distance: 107.1
click at [702, 319] on div "Janela de atendimento Grade de atendimento Capacidade Transportadoras Veículos …" at bounding box center [674, 330] width 1348 height 661
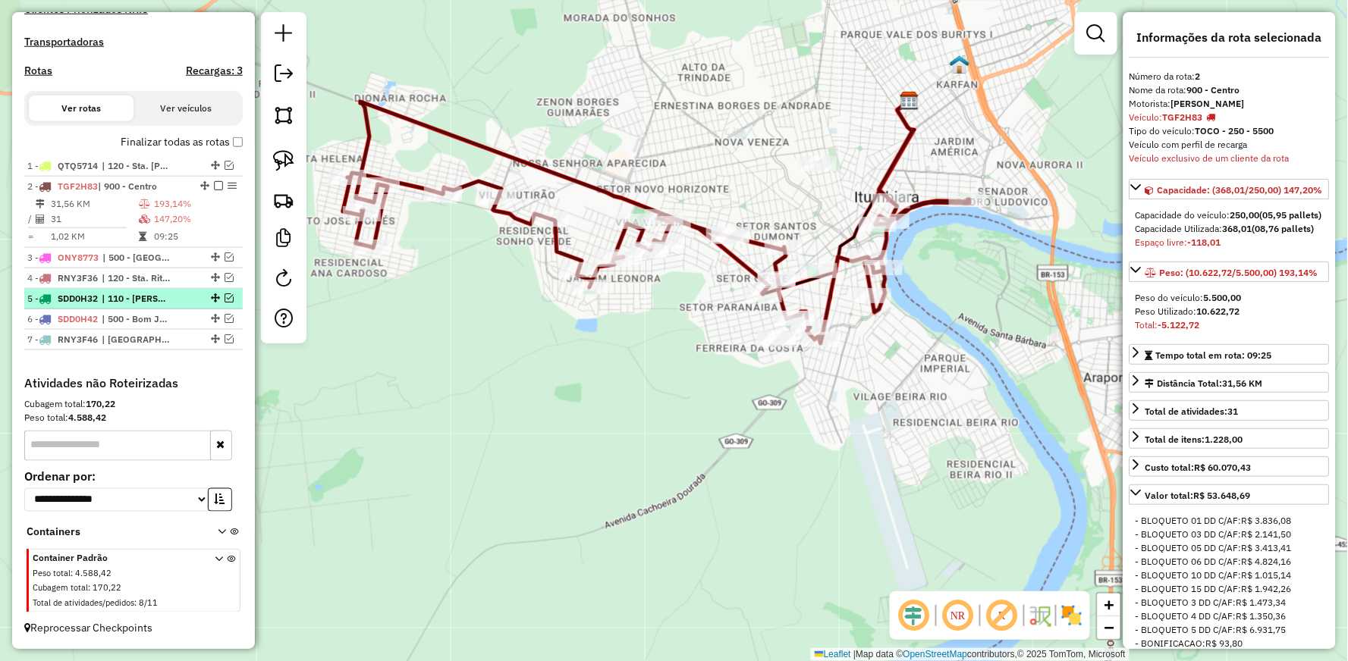
click at [225, 299] on em at bounding box center [229, 298] width 9 height 9
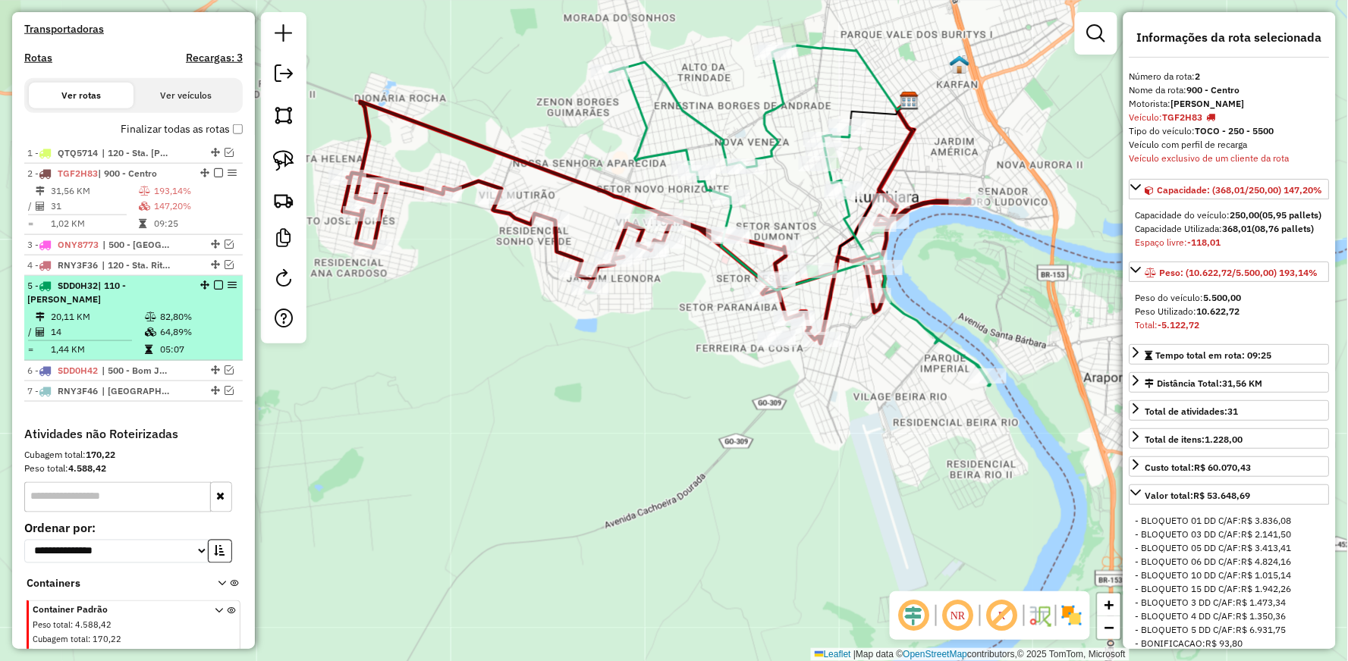
scroll to position [520, 0]
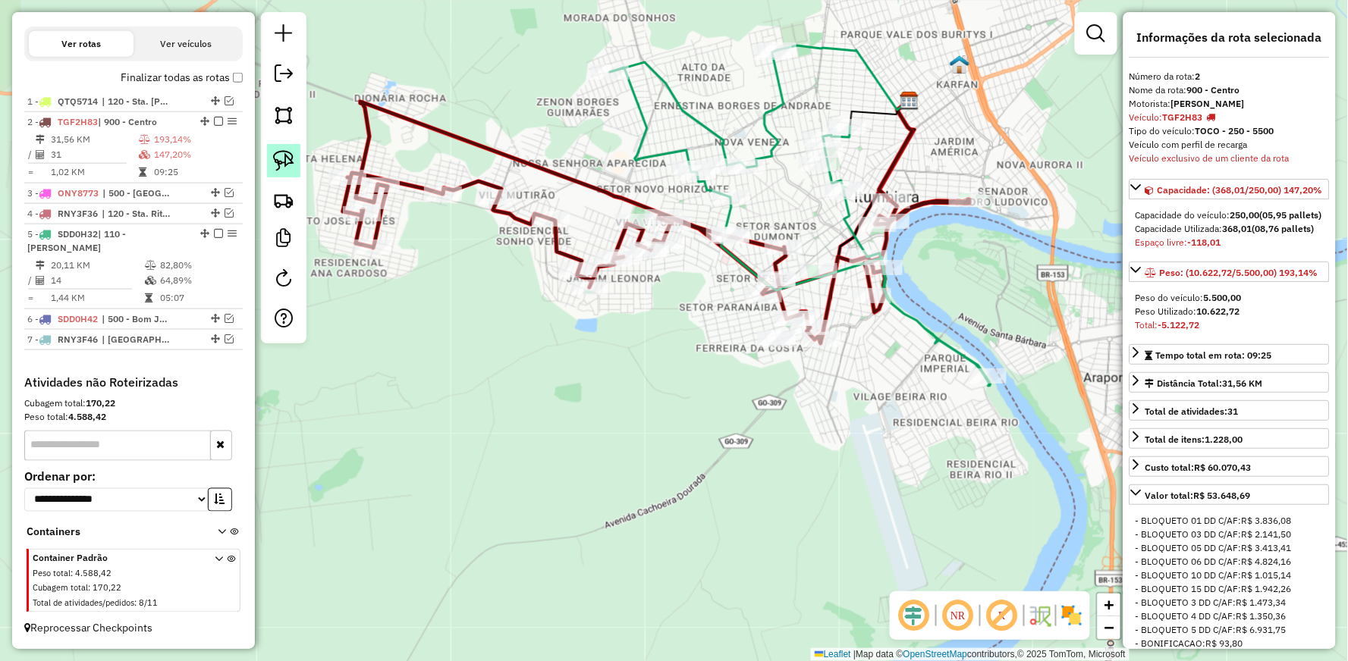
click at [281, 162] on img at bounding box center [283, 160] width 21 height 21
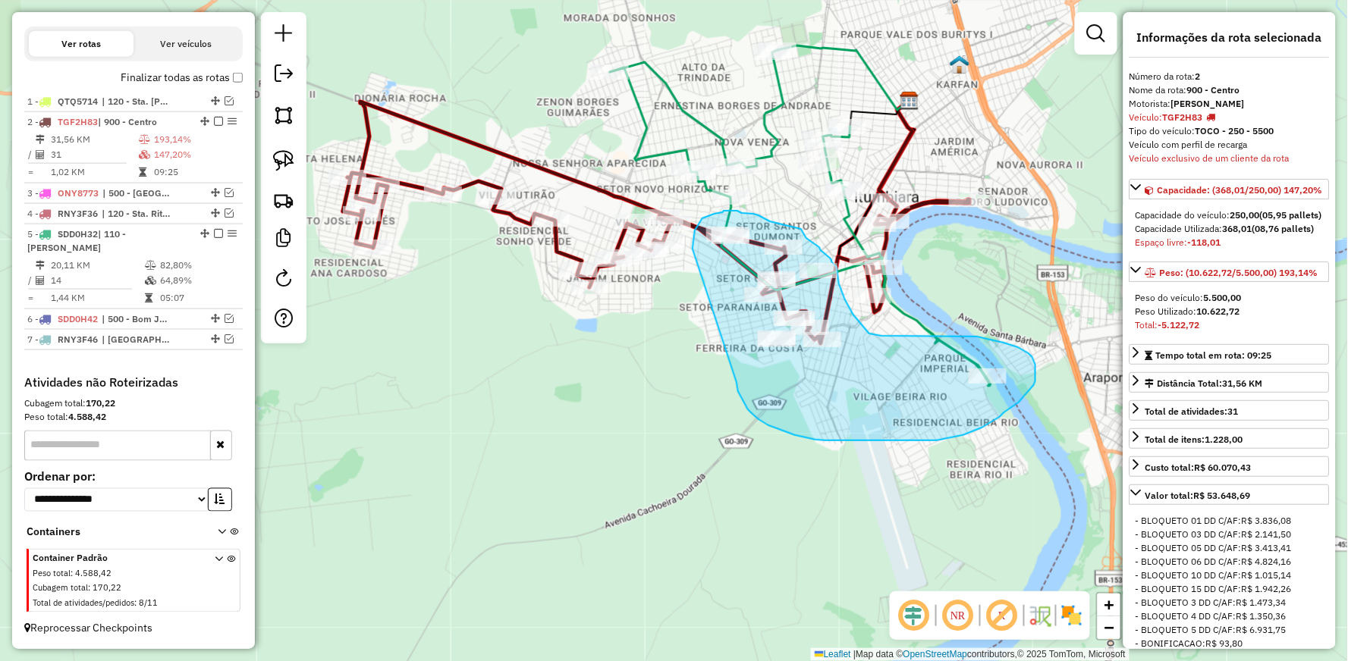
drag, startPoint x: 692, startPoint y: 249, endPoint x: 736, endPoint y: 382, distance: 140.6
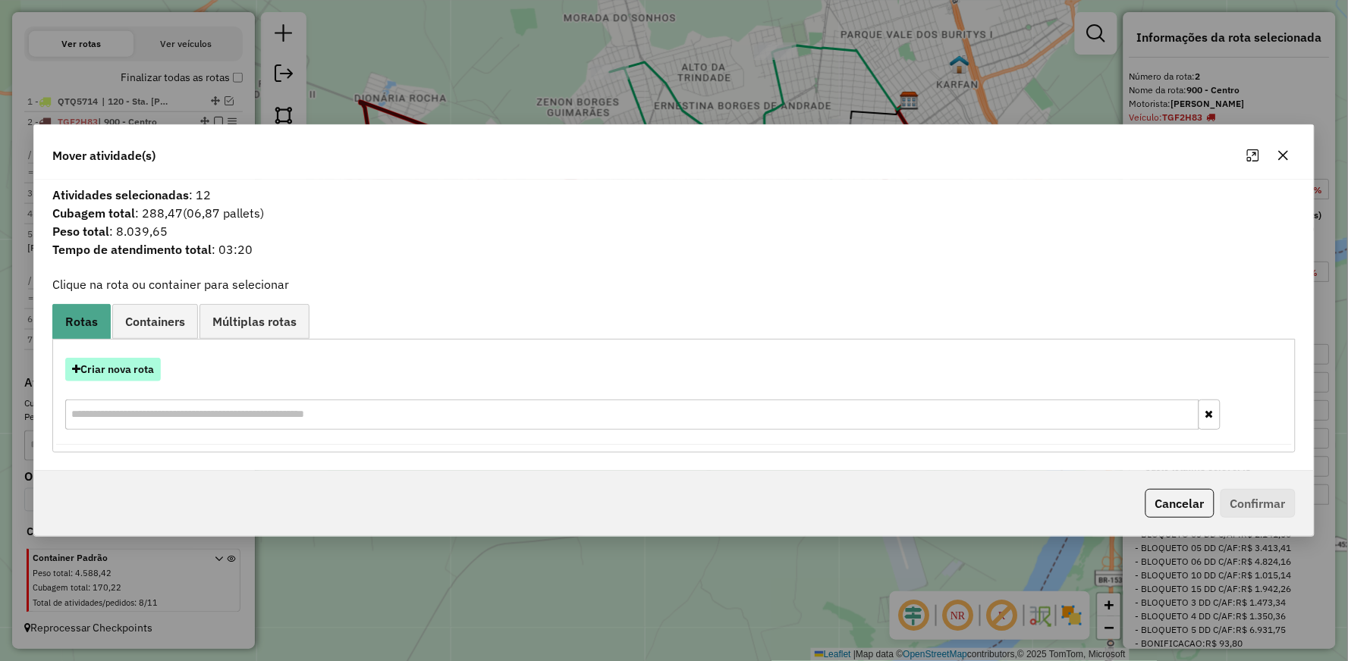
click at [116, 366] on button "Criar nova rota" at bounding box center [113, 370] width 96 height 24
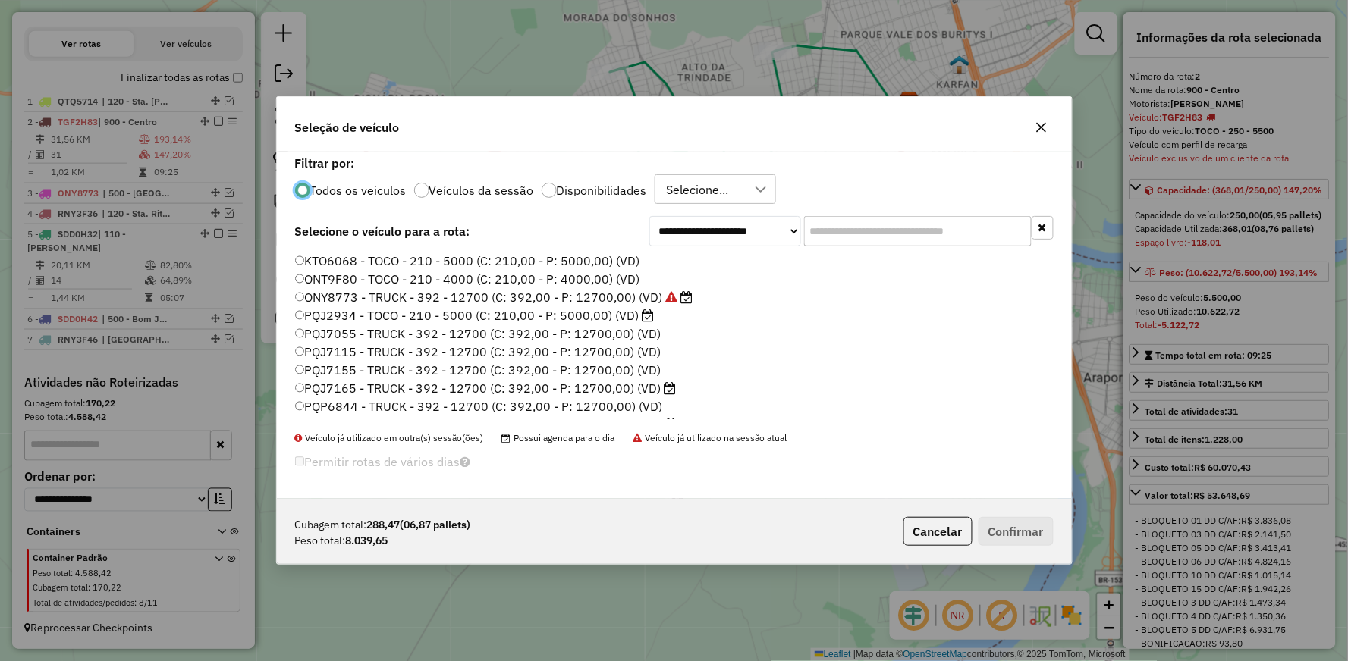
scroll to position [168, 0]
click at [344, 327] on label "PQP8564 - TRUCK - 392 - 12700 (C: 392,00 - P: 12700,00) (VD)" at bounding box center [486, 329] width 383 height 18
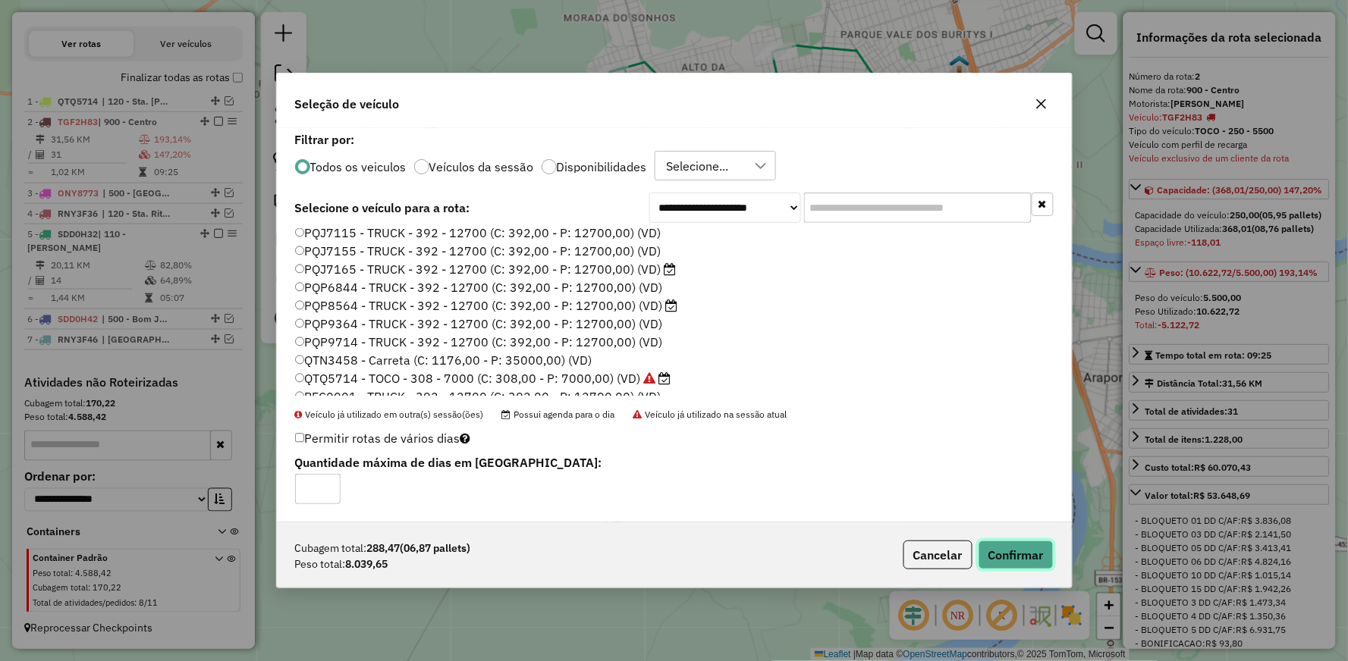
click at [1013, 545] on button "Confirmar" at bounding box center [1015, 555] width 75 height 29
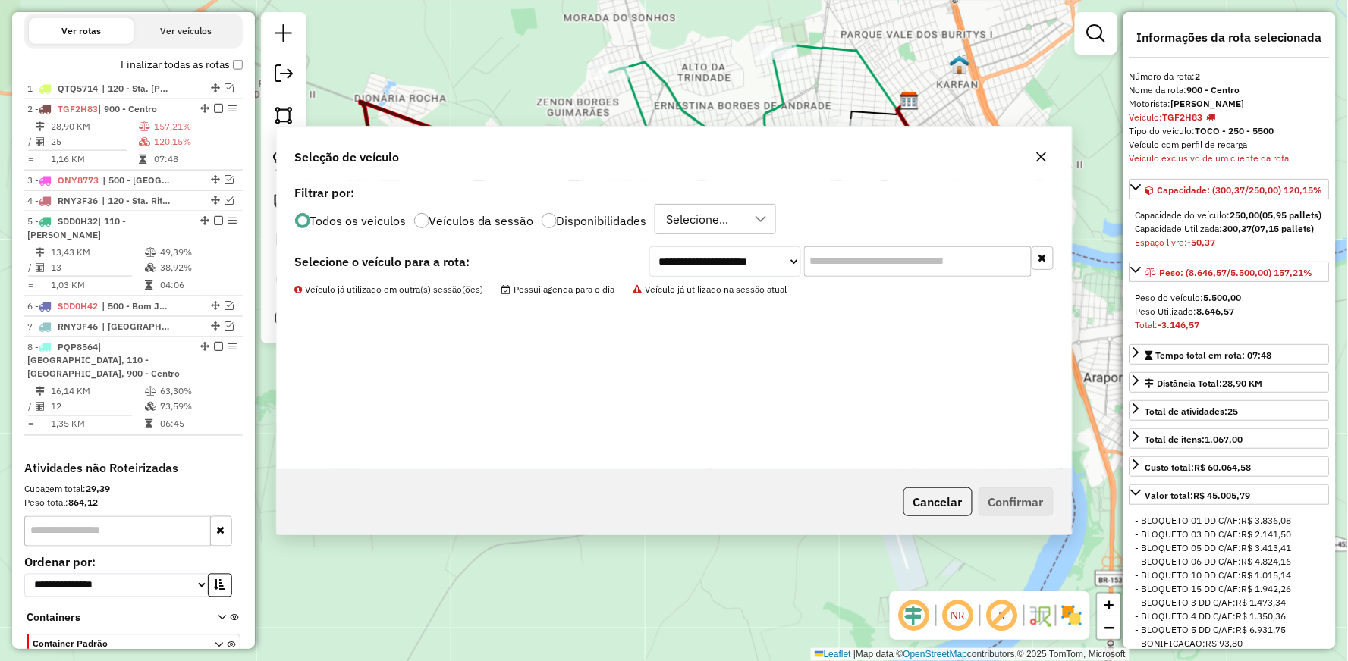
scroll to position [619, 0]
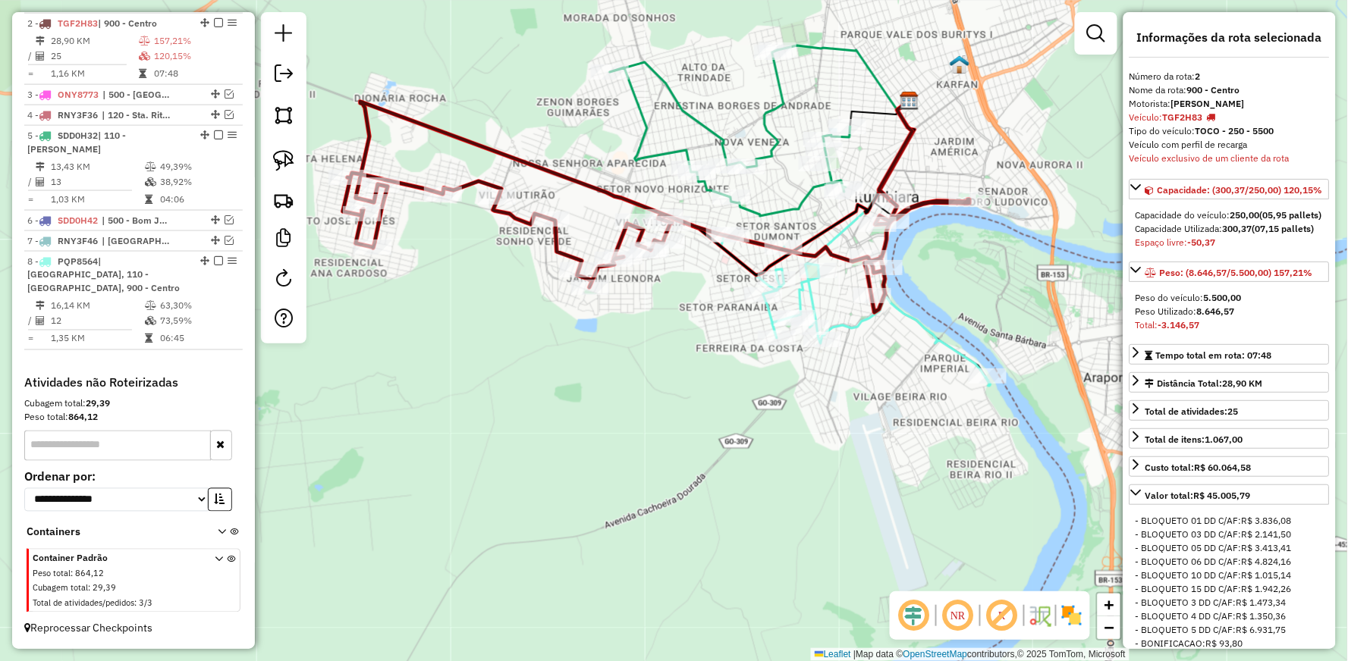
click at [554, 237] on icon at bounding box center [656, 207] width 626 height 211
click at [849, 323] on icon at bounding box center [855, 310] width 269 height 152
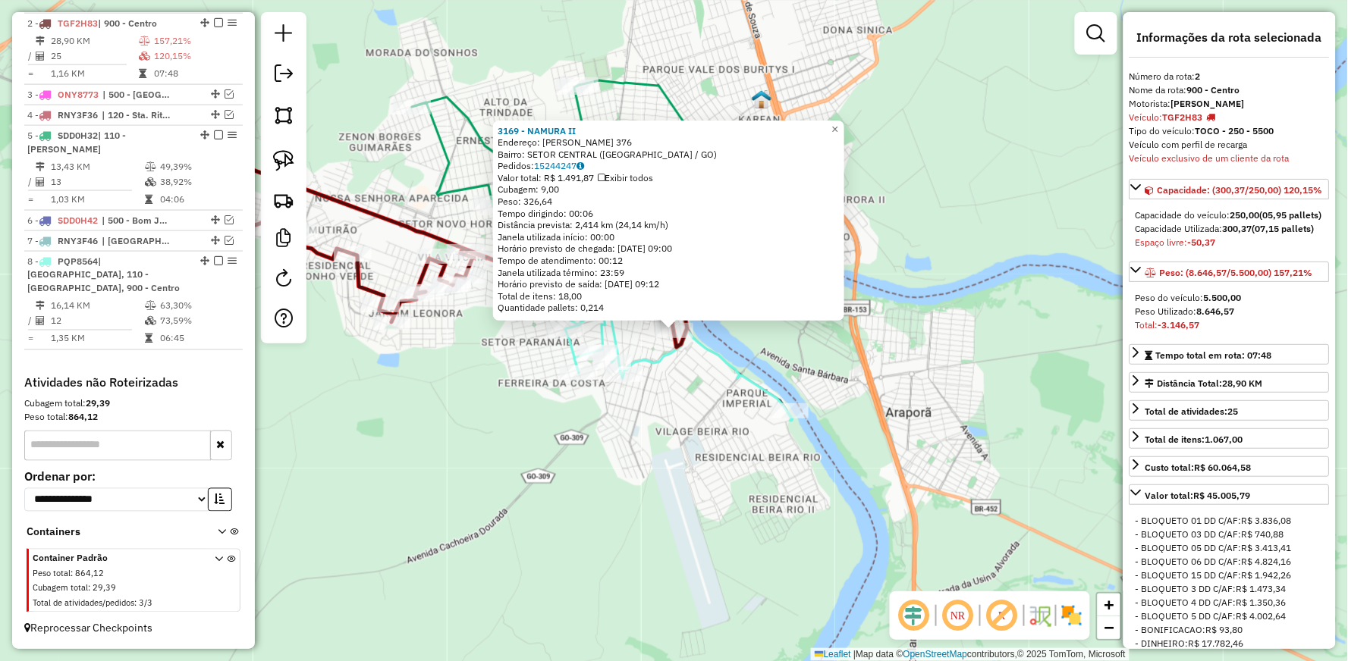
click at [694, 402] on div "3169 - [GEOGRAPHIC_DATA] II Endereço: [PERSON_NAME] 376 Bairro: SETOR CENTRAL (…" at bounding box center [674, 330] width 1348 height 661
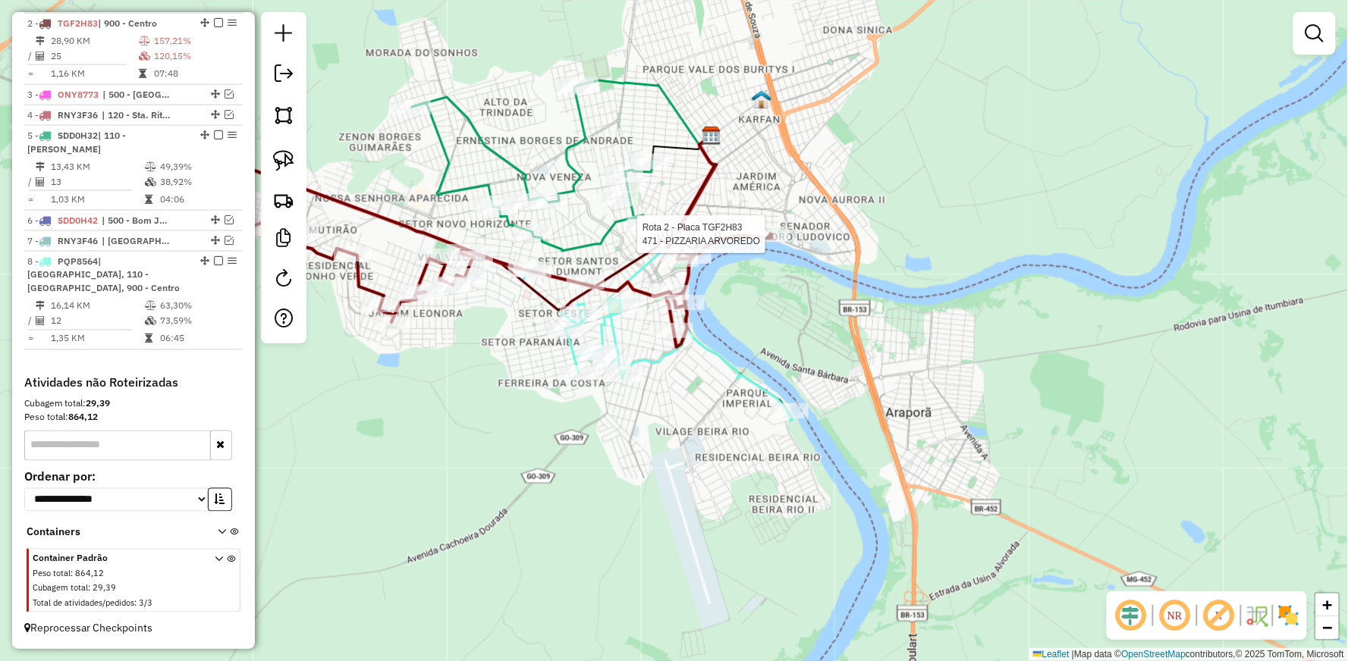
select select "**********"
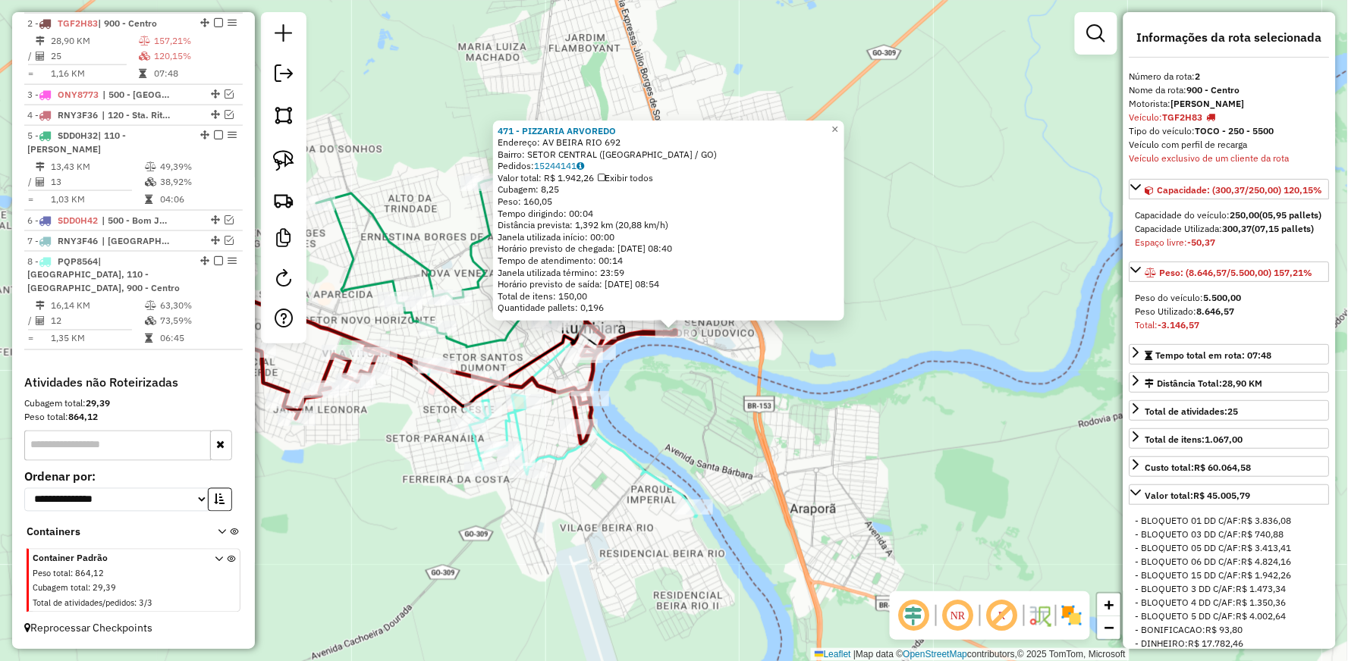
click at [656, 391] on div "471 - PIZZARIA [PERSON_NAME]: AV BEIRA RIO 692 Bairro: SETOR CENTRAL ([GEOGRAPH…" at bounding box center [674, 330] width 1348 height 661
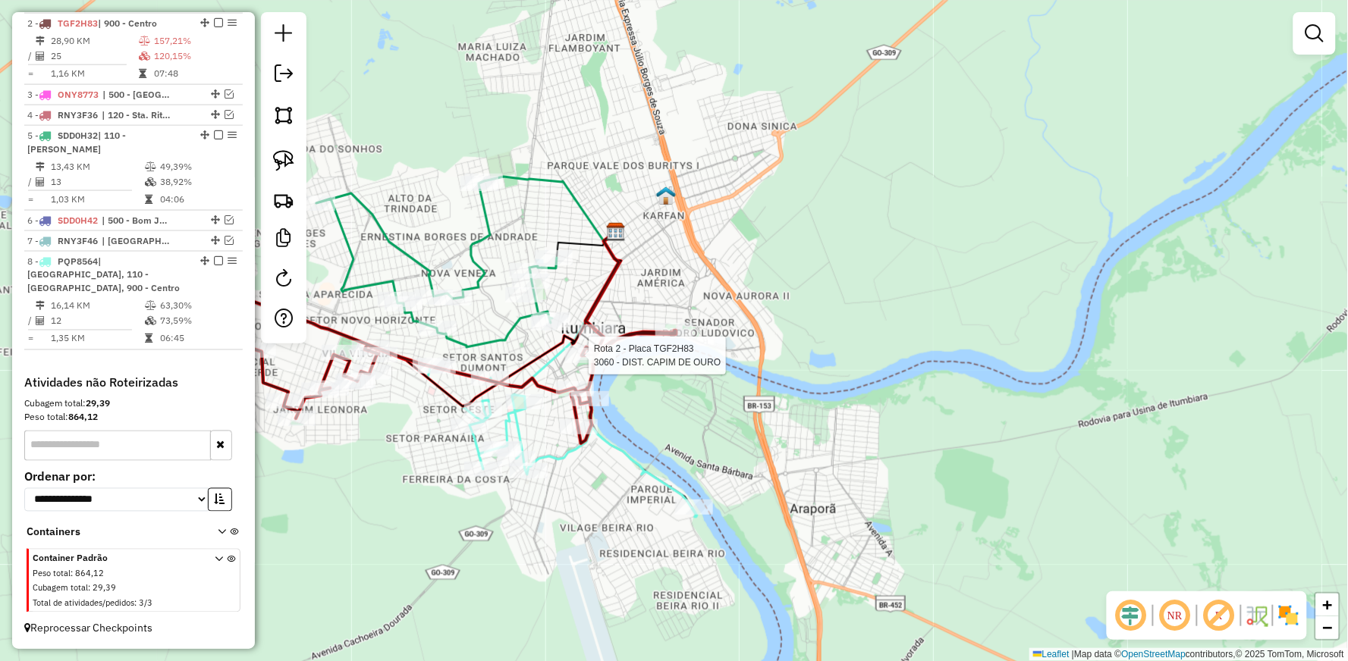
select select "**********"
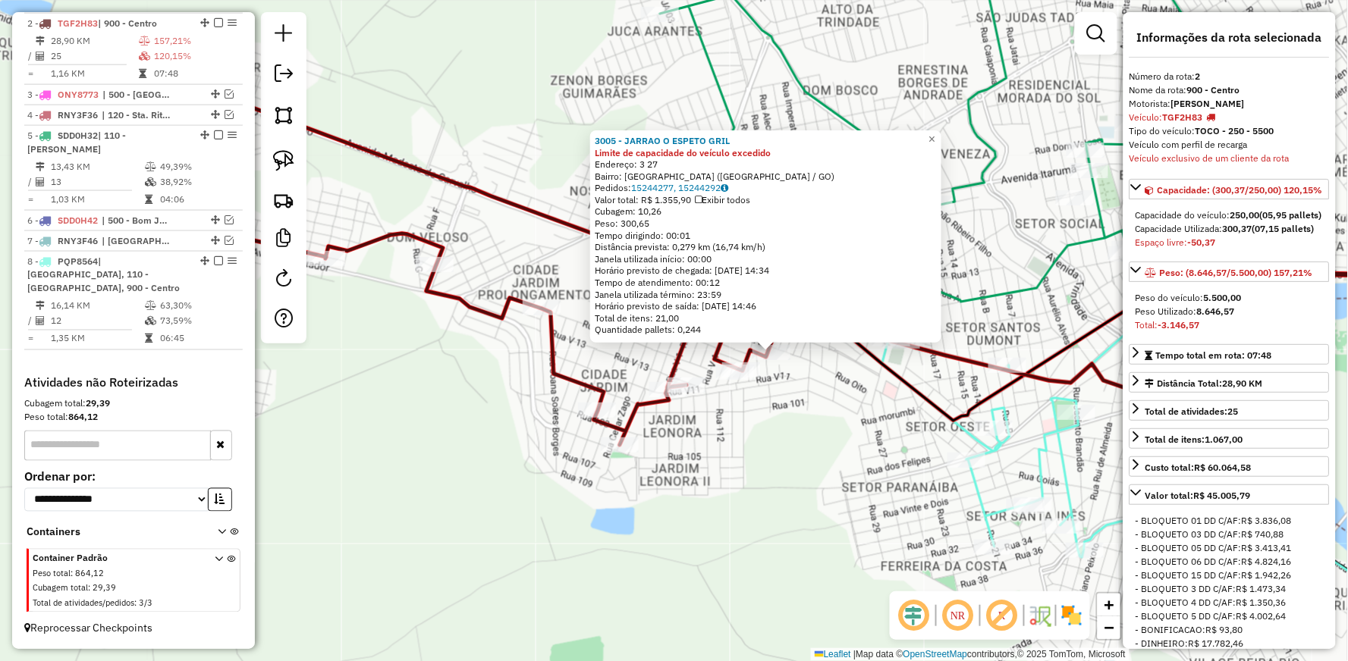
drag, startPoint x: 382, startPoint y: 232, endPoint x: 481, endPoint y: 253, distance: 100.9
click at [481, 253] on div "3005 - JARRAO O ESPETO GRIL Limite de capacidade do veículo excedido Endereço: …" at bounding box center [674, 330] width 1348 height 661
click at [489, 246] on div "3005 - JARRAO O ESPETO GRIL Limite de capacidade do veículo excedido Endereço: …" at bounding box center [674, 330] width 1348 height 661
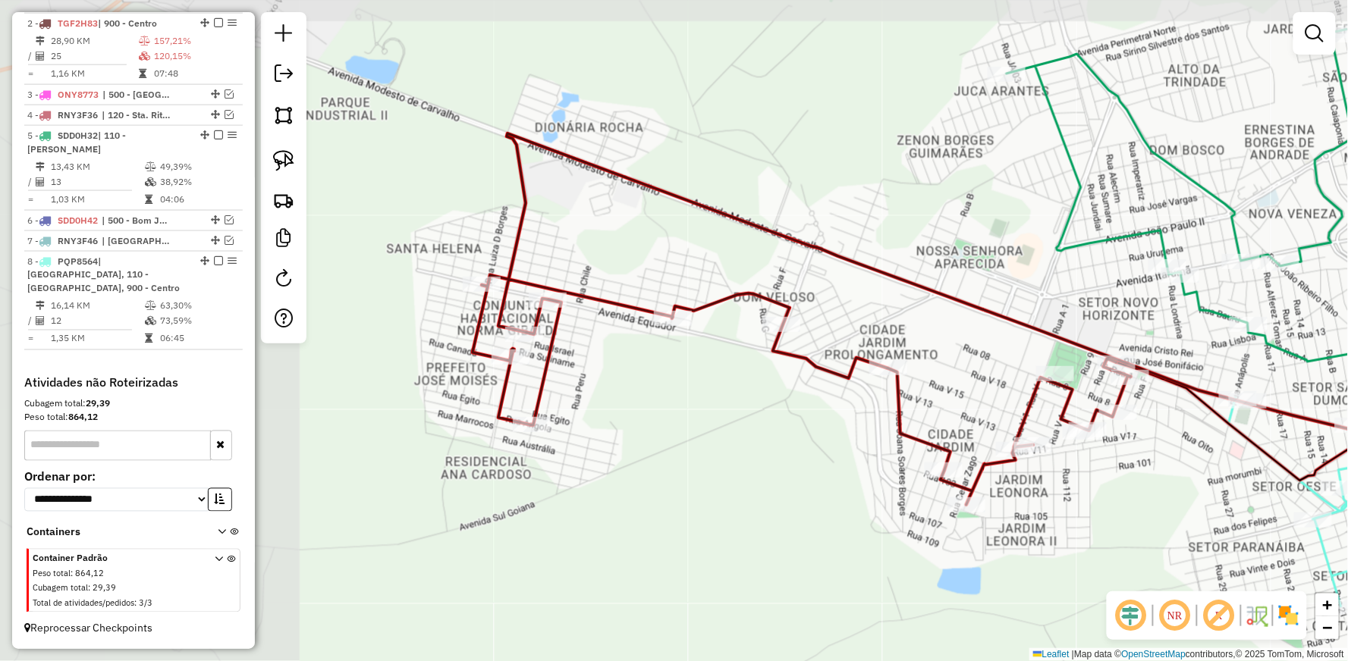
drag, startPoint x: 526, startPoint y: 247, endPoint x: 869, endPoint y: 306, distance: 348.8
click at [869, 306] on div "Janela de atendimento Grade de atendimento Capacidade Transportadoras Veículos …" at bounding box center [674, 330] width 1348 height 661
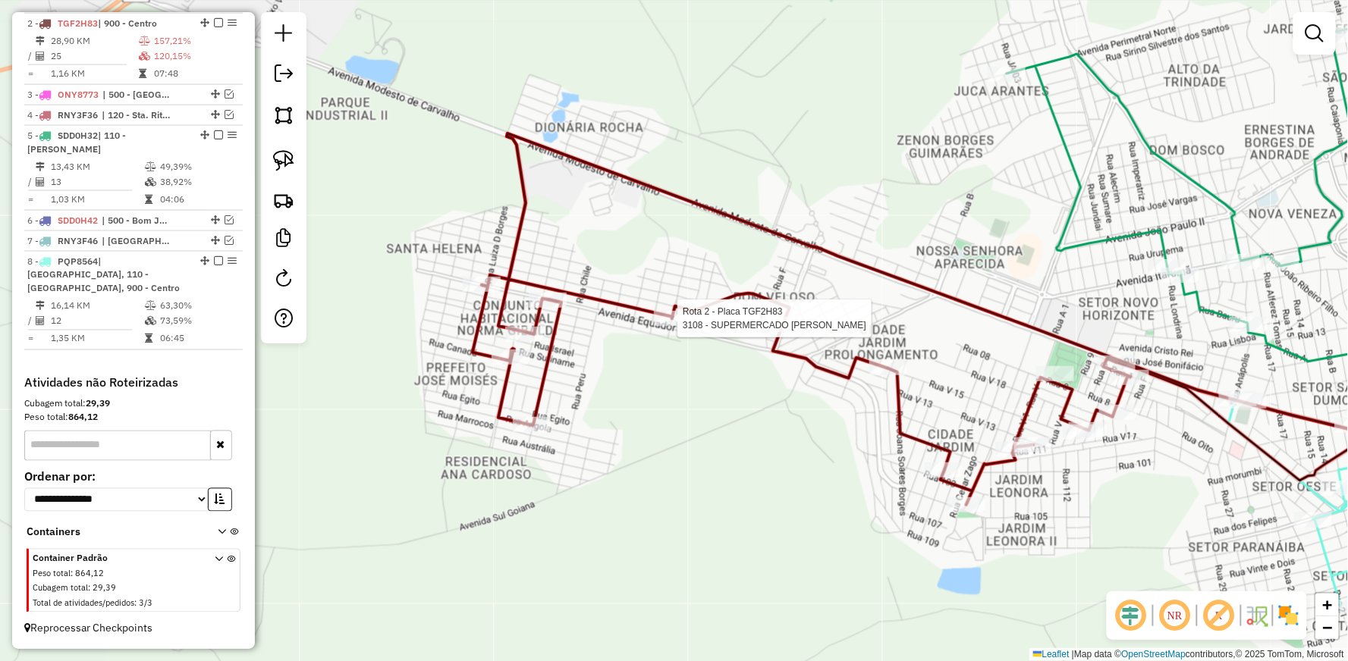
select select "**********"
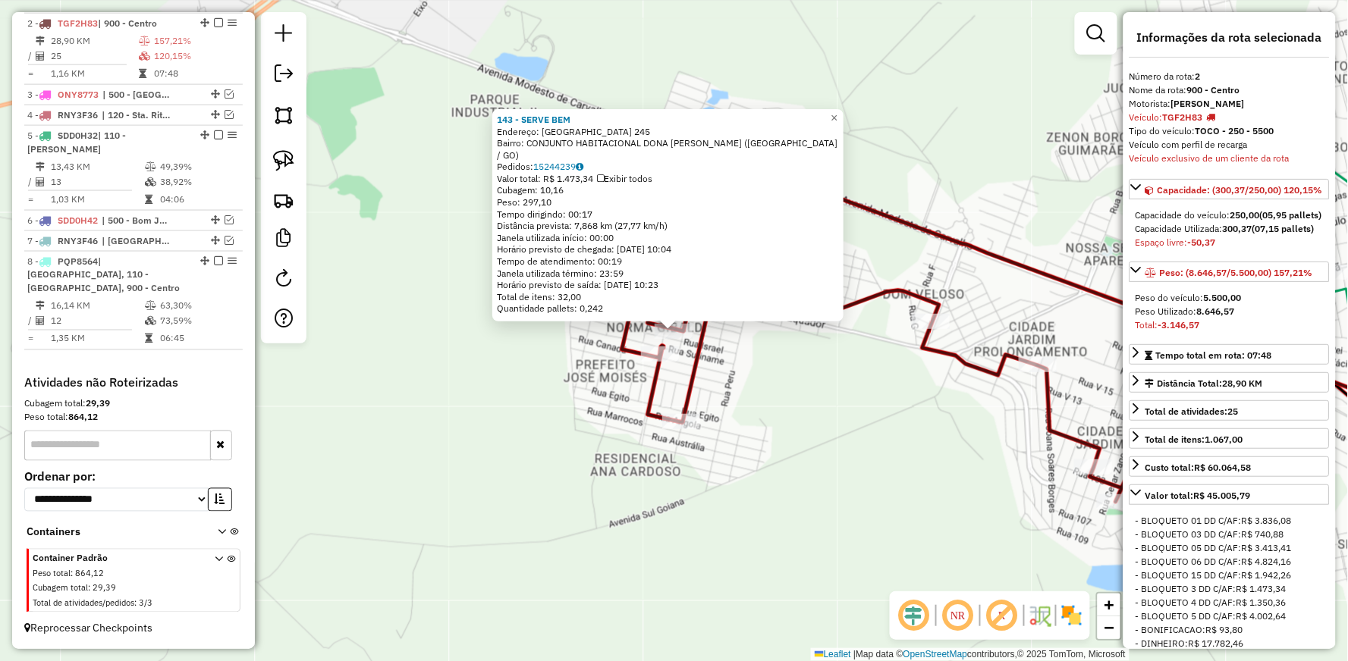
click at [655, 345] on icon at bounding box center [1053, 316] width 862 height 372
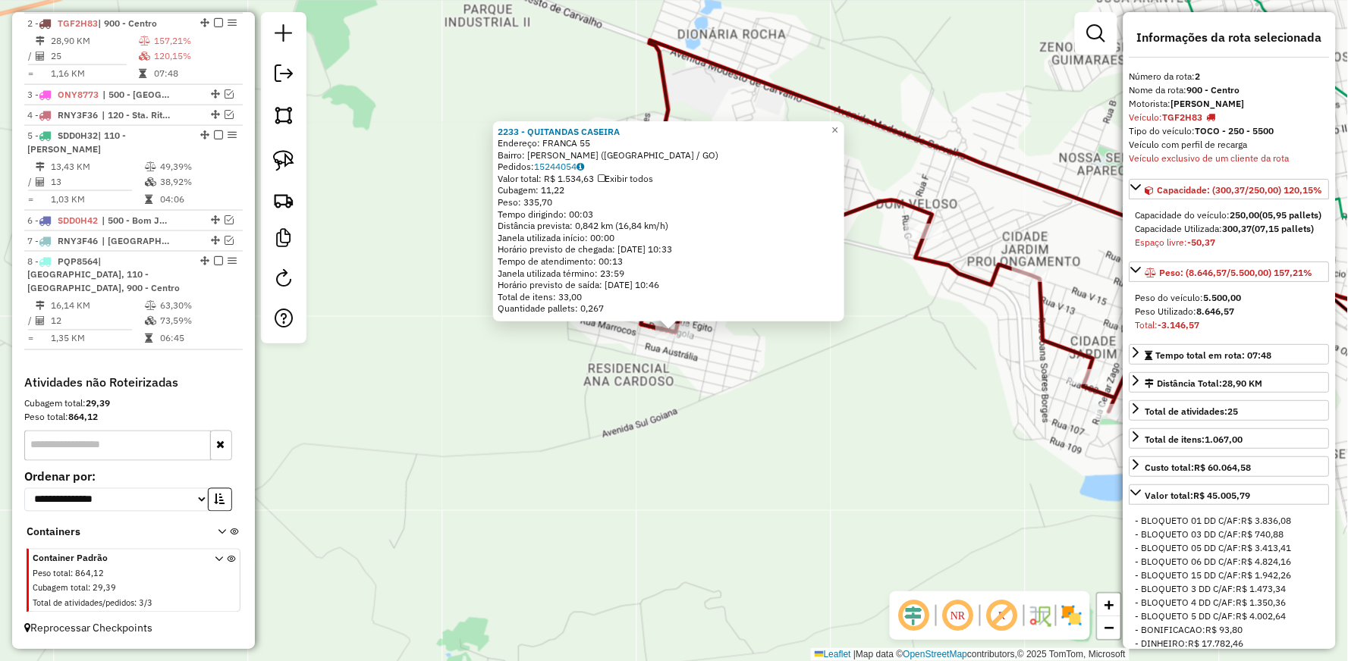
click at [871, 376] on div "2233 - QUITANDAS CASEIRA Endereço: FRANCA 55 Bairro: [PERSON_NAME] ([GEOGRAPHIC…" at bounding box center [674, 330] width 1348 height 661
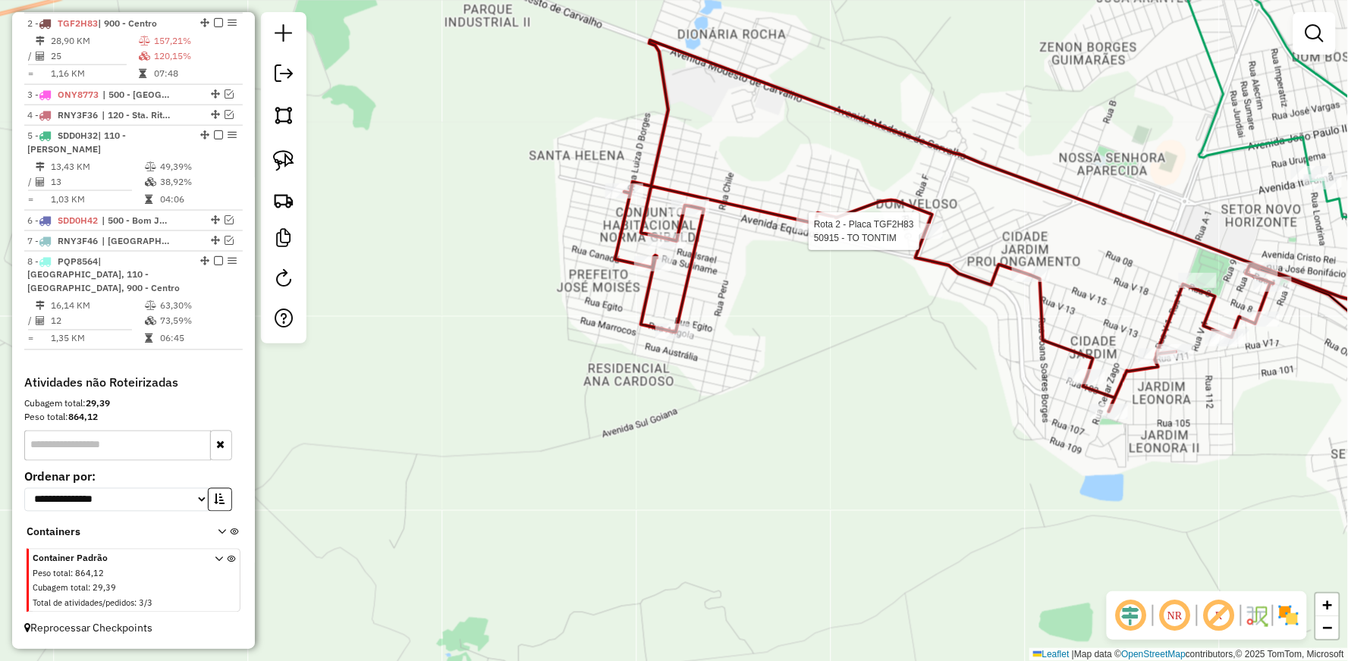
select select "**********"
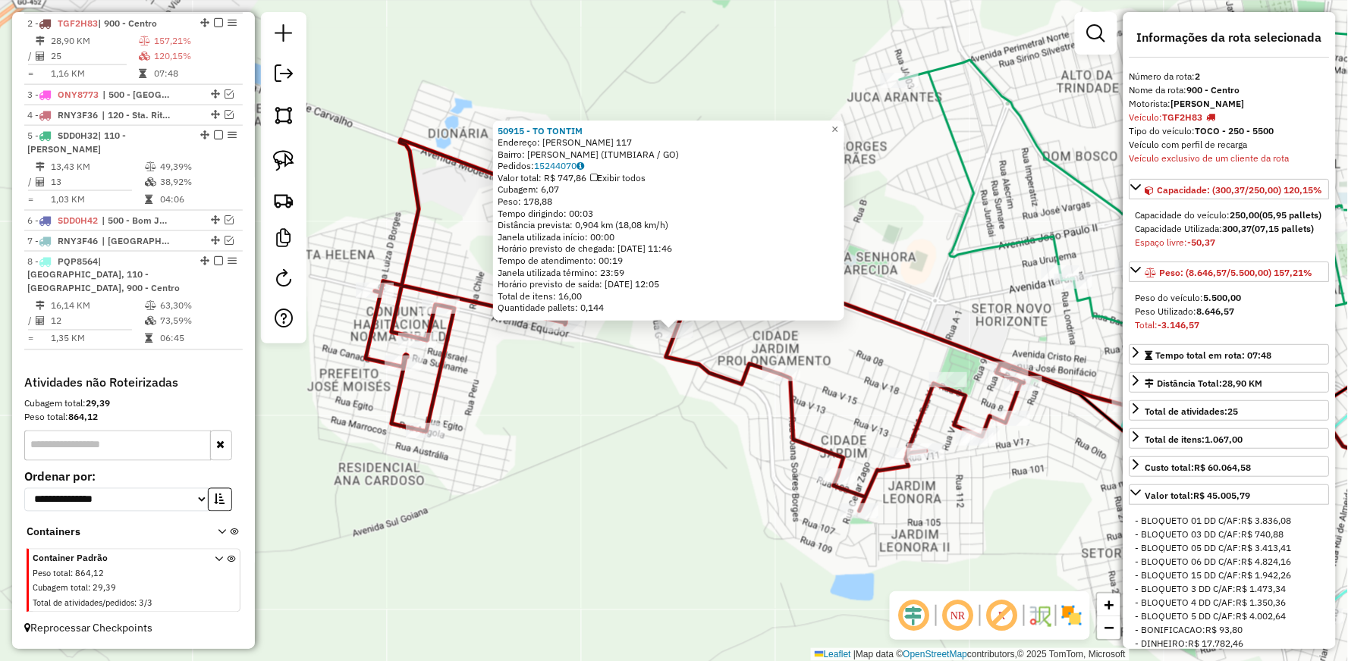
click at [737, 475] on div "50915 - TO TONTIM Endereço: CAIO BARCELOS SILVEIRA 117 Bairro: [PERSON_NAME] ([…" at bounding box center [674, 330] width 1348 height 661
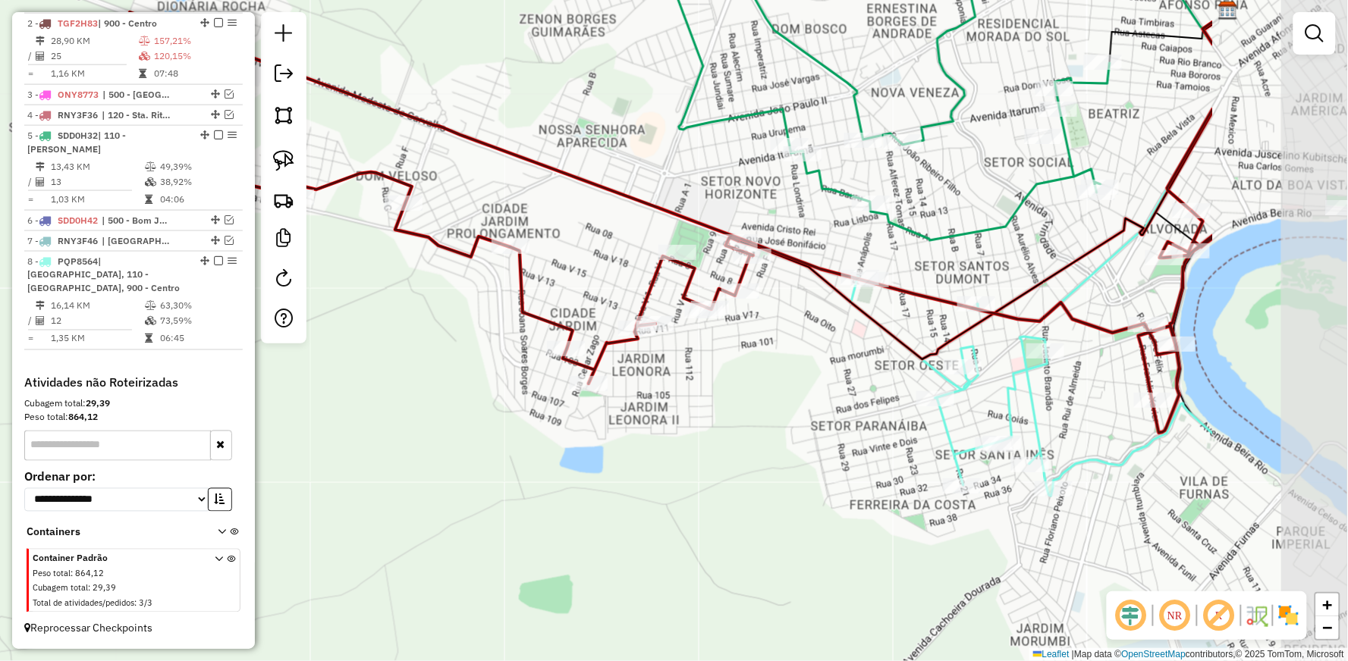
drag, startPoint x: 889, startPoint y: 557, endPoint x: 618, endPoint y: 430, distance: 299.3
click at [618, 430] on div "Janela de atendimento Grade de atendimento Capacidade Transportadoras Veículos …" at bounding box center [674, 330] width 1348 height 661
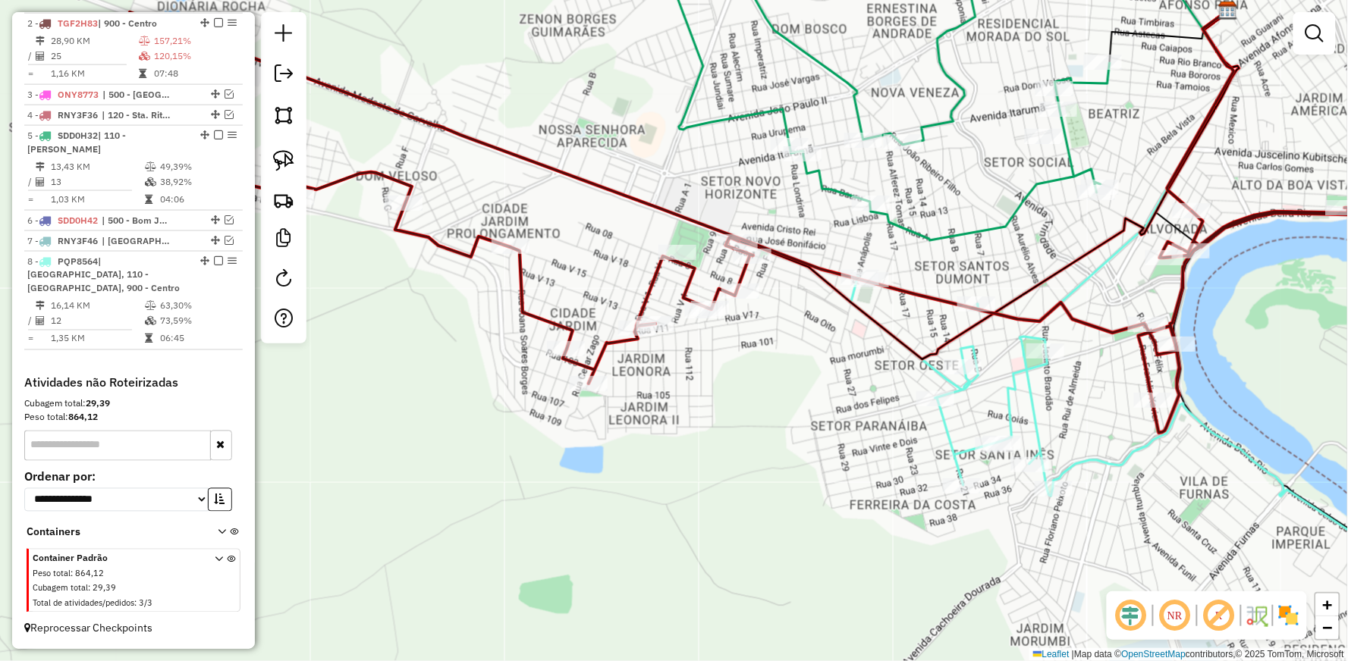
click at [944, 415] on icon at bounding box center [1120, 429] width 539 height 304
select select "**********"
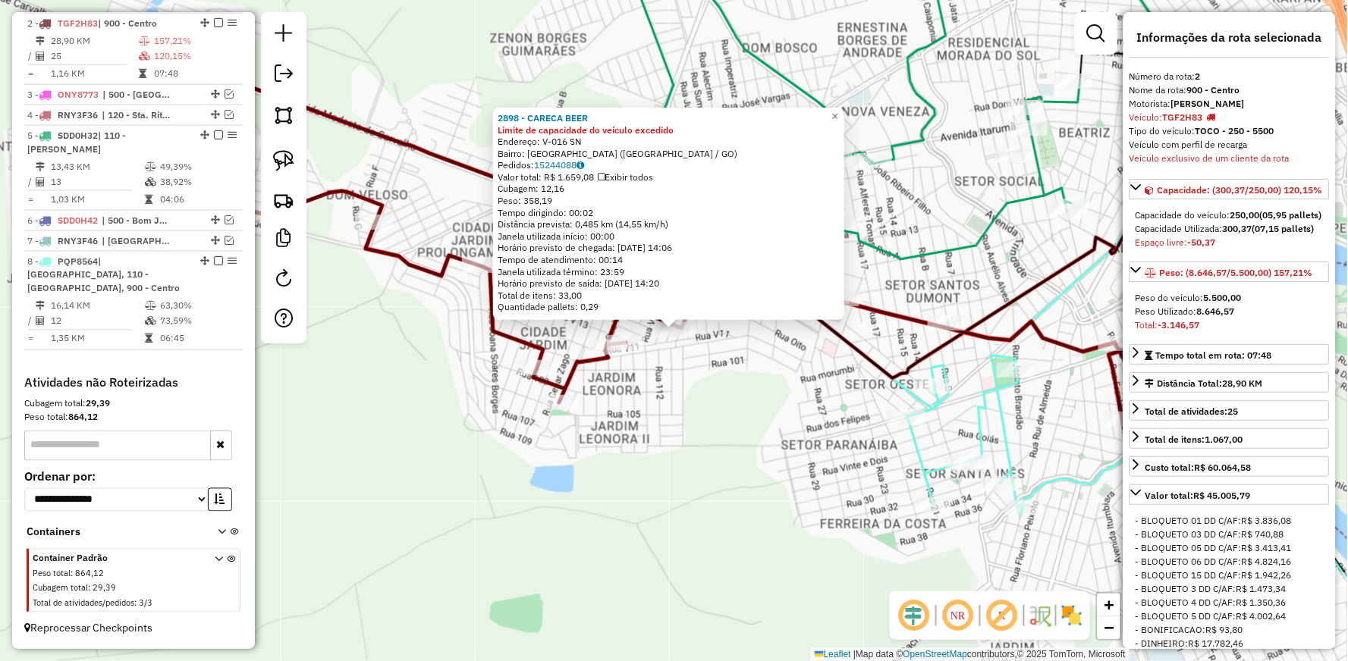
click at [532, 338] on icon at bounding box center [692, 241] width 1254 height 421
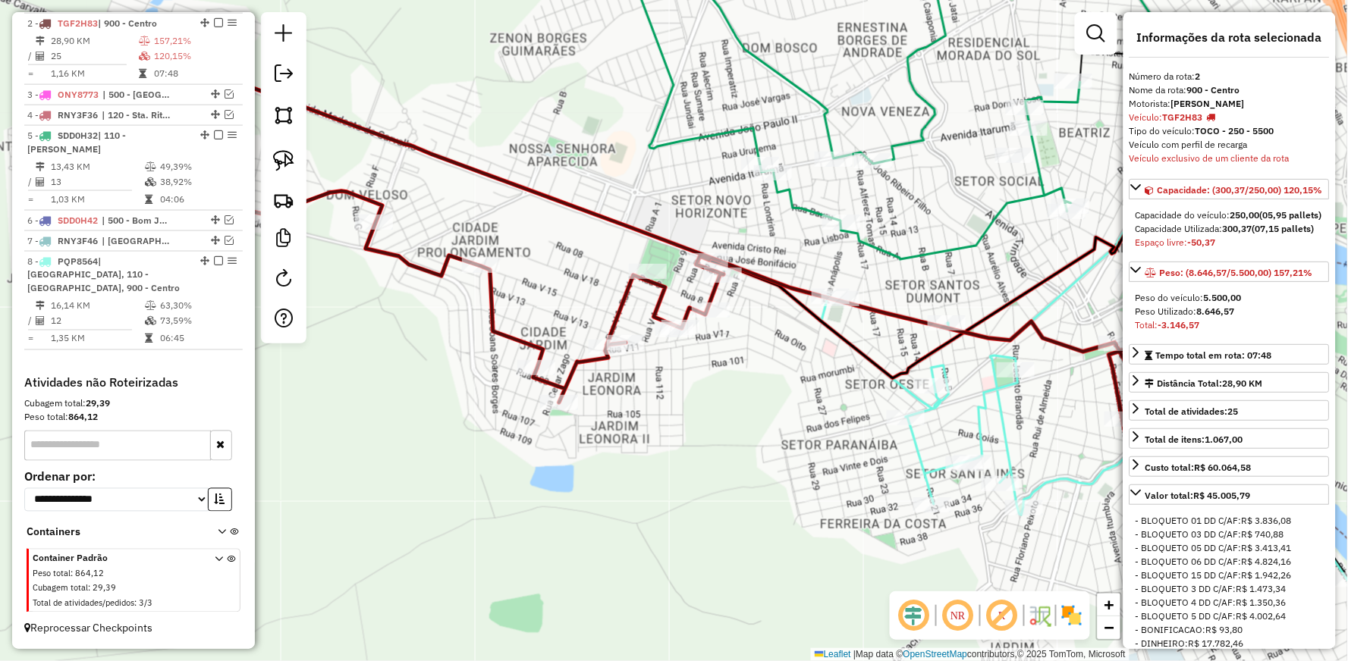
click at [532, 338] on icon at bounding box center [692, 241] width 1254 height 421
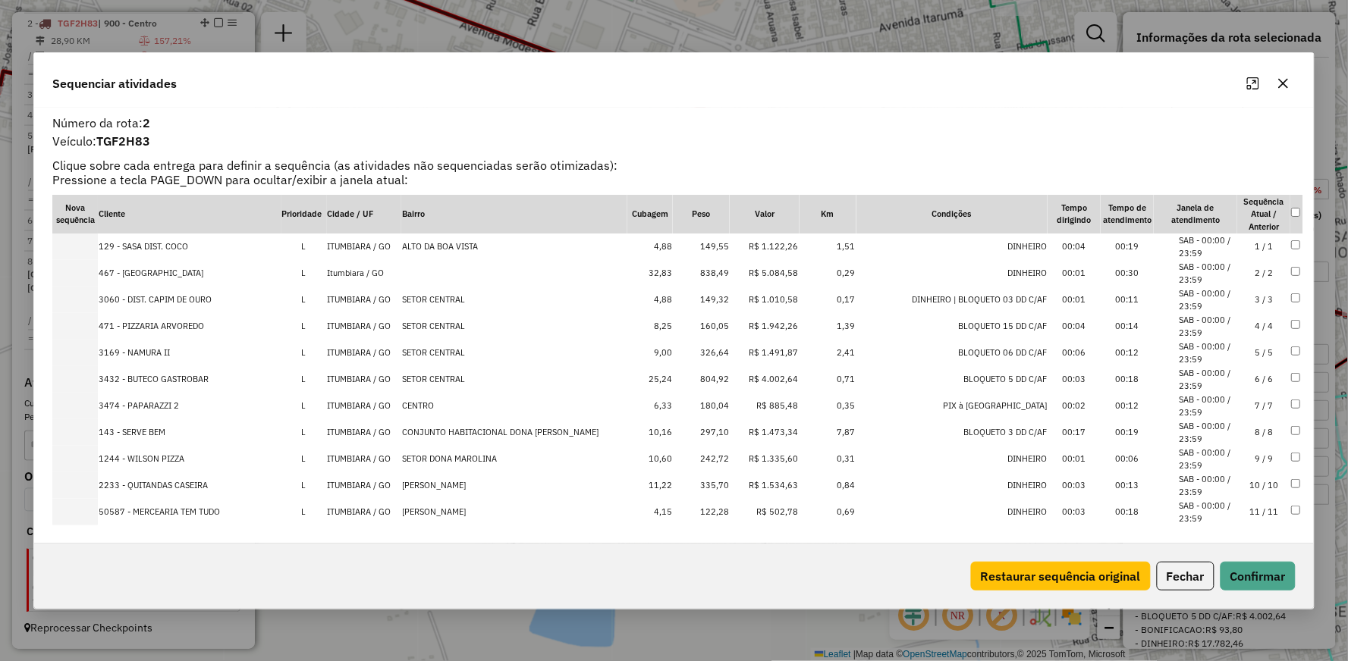
click at [1290, 72] on div at bounding box center [1268, 83] width 55 height 24
click at [1289, 79] on icon "button" at bounding box center [1283, 83] width 12 height 12
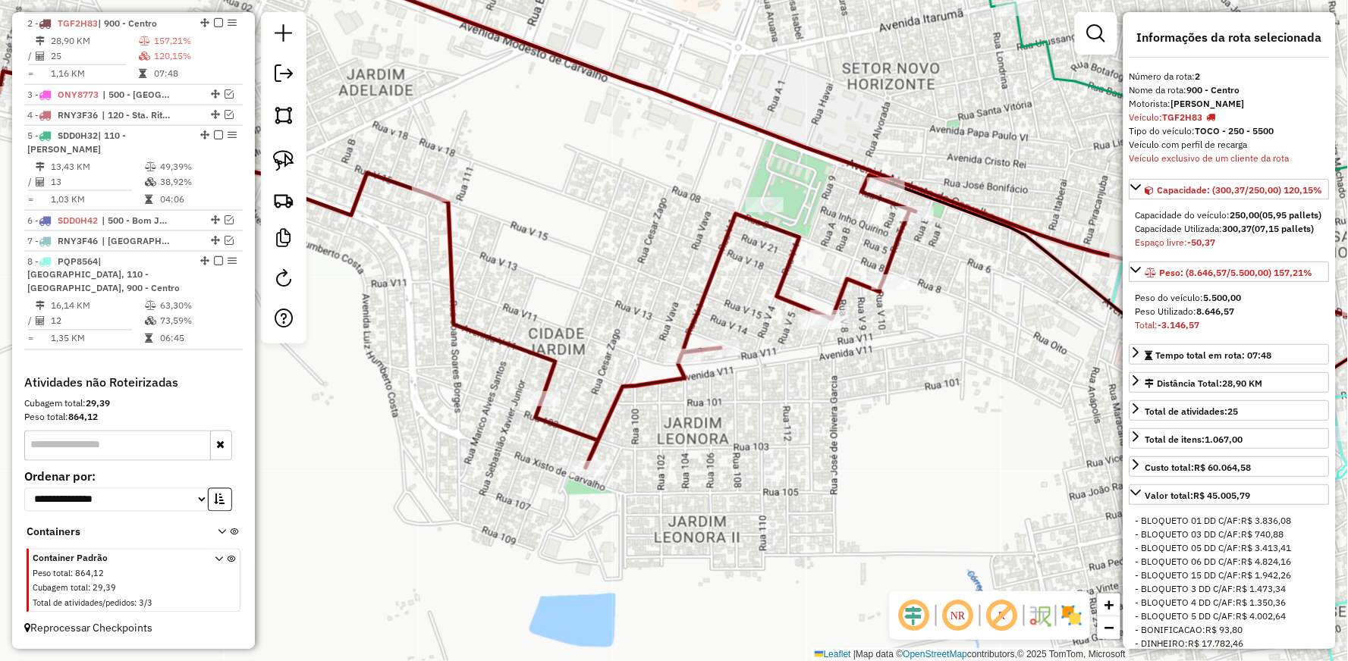
click at [1013, 223] on icon at bounding box center [674, 201] width 1619 height 534
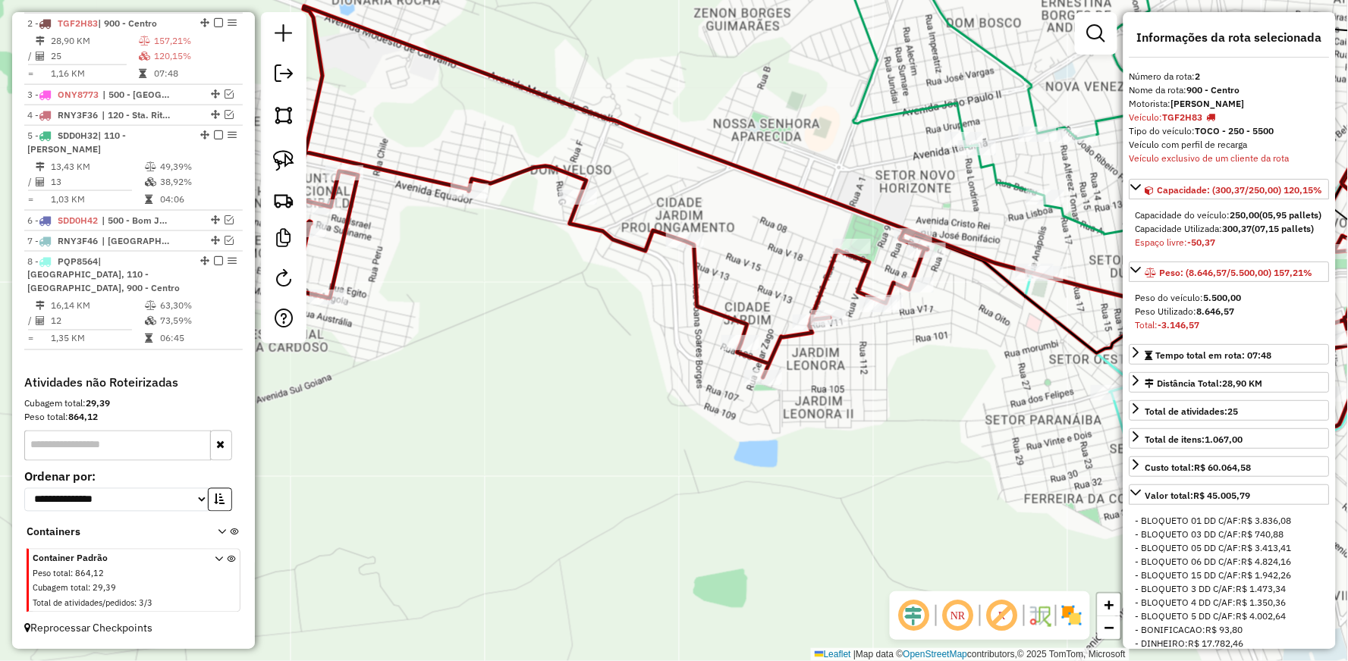
click at [827, 276] on icon at bounding box center [876, 216] width 1214 height 421
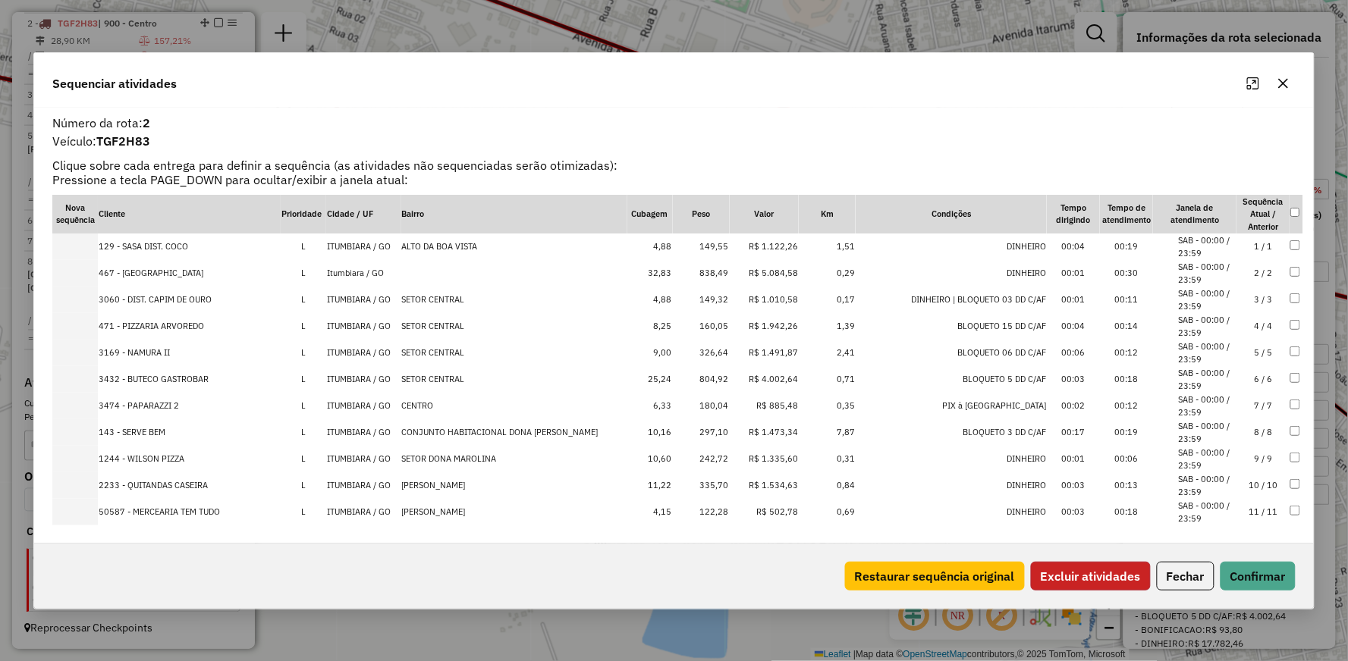
click at [1089, 570] on button "Excluir atividades" at bounding box center [1091, 576] width 120 height 29
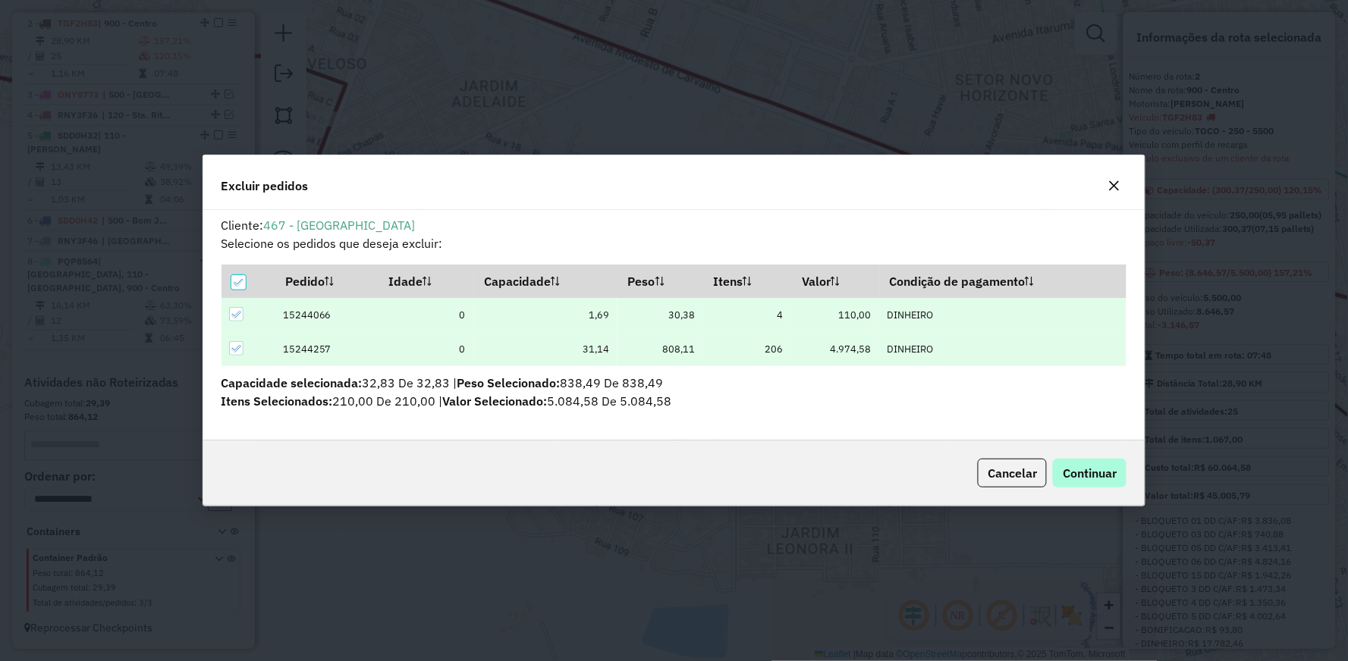
scroll to position [0, 0]
click at [1103, 482] on button "Continuar" at bounding box center [1090, 473] width 74 height 29
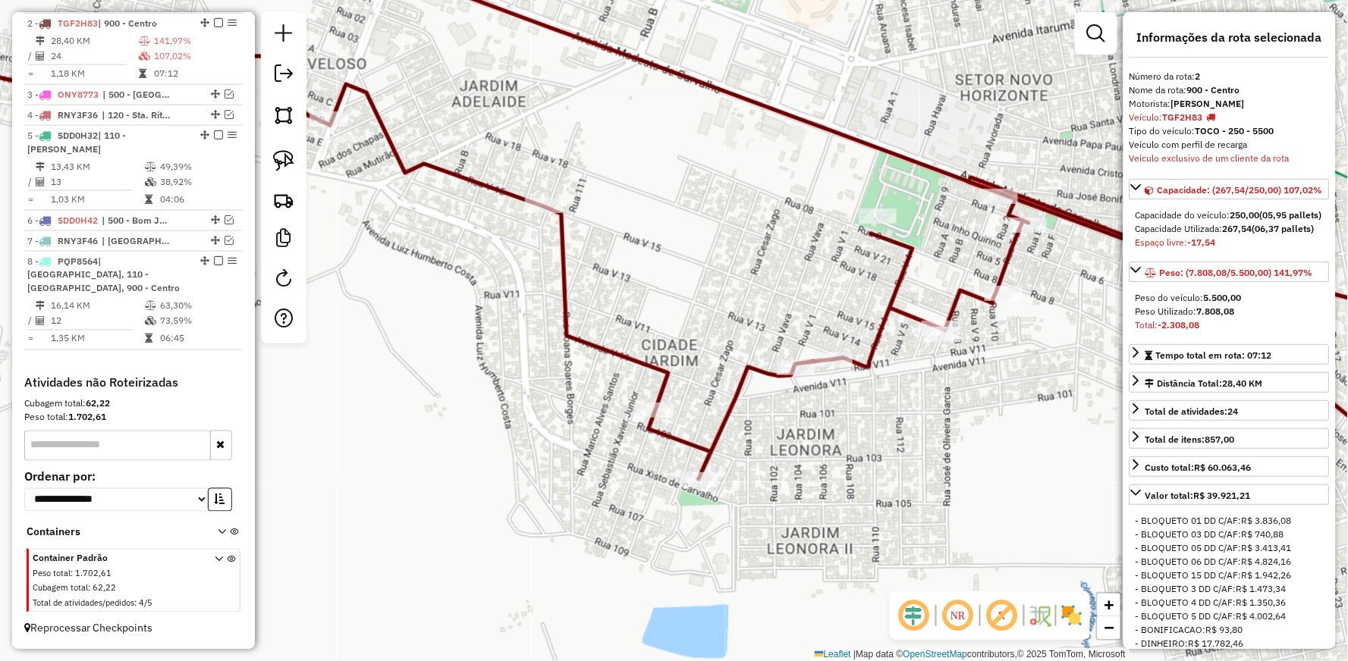
click at [969, 293] on icon at bounding box center [674, 212] width 1619 height 557
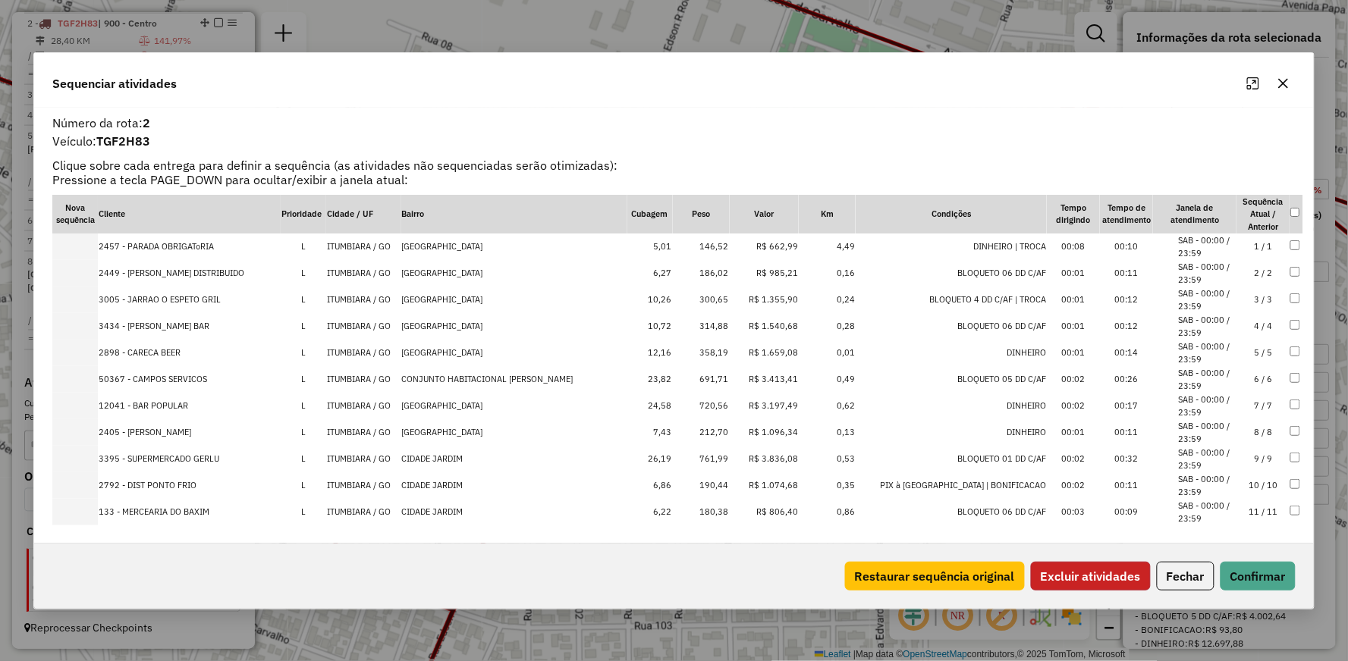
click at [1066, 570] on button "Excluir atividades" at bounding box center [1091, 576] width 120 height 29
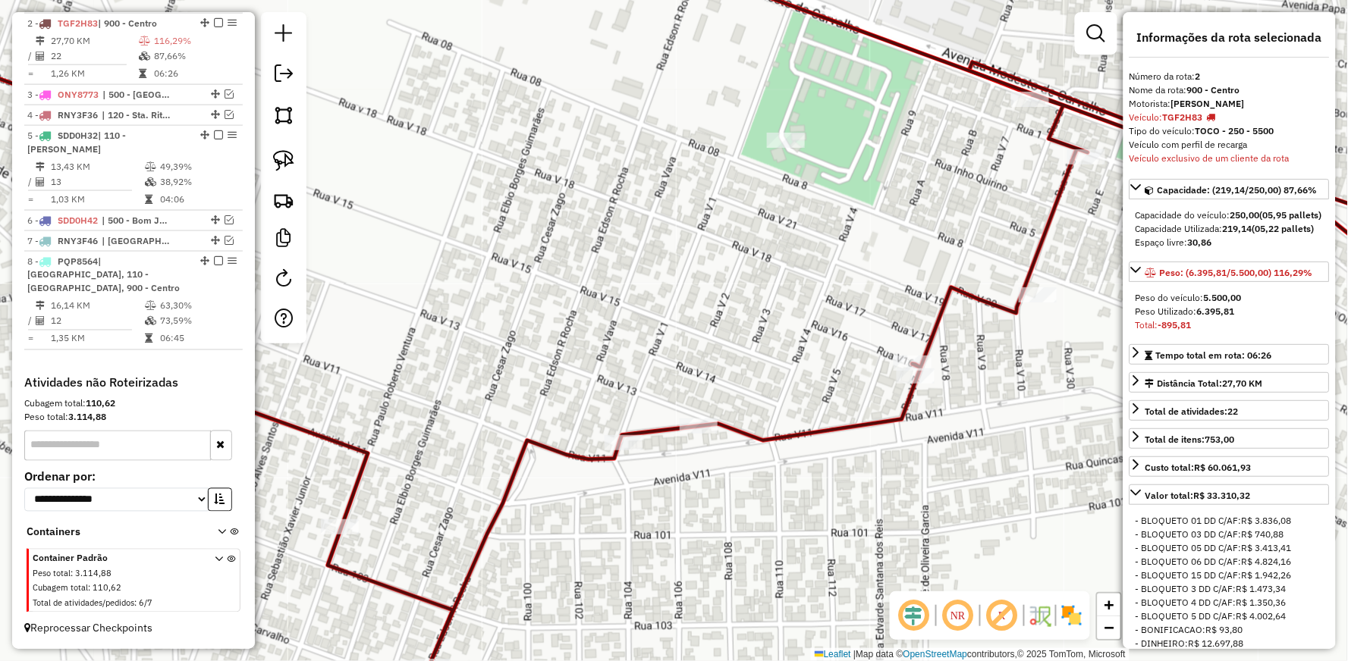
click at [878, 416] on icon at bounding box center [674, 300] width 1619 height 732
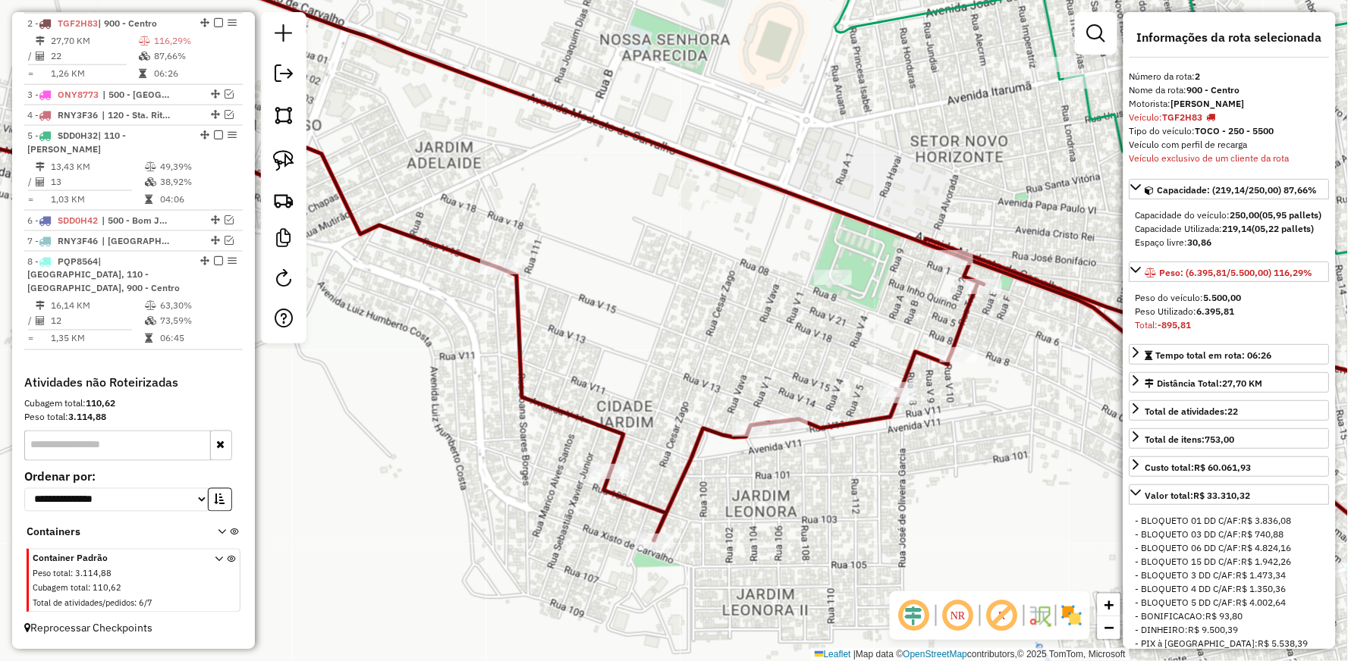
click at [878, 416] on icon at bounding box center [674, 243] width 1619 height 619
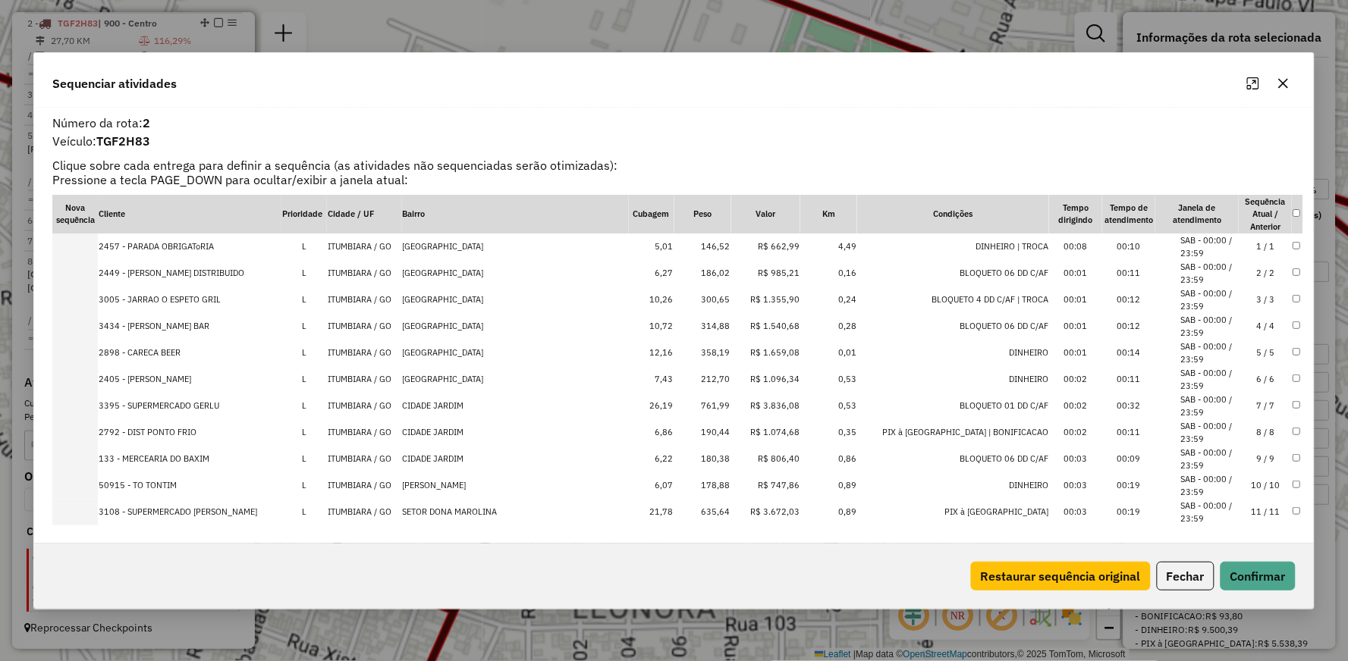
click at [0, 0] on div "Aguarde..." at bounding box center [0, 0] width 0 height 0
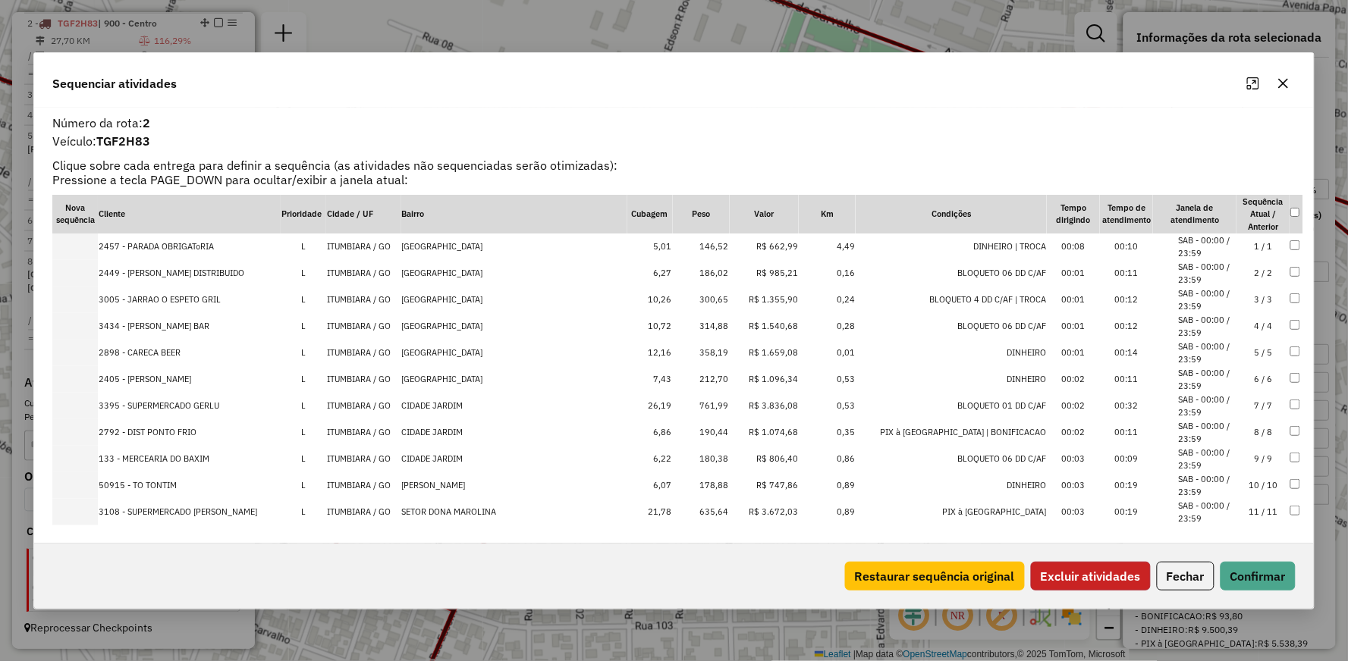
click at [1073, 563] on button "Excluir atividades" at bounding box center [1091, 576] width 120 height 29
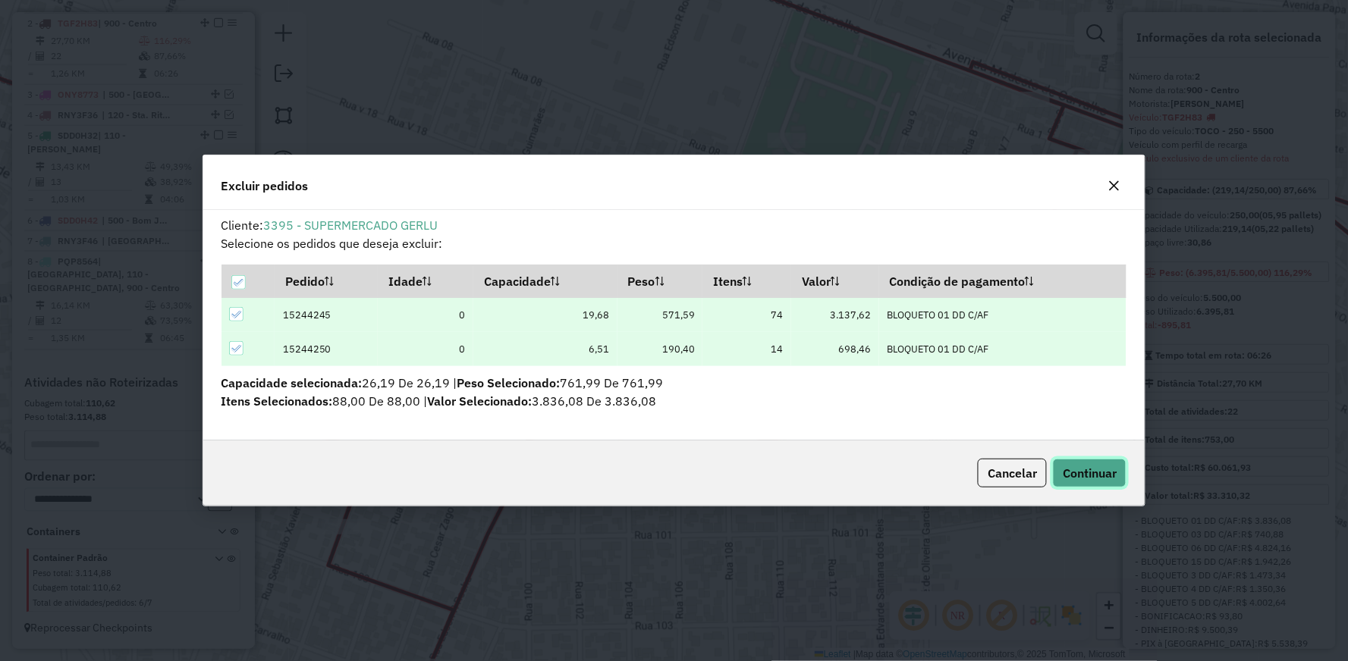
click at [1119, 463] on button "Continuar" at bounding box center [1090, 473] width 74 height 29
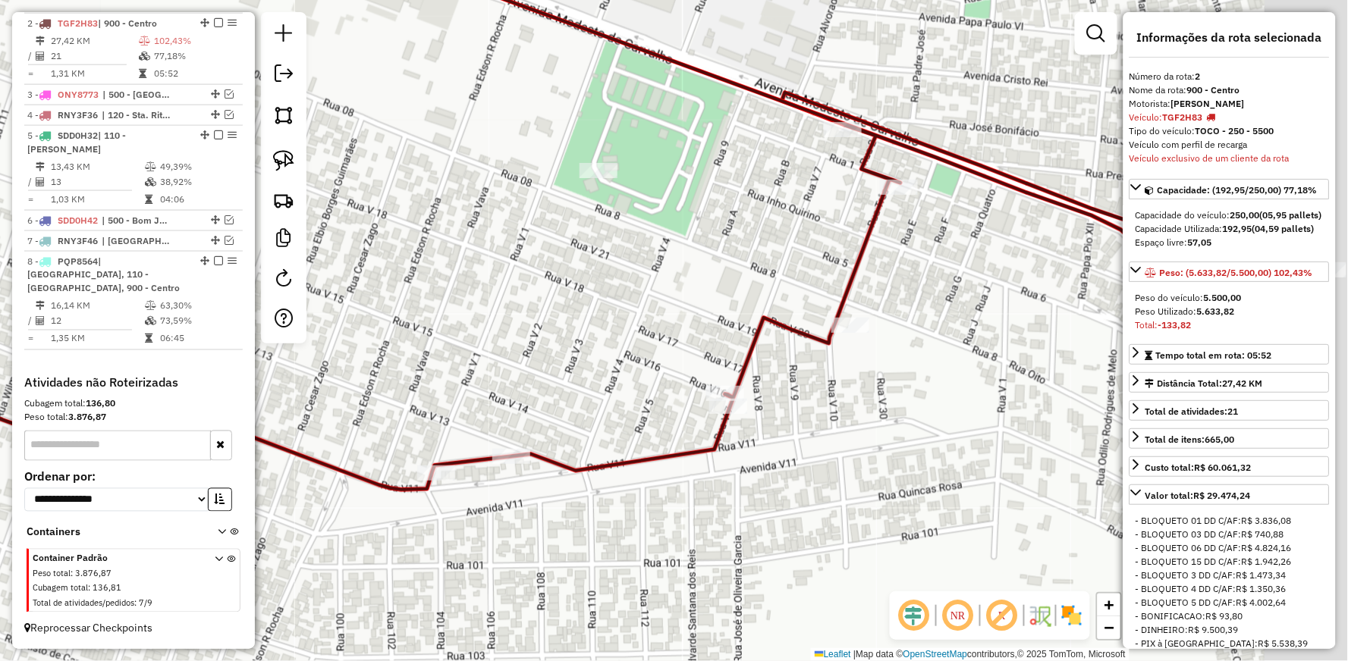
drag, startPoint x: 1048, startPoint y: 410, endPoint x: 738, endPoint y: 438, distance: 311.4
click at [738, 444] on div "Janela de atendimento Grade de atendimento Capacidade Transportadoras Veículos …" at bounding box center [674, 330] width 1348 height 661
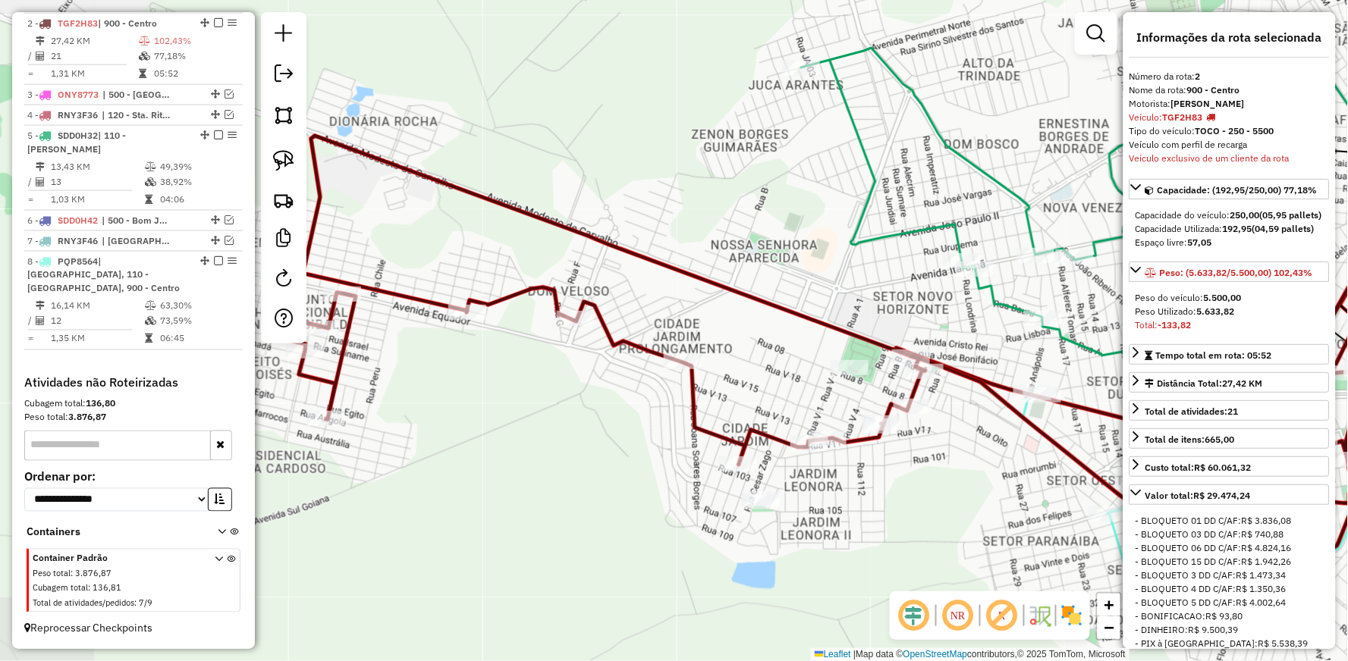
drag, startPoint x: 628, startPoint y: 361, endPoint x: 613, endPoint y: 301, distance: 61.8
click at [619, 304] on div "Janela de atendimento Grade de atendimento Capacidade Transportadoras Veículos …" at bounding box center [674, 330] width 1348 height 661
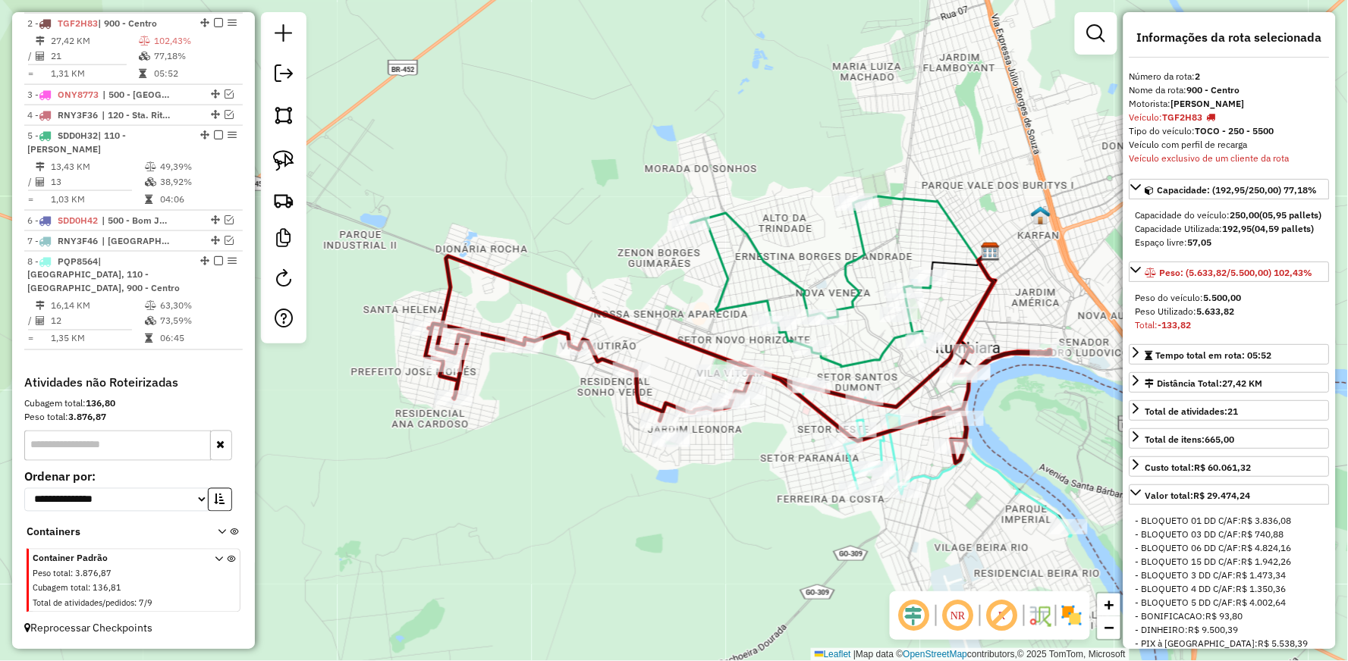
click at [880, 350] on icon at bounding box center [811, 284] width 240 height 166
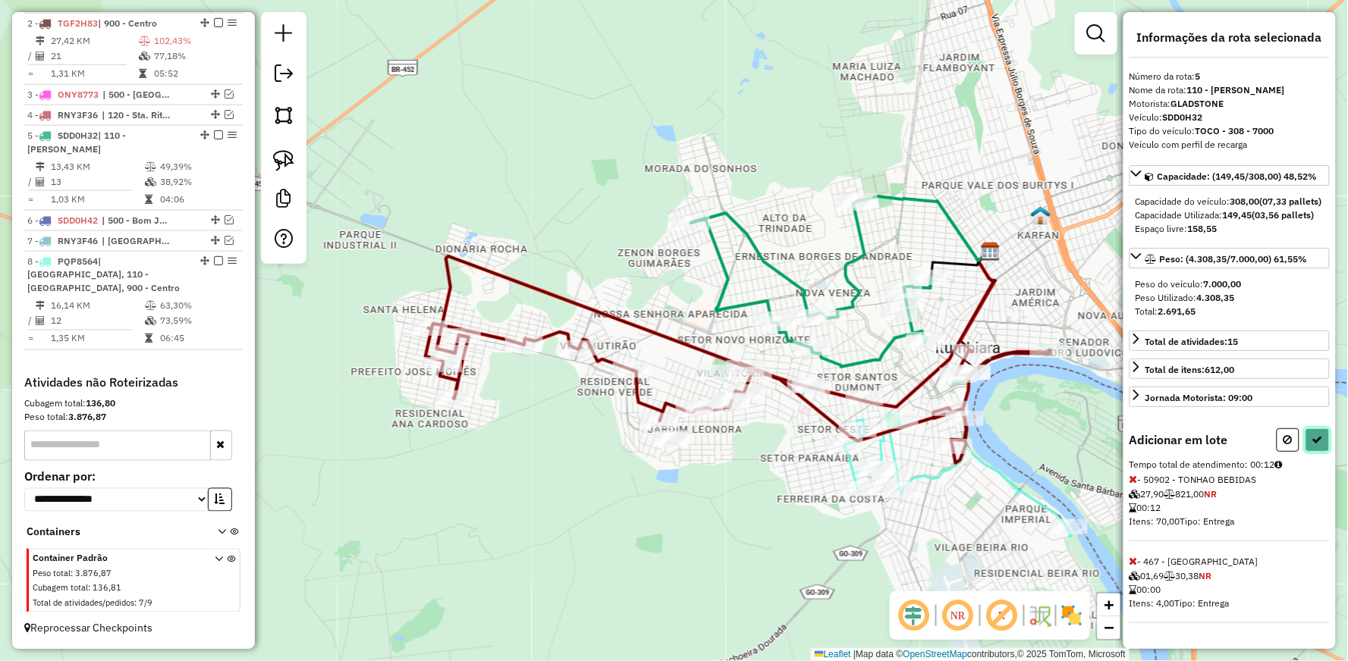
click at [1317, 445] on icon at bounding box center [1317, 440] width 11 height 11
select select "**********"
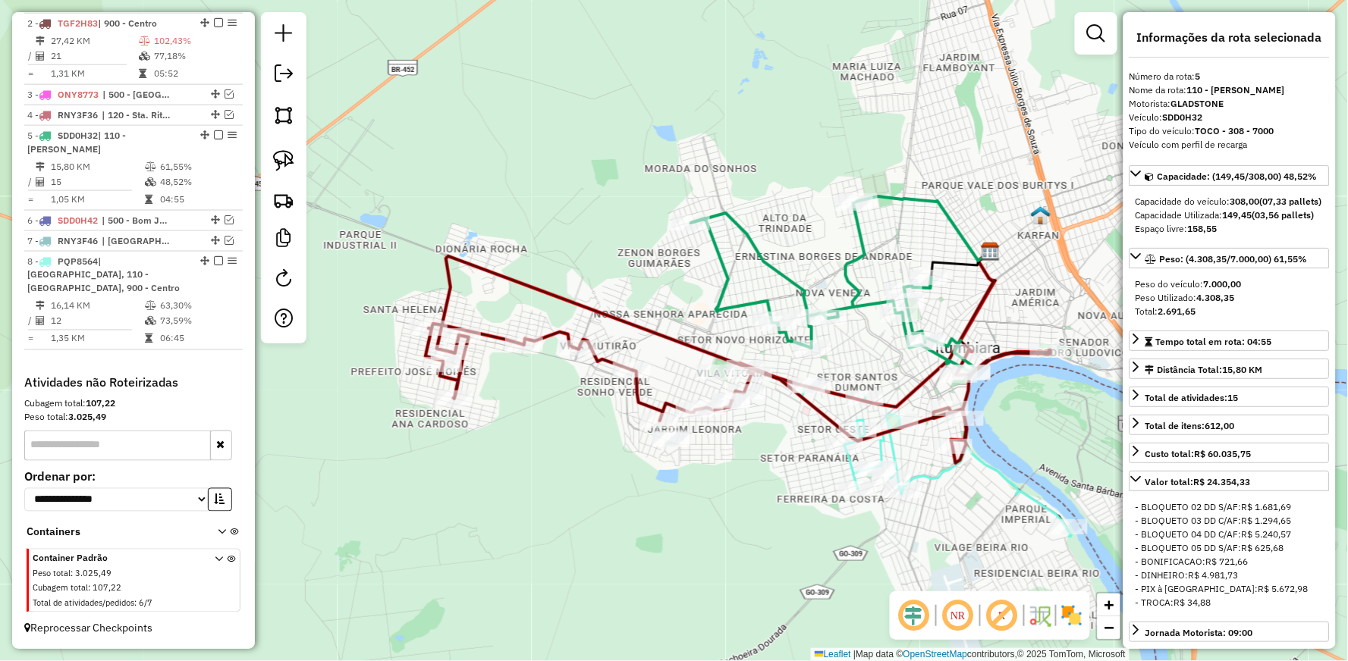
click at [749, 239] on icon at bounding box center [832, 286] width 283 height 171
click at [639, 385] on icon at bounding box center [738, 359] width 625 height 207
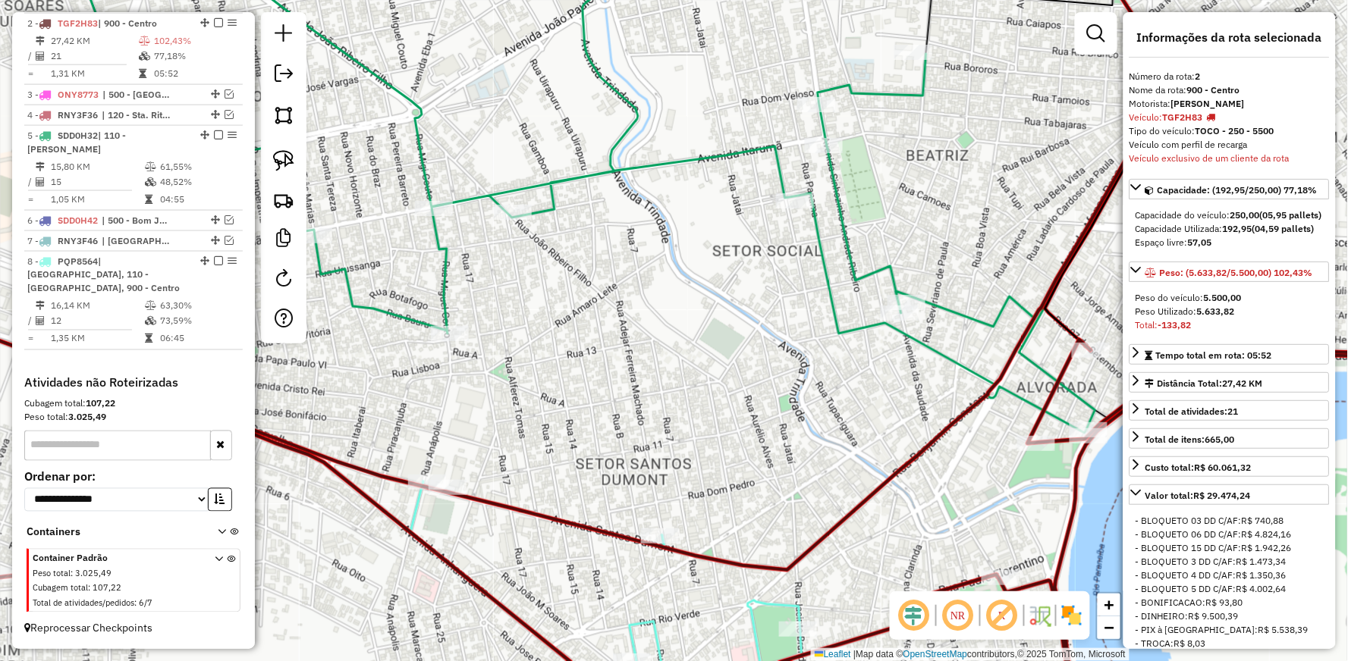
click at [931, 344] on icon at bounding box center [580, 183] width 1030 height 499
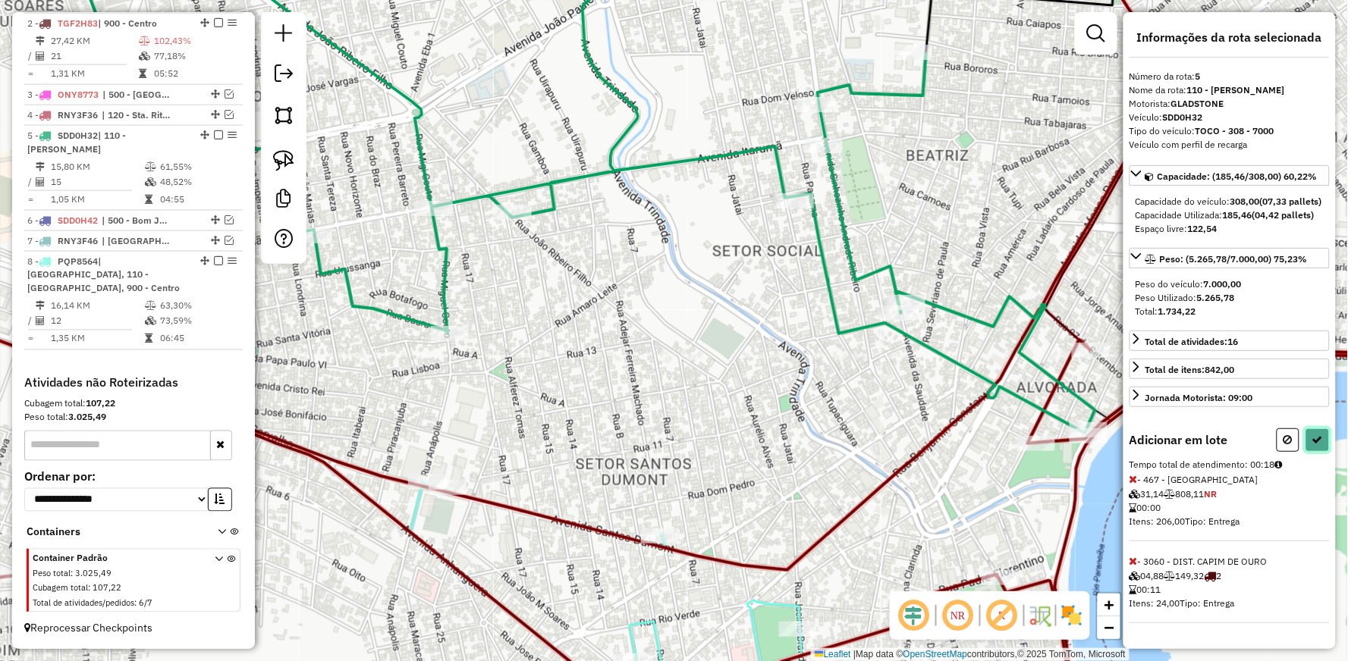
click at [1312, 445] on icon at bounding box center [1317, 440] width 11 height 11
select select "**********"
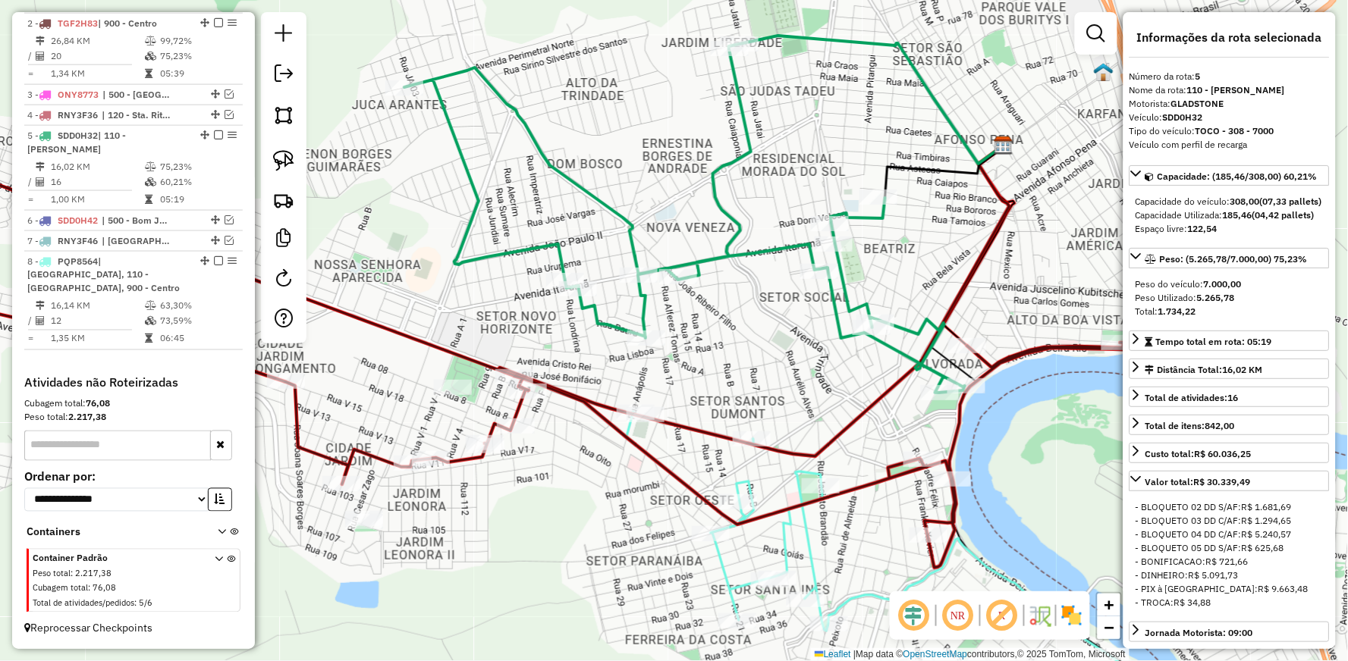
click at [837, 315] on icon at bounding box center [684, 218] width 561 height 349
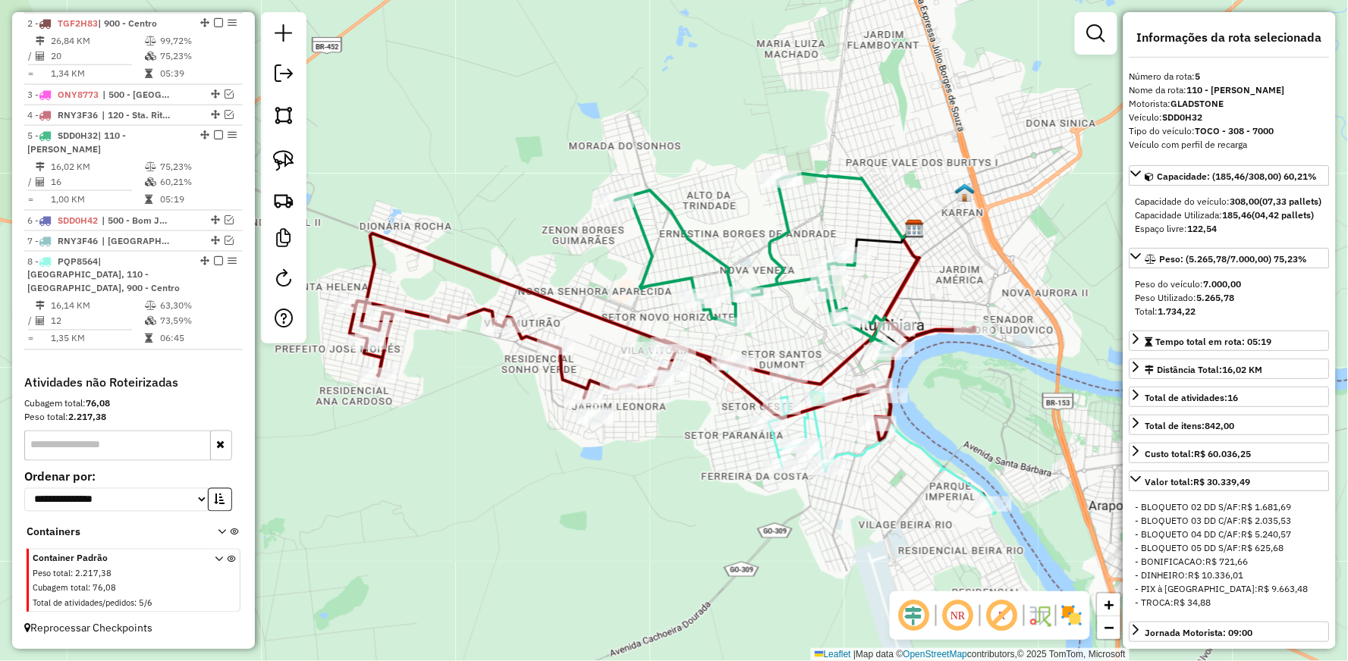
click at [525, 332] on icon at bounding box center [662, 337] width 625 height 207
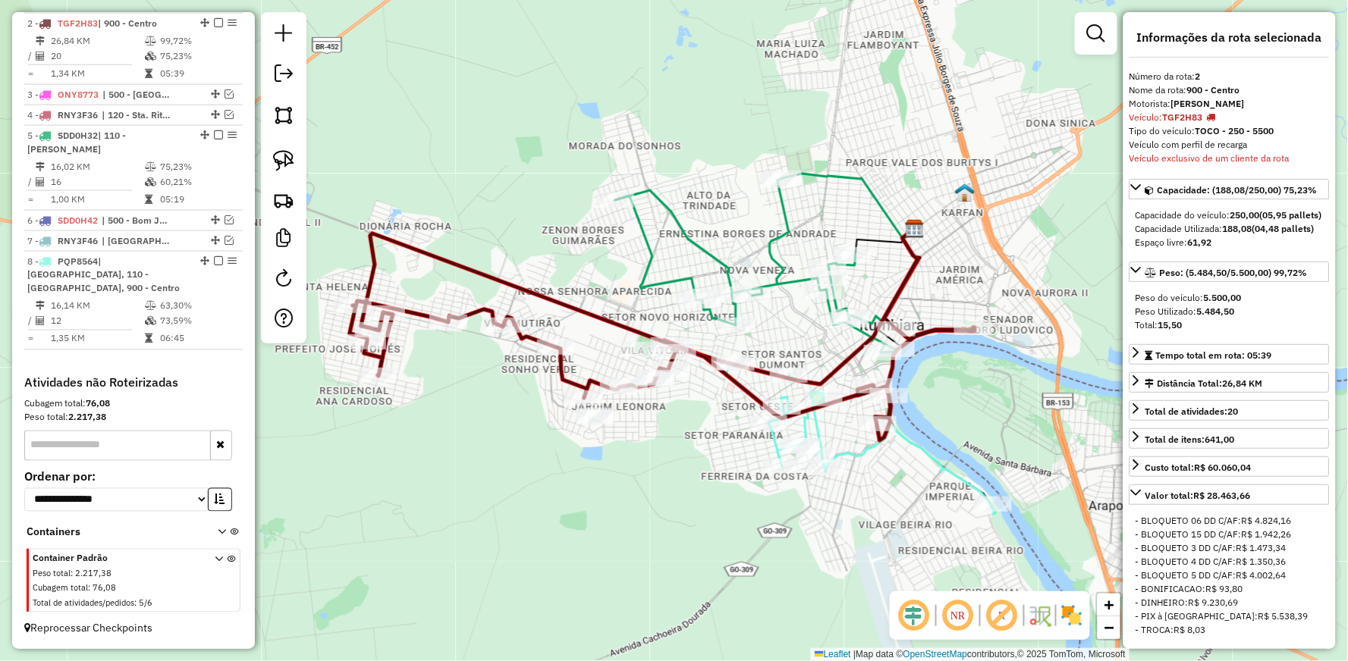
click at [859, 449] on icon at bounding box center [861, 439] width 269 height 152
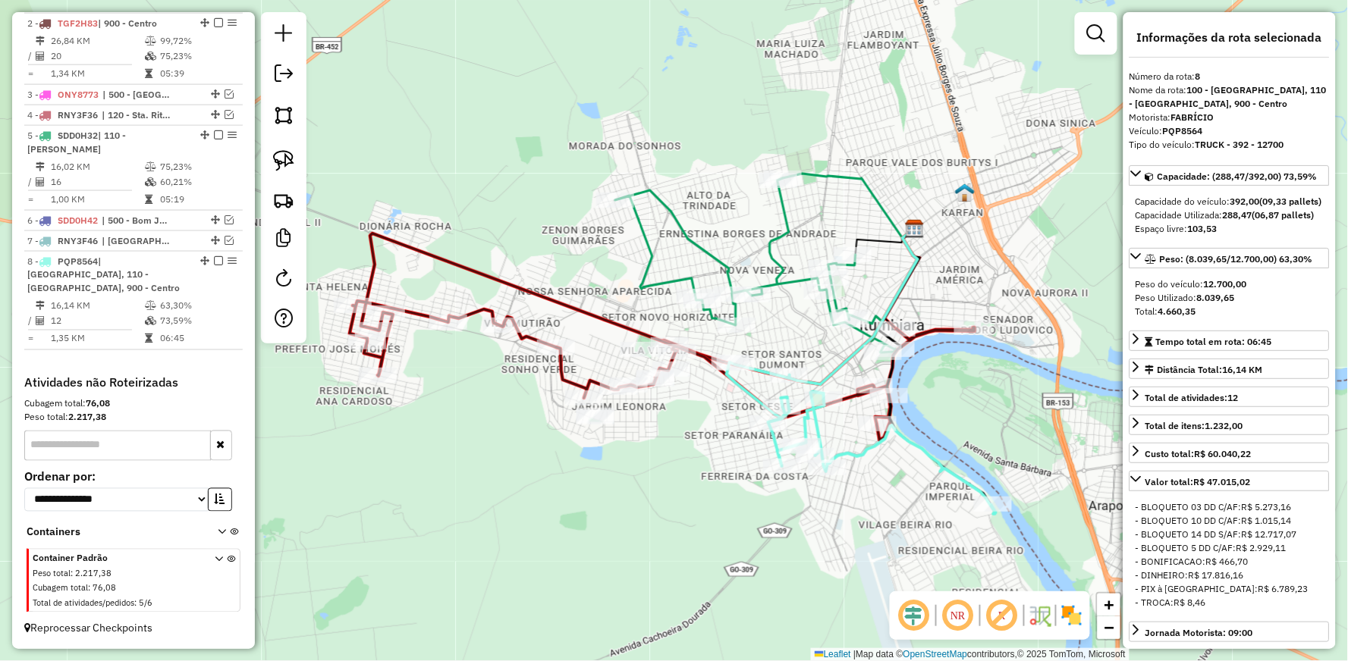
click at [562, 364] on icon at bounding box center [662, 337] width 625 height 207
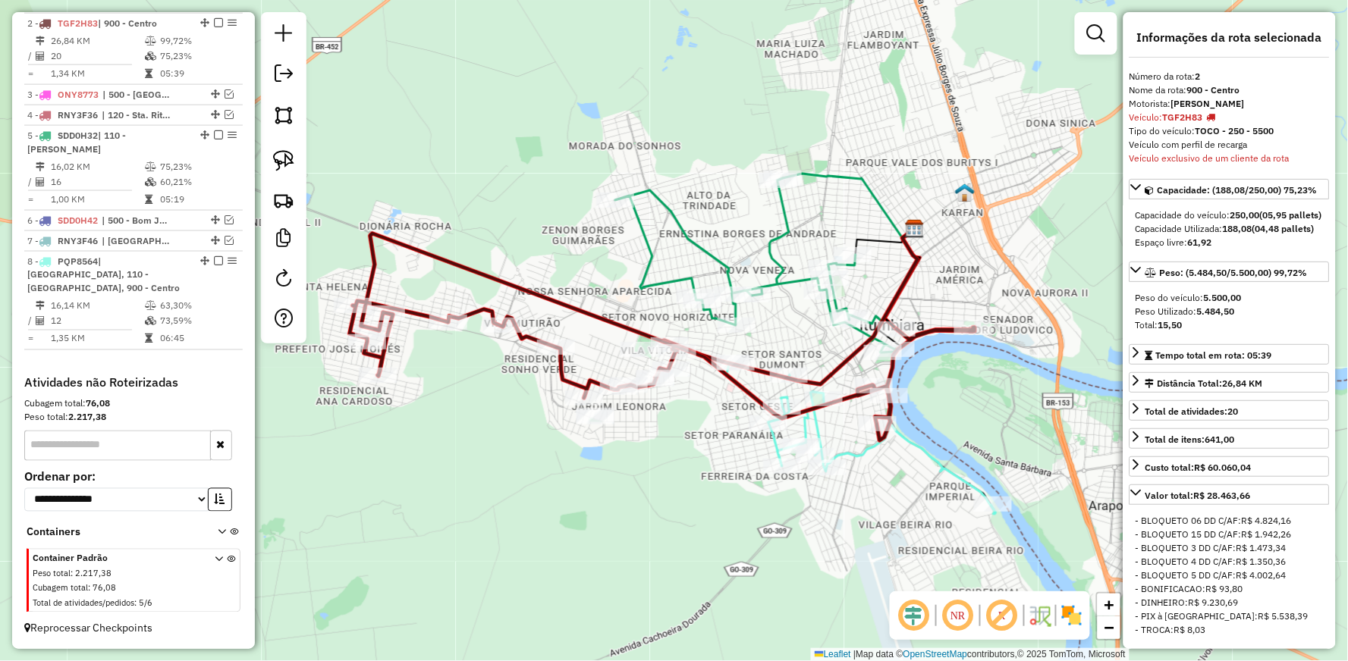
click at [502, 276] on icon at bounding box center [662, 337] width 625 height 207
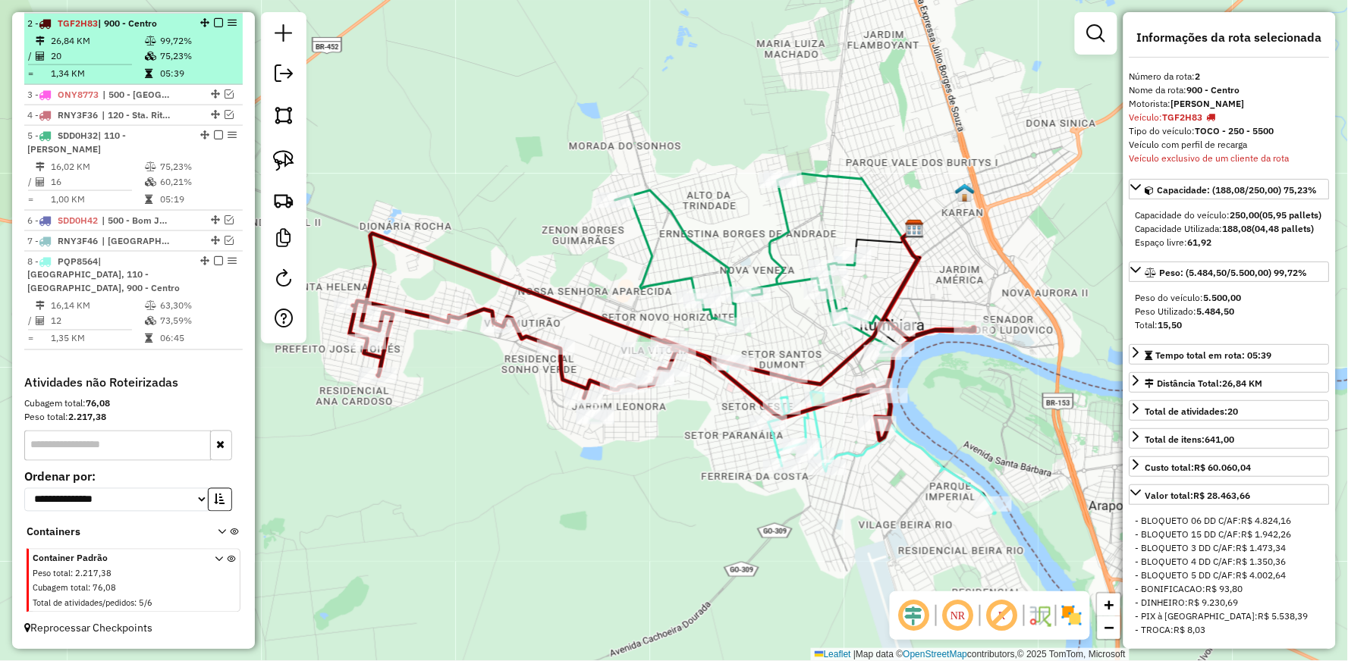
click at [214, 23] on em at bounding box center [218, 22] width 9 height 9
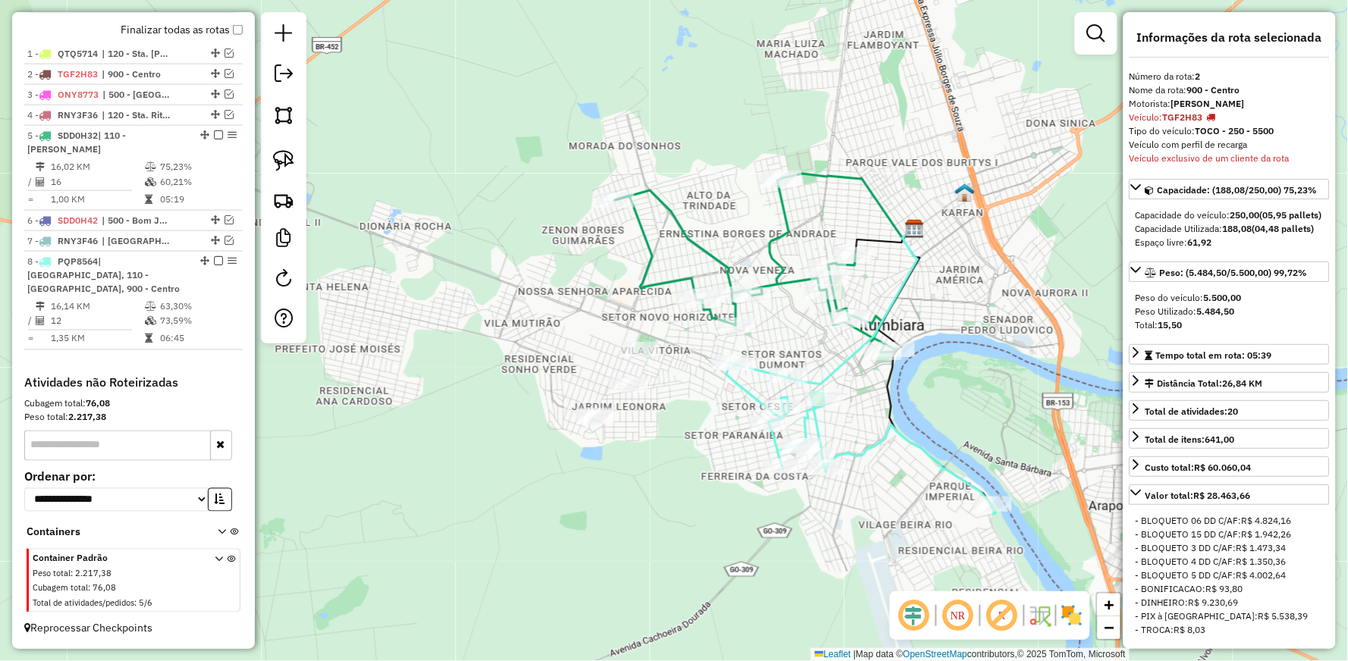
click at [740, 382] on icon at bounding box center [861, 439] width 269 height 152
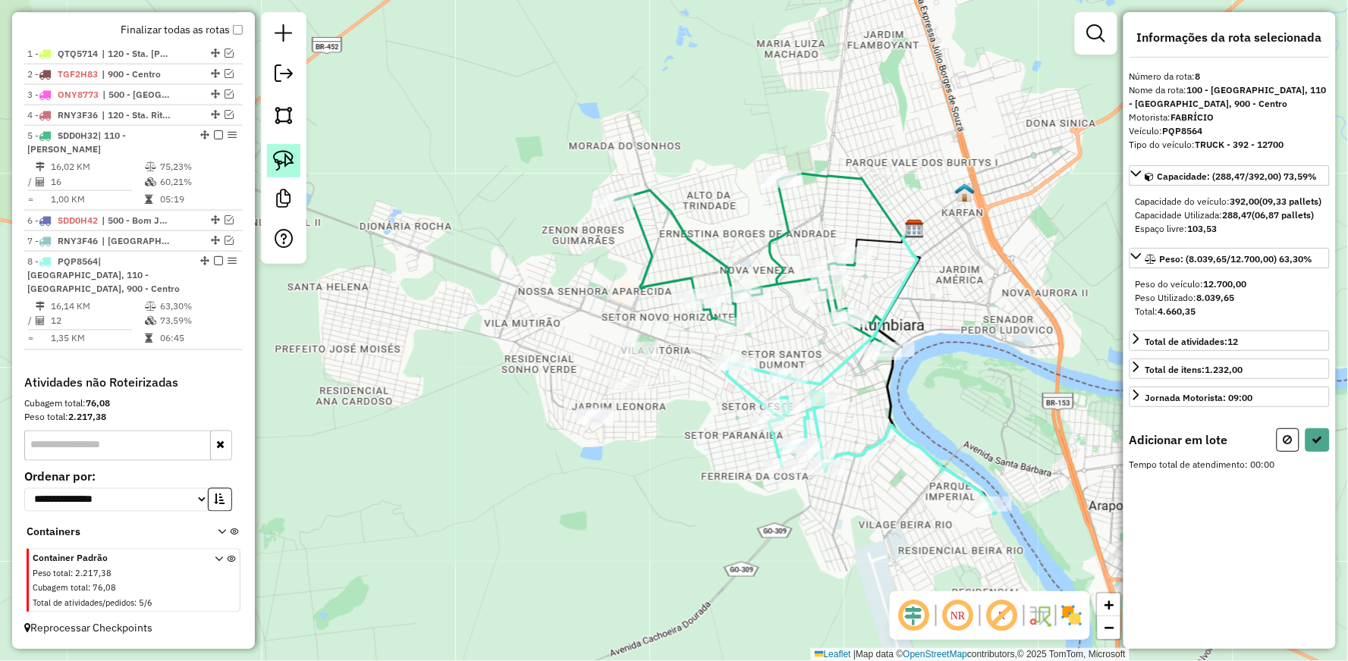
click at [291, 157] on img at bounding box center [283, 160] width 21 height 21
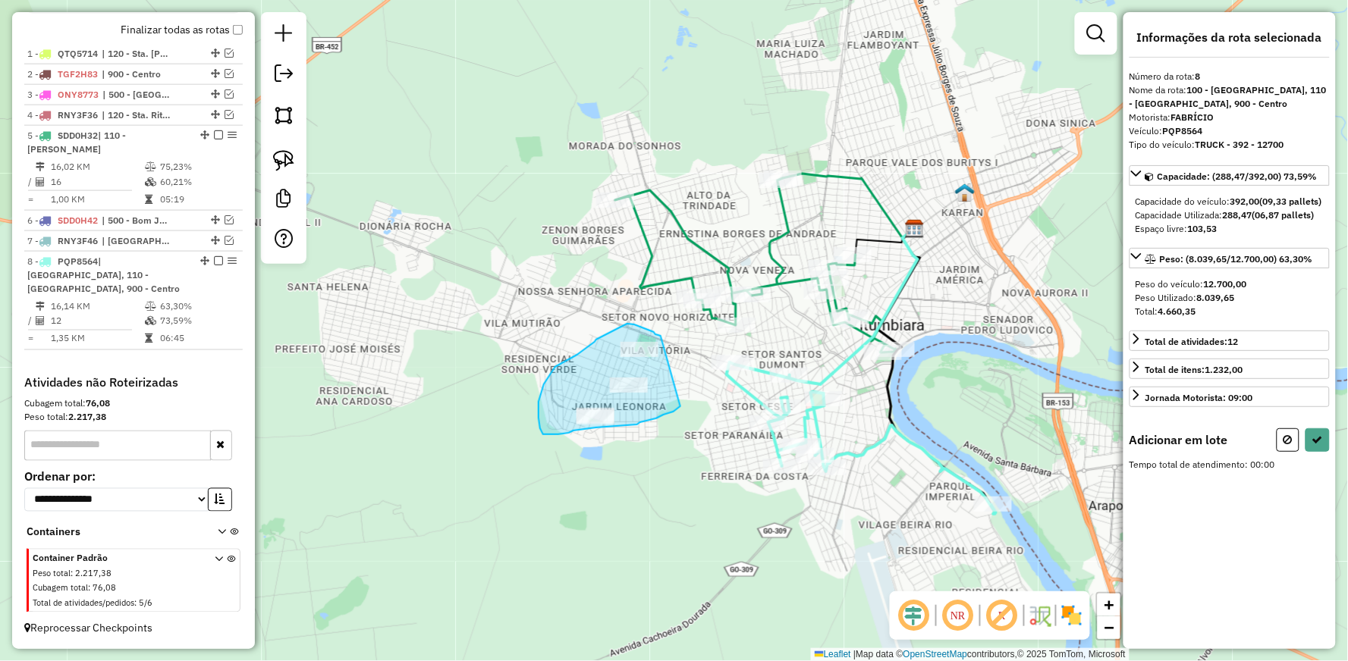
drag, startPoint x: 677, startPoint y: 410, endPoint x: 661, endPoint y: 337, distance: 75.3
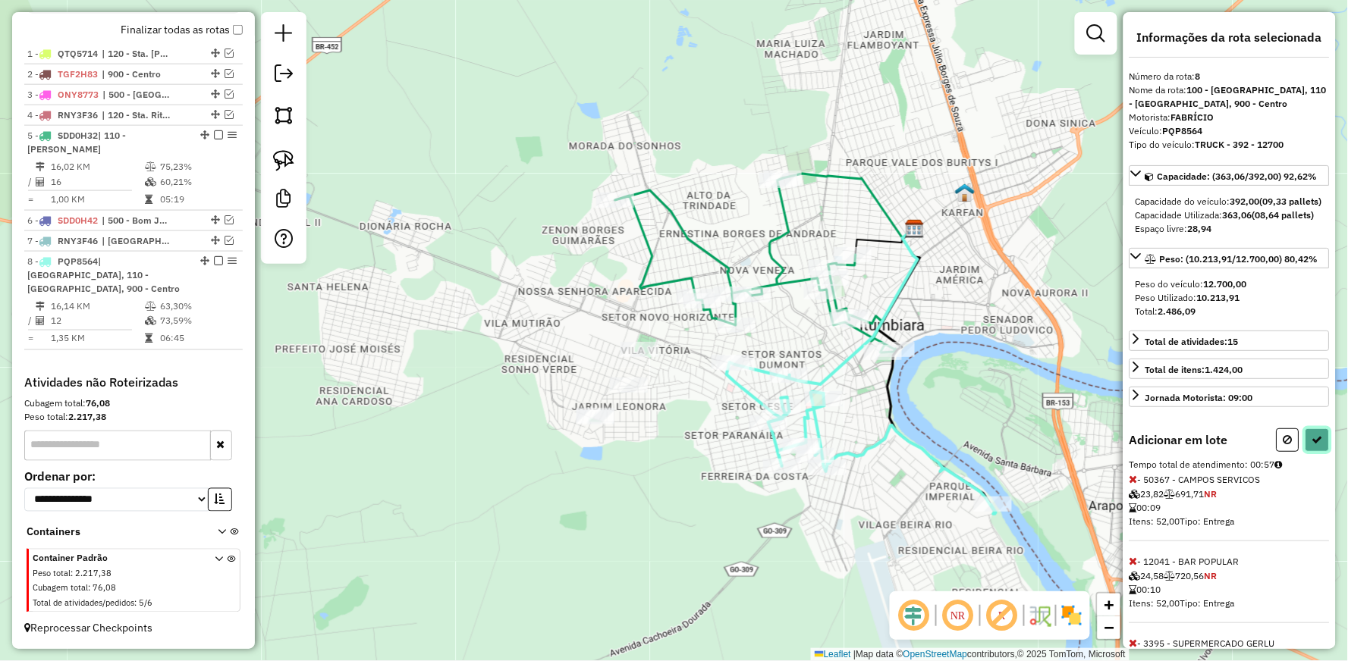
click at [1312, 445] on icon at bounding box center [1317, 440] width 11 height 11
select select "**********"
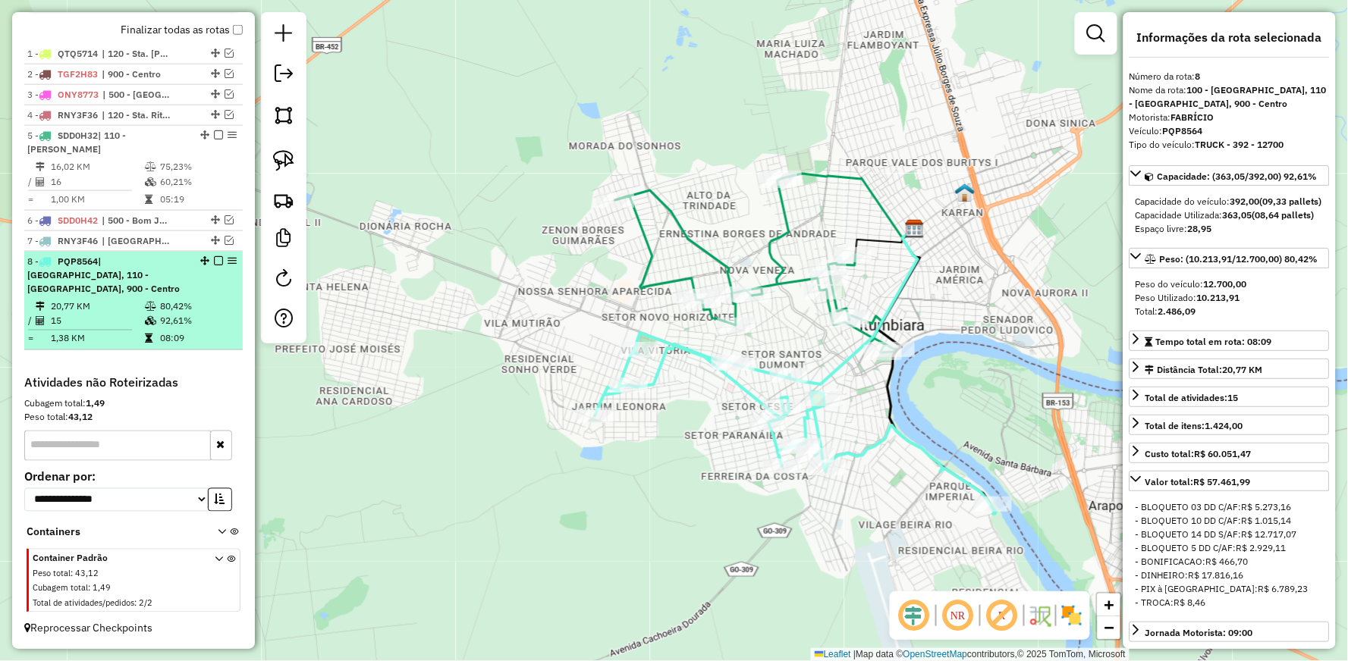
click at [214, 256] on em at bounding box center [218, 260] width 9 height 9
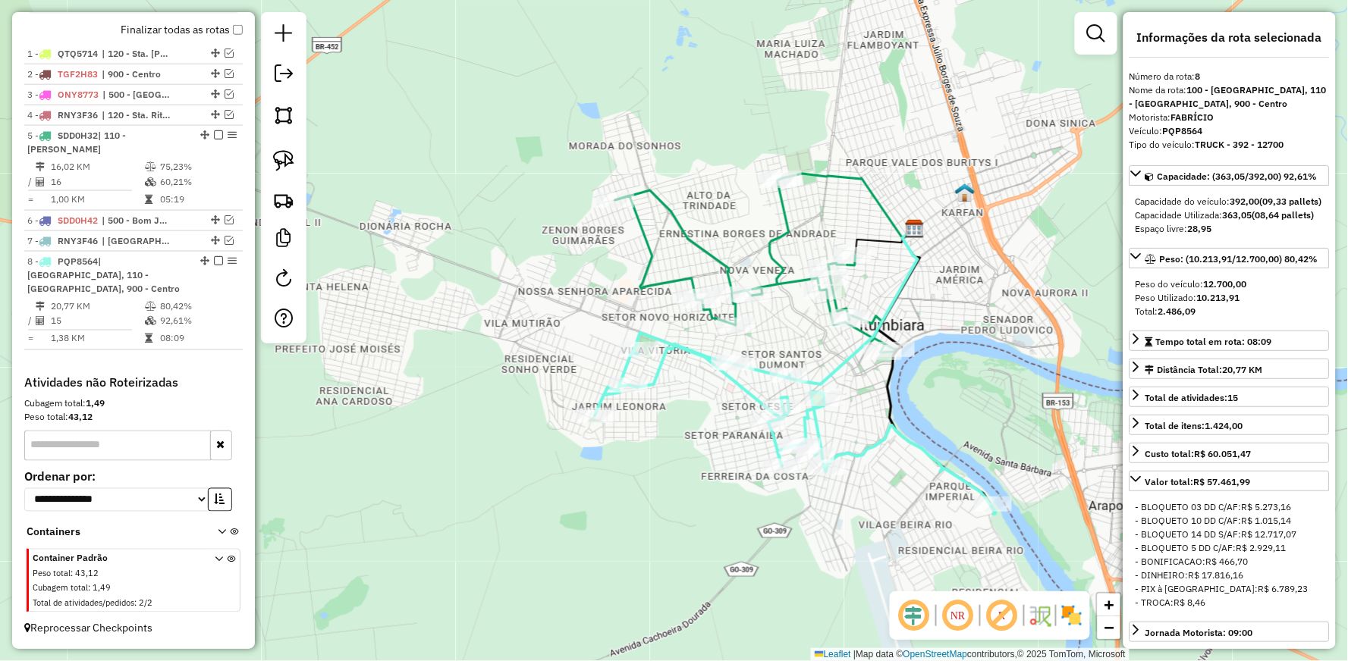
scroll to position [490, 0]
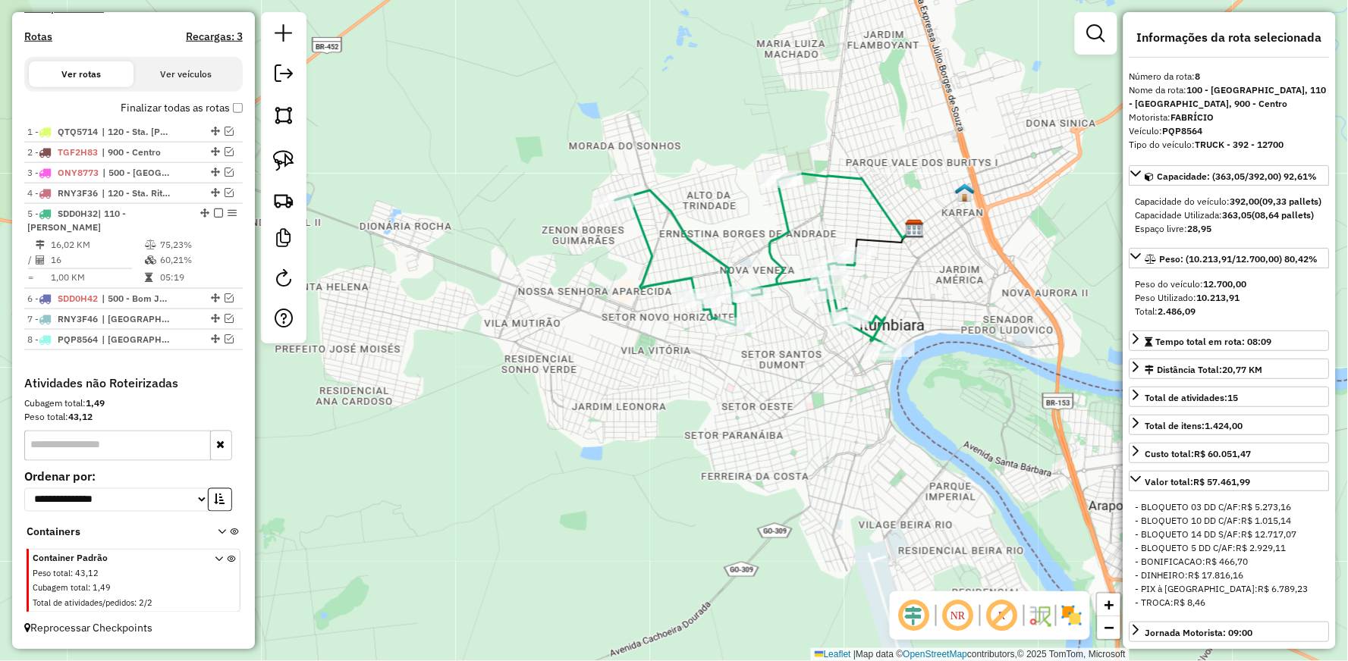
click at [783, 281] on icon at bounding box center [755, 265] width 281 height 174
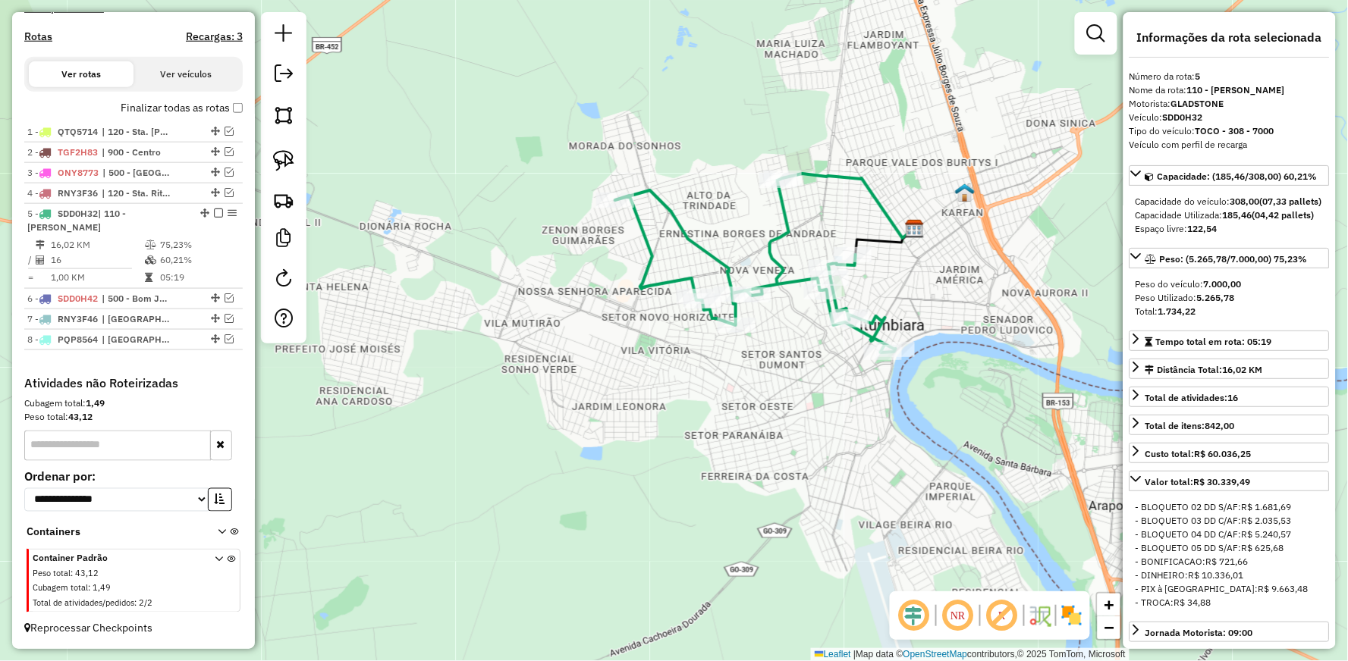
click at [783, 281] on icon at bounding box center [755, 265] width 281 height 174
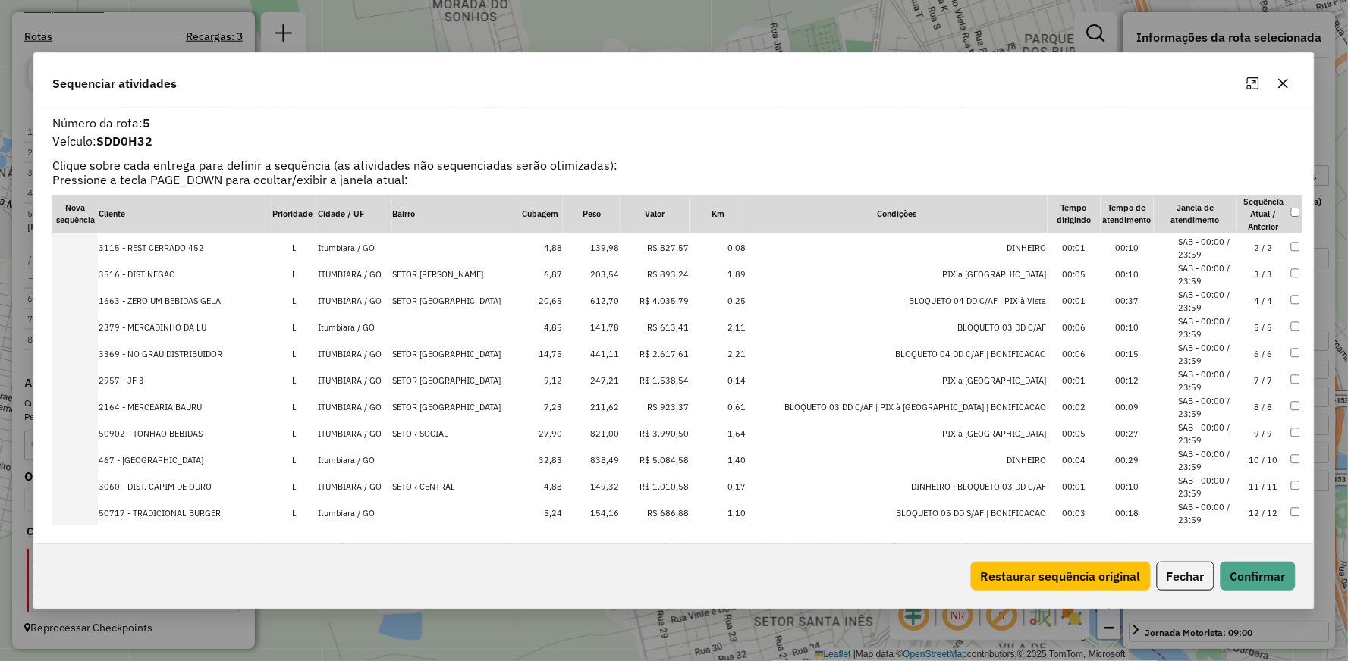
scroll to position [0, 0]
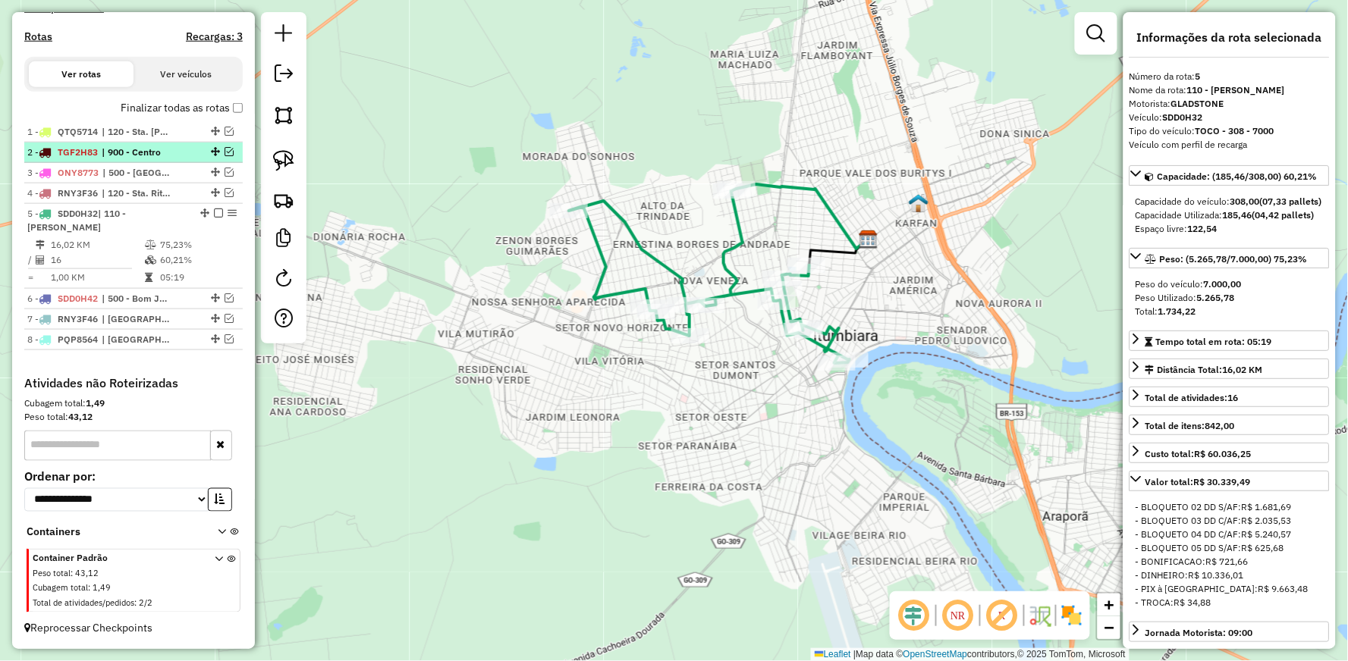
click at [225, 150] on em at bounding box center [229, 151] width 9 height 9
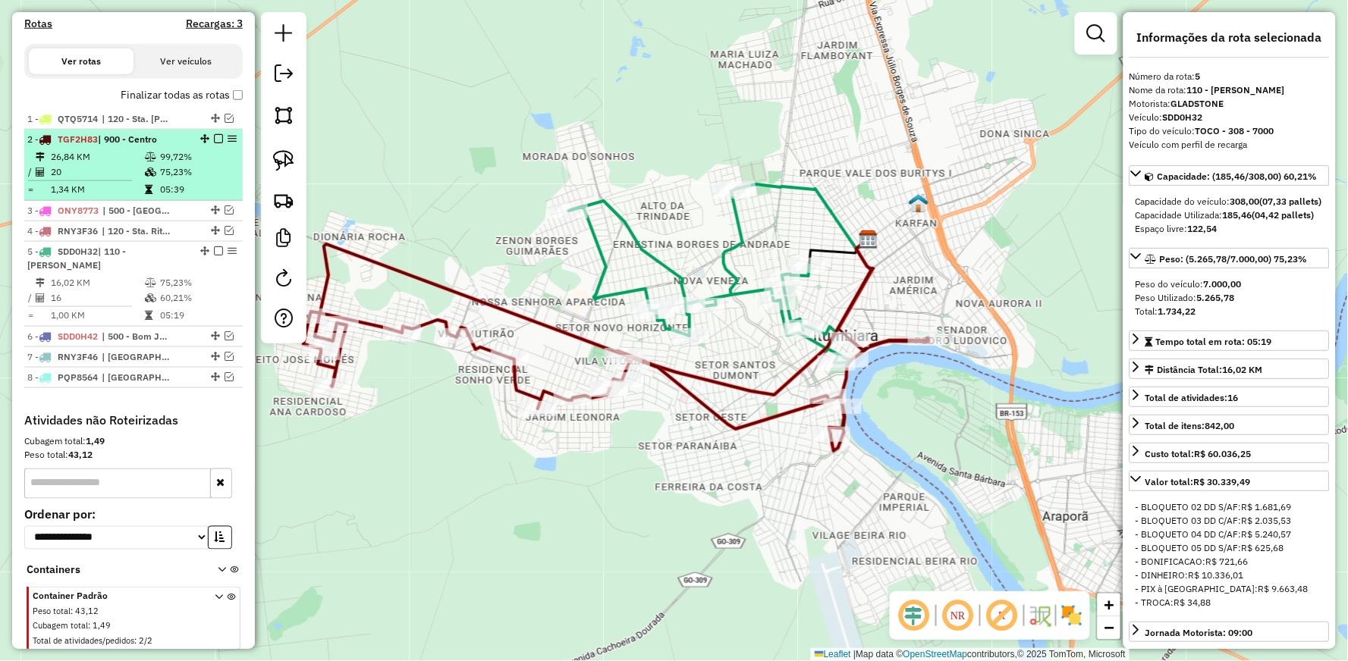
scroll to position [541, 0]
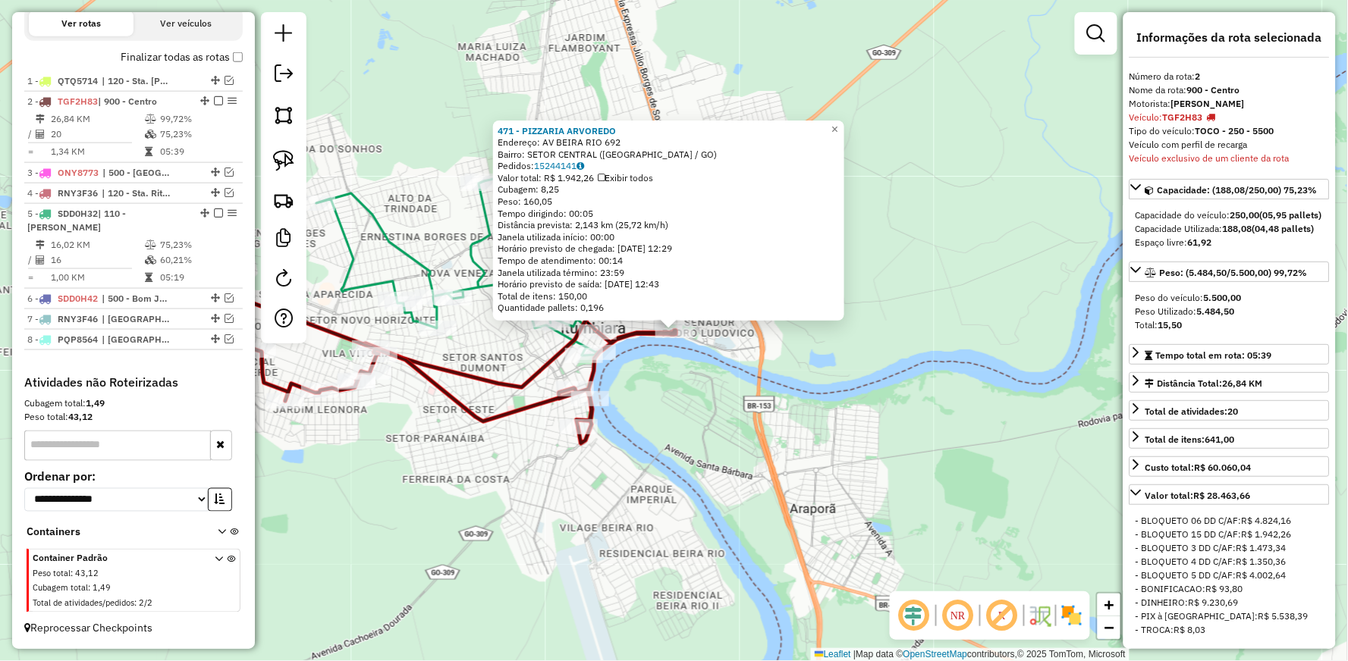
click at [691, 383] on div "471 - PIZZARIA [PERSON_NAME]: AV BEIRA RIO 692 Bairro: SETOR CENTRAL ([GEOGRAPH…" at bounding box center [674, 330] width 1348 height 661
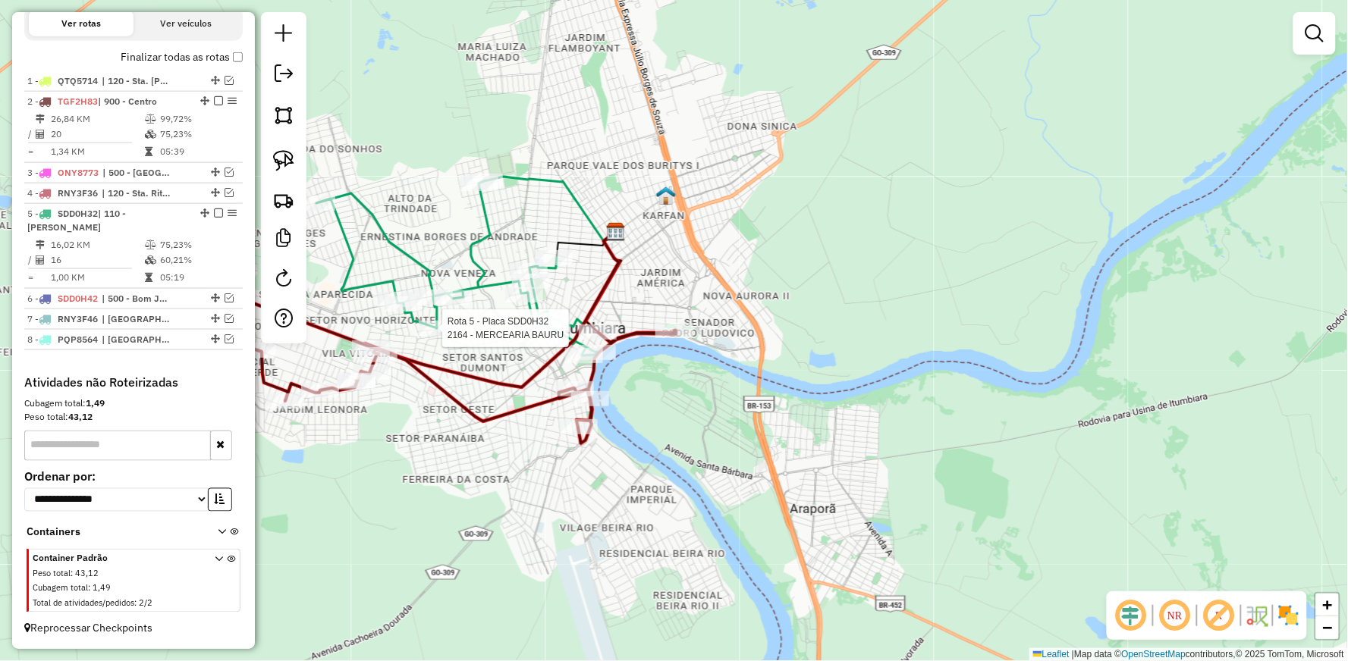
select select "**********"
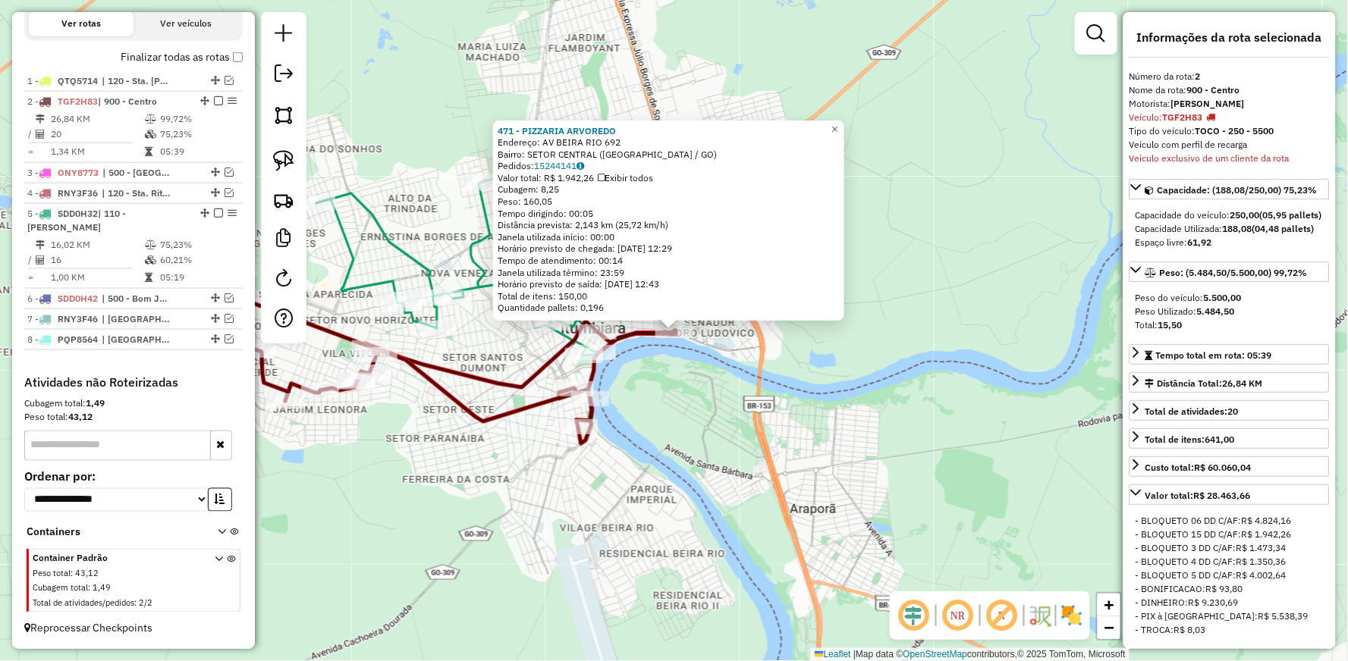
click at [667, 375] on div "471 - PIZZARIA [PERSON_NAME]: AV BEIRA RIO 692 Bairro: SETOR CENTRAL ([GEOGRAPH…" at bounding box center [674, 330] width 1348 height 661
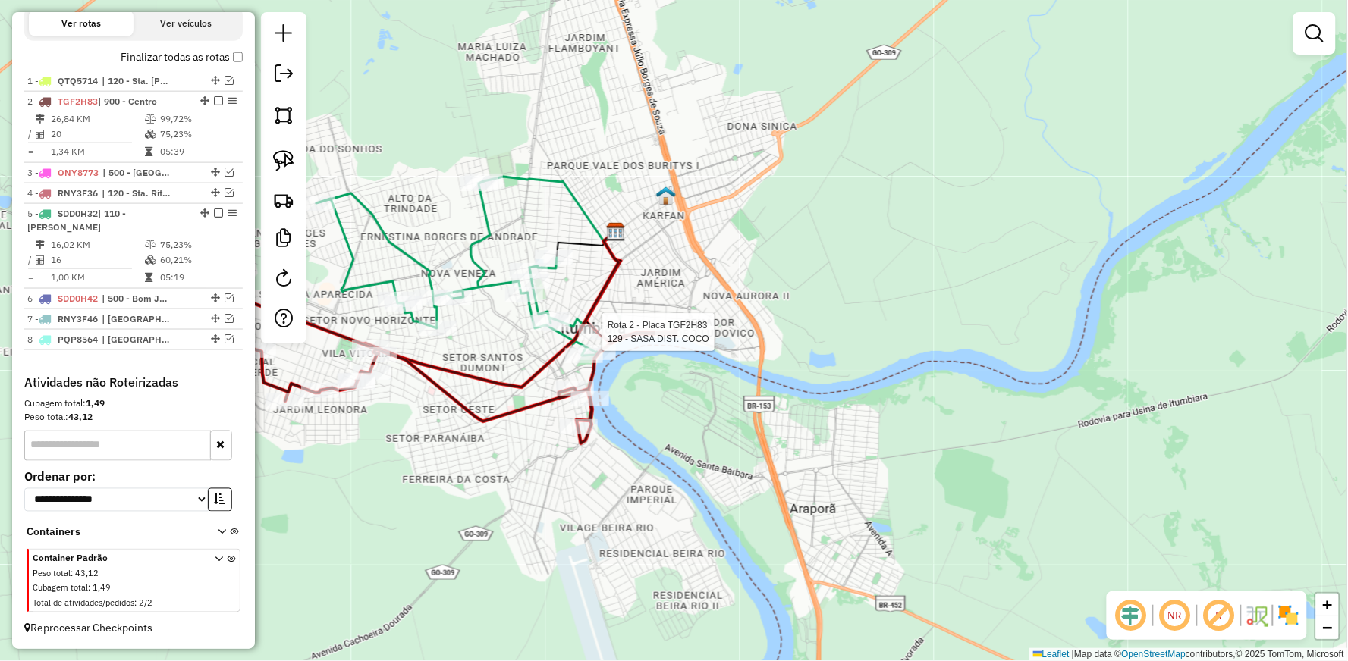
select select "**********"
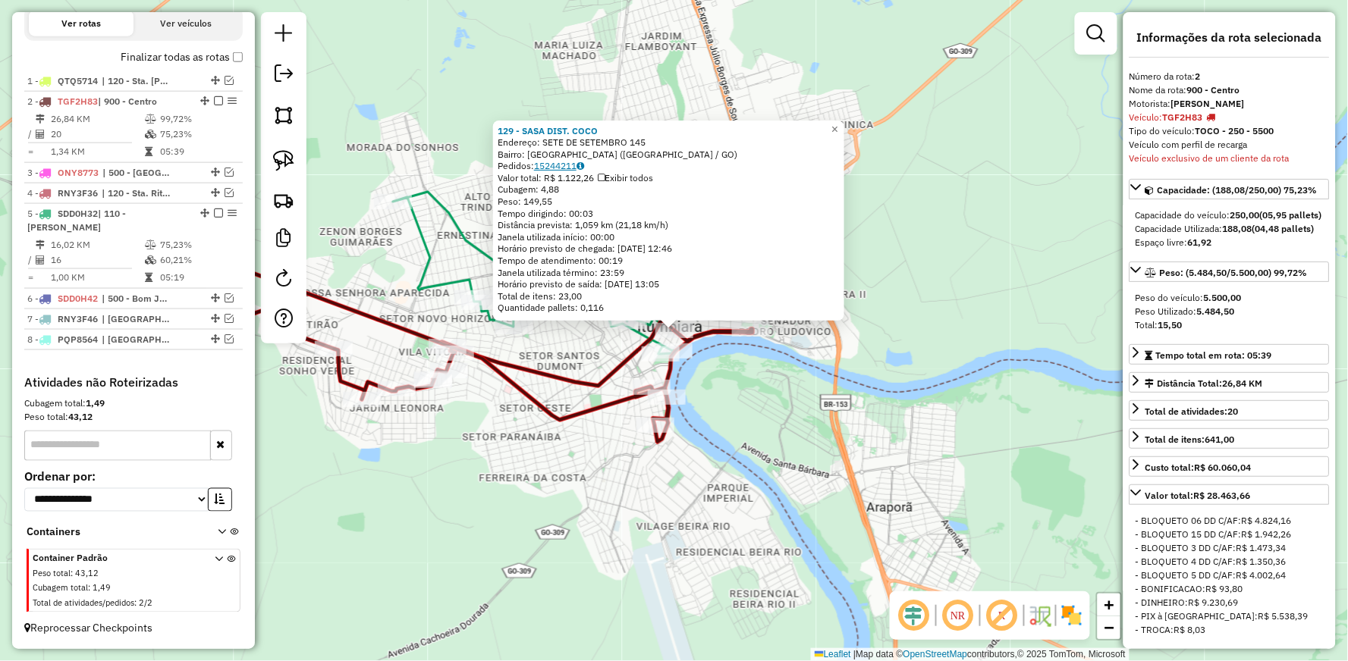
click at [564, 160] on link "15244211" at bounding box center [559, 165] width 50 height 11
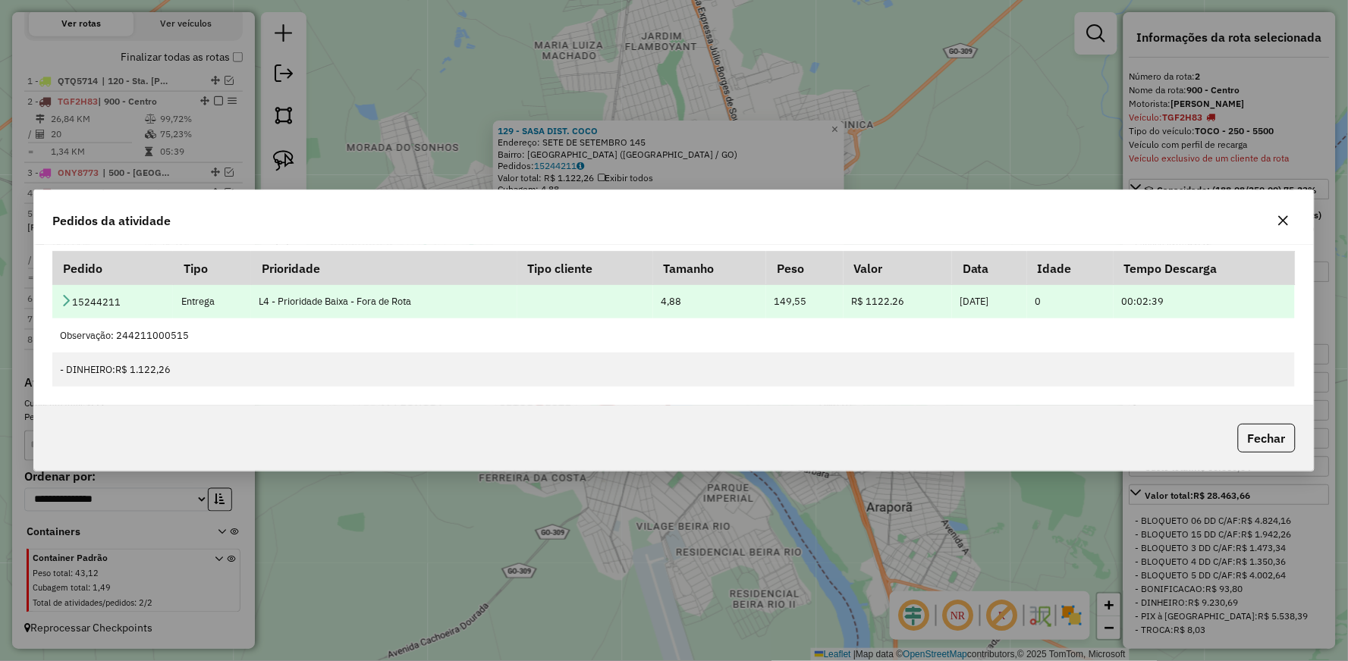
click at [65, 300] on icon at bounding box center [66, 300] width 12 height 12
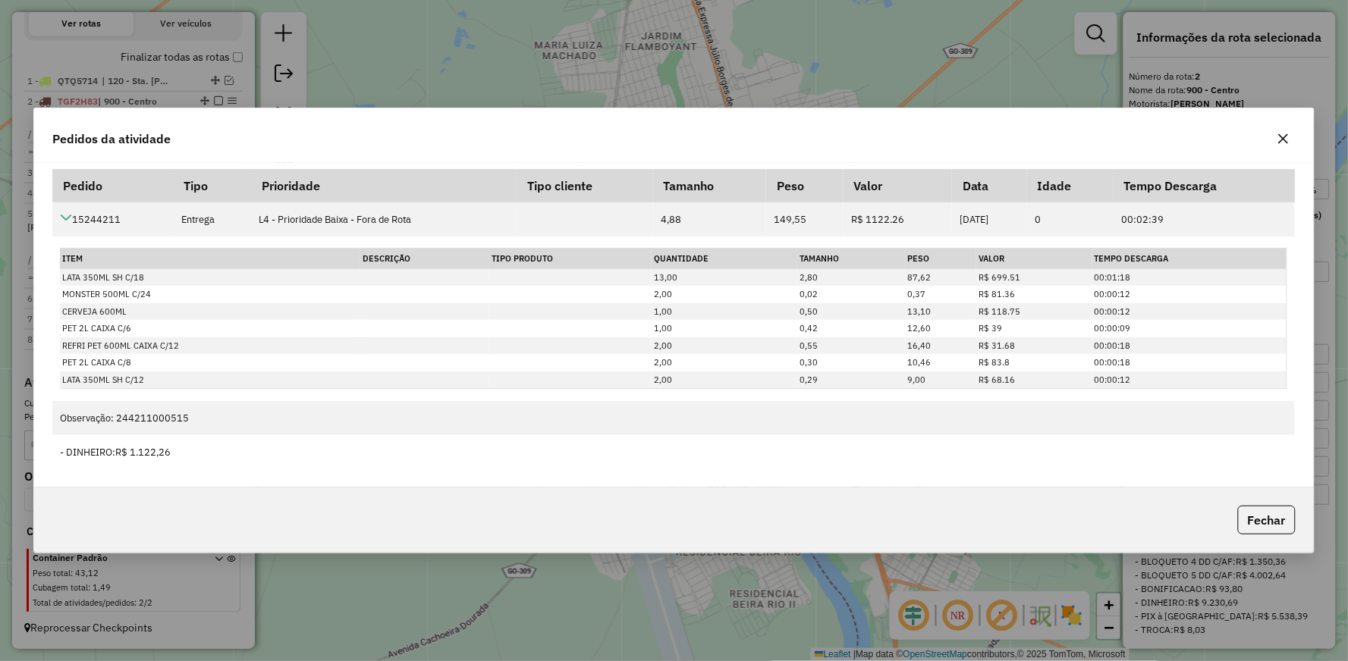
click at [1285, 140] on icon "button" at bounding box center [1283, 139] width 10 height 10
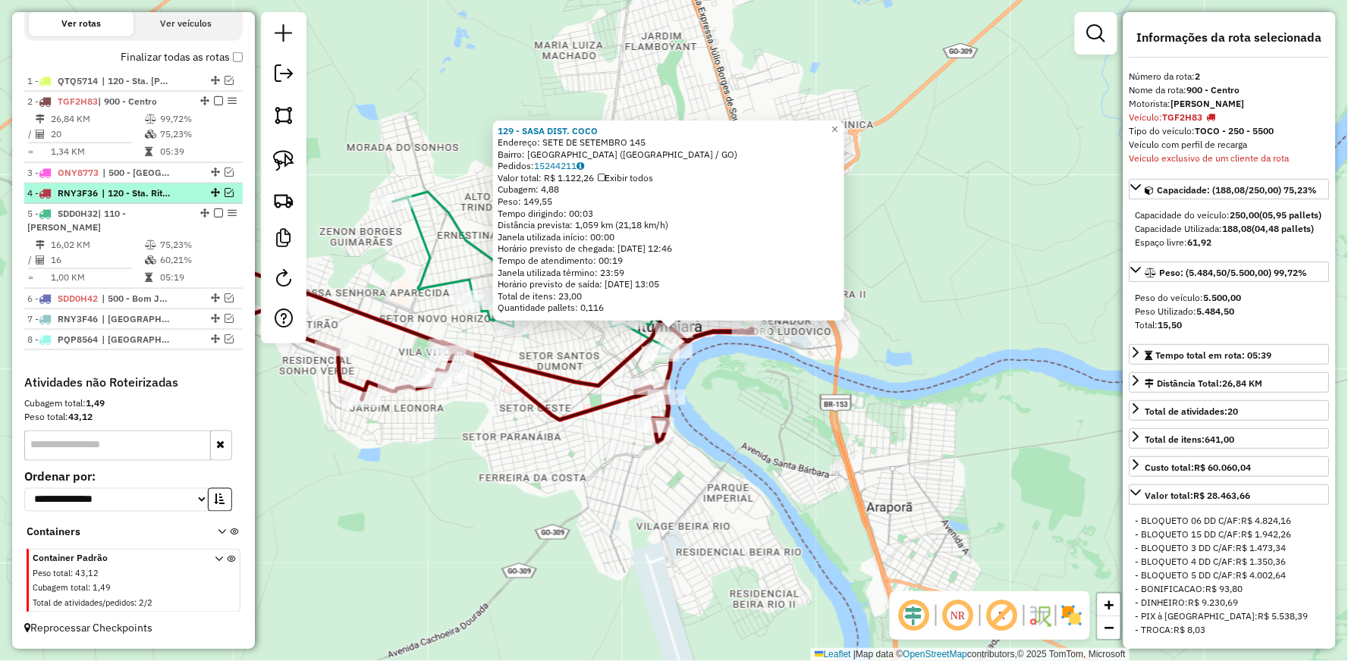
click at [225, 191] on em at bounding box center [229, 192] width 9 height 9
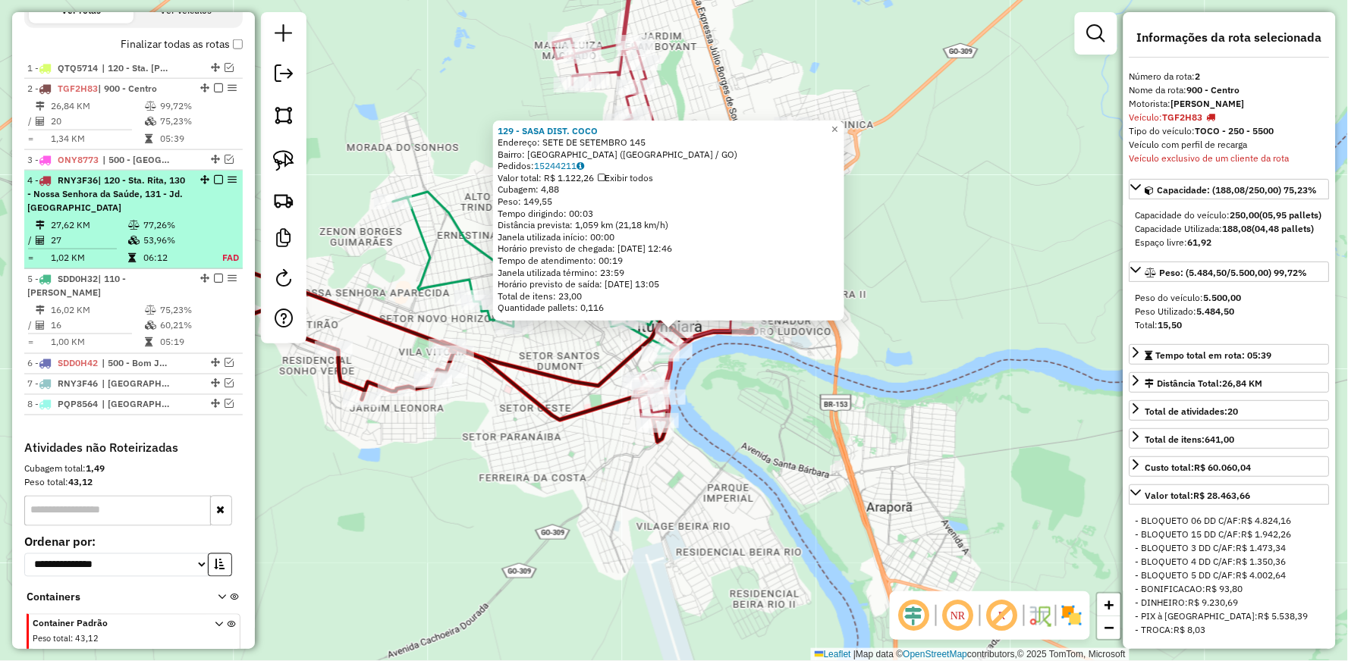
scroll to position [619, 0]
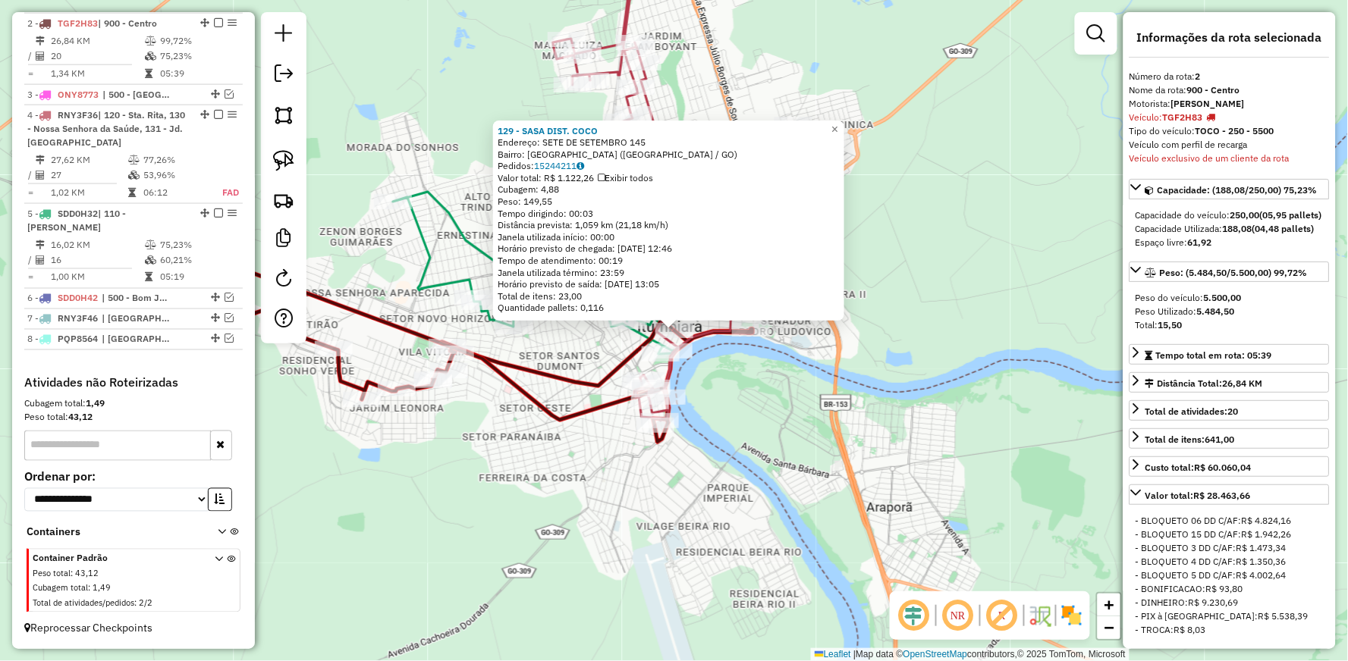
click at [491, 101] on div "129 - SASA DIST. [PERSON_NAME]: SETE DE SETEMBRO 145 Bairro: [GEOGRAPHIC_DATA] …" at bounding box center [674, 330] width 1348 height 661
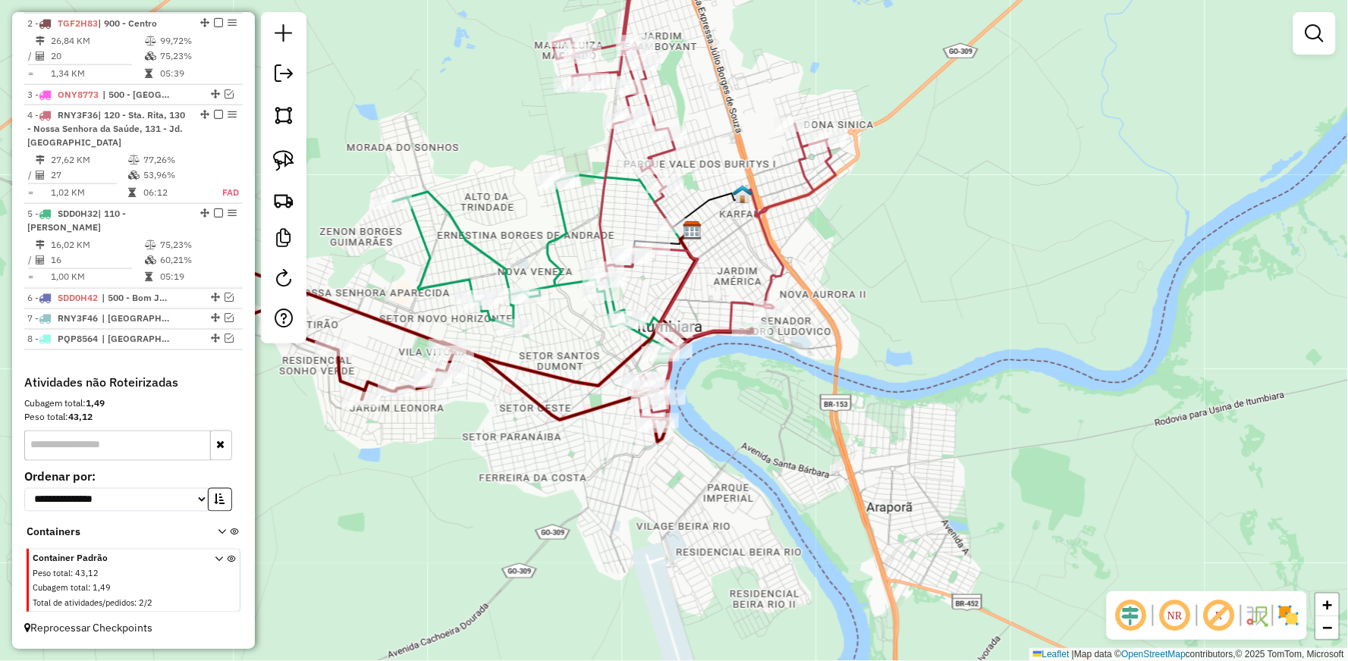
click at [665, 149] on icon at bounding box center [690, 177] width 275 height 487
select select "**********"
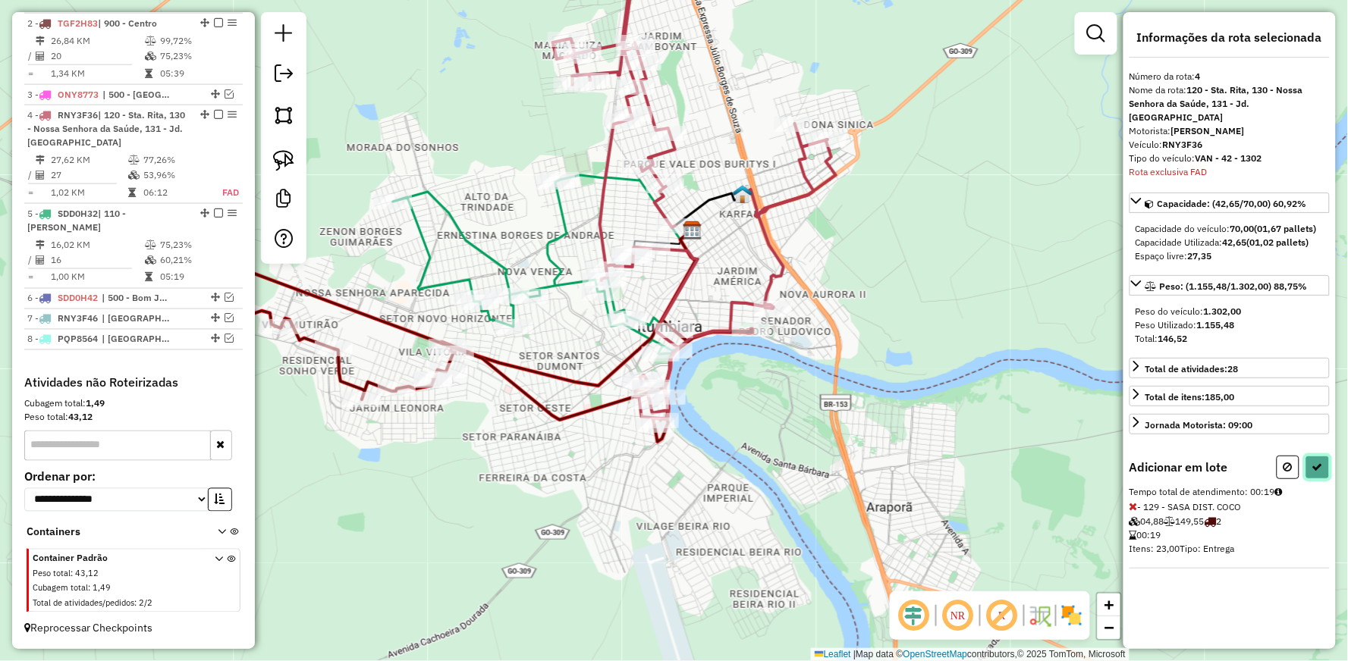
click at [1316, 462] on icon at bounding box center [1317, 467] width 11 height 11
select select "**********"
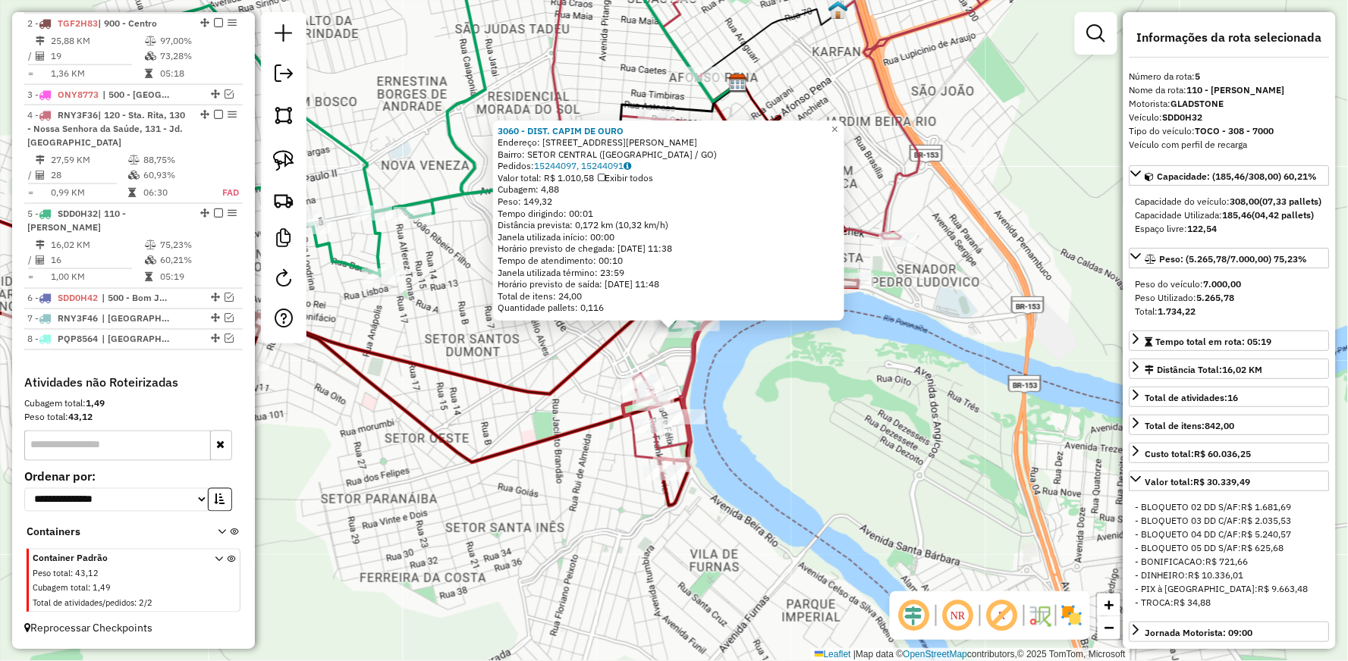
click at [762, 363] on div "3060 - DIST. CAPIM DE OURO Endereço: [STREET_ADDRESS][PERSON_NAME] CENTRAL ([GE…" at bounding box center [674, 330] width 1348 height 661
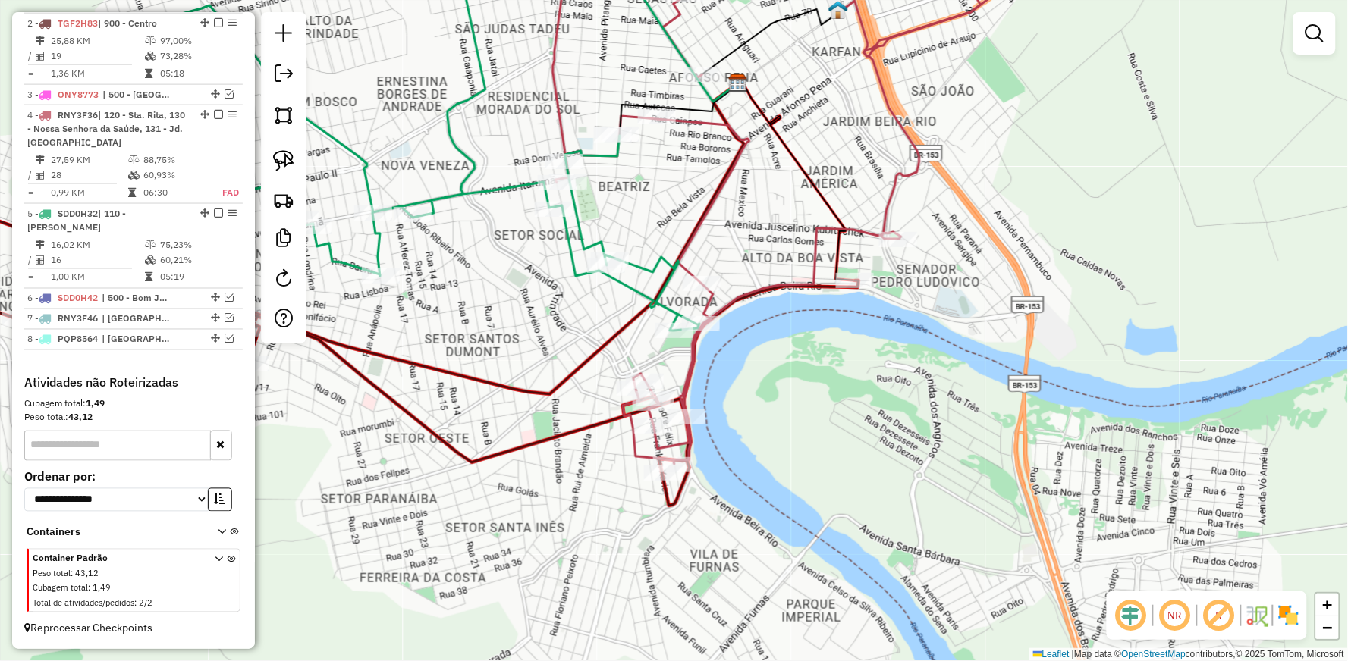
click at [704, 207] on icon at bounding box center [767, 199] width 428 height 530
select select "**********"
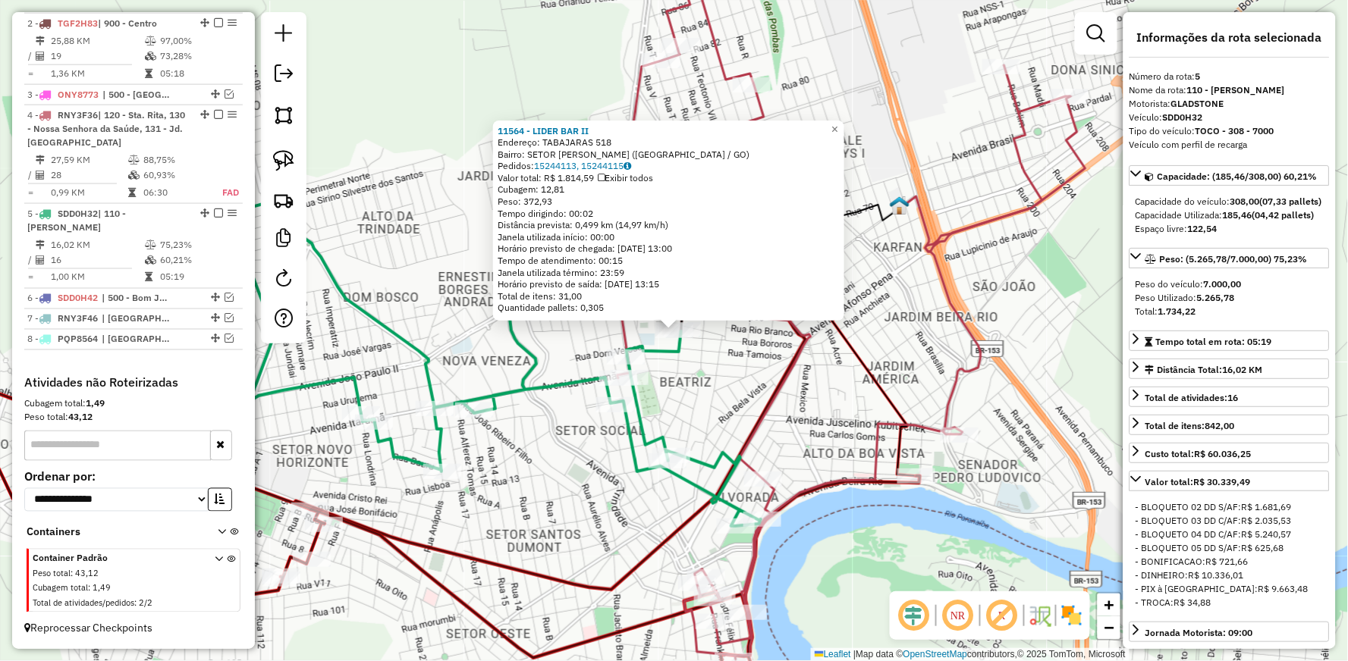
click at [710, 344] on div "11564 - LIDER BAR II Endereço: TABAJARAS 518 Bairro: SETOR [PERSON_NAME] ([GEOG…" at bounding box center [674, 330] width 1348 height 661
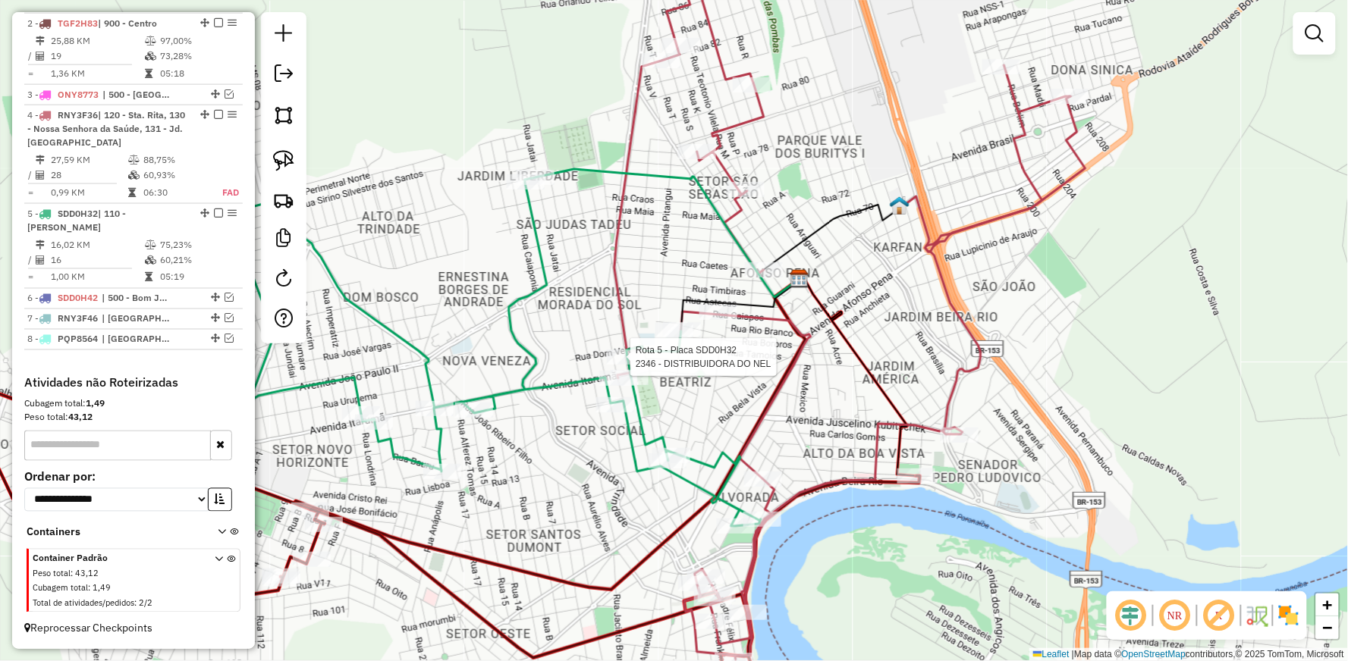
select select "**********"
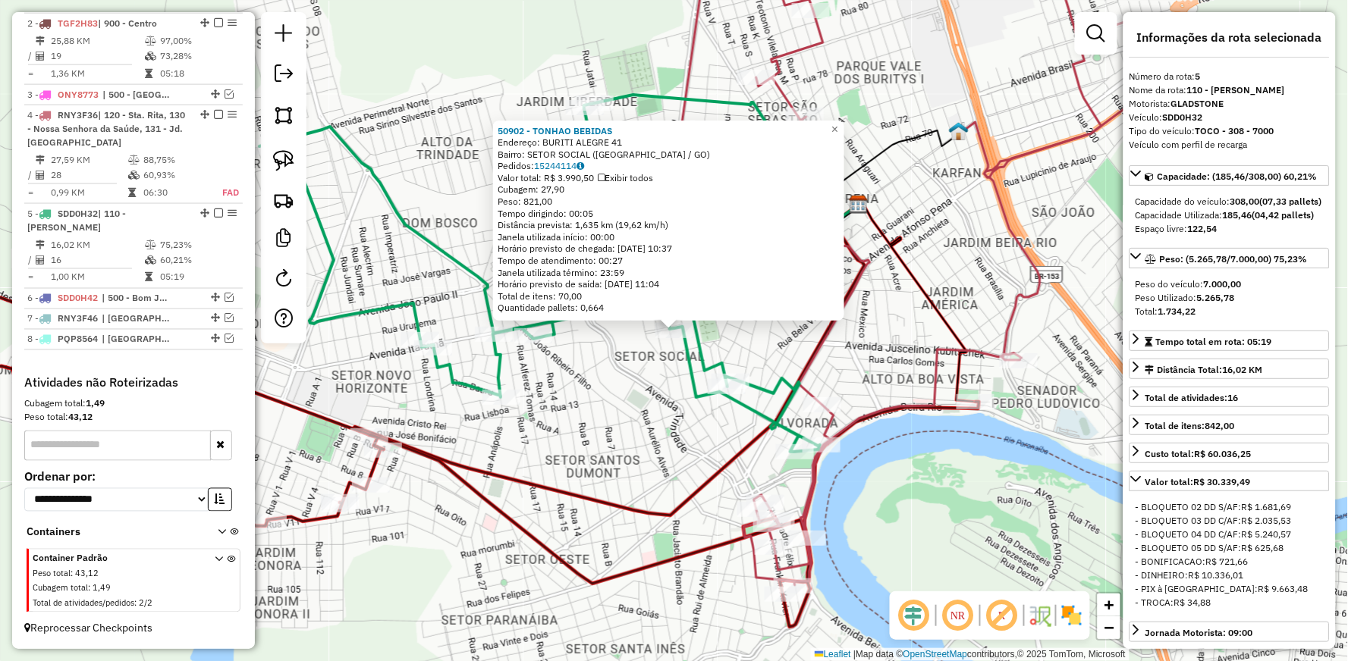
click at [642, 391] on div "50902 - TONHAO BEBIDAS Endereço: BURITI ALEGRE 41 Bairro: SETOR SOCIAL ([GEOGRA…" at bounding box center [674, 330] width 1348 height 661
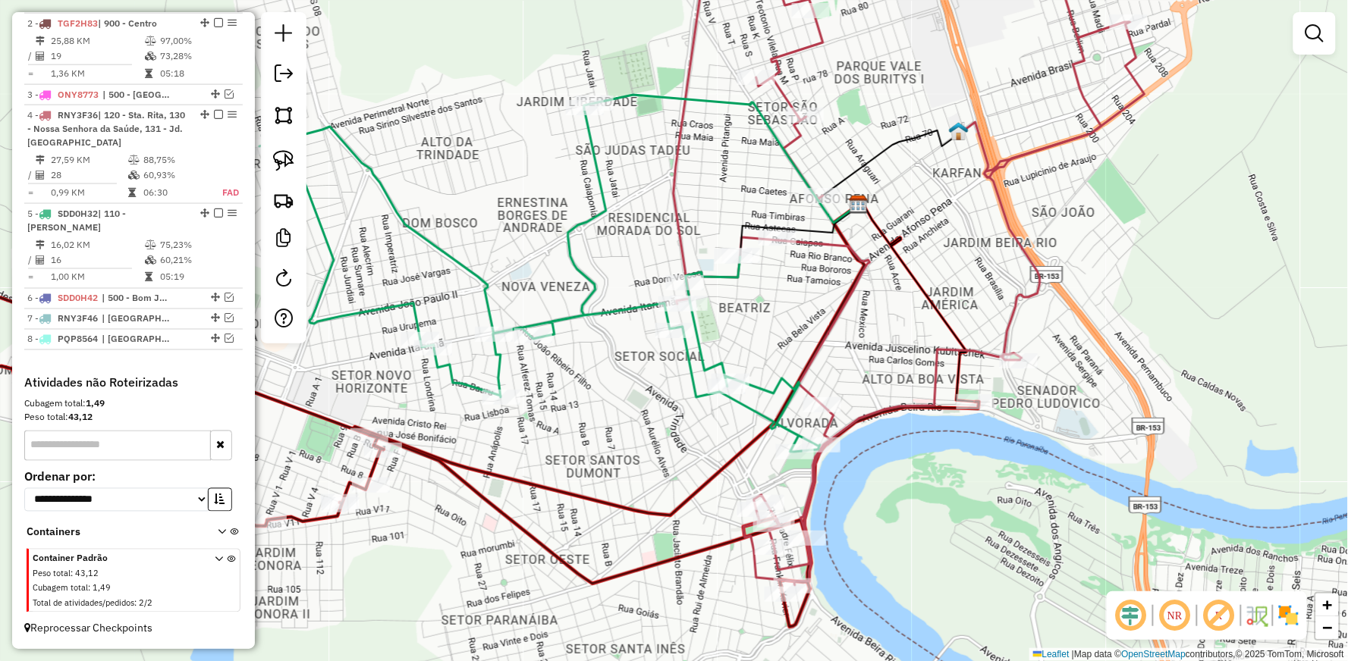
click at [844, 241] on icon at bounding box center [901, 260] width 455 height 652
select select "**********"
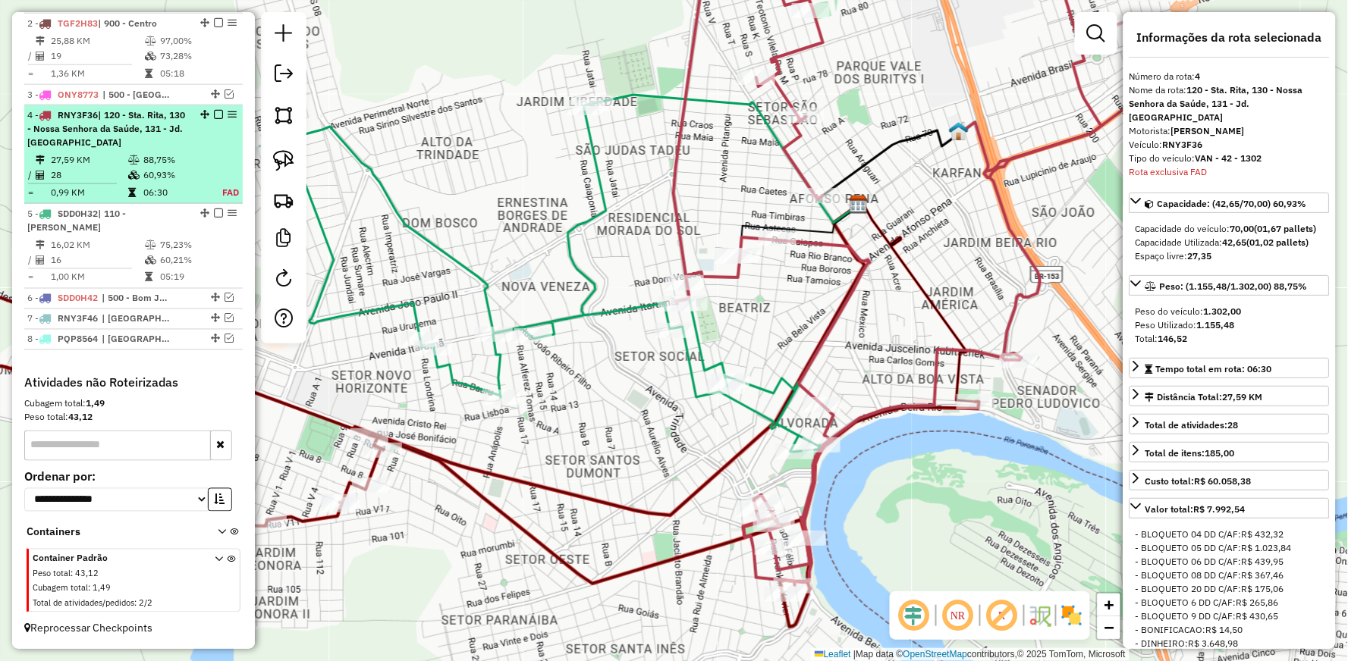
click at [214, 115] on em at bounding box center [218, 114] width 9 height 9
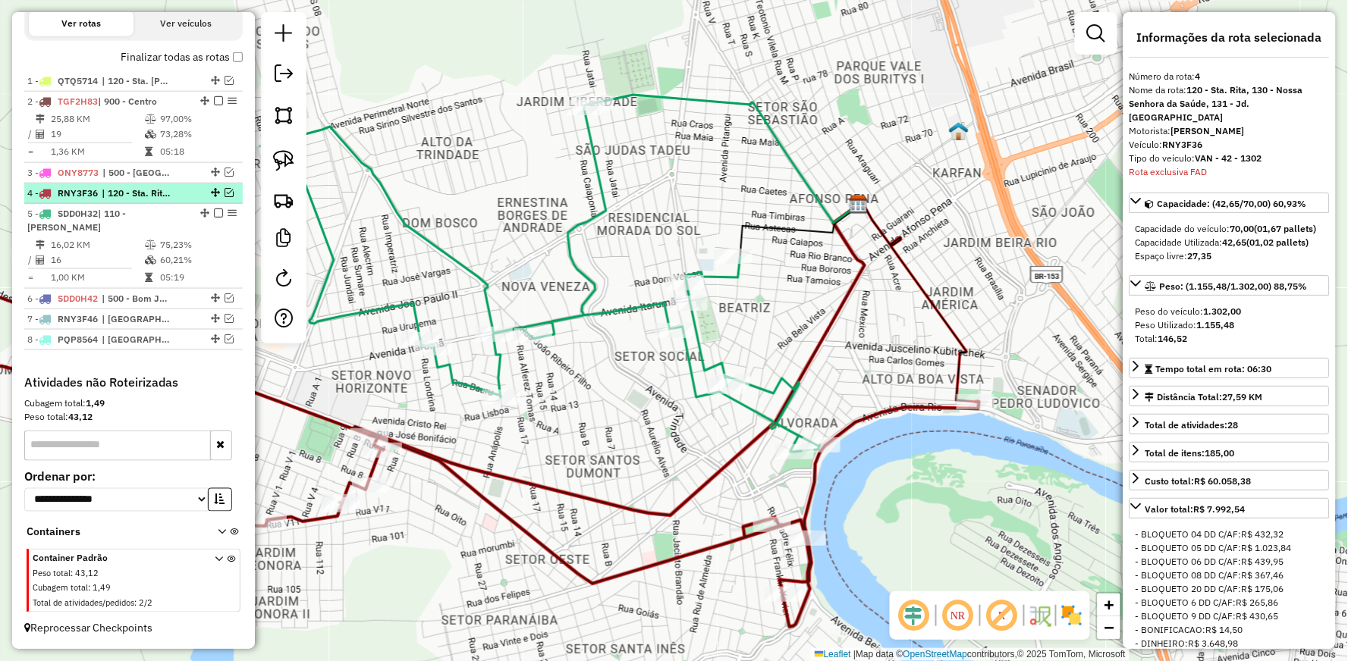
scroll to position [541, 0]
click at [809, 481] on icon at bounding box center [422, 437] width 1114 height 379
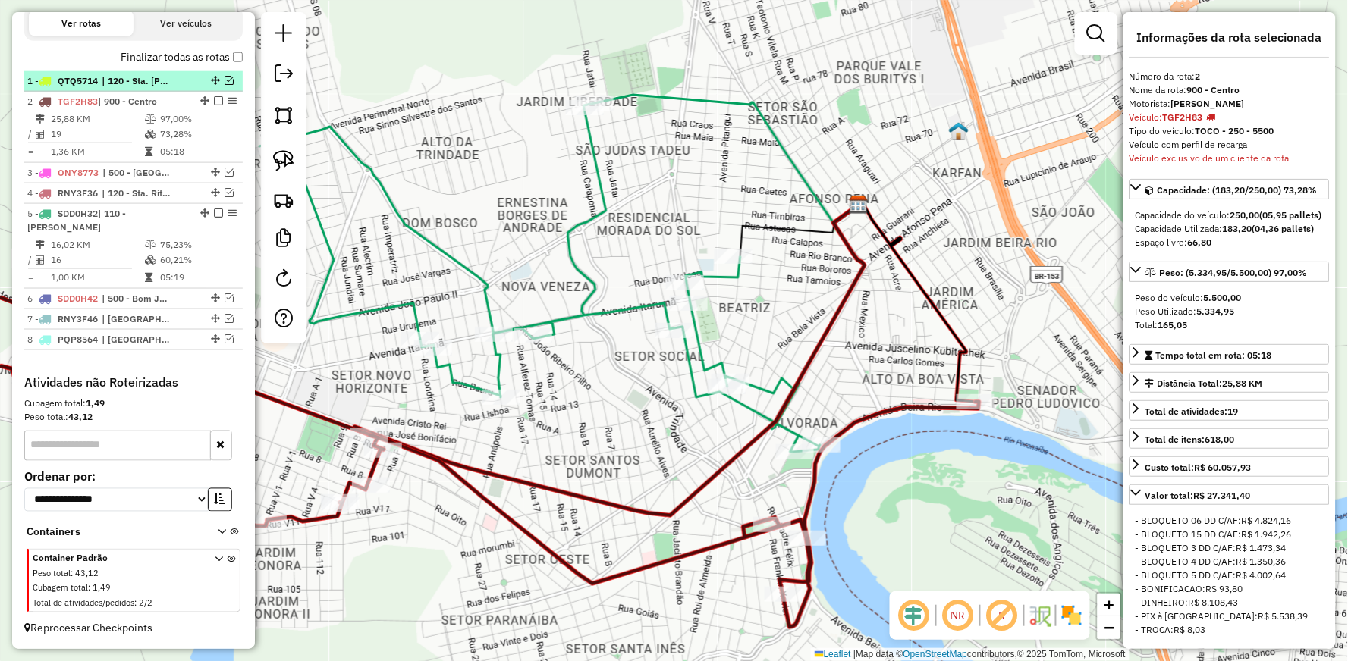
click at [225, 79] on em at bounding box center [229, 80] width 9 height 9
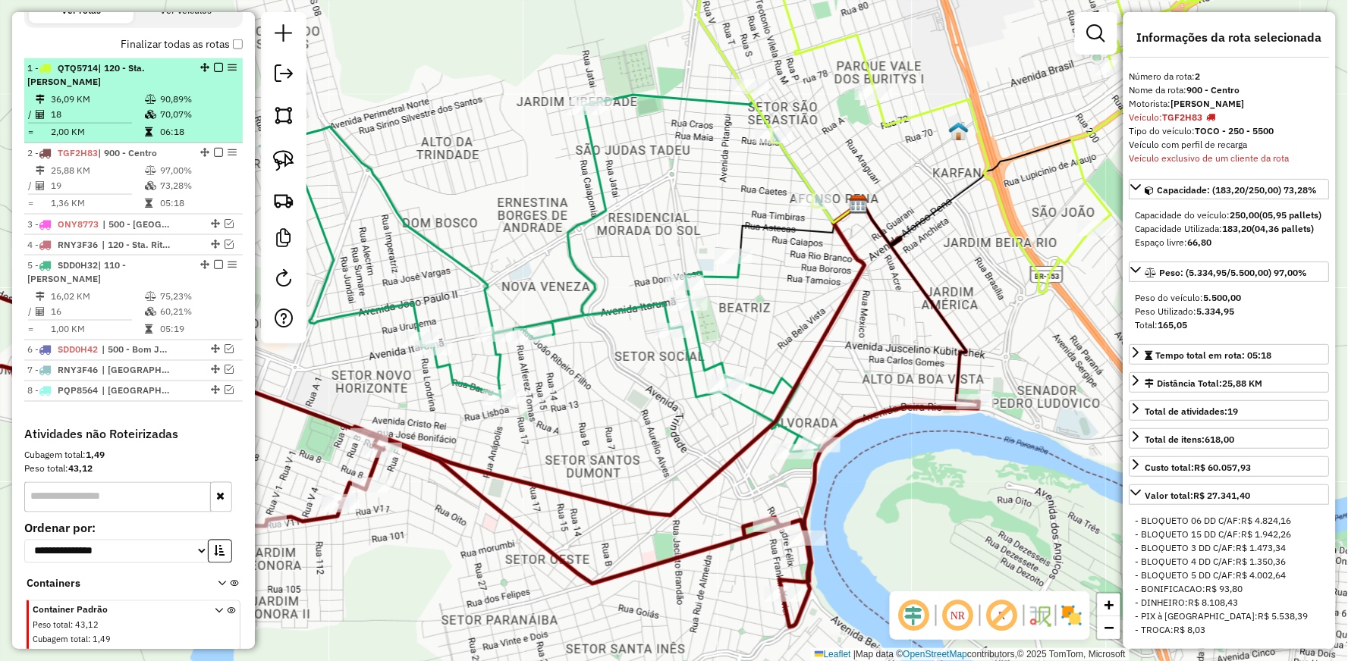
scroll to position [592, 0]
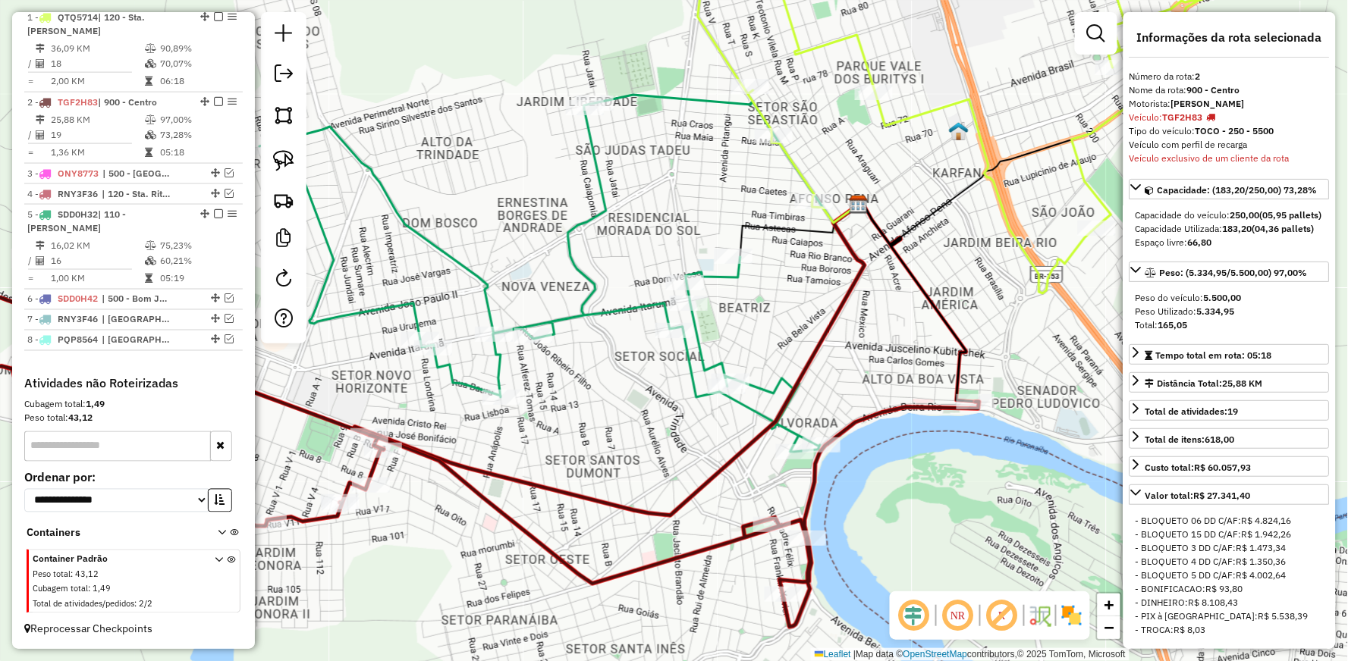
click at [1011, 232] on icon at bounding box center [999, 114] width 603 height 360
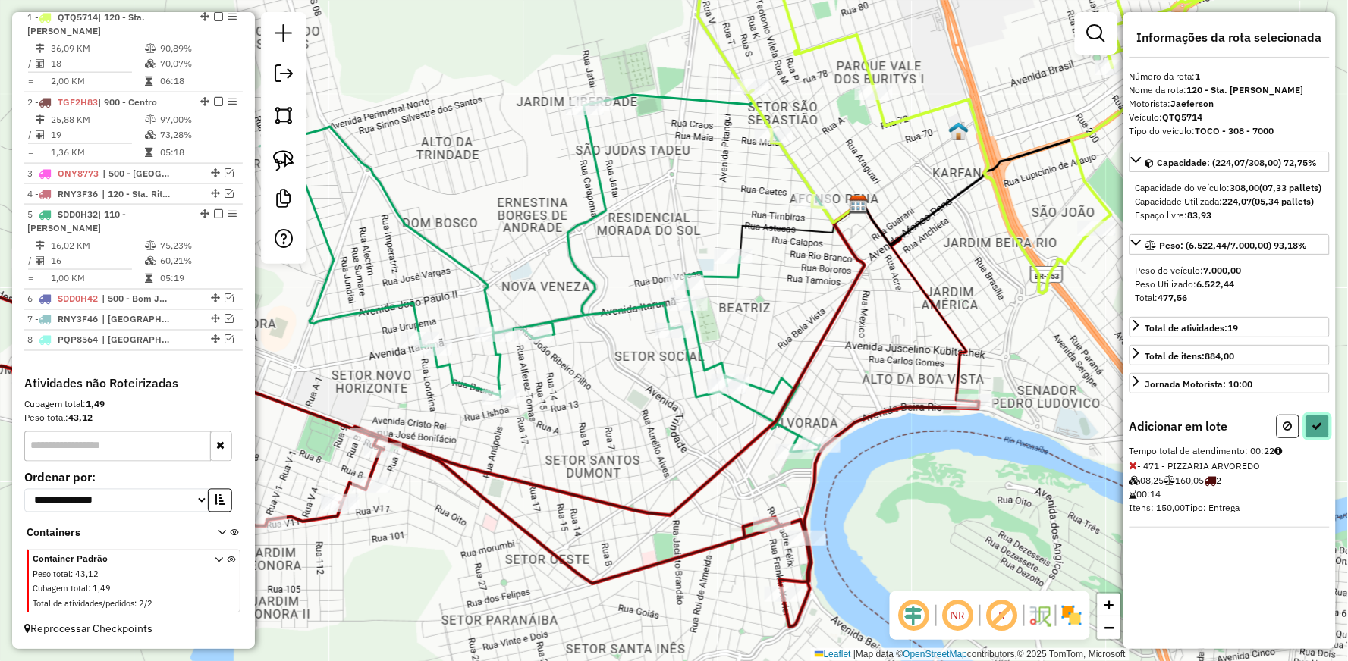
click at [1322, 438] on button at bounding box center [1317, 427] width 24 height 24
select select "**********"
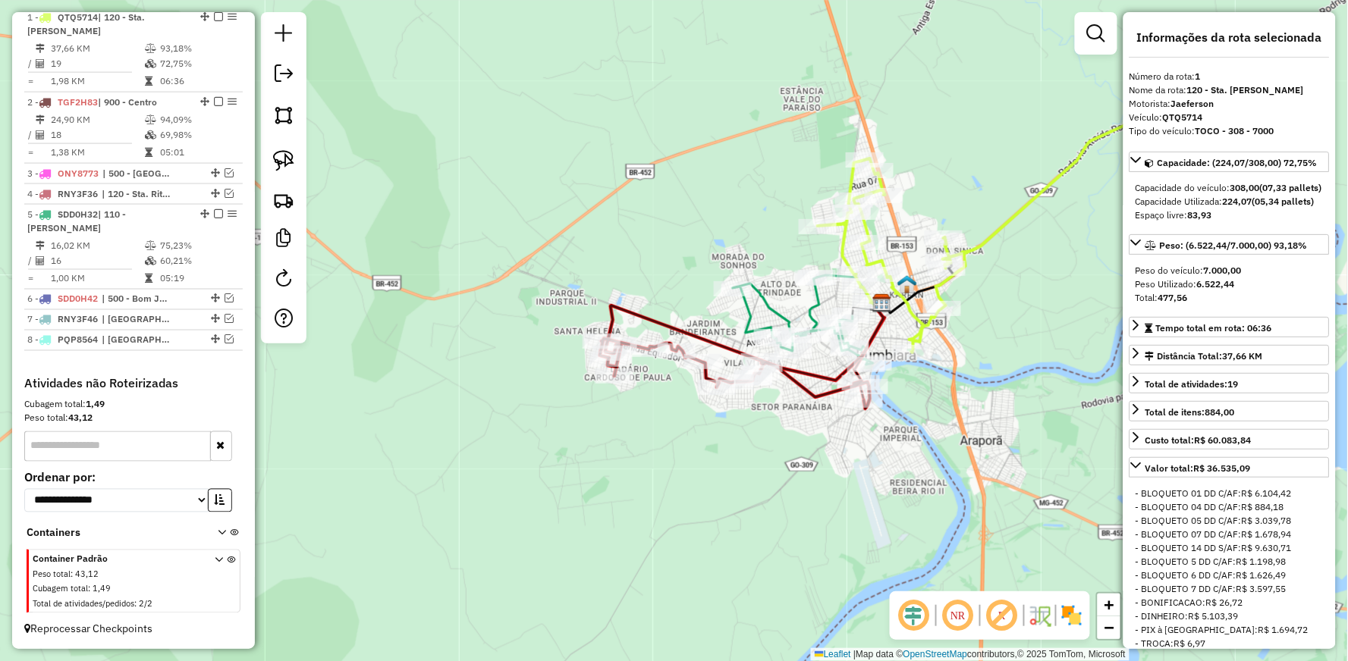
click at [976, 241] on icon at bounding box center [1024, 210] width 413 height 286
click at [816, 389] on icon at bounding box center [735, 357] width 270 height 103
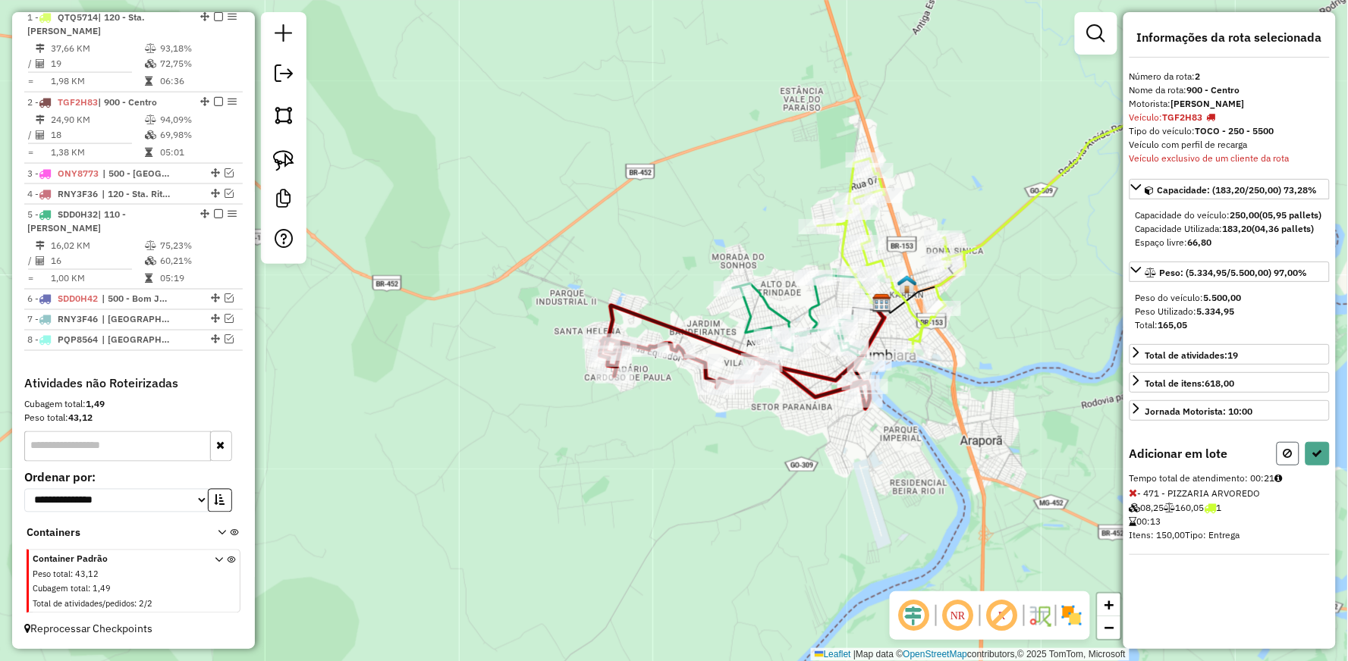
click at [1293, 464] on button at bounding box center [1288, 454] width 23 height 24
select select "**********"
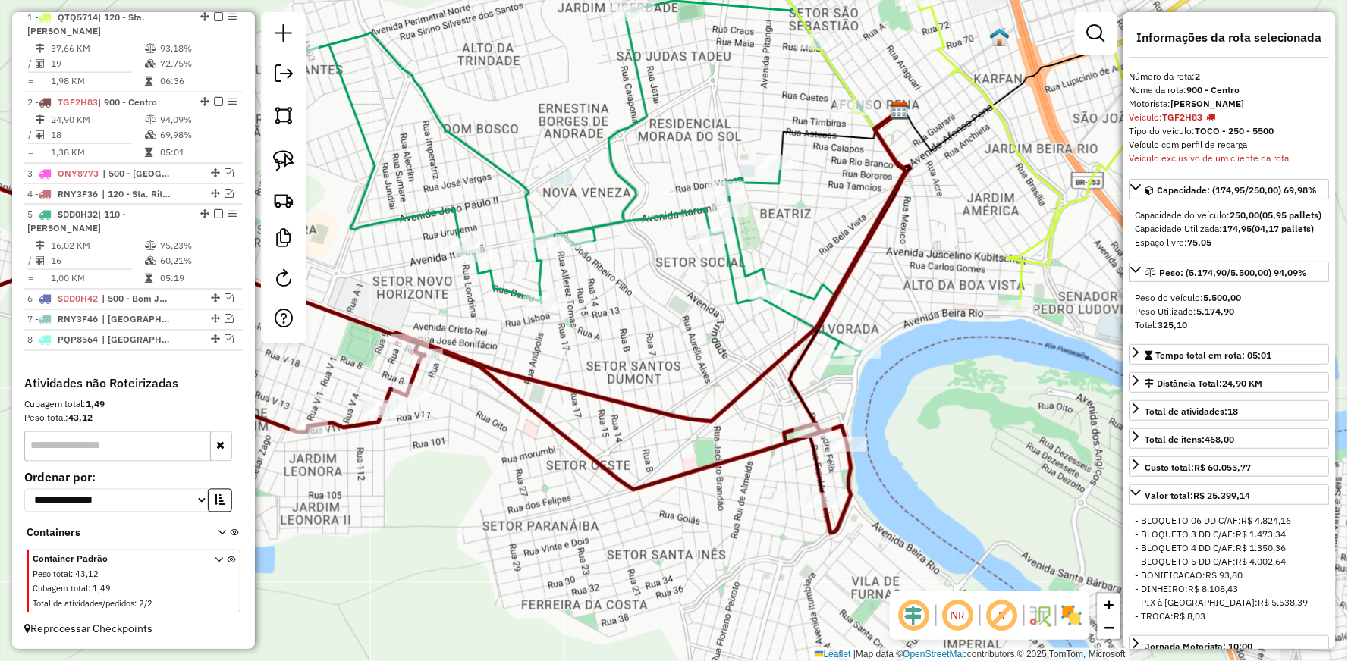
click at [752, 373] on icon at bounding box center [650, 266] width 510 height 311
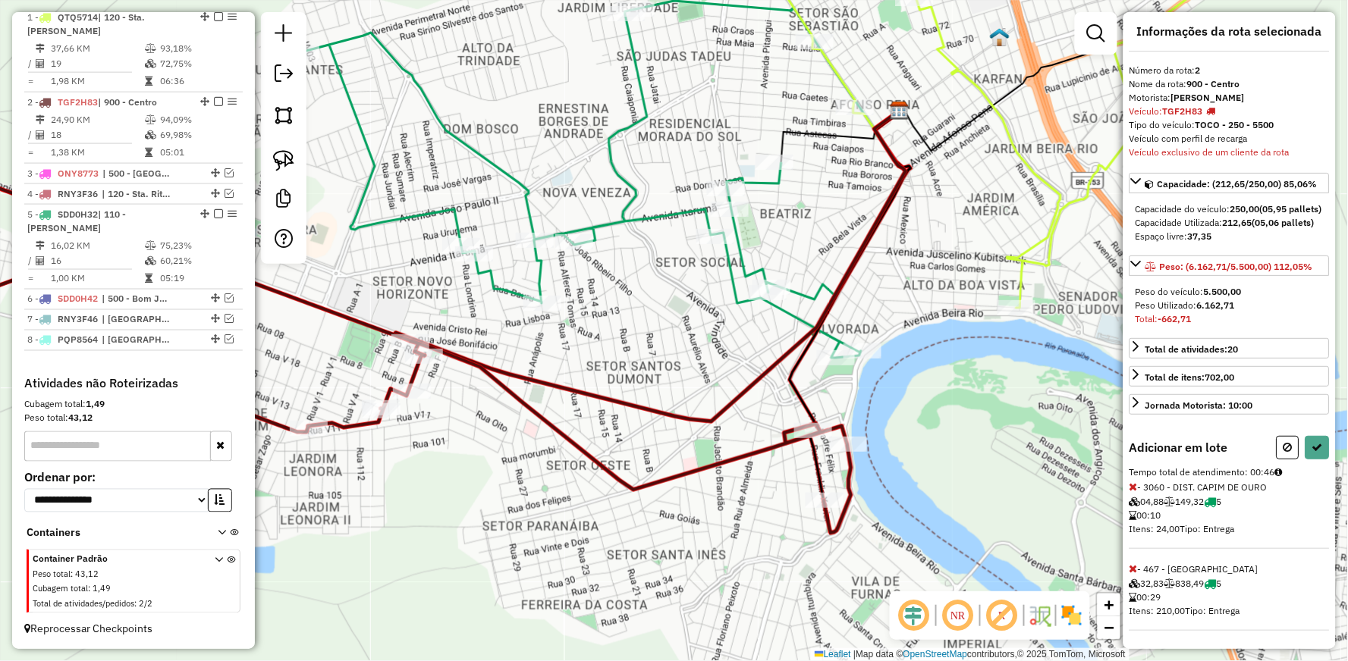
scroll to position [32, 0]
click at [1134, 569] on icon at bounding box center [1133, 569] width 8 height 11
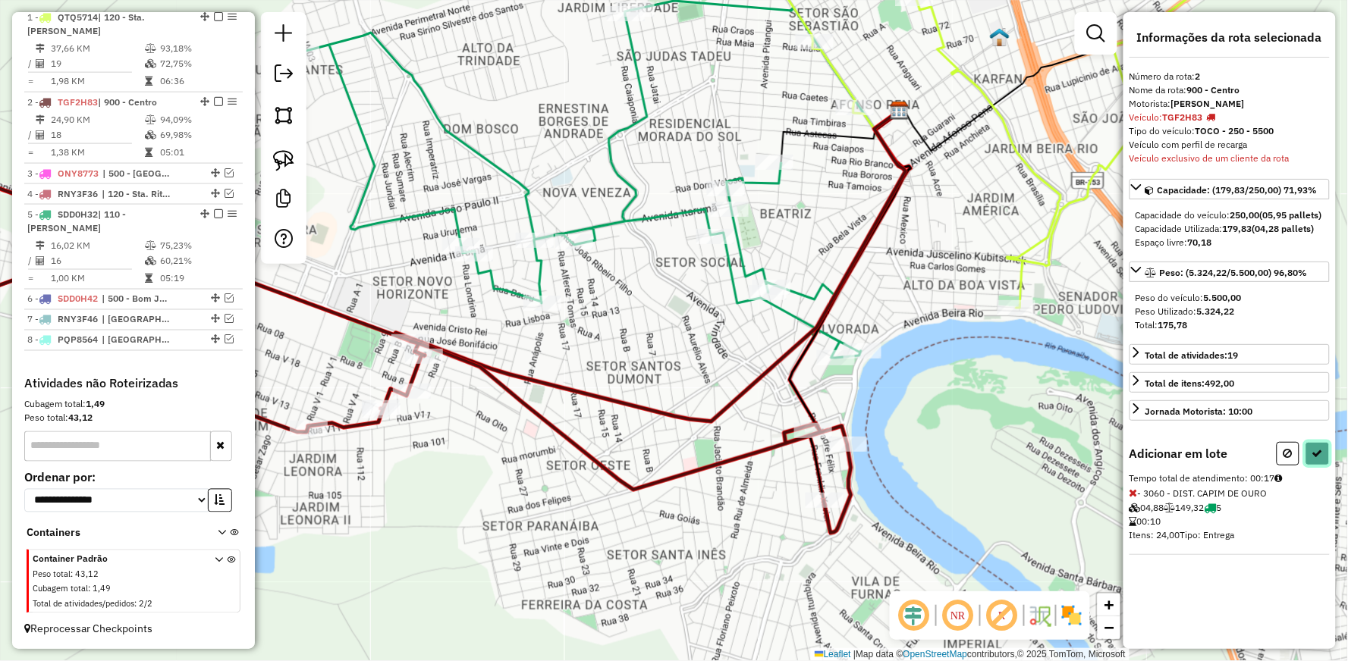
click at [1311, 466] on button at bounding box center [1317, 454] width 24 height 24
select select "**********"
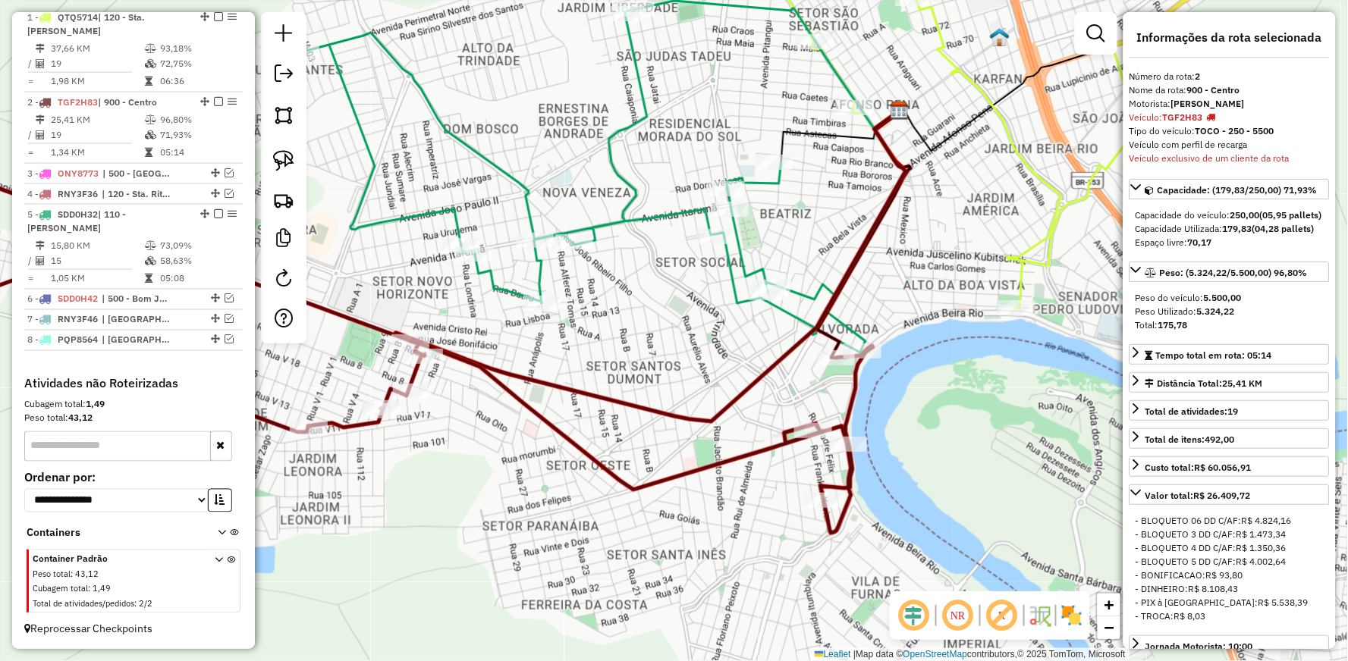
click at [762, 446] on icon at bounding box center [369, 337] width 1008 height 394
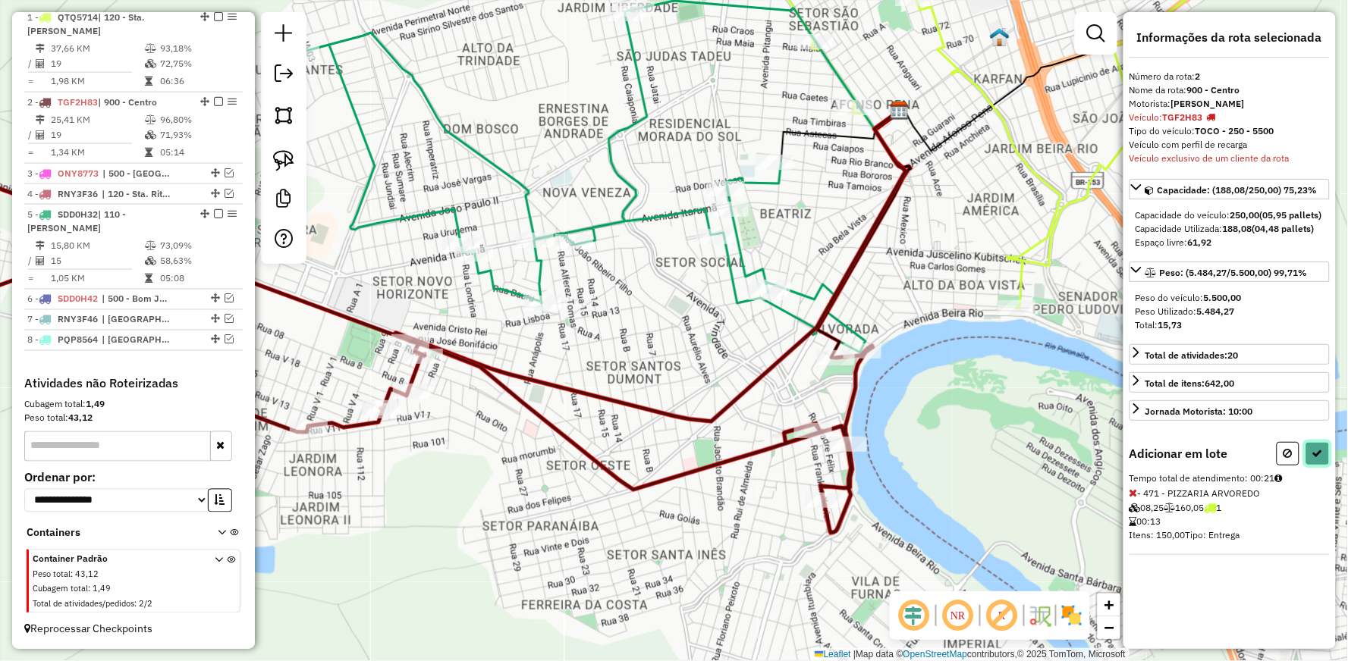
click at [1315, 459] on icon at bounding box center [1317, 453] width 11 height 11
select select "**********"
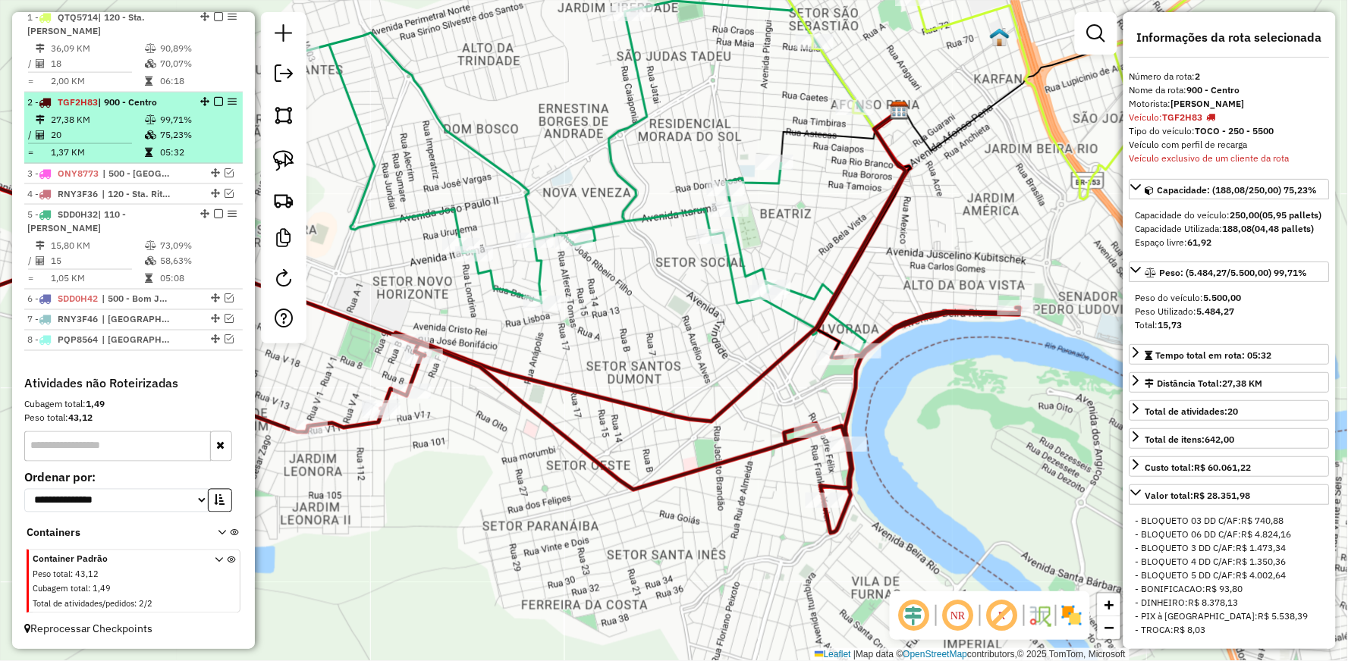
click at [214, 102] on em at bounding box center [218, 101] width 9 height 9
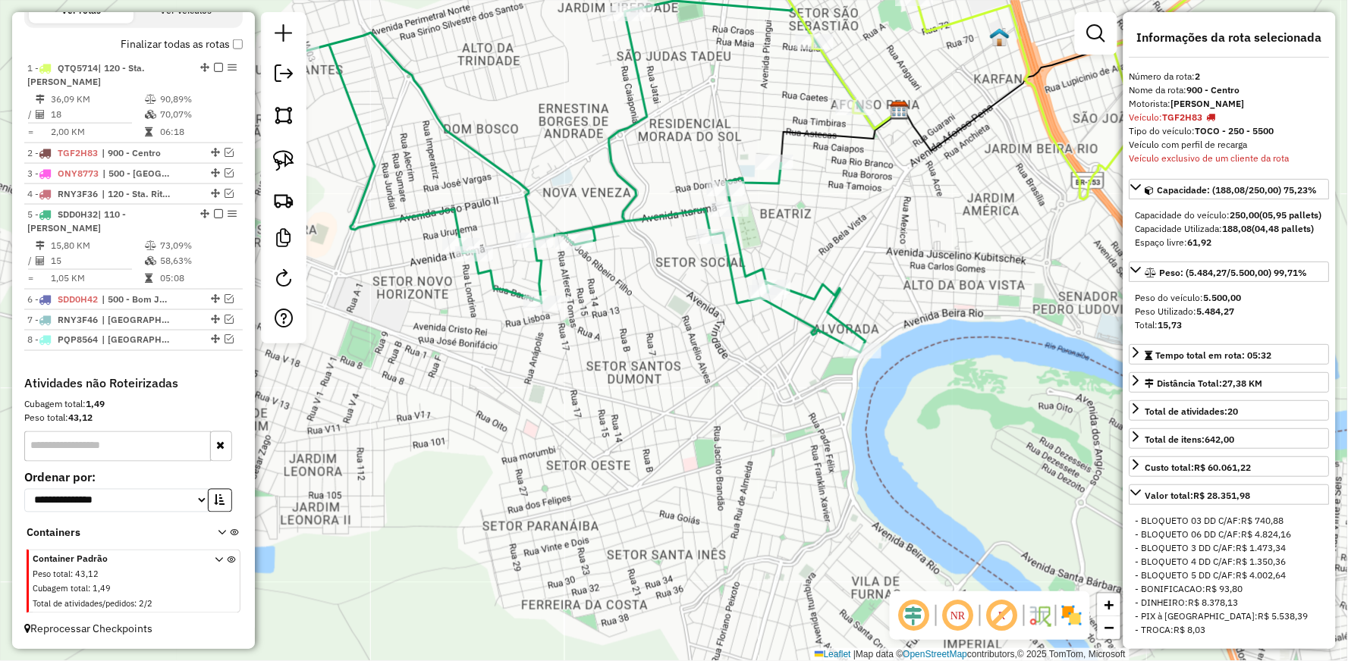
click at [789, 309] on icon at bounding box center [582, 181] width 565 height 344
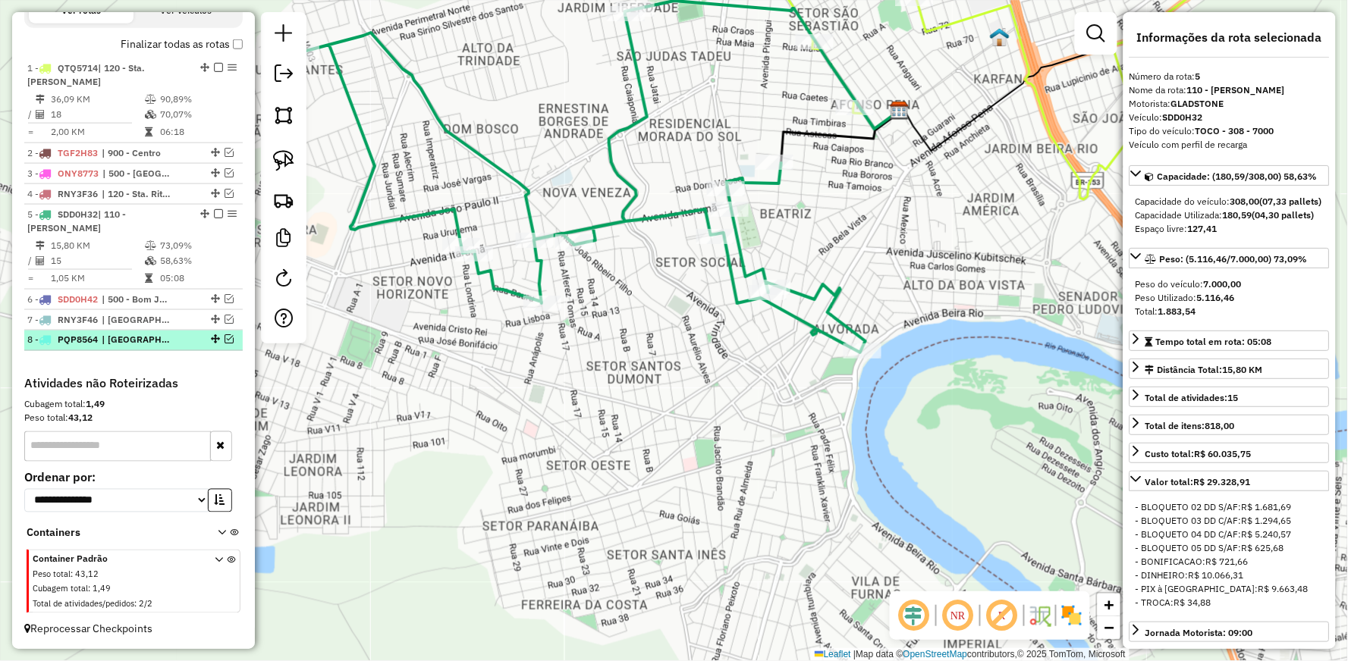
click at [225, 338] on em at bounding box center [229, 339] width 9 height 9
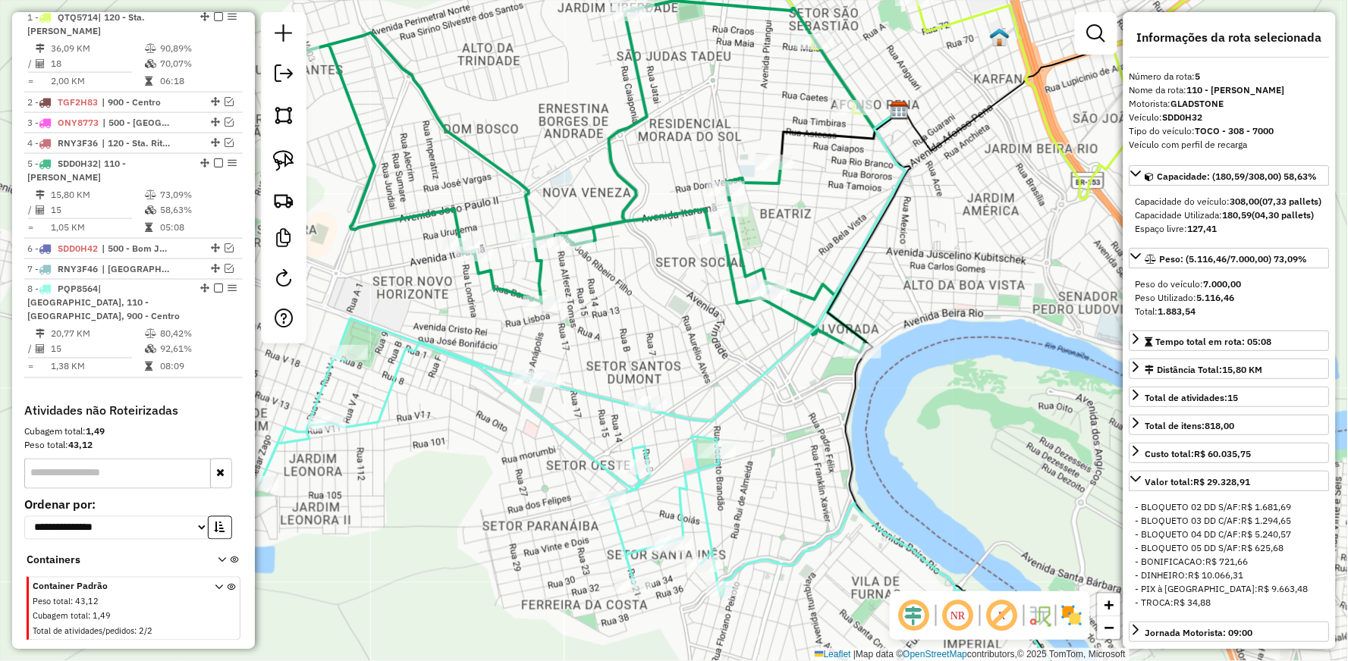
click at [755, 374] on icon at bounding box center [777, 266] width 256 height 311
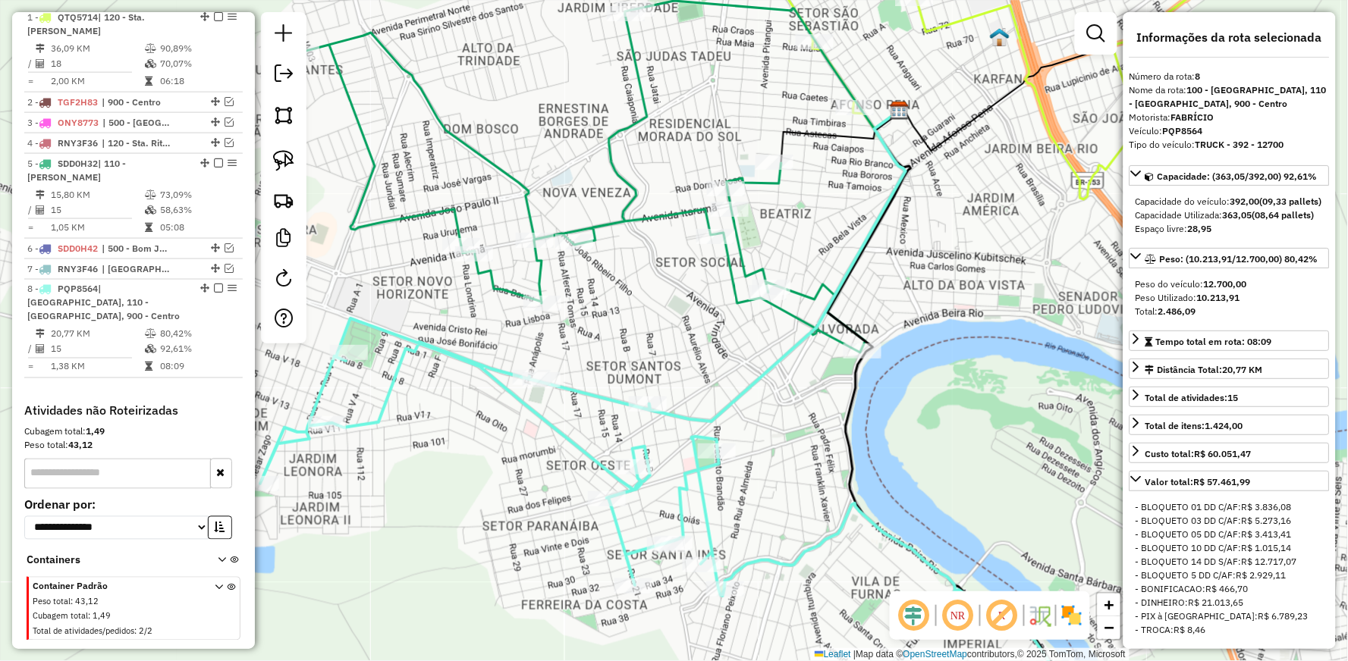
scroll to position [619, 0]
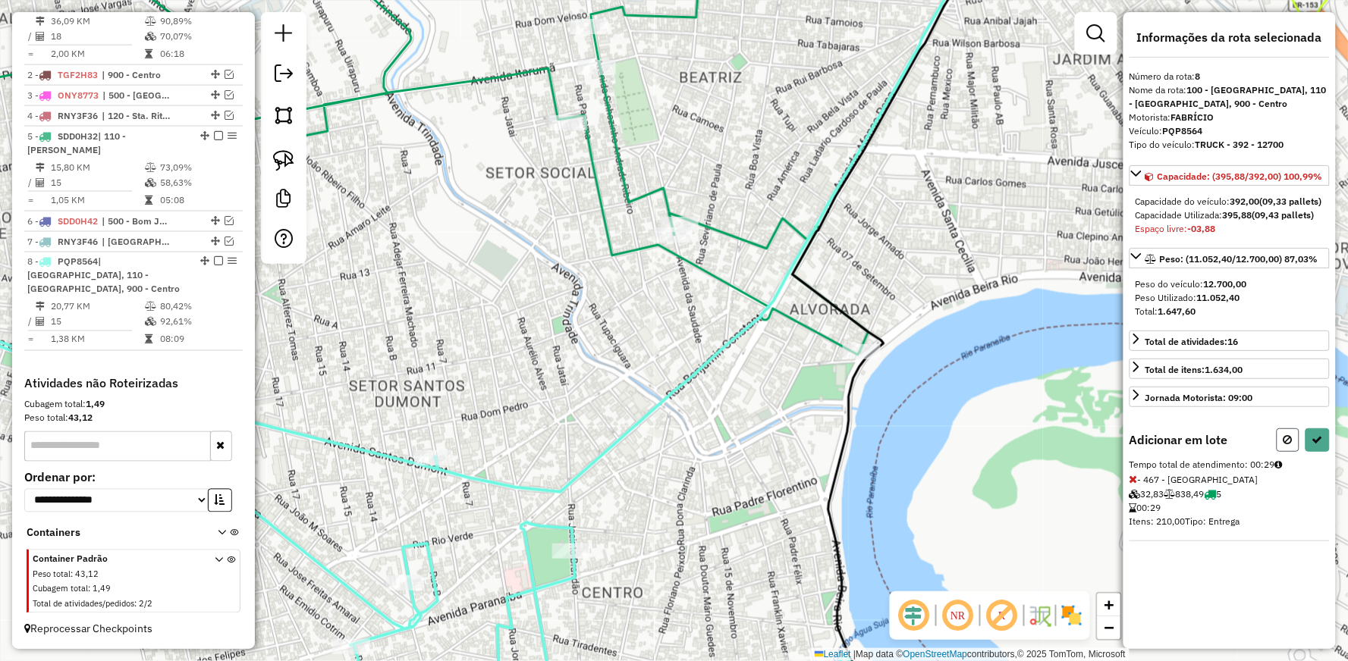
click at [1277, 452] on button at bounding box center [1288, 441] width 23 height 24
select select "**********"
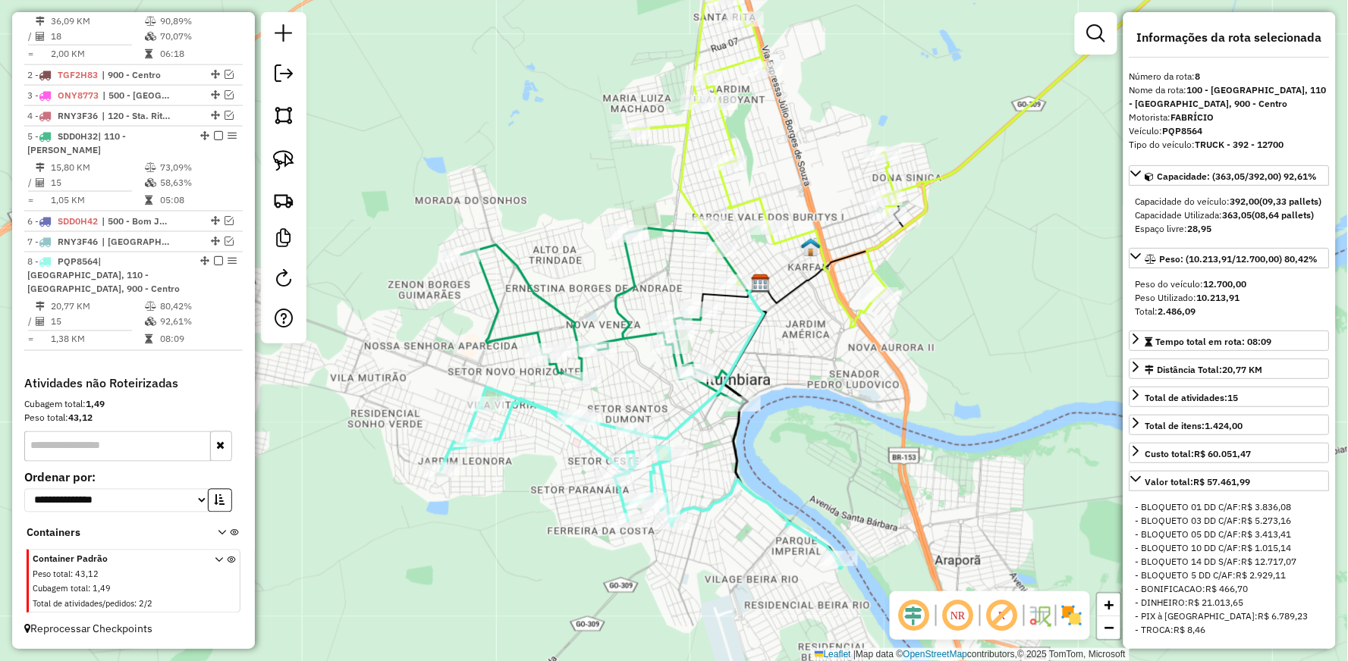
click at [684, 418] on icon at bounding box center [700, 361] width 128 height 155
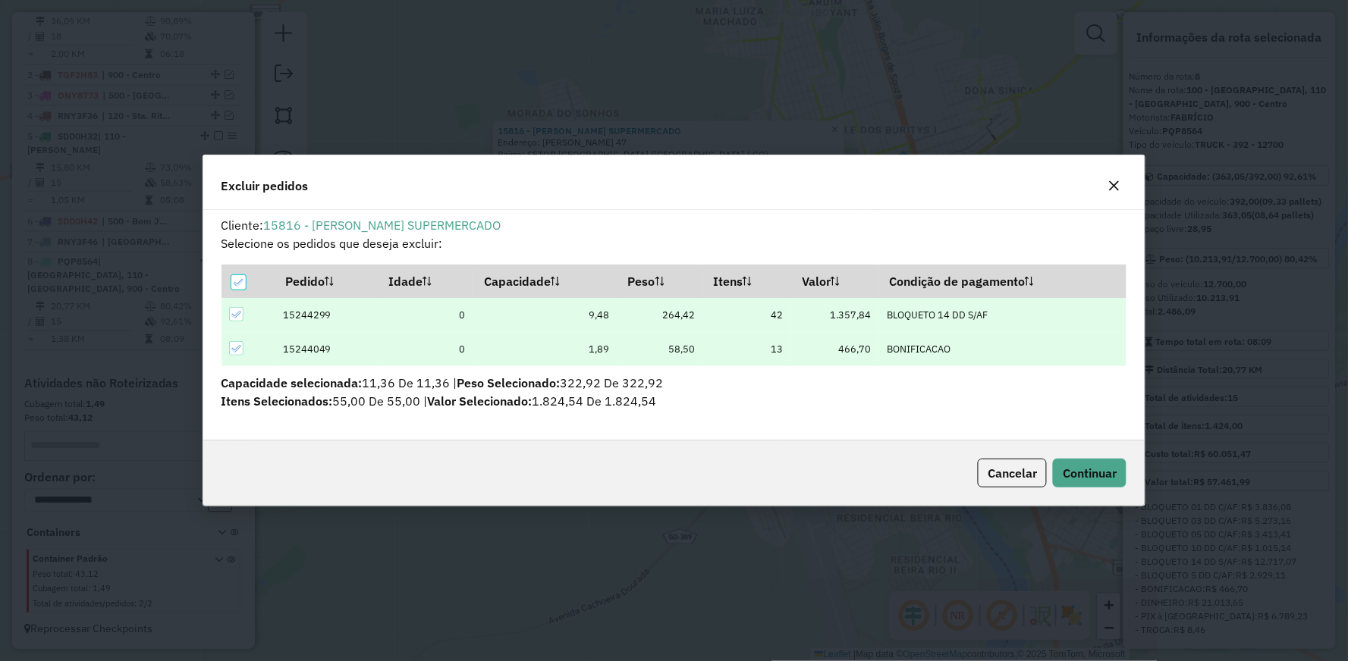
scroll to position [0, 0]
click at [1130, 480] on div "Cancelar Continuar" at bounding box center [674, 473] width 942 height 65
click at [1109, 479] on span "Continuar" at bounding box center [1090, 473] width 54 height 15
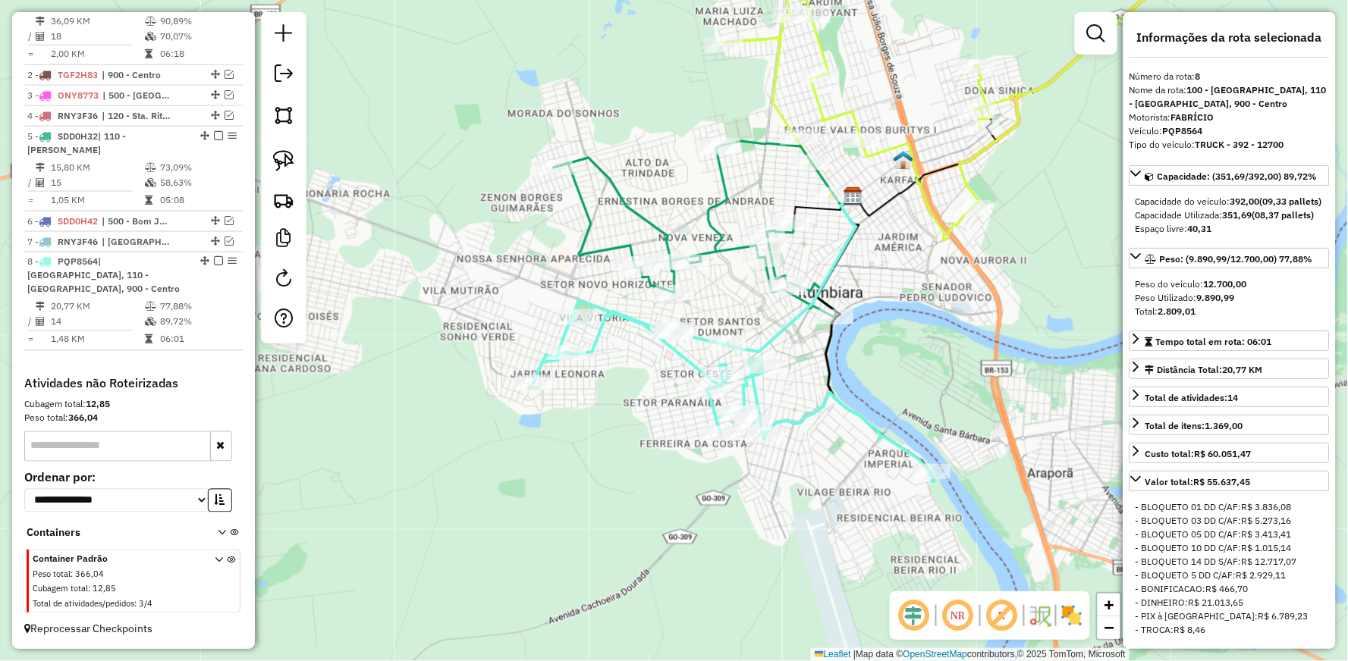
click at [595, 250] on icon at bounding box center [695, 231] width 283 height 171
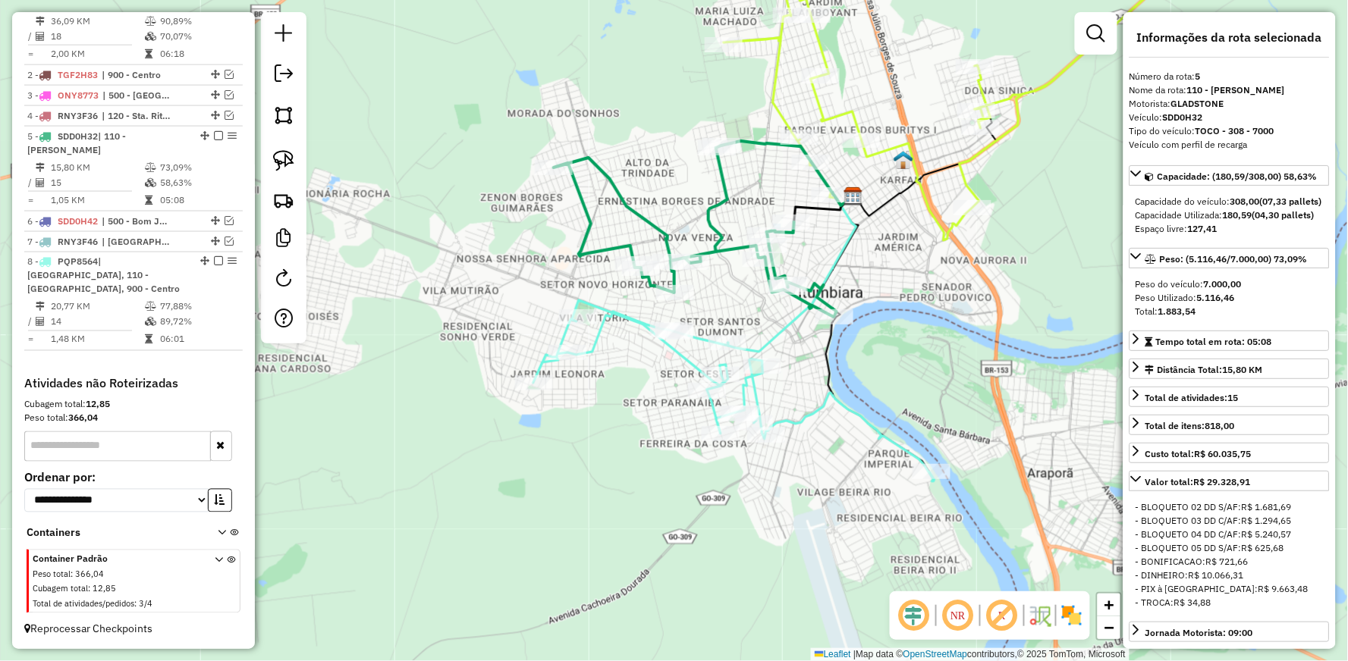
click at [632, 201] on icon at bounding box center [695, 231] width 283 height 171
click at [616, 313] on icon at bounding box center [733, 390] width 401 height 181
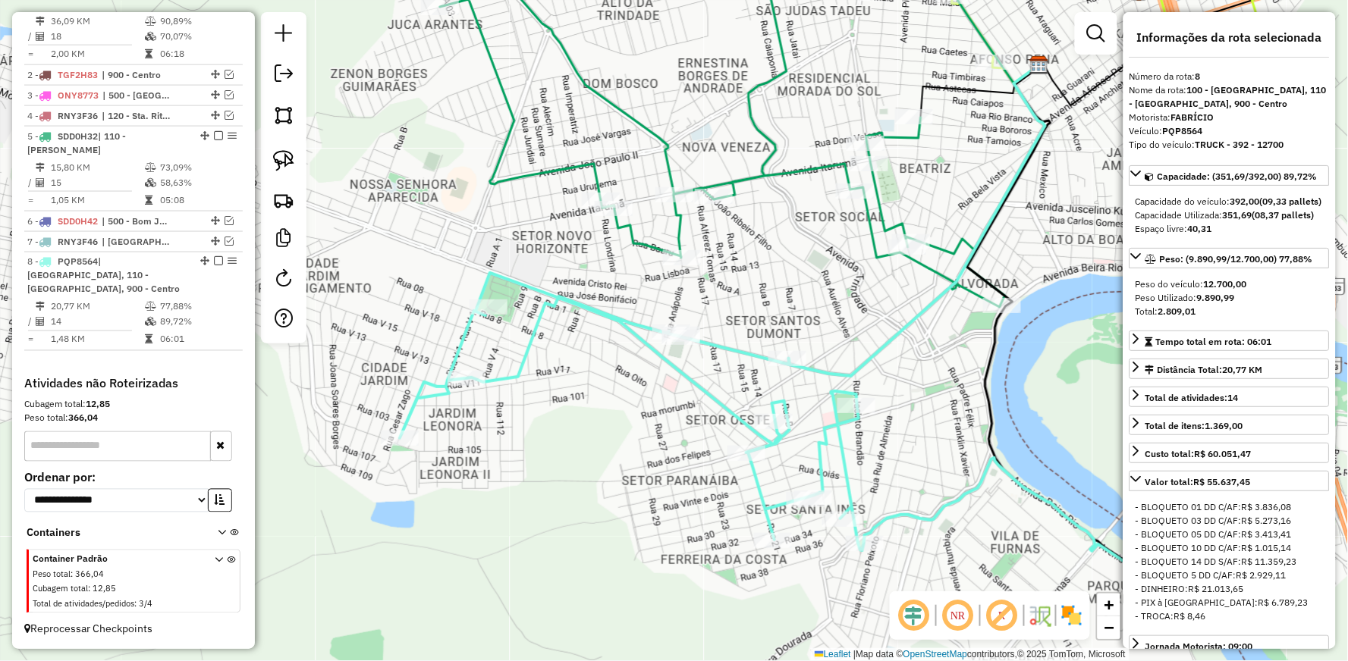
click at [928, 270] on icon at bounding box center [722, 136] width 565 height 344
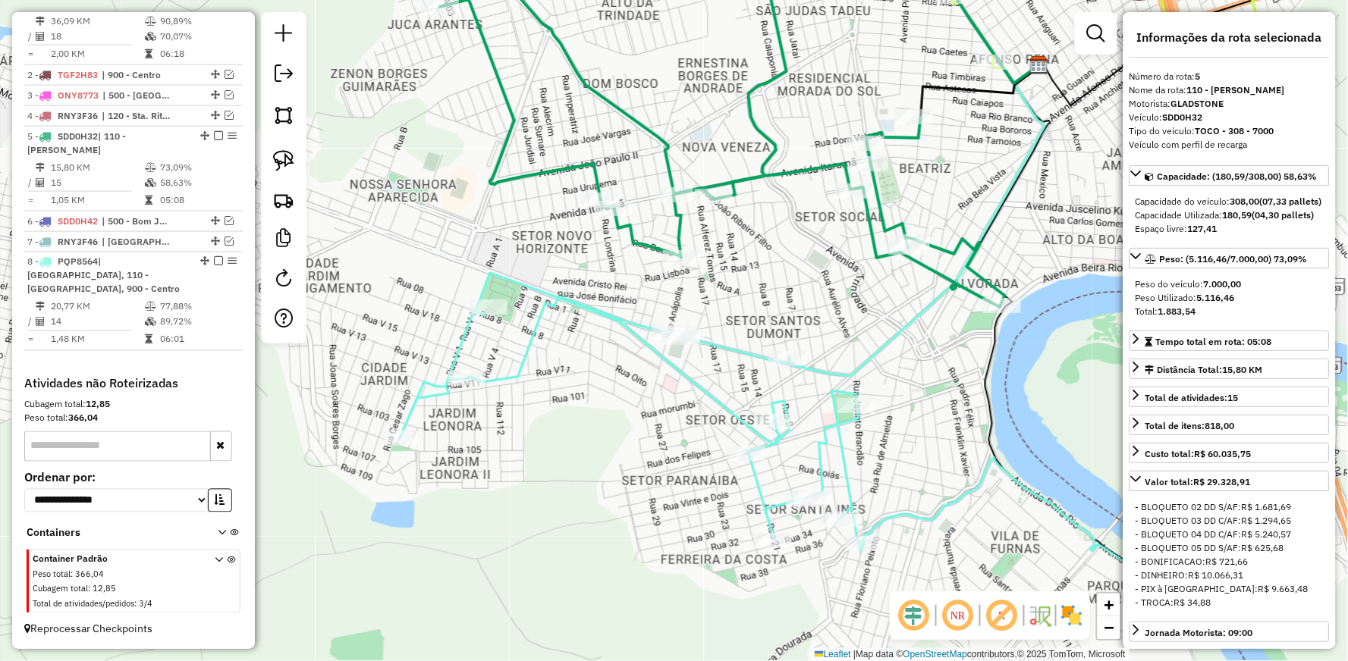
click at [639, 115] on icon at bounding box center [722, 136] width 565 height 344
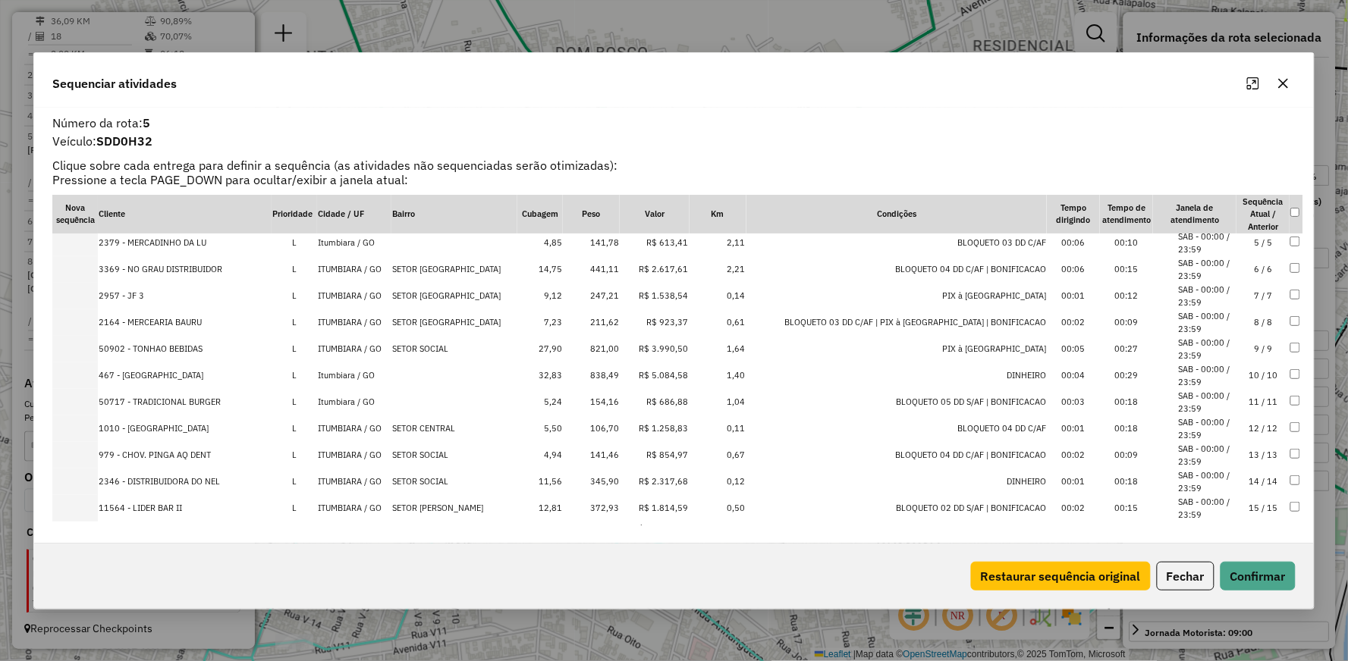
scroll to position [120, 0]
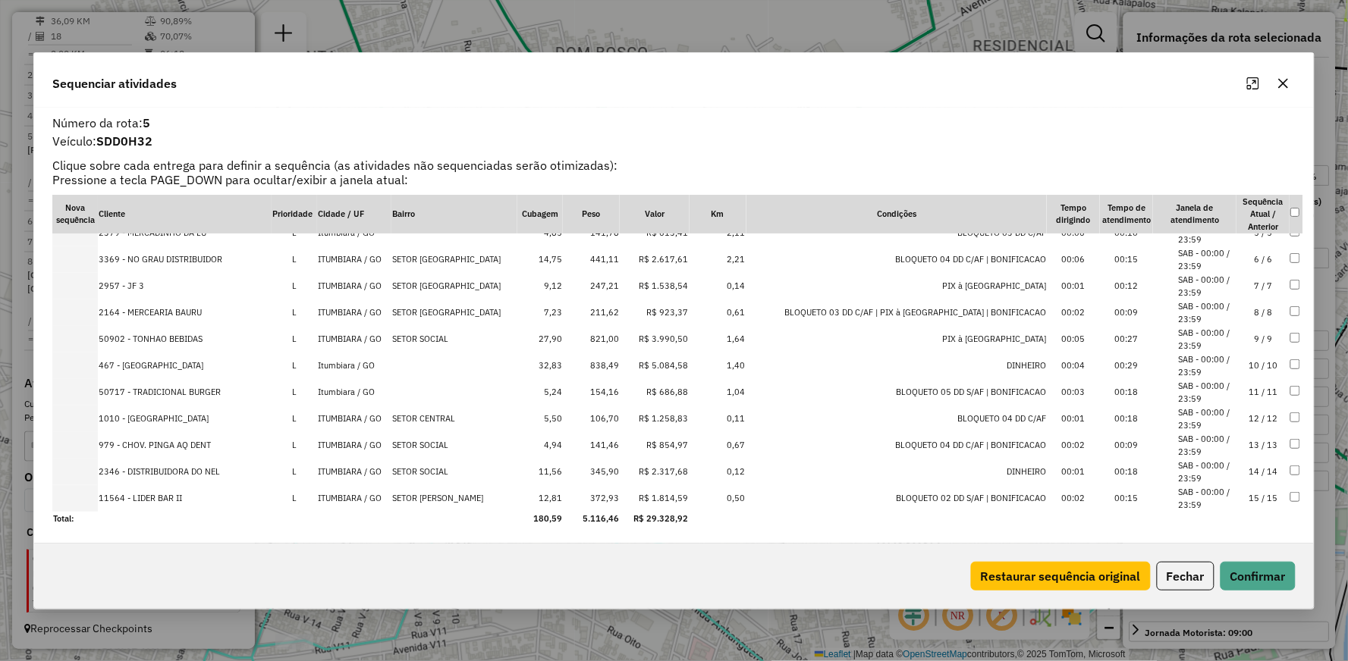
drag, startPoint x: 58, startPoint y: 206, endPoint x: 708, endPoint y: 539, distance: 730.3
click at [708, 539] on div "Número da rota: 5 Veículo: SDD0H32 Clique sobre cada entrega para definir a seq…" at bounding box center [673, 326] width 1279 height 436
copy thead
click at [1285, 86] on icon "button" at bounding box center [1283, 83] width 12 height 12
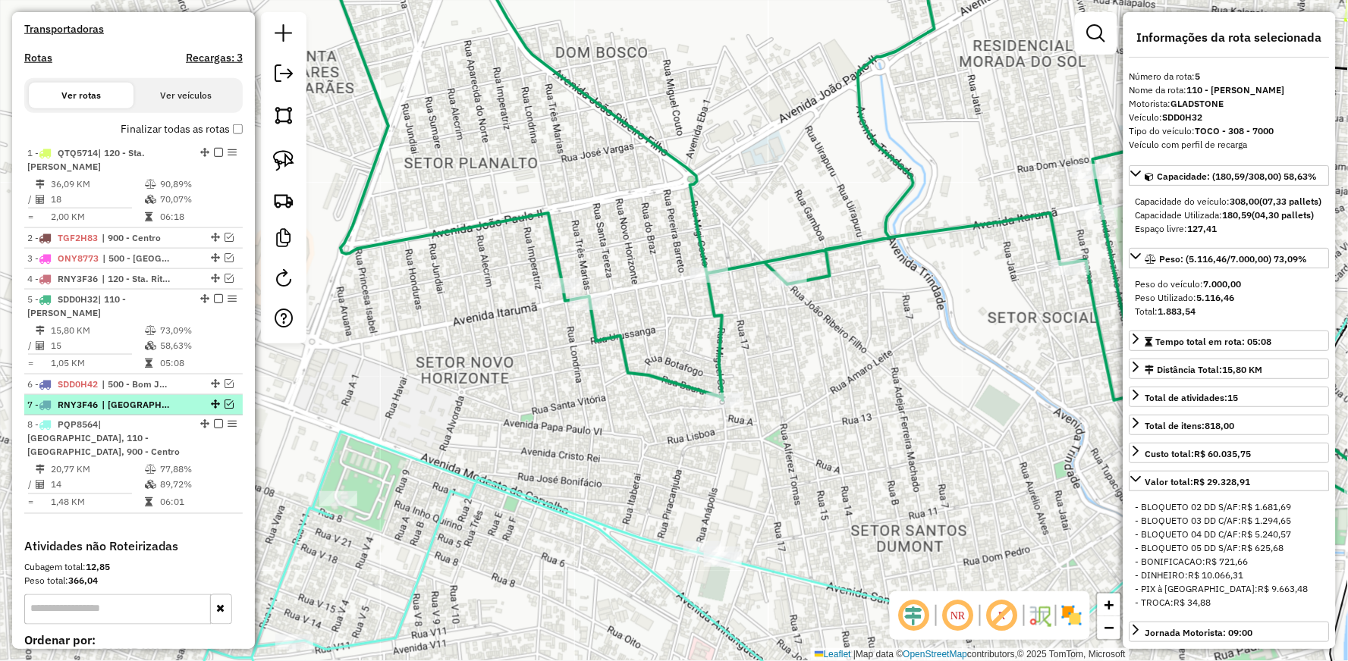
scroll to position [451, 0]
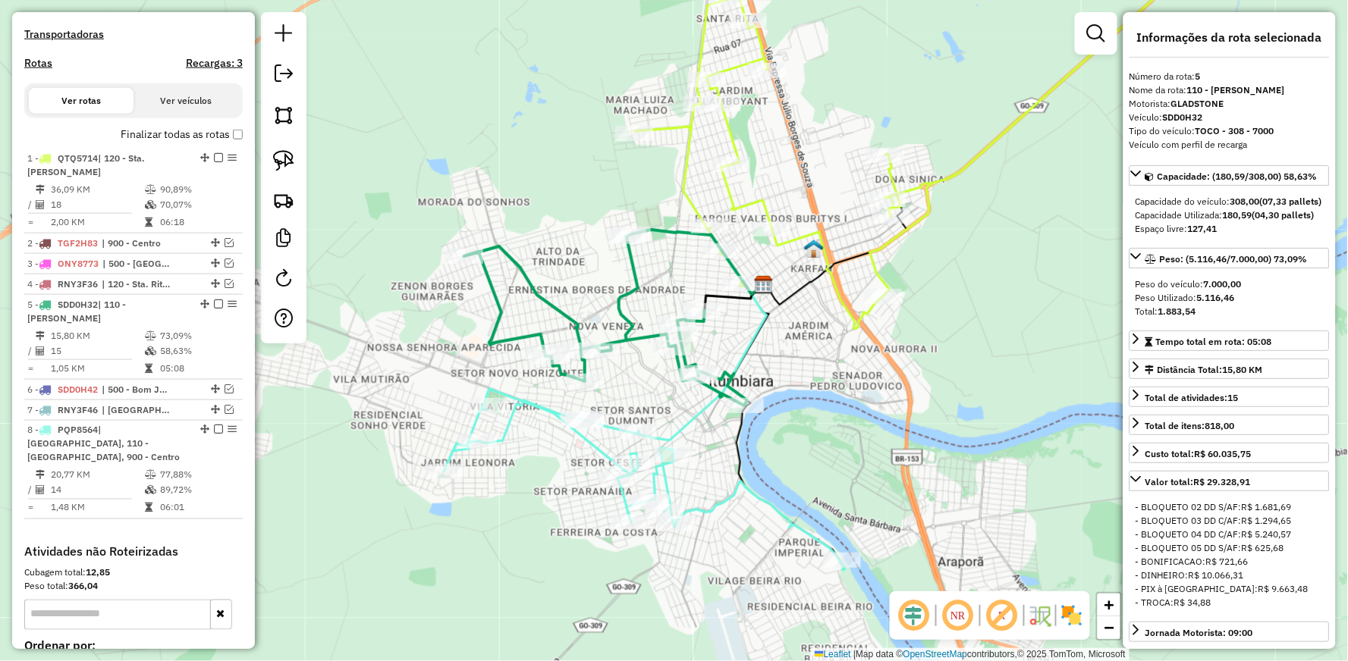
click at [532, 395] on icon at bounding box center [644, 479] width 401 height 181
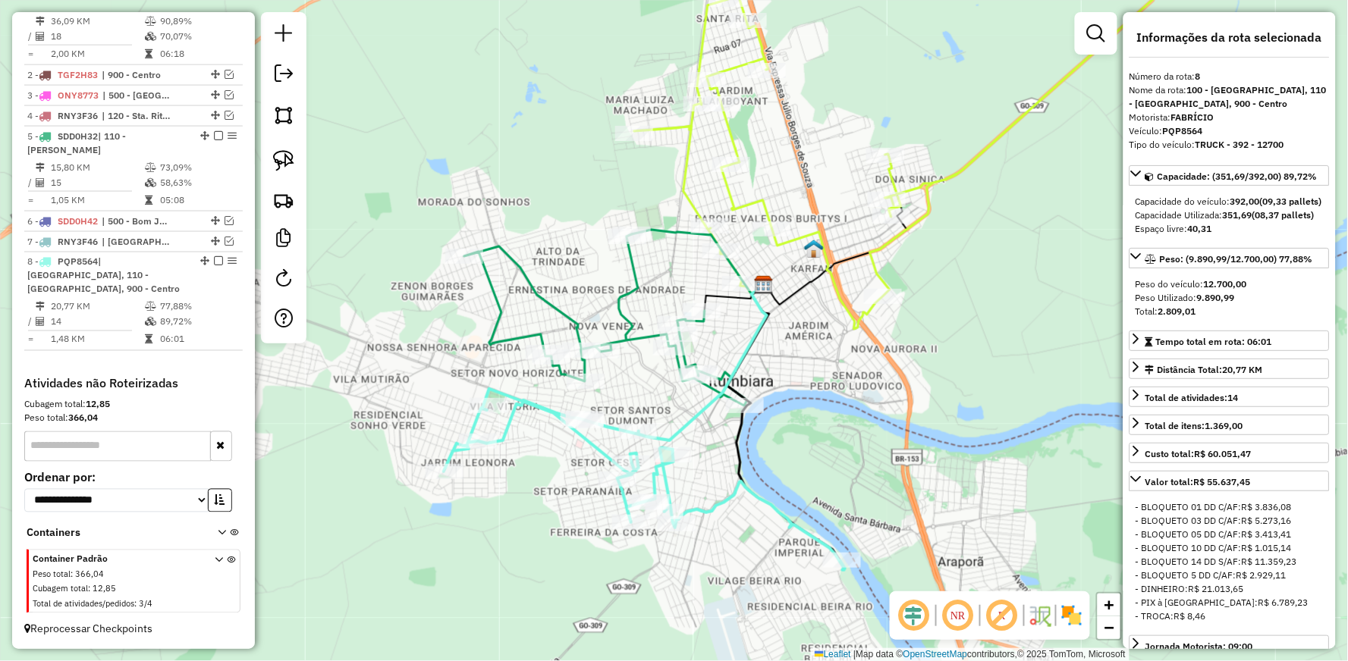
click at [632, 288] on icon at bounding box center [605, 319] width 283 height 171
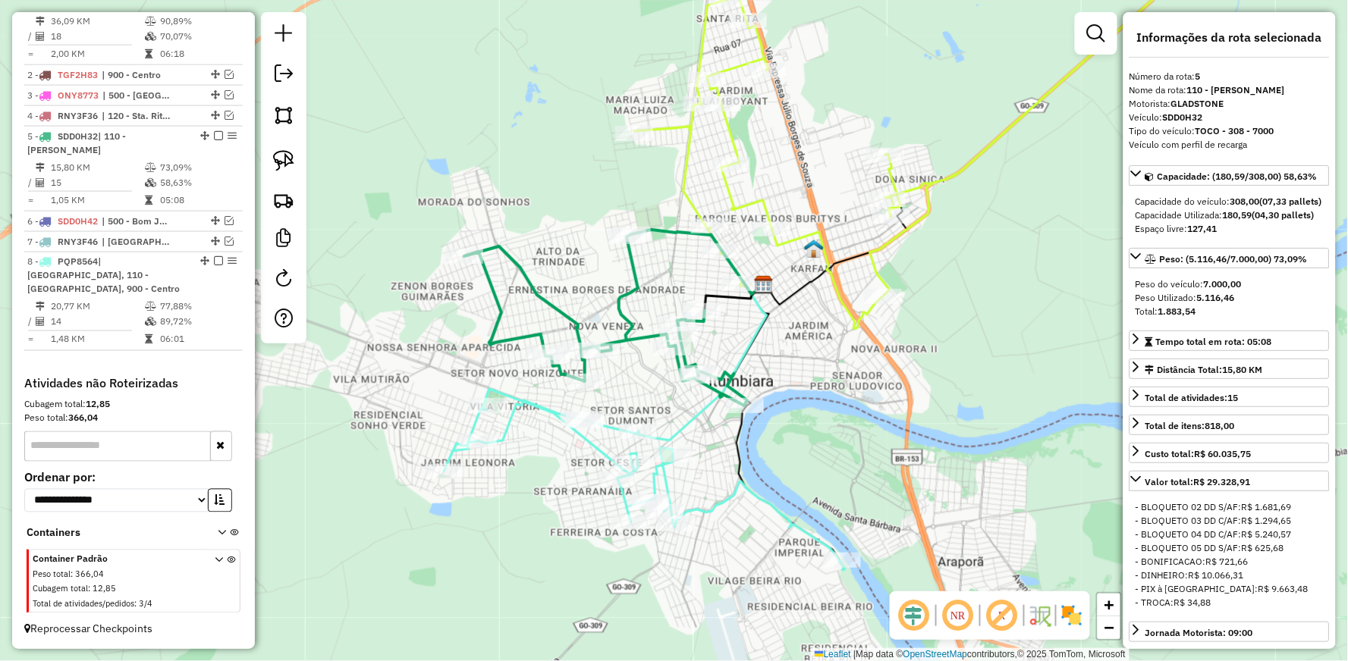
click at [539, 405] on icon at bounding box center [644, 479] width 401 height 181
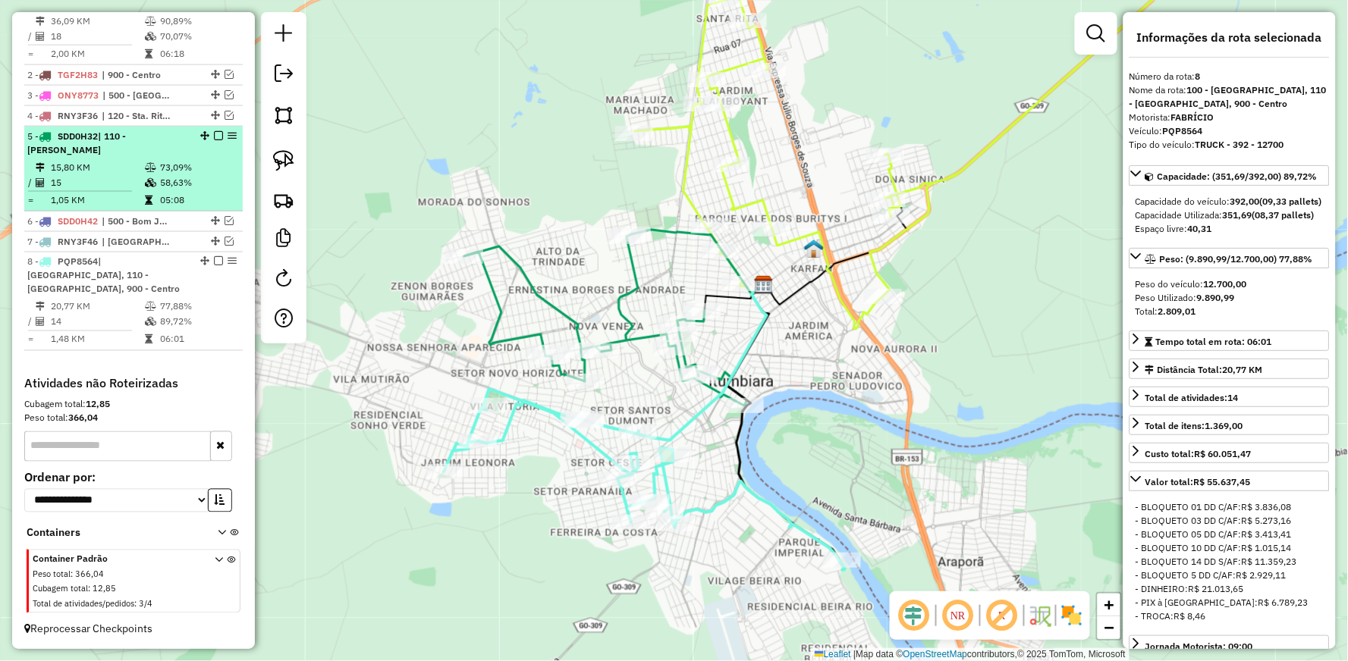
click at [214, 134] on em at bounding box center [218, 135] width 9 height 9
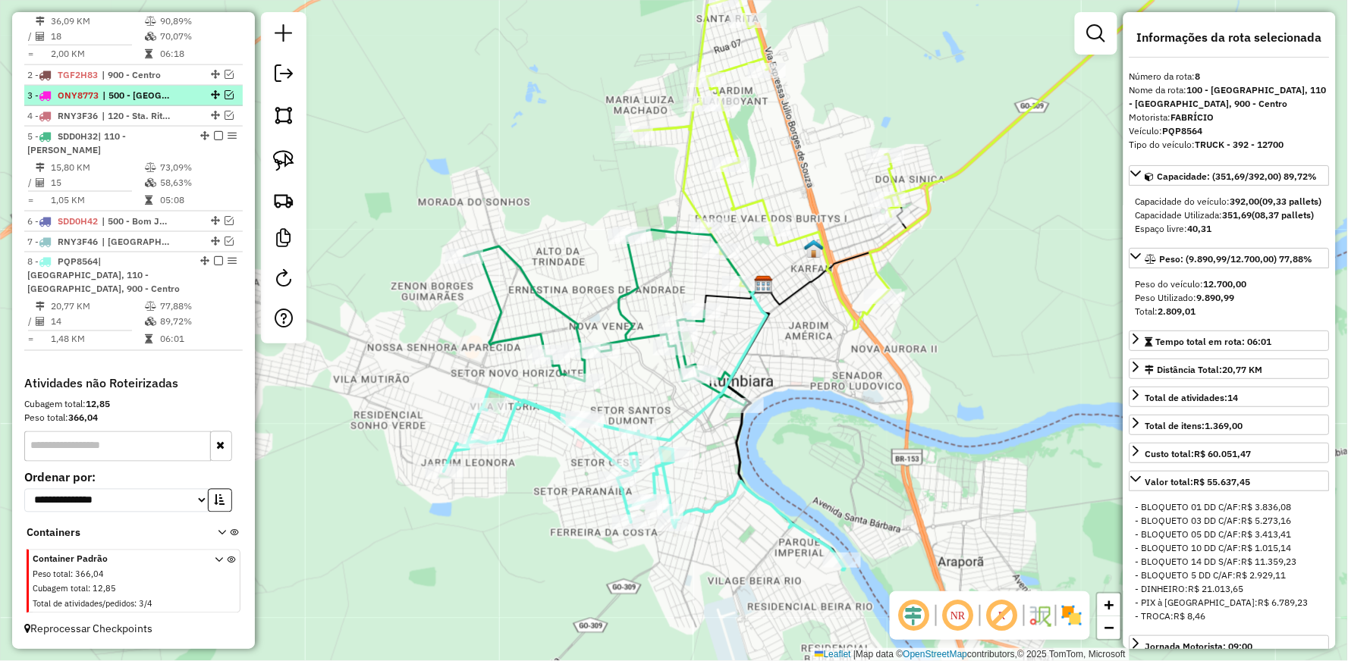
scroll to position [554, 0]
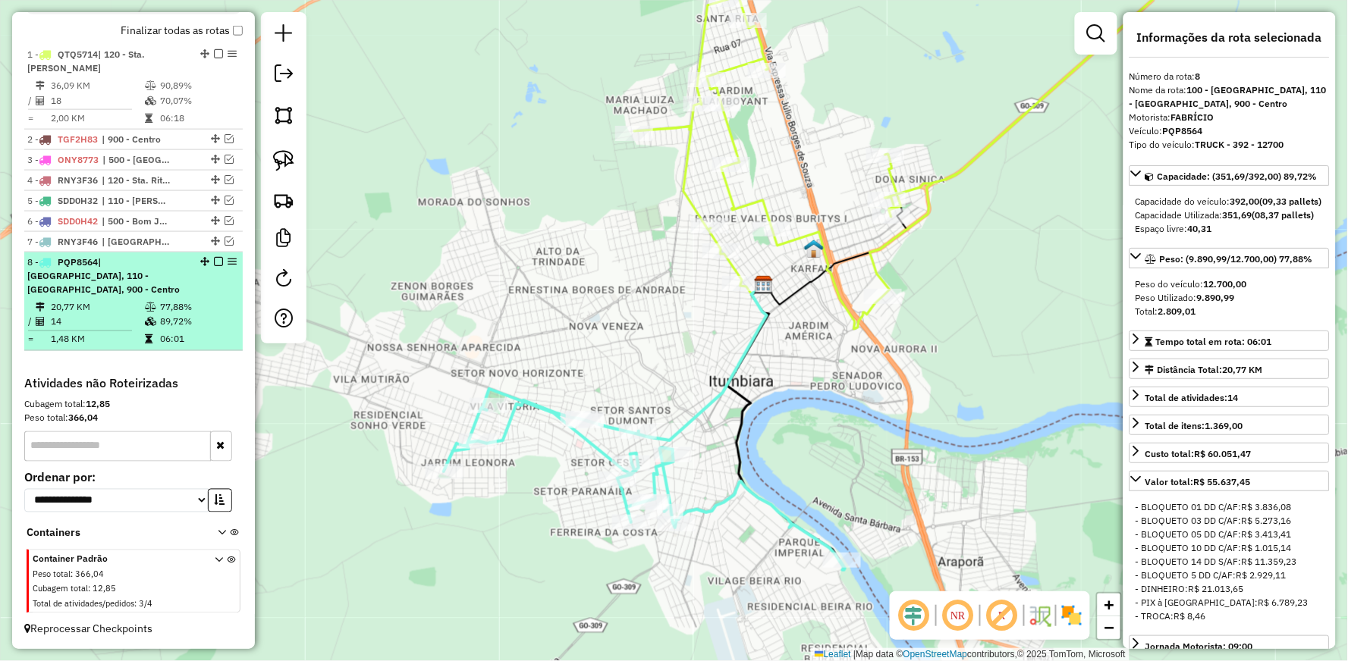
click at [214, 261] on em at bounding box center [218, 261] width 9 height 9
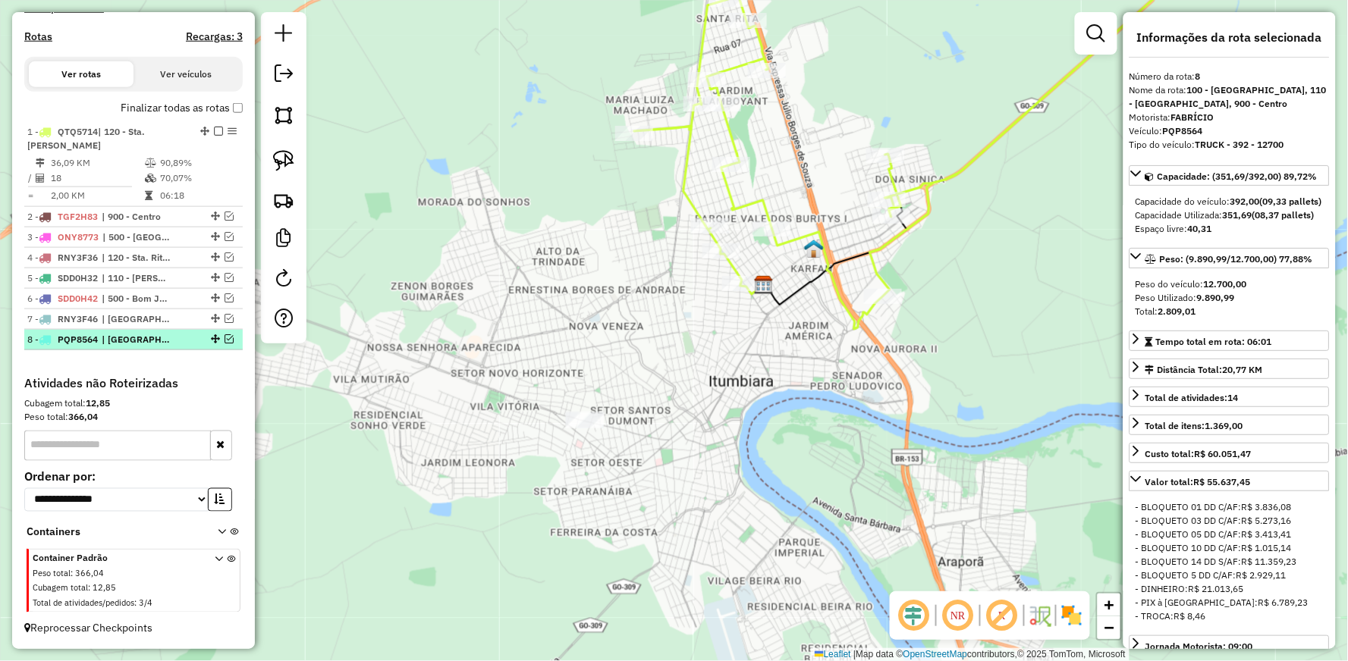
scroll to position [476, 0]
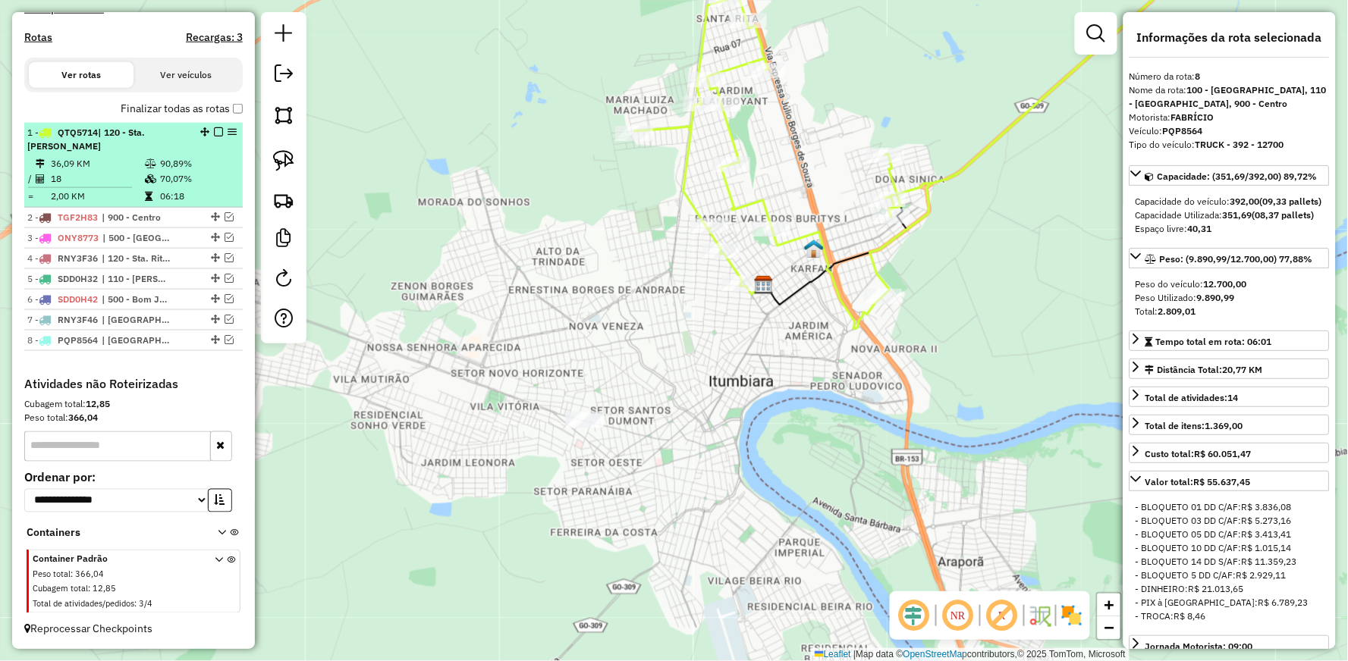
click at [214, 137] on em at bounding box center [218, 131] width 9 height 9
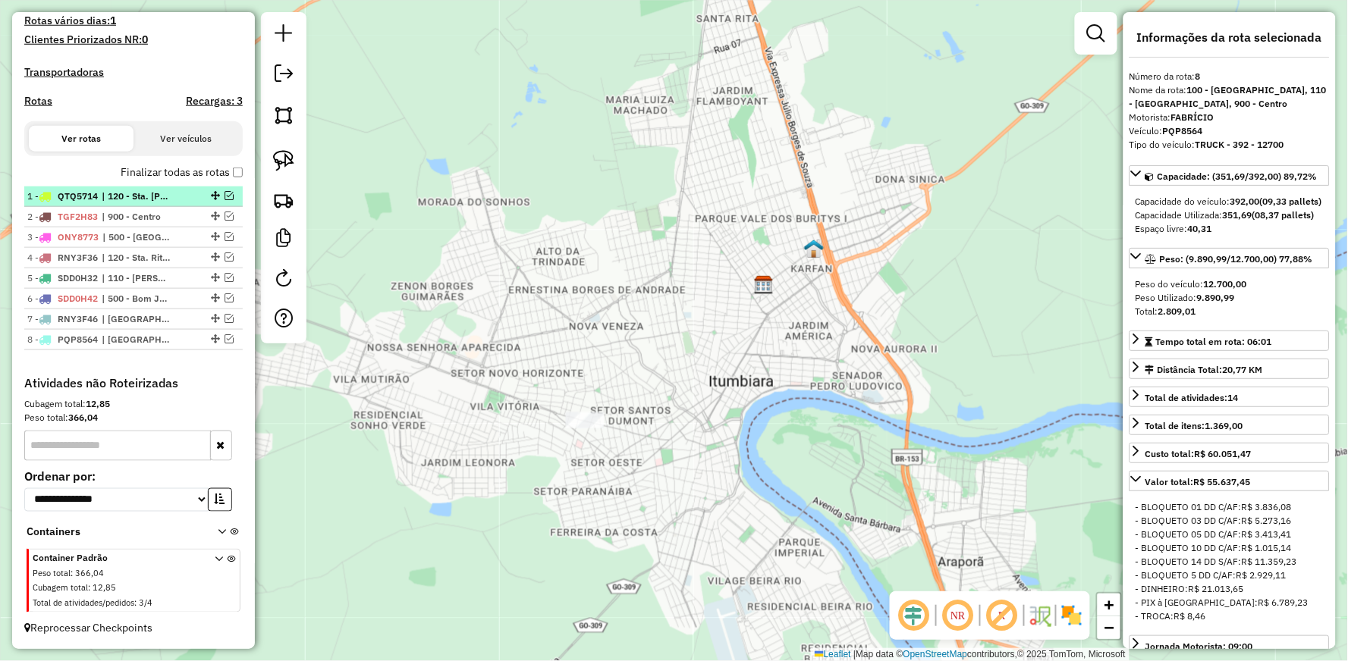
scroll to position [426, 0]
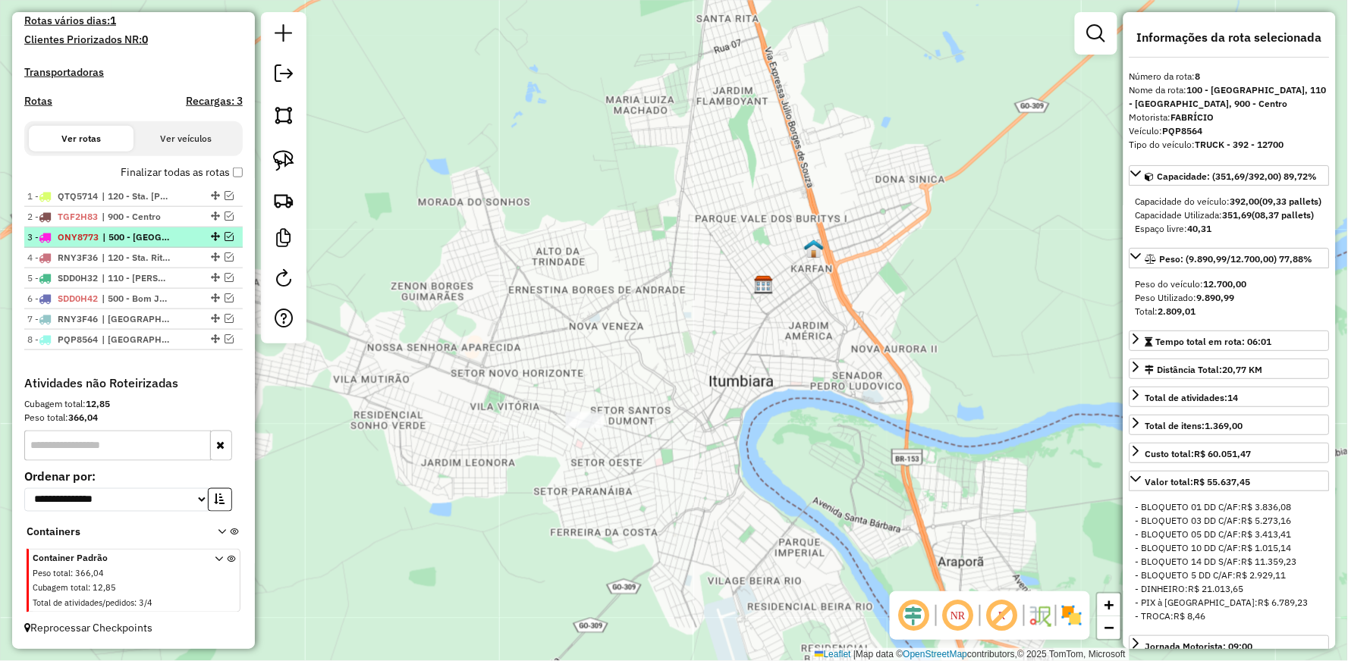
click at [225, 237] on em at bounding box center [229, 236] width 9 height 9
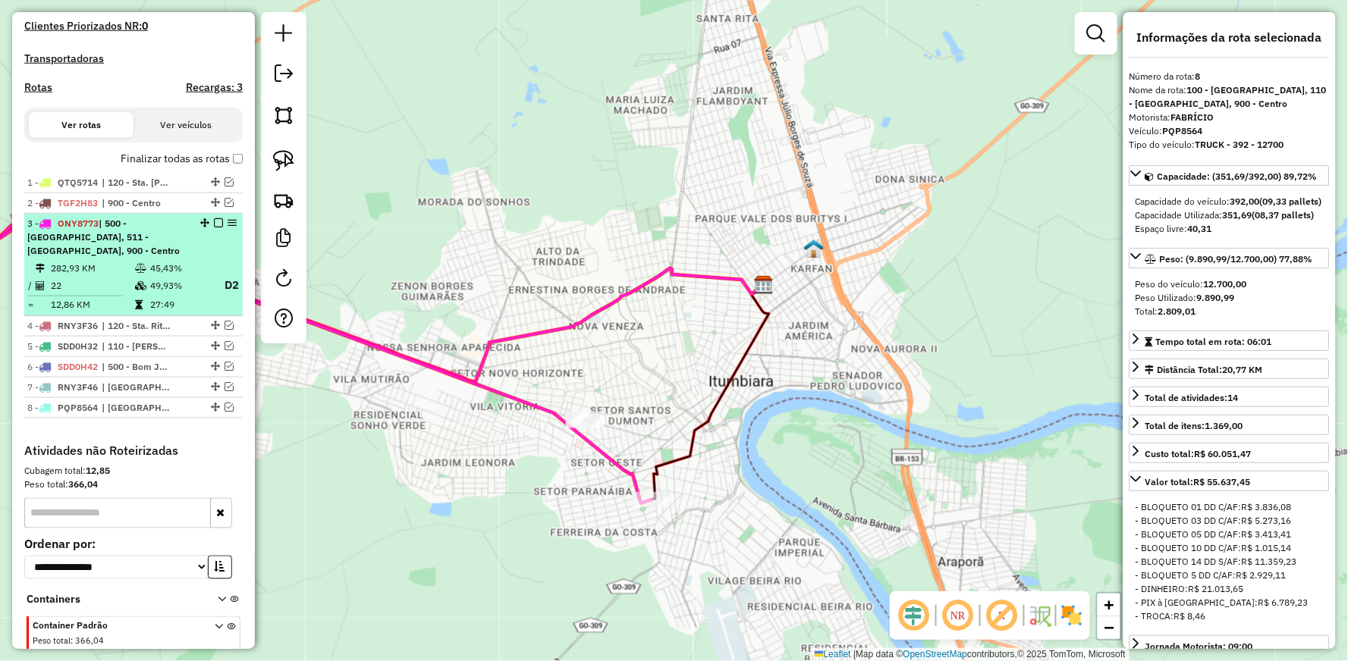
scroll to position [476, 0]
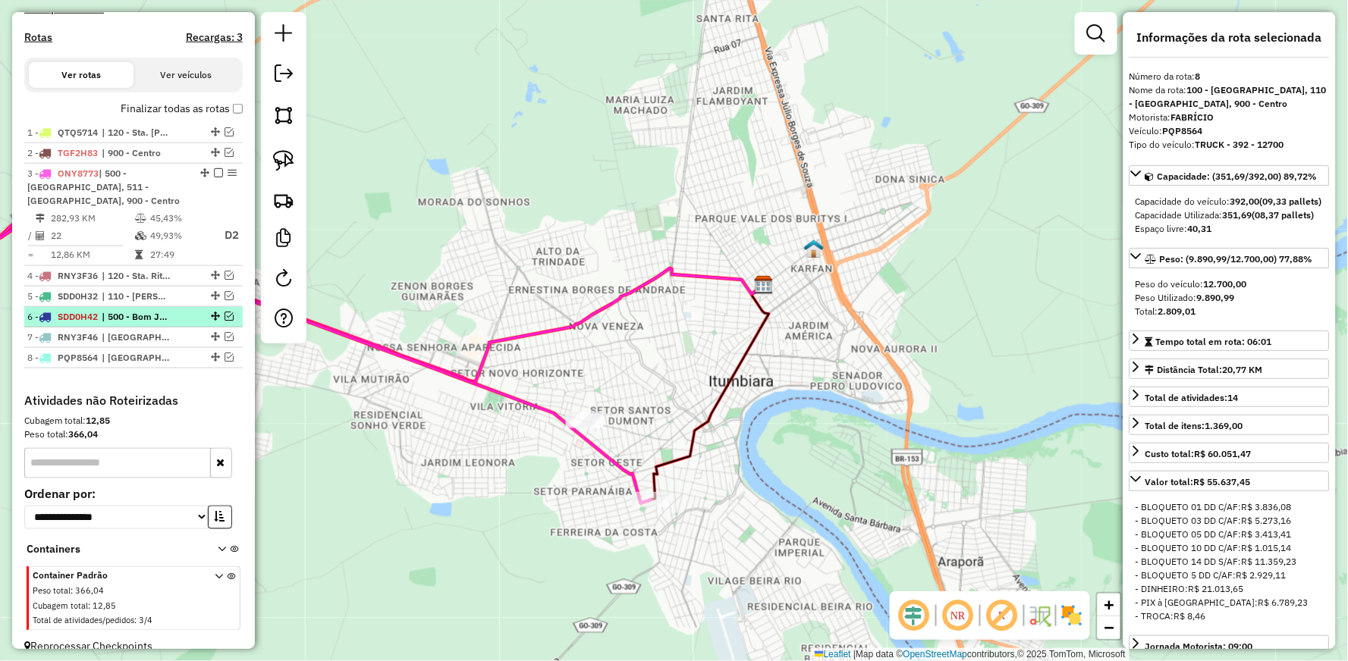
click at [225, 315] on em at bounding box center [229, 316] width 9 height 9
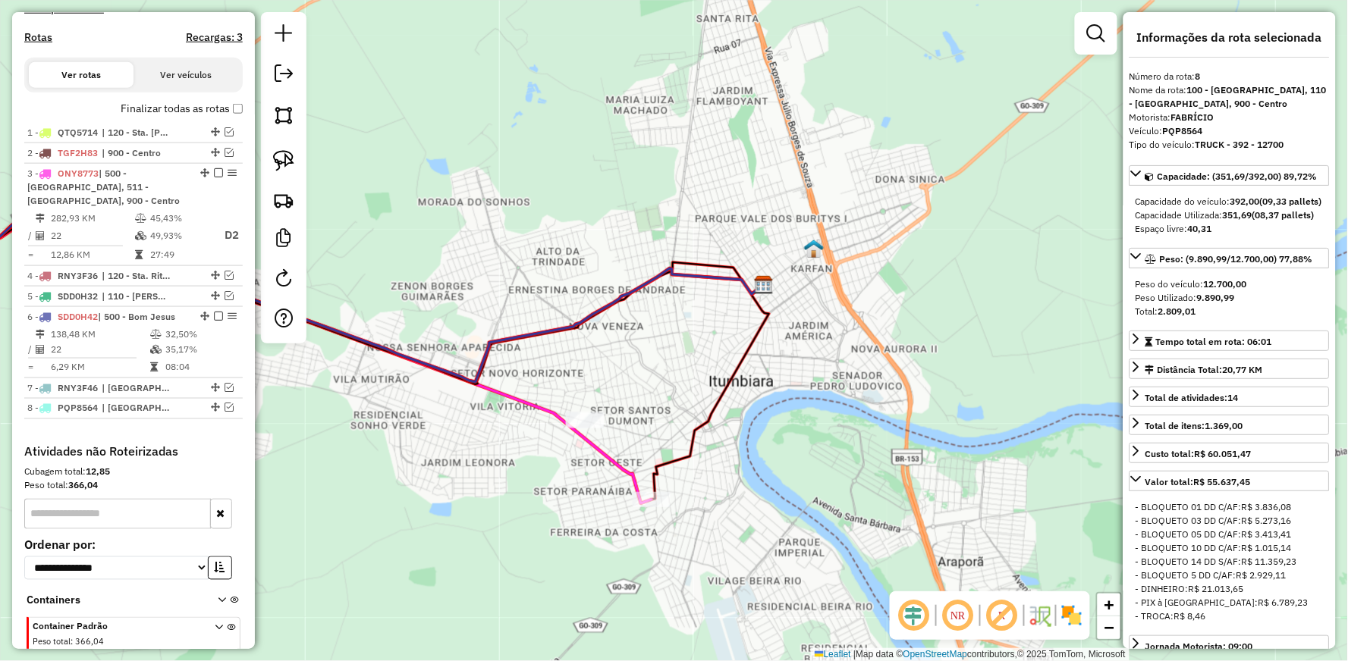
click at [394, 347] on icon at bounding box center [314, 291] width 899 height 182
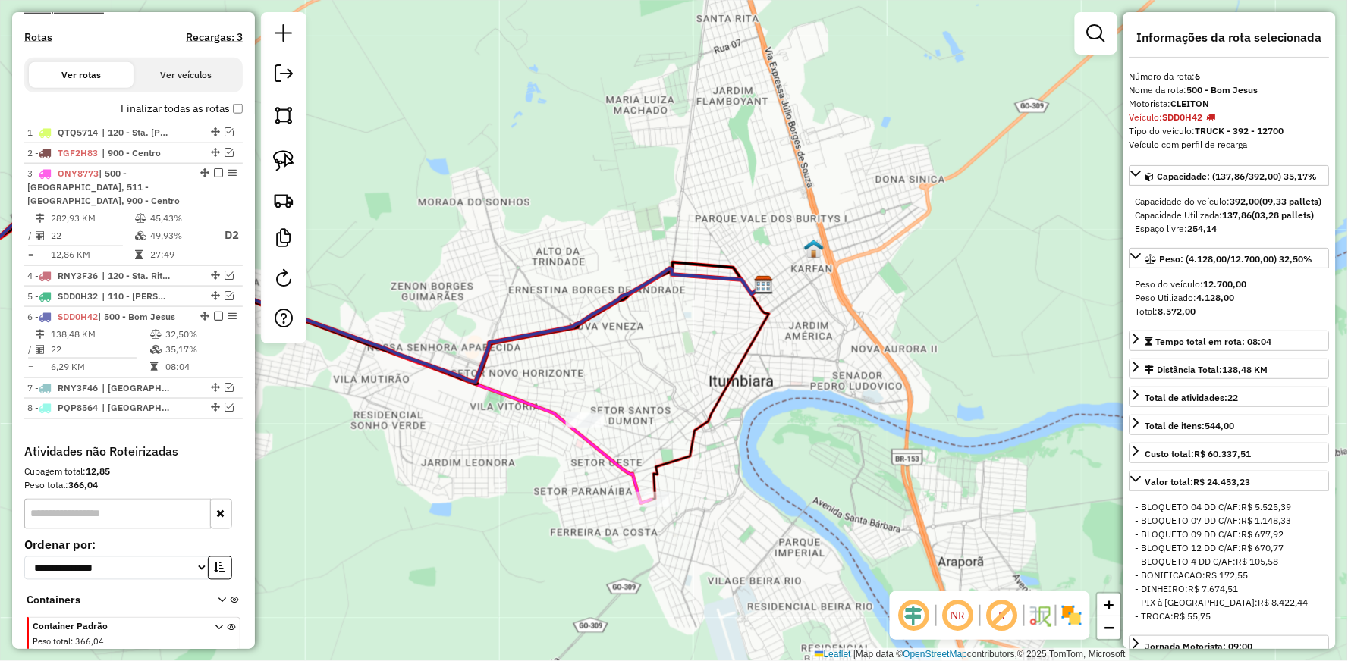
scroll to position [544, 0]
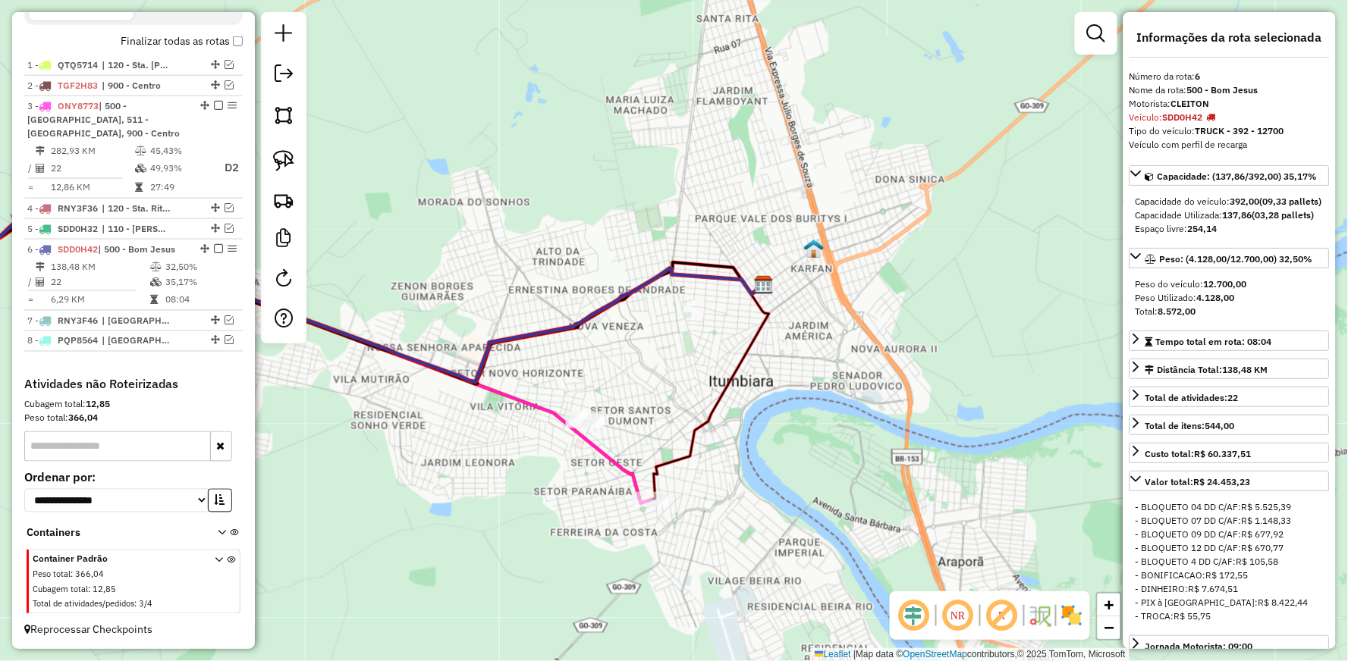
click at [495, 384] on icon at bounding box center [258, 362] width 787 height 284
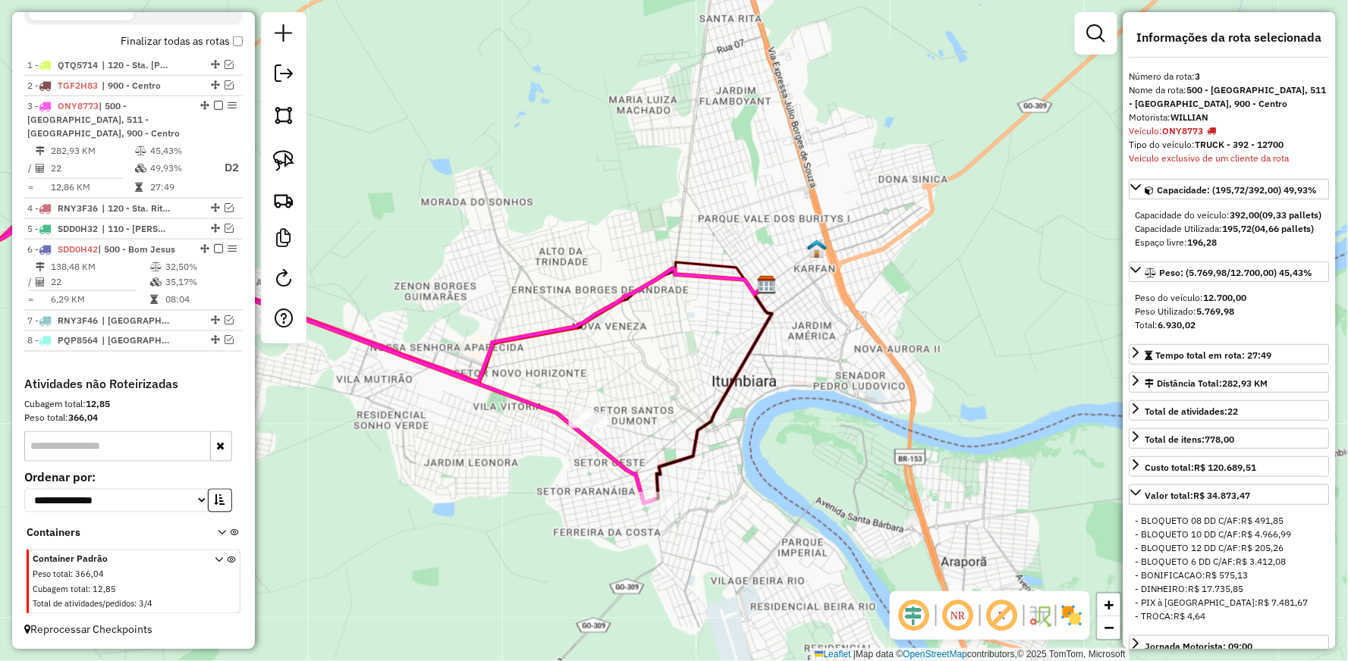
drag, startPoint x: 460, startPoint y: 319, endPoint x: 1027, endPoint y: 300, distance: 566.9
click at [951, 299] on div "Janela de atendimento Grade de atendimento Capacidade Transportadoras Veículos …" at bounding box center [674, 330] width 1348 height 661
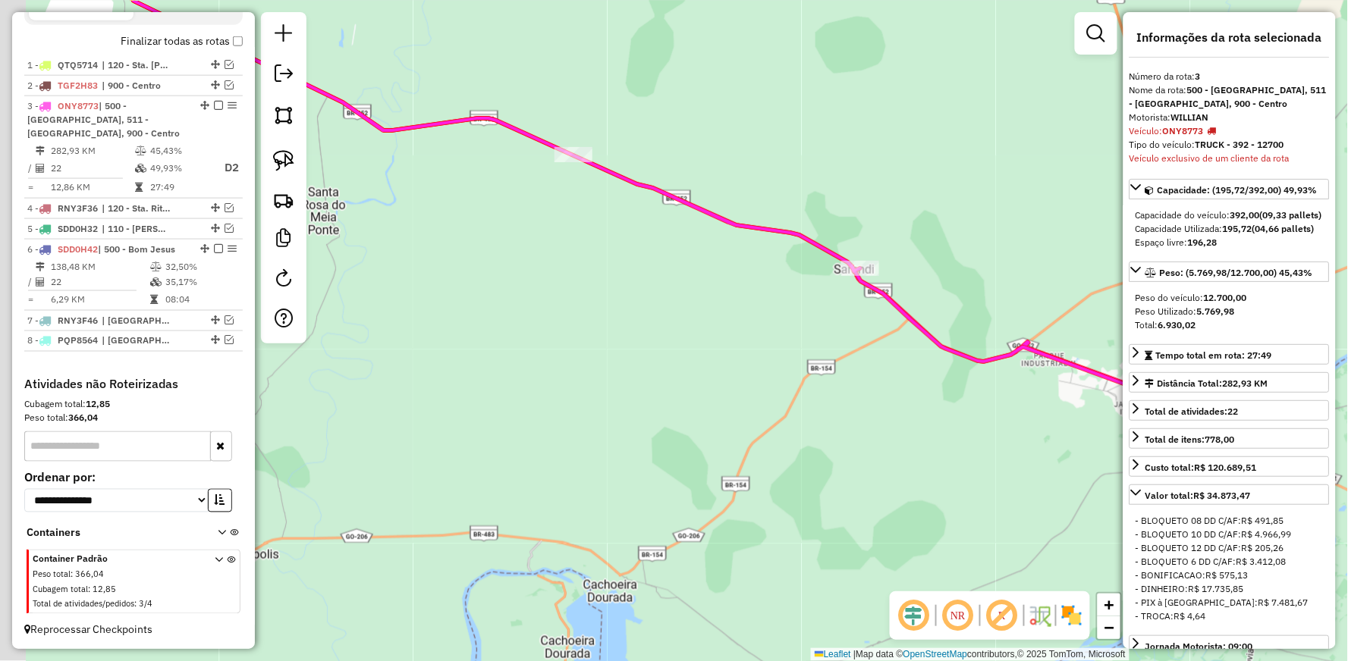
drag, startPoint x: 480, startPoint y: 284, endPoint x: 793, endPoint y: 366, distance: 324.0
click at [744, 359] on div "Janela de atendimento Grade de atendimento Capacidade Transportadoras Veículos …" at bounding box center [674, 330] width 1348 height 661
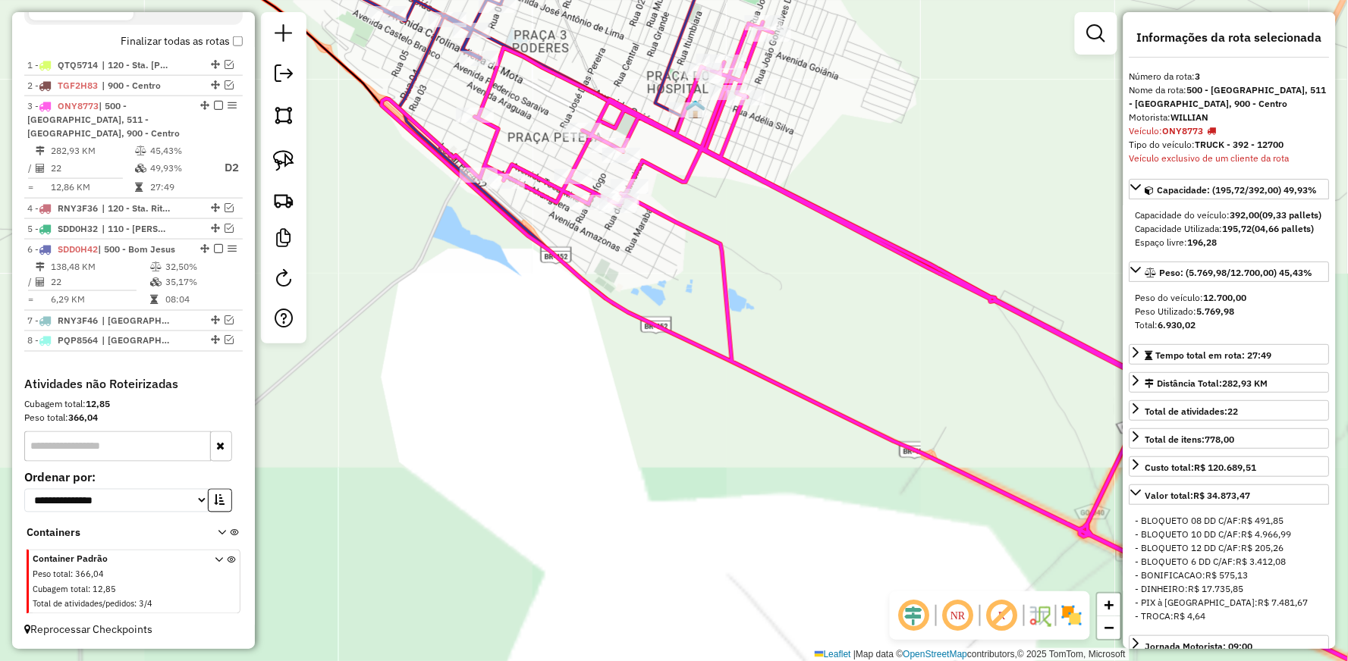
drag, startPoint x: 472, startPoint y: 306, endPoint x: 647, endPoint y: 471, distance: 240.9
click at [652, 487] on div "Janela de atendimento Grade de atendimento Capacidade Transportadoras Veículos …" at bounding box center [674, 330] width 1348 height 661
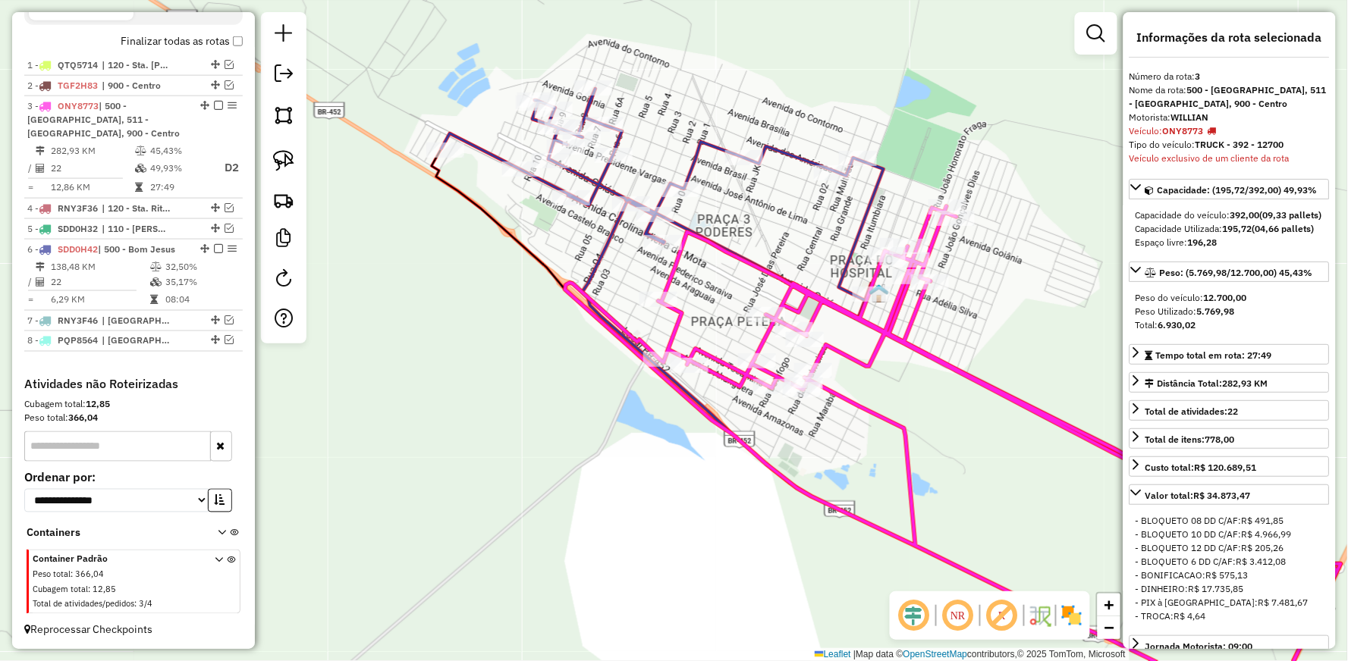
click at [485, 144] on icon at bounding box center [662, 203] width 442 height 229
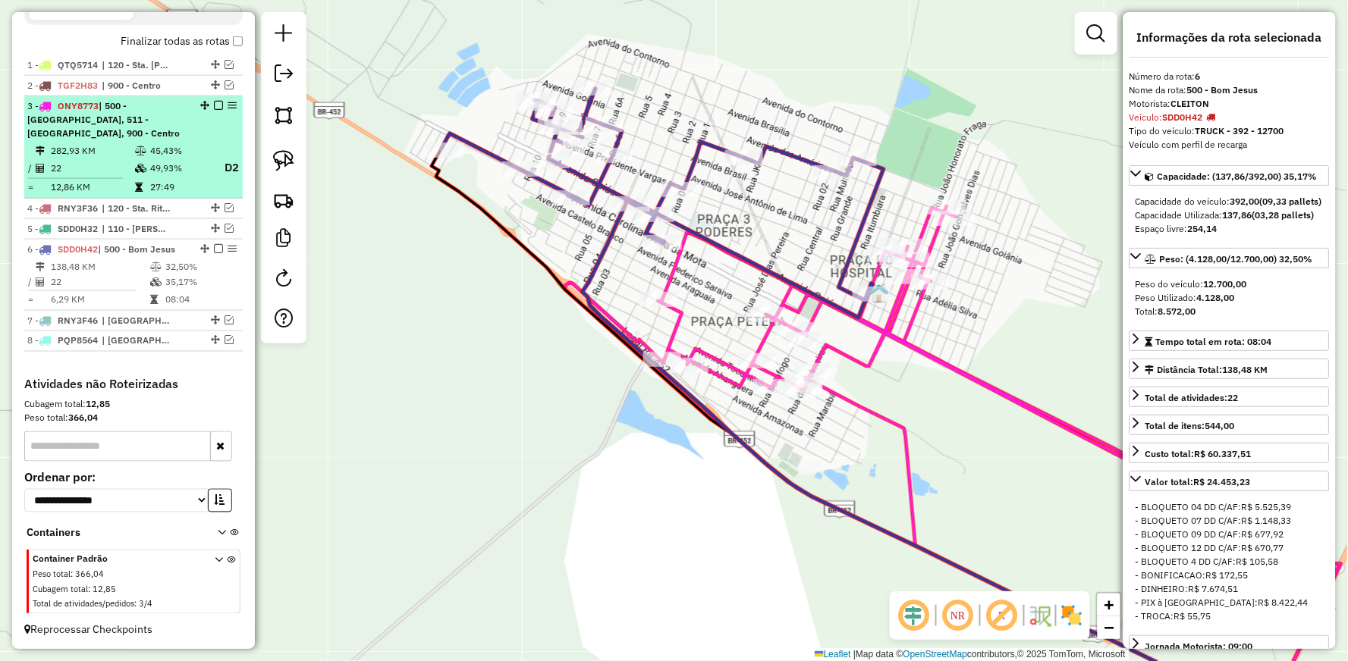
click at [214, 244] on em at bounding box center [218, 248] width 9 height 9
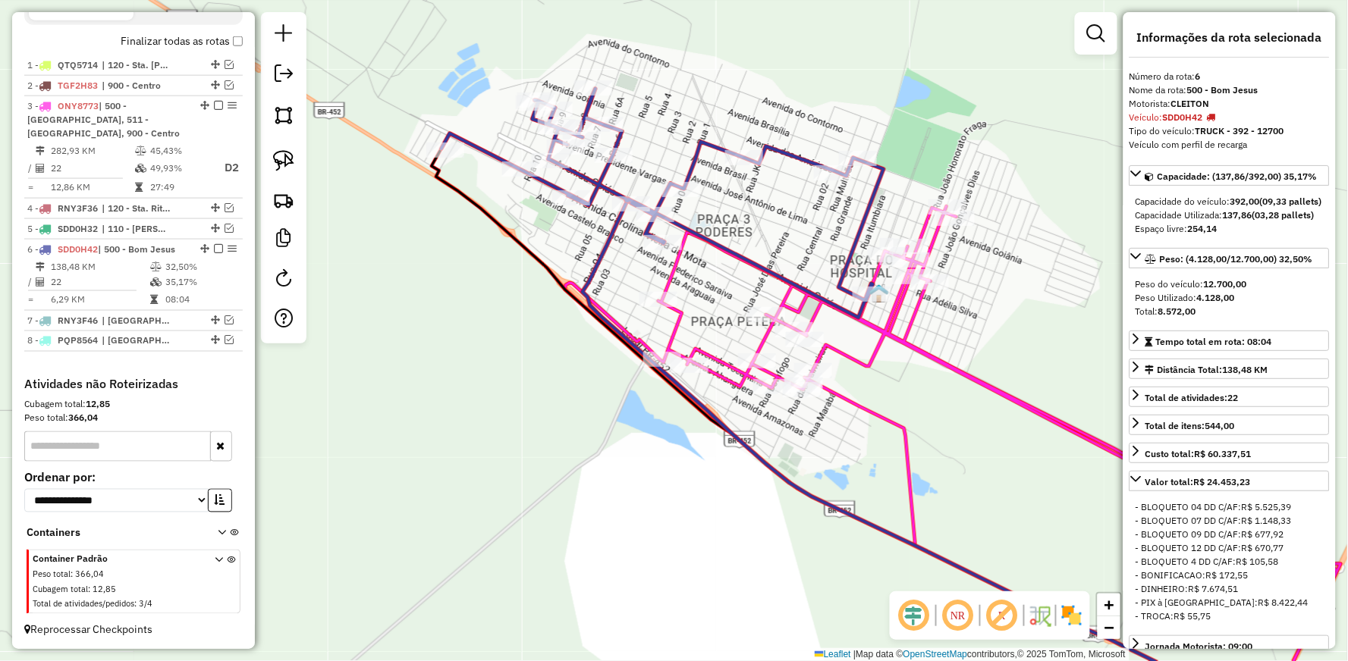
scroll to position [494, 0]
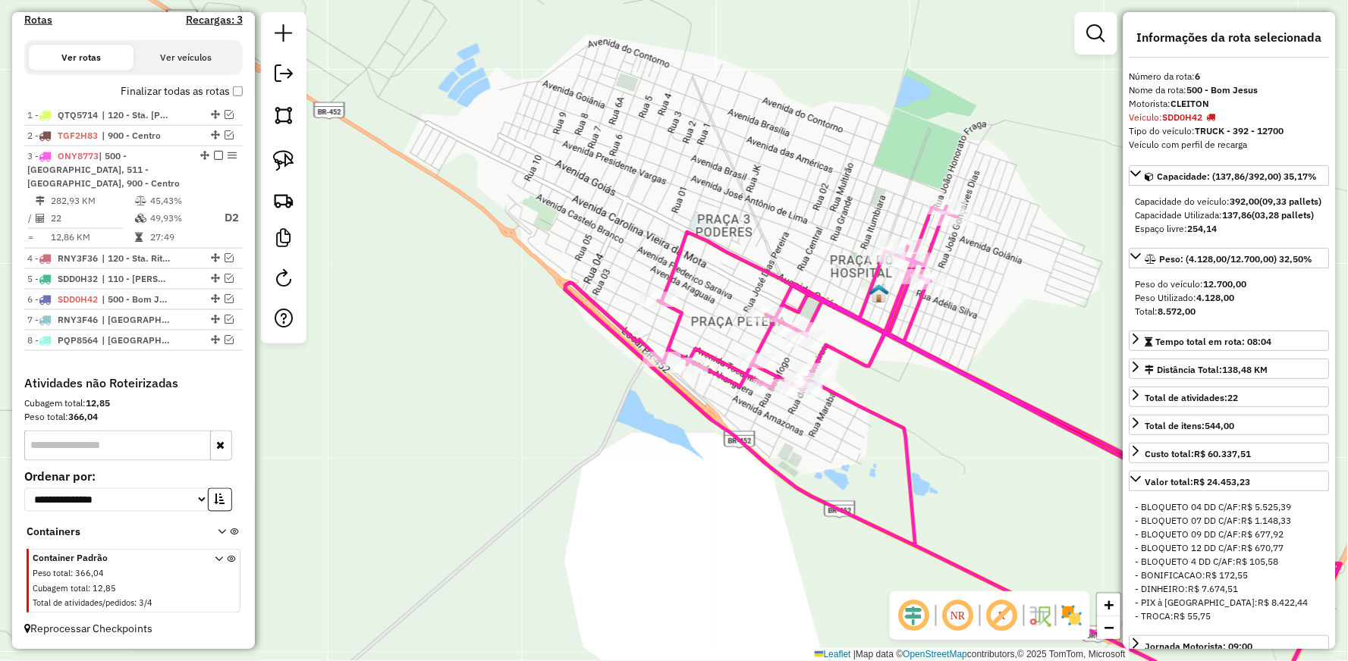
click at [761, 264] on icon at bounding box center [953, 466] width 776 height 521
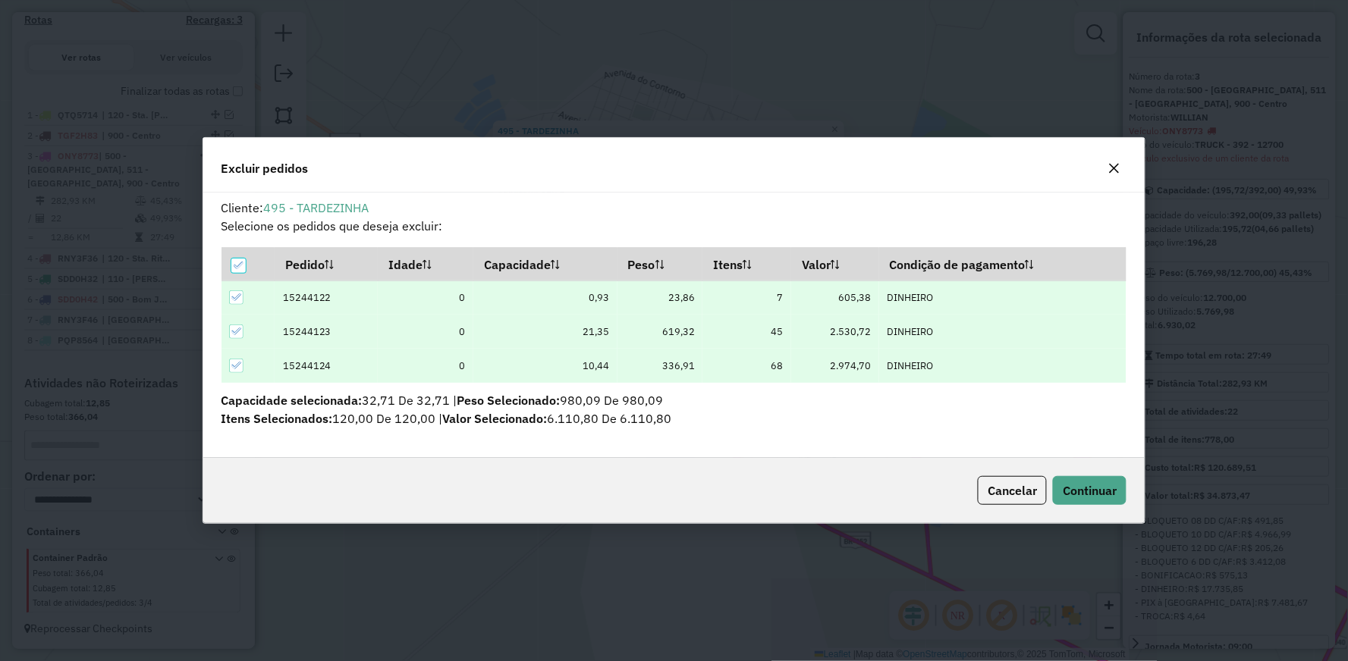
scroll to position [0, 0]
click at [1101, 488] on span "Continuar" at bounding box center [1090, 490] width 54 height 15
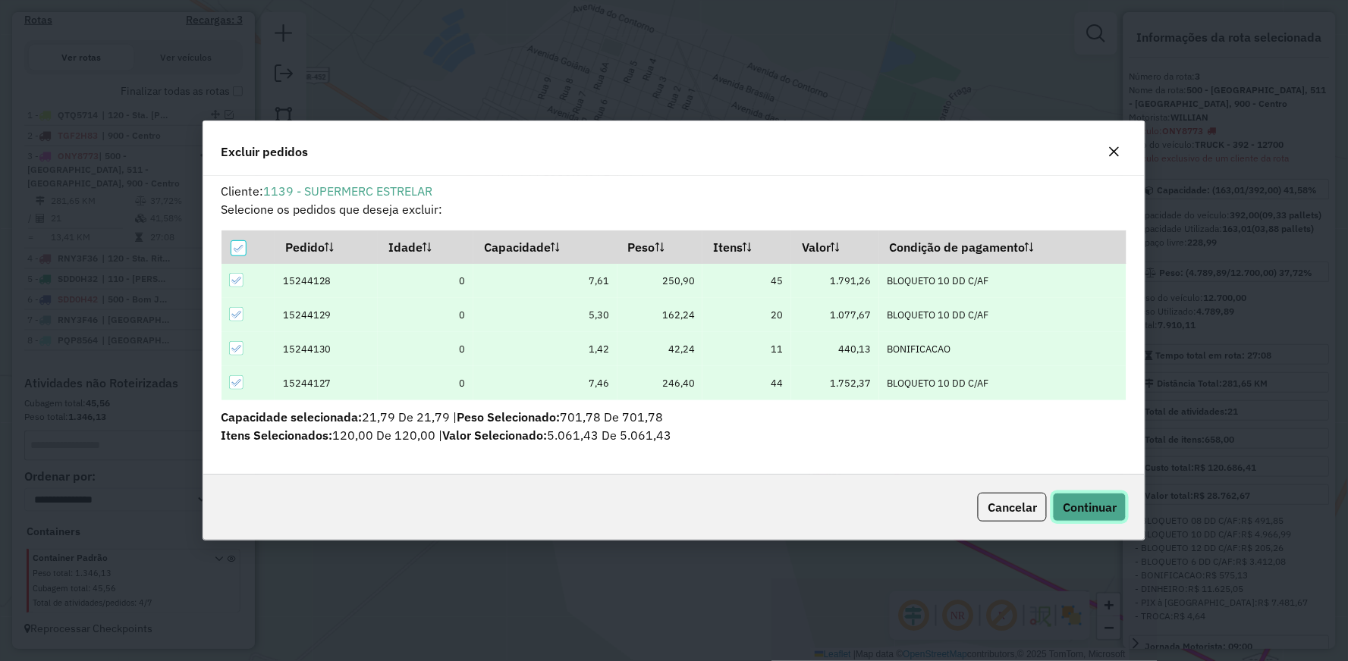
click at [1098, 500] on span "Continuar" at bounding box center [1090, 507] width 54 height 15
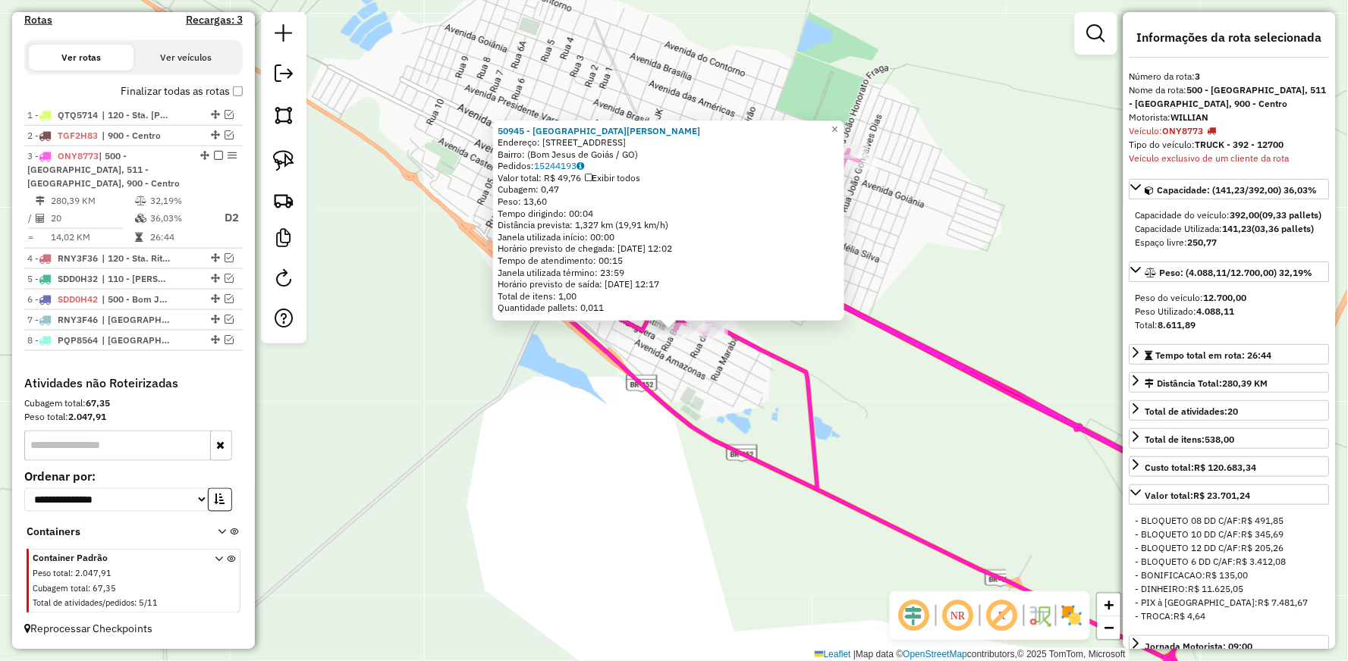
click at [746, 404] on div "50945 - [GEOGRAPHIC_DATA] Endereço: [STREET_ADDRESS] Pedidos: 15244193 Valor to…" at bounding box center [674, 330] width 1348 height 661
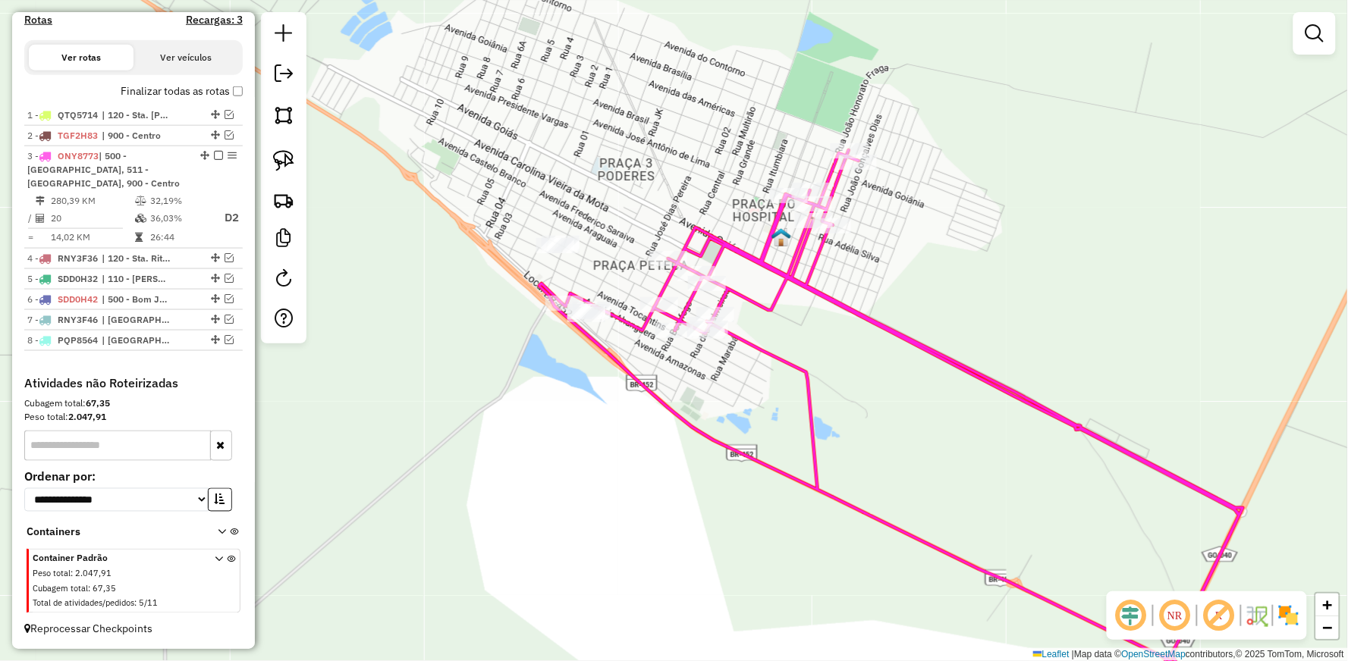
click at [793, 266] on icon at bounding box center [924, 438] width 770 height 577
select select "**********"
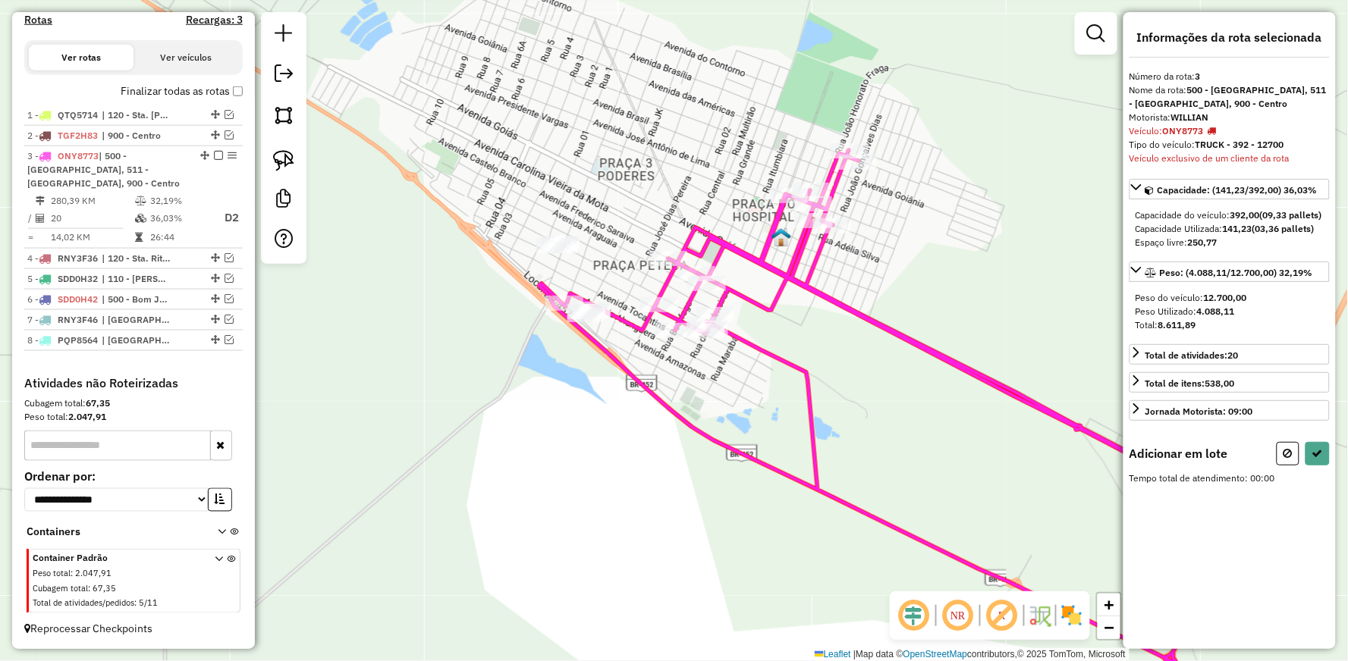
drag, startPoint x: 285, startPoint y: 162, endPoint x: 305, endPoint y: 167, distance: 20.4
click at [285, 162] on img at bounding box center [283, 160] width 21 height 21
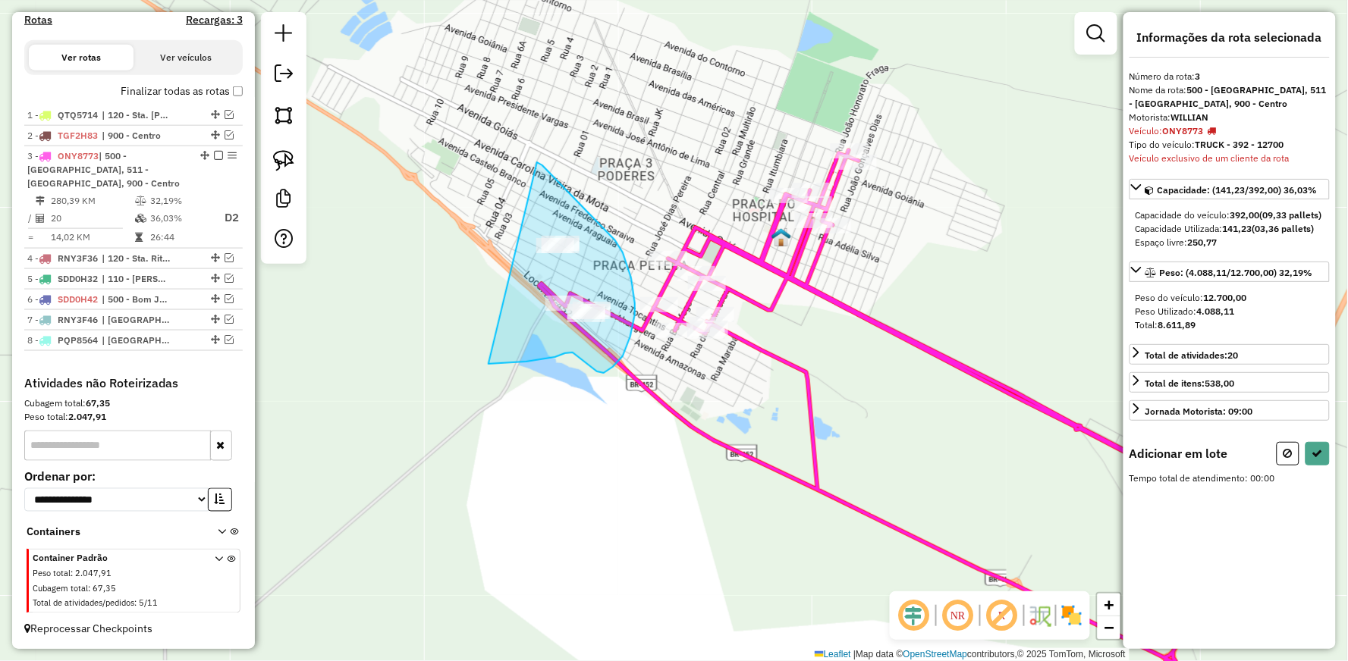
drag, startPoint x: 554, startPoint y: 177, endPoint x: 488, endPoint y: 364, distance: 198.4
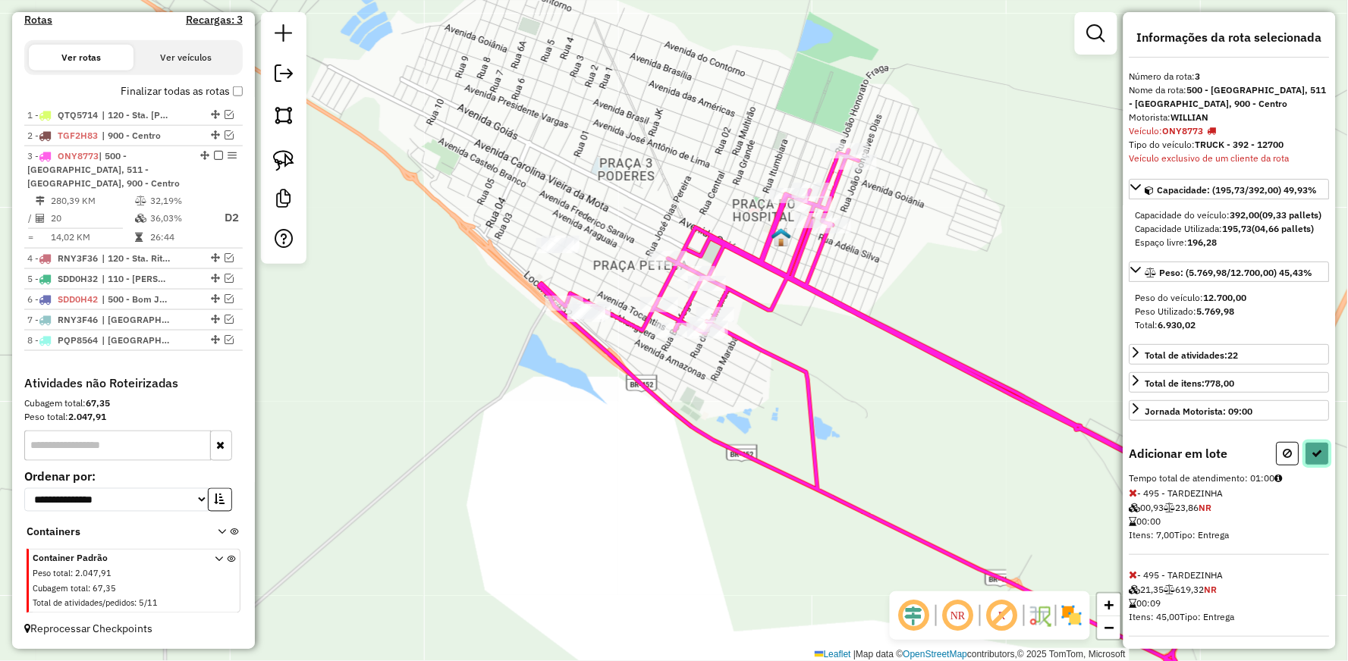
click at [1314, 459] on icon at bounding box center [1317, 453] width 11 height 11
select select "**********"
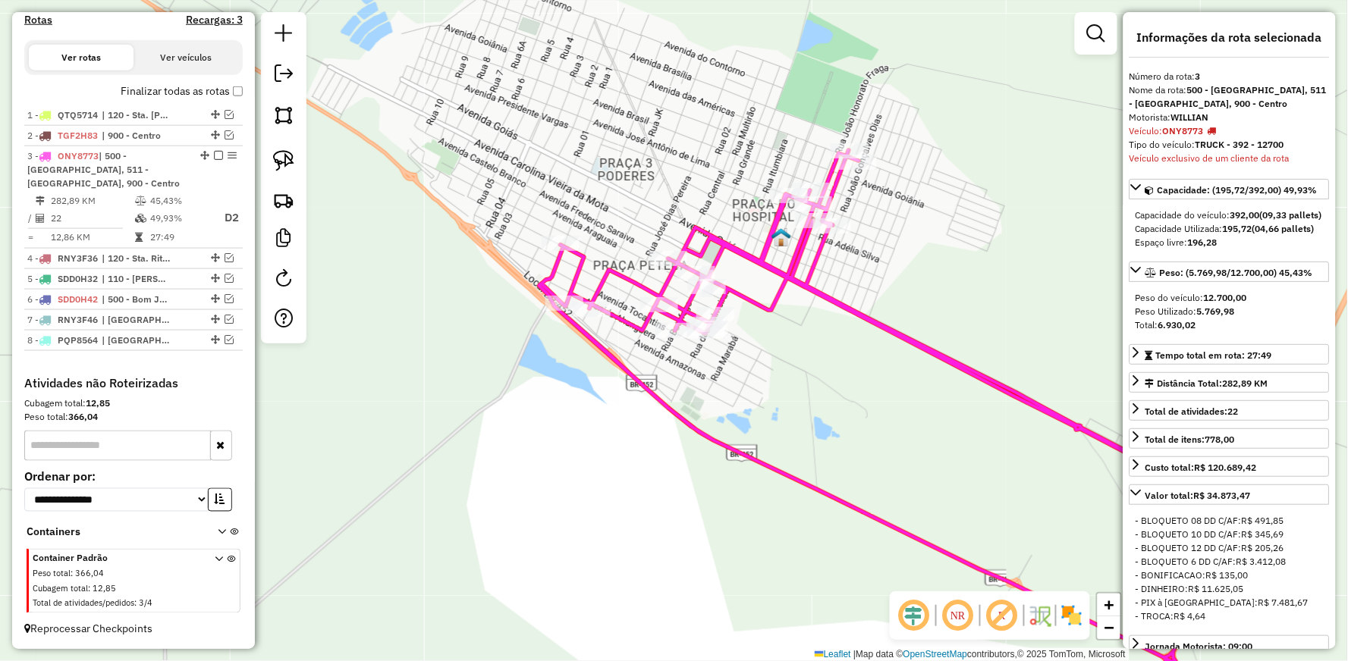
click at [837, 298] on icon at bounding box center [924, 438] width 770 height 577
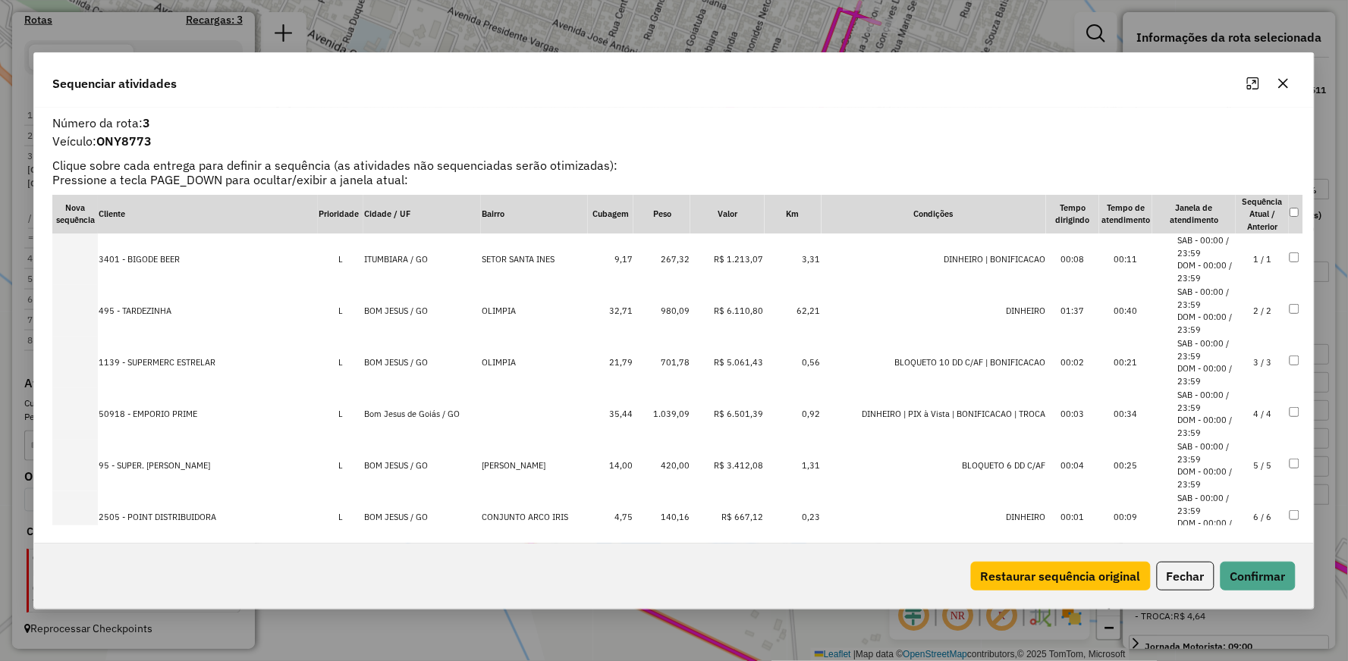
click at [1287, 86] on icon "button" at bounding box center [1283, 83] width 10 height 10
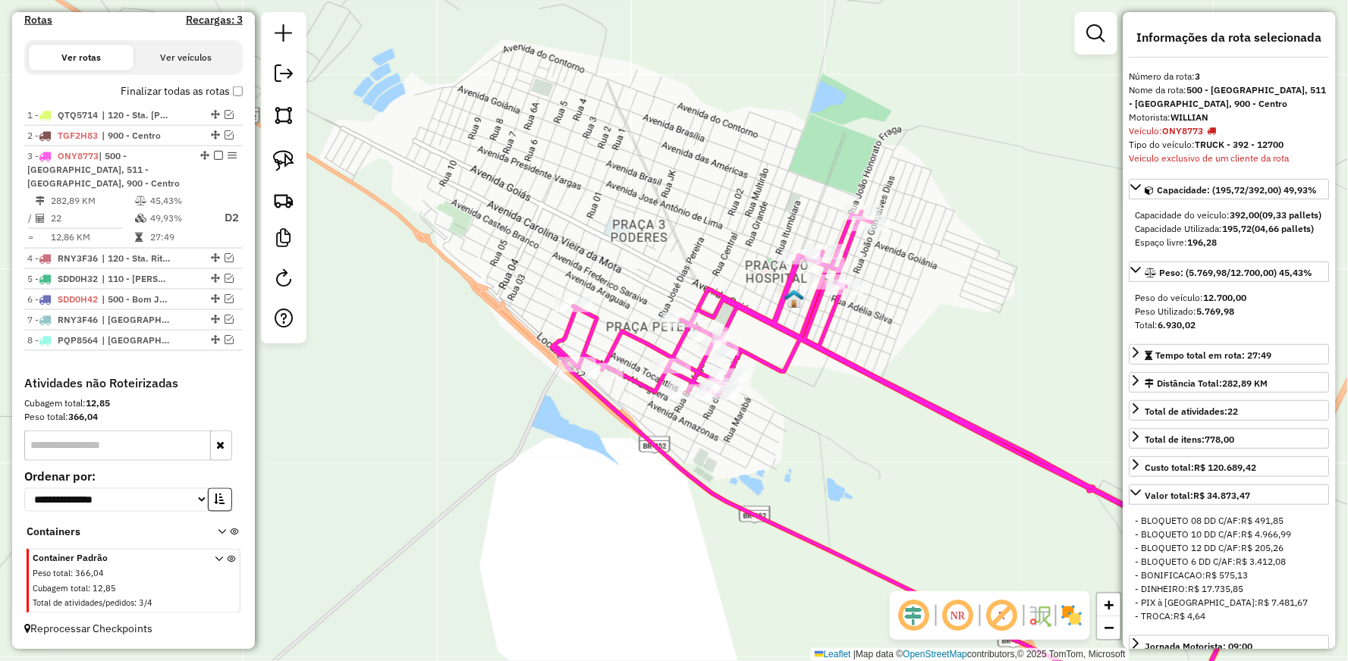
click at [887, 379] on icon at bounding box center [904, 470] width 704 height 516
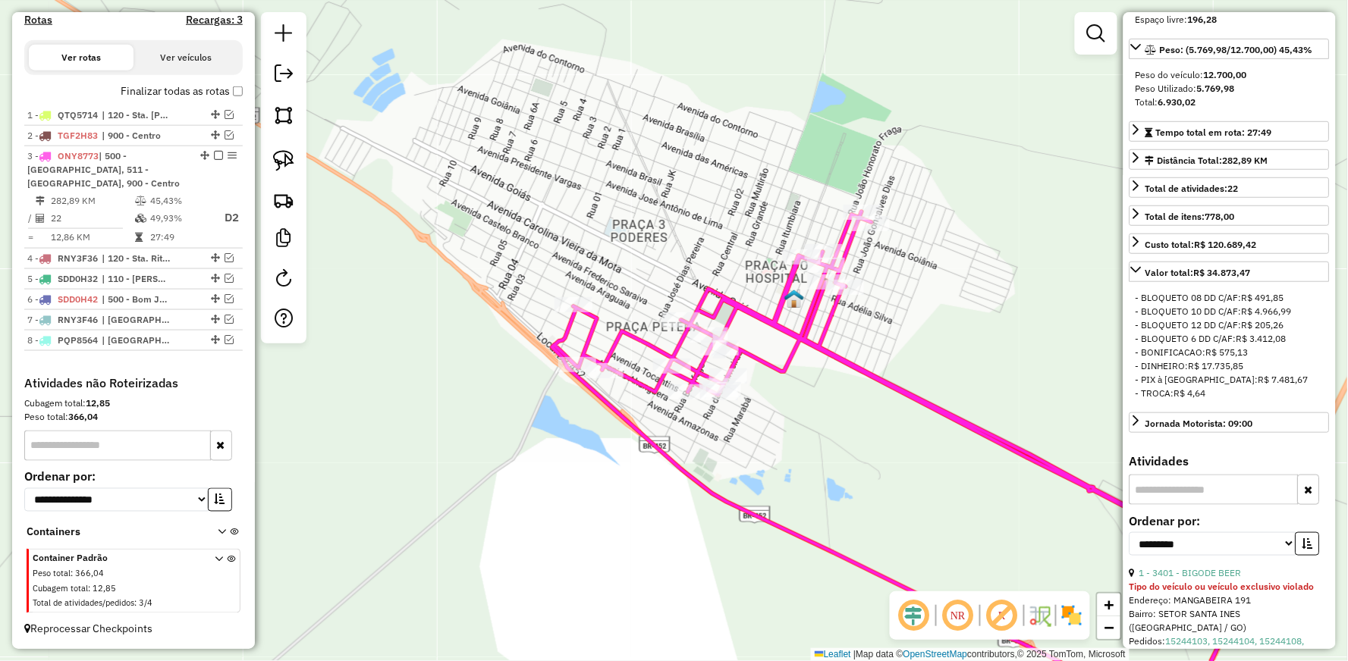
scroll to position [253, 0]
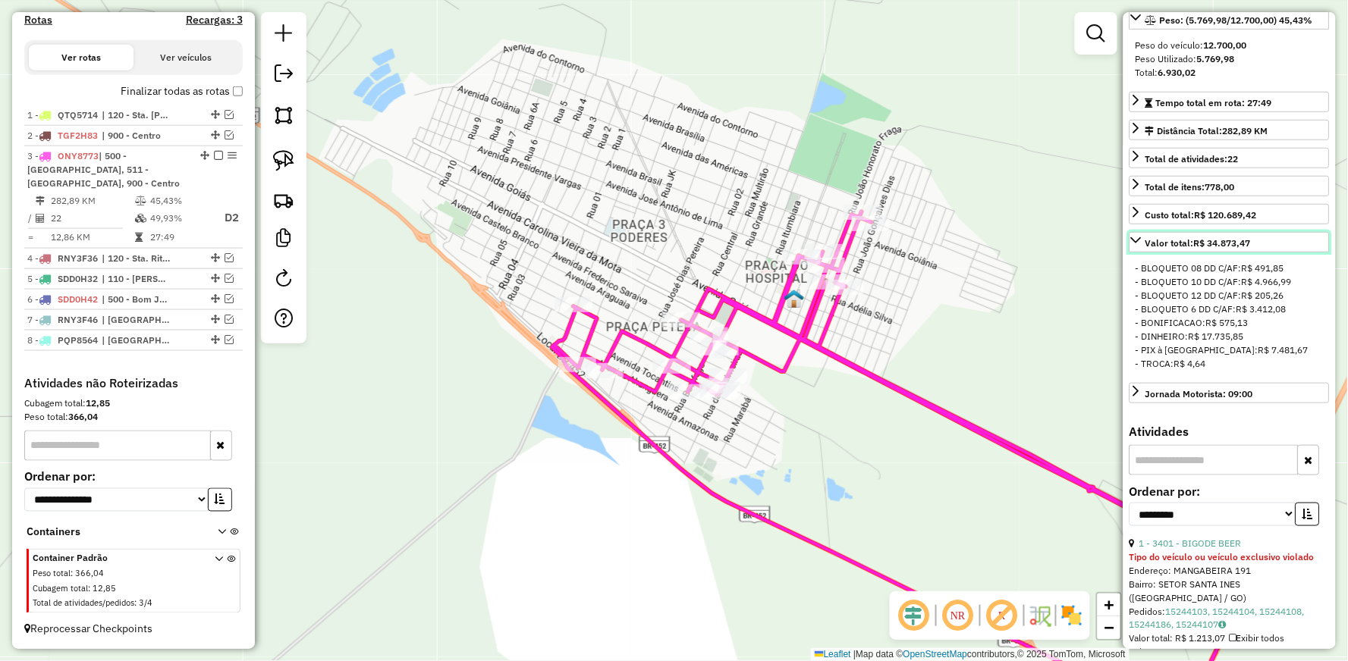
click at [1136, 247] on icon at bounding box center [1136, 240] width 12 height 12
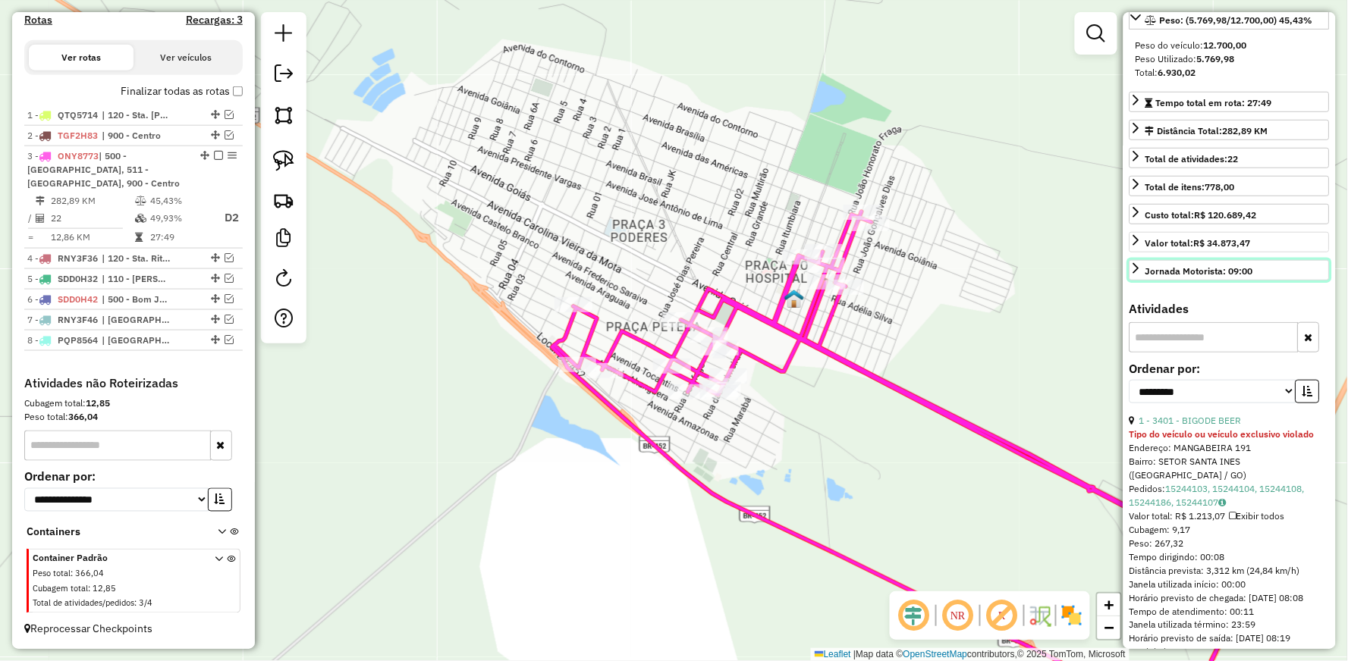
click at [1134, 275] on icon at bounding box center [1136, 268] width 12 height 12
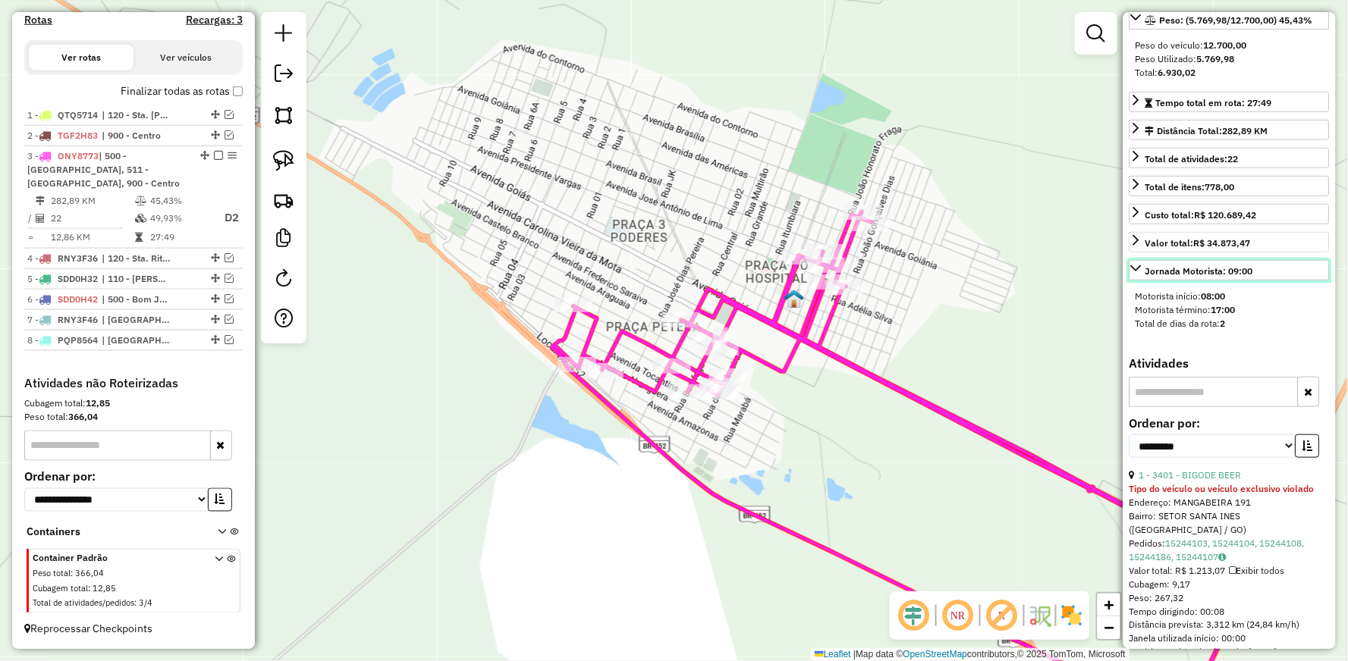
scroll to position [337, 0]
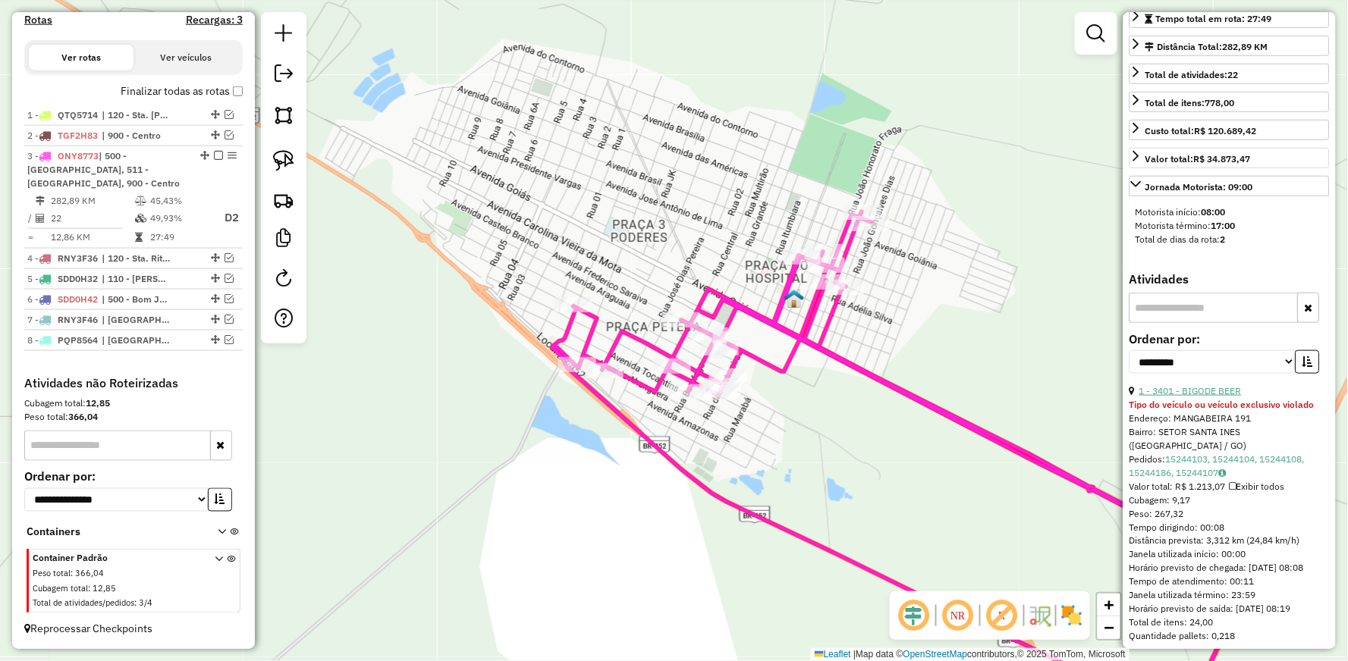
click at [1158, 397] on link "1 - 3401 - BIGODE BEER" at bounding box center [1190, 390] width 102 height 11
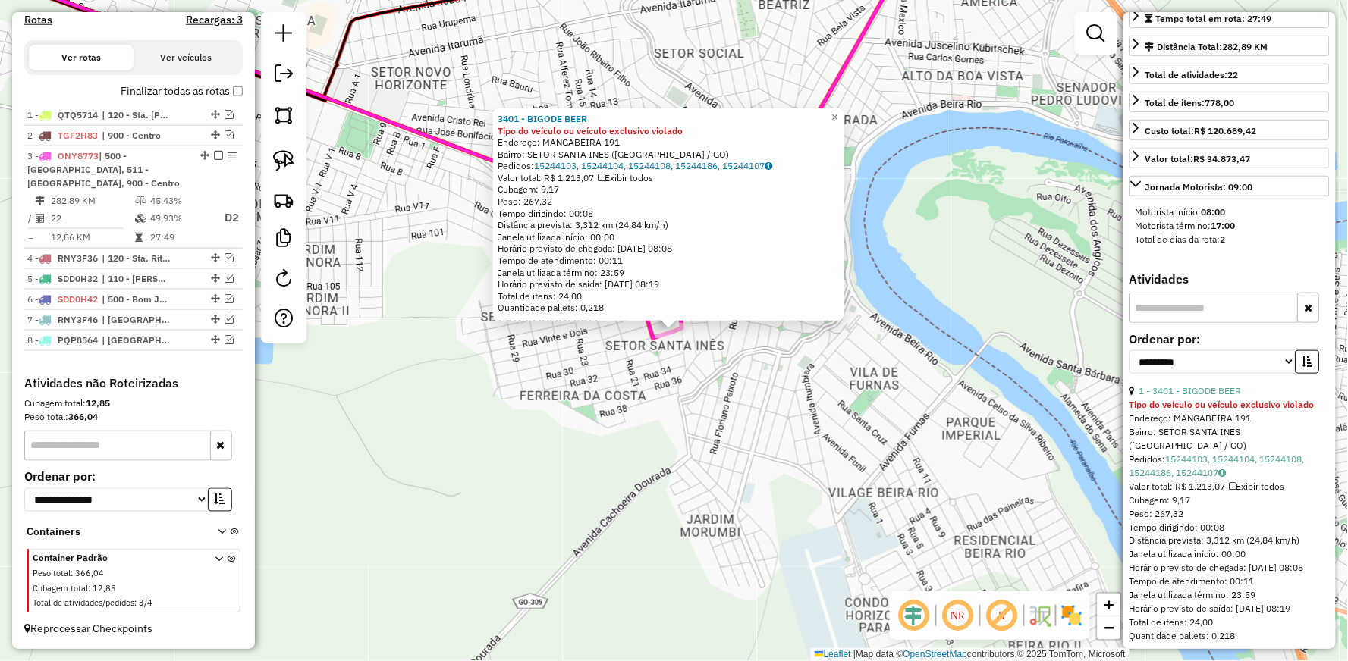
click at [780, 389] on div "3401 - BIGODE BEER Tipo do veículo ou veículo exclusivo violado Endereço: MANGA…" at bounding box center [674, 330] width 1348 height 661
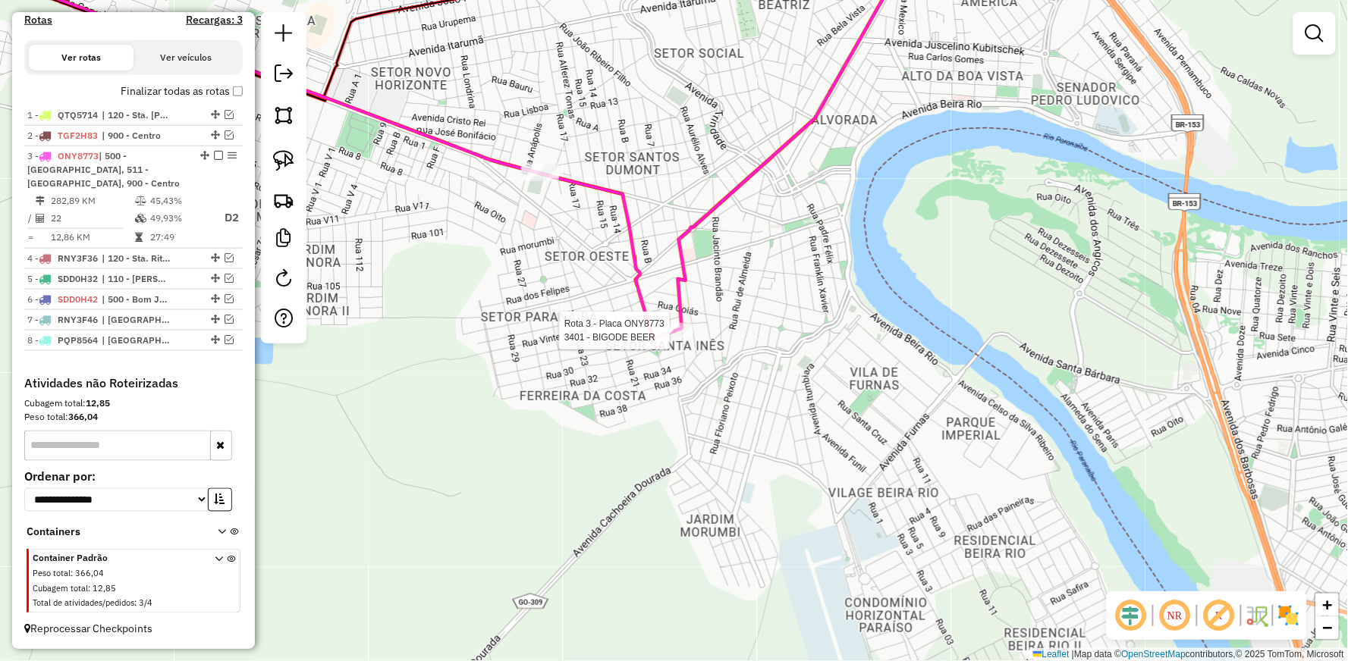
select select "**********"
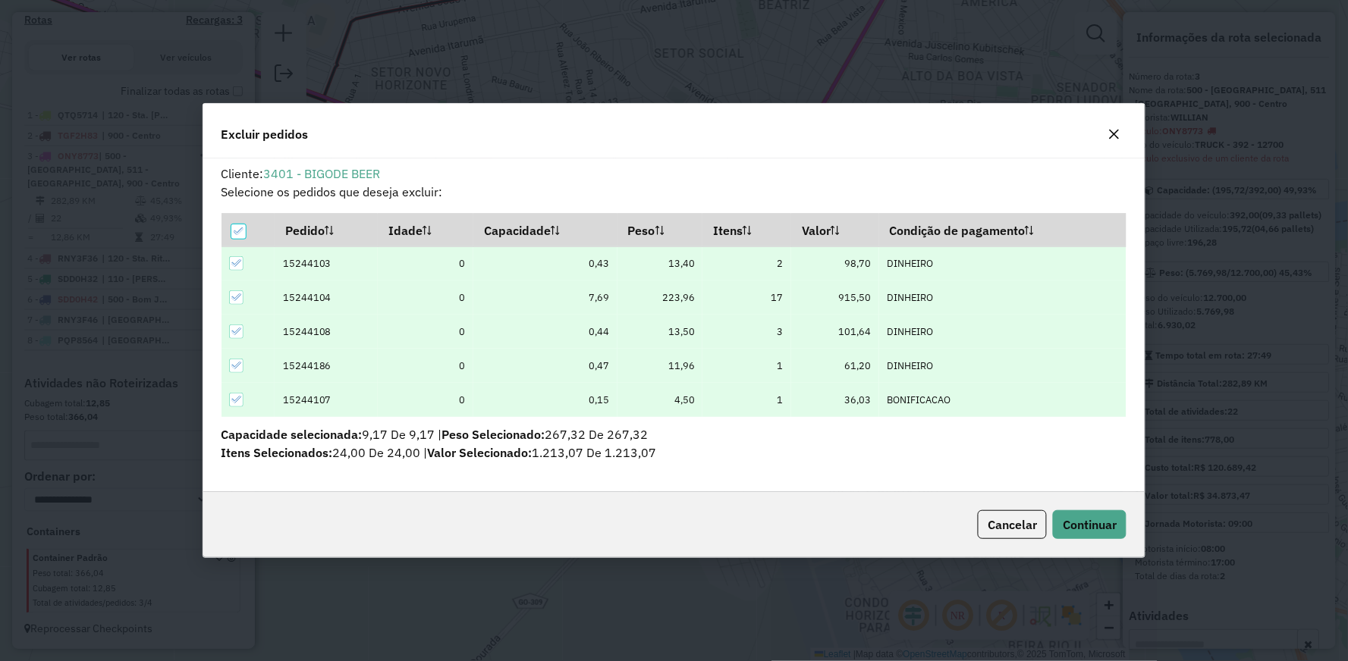
scroll to position [0, 0]
click at [1098, 520] on span "Continuar" at bounding box center [1090, 524] width 54 height 15
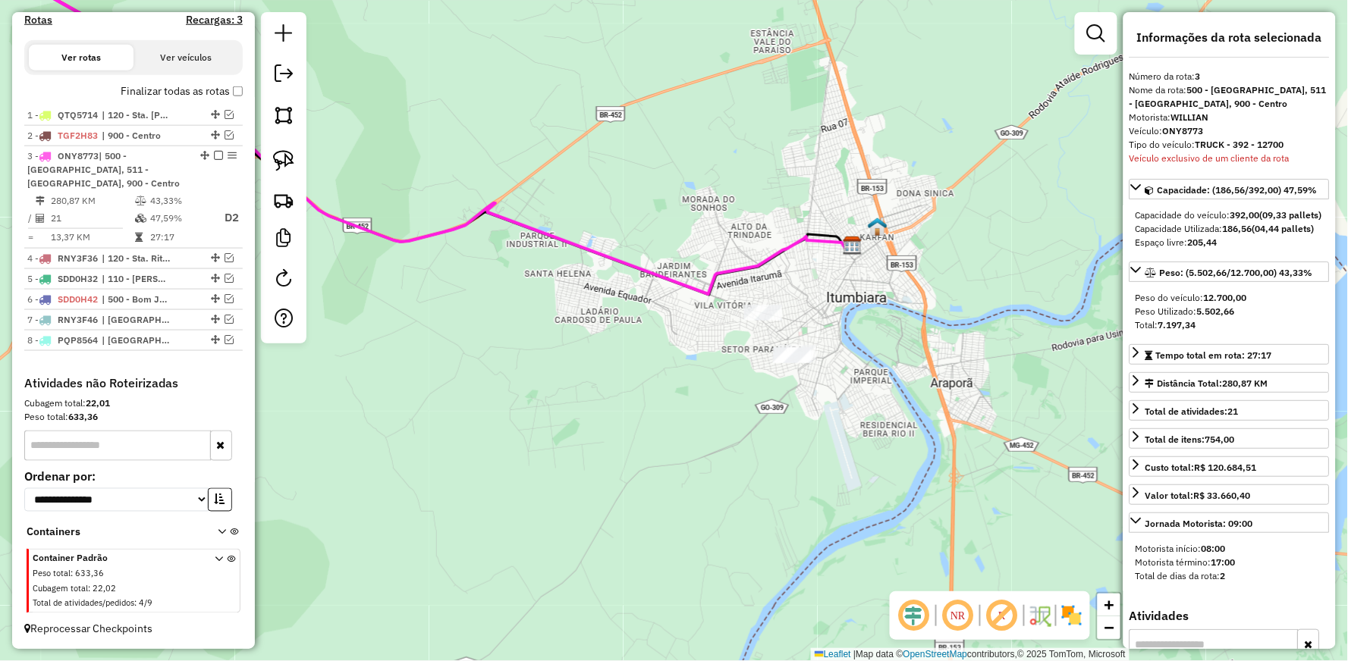
drag, startPoint x: 624, startPoint y: 346, endPoint x: 768, endPoint y: 372, distance: 146.5
click at [768, 372] on div "Janela de atendimento Grade de atendimento Capacidade Transportadoras Veículos …" at bounding box center [674, 330] width 1348 height 661
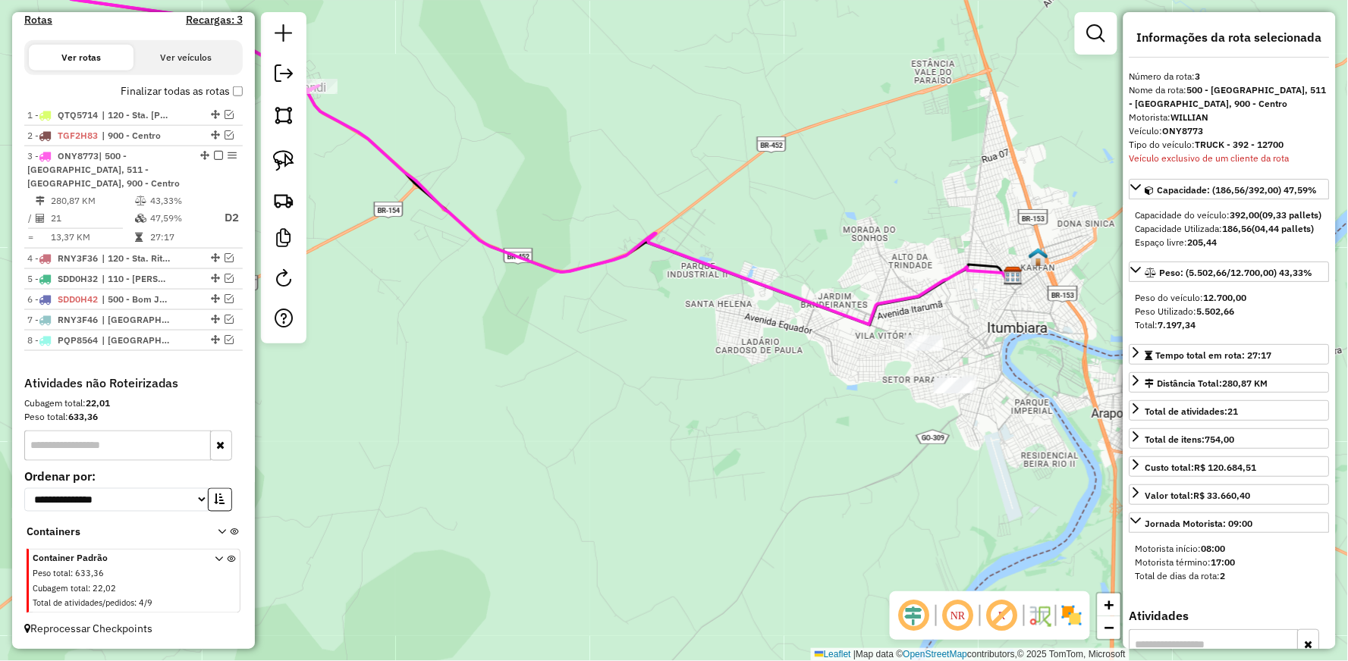
click at [490, 243] on icon at bounding box center [468, 129] width 1090 height 391
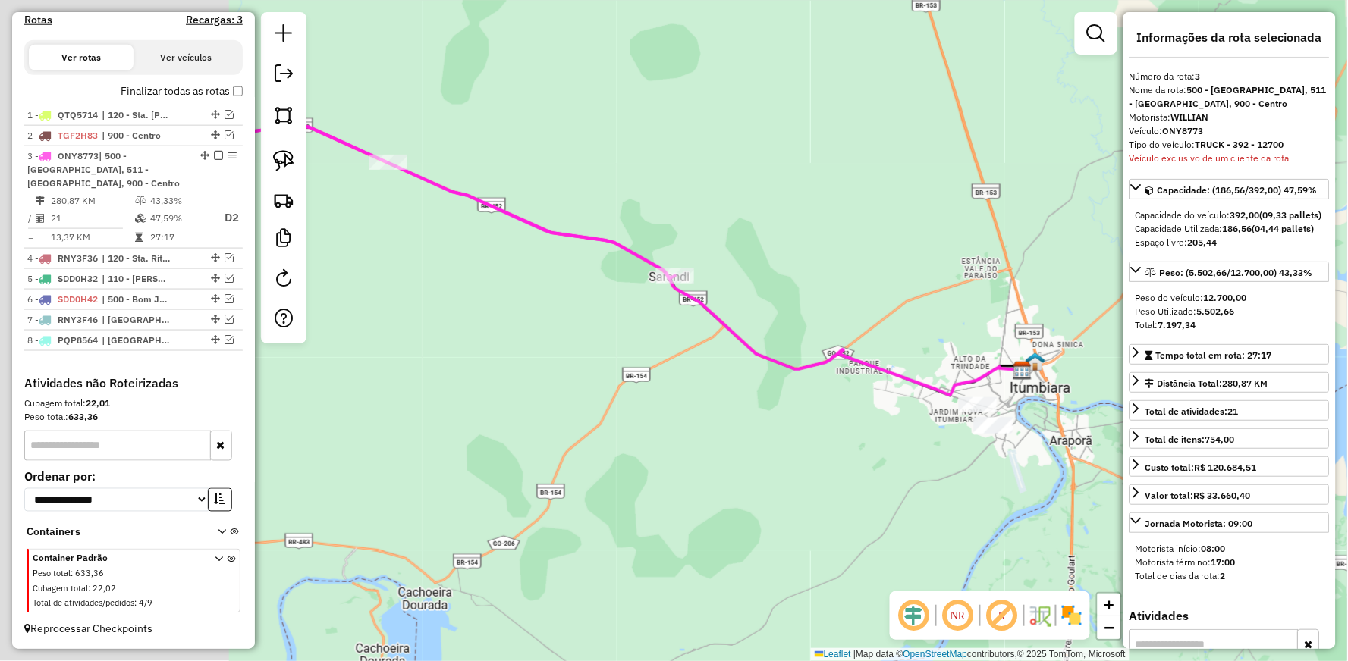
drag, startPoint x: 434, startPoint y: 291, endPoint x: 751, endPoint y: 422, distance: 342.8
click at [752, 429] on div "Janela de atendimento Grade de atendimento Capacidade Transportadoras Veículos …" at bounding box center [674, 330] width 1348 height 661
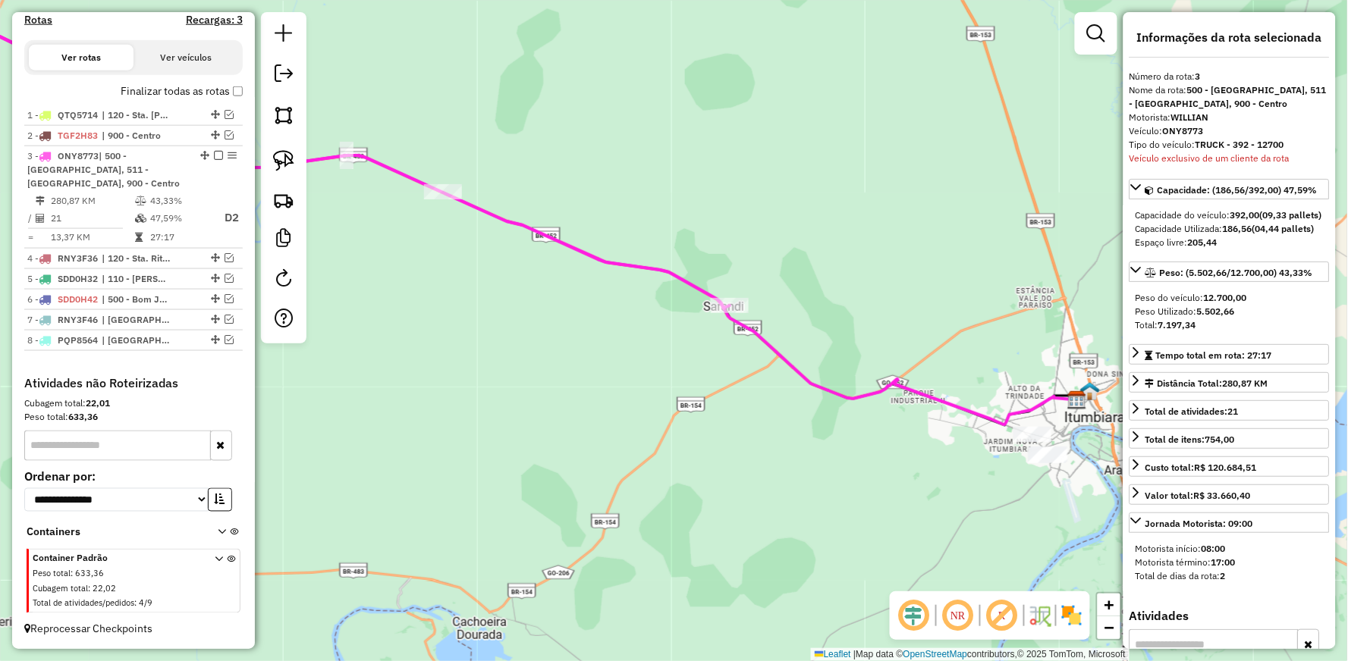
click at [593, 254] on icon at bounding box center [319, 137] width 821 height 341
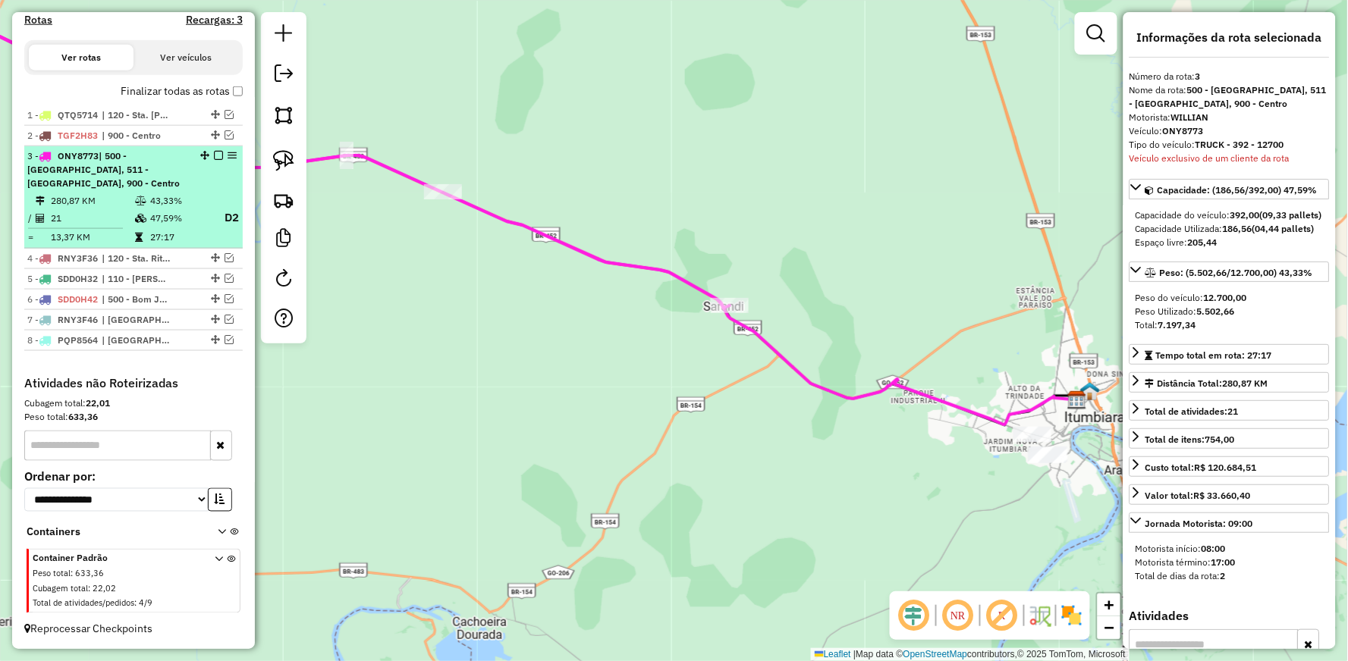
click at [214, 160] on em at bounding box center [218, 155] width 9 height 9
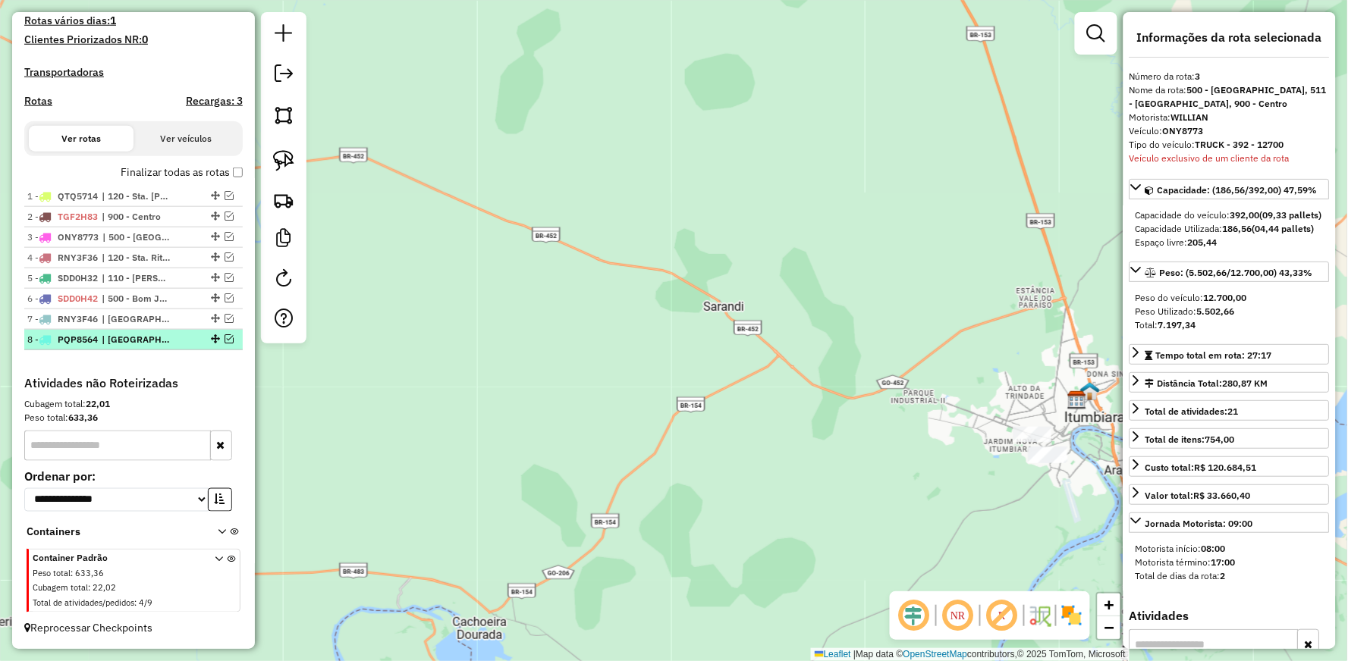
click at [225, 338] on em at bounding box center [229, 338] width 9 height 9
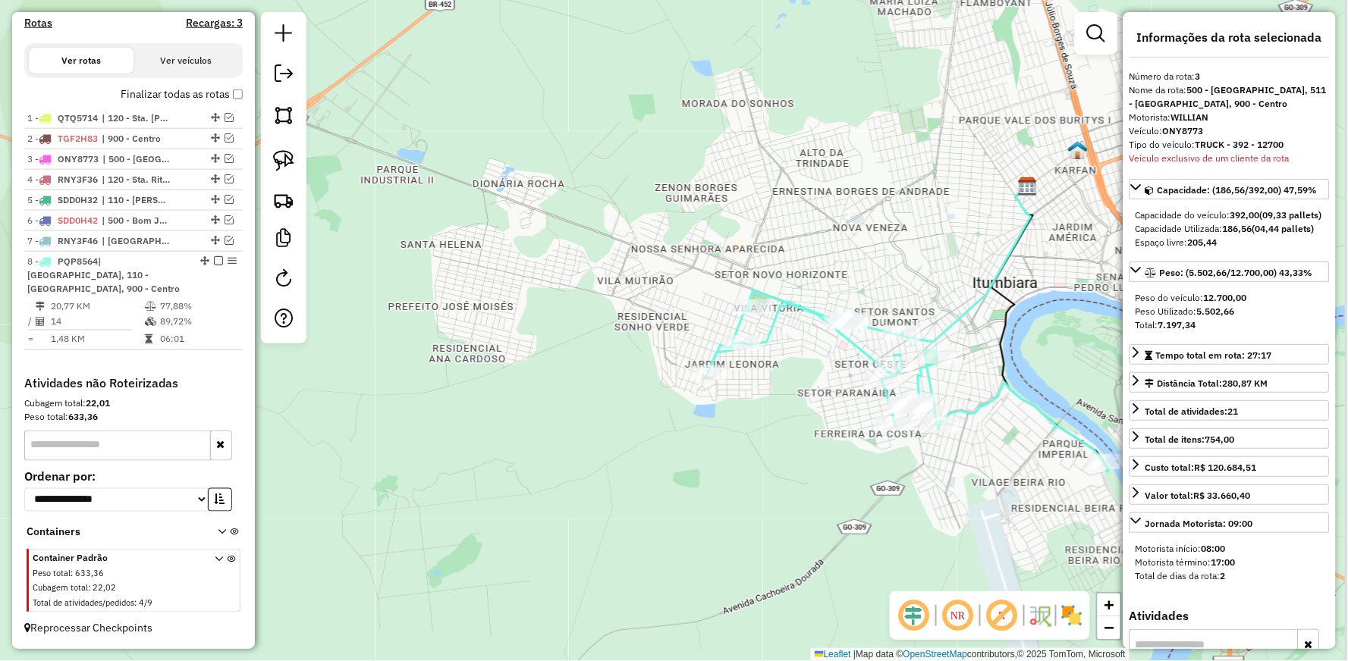
drag, startPoint x: 947, startPoint y: 489, endPoint x: 813, endPoint y: 404, distance: 158.2
click at [799, 410] on div "Janela de atendimento Grade de atendimento Capacidade Transportadoras Veículos …" at bounding box center [674, 330] width 1348 height 661
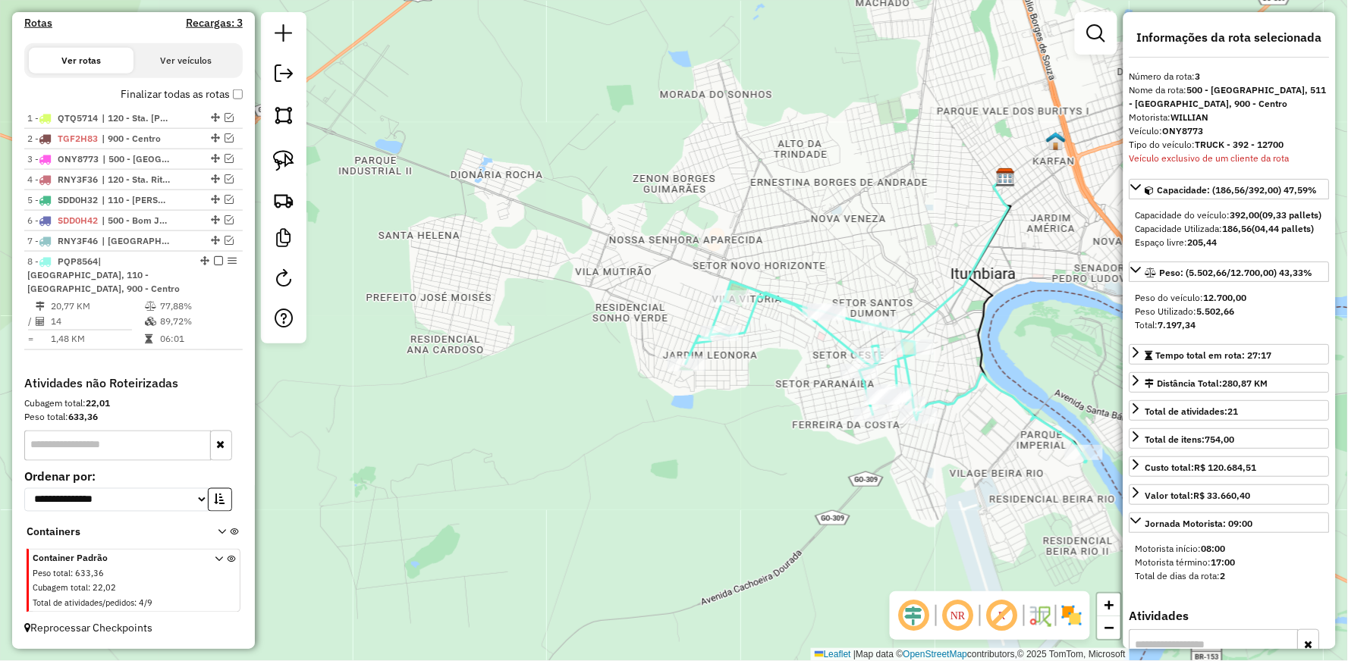
click at [944, 399] on icon at bounding box center [886, 371] width 401 height 181
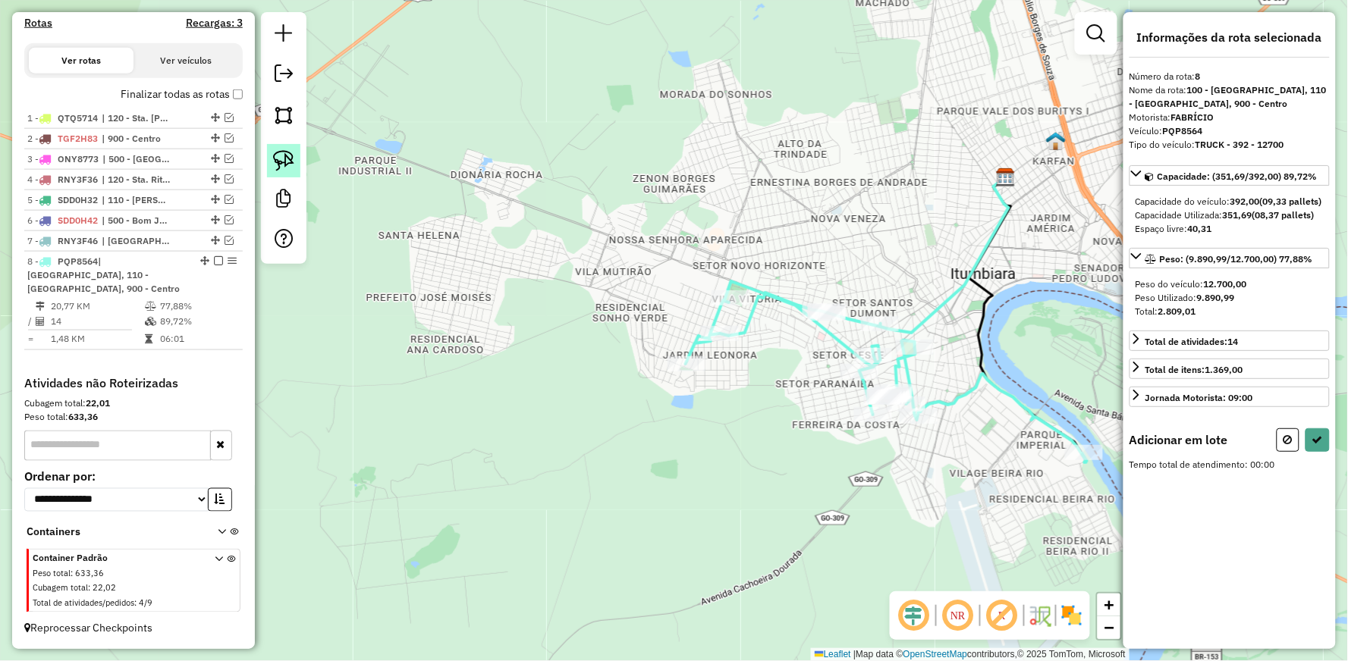
click at [279, 162] on img at bounding box center [283, 160] width 21 height 21
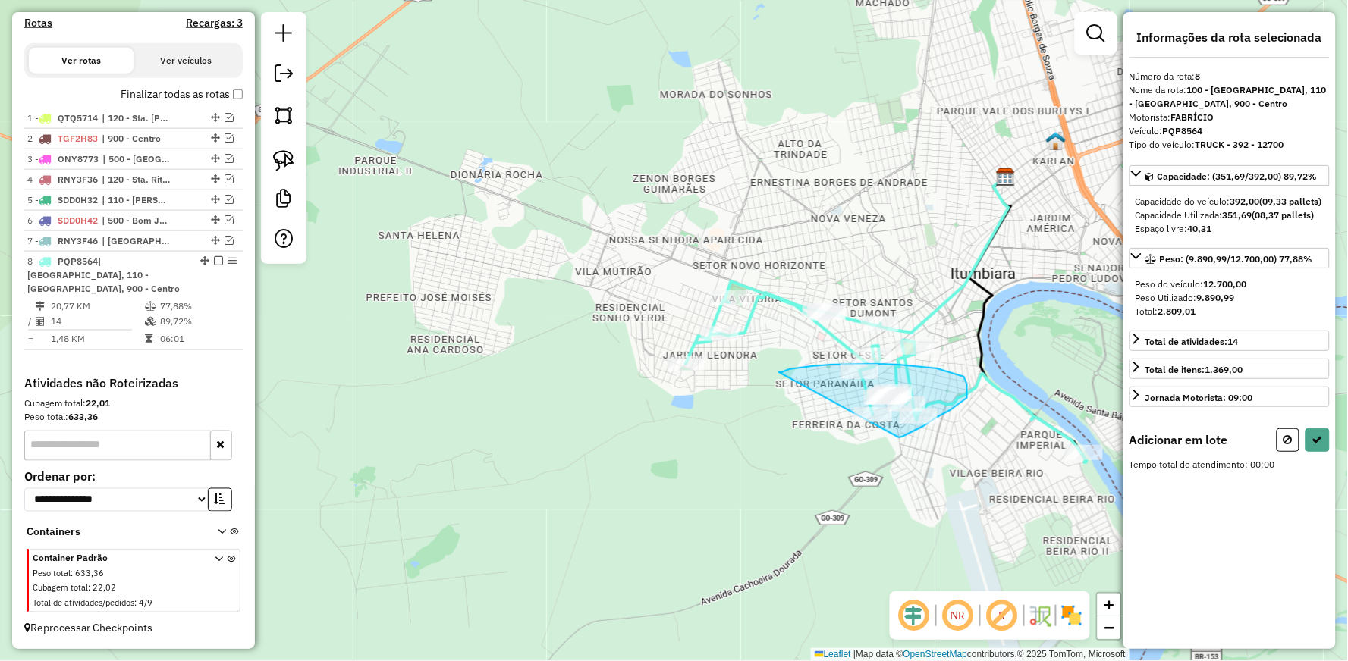
drag, startPoint x: 779, startPoint y: 372, endPoint x: 899, endPoint y: 438, distance: 136.4
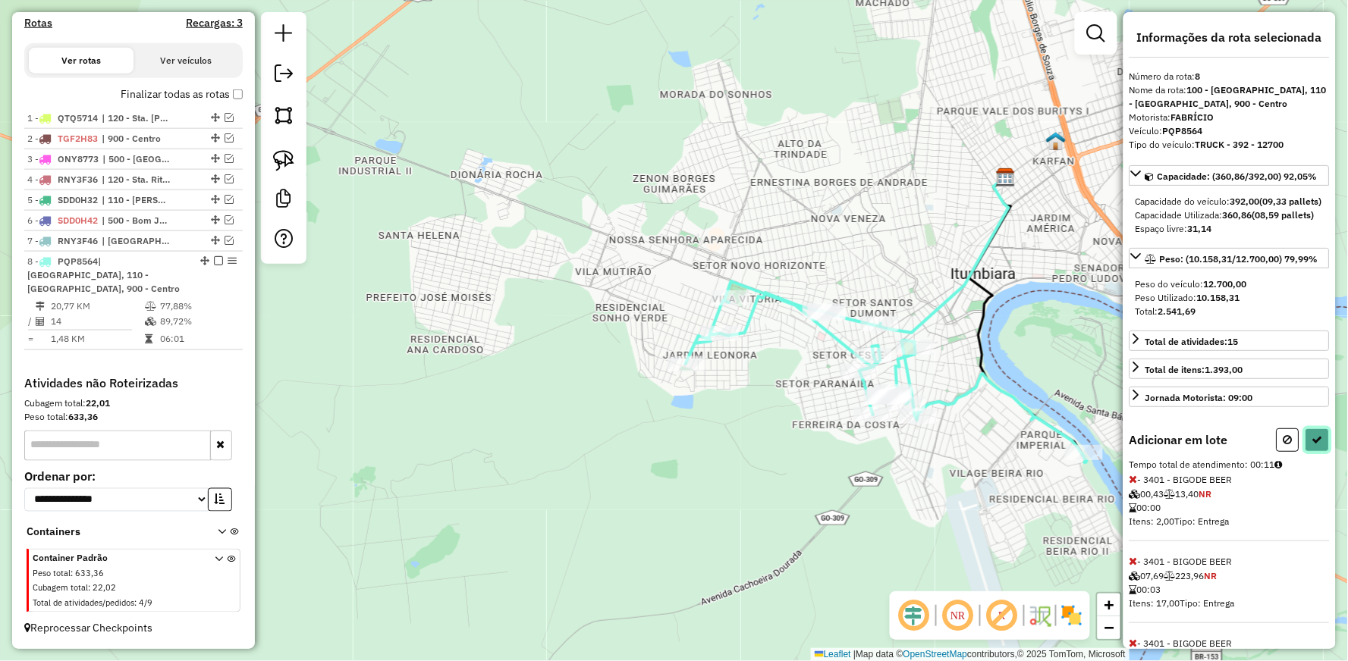
click at [1312, 445] on icon at bounding box center [1317, 440] width 11 height 11
select select "**********"
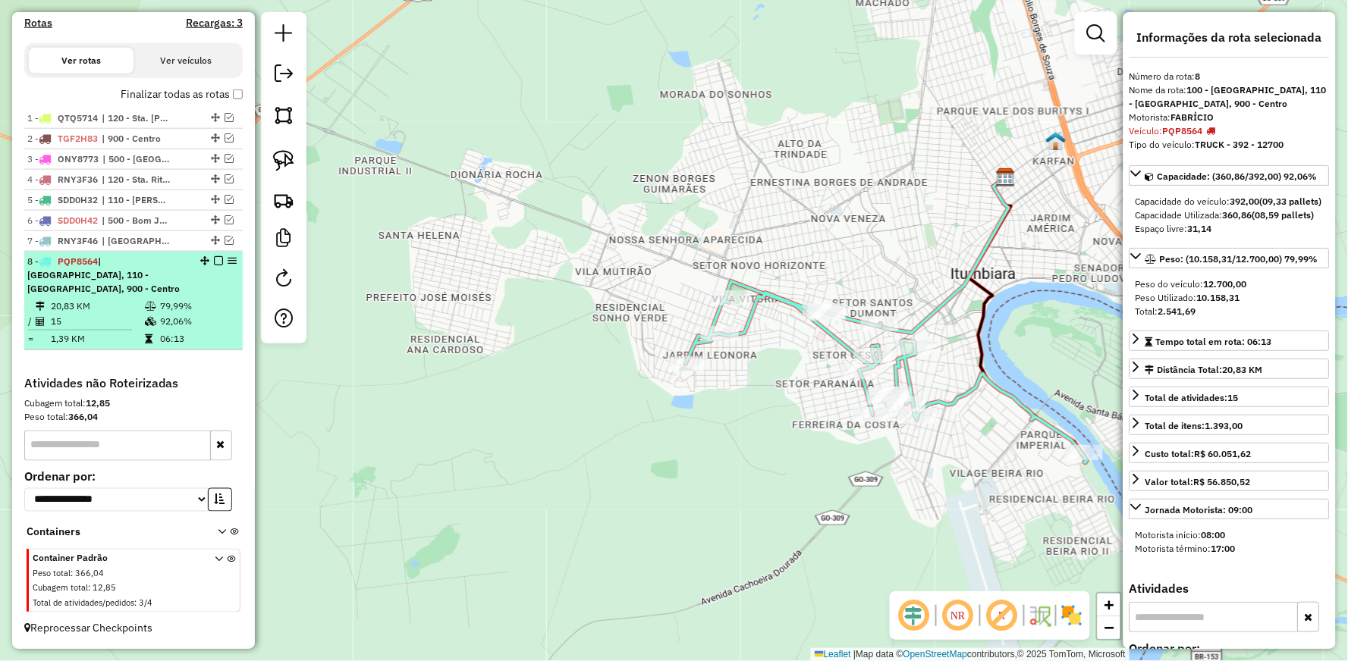
click at [215, 259] on em at bounding box center [218, 260] width 9 height 9
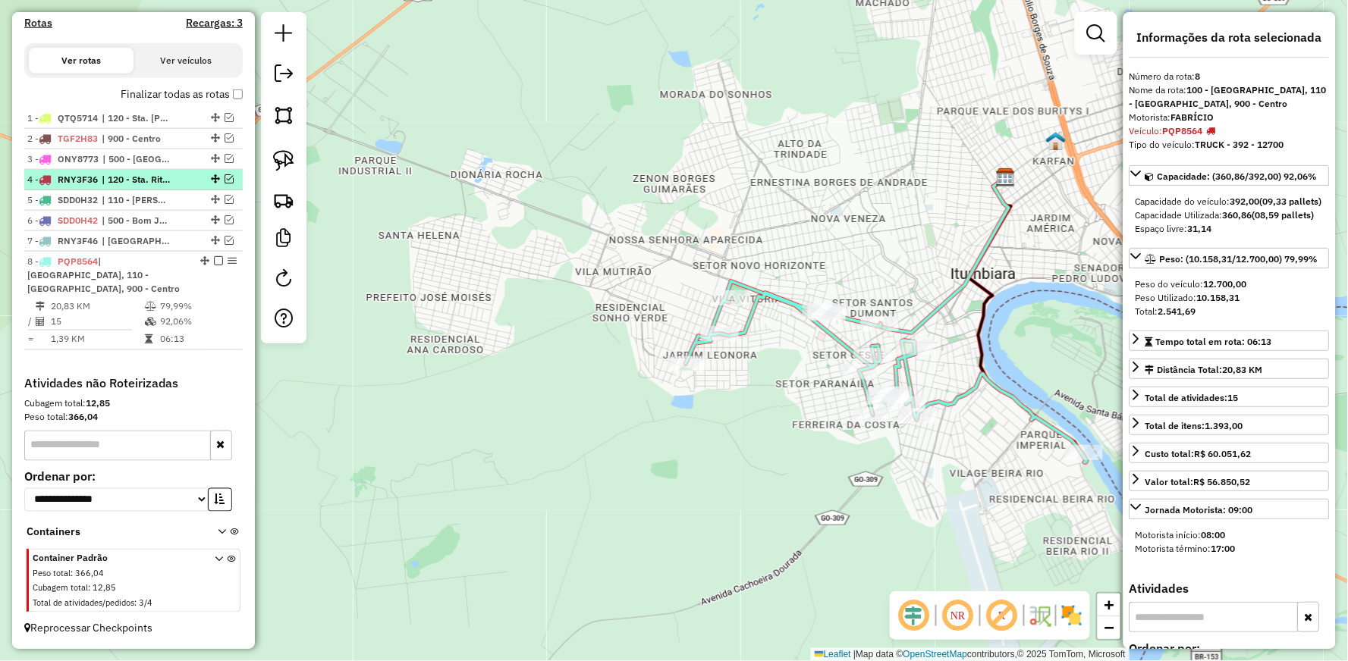
scroll to position [426, 0]
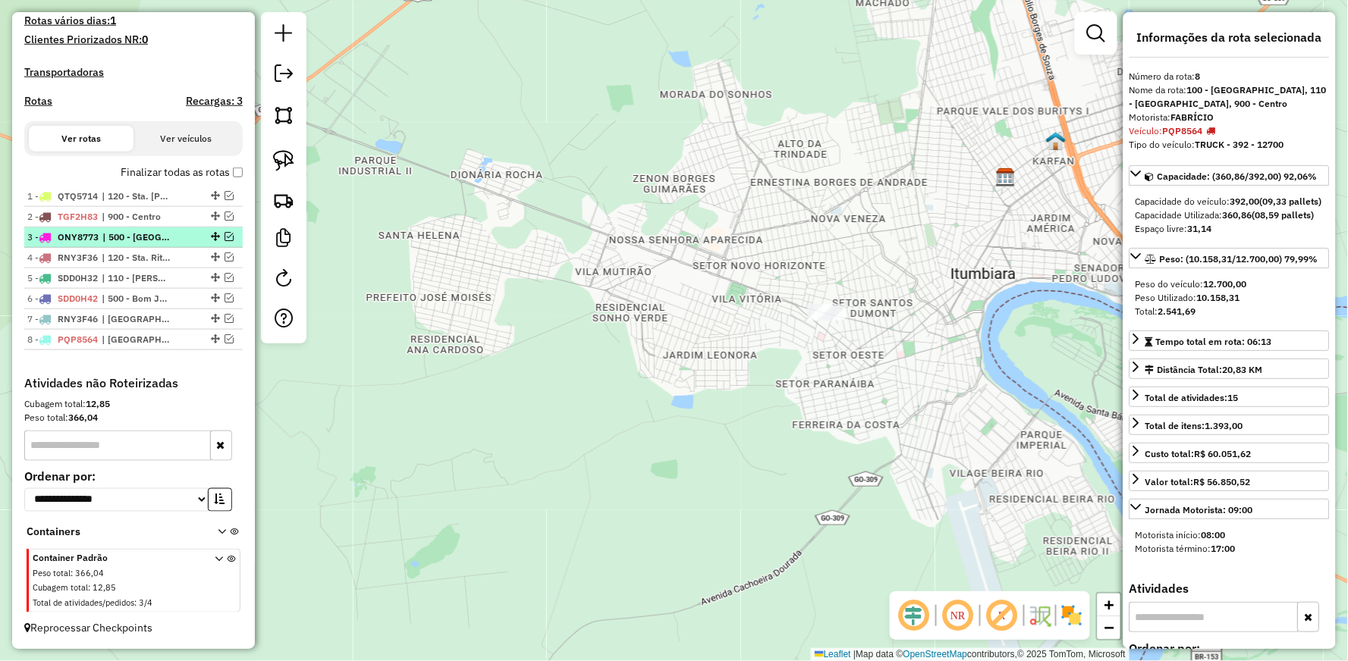
click at [225, 237] on em at bounding box center [229, 236] width 9 height 9
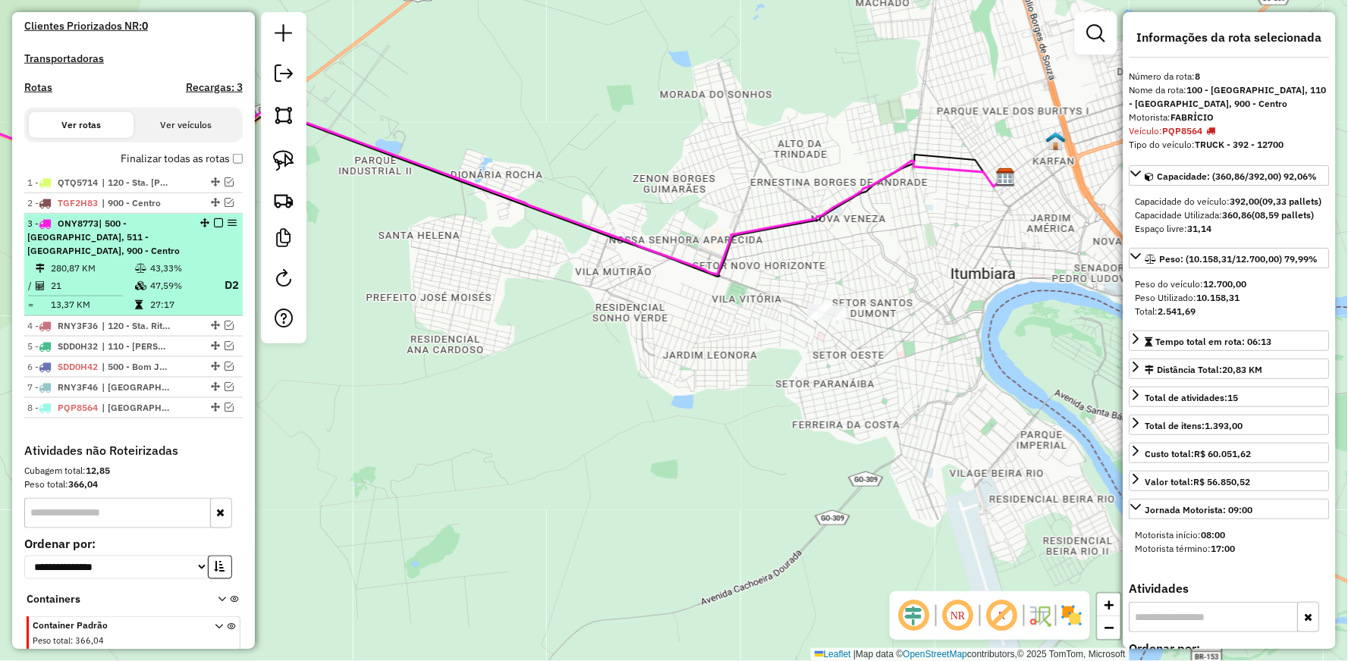
scroll to position [494, 0]
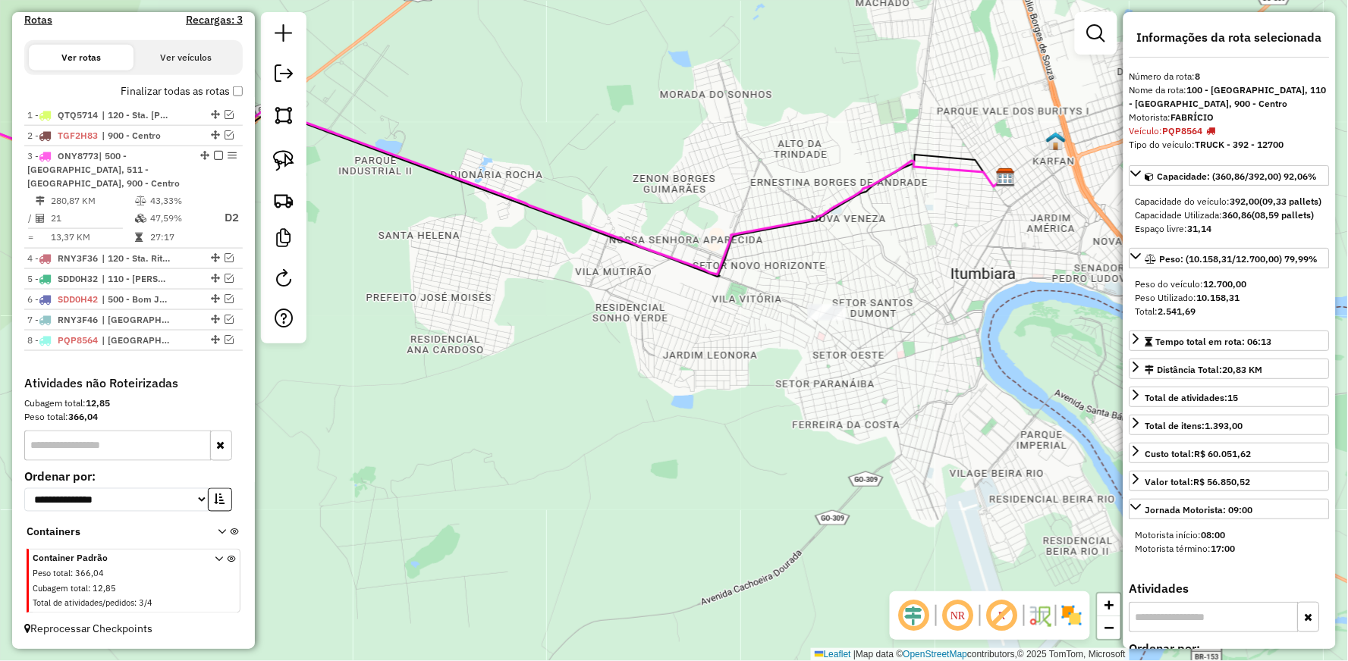
click at [543, 199] on div "Janela de atendimento Grade de atendimento Capacidade Transportadoras Veículos …" at bounding box center [674, 330] width 1348 height 661
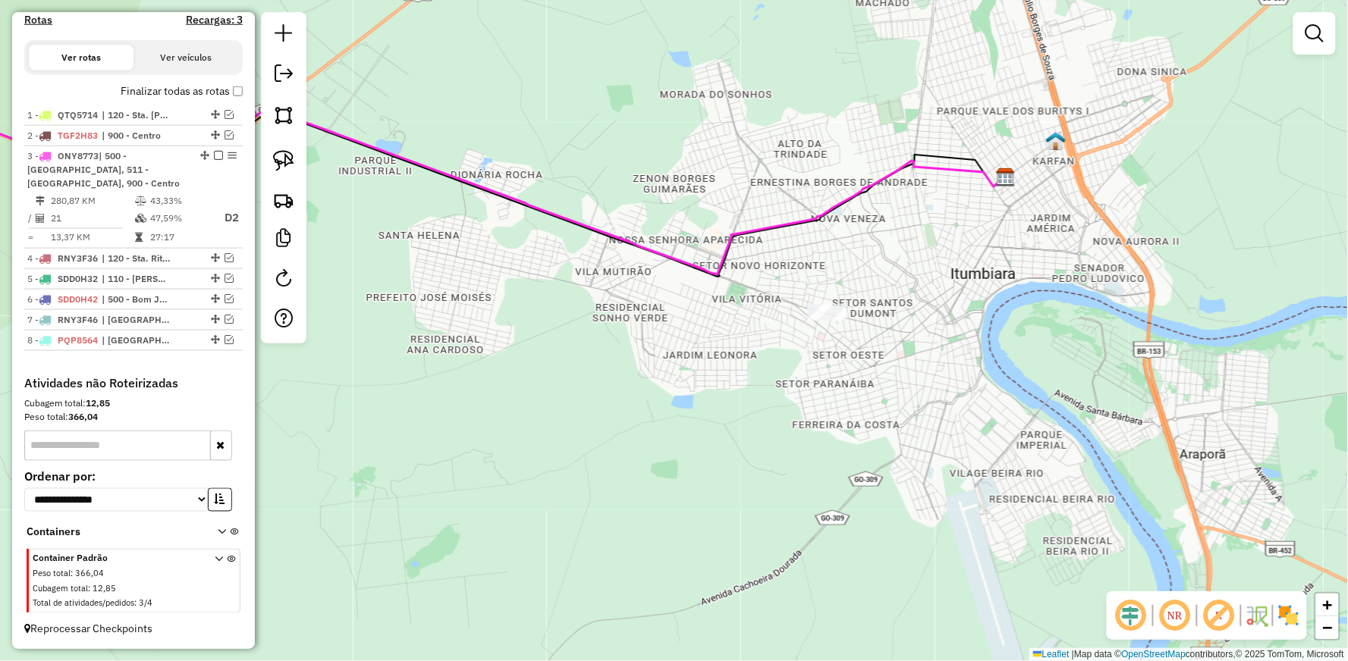
click at [543, 207] on icon at bounding box center [435, 158] width 1141 height 233
select select "**********"
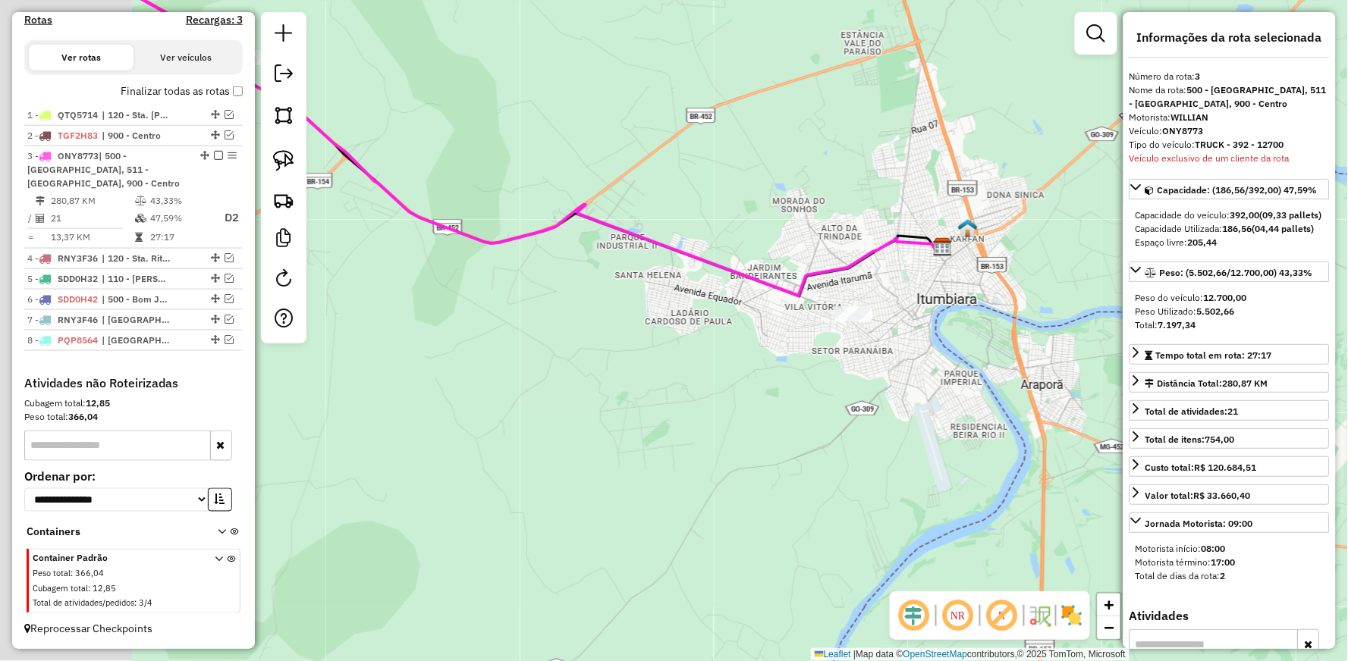
drag, startPoint x: 542, startPoint y: 317, endPoint x: 710, endPoint y: 330, distance: 168.1
click at [708, 330] on div "Janela de atendimento Grade de atendimento Capacidade Transportadoras Veículos …" at bounding box center [674, 330] width 1348 height 661
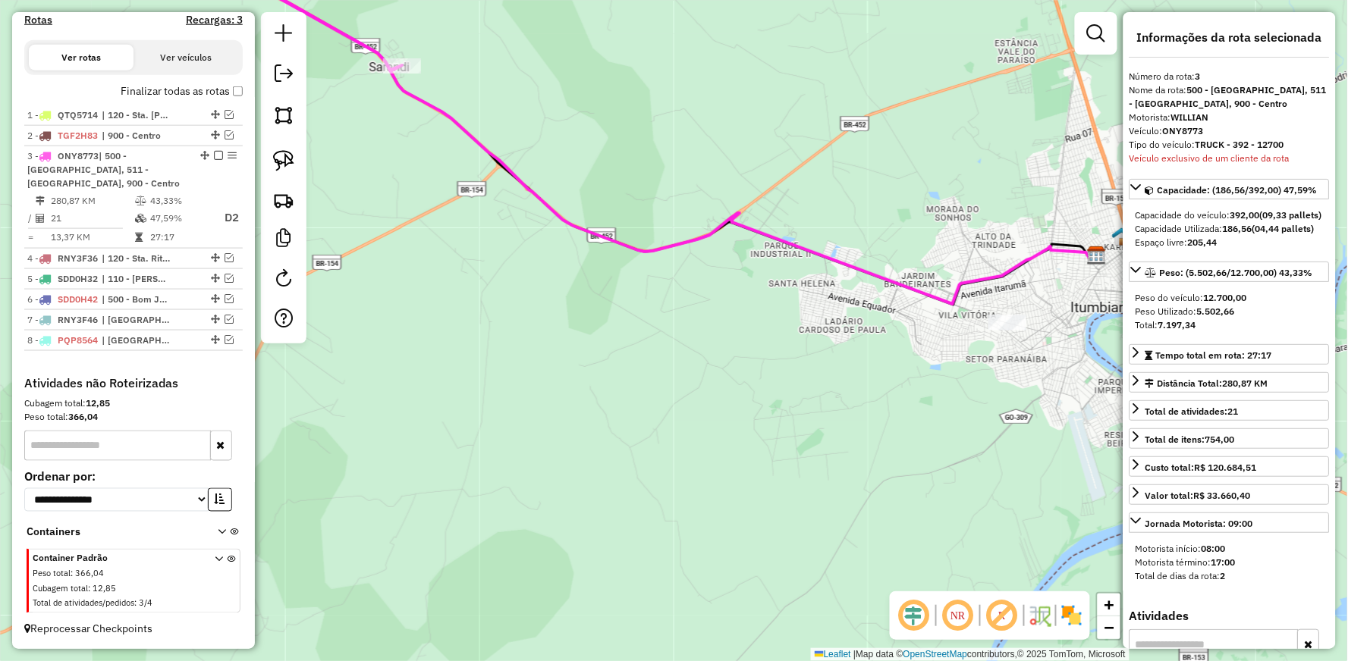
drag, startPoint x: 419, startPoint y: 266, endPoint x: 744, endPoint y: 376, distance: 343.5
click at [683, 366] on div "Janela de atendimento Grade de atendimento Capacidade Transportadoras Veículos …" at bounding box center [674, 330] width 1348 height 661
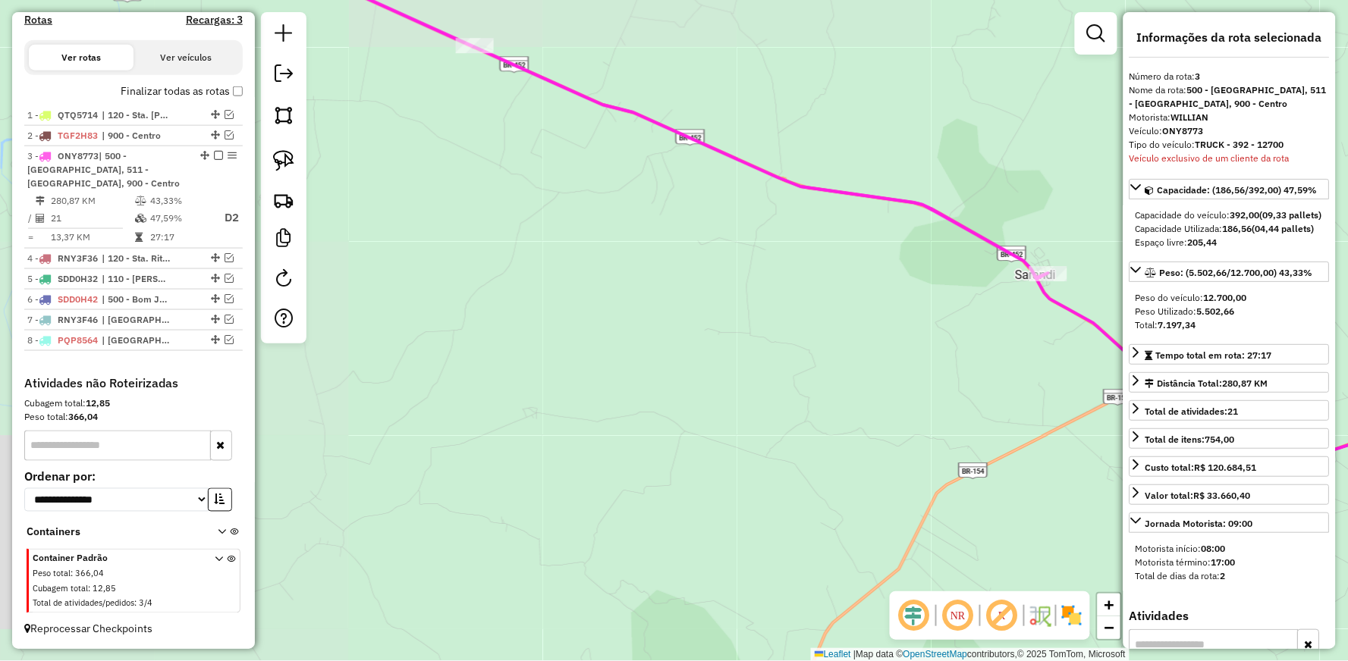
drag, startPoint x: 640, startPoint y: 323, endPoint x: 884, endPoint y: 458, distance: 278.4
click at [878, 456] on div "Janela de atendimento Grade de atendimento Capacidade Transportadoras Veículos …" at bounding box center [674, 330] width 1348 height 661
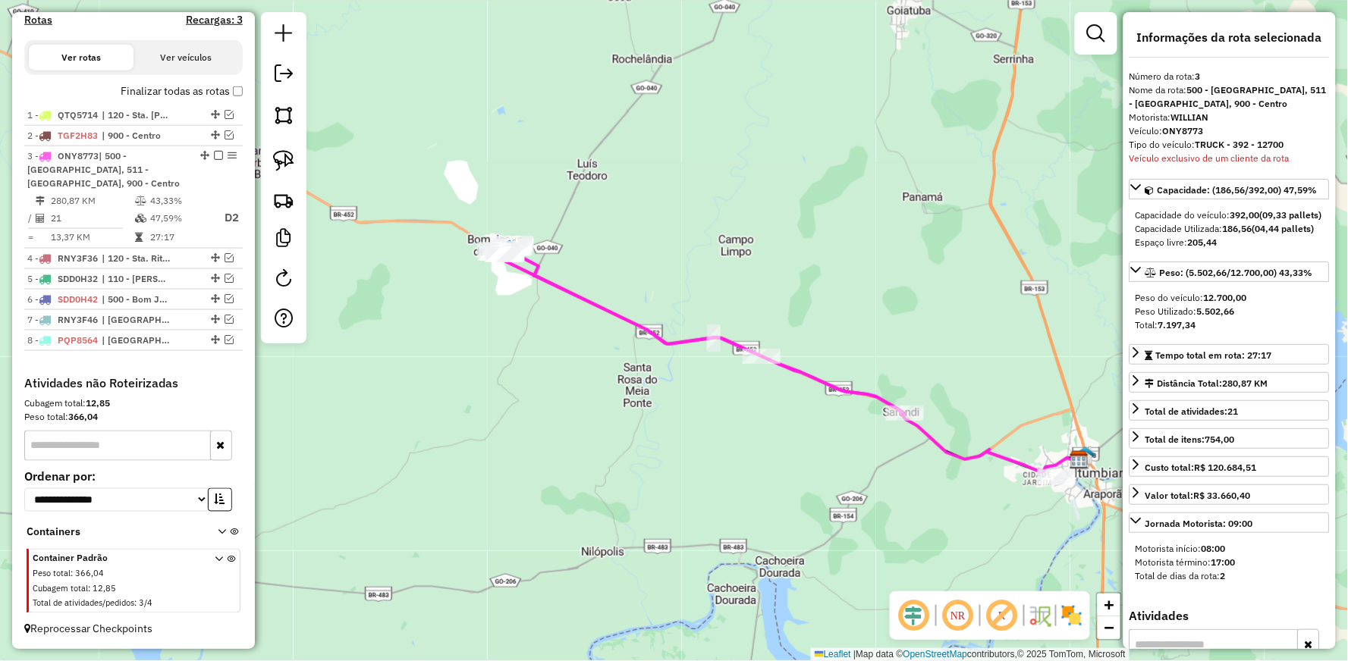
drag, startPoint x: 554, startPoint y: 369, endPoint x: 668, endPoint y: 426, distance: 127.2
click at [668, 426] on div "Janela de atendimento Grade de atendimento Capacidade Transportadoras Veículos …" at bounding box center [674, 330] width 1348 height 661
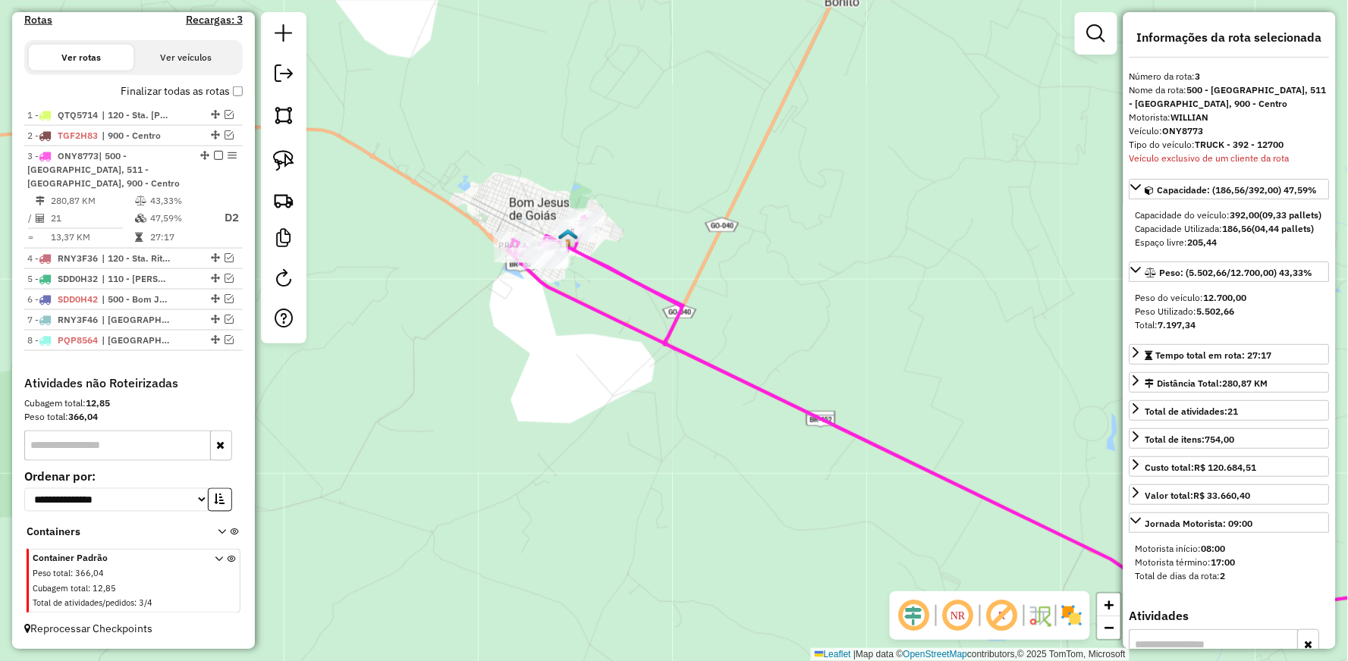
click at [584, 251] on icon at bounding box center [995, 421] width 976 height 410
click at [584, 252] on icon at bounding box center [995, 421] width 976 height 410
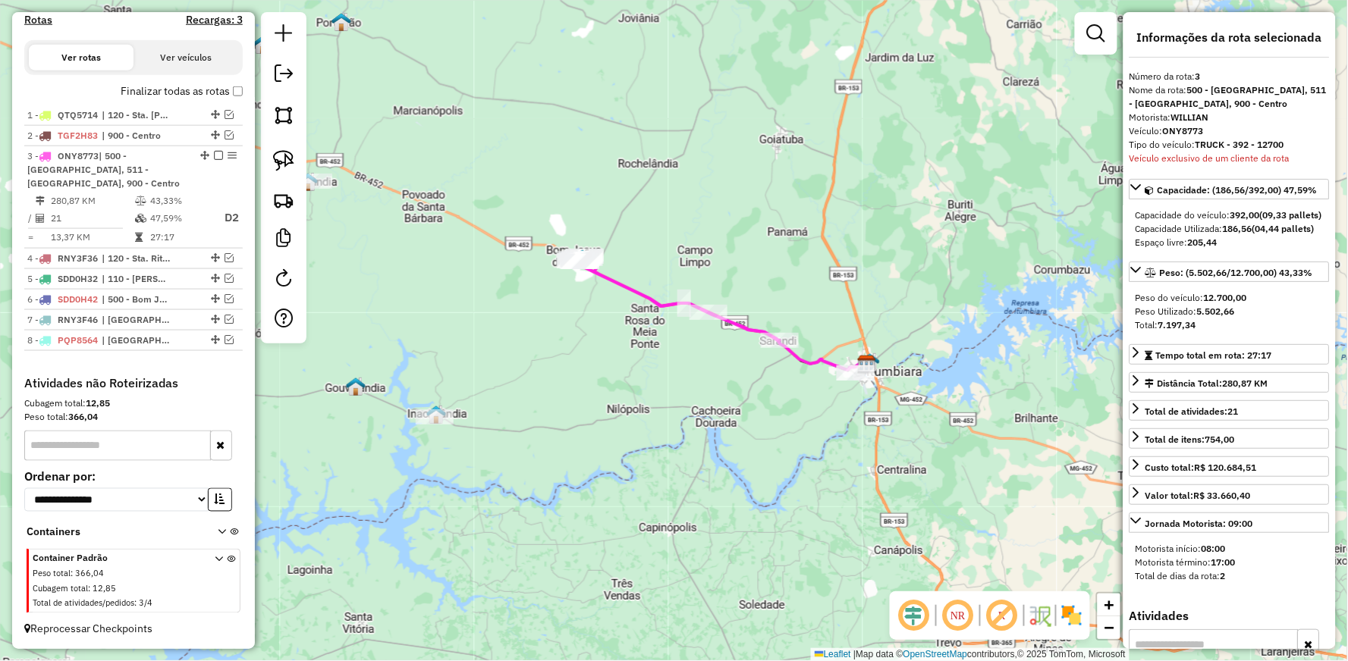
drag, startPoint x: 290, startPoint y: 155, endPoint x: 306, endPoint y: 164, distance: 18.0
click at [290, 155] on img at bounding box center [283, 160] width 21 height 21
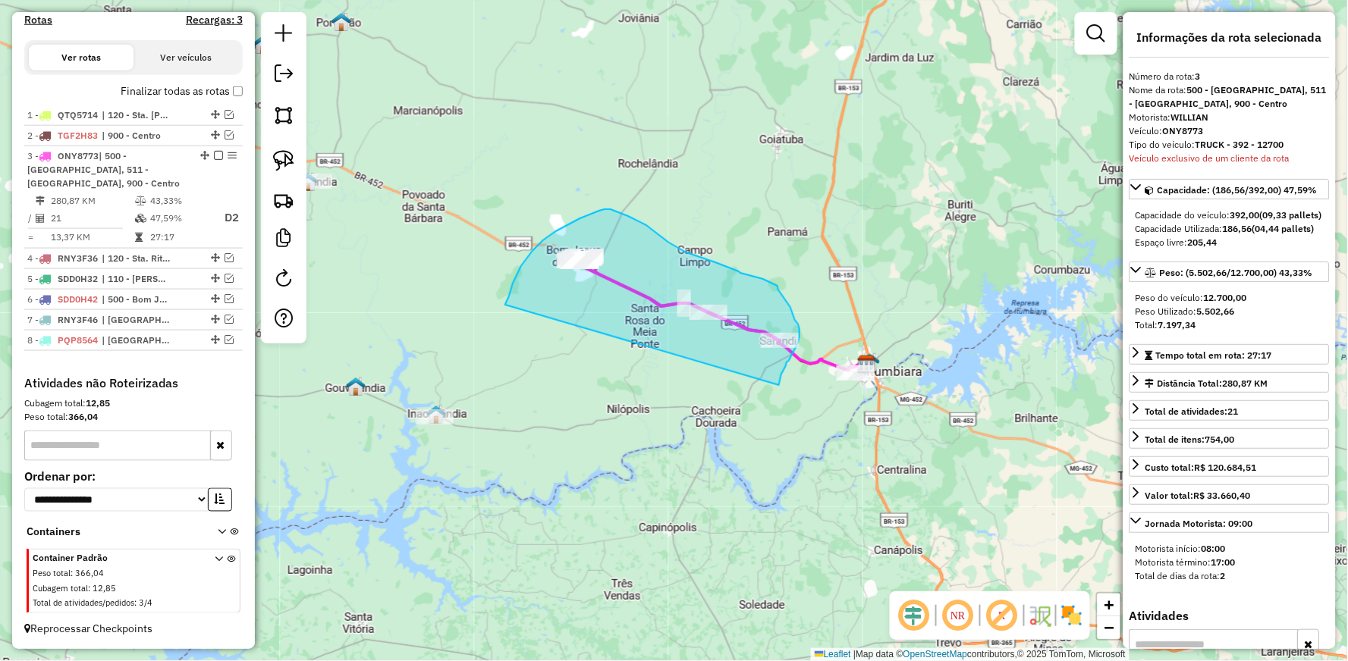
drag, startPoint x: 505, startPoint y: 305, endPoint x: 779, endPoint y: 385, distance: 285.4
click at [779, 385] on div "Janela de atendimento Grade de atendimento Capacidade Transportadoras Veículos …" at bounding box center [674, 330] width 1348 height 661
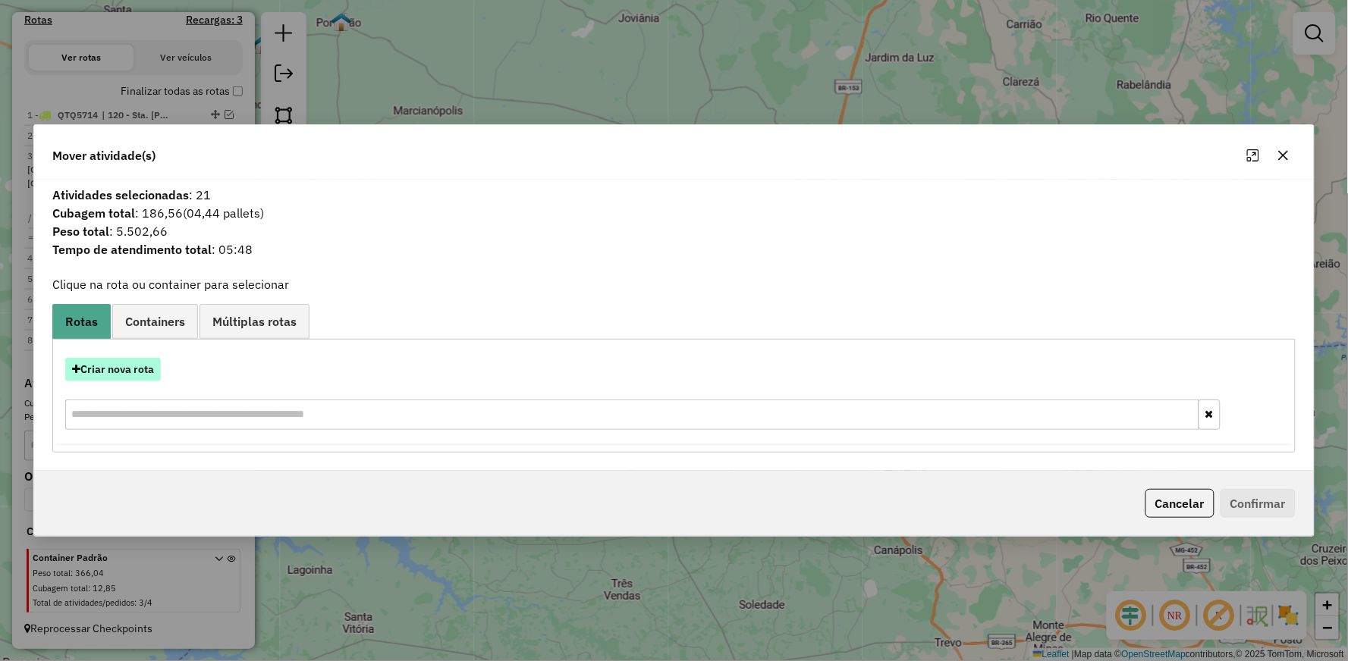
click at [111, 376] on button "Criar nova rota" at bounding box center [113, 370] width 96 height 24
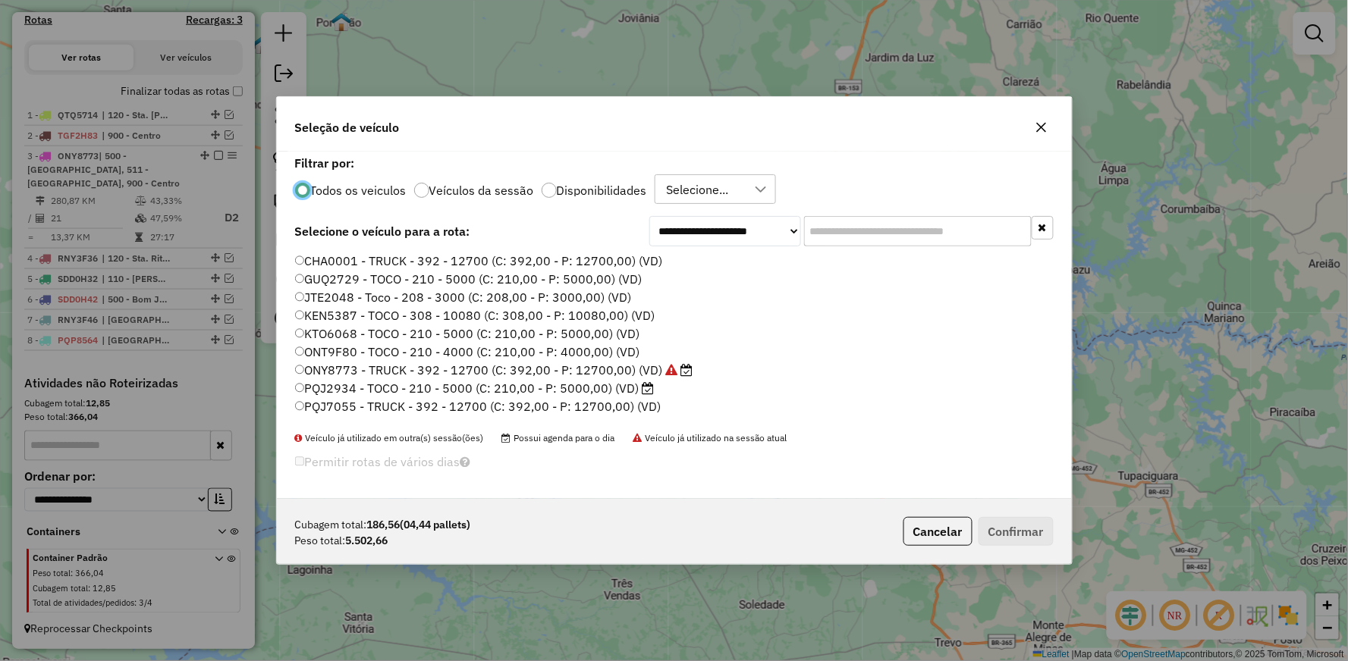
scroll to position [8, 4]
click at [350, 265] on label "CHA0001 - TRUCK - 392 - 12700 (C: 392,00 - P: 12700,00) (VD)" at bounding box center [479, 261] width 368 height 18
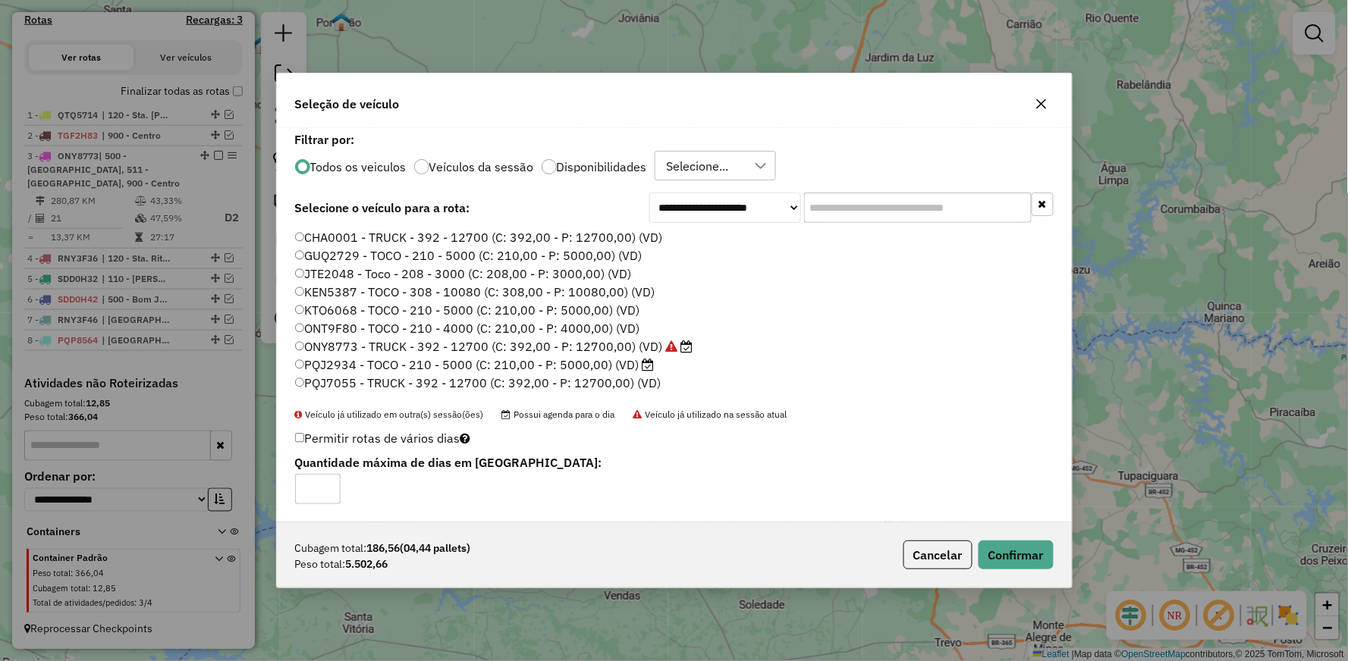
click at [1003, 540] on div "Cubagem total: 186,56 (04,44 pallets) Peso total: 5.502,66 Cancelar Confirmar" at bounding box center [674, 555] width 795 height 65
click at [1011, 551] on button "Confirmar" at bounding box center [1015, 555] width 75 height 29
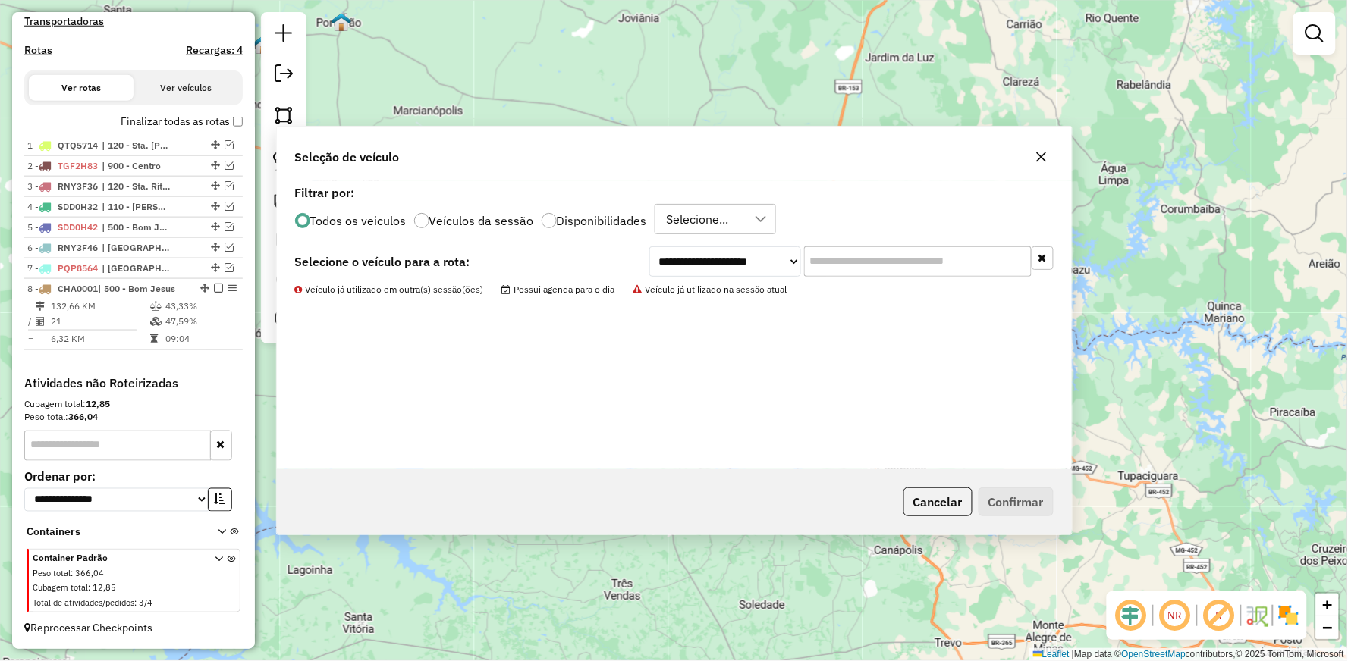
scroll to position [476, 0]
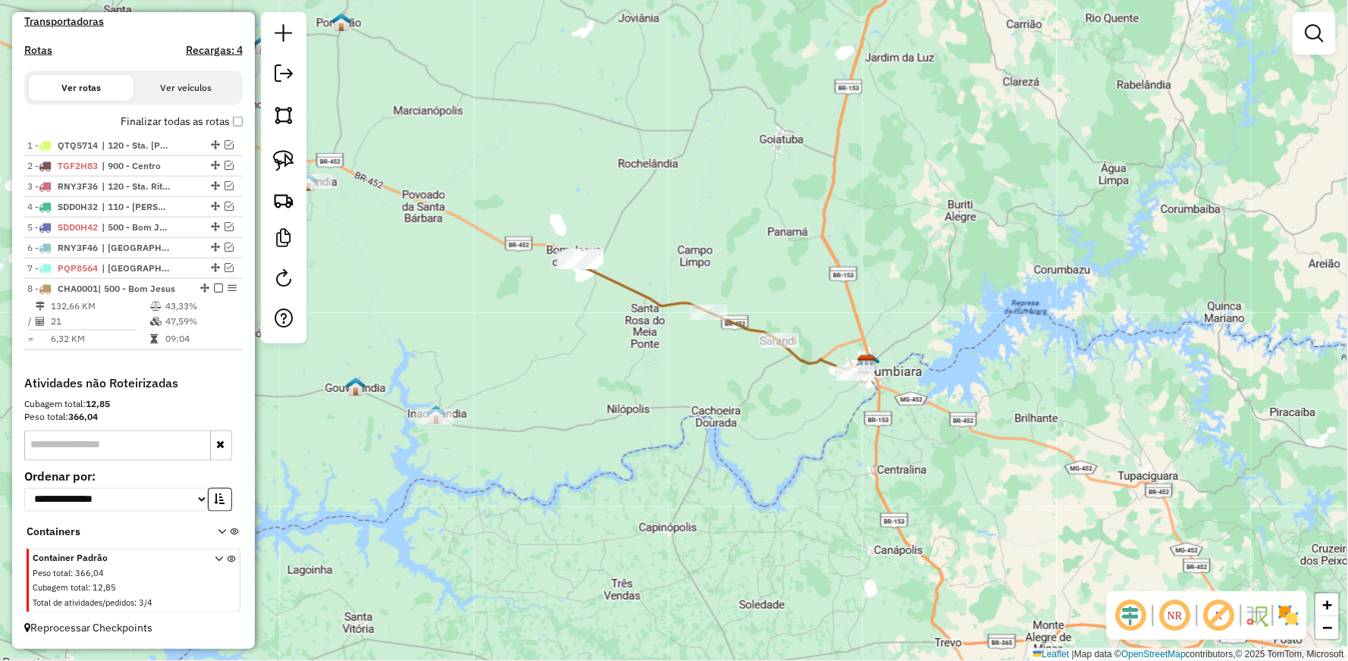
click at [631, 284] on icon at bounding box center [677, 298] width 205 height 85
select select "**********"
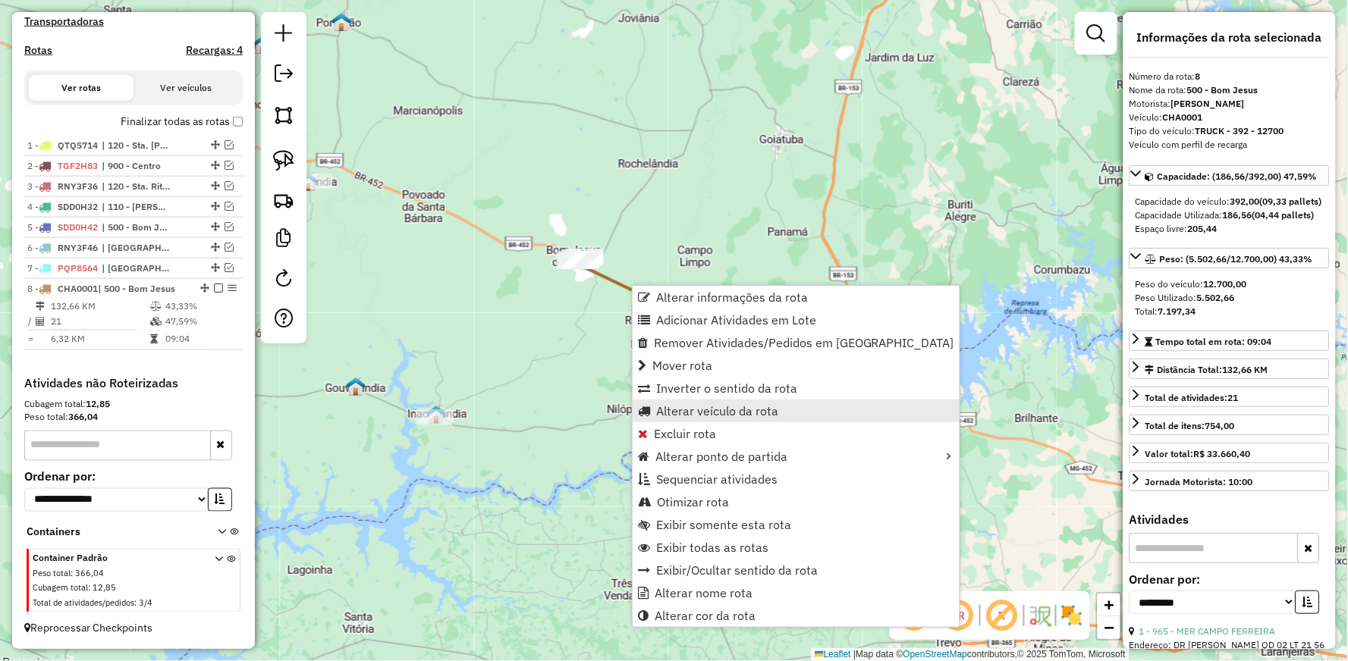
click at [708, 411] on span "Alterar veículo da rota" at bounding box center [717, 411] width 122 height 12
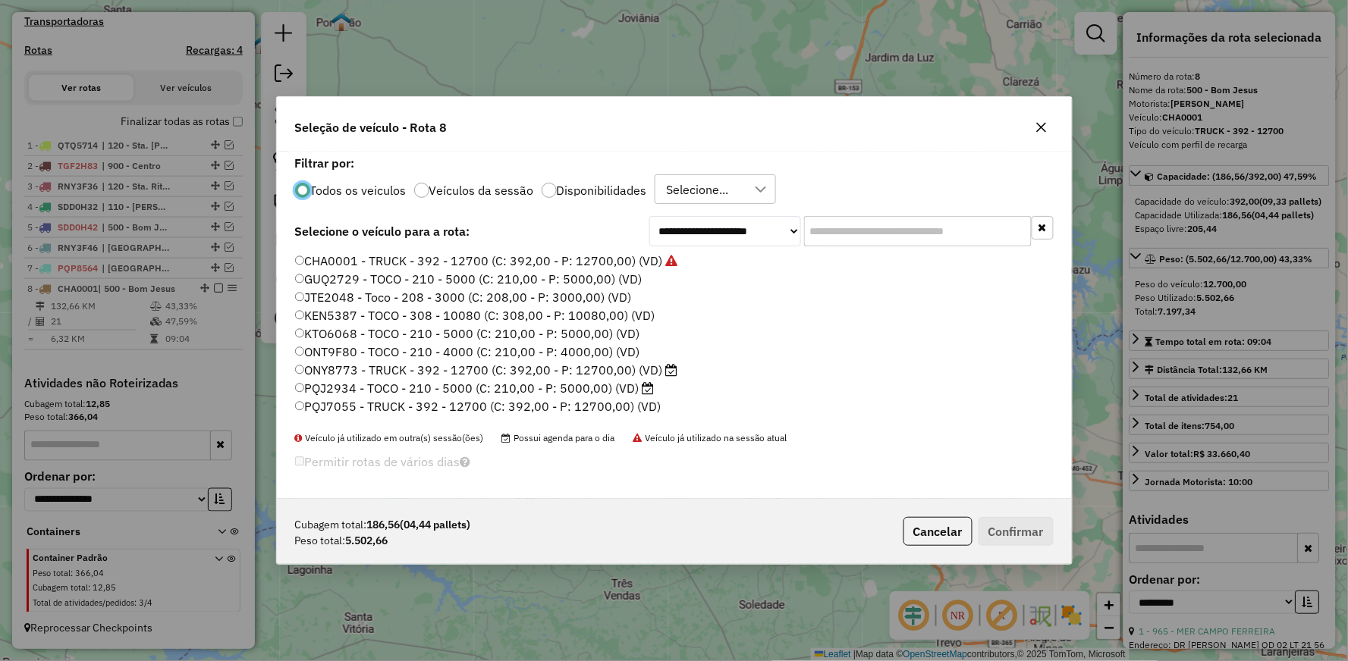
scroll to position [8, 4]
click at [358, 375] on label "ONY8773 - TRUCK - 392 - 12700 (C: 392,00 - P: 12700,00) (VD)" at bounding box center [486, 370] width 383 height 18
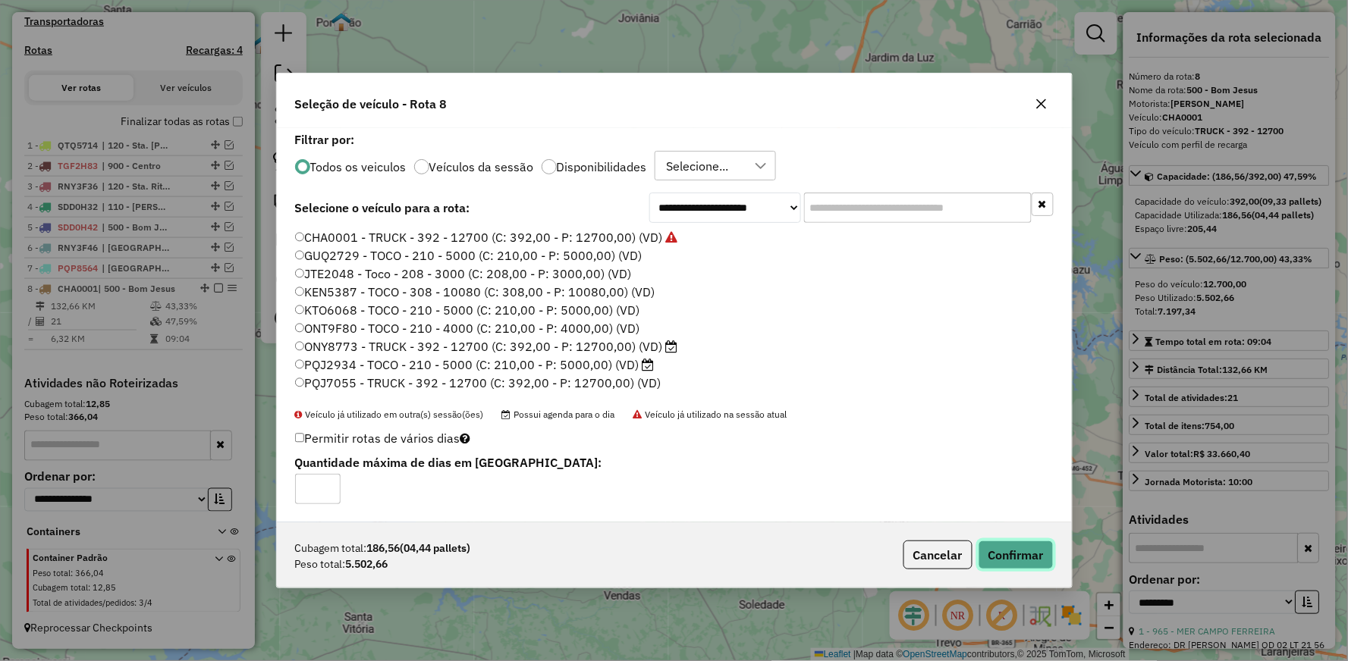
click at [1019, 551] on button "Confirmar" at bounding box center [1015, 555] width 75 height 29
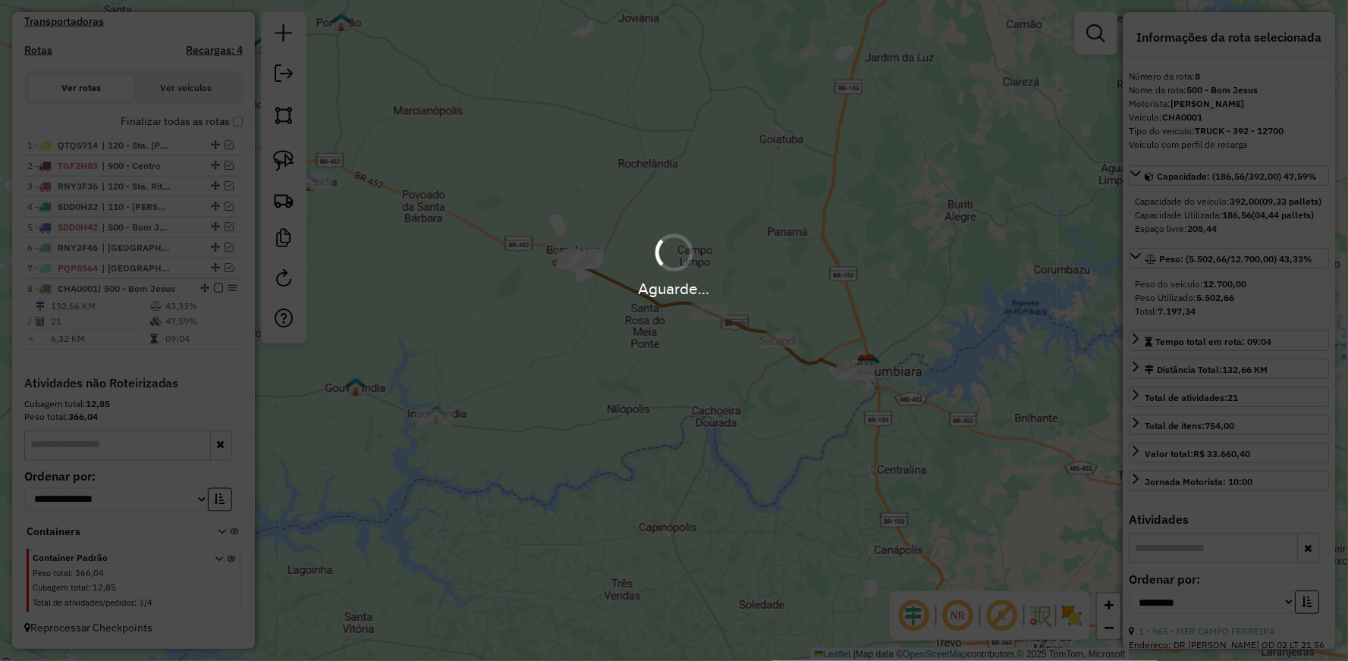
scroll to position [480, 0]
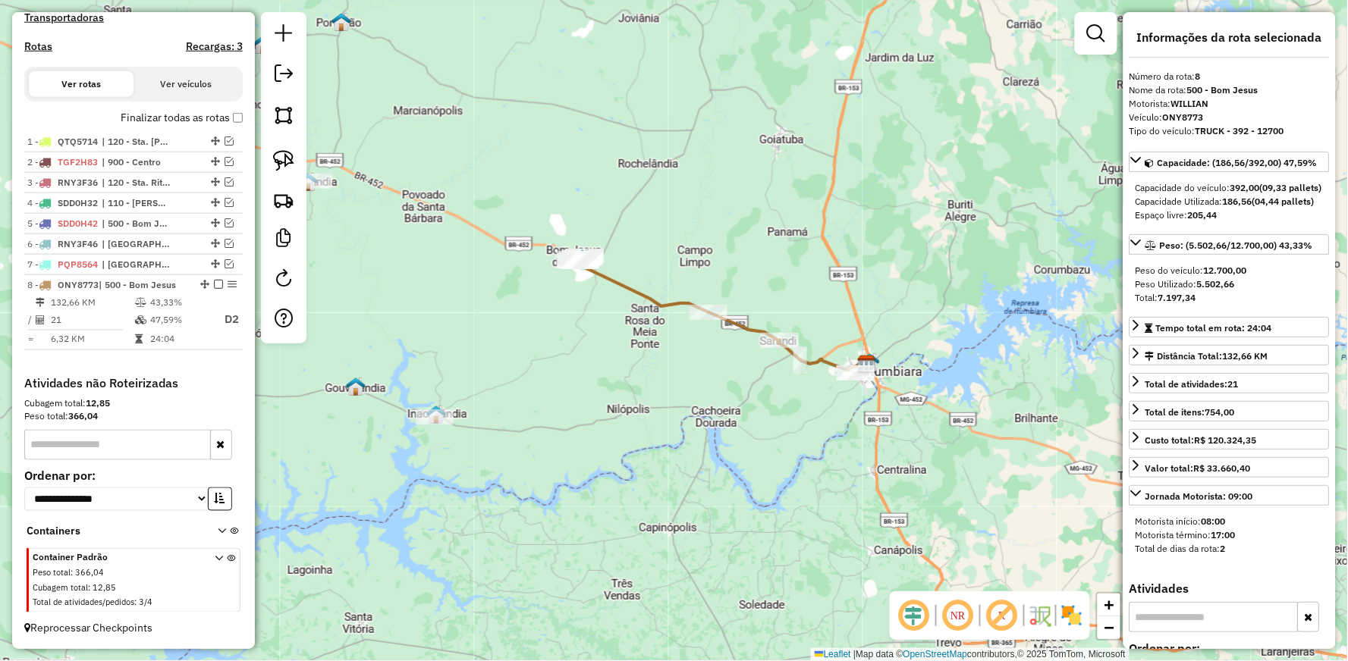
click at [598, 273] on icon at bounding box center [677, 298] width 205 height 85
click at [626, 279] on icon at bounding box center [677, 298] width 205 height 85
click at [624, 279] on icon at bounding box center [677, 298] width 205 height 85
click at [627, 284] on icon at bounding box center [677, 298] width 205 height 85
click at [617, 275] on icon at bounding box center [677, 298] width 205 height 85
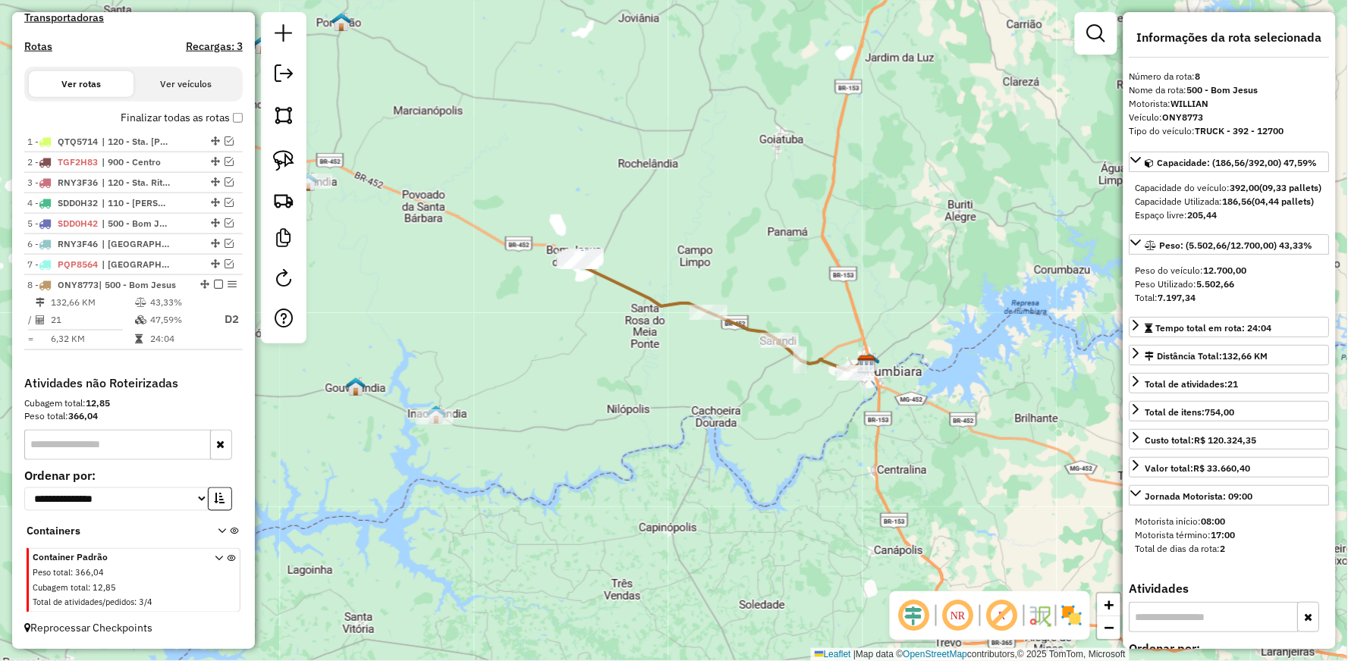
click at [617, 275] on icon at bounding box center [677, 298] width 205 height 85
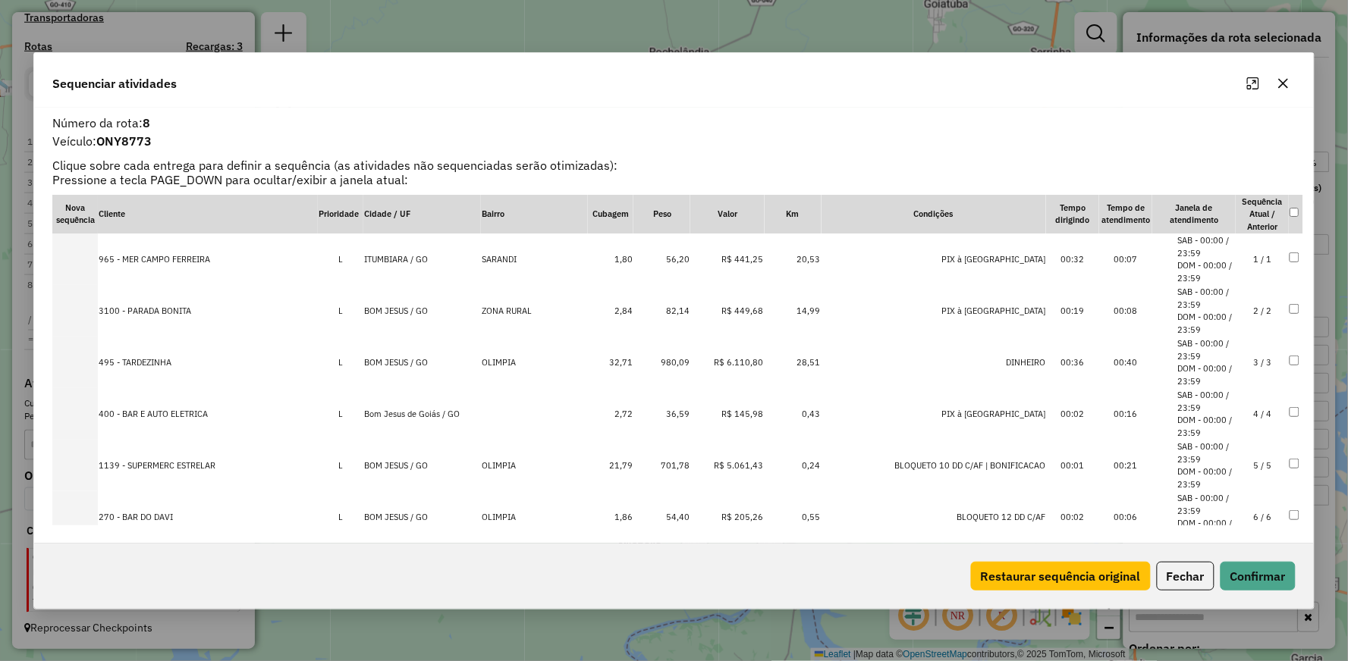
click at [1255, 80] on icon "Maximize" at bounding box center [1253, 83] width 12 height 12
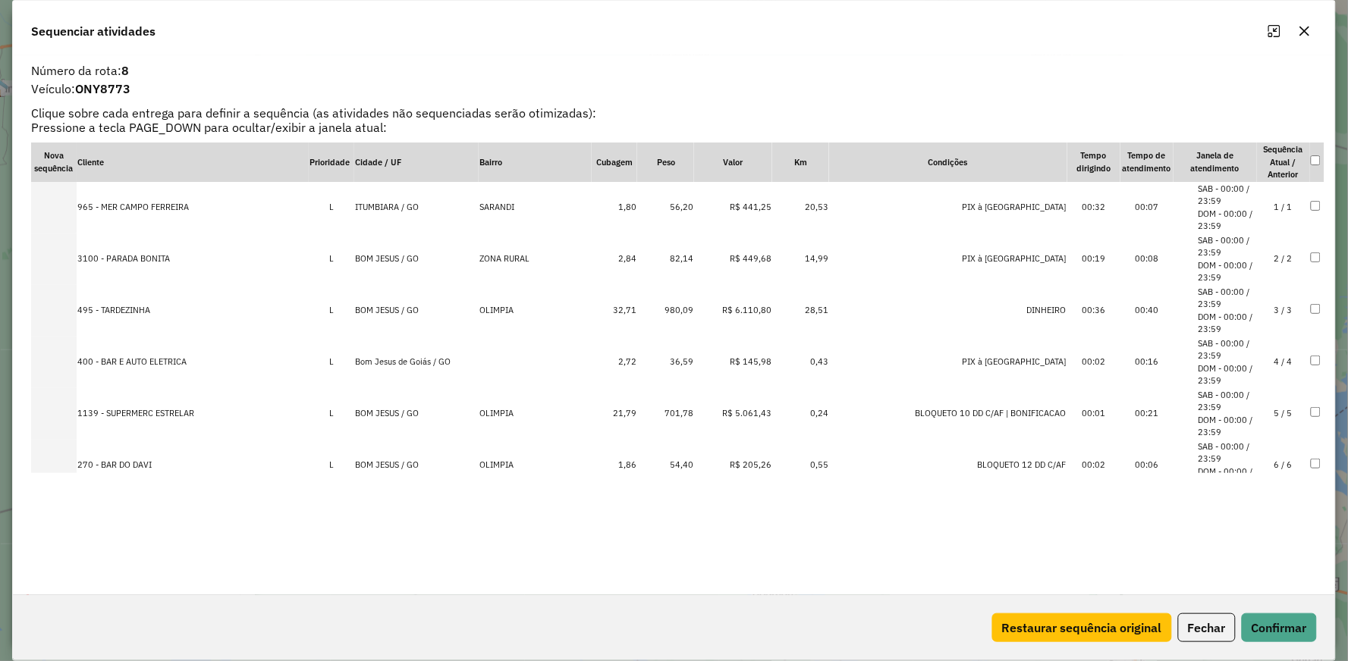
click at [1305, 30] on icon "button" at bounding box center [1305, 32] width 10 height 10
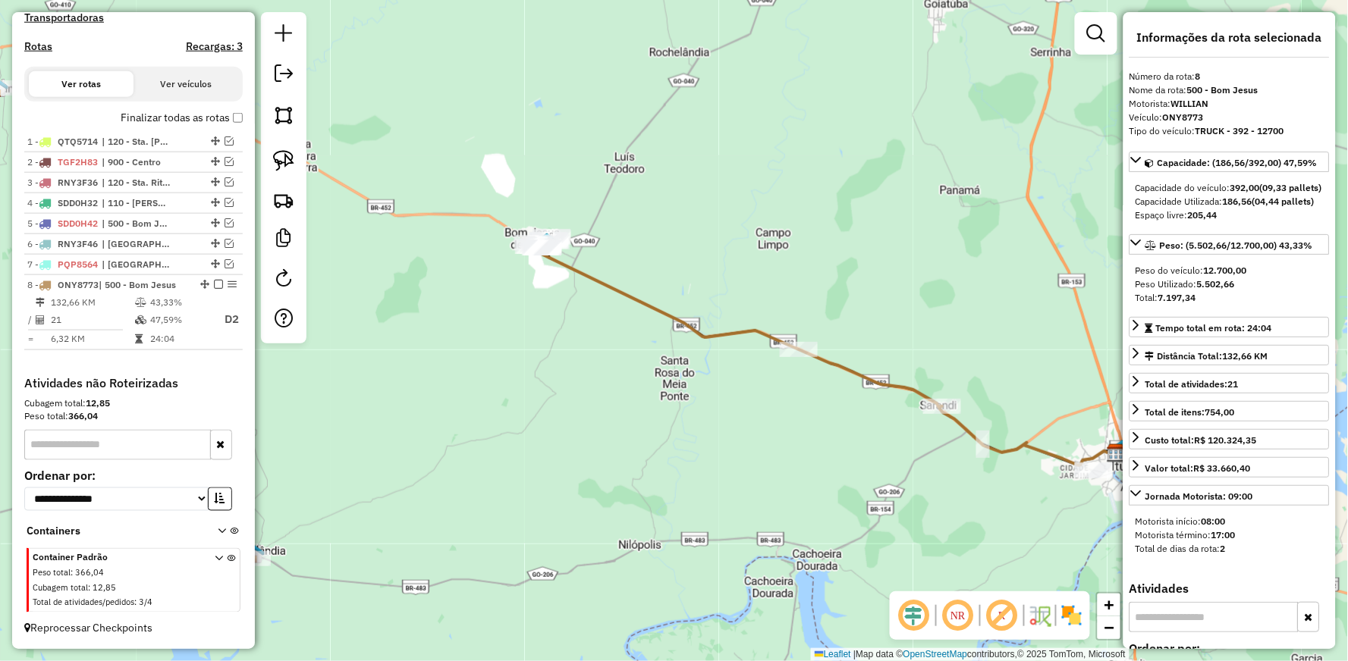
click at [604, 278] on icon at bounding box center [737, 322] width 410 height 171
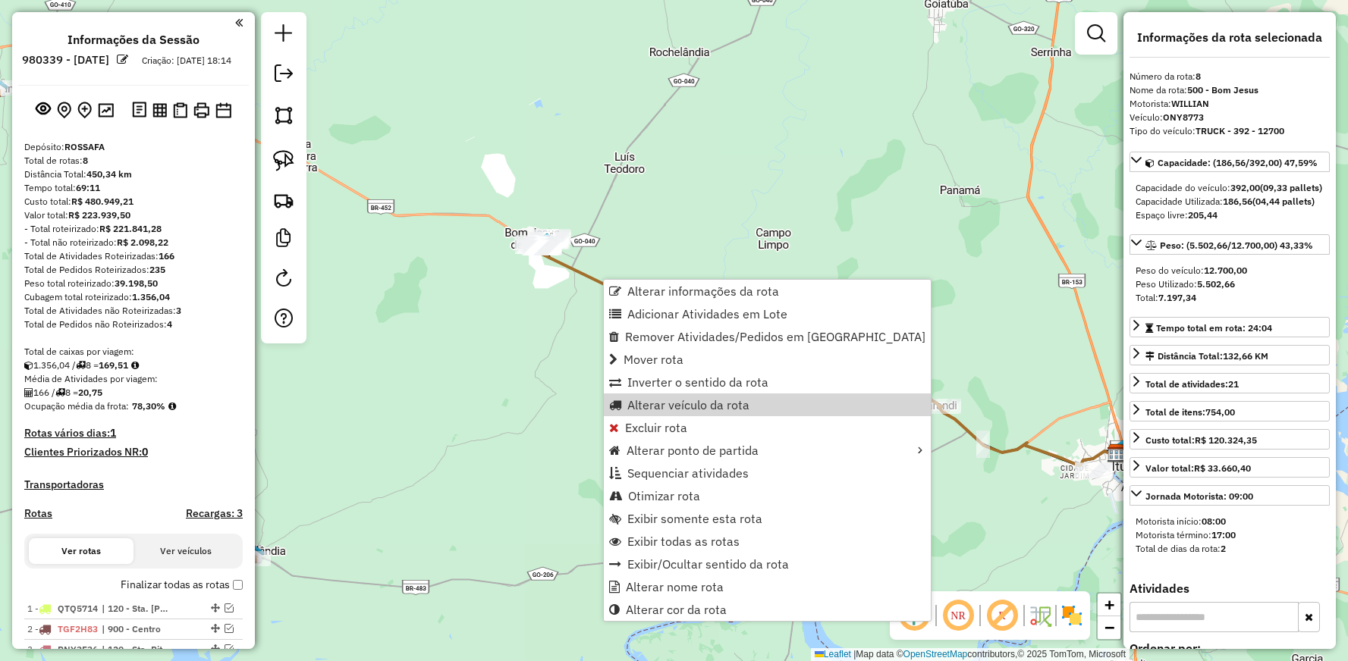
select select "**********"
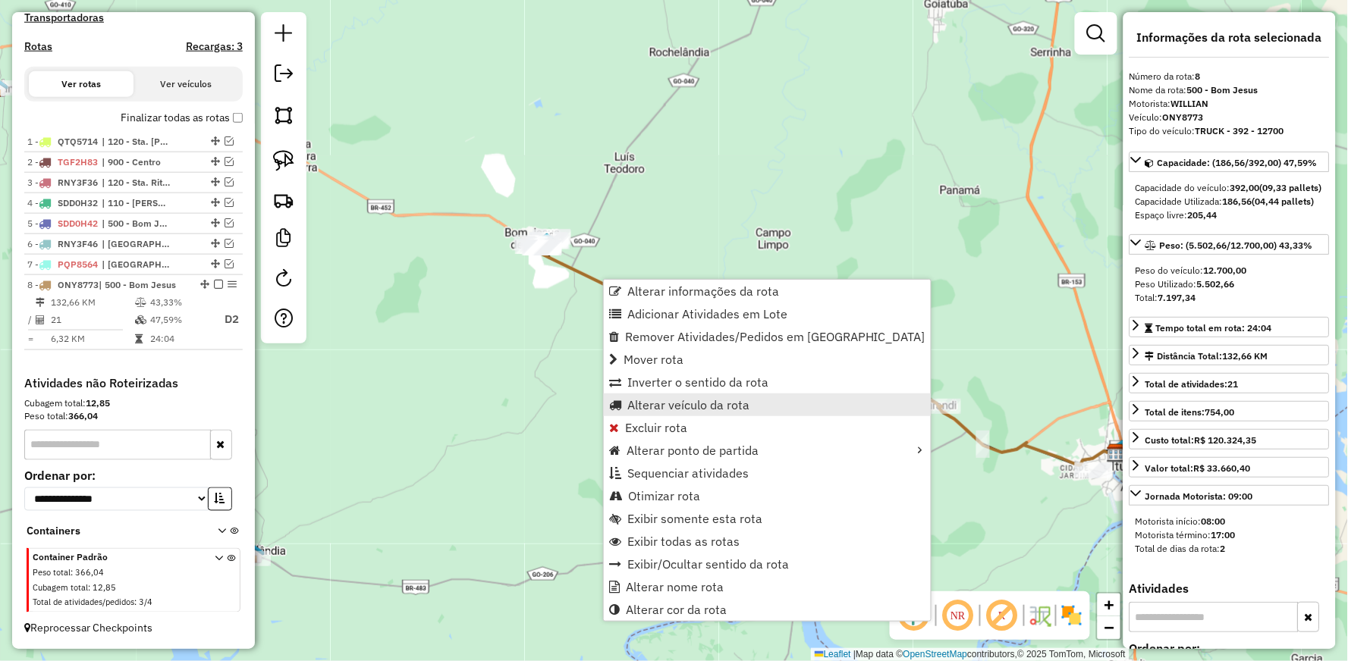
click at [658, 399] on span "Alterar veículo da rota" at bounding box center [688, 405] width 122 height 12
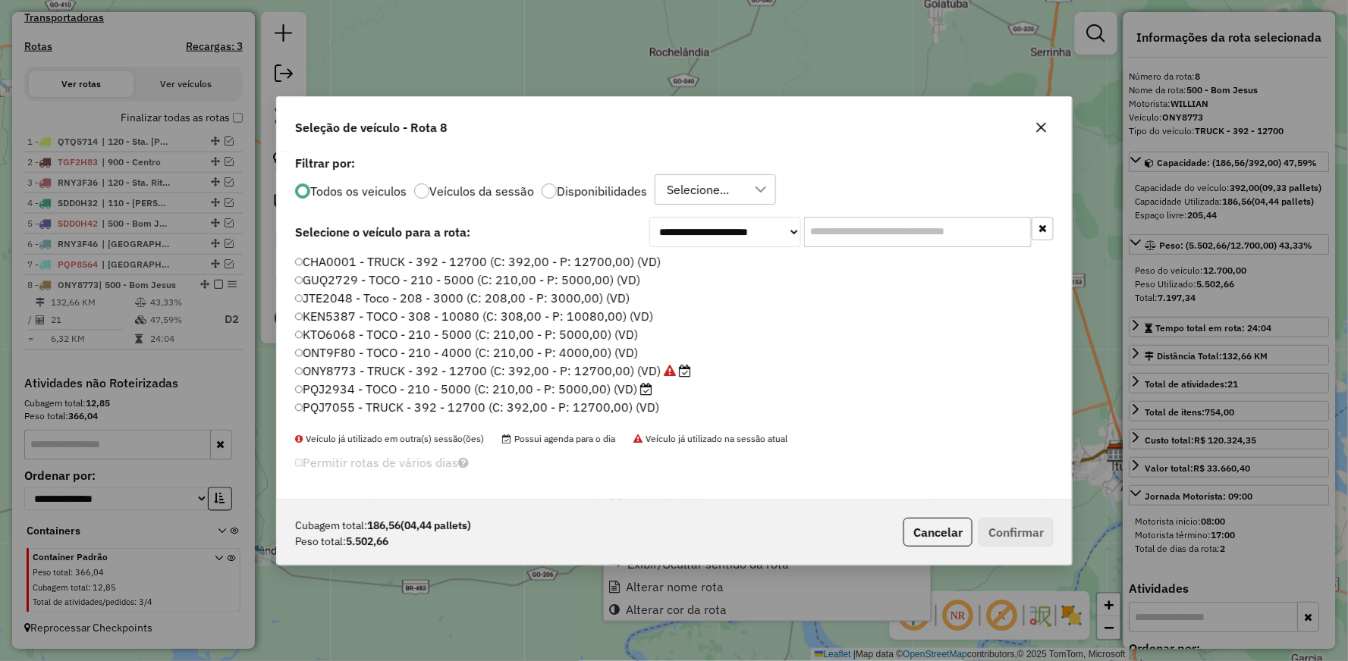
scroll to position [8, 4]
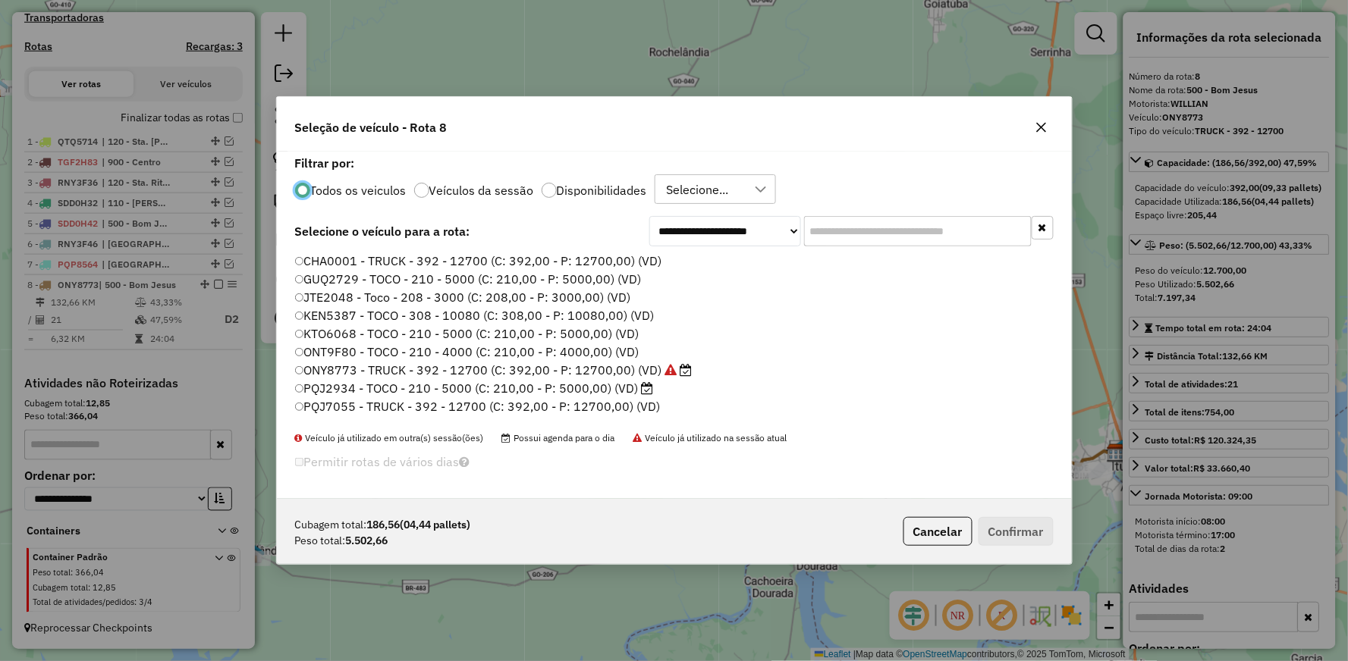
click at [347, 402] on label "PQJ7055 - TRUCK - 392 - 12700 (C: 392,00 - P: 12700,00) (VD)" at bounding box center [478, 406] width 366 height 18
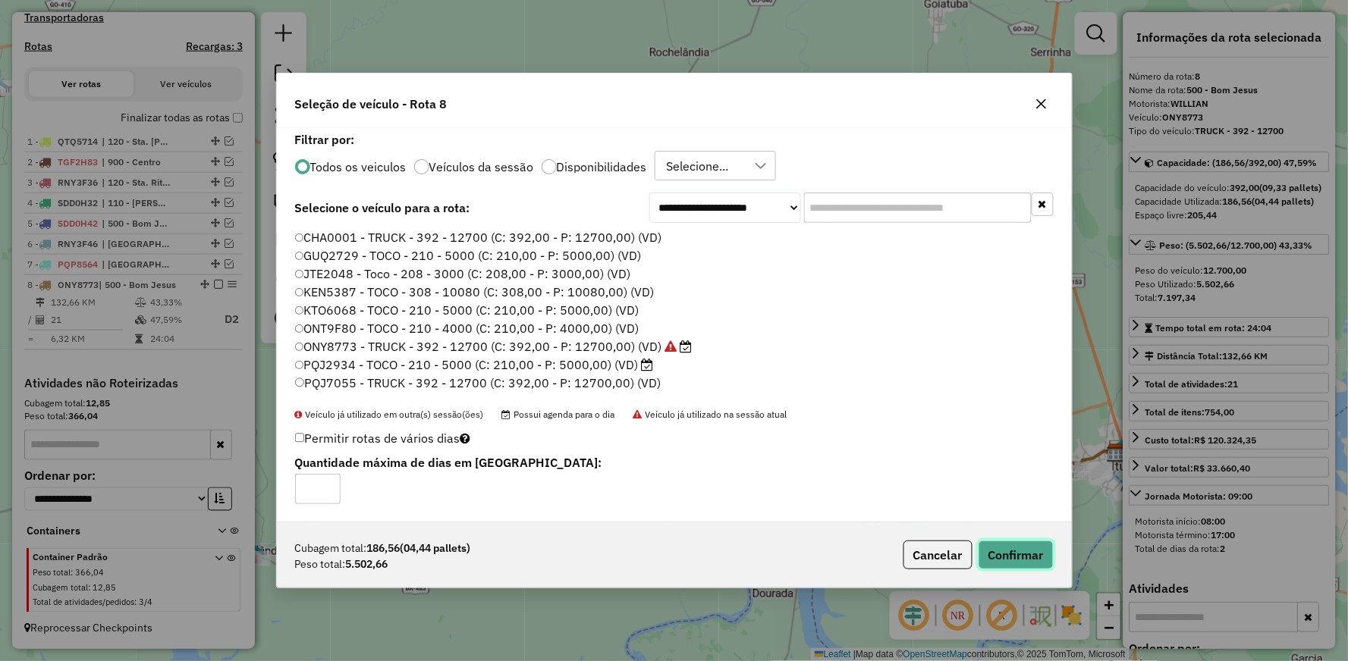
click at [1032, 557] on button "Confirmar" at bounding box center [1015, 555] width 75 height 29
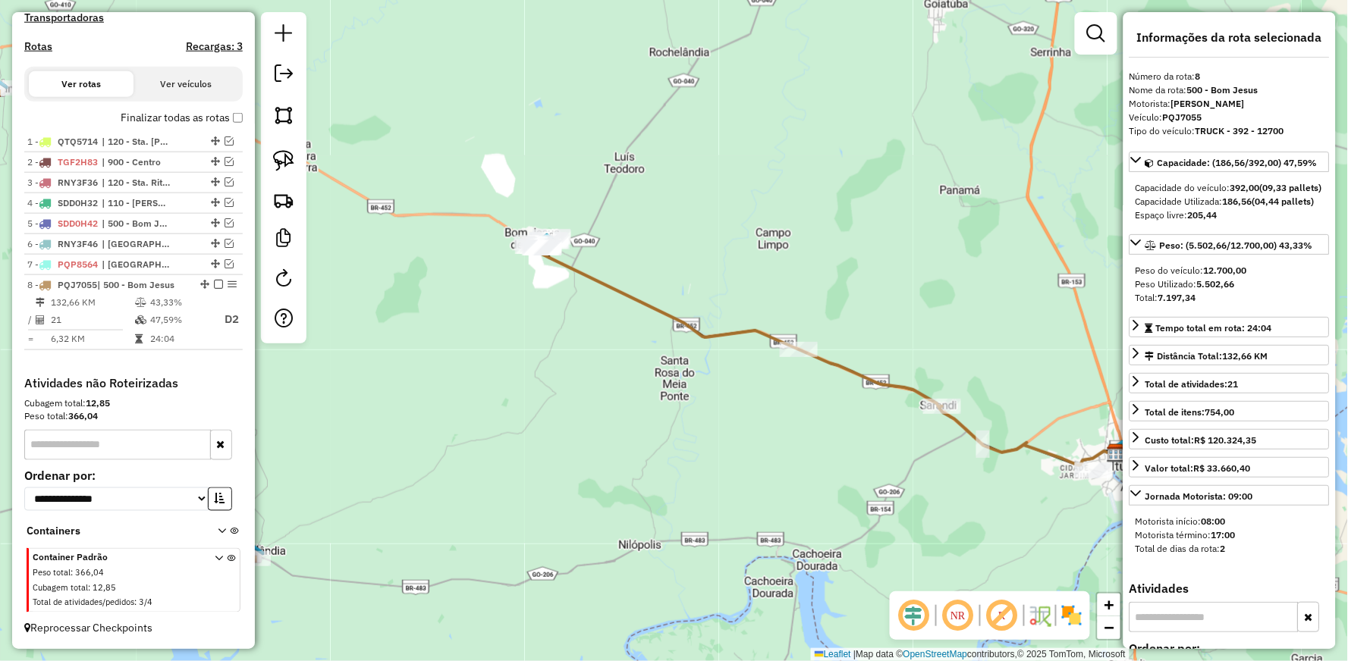
click at [658, 302] on icon at bounding box center [737, 322] width 410 height 171
click at [655, 306] on icon at bounding box center [737, 322] width 410 height 171
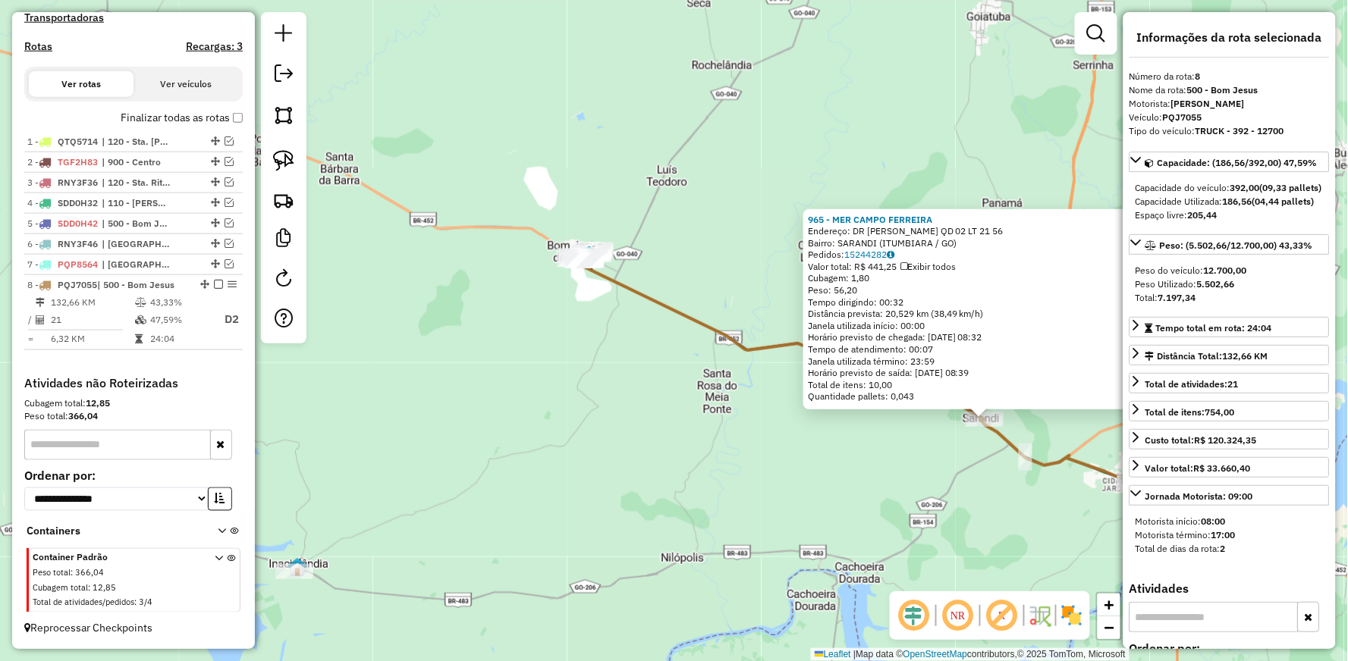
drag, startPoint x: 441, startPoint y: 384, endPoint x: 748, endPoint y: 473, distance: 319.0
click at [748, 473] on div "965 - MER CAMPO FERREIRA Endereço: DR MARIO GUEDES QD 02 LT 21 56 Bairro: SARAN…" at bounding box center [674, 330] width 1348 height 661
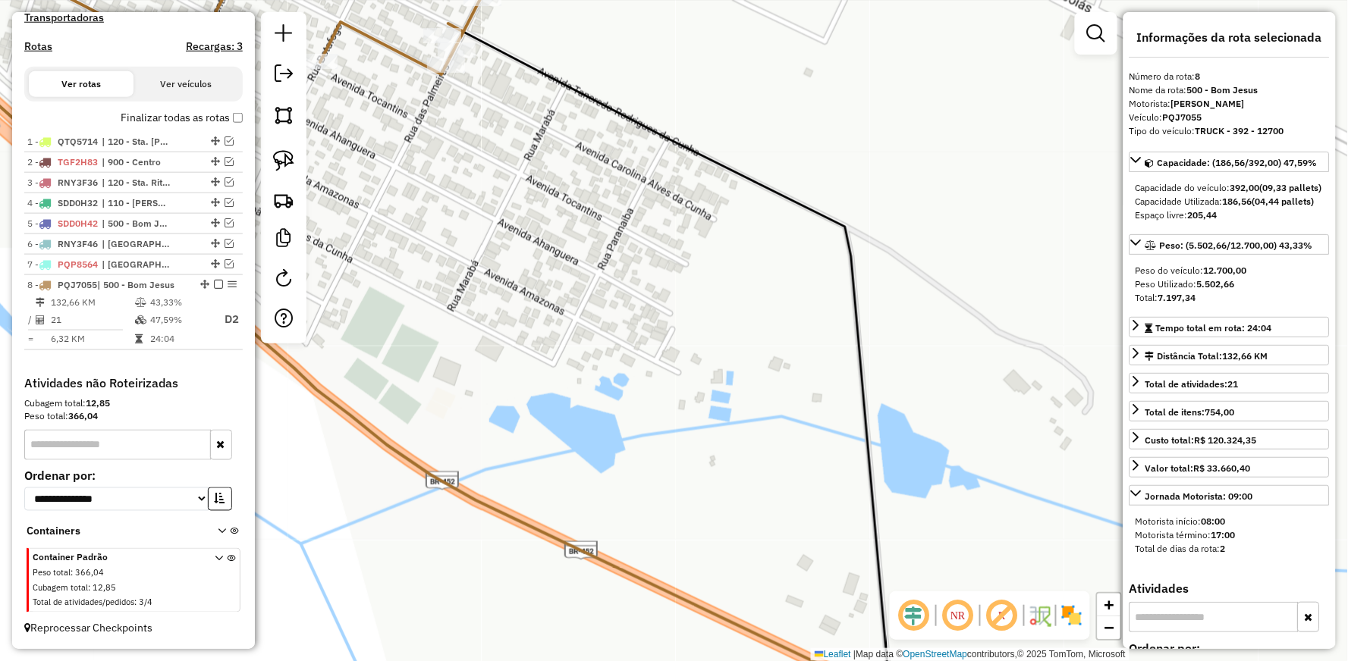
drag, startPoint x: 581, startPoint y: 223, endPoint x: 840, endPoint y: 480, distance: 365.2
click at [843, 479] on div "965 - MER CAMPO FERREIRA Endereço: DR MARIO GUEDES QD 02 LT 21 56 Bairro: SARAN…" at bounding box center [674, 330] width 1348 height 661
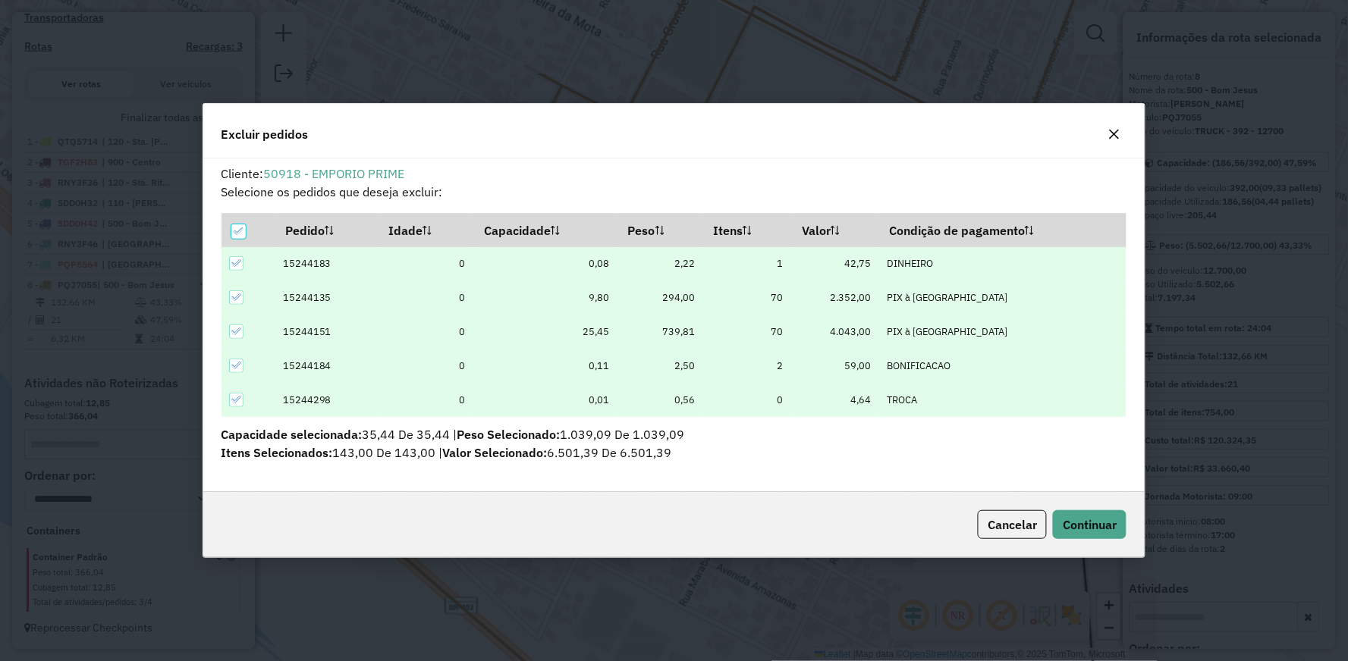
scroll to position [0, 0]
click at [1078, 524] on span "Continuar" at bounding box center [1090, 524] width 54 height 15
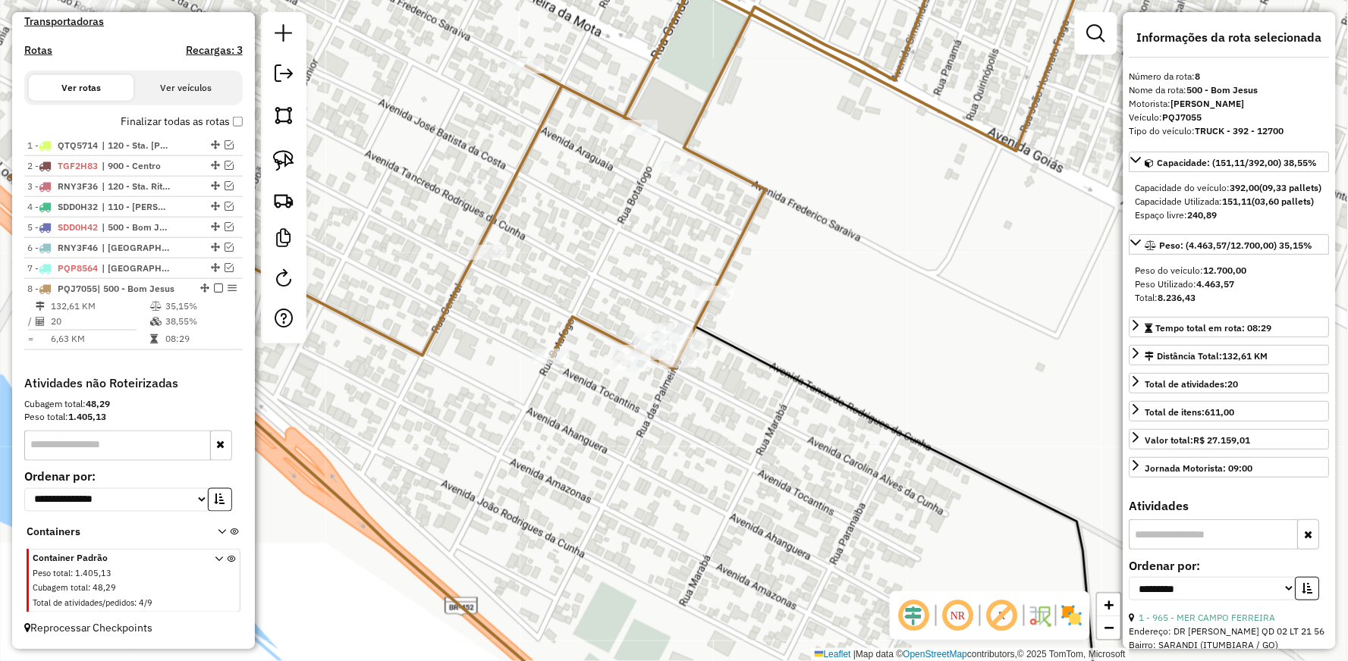
scroll to position [476, 0]
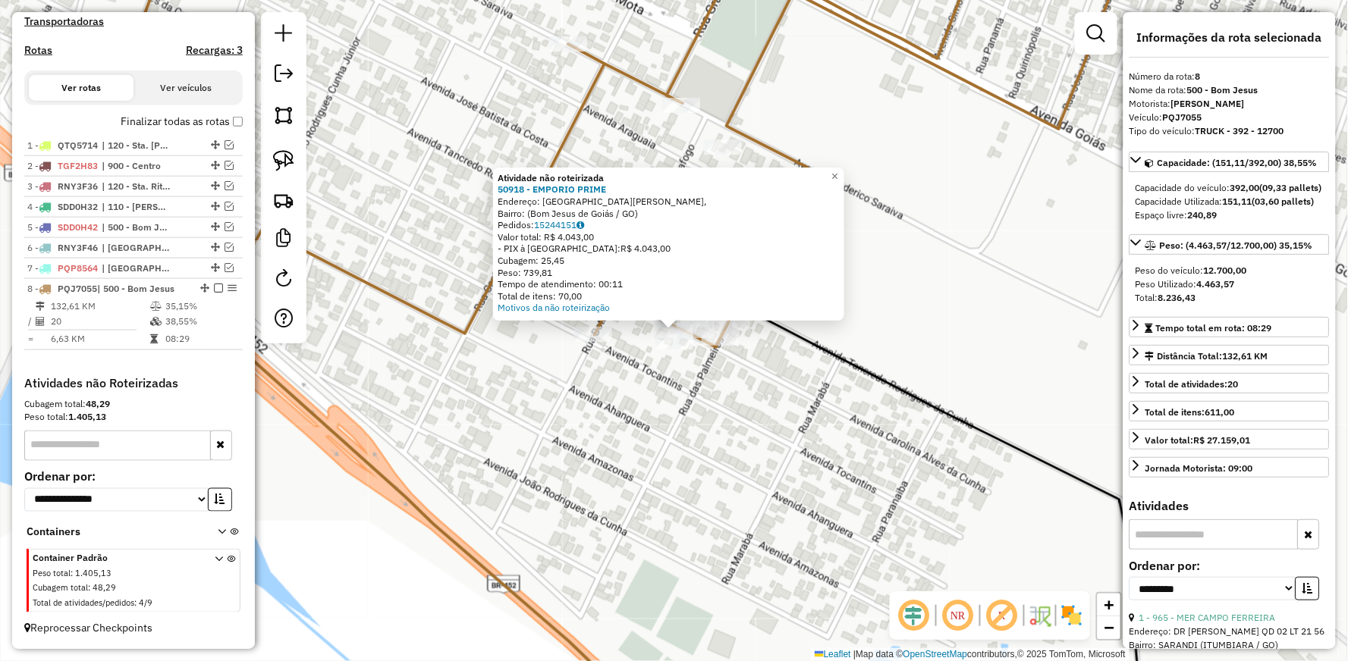
click at [939, 321] on div "Atividade não roteirizada 50918 - EMPORIO PRIME Endereço: Avenida José Batista …" at bounding box center [674, 330] width 1348 height 661
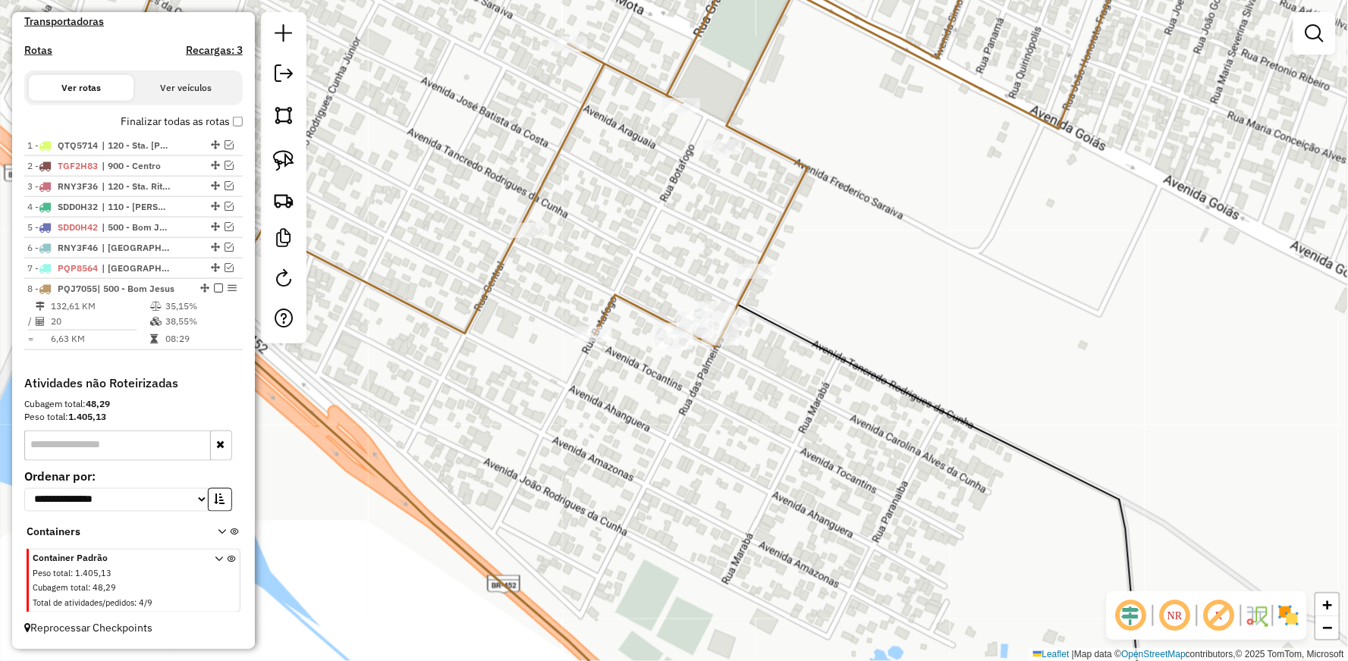
click at [797, 156] on icon at bounding box center [593, 330] width 1082 height 793
select select "**********"
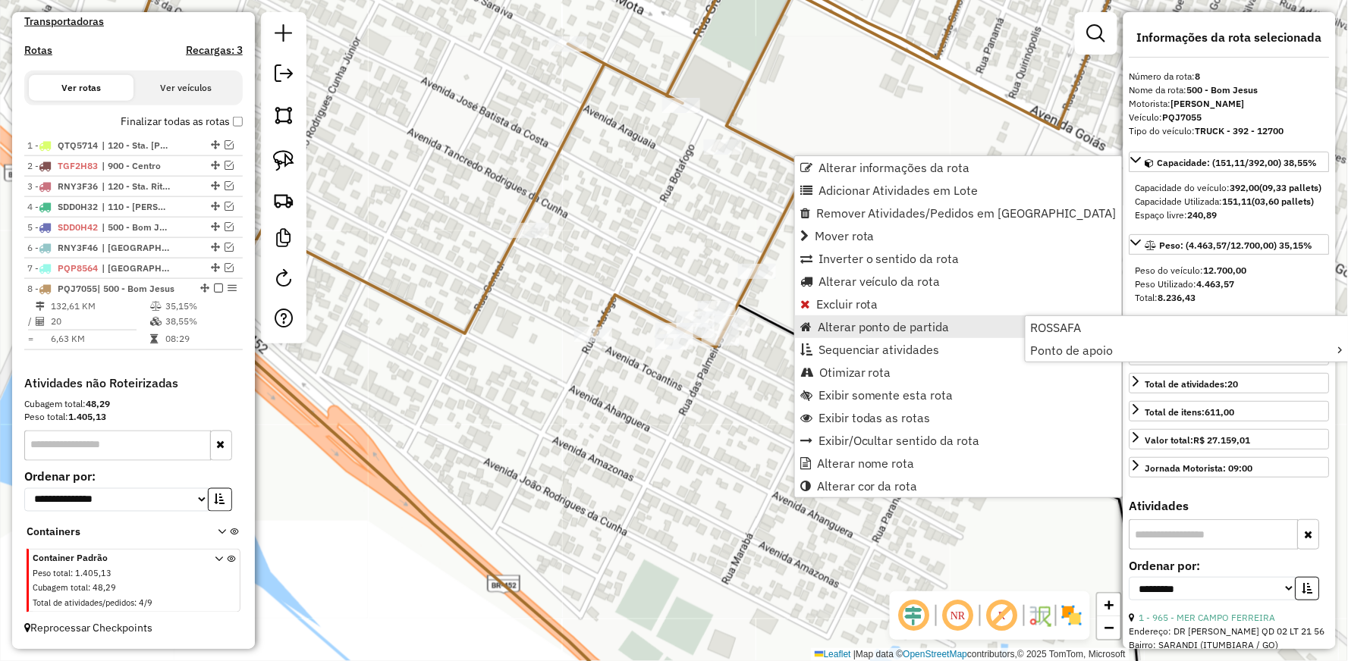
click at [861, 321] on span "Alterar ponto de partida" at bounding box center [884, 327] width 132 height 12
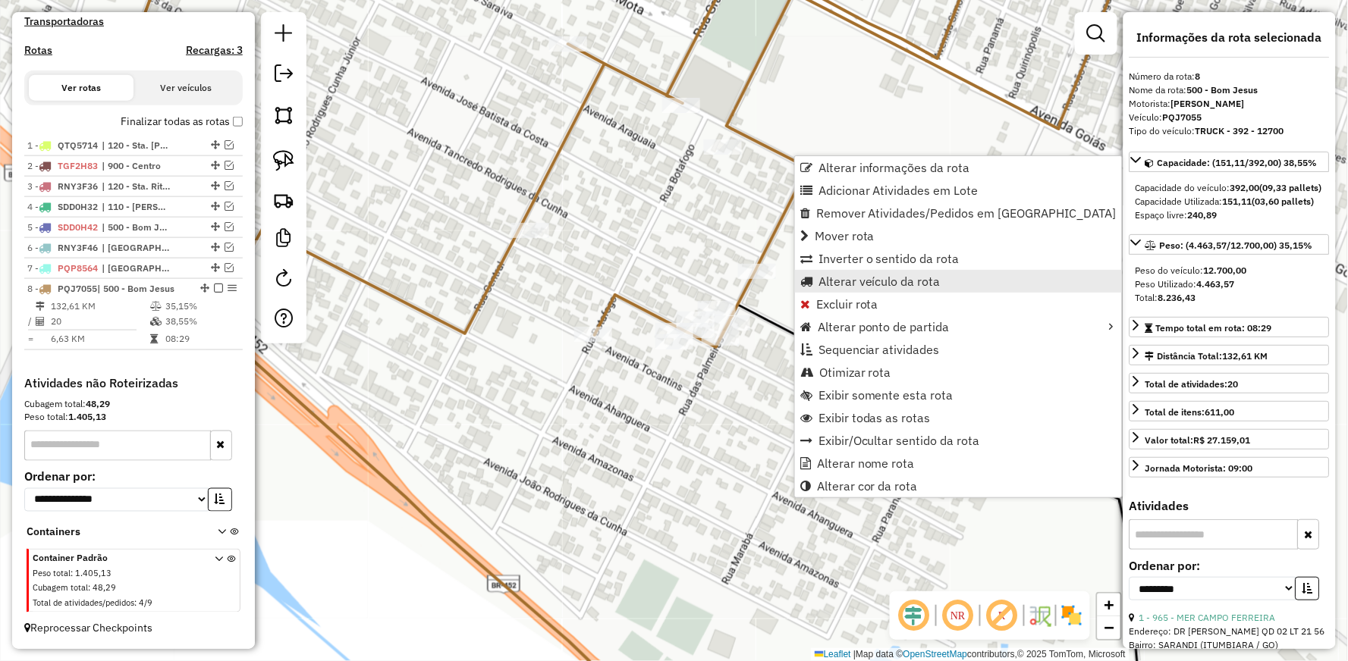
click at [853, 275] on span "Alterar veículo da rota" at bounding box center [879, 281] width 122 height 12
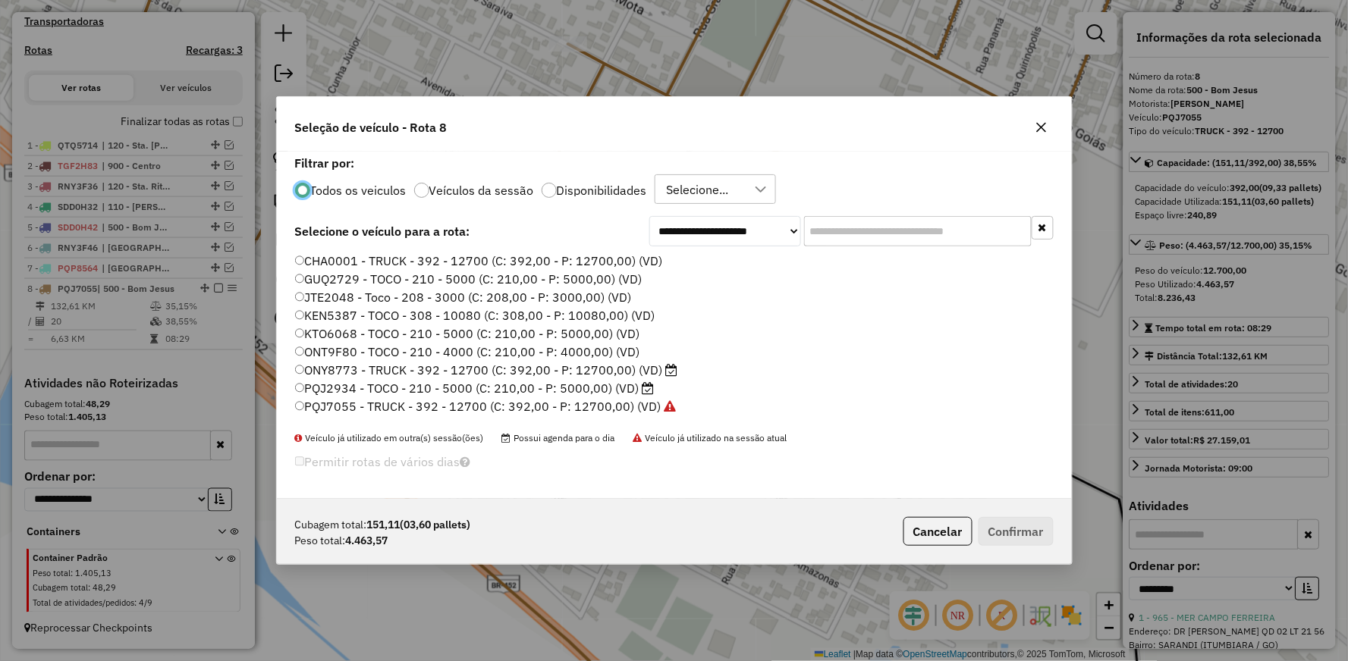
scroll to position [8, 4]
click at [334, 372] on label "ONY8773 - TRUCK - 392 - 12700 (C: 392,00 - P: 12700,00) (VD)" at bounding box center [486, 370] width 383 height 18
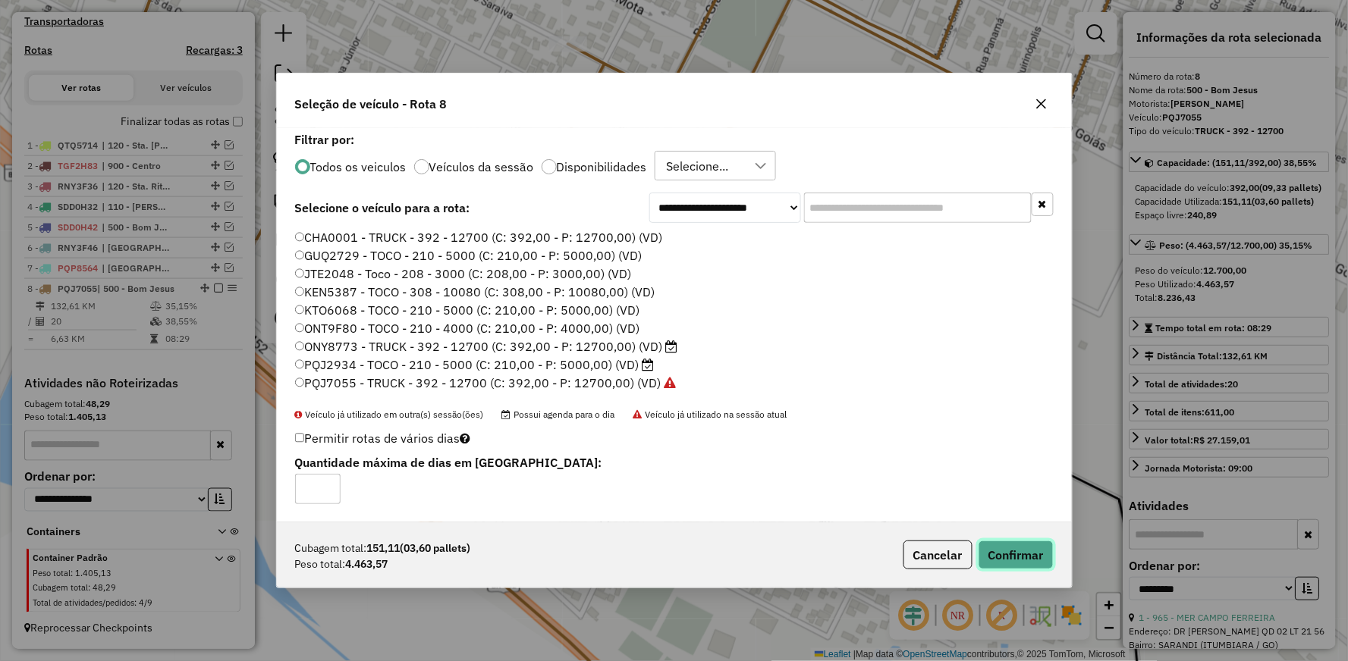
click at [1041, 562] on button "Confirmar" at bounding box center [1015, 555] width 75 height 29
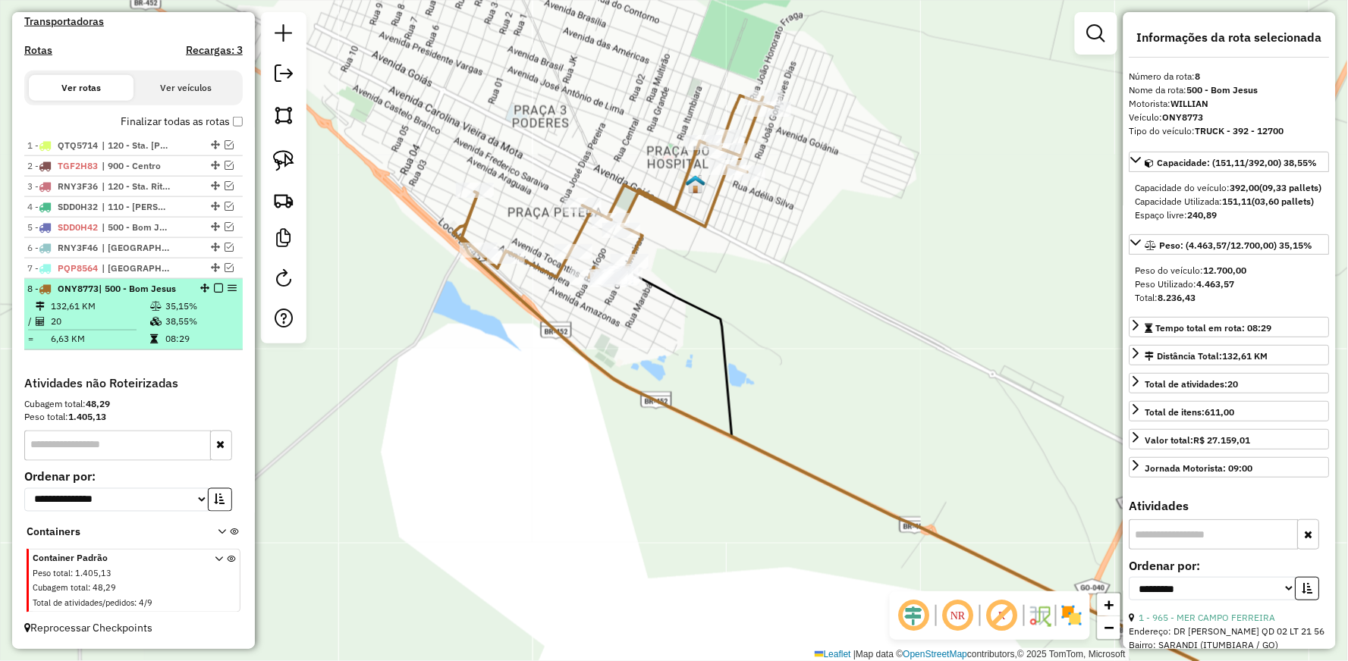
click at [214, 285] on em at bounding box center [218, 288] width 9 height 9
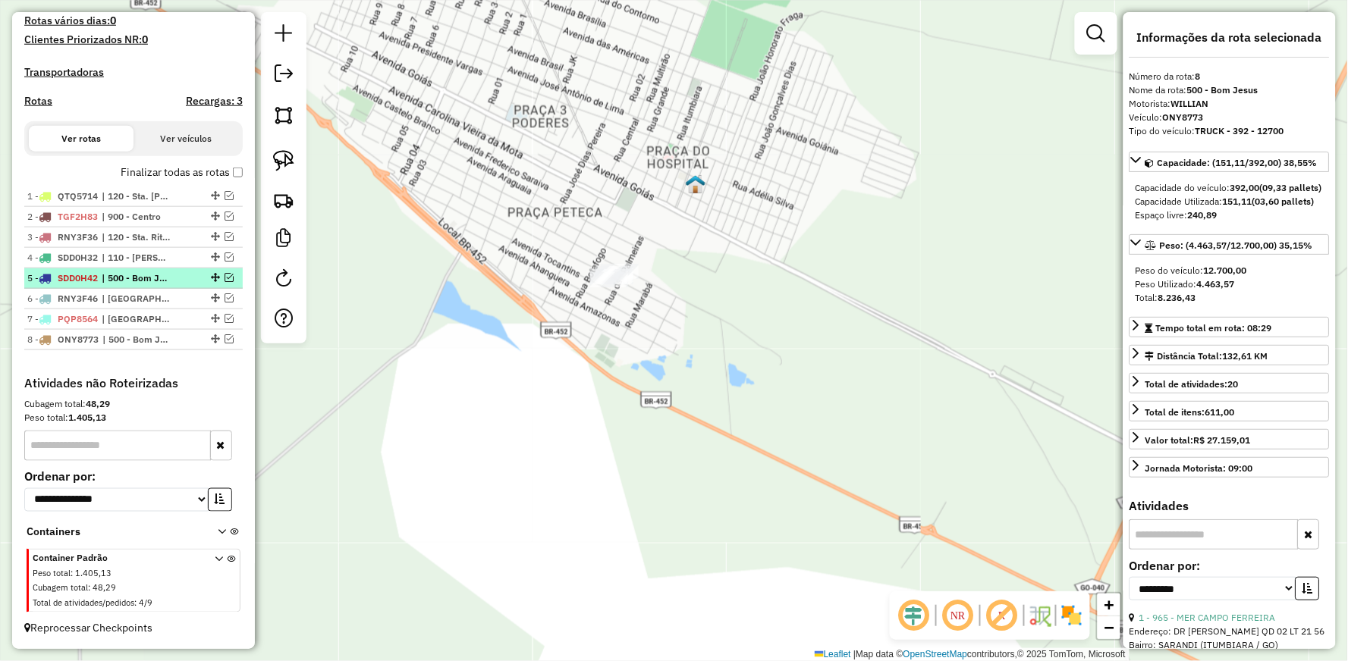
click at [225, 275] on em at bounding box center [229, 277] width 9 height 9
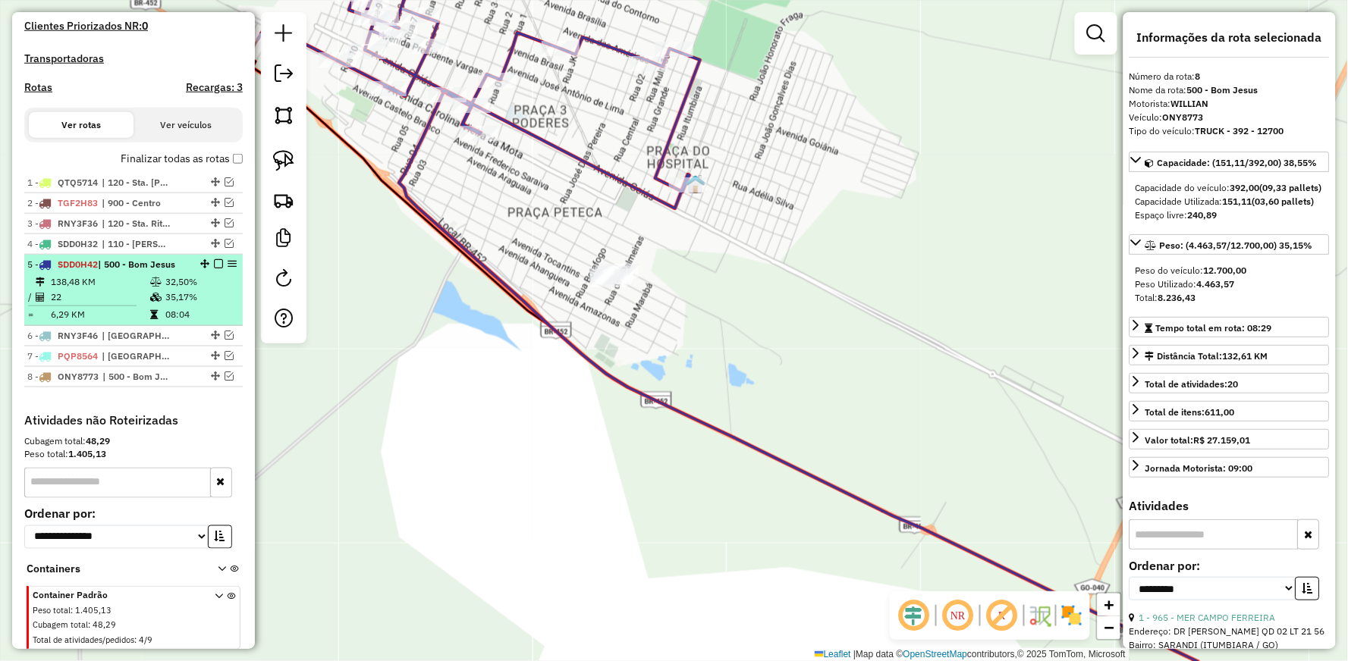
scroll to position [476, 0]
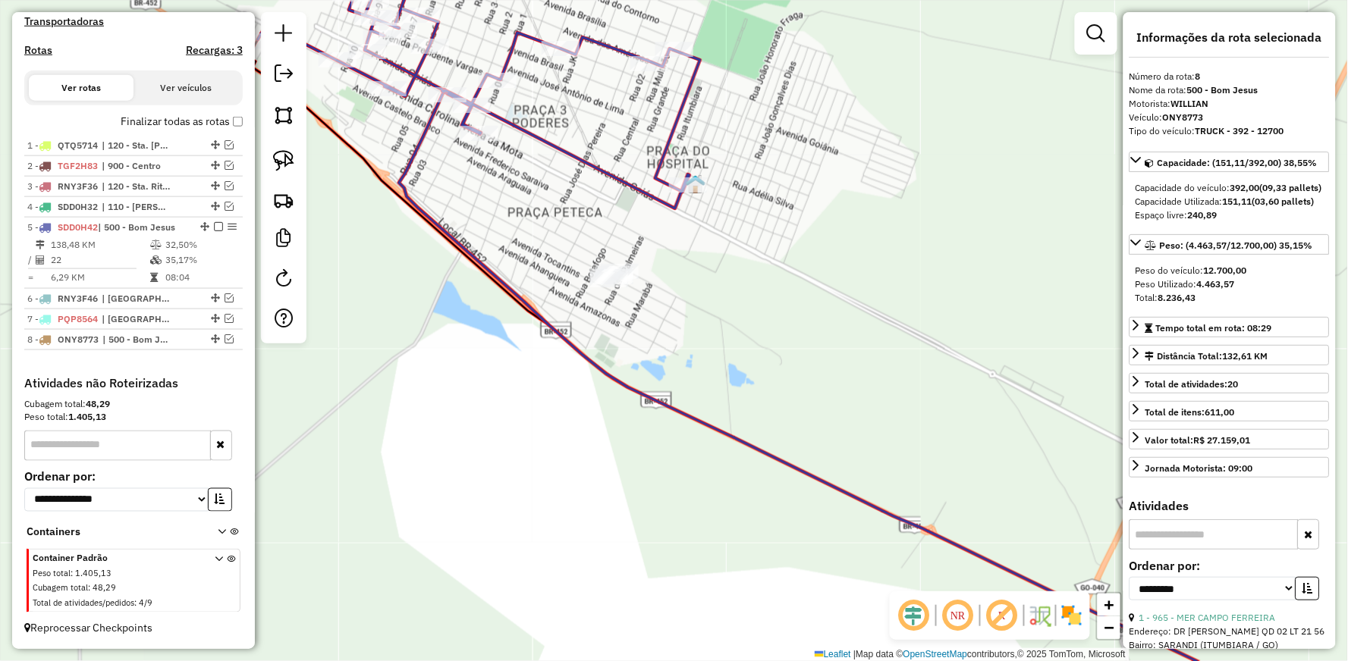
click at [563, 155] on icon at bounding box center [479, 94] width 442 height 229
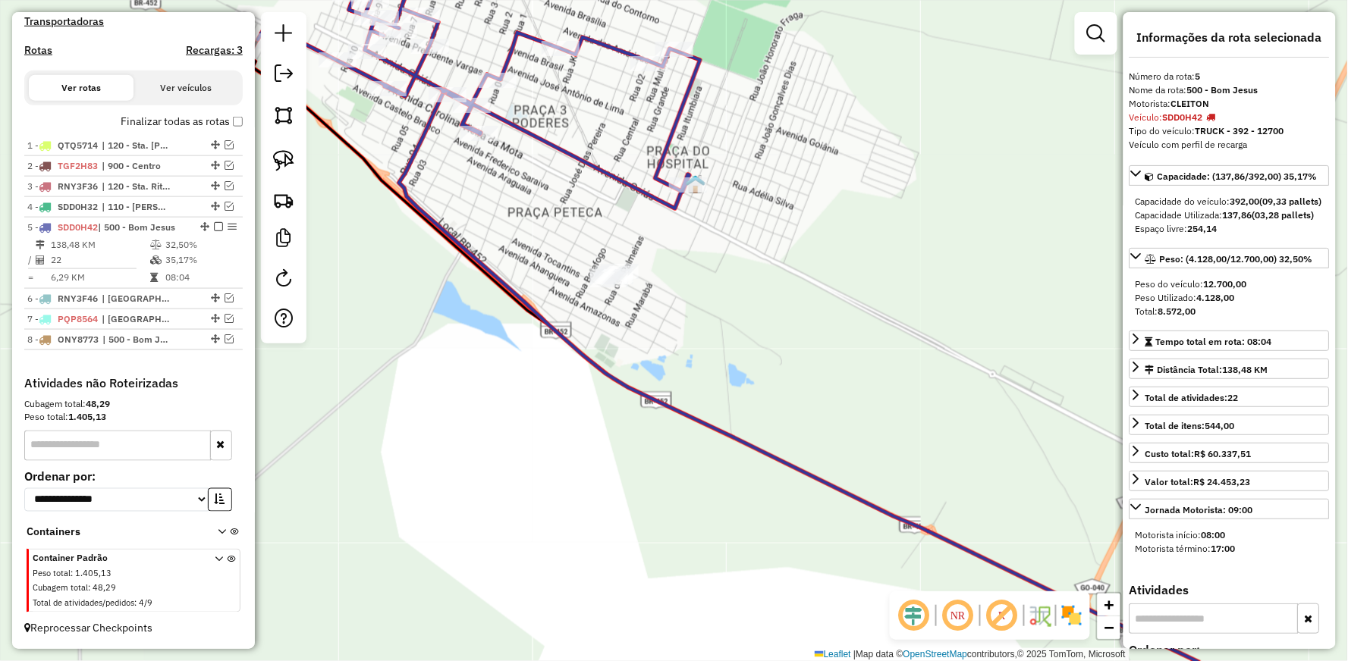
click at [570, 153] on icon at bounding box center [479, 94] width 442 height 229
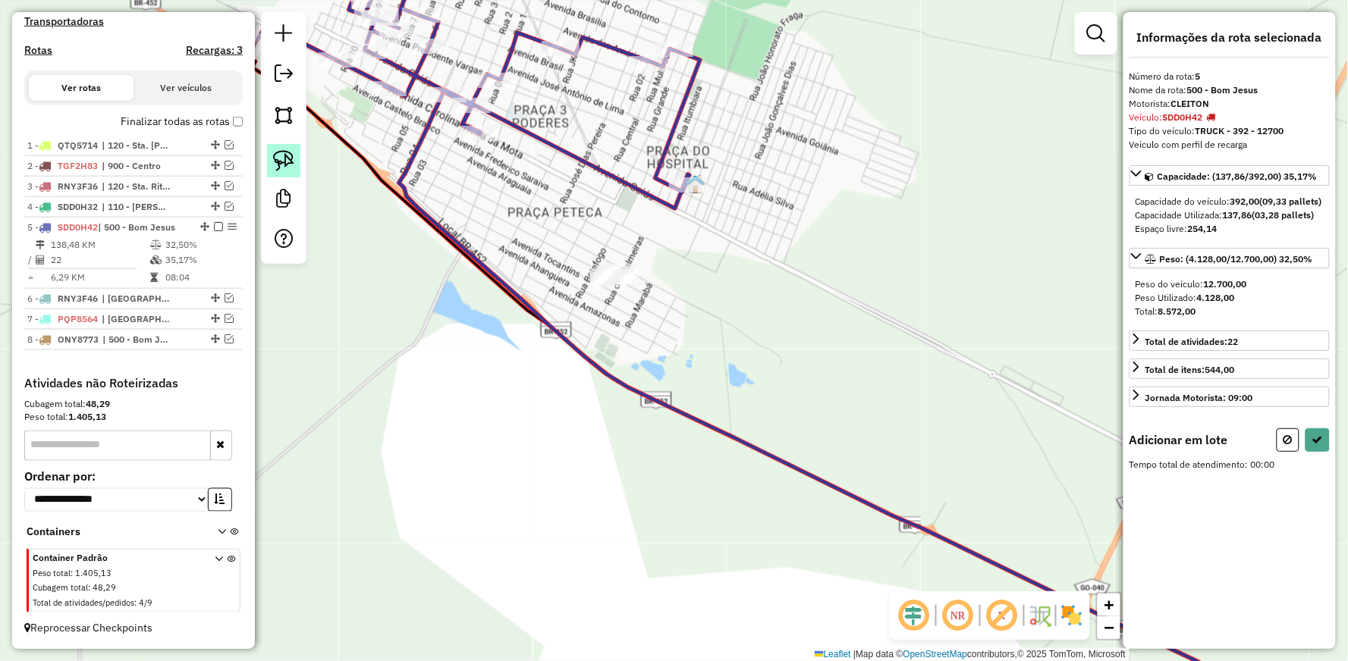
click at [291, 158] on img at bounding box center [283, 160] width 21 height 21
drag, startPoint x: 609, startPoint y: 234, endPoint x: 562, endPoint y: 306, distance: 86.7
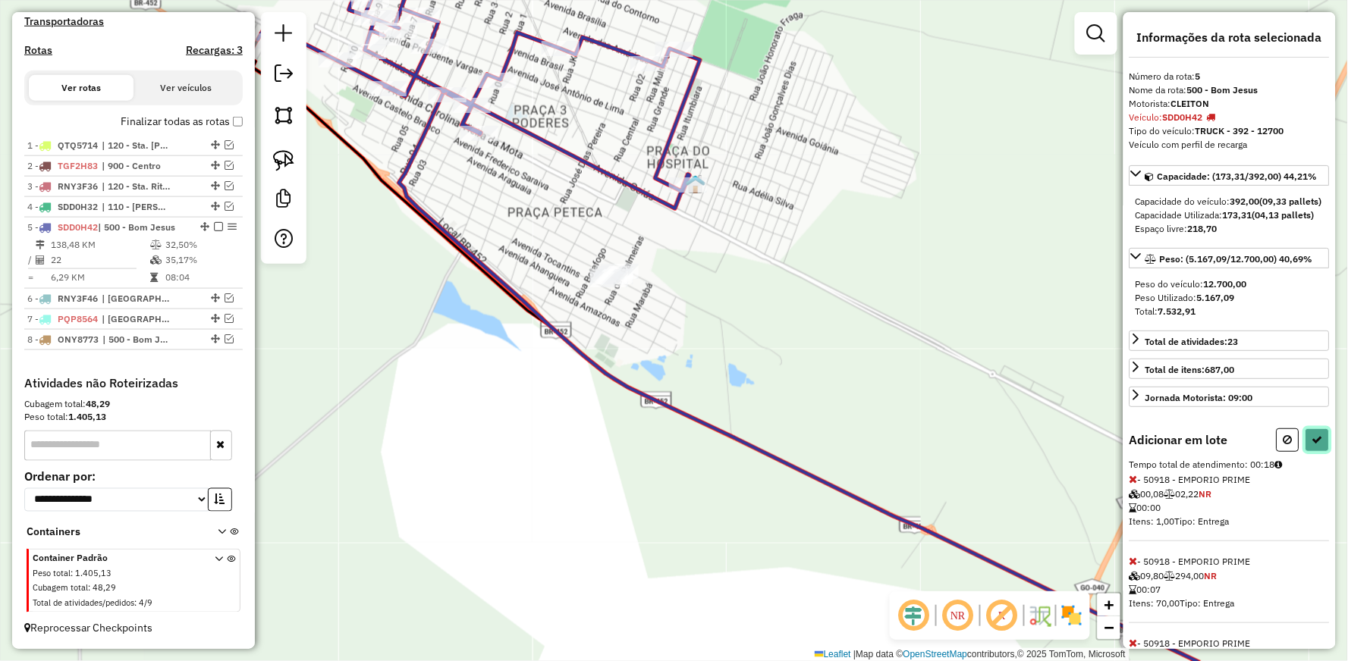
click at [1313, 445] on icon at bounding box center [1317, 440] width 11 height 11
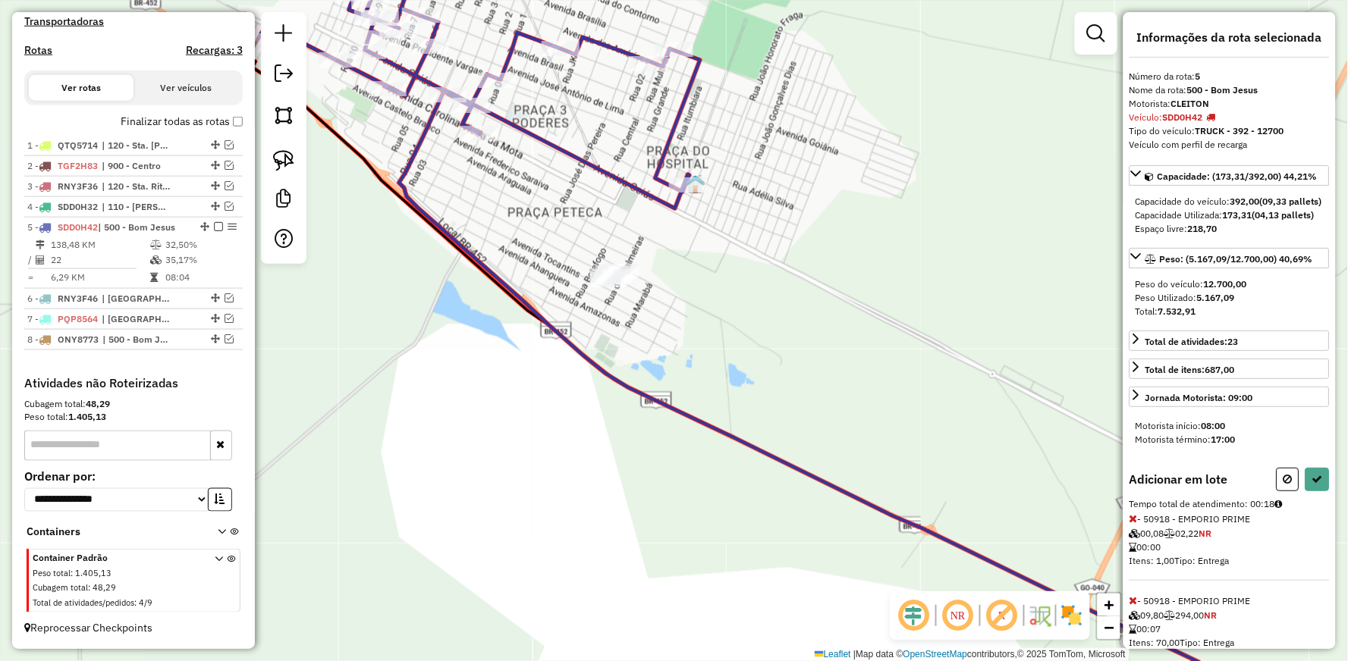
select select "**********"
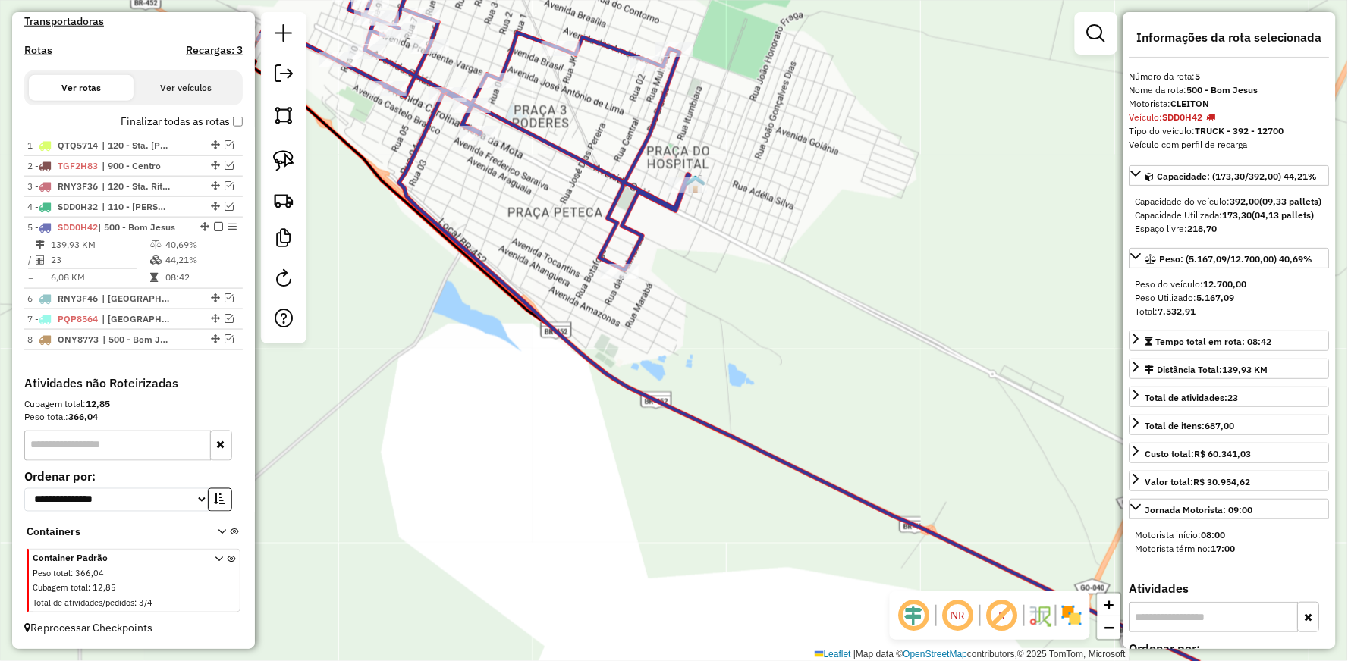
click at [617, 185] on icon at bounding box center [474, 125] width 432 height 290
click at [617, 184] on icon at bounding box center [474, 125] width 432 height 290
click at [225, 338] on em at bounding box center [229, 338] width 9 height 9
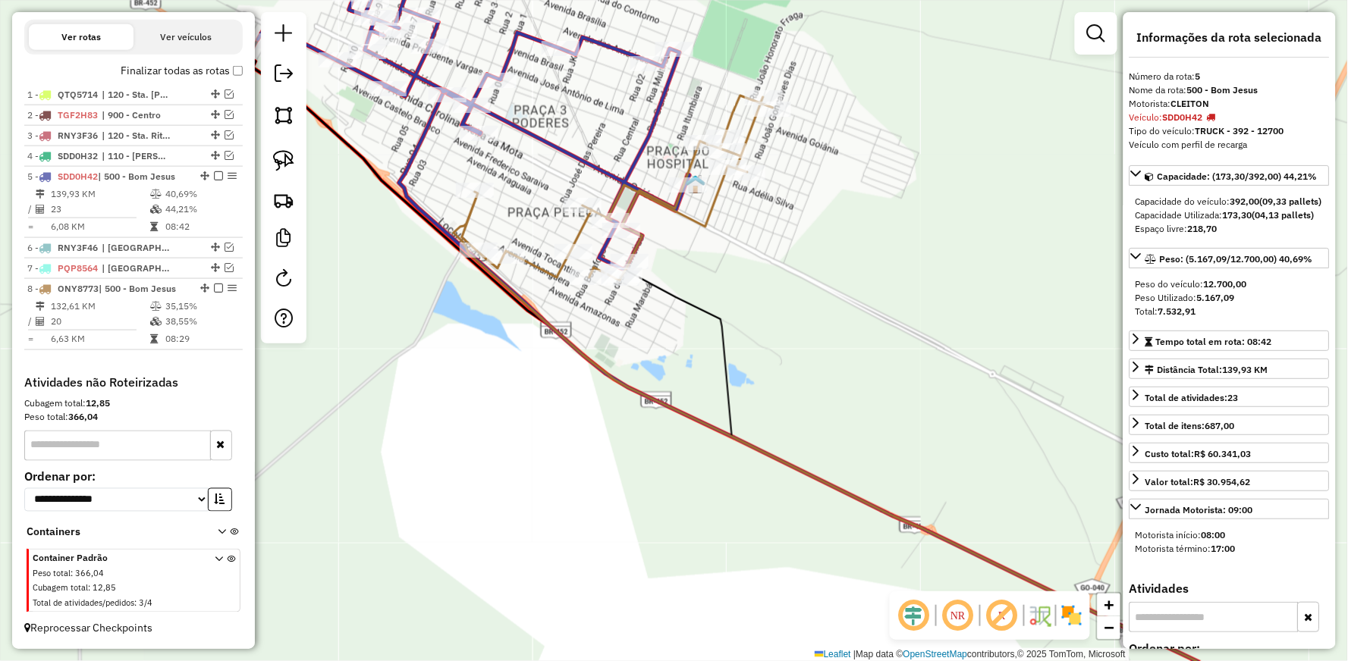
click at [725, 93] on div "Janela de atendimento Grade de atendimento Capacidade Transportadoras Veículos …" at bounding box center [674, 330] width 1348 height 661
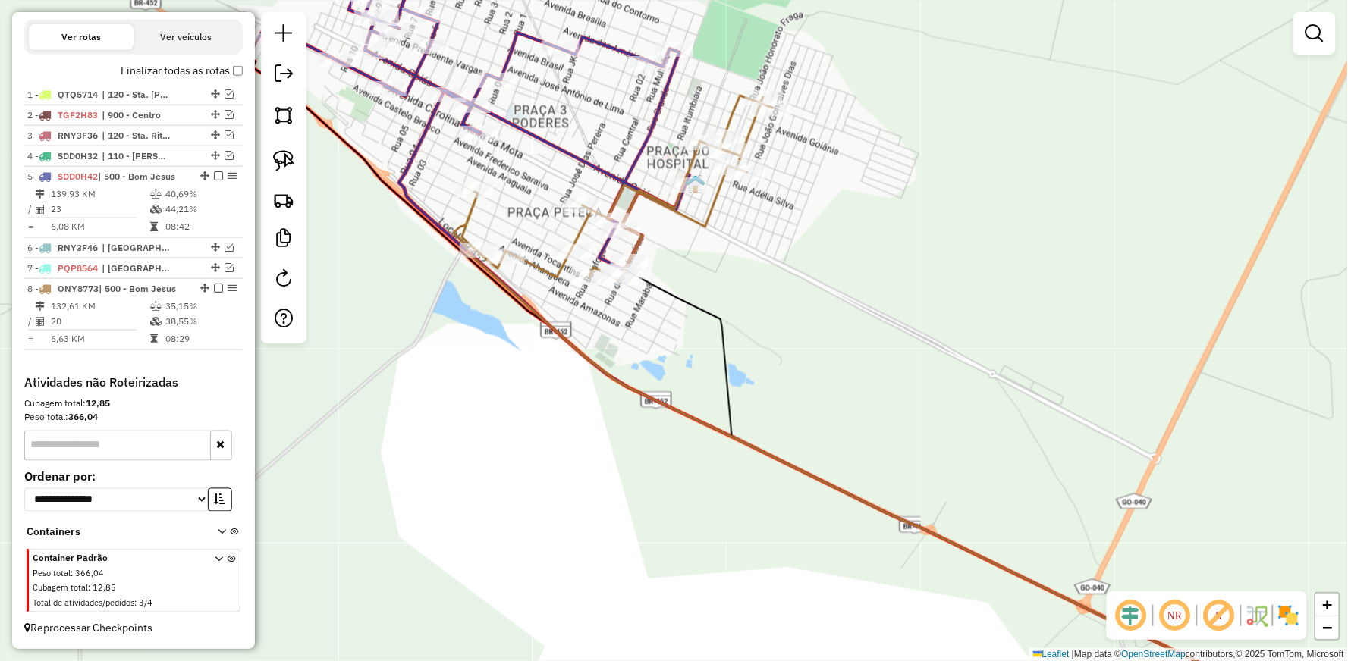
click at [739, 102] on icon at bounding box center [893, 412] width 879 height 632
select select "**********"
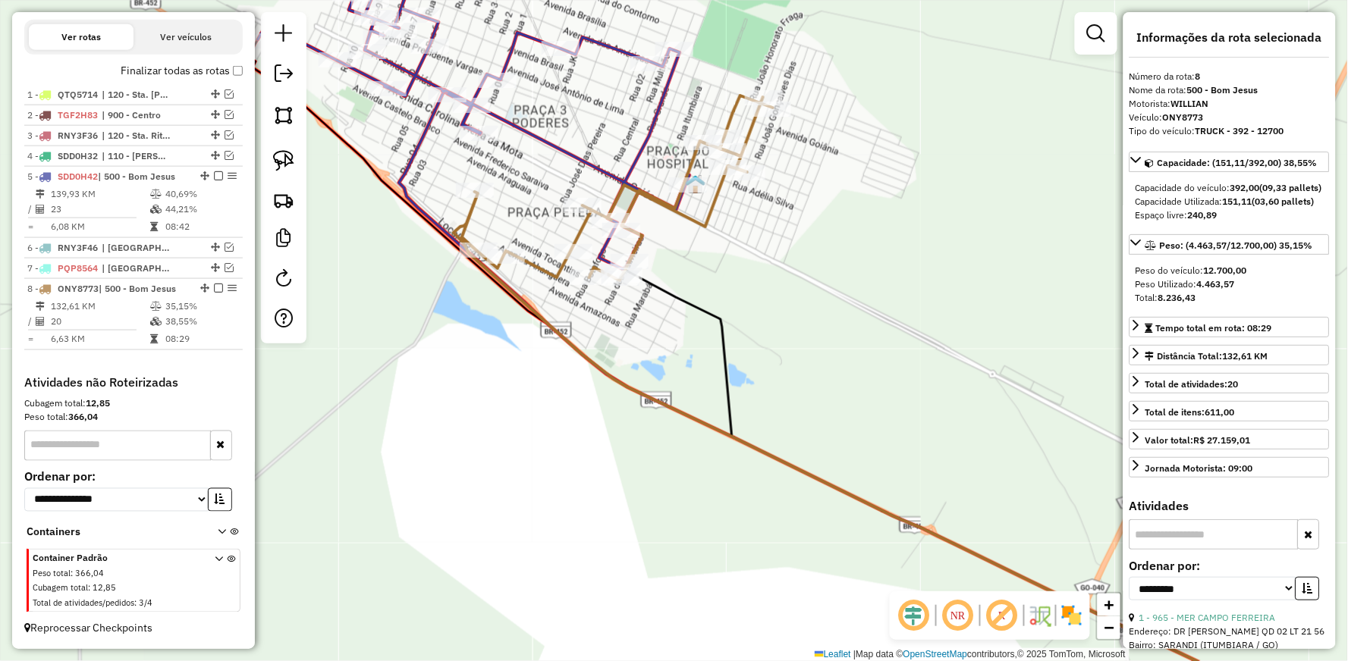
click at [736, 102] on icon at bounding box center [893, 412] width 879 height 632
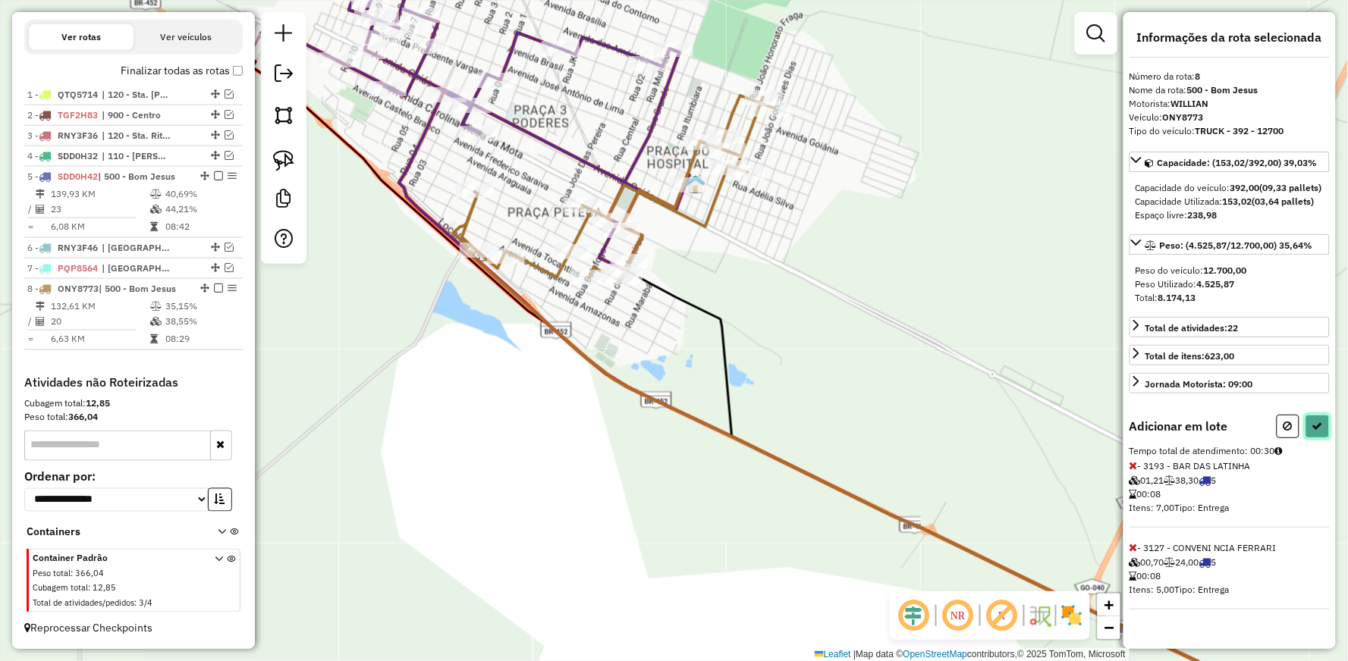
click at [1324, 438] on button at bounding box center [1317, 427] width 24 height 24
select select "**********"
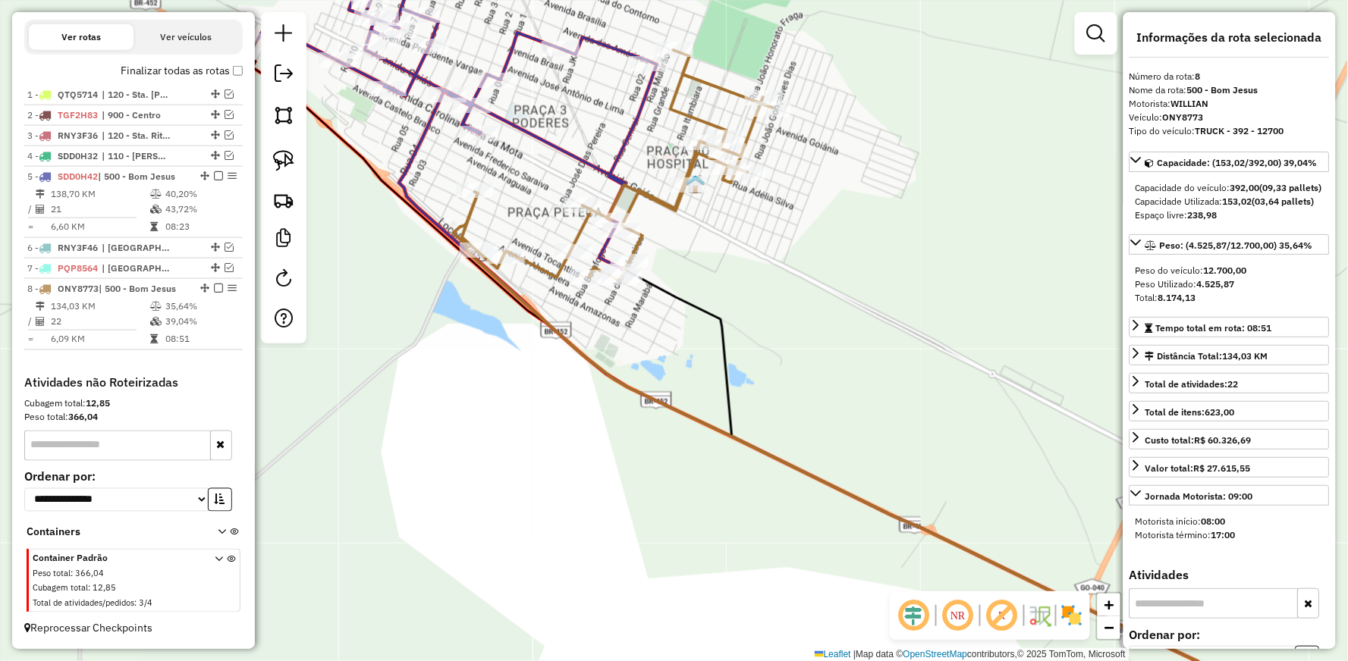
click at [533, 265] on icon at bounding box center [893, 388] width 879 height 677
click at [541, 135] on icon at bounding box center [457, 124] width 399 height 289
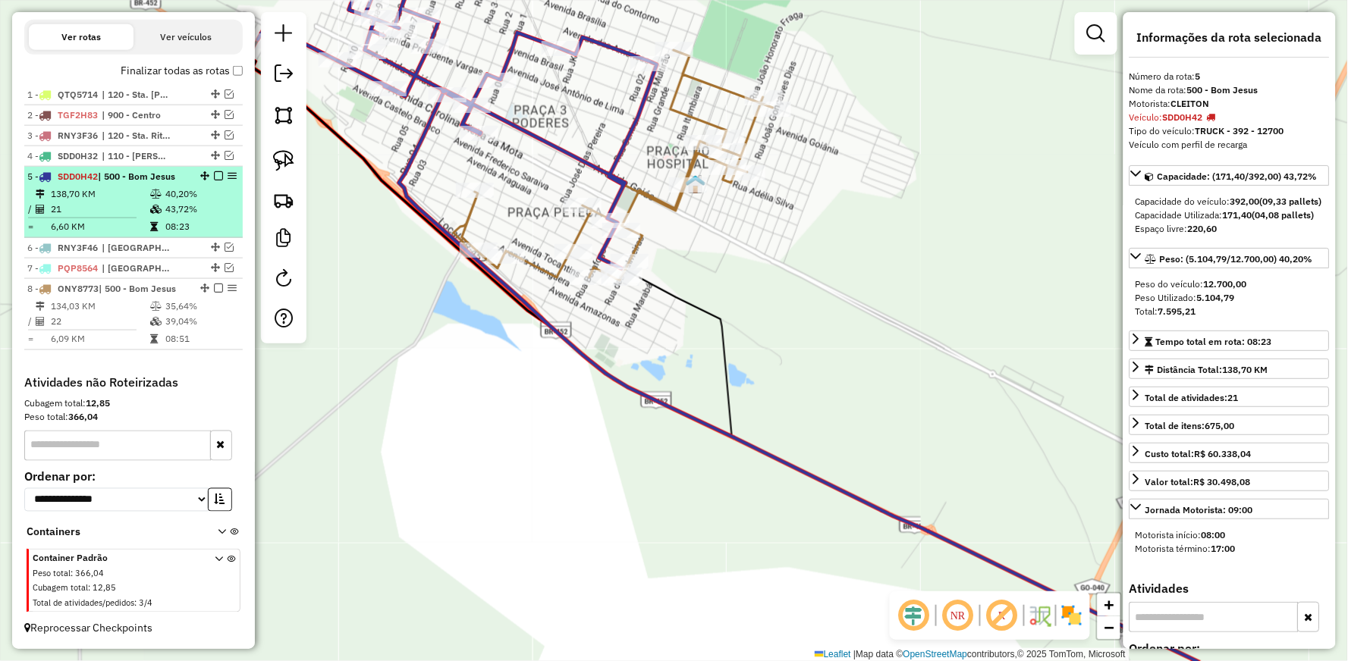
click at [214, 173] on em at bounding box center [218, 175] width 9 height 9
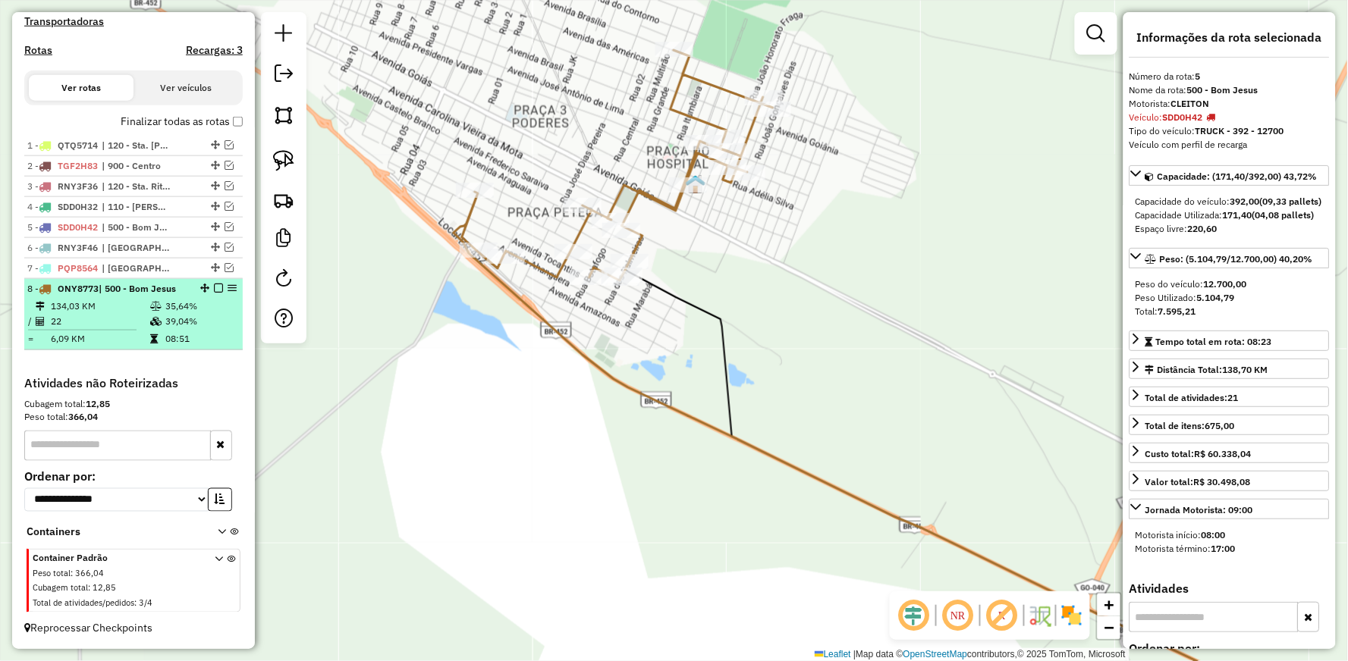
click at [214, 285] on em at bounding box center [218, 288] width 9 height 9
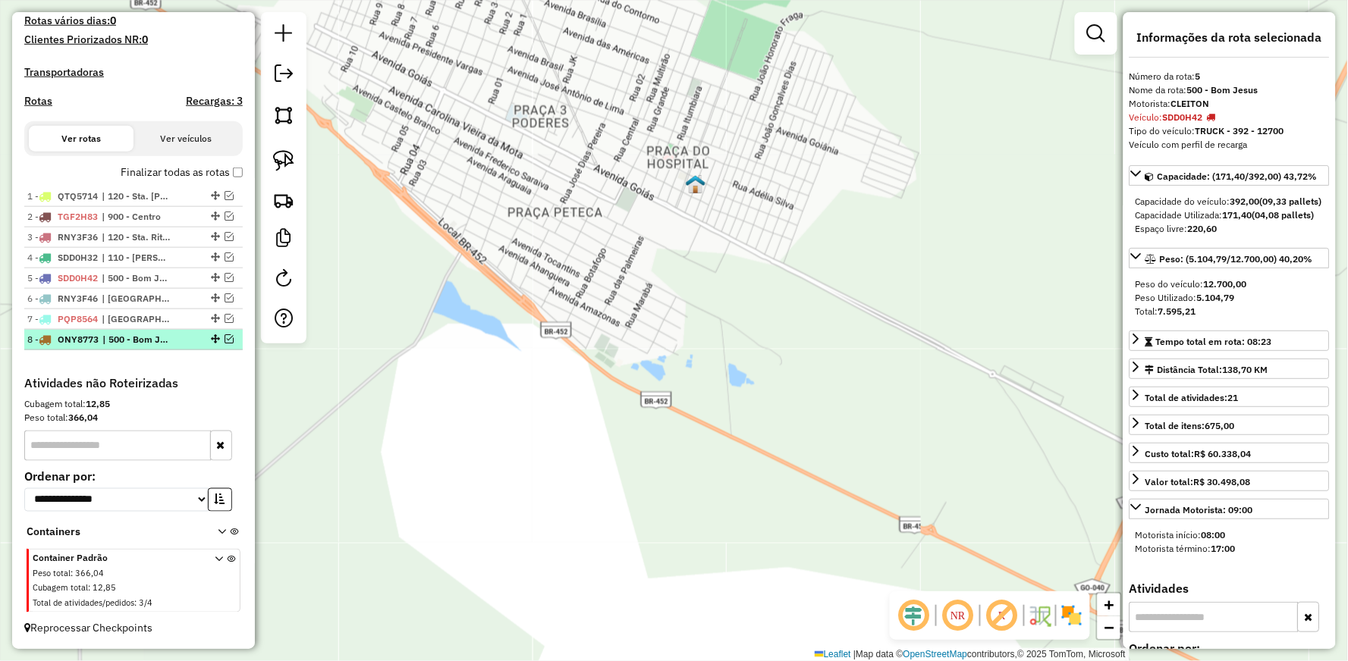
scroll to position [426, 0]
click at [287, 70] on em at bounding box center [284, 73] width 18 height 18
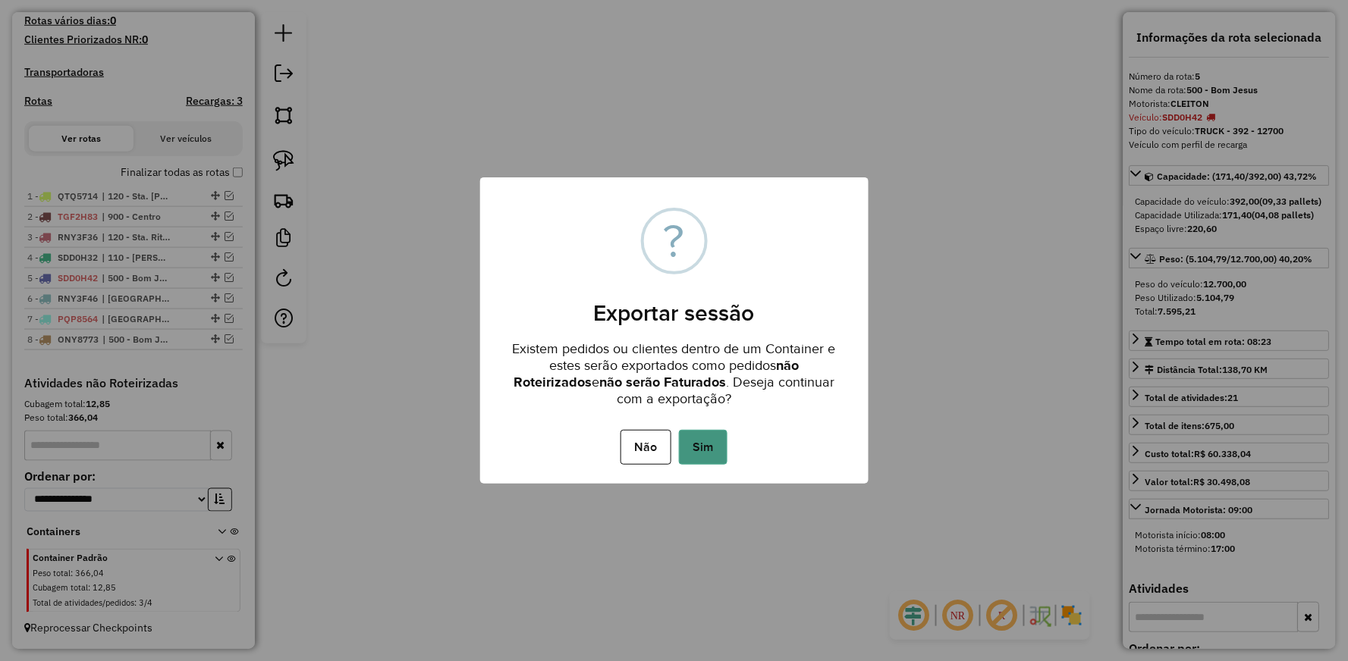
click at [699, 438] on button "Sim" at bounding box center [703, 447] width 49 height 35
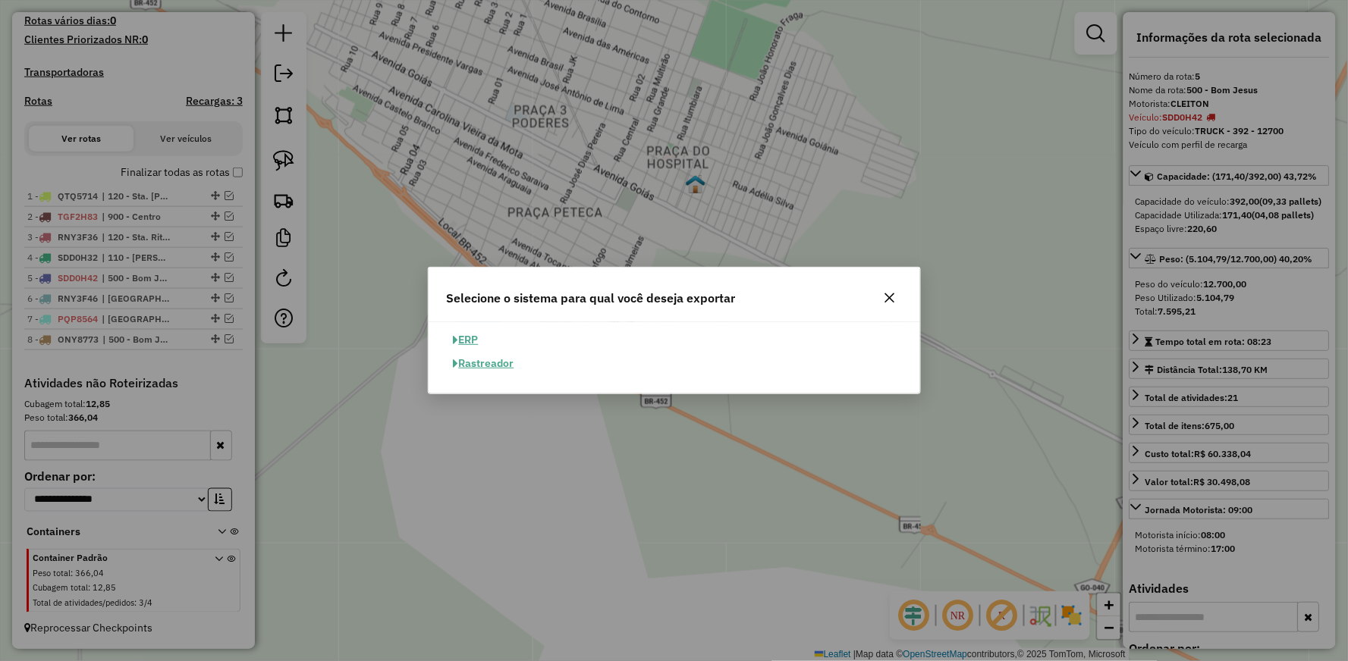
click at [463, 332] on button "ERP" at bounding box center [466, 340] width 39 height 24
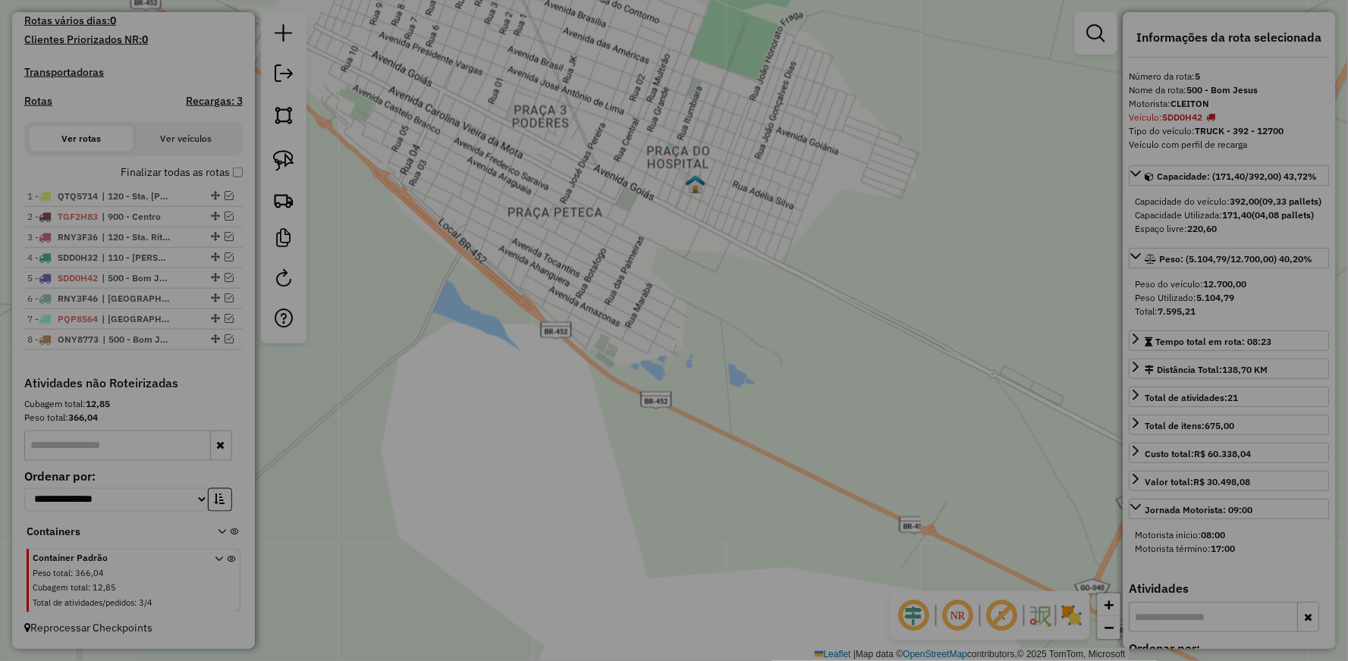
select select "**"
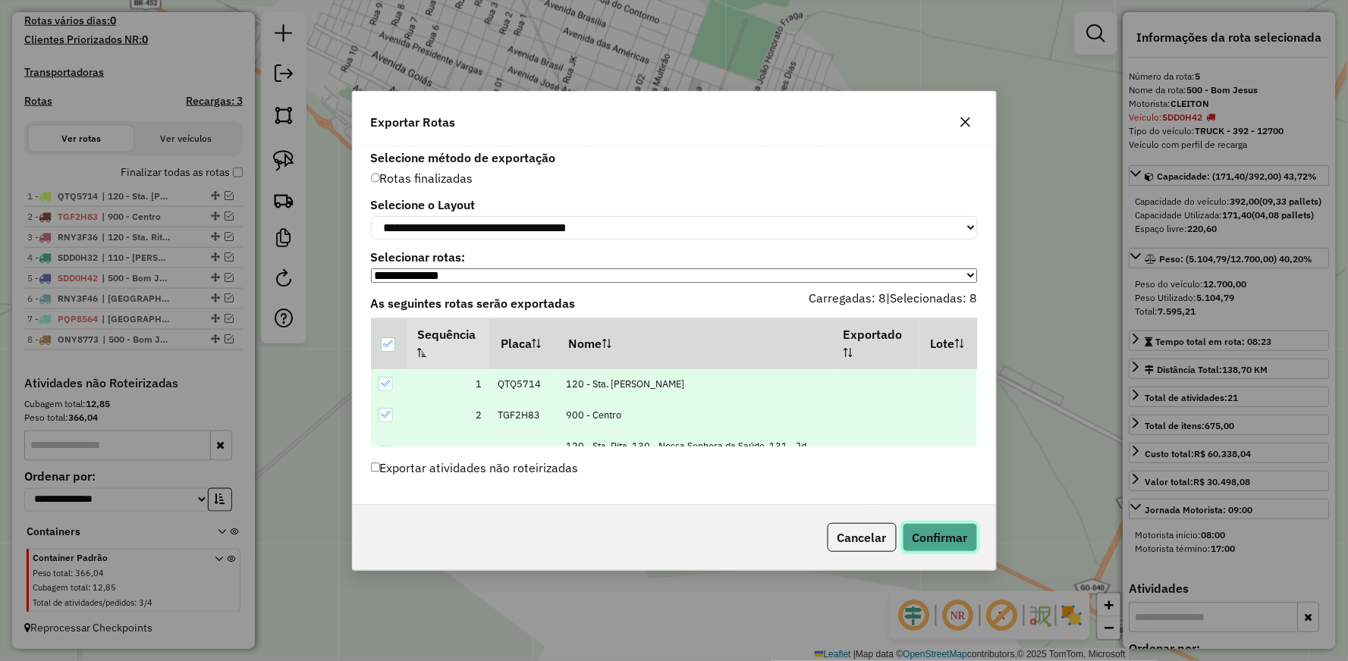
click at [957, 536] on button "Confirmar" at bounding box center [940, 537] width 75 height 29
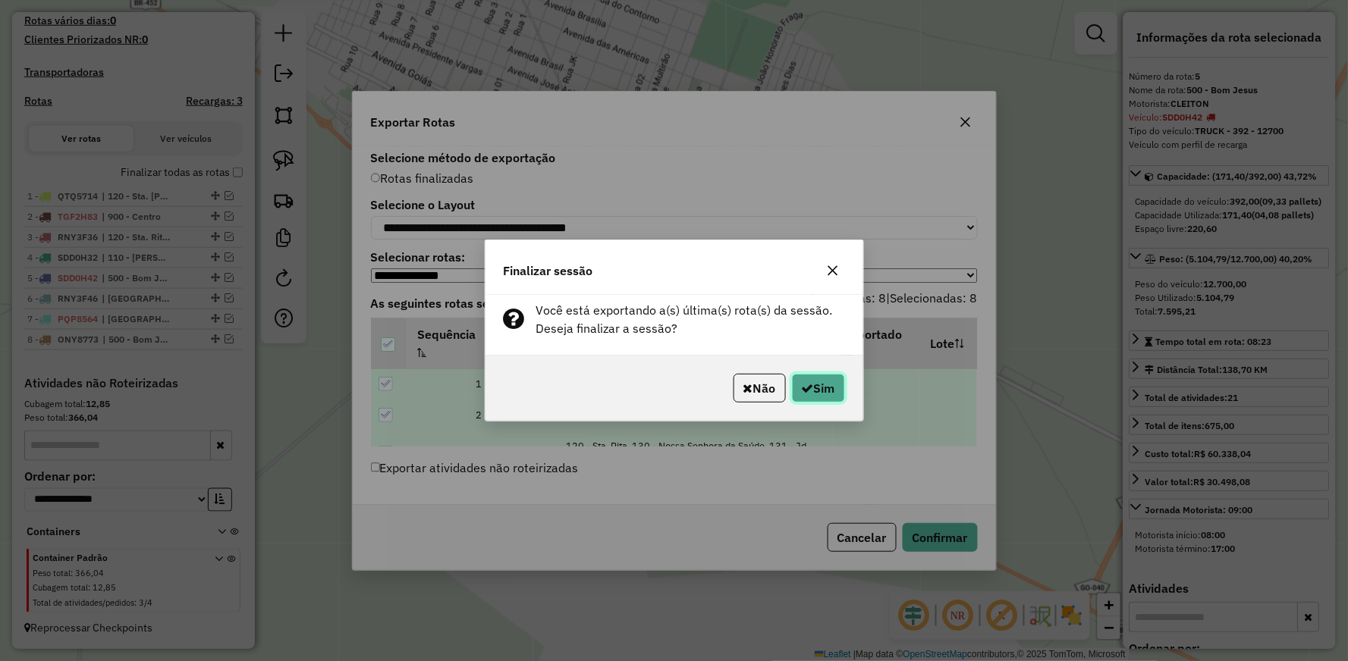
click at [825, 396] on button "Sim" at bounding box center [818, 388] width 53 height 29
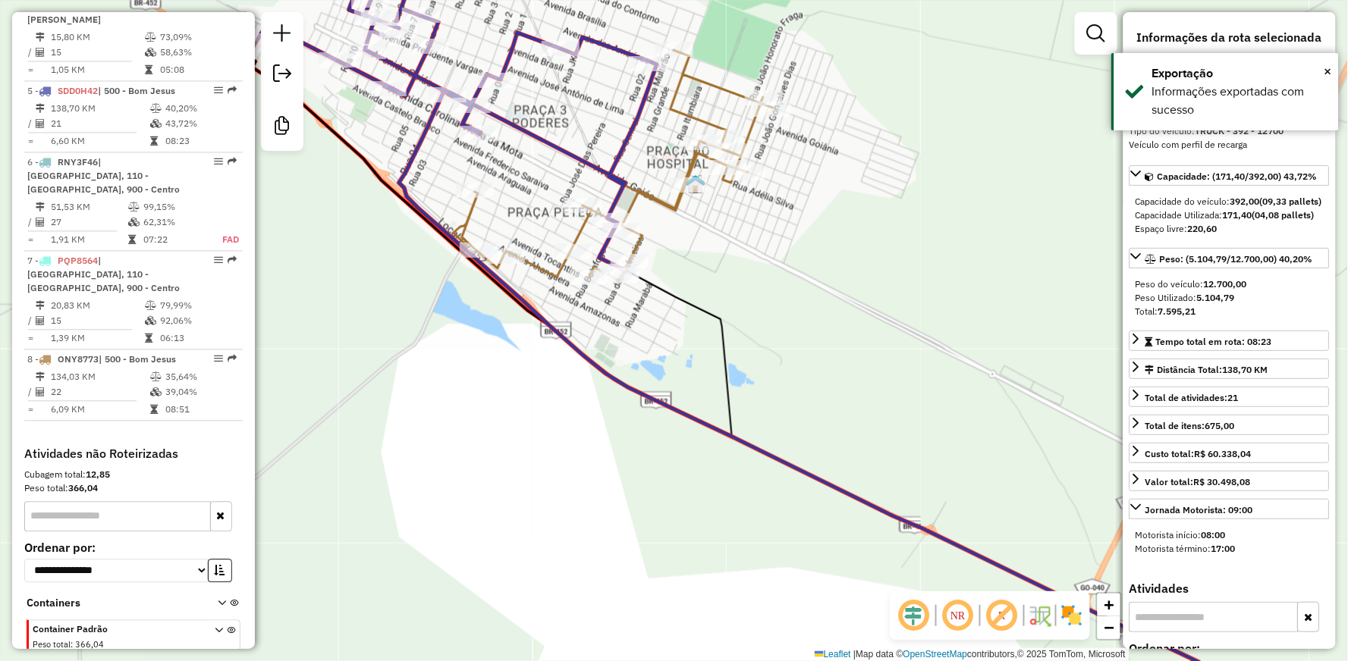
scroll to position [904, 0]
